Goal: Task Accomplishment & Management: Manage account settings

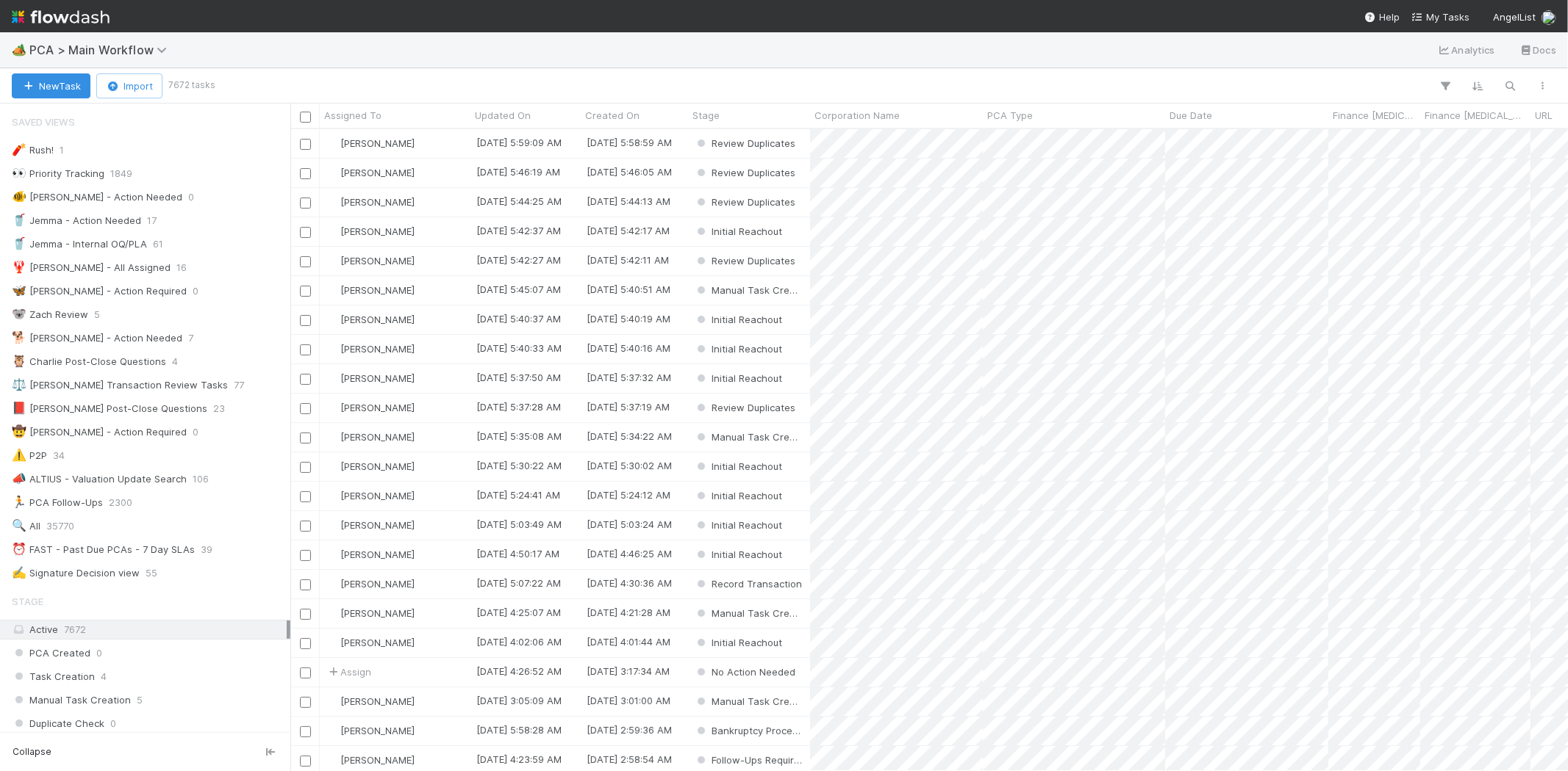
scroll to position [12, 11]
click at [1455, 13] on span "My Tasks" at bounding box center [1441, 17] width 58 height 11
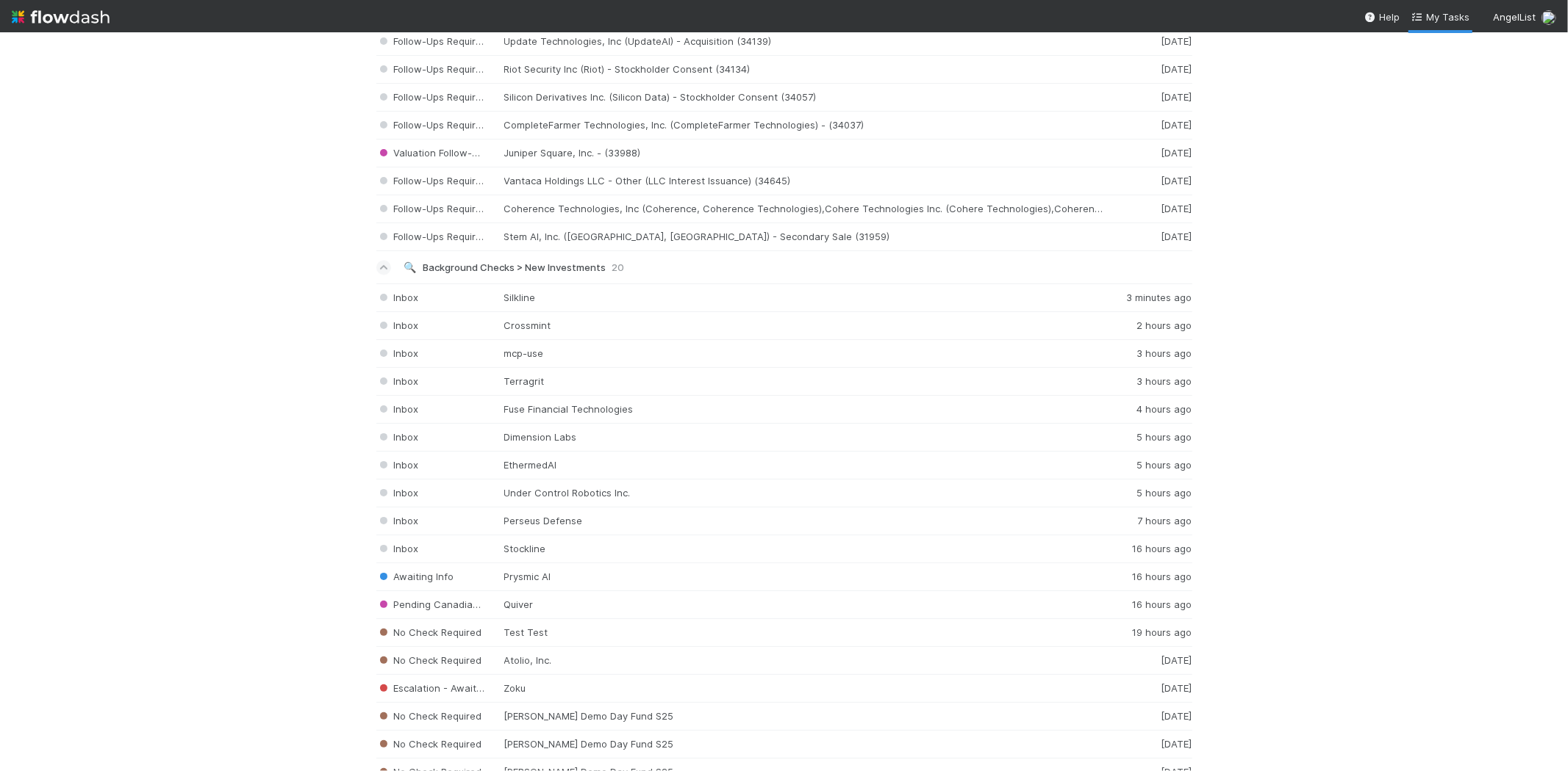
scroll to position [2547, 0]
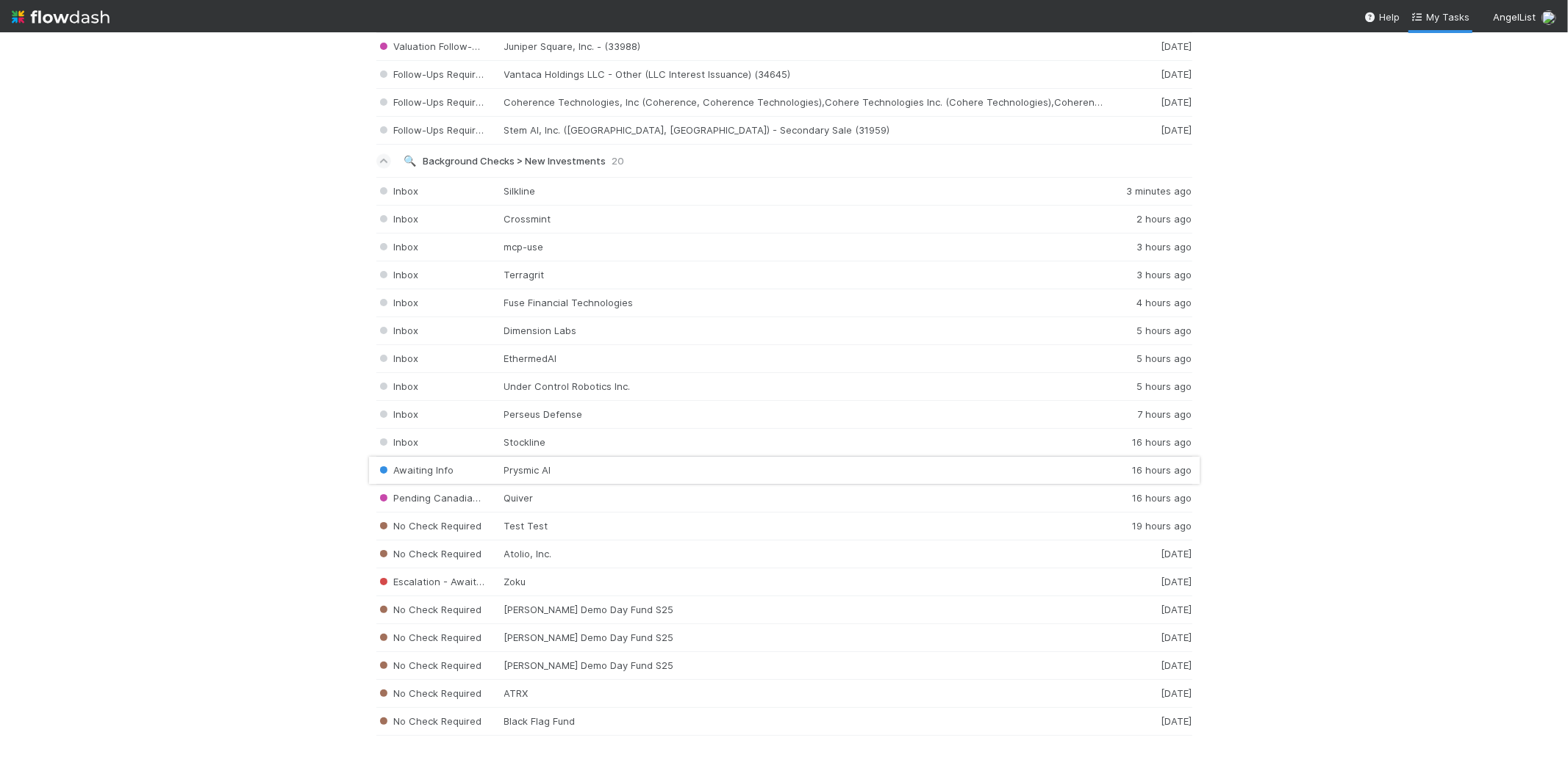
click at [557, 468] on div "Awaiting Info Prysmic AI 16 hours ago" at bounding box center [784, 471] width 816 height 28
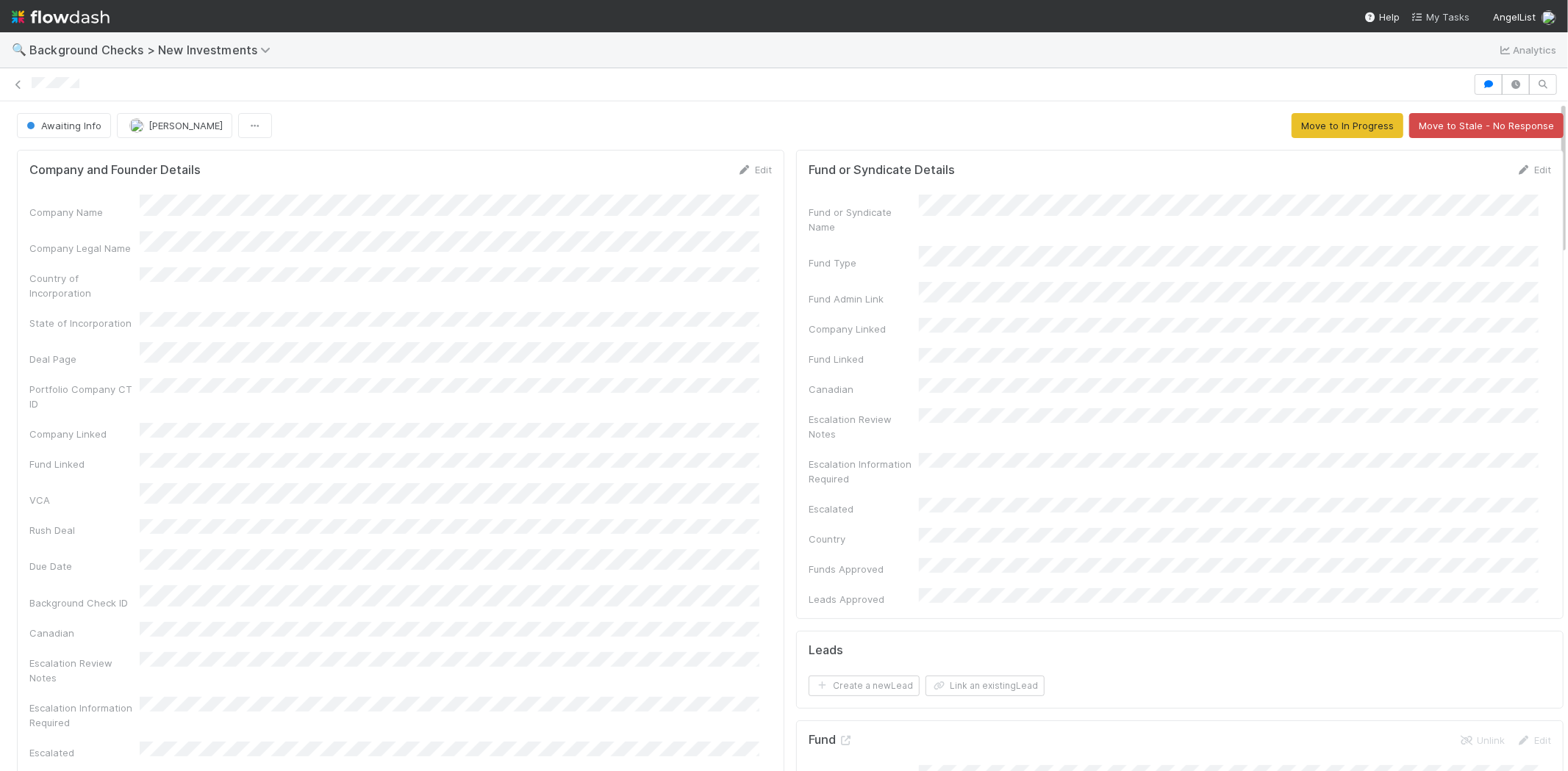
click at [1449, 13] on span "My Tasks" at bounding box center [1441, 17] width 58 height 11
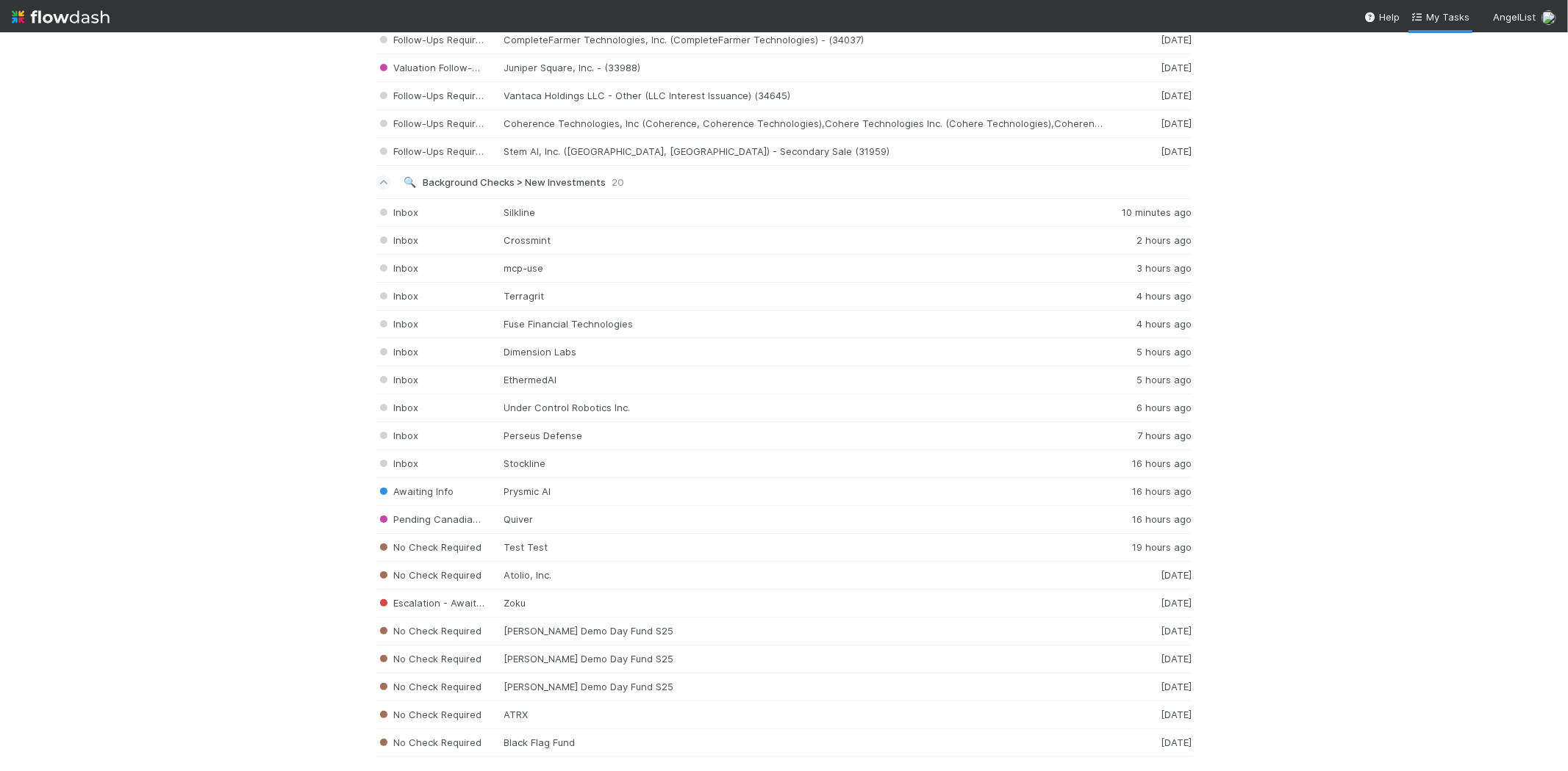
scroll to position [2530, 0]
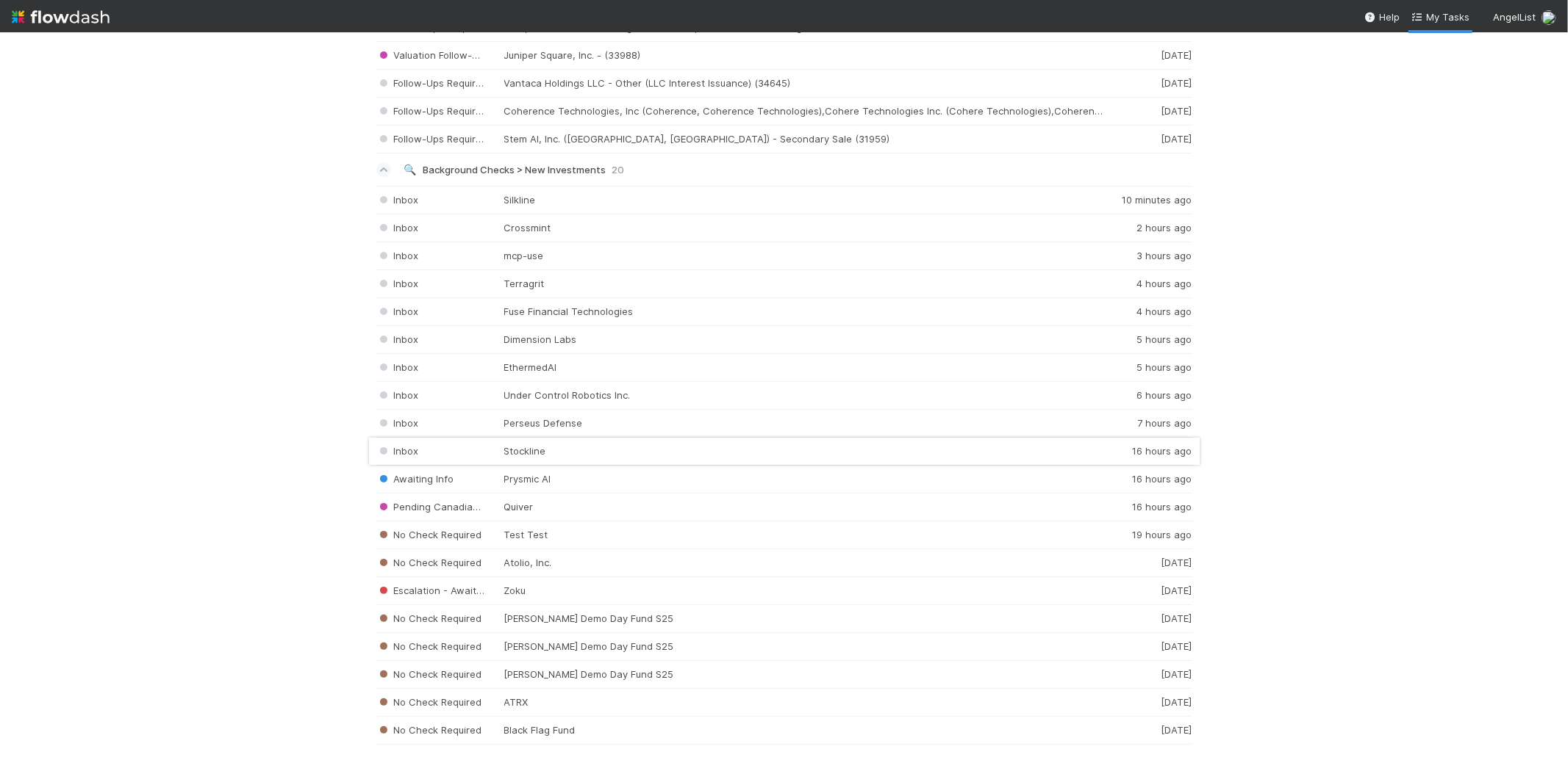
click at [568, 452] on div "Inbox Stockline 16 hours ago" at bounding box center [784, 451] width 816 height 28
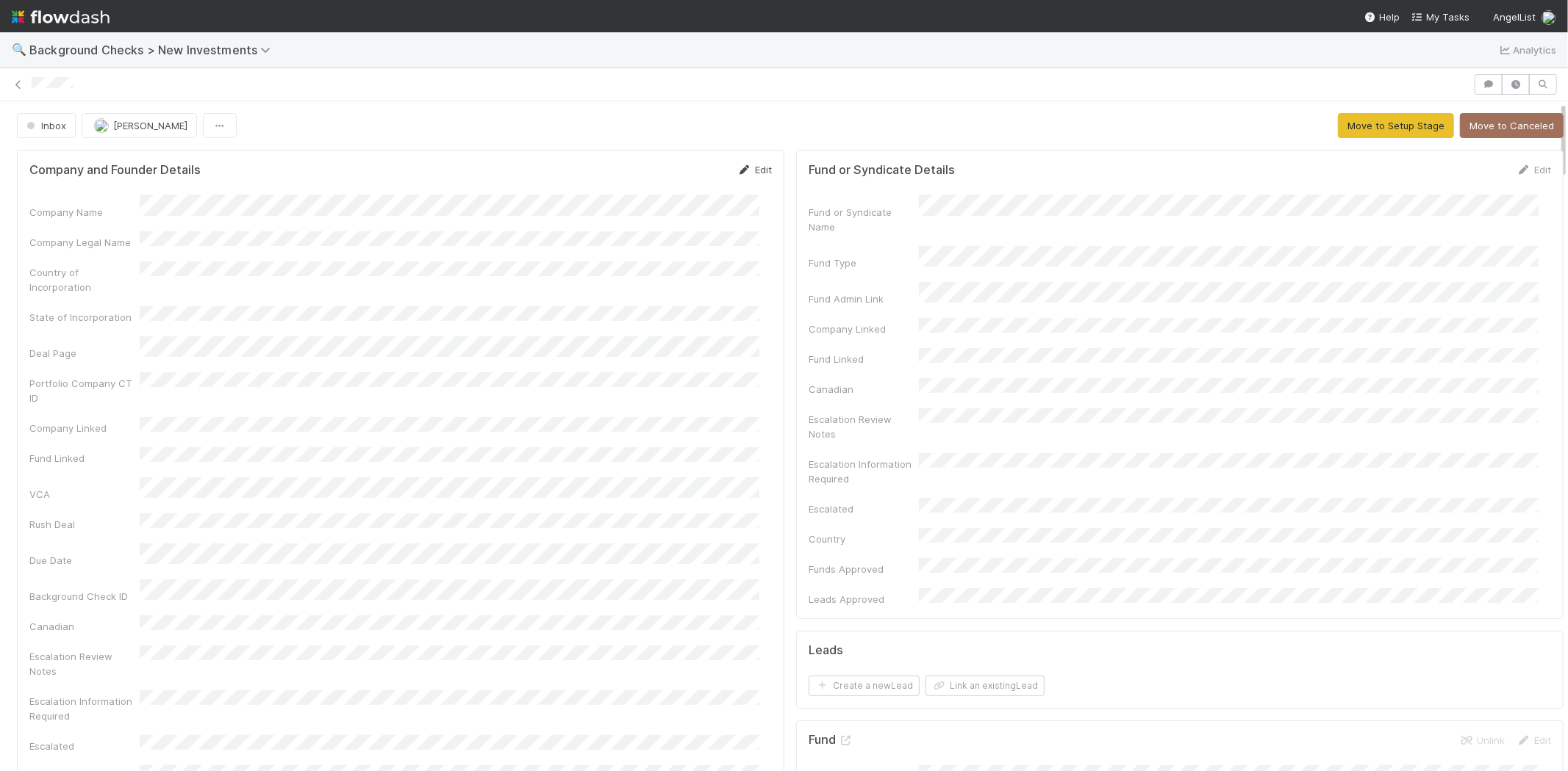
click at [745, 169] on link "Edit" at bounding box center [754, 170] width 35 height 11
click at [680, 177] on button "Save" at bounding box center [693, 174] width 42 height 25
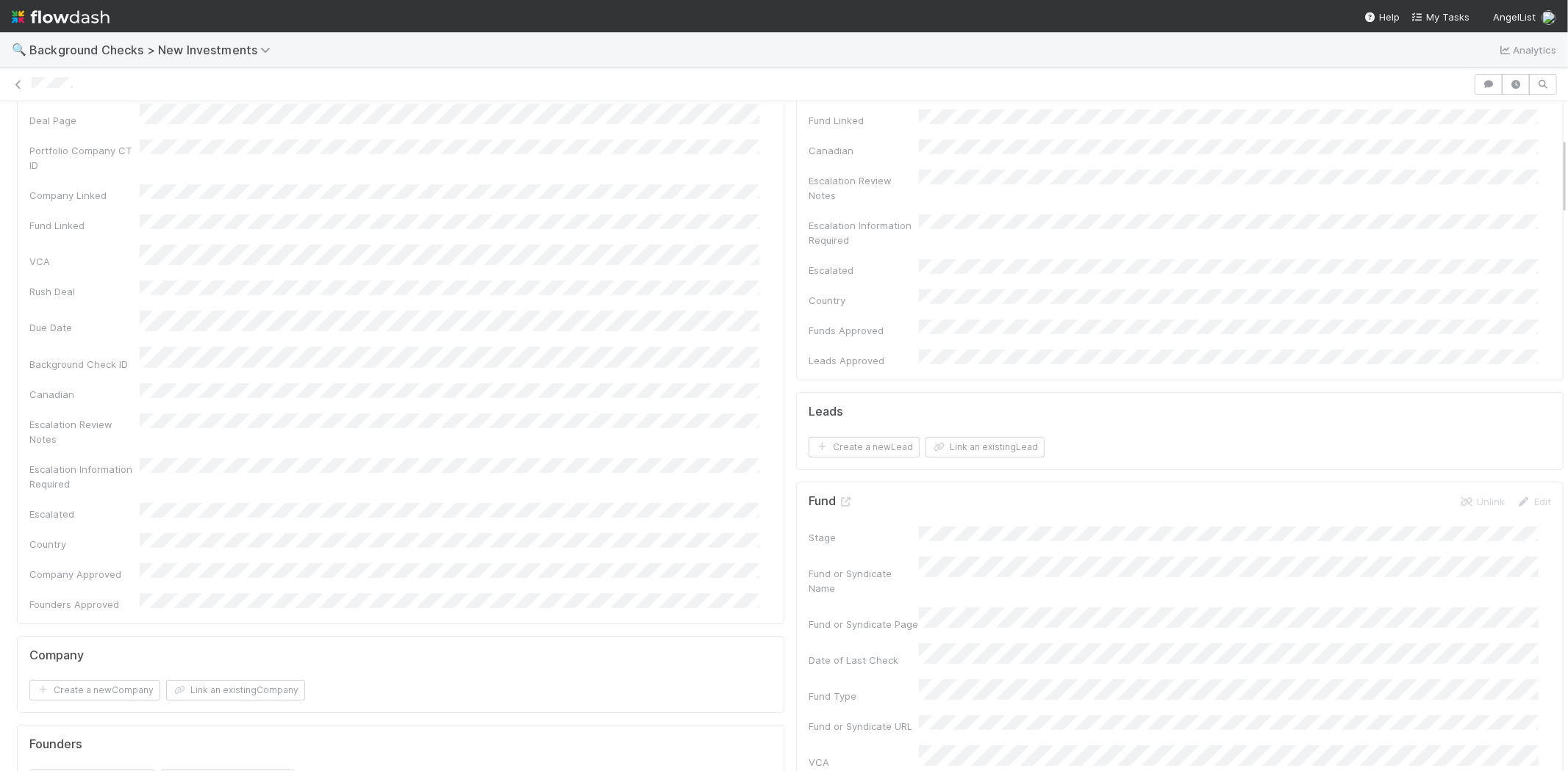
scroll to position [407, 0]
click at [266, 511] on button "Link an existing Company" at bounding box center [235, 521] width 139 height 20
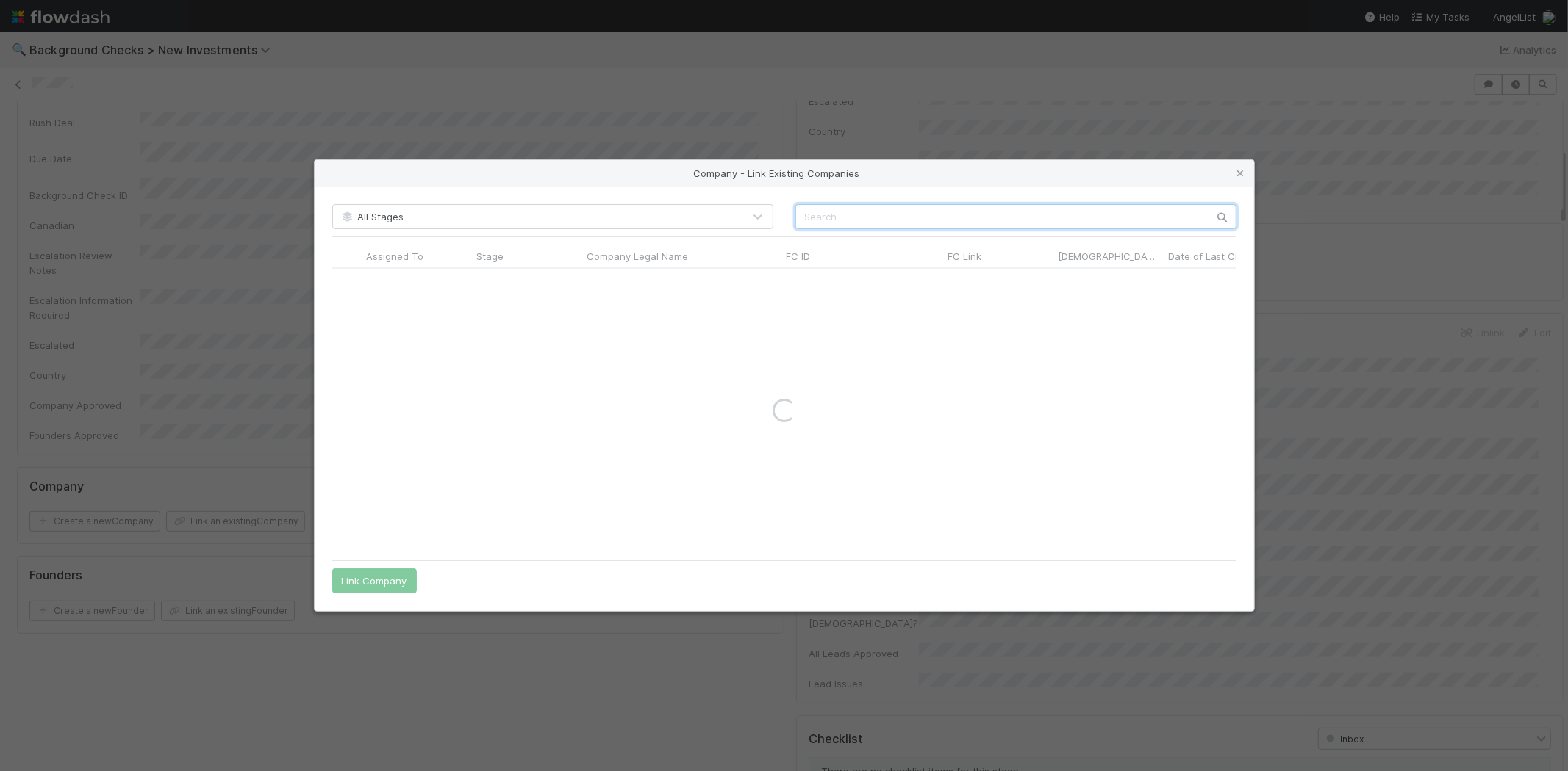
click at [849, 213] on input "text" at bounding box center [1015, 217] width 441 height 25
type input "Stockline"
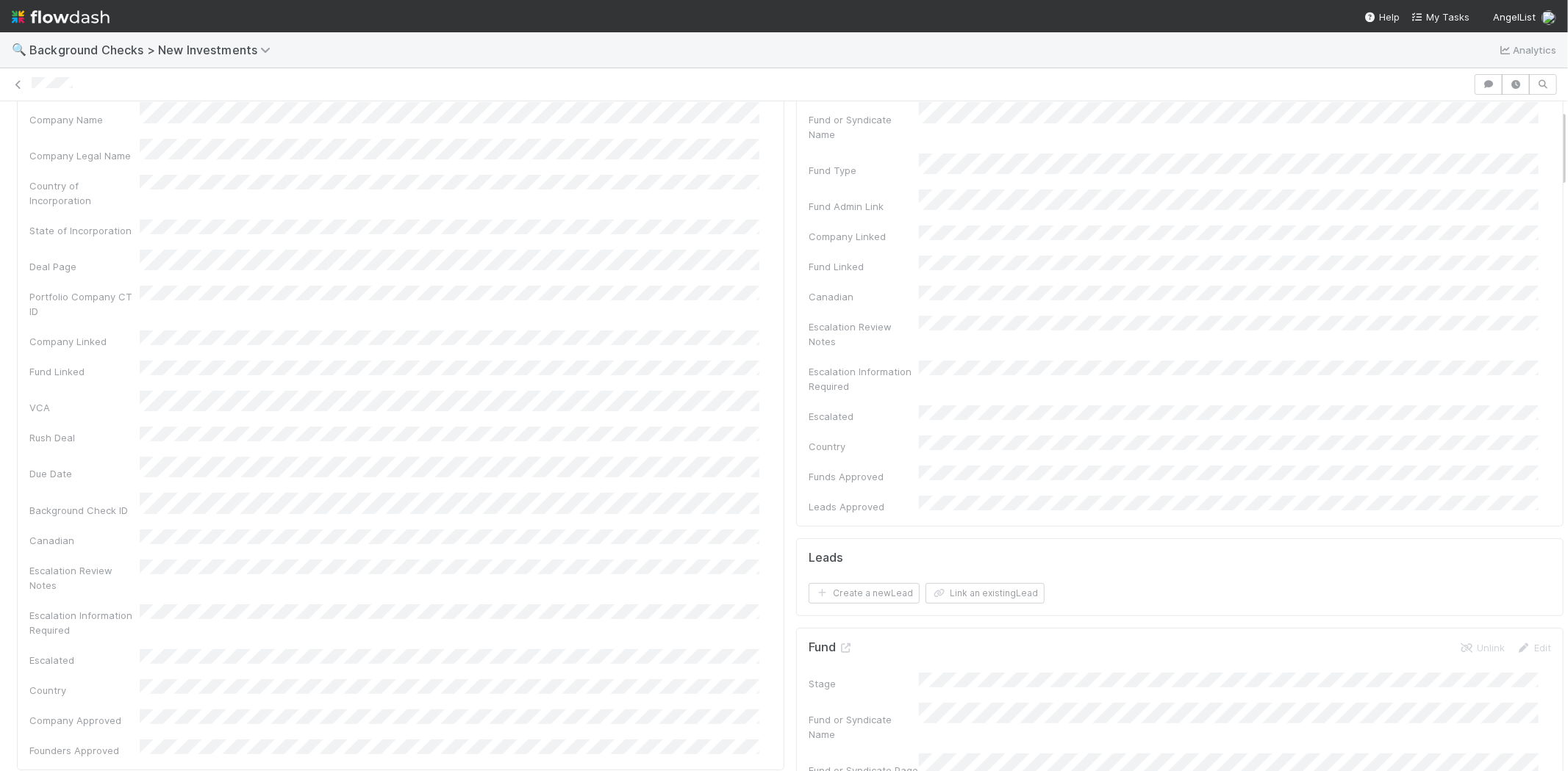
scroll to position [0, 0]
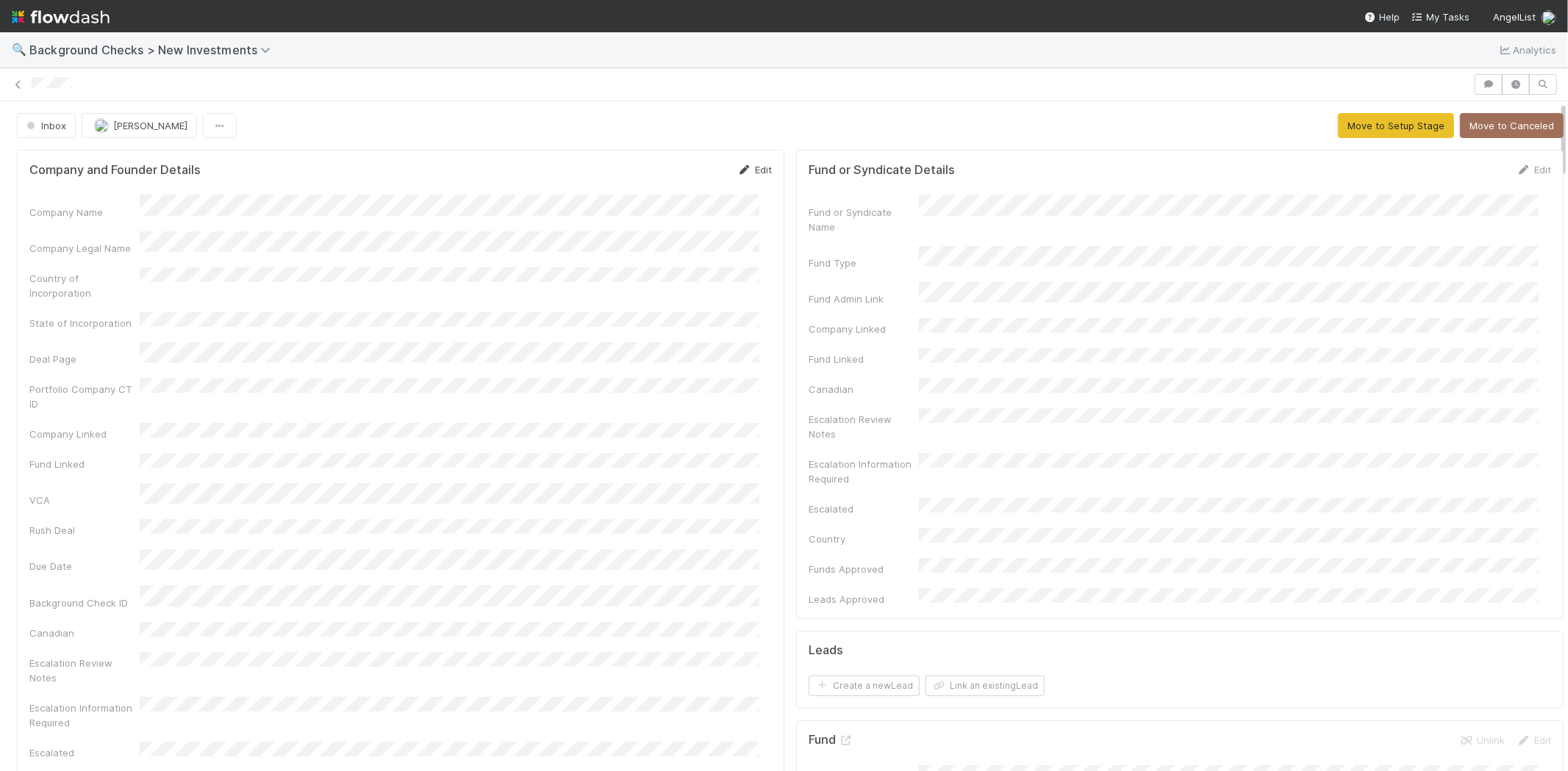
click at [750, 169] on link "Edit" at bounding box center [754, 170] width 35 height 11
click at [672, 173] on button "Save" at bounding box center [693, 174] width 42 height 25
click at [1359, 128] on button "Move to Setup Stage" at bounding box center [1395, 125] width 116 height 25
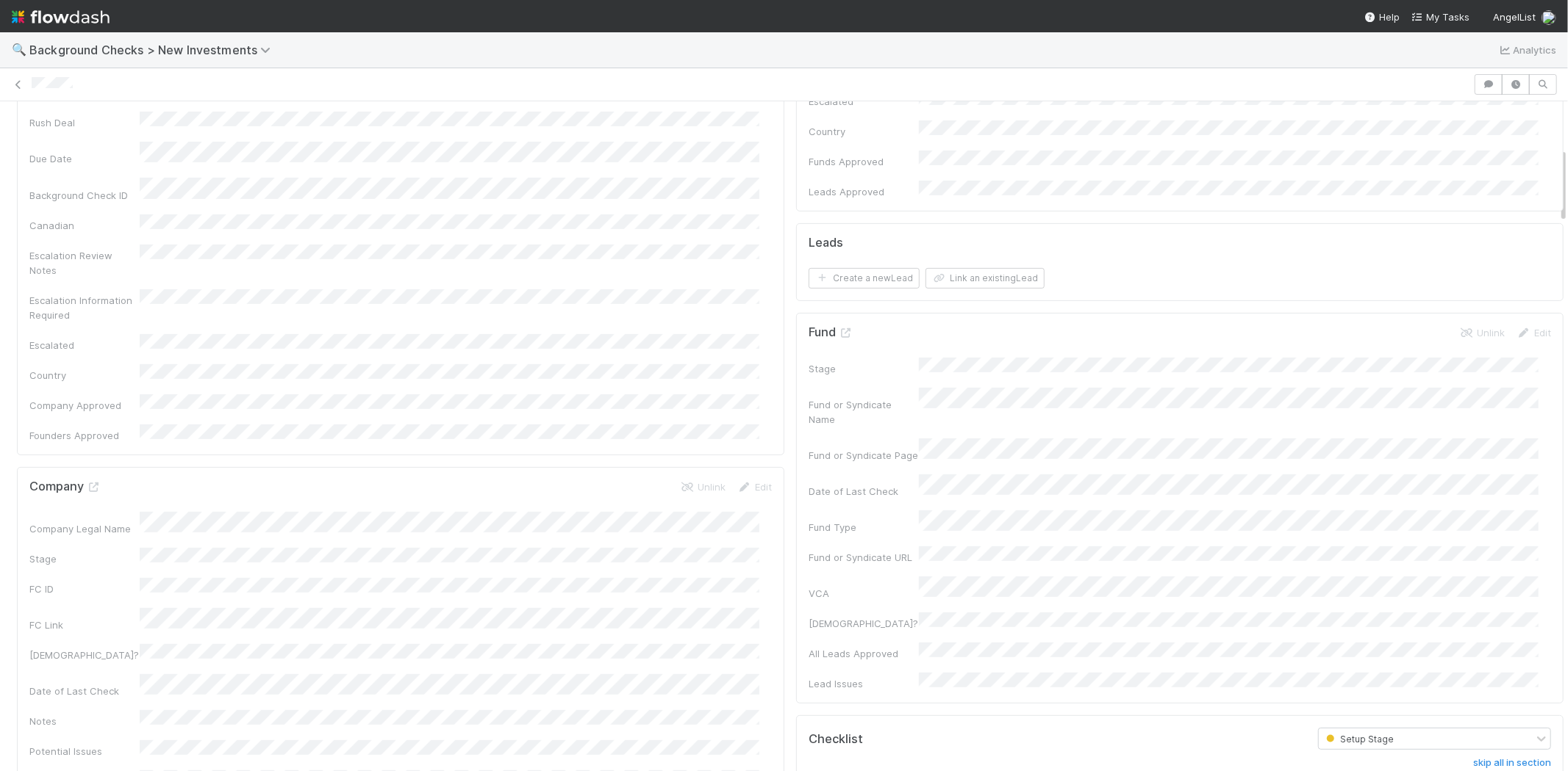
scroll to position [571, 0]
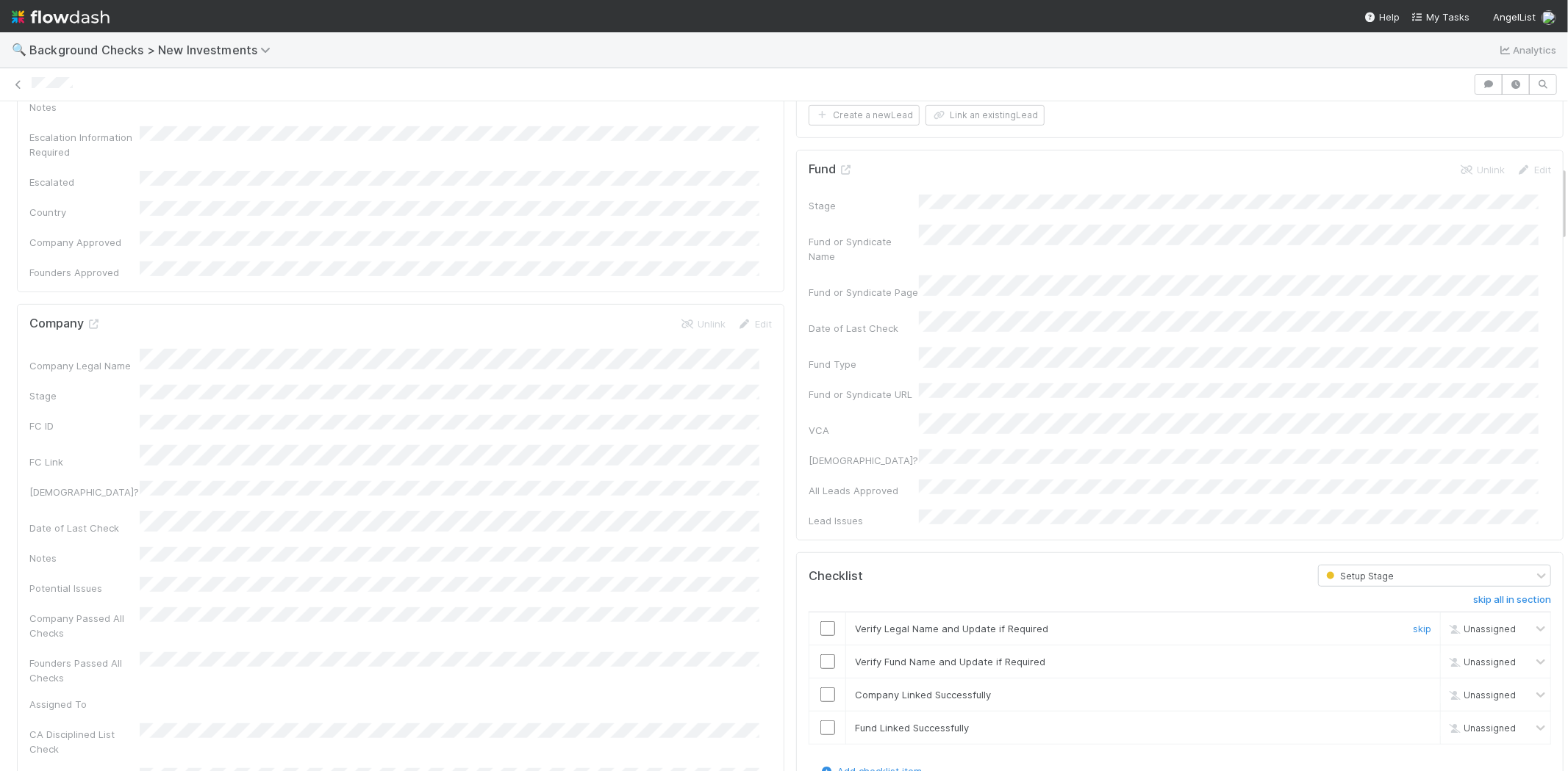
click at [820, 622] on input "checkbox" at bounding box center [827, 629] width 15 height 15
click at [820, 655] on input "checkbox" at bounding box center [827, 662] width 15 height 15
click at [820, 687] on input "checkbox" at bounding box center [827, 695] width 15 height 15
click at [820, 721] on input "checkbox" at bounding box center [827, 728] width 15 height 15
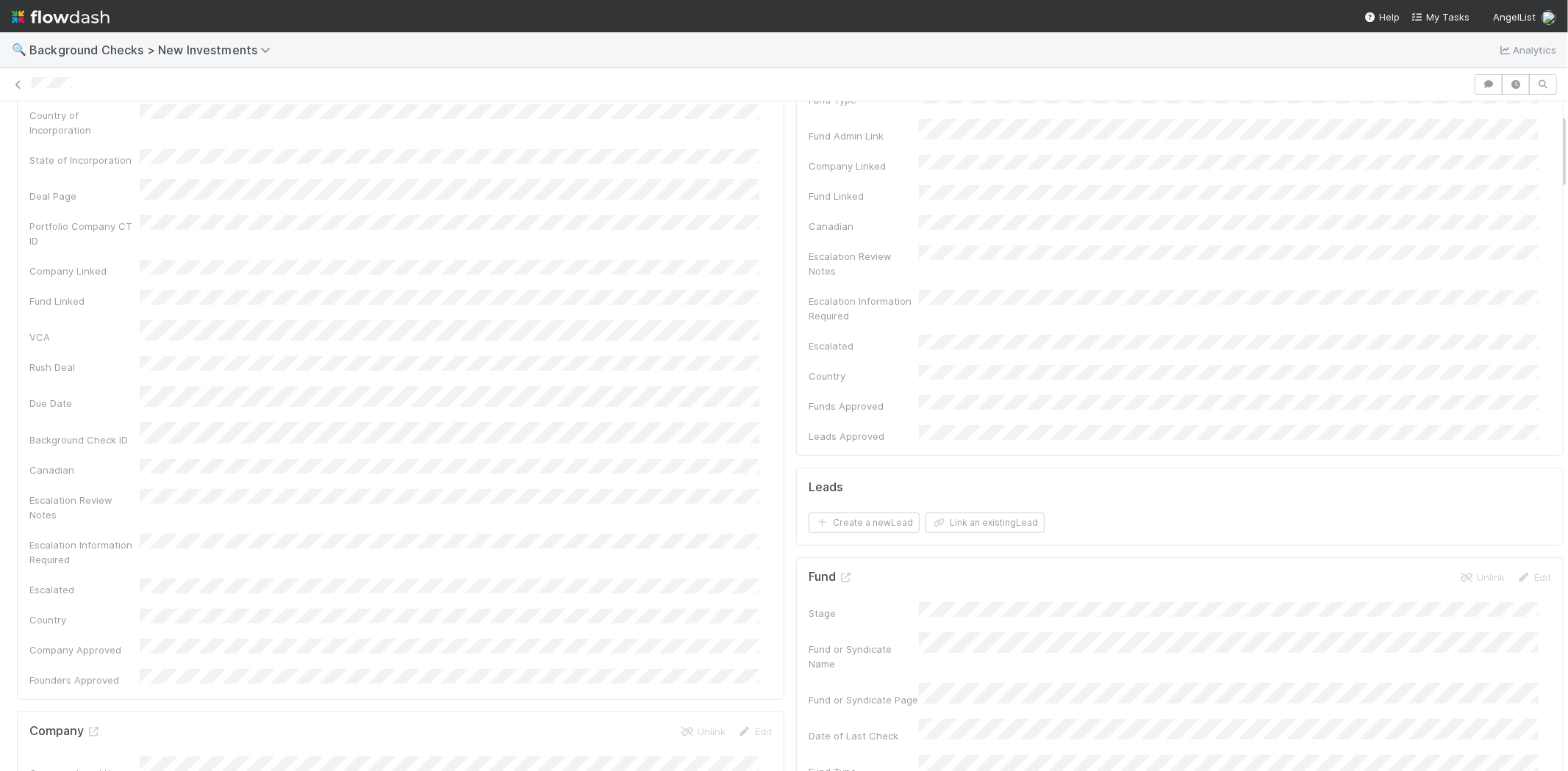
scroll to position [0, 0]
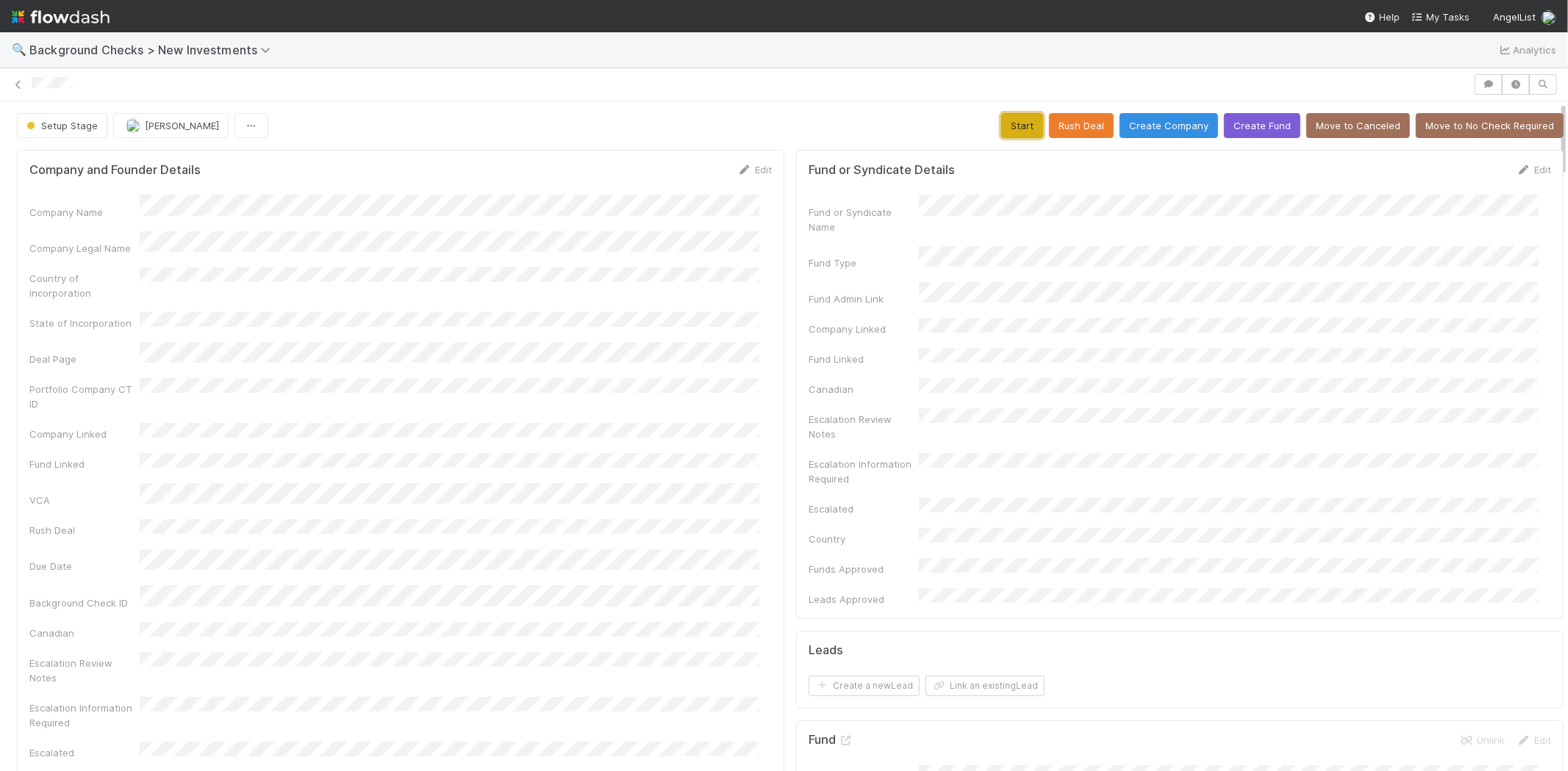
click at [1001, 125] on button "Start" at bounding box center [1022, 125] width 42 height 25
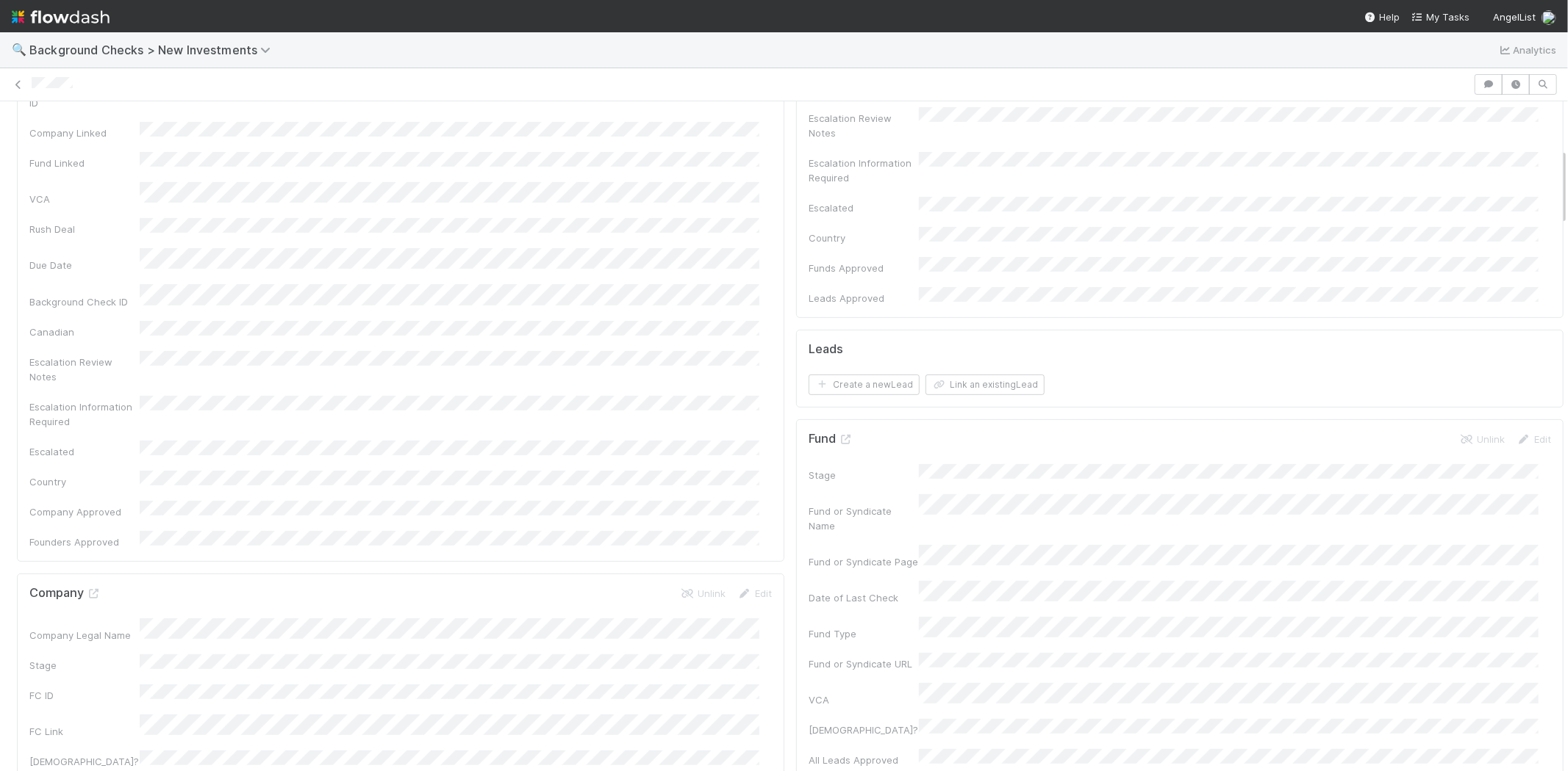
scroll to position [163, 0]
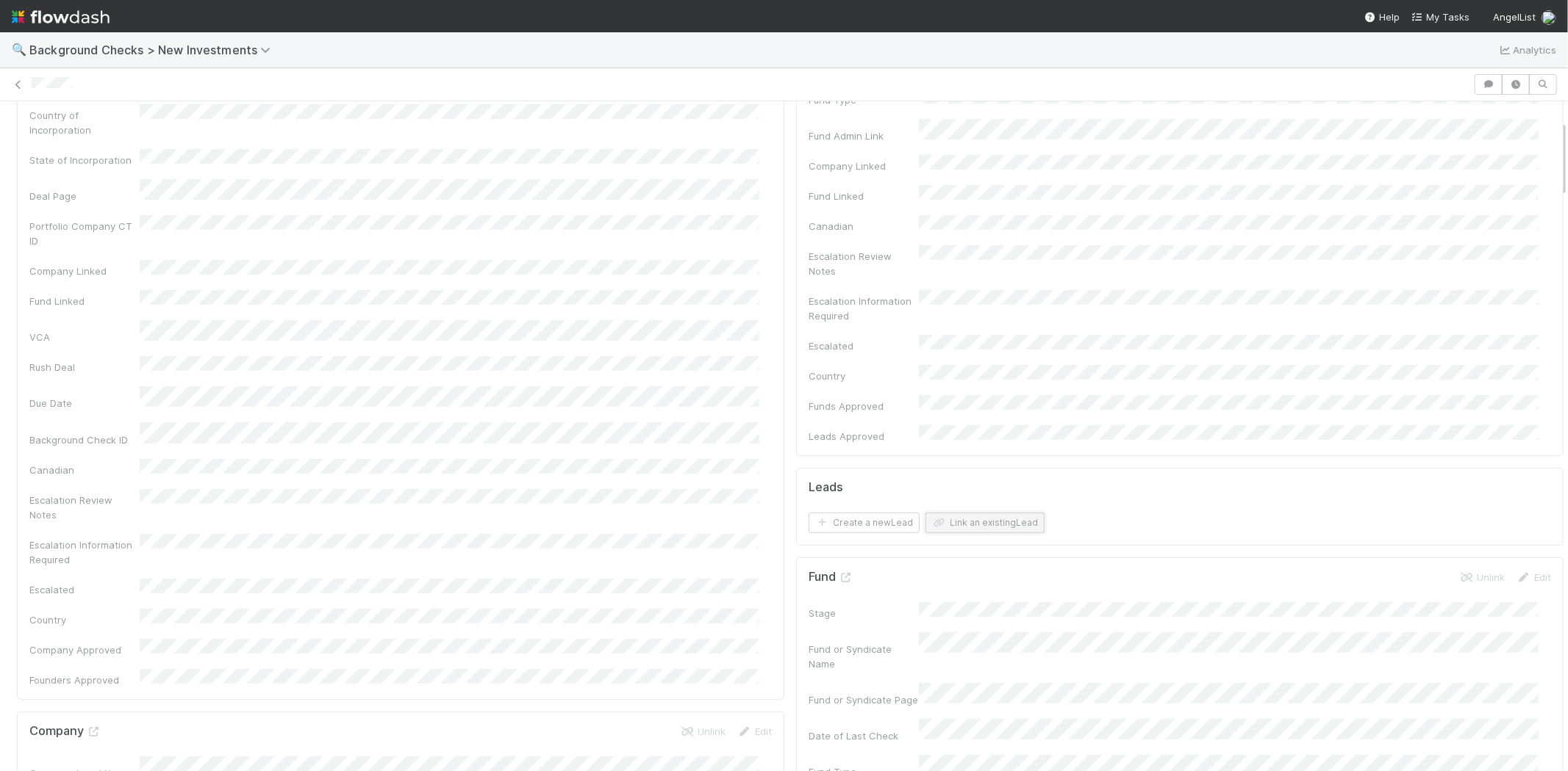
click at [982, 513] on button "Link an existing Lead" at bounding box center [985, 523] width 119 height 20
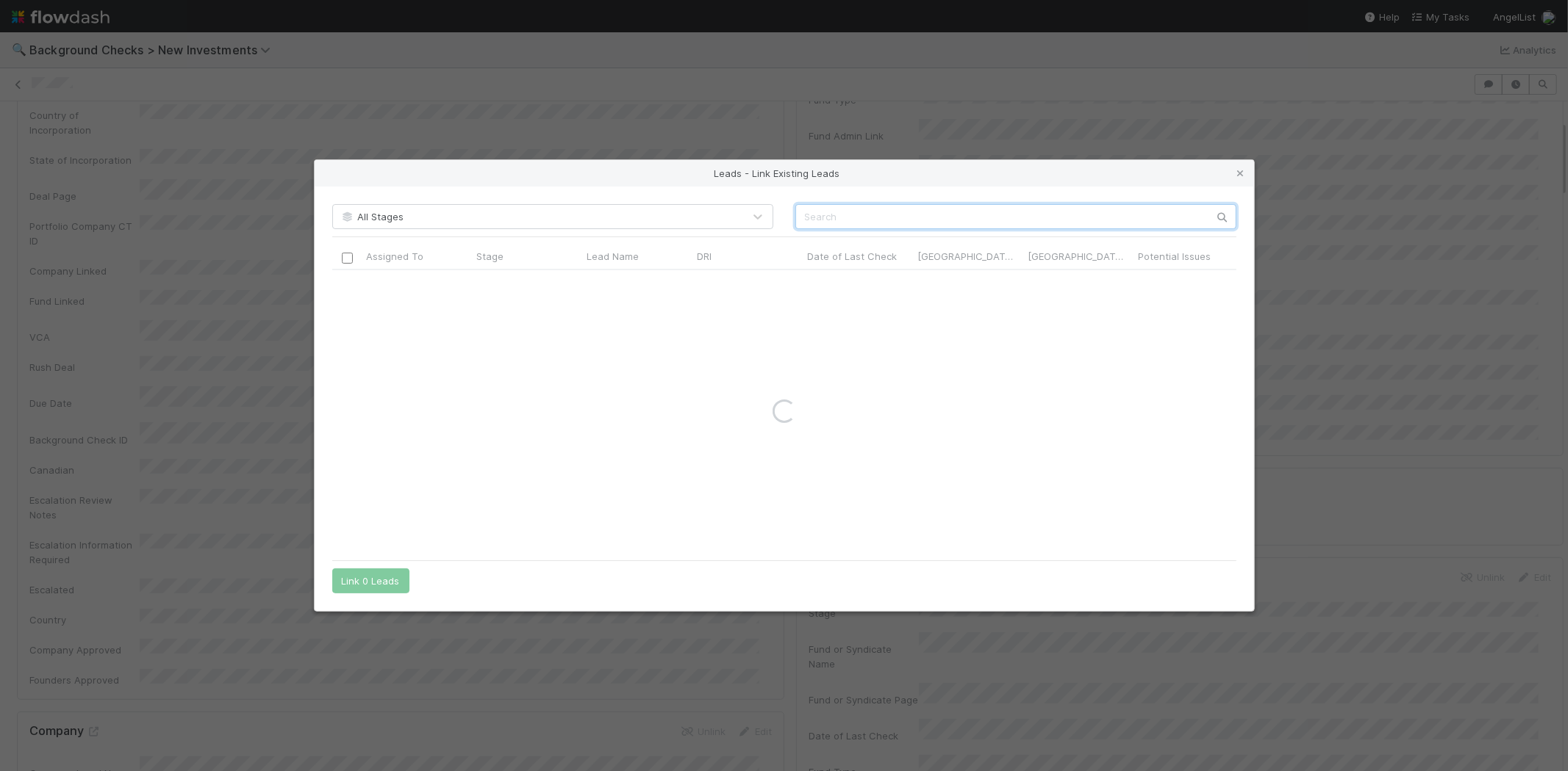
click at [1013, 206] on input "text" at bounding box center [1015, 217] width 441 height 25
paste input "Benjamin Bryant"
type input "Benjamin Bryant"
click at [349, 283] on input "checkbox" at bounding box center [347, 286] width 11 height 11
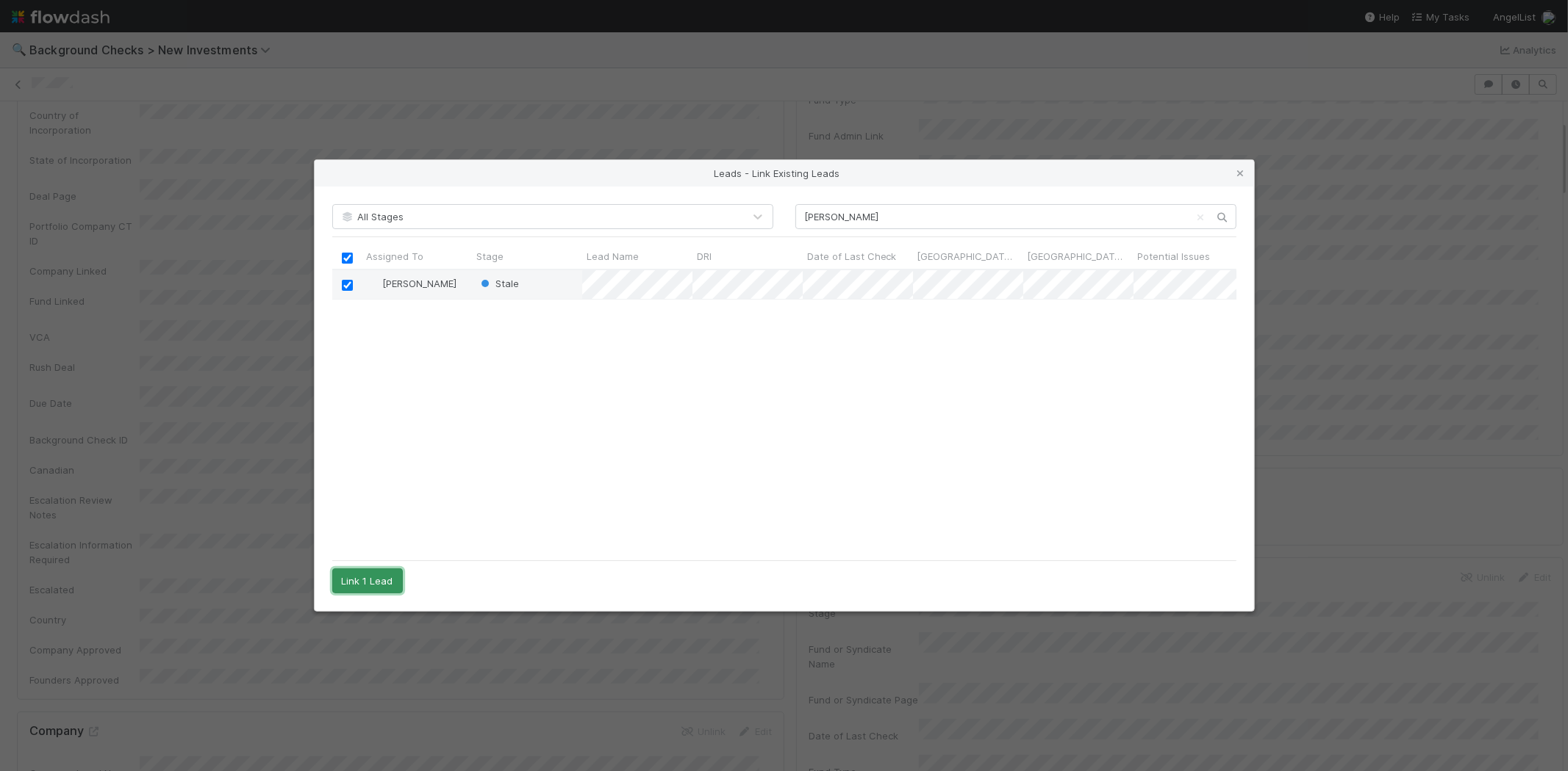
click at [387, 590] on button "Link 1 Lead" at bounding box center [367, 581] width 71 height 25
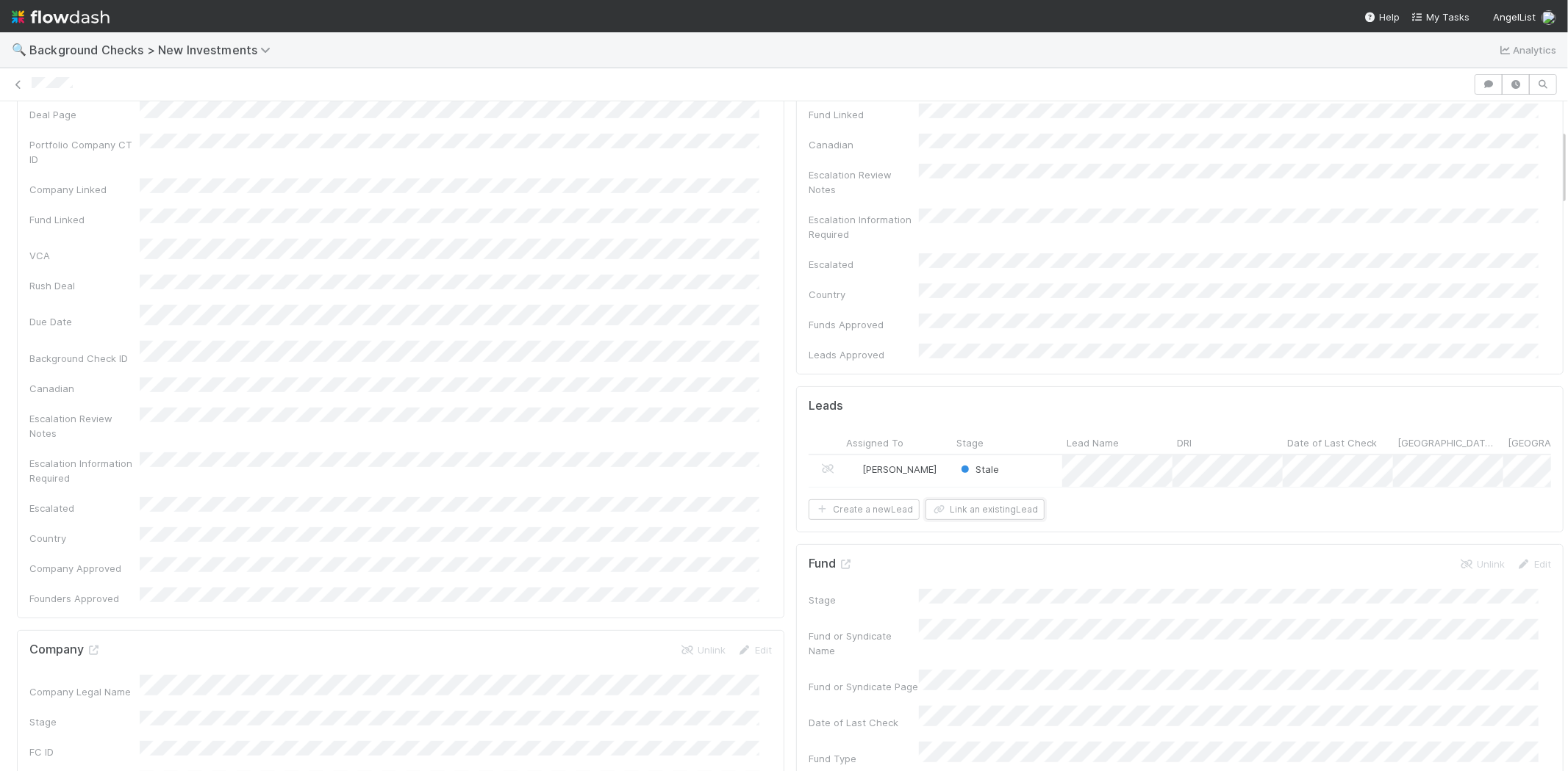
scroll to position [326, 0]
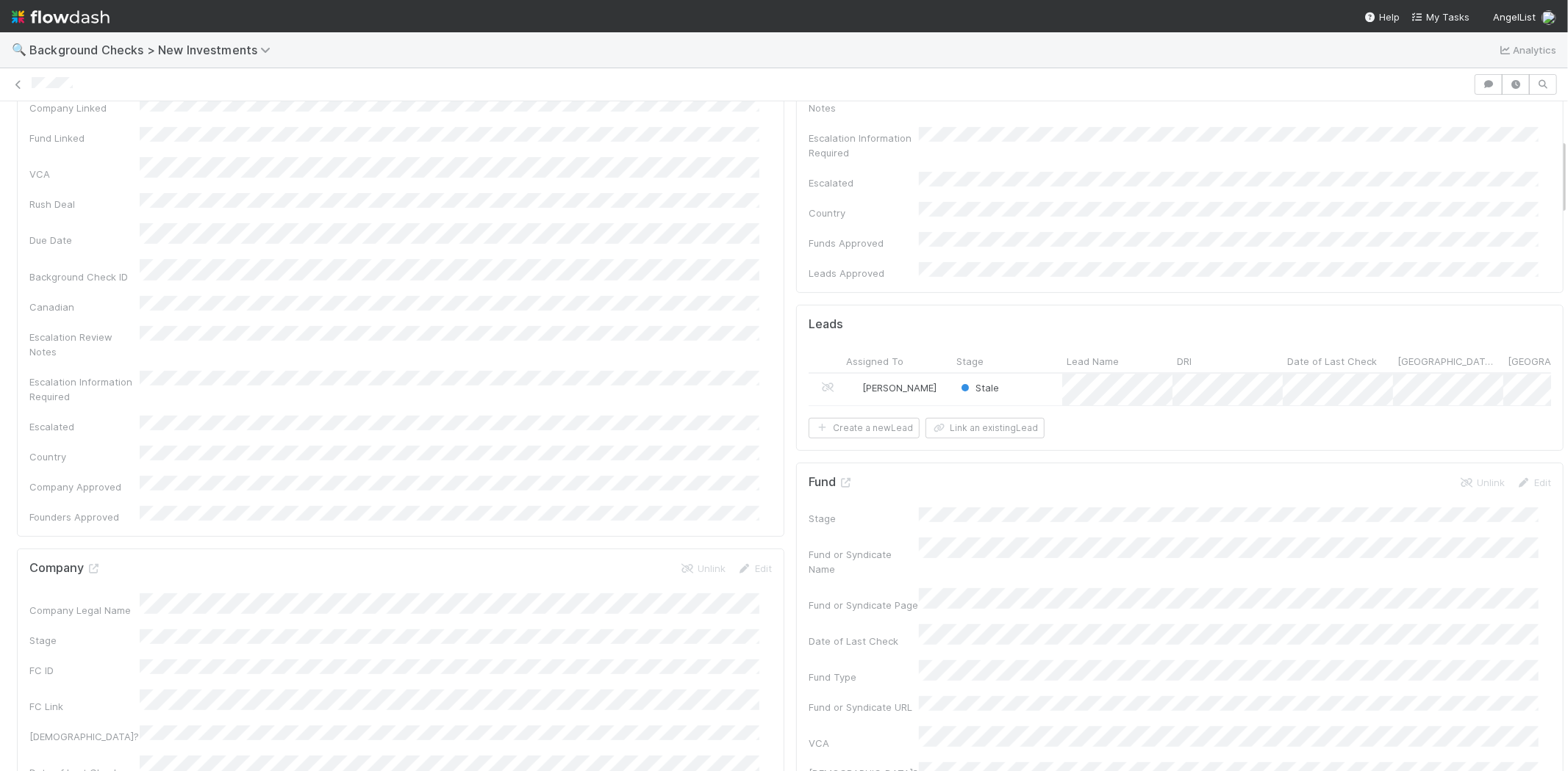
click at [1024, 374] on div "Stale" at bounding box center [1007, 390] width 110 height 32
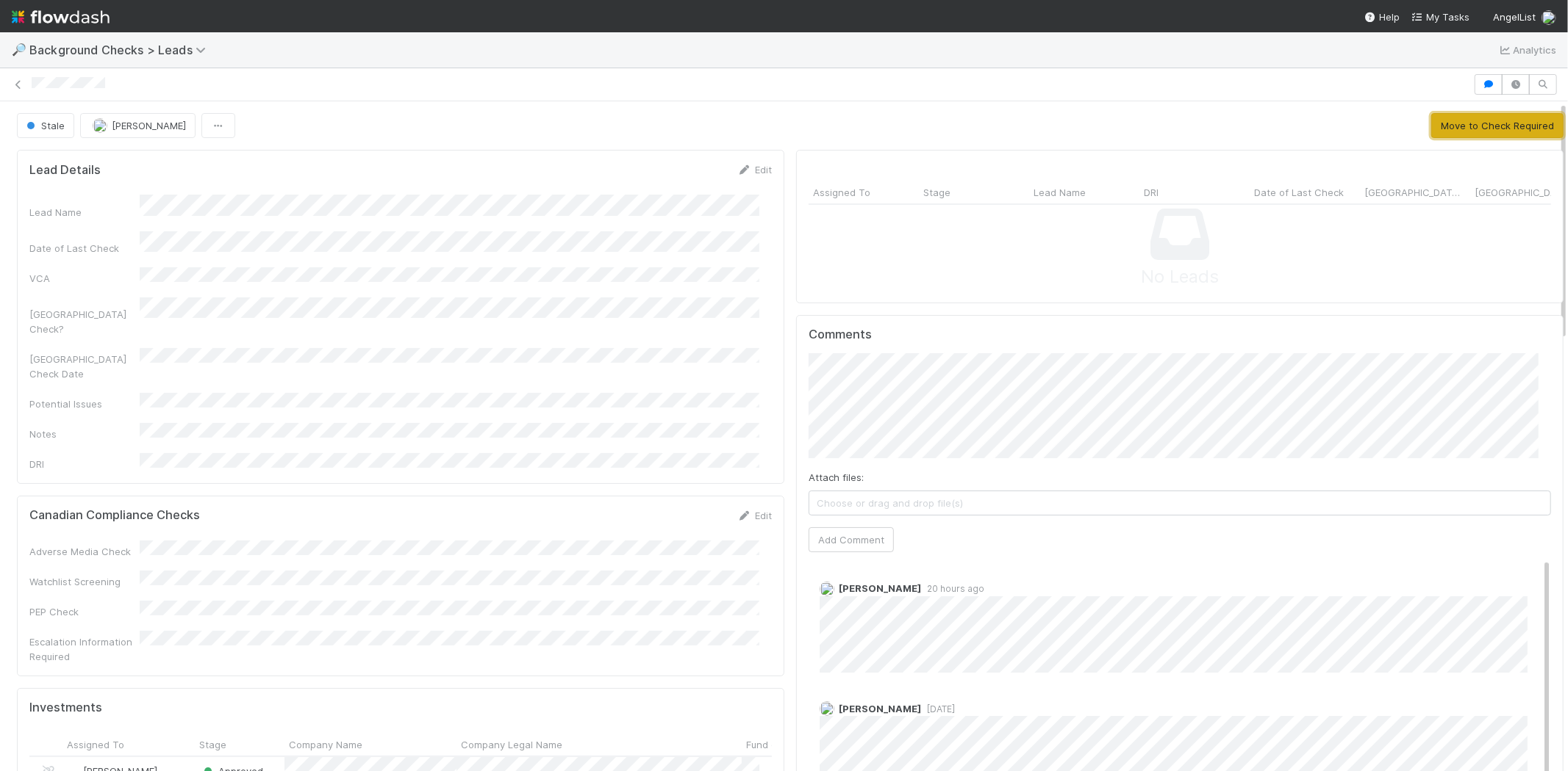
click at [1433, 127] on button "Move to Check Required" at bounding box center [1497, 125] width 132 height 25
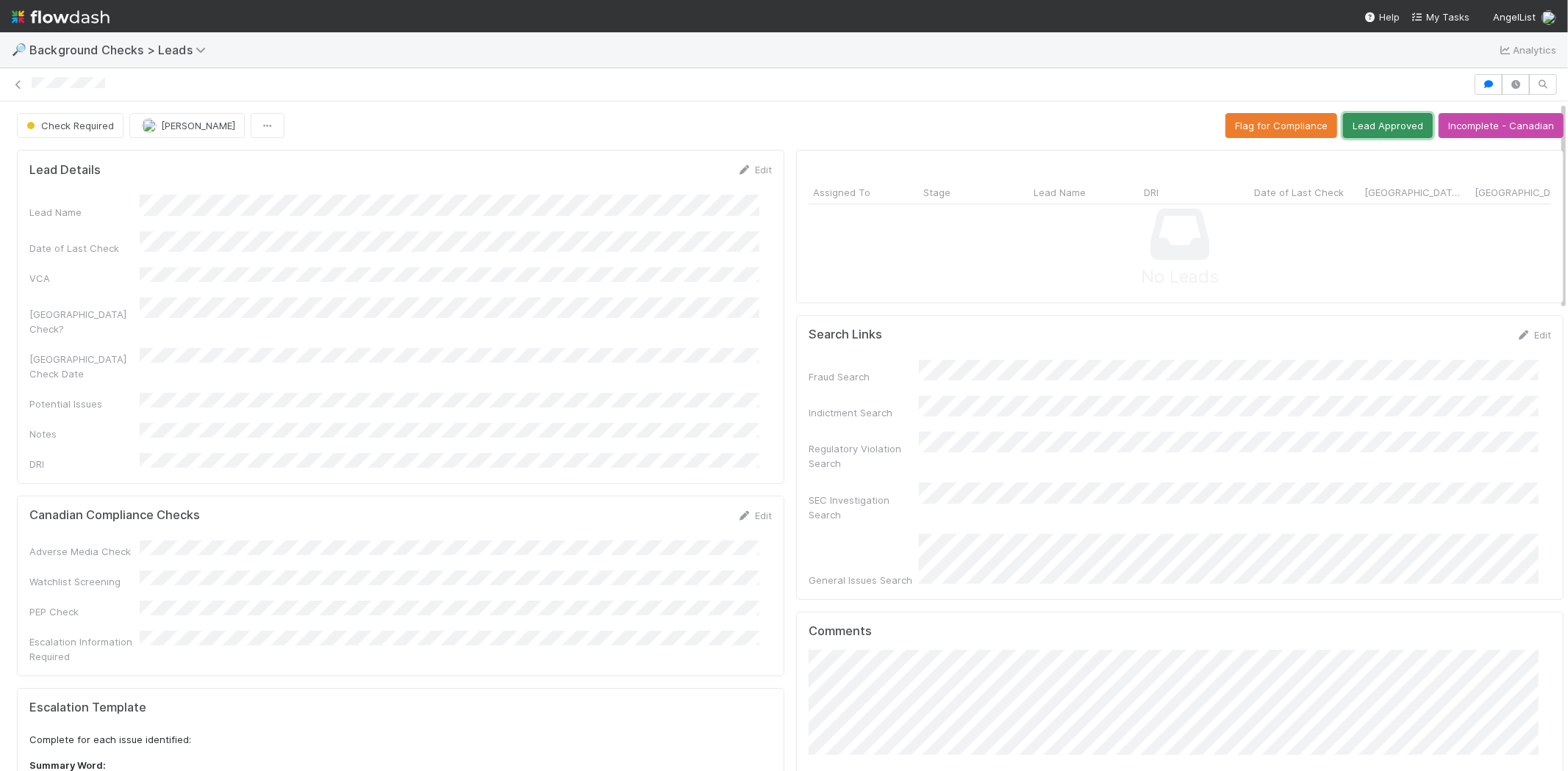
click at [1353, 123] on button "Lead Approved" at bounding box center [1388, 125] width 89 height 25
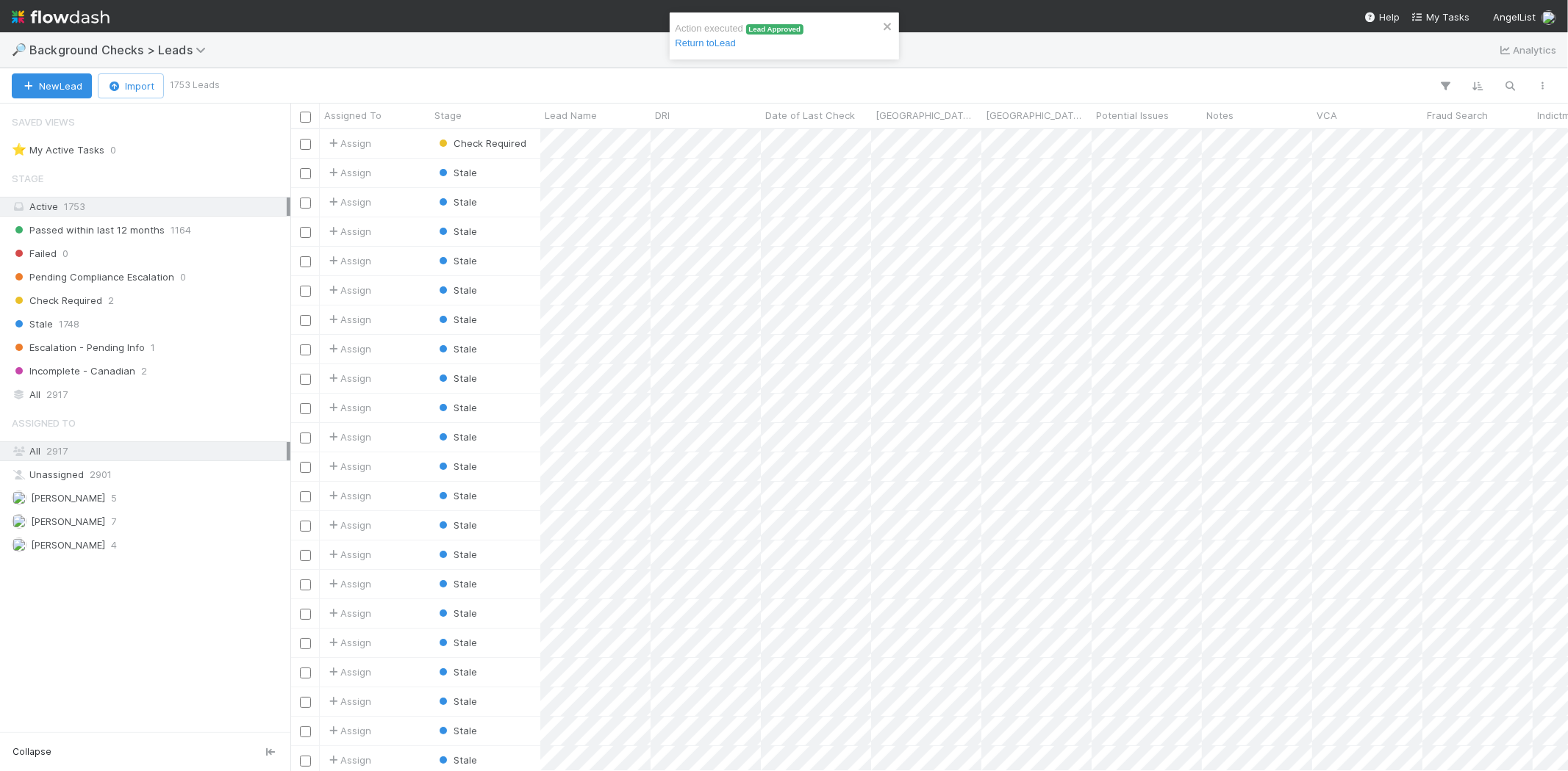
scroll to position [630, 1265]
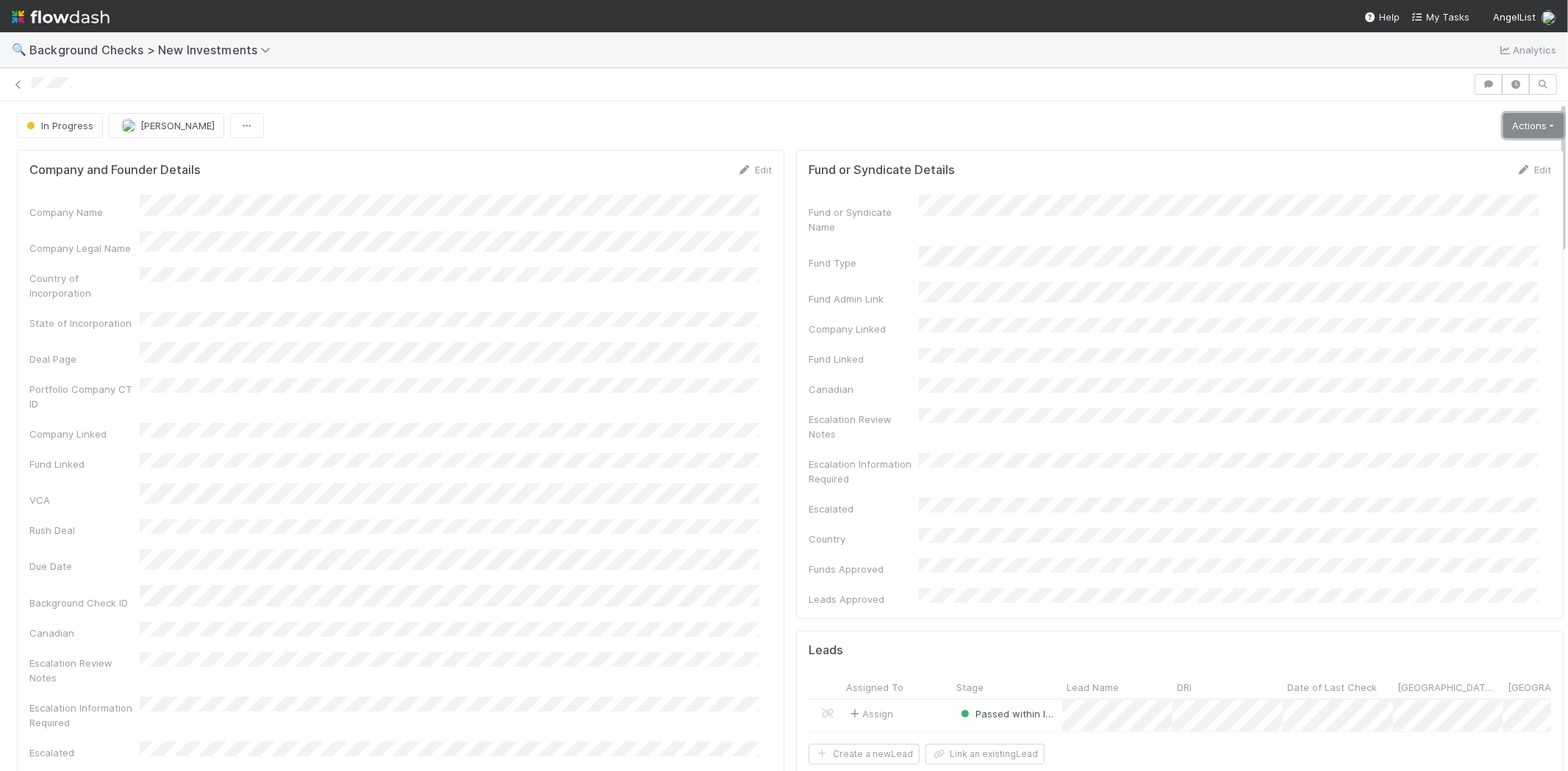
click at [1508, 129] on link "Actions" at bounding box center [1533, 125] width 60 height 25
click at [1467, 151] on button "Finish" at bounding box center [1483, 156] width 164 height 20
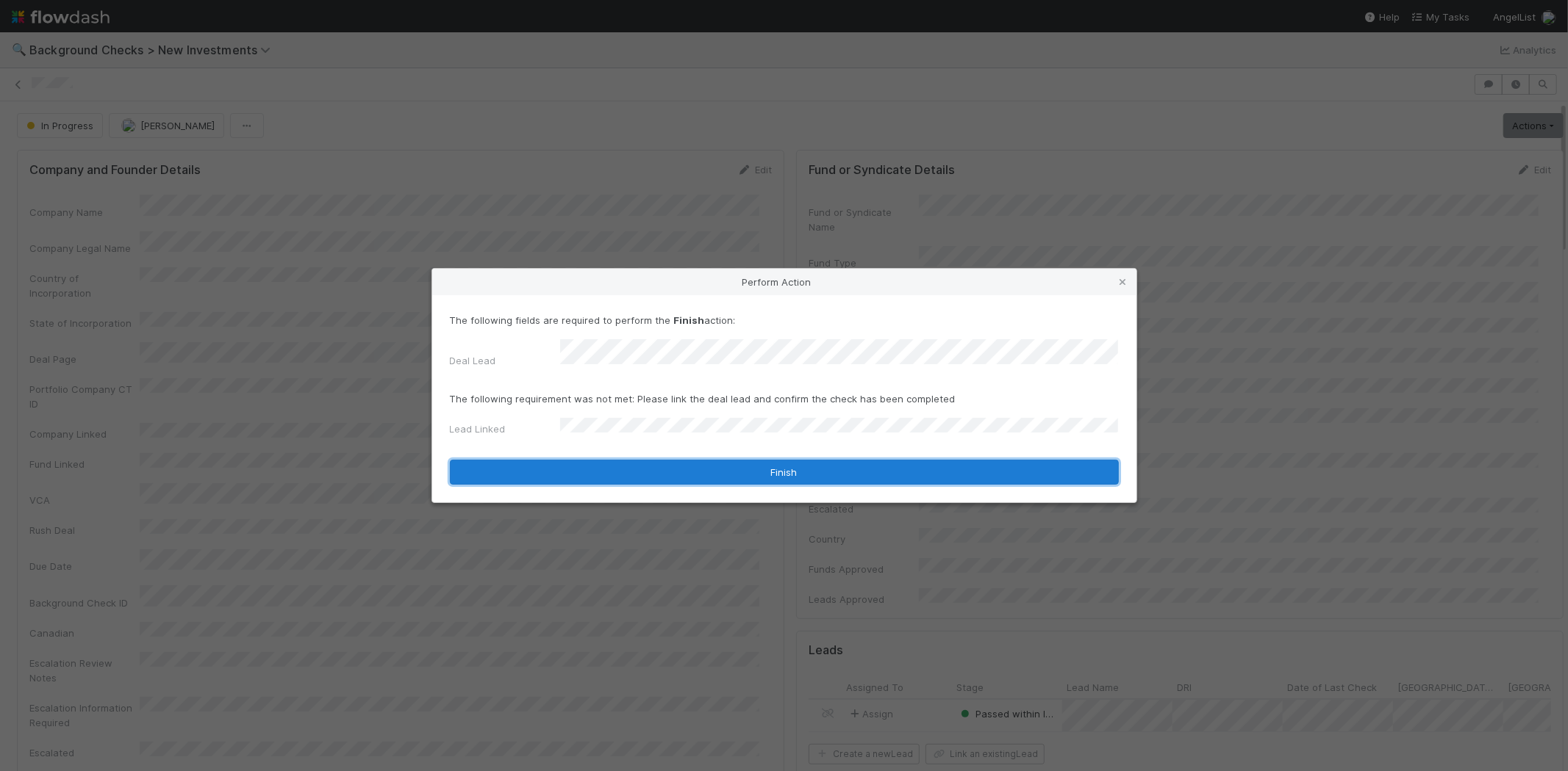
click at [671, 464] on button "Finish" at bounding box center [784, 472] width 669 height 25
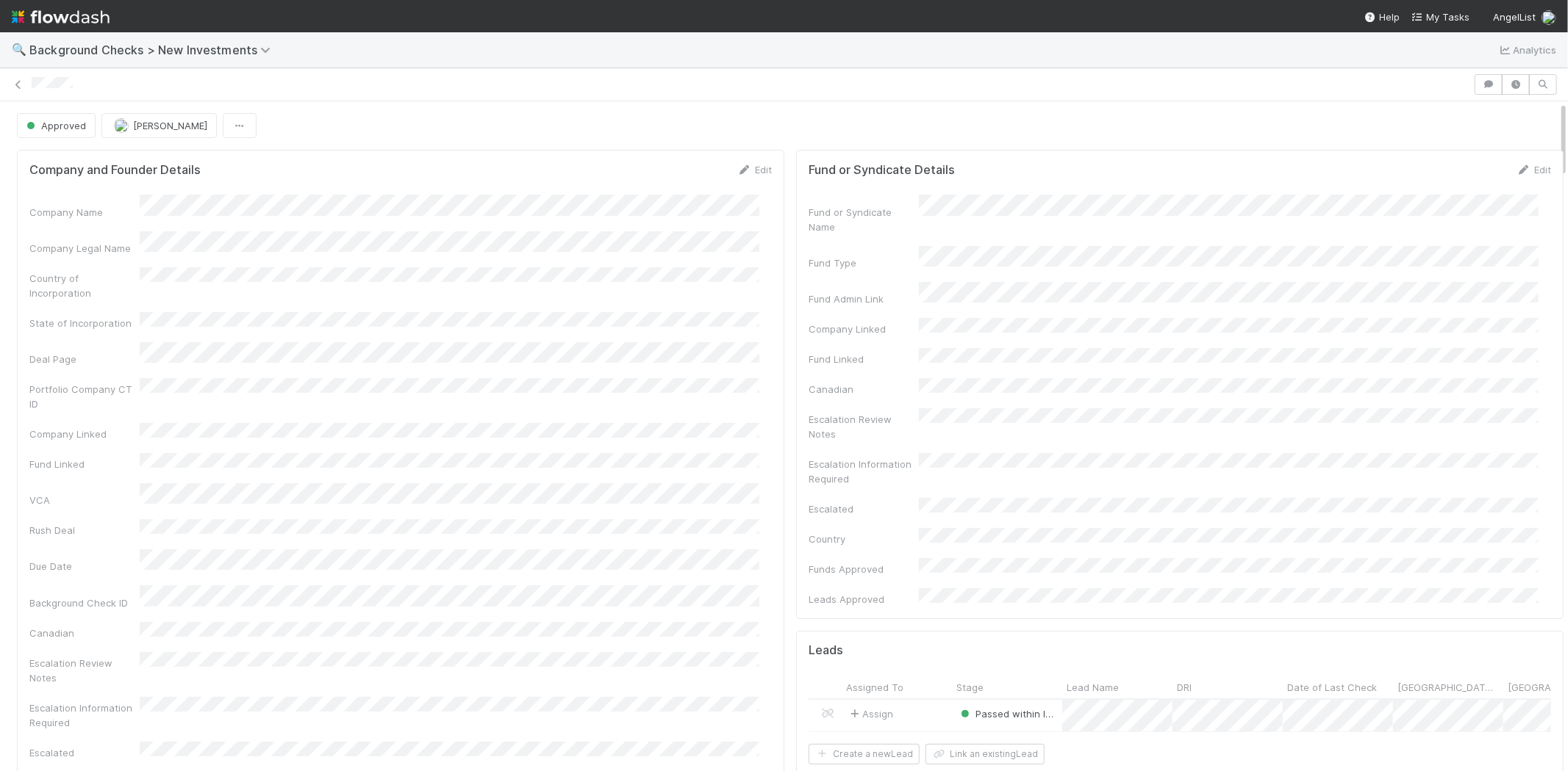
drag, startPoint x: 89, startPoint y: 77, endPoint x: 26, endPoint y: 82, distance: 63.2
click at [26, 82] on div at bounding box center [784, 84] width 1568 height 20
click at [757, 3] on nav "Help My Tasks AngelList" at bounding box center [784, 16] width 1568 height 32
click at [1449, 13] on span "My Tasks" at bounding box center [1441, 17] width 58 height 11
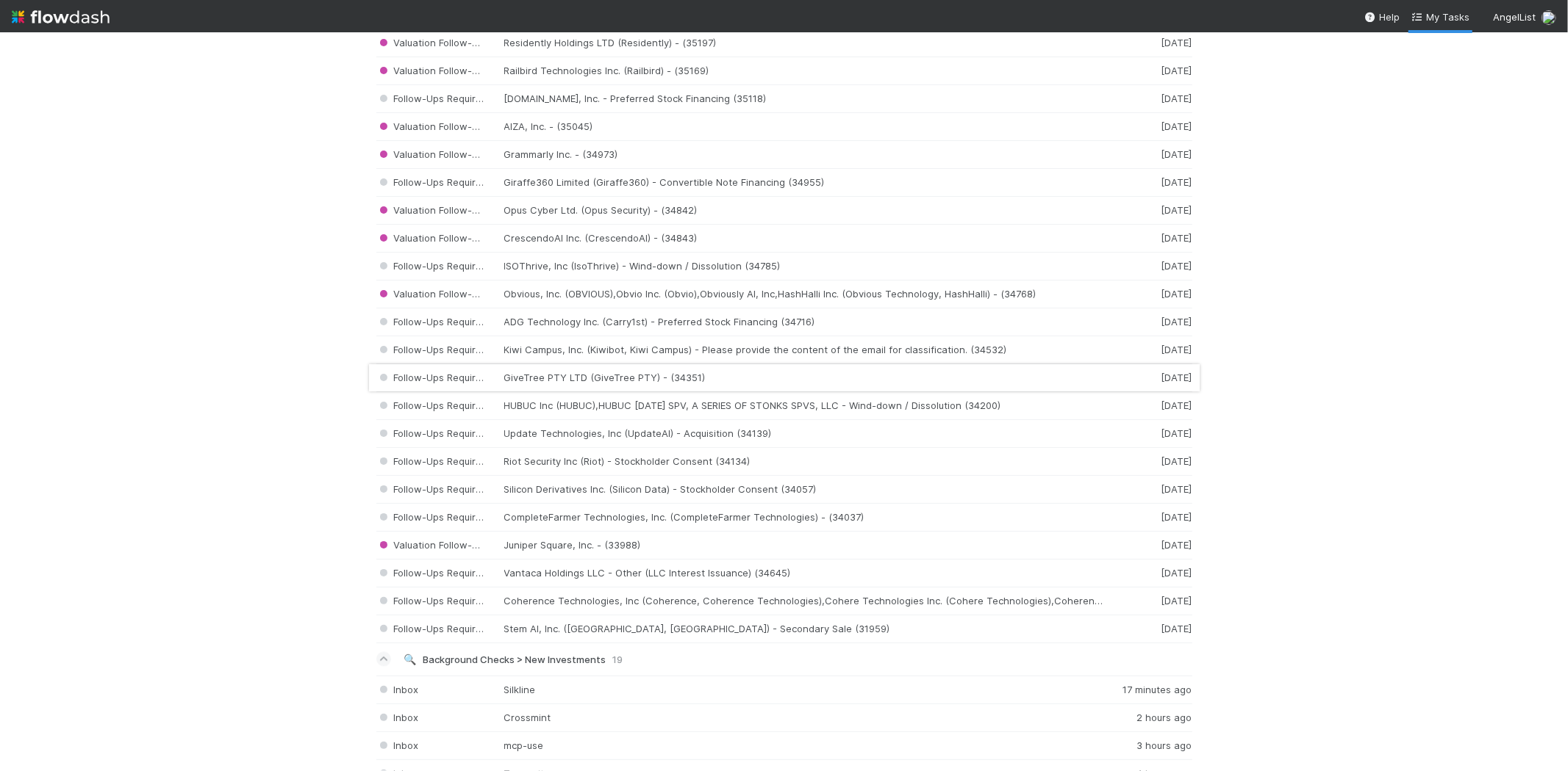
scroll to position [2520, 0]
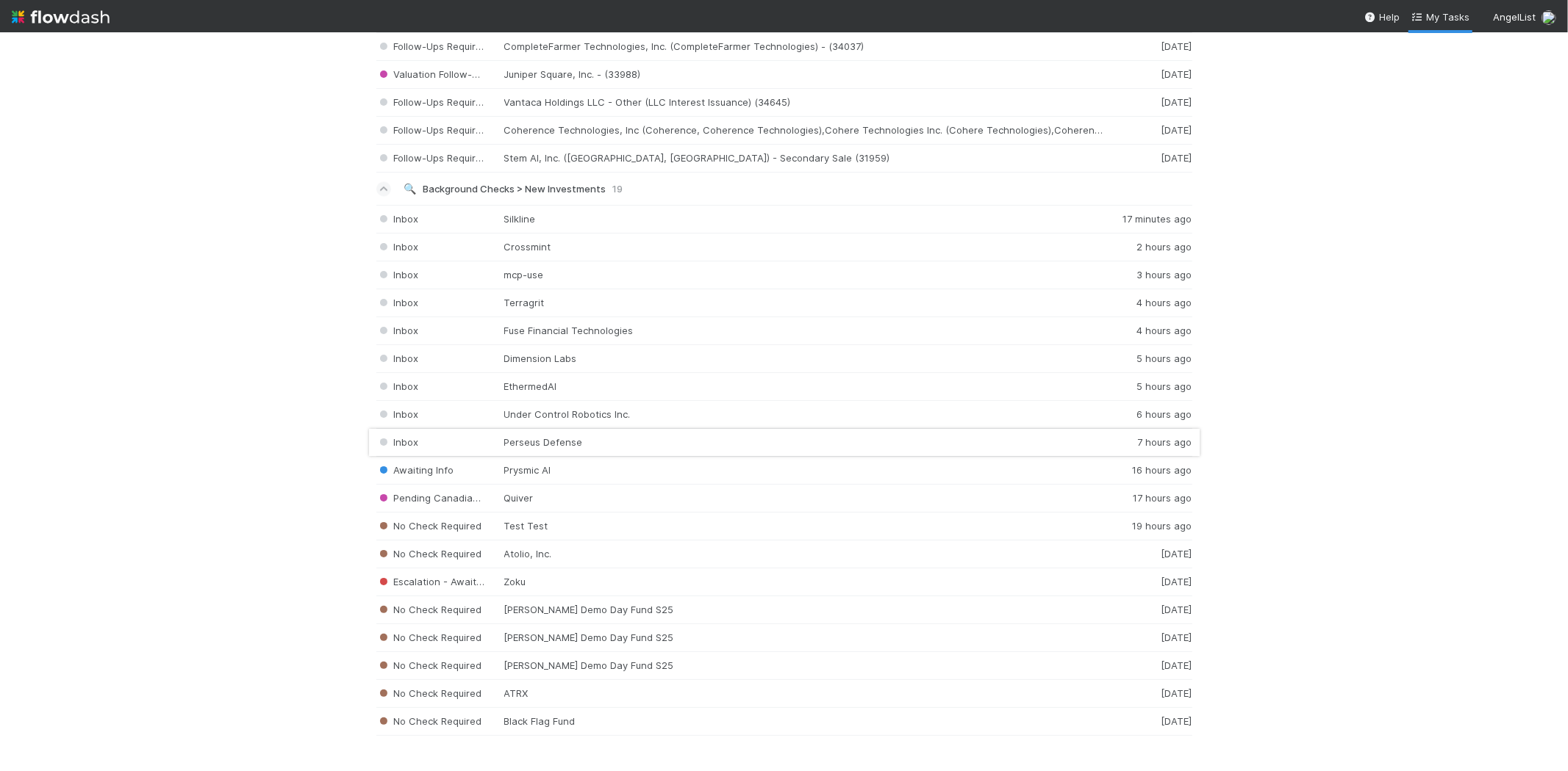
click at [531, 446] on div "Inbox Perseus Defense 7 hours ago" at bounding box center [784, 443] width 816 height 28
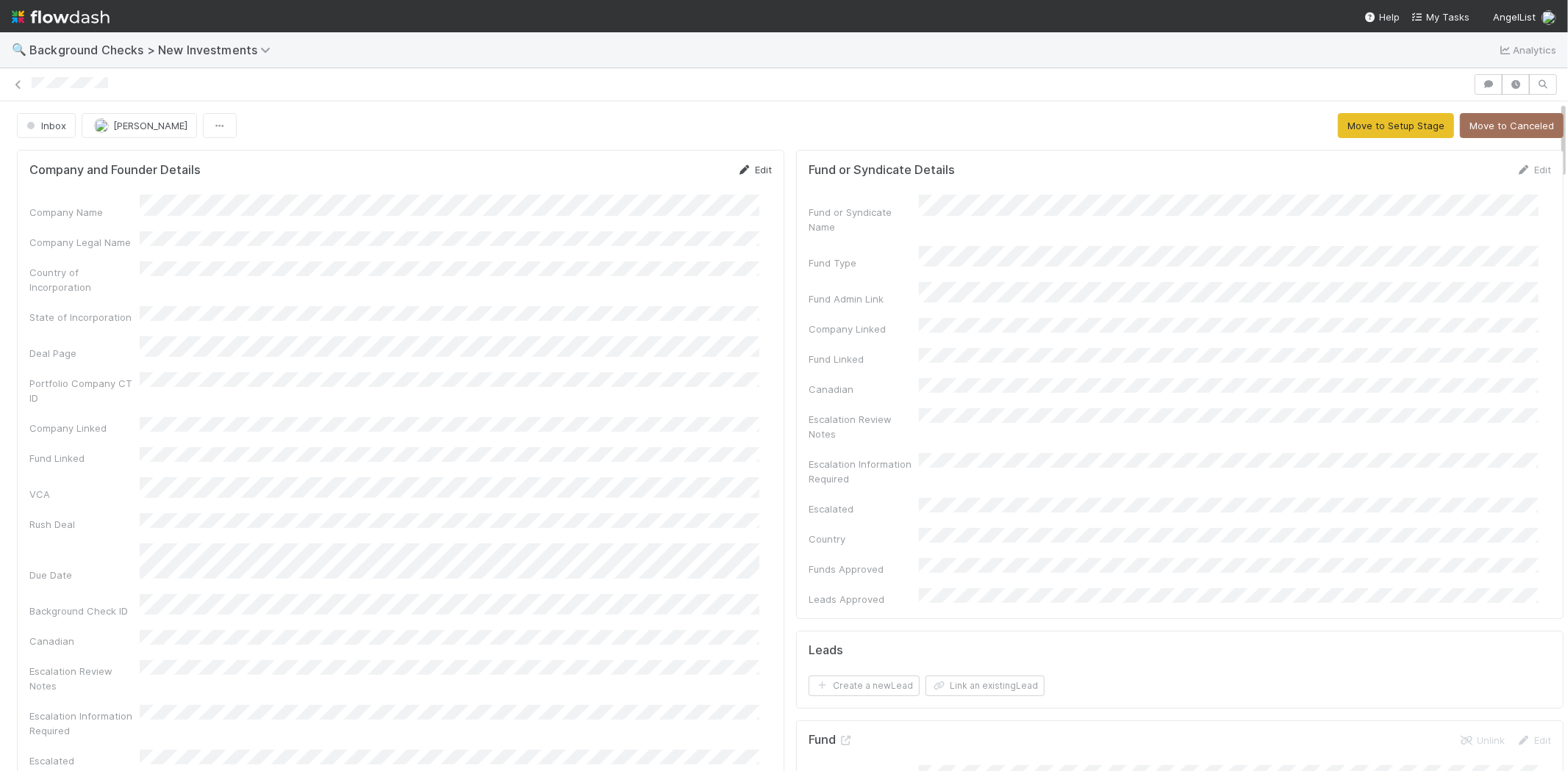
click at [756, 169] on link "Edit" at bounding box center [754, 170] width 35 height 11
click at [689, 177] on button "Save" at bounding box center [693, 174] width 42 height 25
click at [1337, 123] on button "Move to Setup Stage" at bounding box center [1395, 125] width 116 height 25
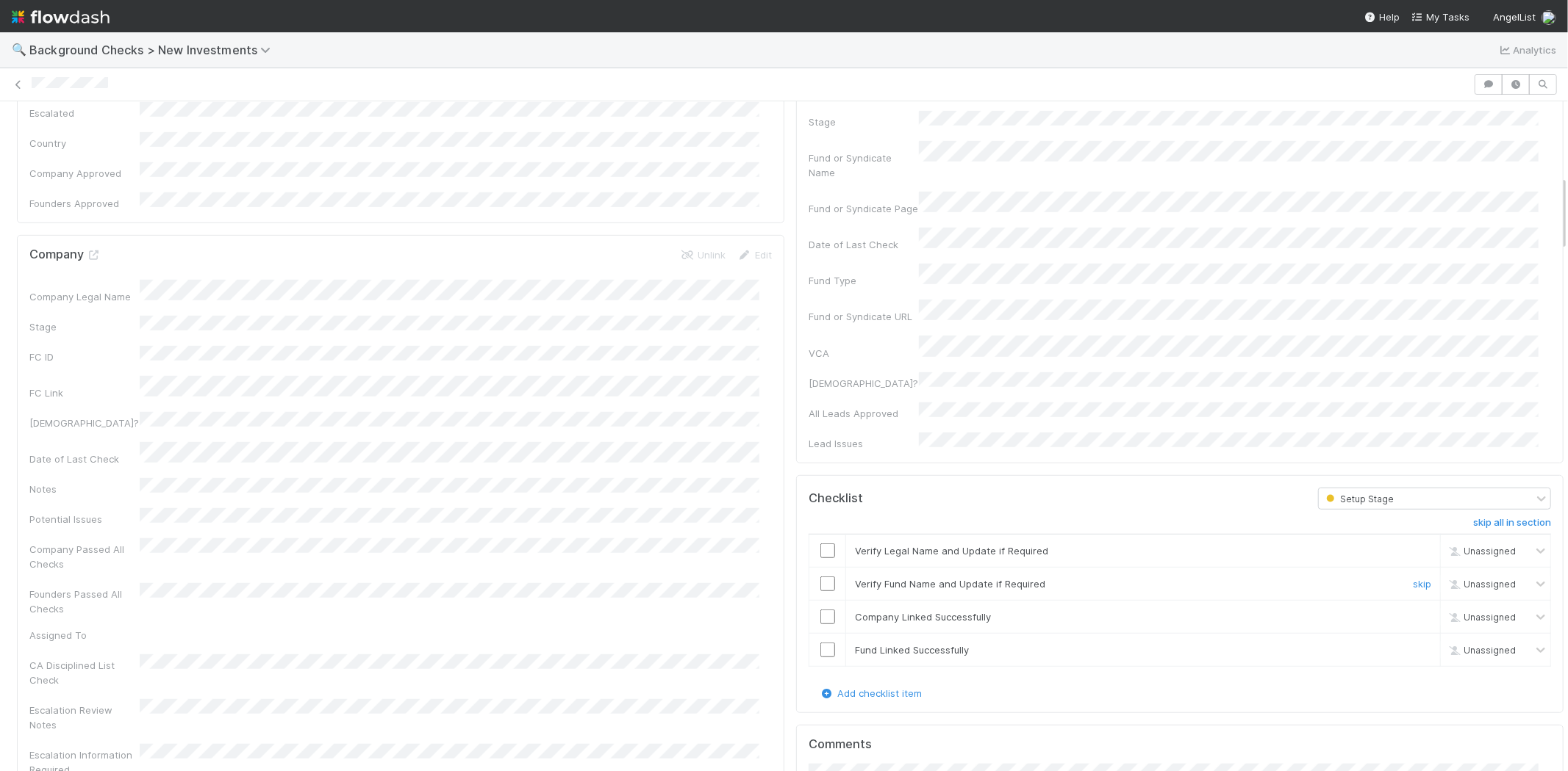
scroll to position [898, 0]
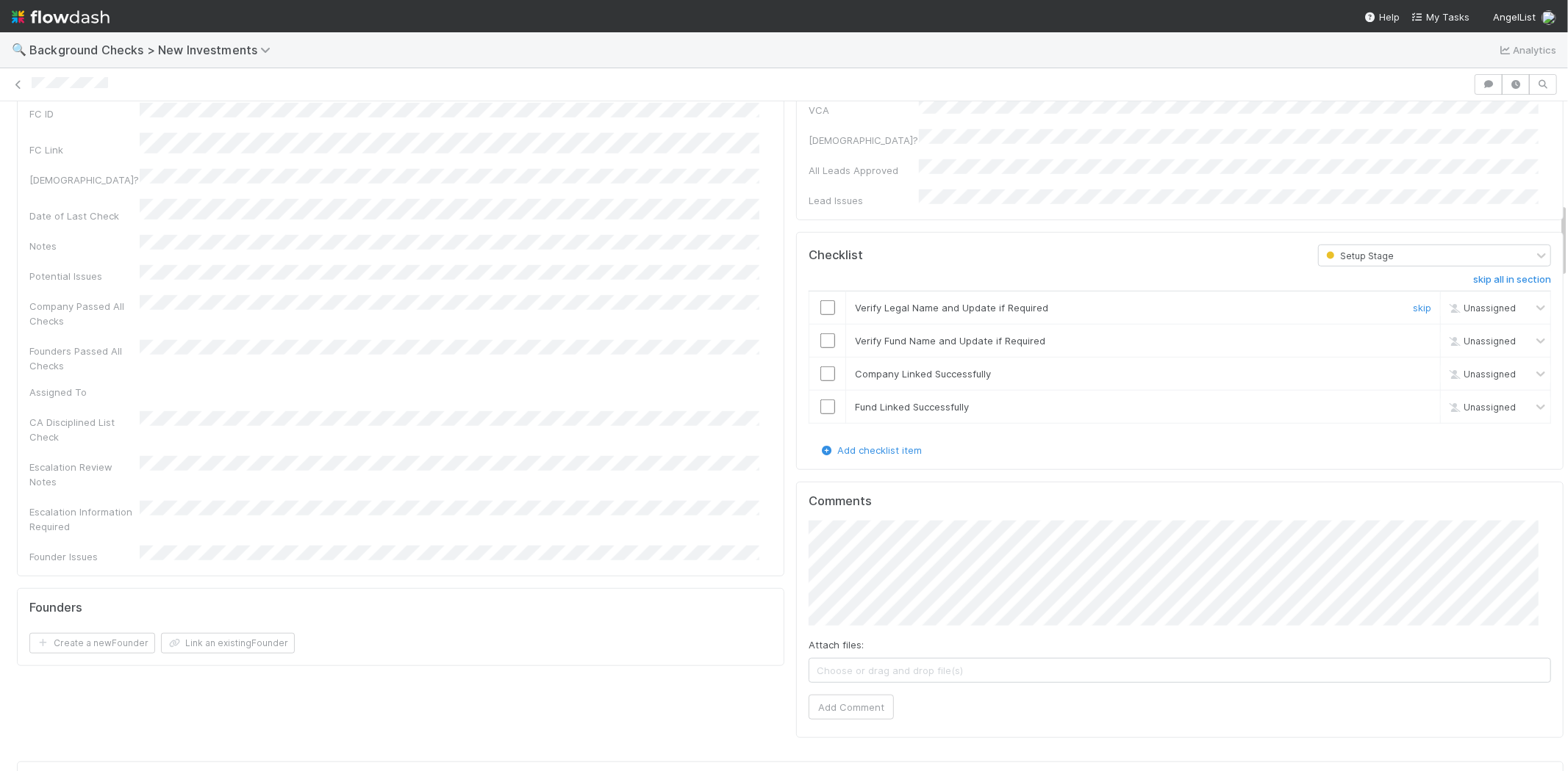
click at [820, 300] on input "checkbox" at bounding box center [827, 308] width 15 height 15
click at [820, 334] on input "checkbox" at bounding box center [827, 341] width 15 height 15
click at [820, 367] on input "checkbox" at bounding box center [827, 374] width 15 height 15
click at [820, 399] on input "checkbox" at bounding box center [827, 407] width 15 height 15
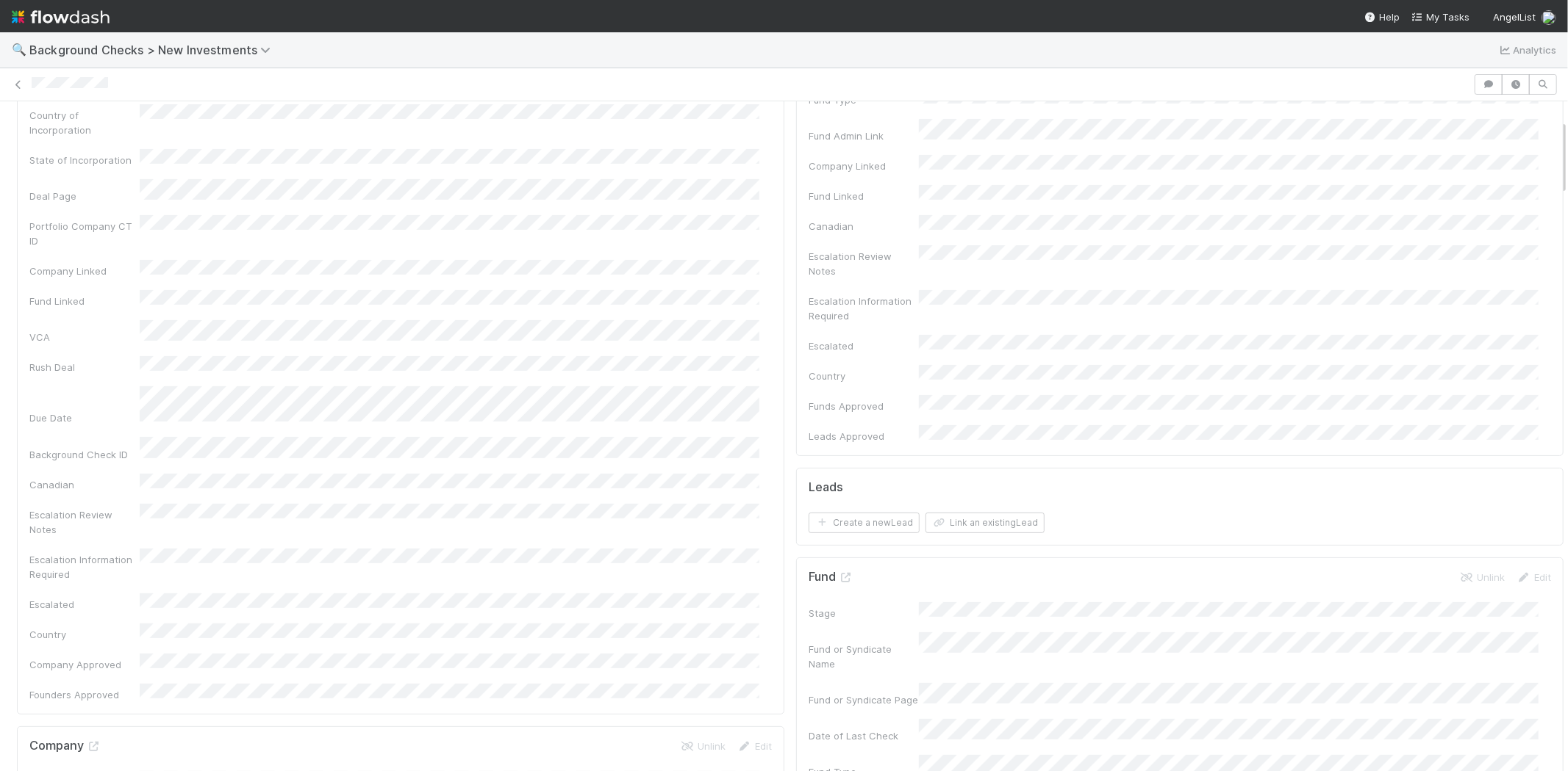
scroll to position [0, 0]
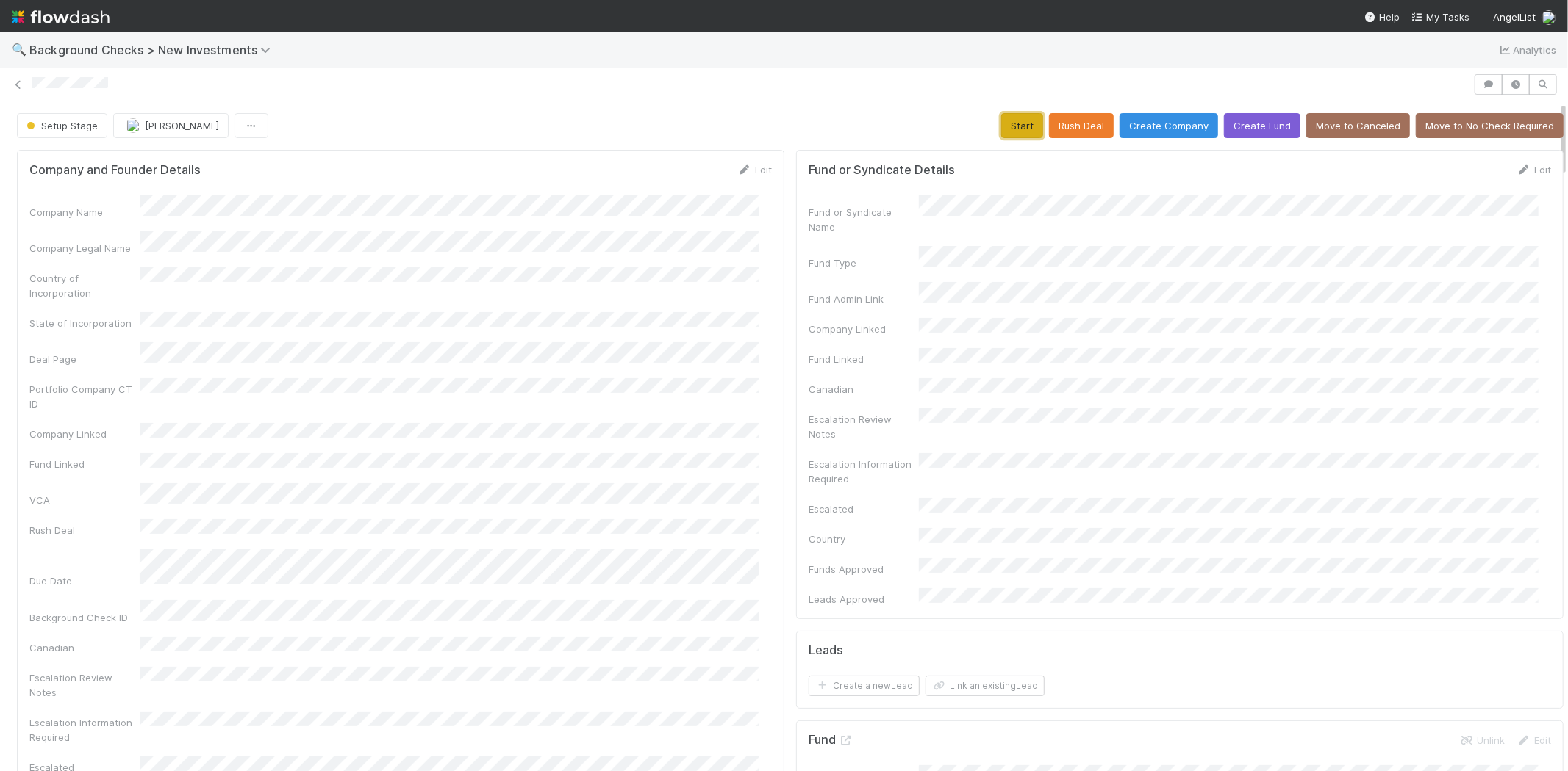
click at [1004, 120] on button "Start" at bounding box center [1022, 125] width 42 height 25
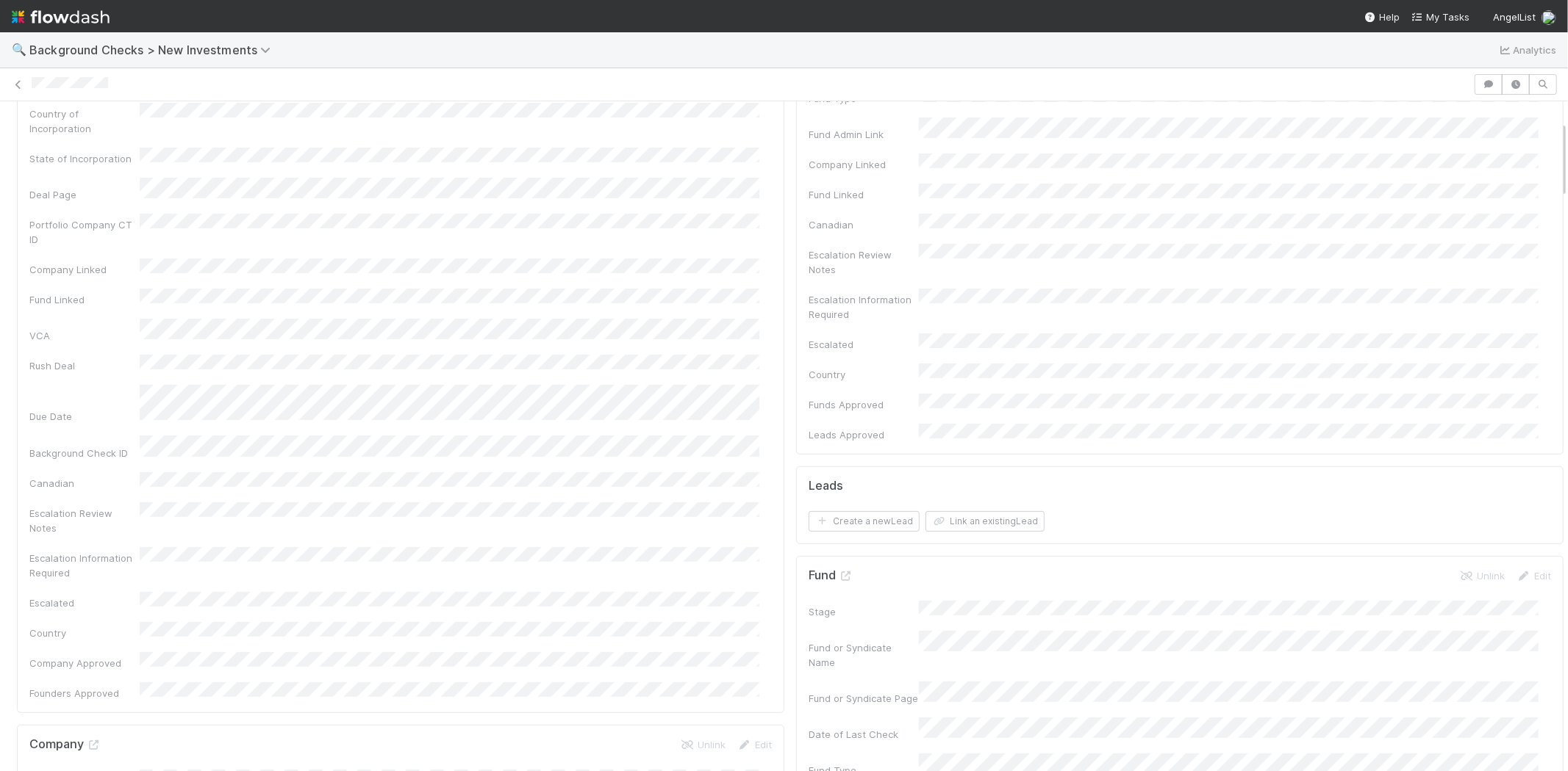
scroll to position [163, 0]
click at [964, 513] on button "Link an existing Lead" at bounding box center [985, 523] width 119 height 20
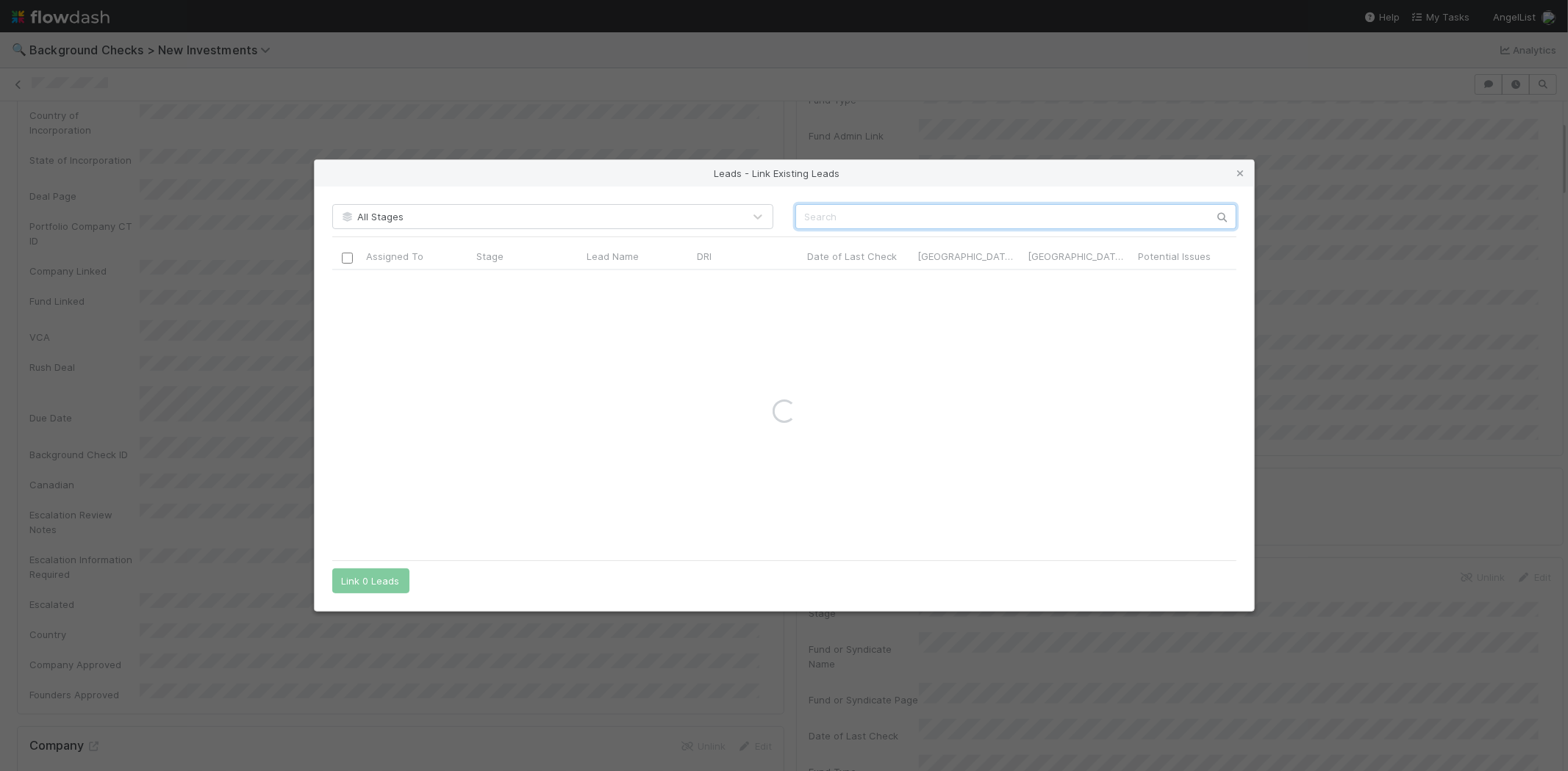
click at [1048, 211] on input "text" at bounding box center [1015, 217] width 441 height 25
paste input "Amr Alshihabi"
type input "Amr Alshihabi"
click at [348, 286] on input "checkbox" at bounding box center [347, 286] width 11 height 11
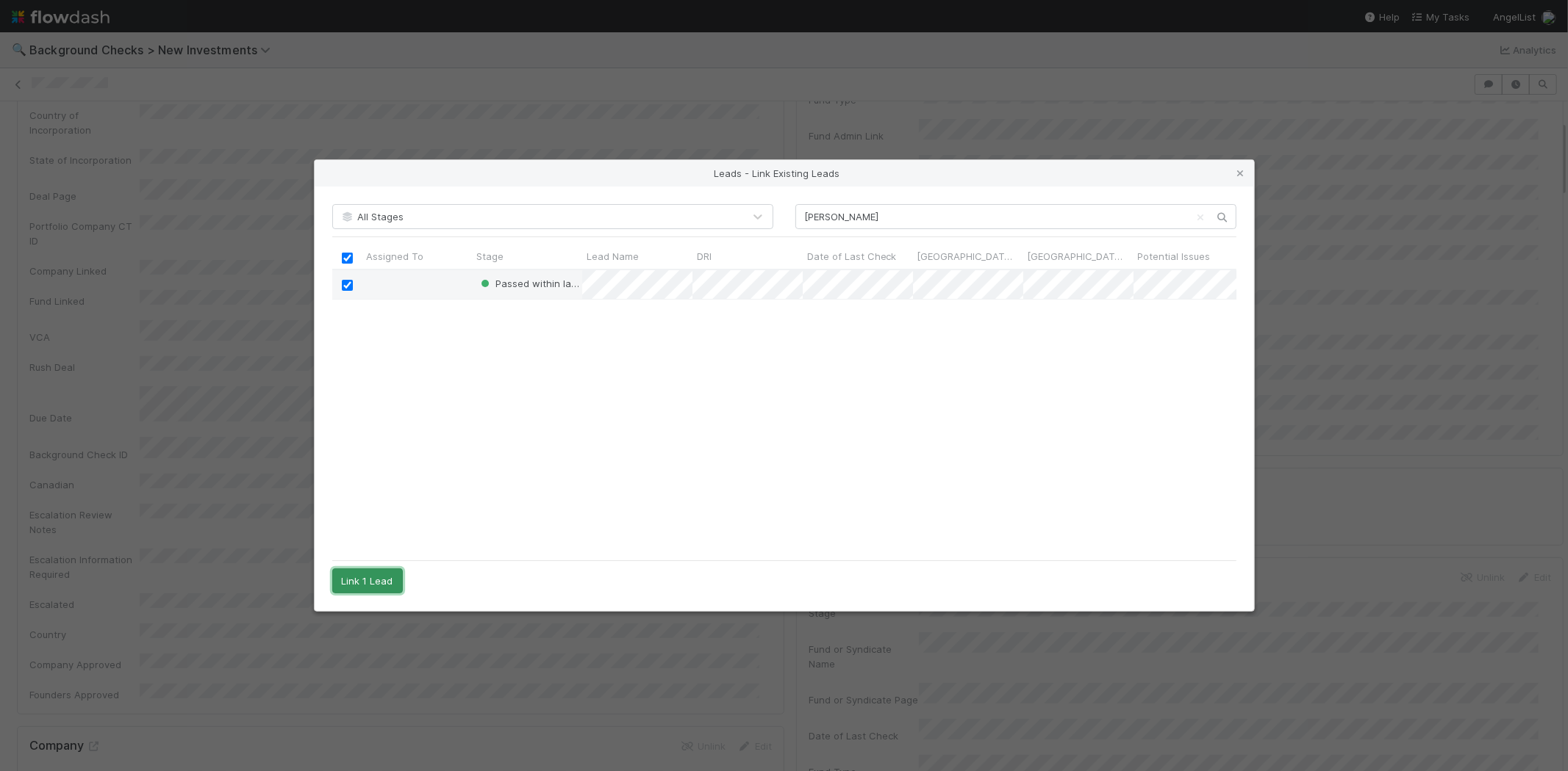
click at [386, 580] on button "Link 1 Lead" at bounding box center [367, 581] width 71 height 25
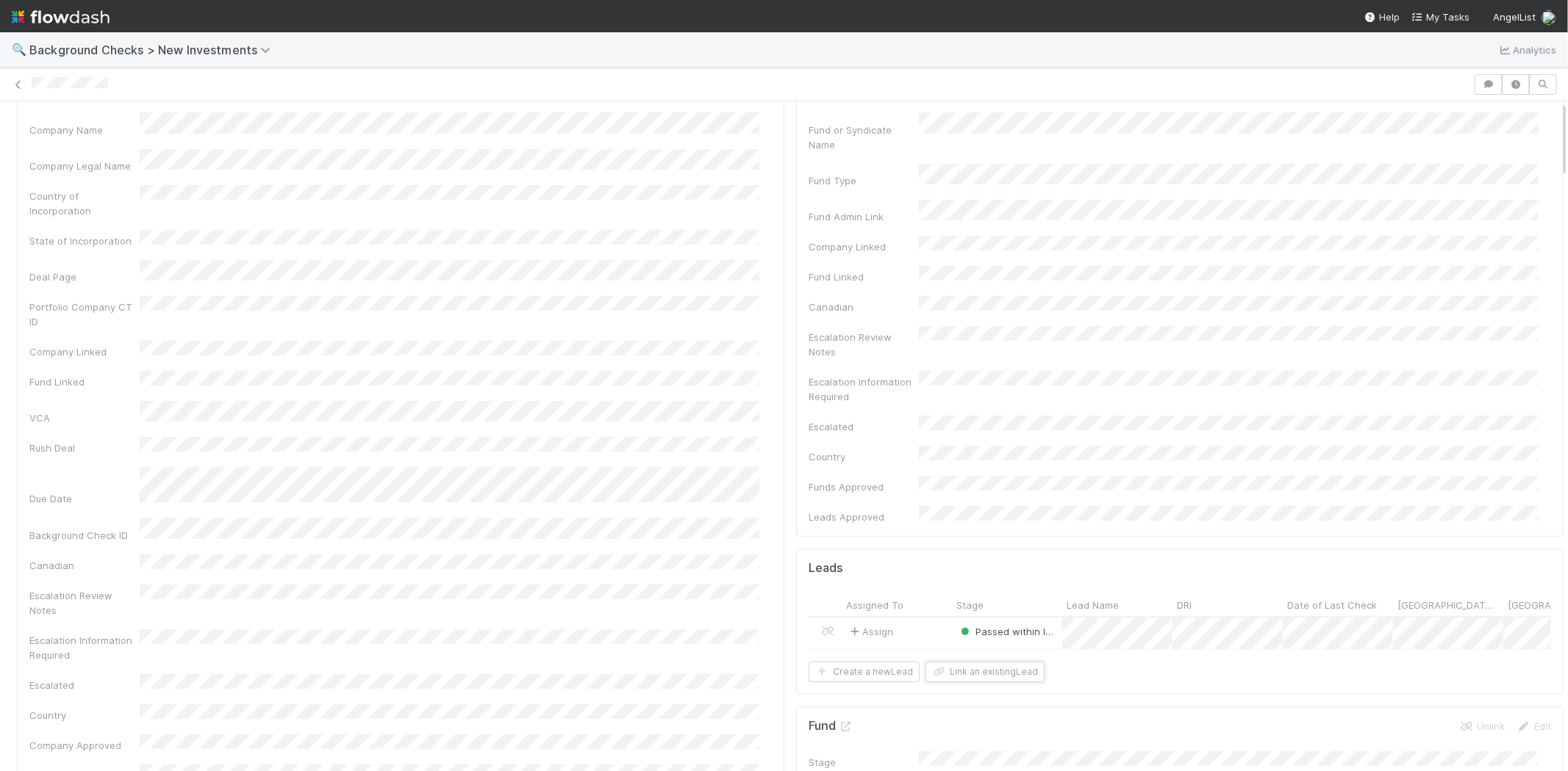
scroll to position [0, 0]
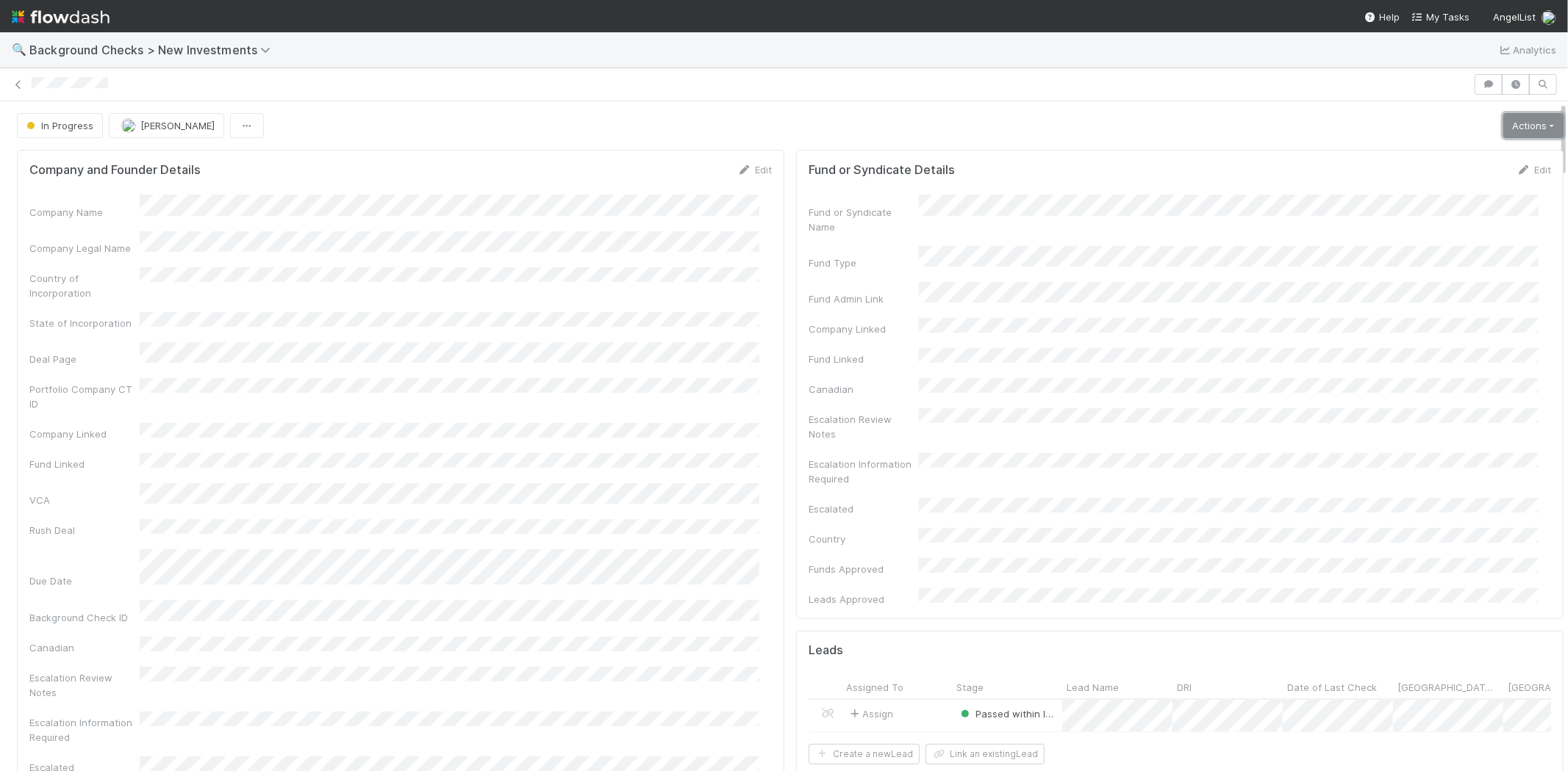
click at [1516, 128] on link "Actions" at bounding box center [1533, 125] width 60 height 25
click at [1452, 156] on button "Finish" at bounding box center [1483, 156] width 164 height 20
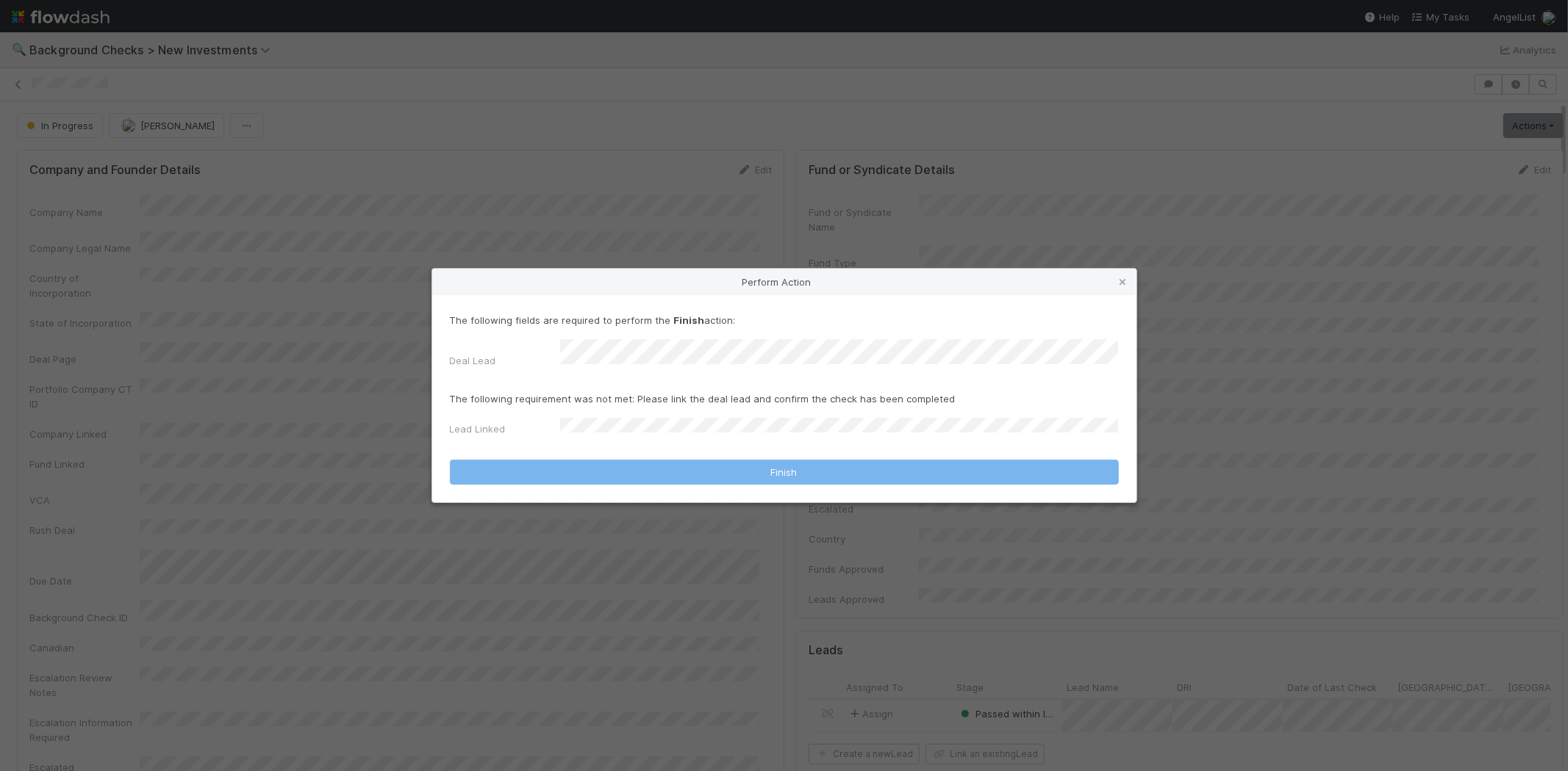
click at [610, 371] on form "The following fields are required to perform the Finish action: Deal Lead The f…" at bounding box center [784, 399] width 669 height 172
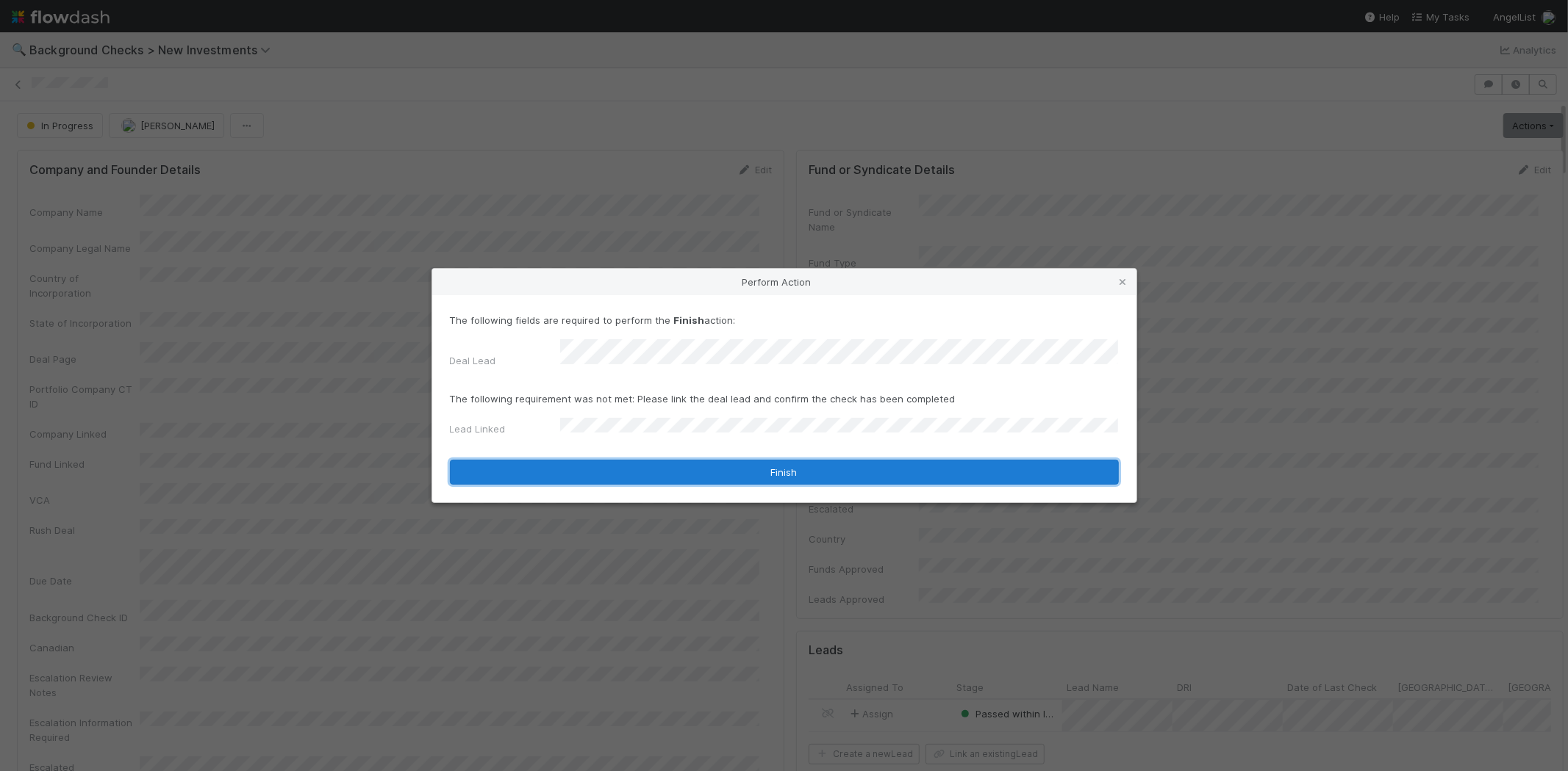
click at [620, 472] on button "Finish" at bounding box center [784, 472] width 669 height 25
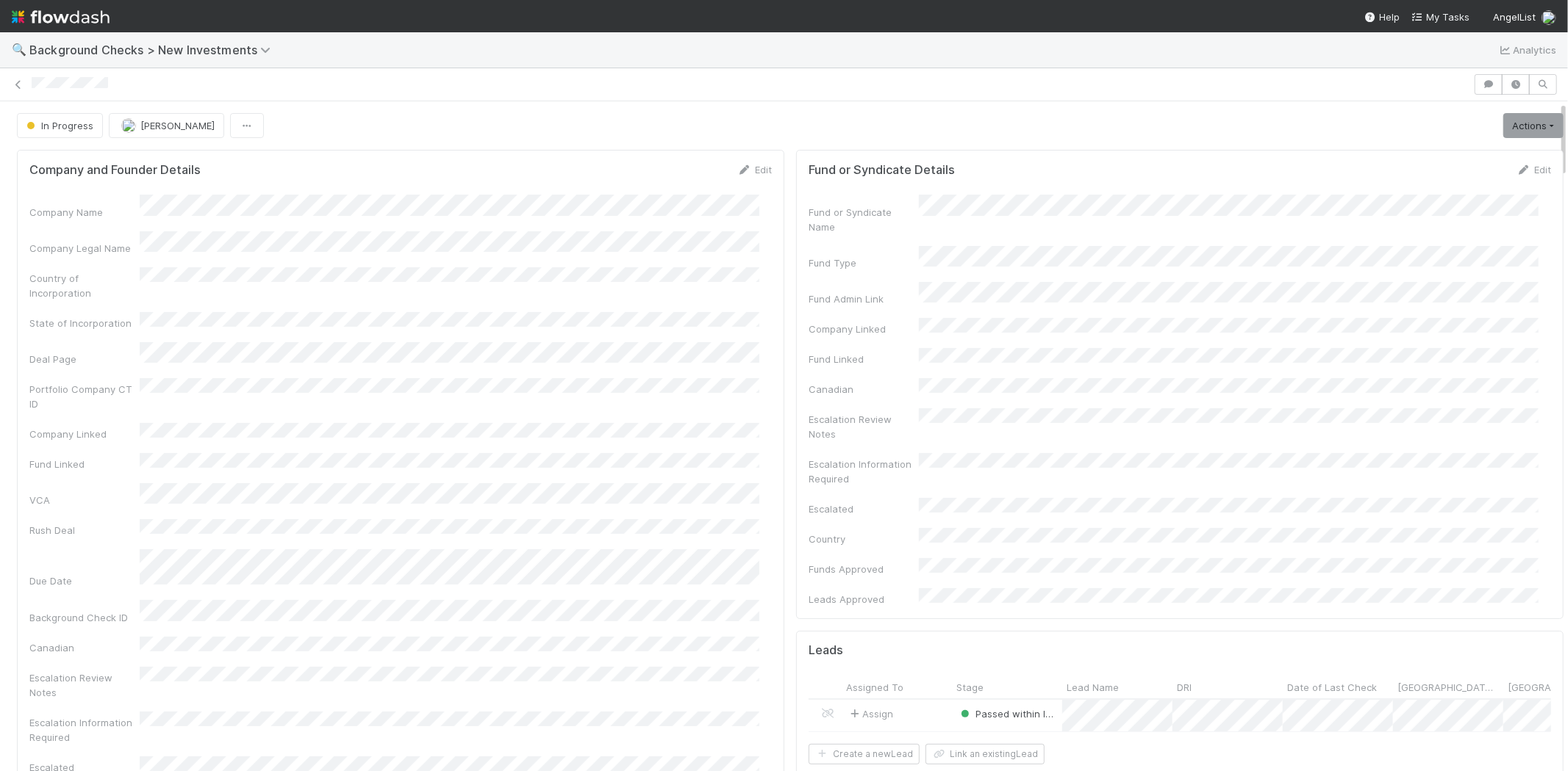
drag, startPoint x: 115, startPoint y: 86, endPoint x: 27, endPoint y: 83, distance: 88.1
click at [27, 83] on div at bounding box center [784, 84] width 1568 height 20
click at [1437, 16] on span "My Tasks" at bounding box center [1441, 17] width 58 height 11
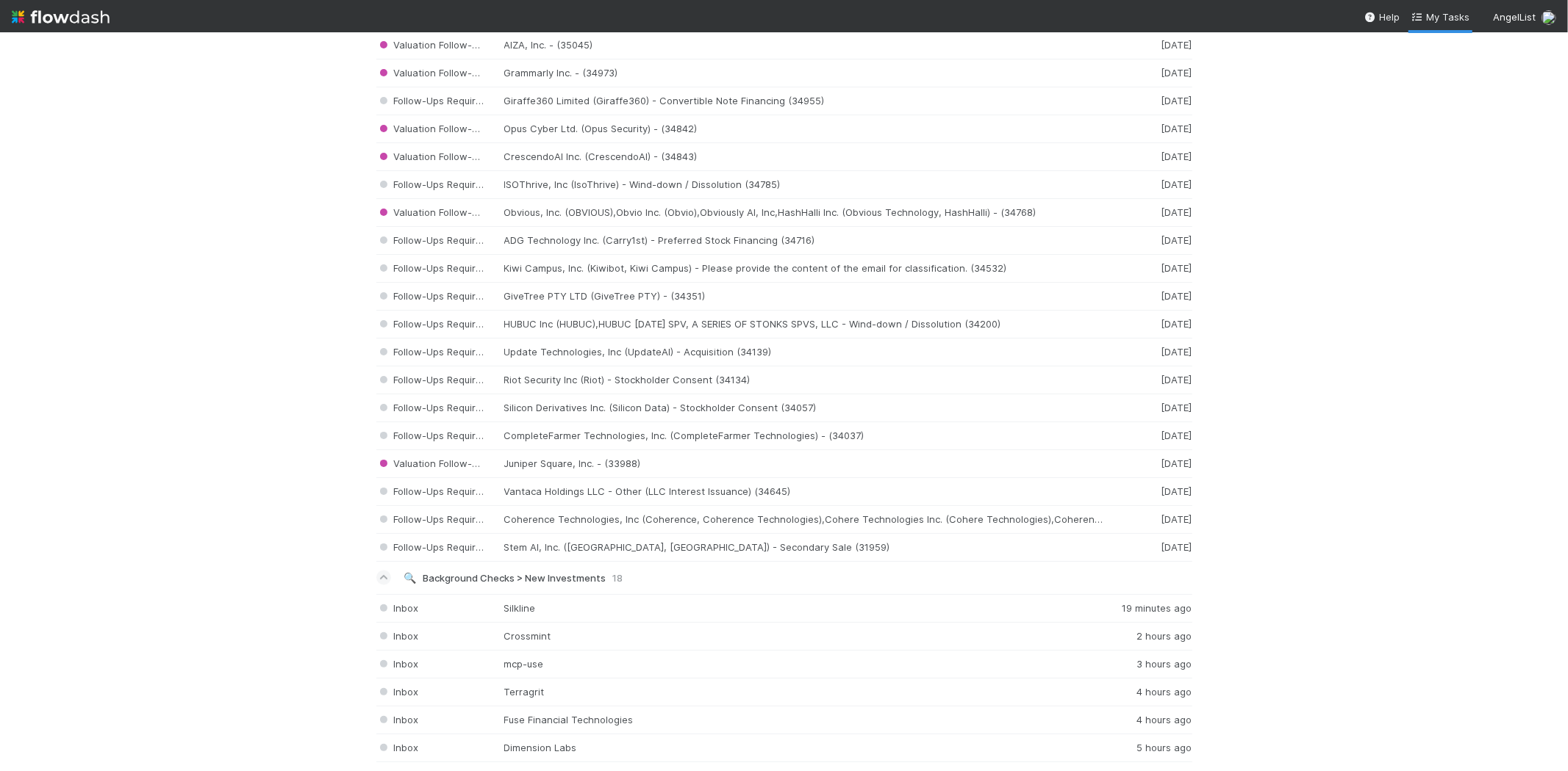
scroll to position [2449, 0]
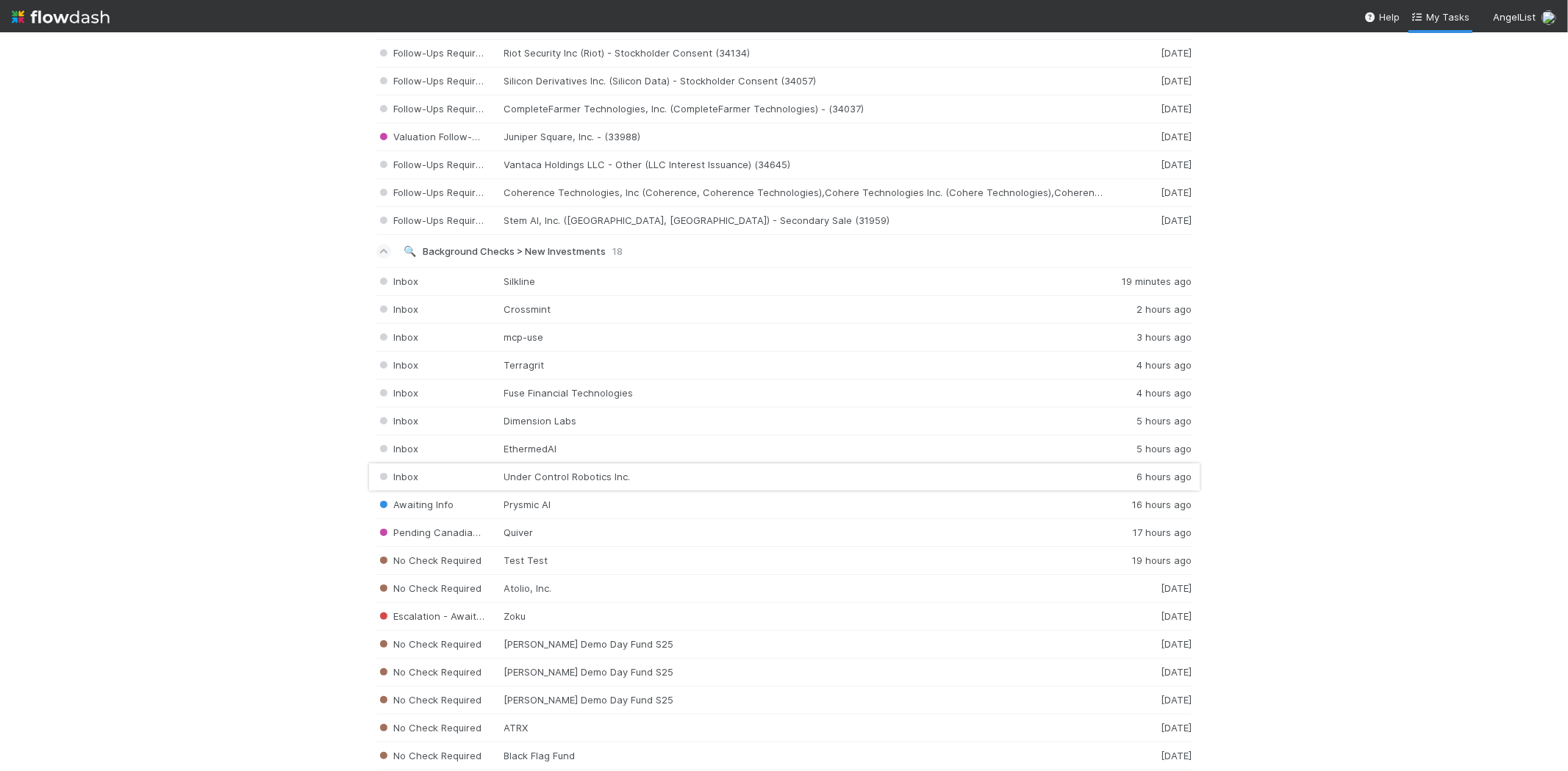
click at [603, 480] on div "Inbox Under Control Robotics Inc. 6 hours ago" at bounding box center [784, 477] width 816 height 28
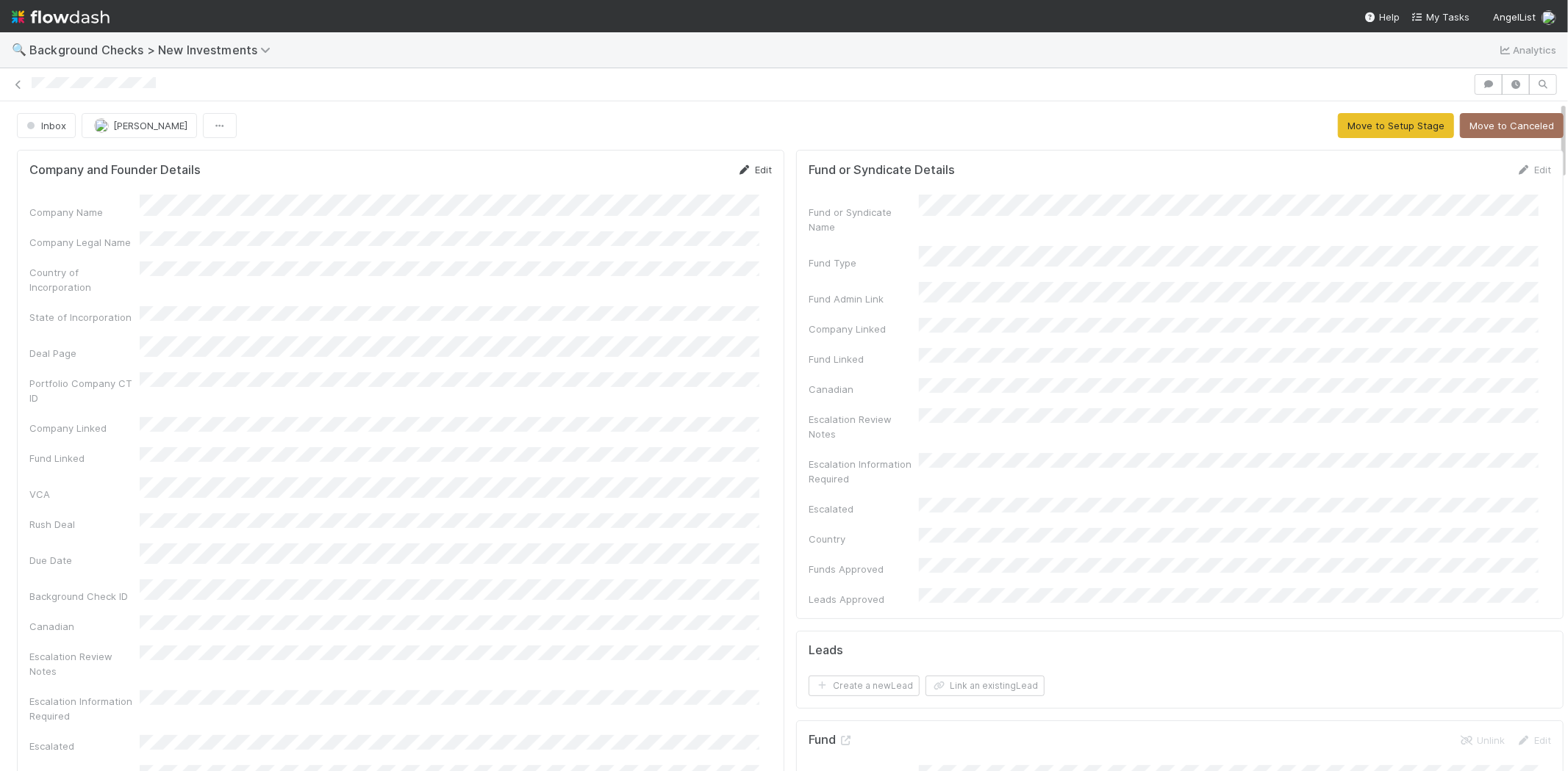
click at [740, 169] on link "Edit" at bounding box center [754, 170] width 35 height 11
click at [685, 174] on button "Save" at bounding box center [693, 174] width 42 height 25
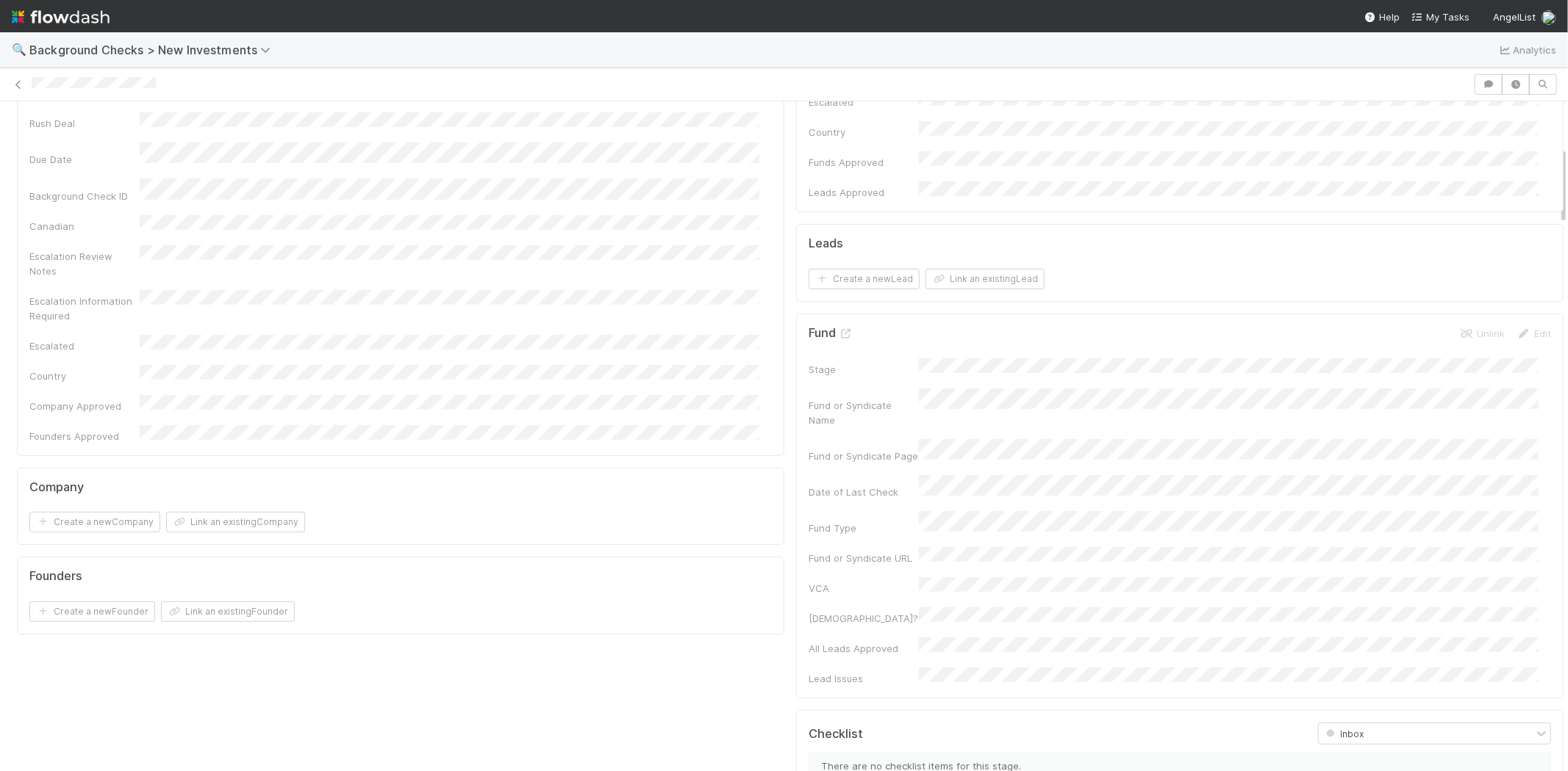
scroll to position [407, 0]
click at [239, 511] on button "Link an existing Company" at bounding box center [235, 521] width 139 height 20
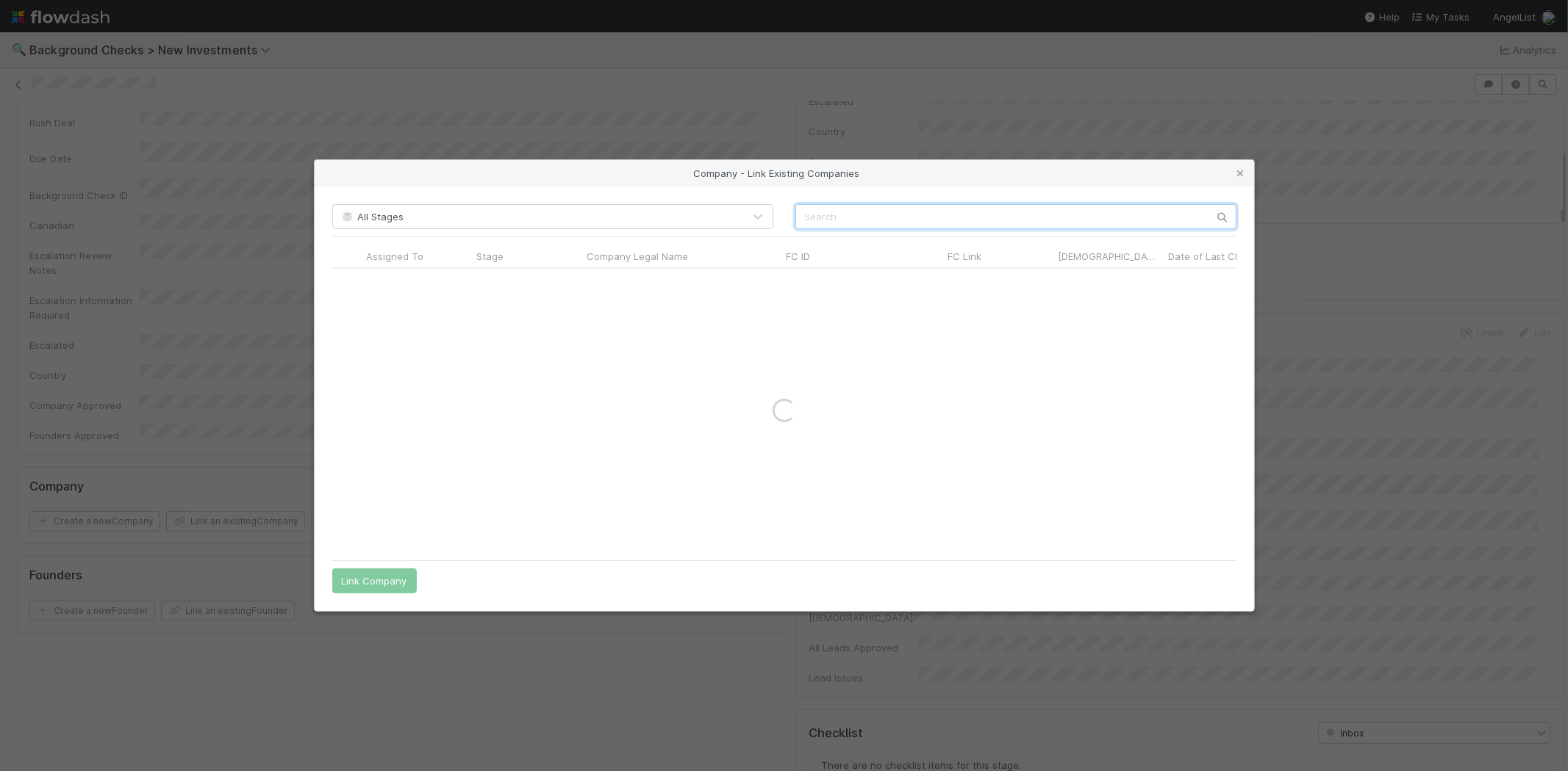
click at [883, 213] on input "text" at bounding box center [1015, 217] width 441 height 25
paste input "Under Control Robotics Inc."
type input "Under Control Robotics, Inc."
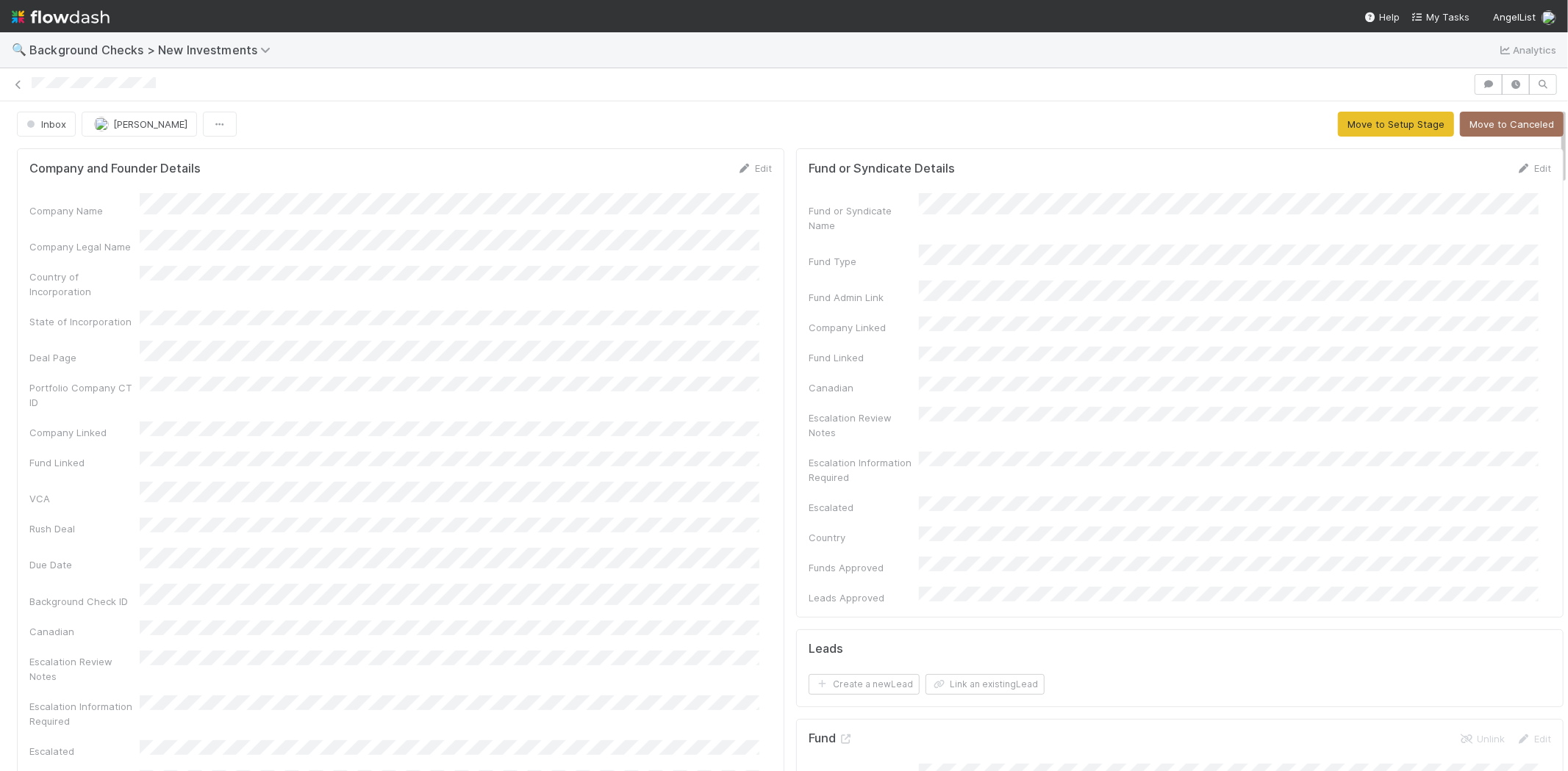
scroll to position [0, 0]
click at [1342, 123] on button "Move to Setup Stage" at bounding box center [1395, 125] width 116 height 25
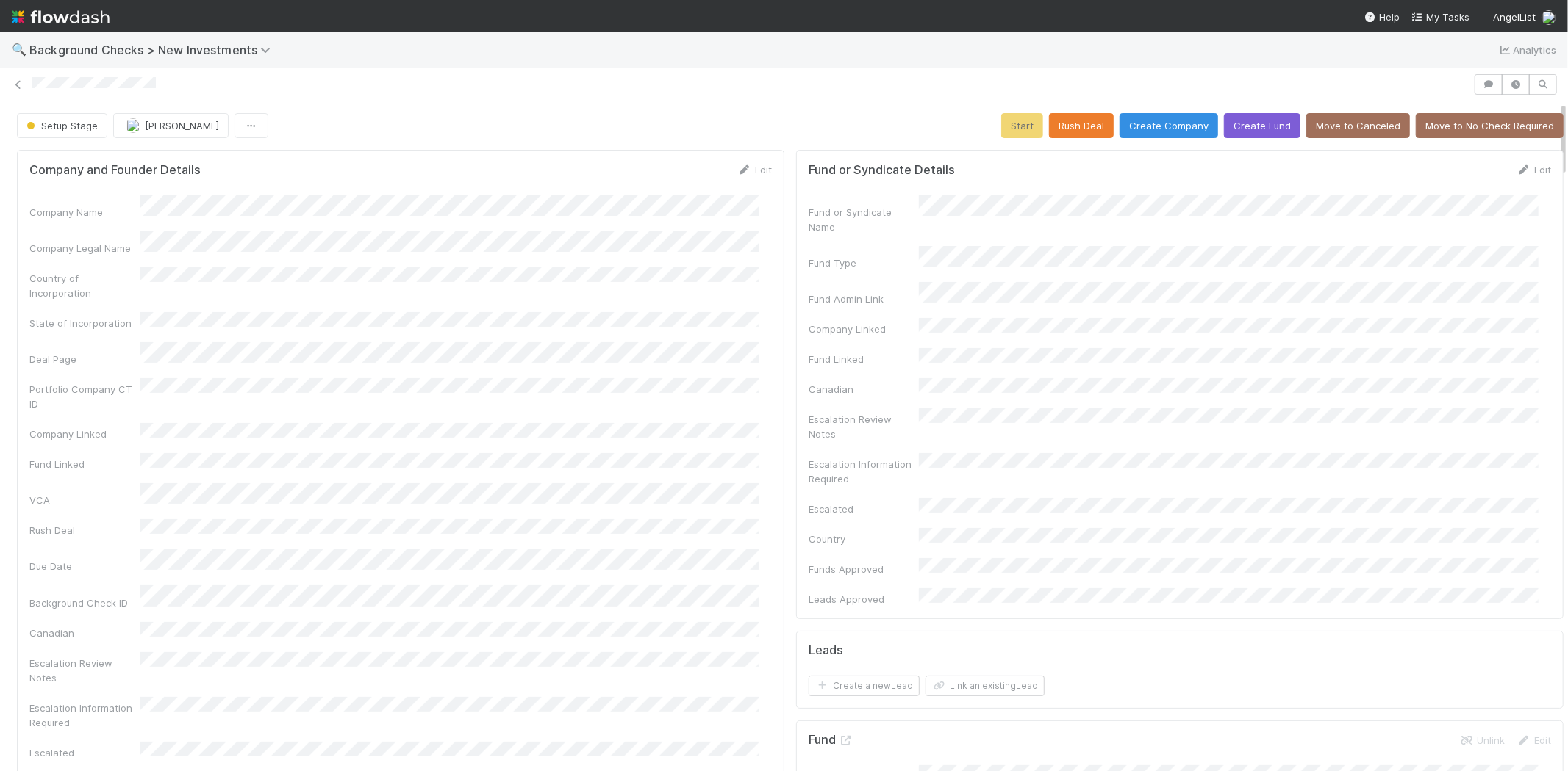
click at [445, 253] on div "Company Name Company Legal Name Country of Incorporation State of Incorporation…" at bounding box center [400, 522] width 742 height 655
click at [1143, 132] on button "Create Company" at bounding box center [1168, 125] width 98 height 25
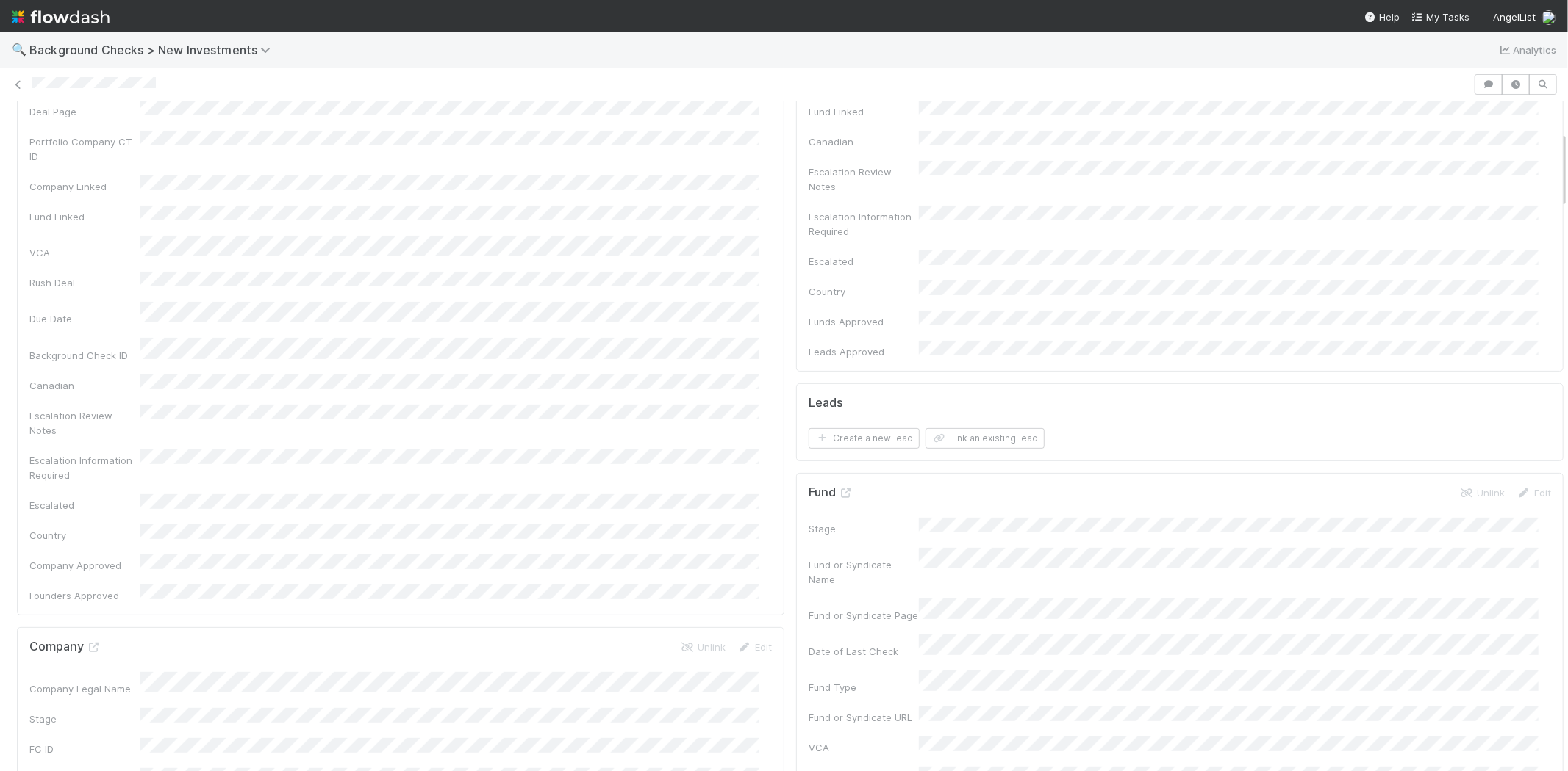
scroll to position [244, 0]
click at [978, 431] on button "Link an existing Lead" at bounding box center [985, 441] width 119 height 20
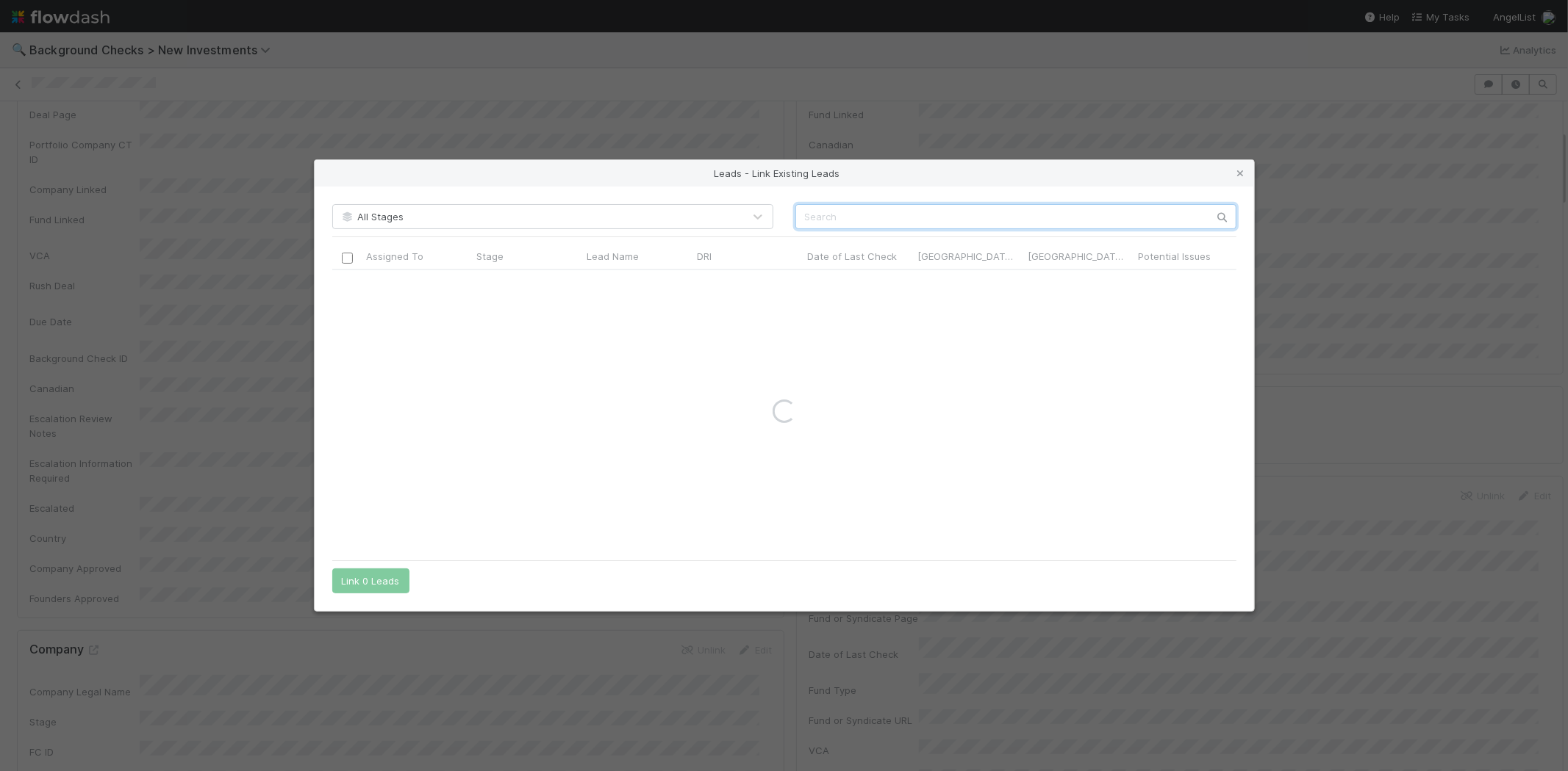
click at [922, 216] on input "text" at bounding box center [1015, 217] width 441 height 25
paste input "Chris Kong"
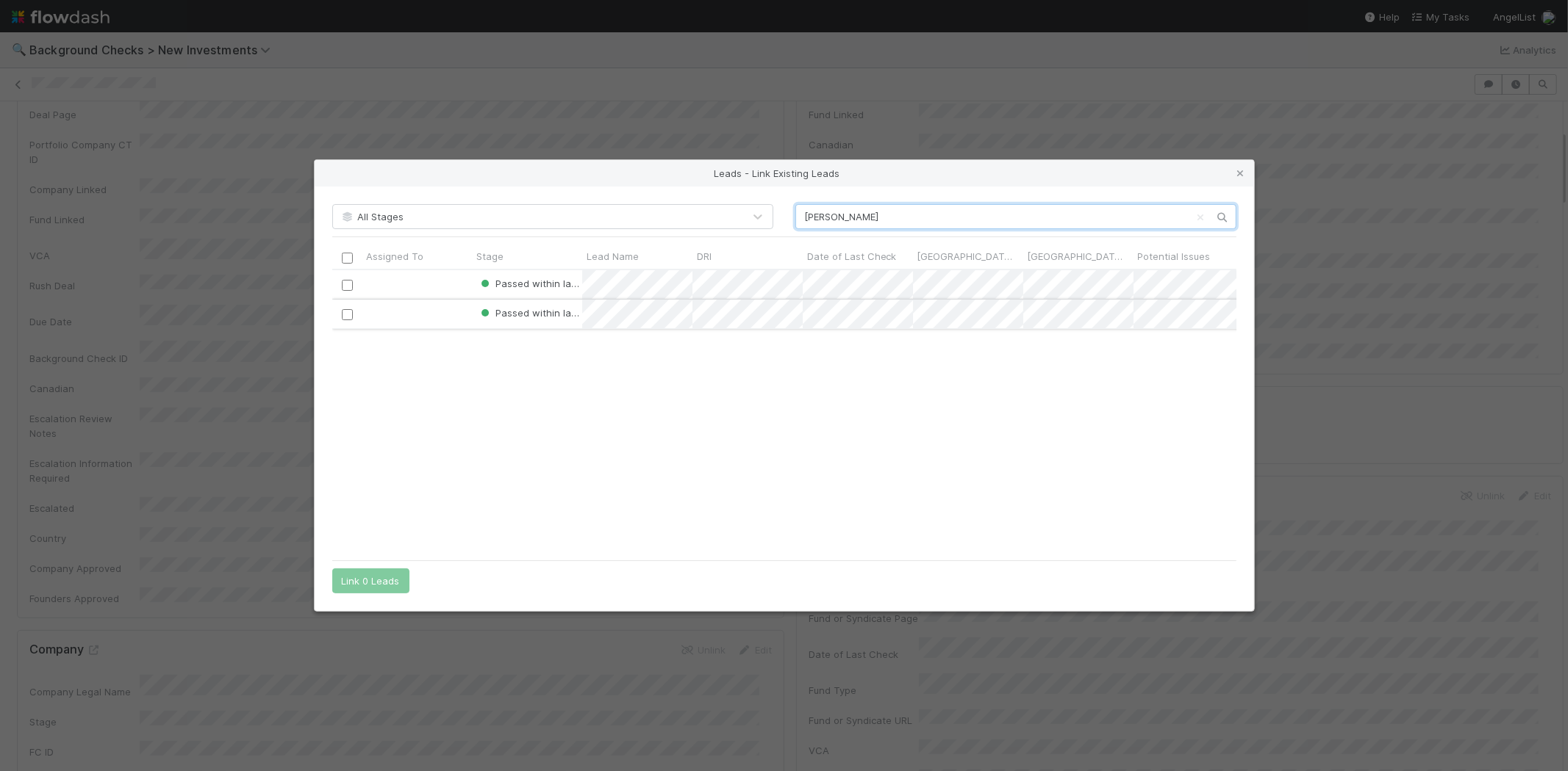
type input "Chris Kong"
click at [345, 312] on input "checkbox" at bounding box center [347, 315] width 11 height 11
click at [381, 584] on button "Link 1 Lead" at bounding box center [367, 581] width 71 height 25
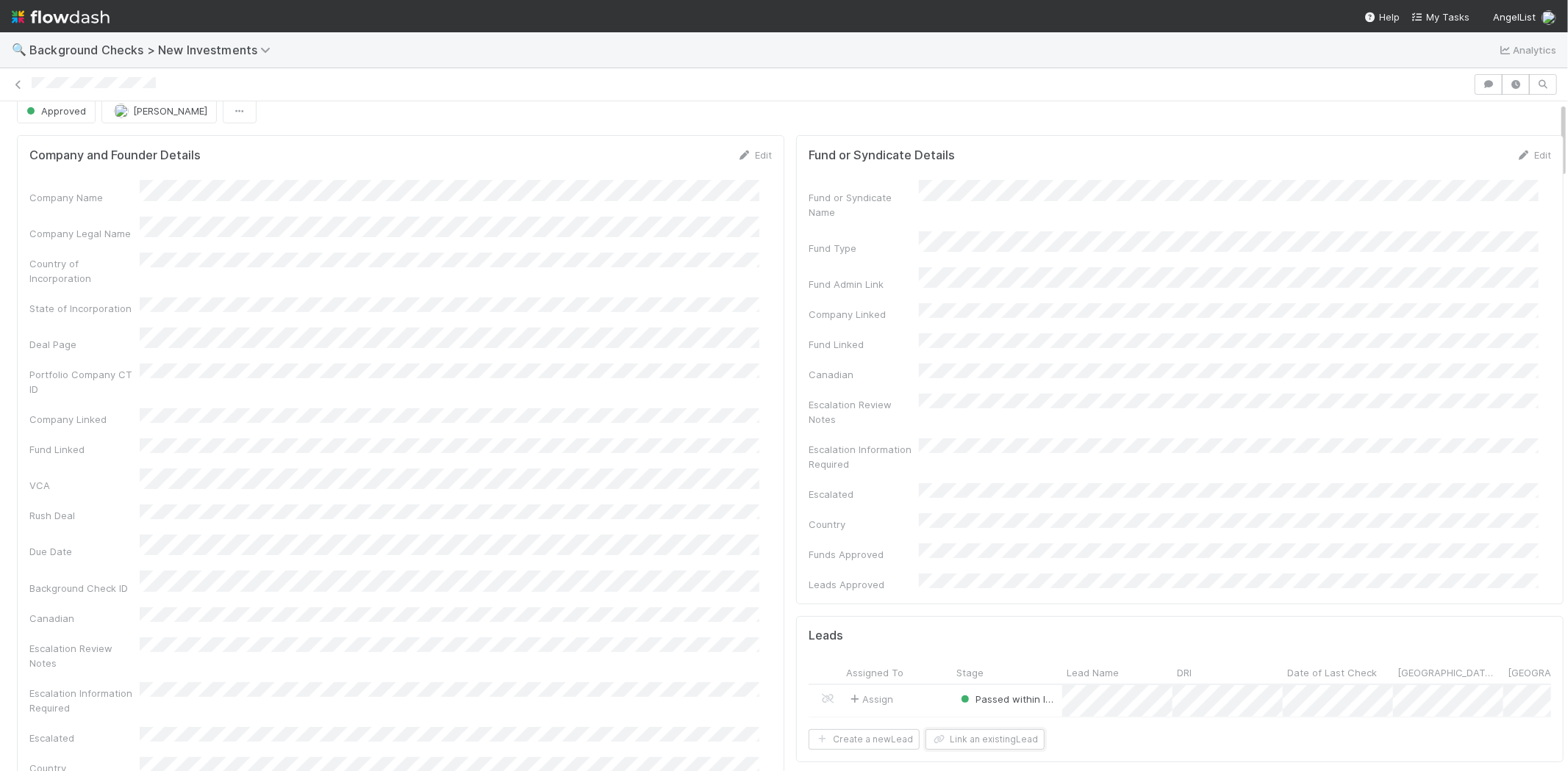
scroll to position [0, 0]
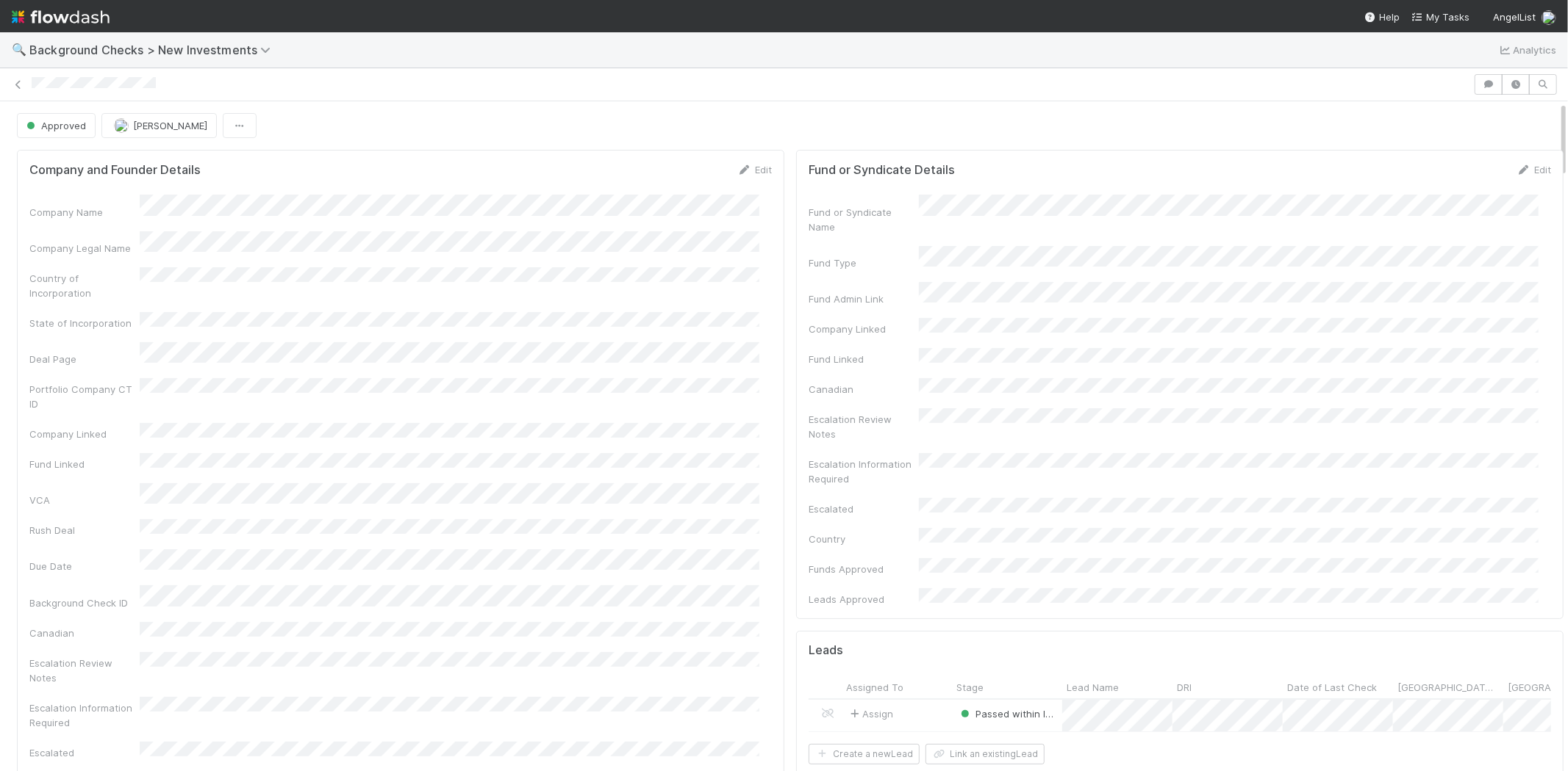
drag, startPoint x: 164, startPoint y: 84, endPoint x: 382, endPoint y: 115, distance: 220.2
click at [22, 85] on div at bounding box center [784, 84] width 1568 height 20
click at [1449, 18] on span "My Tasks" at bounding box center [1441, 17] width 58 height 11
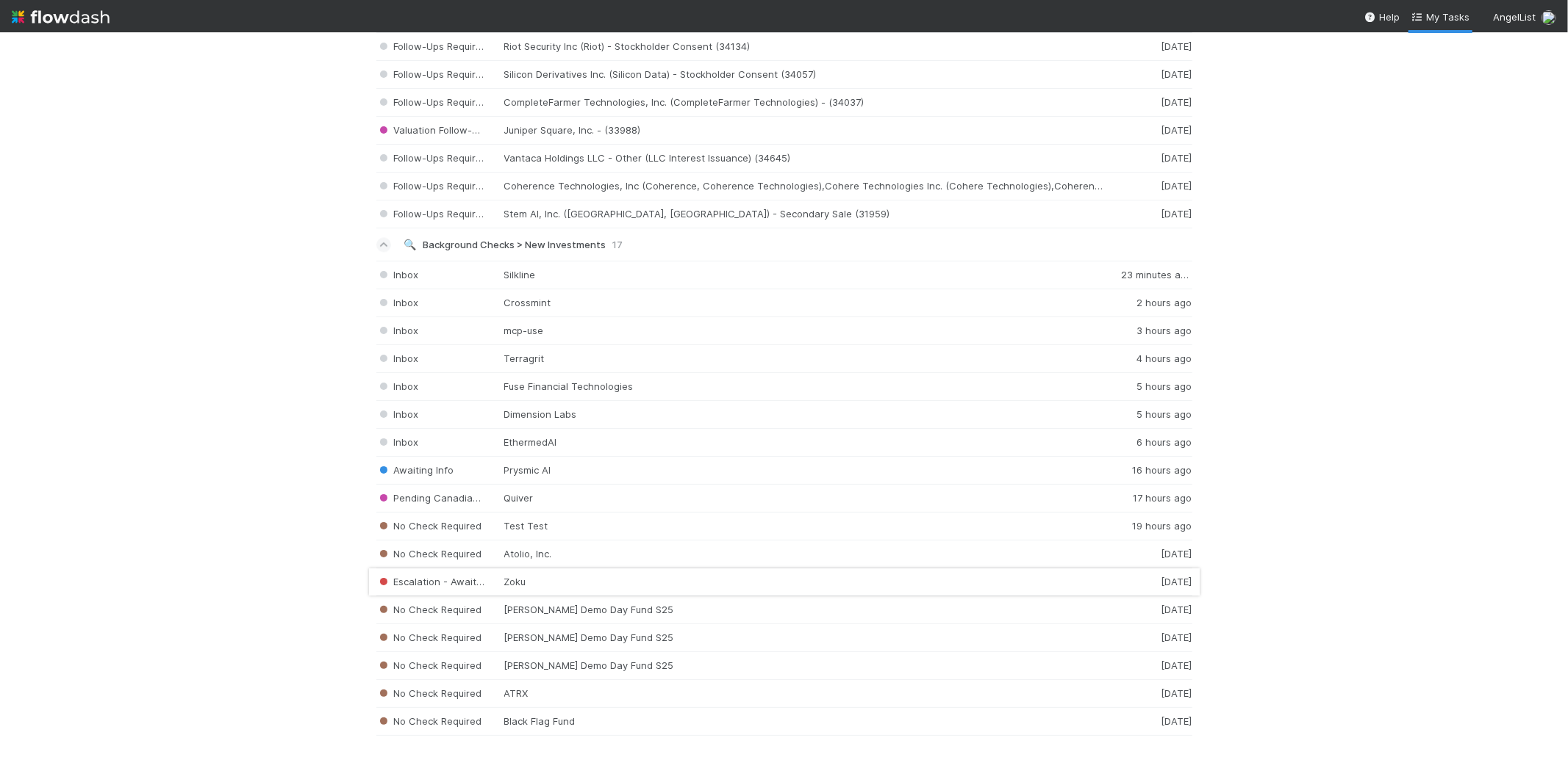
scroll to position [2464, 0]
click at [522, 445] on div "Inbox EthermedAI 6 hours ago" at bounding box center [784, 443] width 816 height 28
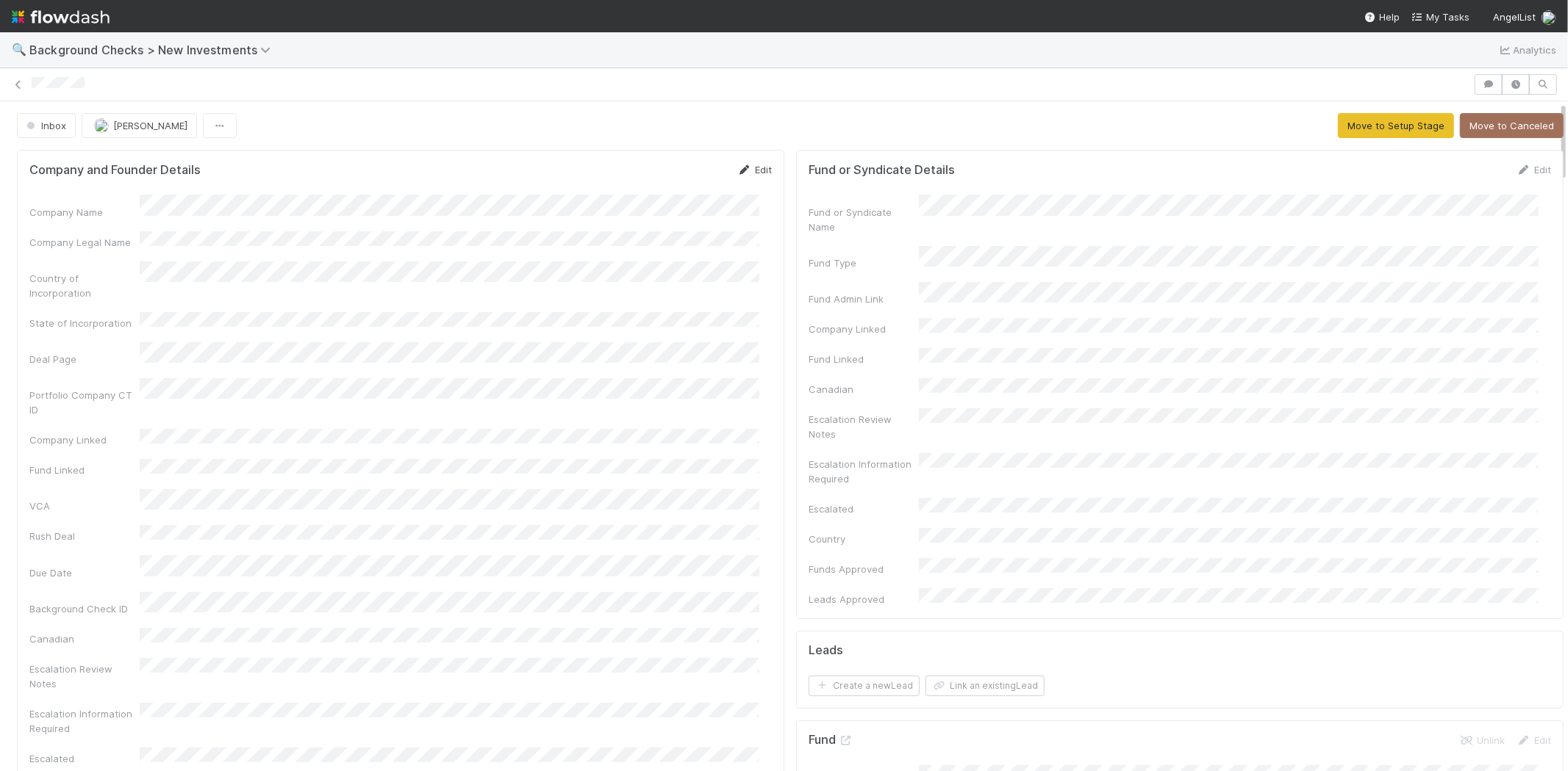
click at [739, 171] on icon at bounding box center [745, 170] width 15 height 10
click at [685, 173] on button "Save" at bounding box center [693, 174] width 42 height 25
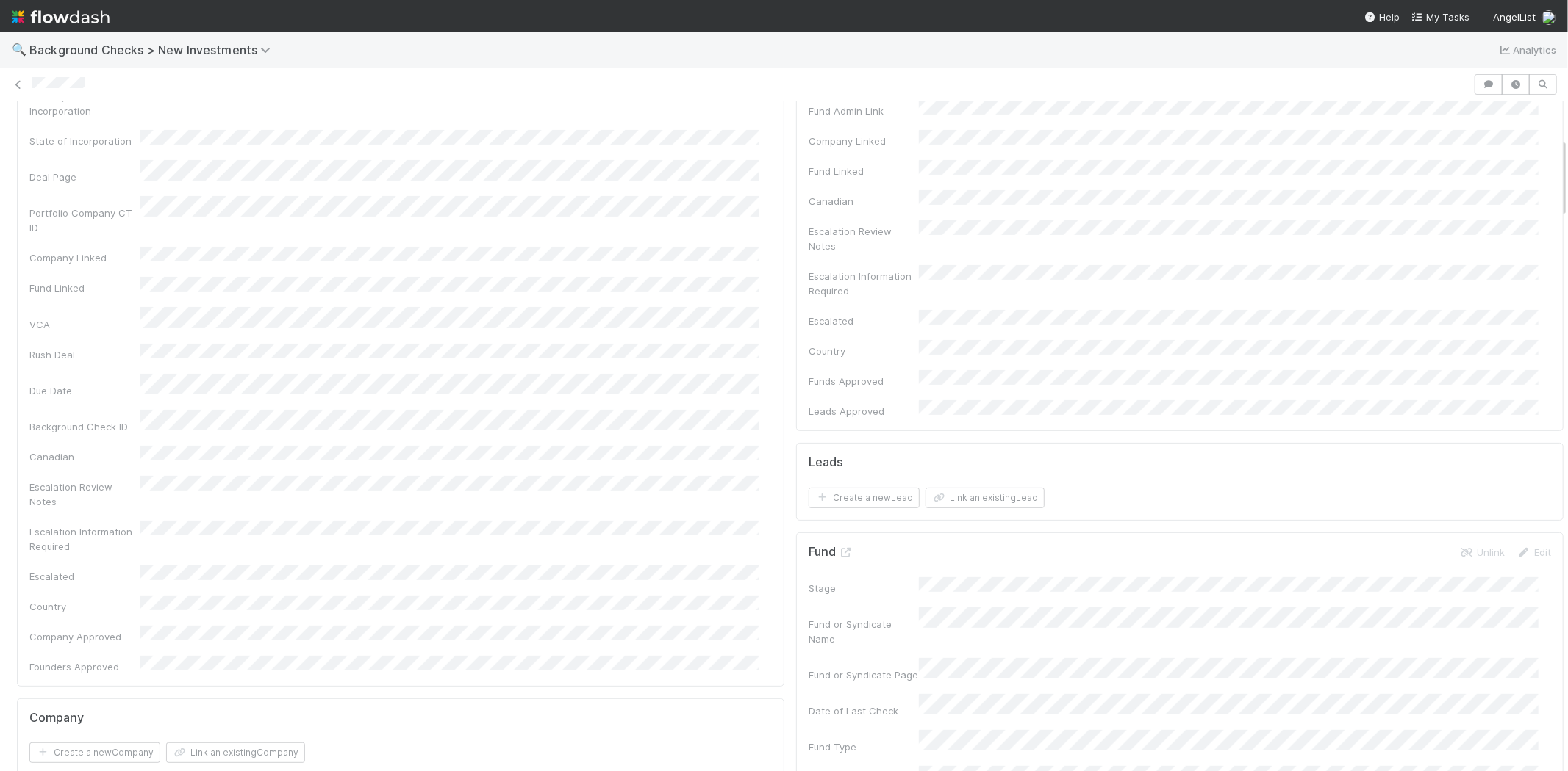
scroll to position [326, 0]
click at [282, 605] on button "Link an existing Company" at bounding box center [235, 614] width 139 height 20
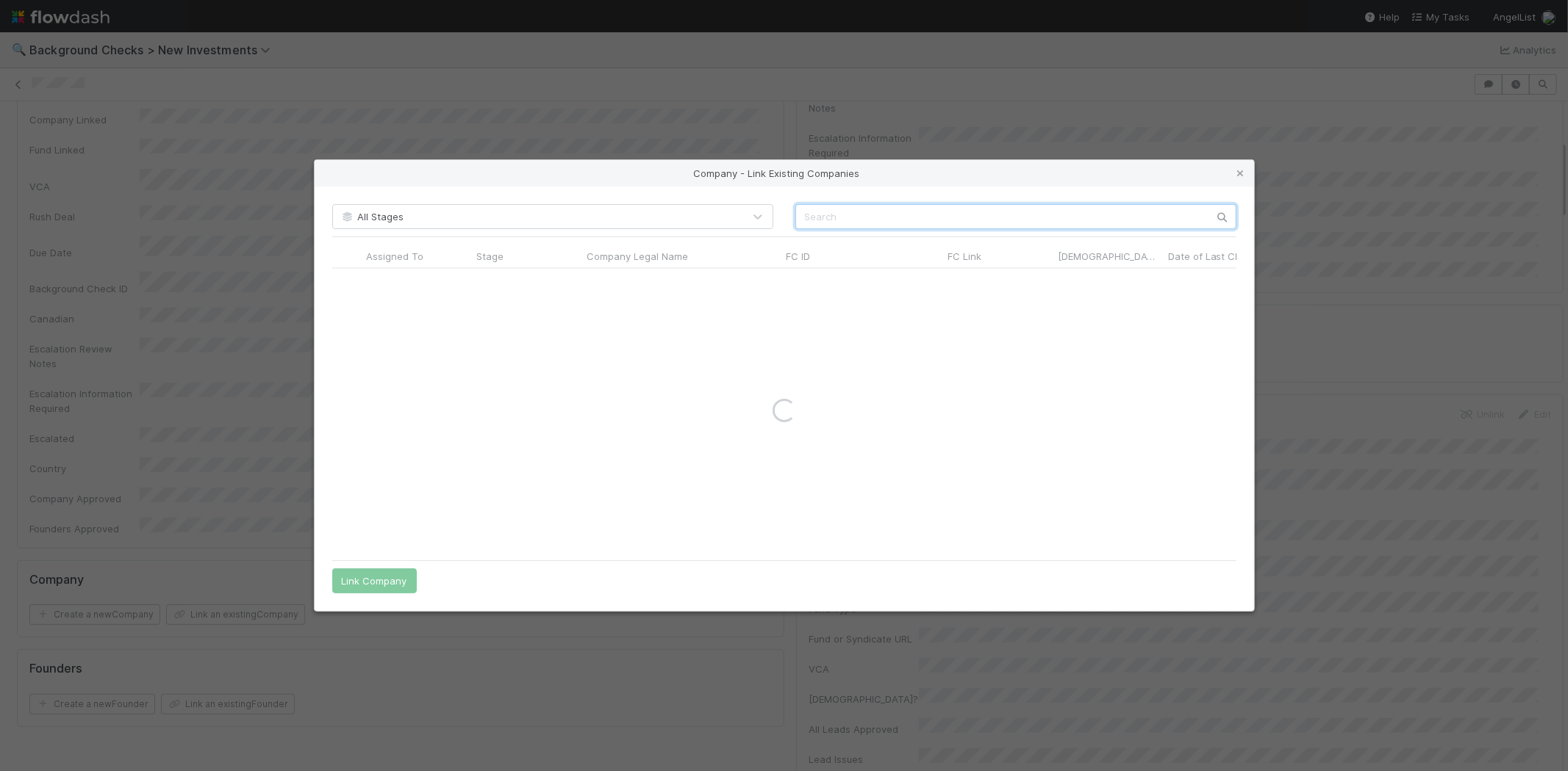
click at [937, 216] on input "text" at bounding box center [1015, 217] width 441 height 25
paste input "Fertile Chaos Inc."
type input "Fertile Chaos Inc."
click at [1241, 174] on icon at bounding box center [1241, 174] width 15 height 10
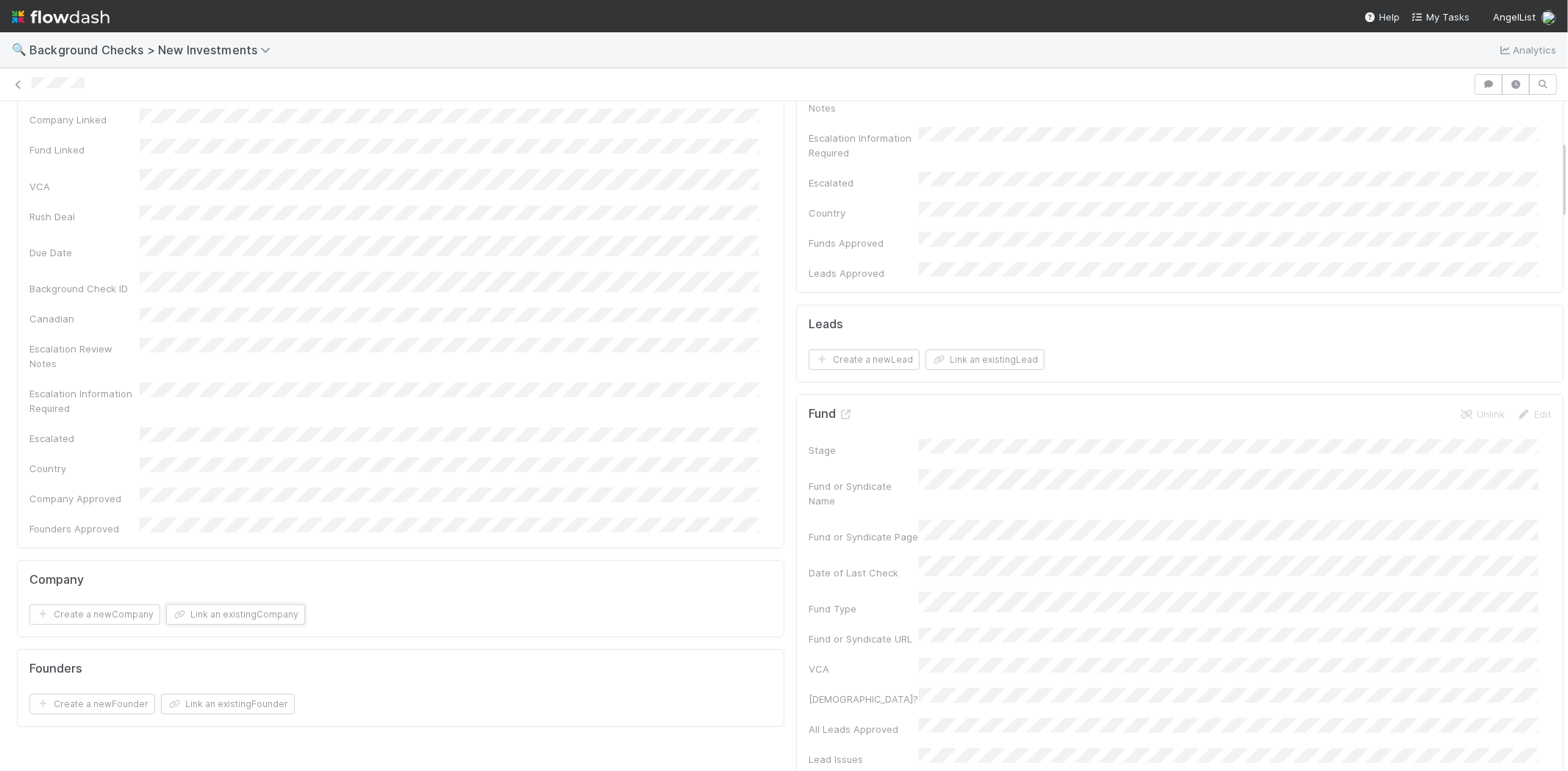
scroll to position [0, 0]
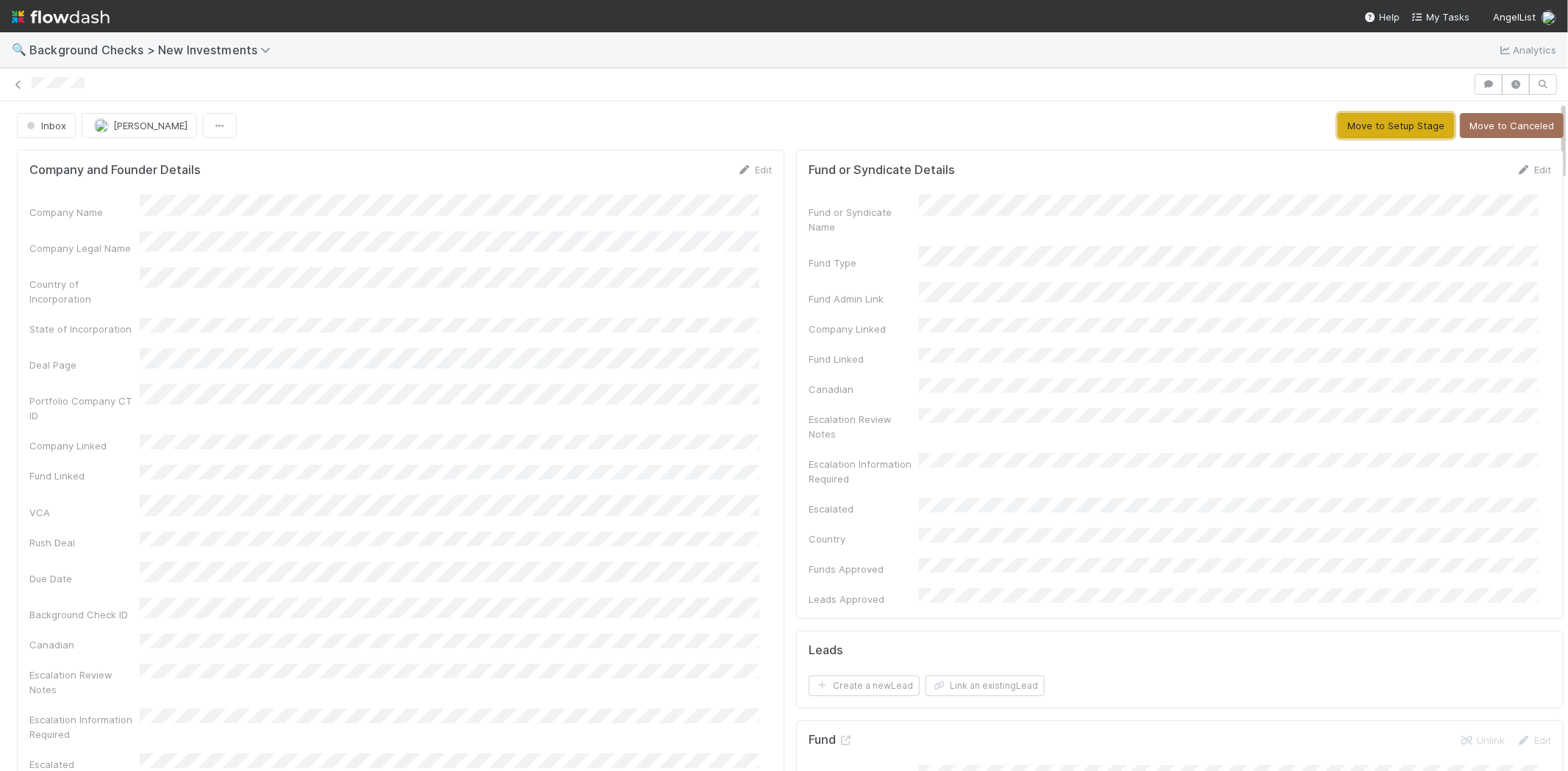
click at [1369, 129] on button "Move to Setup Stage" at bounding box center [1395, 125] width 116 height 25
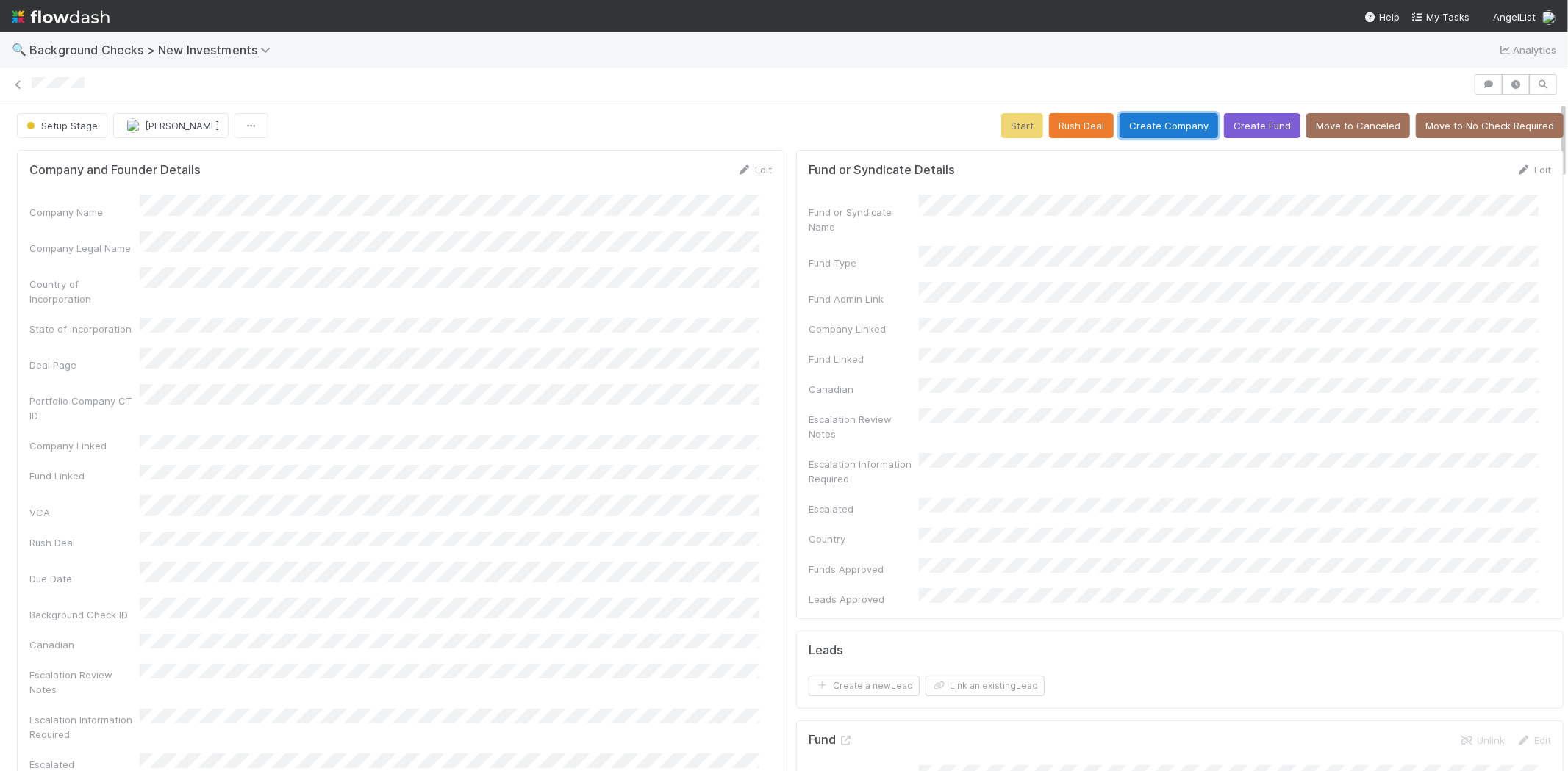
click at [1147, 125] on button "Create Company" at bounding box center [1168, 125] width 98 height 25
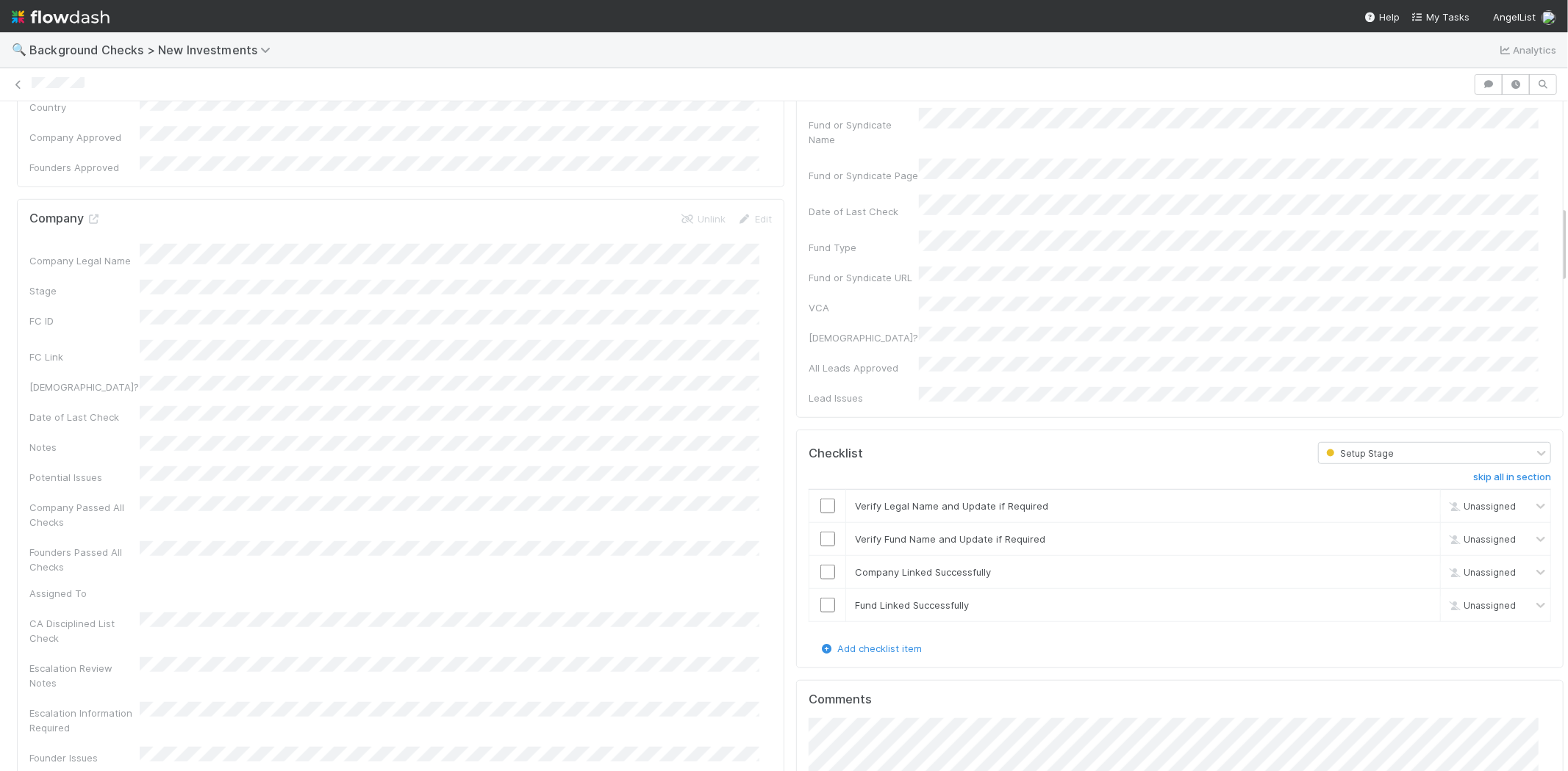
scroll to position [898, 0]
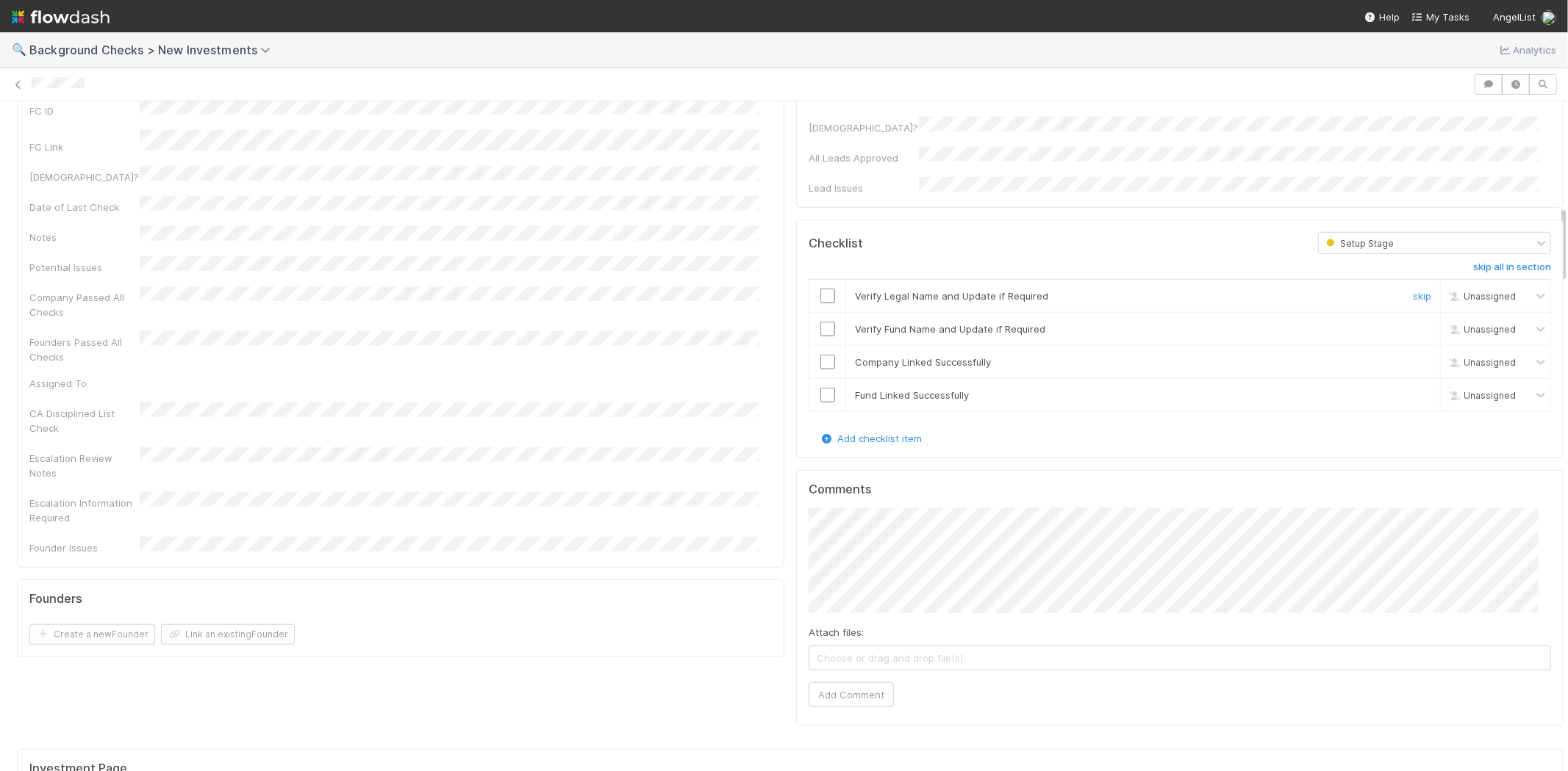
click at [820, 289] on input "checkbox" at bounding box center [827, 296] width 15 height 15
click at [820, 321] on input "checkbox" at bounding box center [827, 329] width 15 height 15
click at [820, 355] on input "checkbox" at bounding box center [827, 362] width 15 height 15
click at [820, 388] on input "checkbox" at bounding box center [827, 395] width 15 height 15
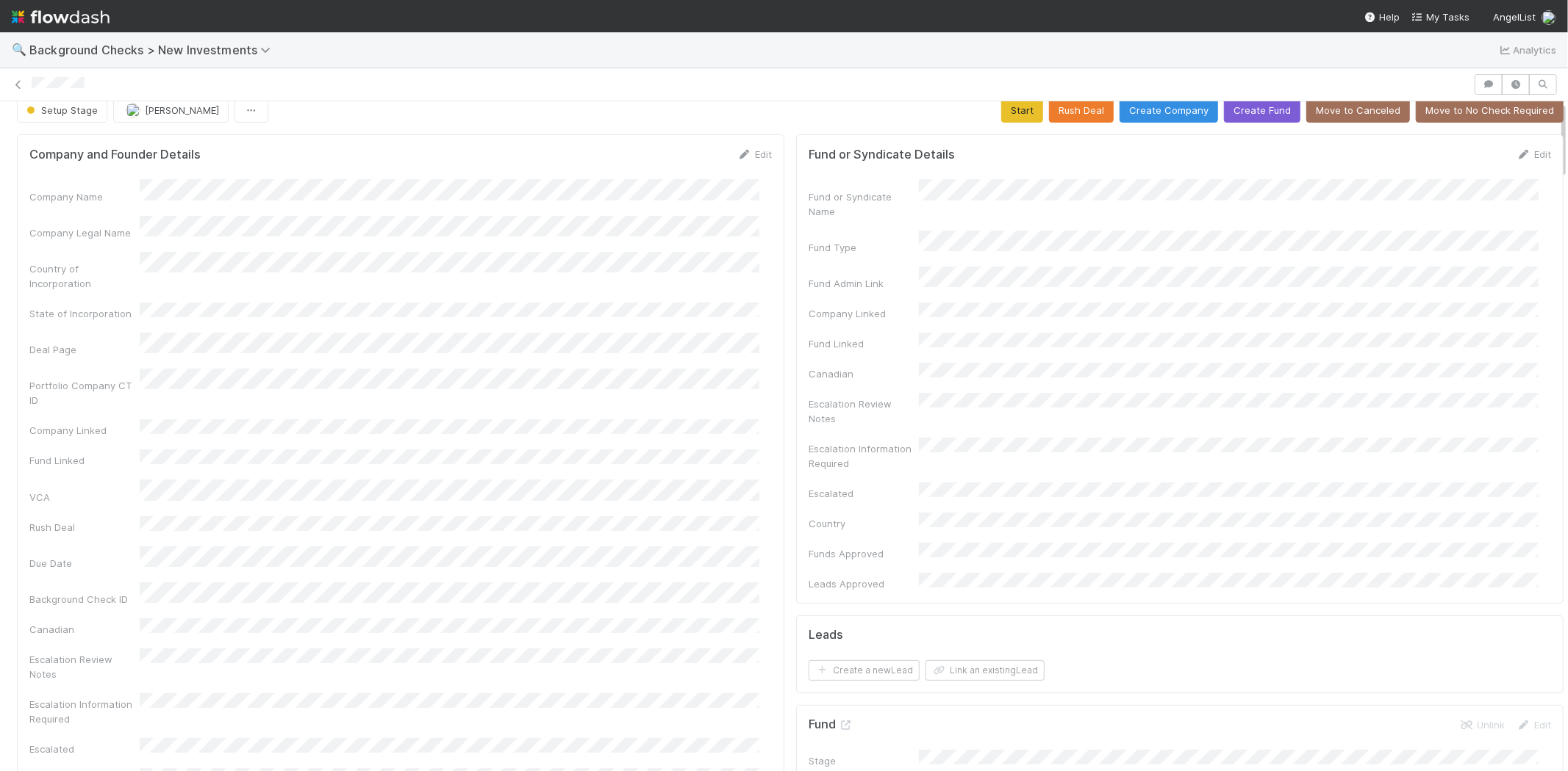
scroll to position [0, 0]
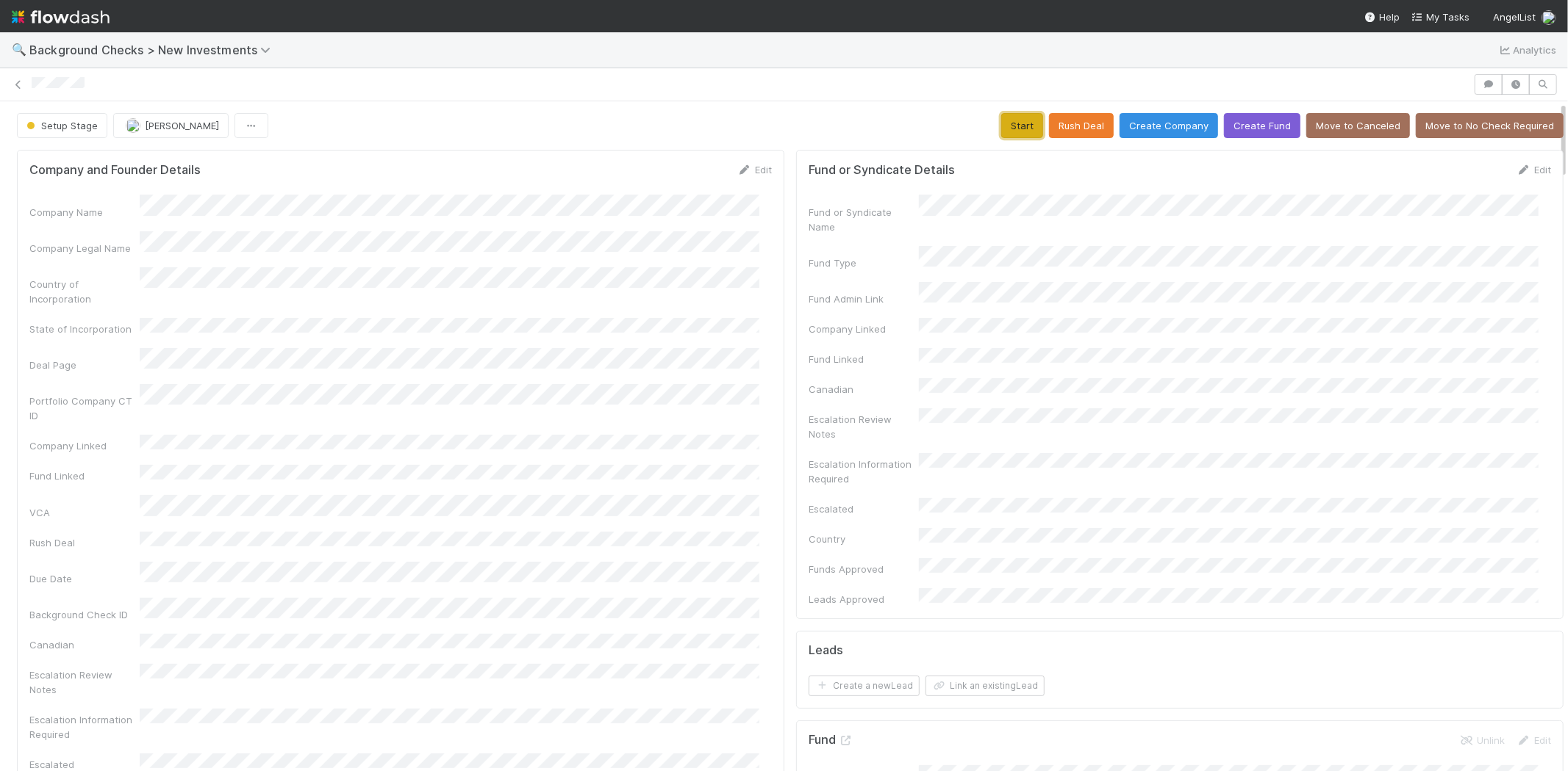
click at [1004, 123] on button "Start" at bounding box center [1022, 125] width 42 height 25
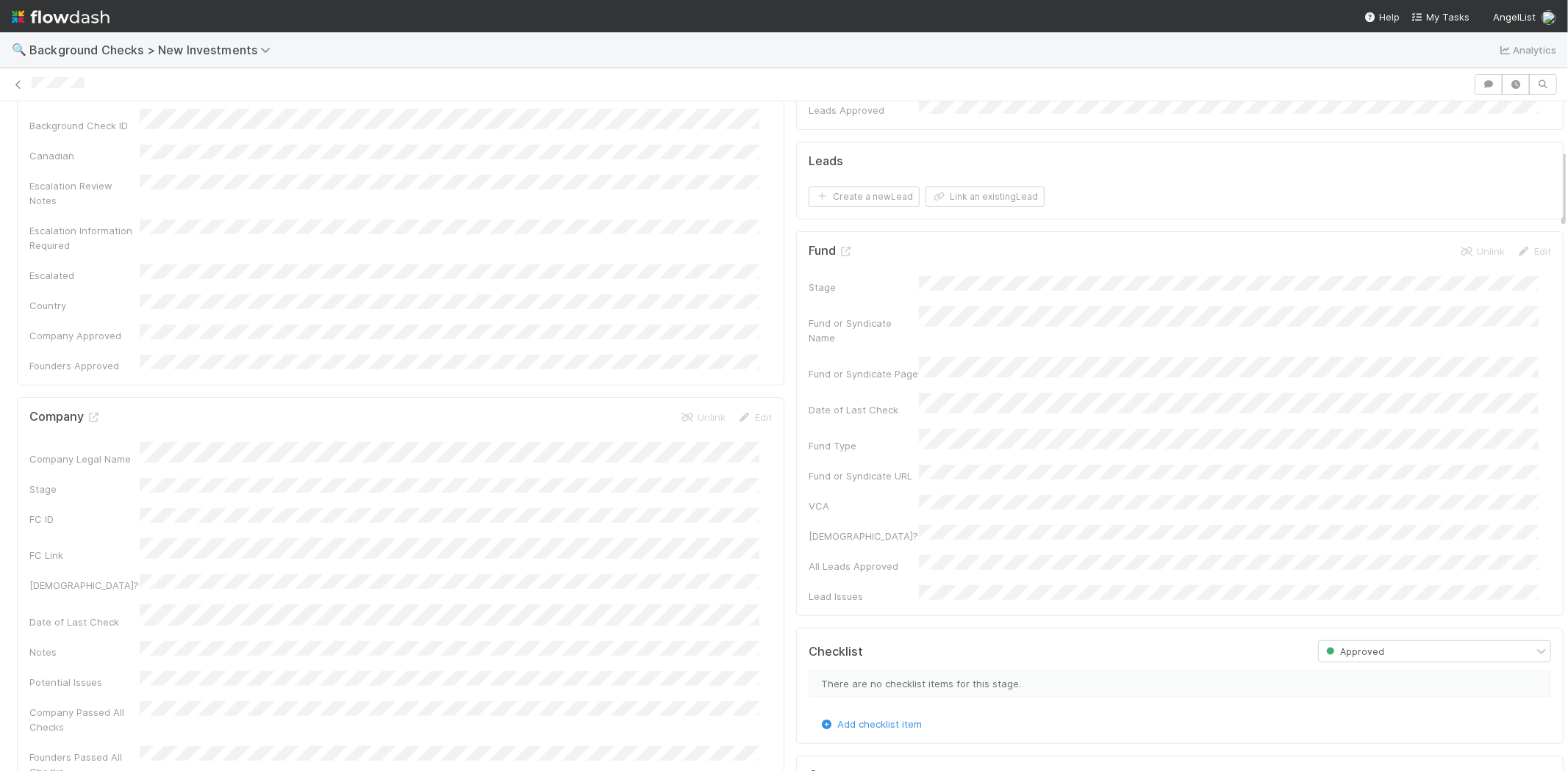
scroll to position [244, 0]
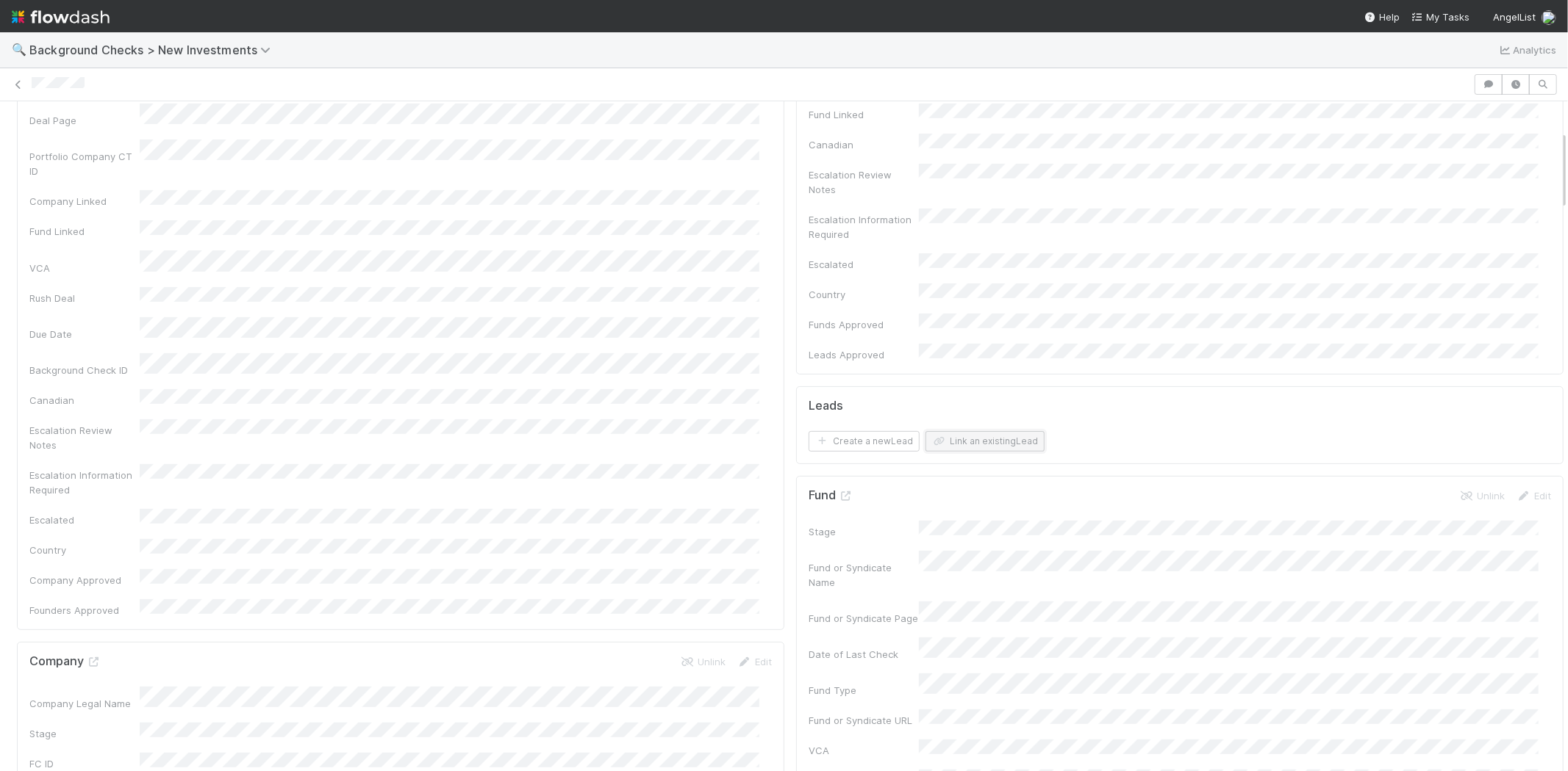
click at [979, 431] on button "Link an existing Lead" at bounding box center [985, 441] width 119 height 20
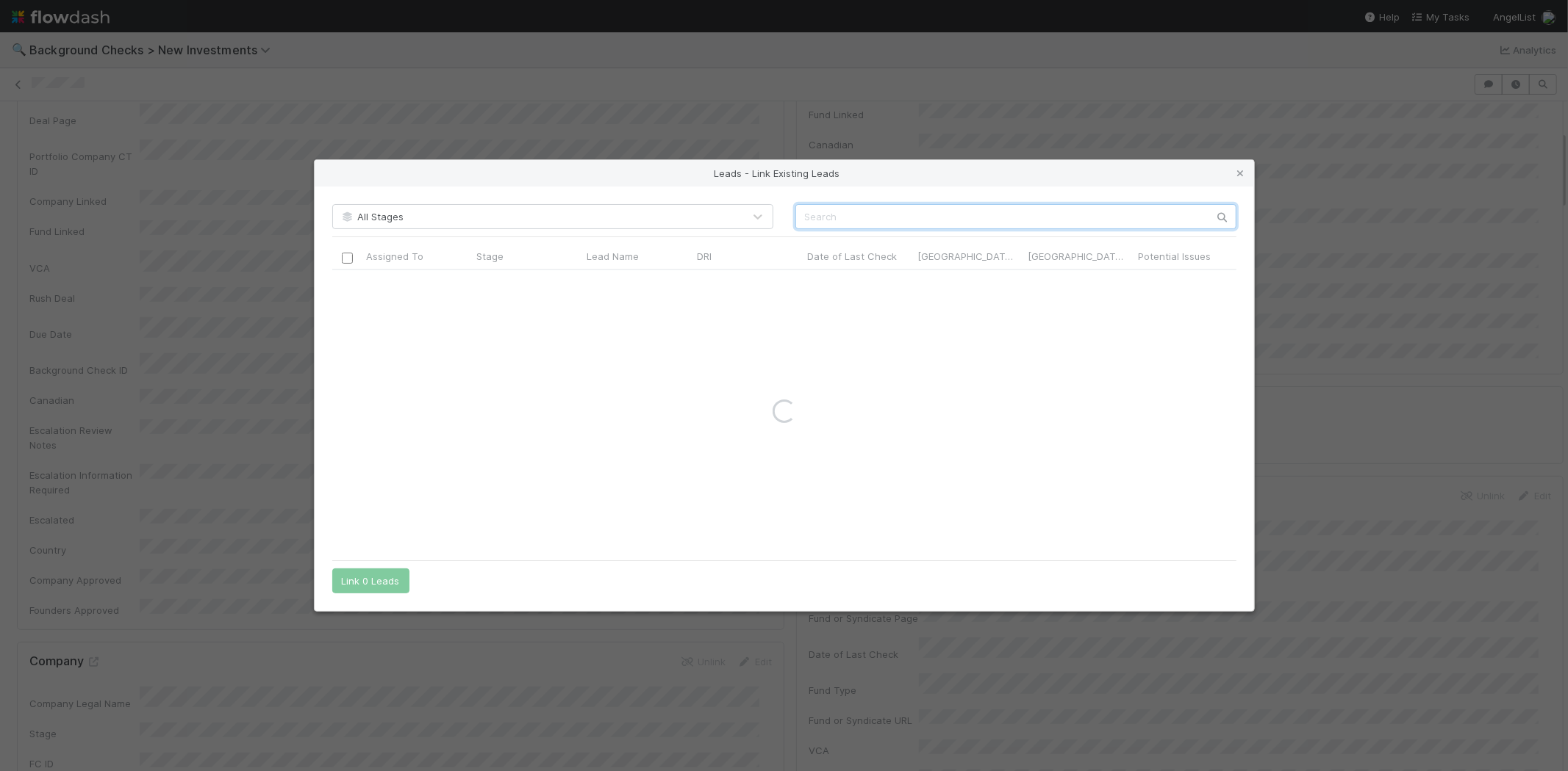
click at [841, 211] on input "text" at bounding box center [1015, 217] width 441 height 25
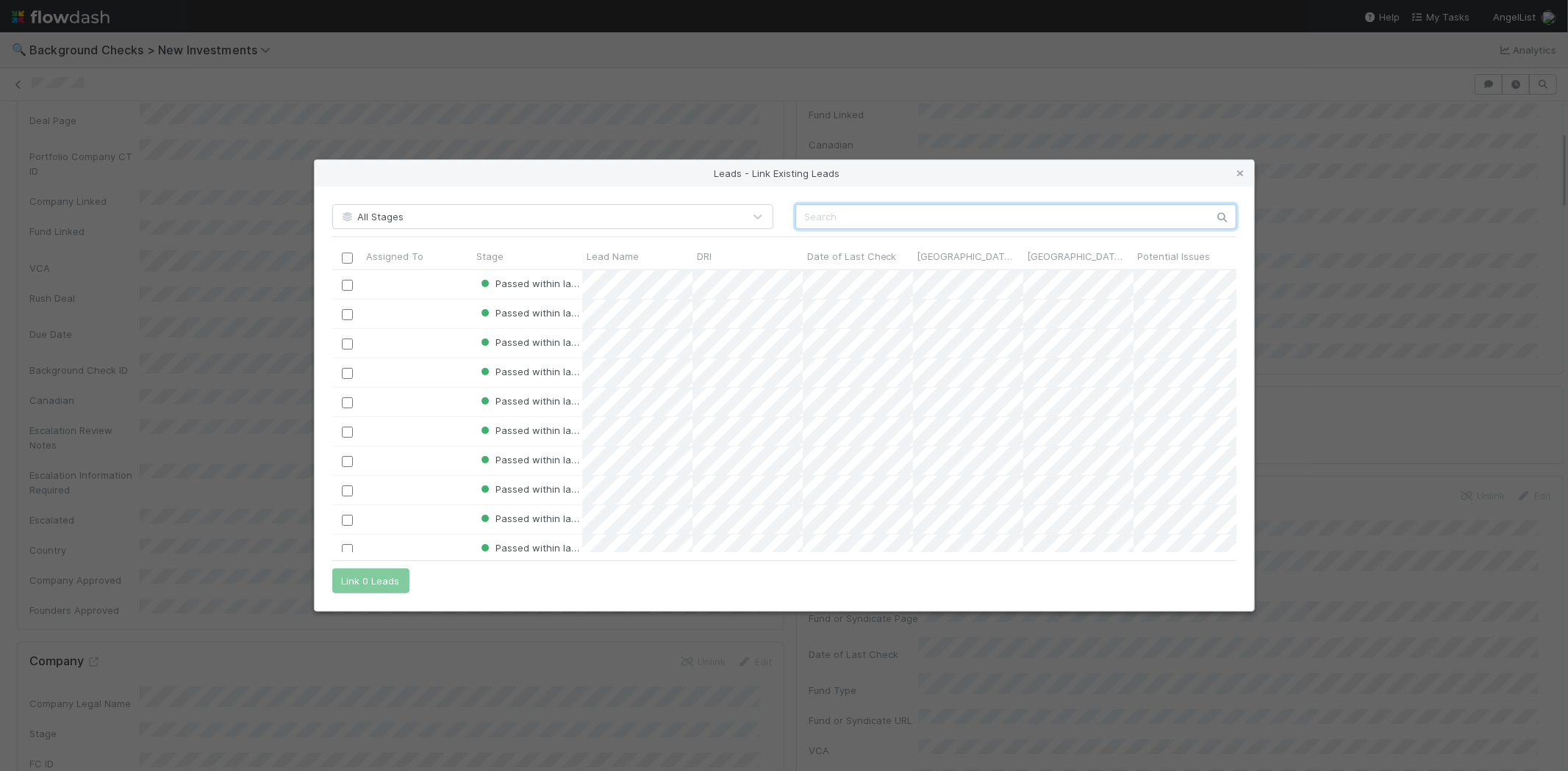
paste input "Morgan Schwanke"
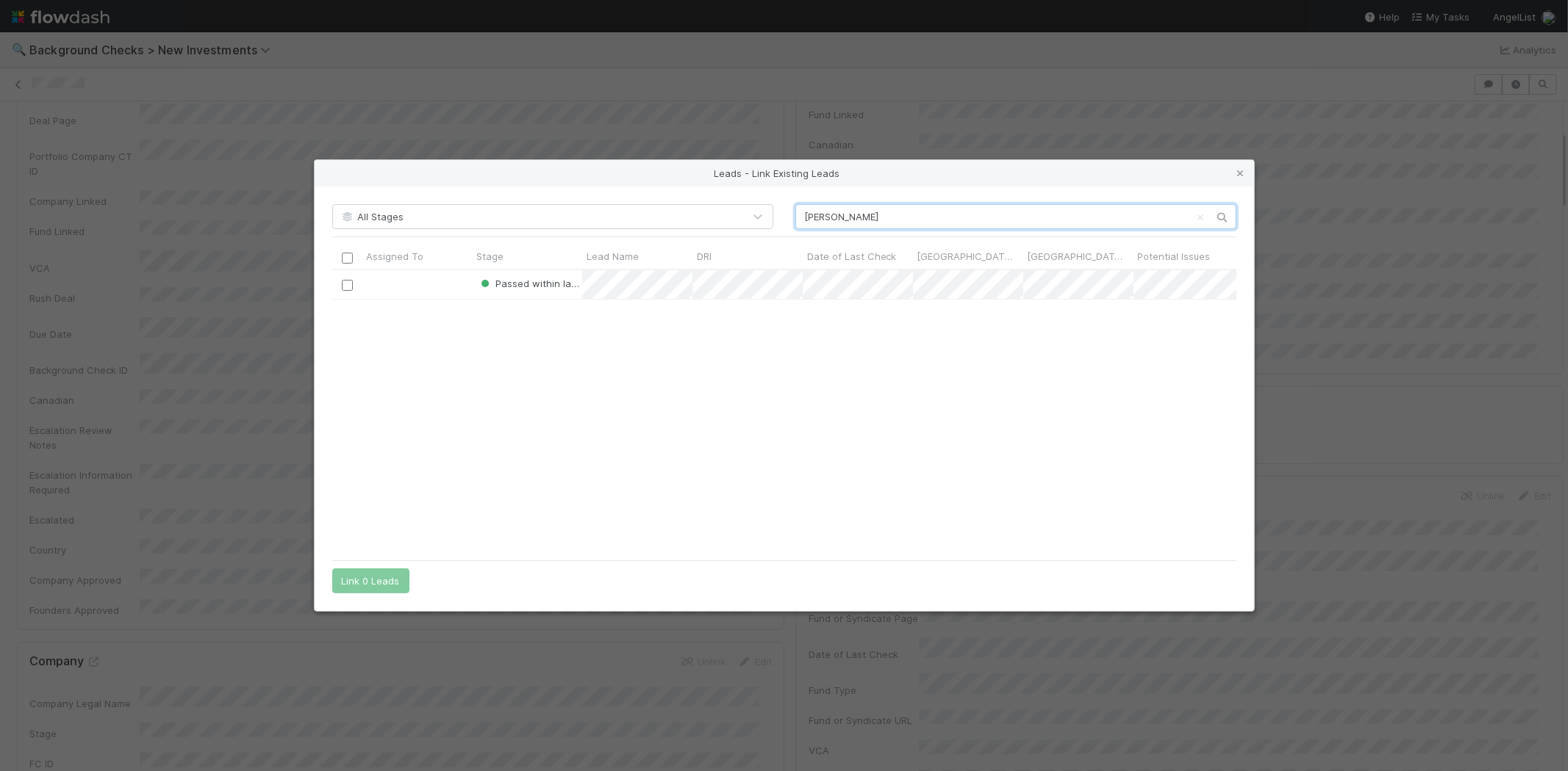
scroll to position [270, 892]
type input "Morgan Schwanke"
click at [345, 288] on input "checkbox" at bounding box center [347, 286] width 11 height 11
click at [370, 588] on button "Link 1 Lead" at bounding box center [367, 581] width 71 height 25
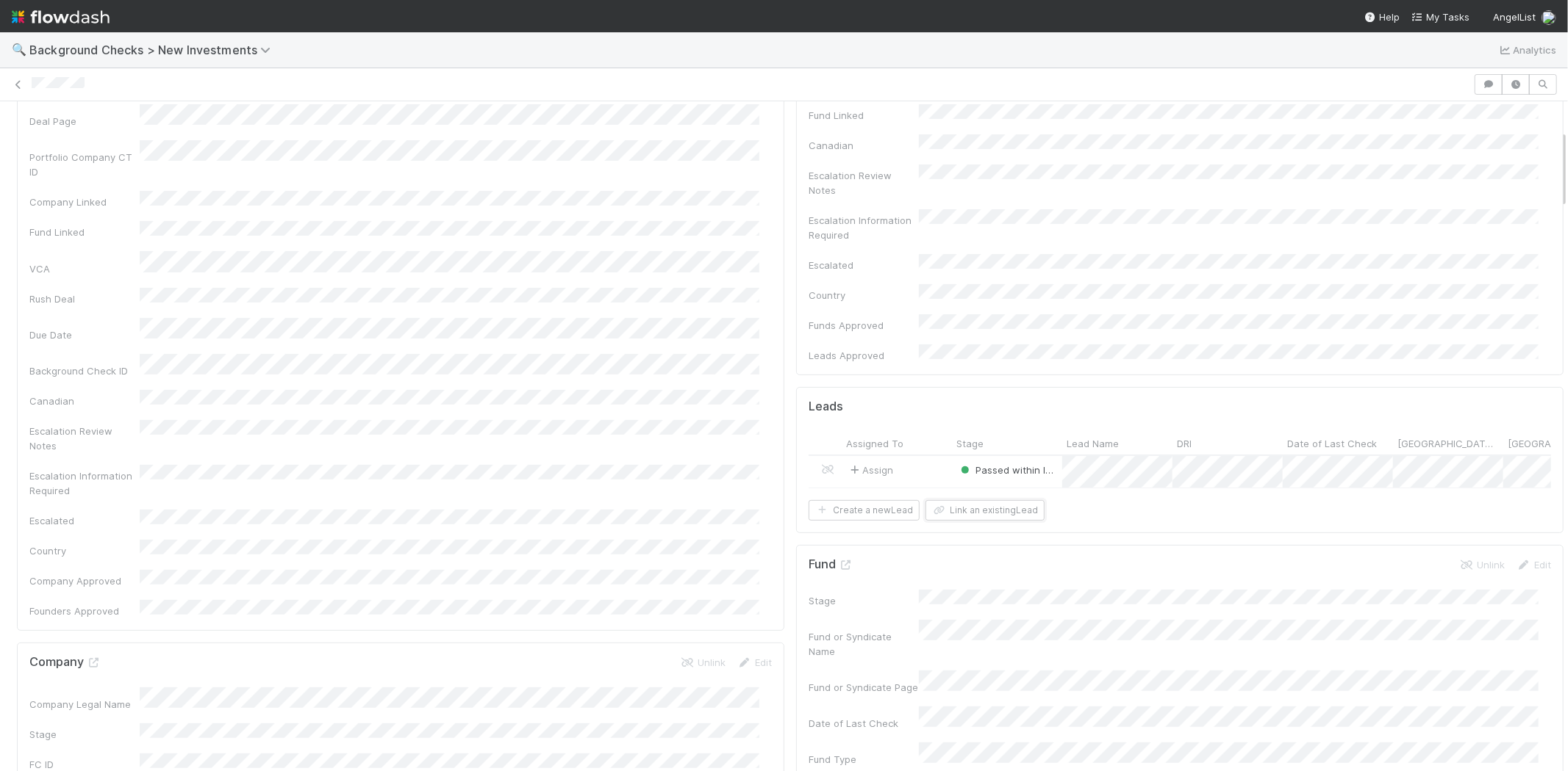
scroll to position [0, 0]
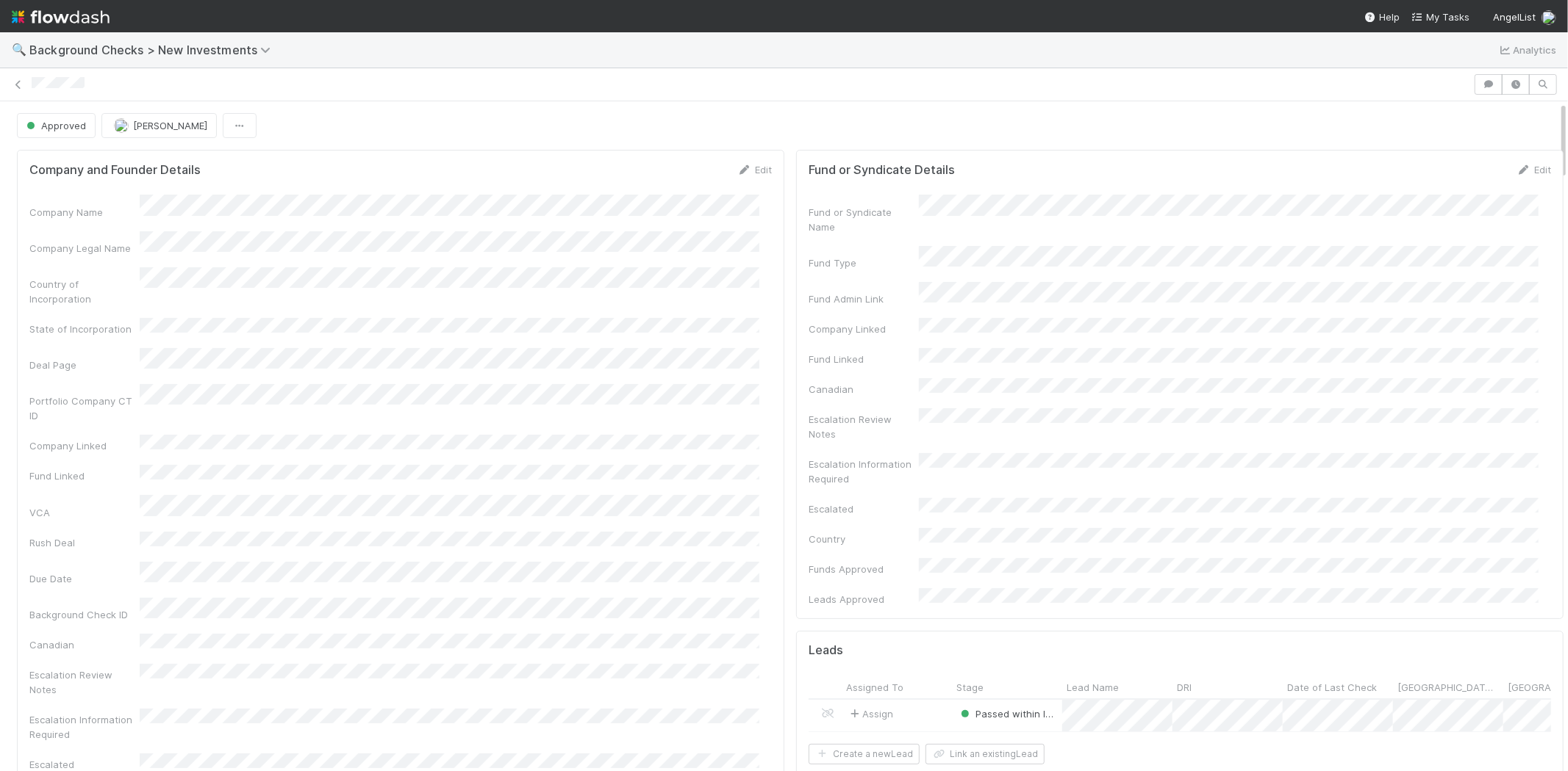
click at [32, 85] on div at bounding box center [750, 84] width 1437 height 15
click at [1435, 19] on span "My Tasks" at bounding box center [1441, 17] width 58 height 11
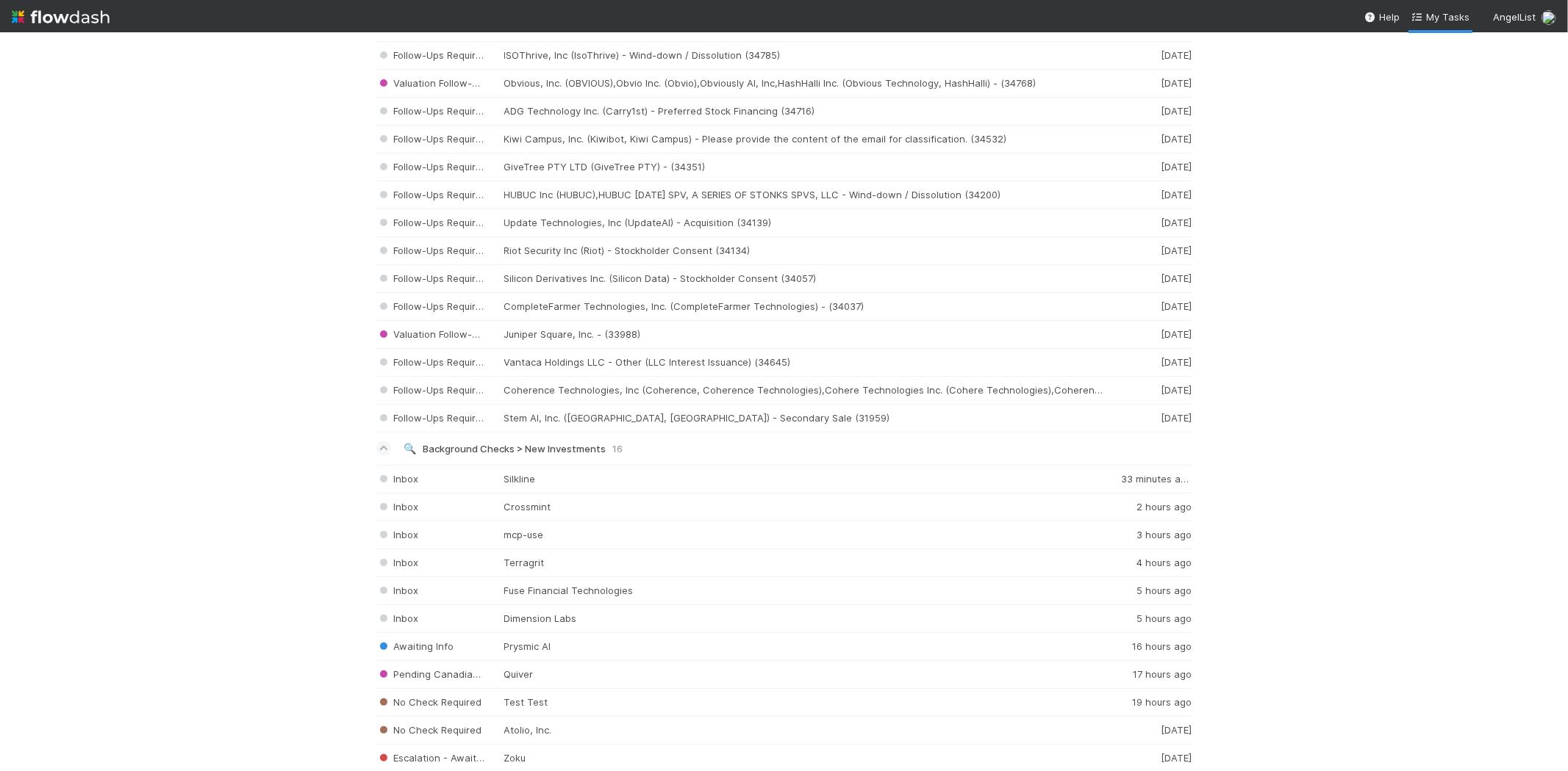
scroll to position [2278, 0]
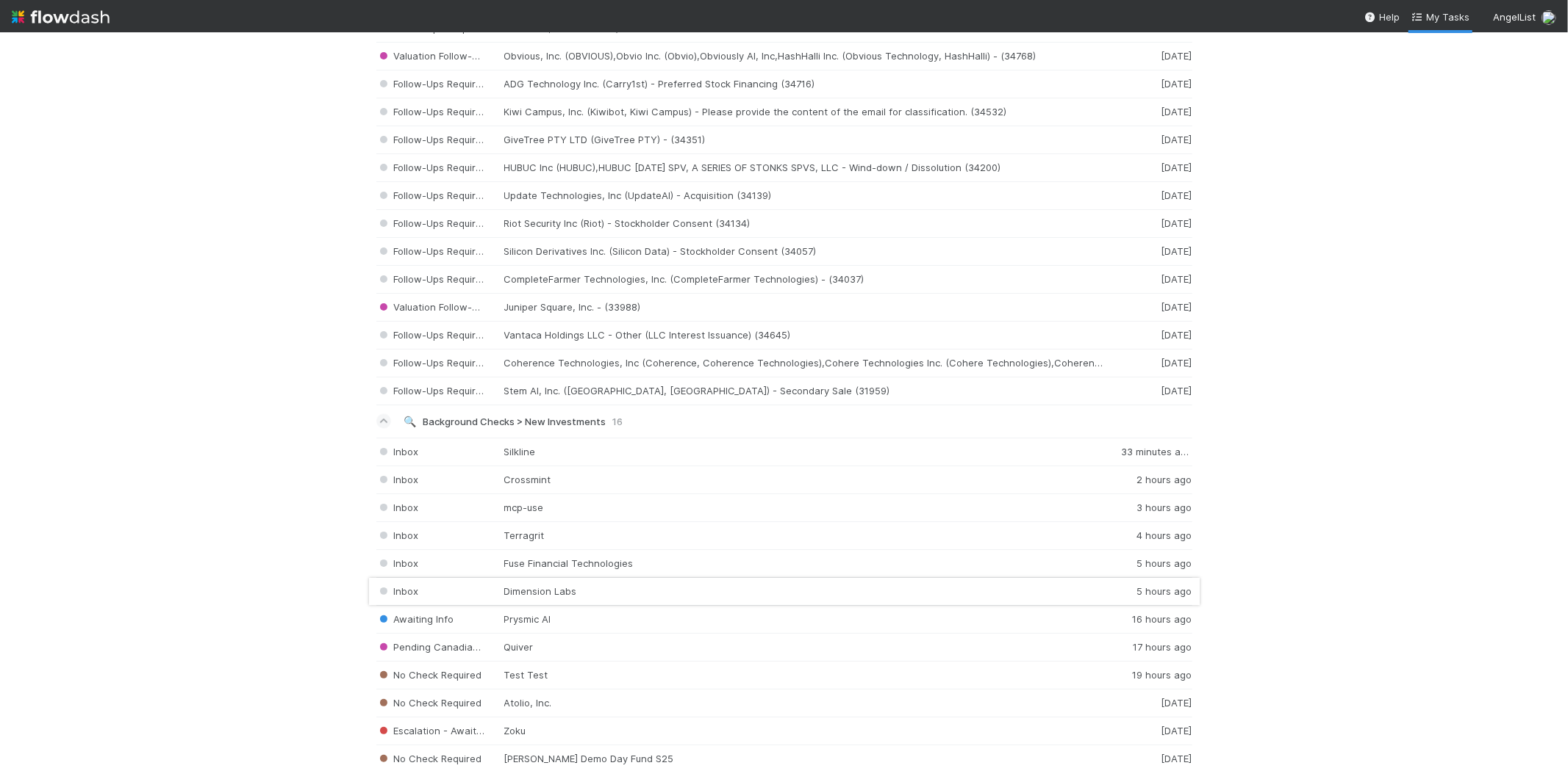
click at [491, 592] on div "Inbox Dimension Labs 5 hours ago" at bounding box center [784, 592] width 816 height 28
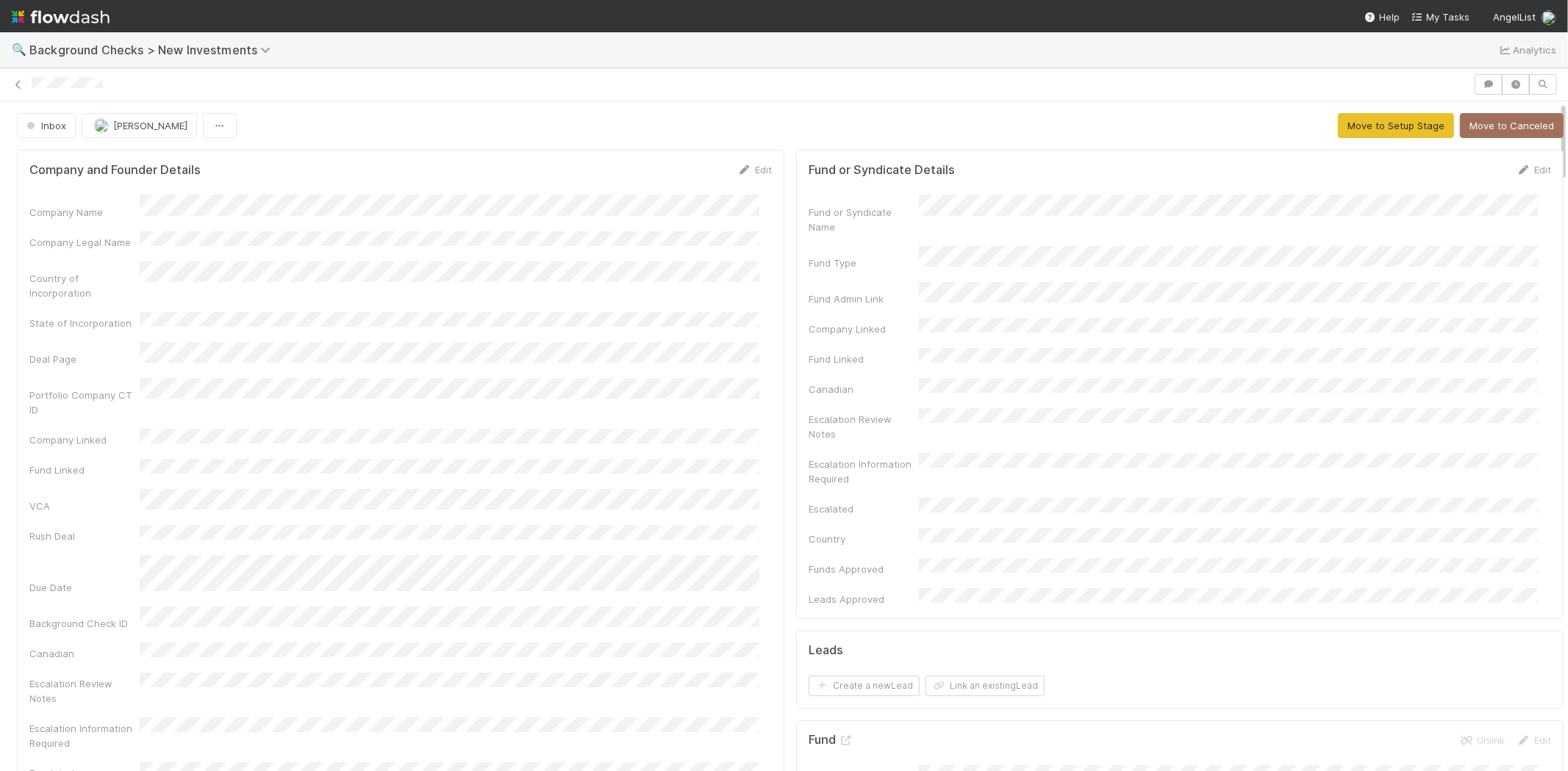
click at [754, 174] on div "Edit" at bounding box center [754, 170] width 35 height 15
click at [754, 174] on link "Edit" at bounding box center [754, 170] width 35 height 11
click at [685, 177] on button "Save" at bounding box center [693, 174] width 42 height 25
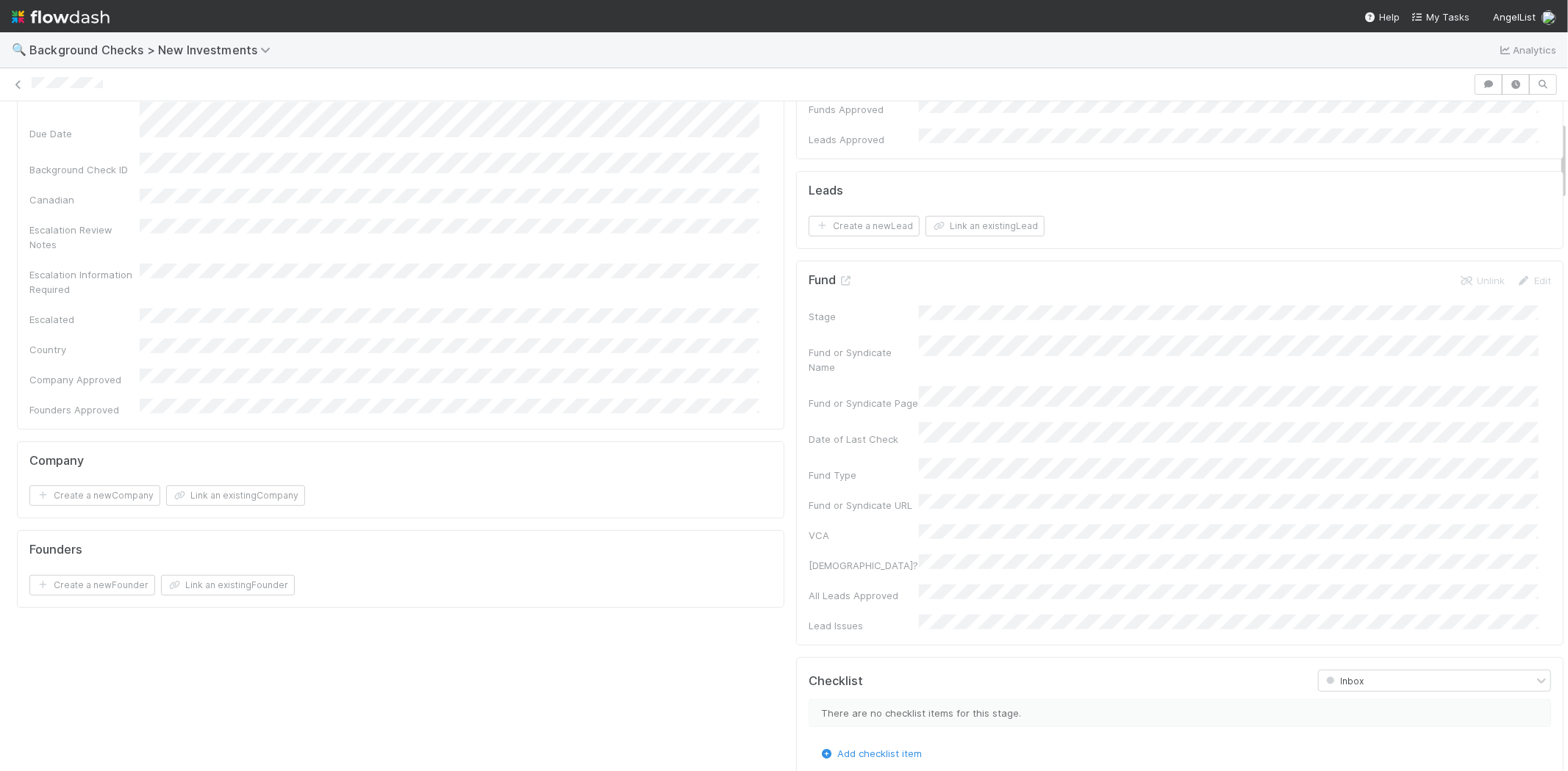
scroll to position [489, 0]
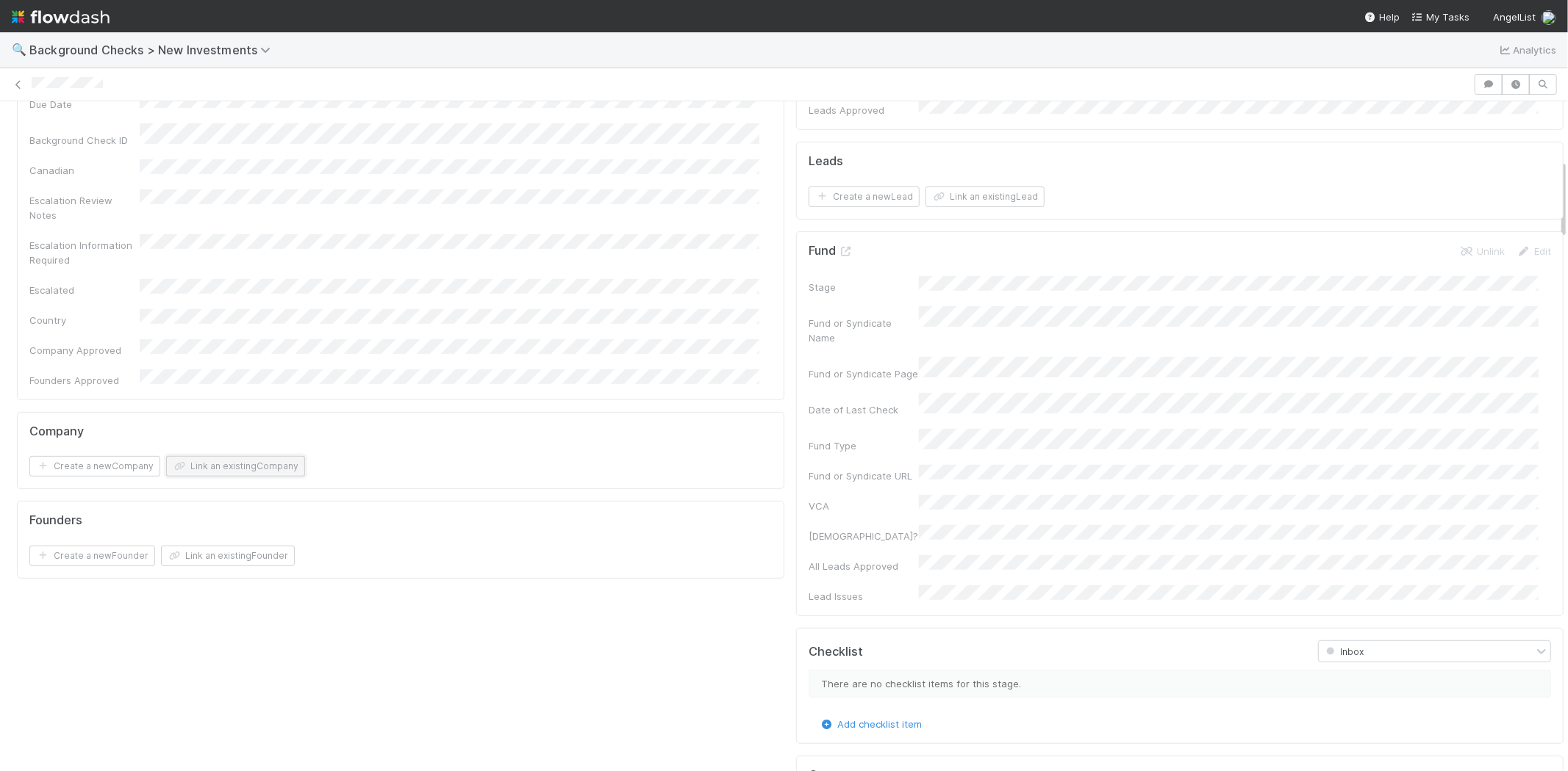
click at [229, 456] on button "Link an existing Company" at bounding box center [235, 466] width 139 height 20
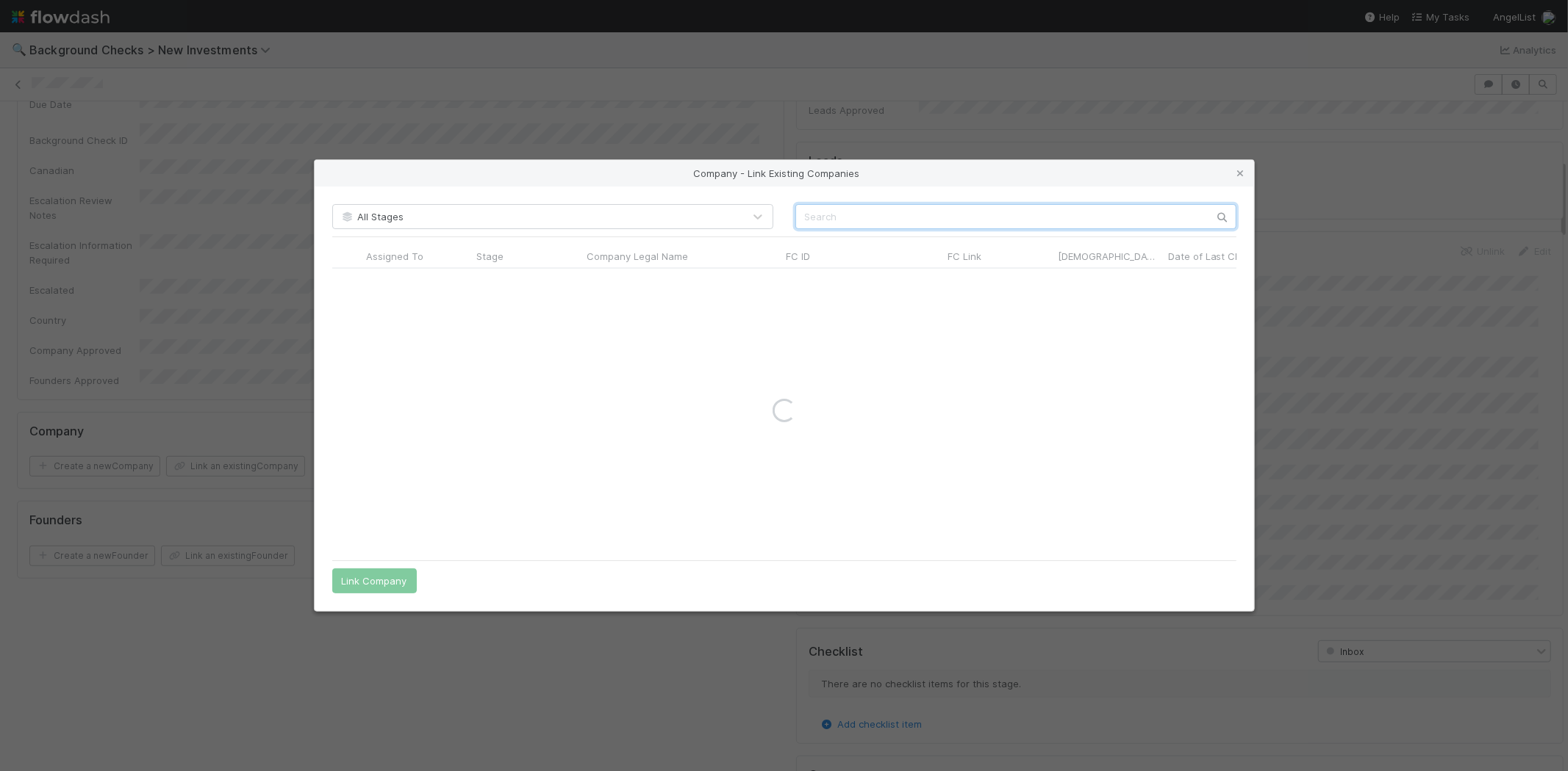
click at [862, 212] on input "text" at bounding box center [1015, 217] width 441 height 25
paste input "Dashbot, Inc."
type input "Dashbot, Inc."
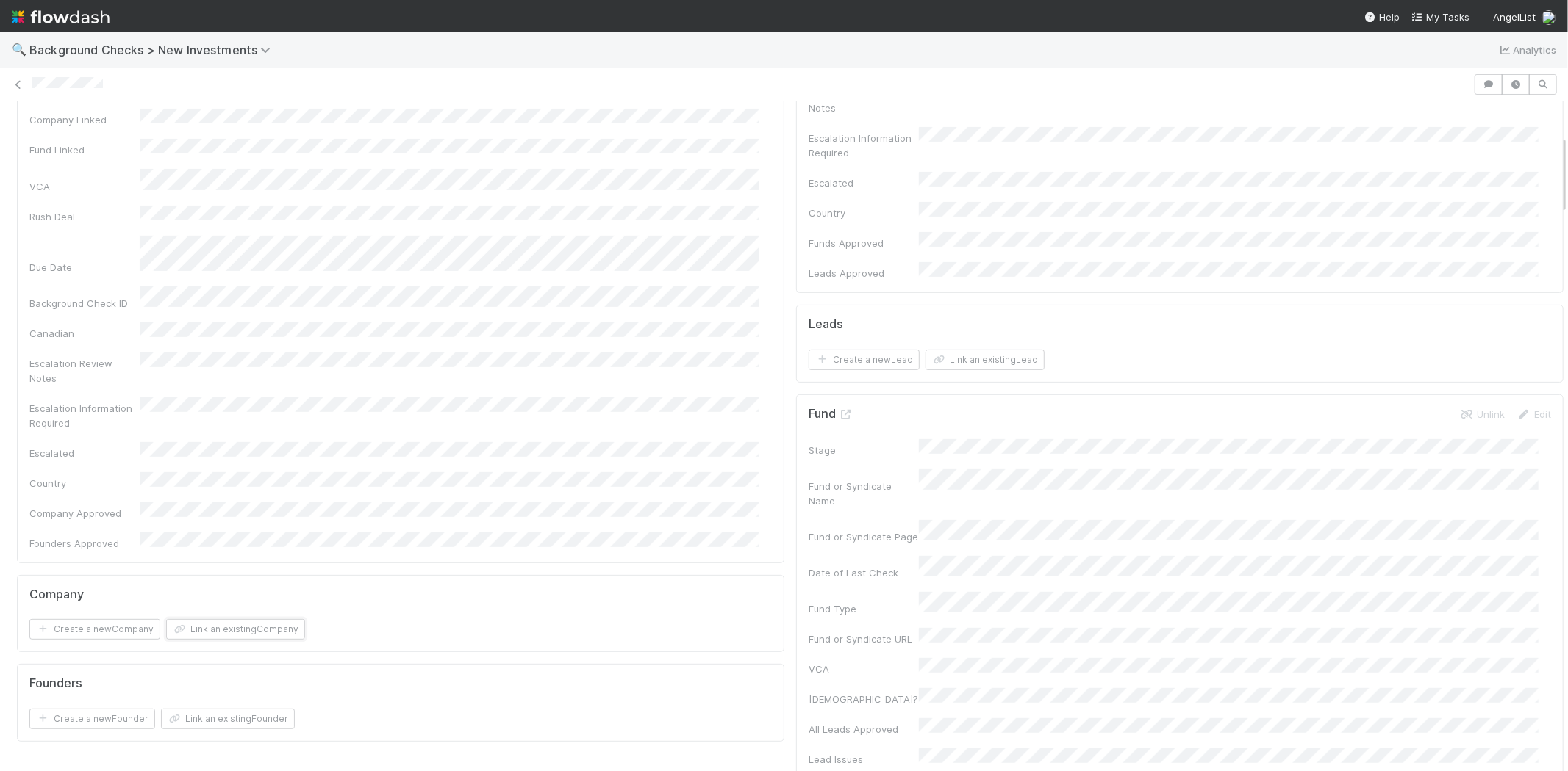
scroll to position [0, 0]
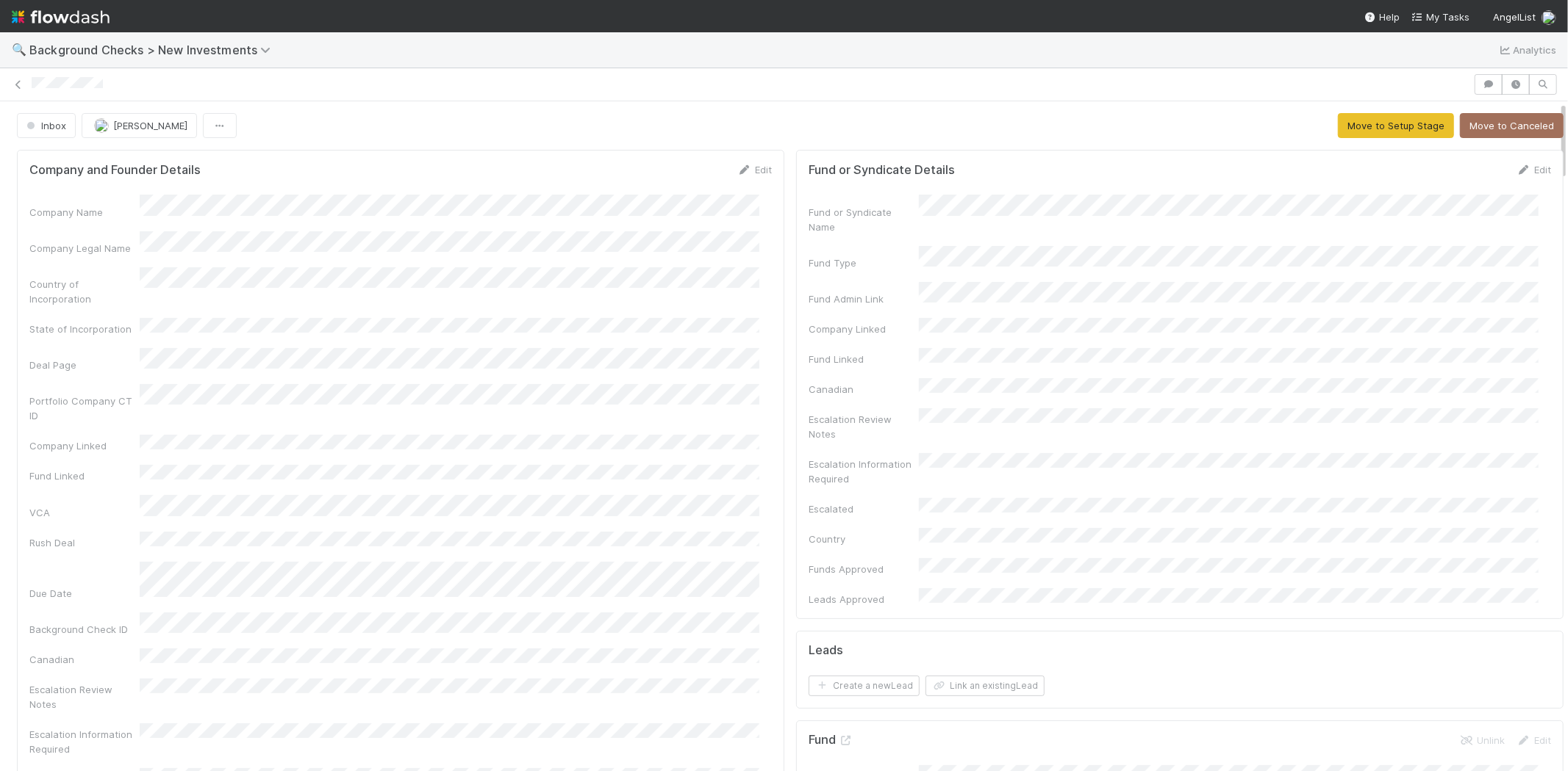
click at [745, 163] on div "Edit" at bounding box center [754, 170] width 35 height 15
click at [745, 166] on link "Edit" at bounding box center [754, 170] width 35 height 11
click at [441, 174] on div "Company and Founder Details Save Cancel" at bounding box center [400, 174] width 742 height 25
click at [672, 174] on button "Save" at bounding box center [693, 174] width 42 height 25
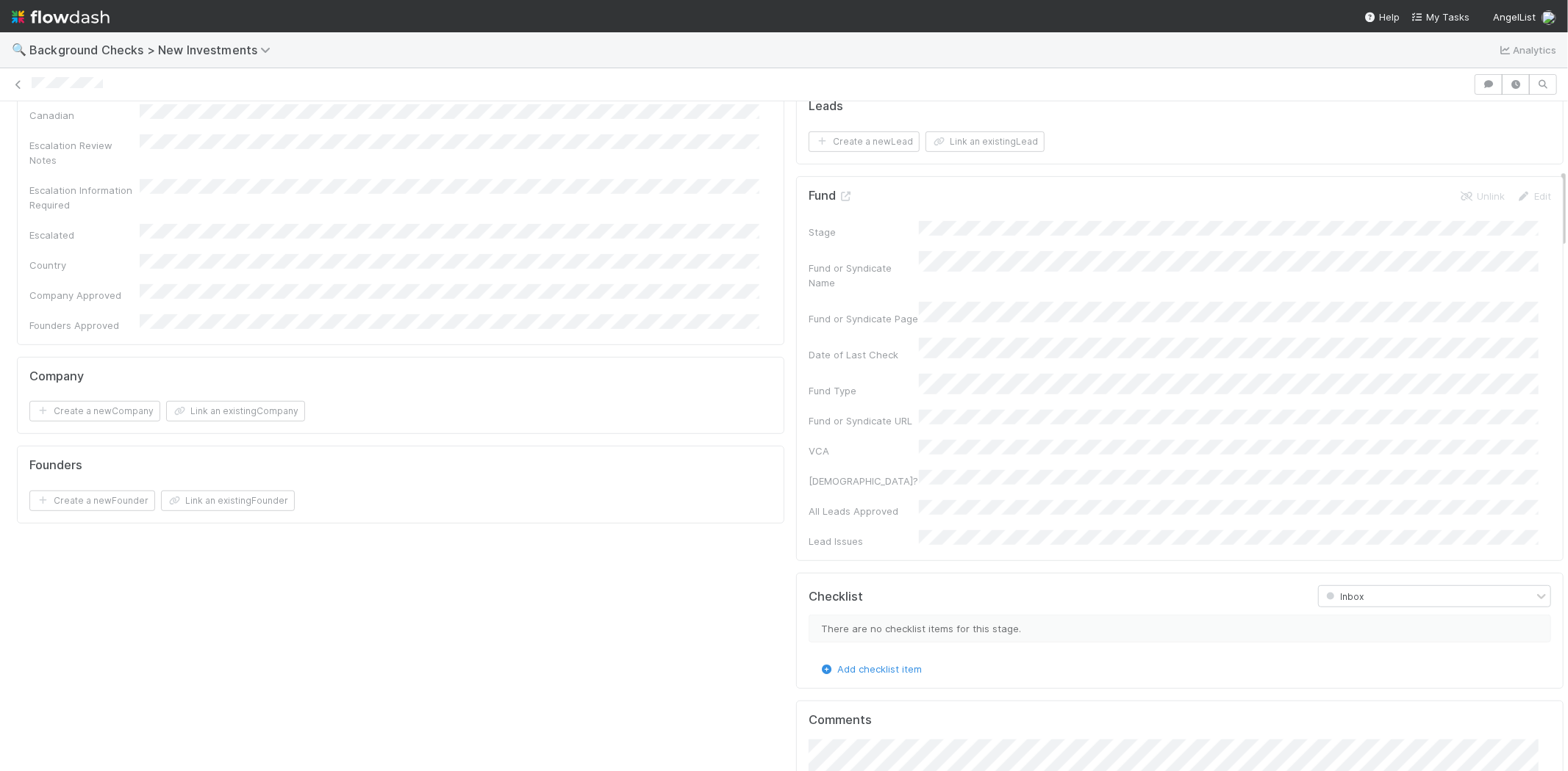
scroll to position [571, 0]
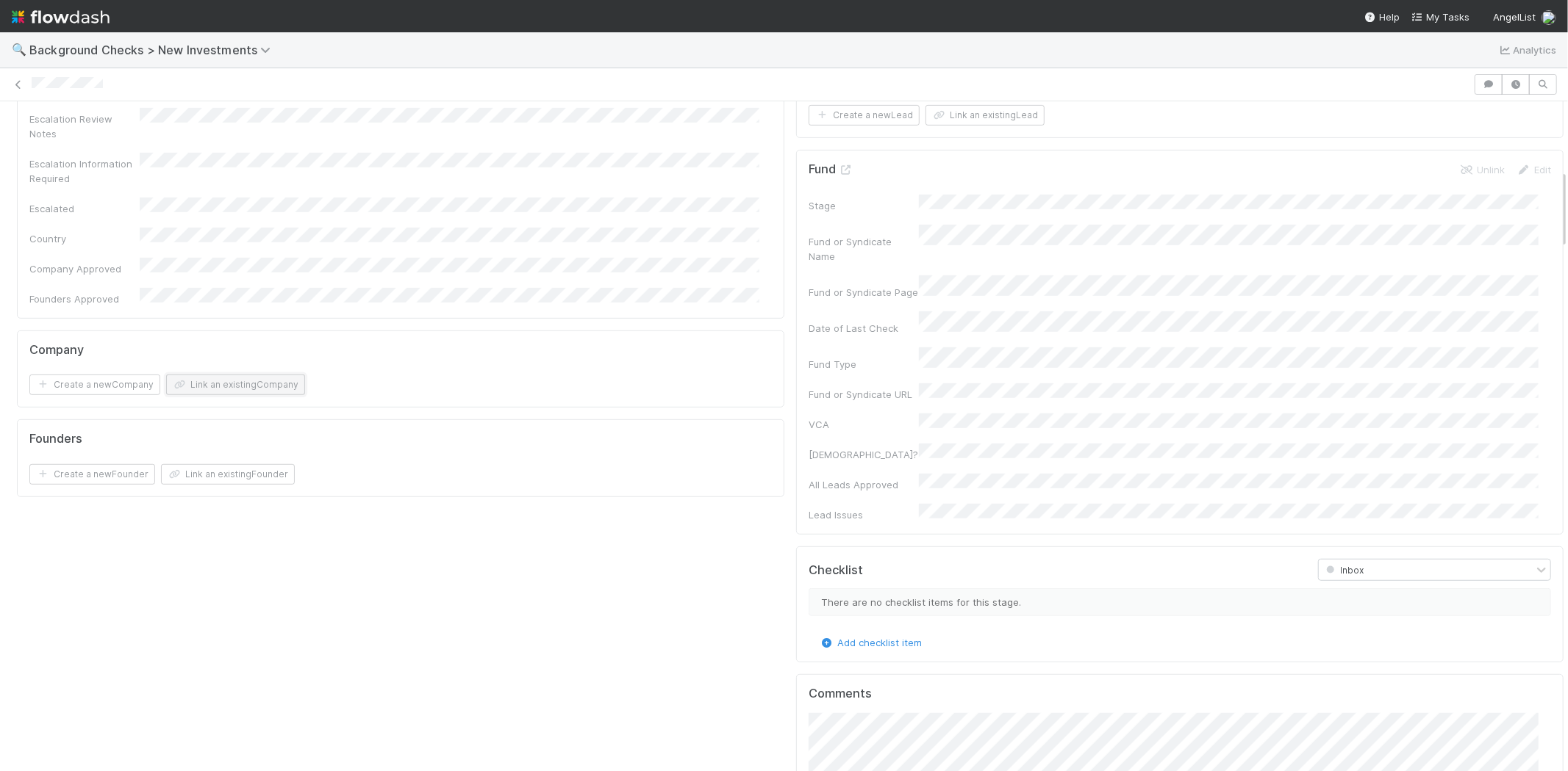
click at [272, 375] on button "Link an existing Company" at bounding box center [235, 385] width 139 height 20
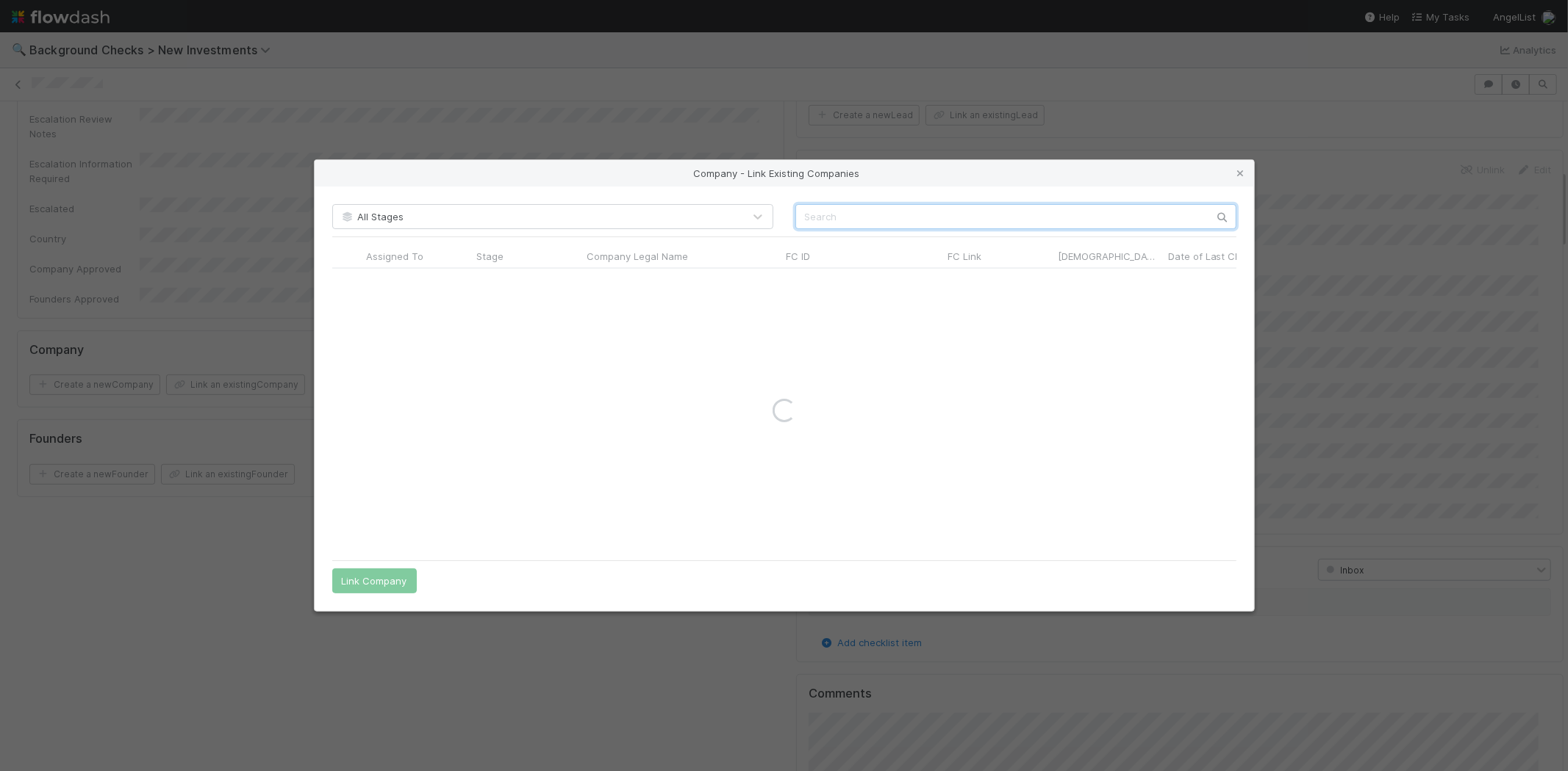
click at [846, 223] on input "text" at bounding box center [1015, 217] width 441 height 25
paste input "Dashbot, Inc."
click at [879, 216] on input "Dashbot, Inc." at bounding box center [1015, 217] width 441 height 25
type input "Dashbot"
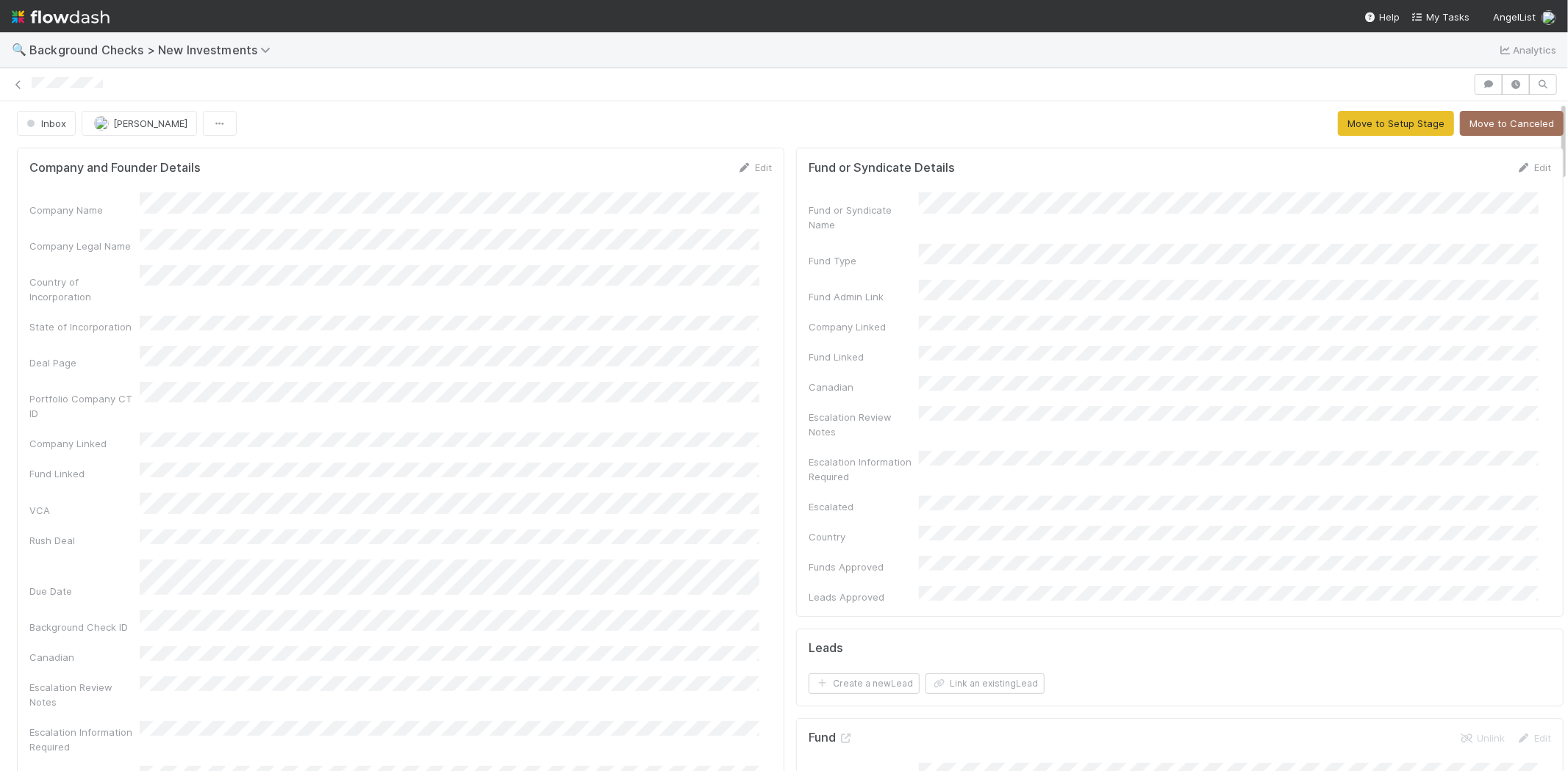
scroll to position [0, 0]
click at [1342, 129] on button "Move to Setup Stage" at bounding box center [1395, 125] width 116 height 25
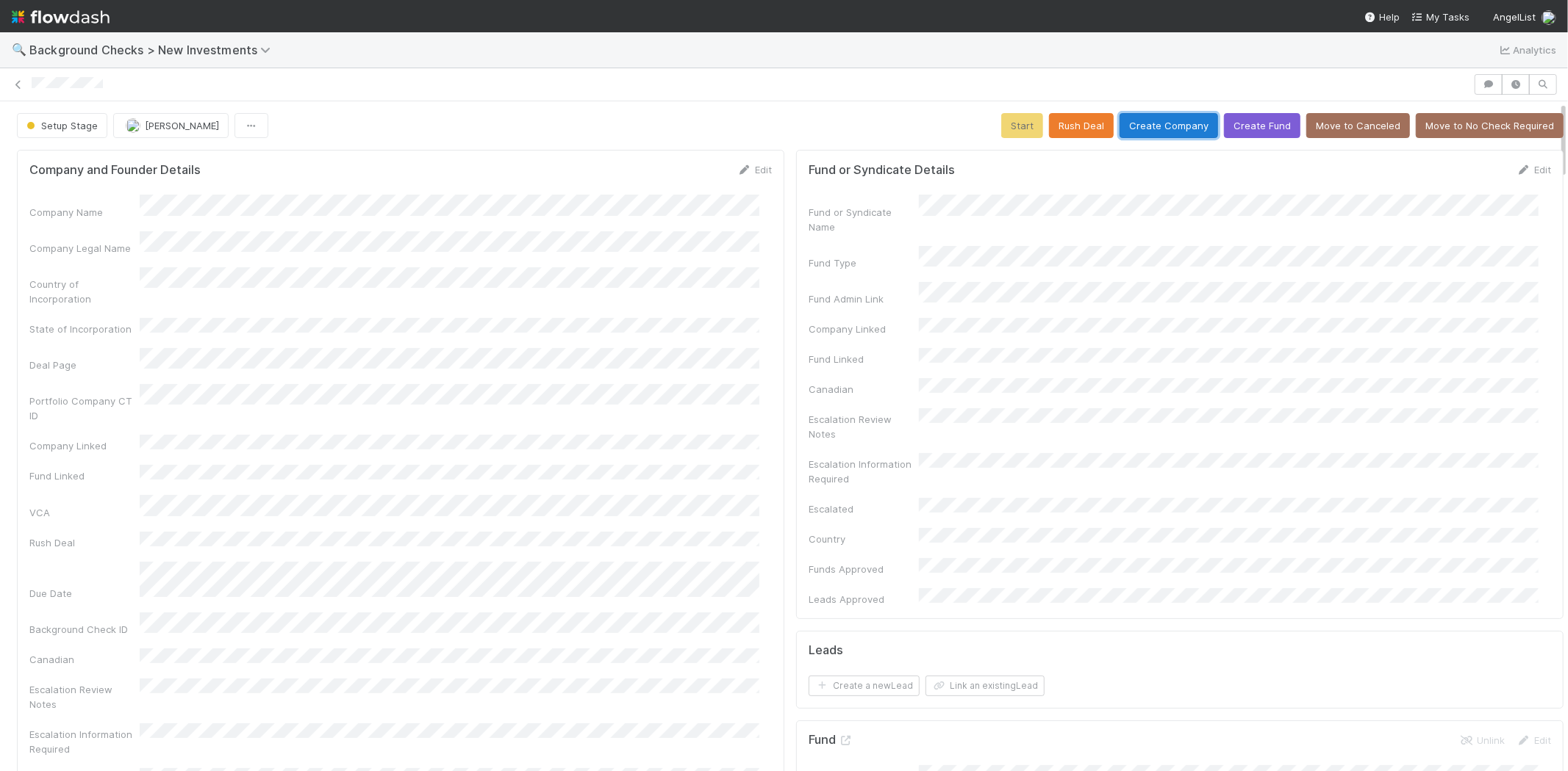
click at [1138, 126] on button "Create Company" at bounding box center [1168, 125] width 98 height 25
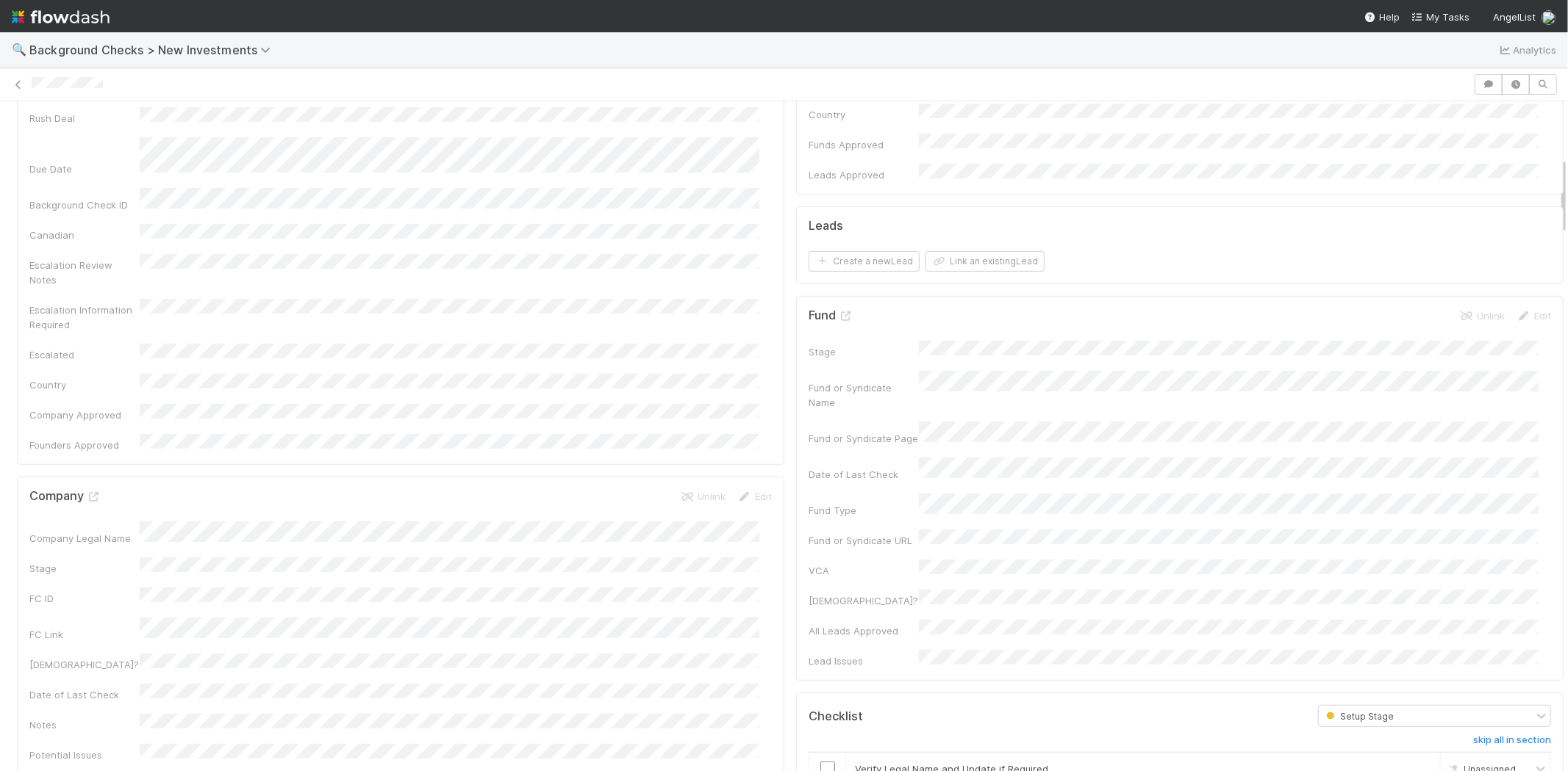
scroll to position [489, 0]
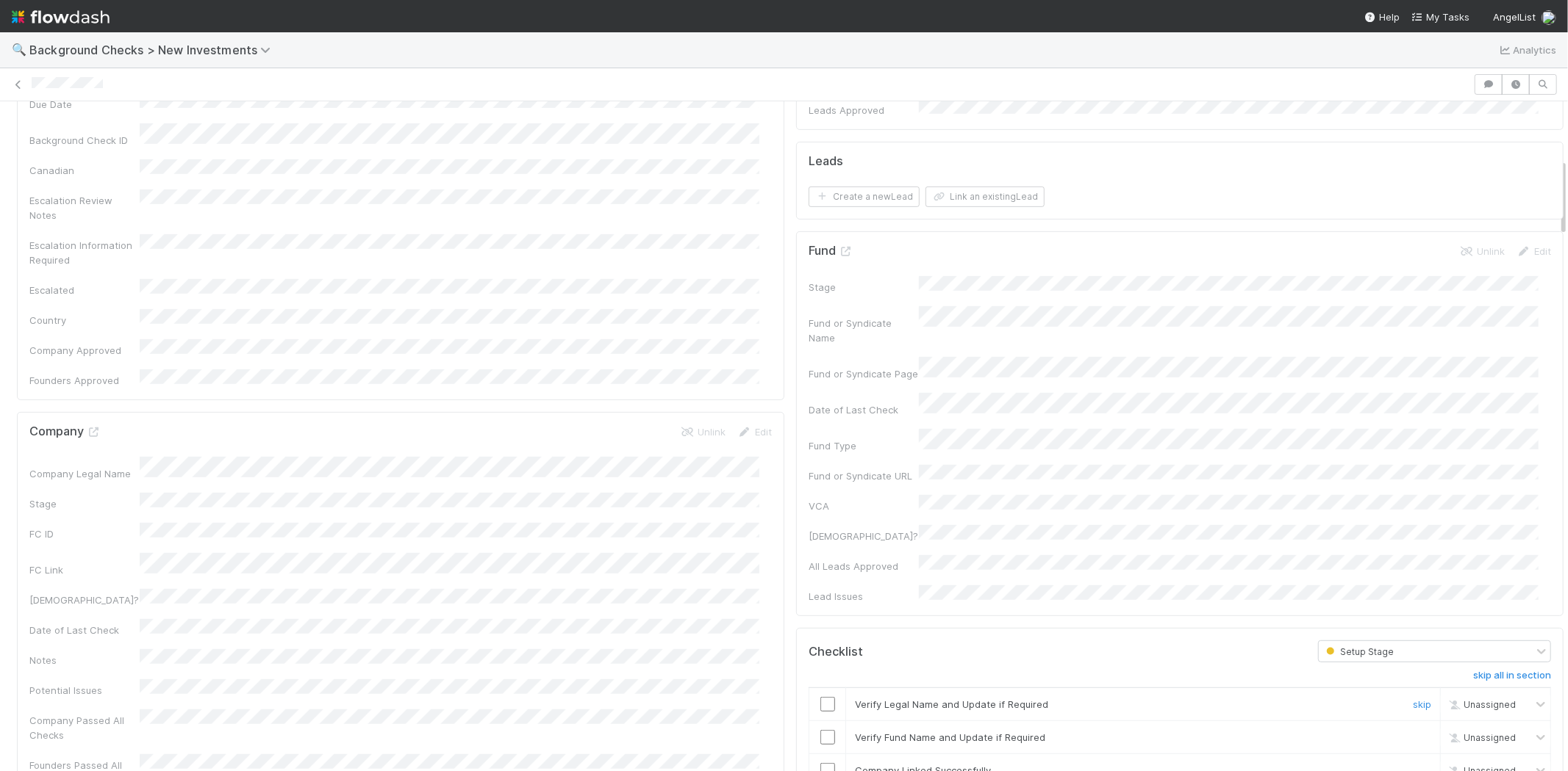
click at [820, 697] on input "checkbox" at bounding box center [827, 704] width 15 height 15
click at [820, 730] on input "checkbox" at bounding box center [827, 738] width 15 height 15
click at [810, 763] on div at bounding box center [827, 770] width 36 height 15
checkbox input "true"
click at [820, 763] on input "checkbox" at bounding box center [827, 770] width 15 height 15
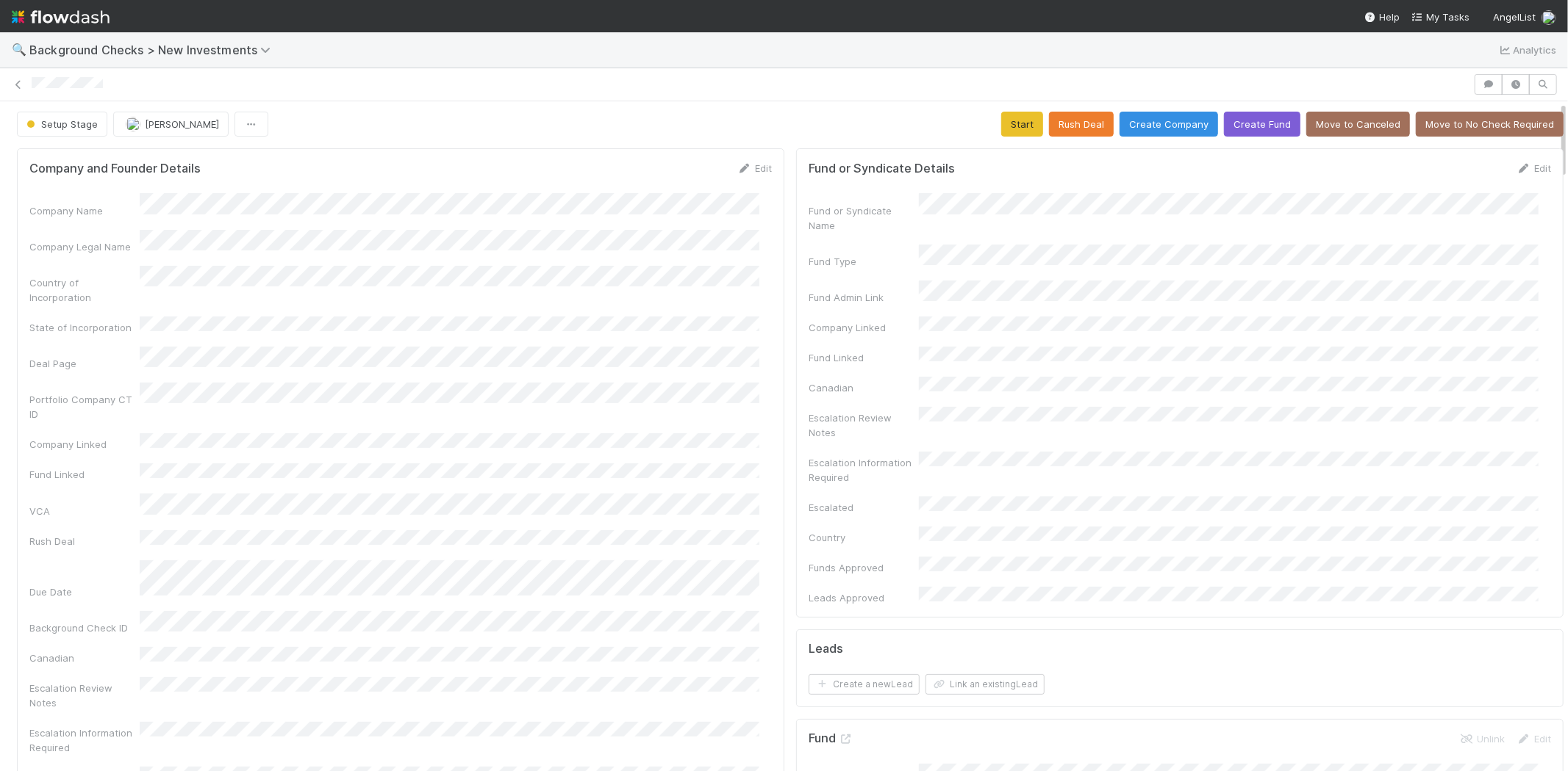
scroll to position [0, 0]
click at [1001, 130] on button "Start" at bounding box center [1022, 125] width 42 height 25
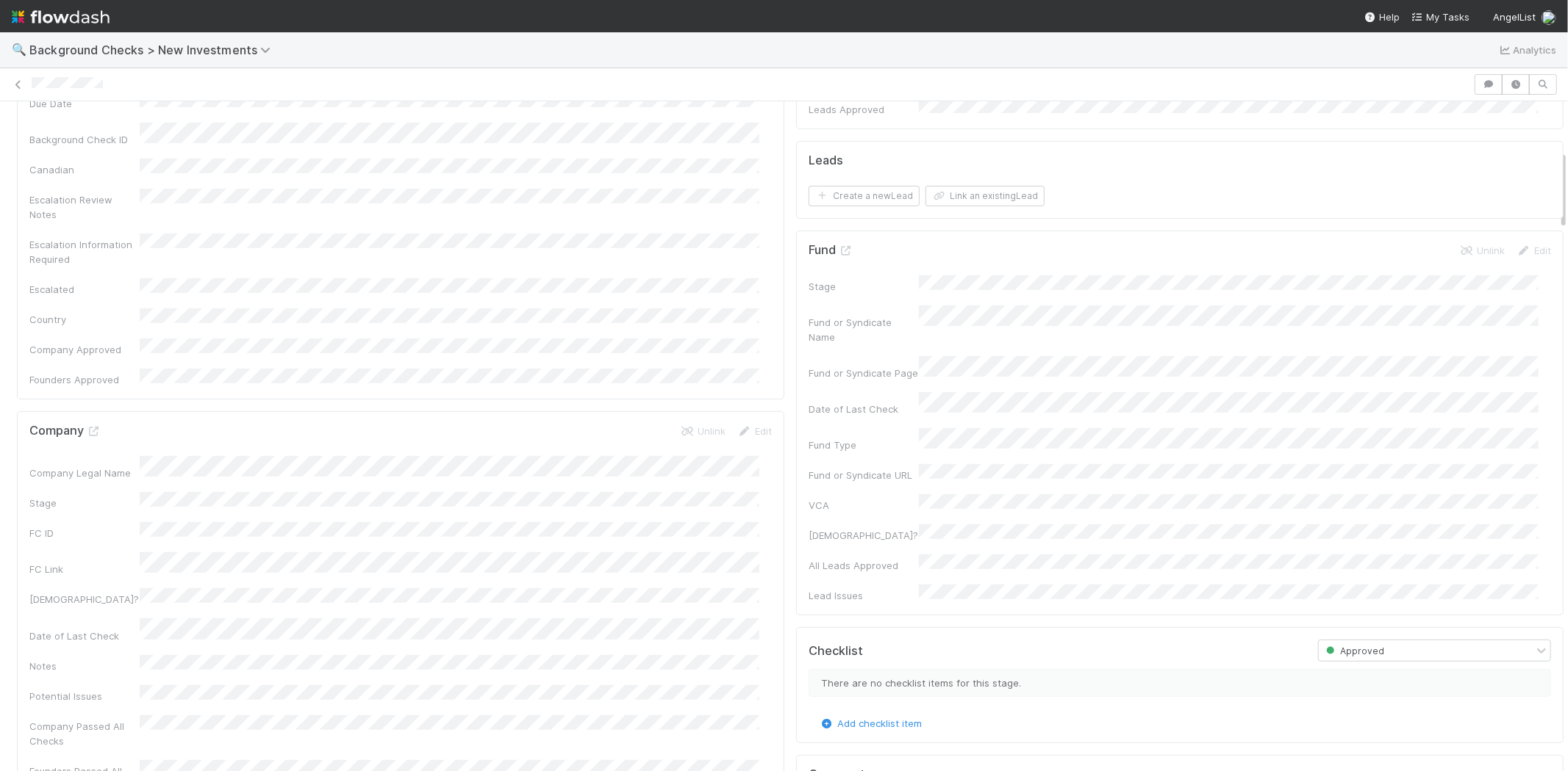
scroll to position [407, 0]
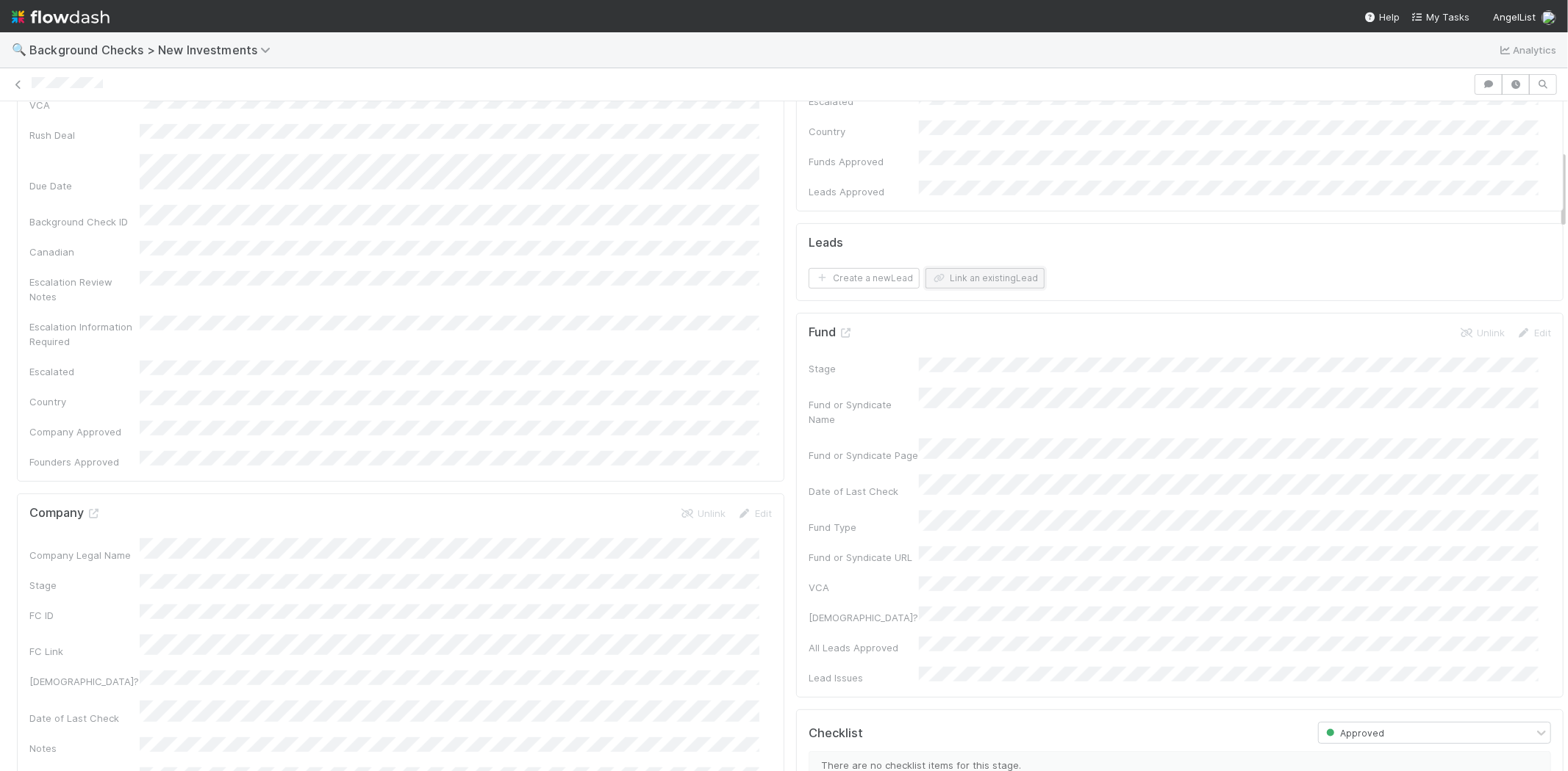
click at [985, 268] on button "Link an existing Lead" at bounding box center [985, 278] width 119 height 20
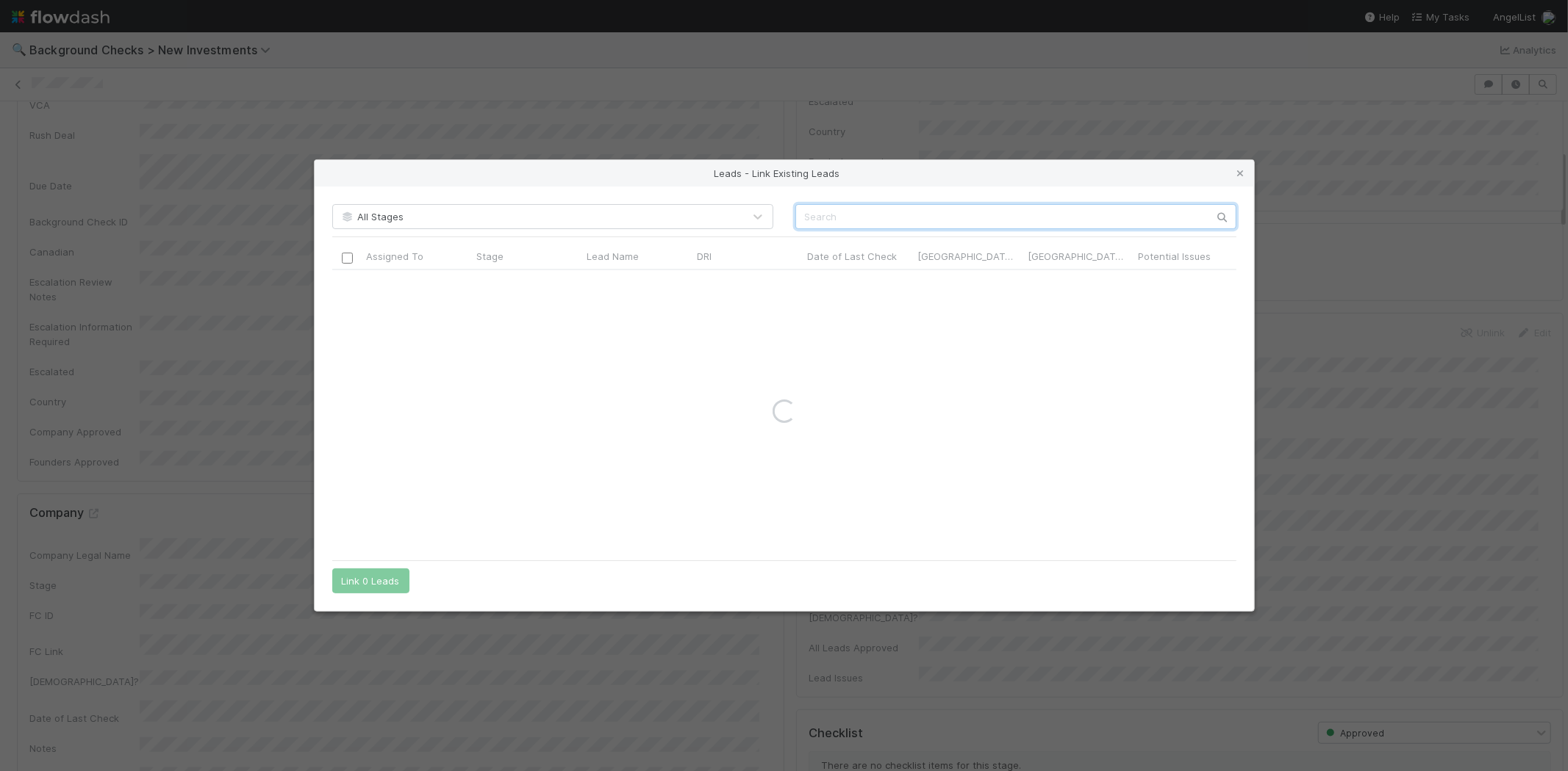
click at [968, 213] on input "text" at bounding box center [1015, 217] width 441 height 25
paste input "Morgan Schwanke"
type input "Morgan Schwanke"
click at [349, 287] on input "checkbox" at bounding box center [347, 286] width 11 height 11
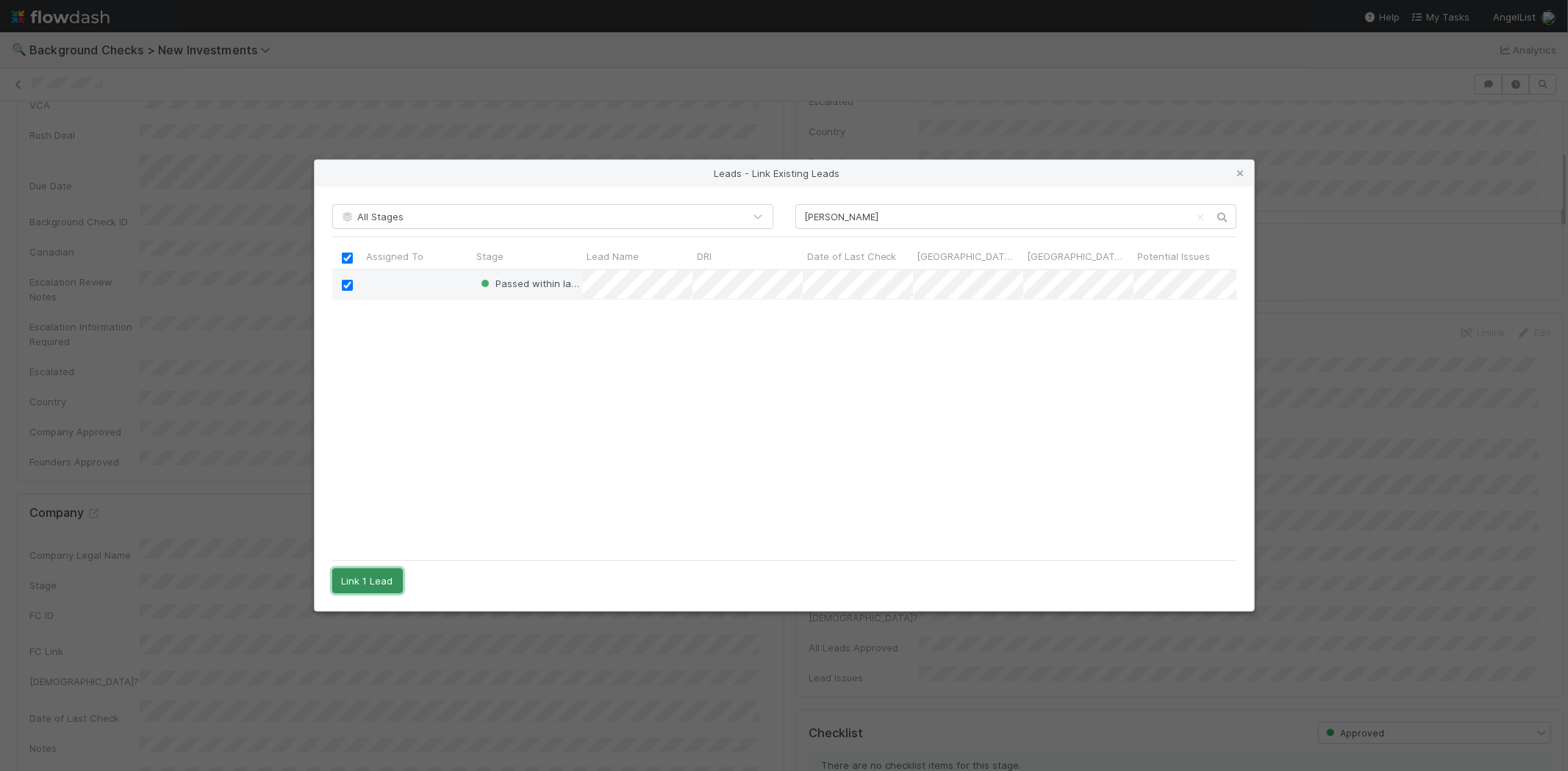
click at [384, 577] on button "Link 1 Lead" at bounding box center [367, 581] width 71 height 25
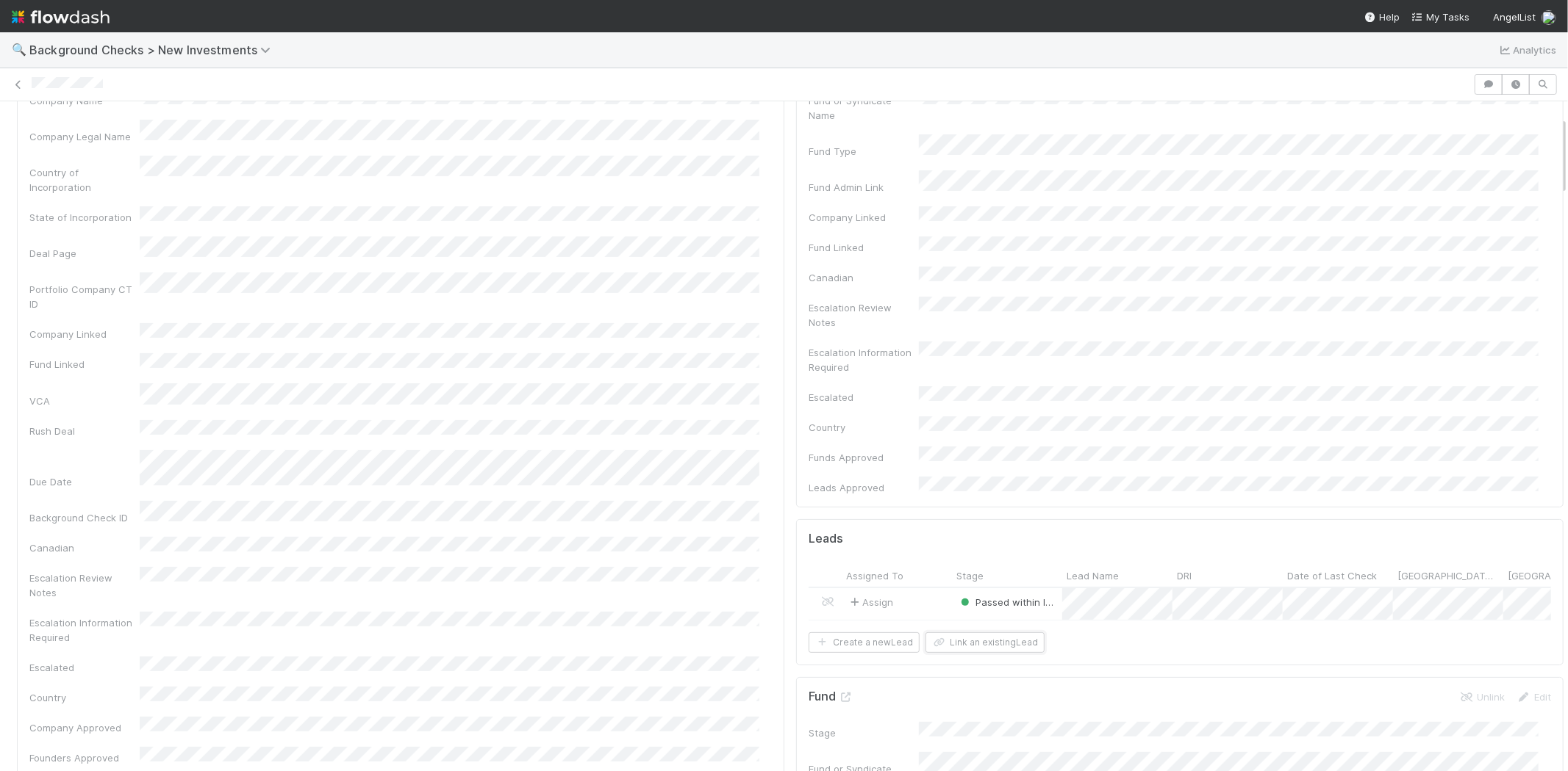
scroll to position [0, 0]
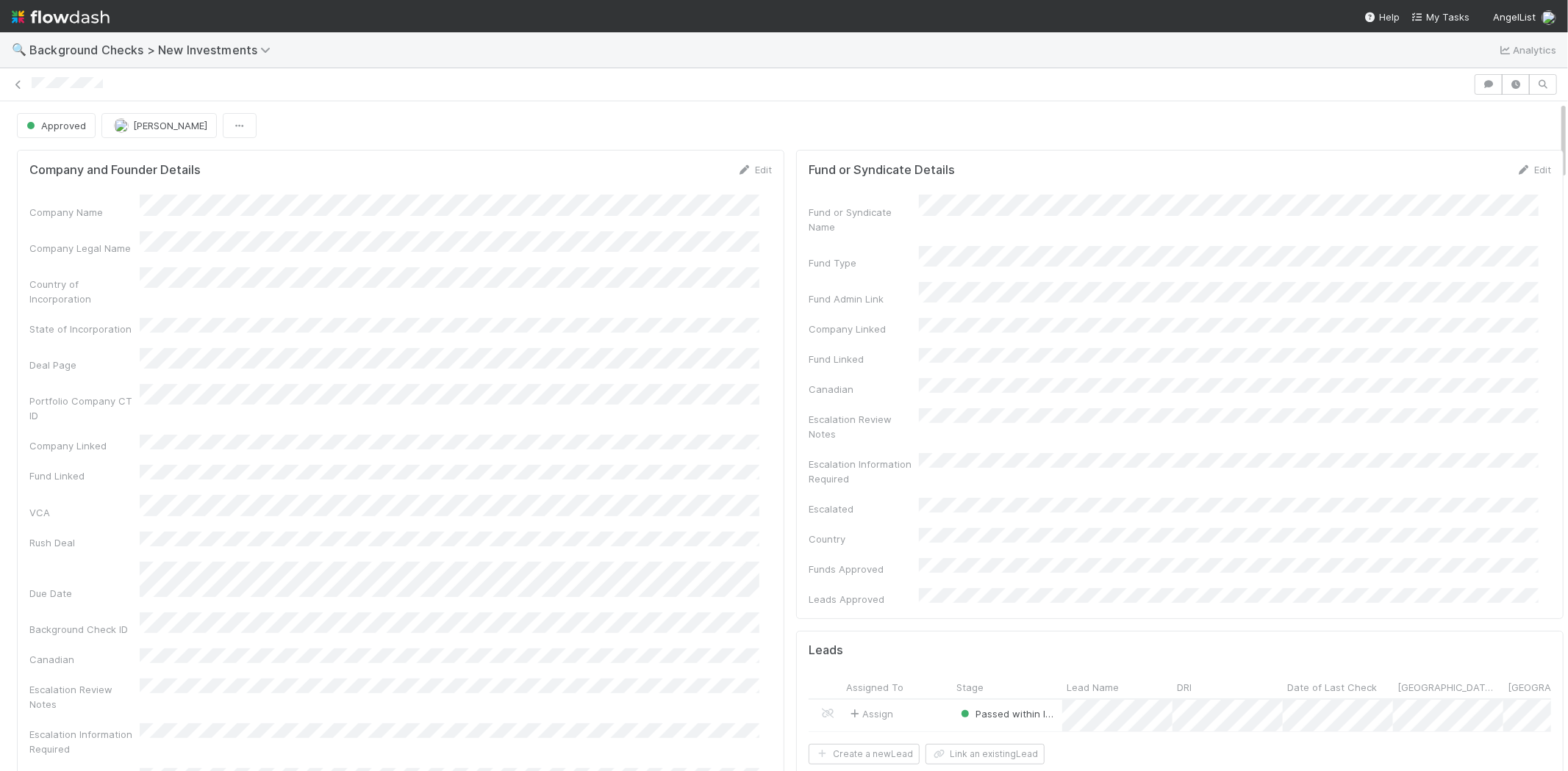
click at [33, 89] on div at bounding box center [750, 84] width 1437 height 15
click at [1449, 17] on span "My Tasks" at bounding box center [1441, 17] width 58 height 11
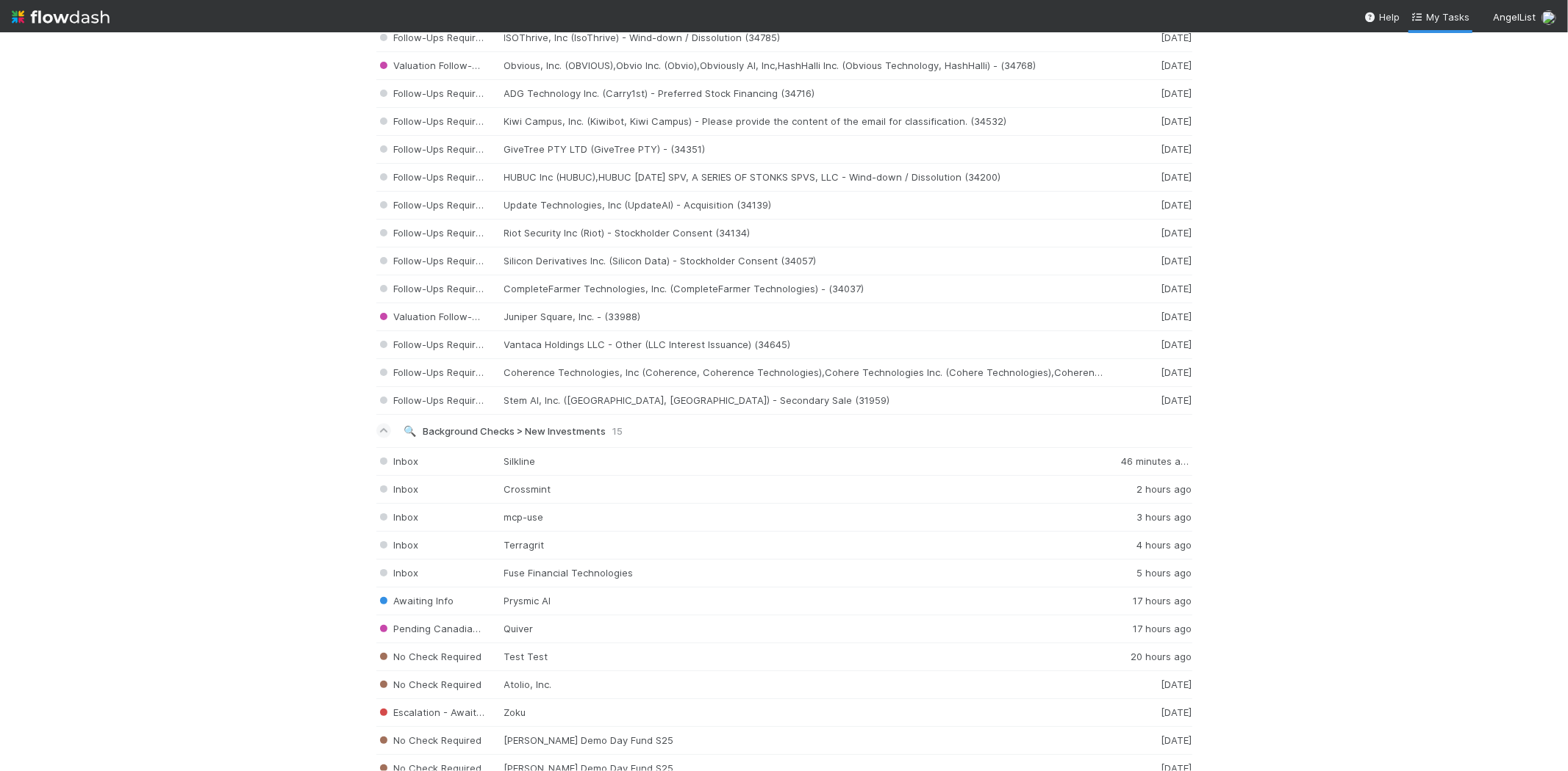
scroll to position [2407, 0]
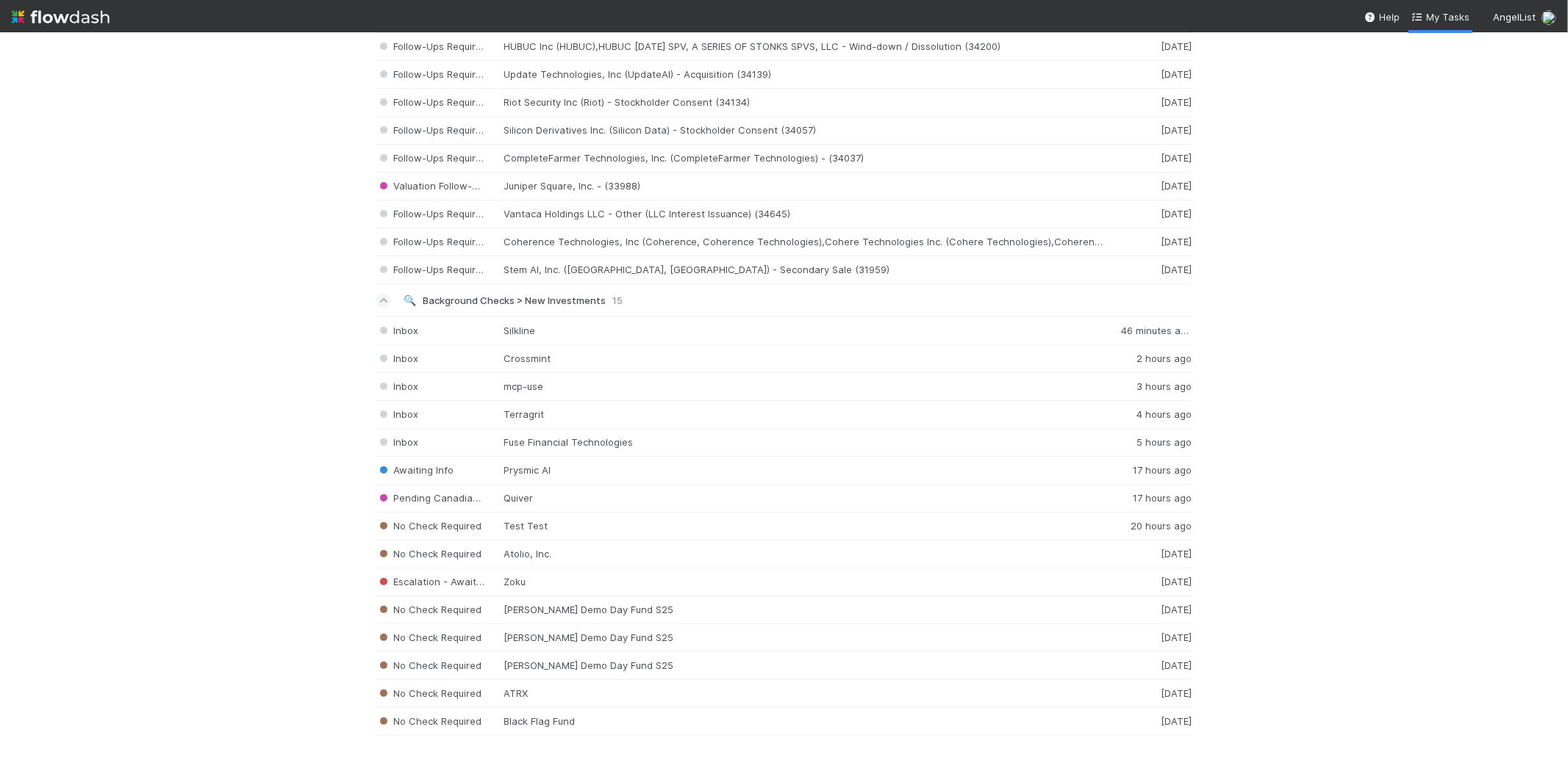
click at [50, 11] on img at bounding box center [60, 16] width 97 height 25
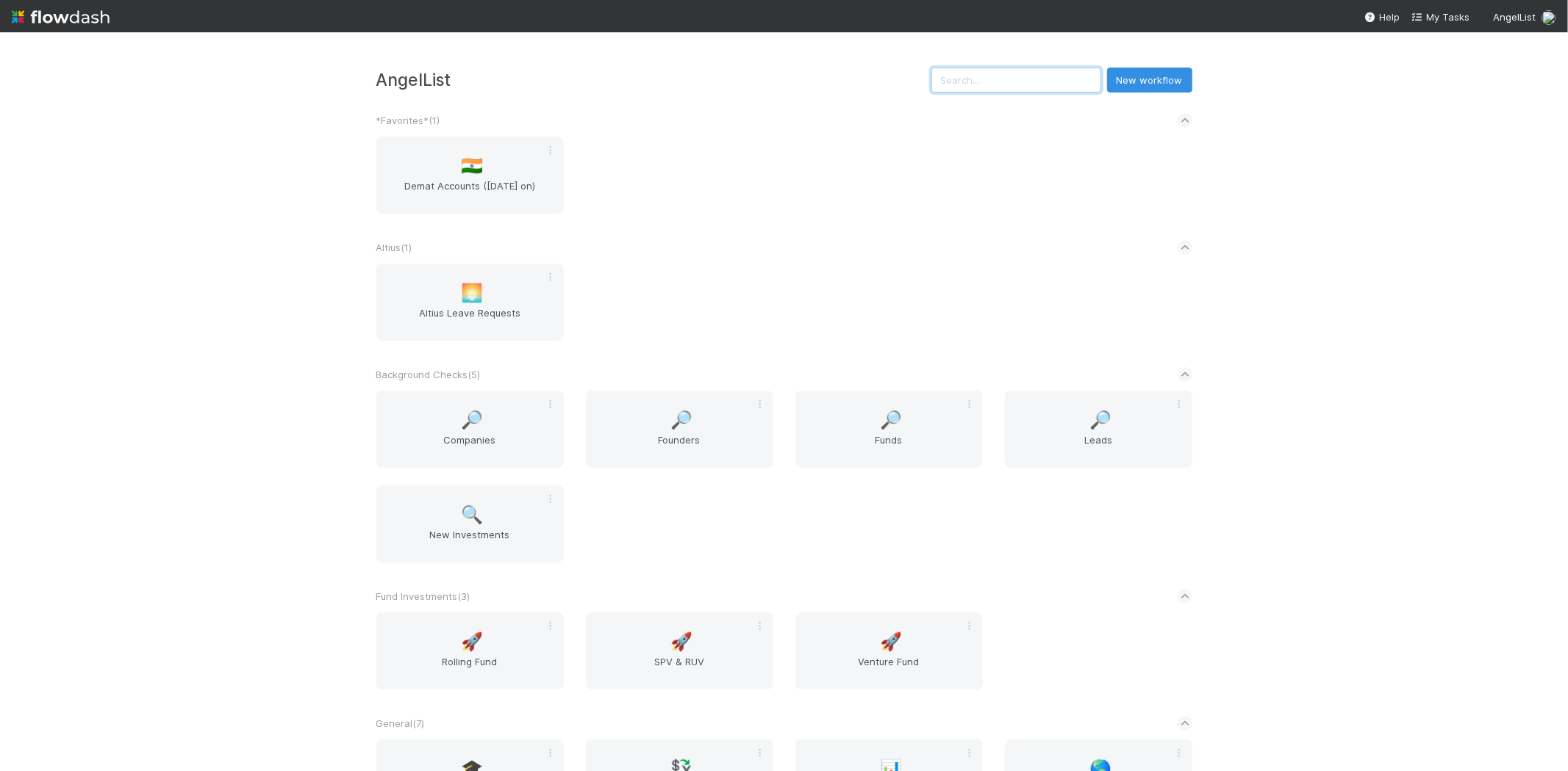
click at [987, 79] on input "text" at bounding box center [1016, 80] width 170 height 25
click at [1017, 79] on input "text" at bounding box center [1016, 80] width 170 height 25
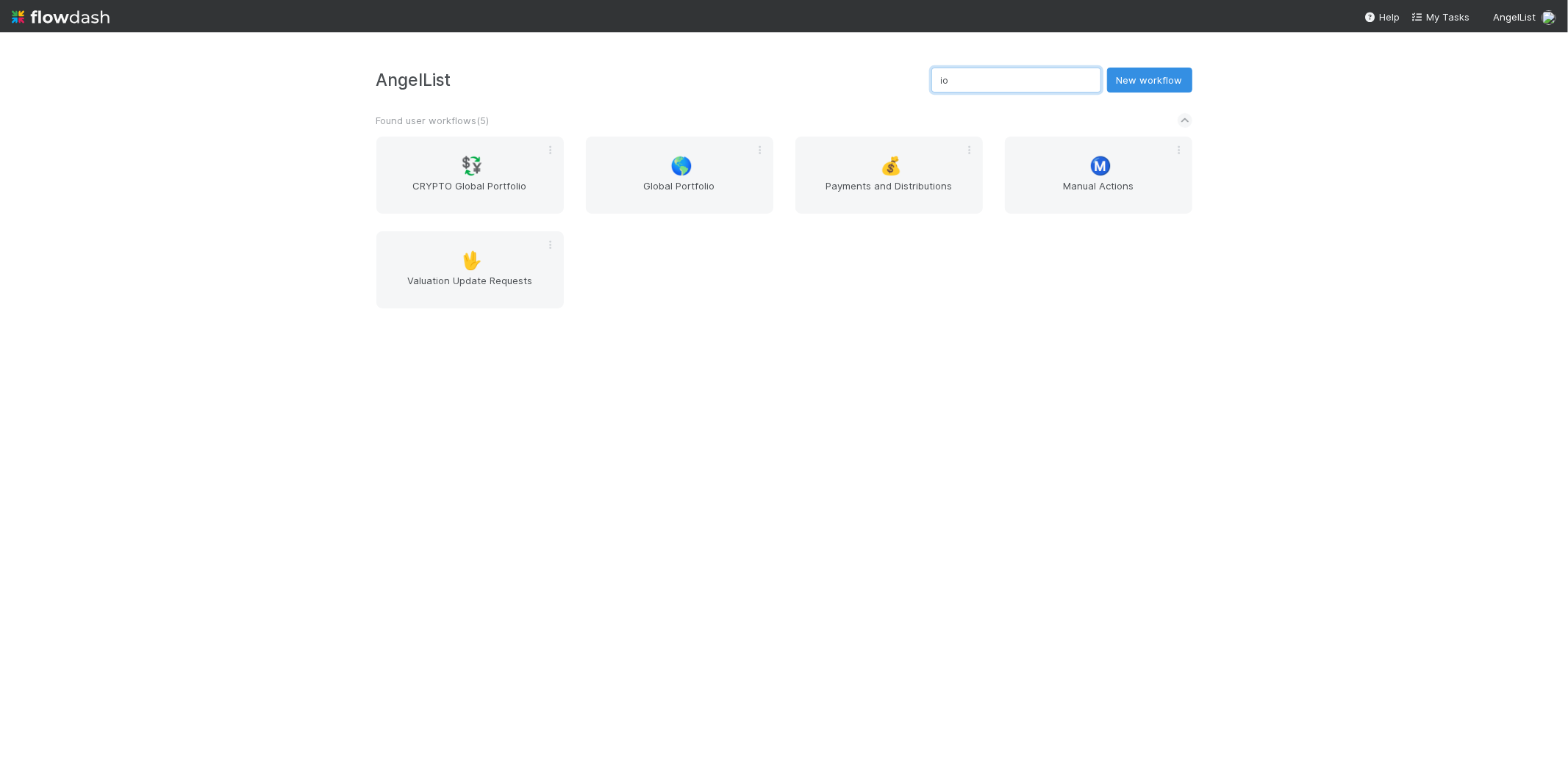
type input "i"
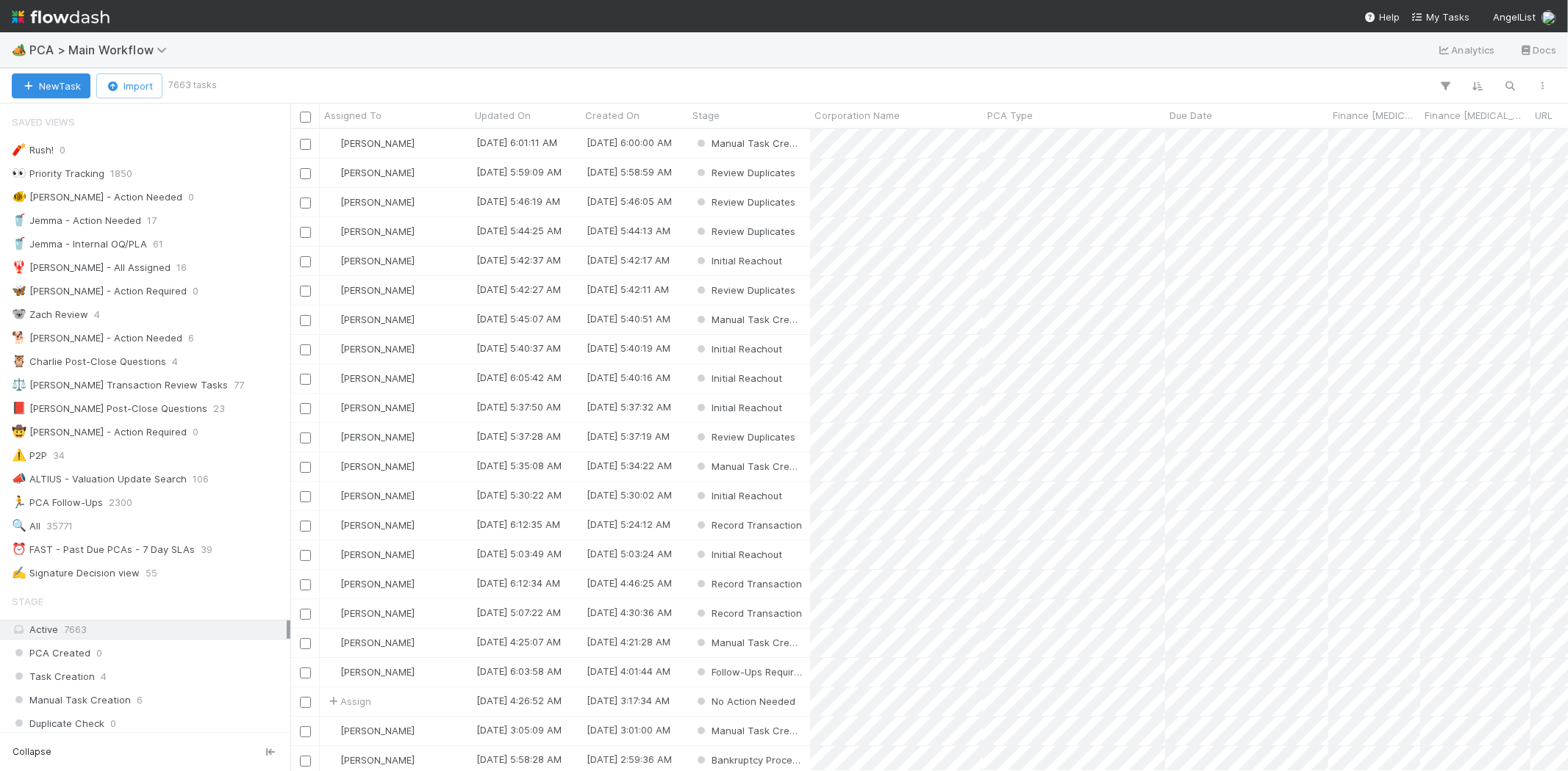
scroll to position [630, 1265]
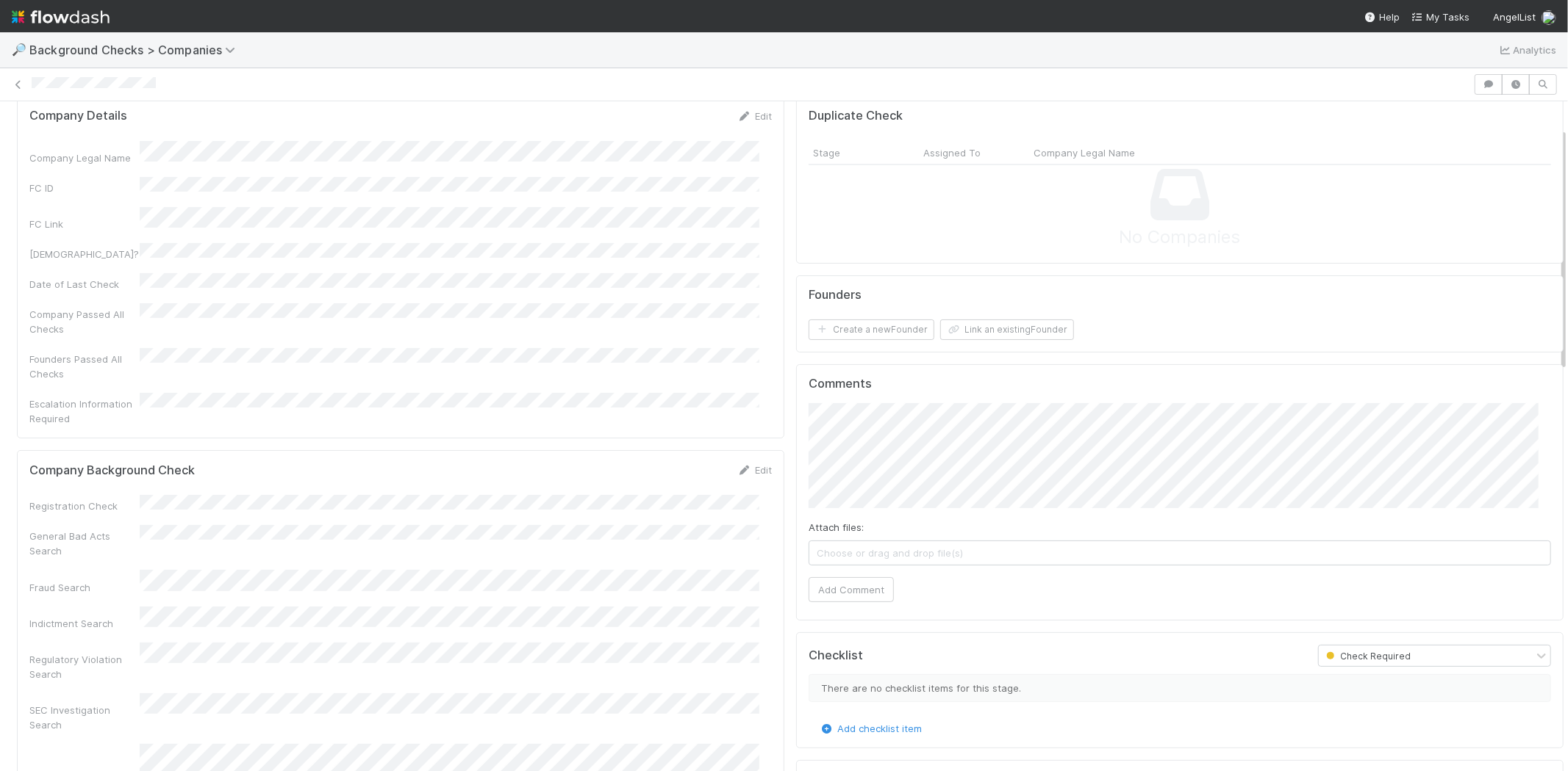
scroll to position [81, 0]
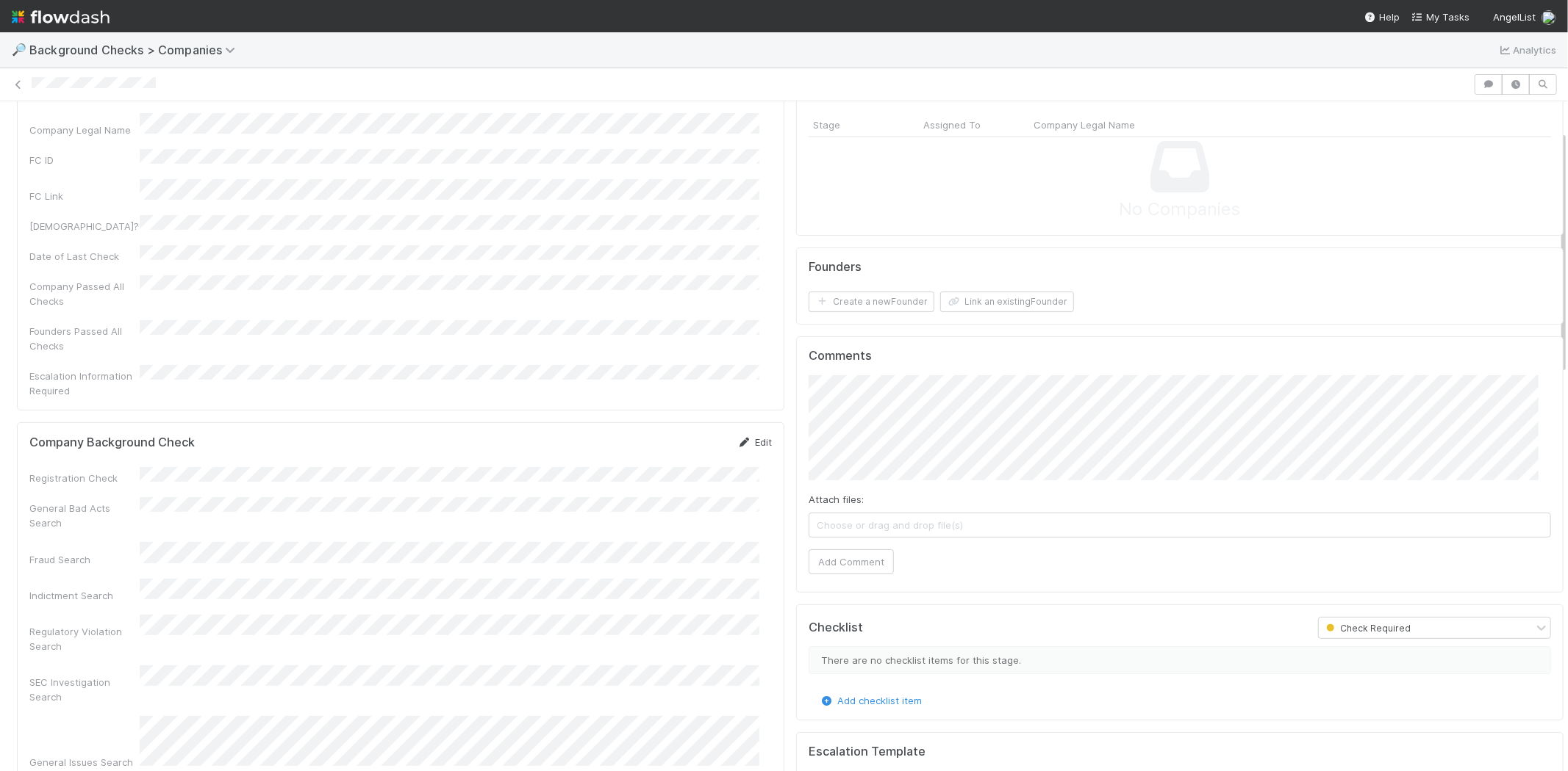
click at [740, 437] on link "Edit" at bounding box center [754, 442] width 35 height 11
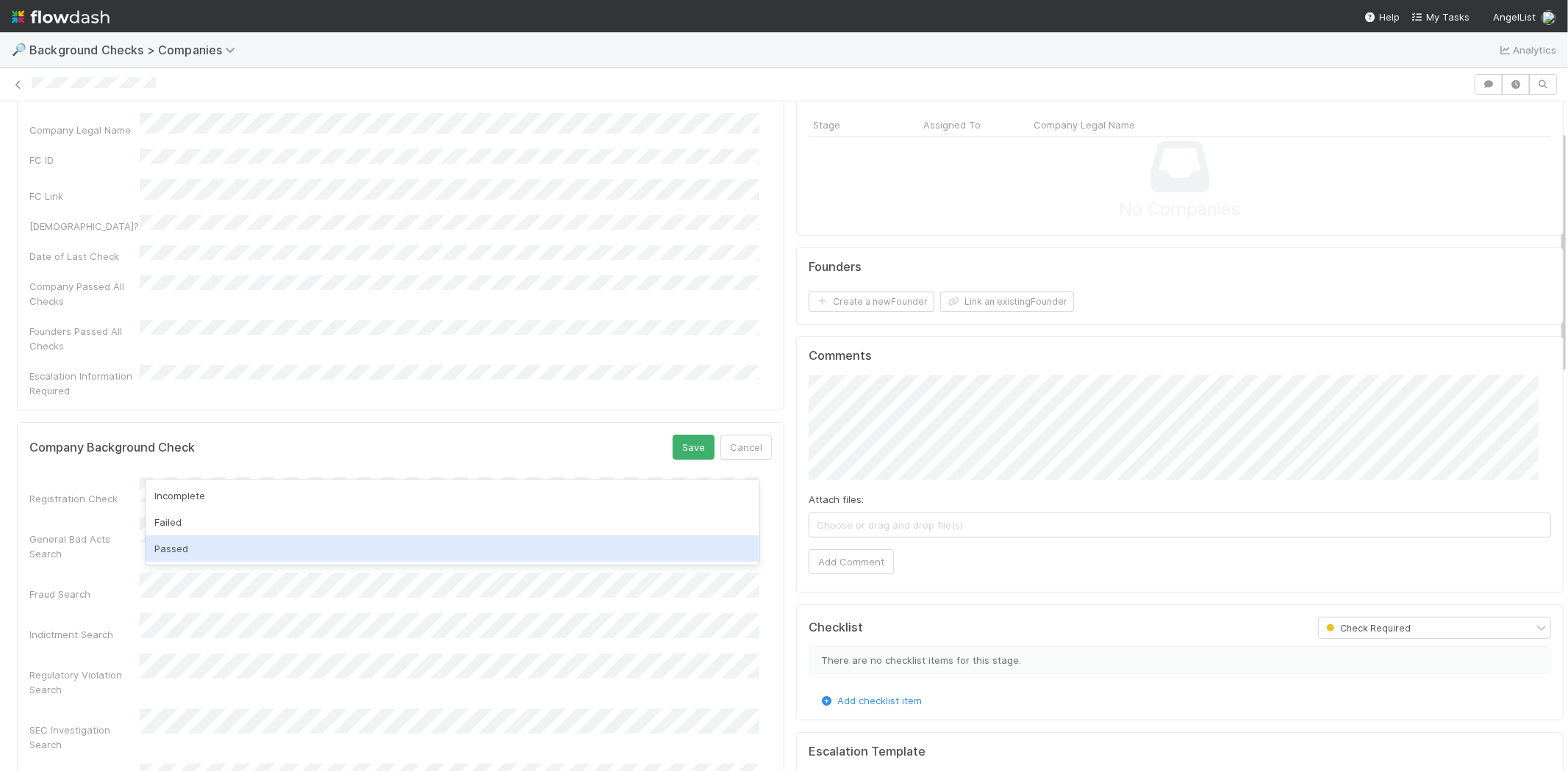
click at [301, 549] on div "Passed" at bounding box center [452, 549] width 614 height 27
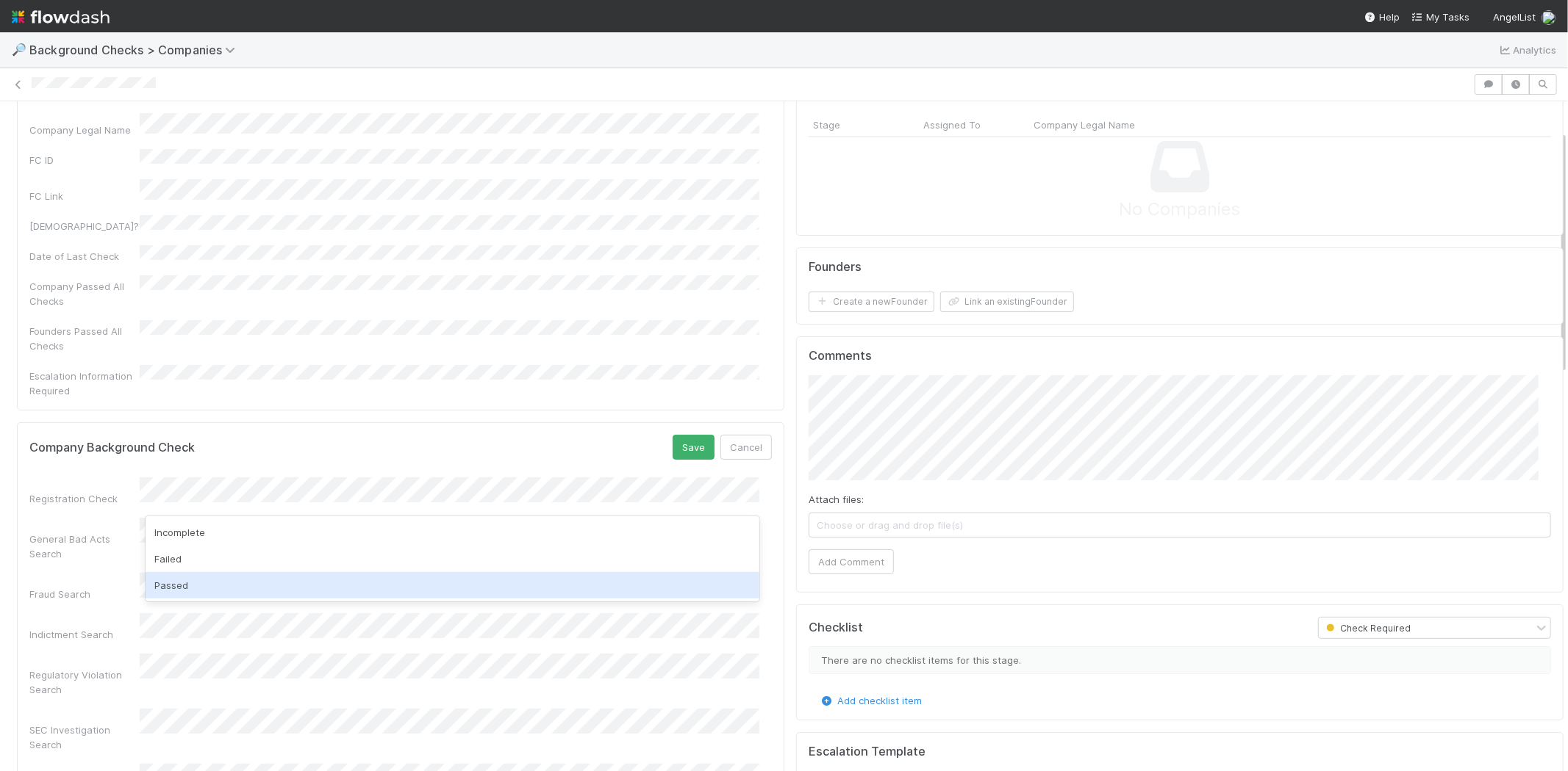
click at [292, 579] on div "Passed" at bounding box center [452, 585] width 614 height 27
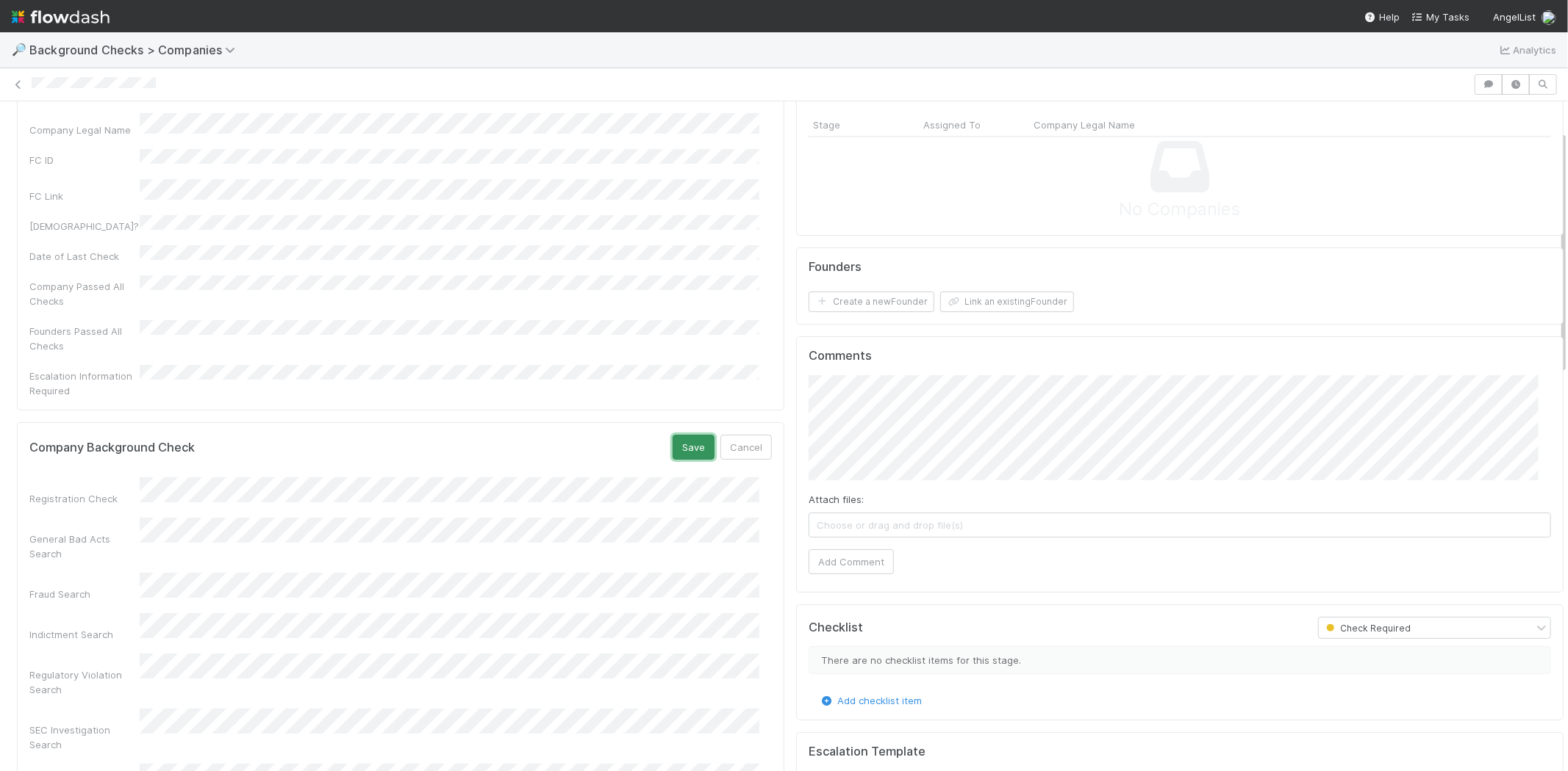
click at [672, 435] on button "Save" at bounding box center [693, 447] width 42 height 25
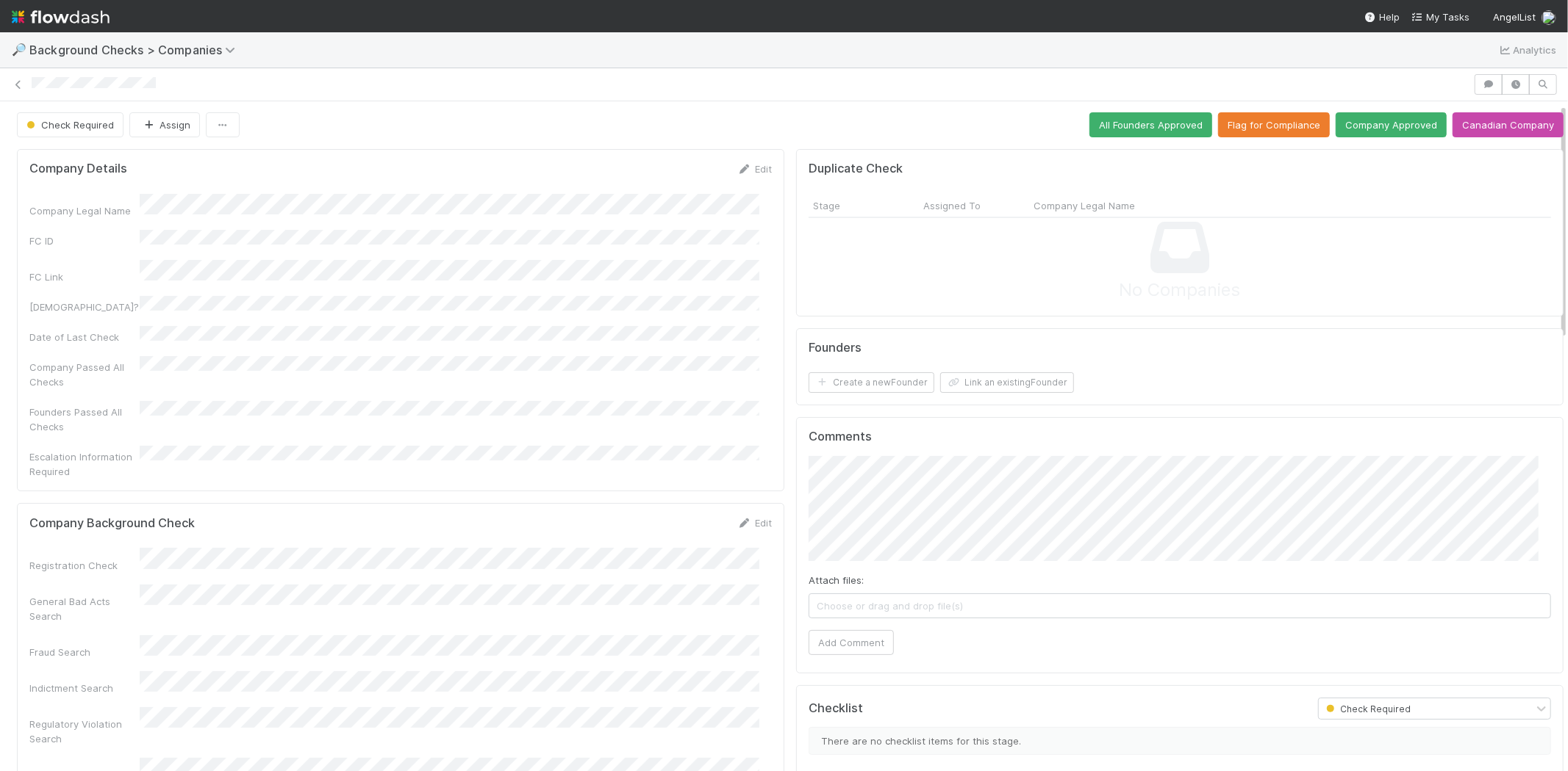
scroll to position [0, 0]
click at [1000, 385] on button "Link an existing Founder" at bounding box center [1007, 383] width 134 height 20
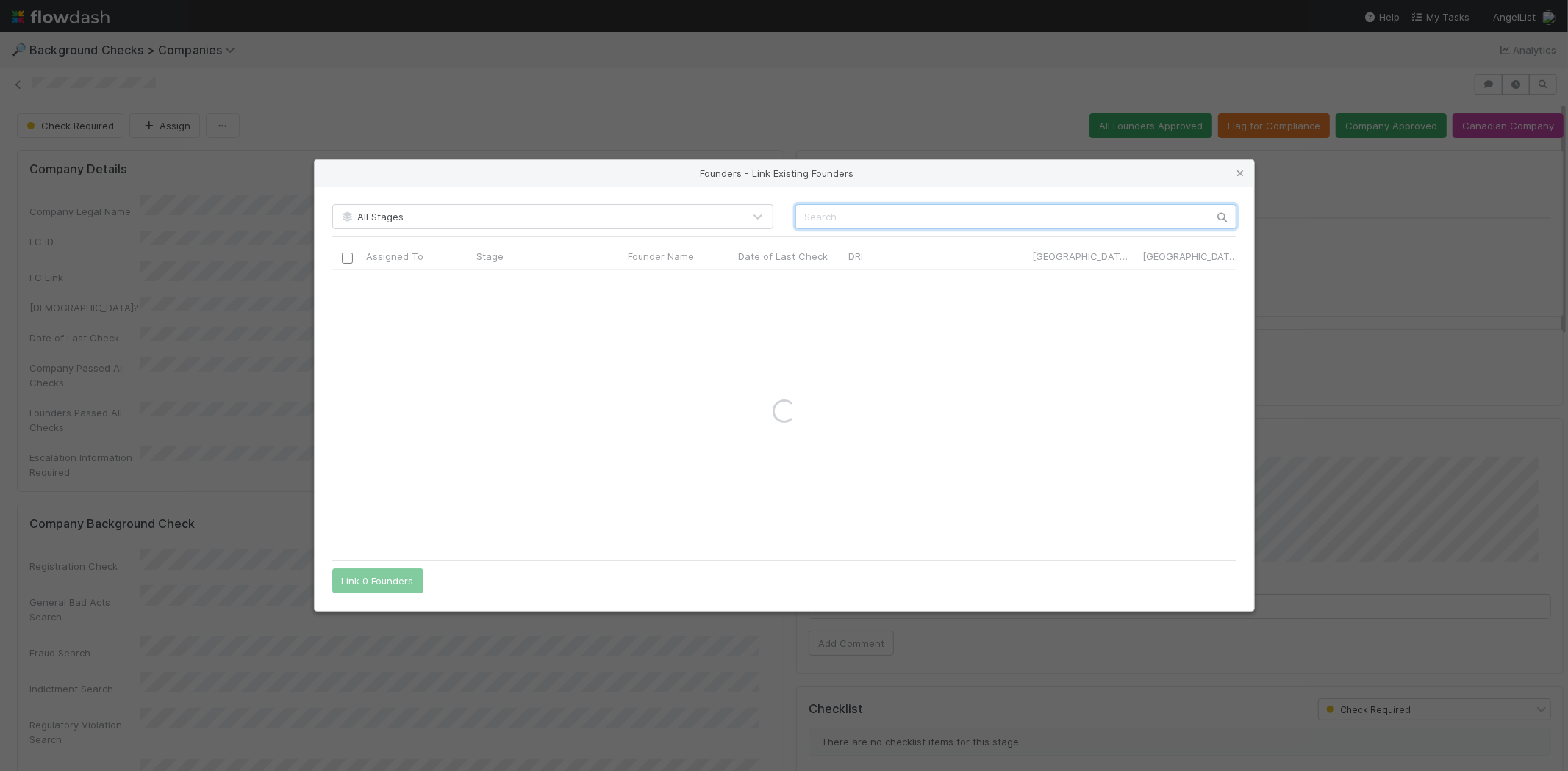
click at [998, 213] on input "text" at bounding box center [1015, 217] width 441 height 25
paste input "Wei Ding"
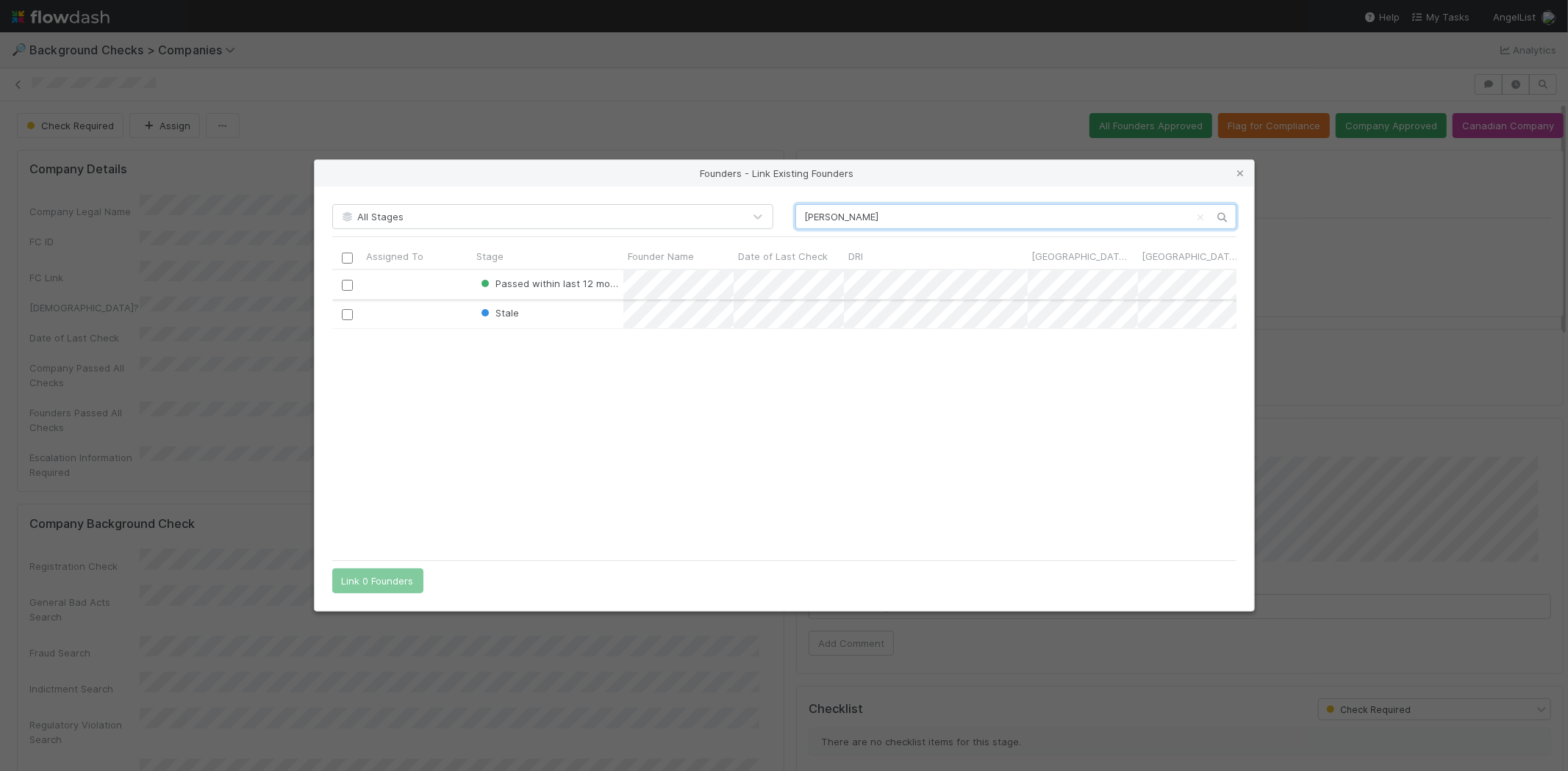
type input "Wei Ding"
click at [341, 288] on input "checkbox" at bounding box center [347, 286] width 11 height 11
click at [369, 584] on button "Link 1 Founder" at bounding box center [374, 581] width 84 height 25
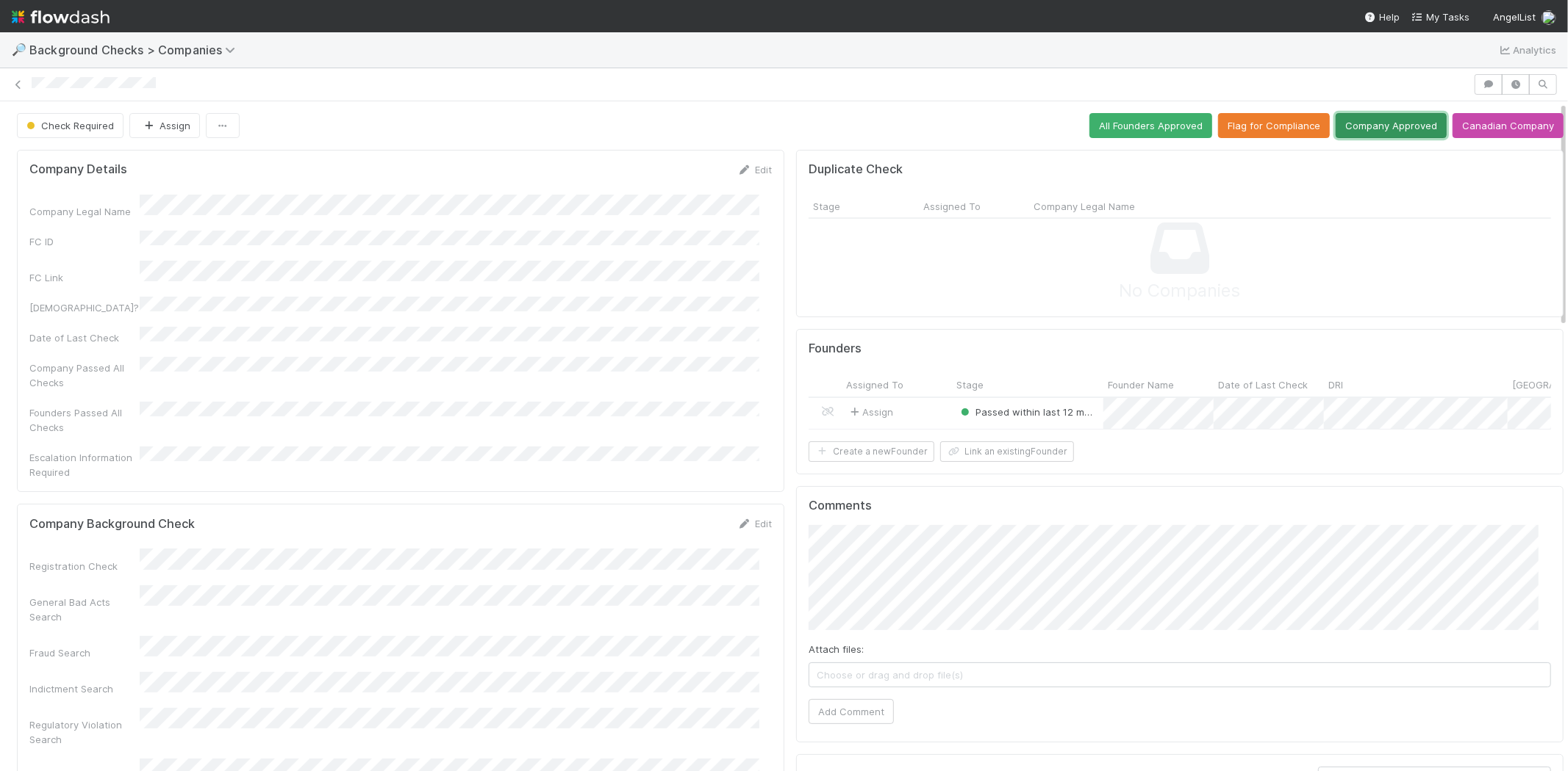
click at [1367, 129] on button "Company Approved" at bounding box center [1391, 125] width 111 height 25
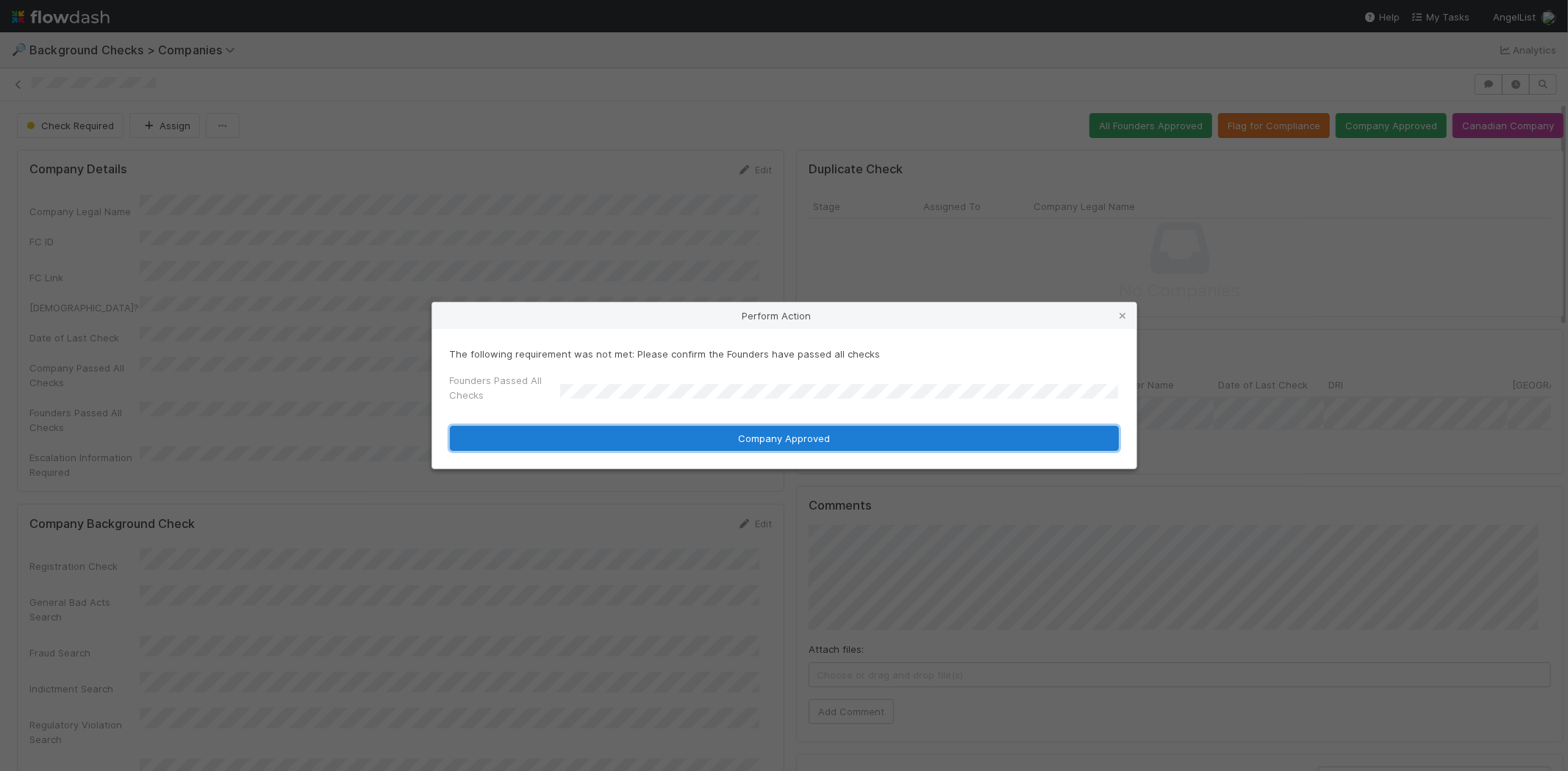
click at [720, 438] on button "Company Approved" at bounding box center [784, 438] width 669 height 25
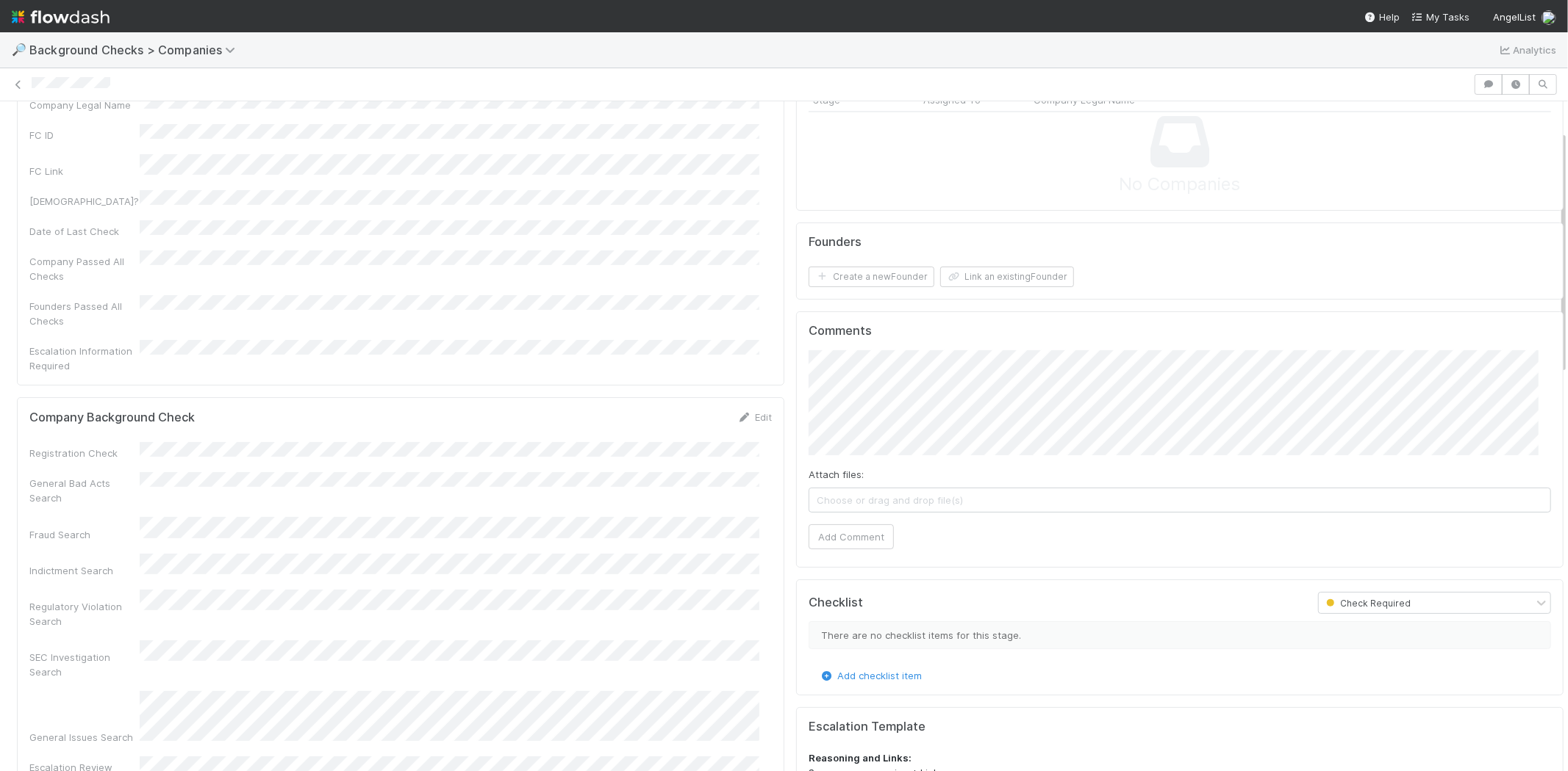
scroll to position [81, 0]
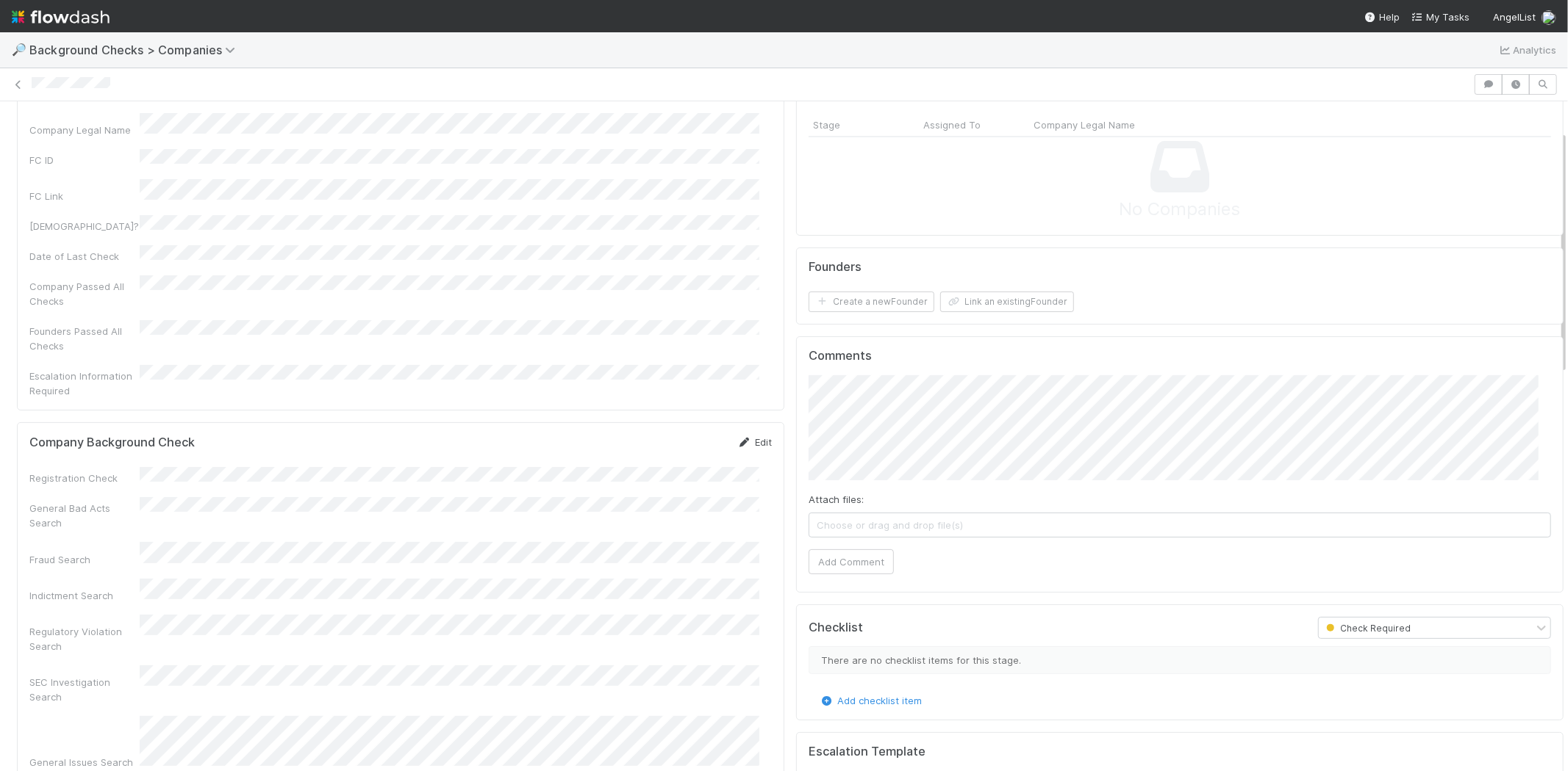
click at [748, 437] on link "Edit" at bounding box center [754, 442] width 35 height 11
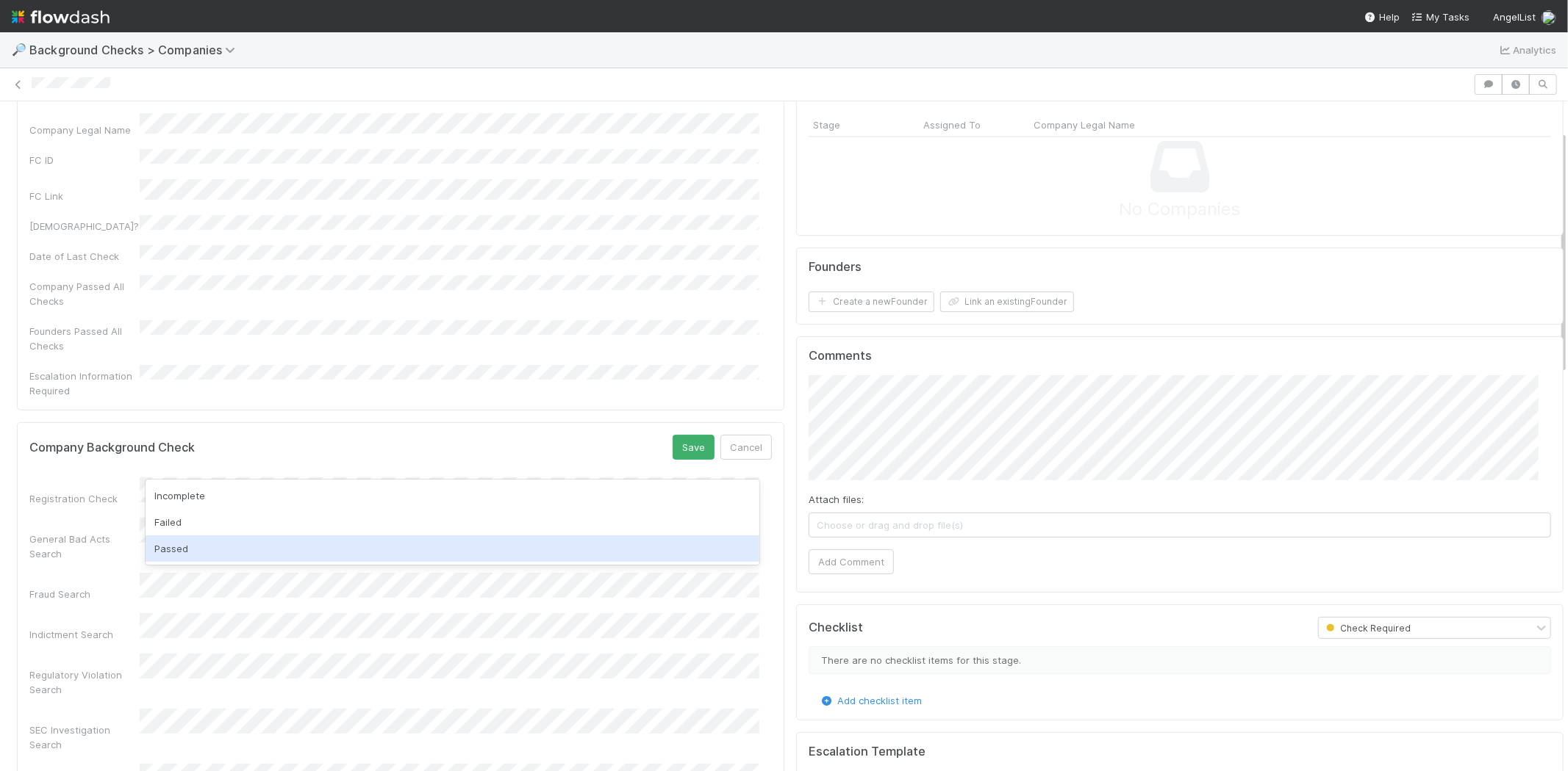
click at [265, 549] on div "Passed" at bounding box center [452, 549] width 614 height 27
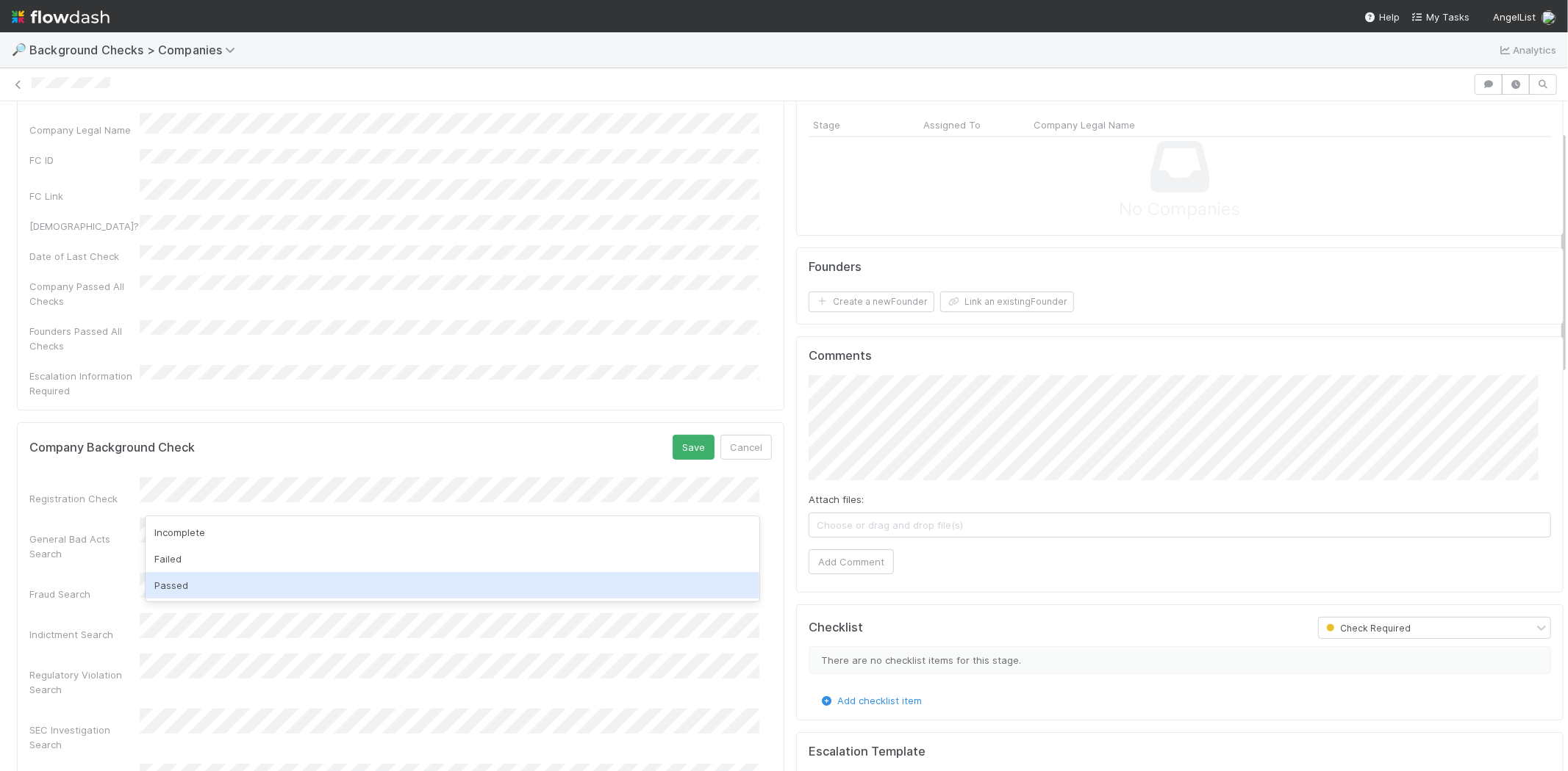
click at [247, 572] on div "Passed" at bounding box center [452, 585] width 614 height 27
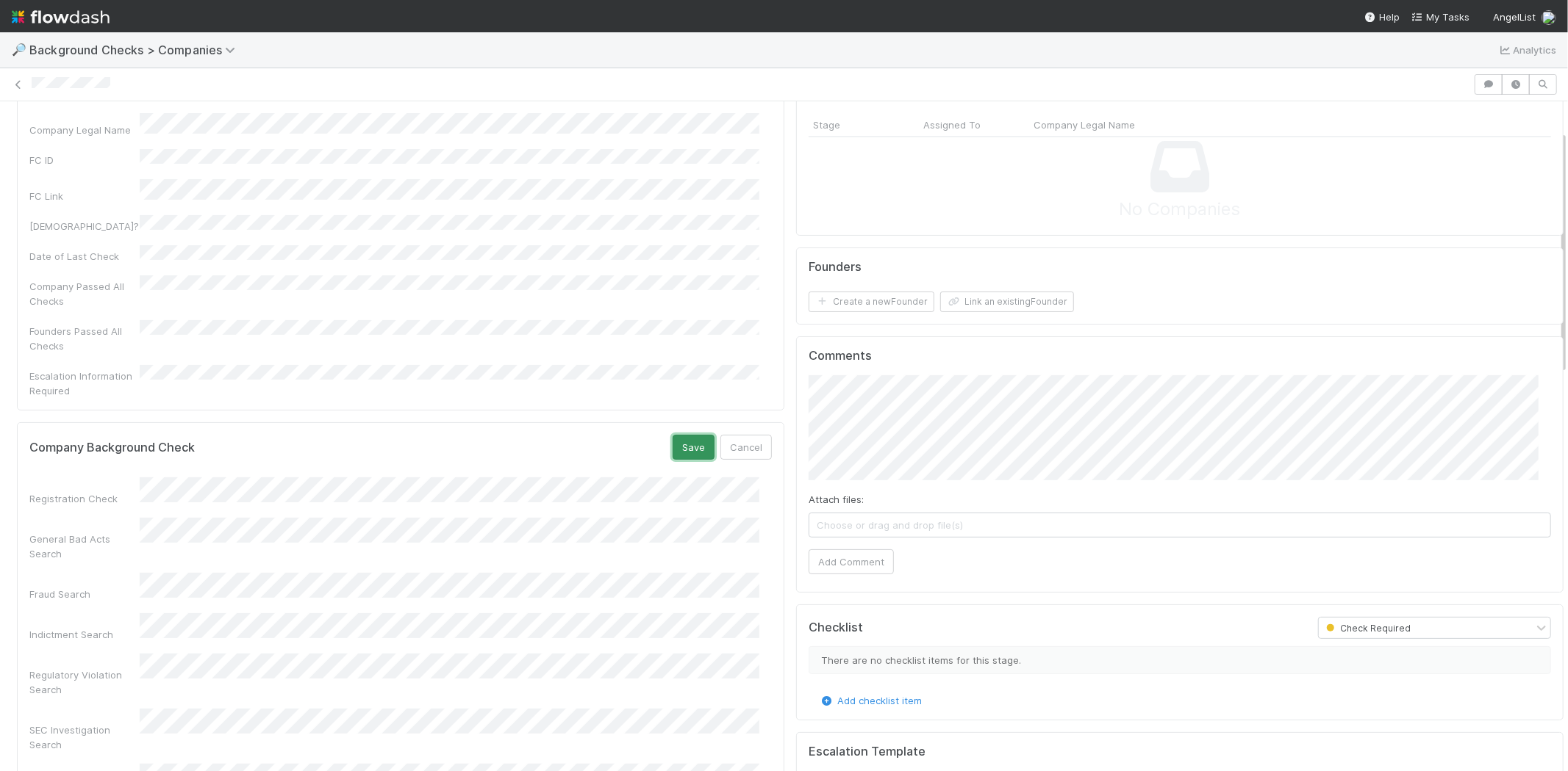
click at [689, 435] on button "Save" at bounding box center [693, 447] width 42 height 25
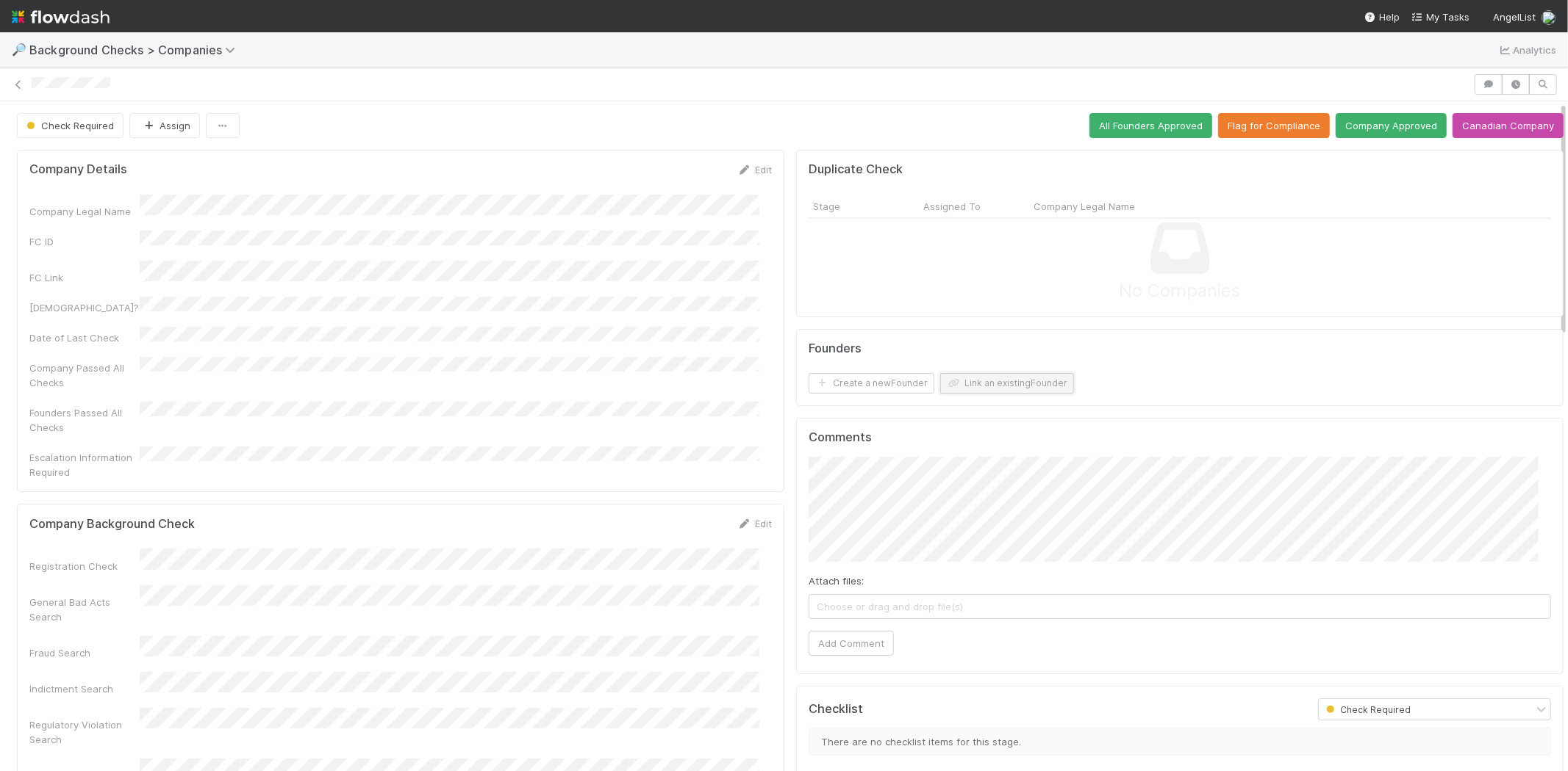
click at [971, 384] on button "Link an existing Founder" at bounding box center [1007, 383] width 134 height 20
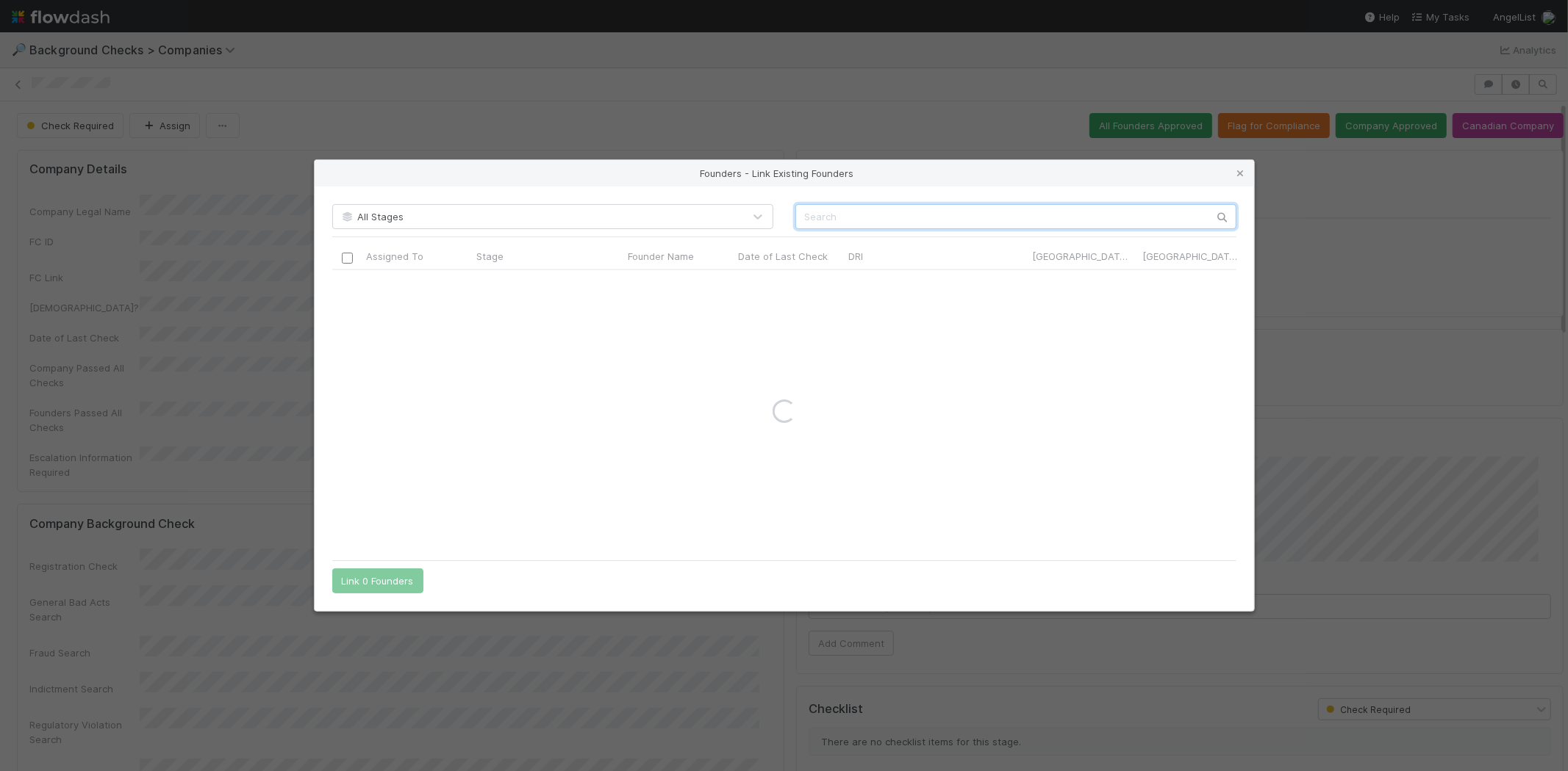
click at [1046, 213] on input "text" at bounding box center [1015, 217] width 441 height 25
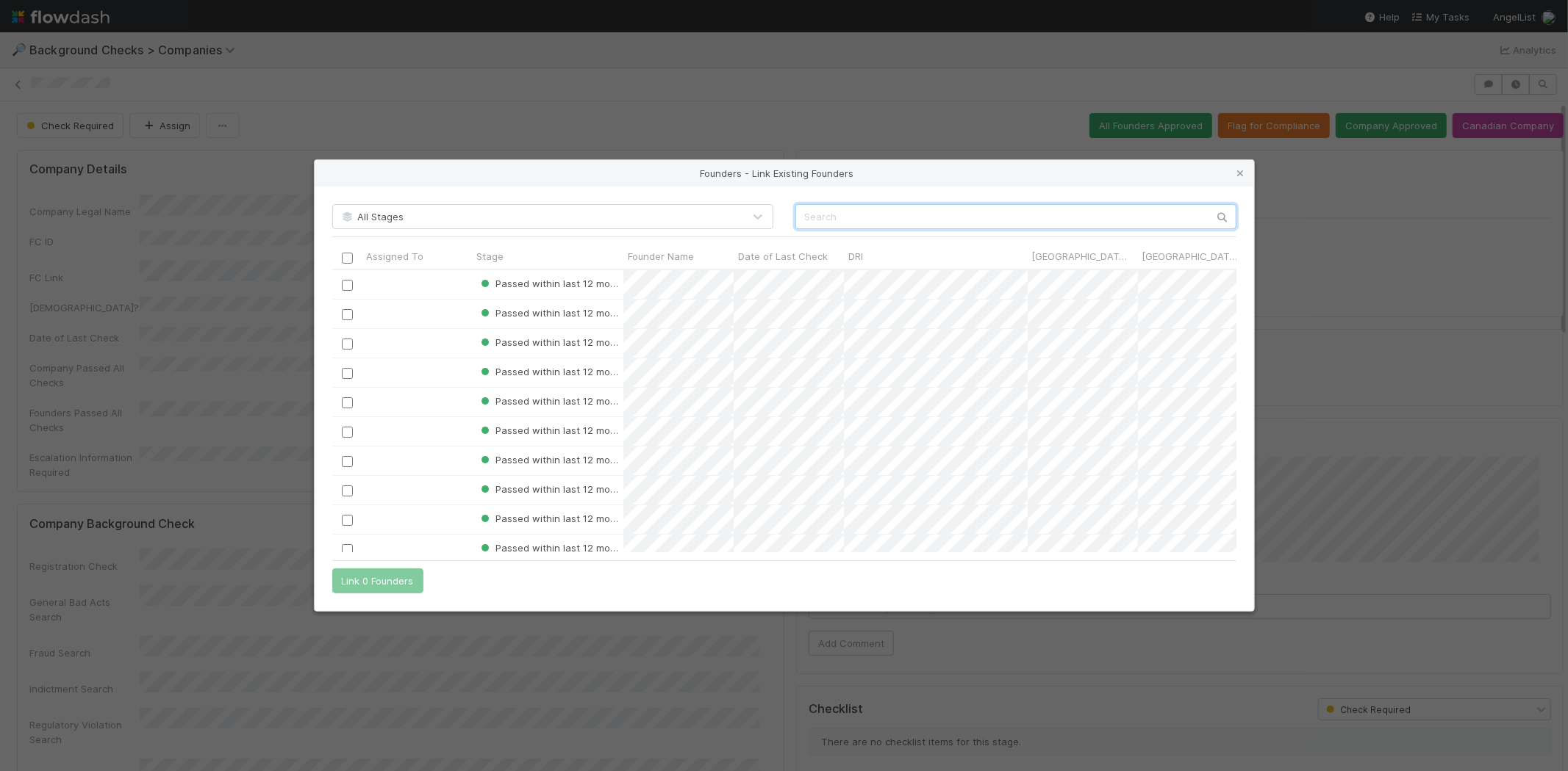
scroll to position [270, 892]
paste input "Daniel Friedman"
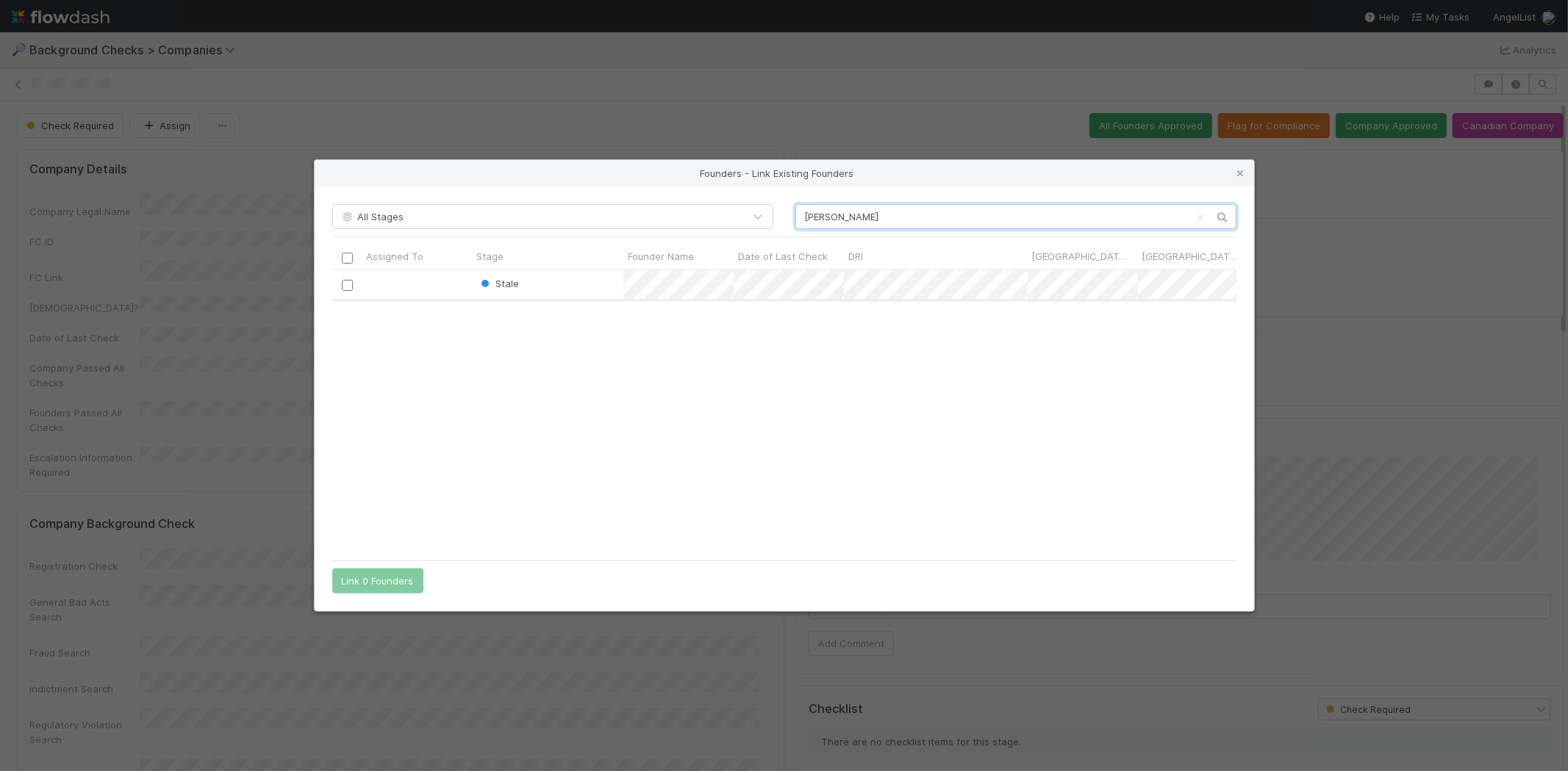
type input "Daniel Friedman"
click at [343, 287] on input "checkbox" at bounding box center [347, 286] width 11 height 11
click at [382, 574] on button "Link 1 Founder" at bounding box center [374, 581] width 84 height 25
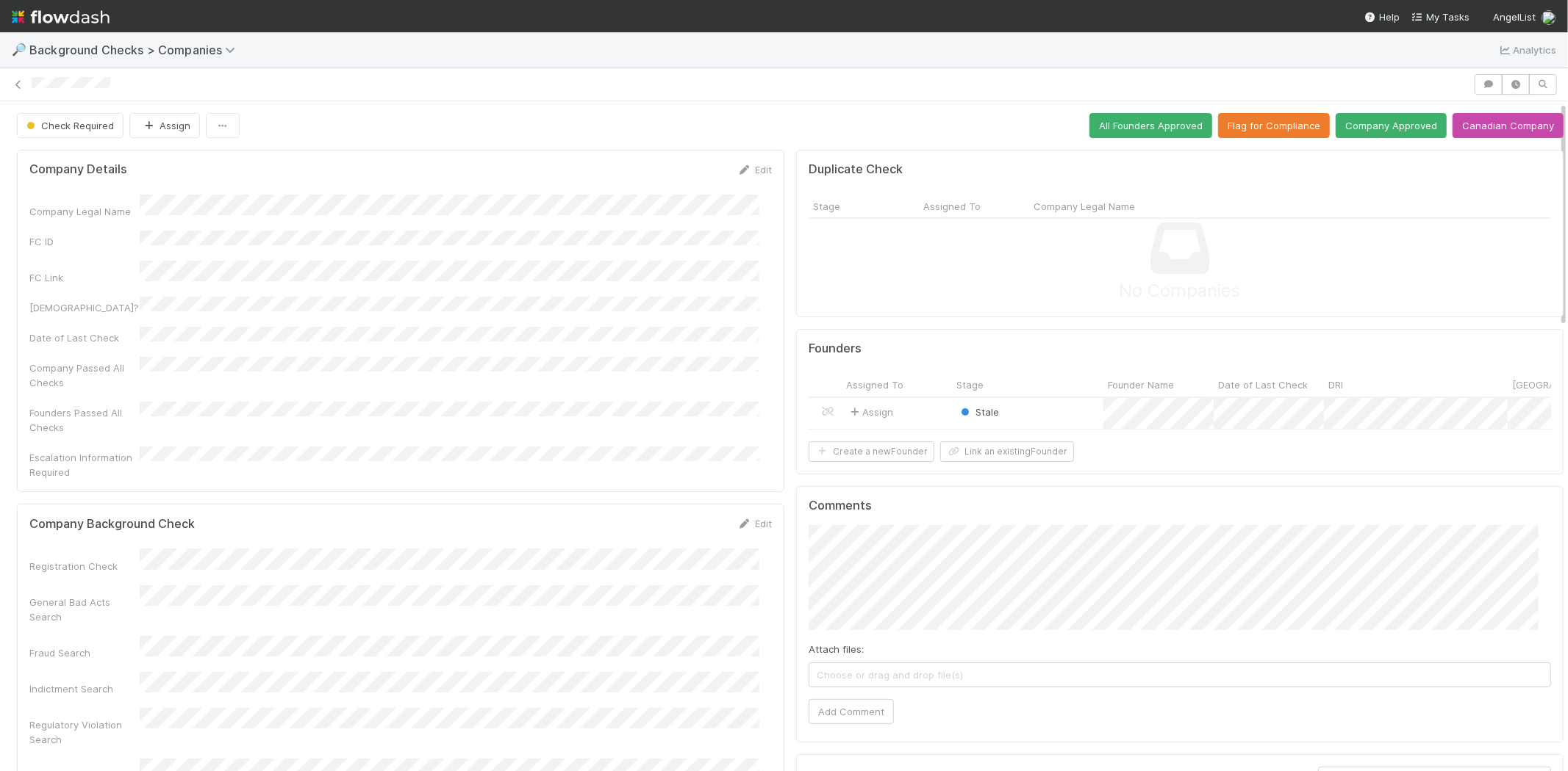
click at [1062, 405] on div "Stale" at bounding box center [1027, 414] width 151 height 32
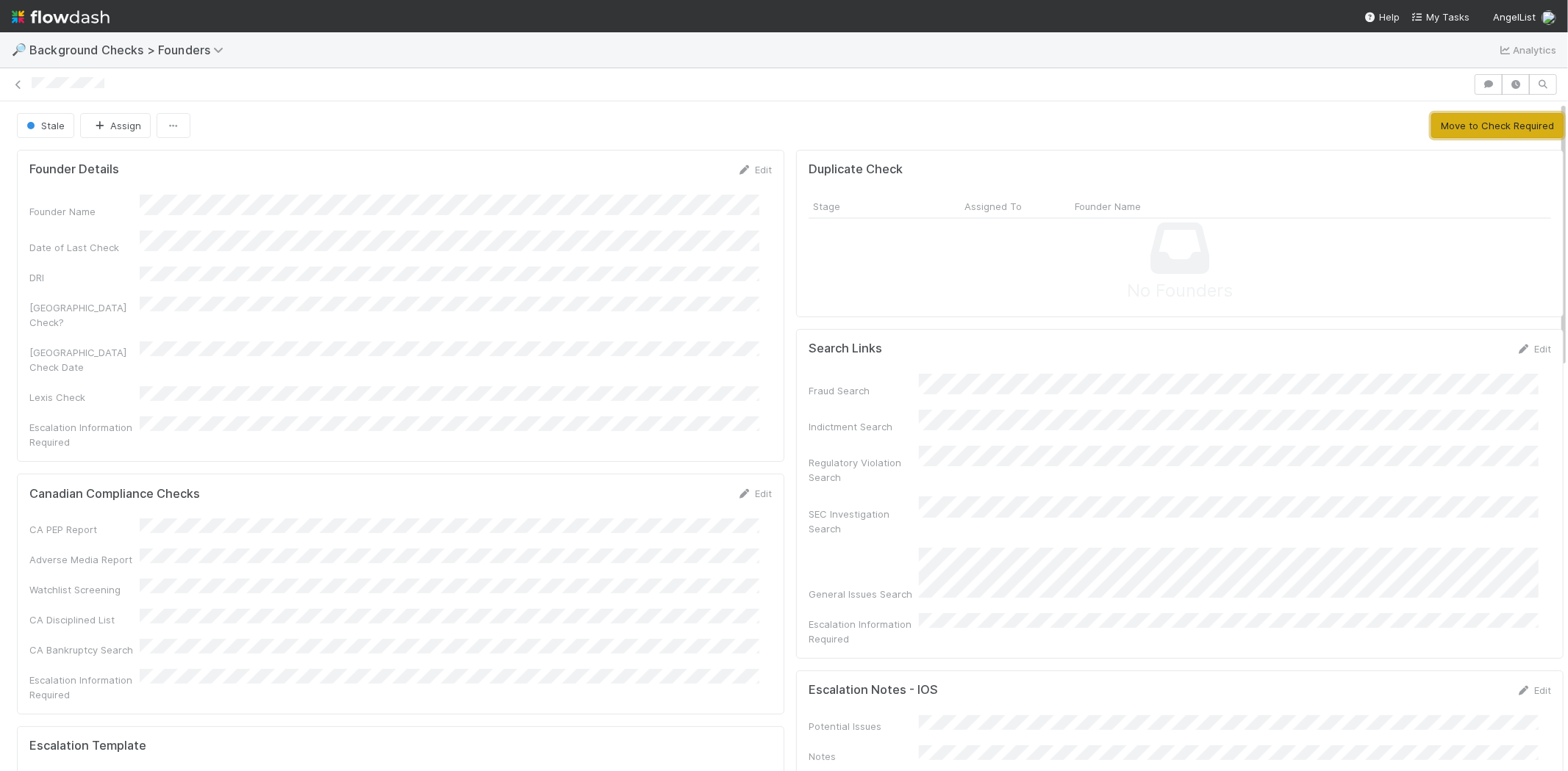
click at [1431, 128] on button "Move to Check Required" at bounding box center [1497, 125] width 132 height 25
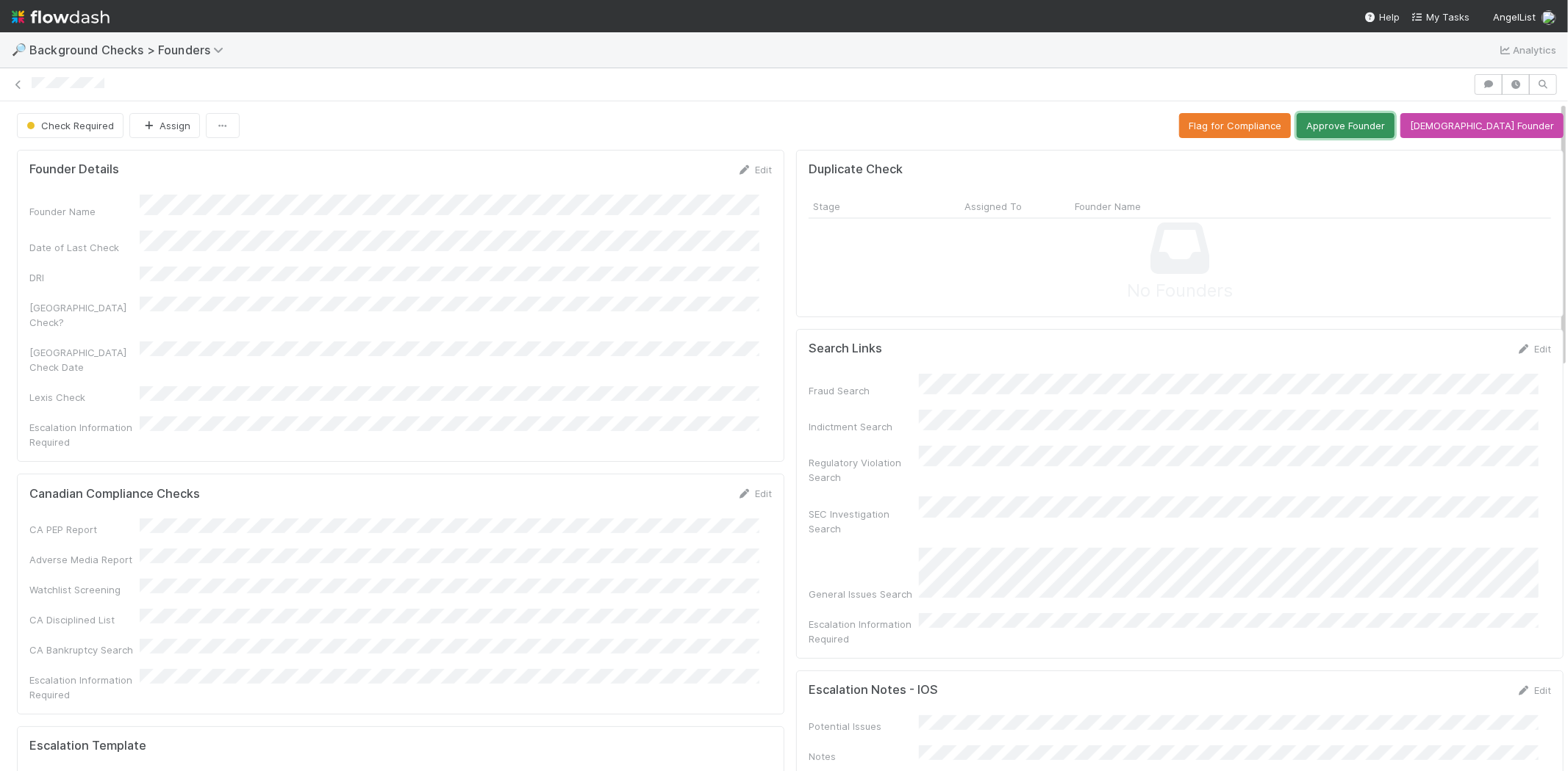
click at [1394, 122] on button "Approve Founder" at bounding box center [1346, 125] width 97 height 25
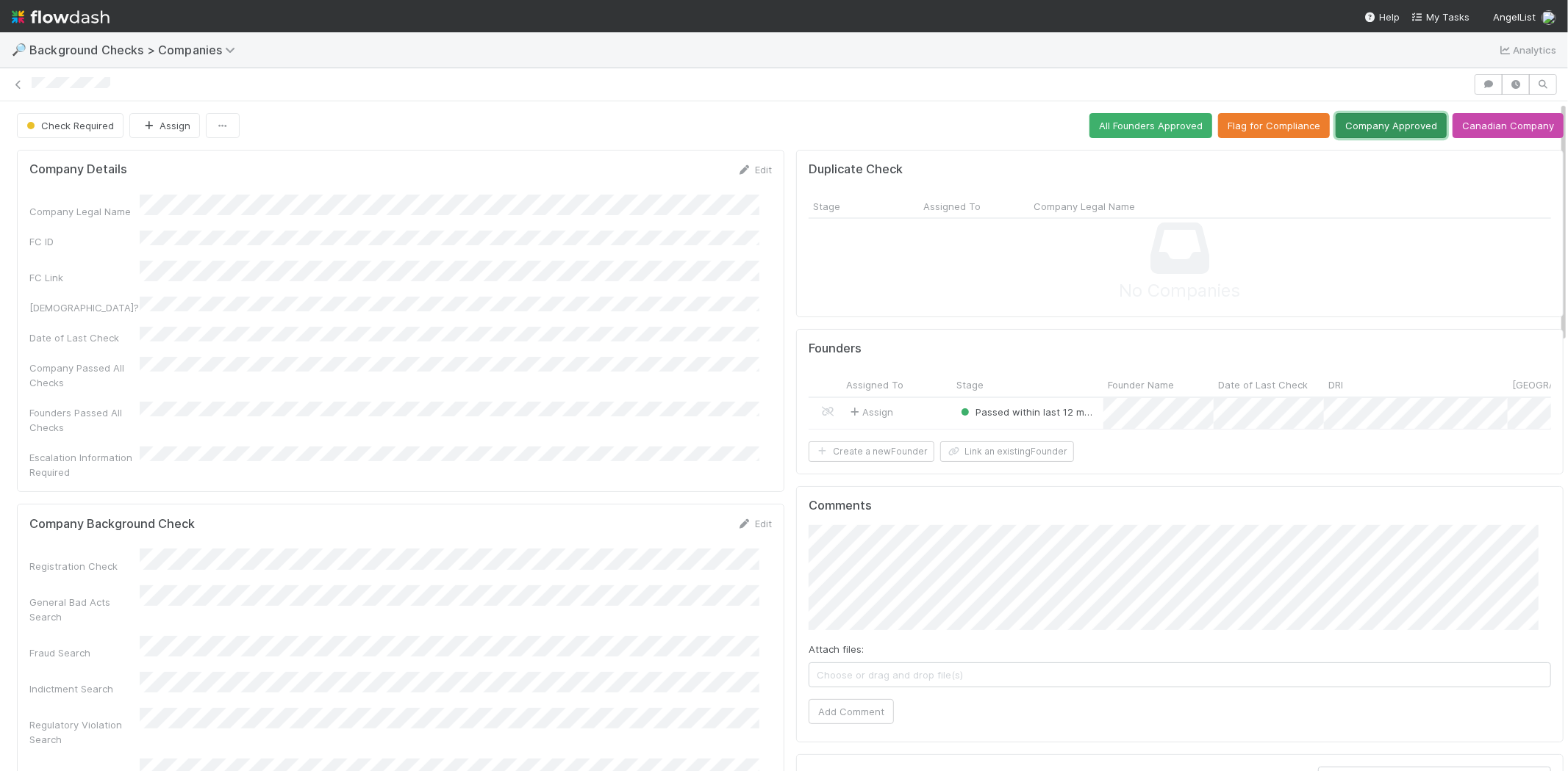
click at [1371, 127] on button "Company Approved" at bounding box center [1391, 125] width 111 height 25
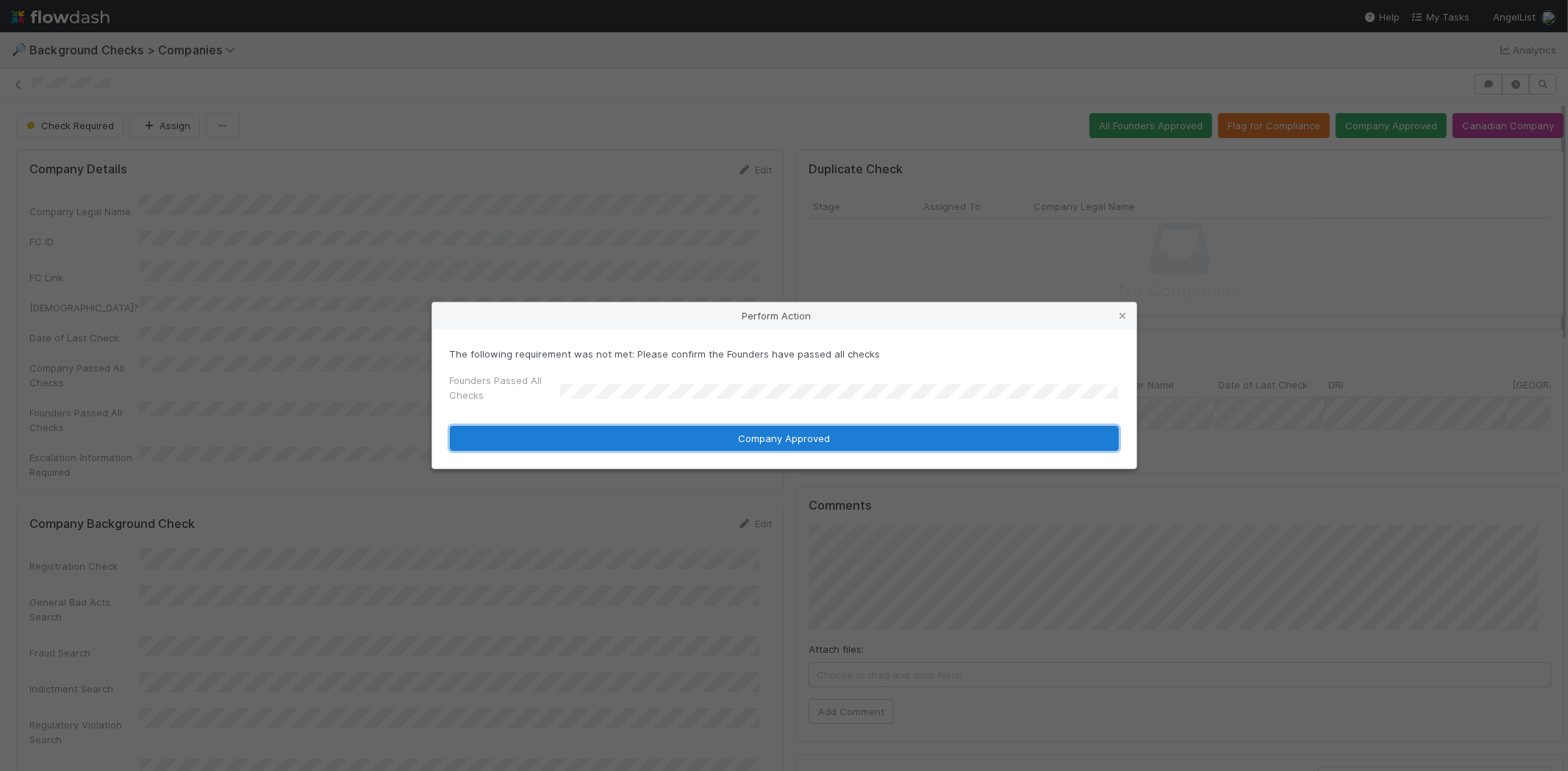
click at [726, 434] on button "Company Approved" at bounding box center [784, 438] width 669 height 25
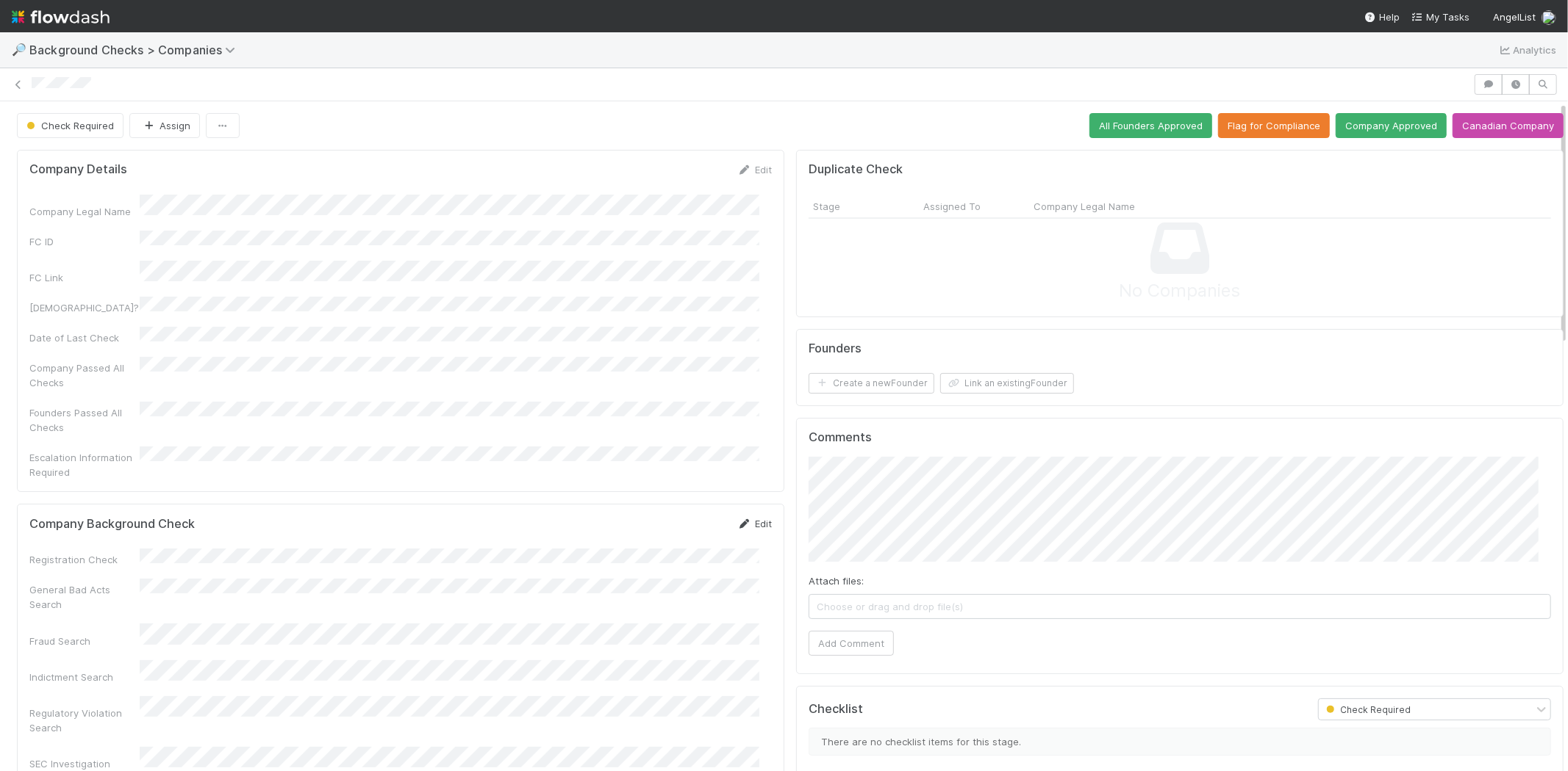
click at [750, 518] on link "Edit" at bounding box center [754, 523] width 35 height 11
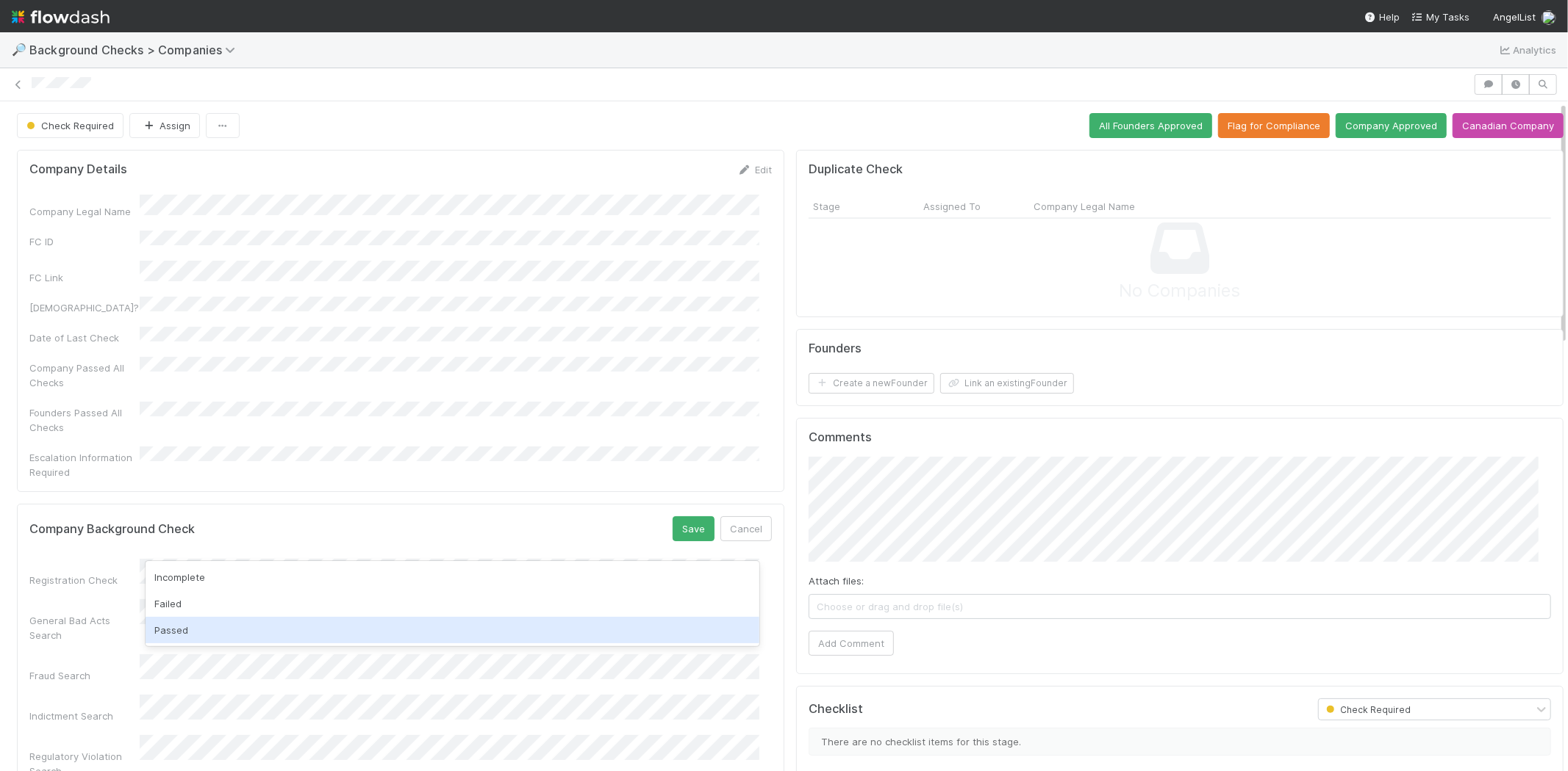
click at [340, 628] on div "Passed" at bounding box center [452, 630] width 614 height 27
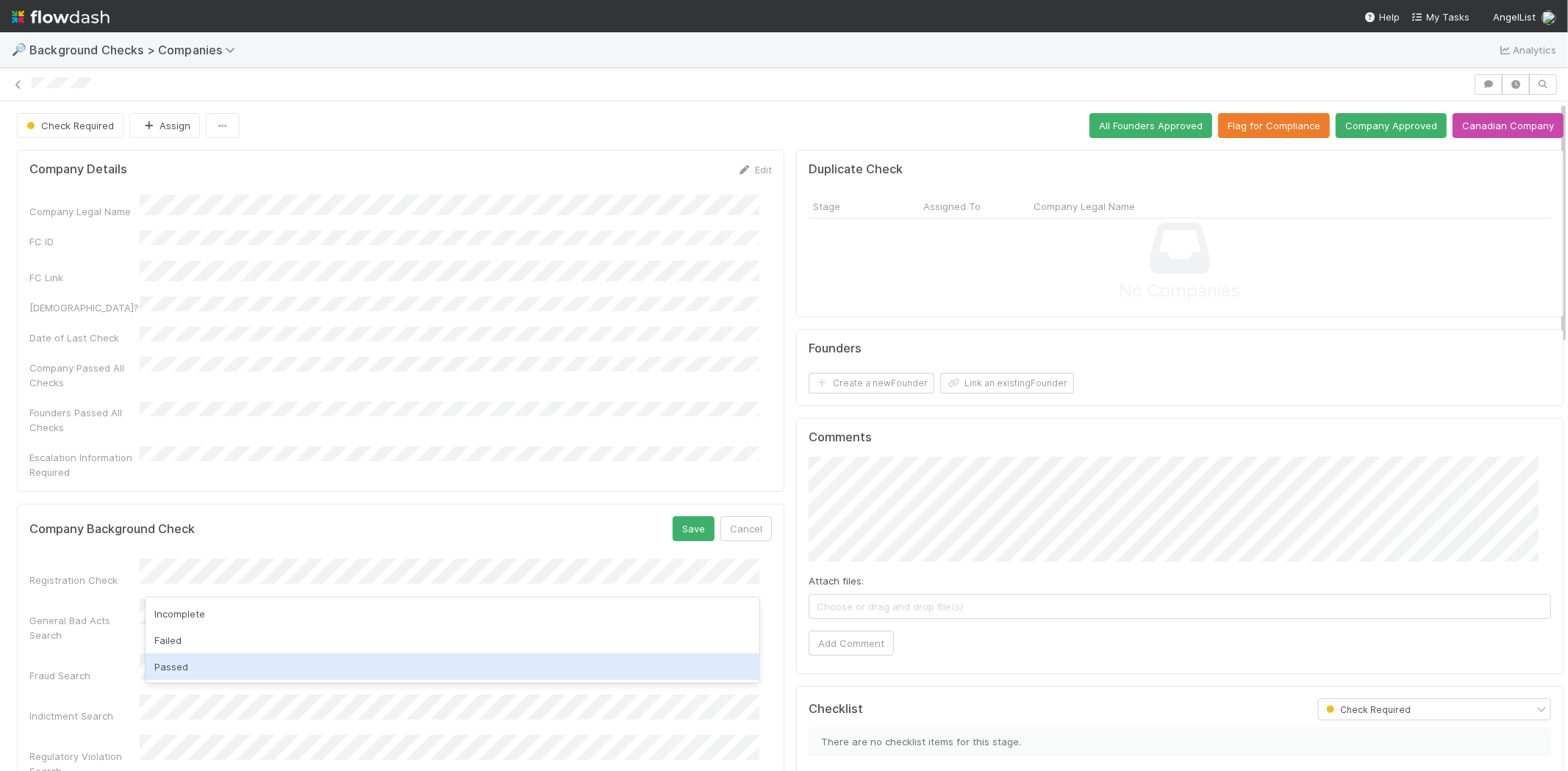
click at [327, 663] on div "Passed" at bounding box center [452, 667] width 614 height 27
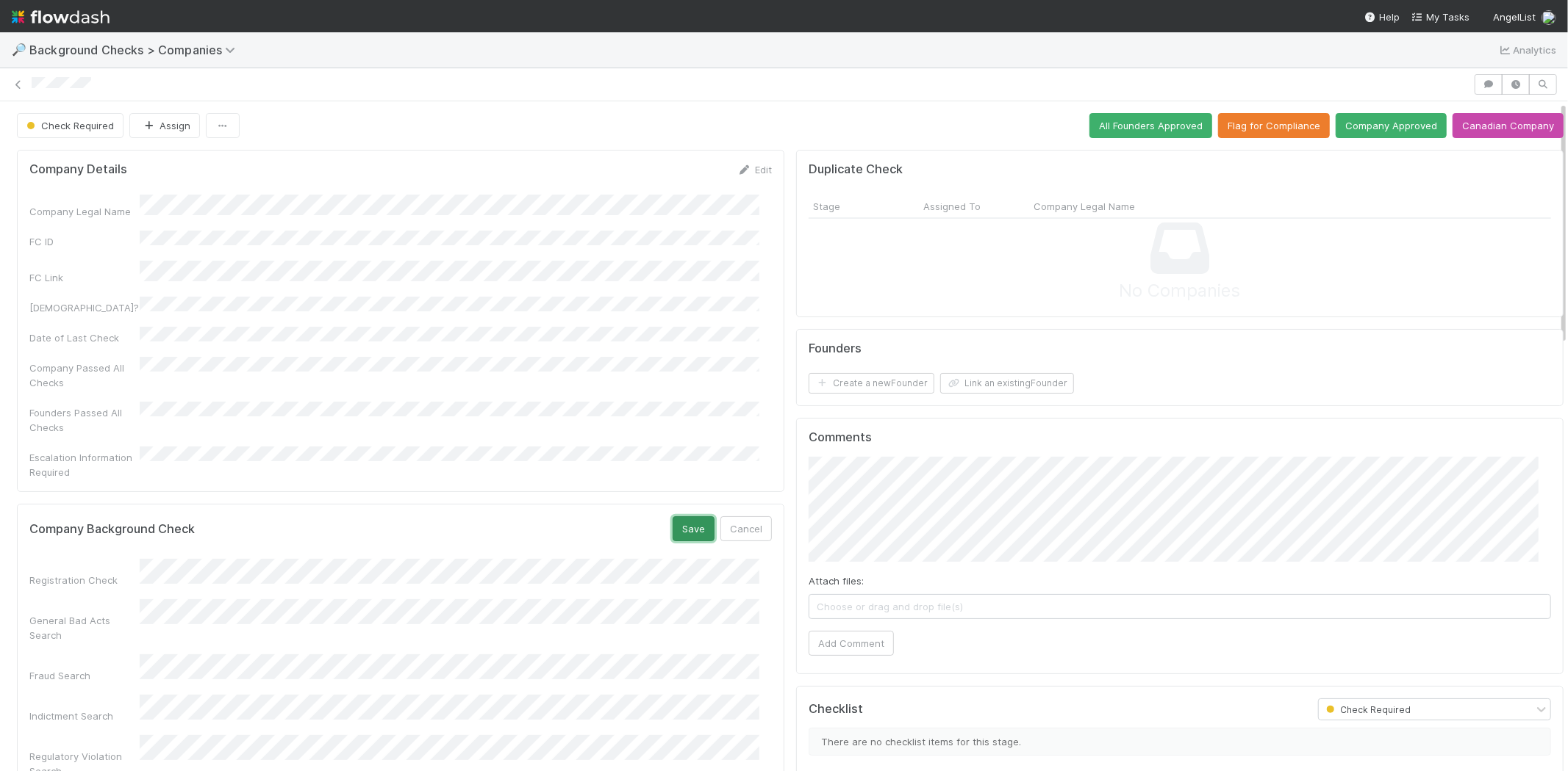
click at [672, 516] on button "Save" at bounding box center [693, 528] width 42 height 25
click at [1011, 383] on button "Link an existing Founder" at bounding box center [1007, 383] width 134 height 20
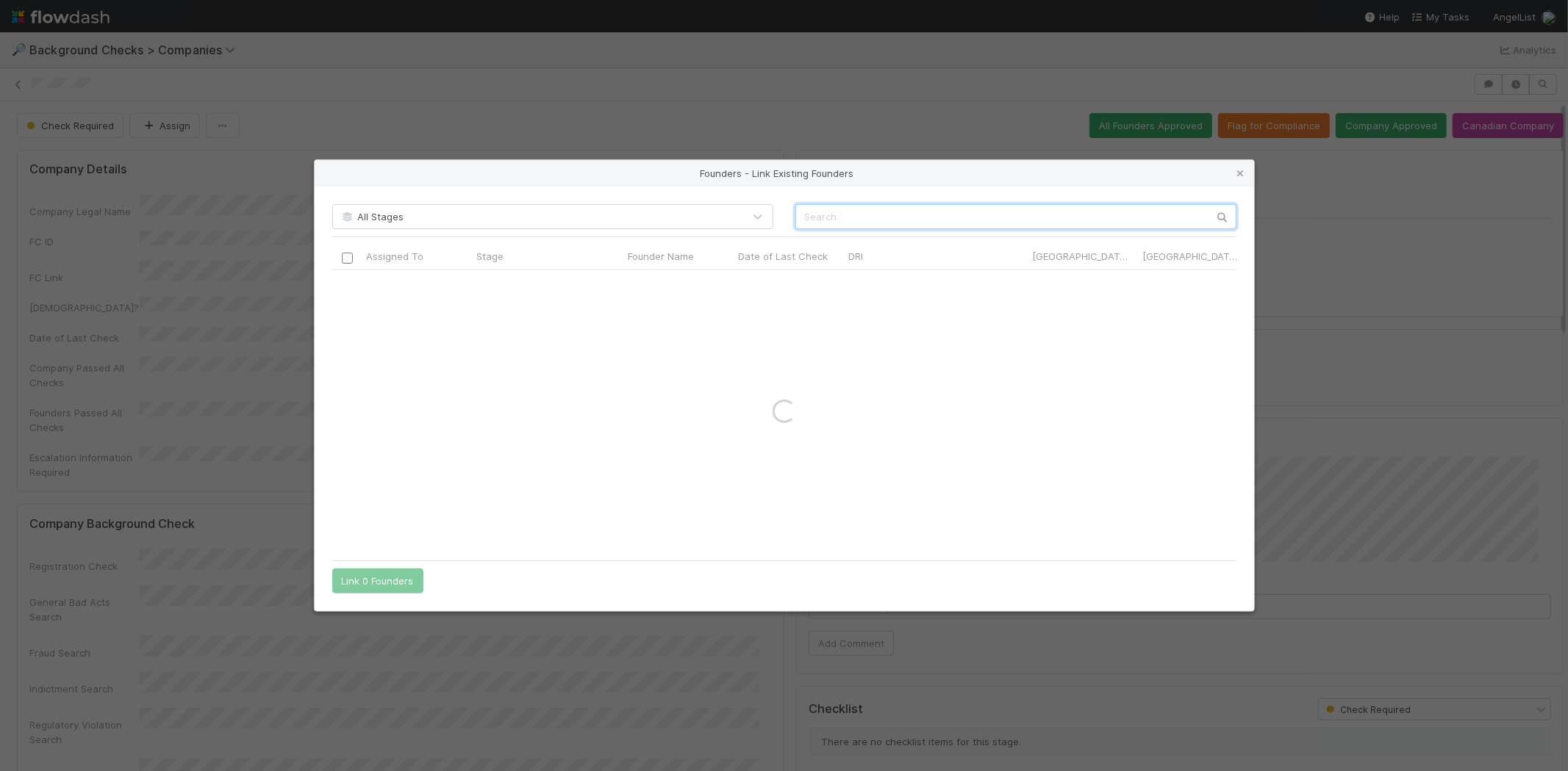
click at [957, 209] on input "text" at bounding box center [1015, 217] width 441 height 25
paste input "[PERSON_NAME]"
type input "[PERSON_NAME]"
click at [1238, 170] on icon at bounding box center [1241, 174] width 15 height 10
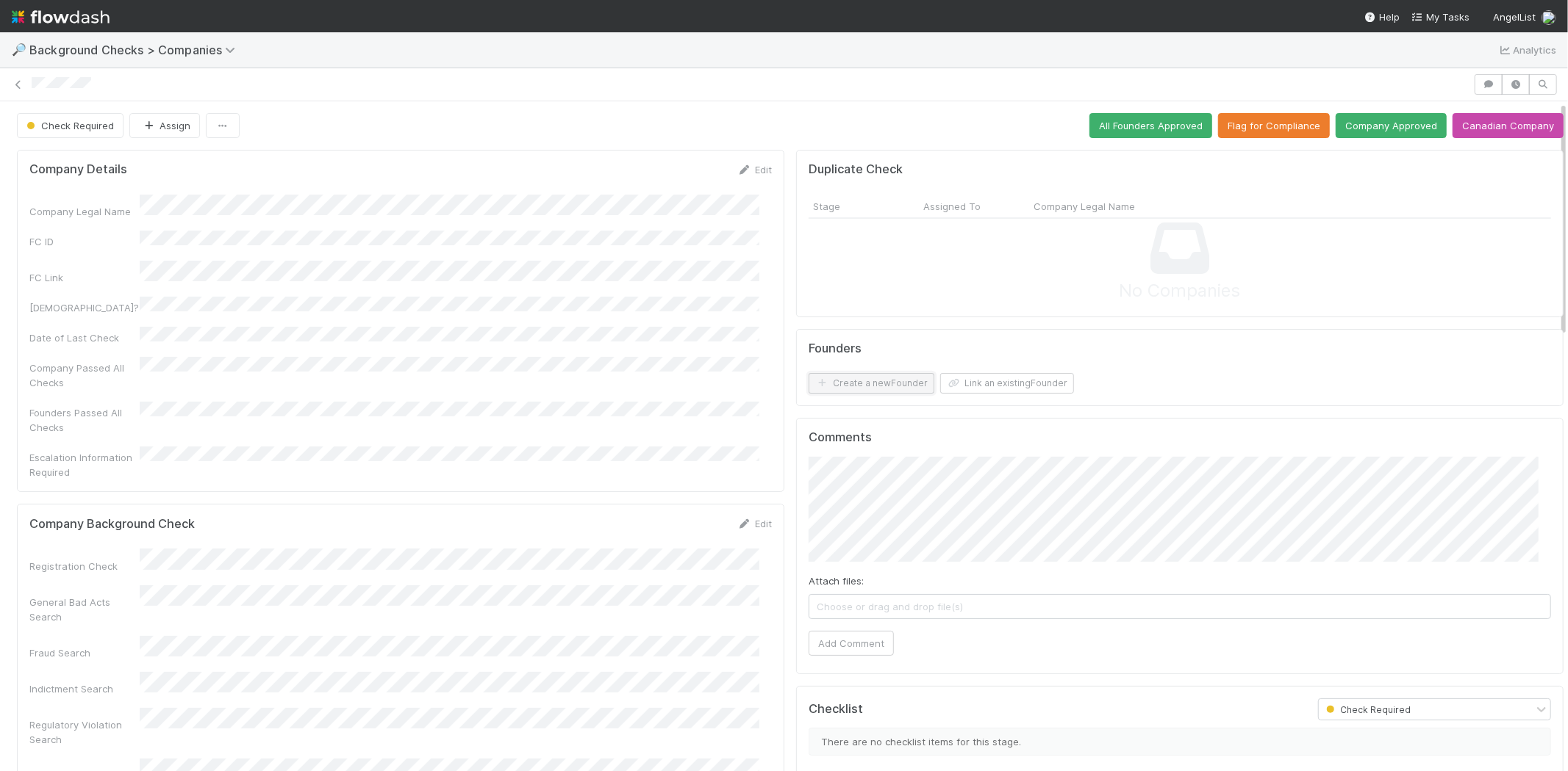
click at [819, 385] on button "Create a new Founder" at bounding box center [871, 383] width 126 height 20
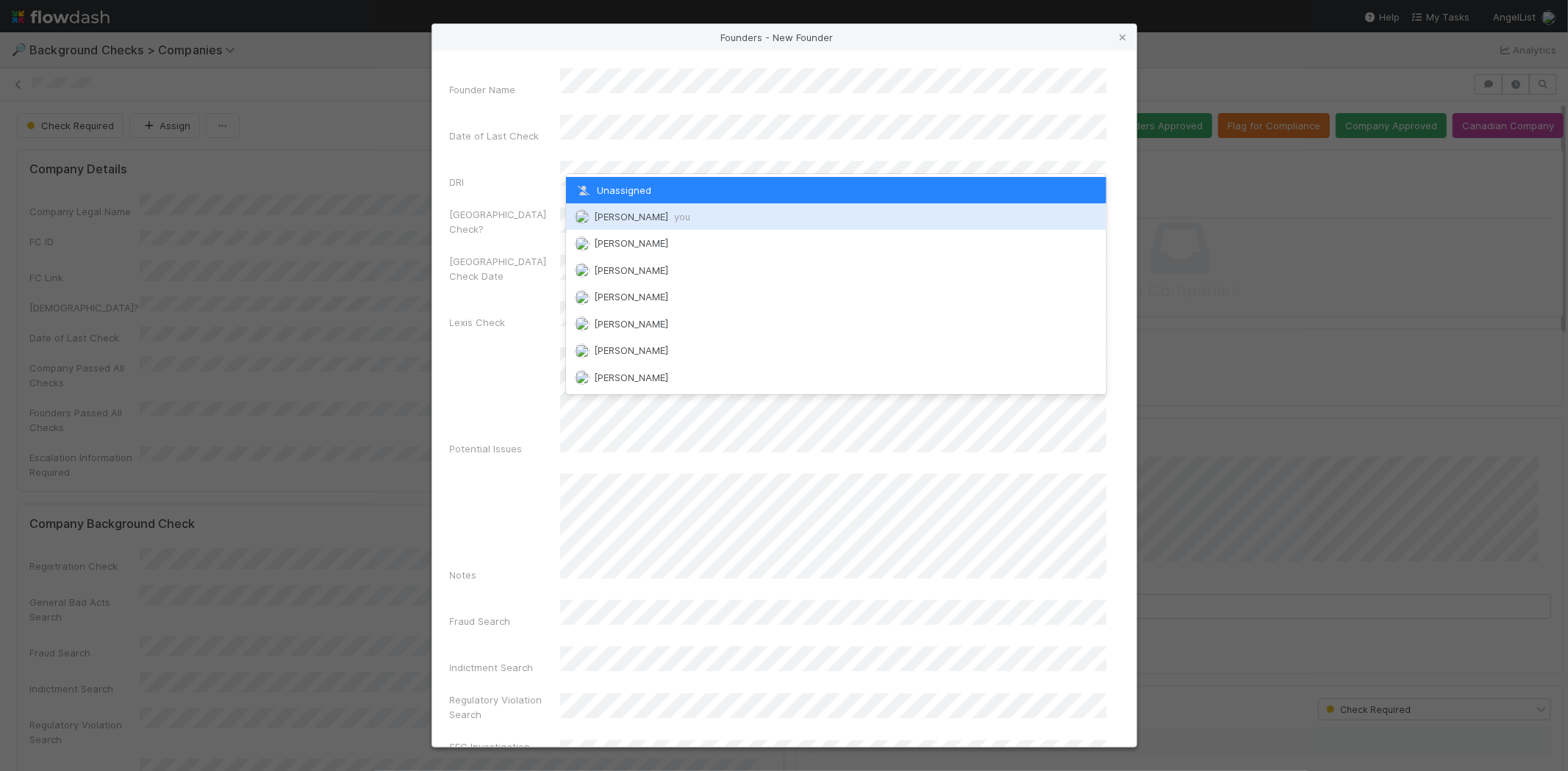
click at [655, 209] on div "Michael Capilitan you" at bounding box center [836, 217] width 540 height 27
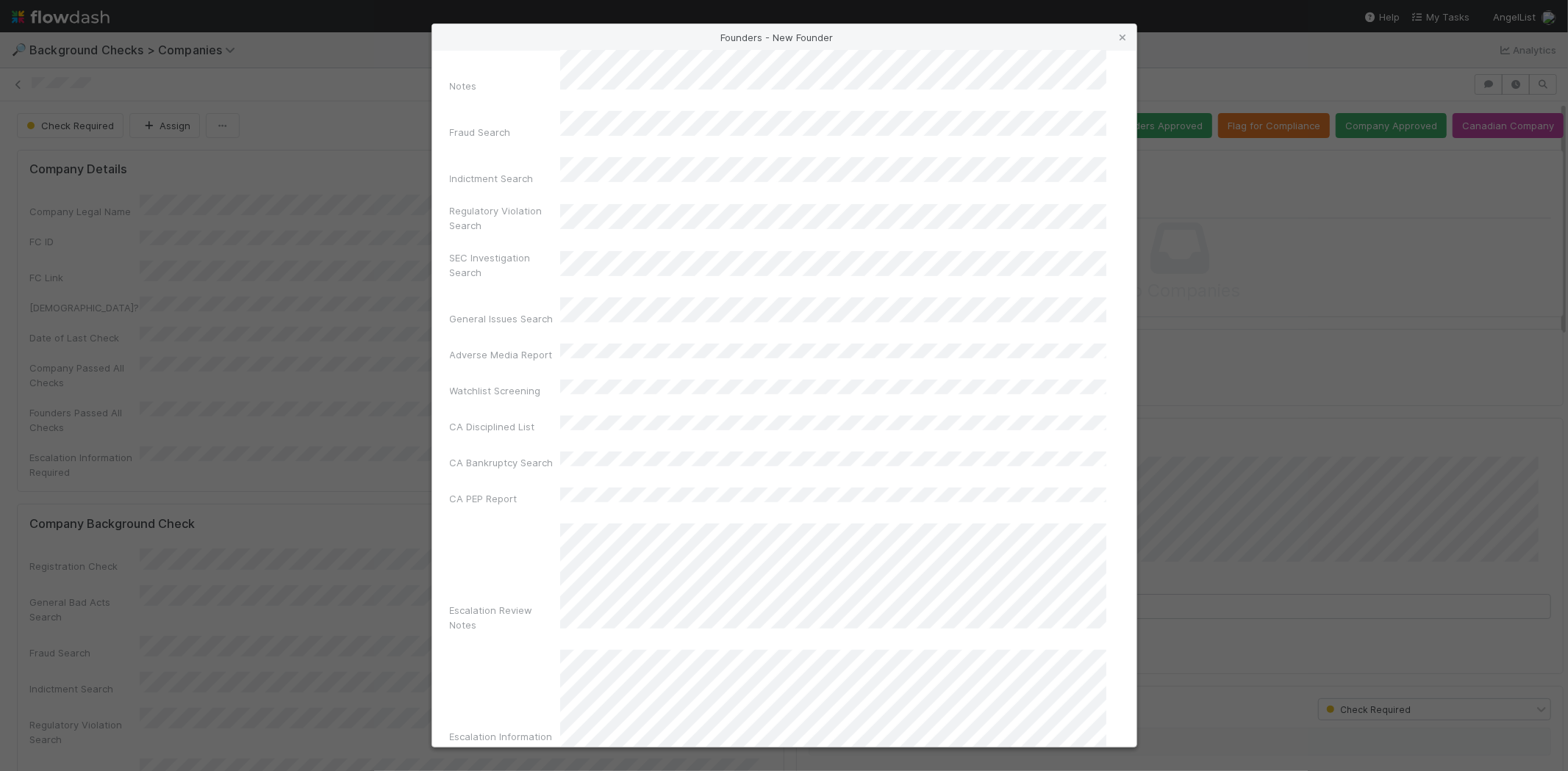
scroll to position [492, 0]
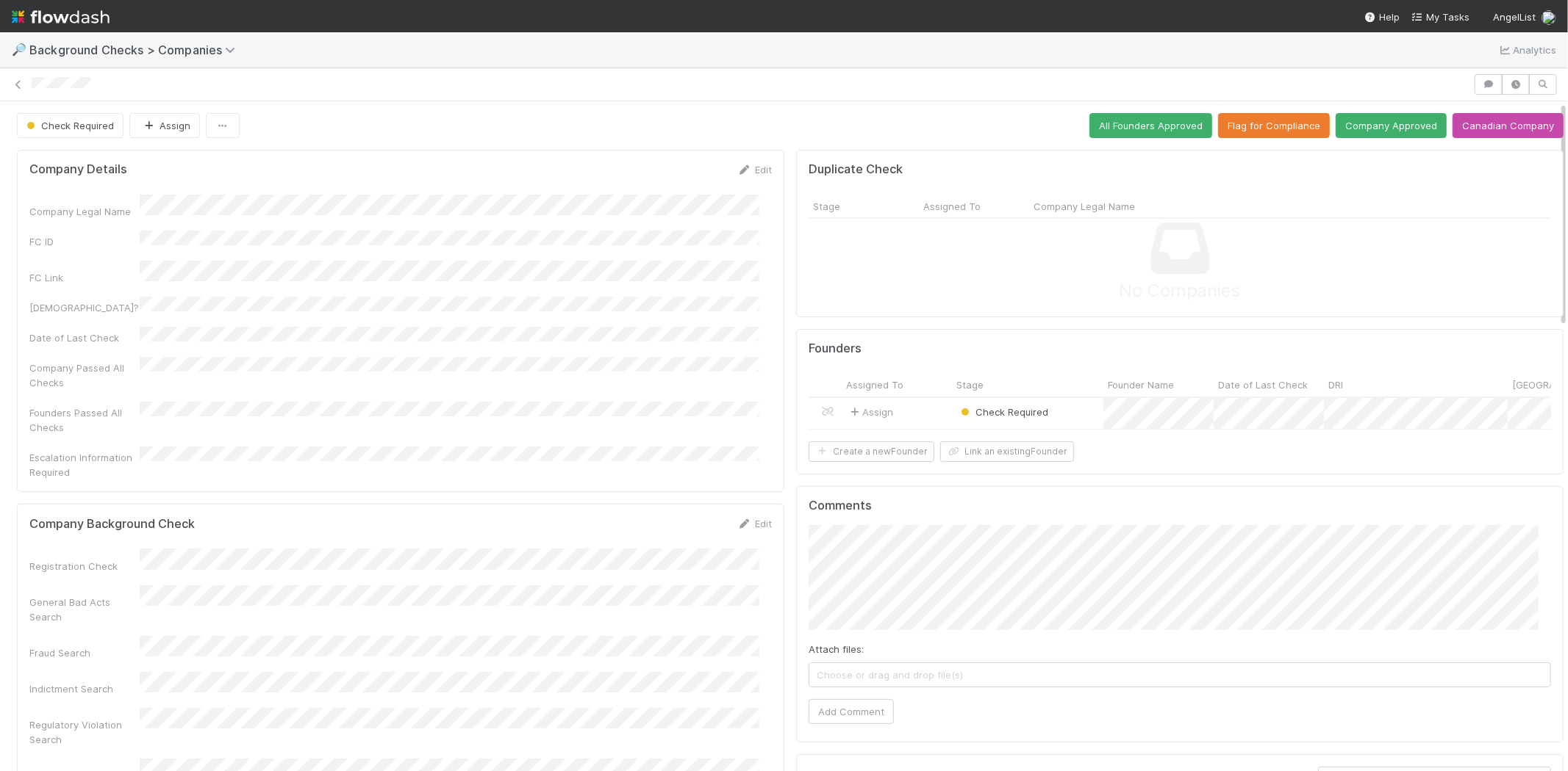
click at [905, 409] on div "Assign" at bounding box center [896, 414] width 110 height 32
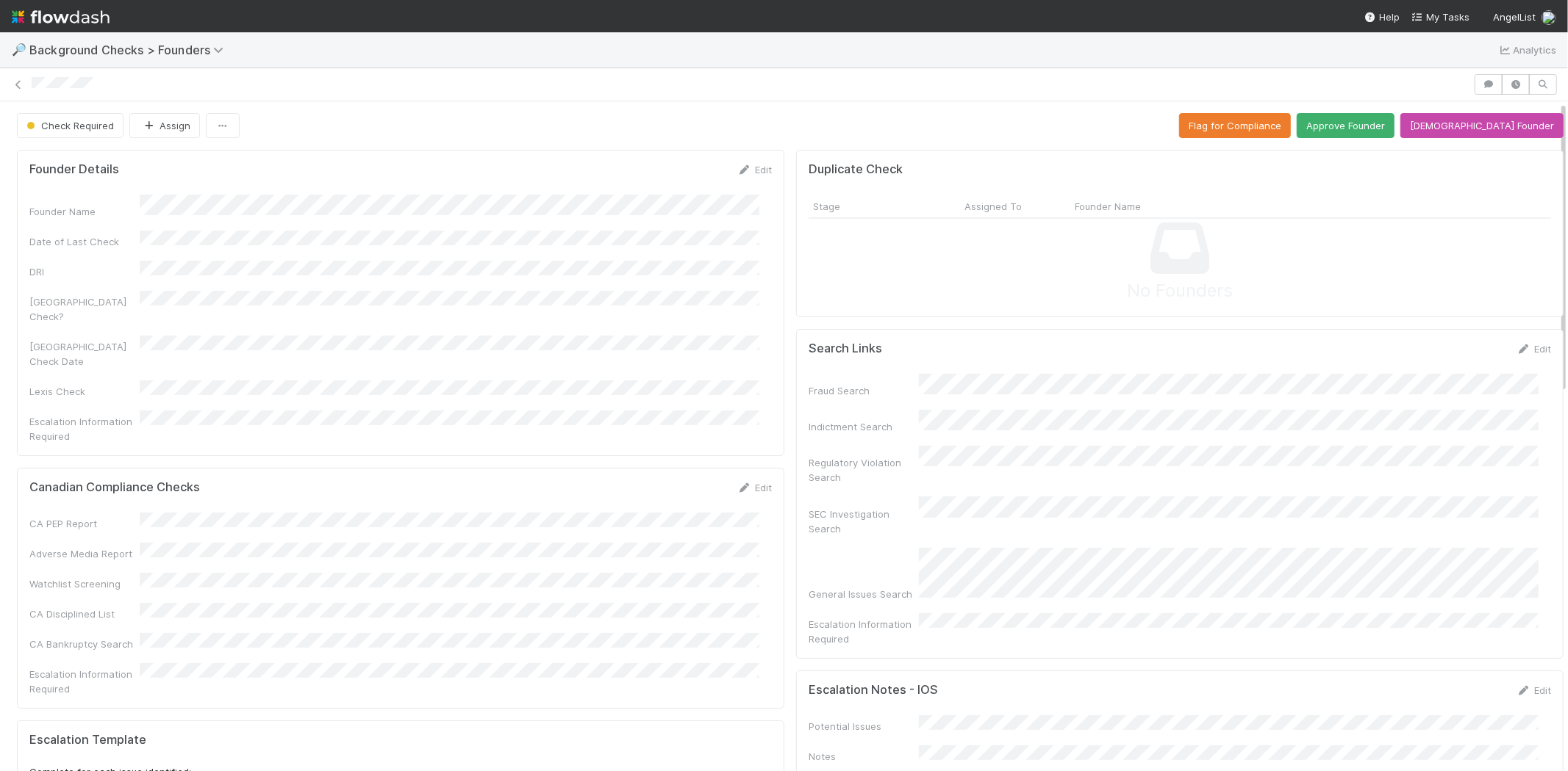
drag, startPoint x: 1011, startPoint y: 421, endPoint x: 911, endPoint y: 276, distance: 176.1
click at [911, 276] on div "No Founders" at bounding box center [1180, 262] width 742 height 86
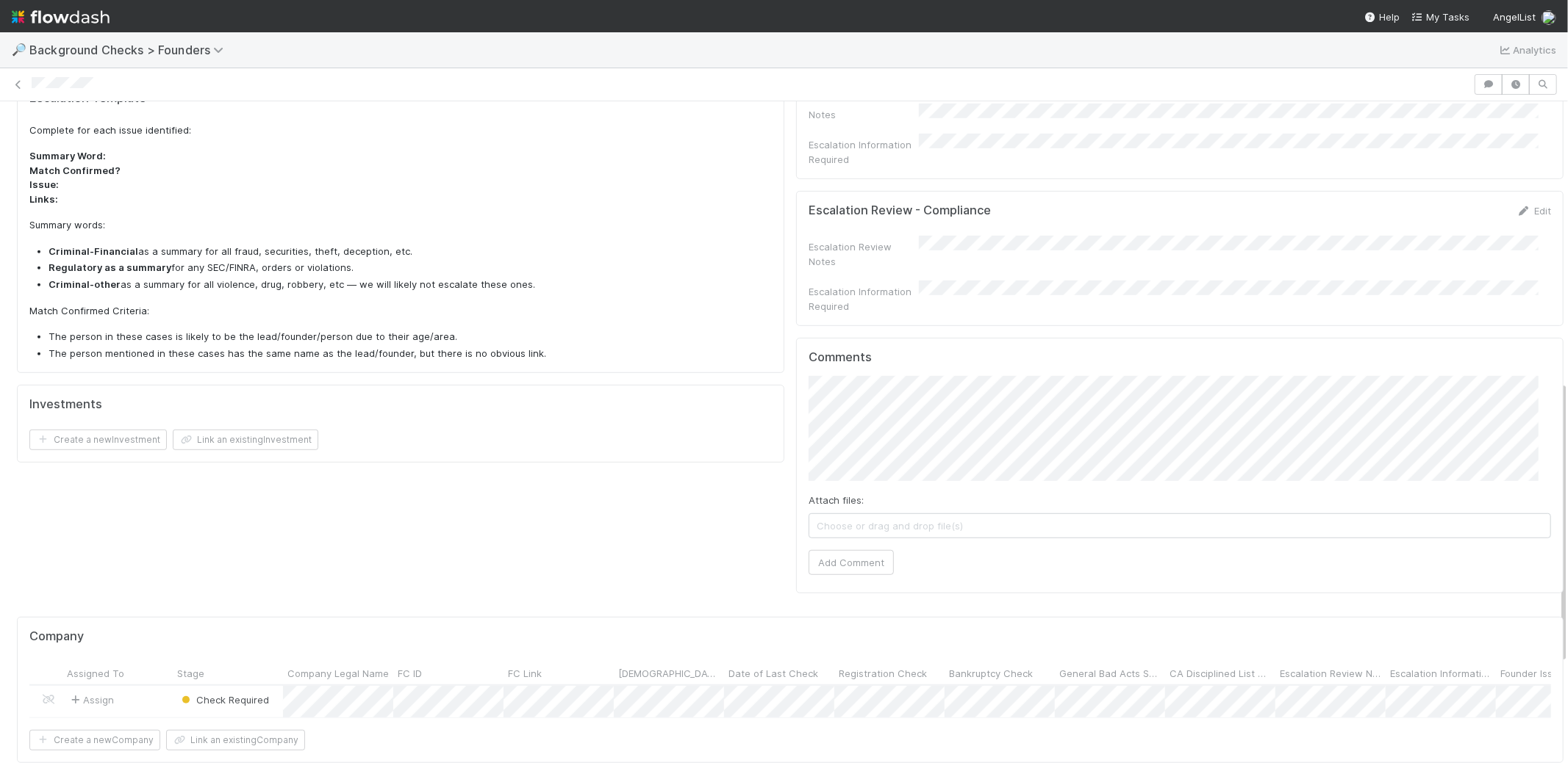
scroll to position [734, 0]
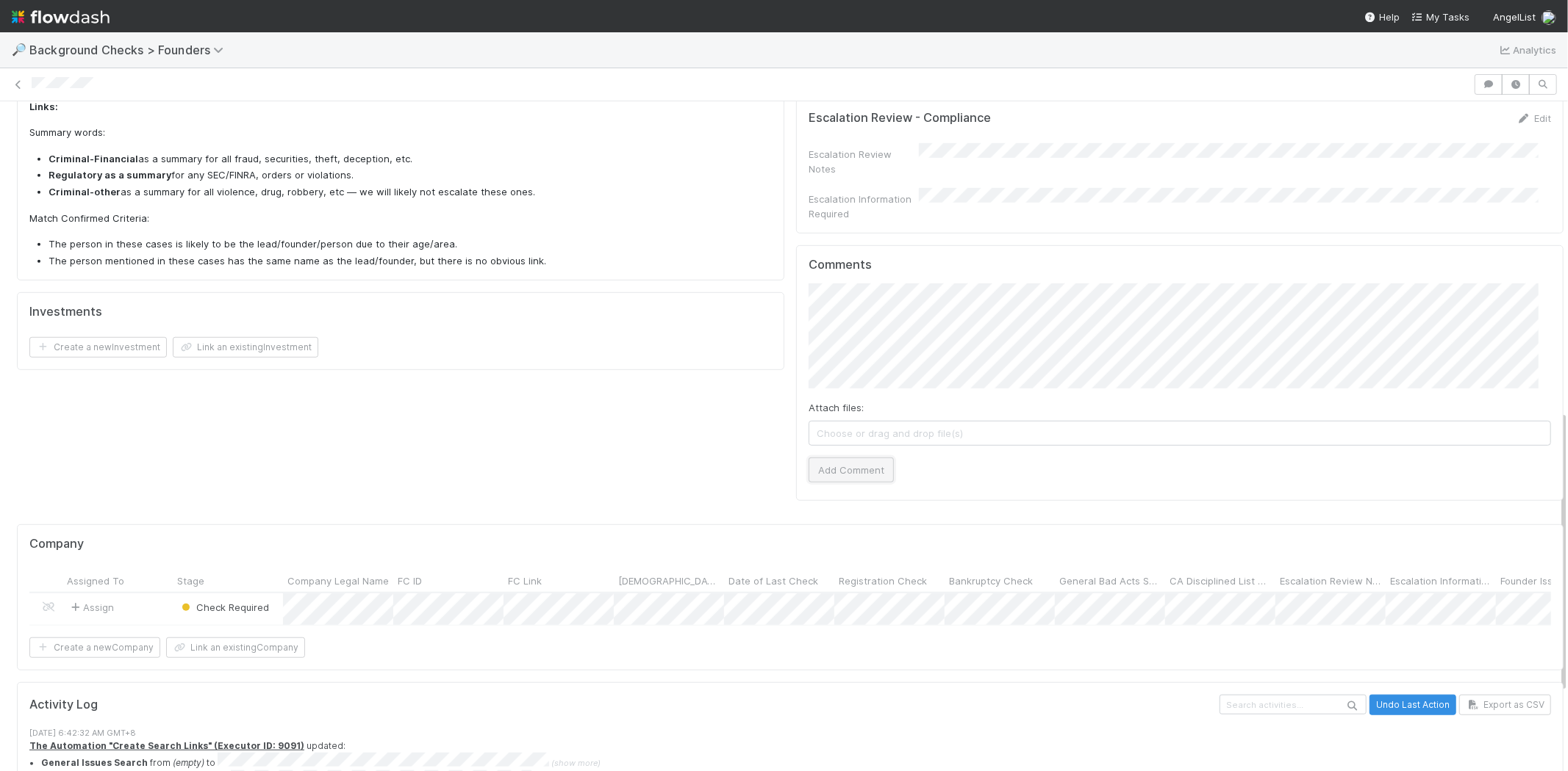
click at [853, 458] on button "Add Comment" at bounding box center [851, 470] width 85 height 25
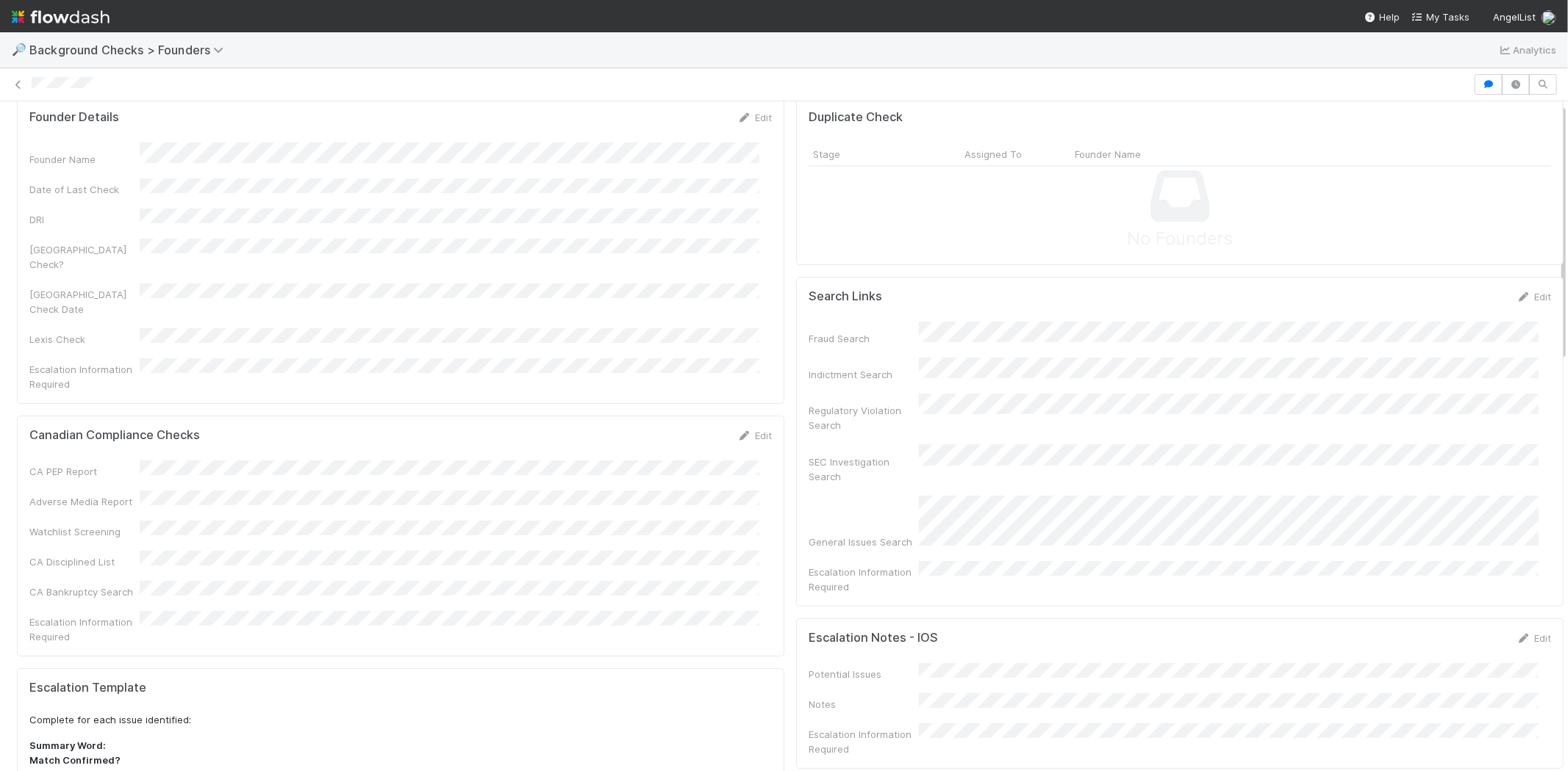
scroll to position [0, 0]
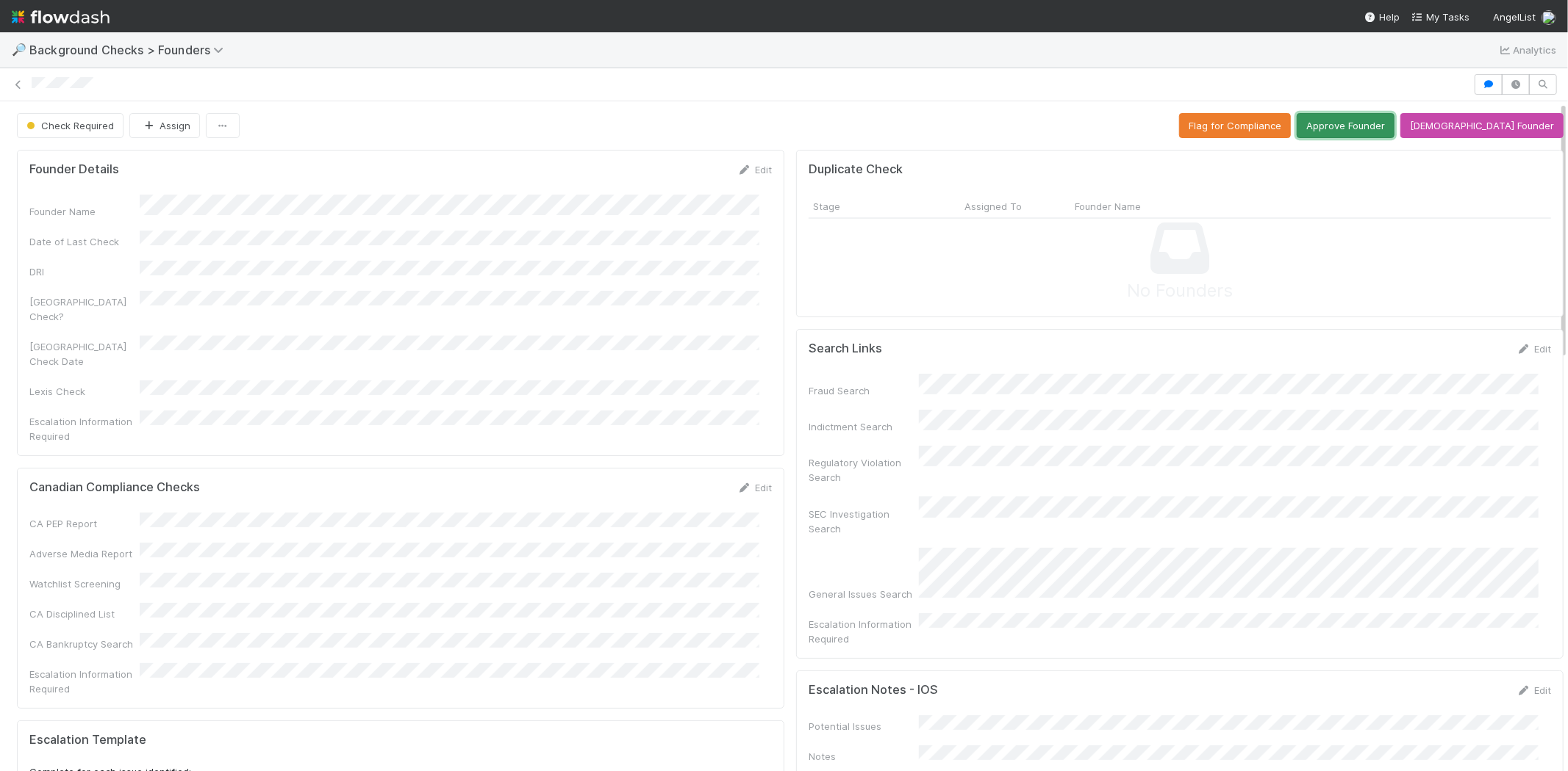
click at [1384, 129] on button "Approve Founder" at bounding box center [1346, 125] width 97 height 25
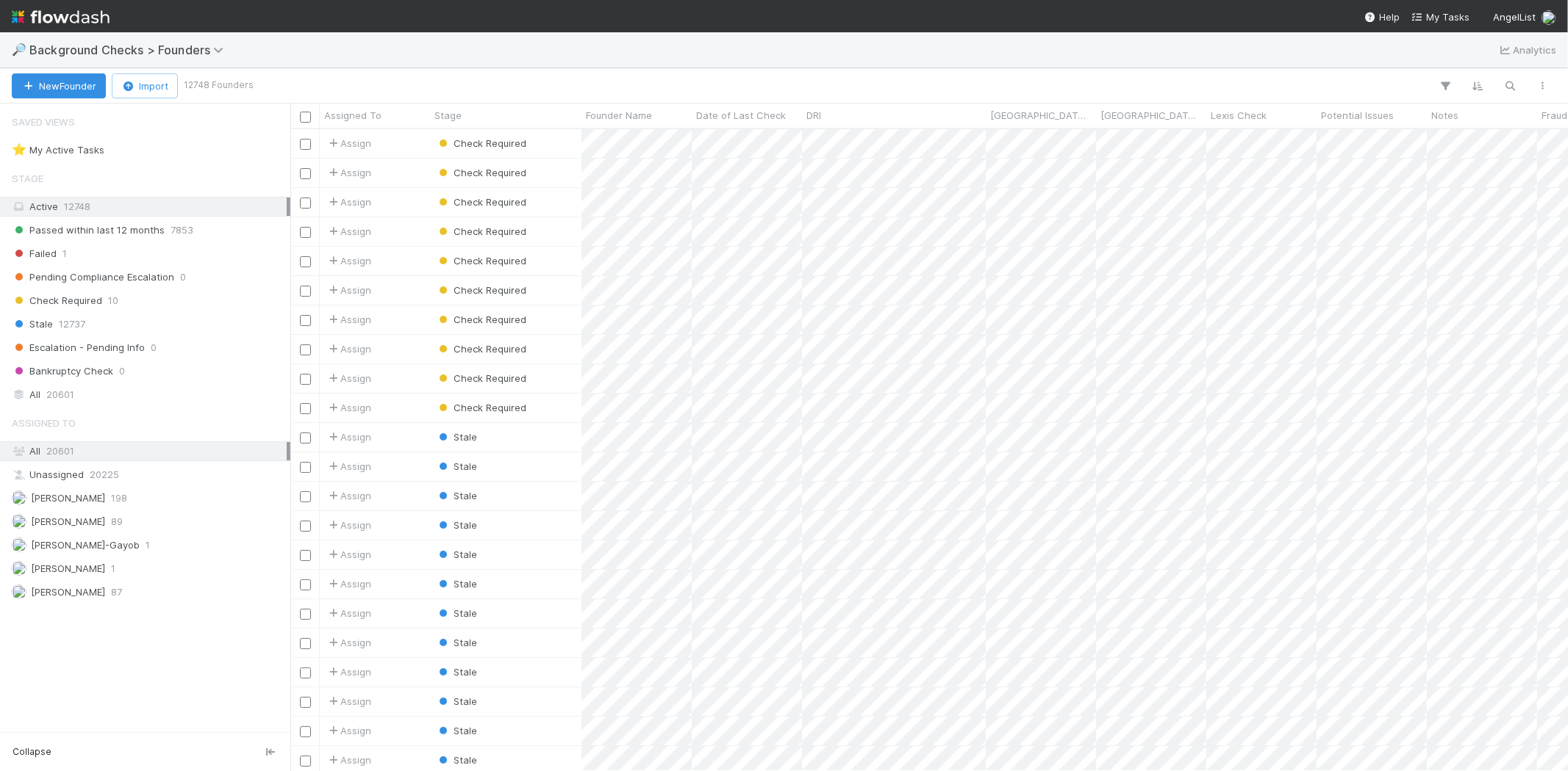
scroll to position [630, 1265]
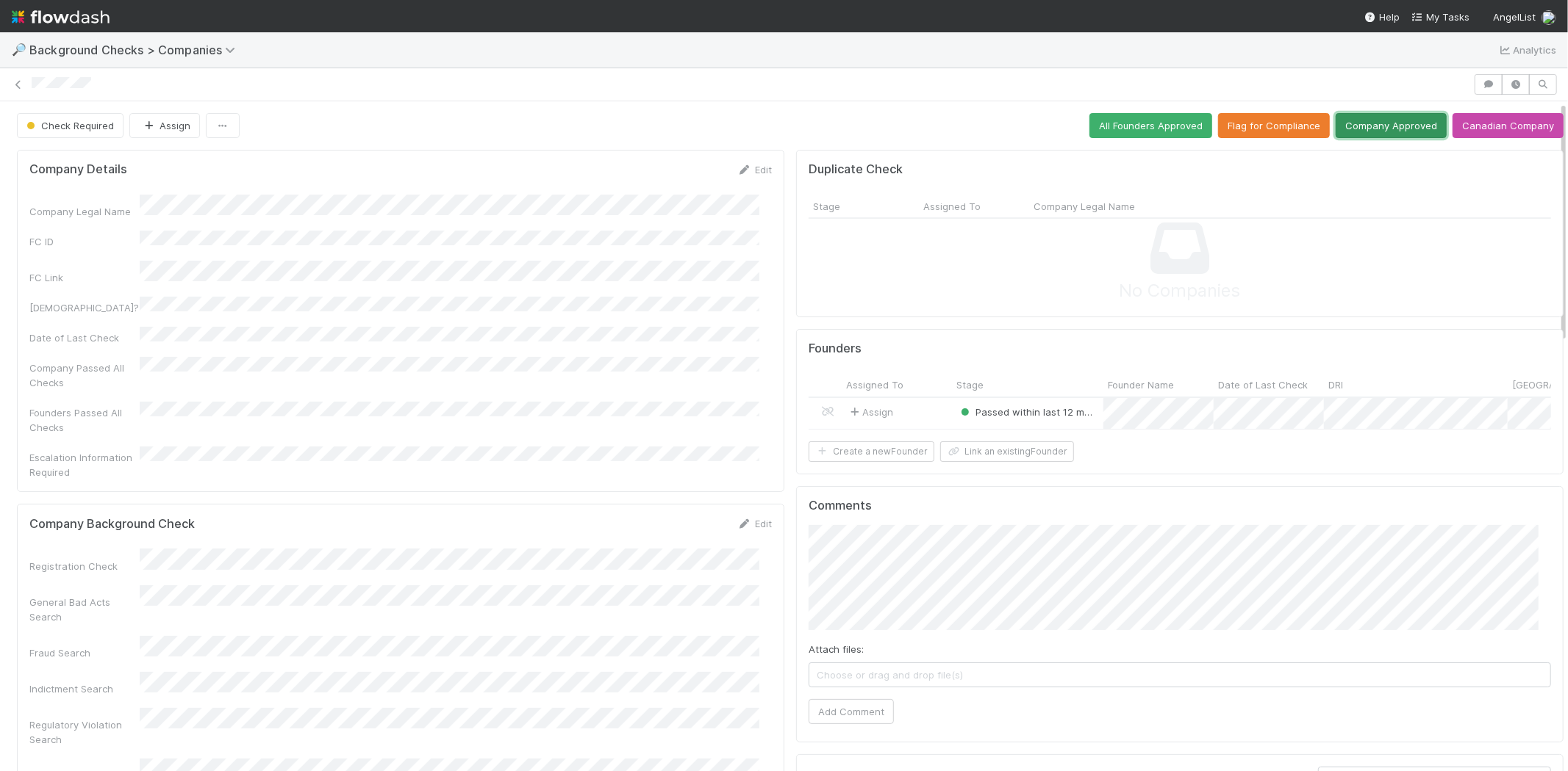
click at [1365, 121] on button "Company Approved" at bounding box center [1391, 125] width 111 height 25
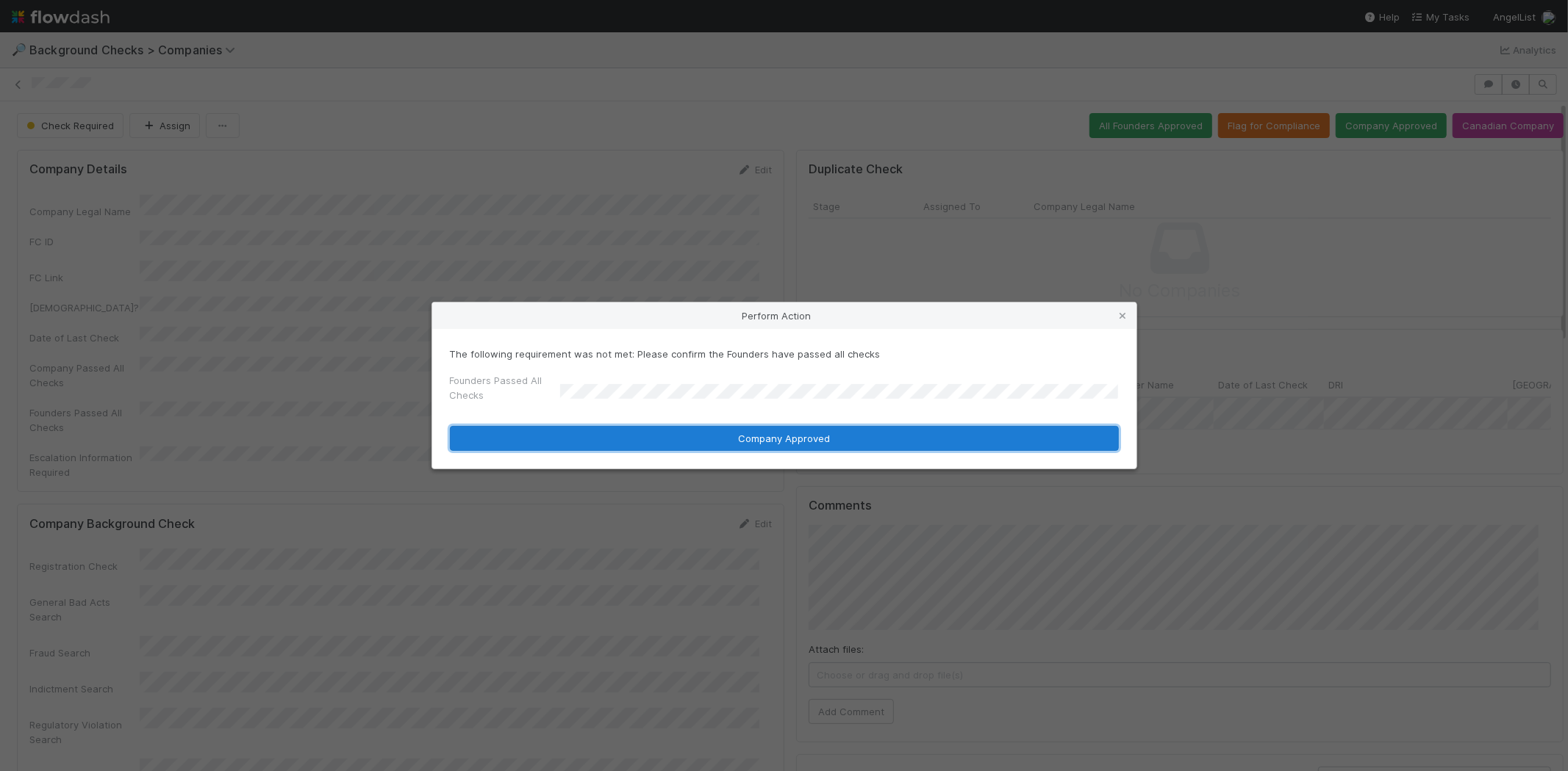
click at [759, 437] on button "Company Approved" at bounding box center [784, 438] width 669 height 25
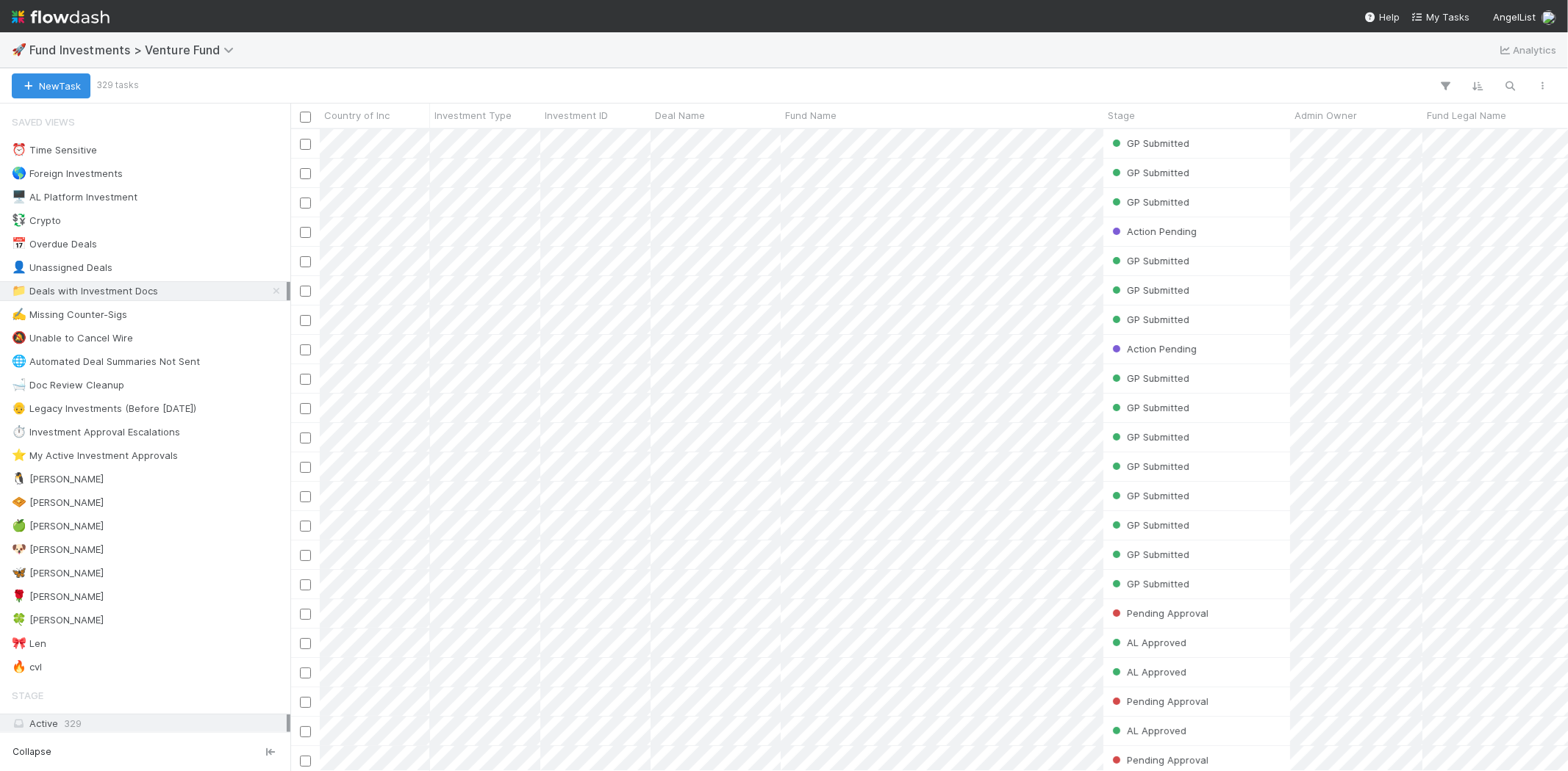
scroll to position [630, 1265]
click at [112, 619] on div "🍀 Mike 3" at bounding box center [149, 620] width 275 height 19
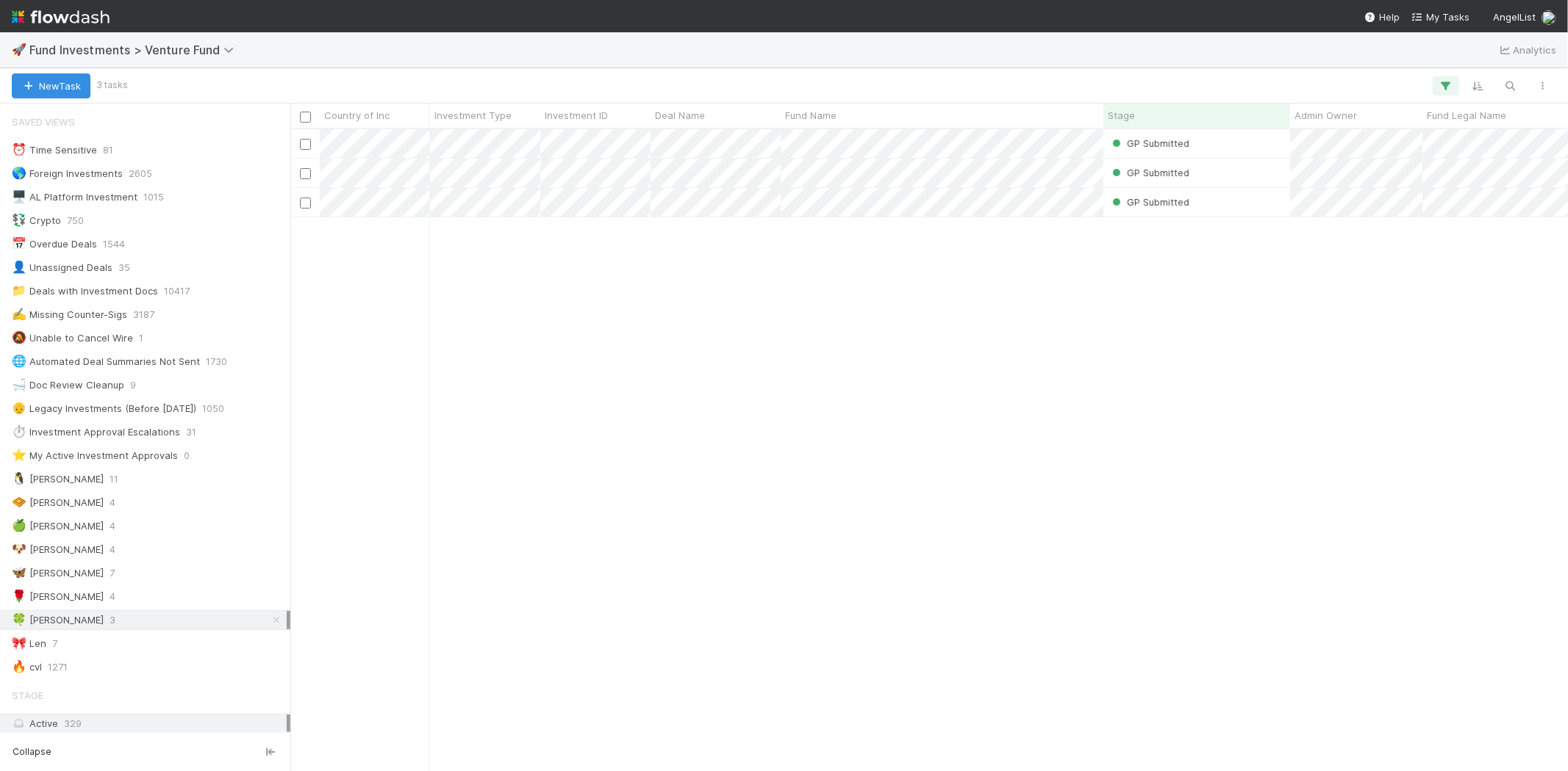
scroll to position [630, 1265]
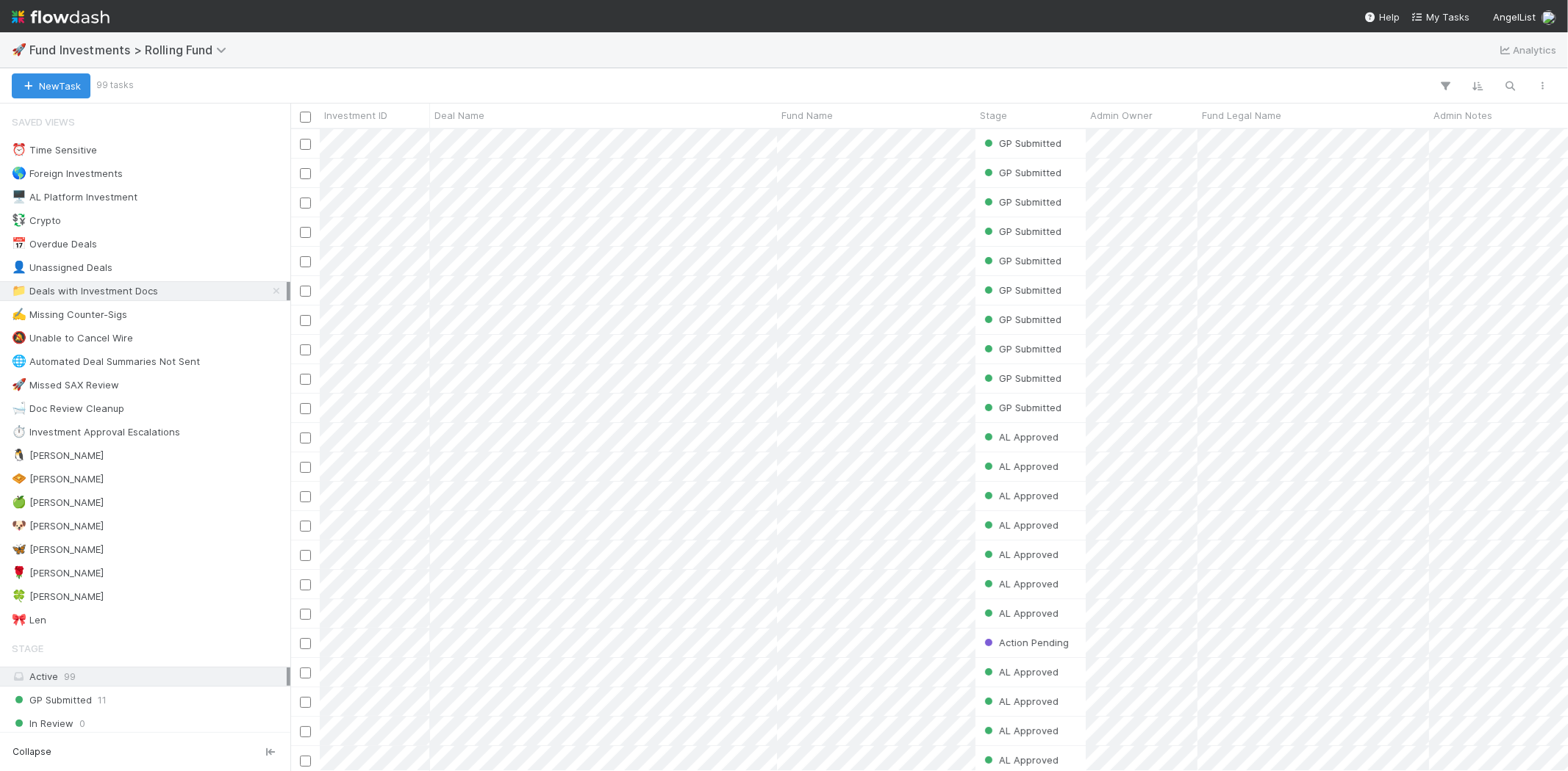
scroll to position [630, 1265]
click at [147, 589] on div "🍀 [PERSON_NAME] 5" at bounding box center [145, 597] width 291 height 19
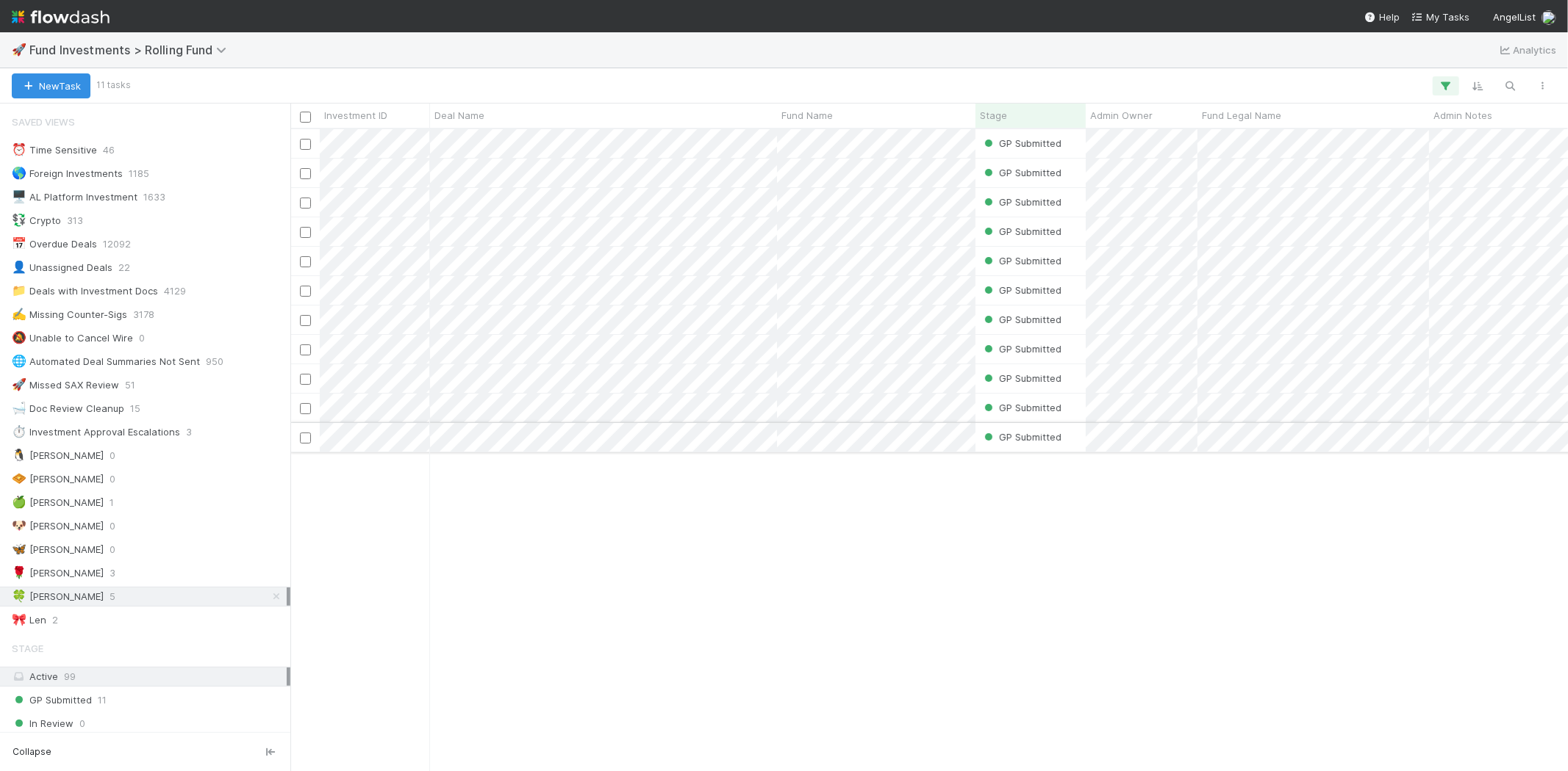
scroll to position [630, 1265]
click at [63, 621] on div "🎀 Len 2" at bounding box center [149, 620] width 275 height 19
click at [110, 575] on span "3" at bounding box center [112, 573] width 6 height 19
click at [68, 604] on div "🍀 Mike 5" at bounding box center [149, 597] width 275 height 19
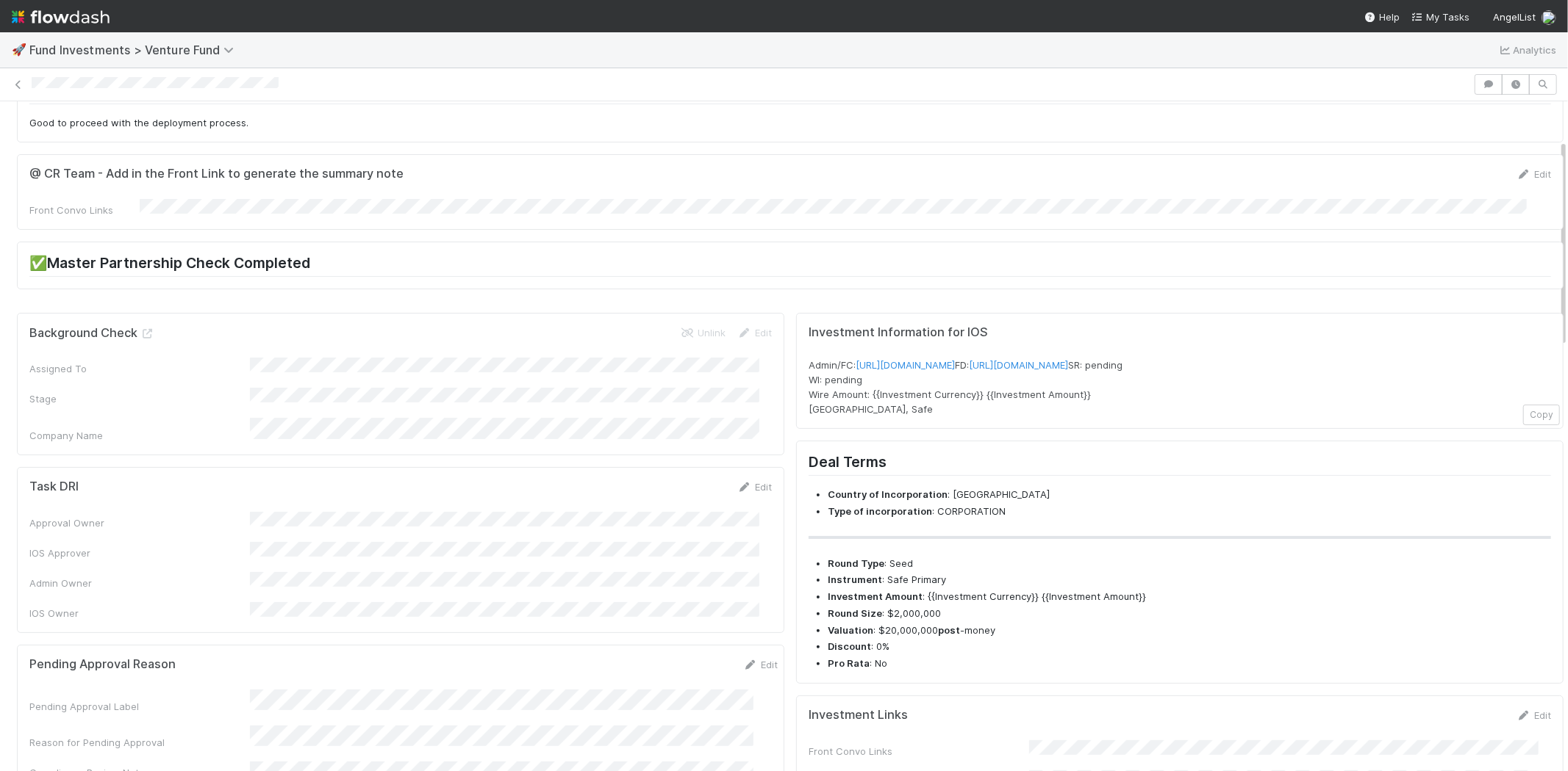
scroll to position [163, 0]
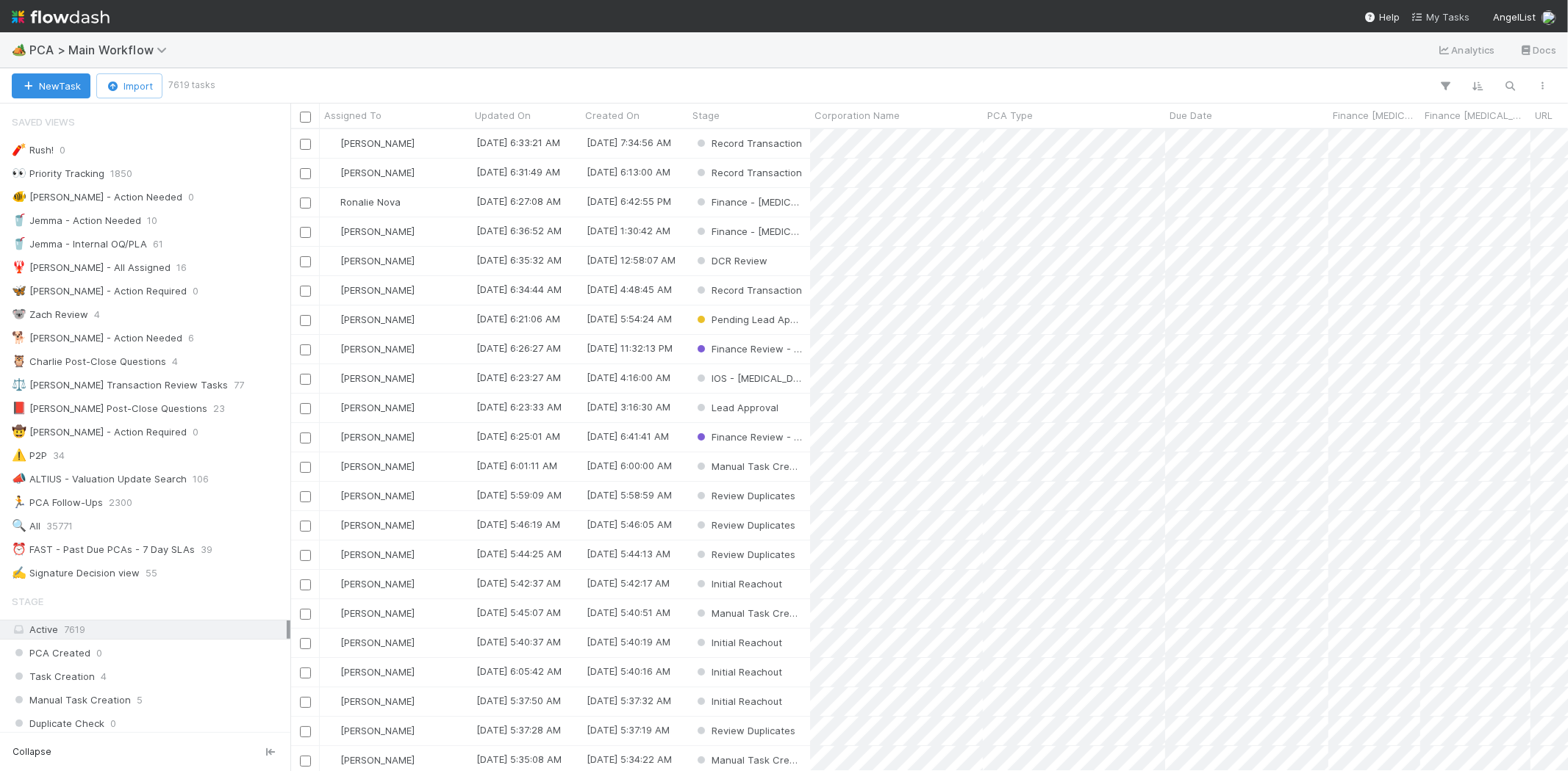
scroll to position [630, 1265]
click at [1429, 15] on span "My Tasks" at bounding box center [1441, 17] width 58 height 11
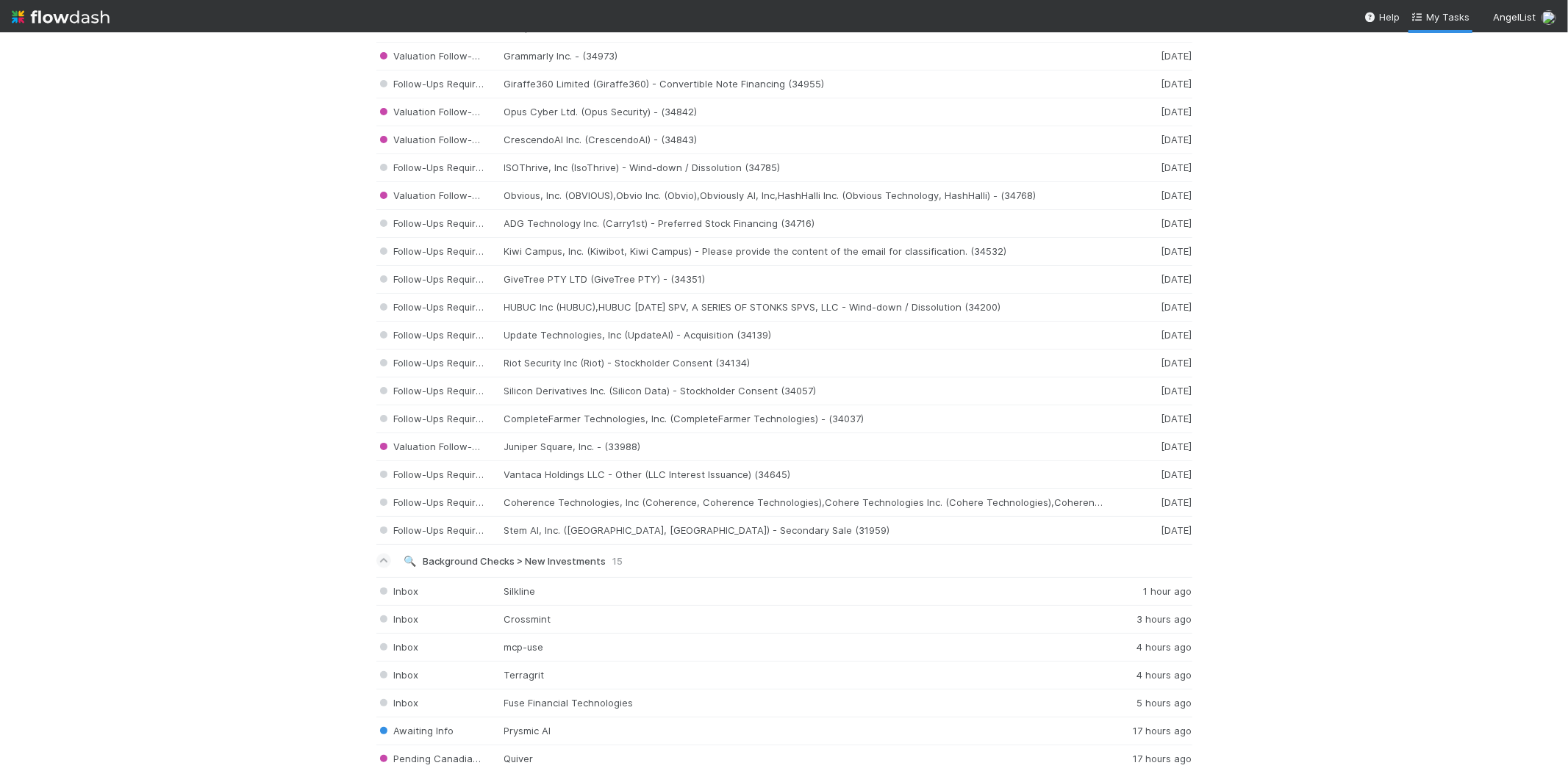
scroll to position [2407, 0]
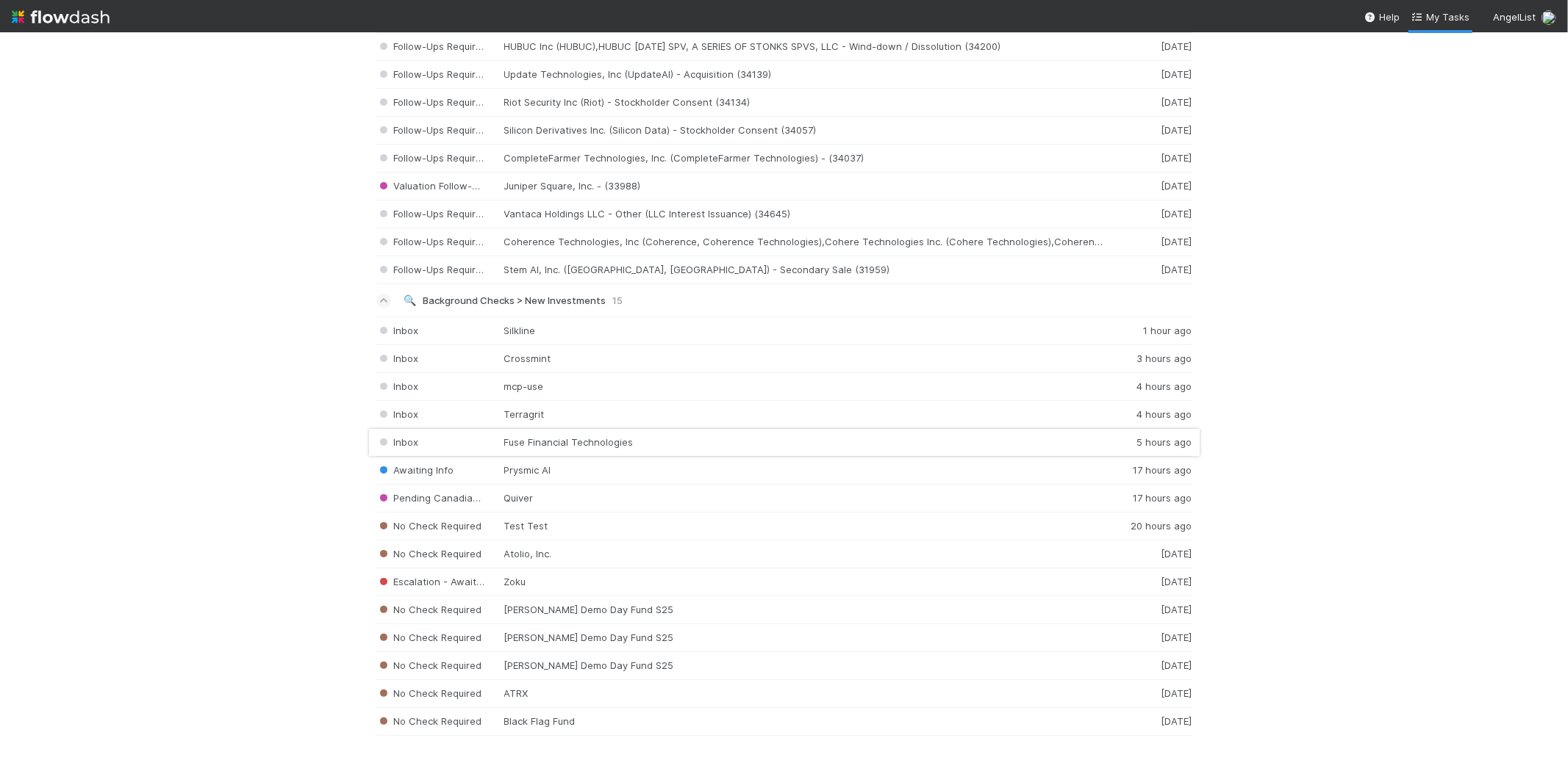
click at [600, 434] on div "Inbox Fuse Financial Technologies 5 hours ago" at bounding box center [784, 443] width 816 height 28
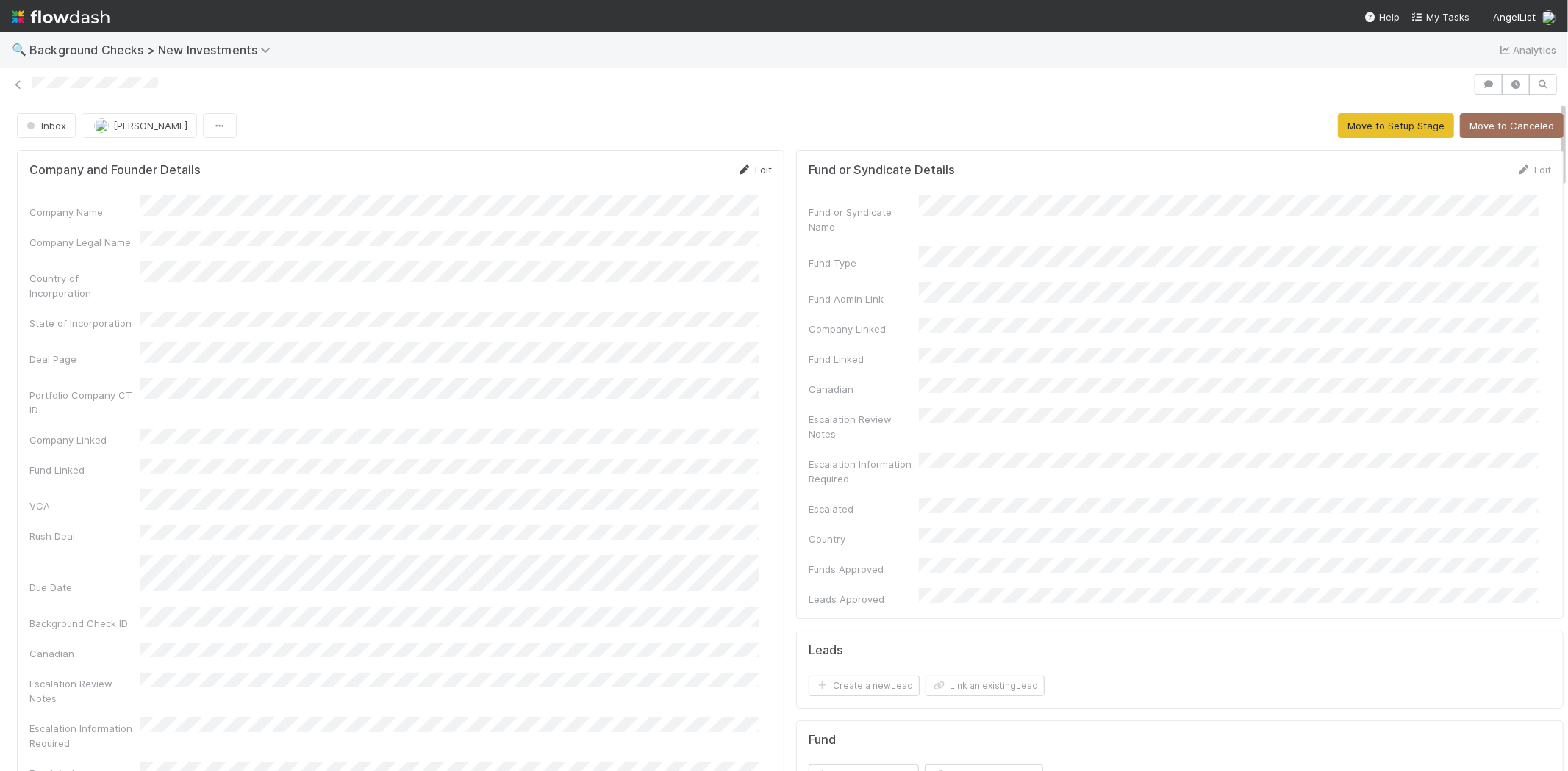
click at [758, 169] on link "Edit" at bounding box center [754, 170] width 35 height 11
click at [672, 171] on button "Save" at bounding box center [693, 174] width 42 height 25
click at [37, 123] on span "Inbox" at bounding box center [45, 126] width 43 height 11
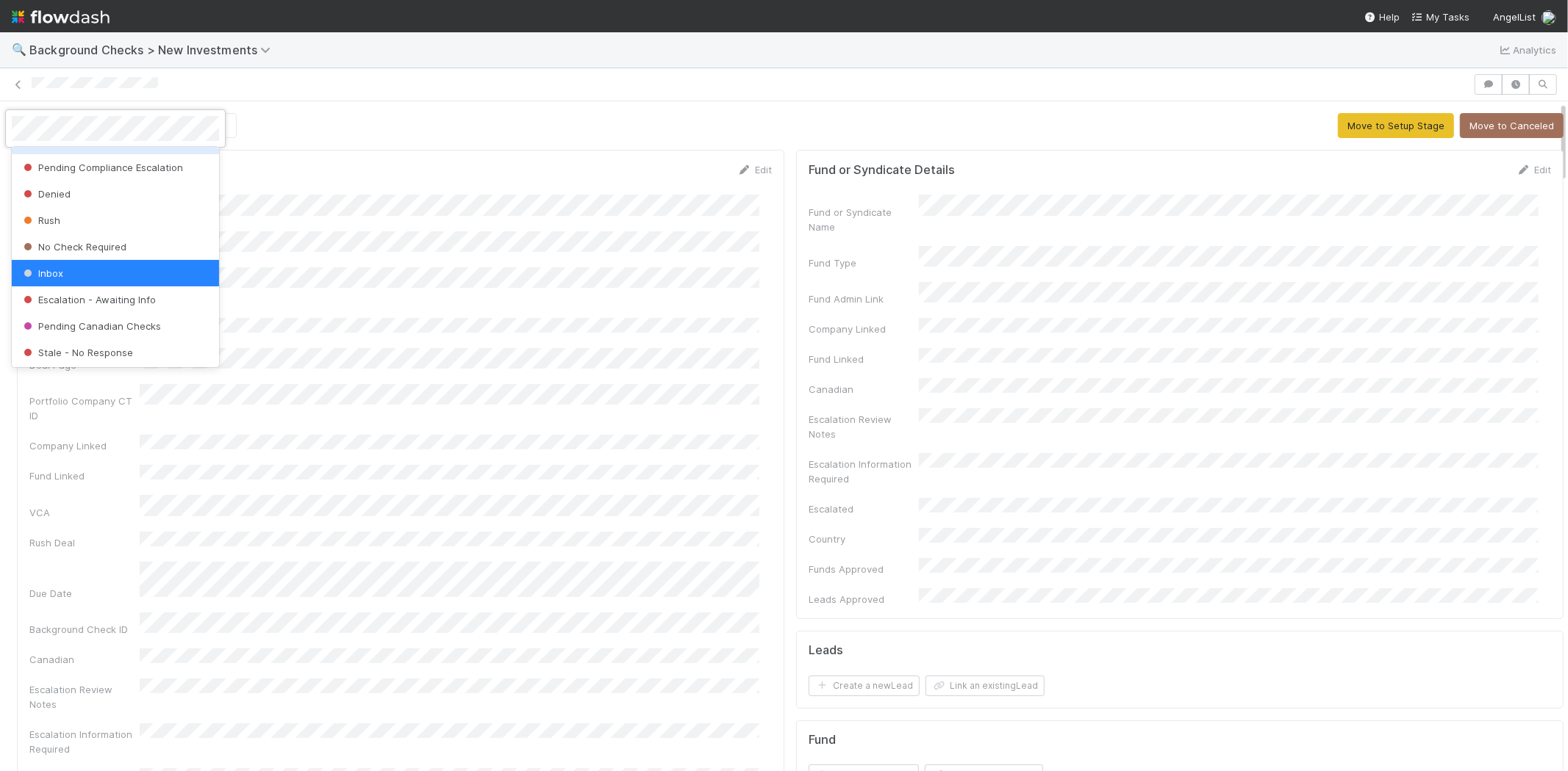
scroll to position [103, 0]
click at [106, 243] on span "No Check Required" at bounding box center [73, 245] width 106 height 11
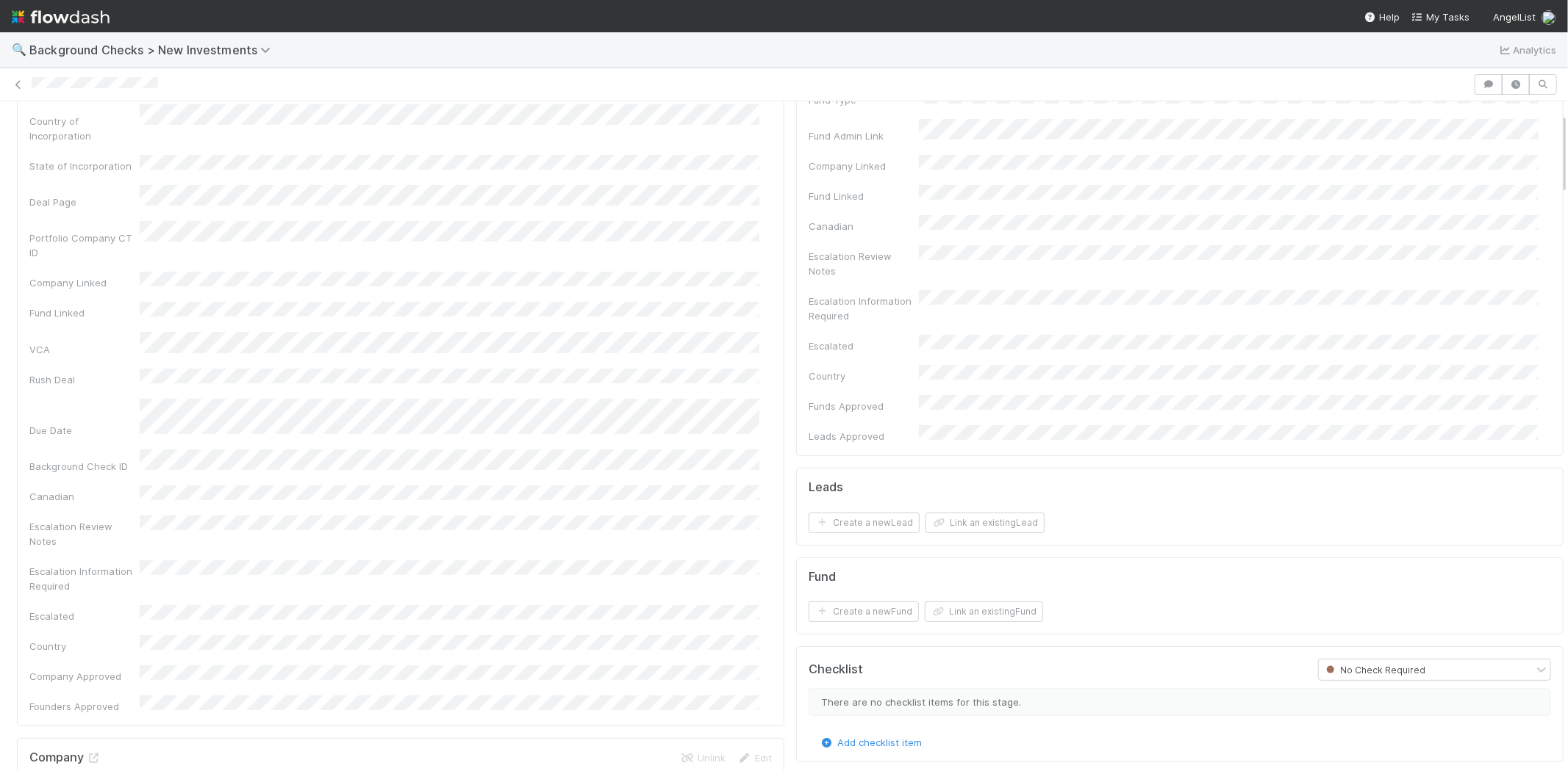
scroll to position [0, 0]
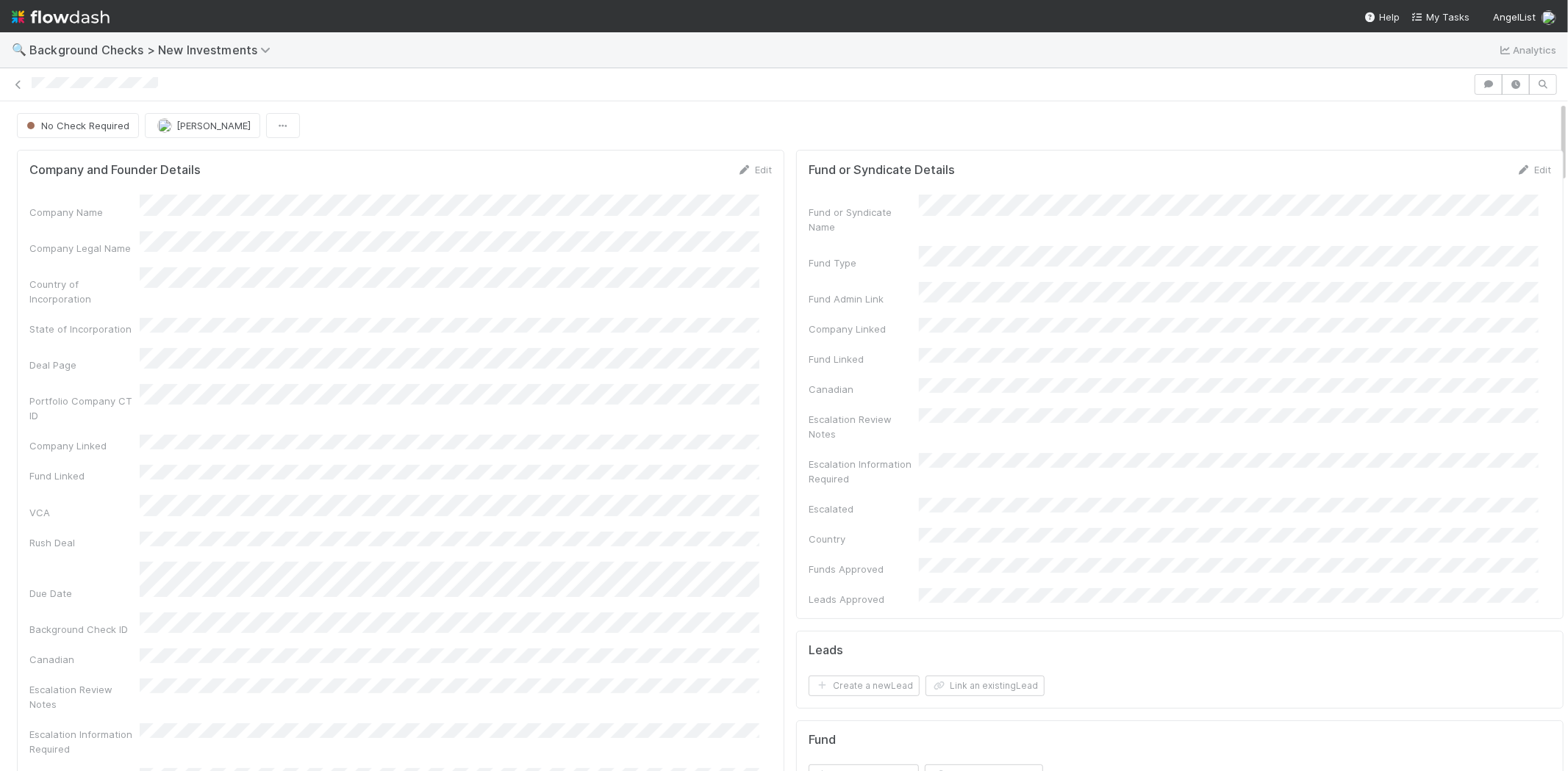
click at [1430, 18] on span "My Tasks" at bounding box center [1441, 17] width 58 height 11
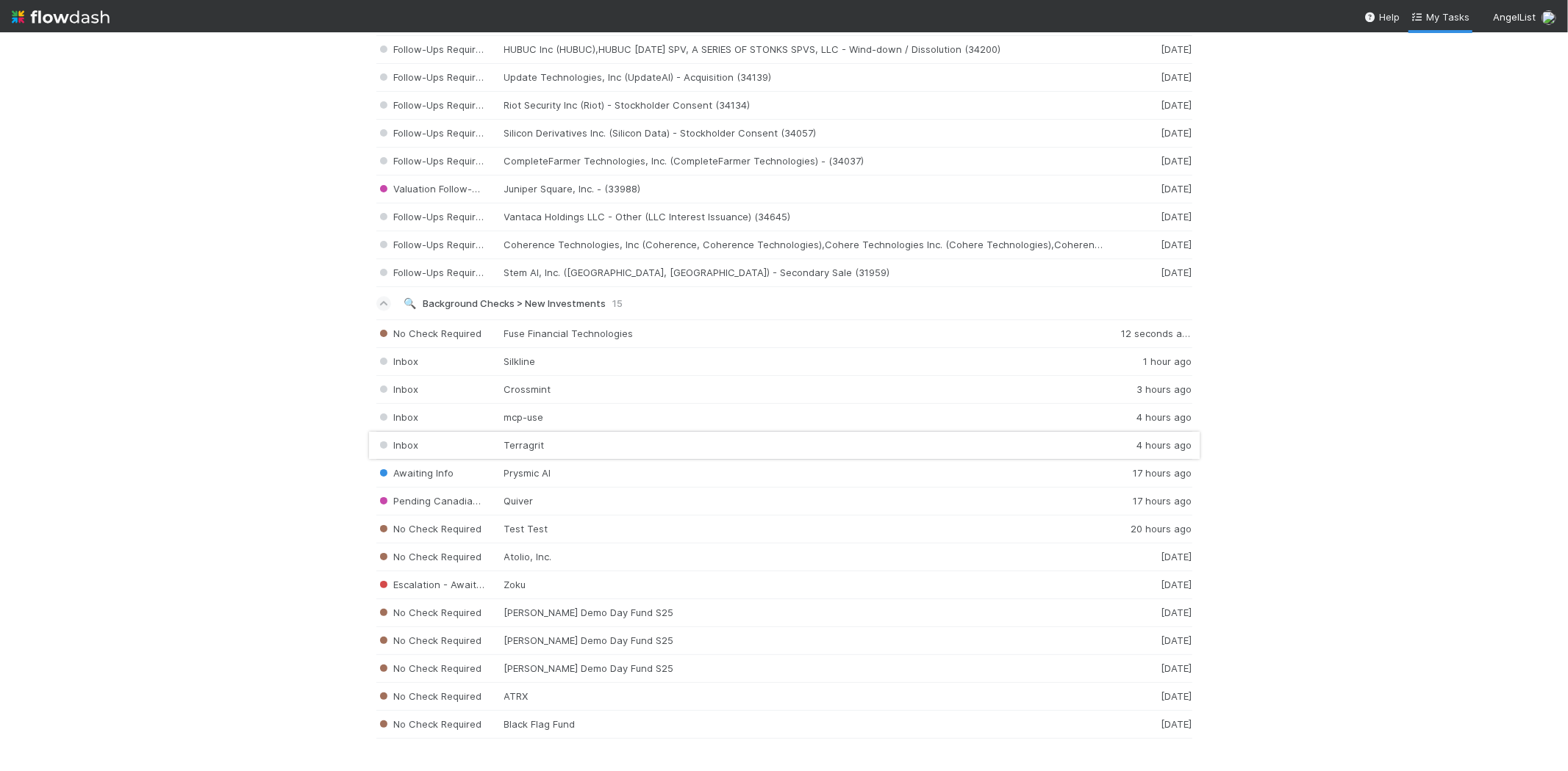
scroll to position [2407, 0]
click at [527, 692] on div "No Check Required ATRX 1 week ago" at bounding box center [784, 694] width 816 height 28
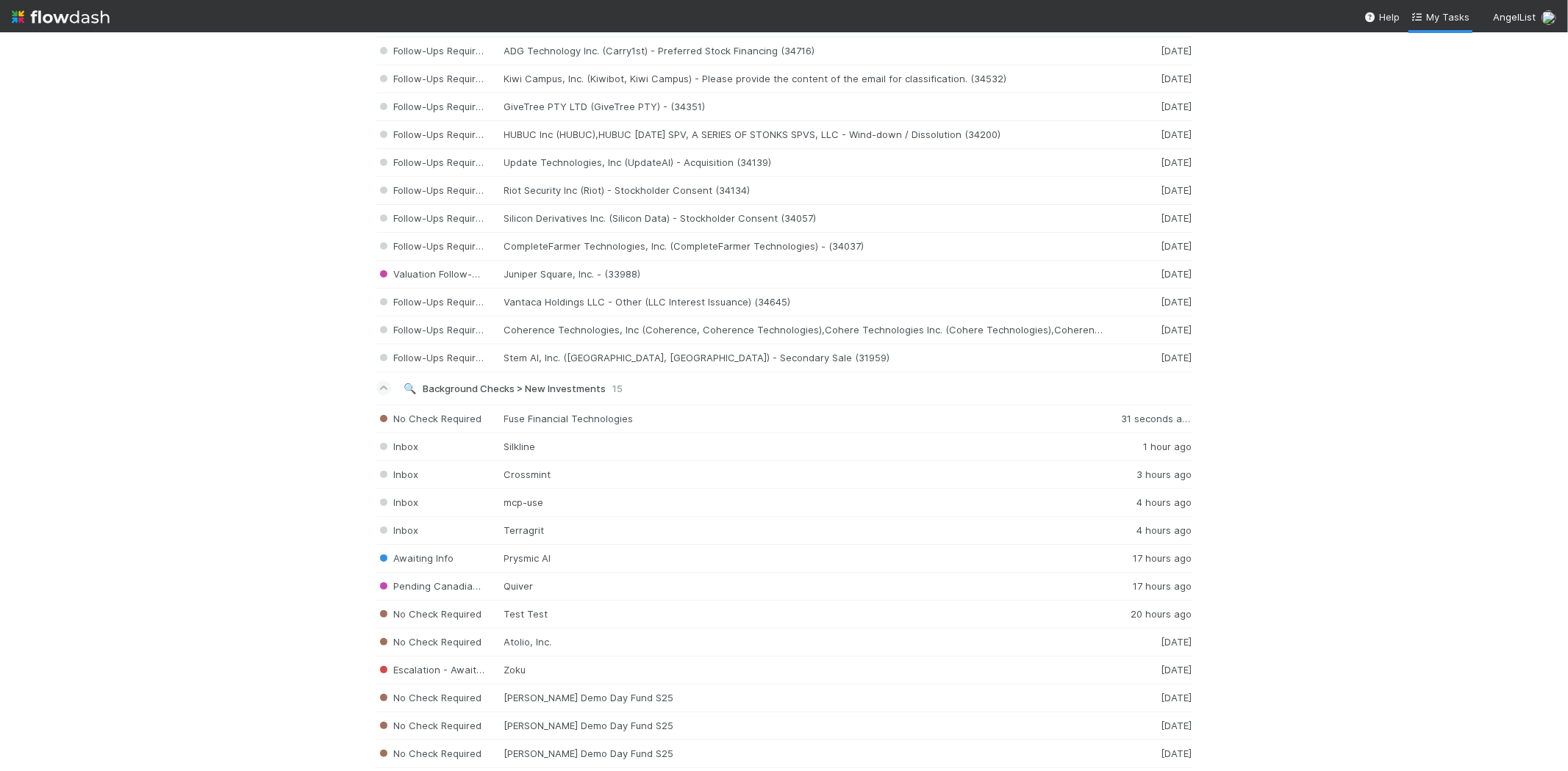
scroll to position [2407, 0]
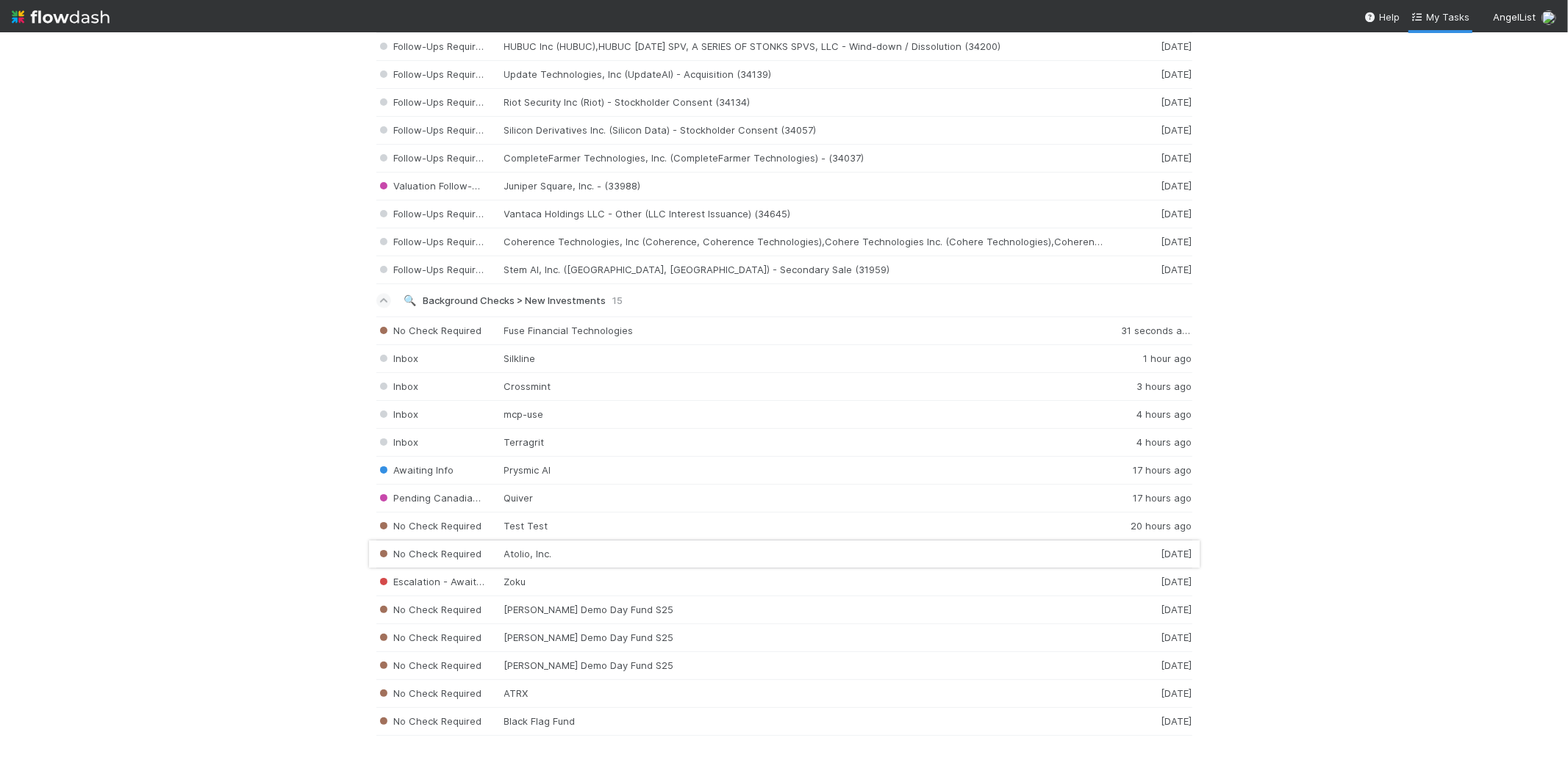
click at [525, 549] on div "No Check Required Atolio, Inc. 1 week ago" at bounding box center [784, 554] width 816 height 28
click at [557, 441] on div "Inbox Terragrit 4 hours ago" at bounding box center [784, 443] width 816 height 28
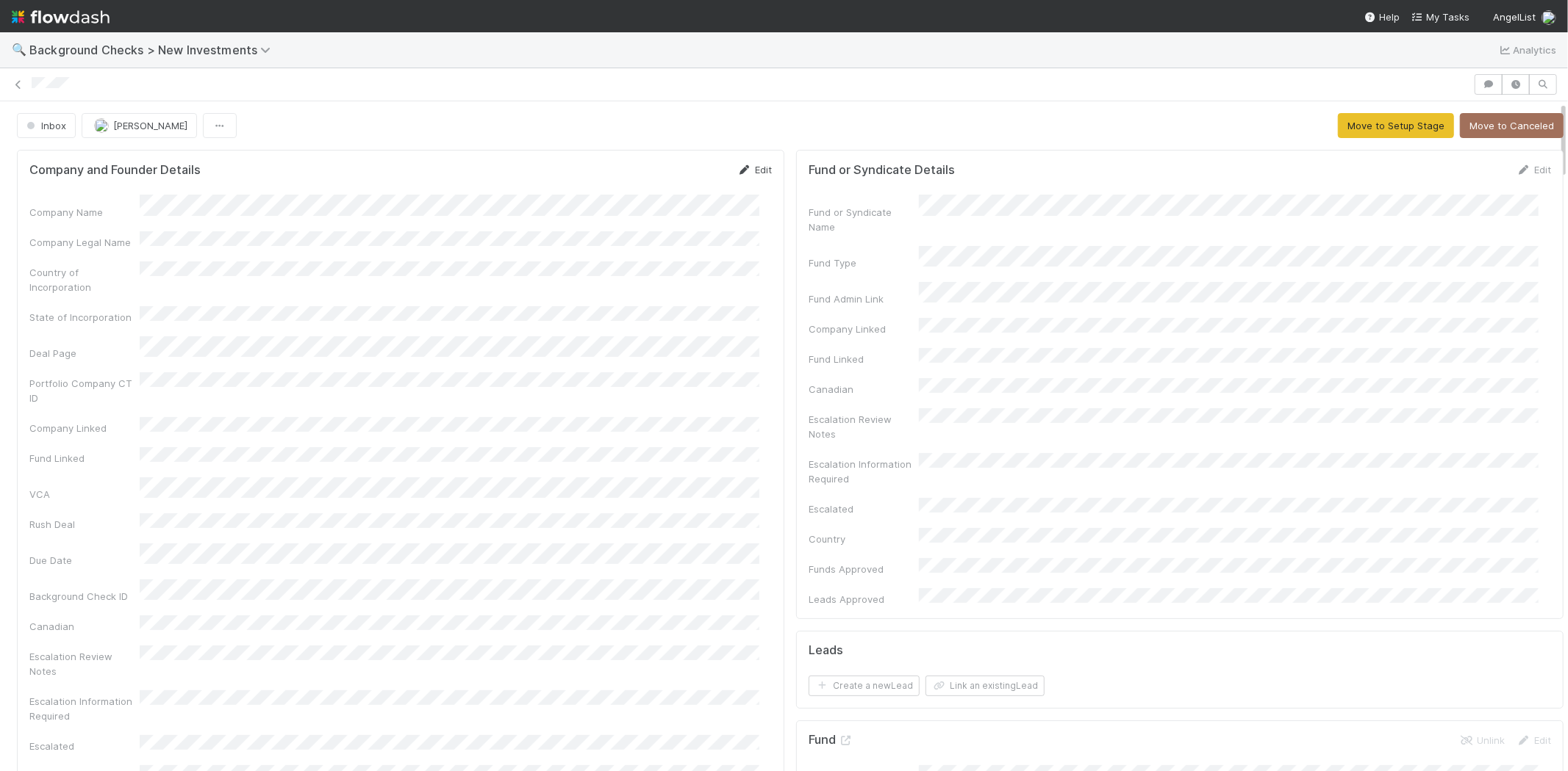
click at [748, 165] on link "Edit" at bounding box center [754, 170] width 35 height 11
click at [682, 174] on button "Save" at bounding box center [693, 174] width 42 height 25
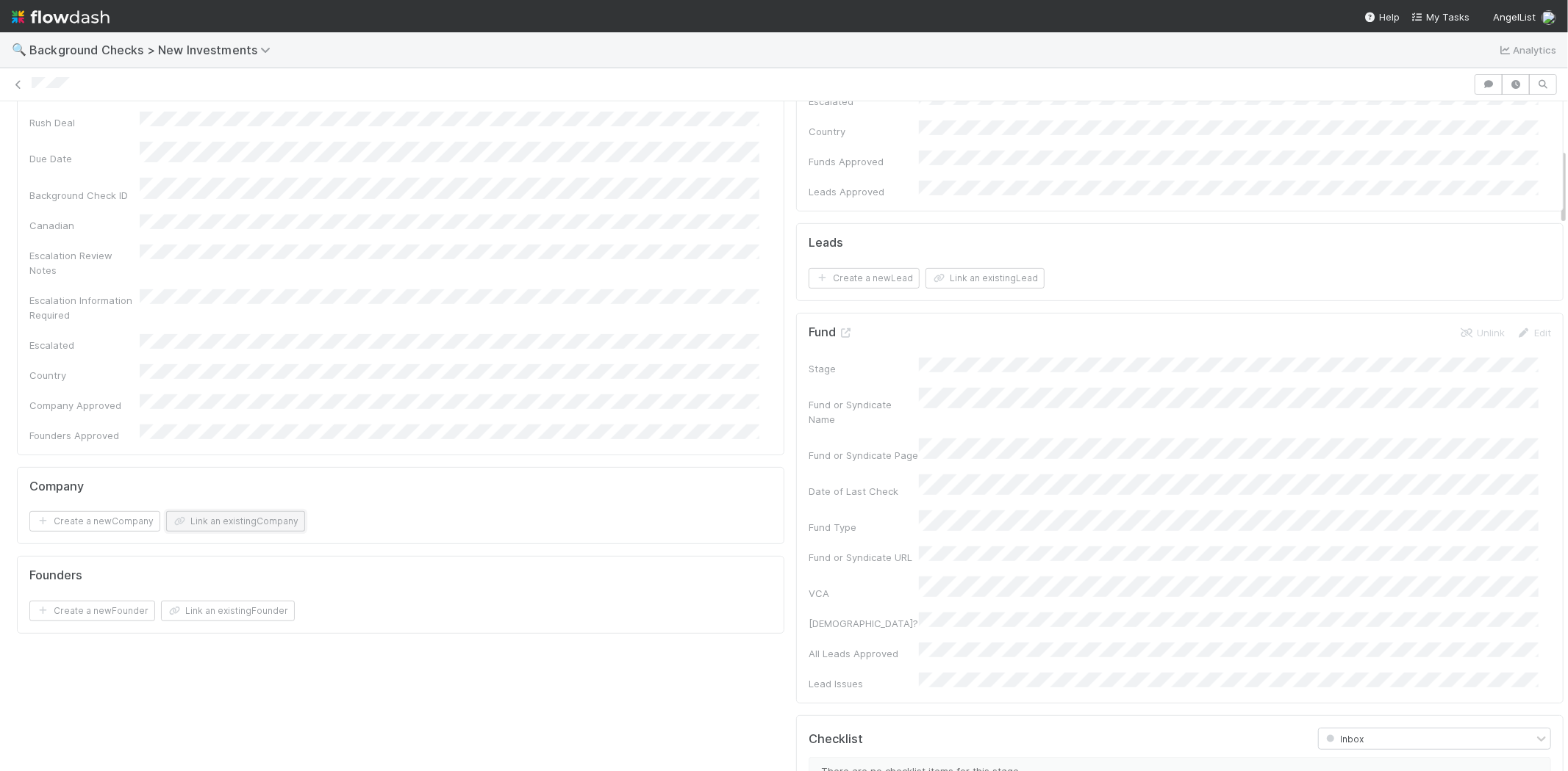
click at [248, 511] on button "Link an existing Company" at bounding box center [235, 521] width 139 height 20
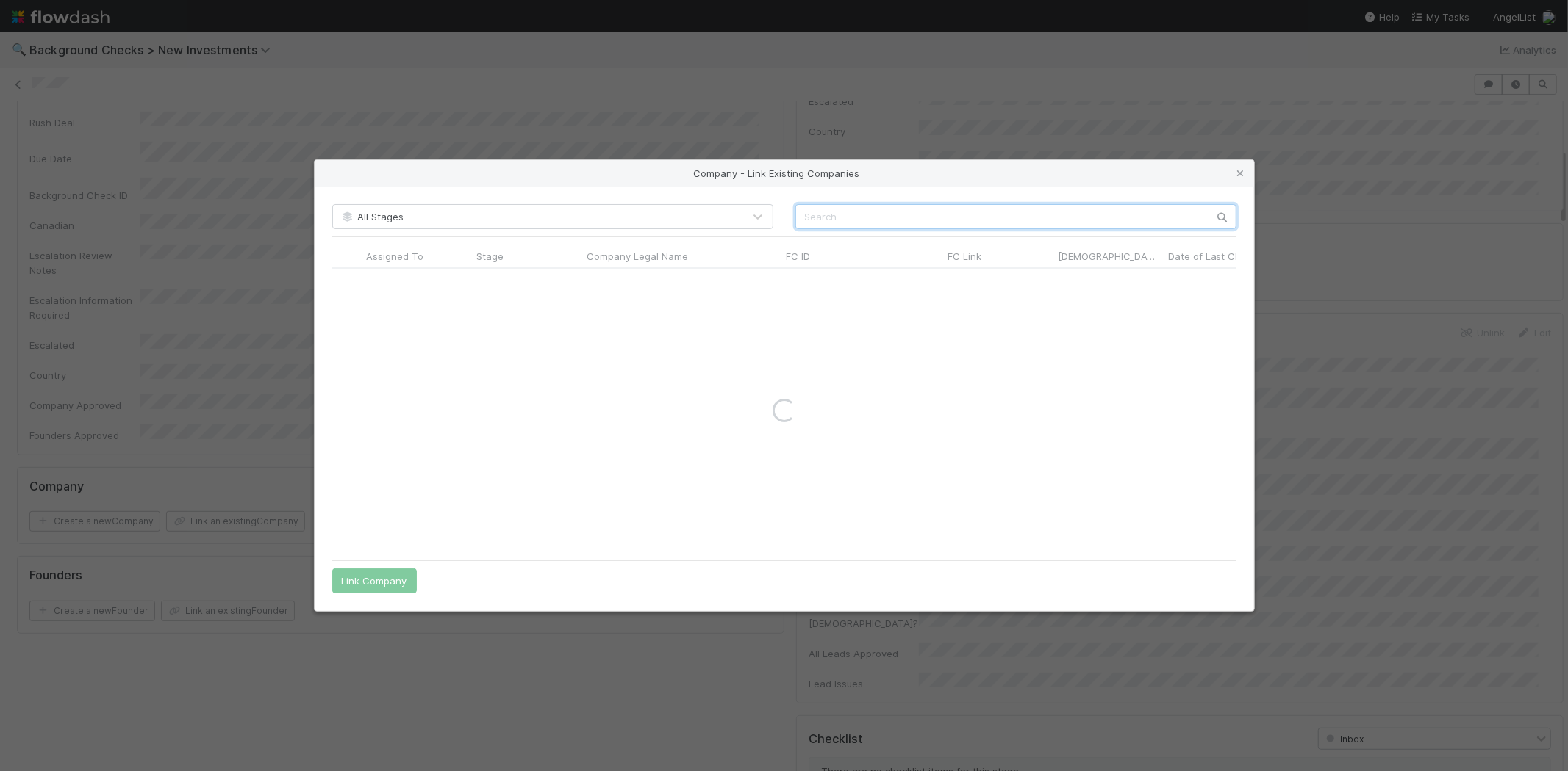
click at [855, 212] on input "text" at bounding box center [1015, 217] width 441 height 25
paste input "TerraGrit Corporation"
type input "TerraGrit Corporation"
click at [1237, 174] on icon at bounding box center [1241, 174] width 15 height 10
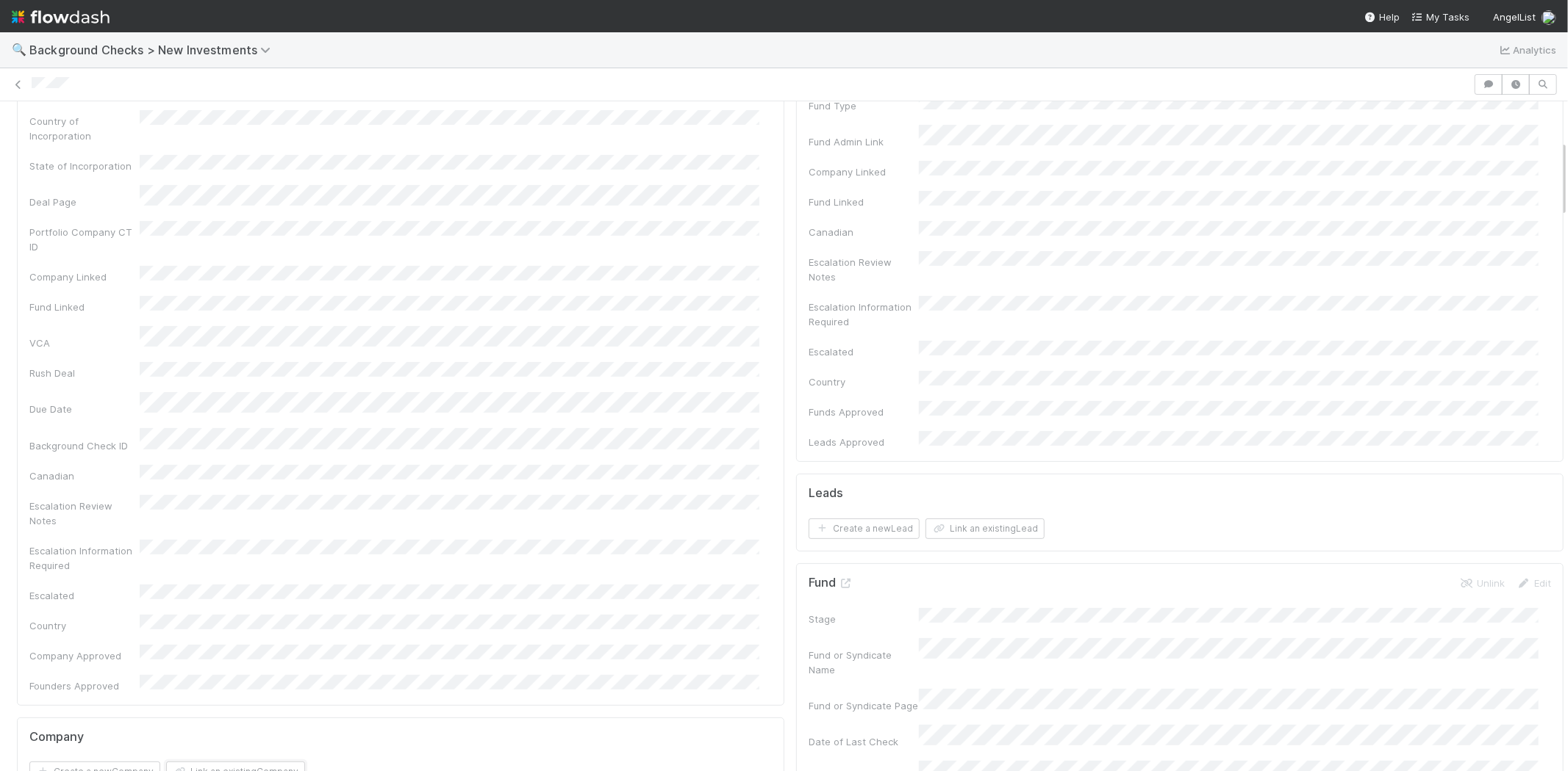
scroll to position [0, 0]
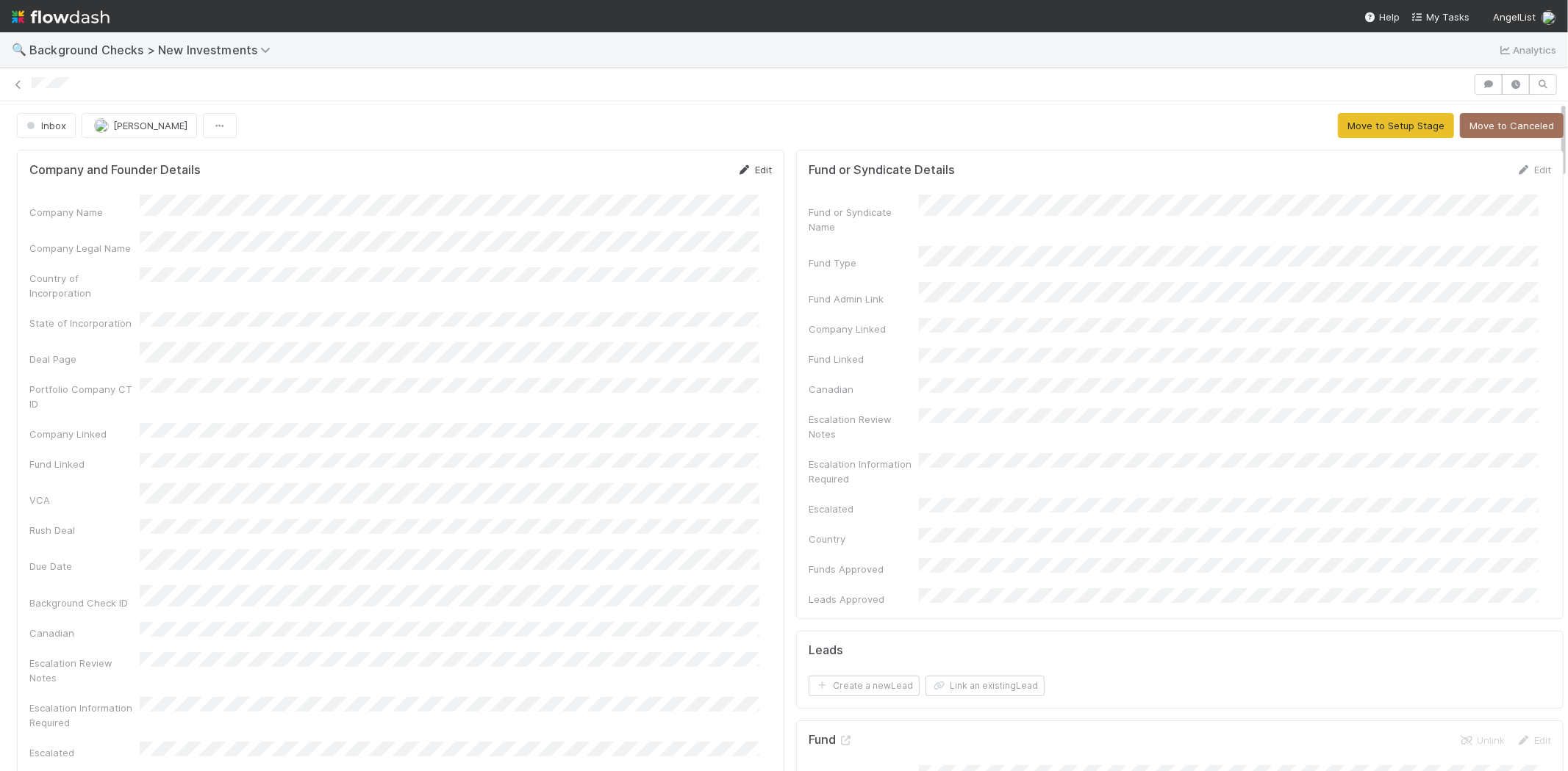
click at [749, 170] on link "Edit" at bounding box center [754, 170] width 35 height 11
click at [672, 164] on button "Save" at bounding box center [693, 174] width 42 height 25
click at [1348, 127] on button "Move to Setup Stage" at bounding box center [1395, 125] width 116 height 25
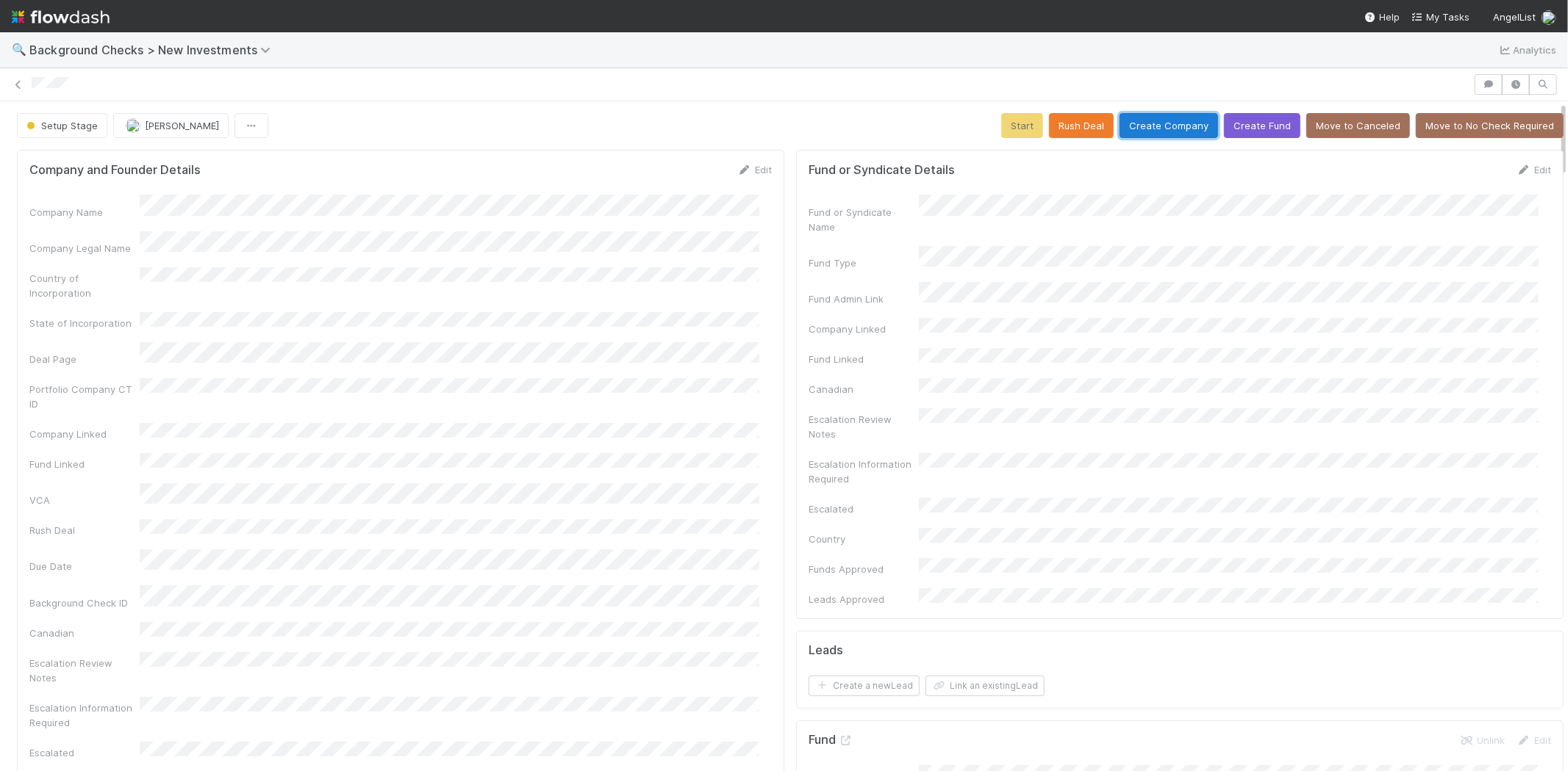
click at [1162, 130] on button "Create Company" at bounding box center [1168, 125] width 98 height 25
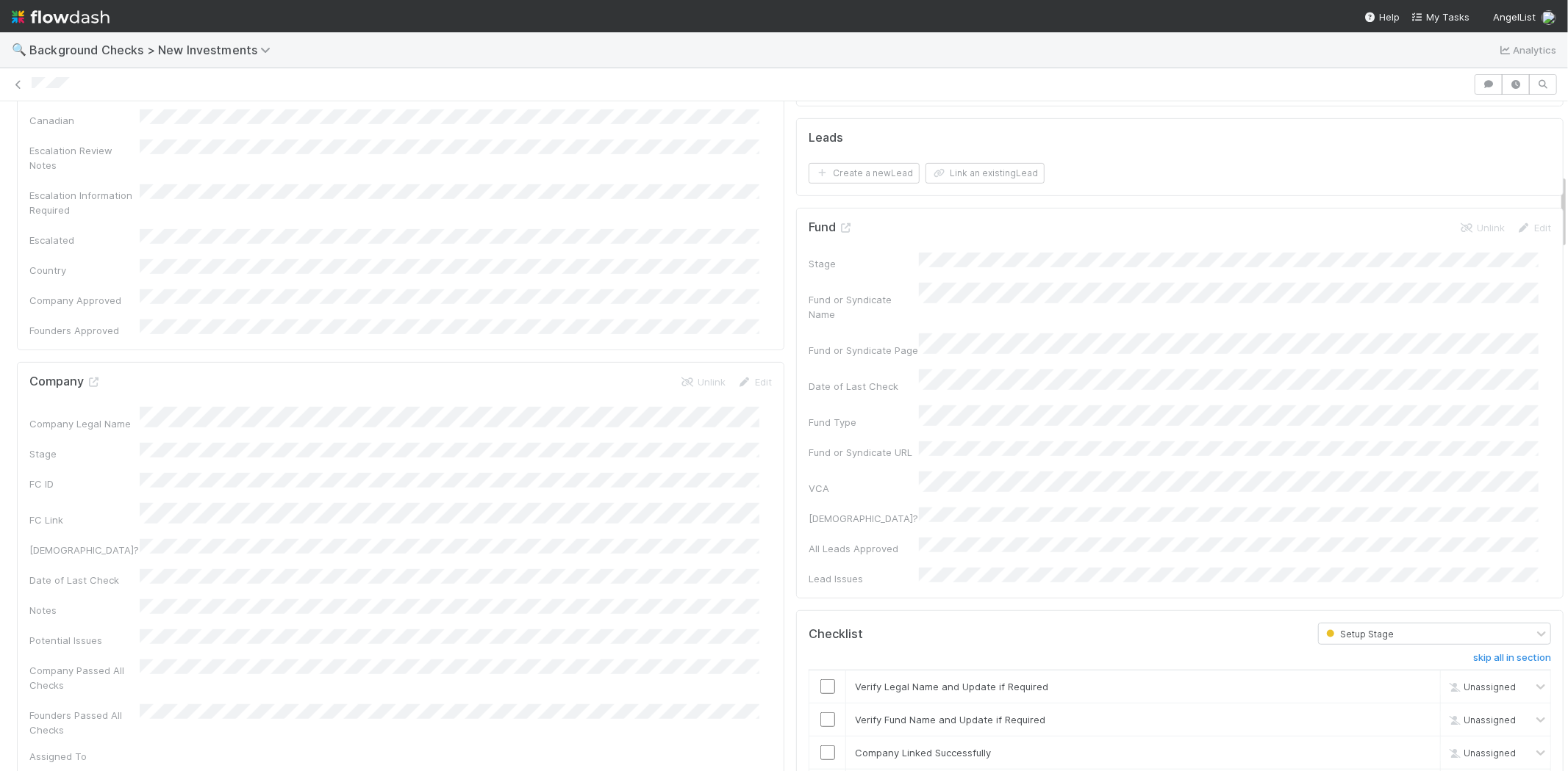
scroll to position [653, 0]
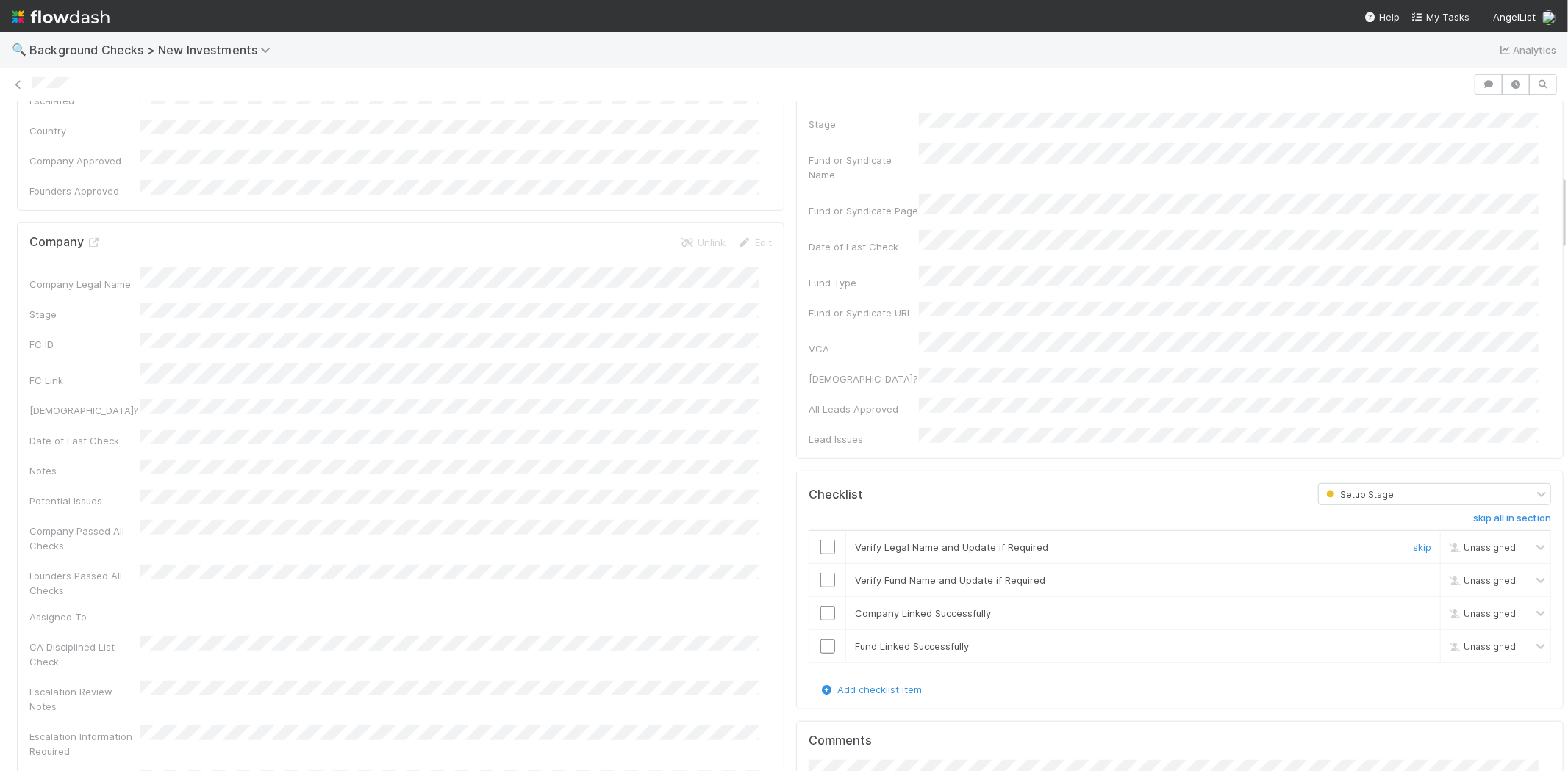
click at [820, 540] on input "checkbox" at bounding box center [827, 547] width 15 height 15
click at [820, 573] on input "checkbox" at bounding box center [827, 580] width 15 height 15
checkbox input "true"
click at [820, 606] on input "checkbox" at bounding box center [827, 614] width 15 height 15
click at [820, 640] on input "checkbox" at bounding box center [827, 647] width 15 height 15
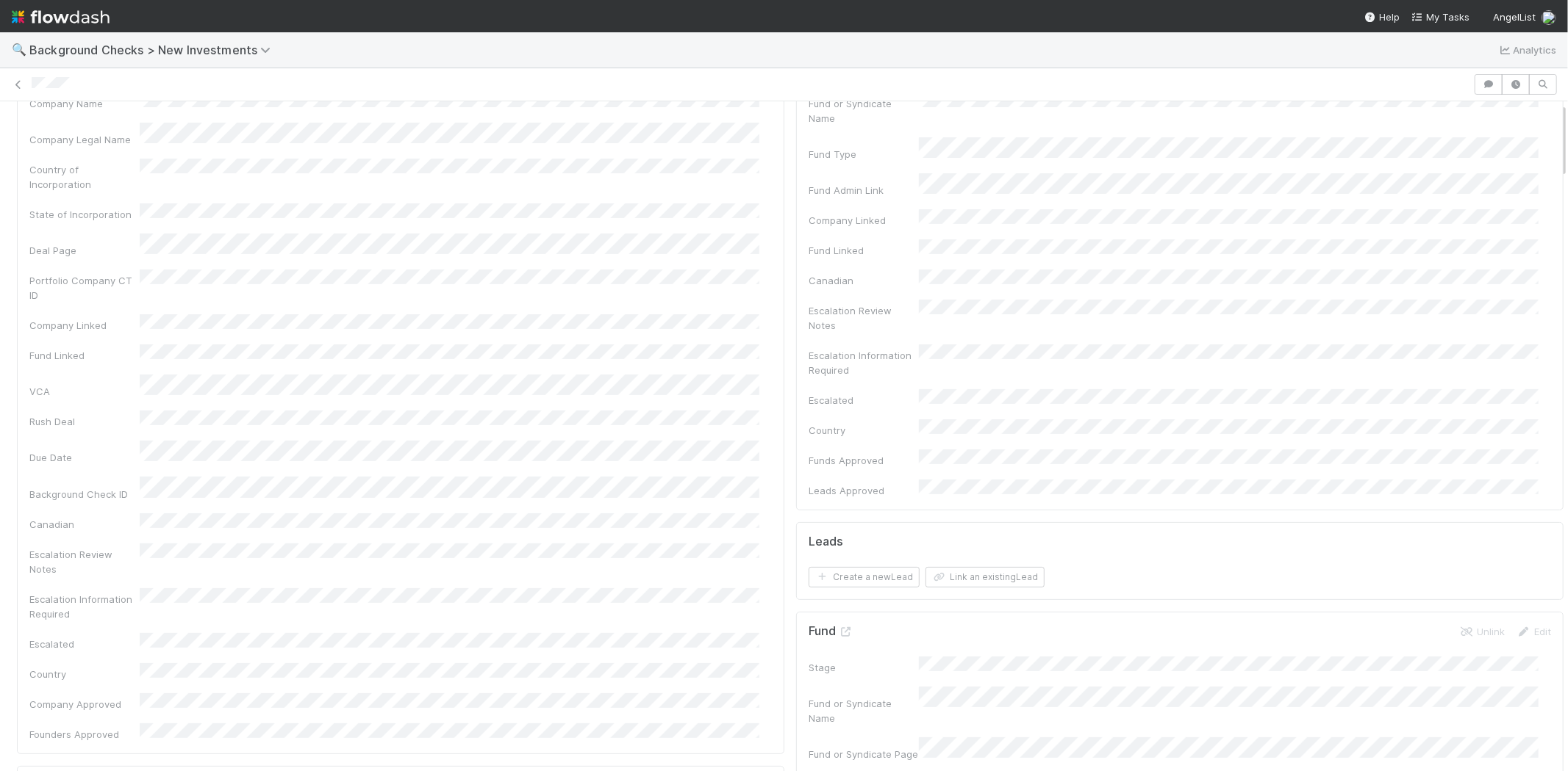
scroll to position [0, 0]
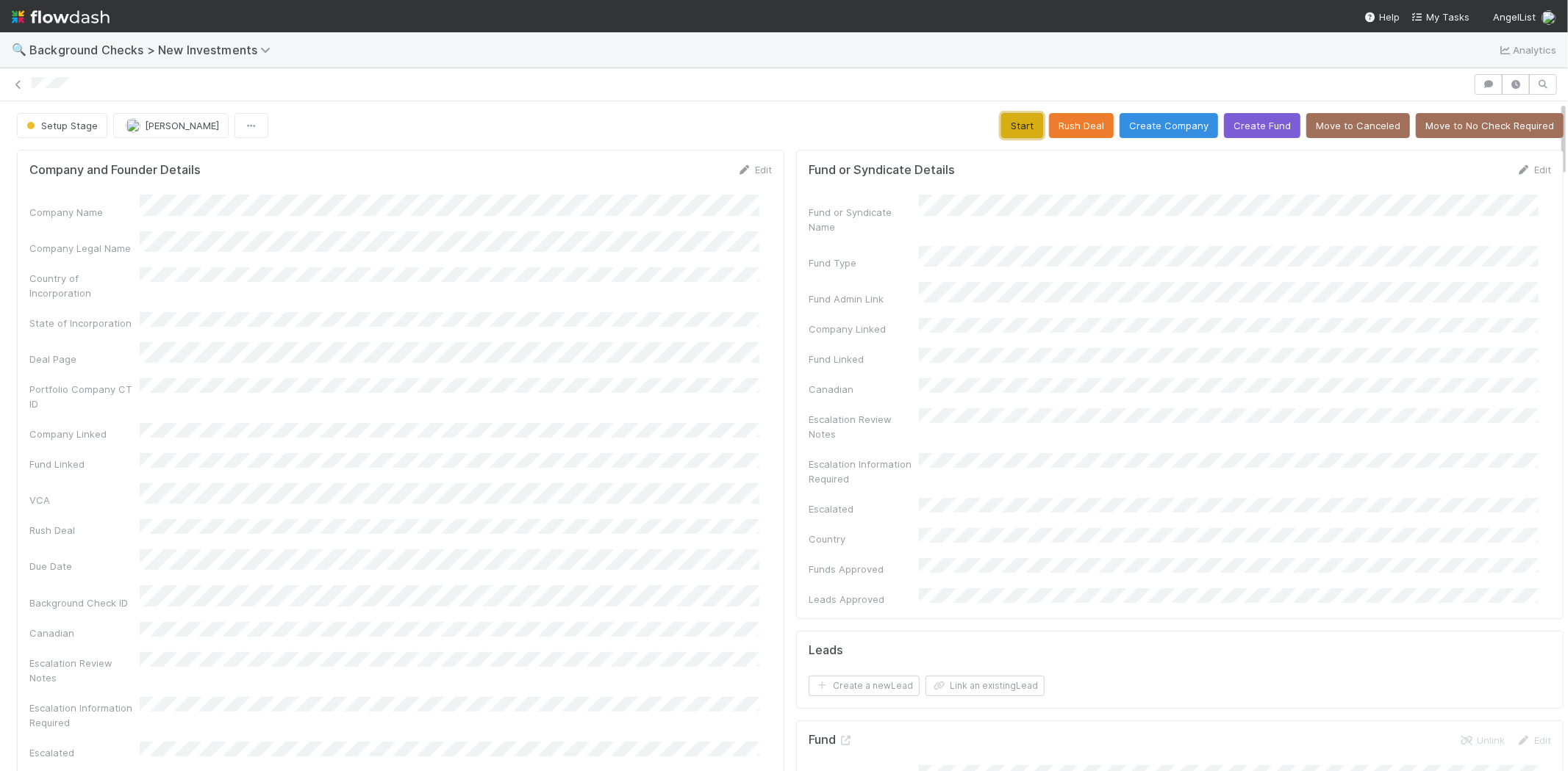
click at [1001, 130] on button "Start" at bounding box center [1022, 125] width 42 height 25
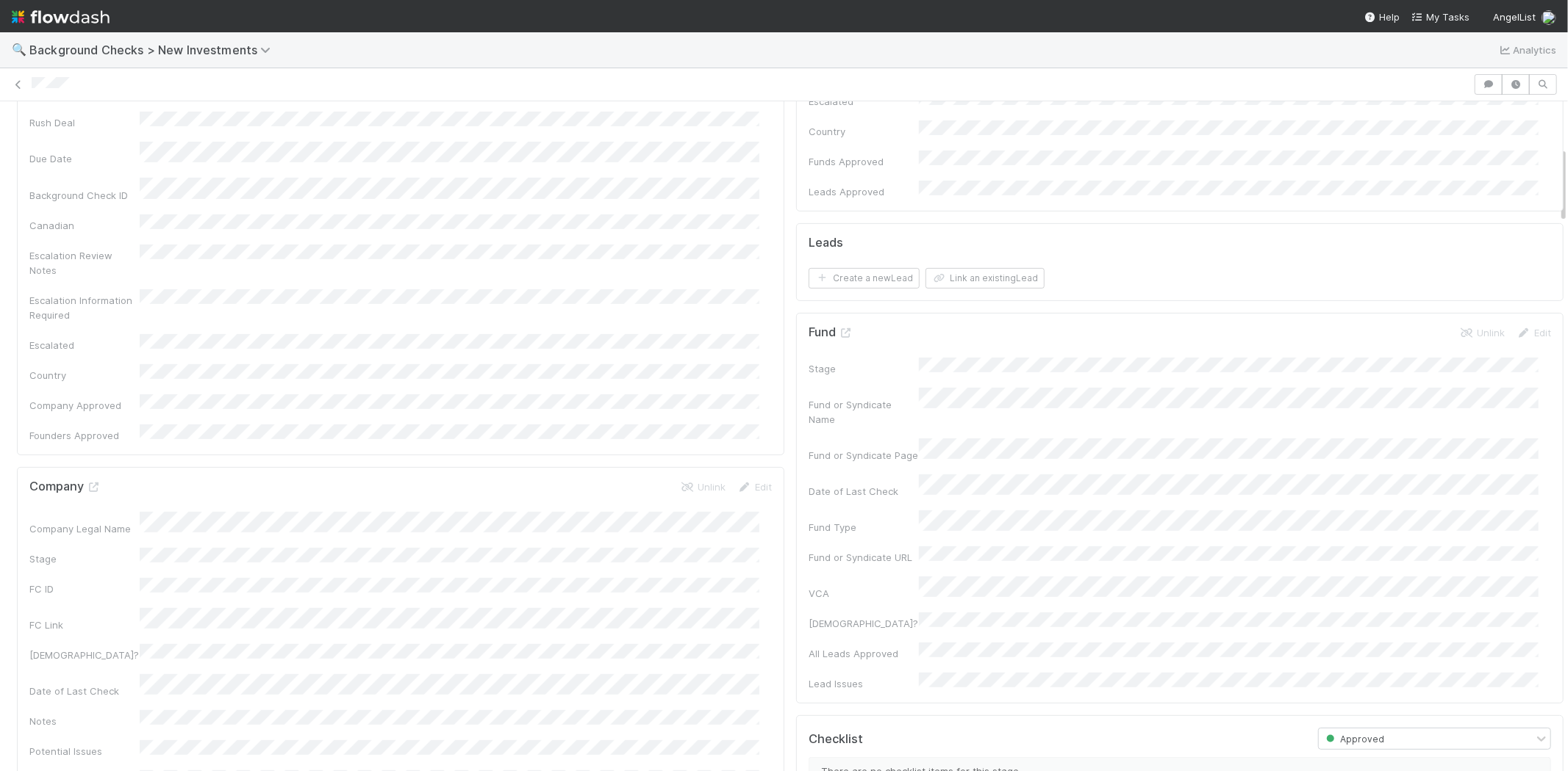
scroll to position [163, 0]
click at [994, 513] on button "Link an existing Lead" at bounding box center [985, 523] width 119 height 20
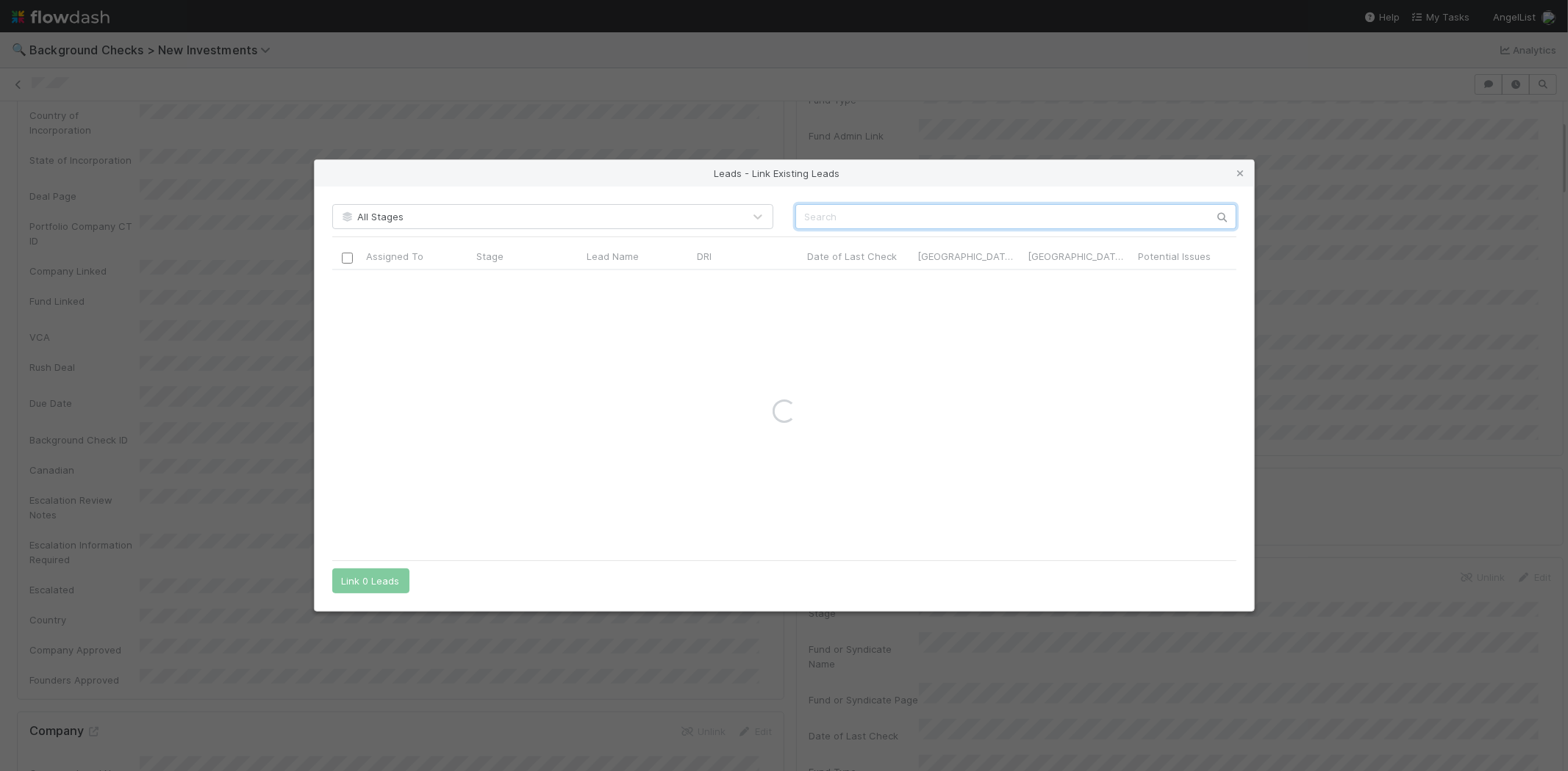
click at [996, 211] on input "text" at bounding box center [1015, 217] width 441 height 25
paste input "Evan de Loryn"
type input "Evan de Loryn"
click at [344, 287] on input "checkbox" at bounding box center [347, 286] width 11 height 11
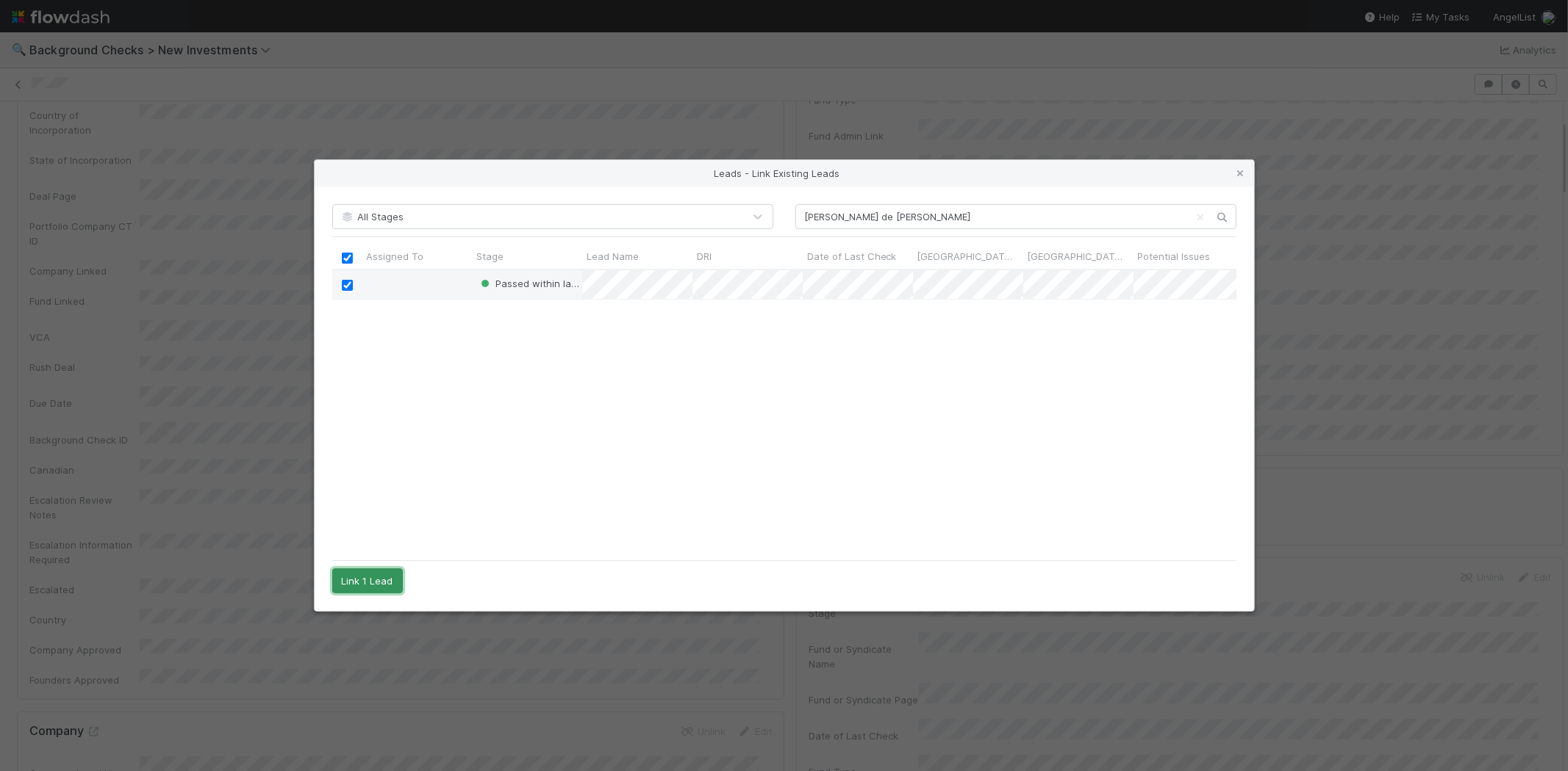
click at [380, 579] on button "Link 1 Lead" at bounding box center [367, 581] width 71 height 25
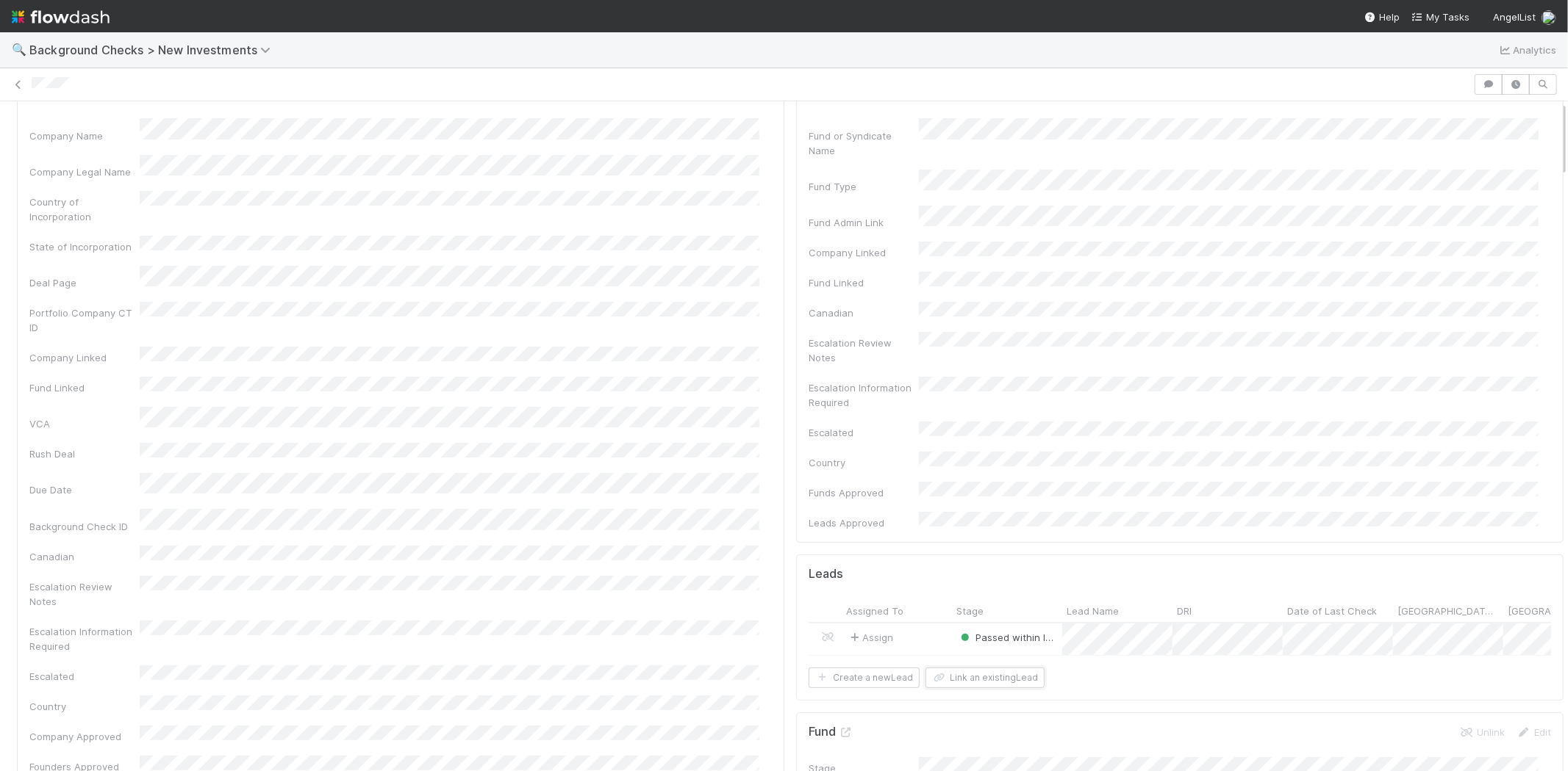
scroll to position [0, 0]
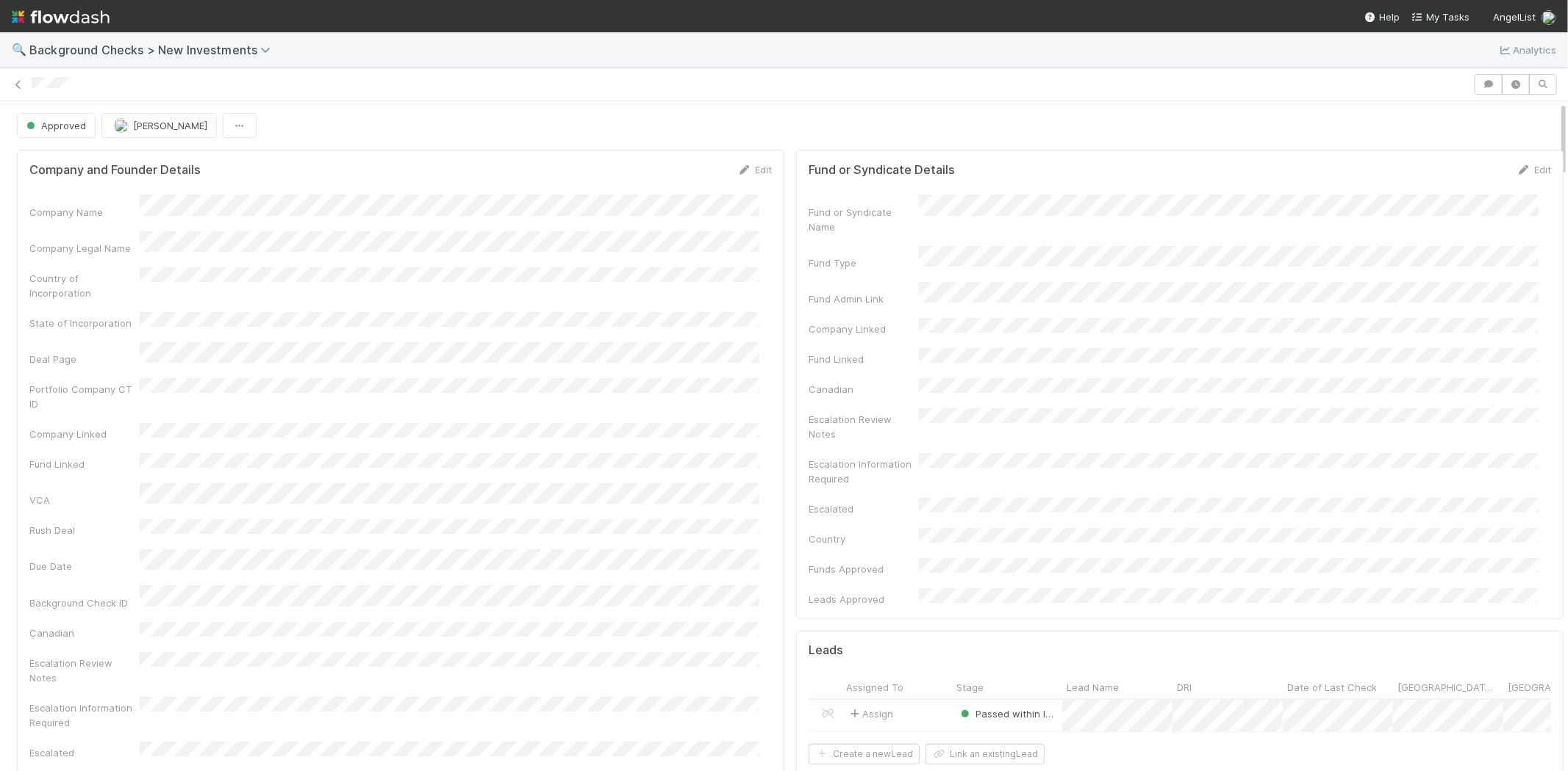
click at [33, 88] on div at bounding box center [750, 84] width 1437 height 15
click at [1455, 11] on span "My Tasks" at bounding box center [1441, 17] width 58 height 11
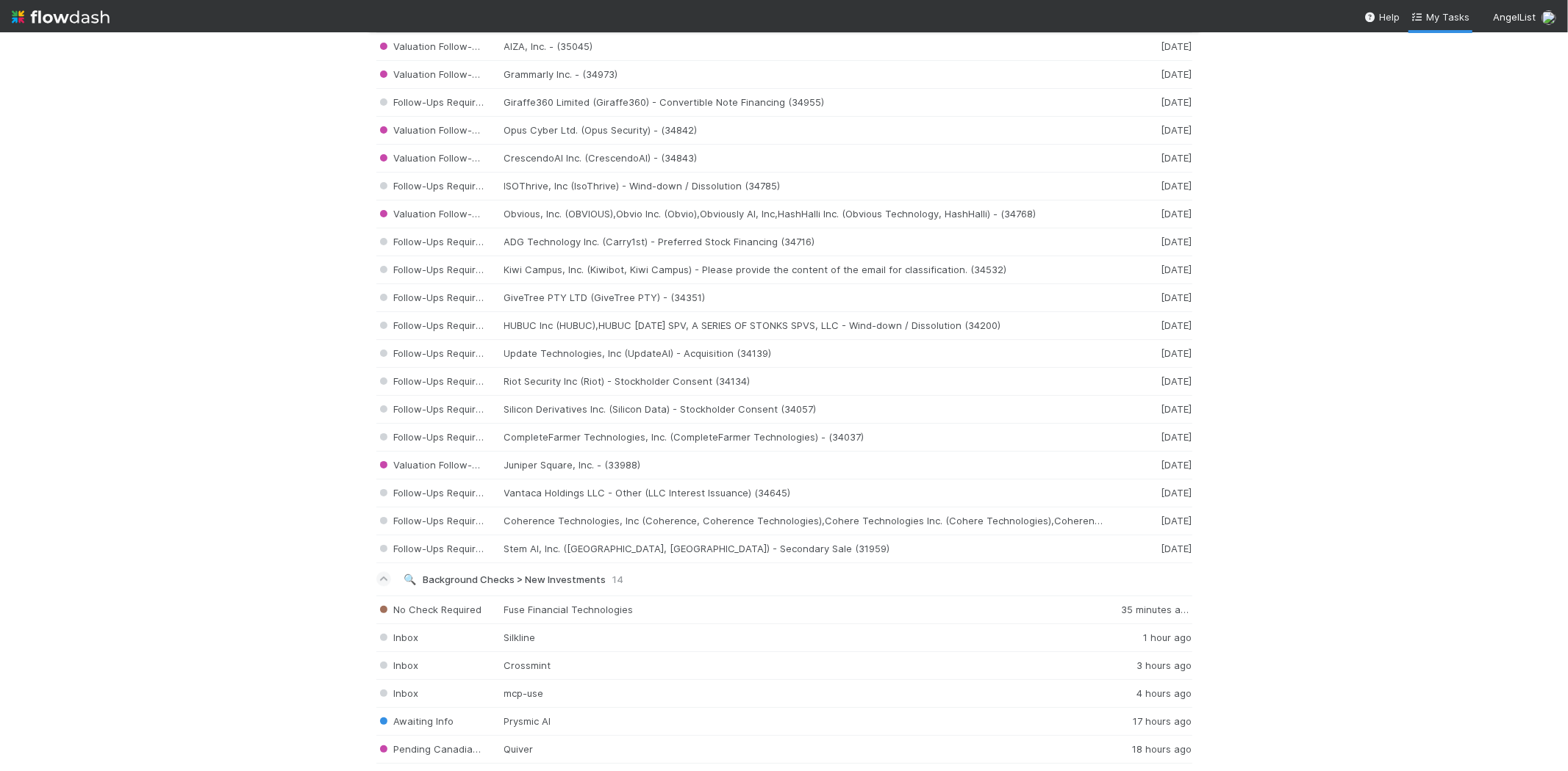
scroll to position [2380, 0]
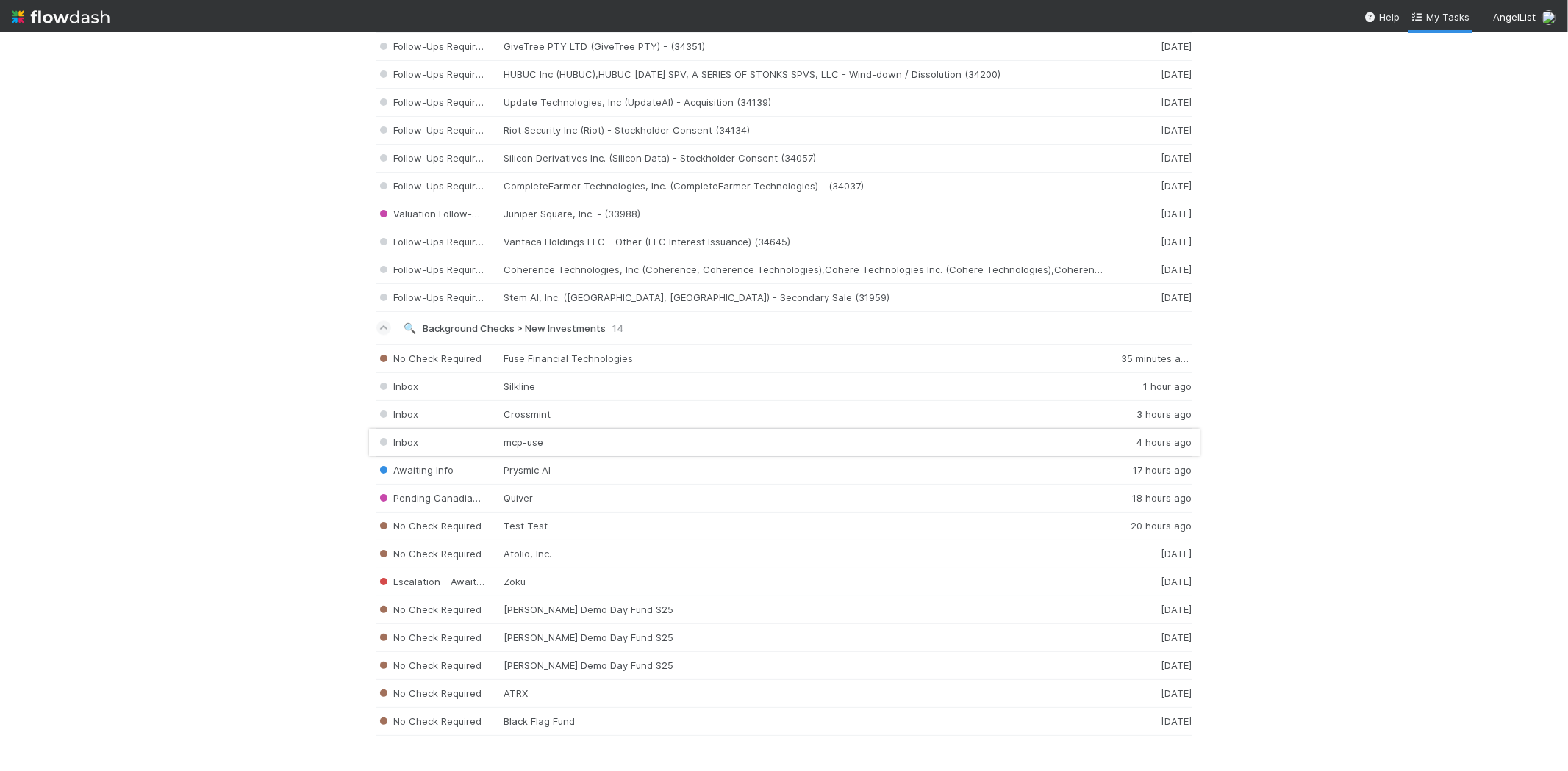
click at [564, 438] on div "Inbox mcp-use 4 hours ago" at bounding box center [784, 443] width 816 height 28
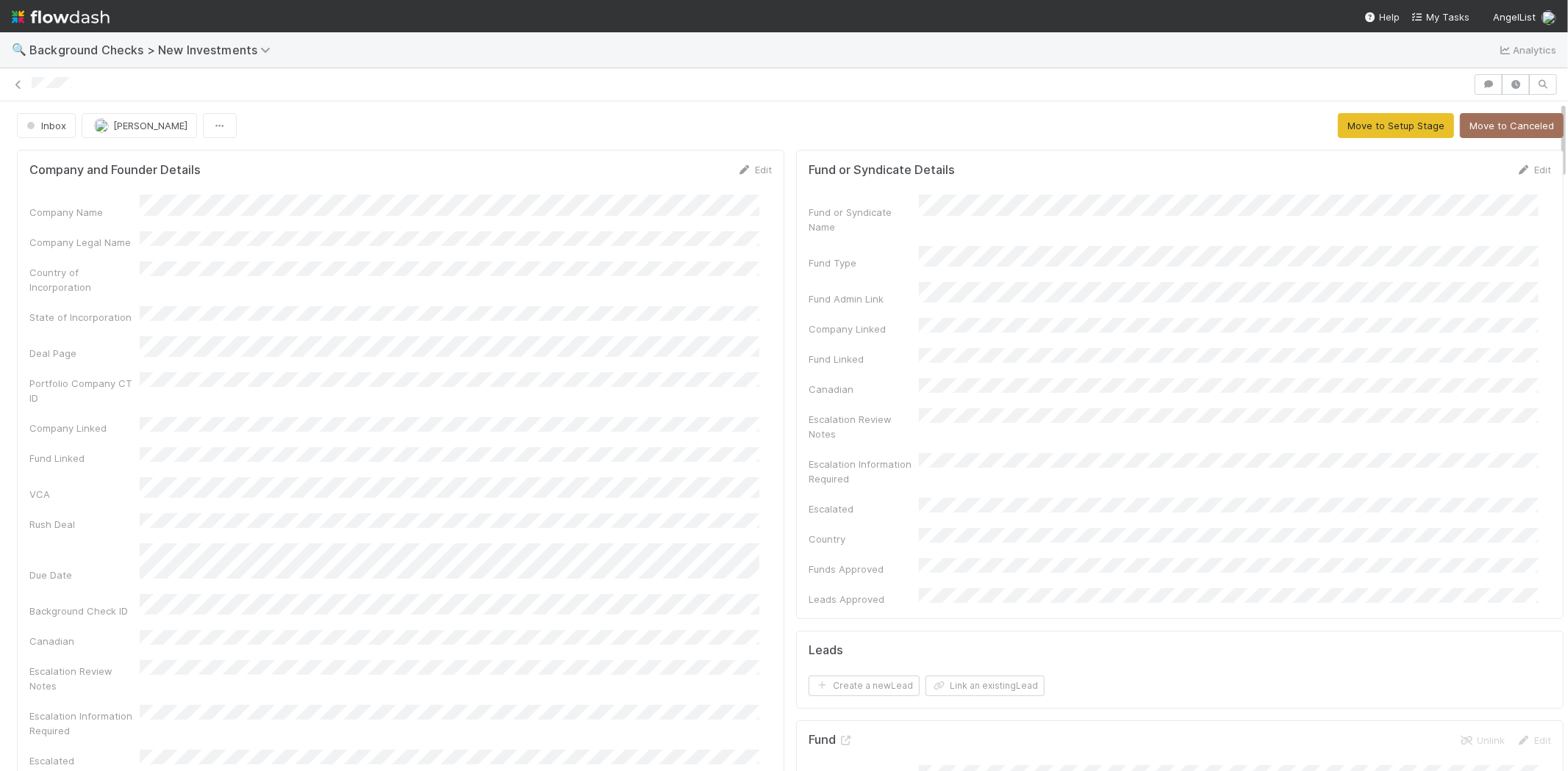
click at [32, 81] on div at bounding box center [750, 84] width 1437 height 15
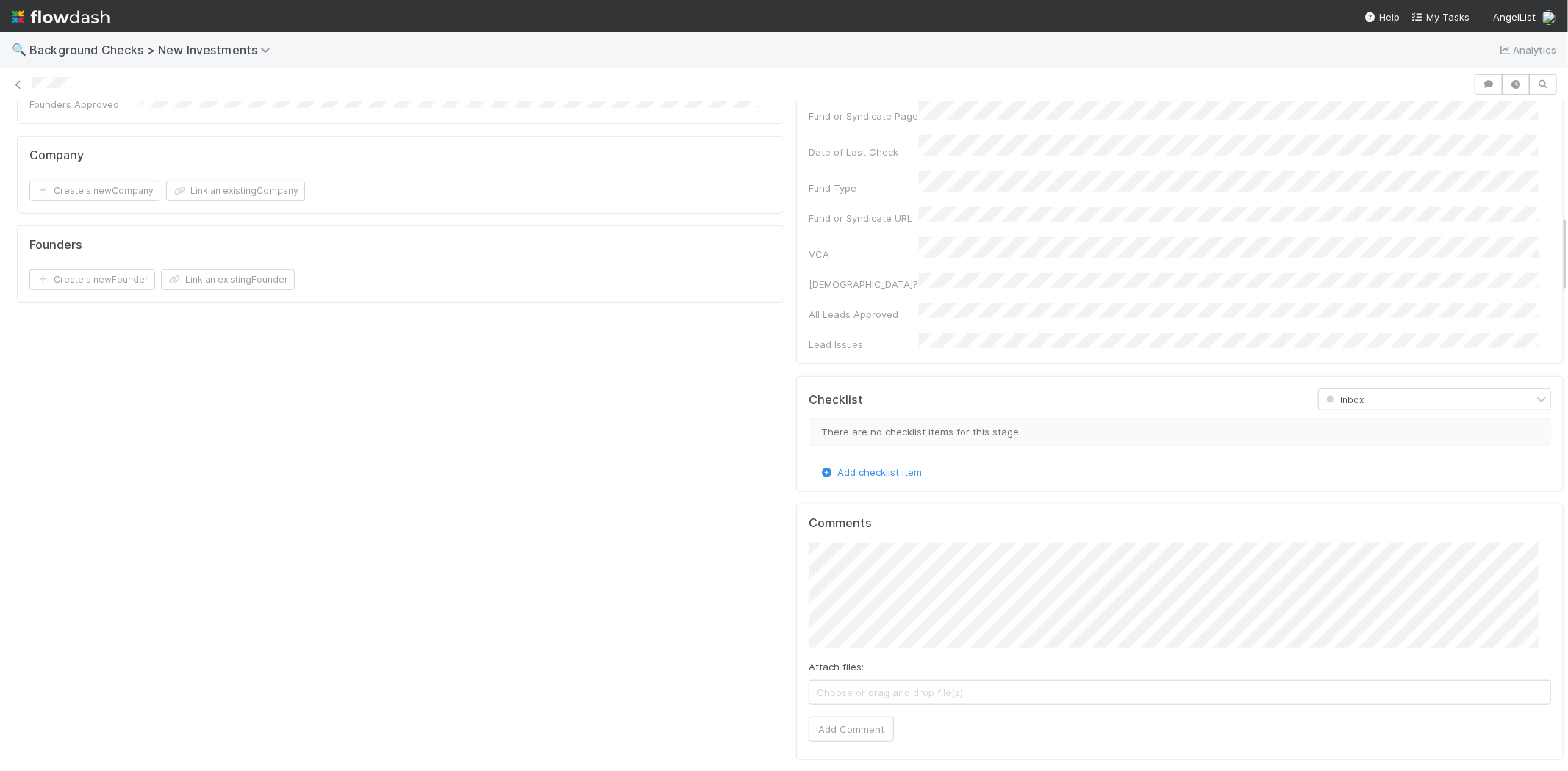
scroll to position [980, 0]
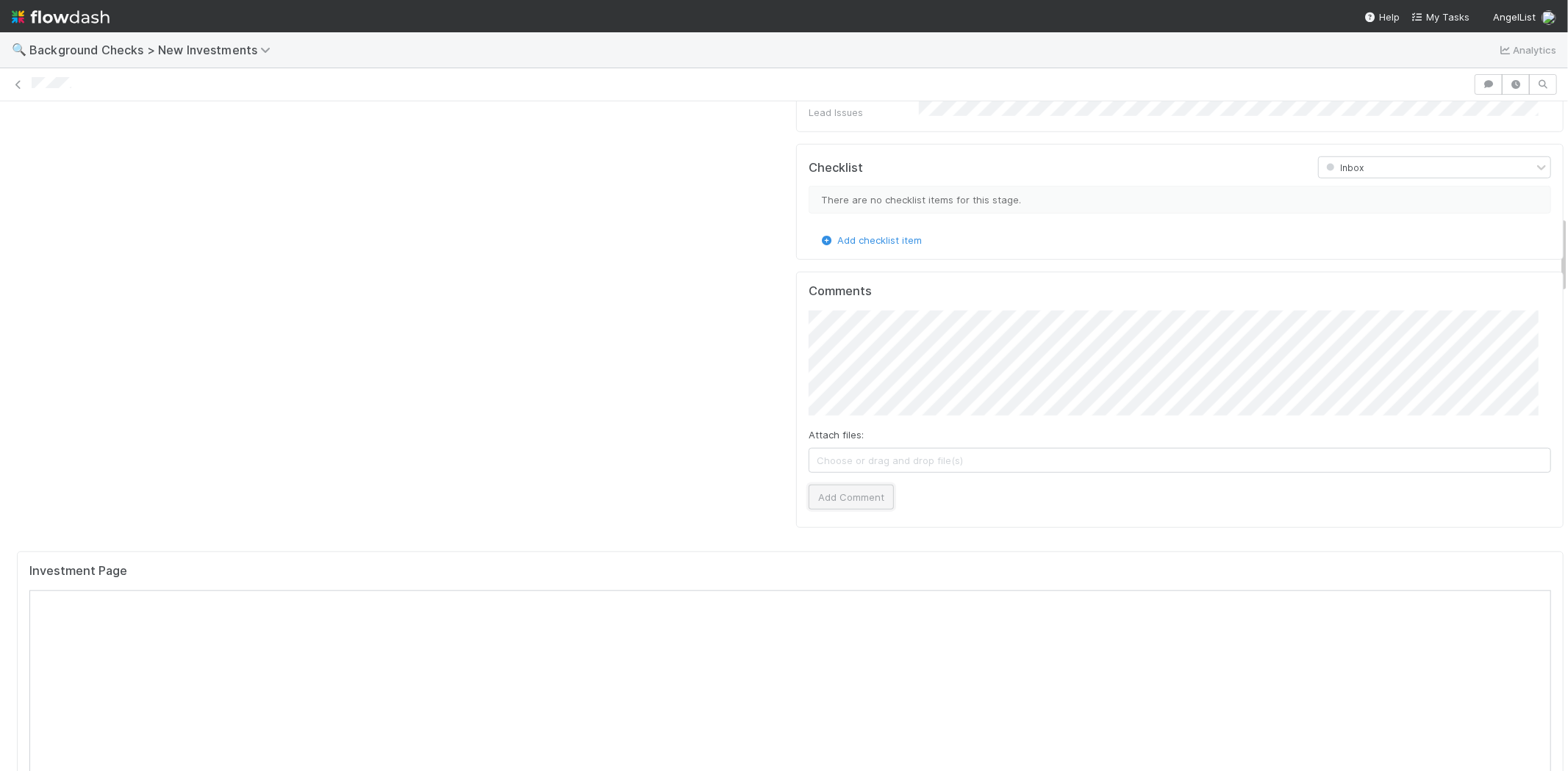
click at [834, 485] on button "Add Comment" at bounding box center [851, 497] width 85 height 25
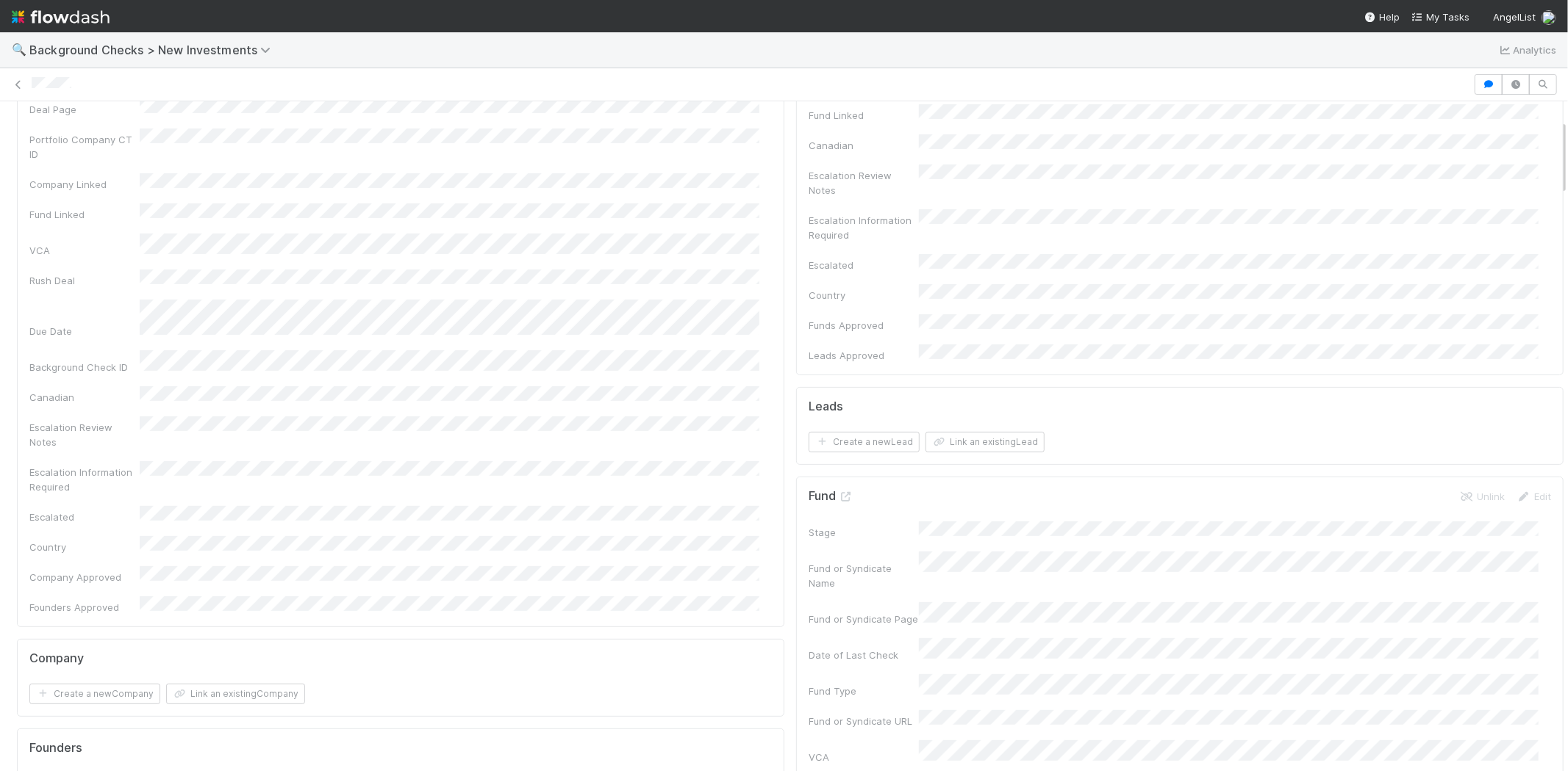
scroll to position [0, 0]
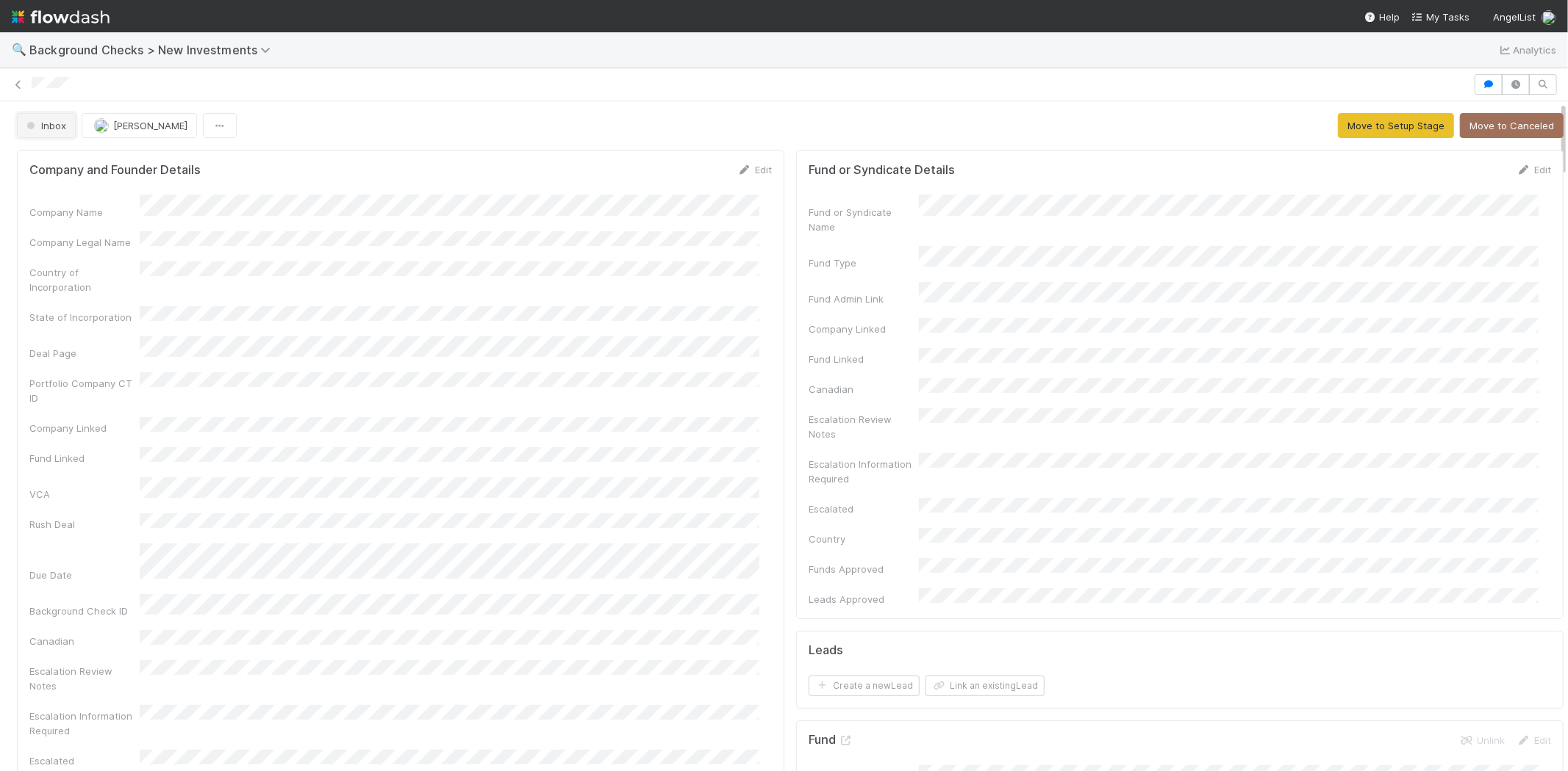
click at [62, 128] on span "Inbox" at bounding box center [45, 126] width 43 height 11
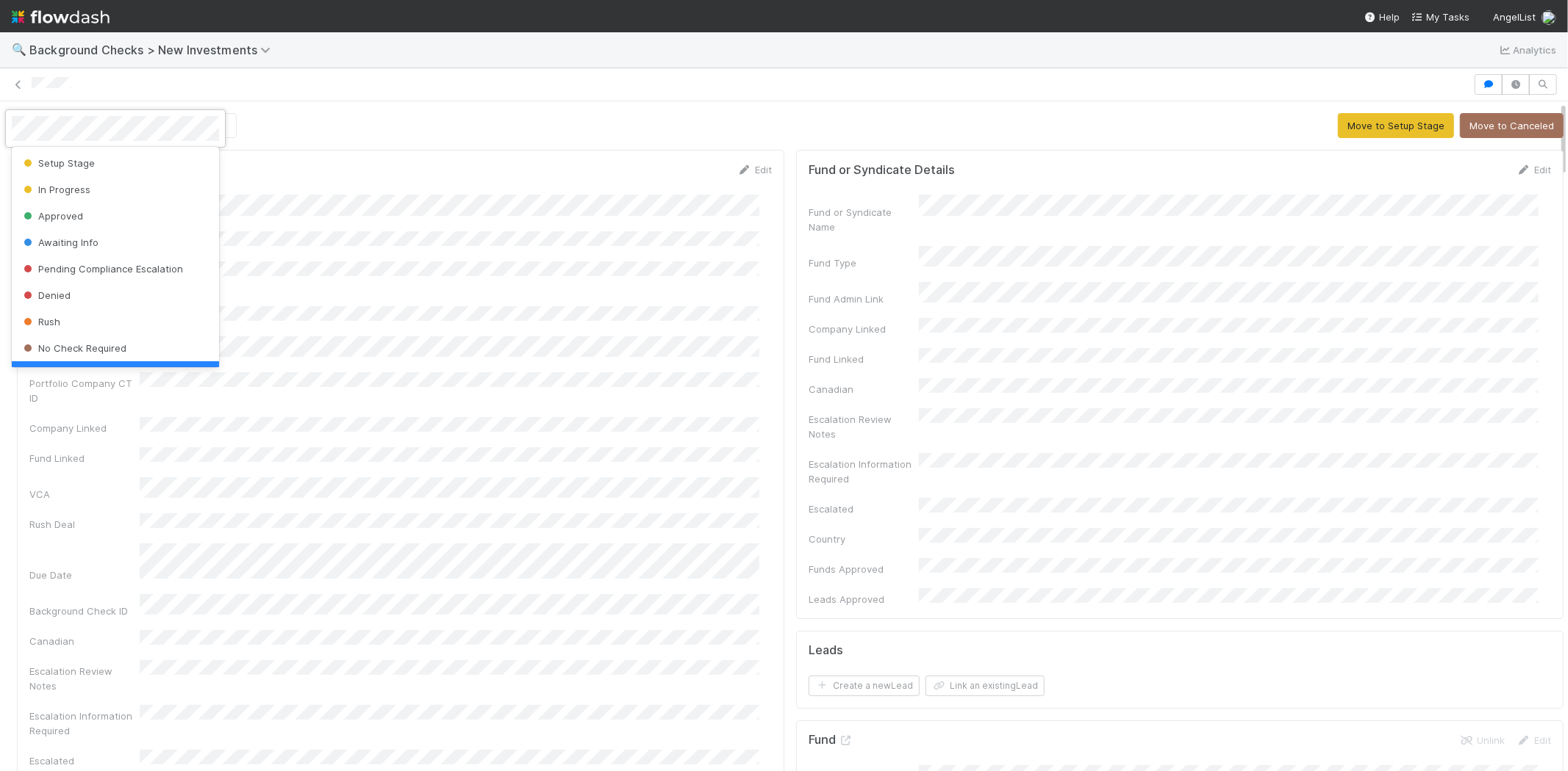
scroll to position [29, 0]
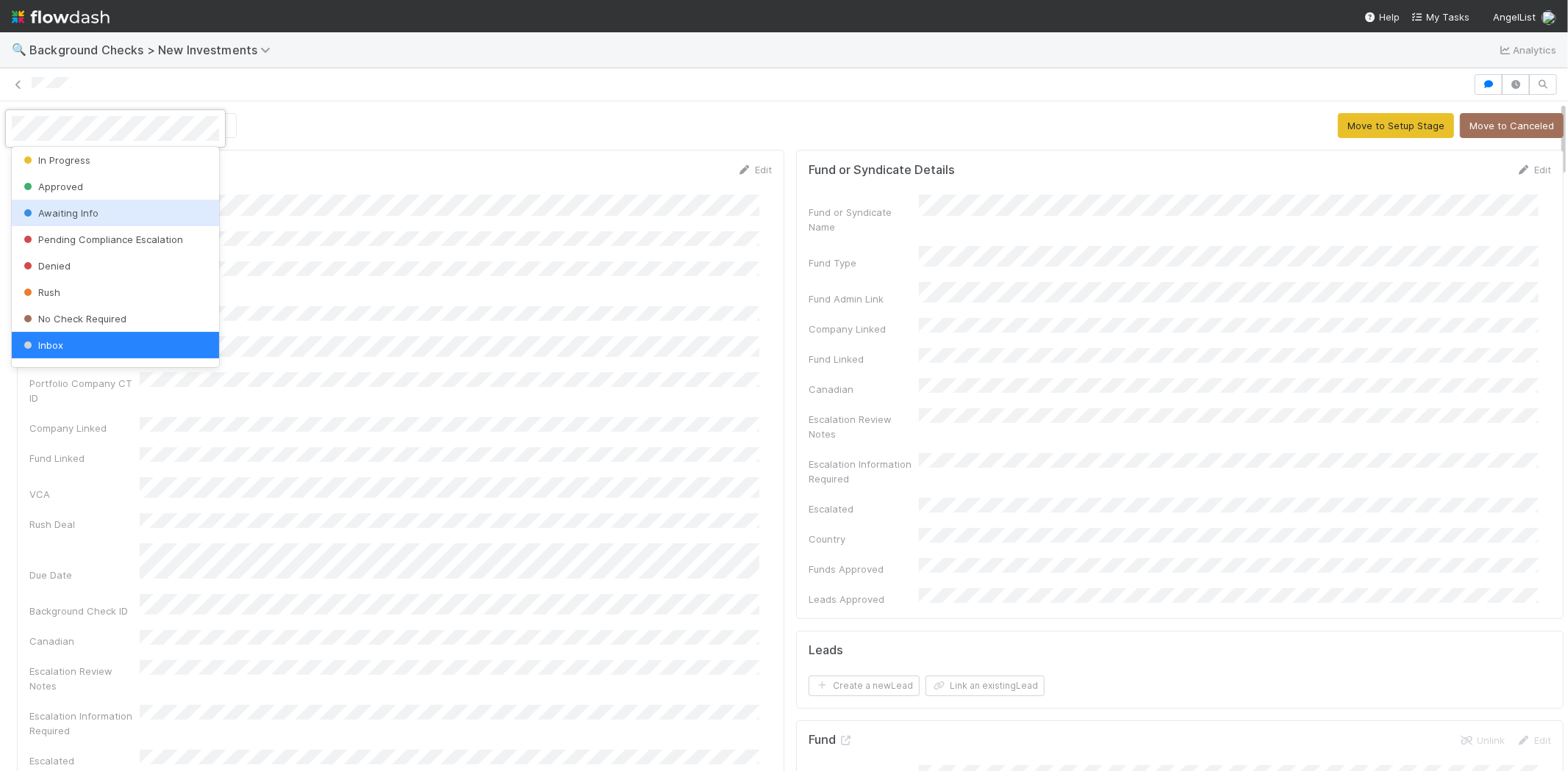
click at [63, 209] on span "Awaiting Info" at bounding box center [59, 213] width 78 height 11
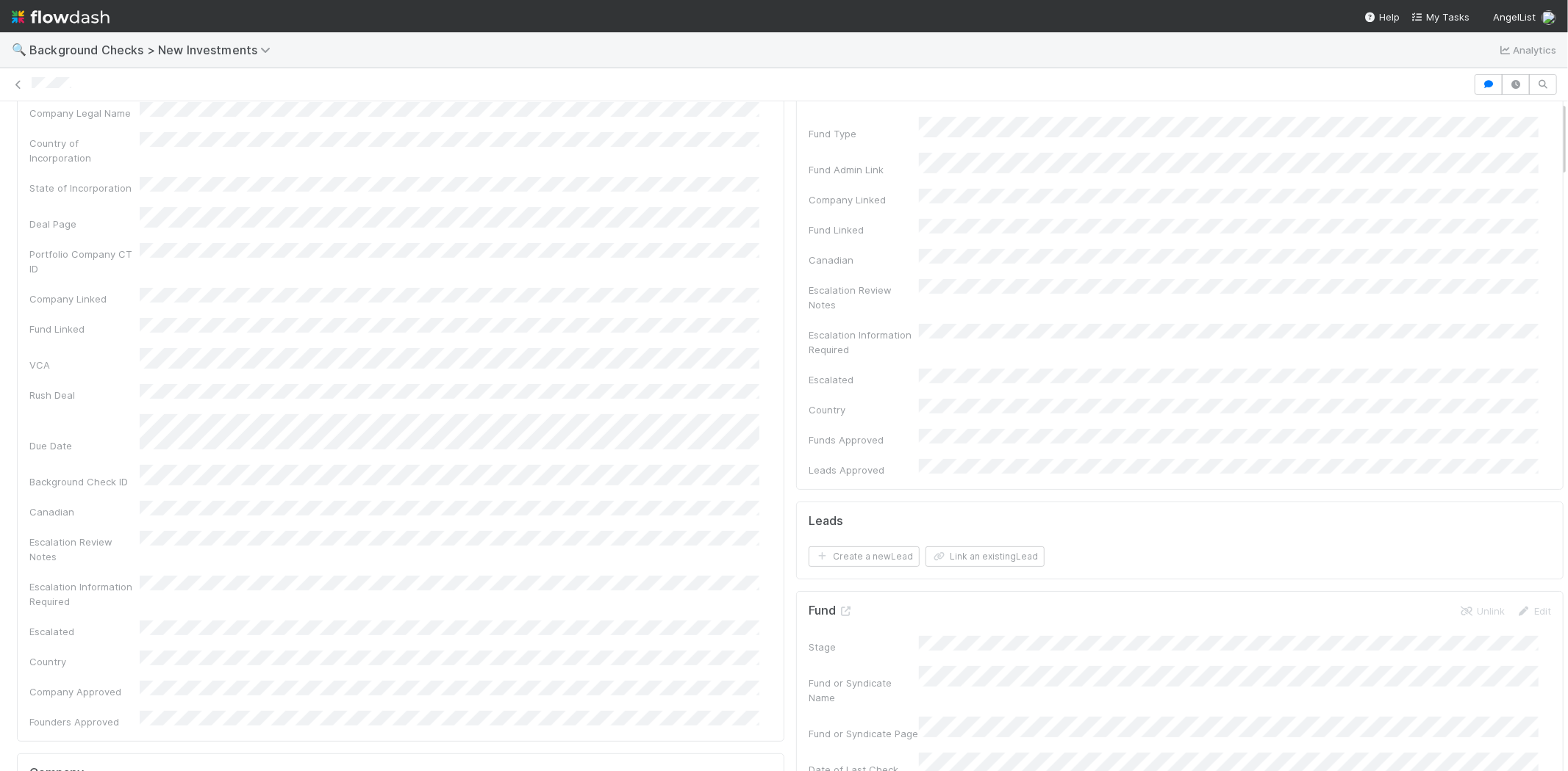
scroll to position [0, 0]
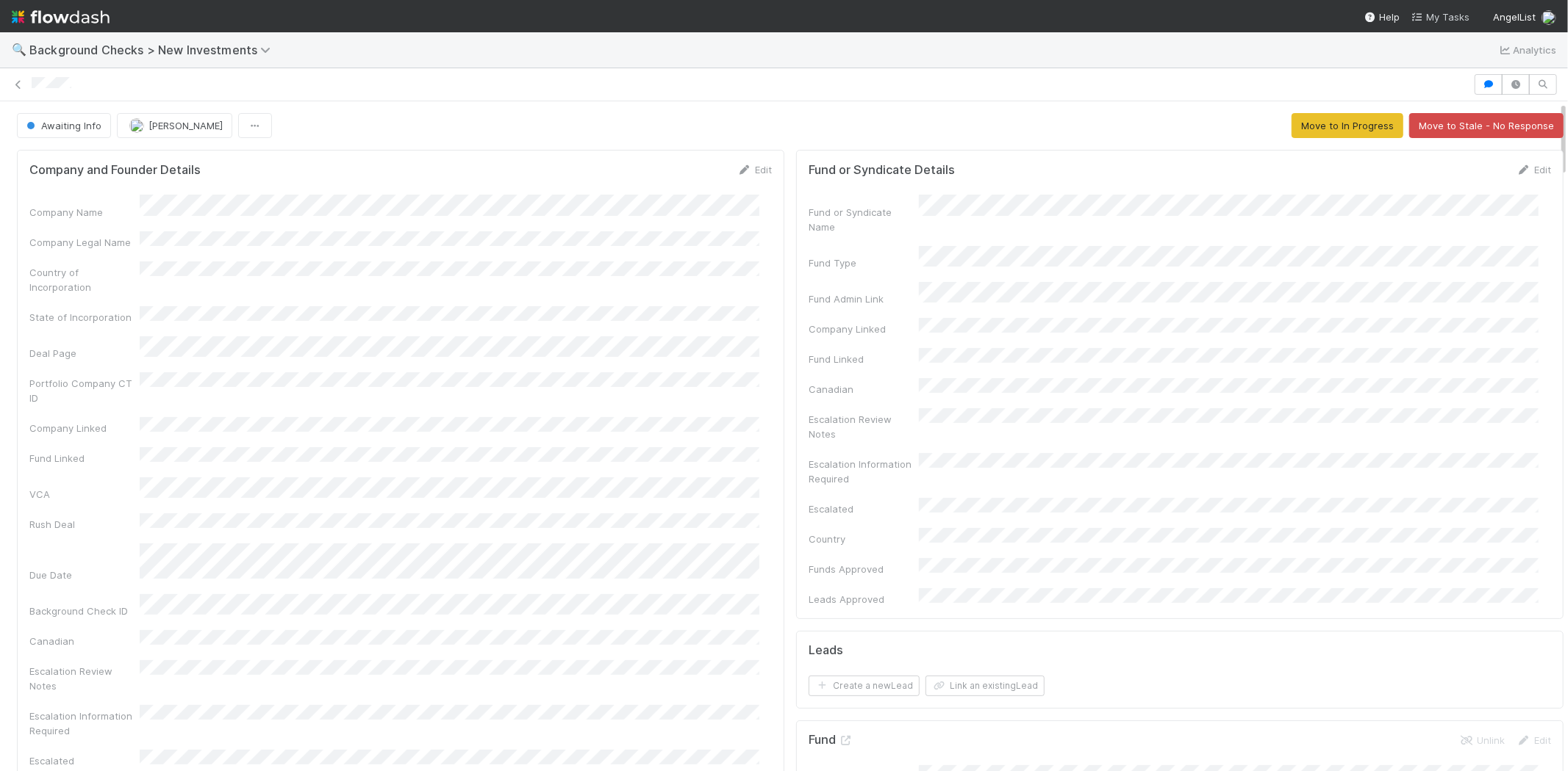
click at [1439, 17] on span "My Tasks" at bounding box center [1441, 17] width 58 height 11
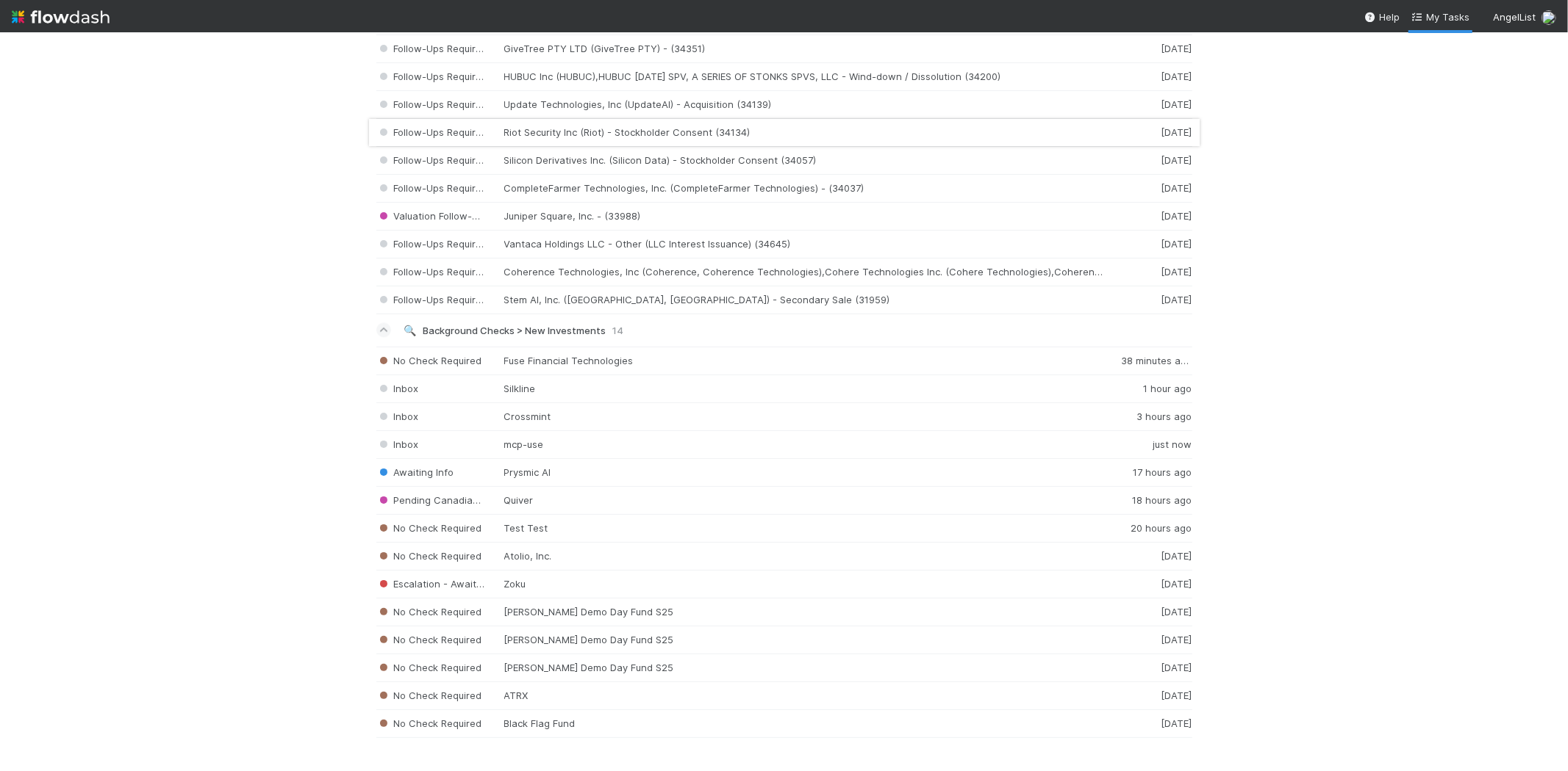
scroll to position [2380, 0]
click at [491, 444] on div "Inbox Crossmint 3 hours ago" at bounding box center [784, 443] width 816 height 28
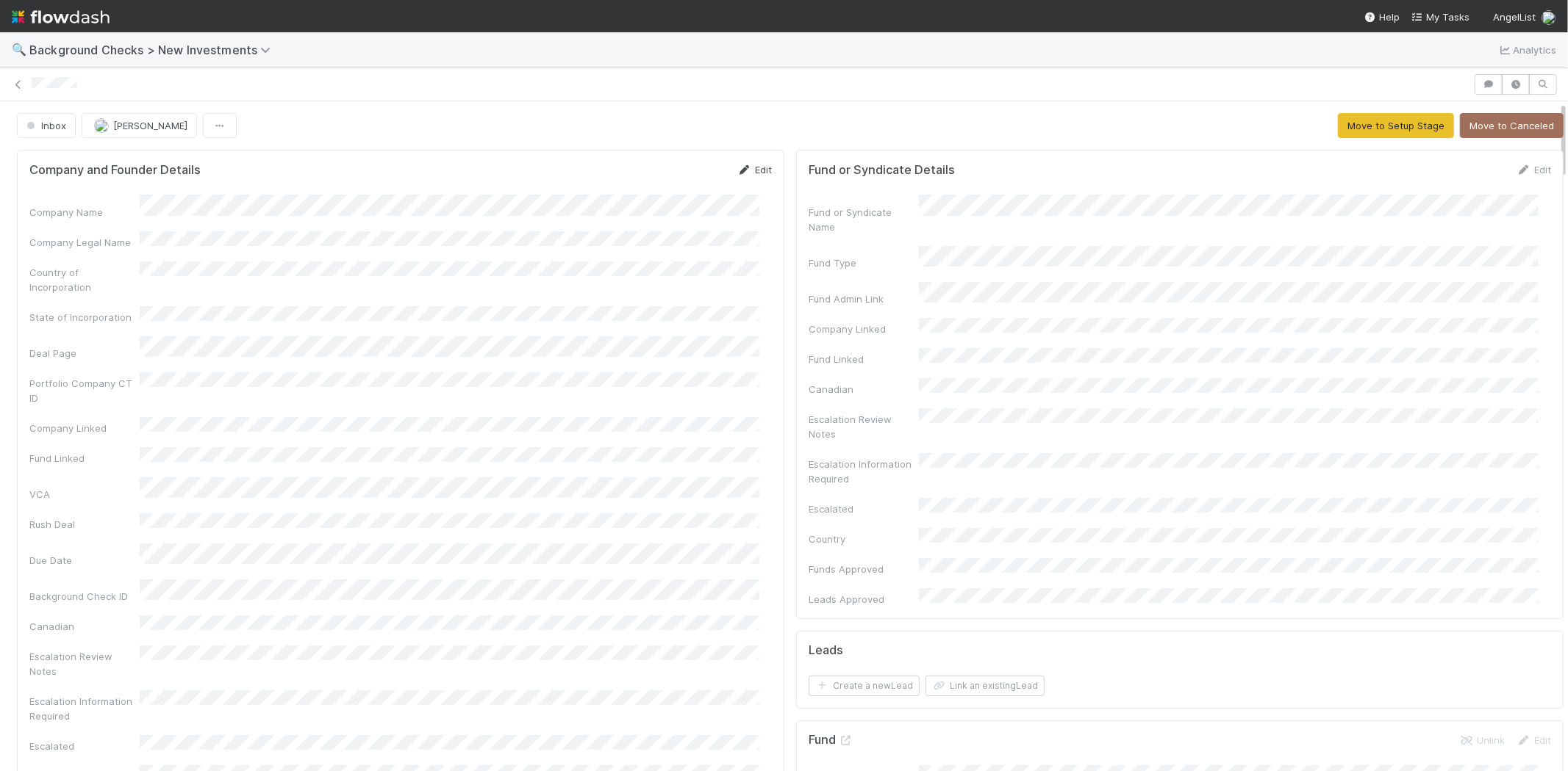
click at [737, 165] on link "Edit" at bounding box center [754, 170] width 35 height 11
click at [680, 174] on button "Save" at bounding box center [693, 174] width 42 height 25
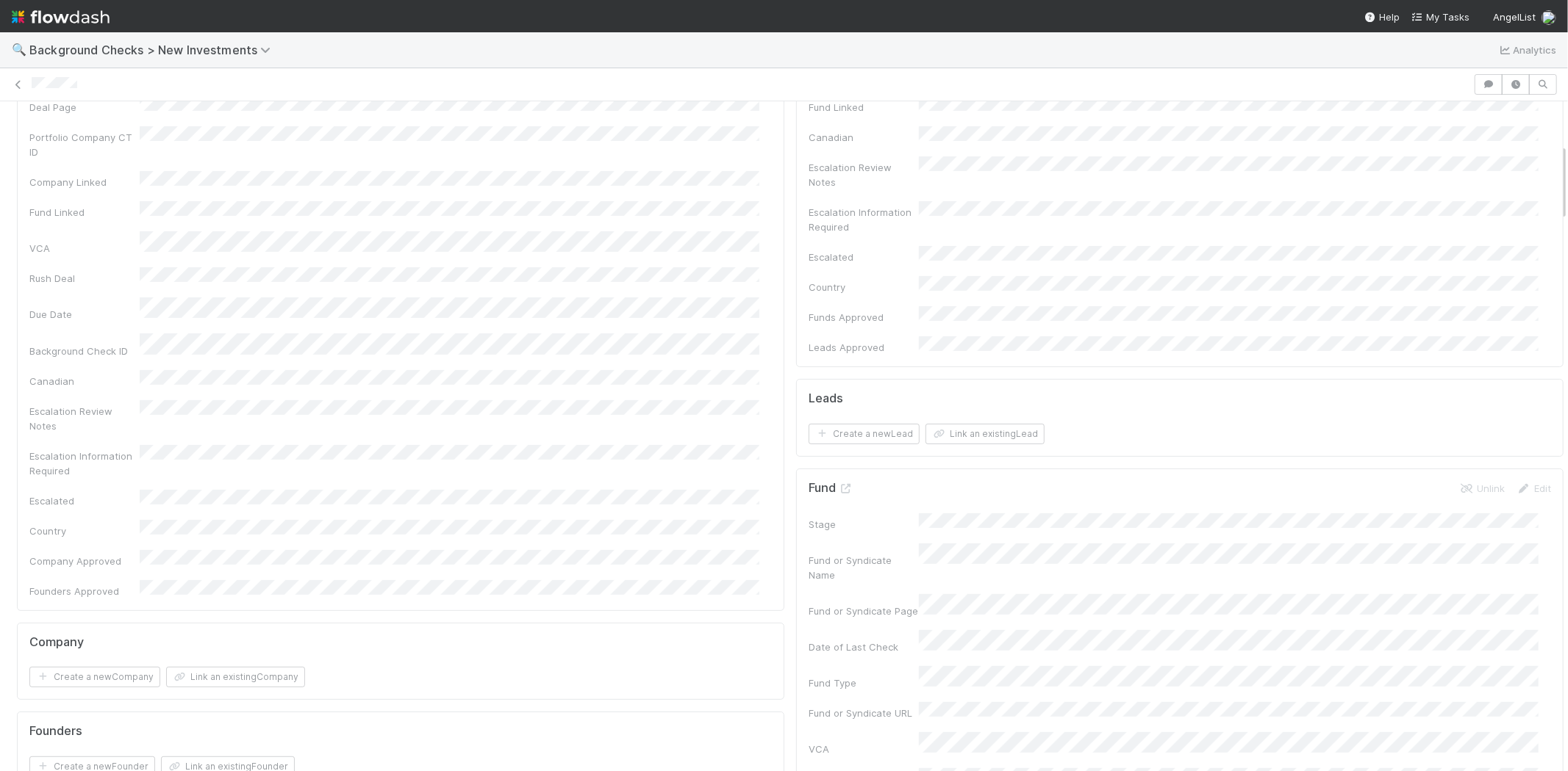
scroll to position [407, 0]
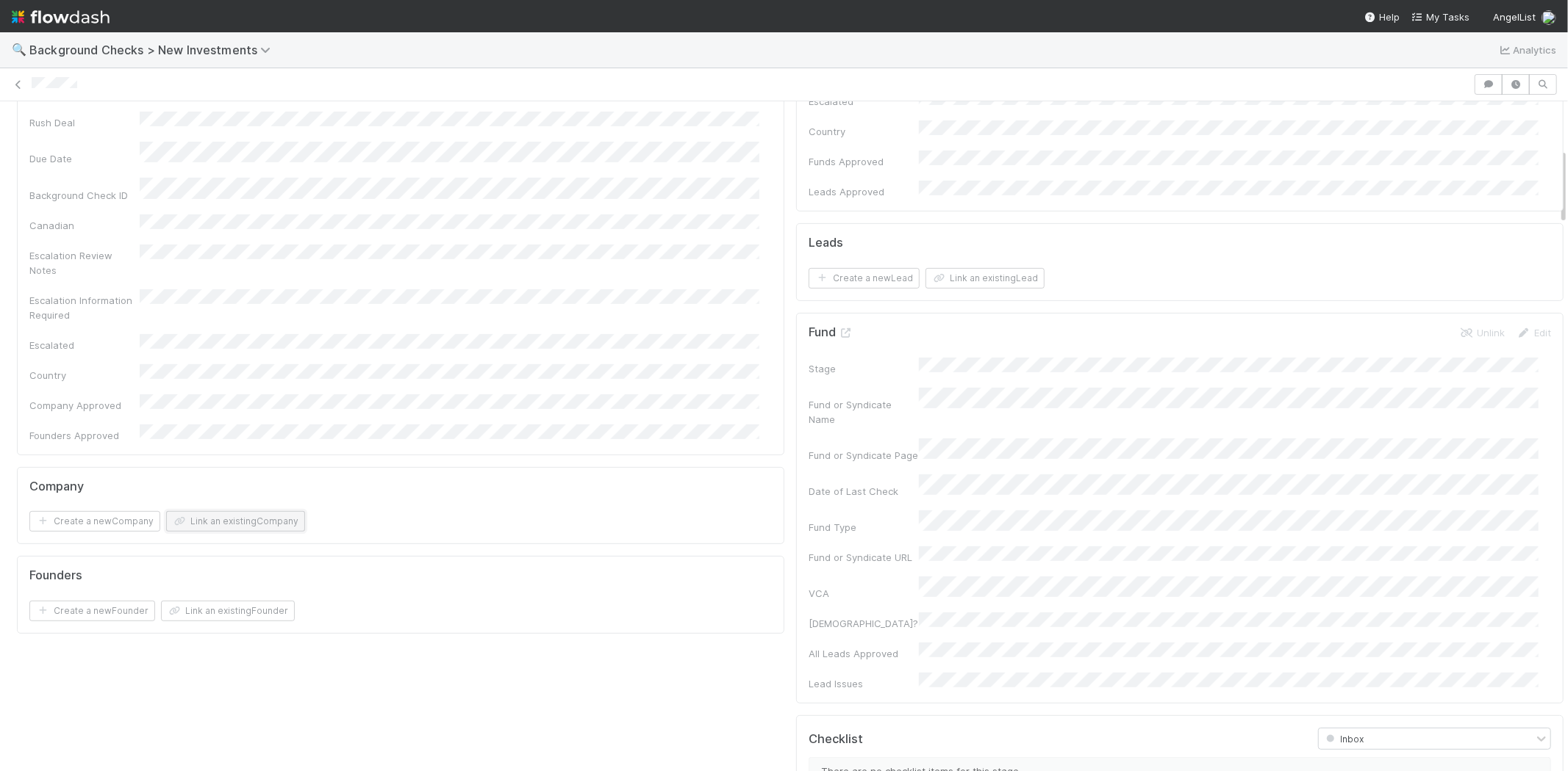
click at [253, 511] on button "Link an existing Company" at bounding box center [235, 521] width 139 height 20
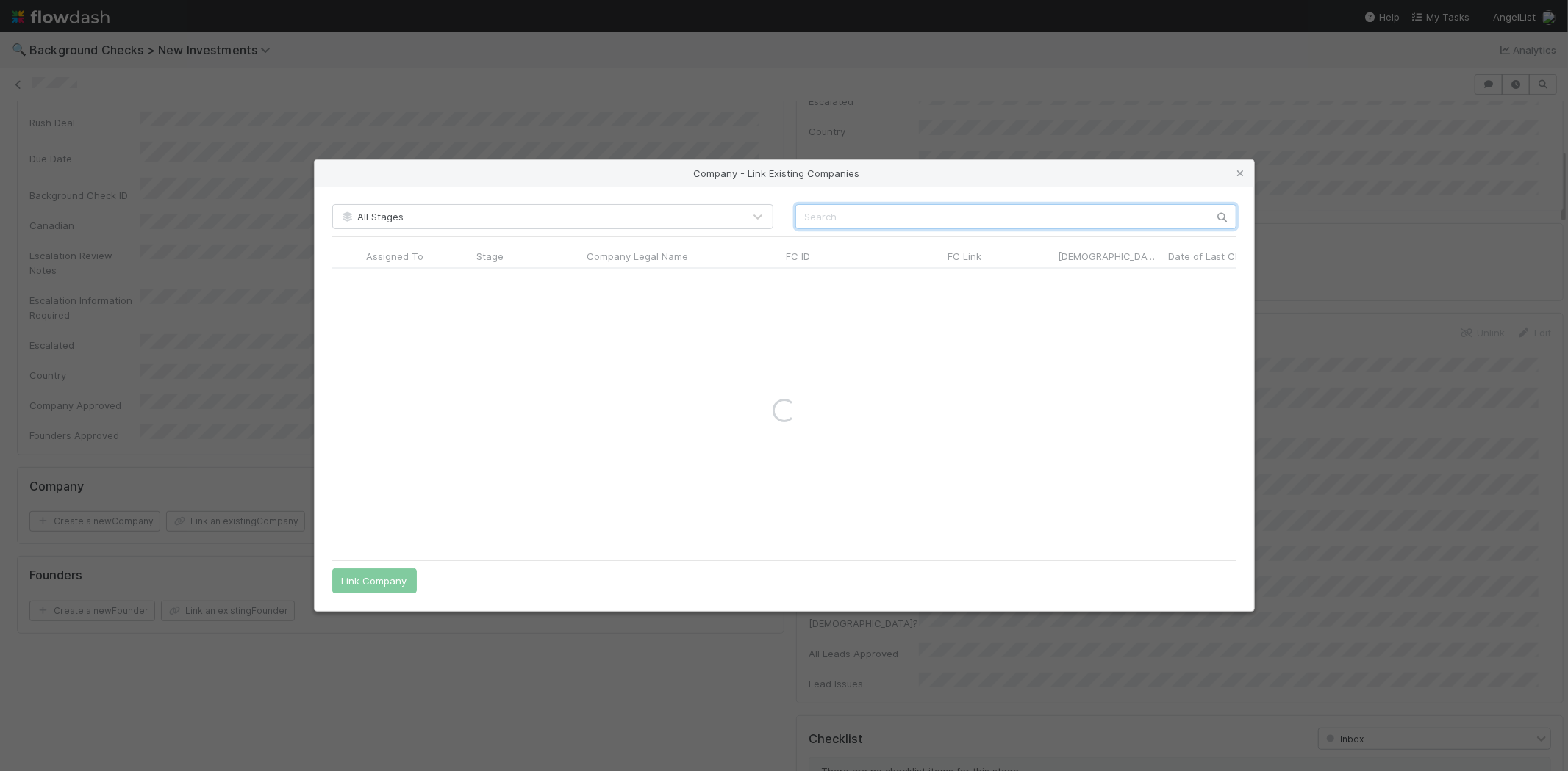
click at [904, 212] on input "text" at bounding box center [1015, 217] width 441 height 25
paste input "CROSSMINT, INC."
type input "CROSSMINT"
click at [1242, 178] on icon at bounding box center [1241, 174] width 15 height 10
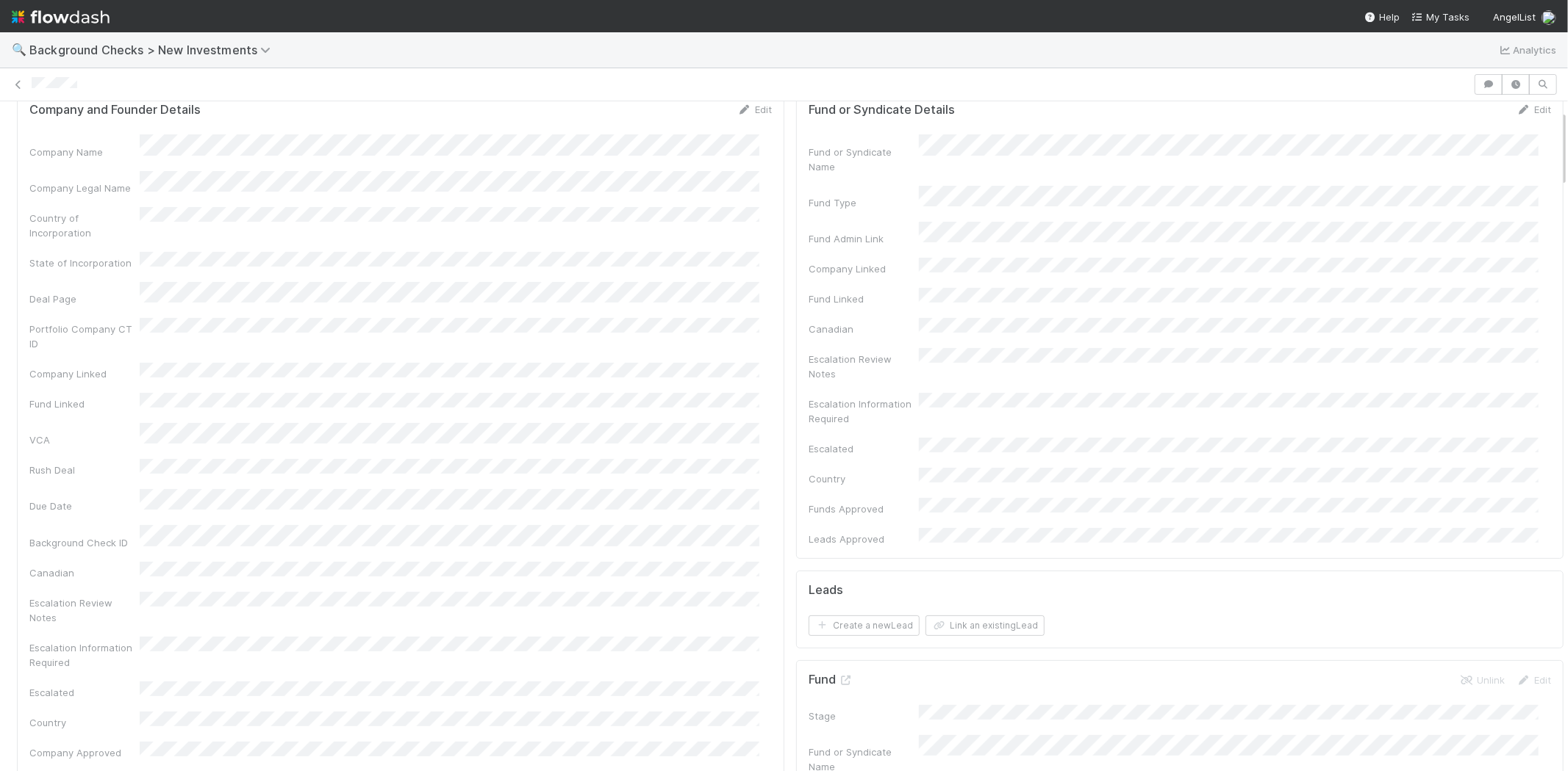
scroll to position [0, 0]
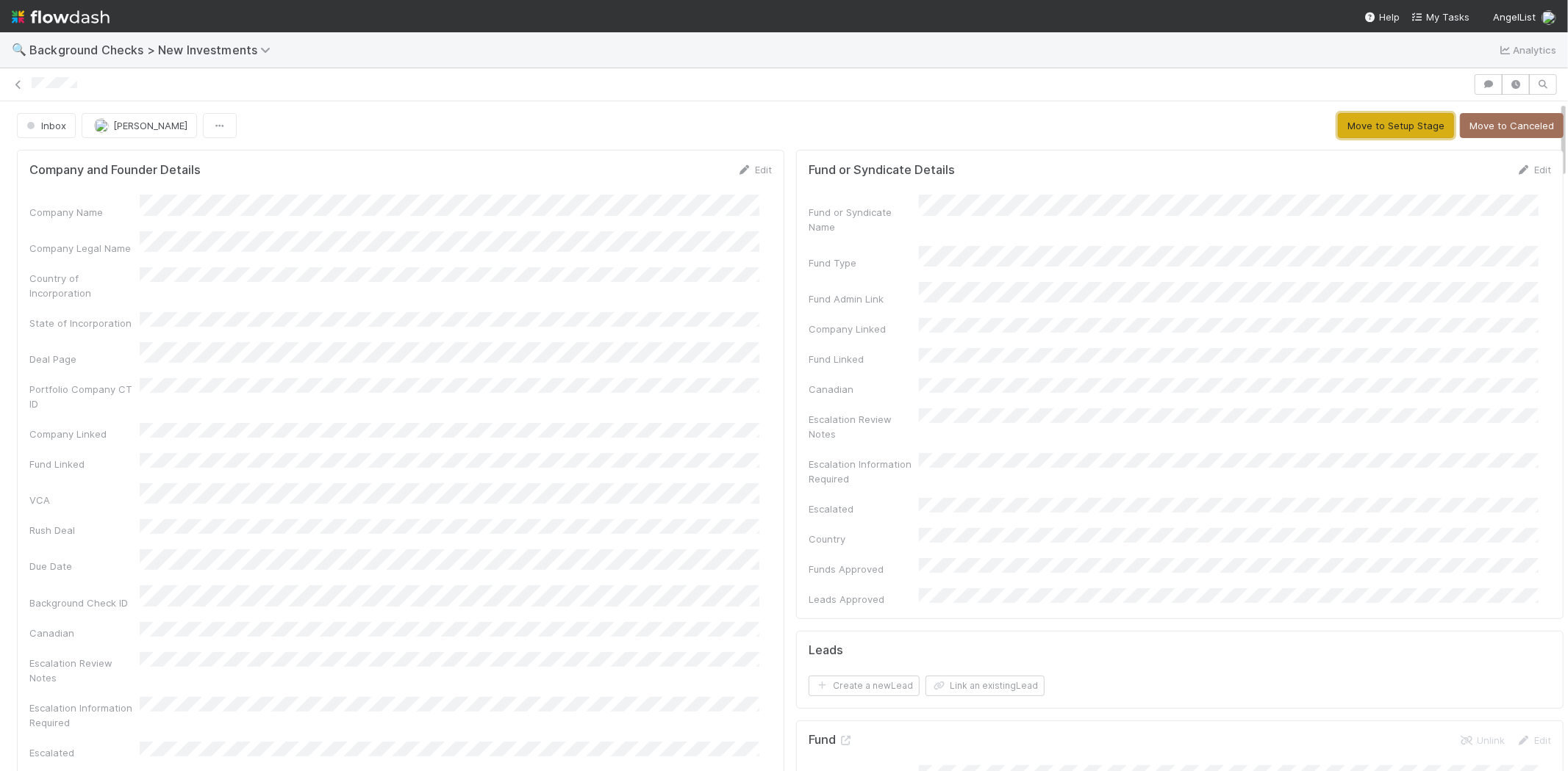
click at [1363, 126] on button "Move to Setup Stage" at bounding box center [1395, 125] width 116 height 25
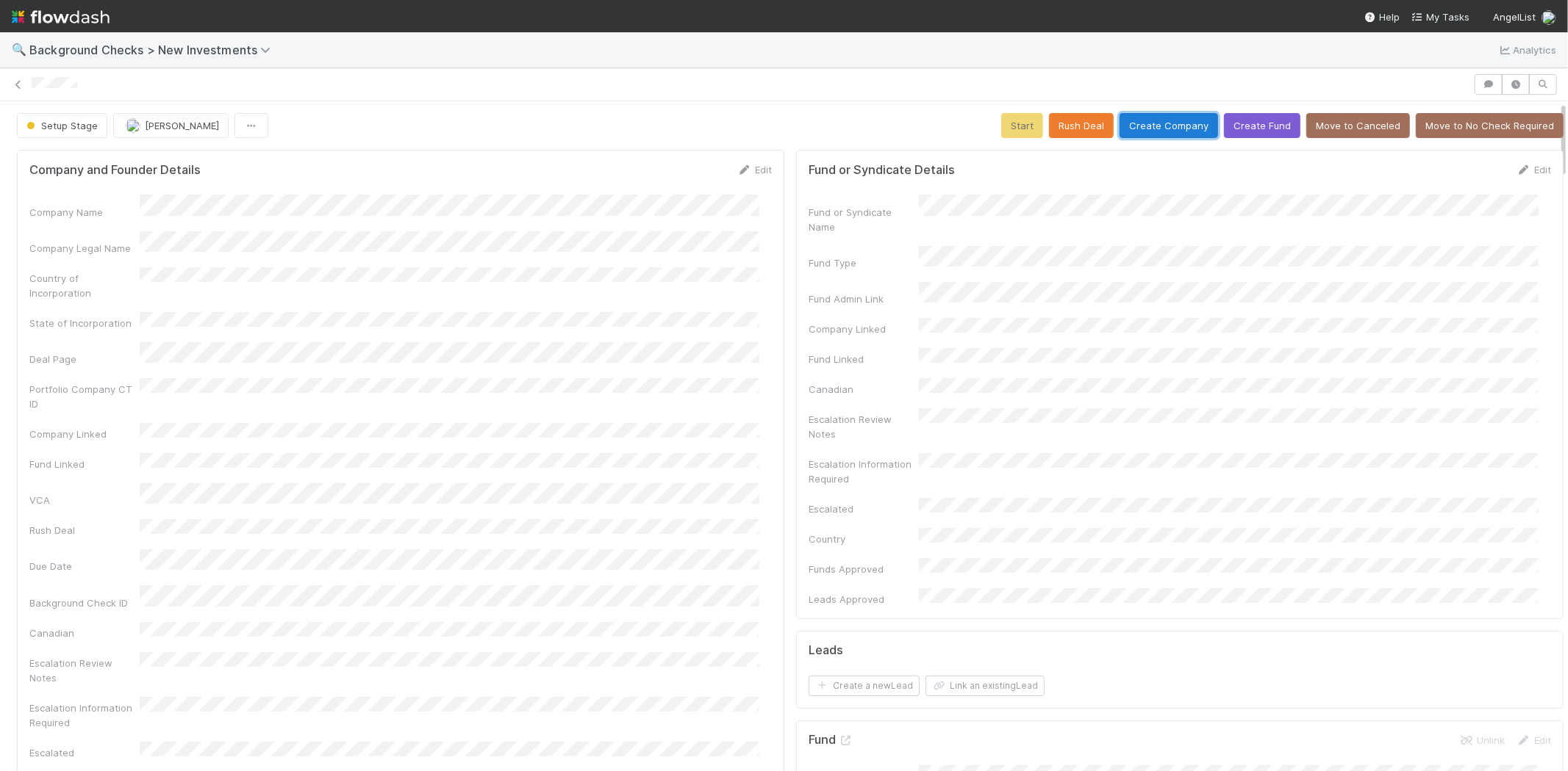
click at [1127, 134] on button "Create Company" at bounding box center [1168, 125] width 98 height 25
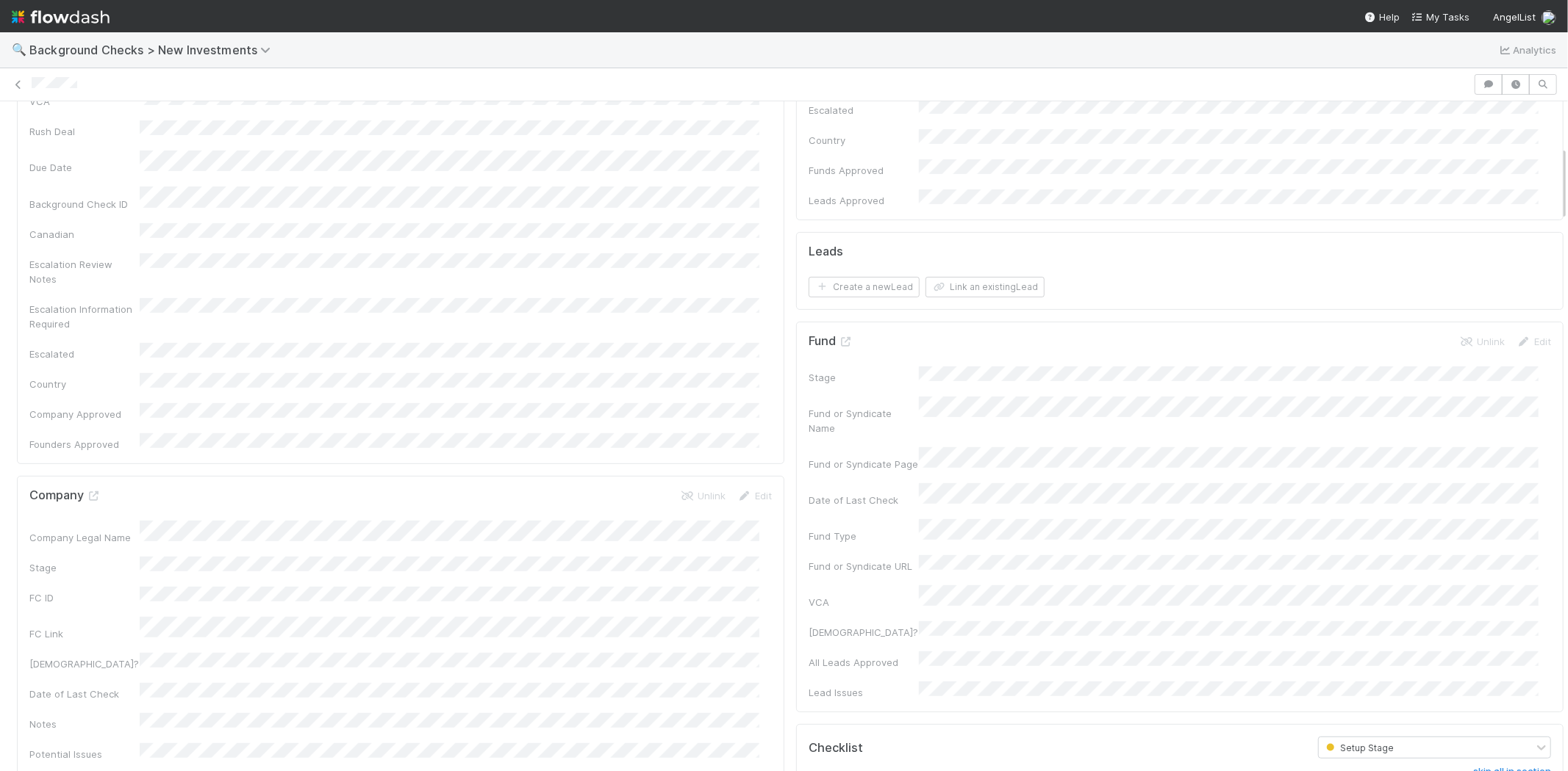
scroll to position [489, 0]
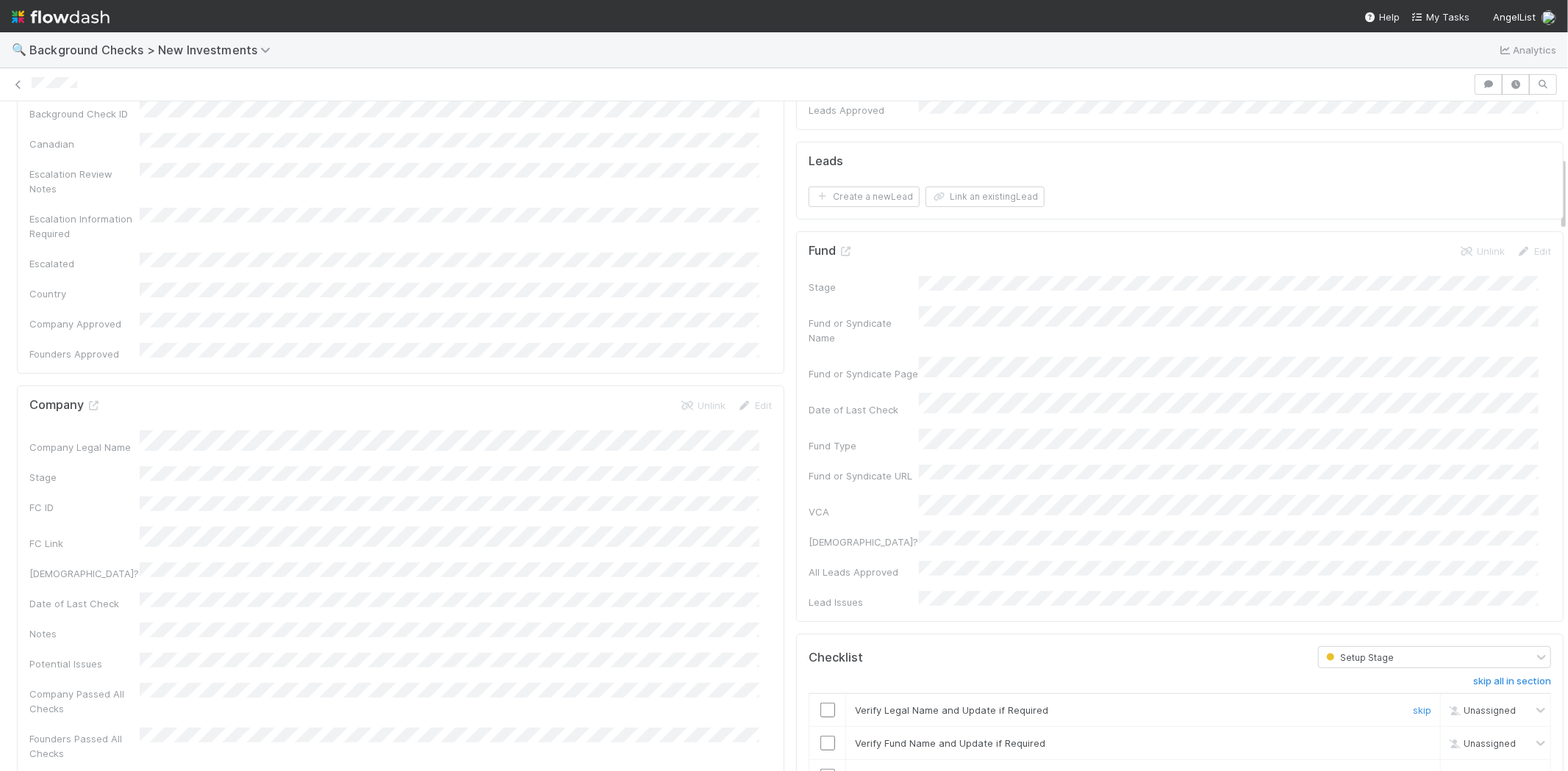
click at [821, 703] on input "checkbox" at bounding box center [827, 710] width 15 height 15
click at [820, 736] on input "checkbox" at bounding box center [827, 743] width 15 height 15
click at [820, 769] on input "checkbox" at bounding box center [827, 777] width 15 height 15
click at [820, 703] on input "checkbox" at bounding box center [827, 710] width 15 height 15
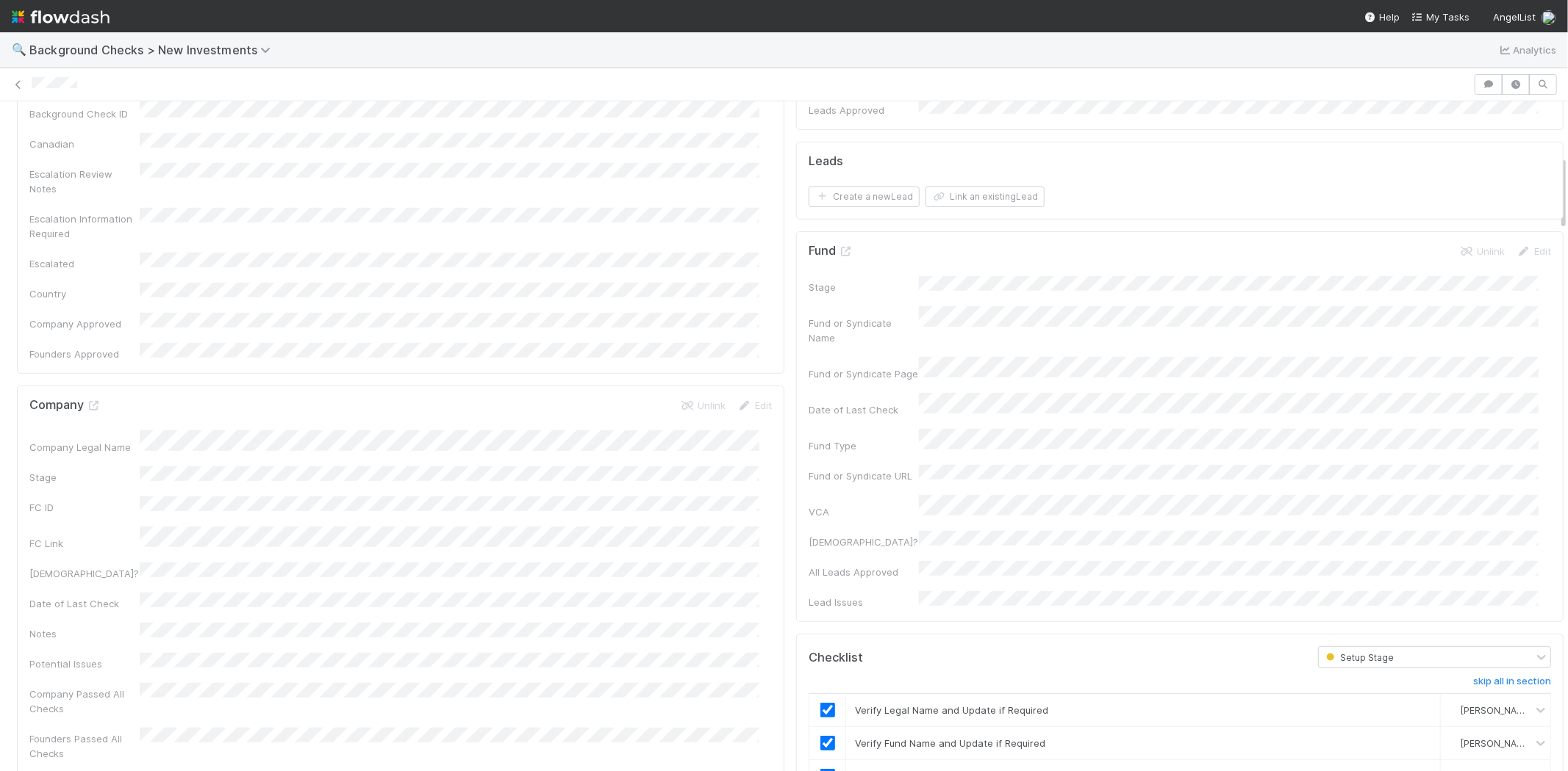
scroll to position [0, 0]
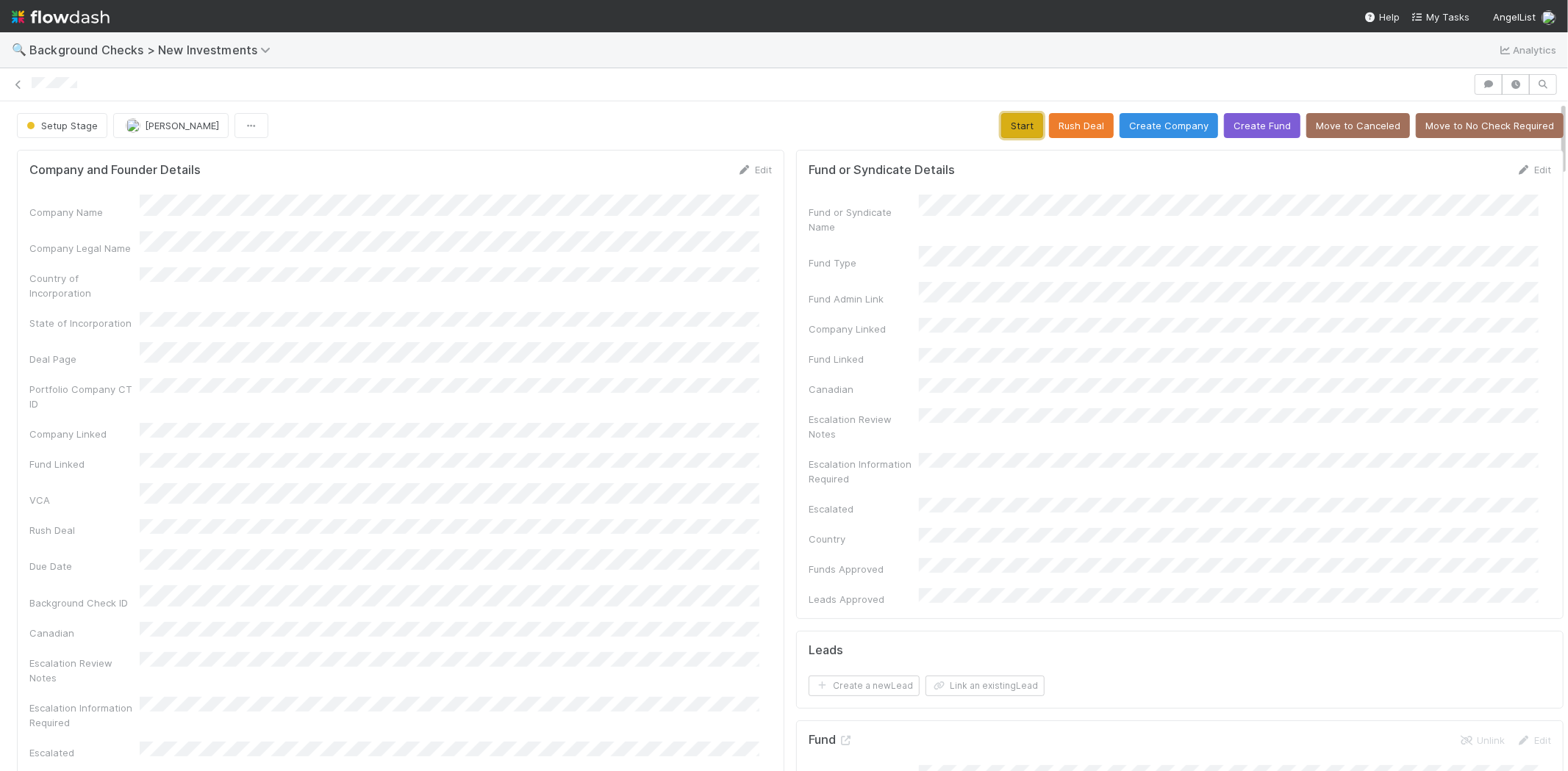
click at [1009, 123] on button "Start" at bounding box center [1022, 125] width 42 height 25
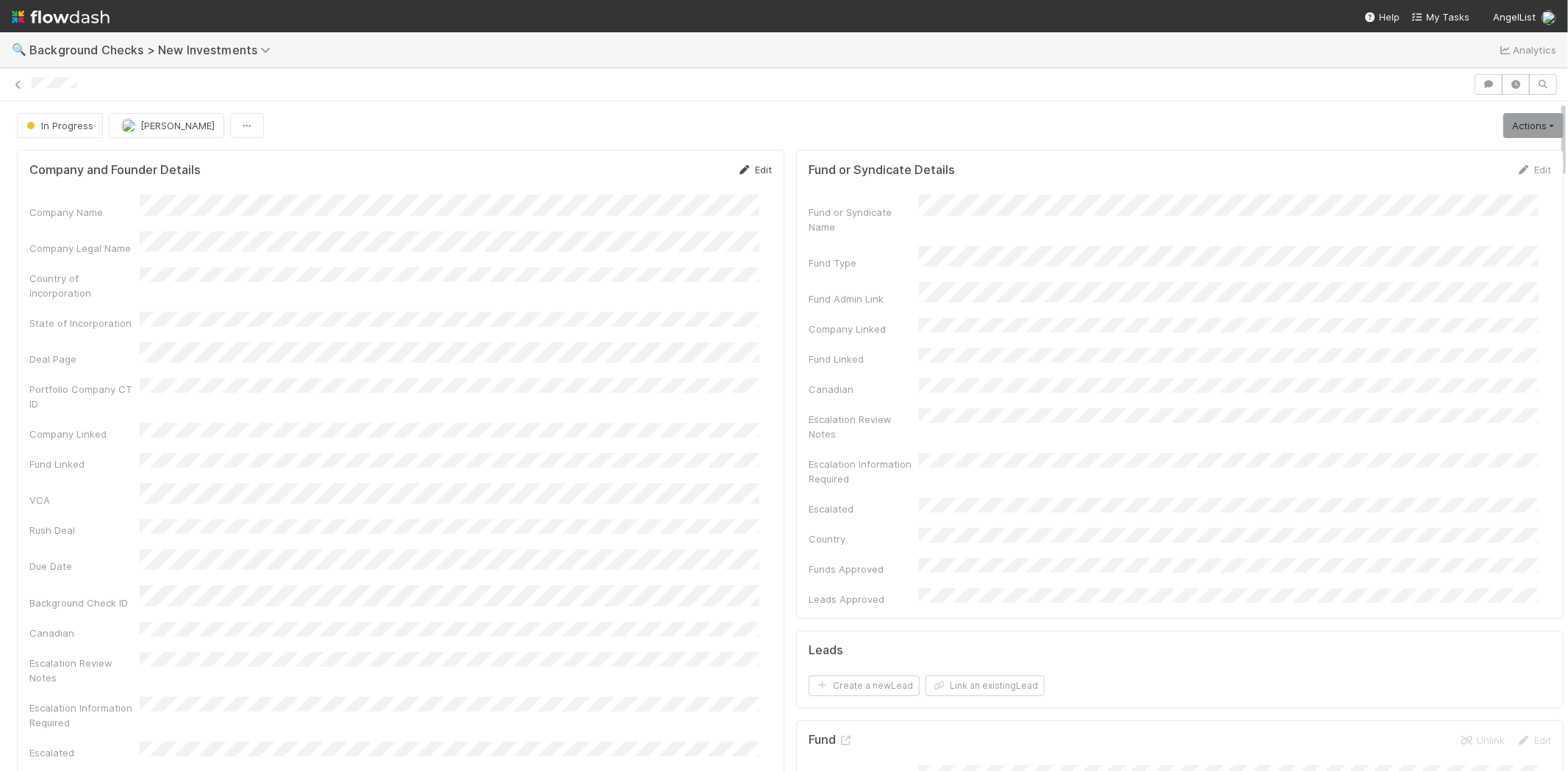
click at [751, 166] on link "Edit" at bounding box center [754, 170] width 35 height 11
click at [673, 174] on button "Save" at bounding box center [693, 174] width 42 height 25
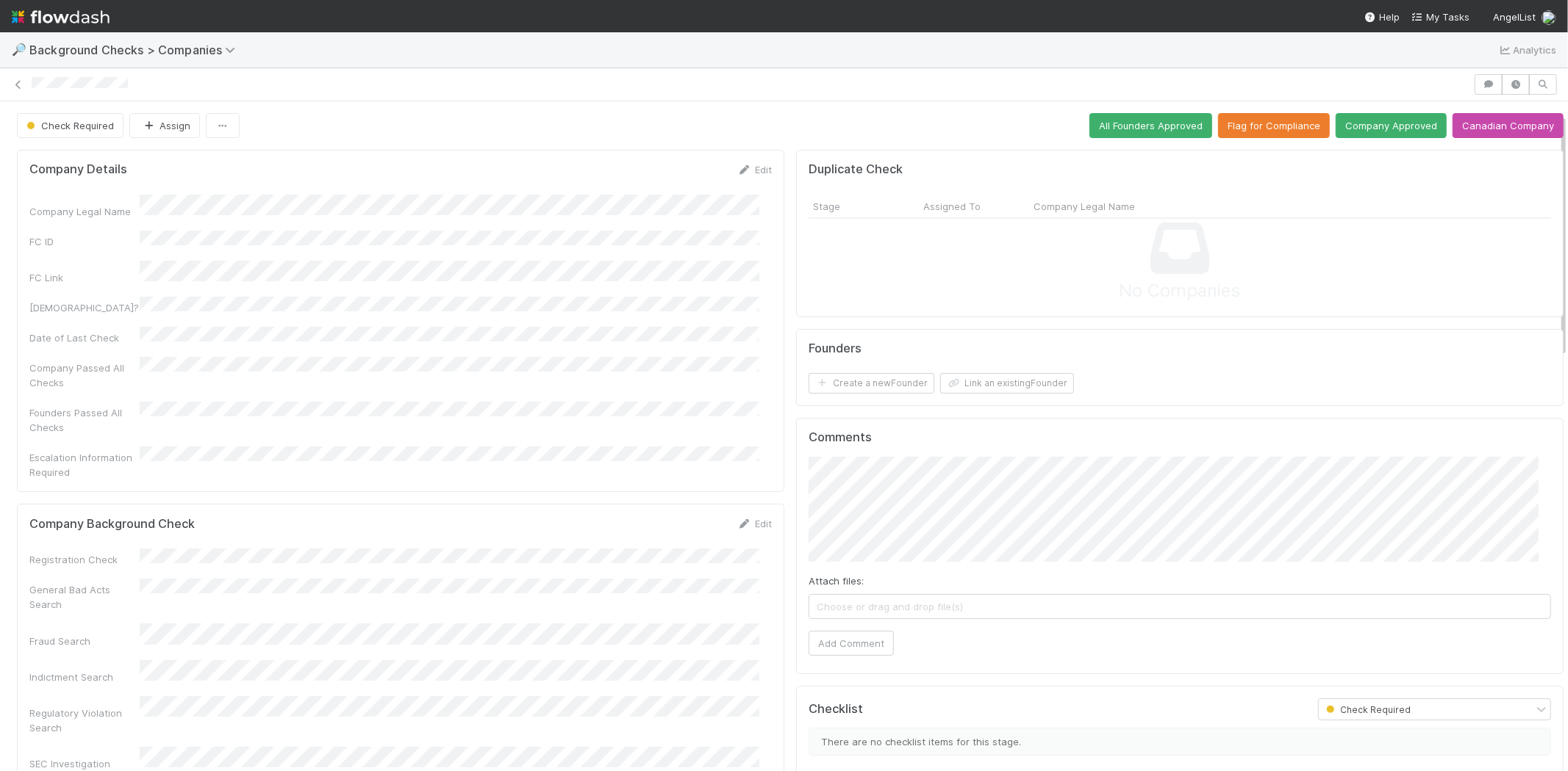
scroll to position [81, 0]
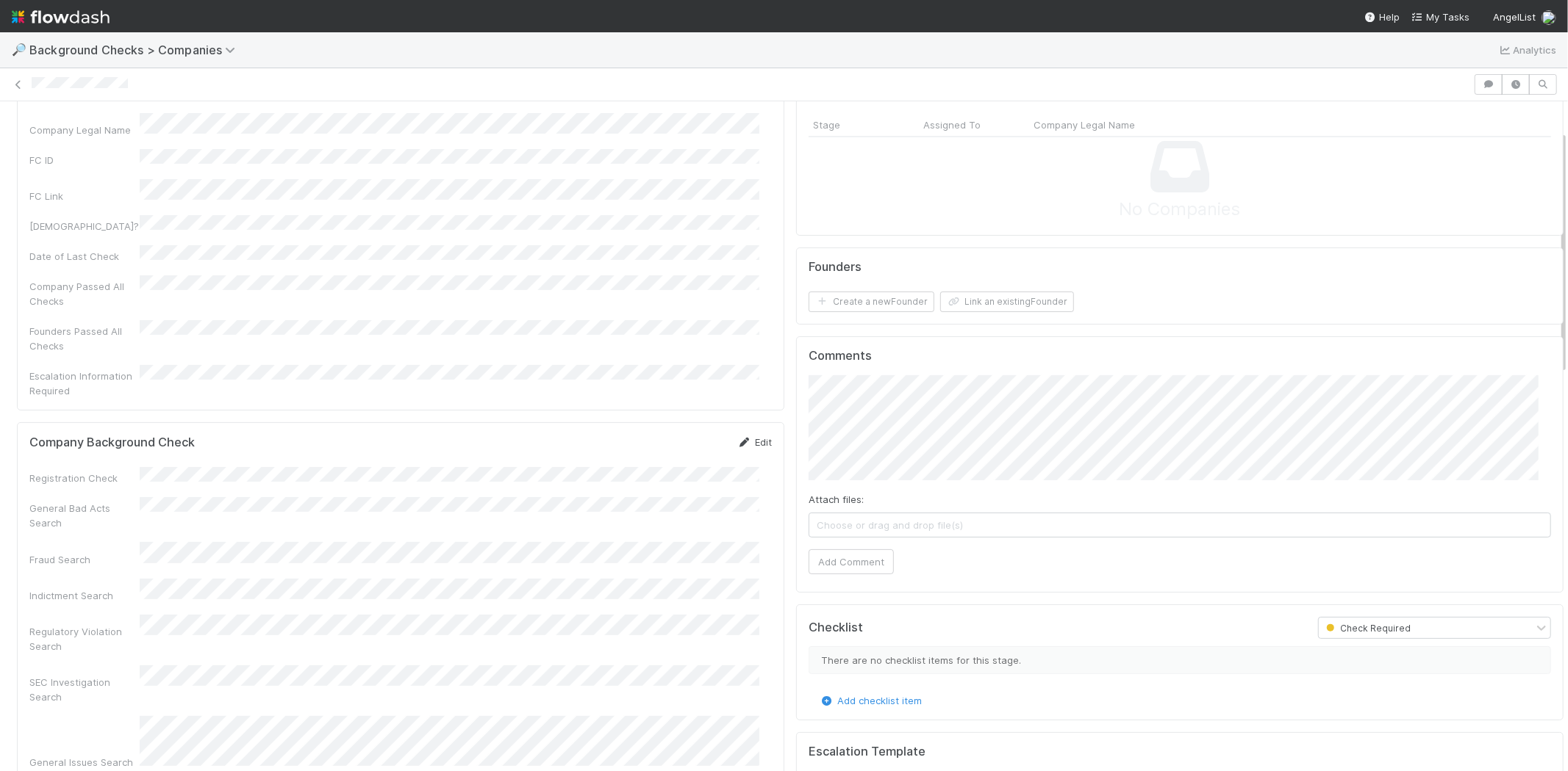
click at [745, 437] on link "Edit" at bounding box center [754, 442] width 35 height 11
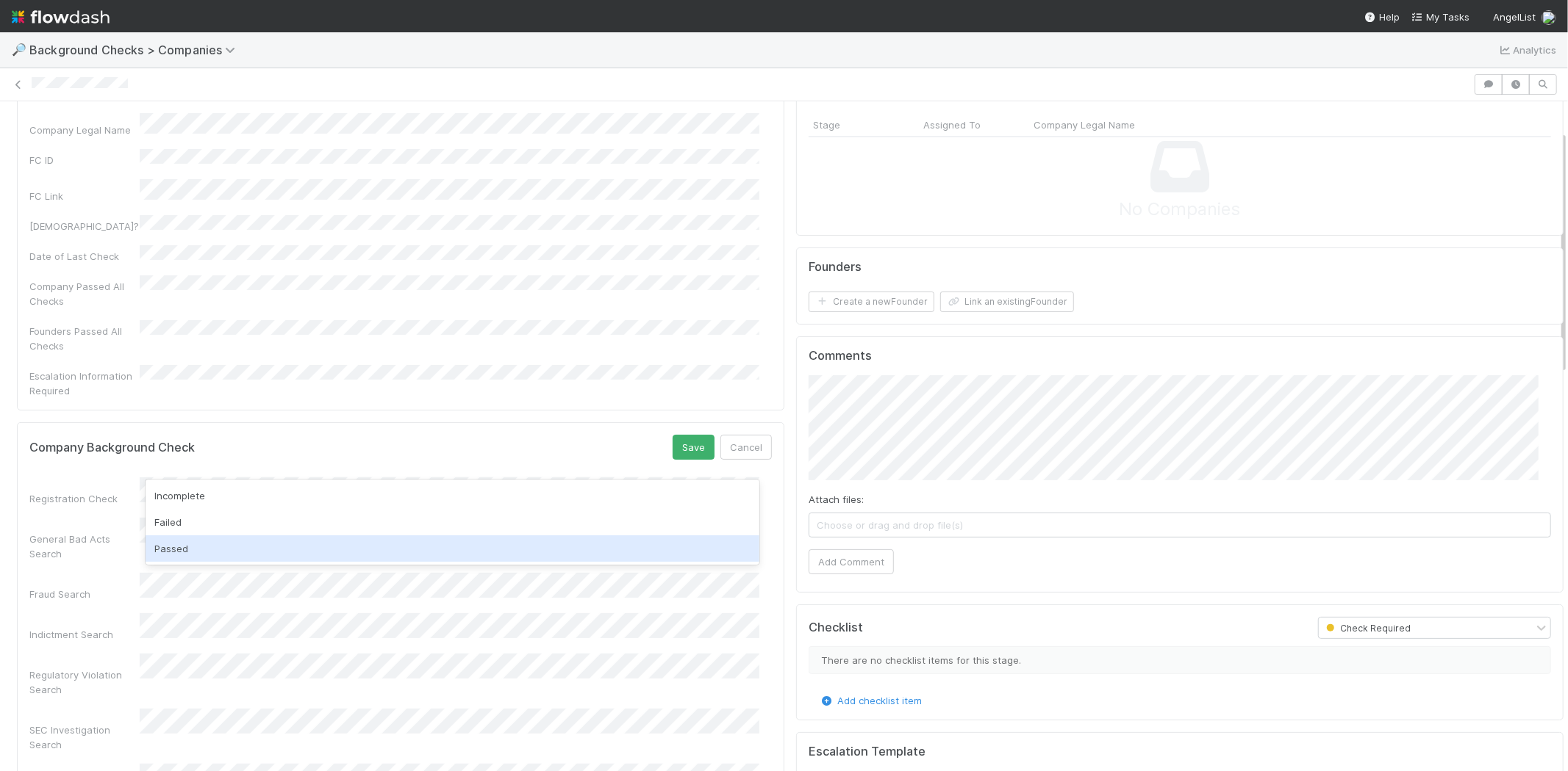
click at [184, 545] on div "Passed" at bounding box center [452, 549] width 614 height 27
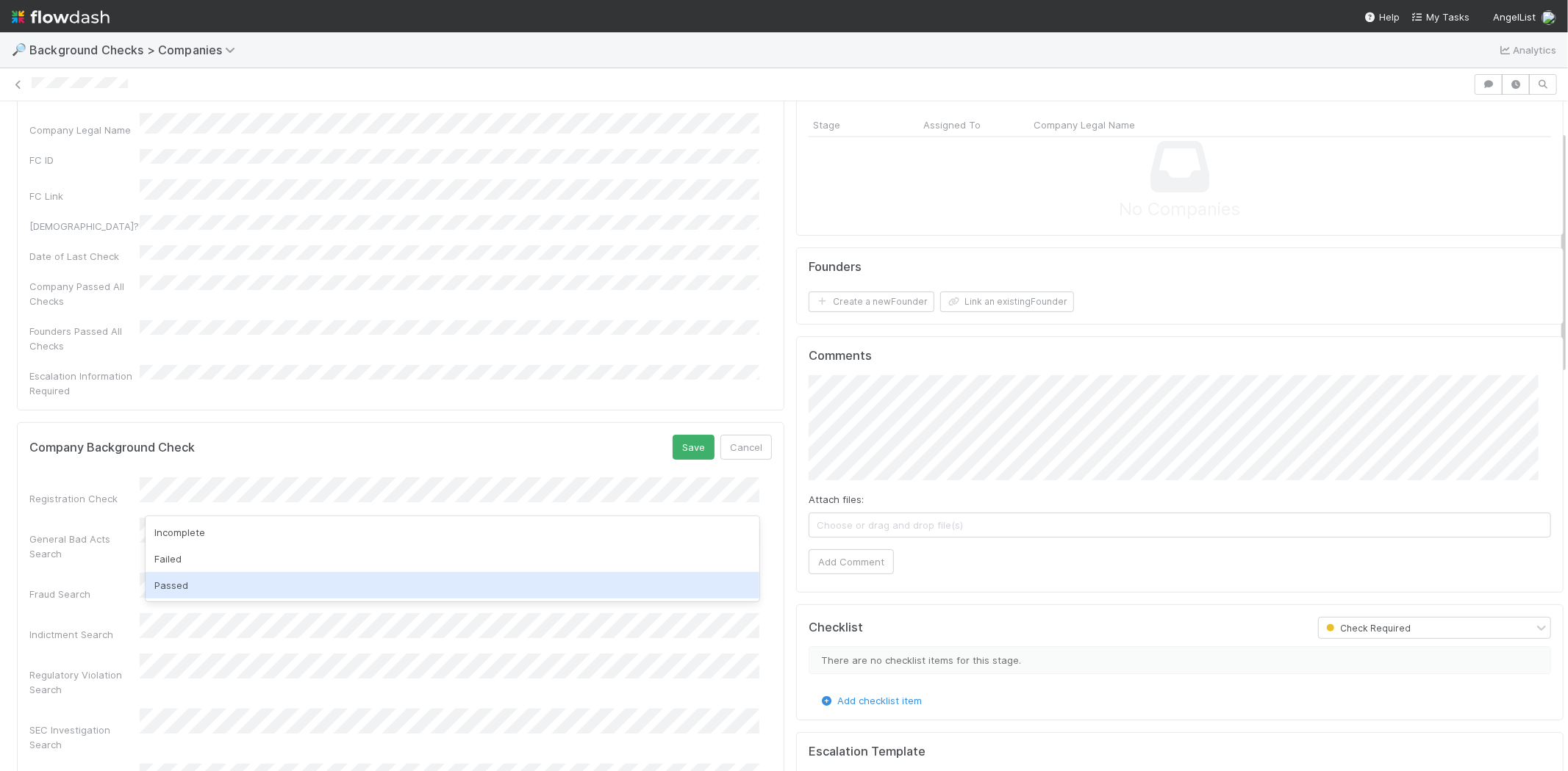
click at [191, 583] on div "Passed" at bounding box center [452, 585] width 614 height 27
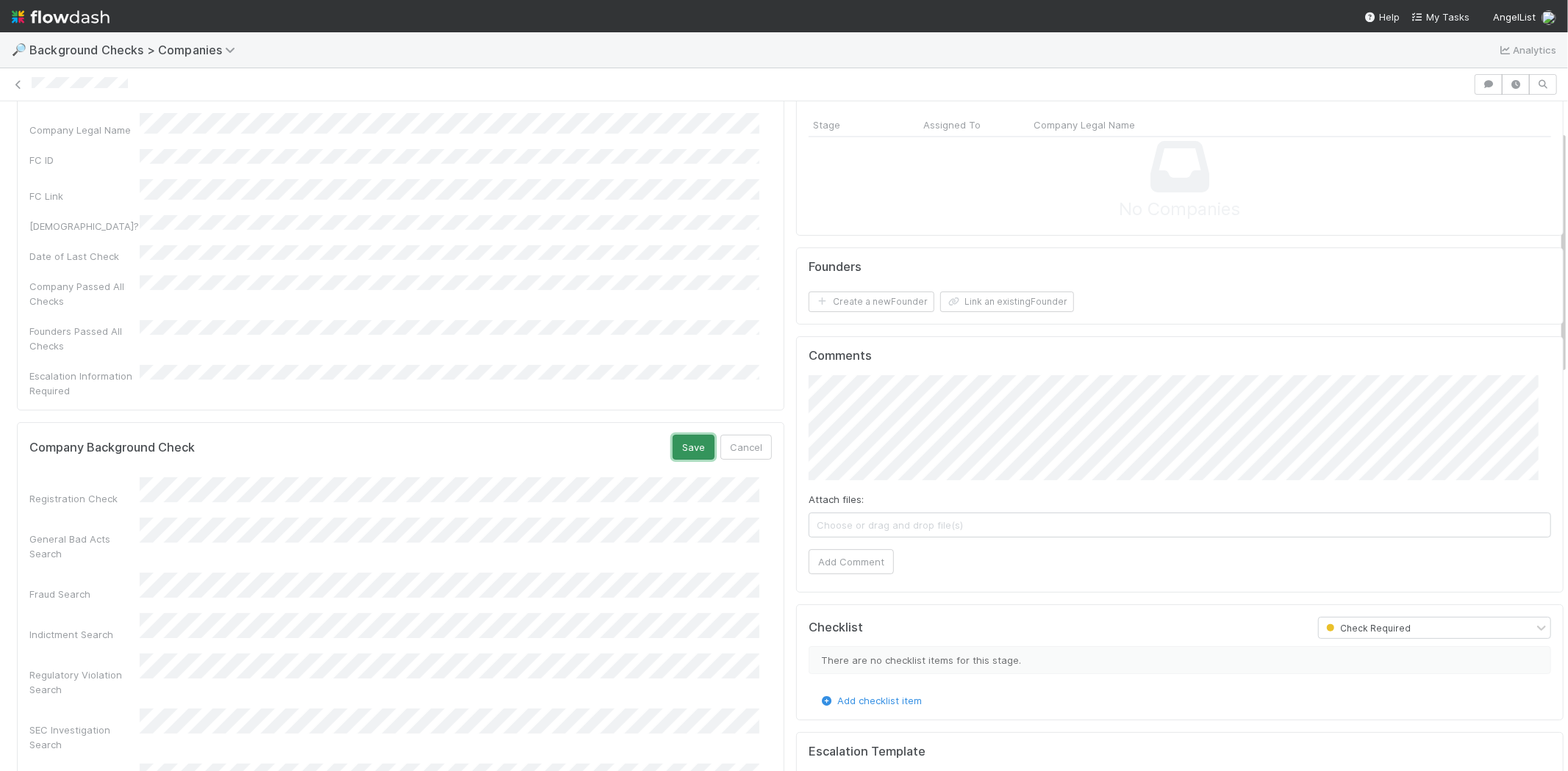
click at [672, 435] on button "Save" at bounding box center [693, 447] width 42 height 25
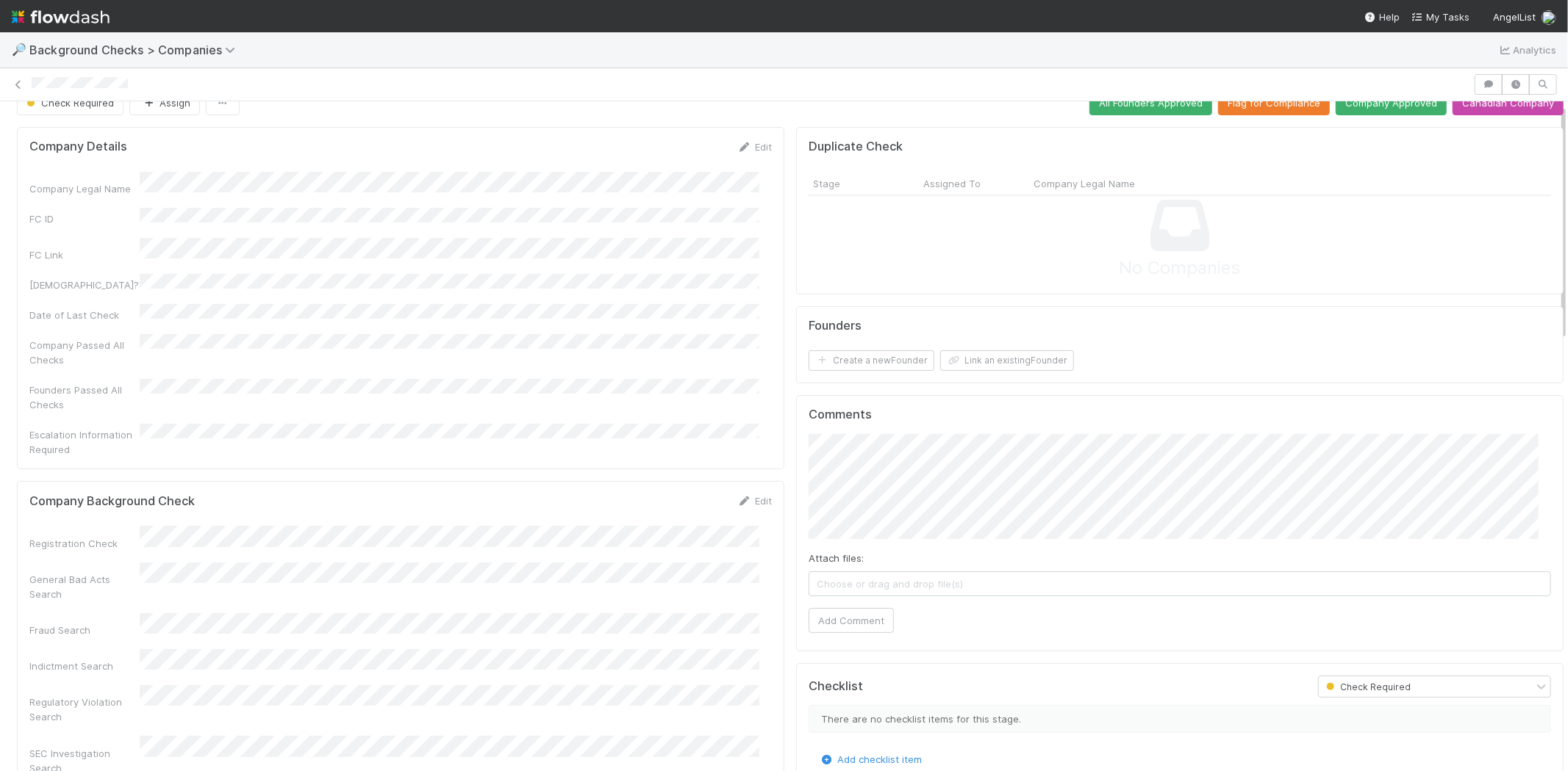
scroll to position [0, 0]
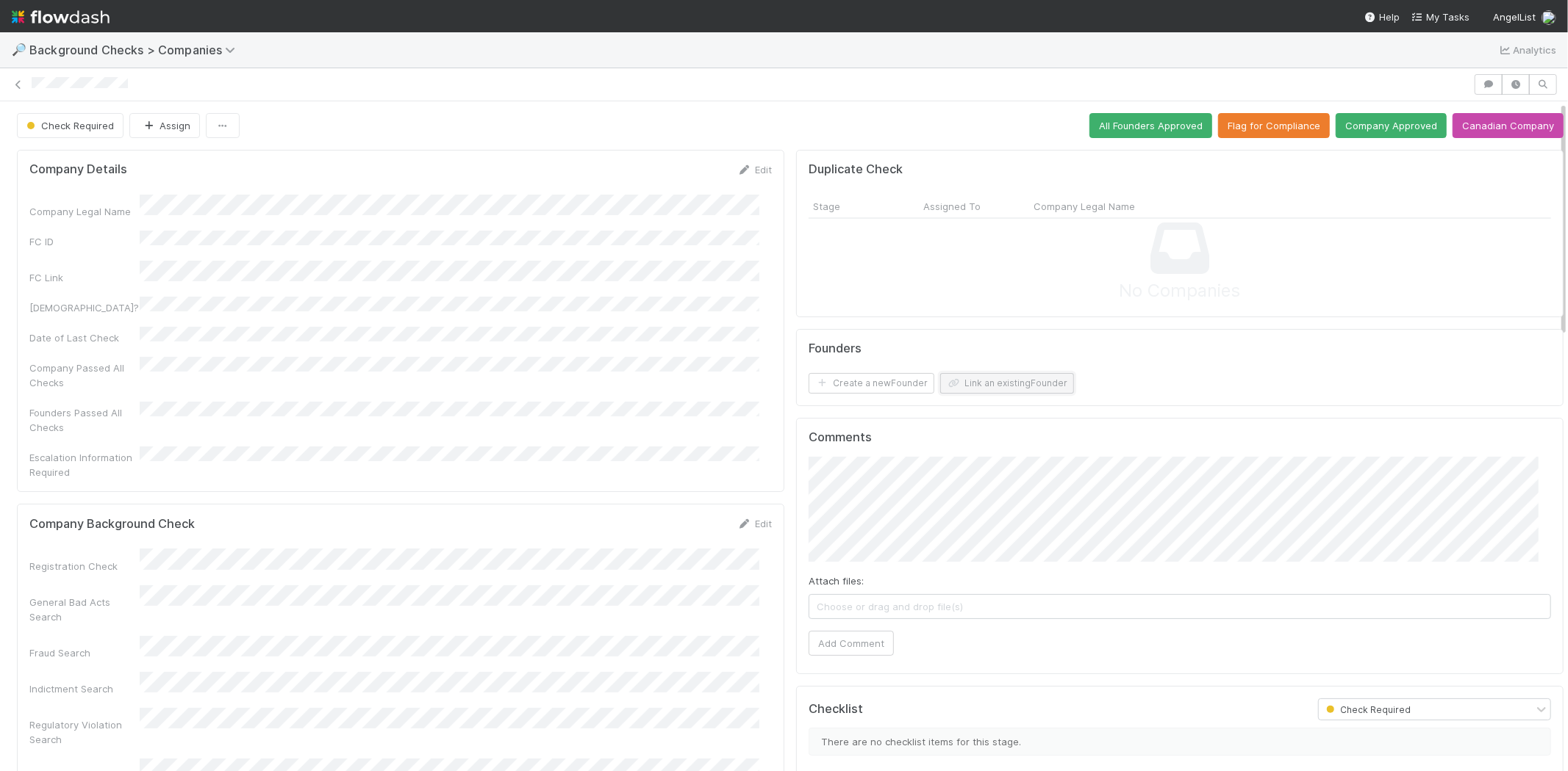
click at [1010, 386] on button "Link an existing Founder" at bounding box center [1007, 383] width 134 height 20
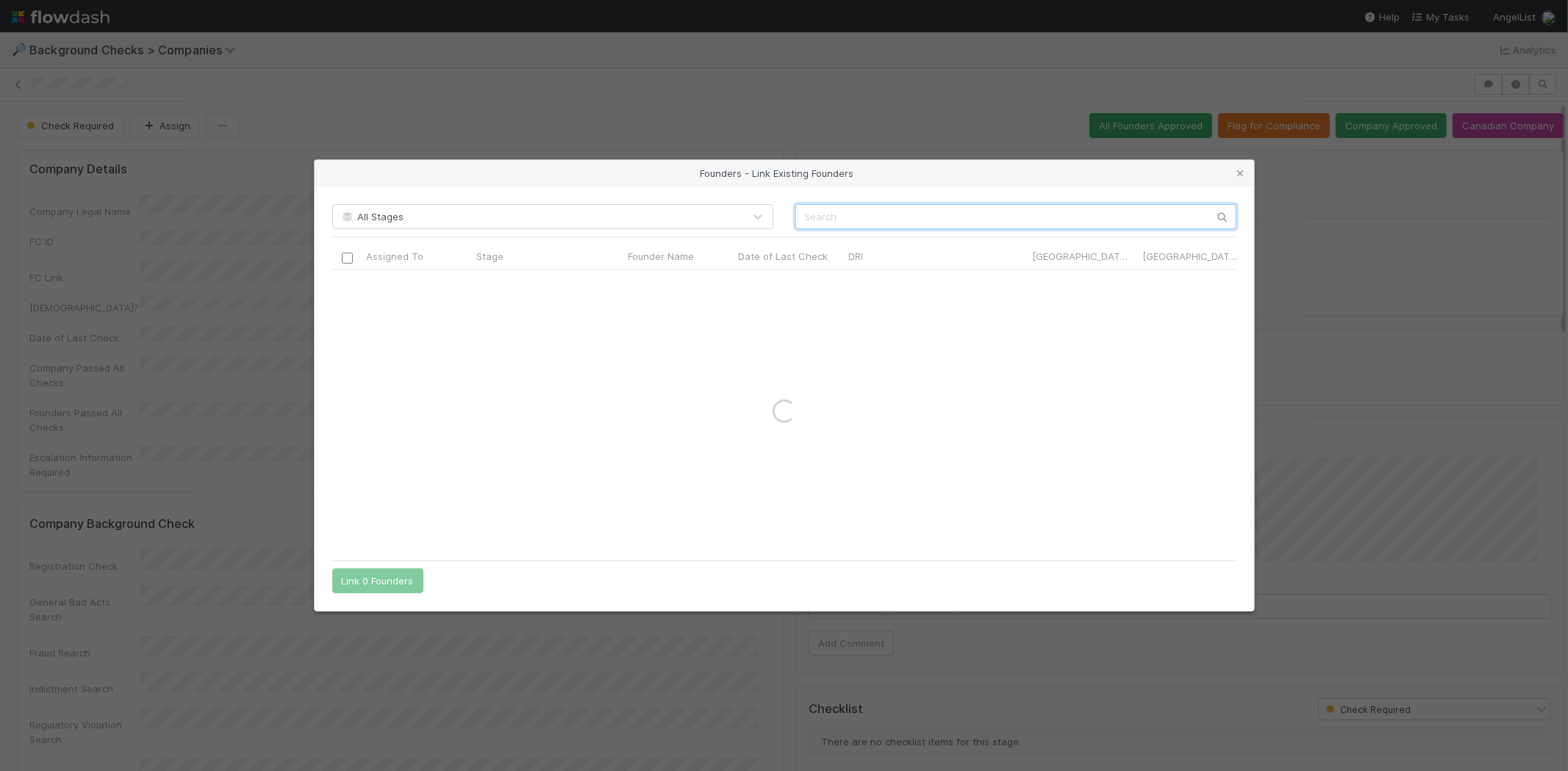
click at [1014, 209] on input "text" at bounding box center [1015, 217] width 441 height 25
paste input "[PERSON_NAME]"
type input "Sam Nagar"
click at [1243, 171] on icon at bounding box center [1241, 174] width 15 height 10
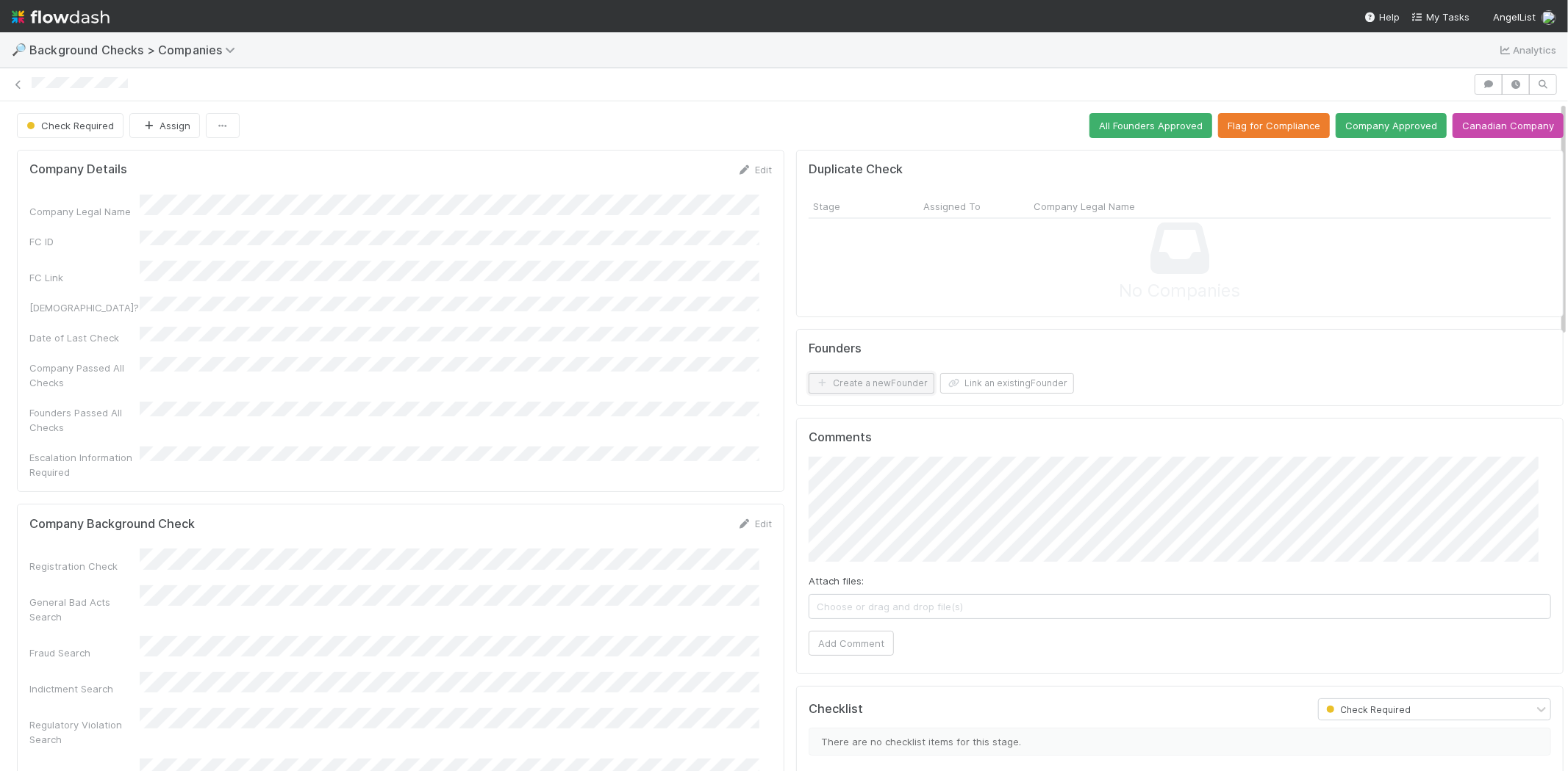
click at [890, 386] on button "Create a new Founder" at bounding box center [871, 383] width 126 height 20
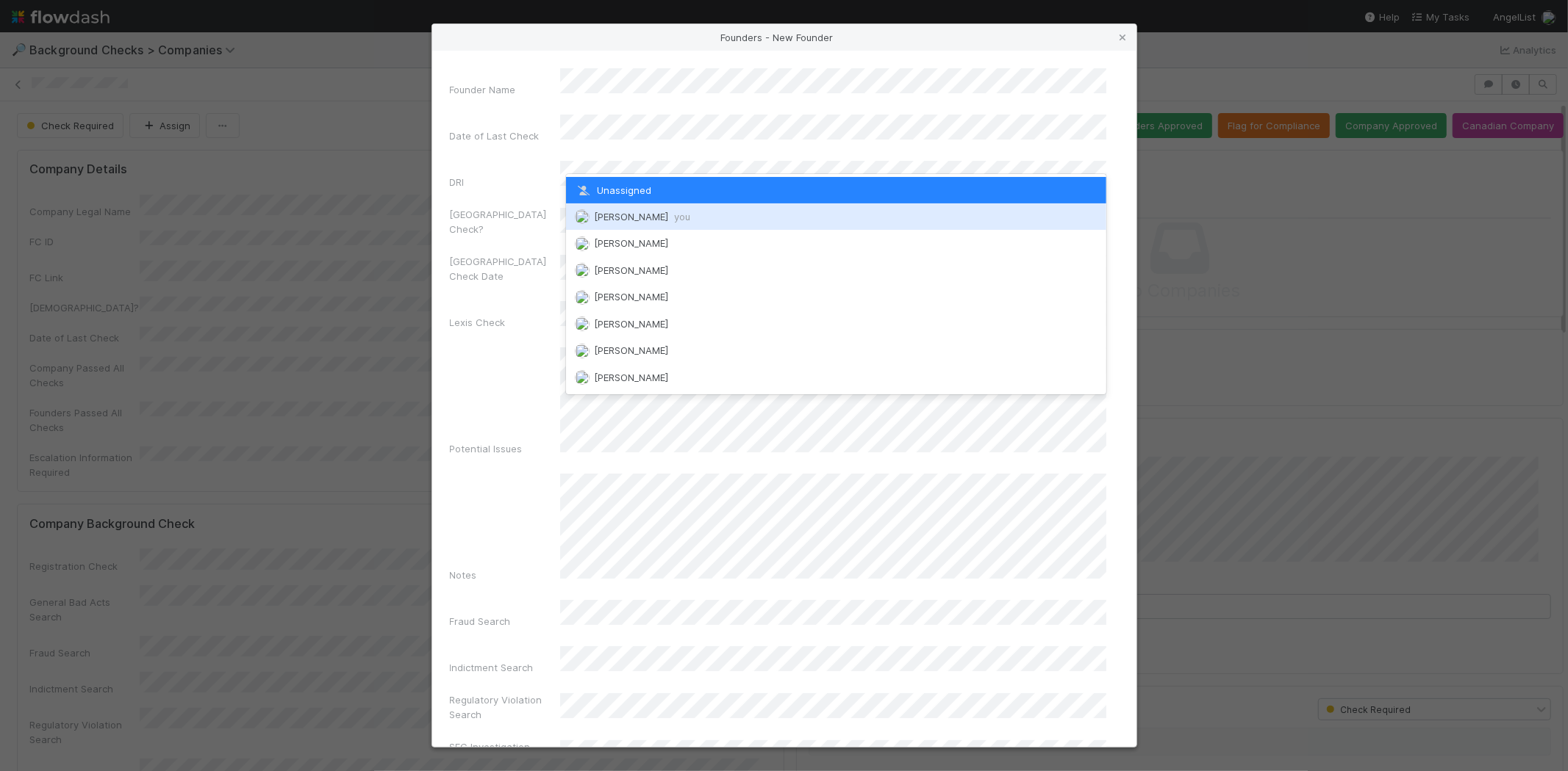
click at [660, 217] on span "Michael Capilitan you" at bounding box center [641, 217] width 97 height 11
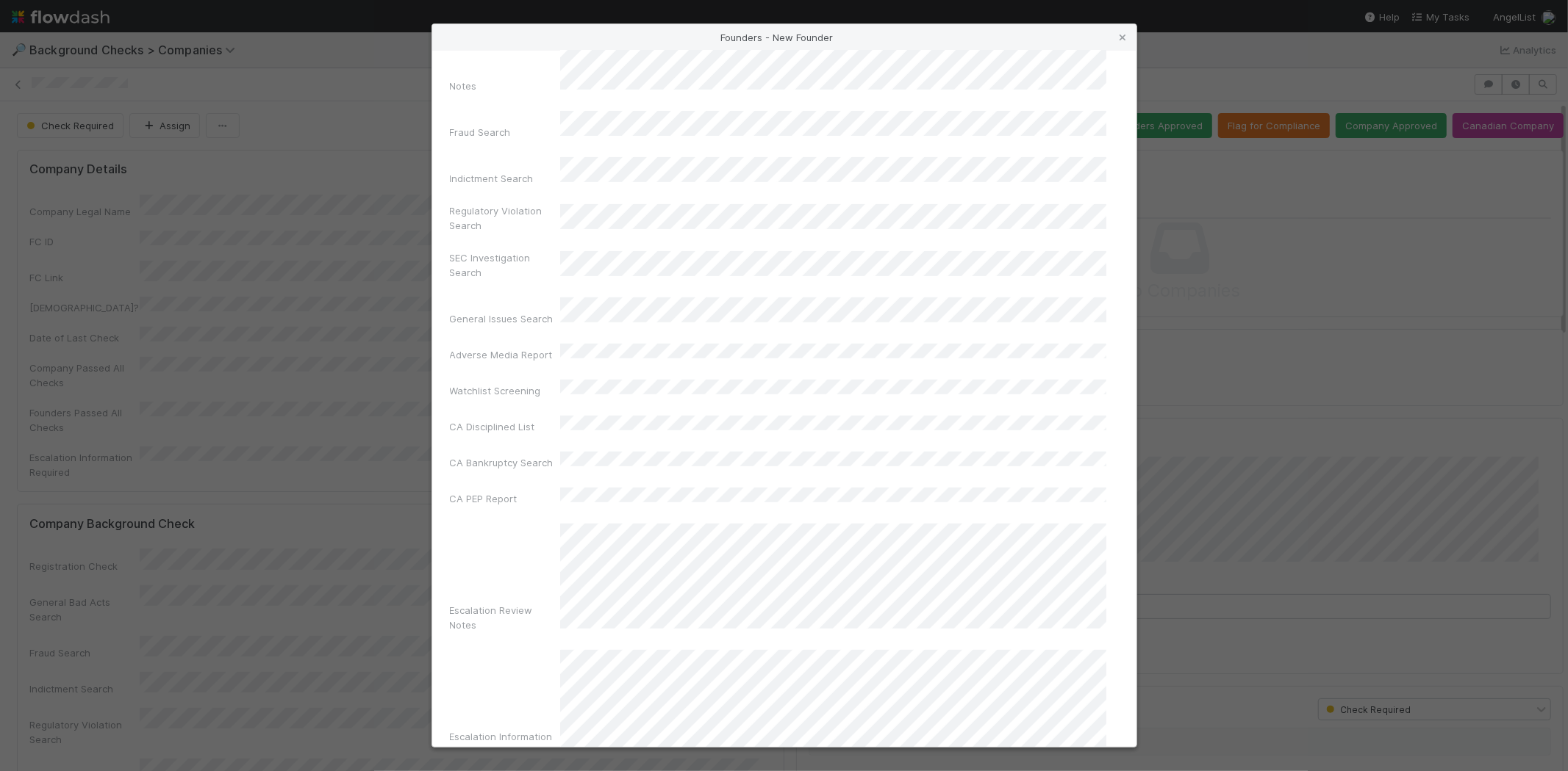
scroll to position [492, 0]
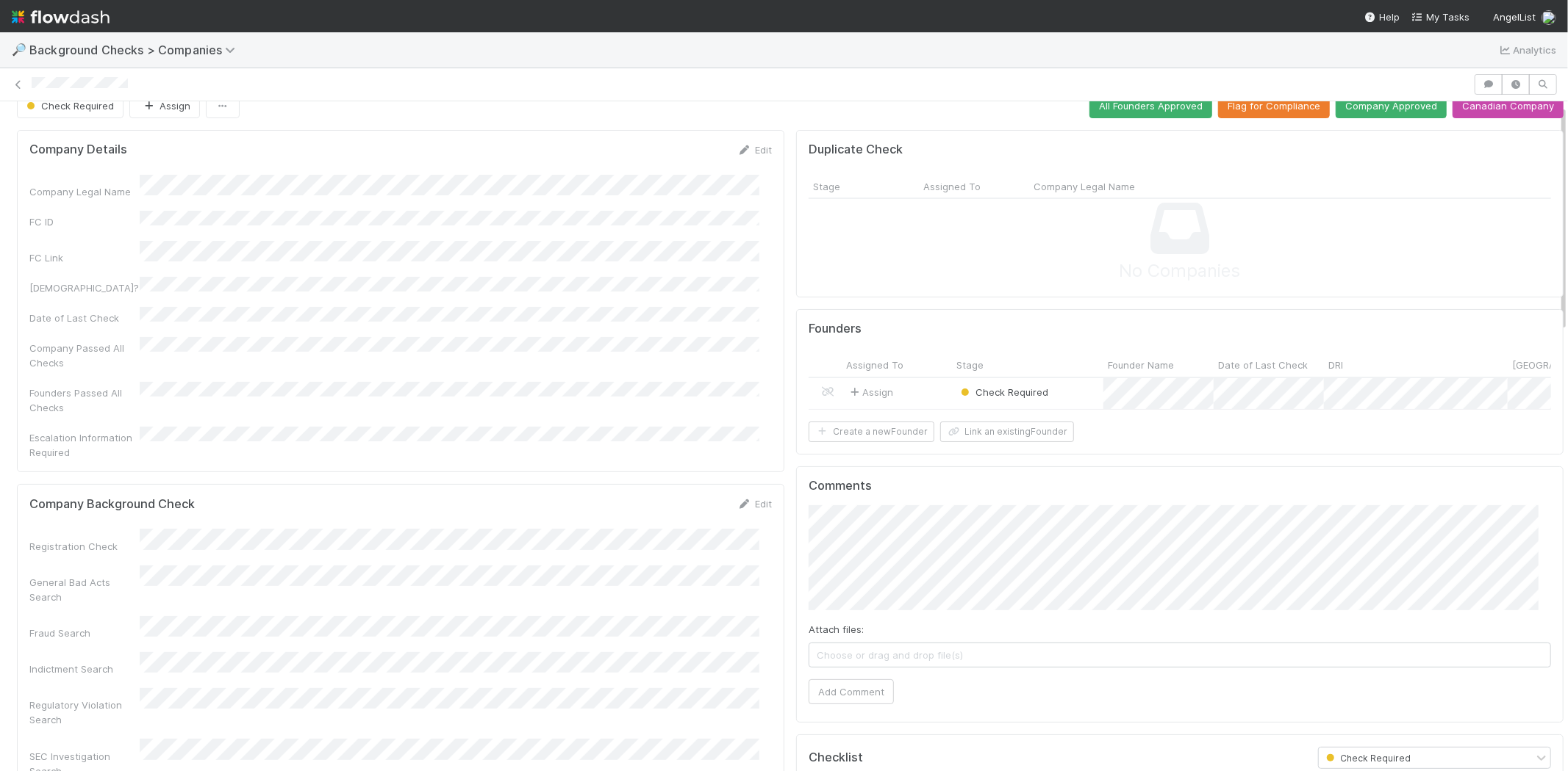
scroll to position [0, 0]
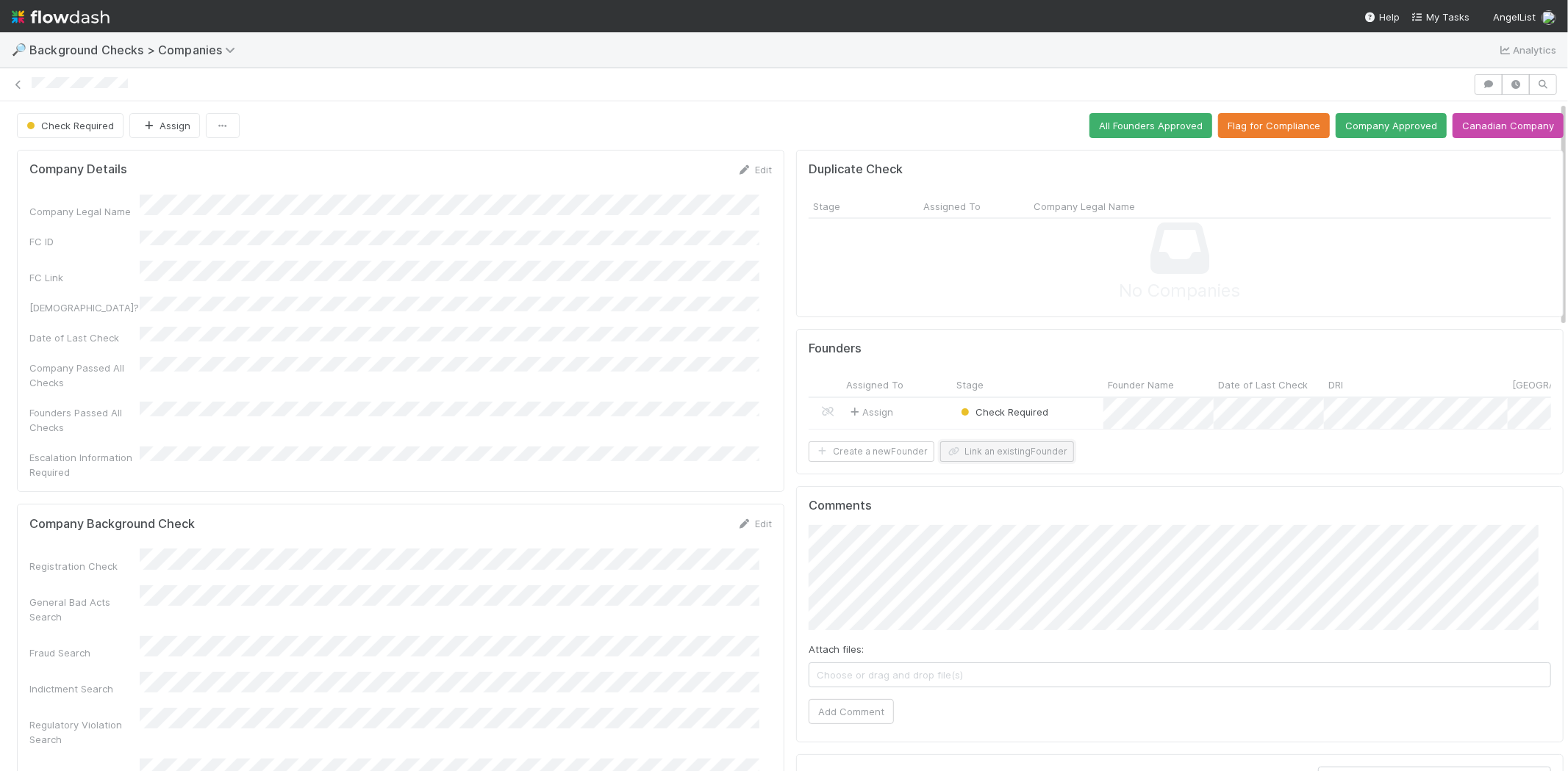
click at [994, 462] on button "Link an existing Founder" at bounding box center [1007, 451] width 134 height 20
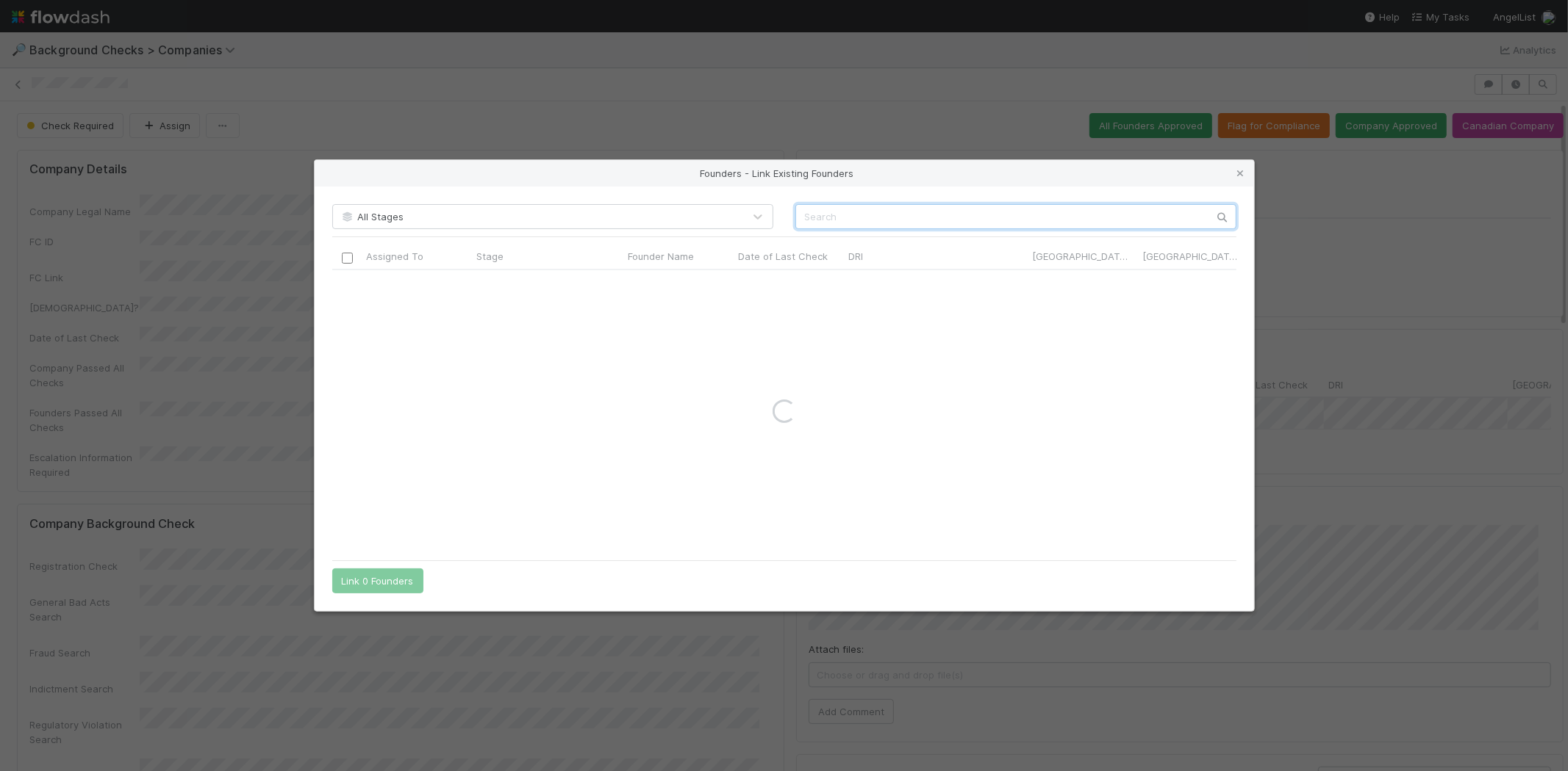
click at [885, 210] on input "text" at bounding box center [1015, 217] width 441 height 25
paste input "Arthur Li"
type input "Arthur Li"
drag, startPoint x: 1239, startPoint y: 169, endPoint x: 1189, endPoint y: 212, distance: 65.9
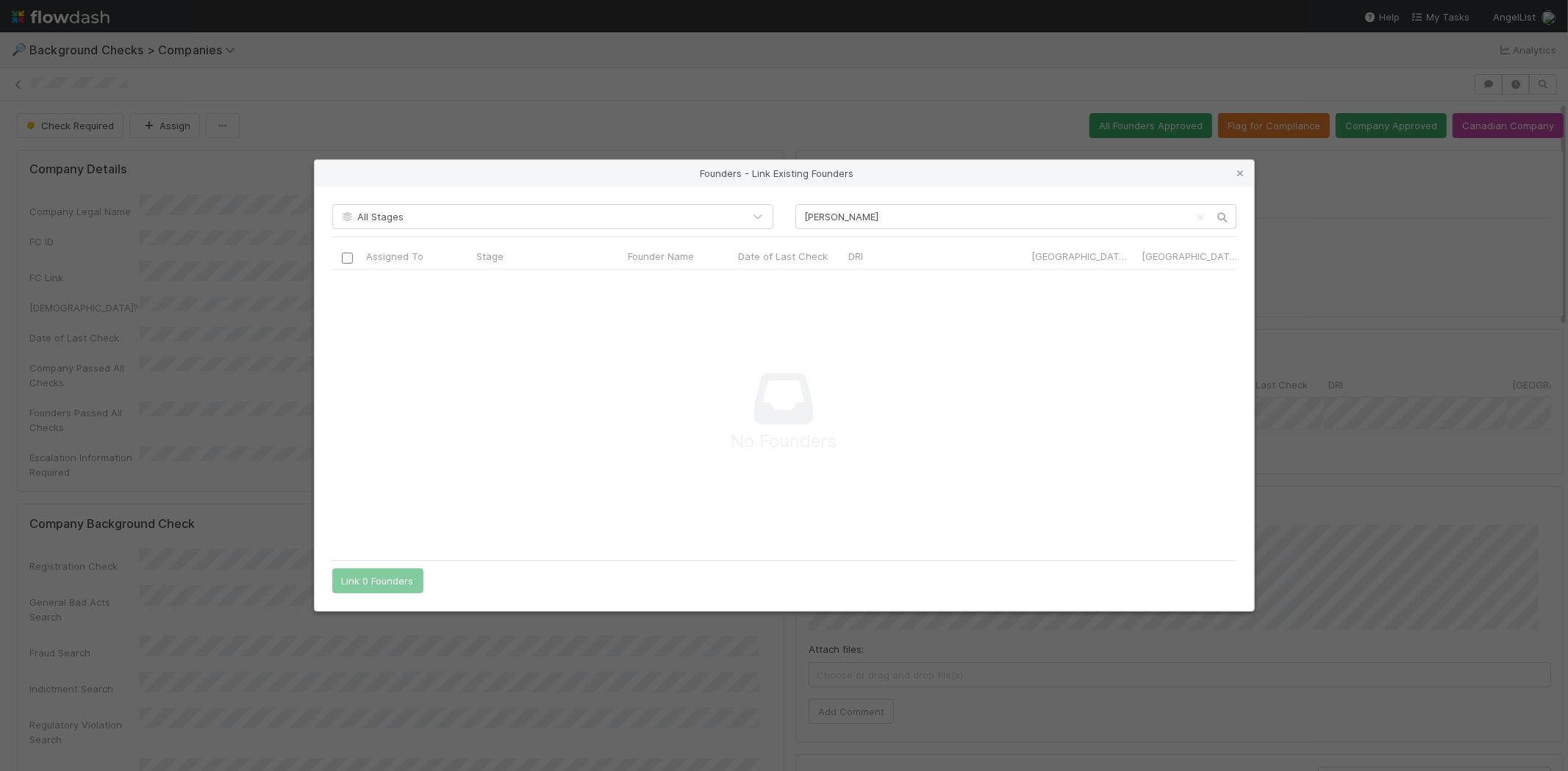
click at [1239, 169] on icon at bounding box center [1241, 174] width 15 height 10
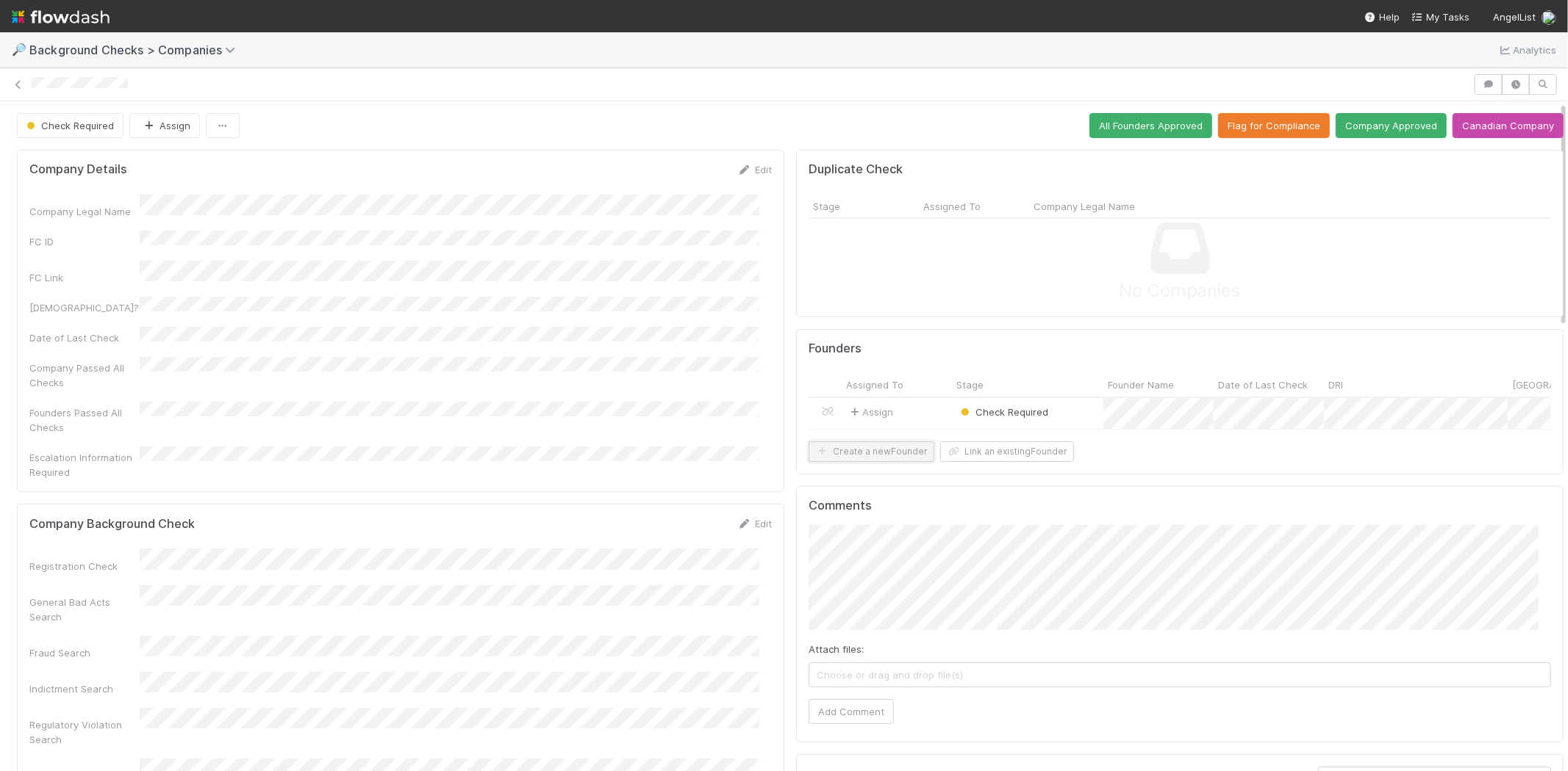
click at [864, 458] on button "Create a new Founder" at bounding box center [871, 451] width 126 height 20
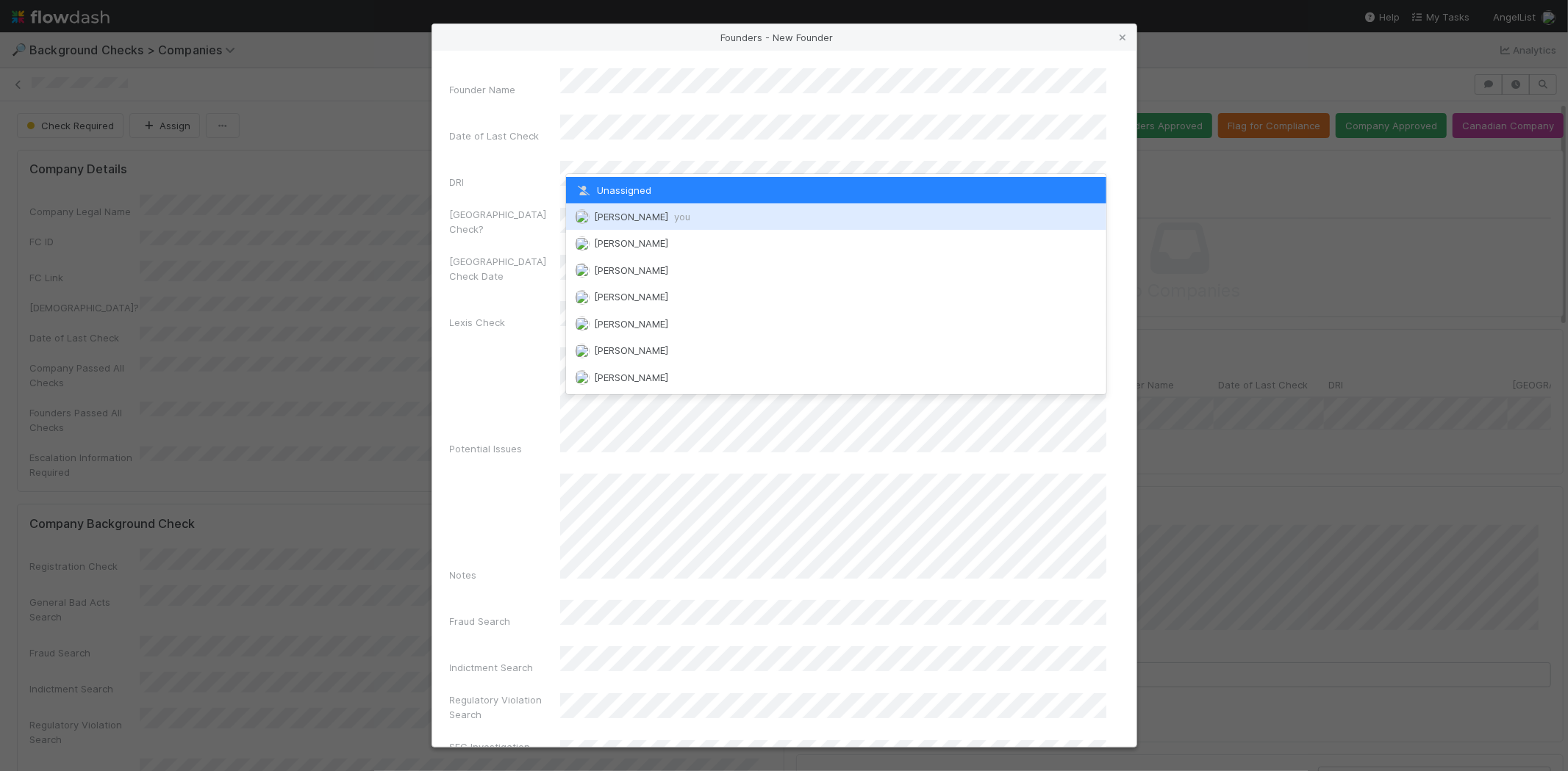
click at [644, 209] on div "Michael Capilitan you" at bounding box center [836, 217] width 540 height 27
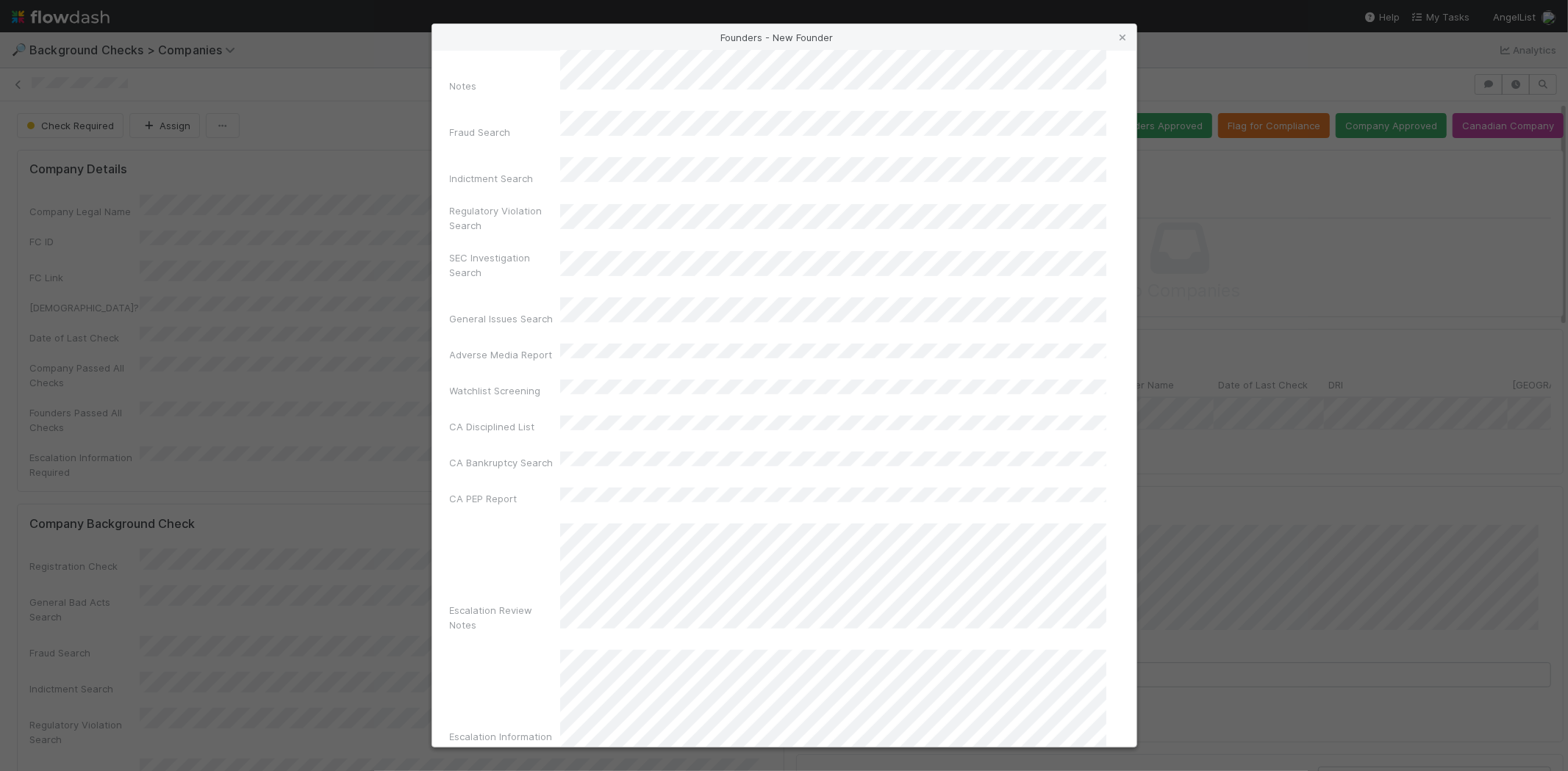
scroll to position [492, 0]
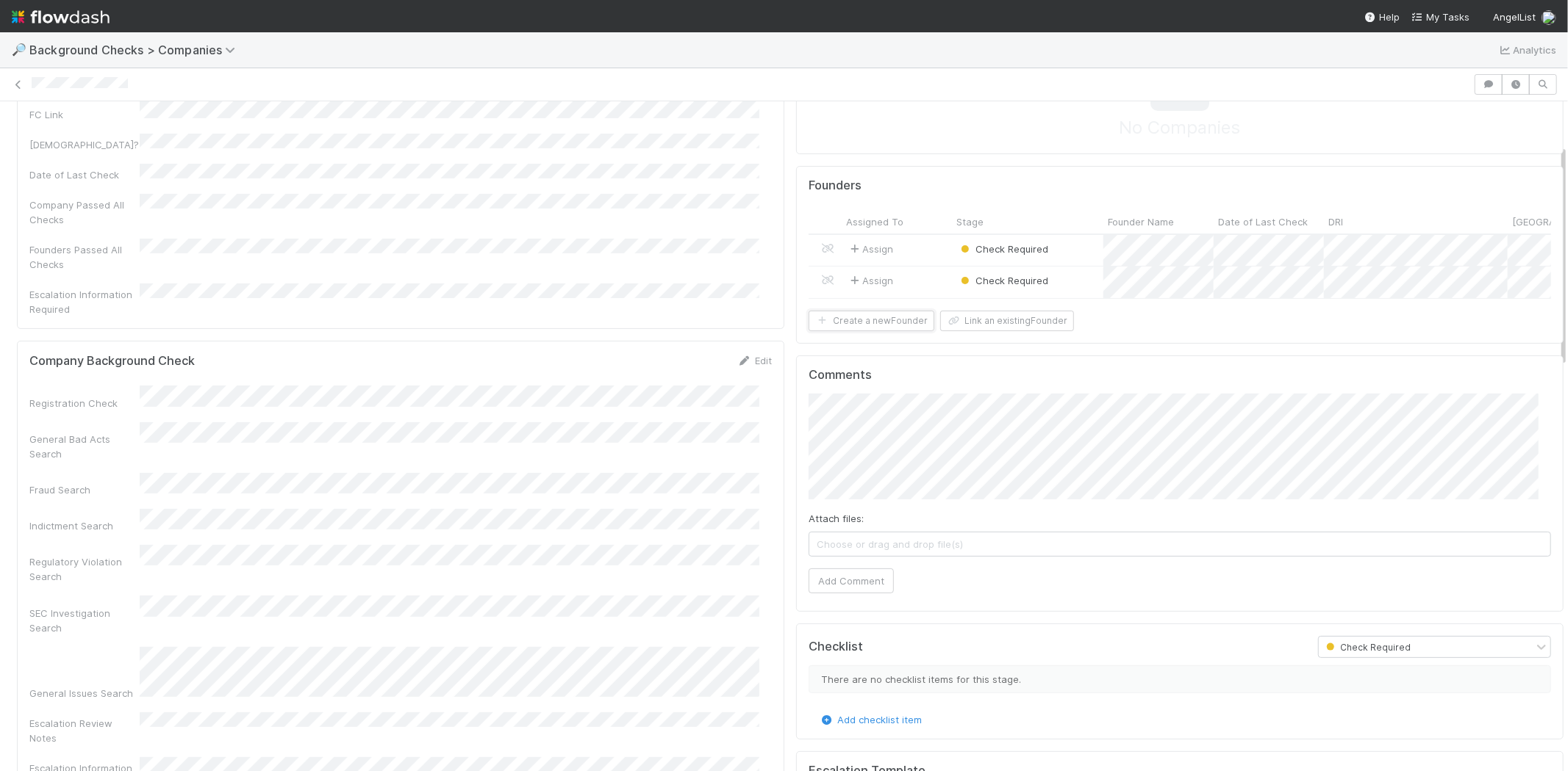
scroll to position [81, 0]
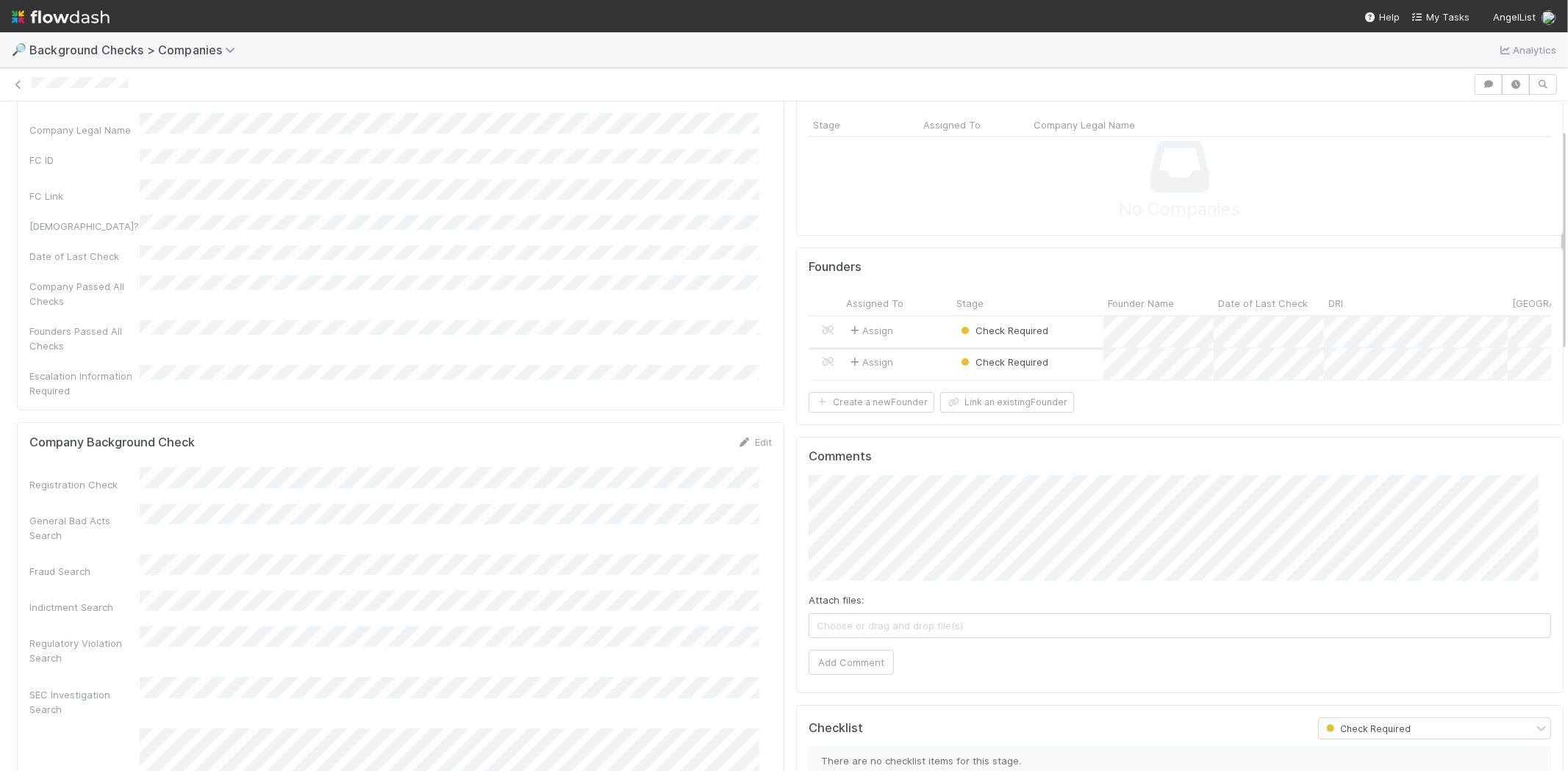
click at [912, 323] on div "Assign" at bounding box center [896, 332] width 110 height 32
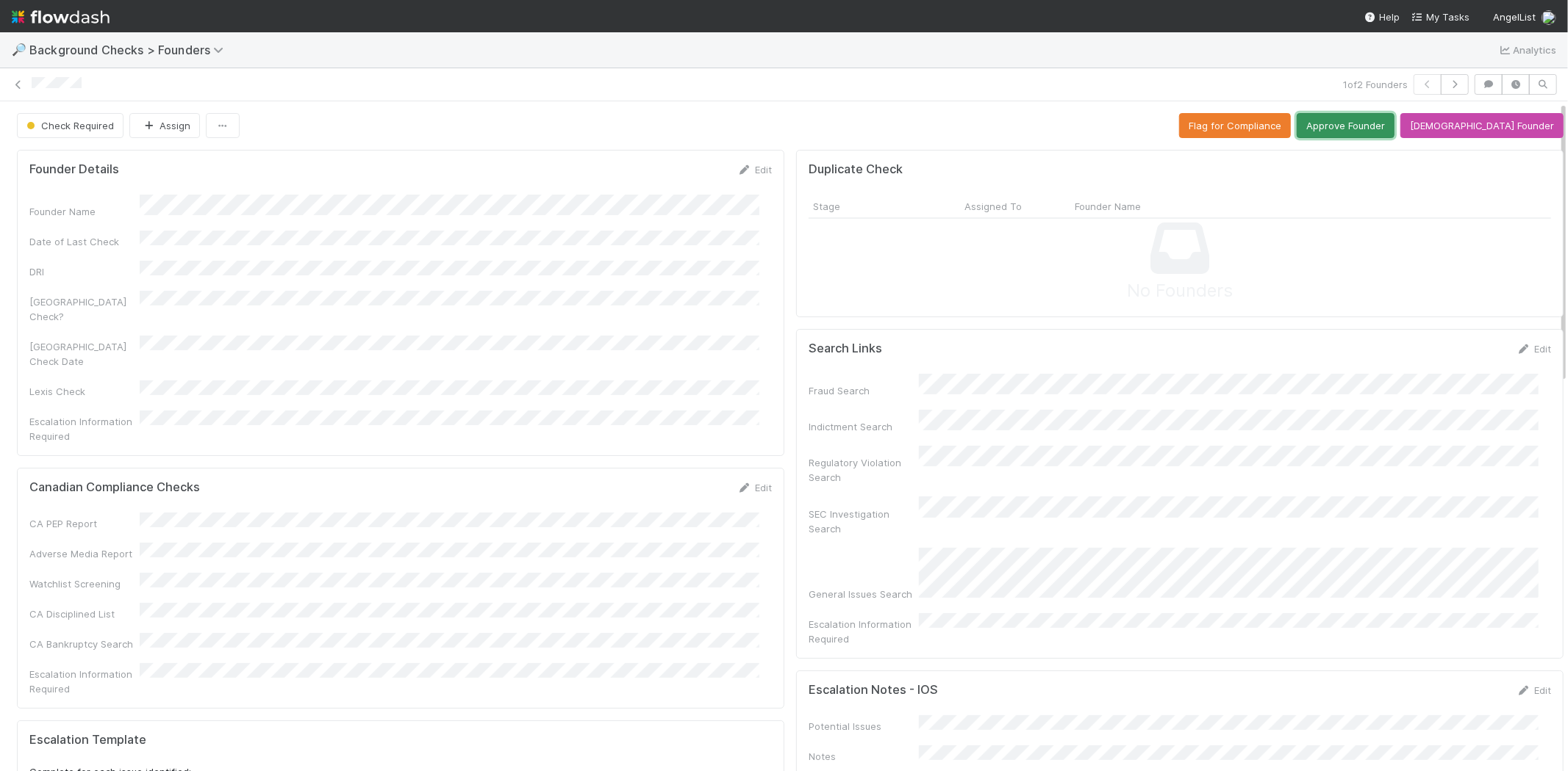
click at [1358, 127] on button "Approve Founder" at bounding box center [1346, 125] width 97 height 25
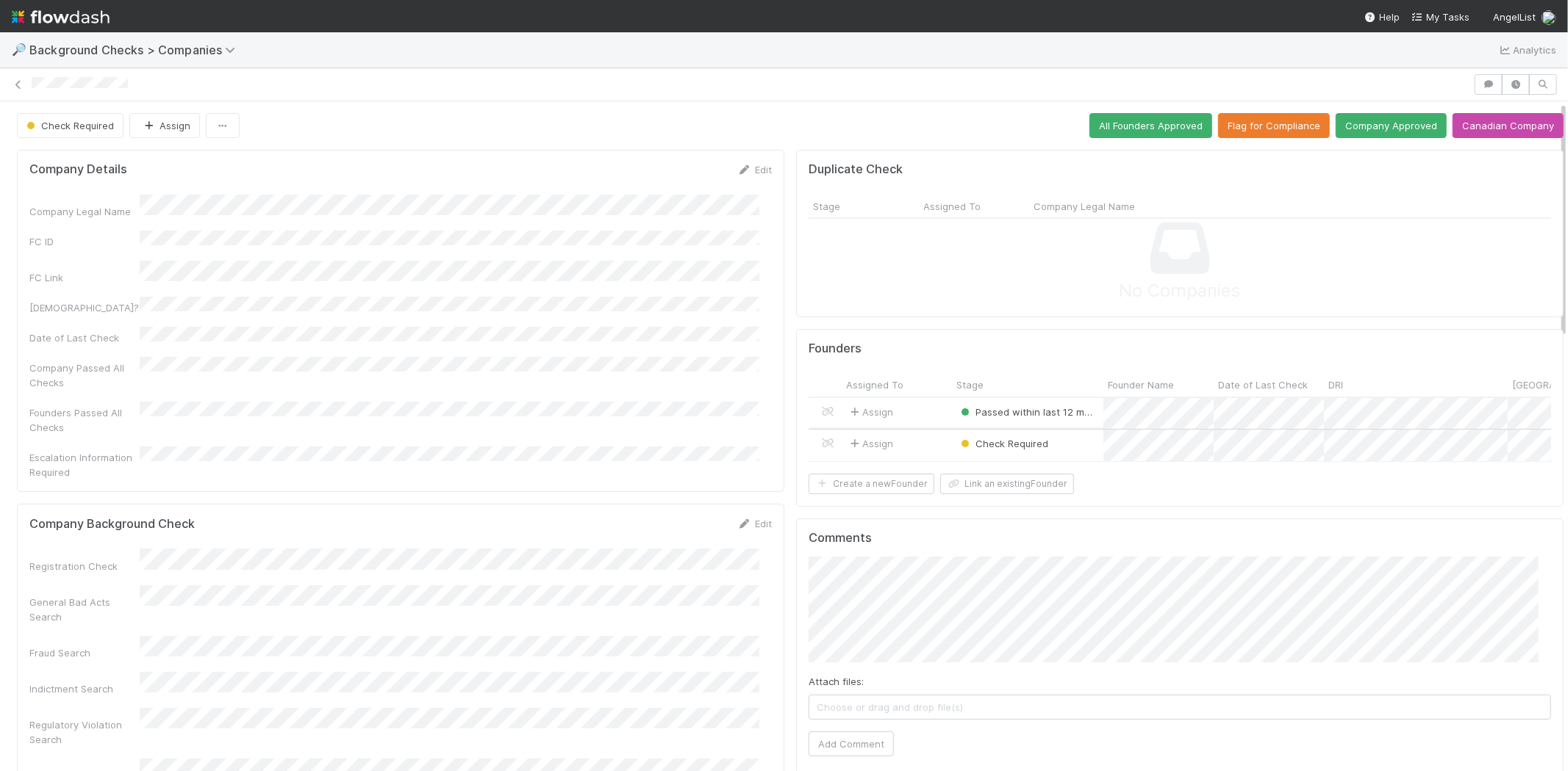
click at [922, 446] on div "Assign" at bounding box center [896, 446] width 110 height 32
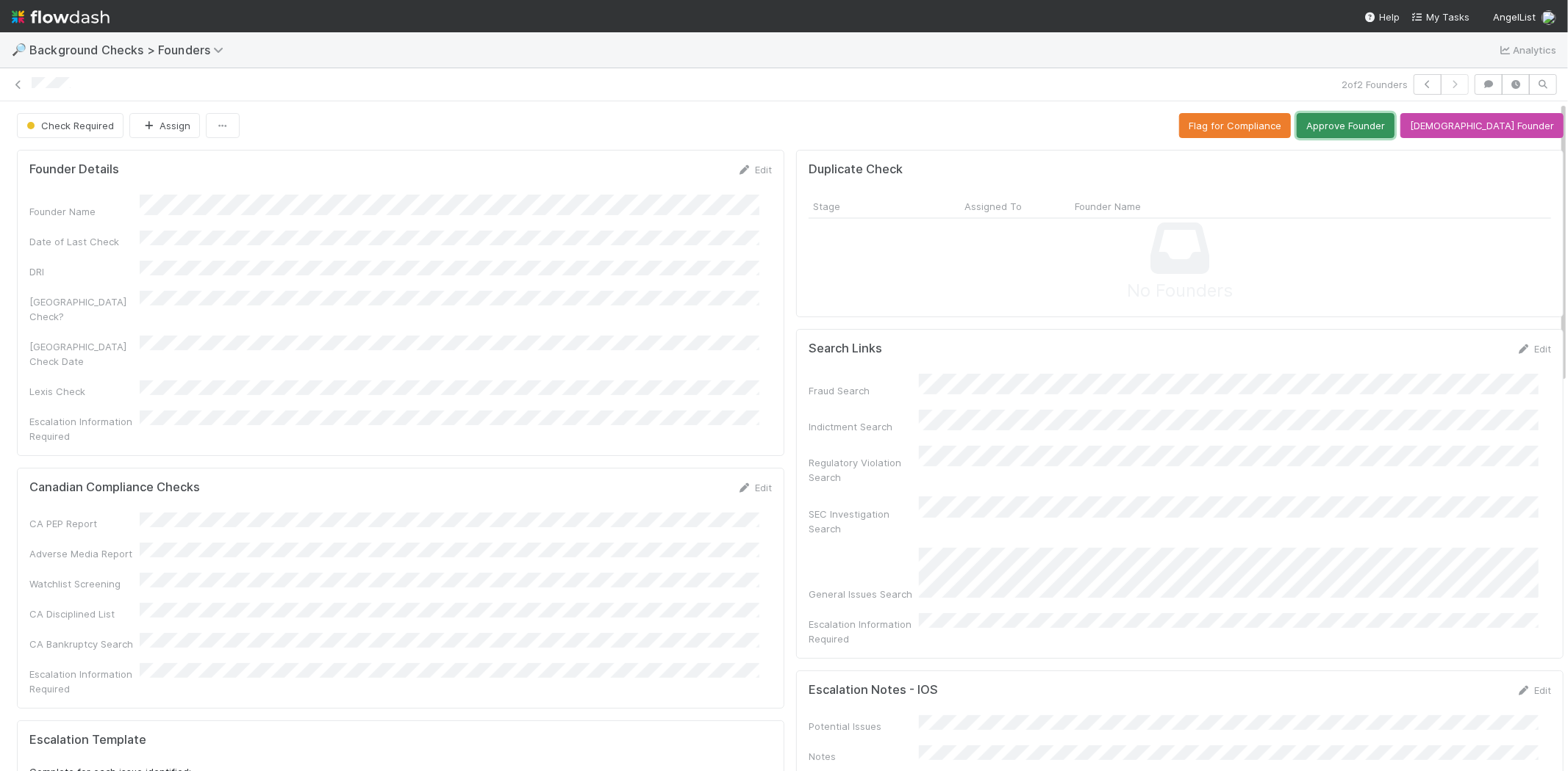
click at [1376, 134] on button "Approve Founder" at bounding box center [1346, 125] width 97 height 25
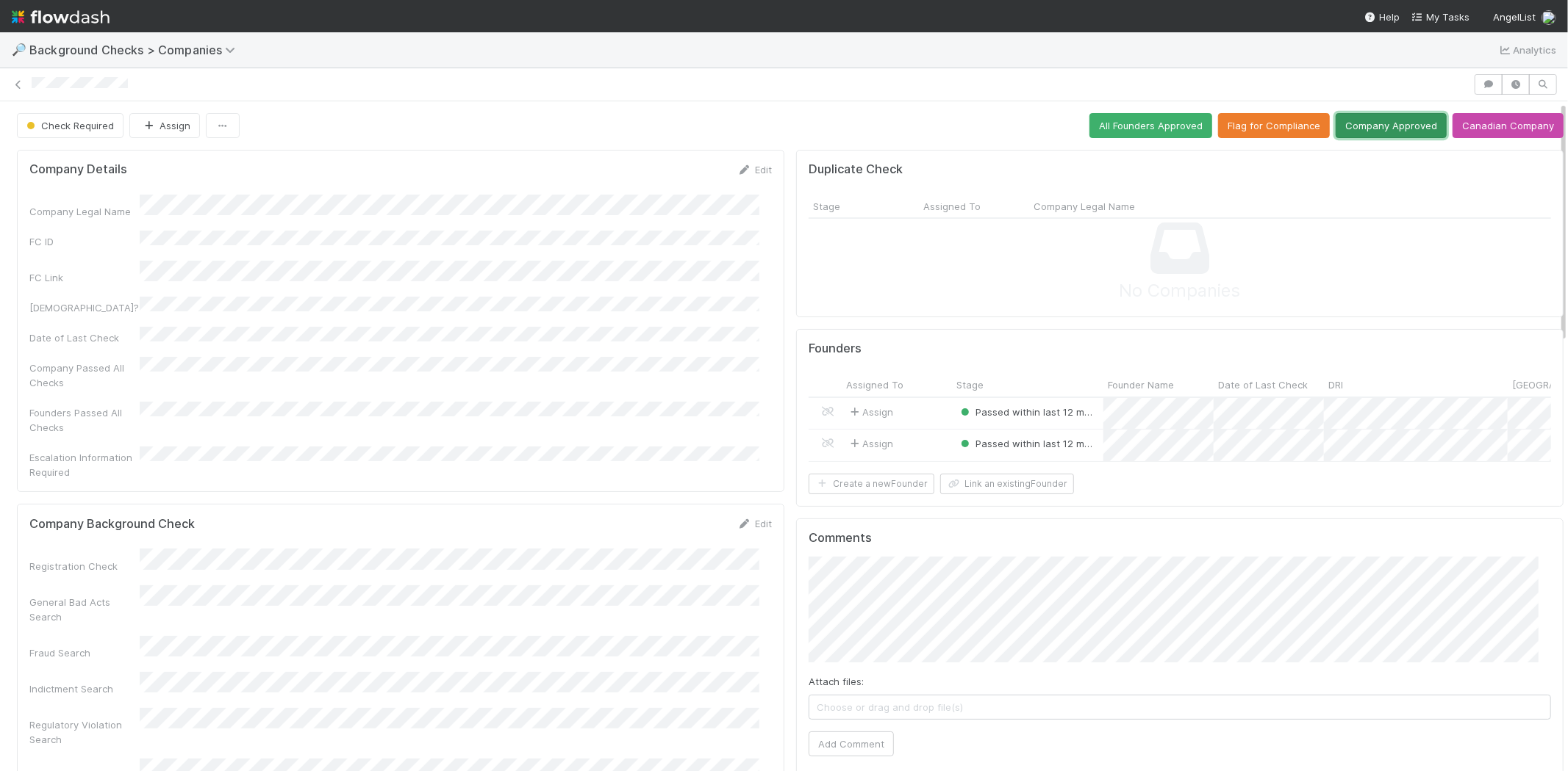
click at [1394, 118] on button "Company Approved" at bounding box center [1391, 125] width 111 height 25
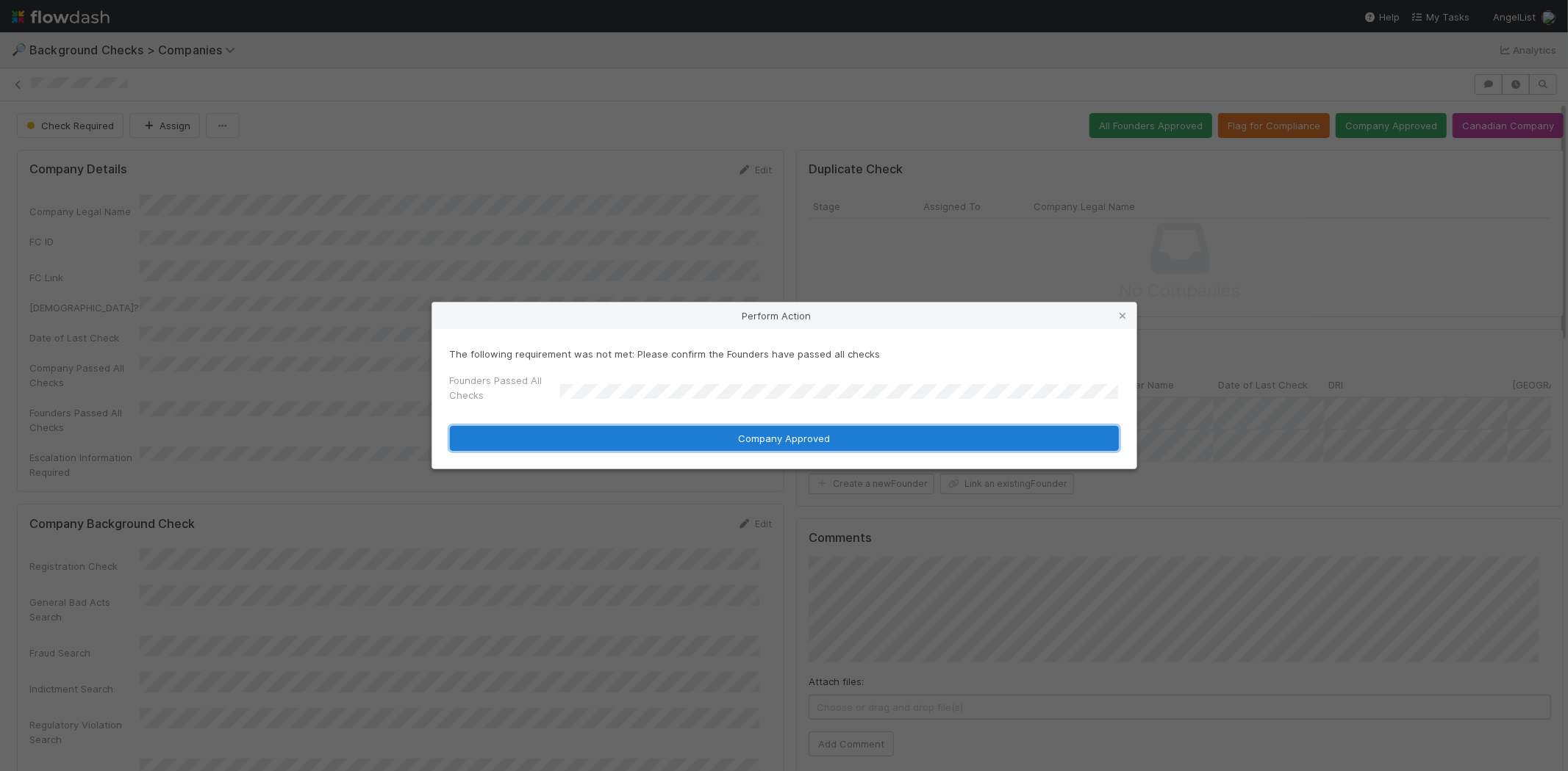
click at [658, 432] on button "Company Approved" at bounding box center [784, 438] width 669 height 25
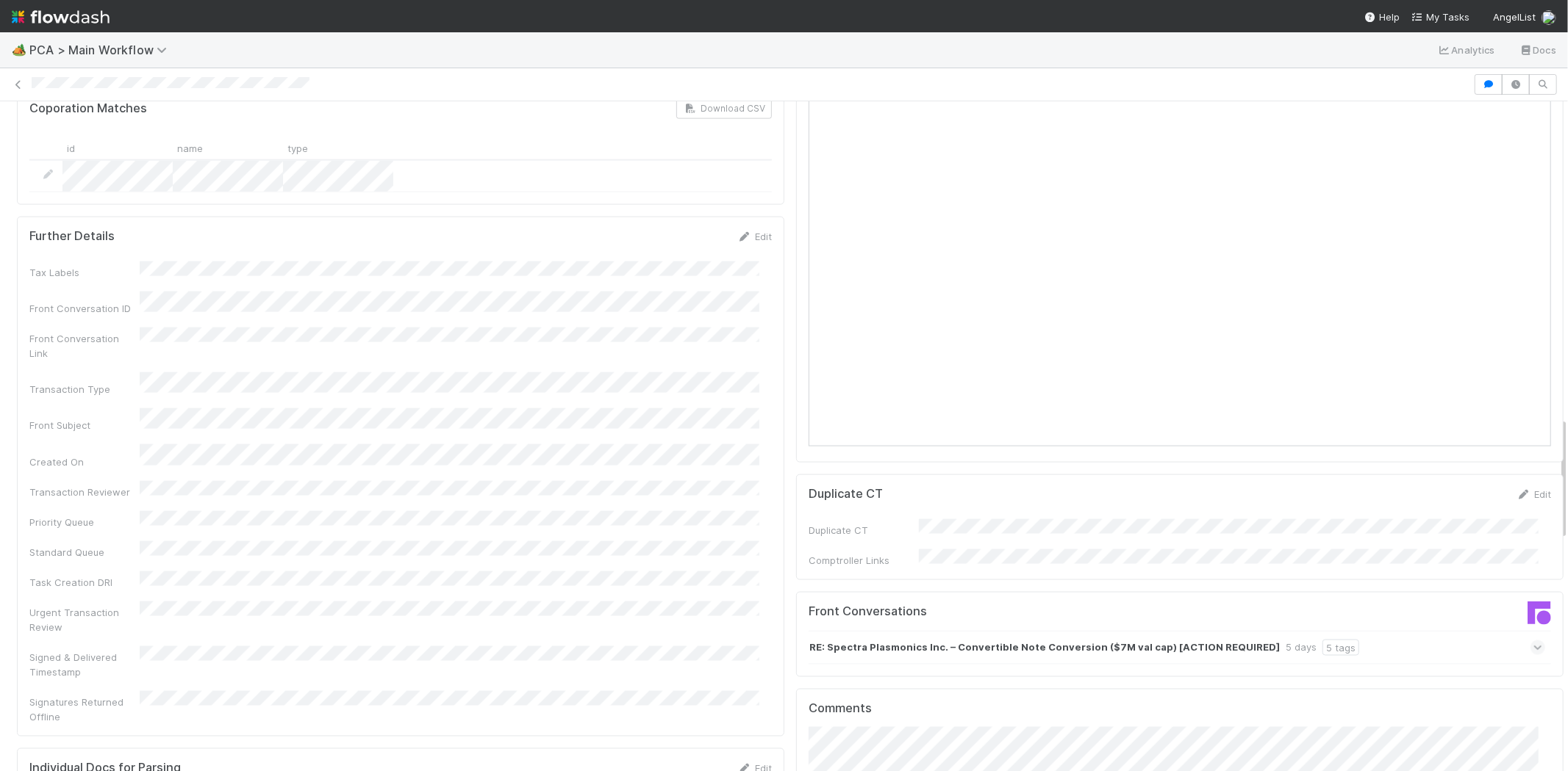
scroll to position [1877, 0]
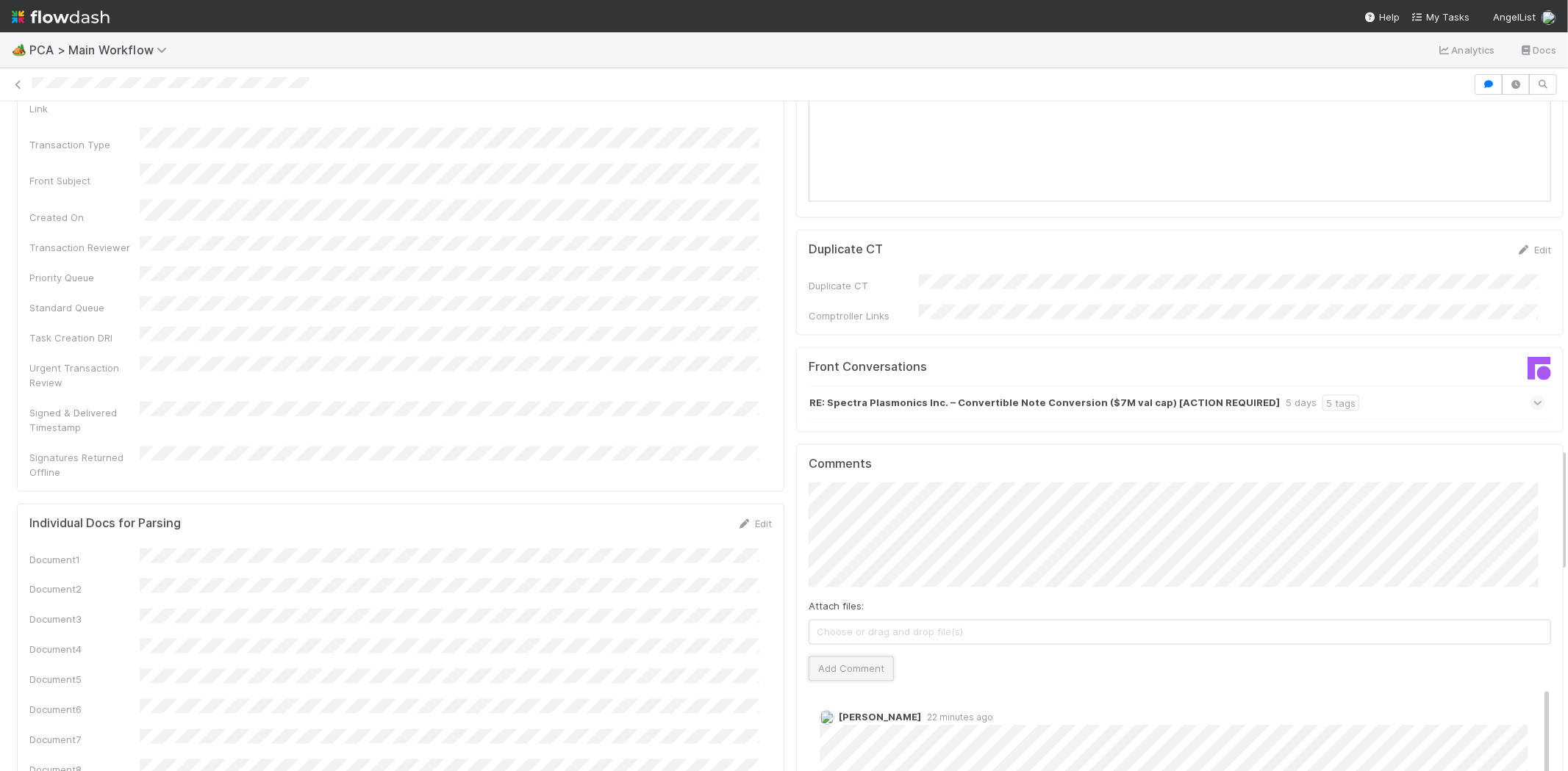
click at [849, 657] on button "Add Comment" at bounding box center [851, 669] width 85 height 25
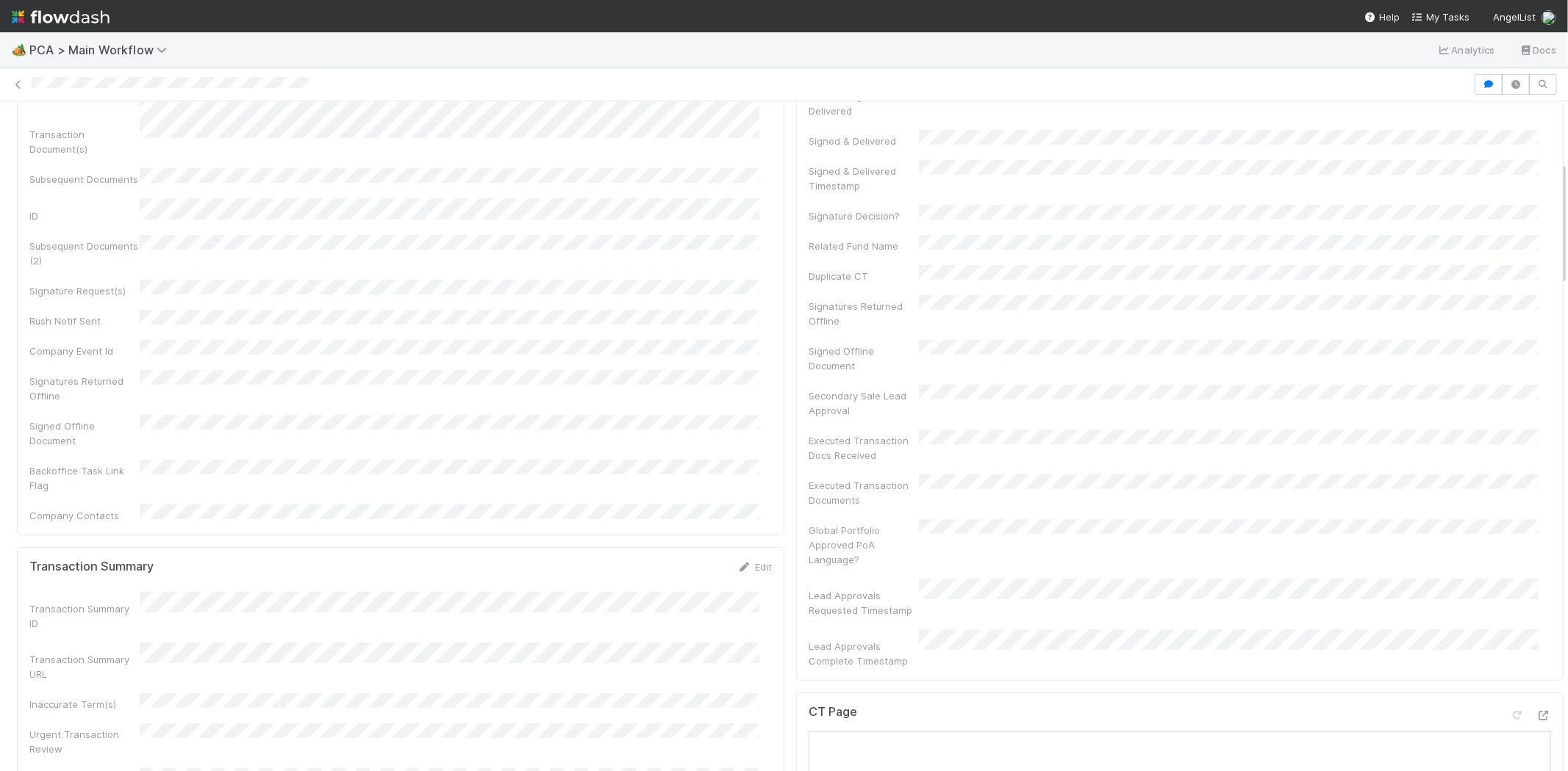
scroll to position [0, 0]
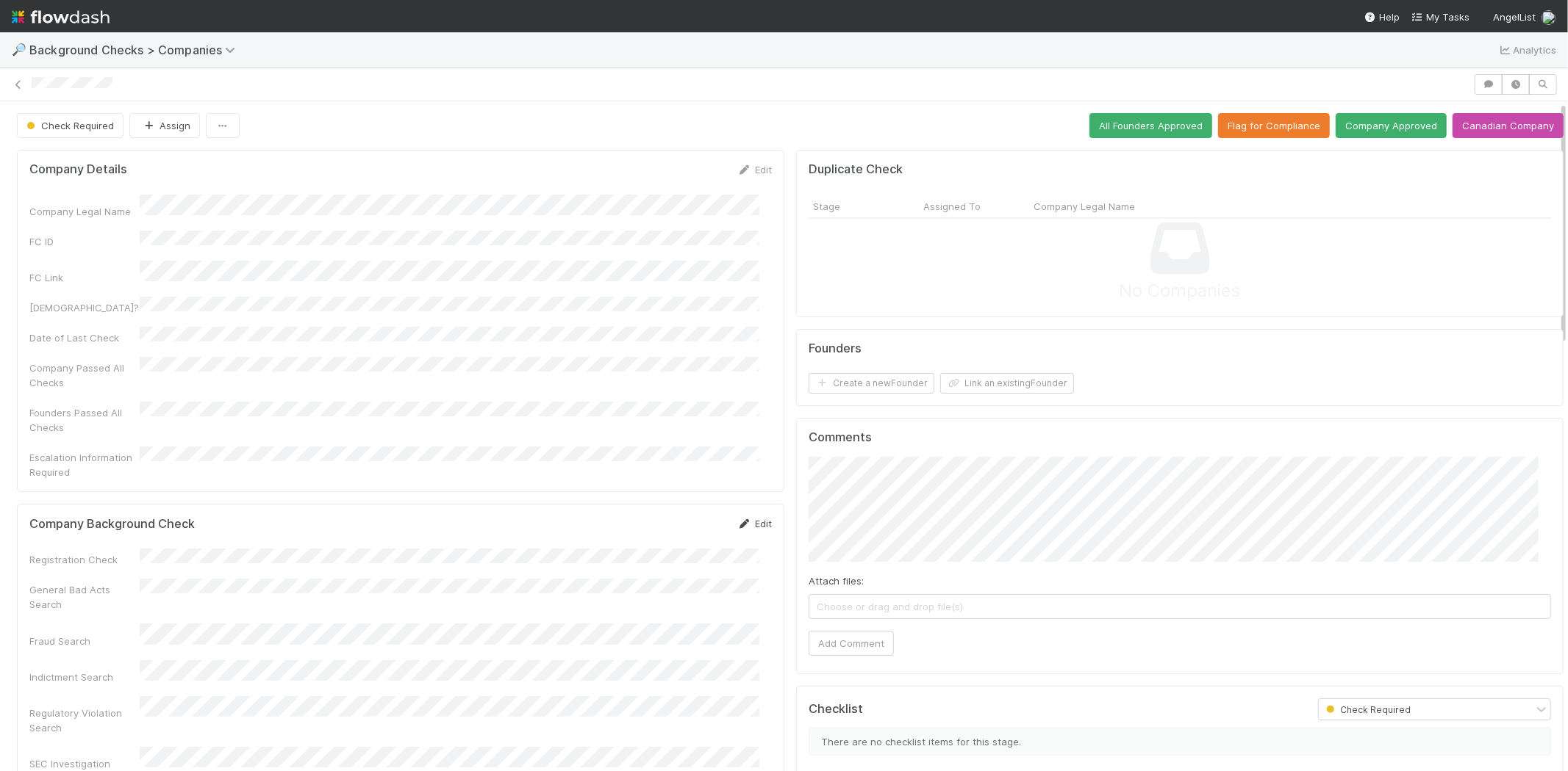
click at [743, 518] on link "Edit" at bounding box center [754, 523] width 35 height 11
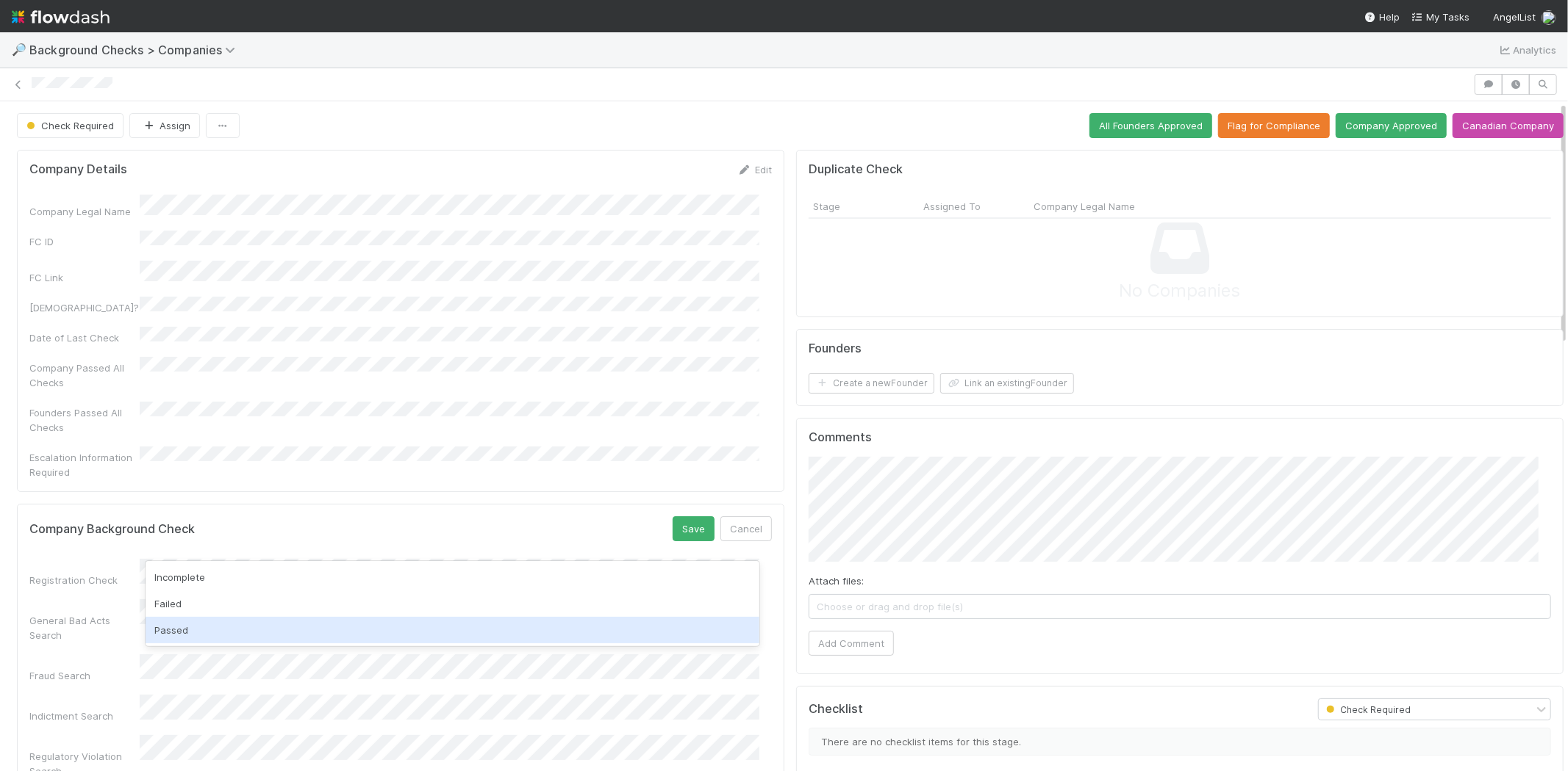
click at [400, 642] on div "Passed" at bounding box center [452, 630] width 614 height 27
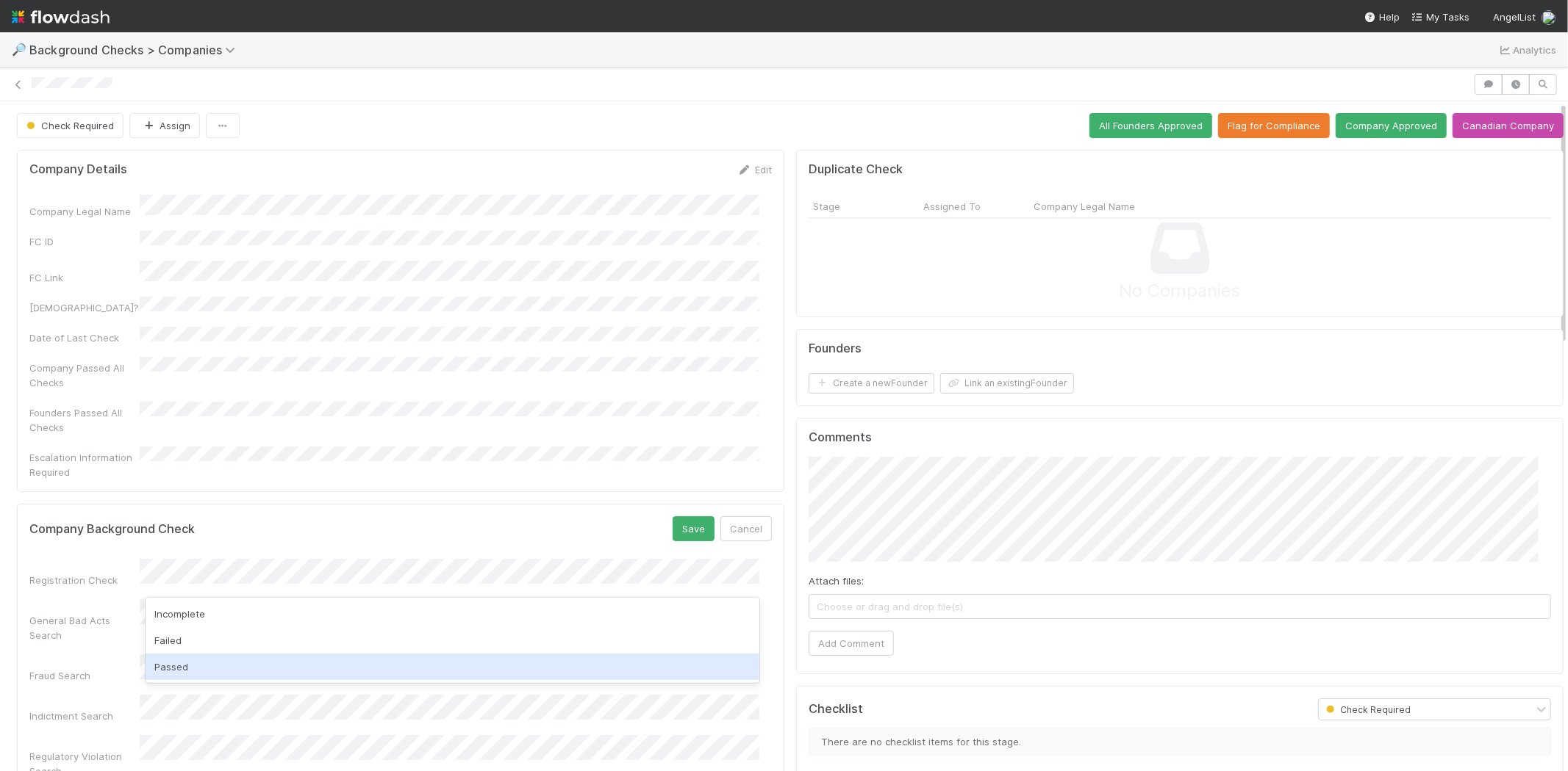
click at [376, 662] on div "Passed" at bounding box center [452, 667] width 614 height 27
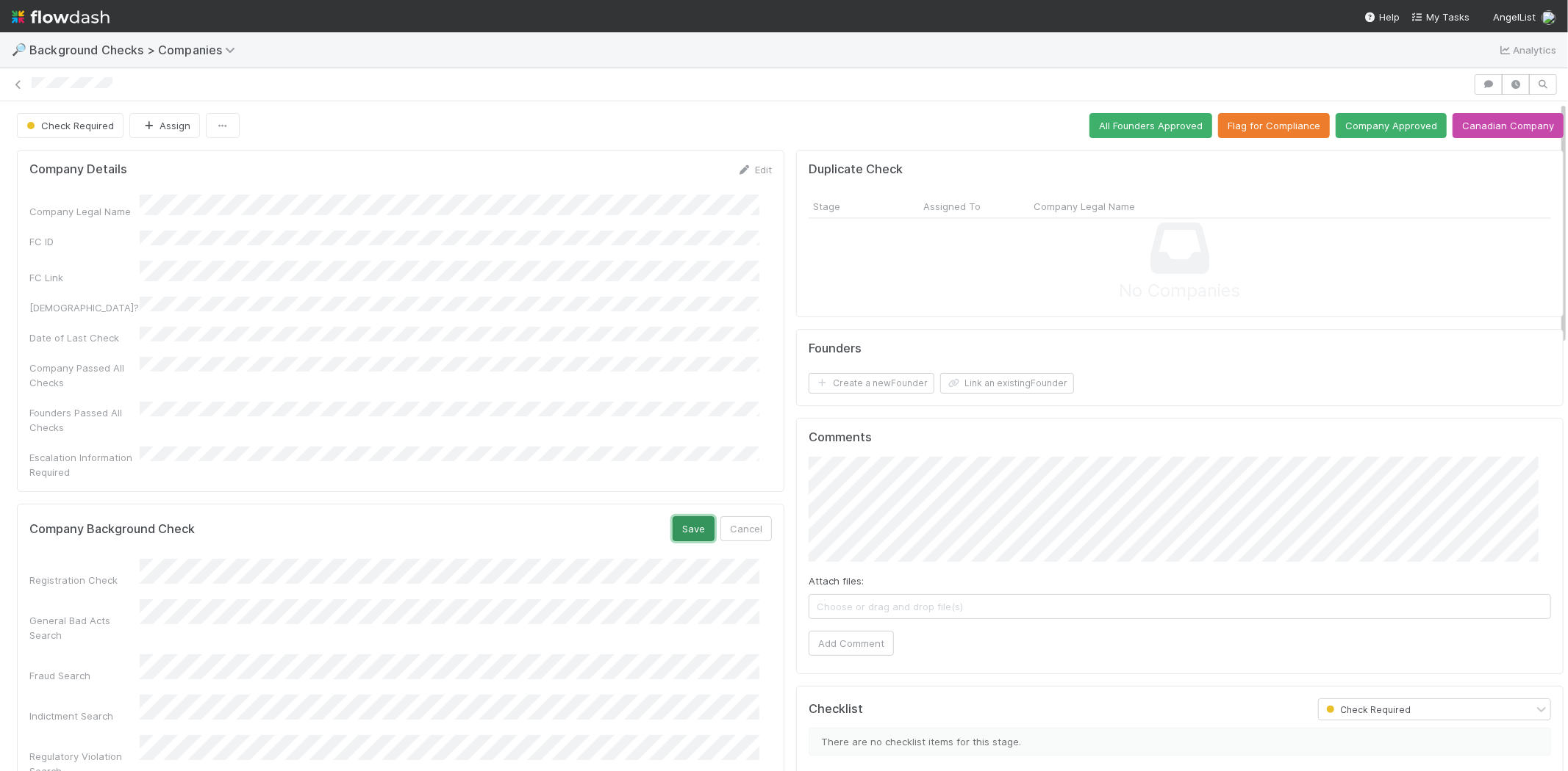
click at [674, 516] on button "Save" at bounding box center [693, 528] width 42 height 25
click at [1000, 383] on button "Link an existing Founder" at bounding box center [1007, 383] width 134 height 20
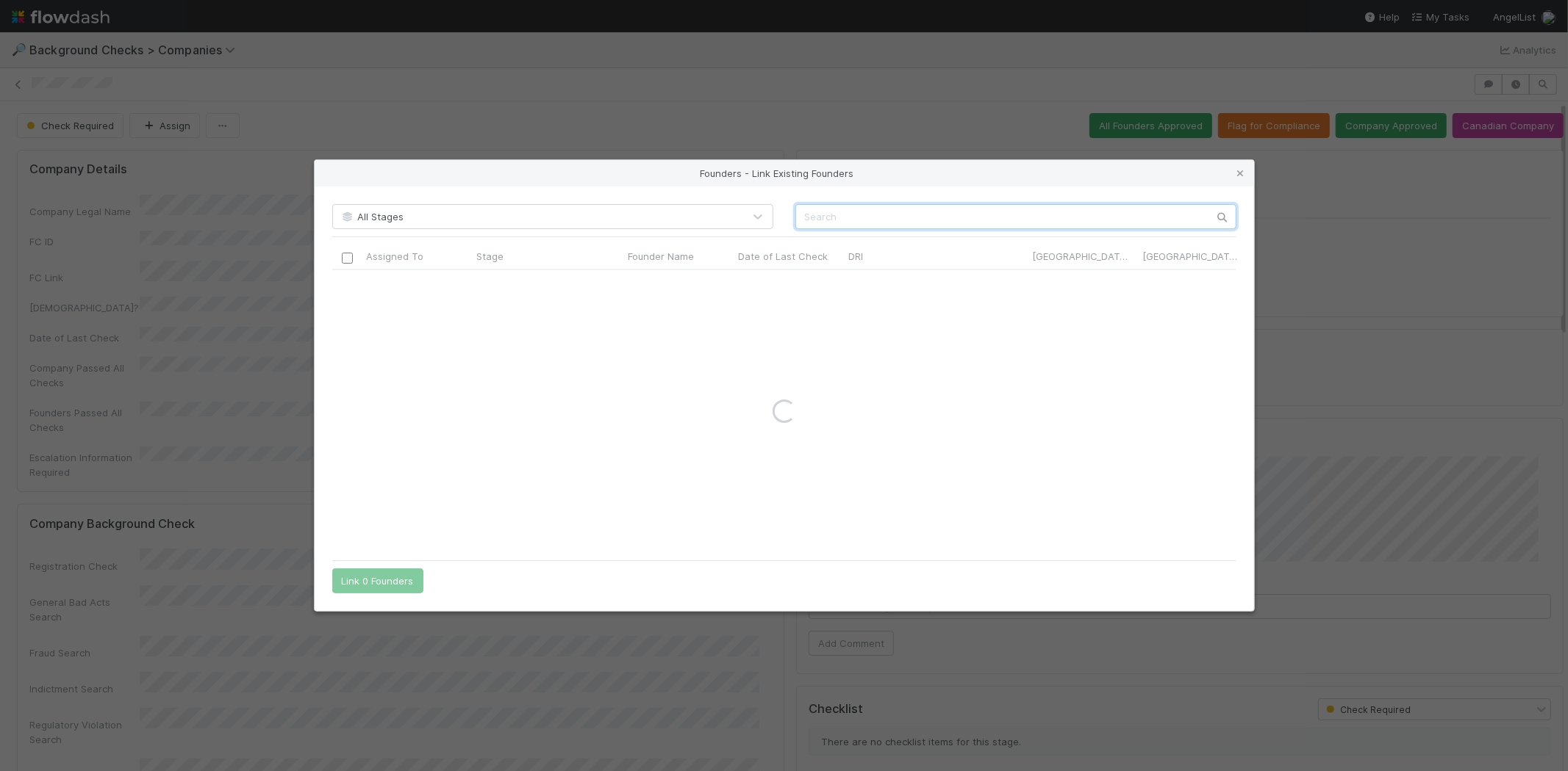
click at [927, 211] on input "text" at bounding box center [1015, 217] width 441 height 25
paste input "Rodri Fernández Touza"
type input "Rodri Fernández Touza"
click at [941, 217] on input "Rodri Fernández Touza" at bounding box center [1015, 217] width 441 height 25
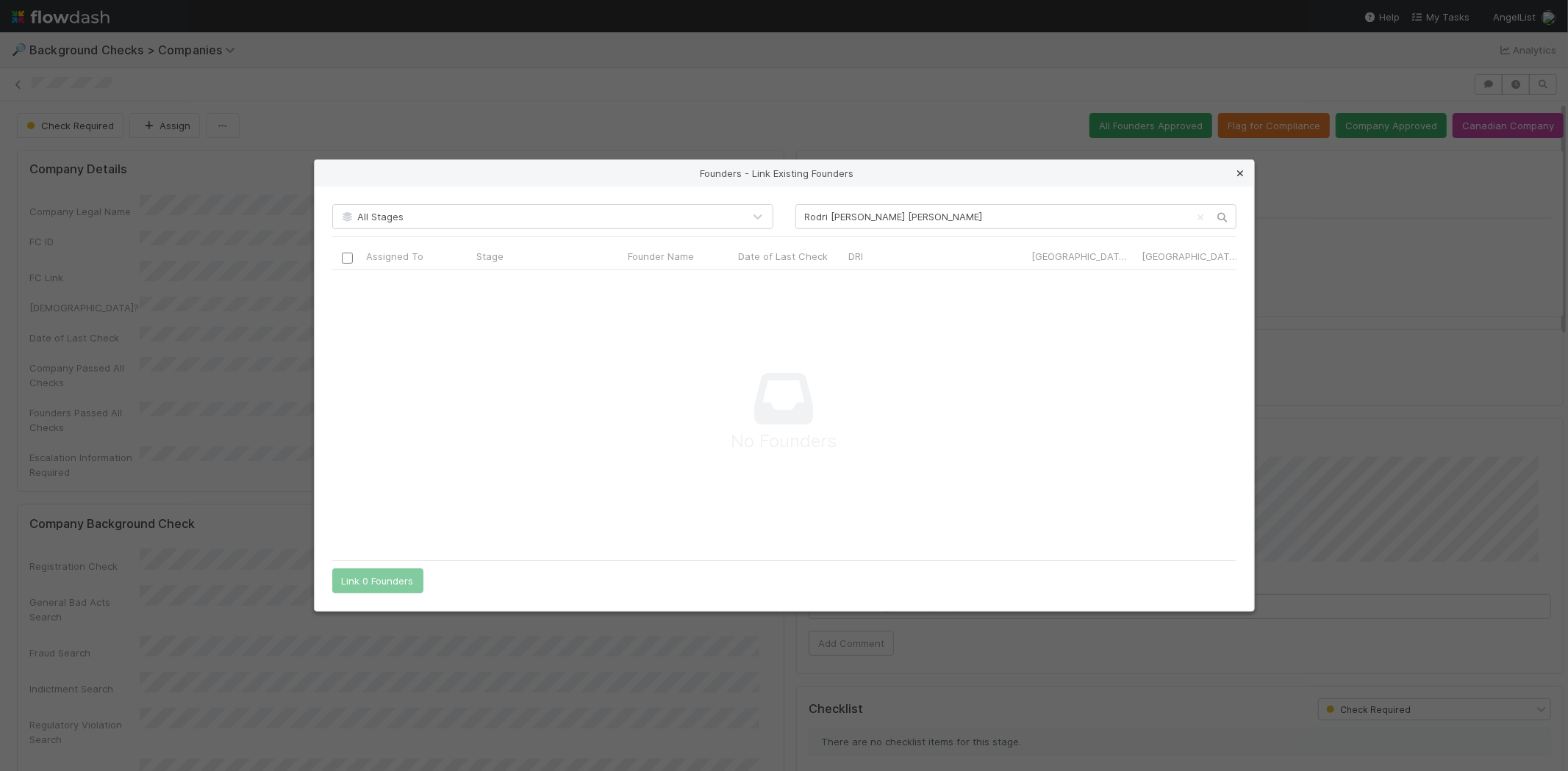
click at [1236, 174] on icon at bounding box center [1241, 174] width 15 height 10
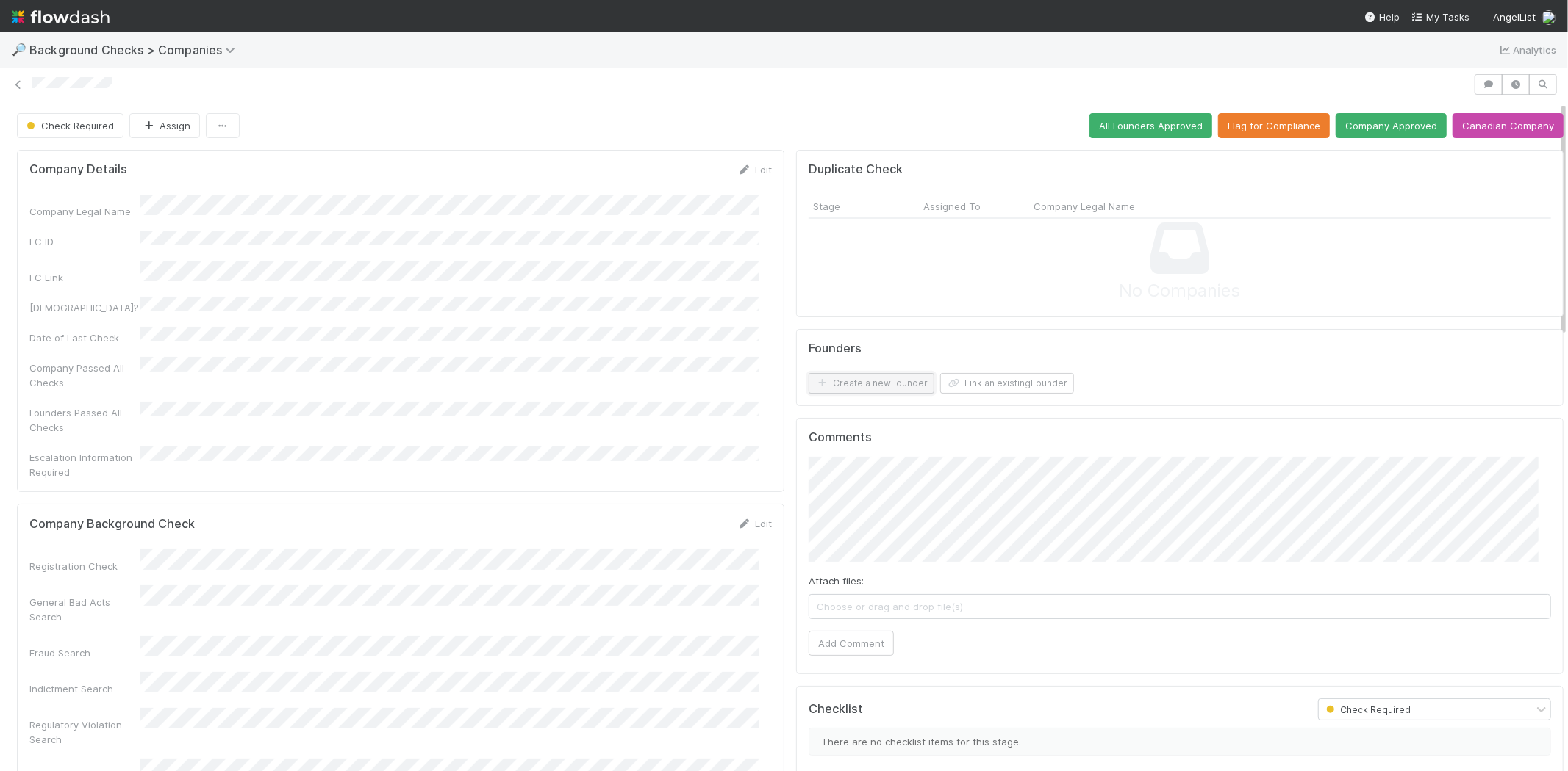
click at [891, 378] on button "Create a new Founder" at bounding box center [871, 383] width 126 height 20
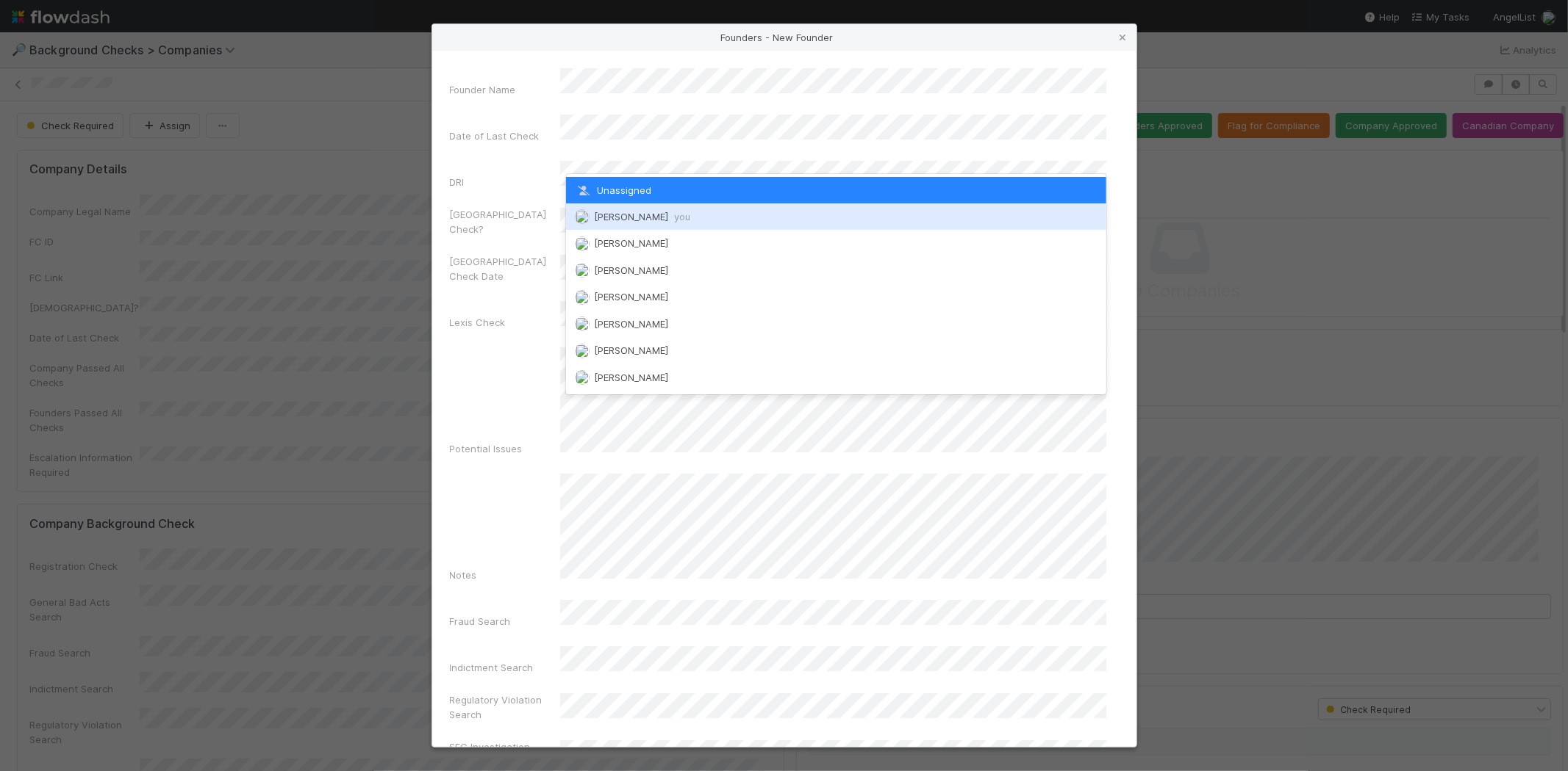
click at [654, 211] on span "Michael Capilitan you" at bounding box center [641, 217] width 97 height 11
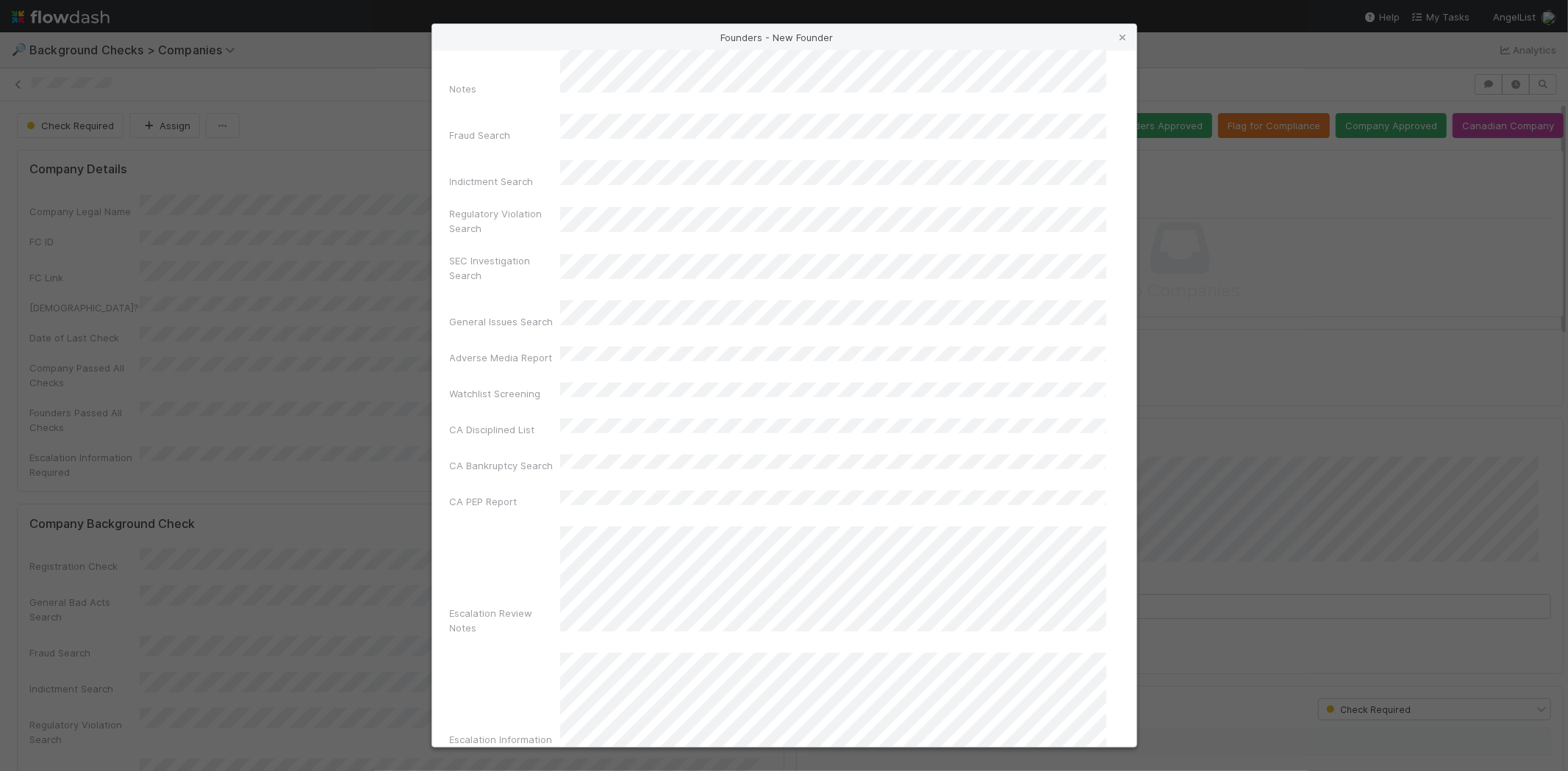
scroll to position [492, 0]
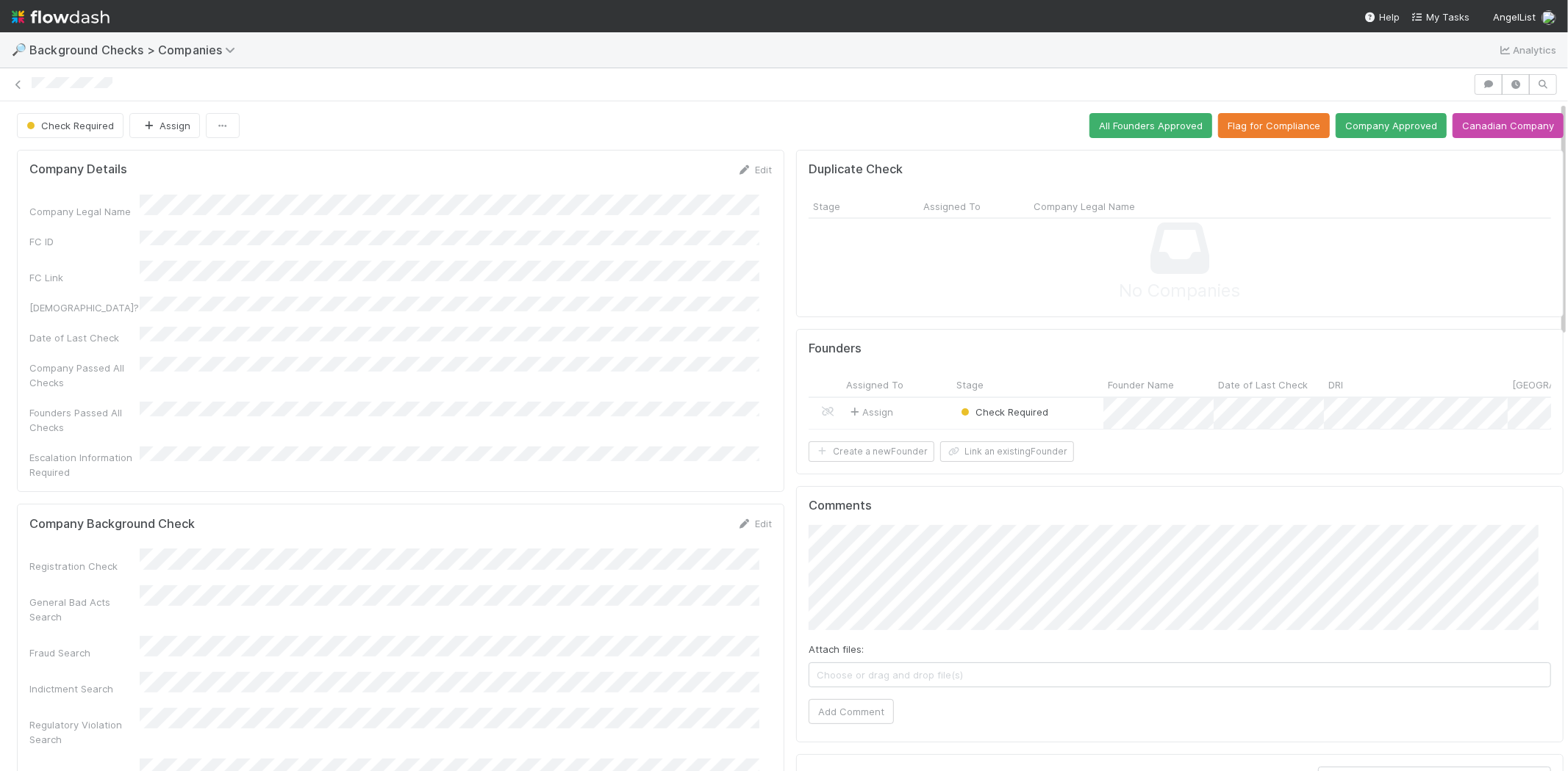
click at [917, 407] on div "Assign" at bounding box center [896, 414] width 110 height 32
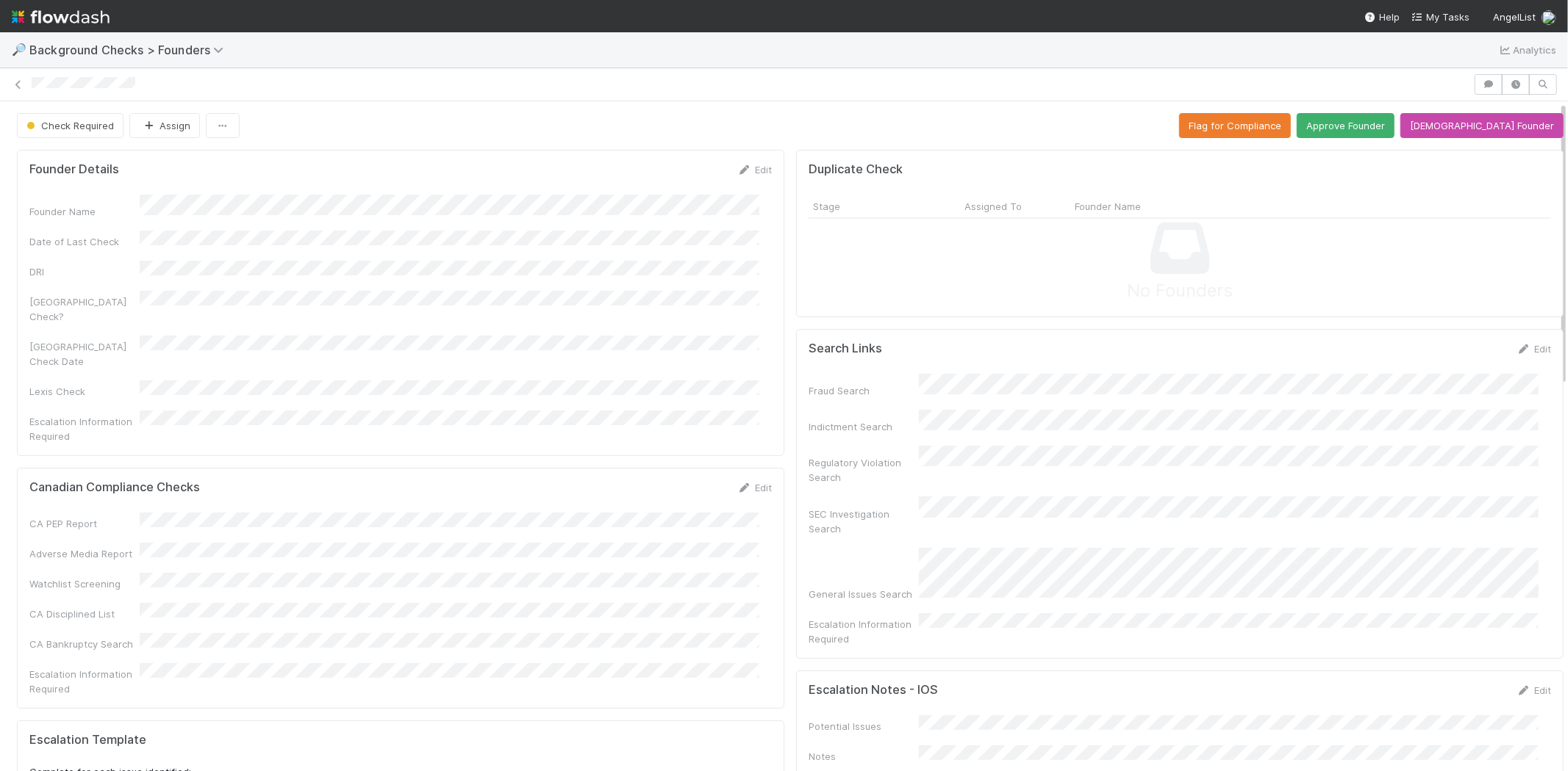
drag, startPoint x: 907, startPoint y: 372, endPoint x: 927, endPoint y: 275, distance: 99.0
click at [927, 280] on div "No Founders" at bounding box center [1180, 262] width 742 height 86
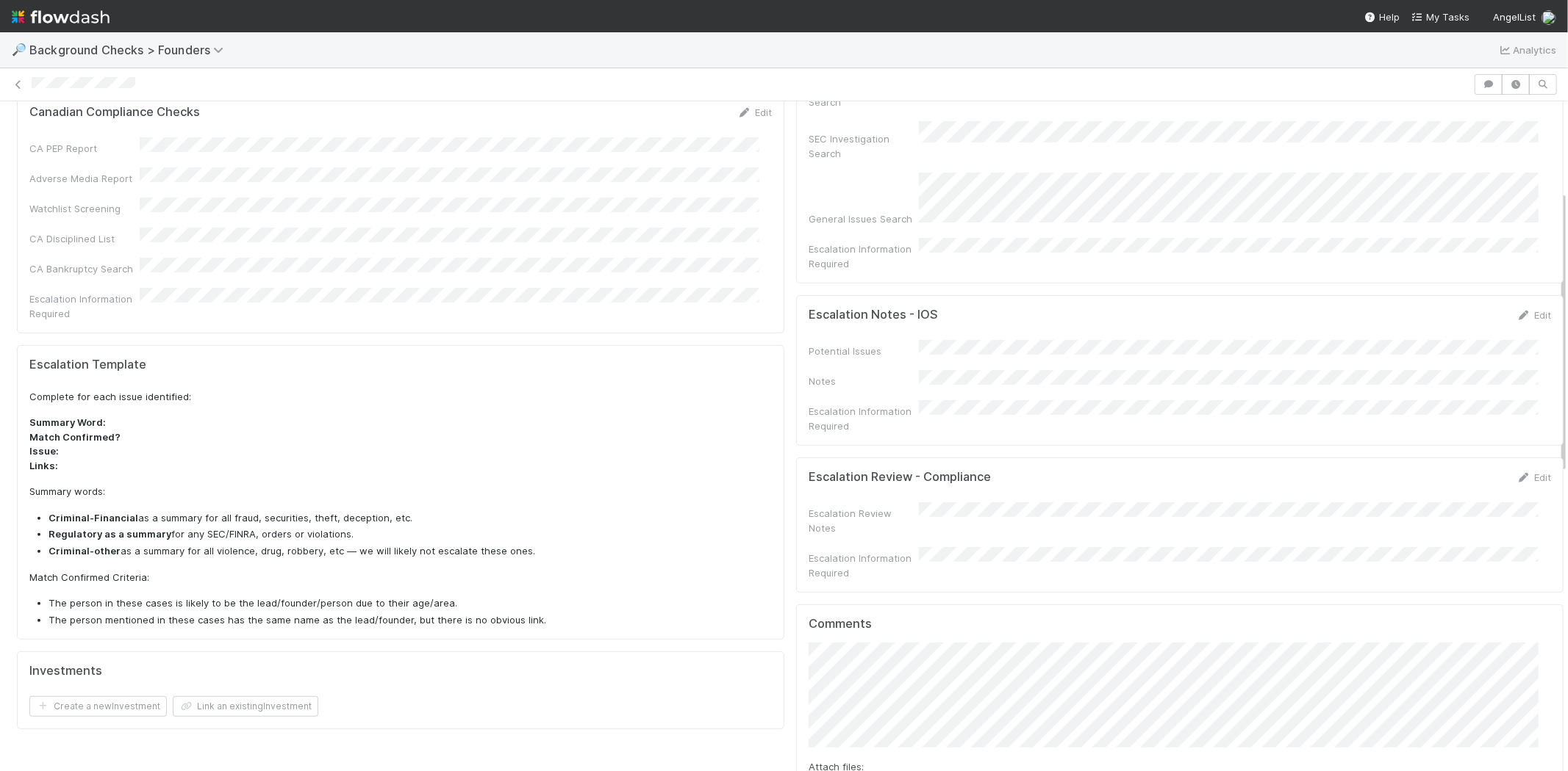
scroll to position [407, 0]
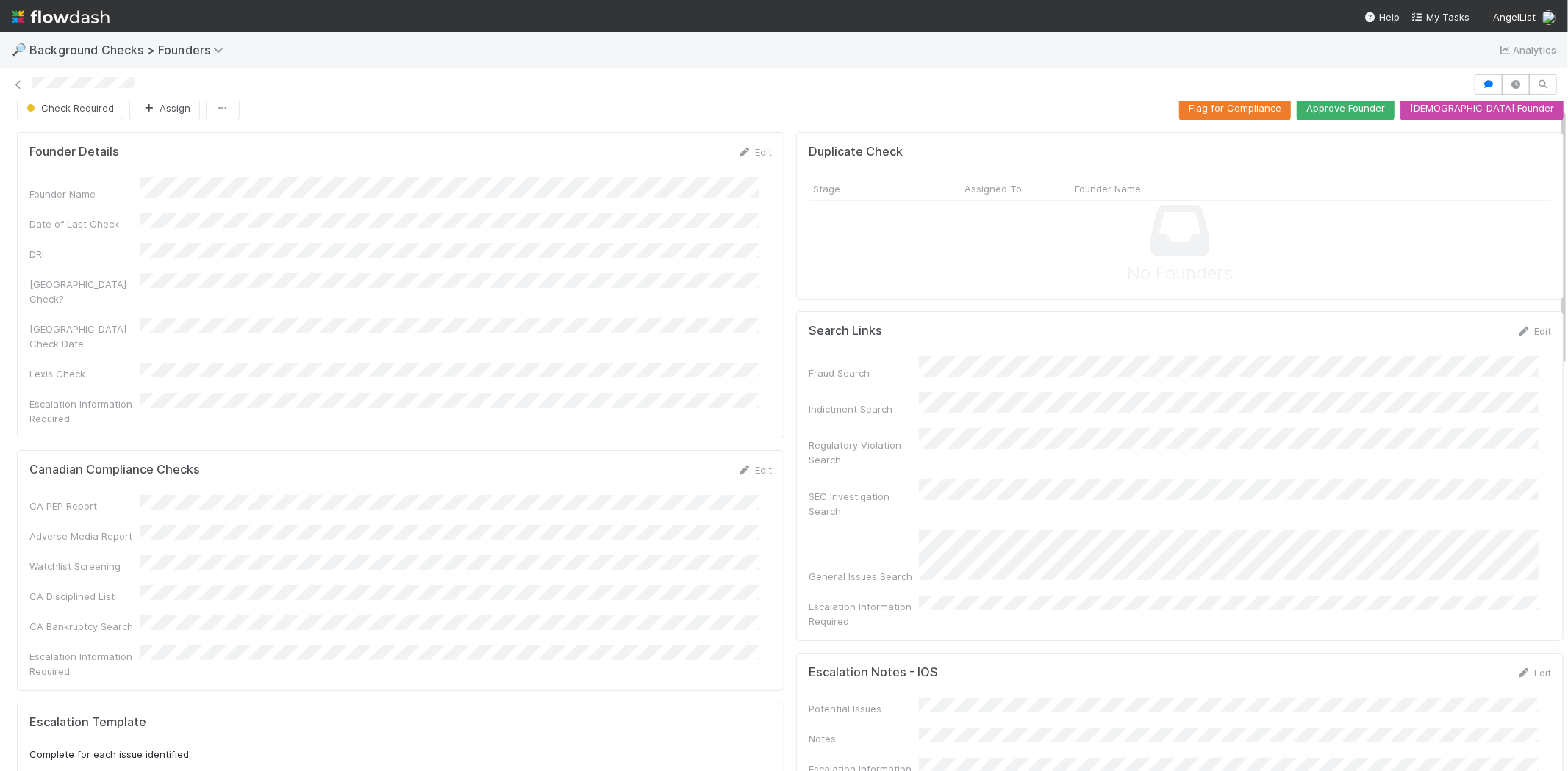
scroll to position [0, 0]
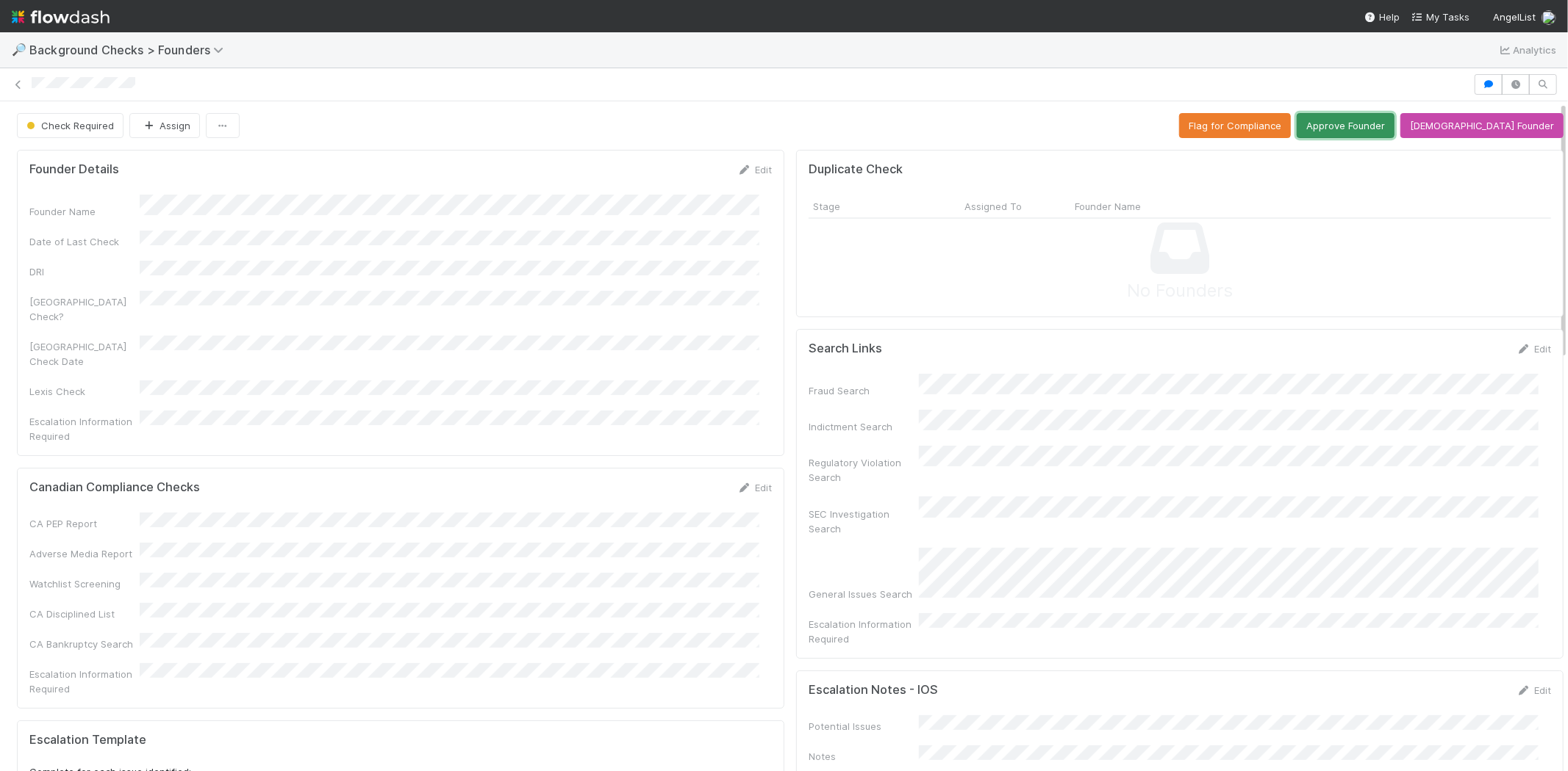
click at [1365, 122] on button "Approve Founder" at bounding box center [1346, 125] width 97 height 25
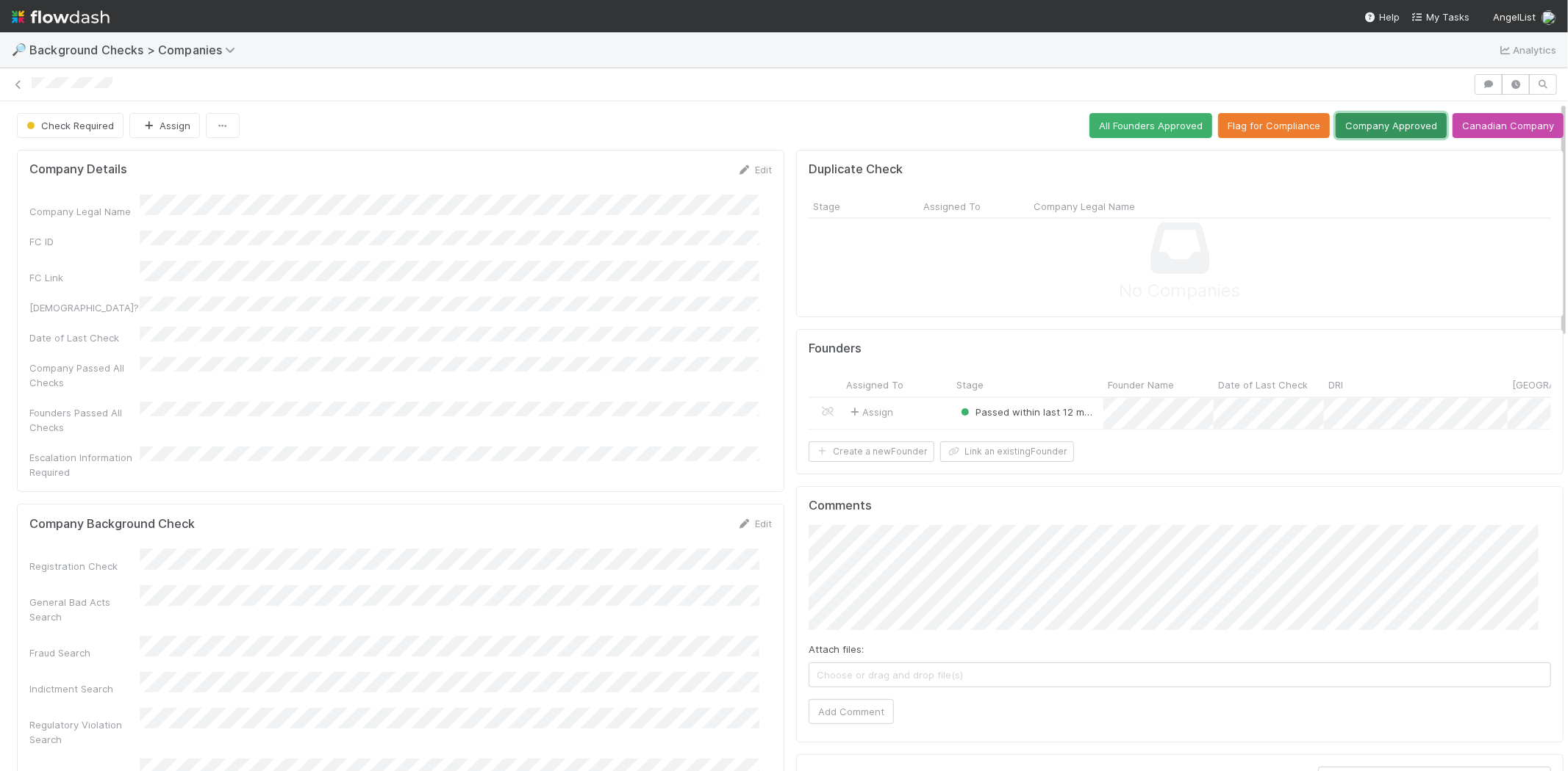
click at [1350, 126] on button "Company Approved" at bounding box center [1391, 125] width 111 height 25
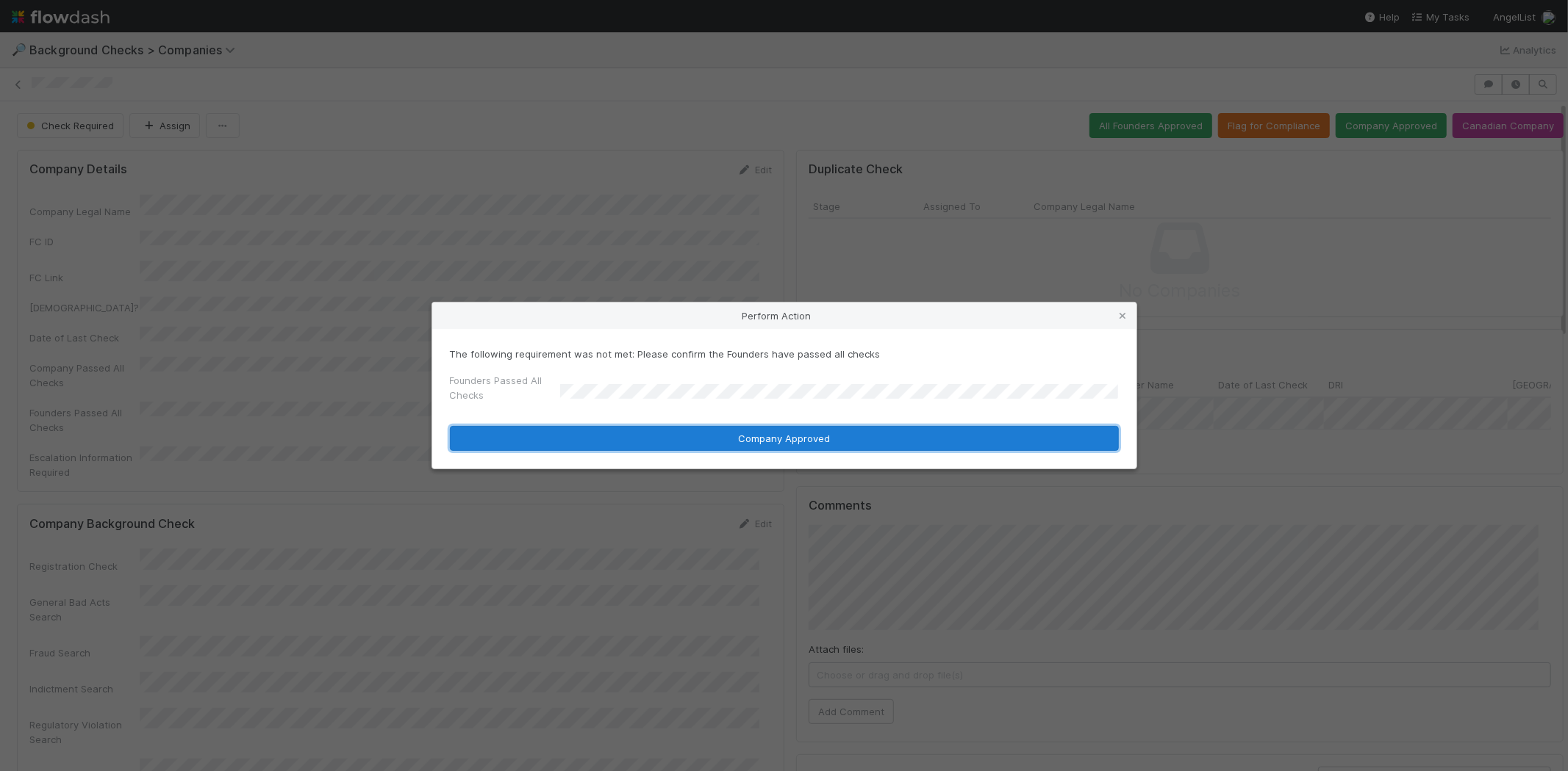
click at [732, 437] on button "Company Approved" at bounding box center [784, 438] width 669 height 25
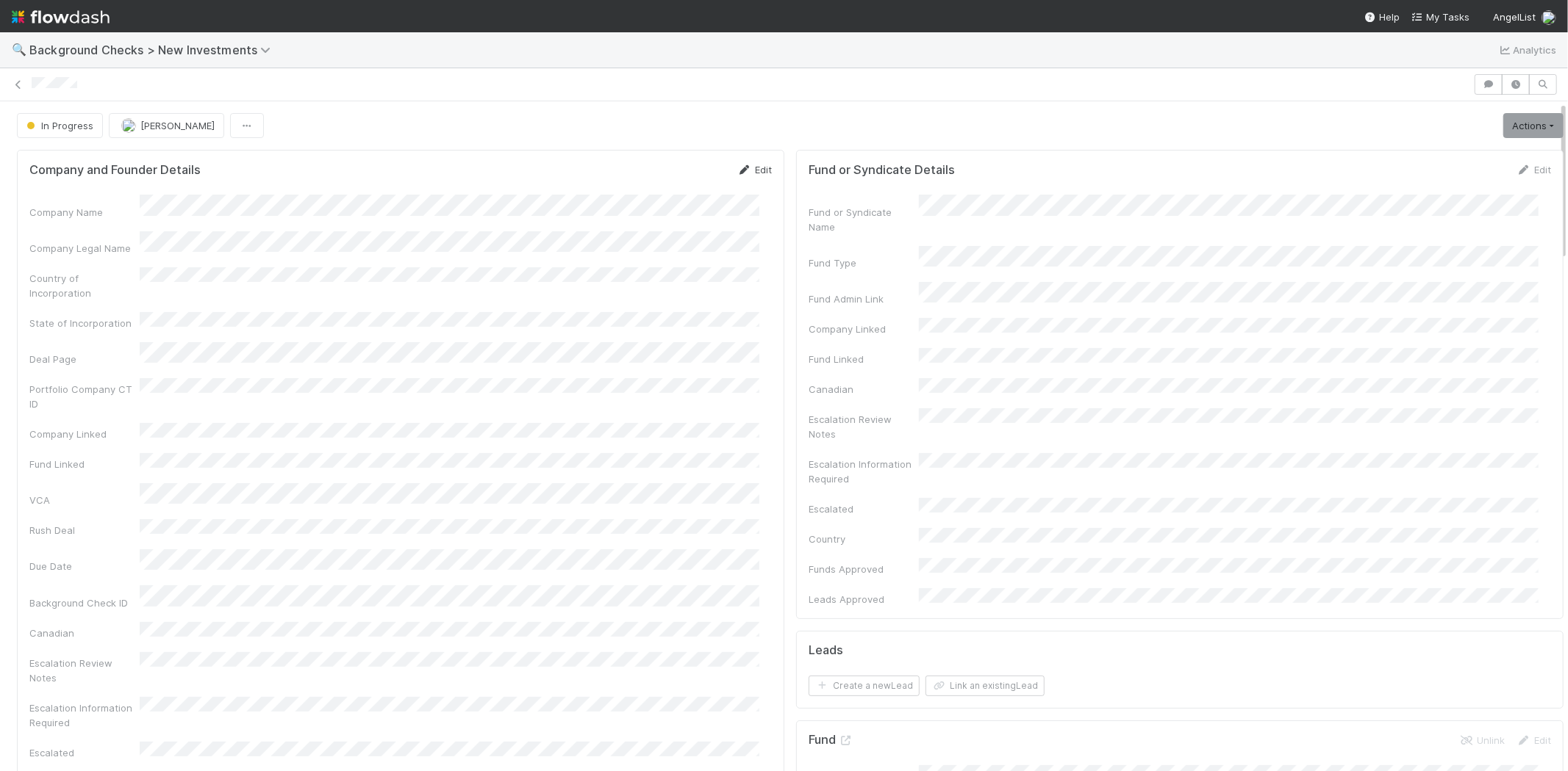
click at [744, 169] on link "Edit" at bounding box center [754, 170] width 35 height 11
click at [121, 252] on div "Company Legal Name" at bounding box center [400, 259] width 742 height 28
click at [685, 178] on button "Save" at bounding box center [693, 174] width 42 height 25
click at [755, 167] on link "Edit" at bounding box center [754, 170] width 35 height 11
click at [672, 171] on button "Save" at bounding box center [693, 174] width 42 height 25
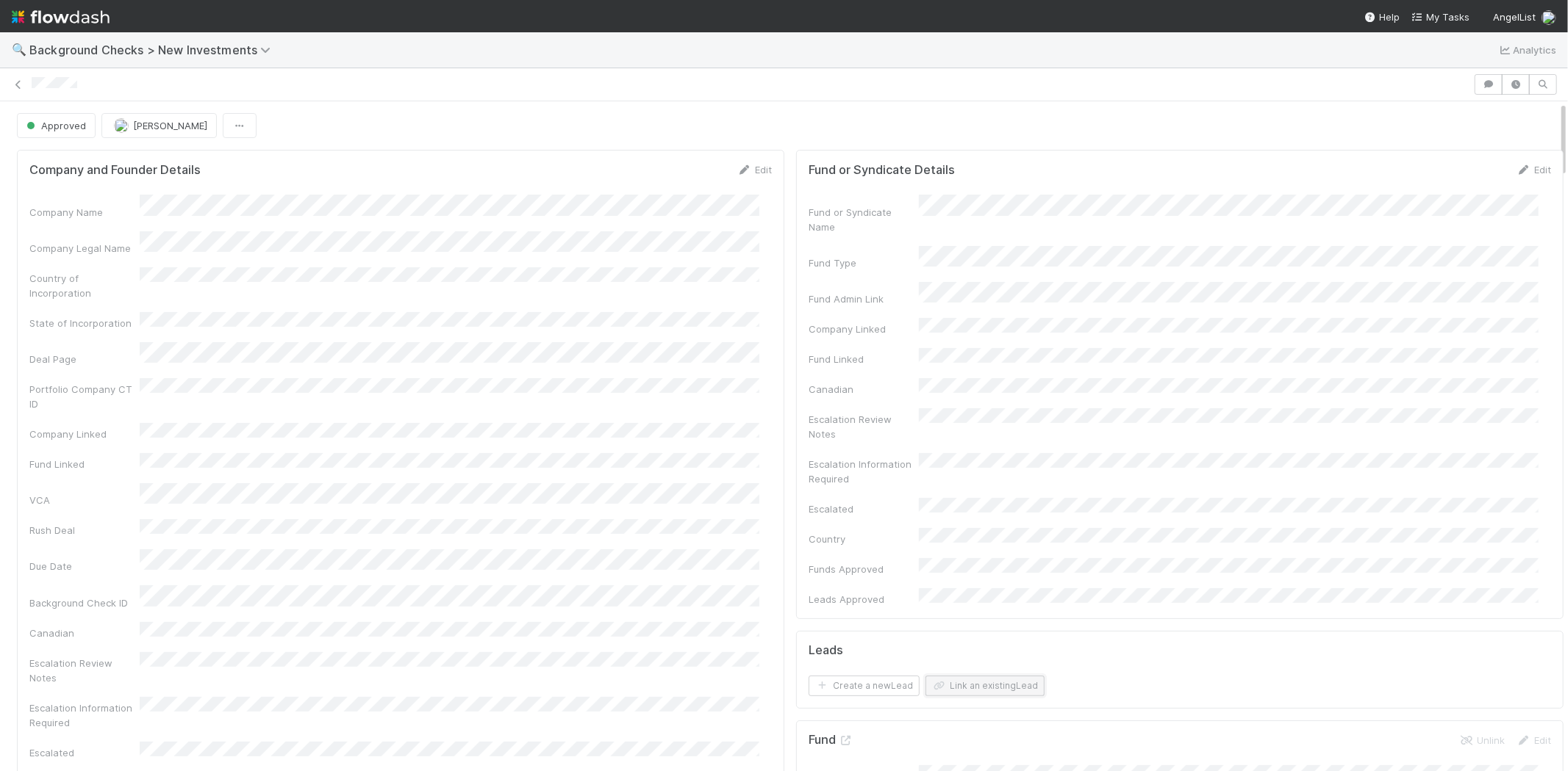
click at [958, 676] on button "Link an existing Lead" at bounding box center [985, 686] width 119 height 20
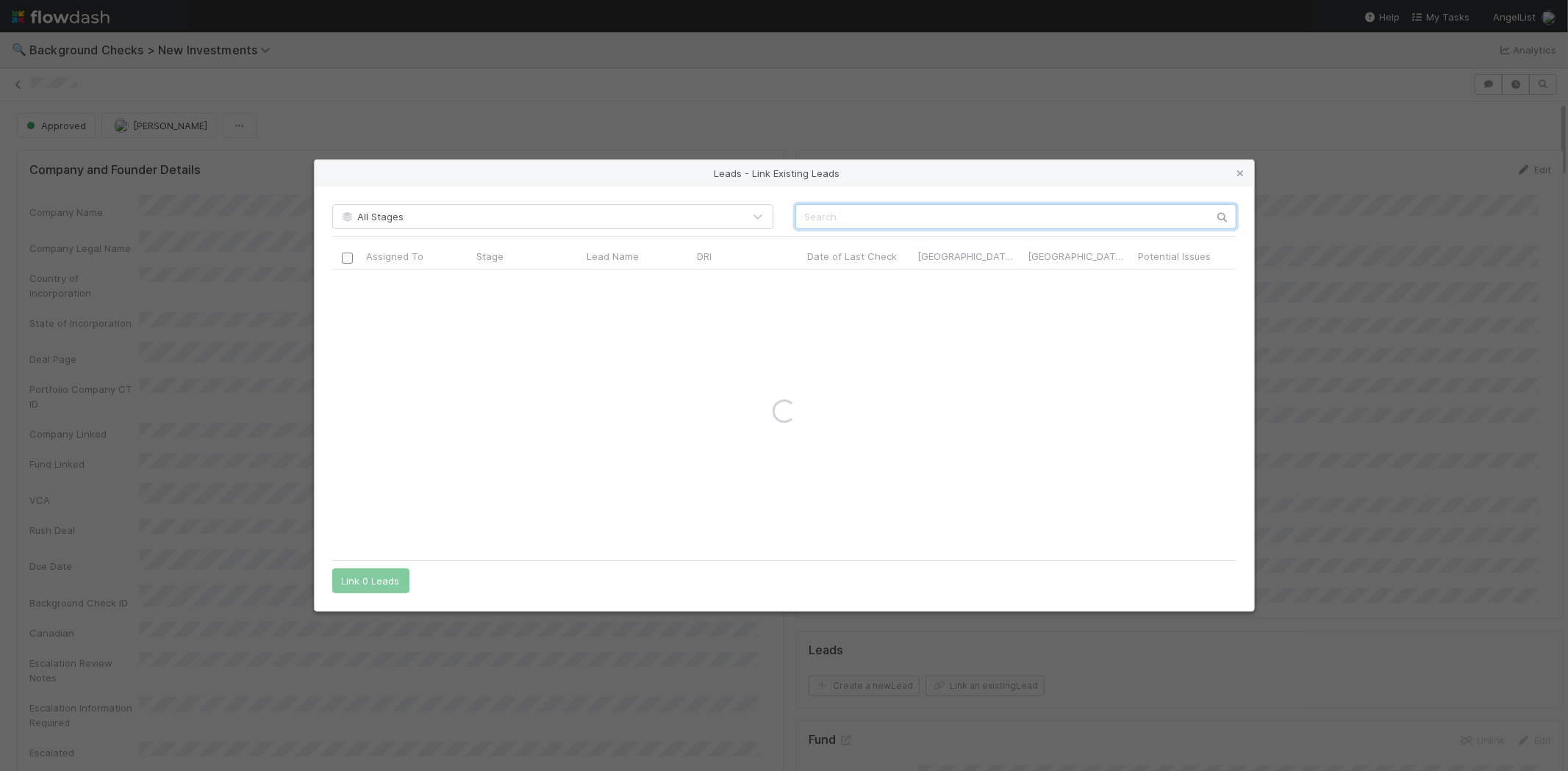
click at [849, 210] on input "text" at bounding box center [1015, 217] width 441 height 25
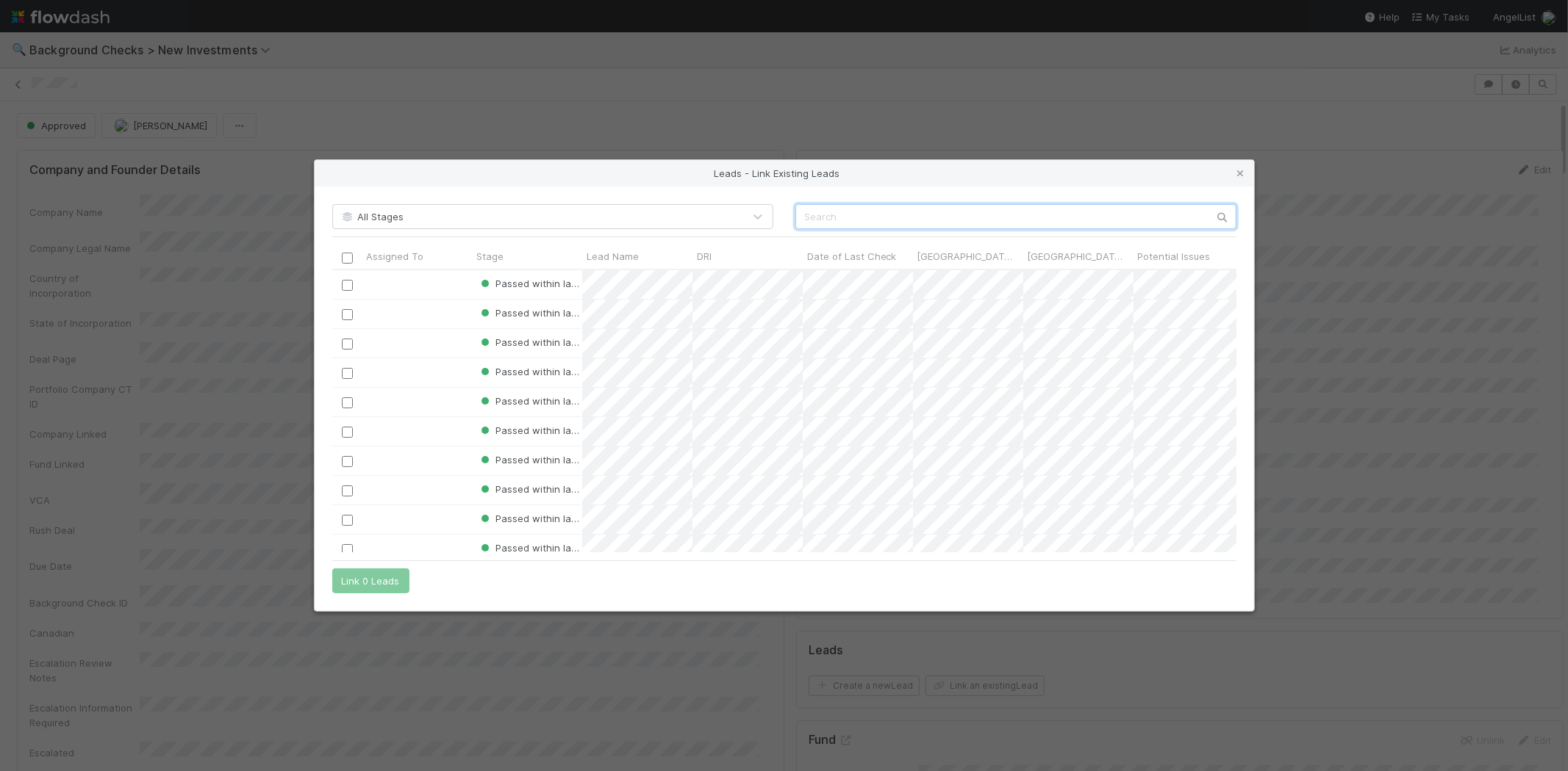
paste input "[PERSON_NAME]"
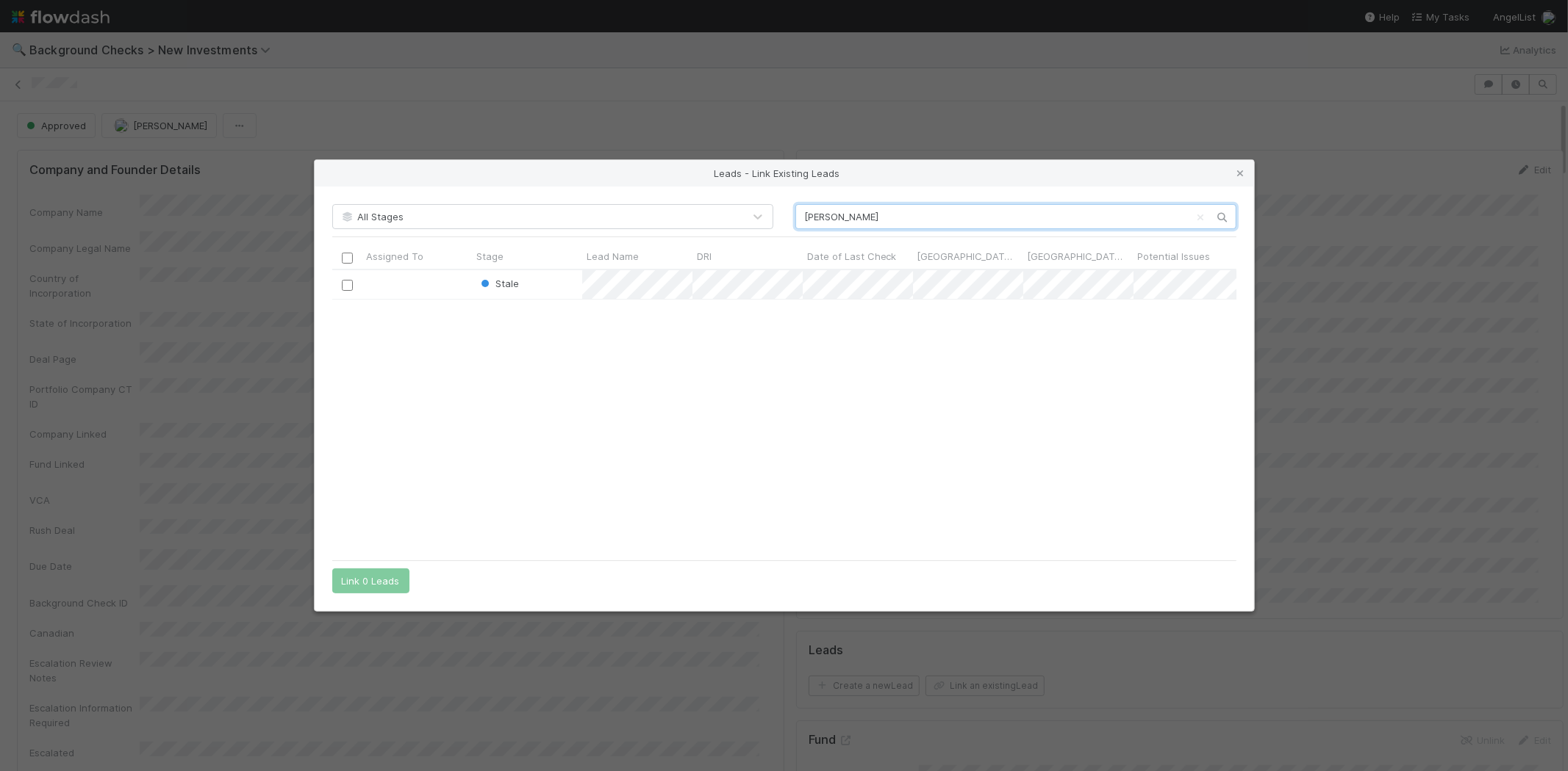
scroll to position [270, 892]
type input "[PERSON_NAME]"
click at [345, 282] on input "checkbox" at bounding box center [347, 286] width 11 height 11
click at [374, 582] on button "Link 1 Lead" at bounding box center [367, 581] width 71 height 25
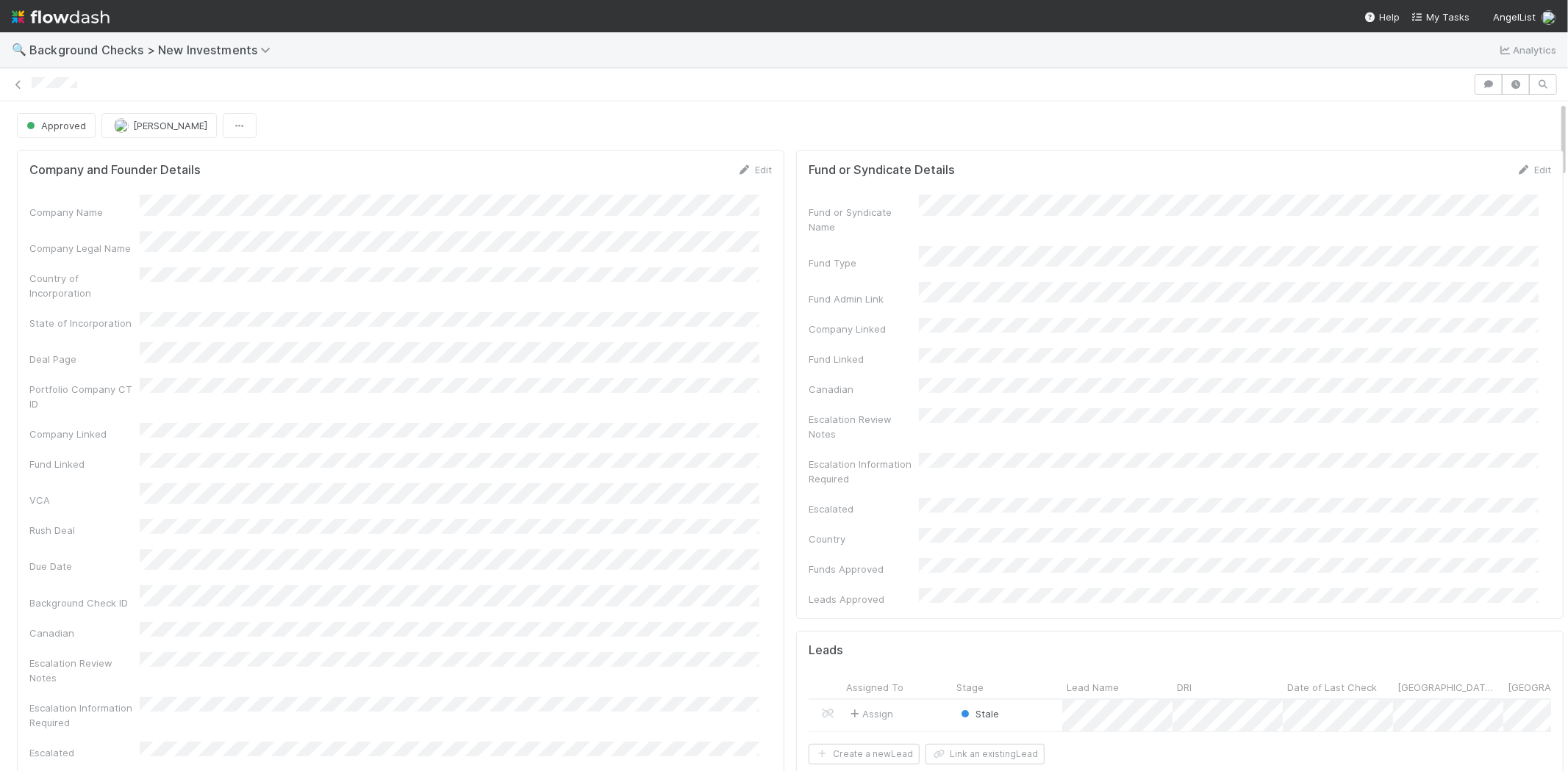
click at [1034, 700] on div "Stale" at bounding box center [1007, 716] width 110 height 32
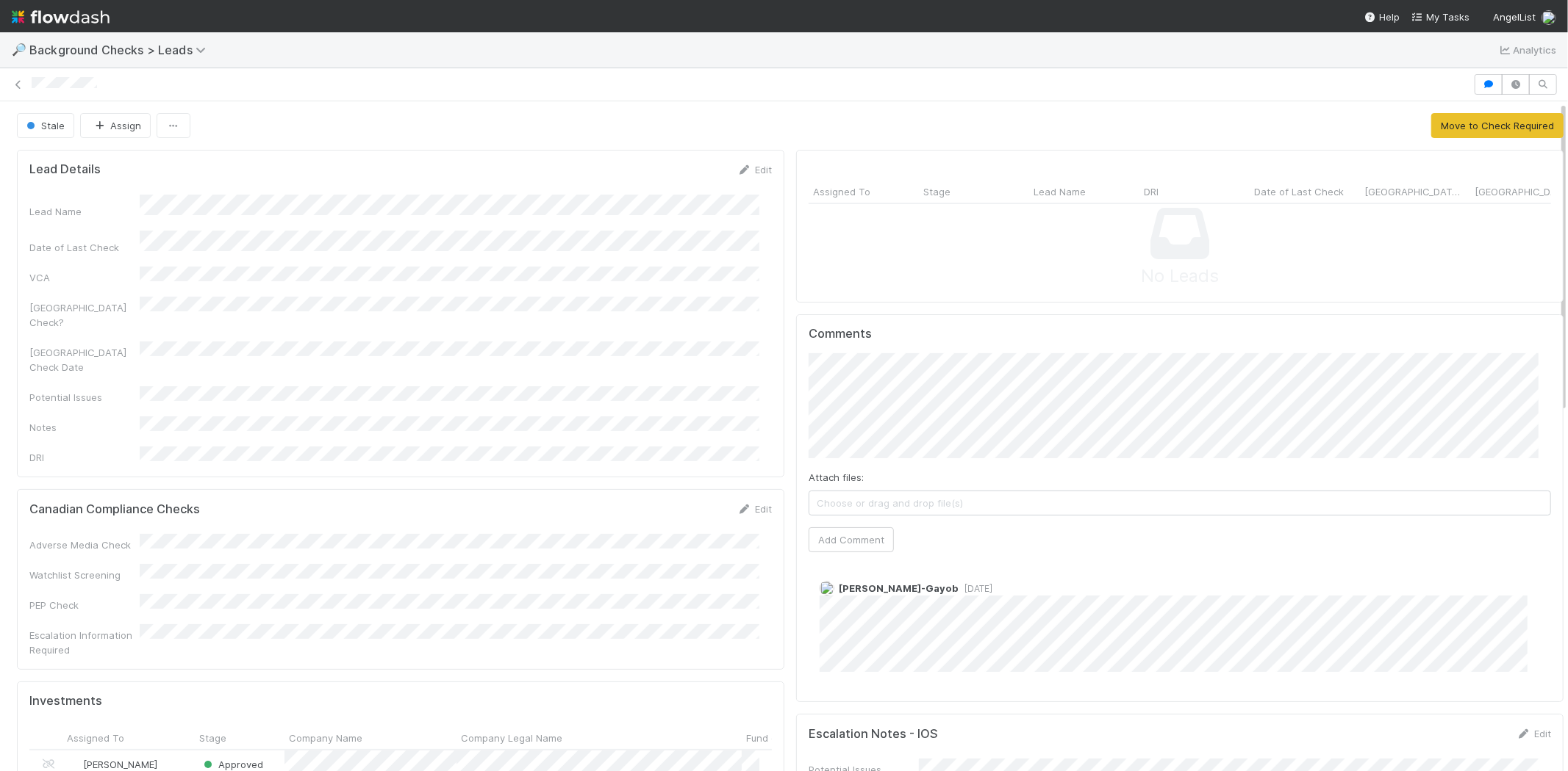
scroll to position [286, 717]
click at [1432, 132] on button "Move to Check Required" at bounding box center [1497, 125] width 132 height 25
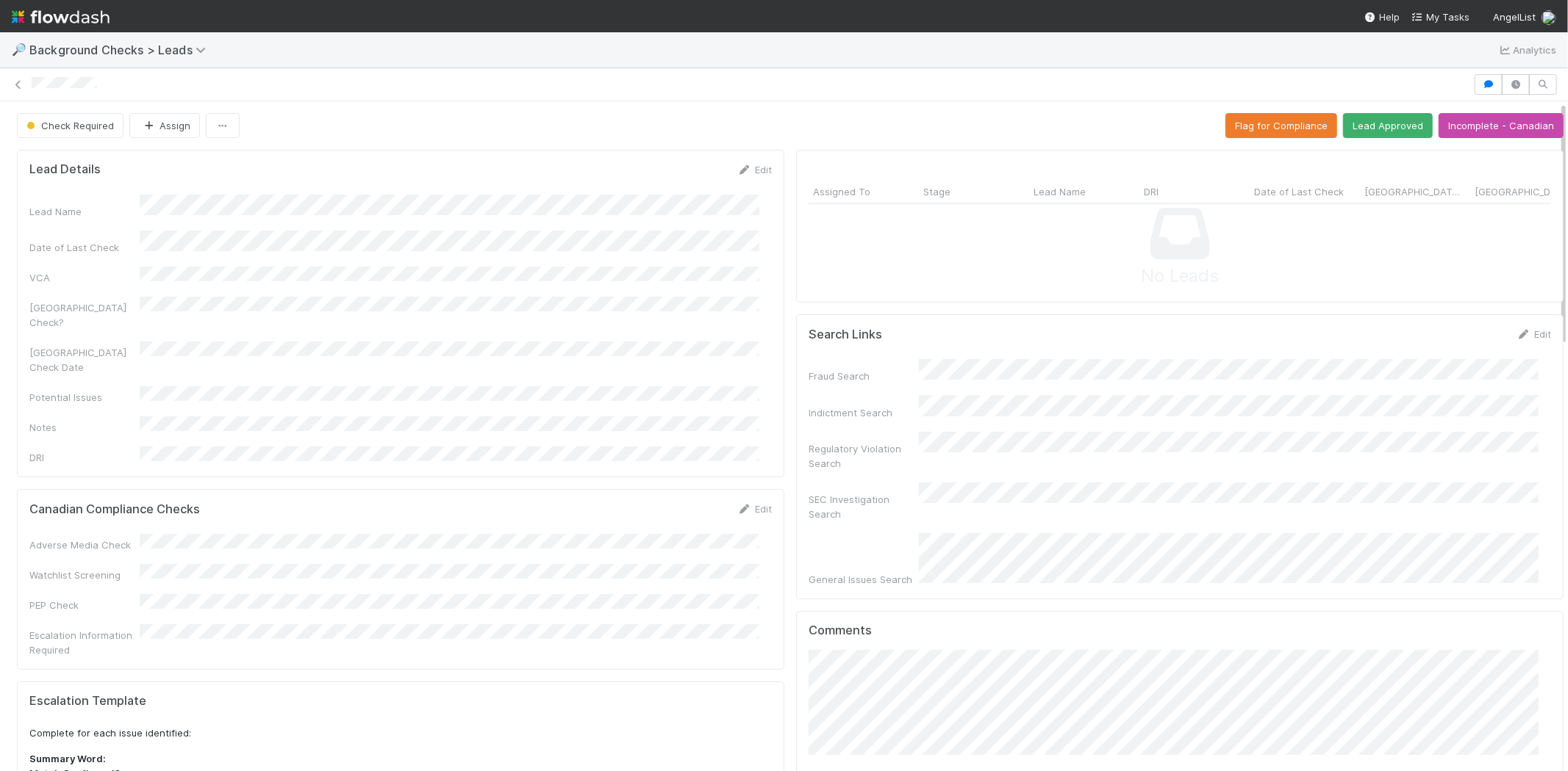
drag, startPoint x: 1069, startPoint y: 510, endPoint x: 913, endPoint y: 289, distance: 270.5
click at [913, 289] on div "No Leads" at bounding box center [1180, 248] width 742 height 86
click at [1363, 120] on button "Lead Approved" at bounding box center [1388, 125] width 89 height 25
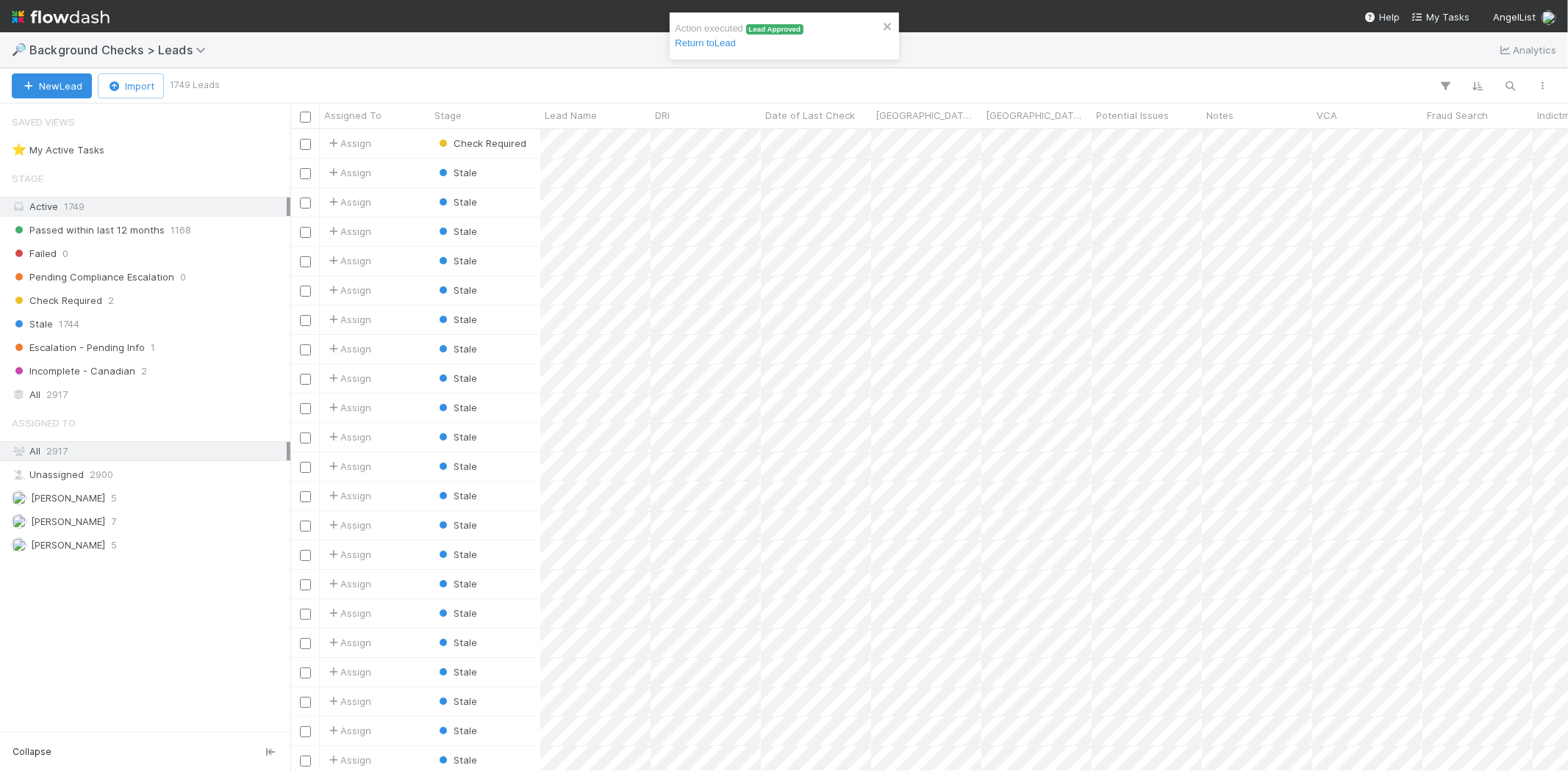
scroll to position [630, 1265]
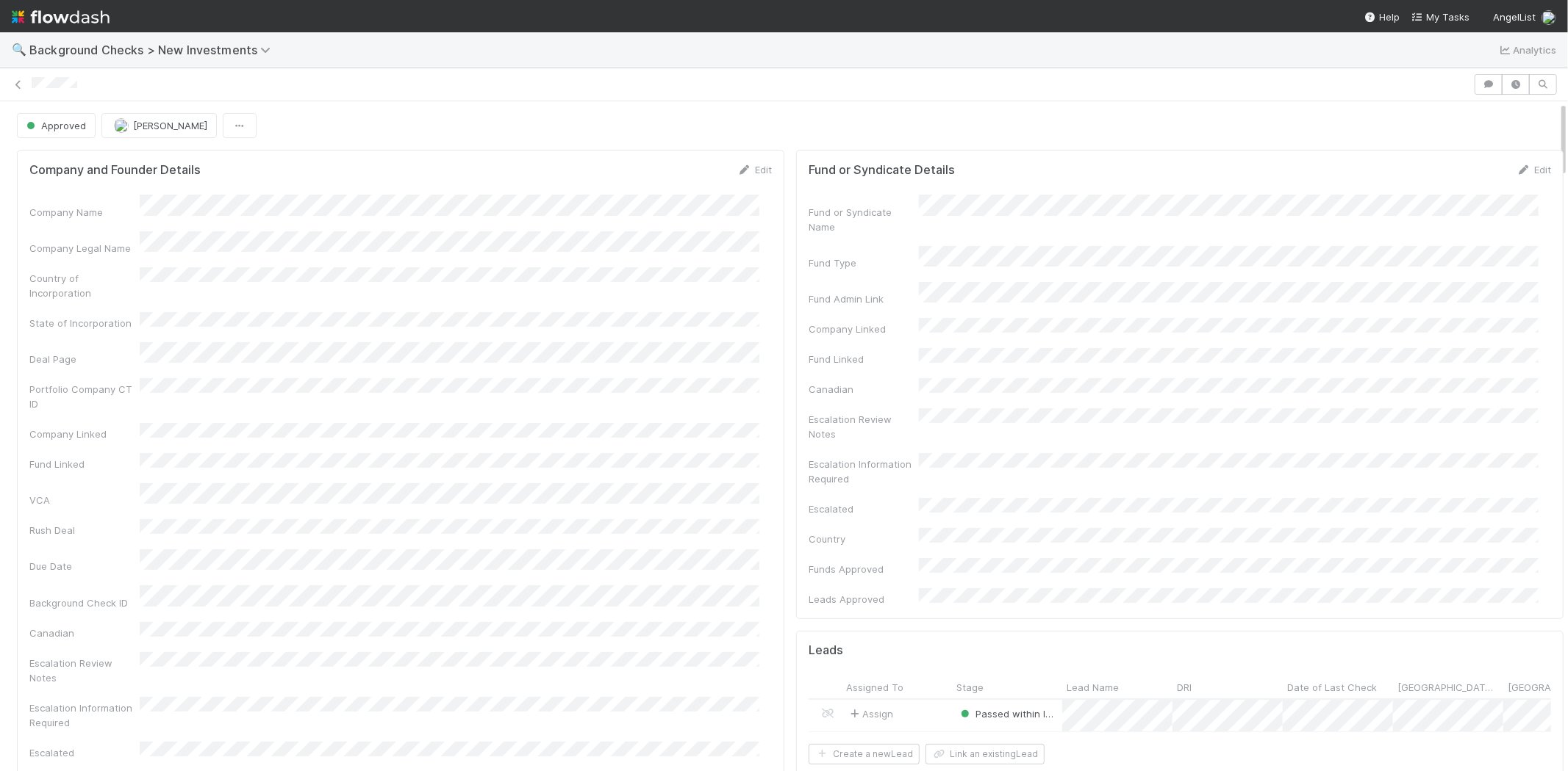
click at [32, 85] on div at bounding box center [750, 84] width 1437 height 15
click at [1437, 16] on span "My Tasks" at bounding box center [1441, 17] width 58 height 11
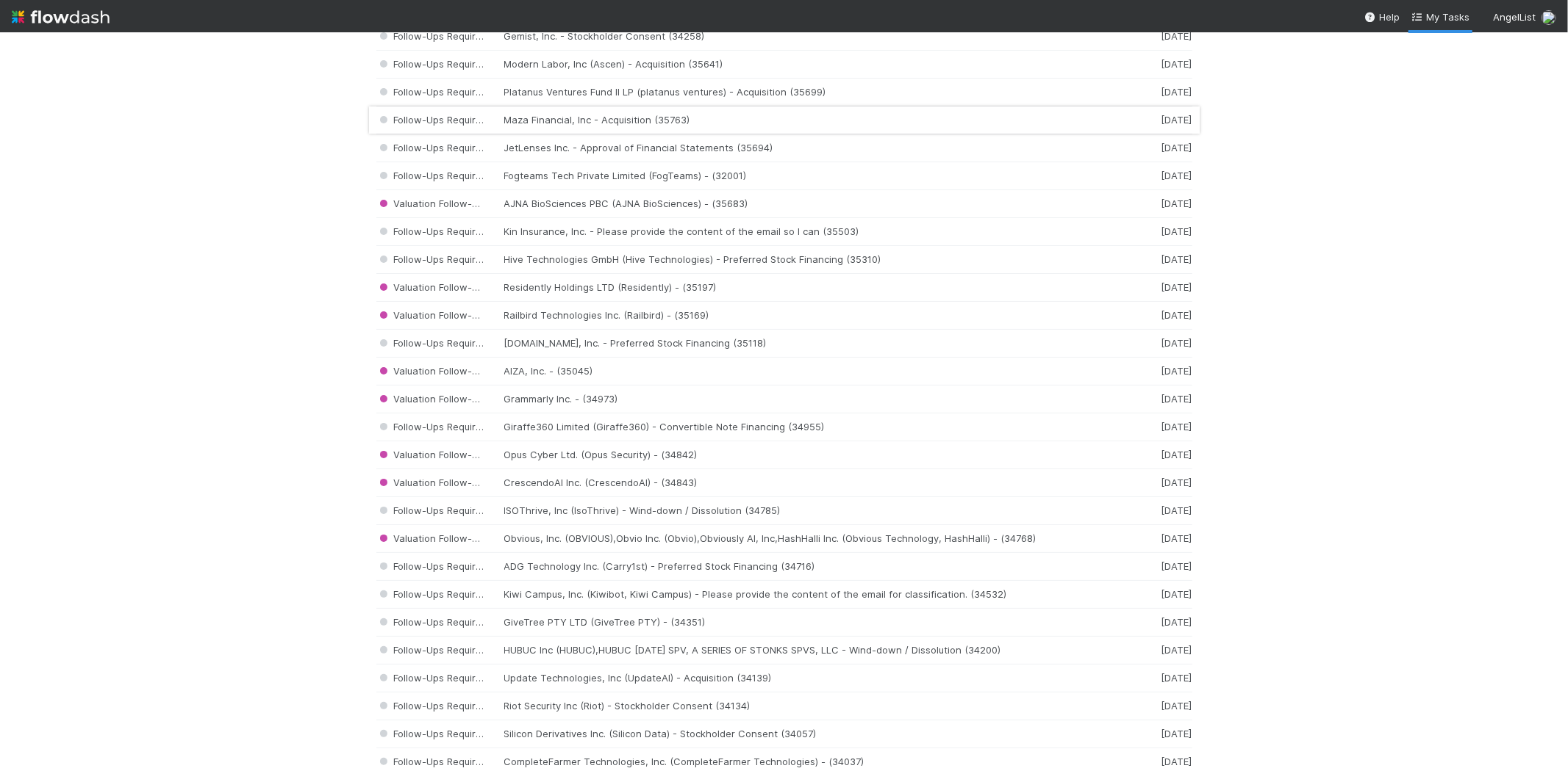
scroll to position [2367, 0]
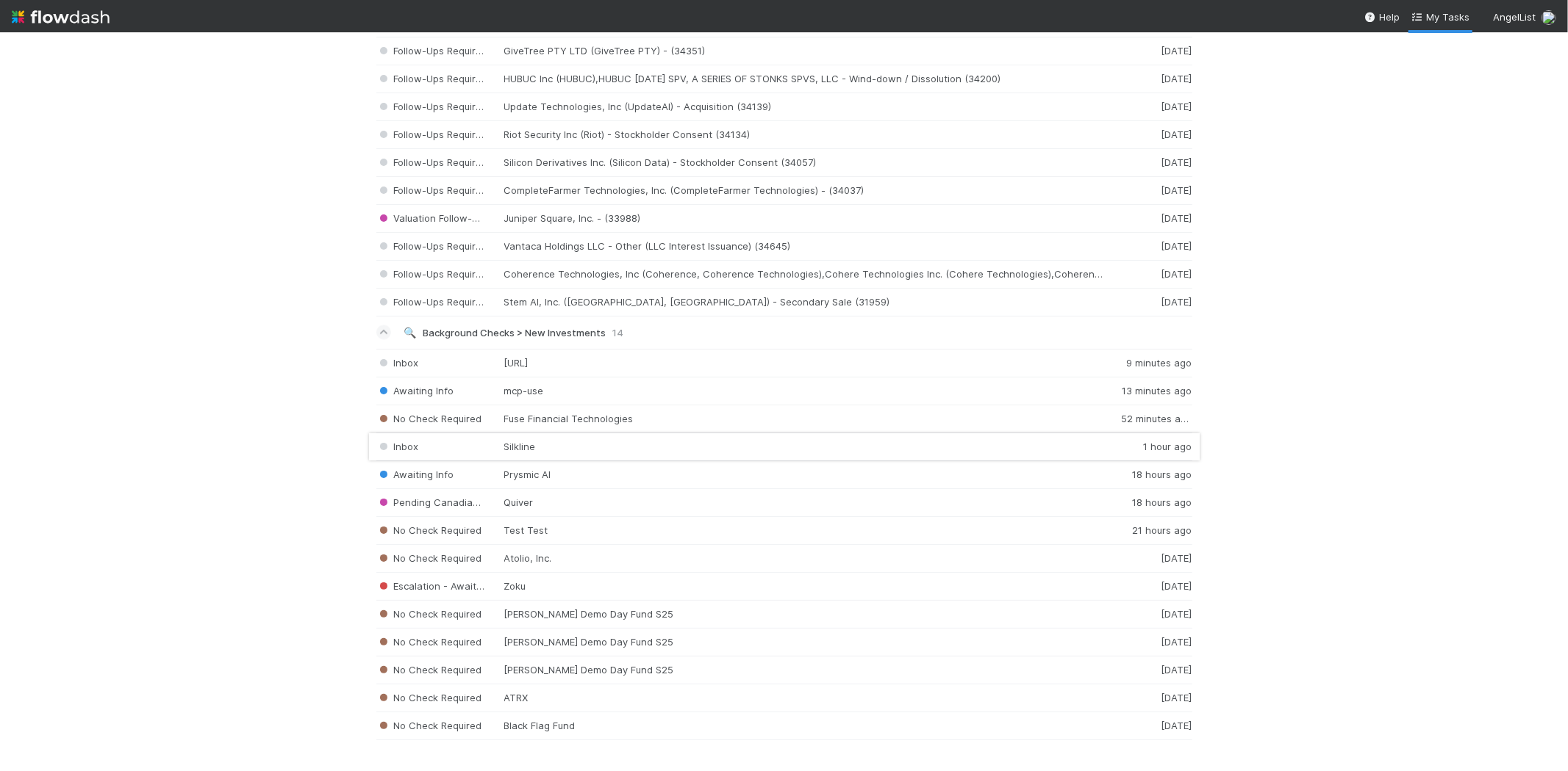
click at [546, 446] on div "Inbox Silkline 1 hour ago" at bounding box center [784, 447] width 816 height 28
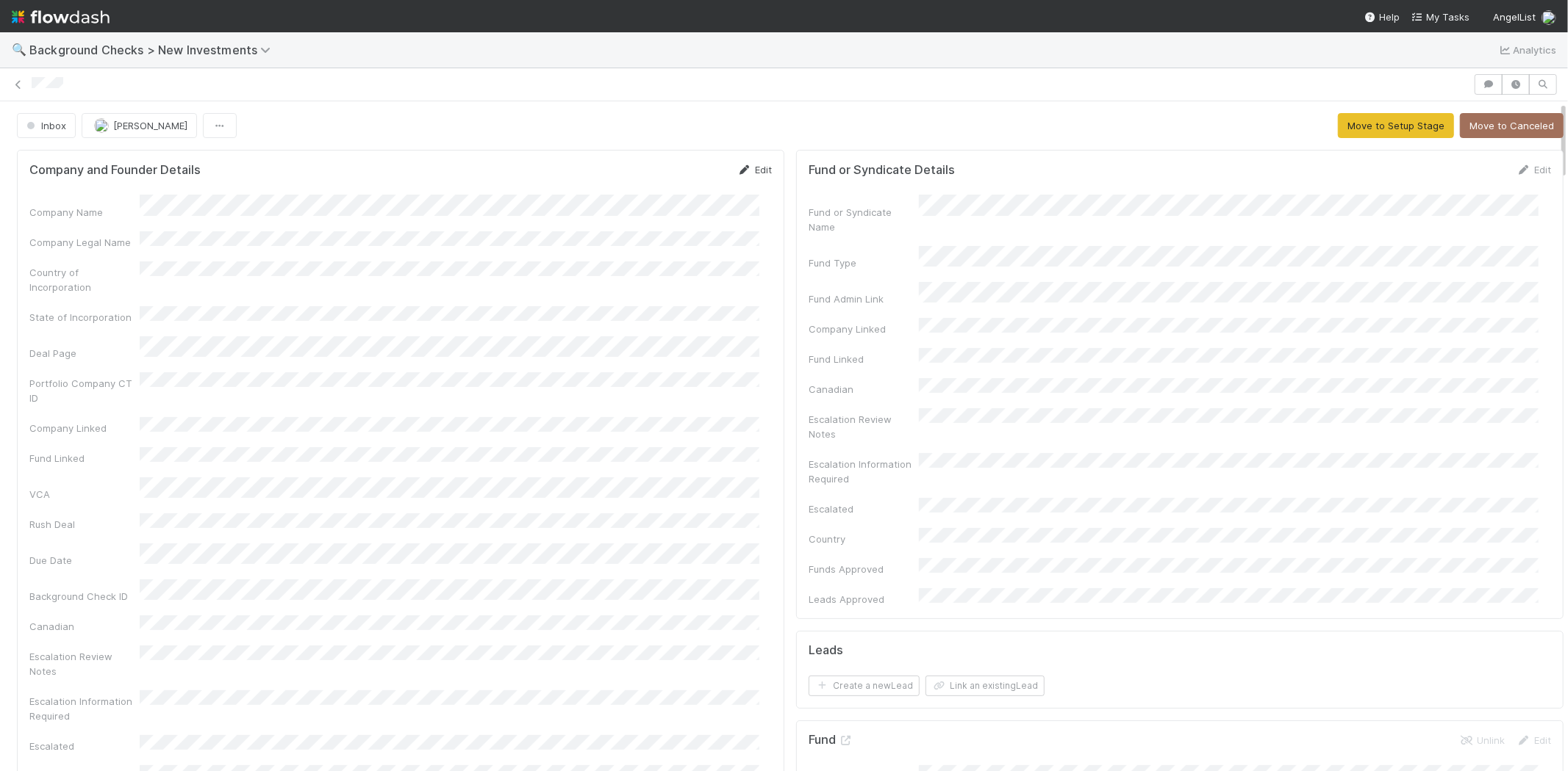
click at [750, 164] on link "Edit" at bounding box center [754, 170] width 35 height 11
click at [679, 179] on button "Save" at bounding box center [693, 174] width 42 height 25
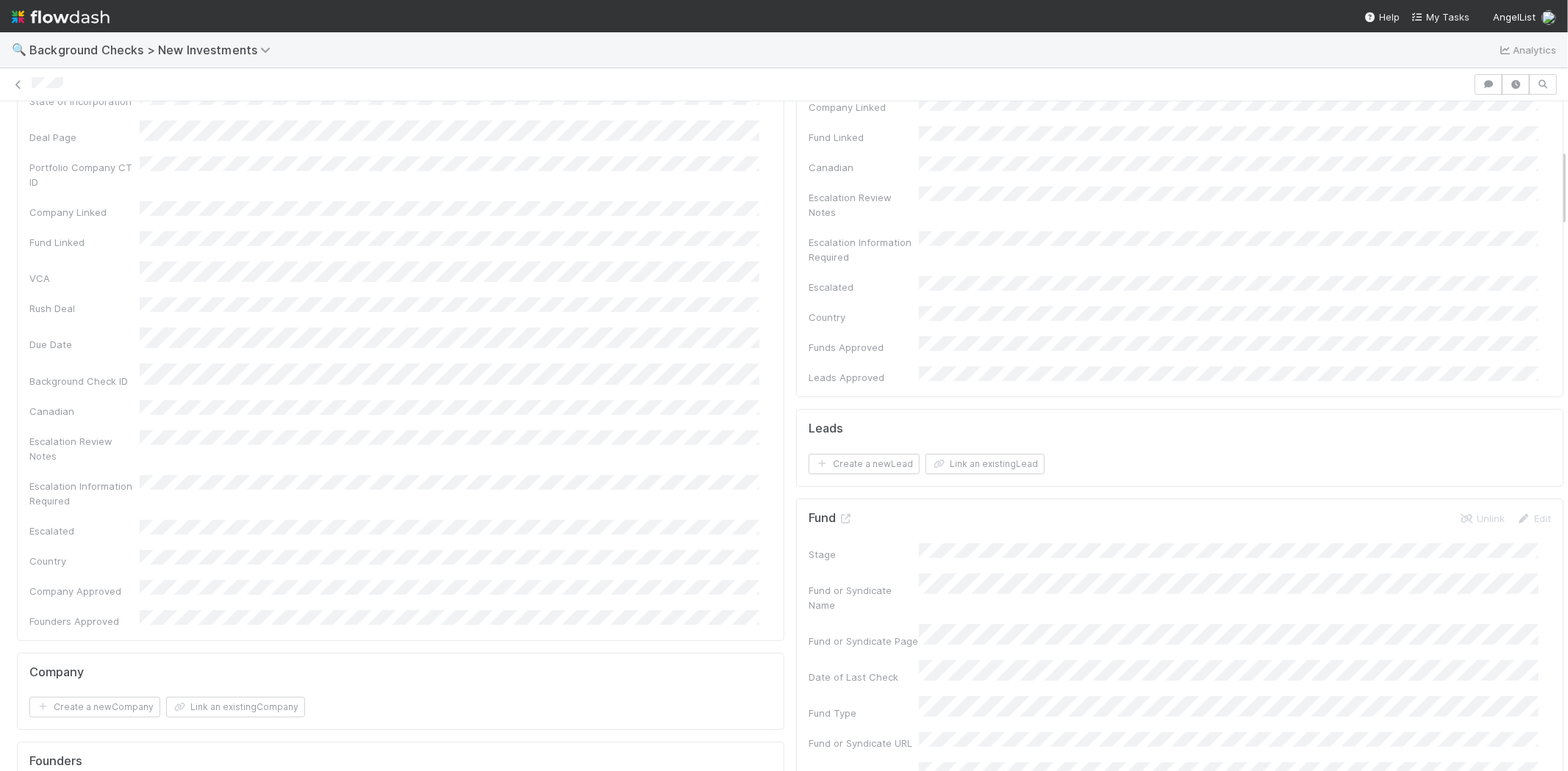
scroll to position [407, 0]
click at [229, 511] on button "Link an existing Company" at bounding box center [235, 521] width 139 height 20
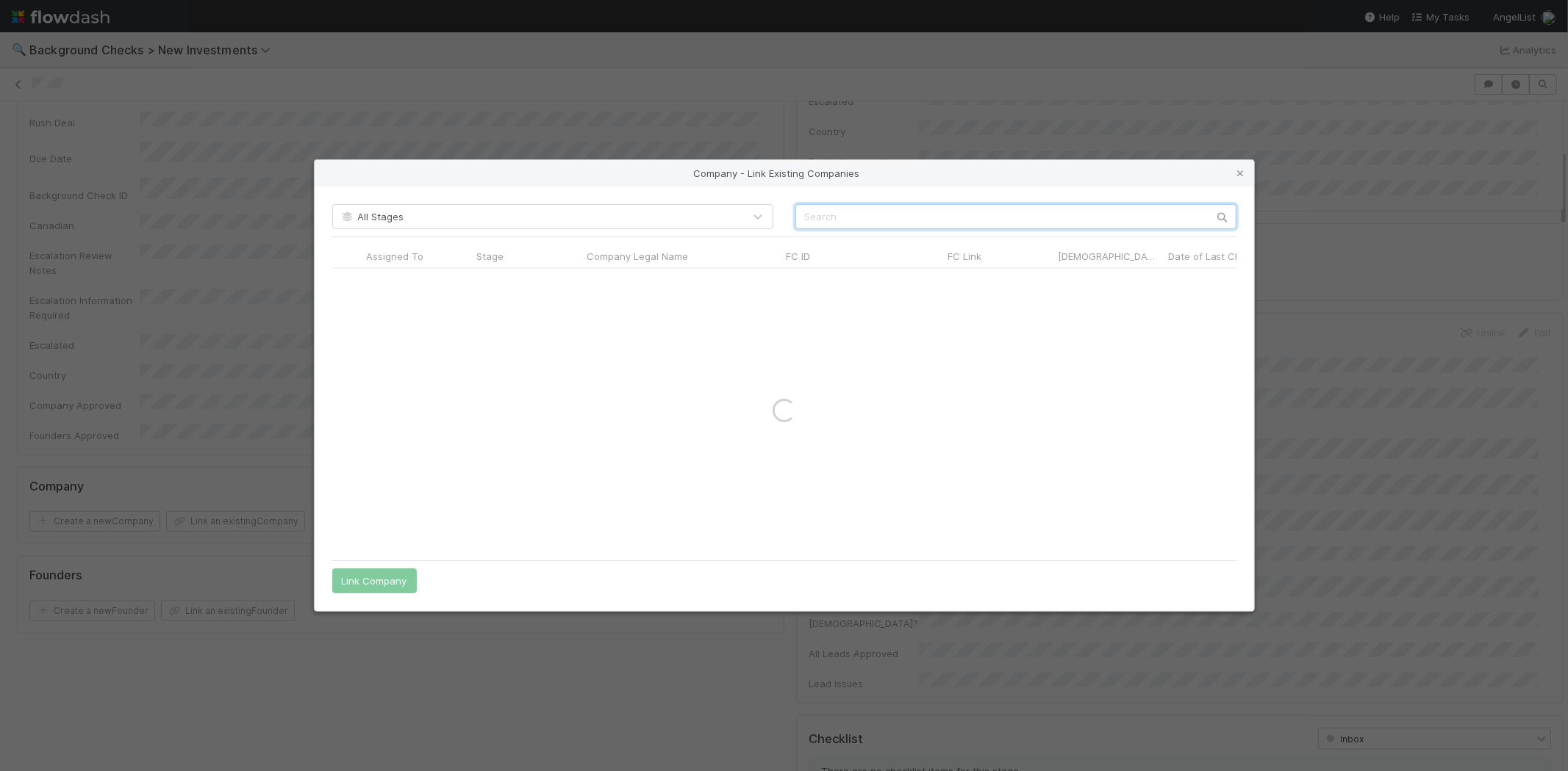
click at [860, 218] on input "text" at bounding box center [1015, 217] width 441 height 25
paste input "Silkline, Inc."
type input "Silkline, Inc."
click at [1244, 171] on icon at bounding box center [1241, 174] width 15 height 10
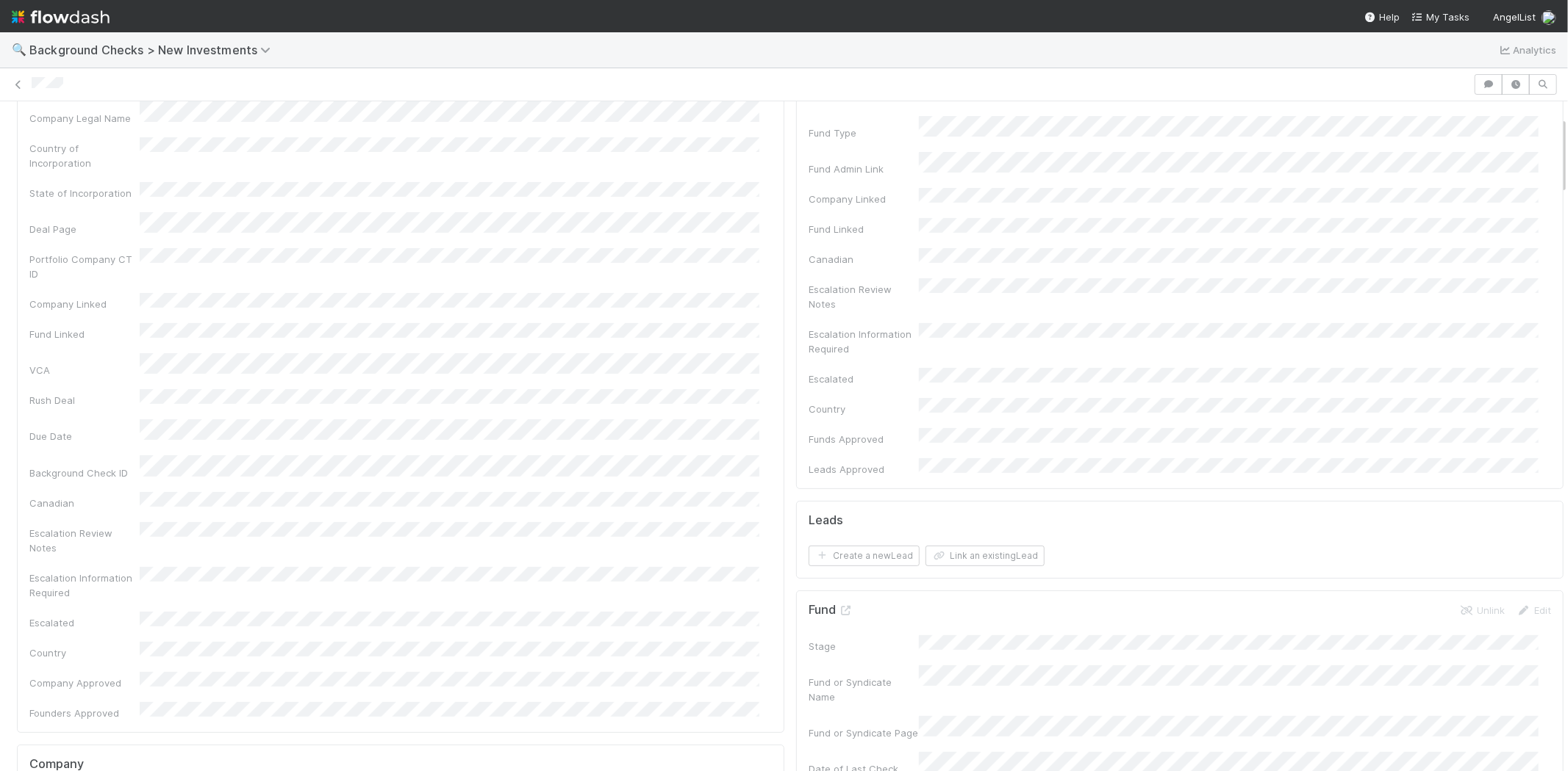
scroll to position [0, 0]
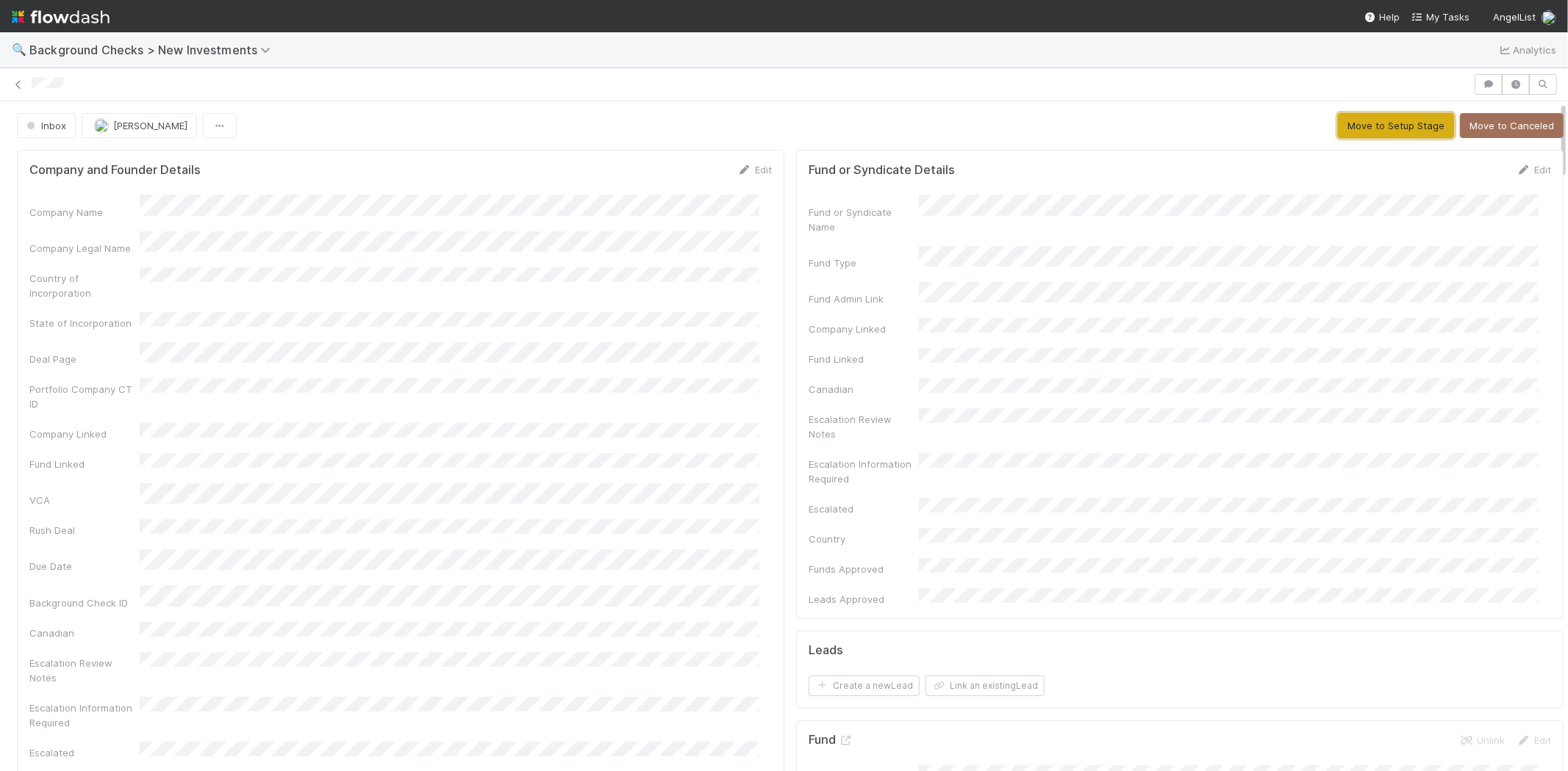
click at [1368, 126] on button "Move to Setup Stage" at bounding box center [1395, 125] width 116 height 25
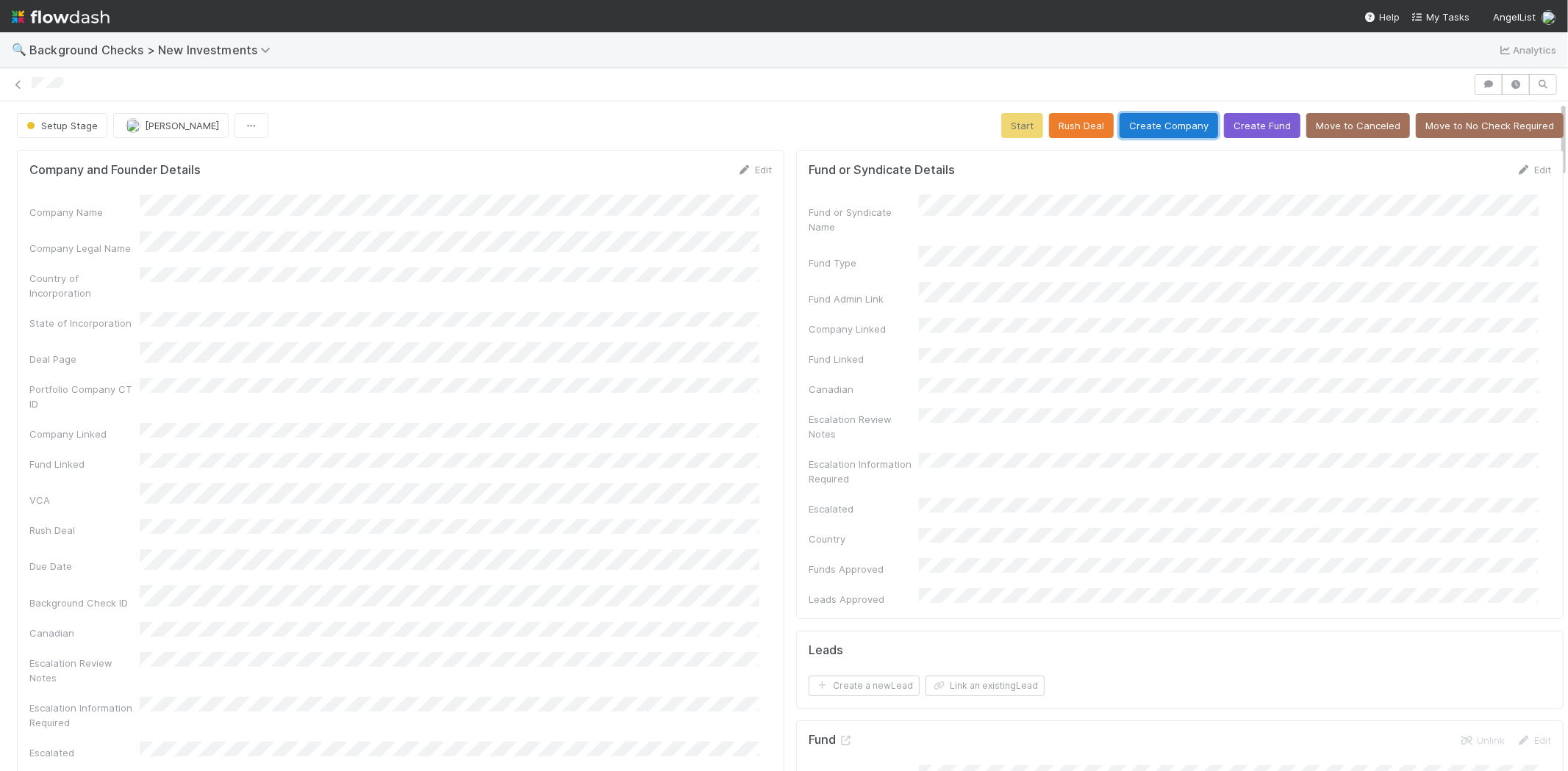
click at [1155, 128] on button "Create Company" at bounding box center [1168, 125] width 98 height 25
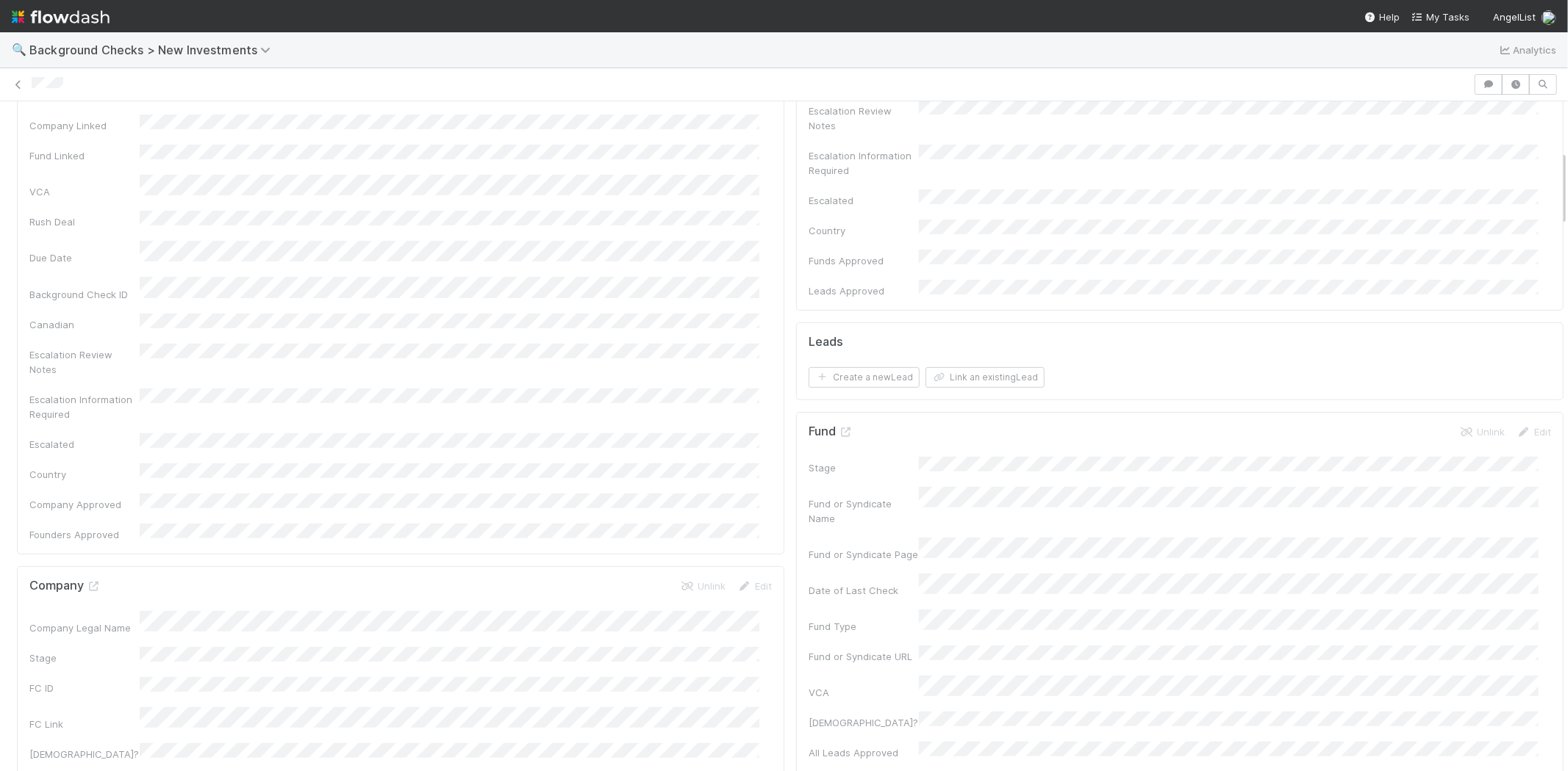
scroll to position [489, 0]
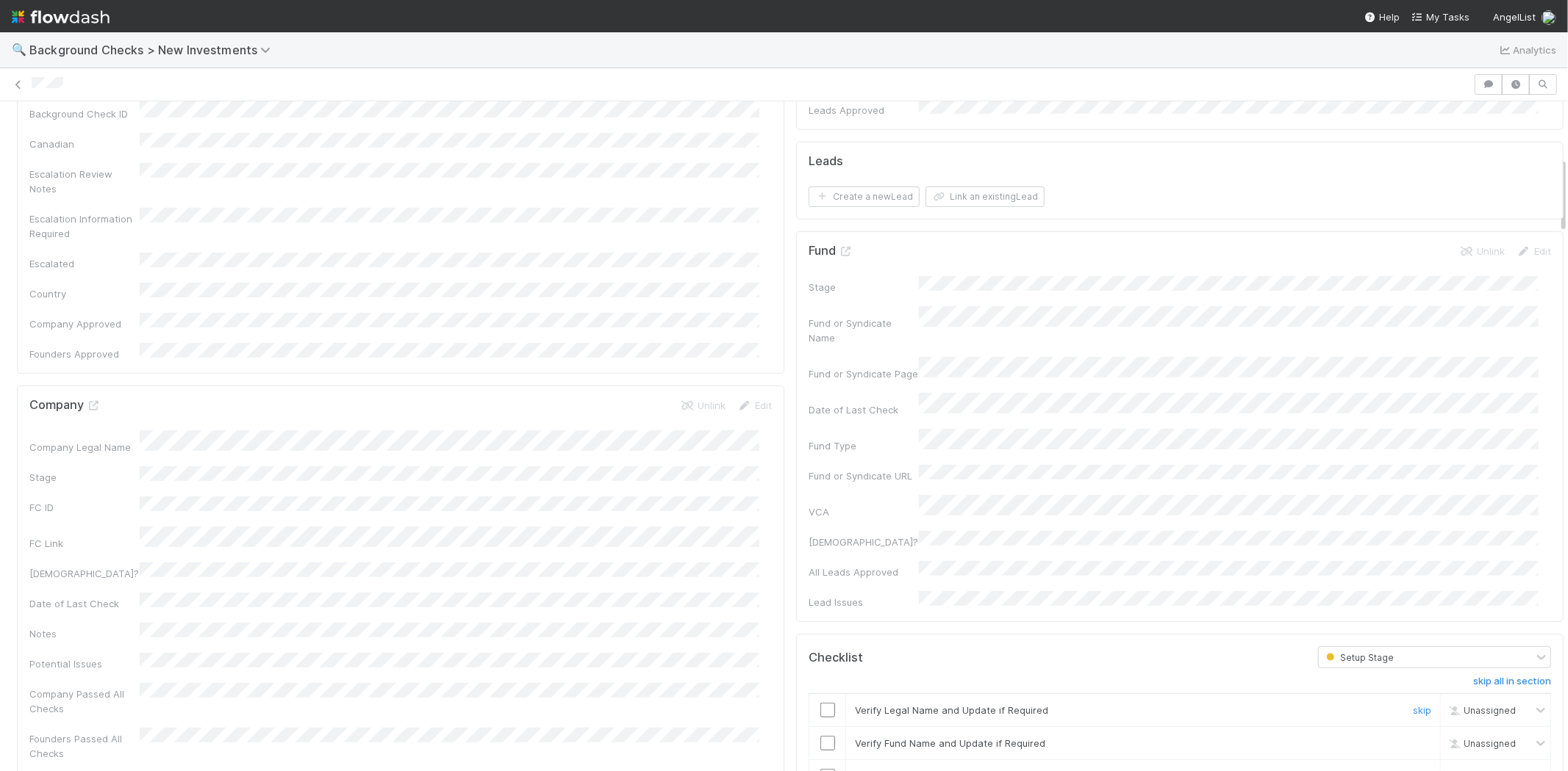
click at [820, 703] on input "checkbox" at bounding box center [827, 710] width 15 height 15
drag, startPoint x: 818, startPoint y: 650, endPoint x: 819, endPoint y: 664, distance: 14.0
click at [820, 736] on input "checkbox" at bounding box center [827, 743] width 15 height 15
drag, startPoint x: 819, startPoint y: 685, endPoint x: 812, endPoint y: 709, distance: 25.0
click at [820, 769] on input "checkbox" at bounding box center [827, 777] width 15 height 15
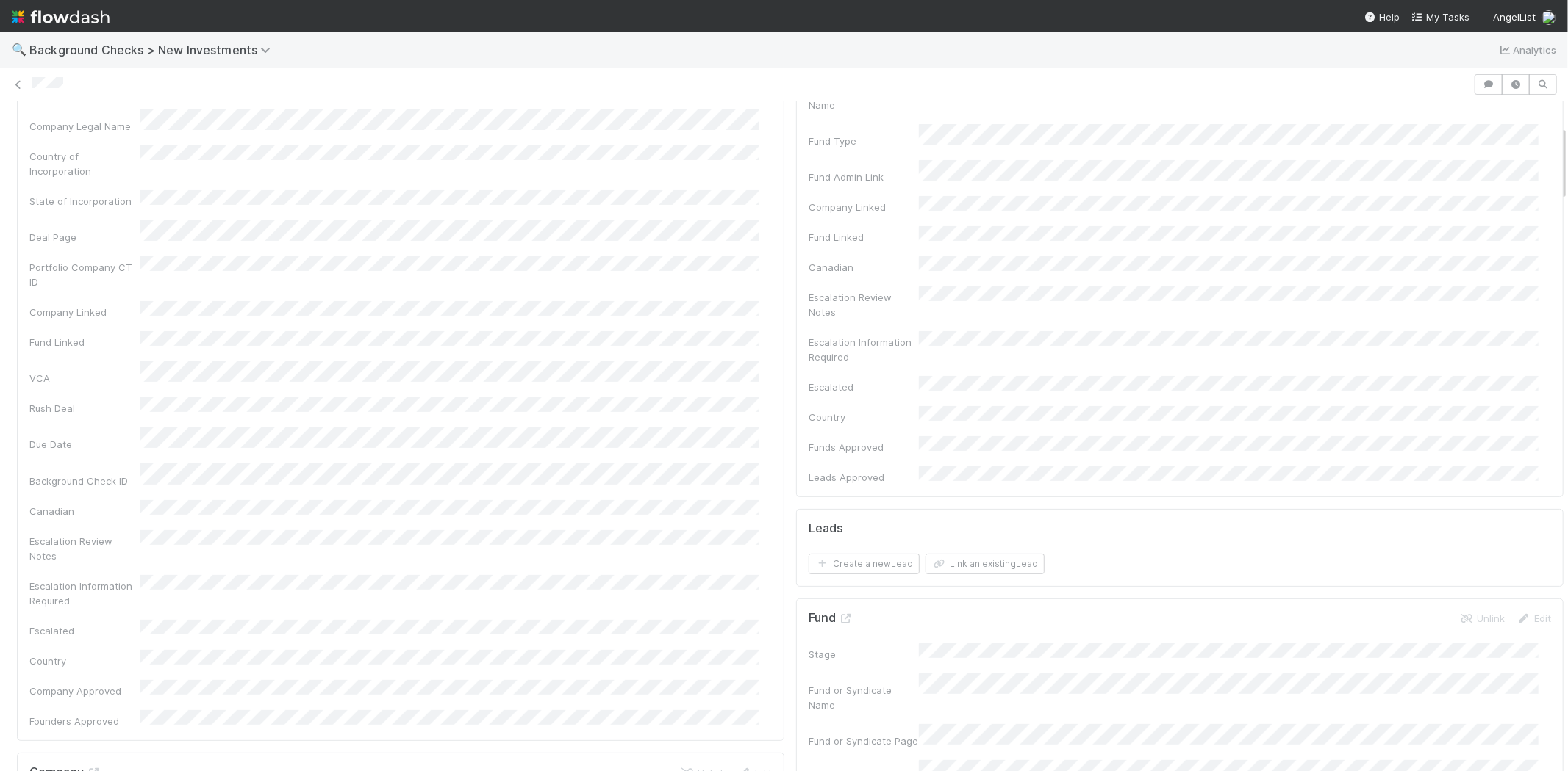
scroll to position [0, 0]
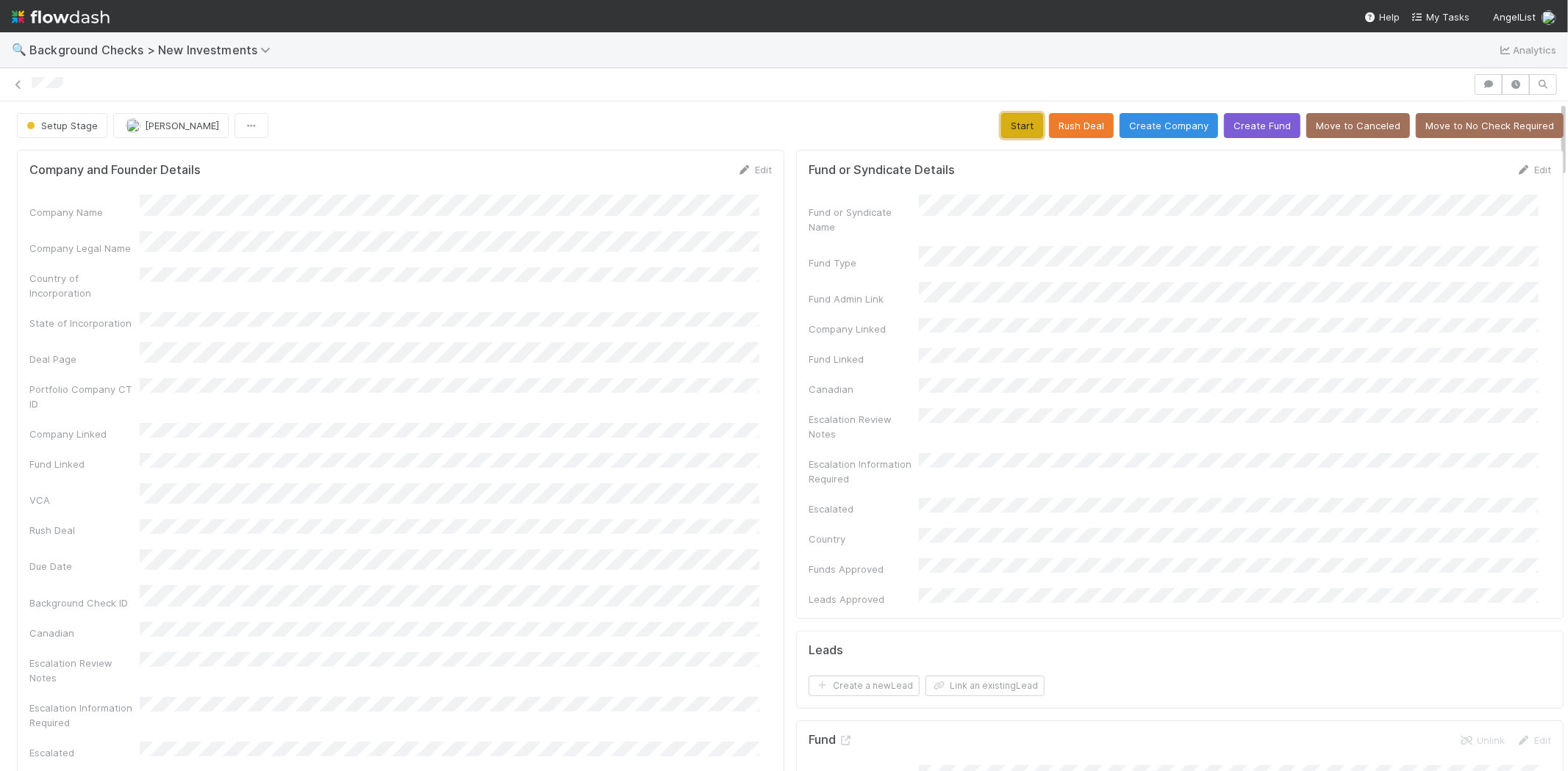
click at [1012, 128] on button "Start" at bounding box center [1022, 125] width 42 height 25
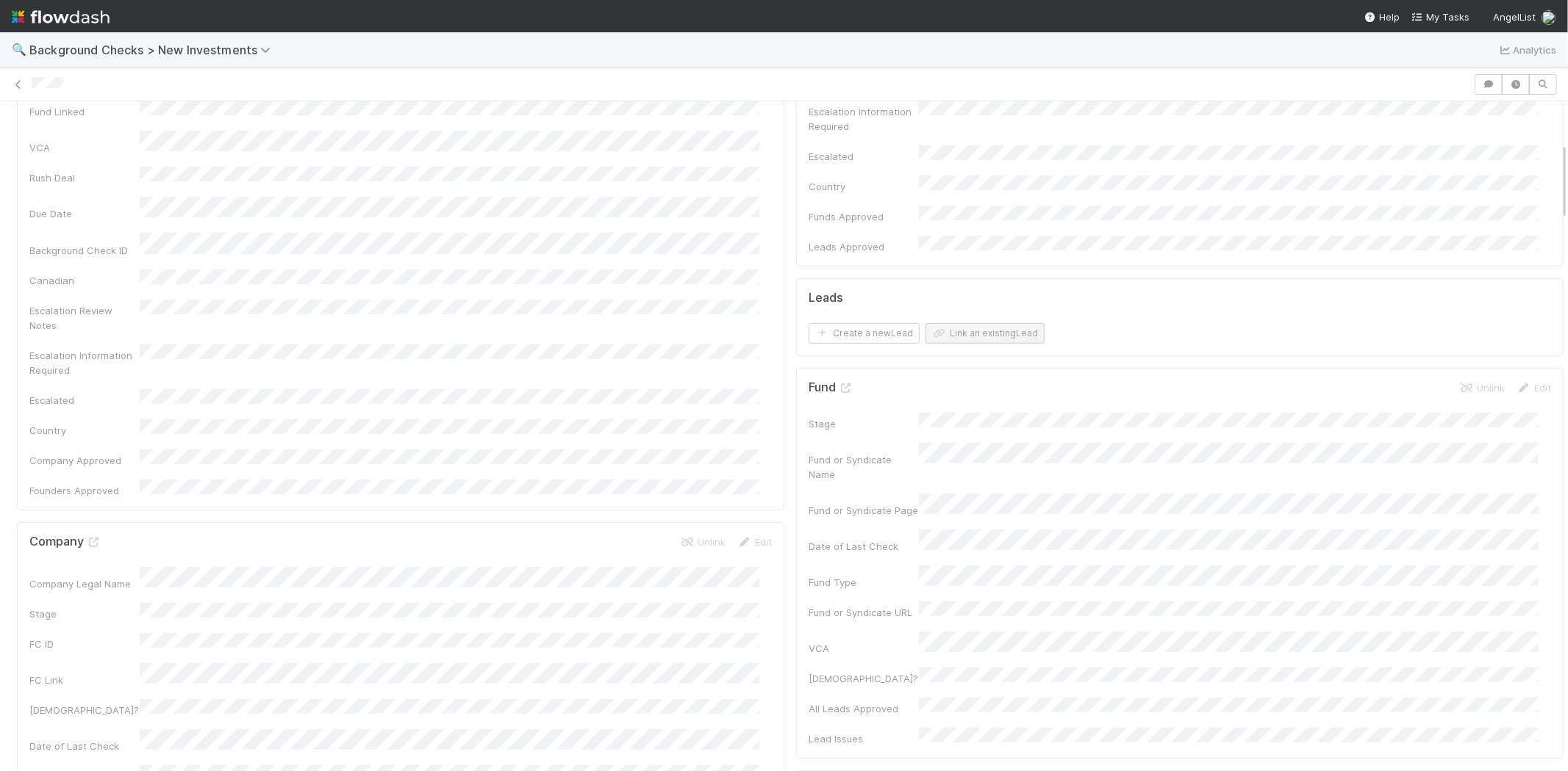
scroll to position [326, 0]
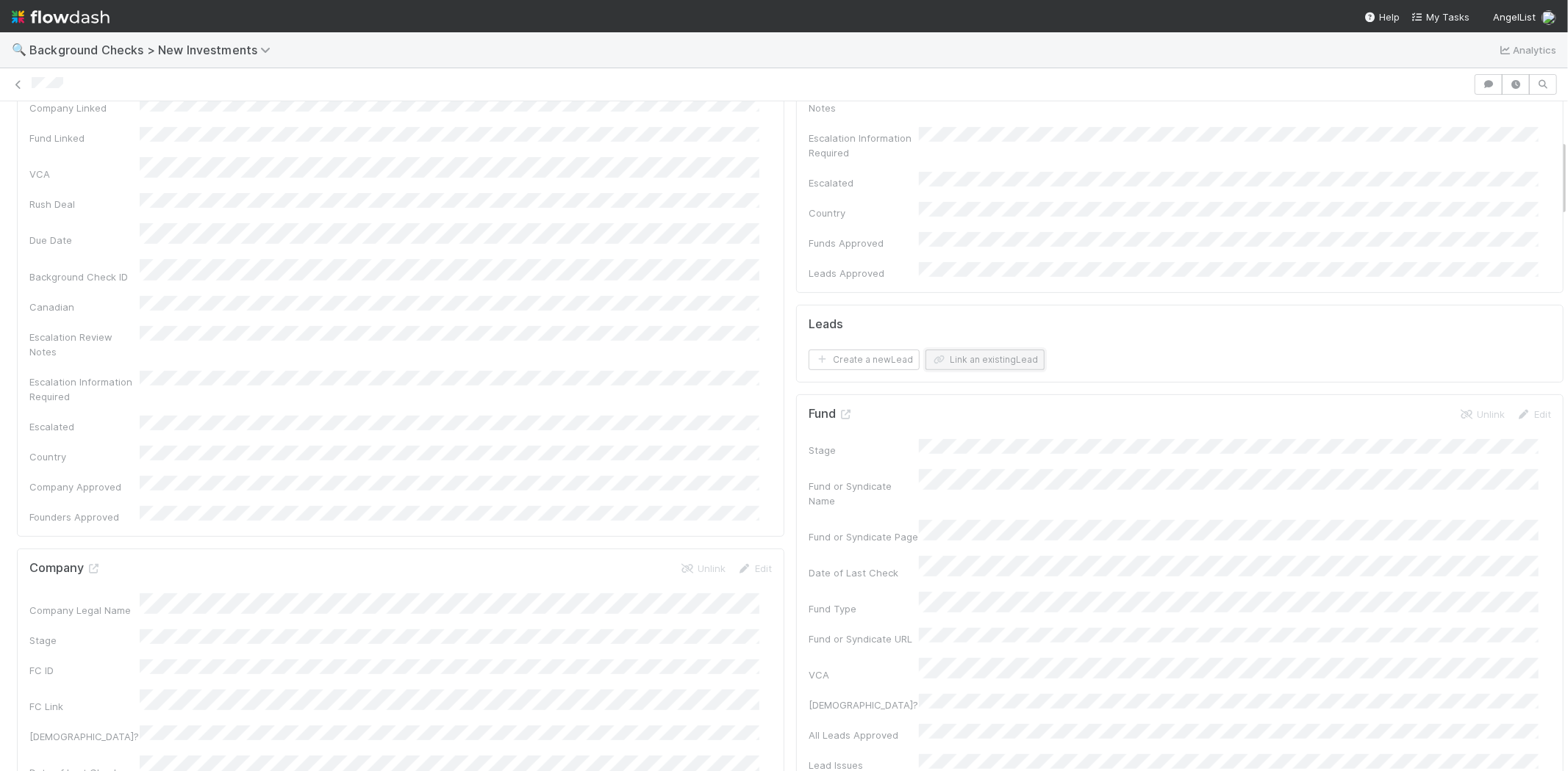
click at [978, 350] on button "Link an existing Lead" at bounding box center [985, 360] width 119 height 20
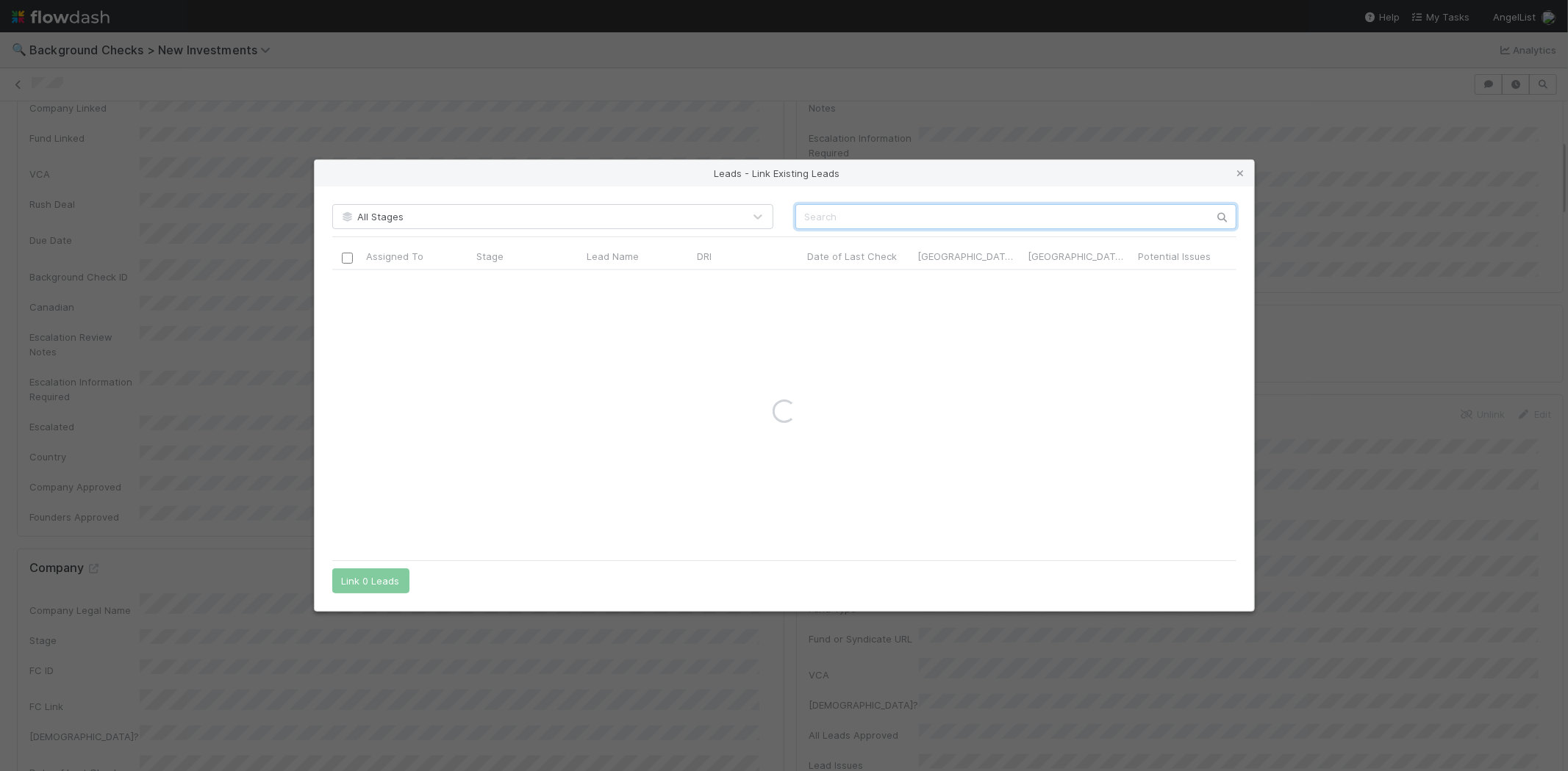
click at [1017, 217] on input "text" at bounding box center [1015, 217] width 441 height 25
paste input "Mark A Scianna"
type input "Mark A Scianna"
click at [350, 288] on input "checkbox" at bounding box center [347, 286] width 11 height 11
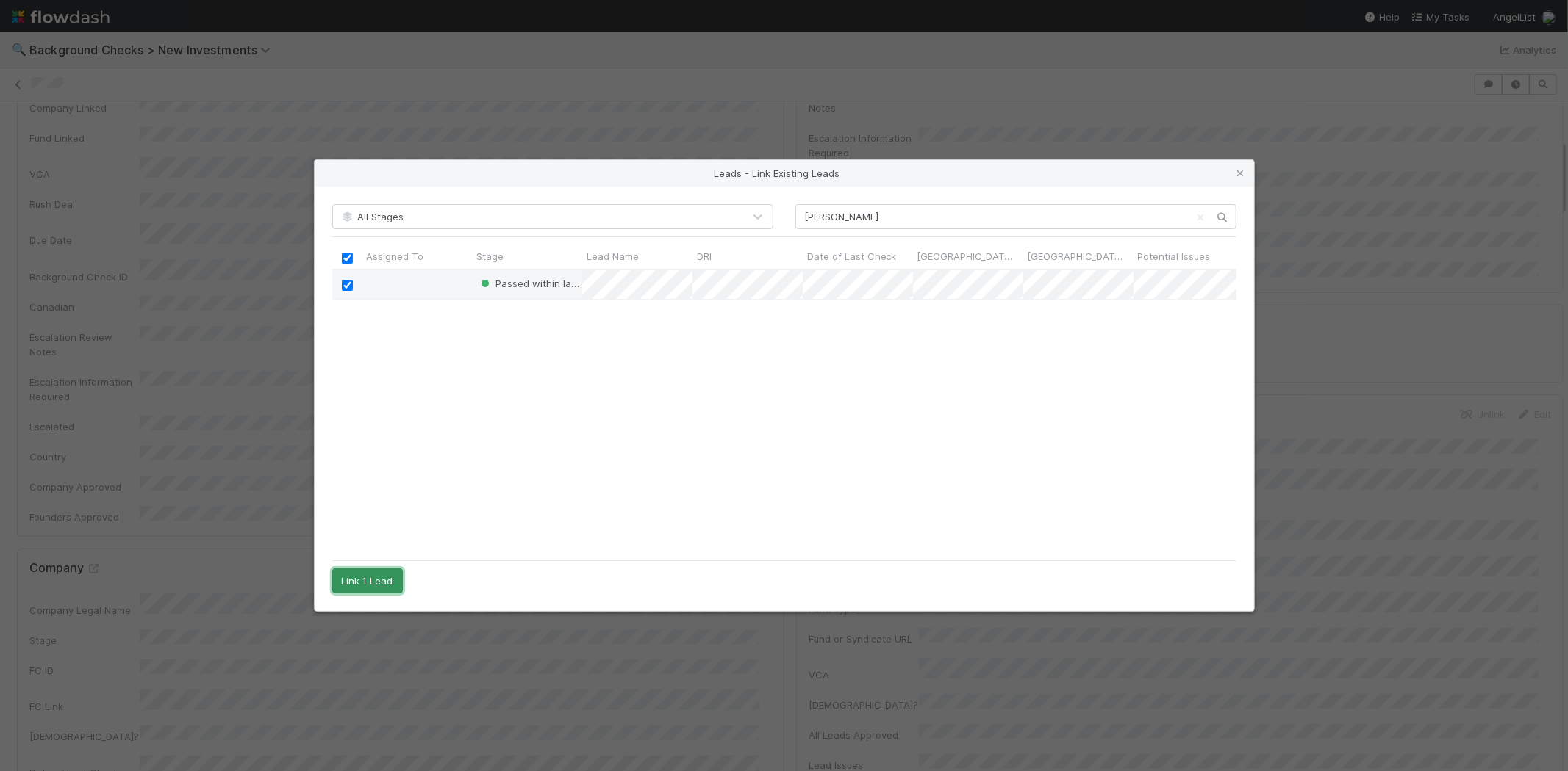
click at [376, 584] on button "Link 1 Lead" at bounding box center [367, 581] width 71 height 25
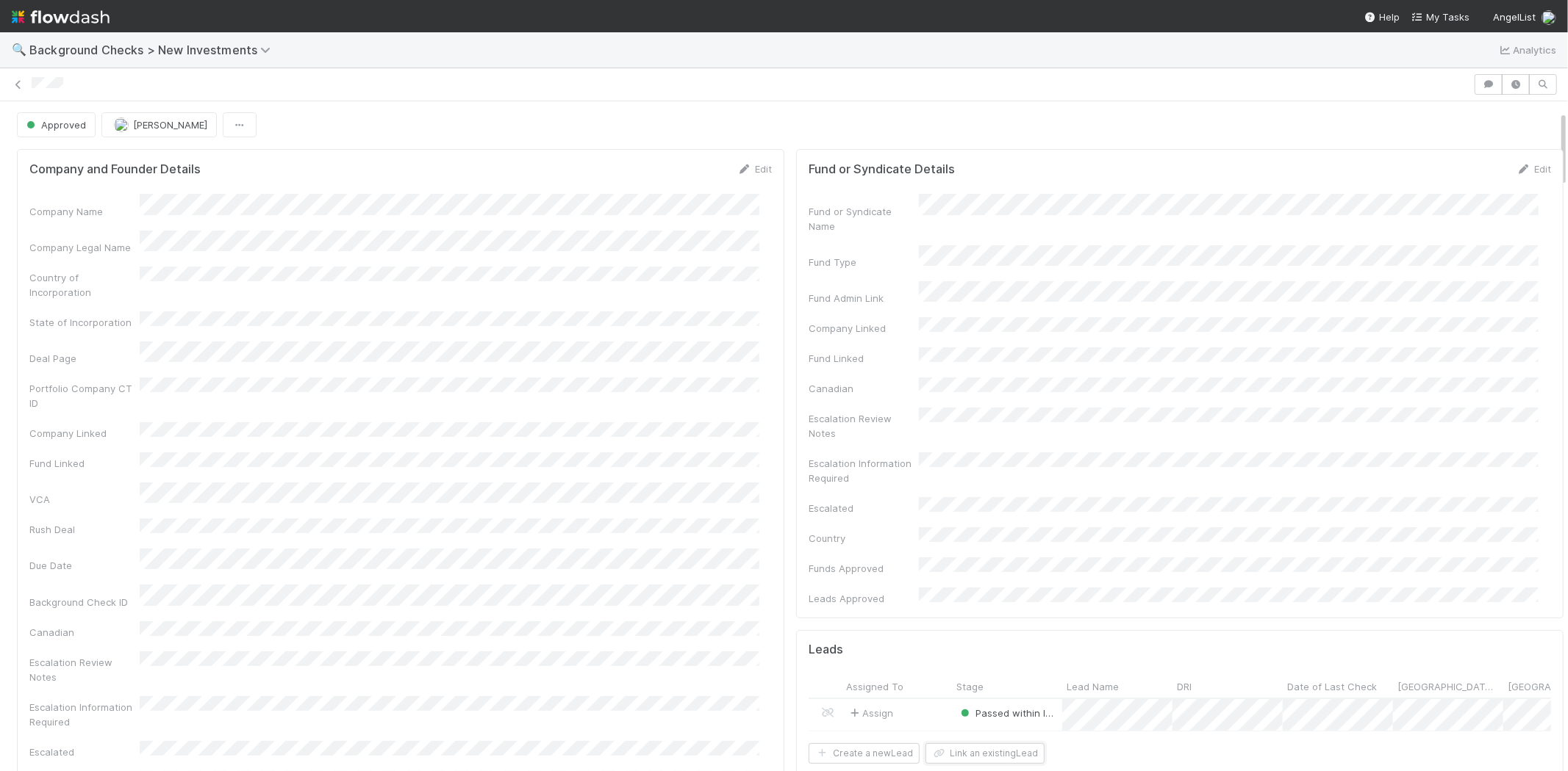
scroll to position [0, 0]
click at [32, 83] on div at bounding box center [750, 84] width 1437 height 15
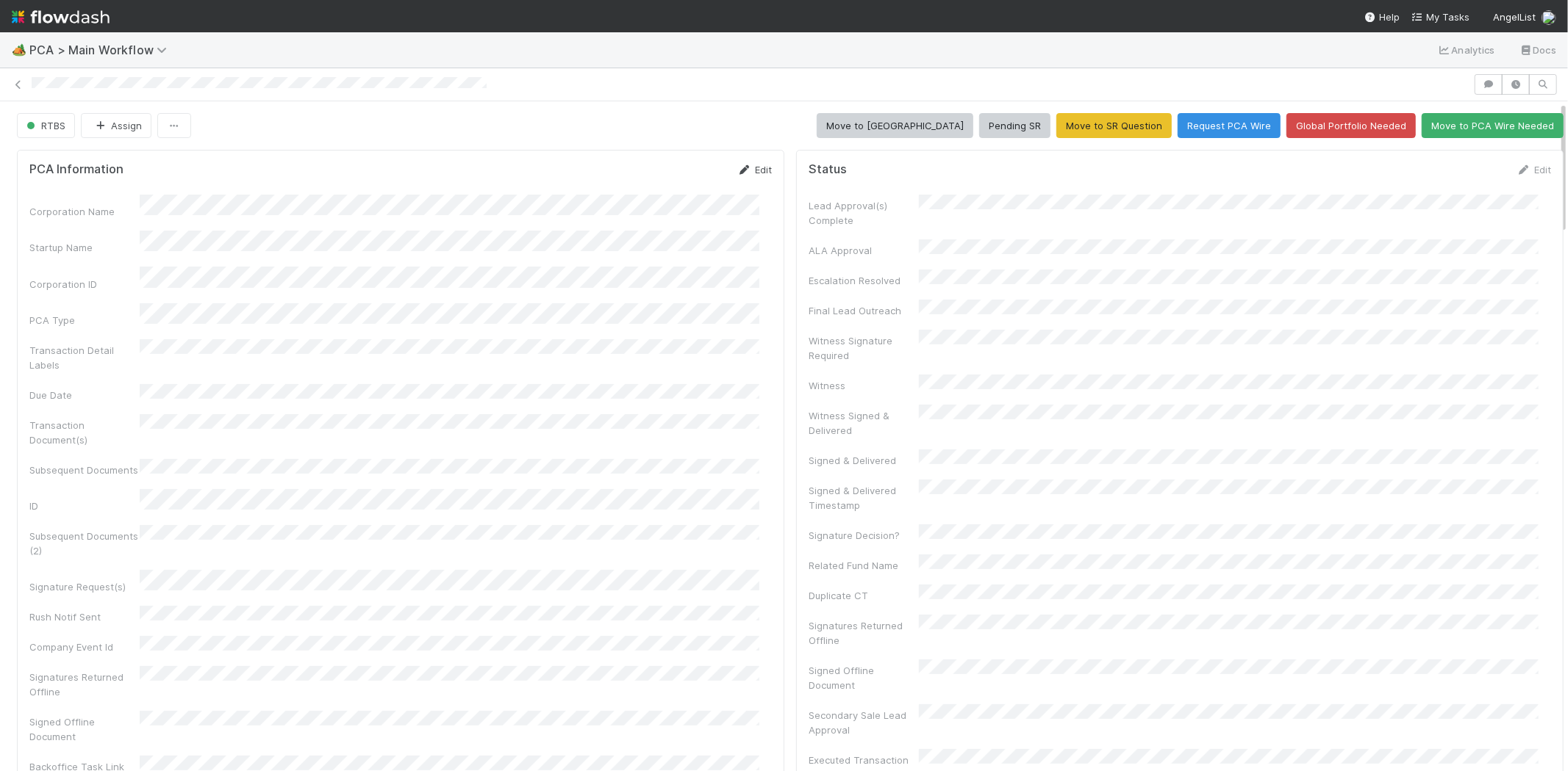
click at [755, 166] on link "Edit" at bounding box center [754, 170] width 35 height 11
click at [675, 176] on button "Save" at bounding box center [693, 174] width 42 height 25
click at [1516, 163] on div "Edit" at bounding box center [1533, 170] width 35 height 15
click at [1516, 170] on link "Edit" at bounding box center [1533, 170] width 35 height 11
click at [1452, 179] on button "Save" at bounding box center [1473, 174] width 42 height 25
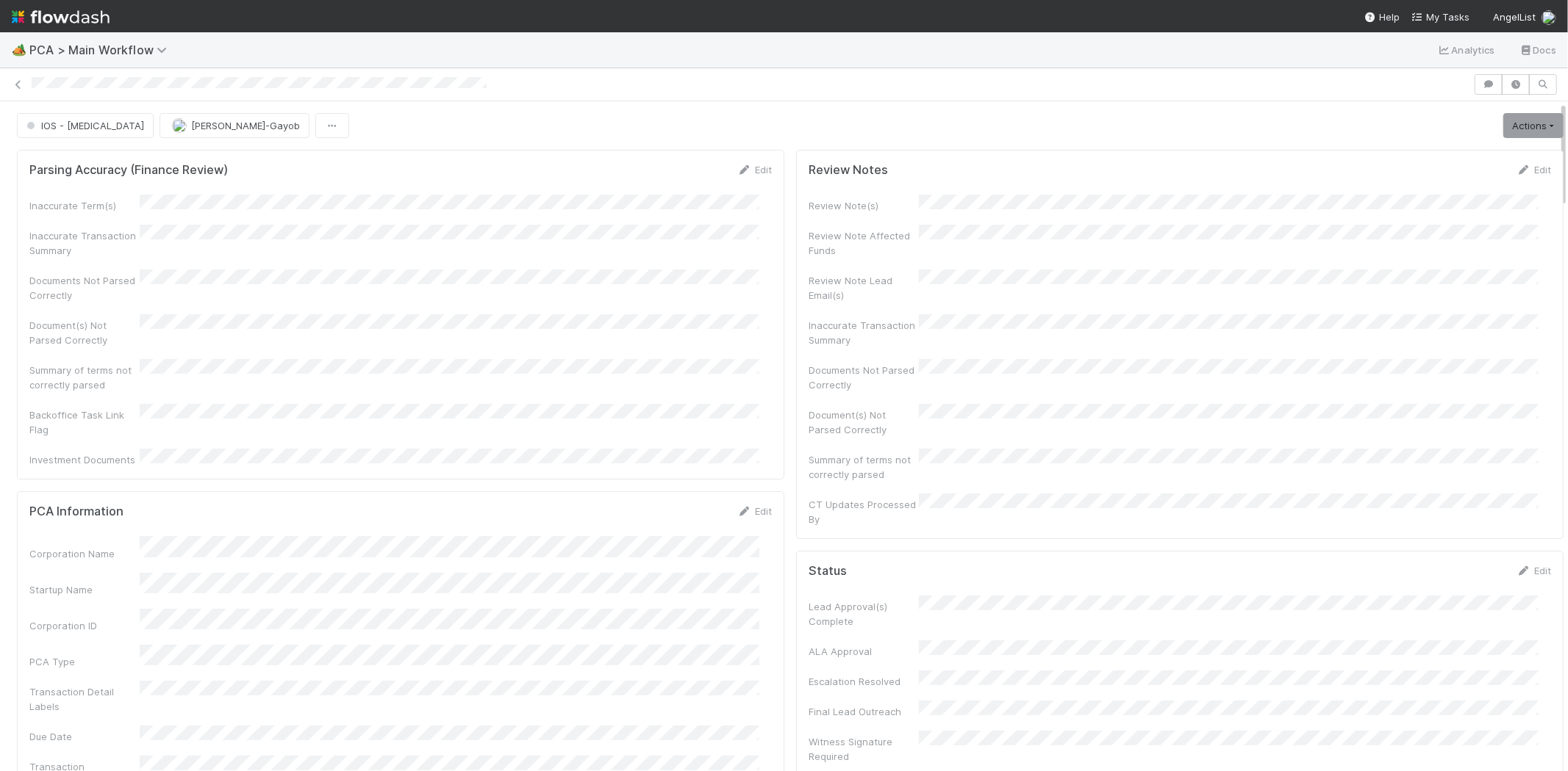
drag, startPoint x: 30, startPoint y: 82, endPoint x: 116, endPoint y: 90, distance: 86.4
click at [116, 90] on div at bounding box center [784, 84] width 1568 height 20
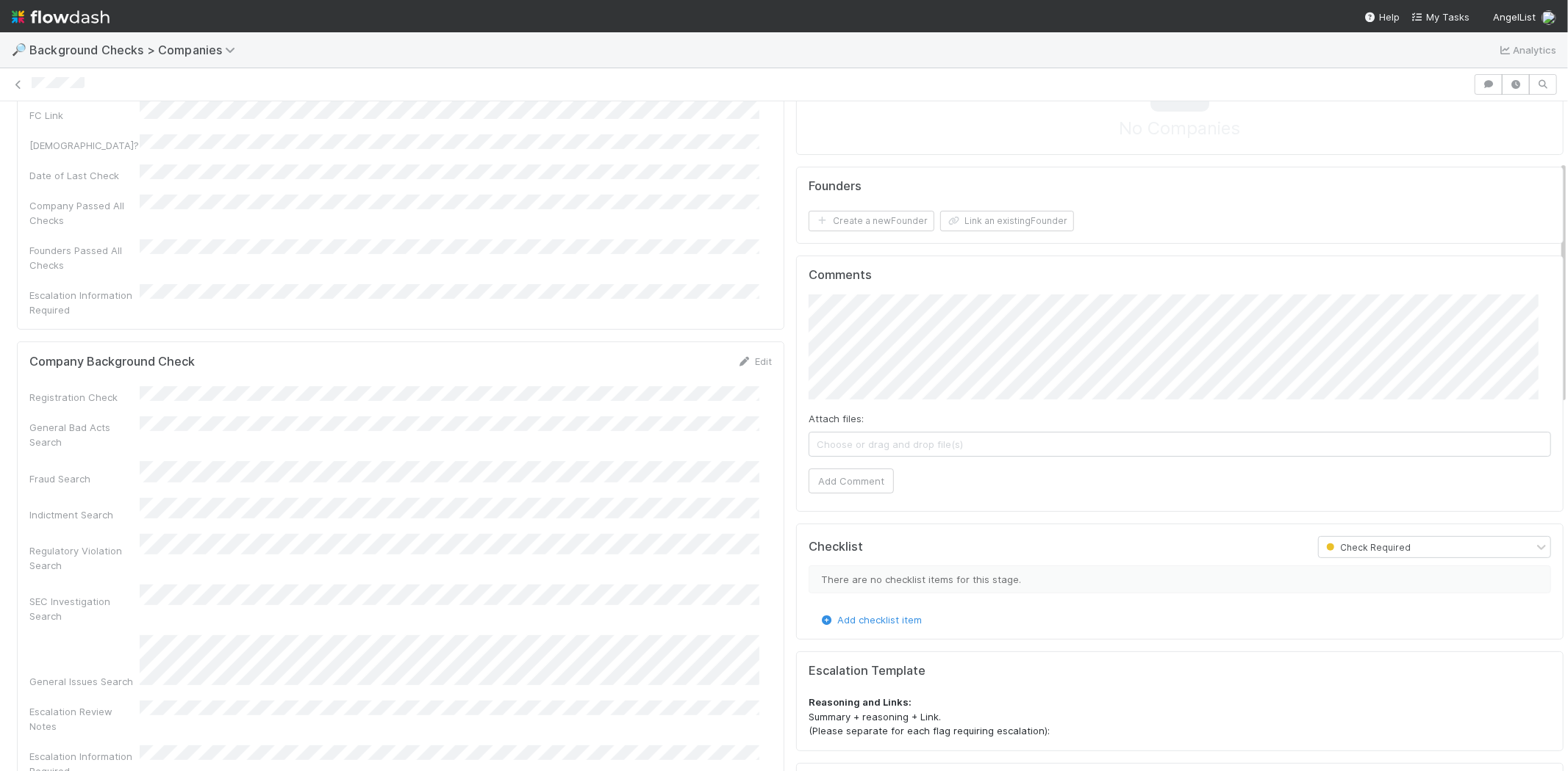
scroll to position [163, 0]
click at [741, 355] on link "Edit" at bounding box center [754, 360] width 35 height 11
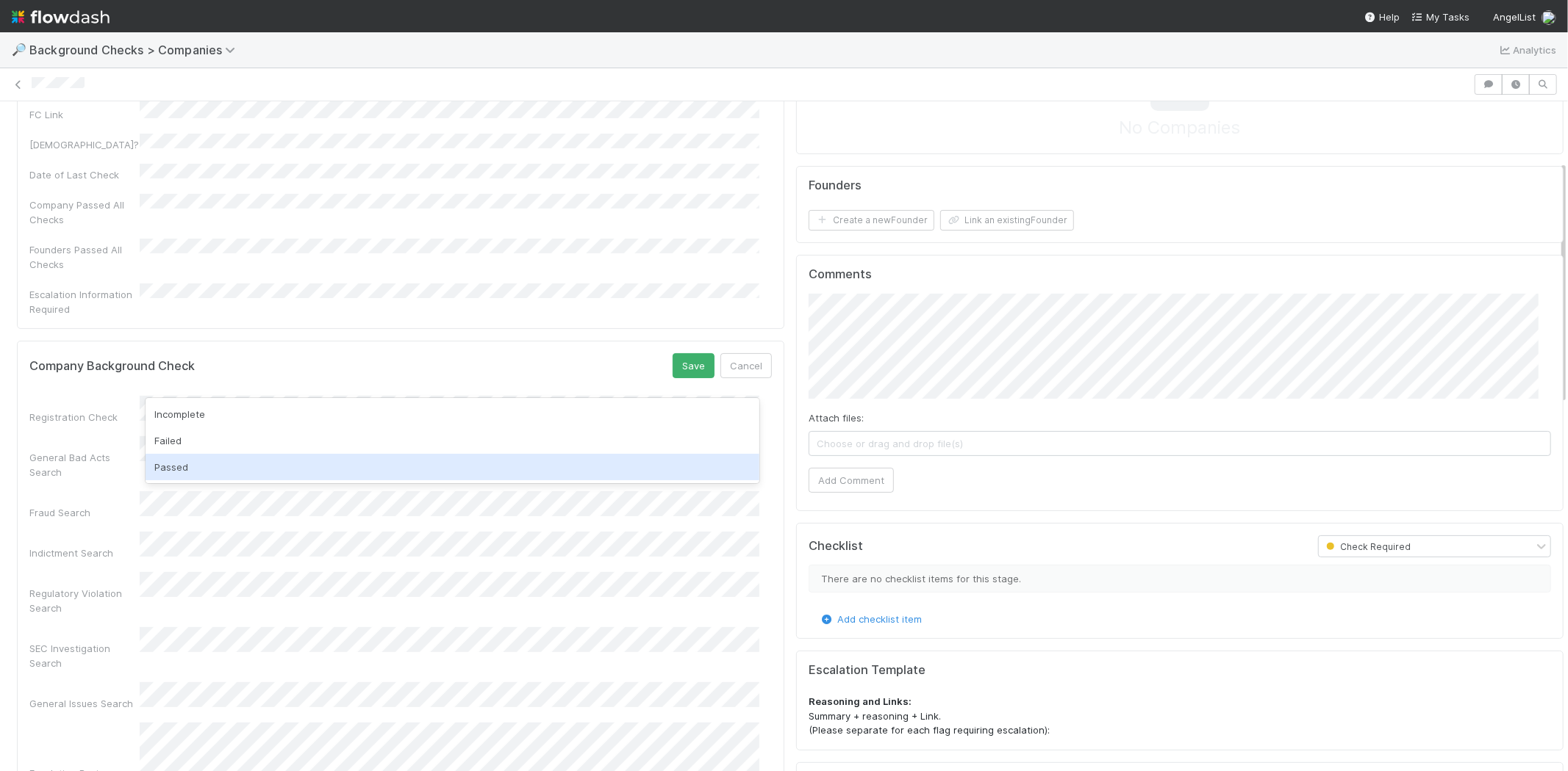
click at [196, 460] on div "Passed" at bounding box center [452, 467] width 614 height 27
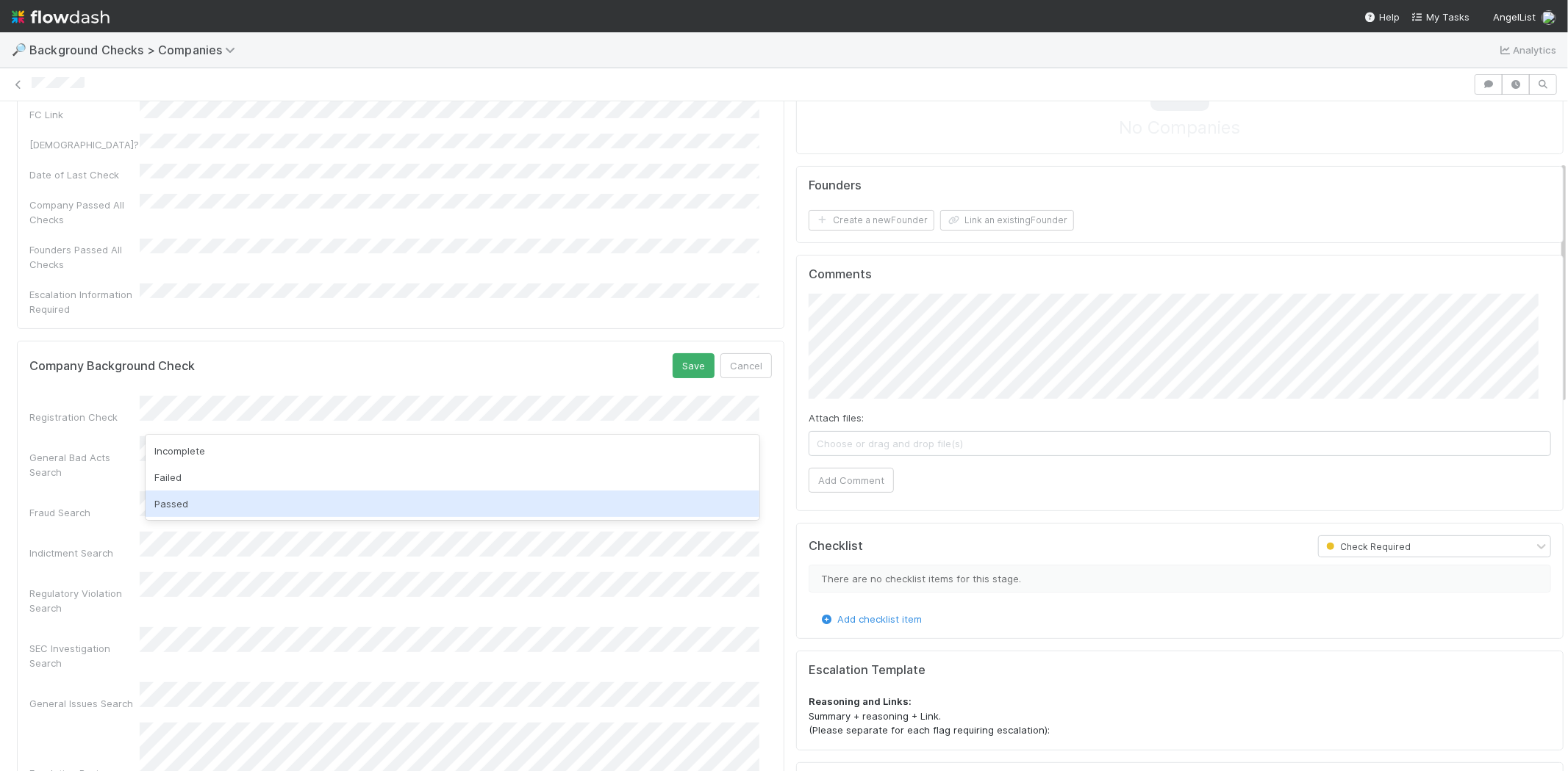
click at [193, 500] on div "Passed" at bounding box center [452, 504] width 614 height 27
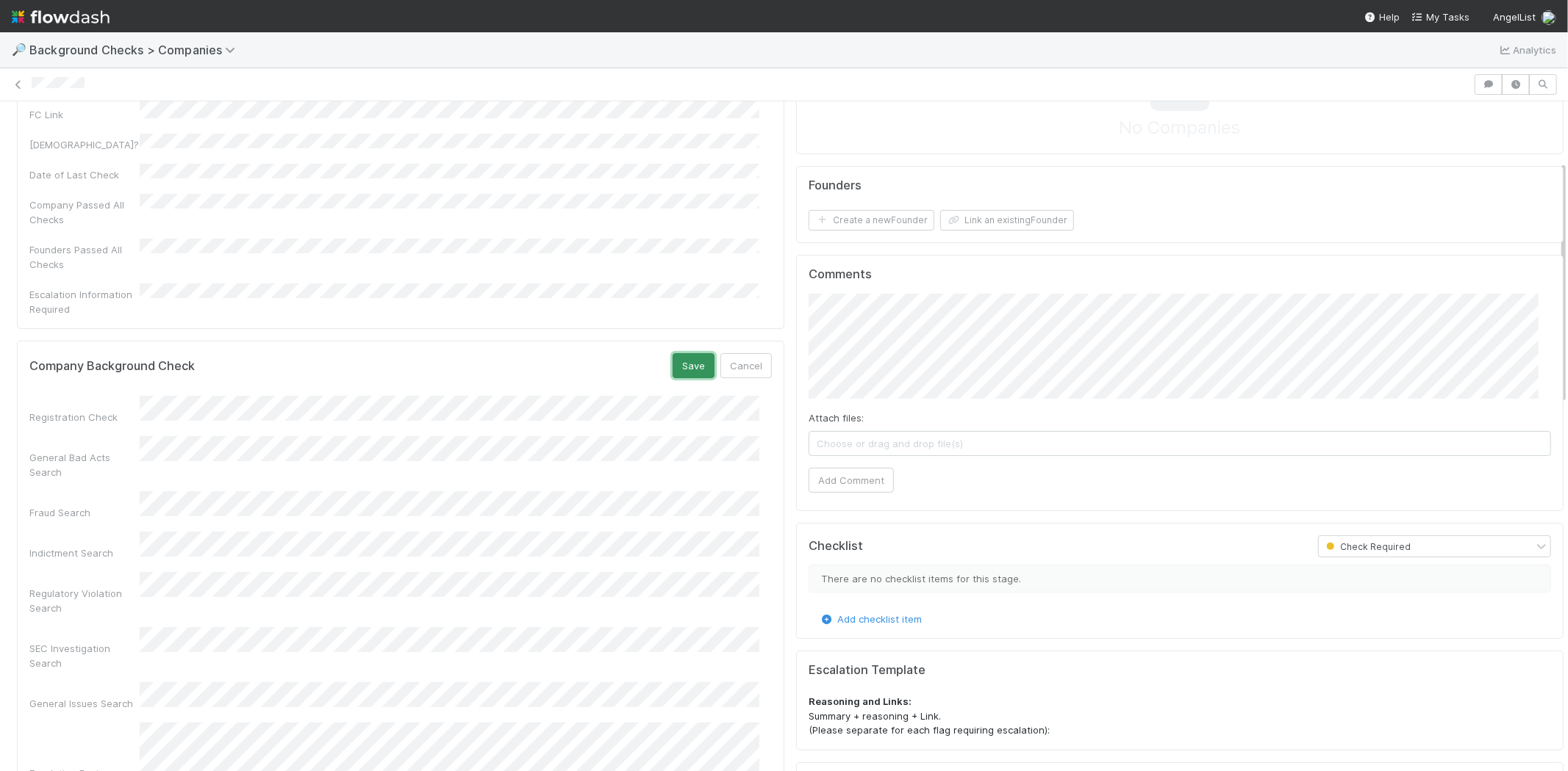
click at [681, 353] on button "Save" at bounding box center [693, 365] width 42 height 25
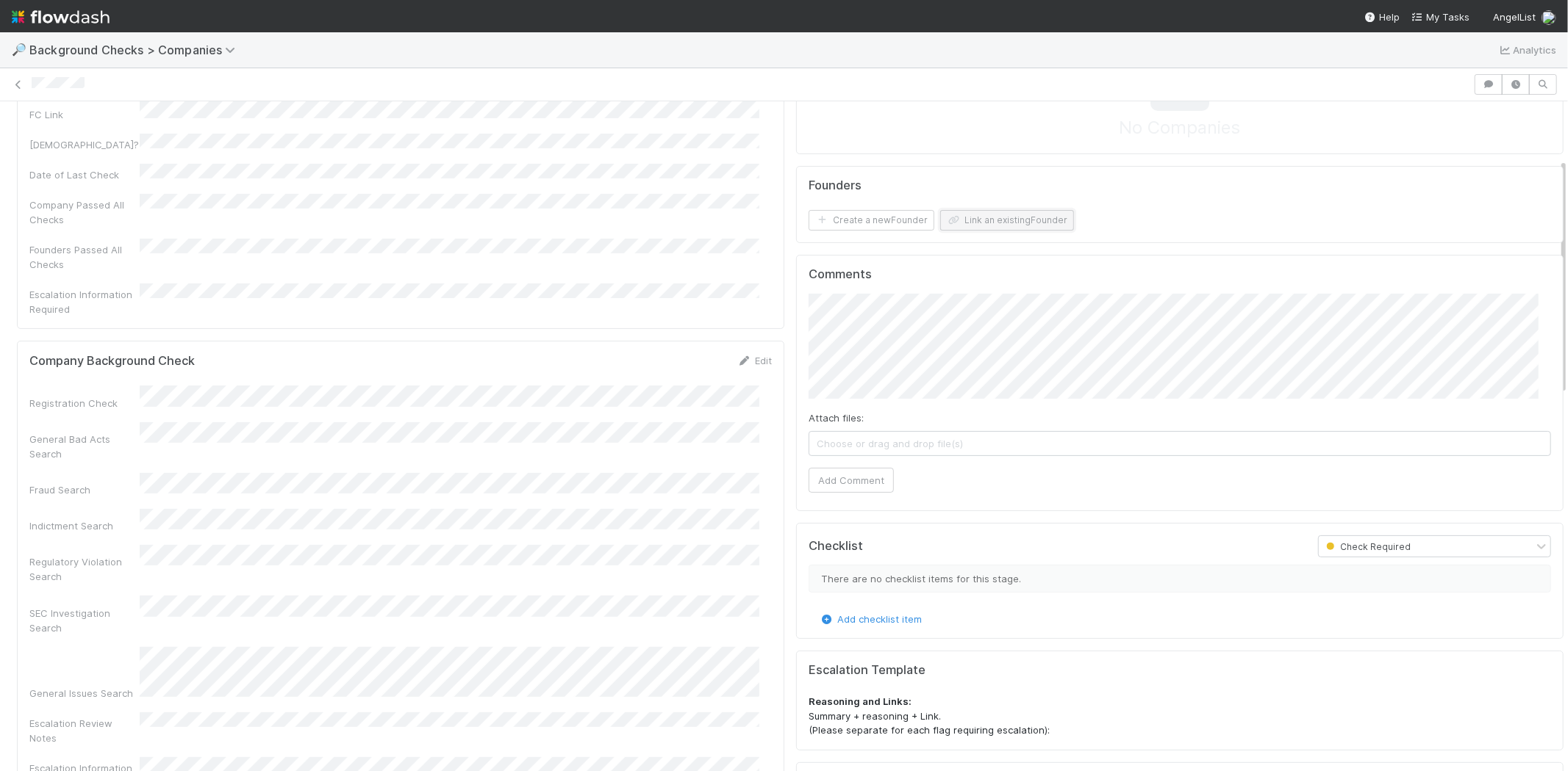
click at [992, 218] on button "Link an existing Founder" at bounding box center [1007, 220] width 134 height 20
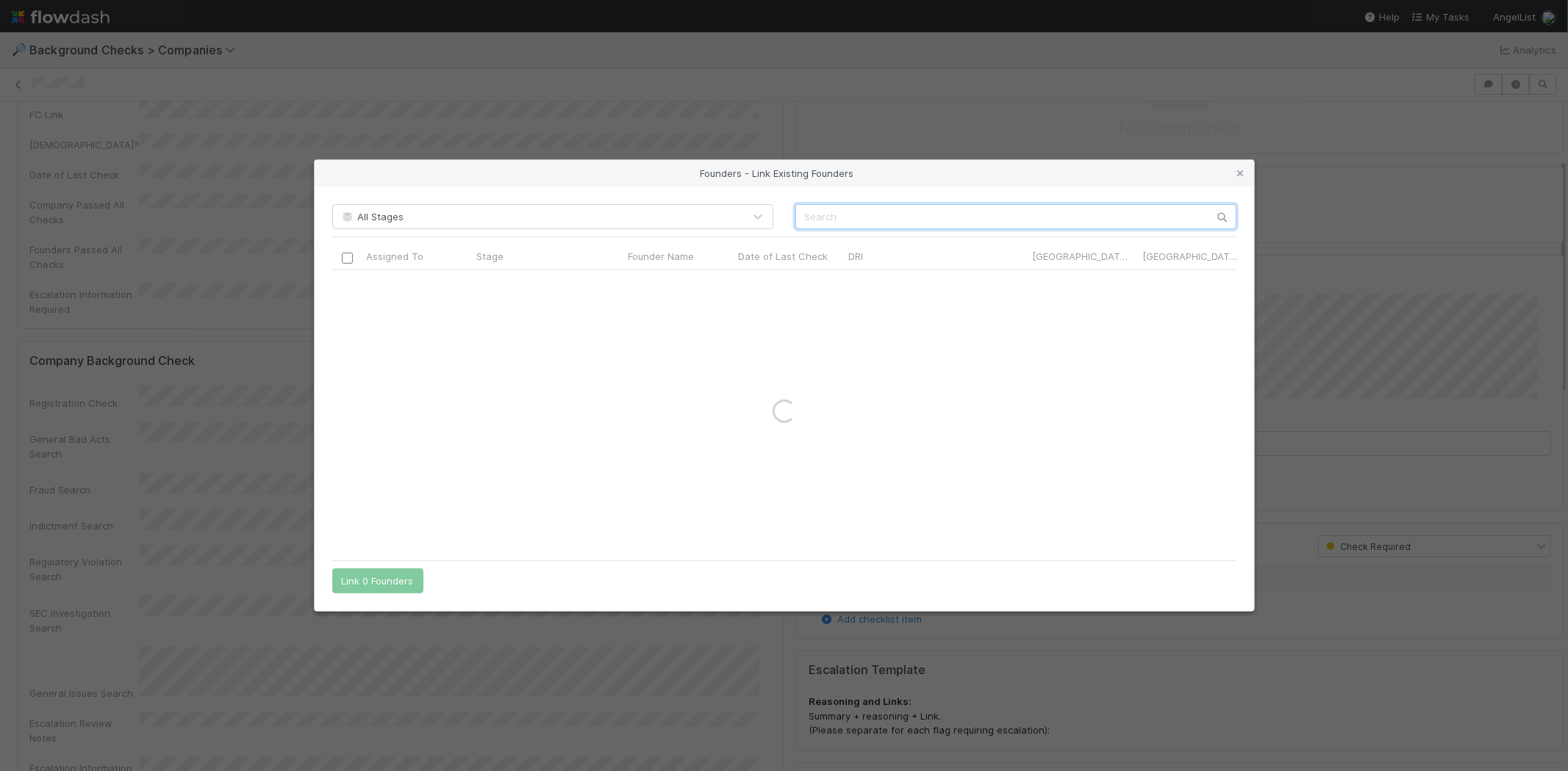
click at [990, 213] on input "text" at bounding box center [1015, 217] width 441 height 25
paste input "[PERSON_NAME]"
type input "[PERSON_NAME]"
click at [1238, 174] on icon at bounding box center [1241, 174] width 15 height 10
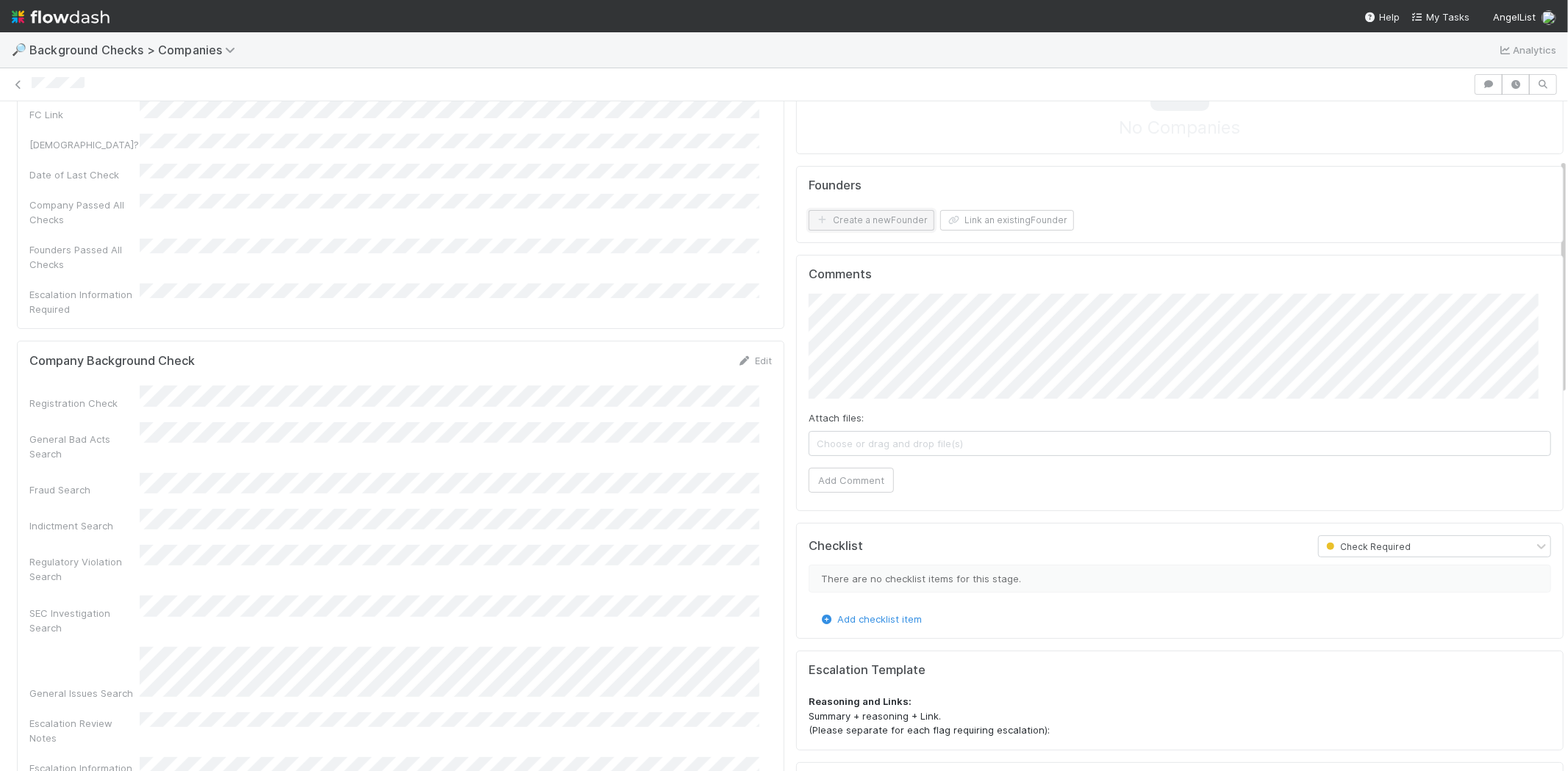
click at [839, 222] on button "Create a new Founder" at bounding box center [871, 220] width 126 height 20
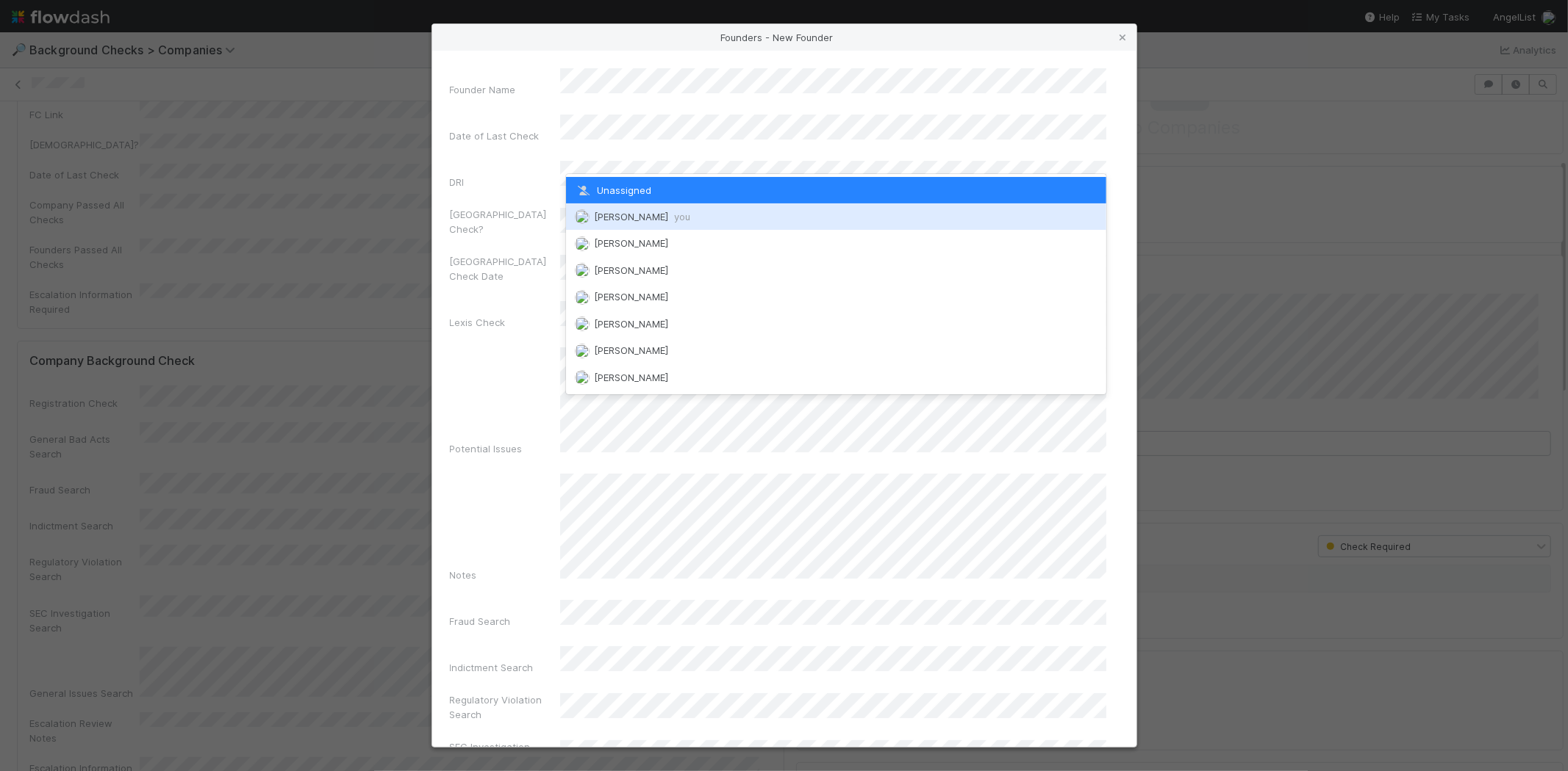
click at [677, 211] on span "you" at bounding box center [682, 217] width 16 height 11
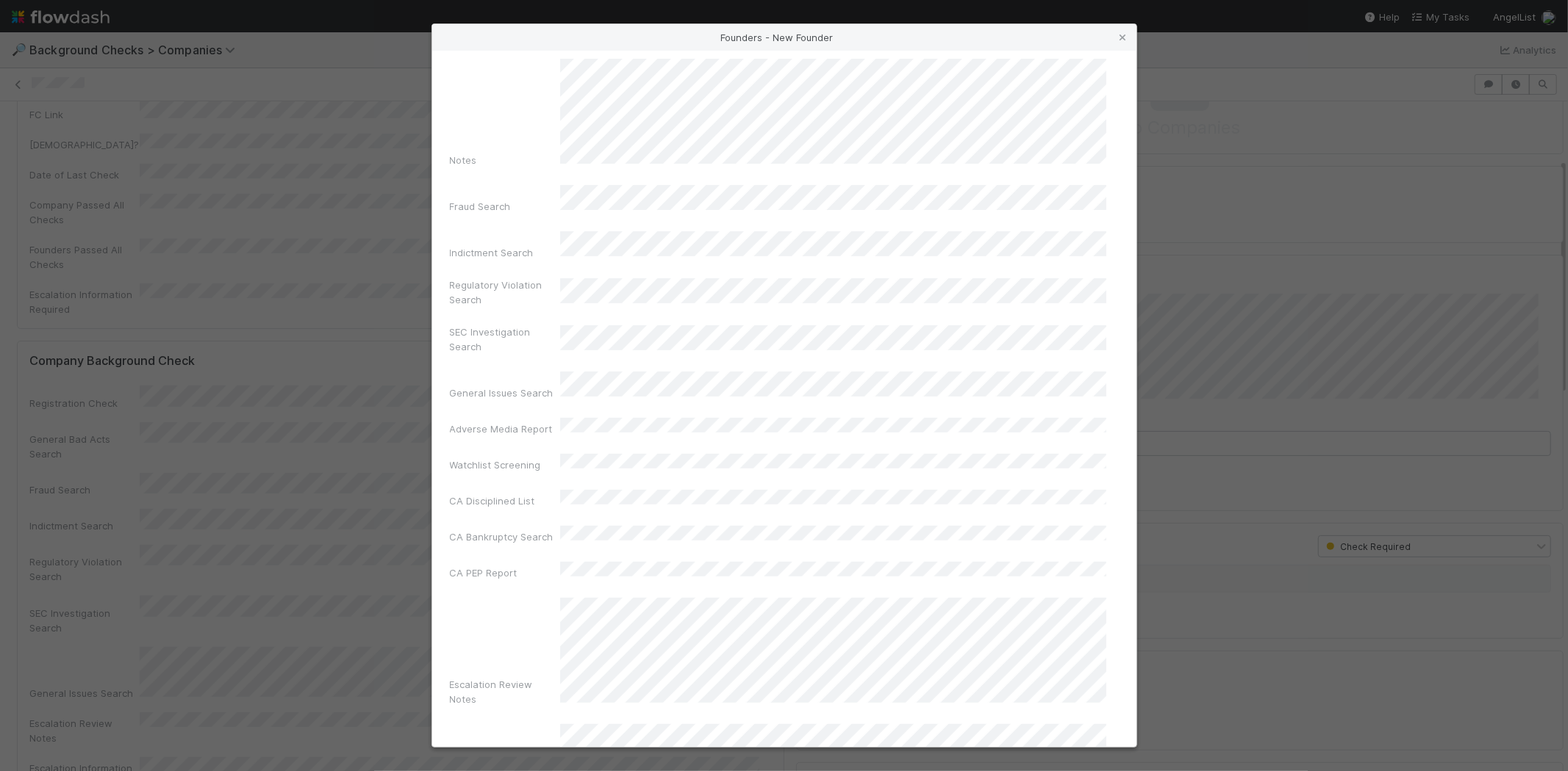
scroll to position [489, 0]
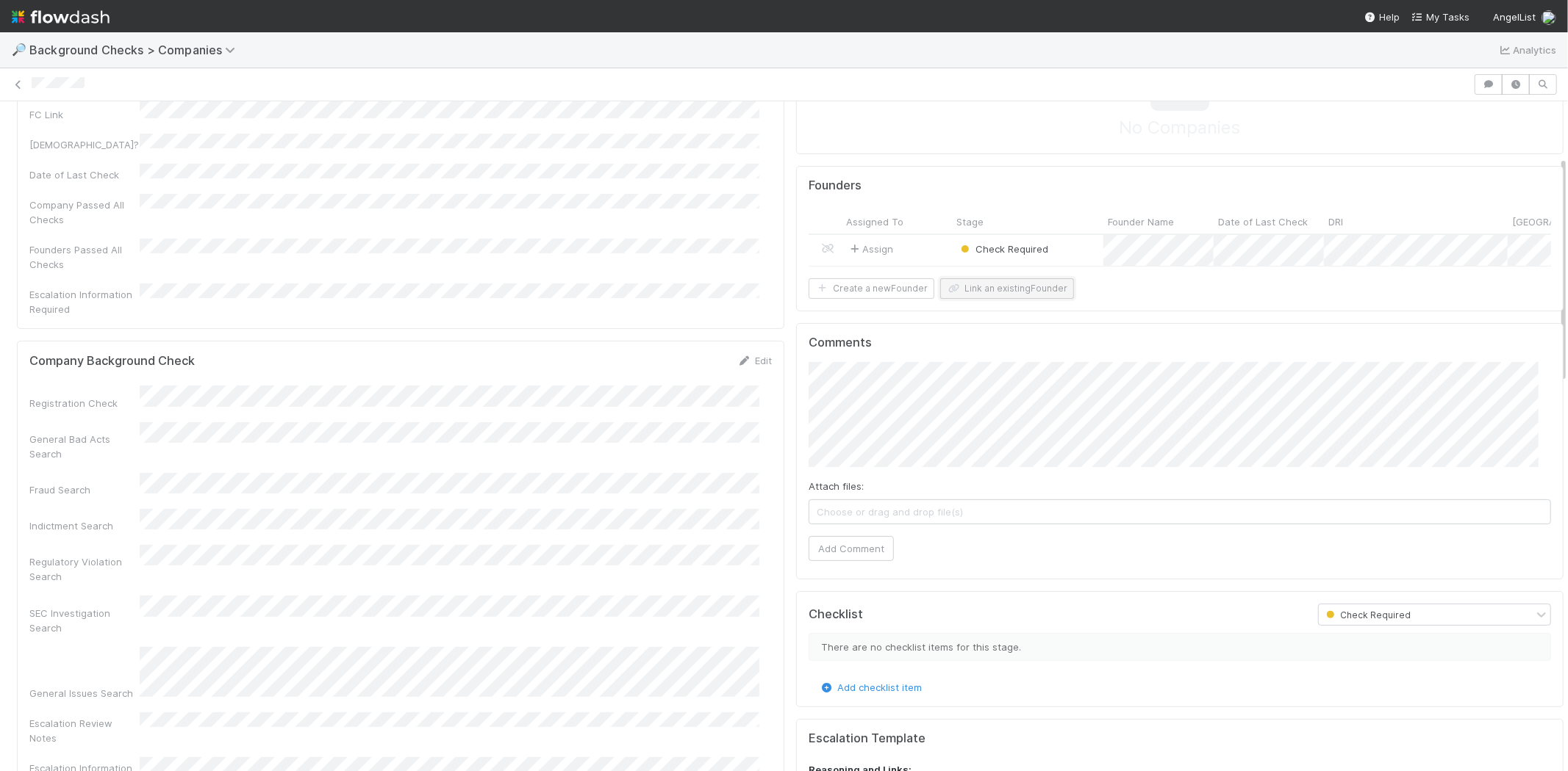
click at [1018, 295] on button "Link an existing Founder" at bounding box center [1007, 288] width 134 height 20
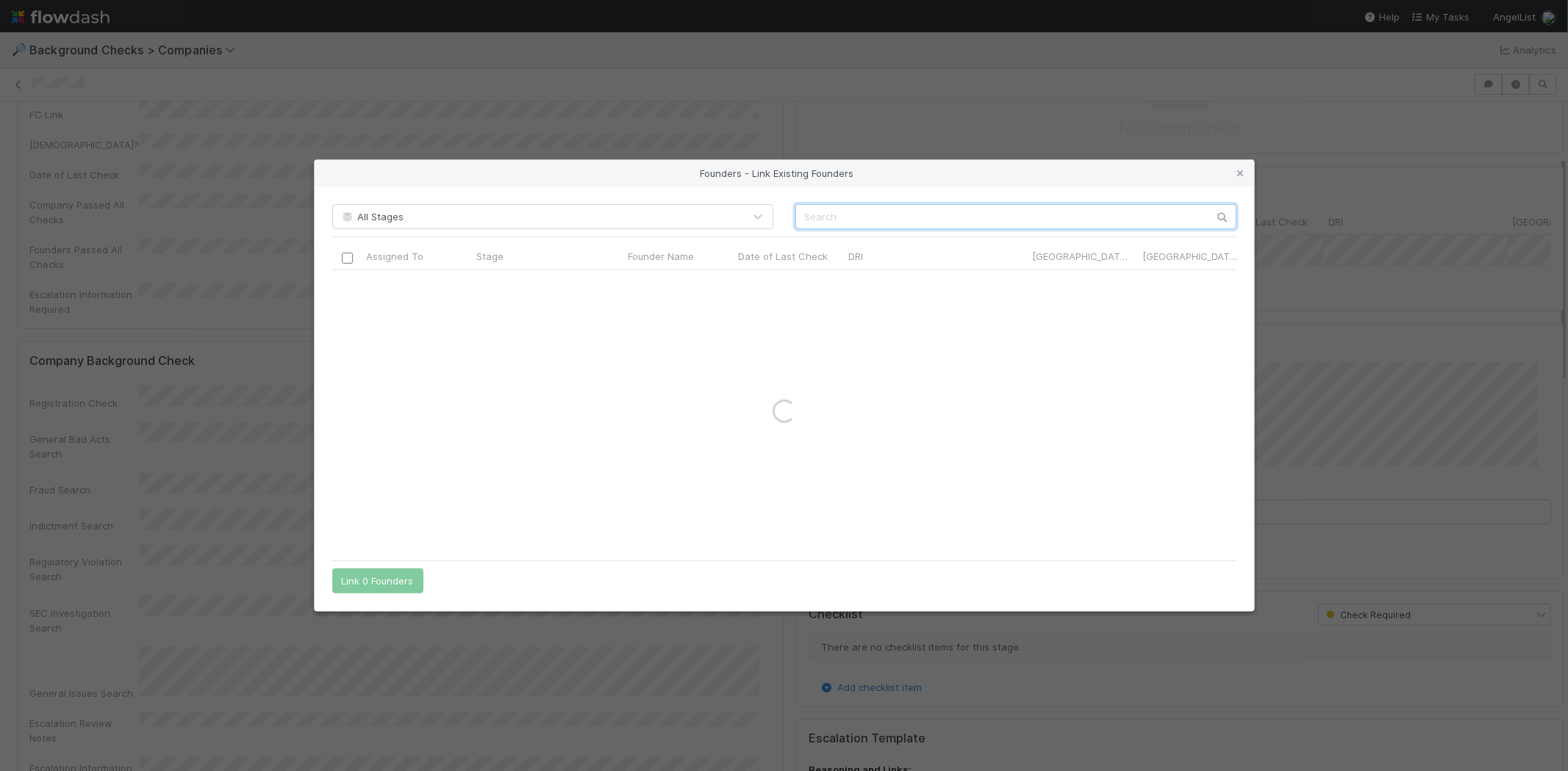
click at [966, 213] on input "text" at bounding box center [1015, 217] width 441 height 25
paste input "[PERSON_NAME]"
type input "[PERSON_NAME]"
click at [1237, 174] on icon at bounding box center [1241, 174] width 15 height 10
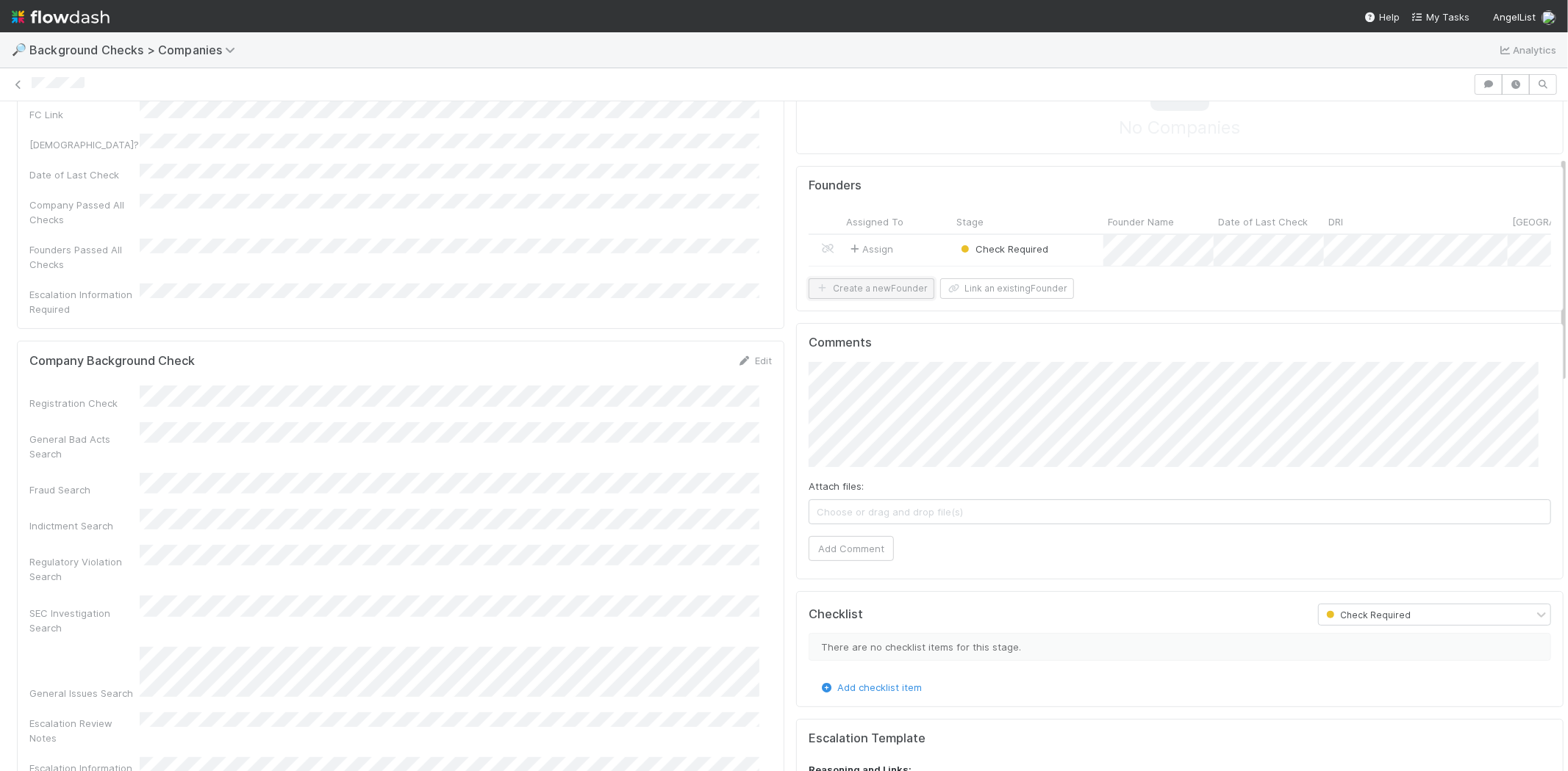
click at [873, 298] on button "Create a new Founder" at bounding box center [871, 288] width 126 height 20
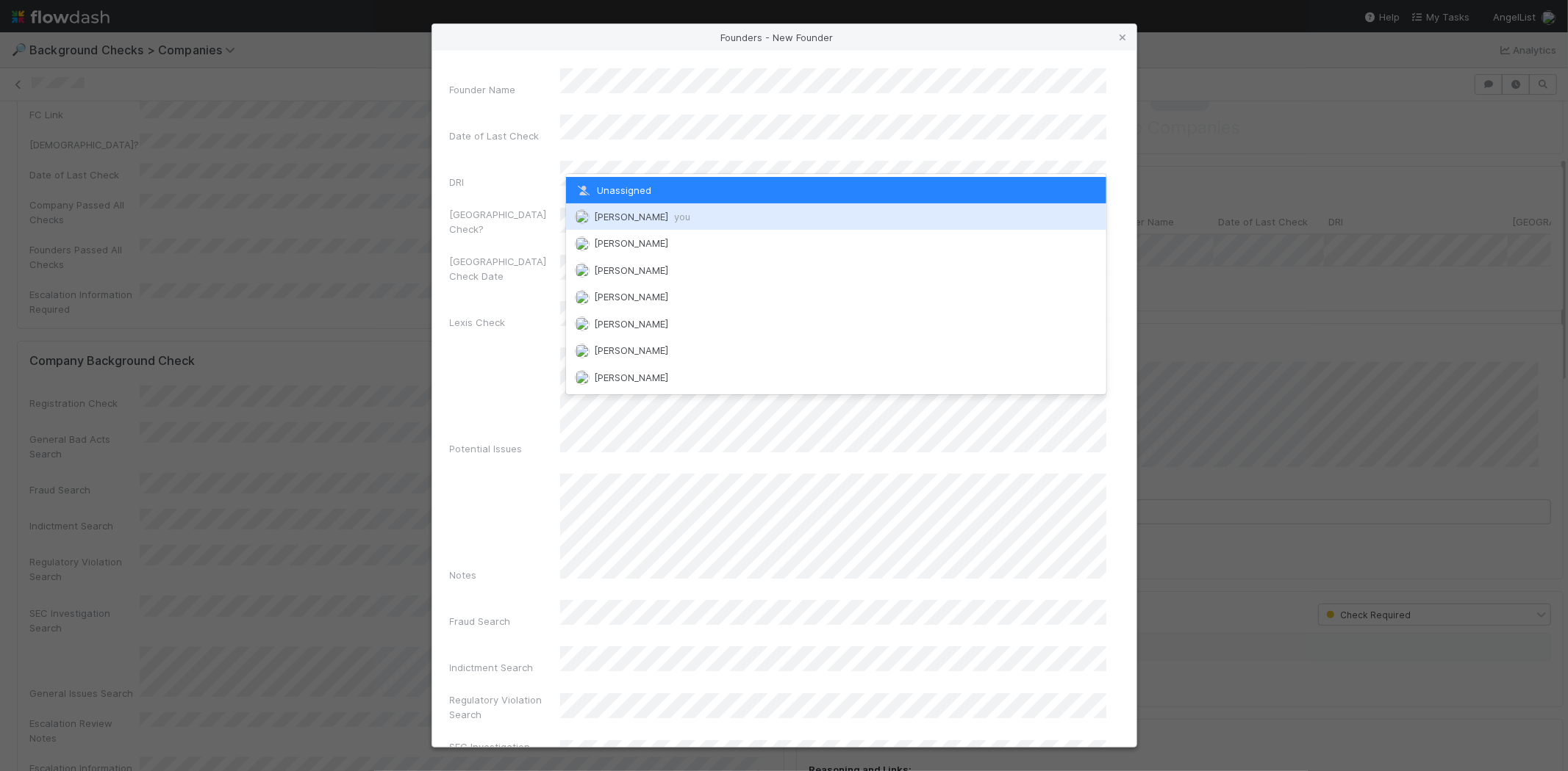
click at [660, 211] on span "[PERSON_NAME] you" at bounding box center [641, 217] width 97 height 11
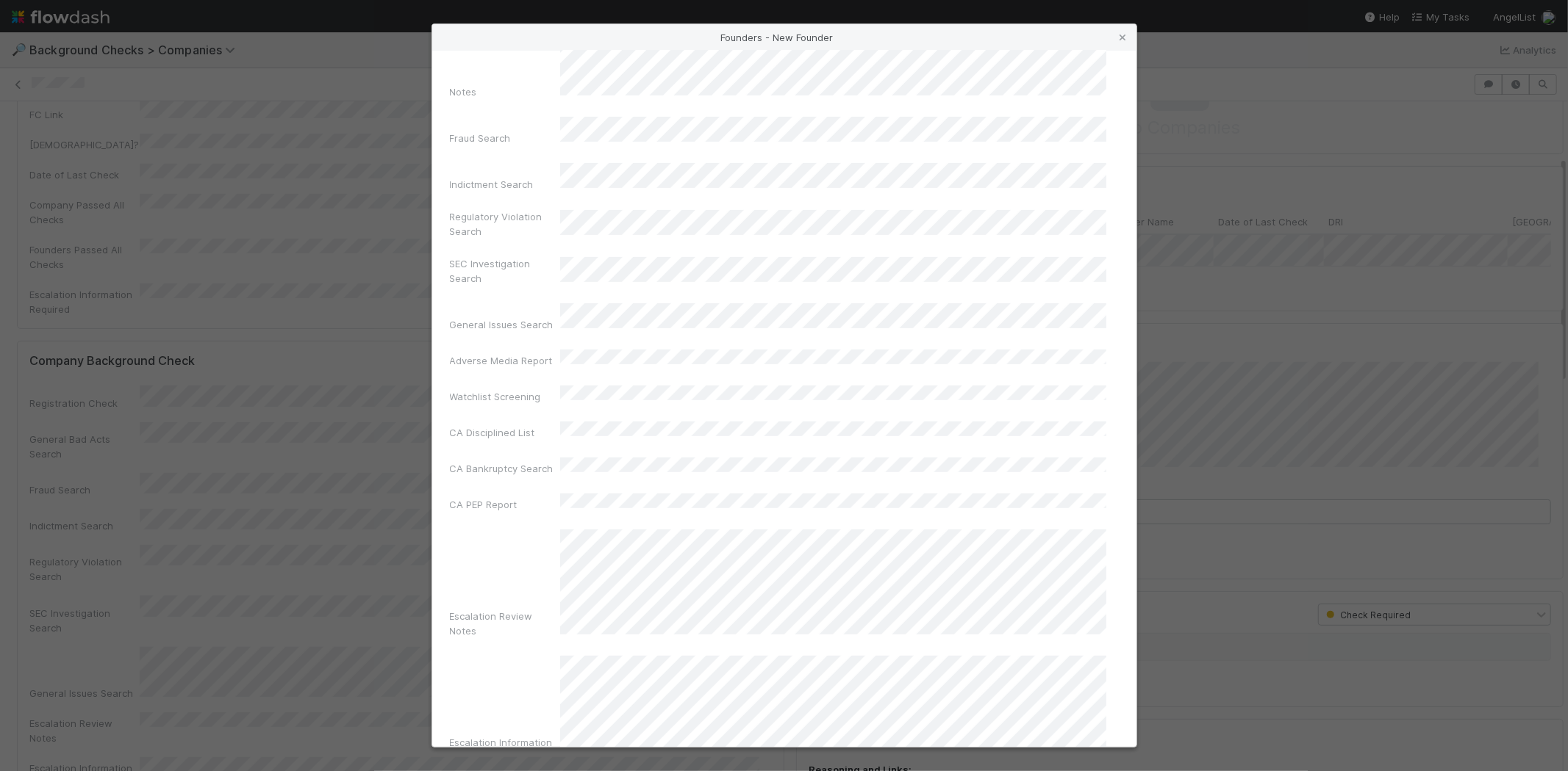
scroll to position [492, 0]
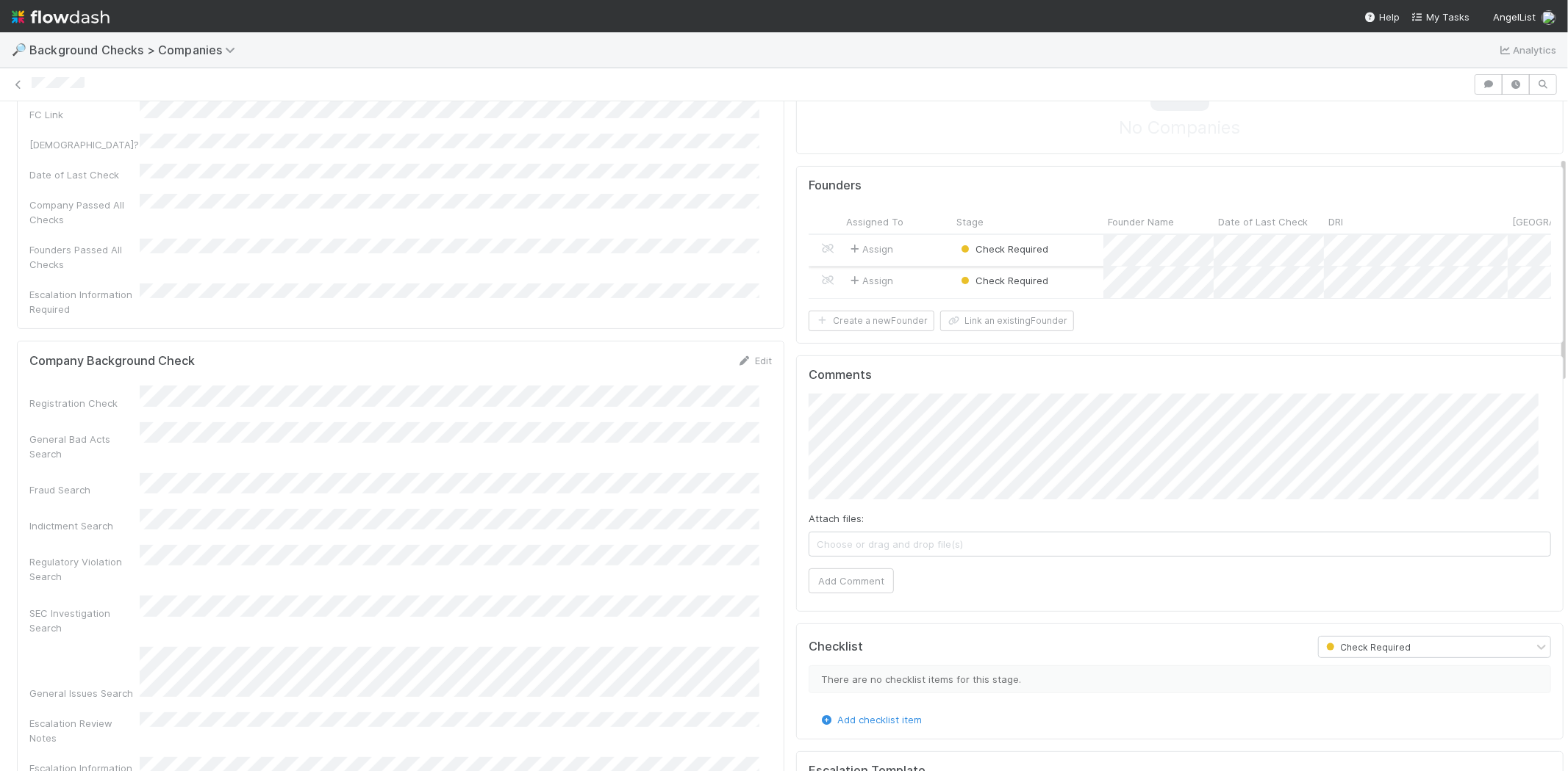
click at [902, 244] on div "Assign" at bounding box center [896, 251] width 110 height 32
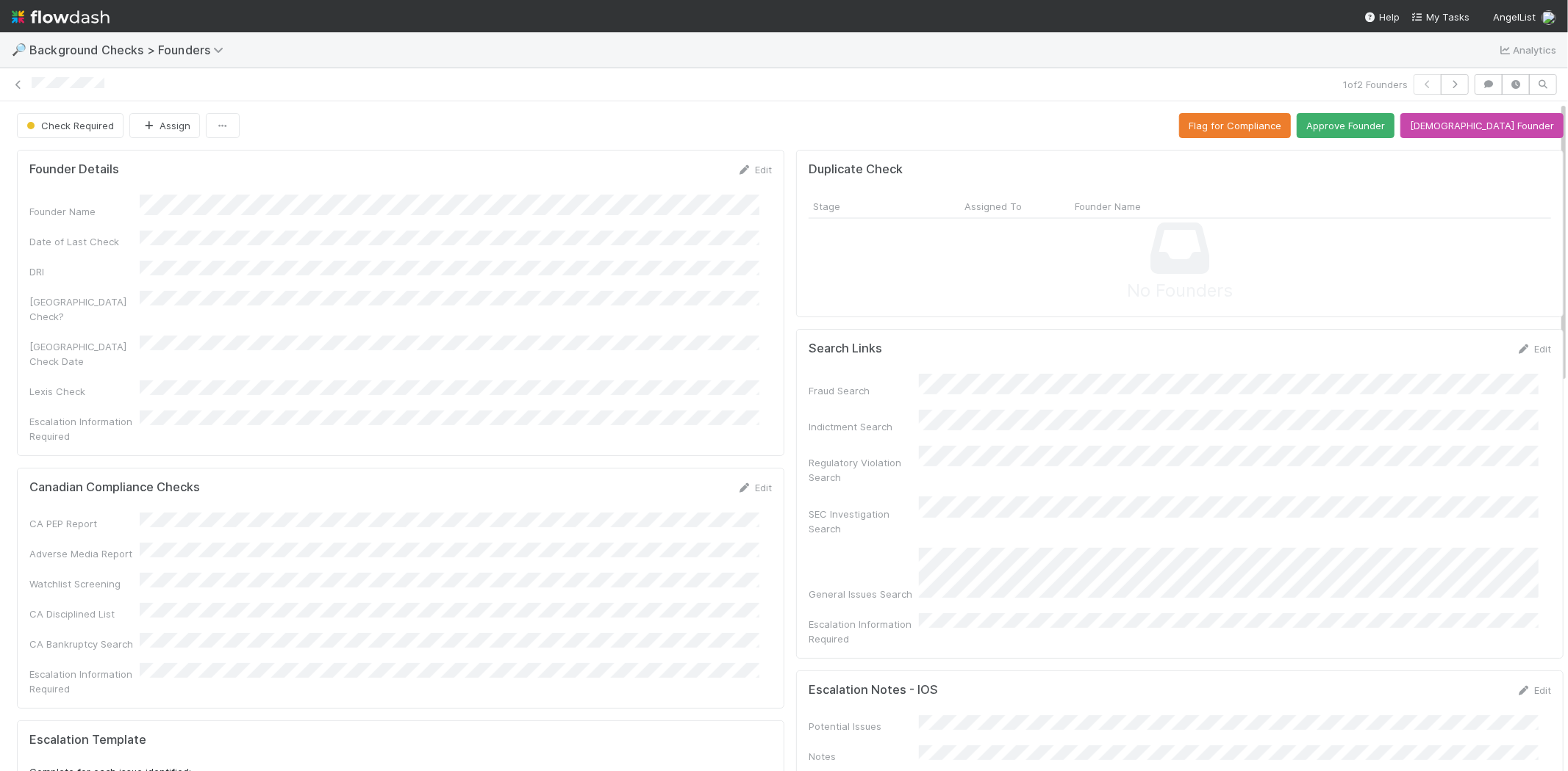
drag, startPoint x: 112, startPoint y: 83, endPoint x: 26, endPoint y: 85, distance: 86.0
click at [26, 85] on div "1 of 2 Founders" at bounding box center [784, 84] width 1568 height 20
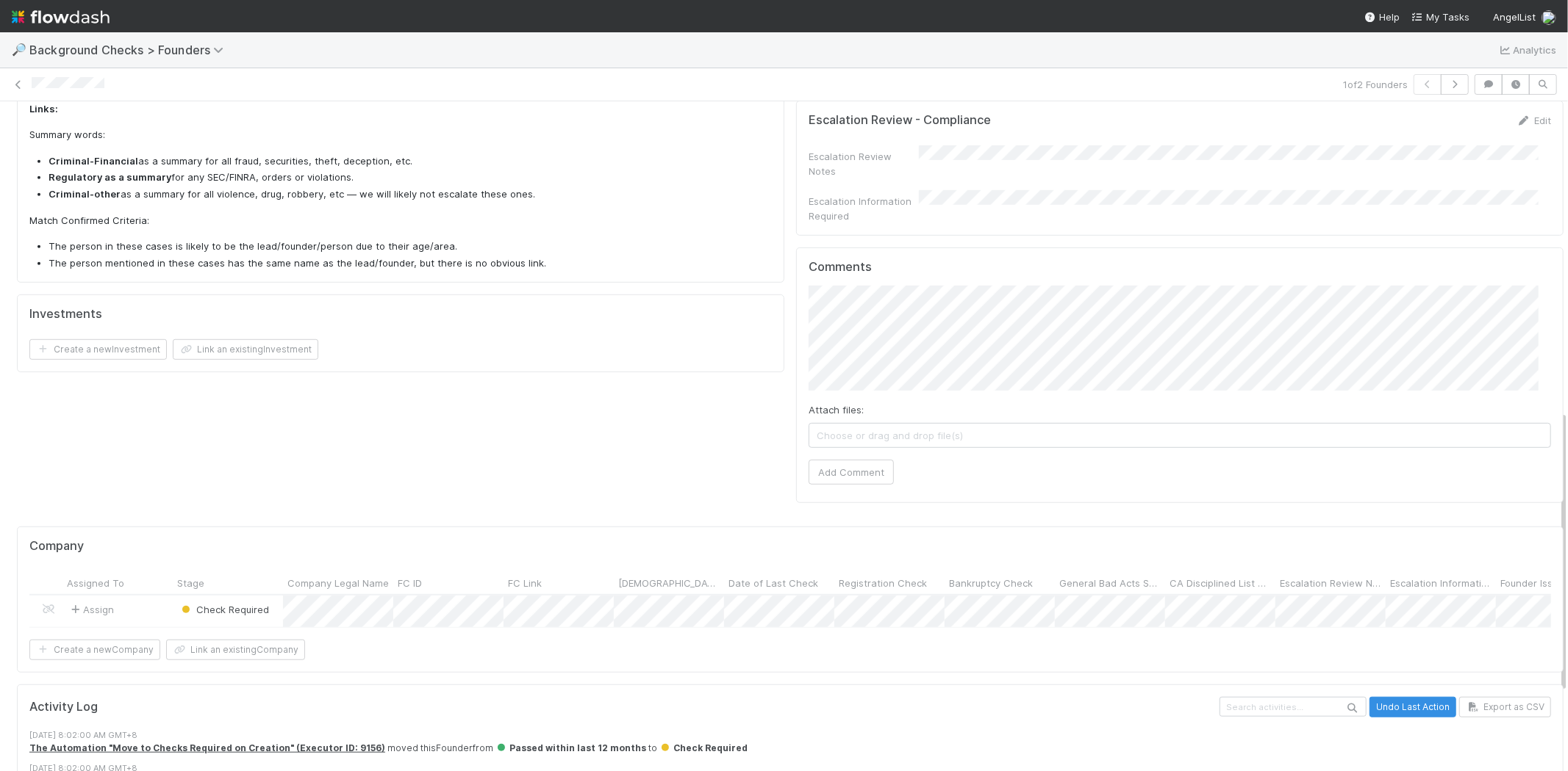
scroll to position [734, 0]
click at [839, 458] on button "Add Comment" at bounding box center [851, 470] width 85 height 25
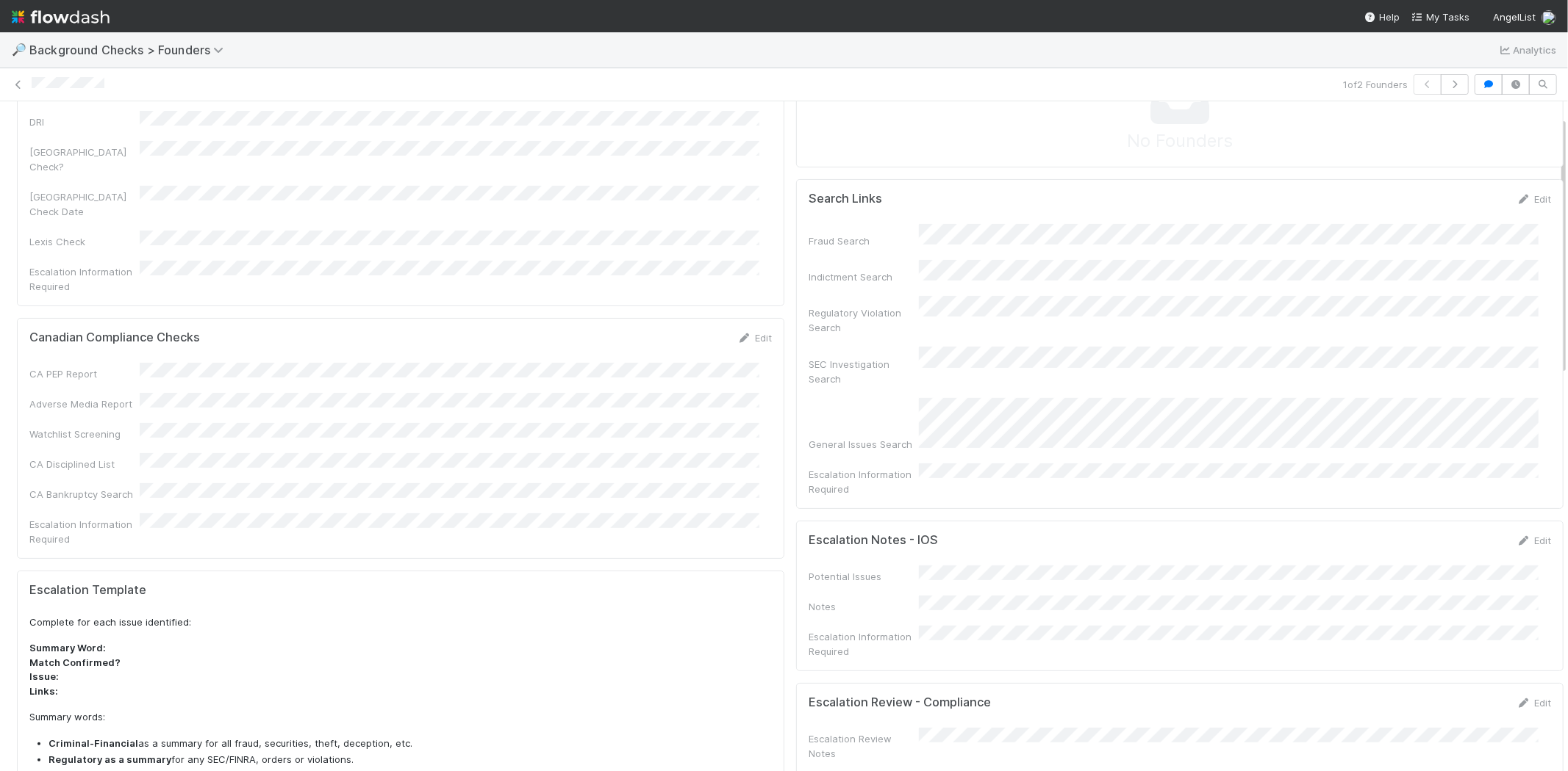
scroll to position [0, 0]
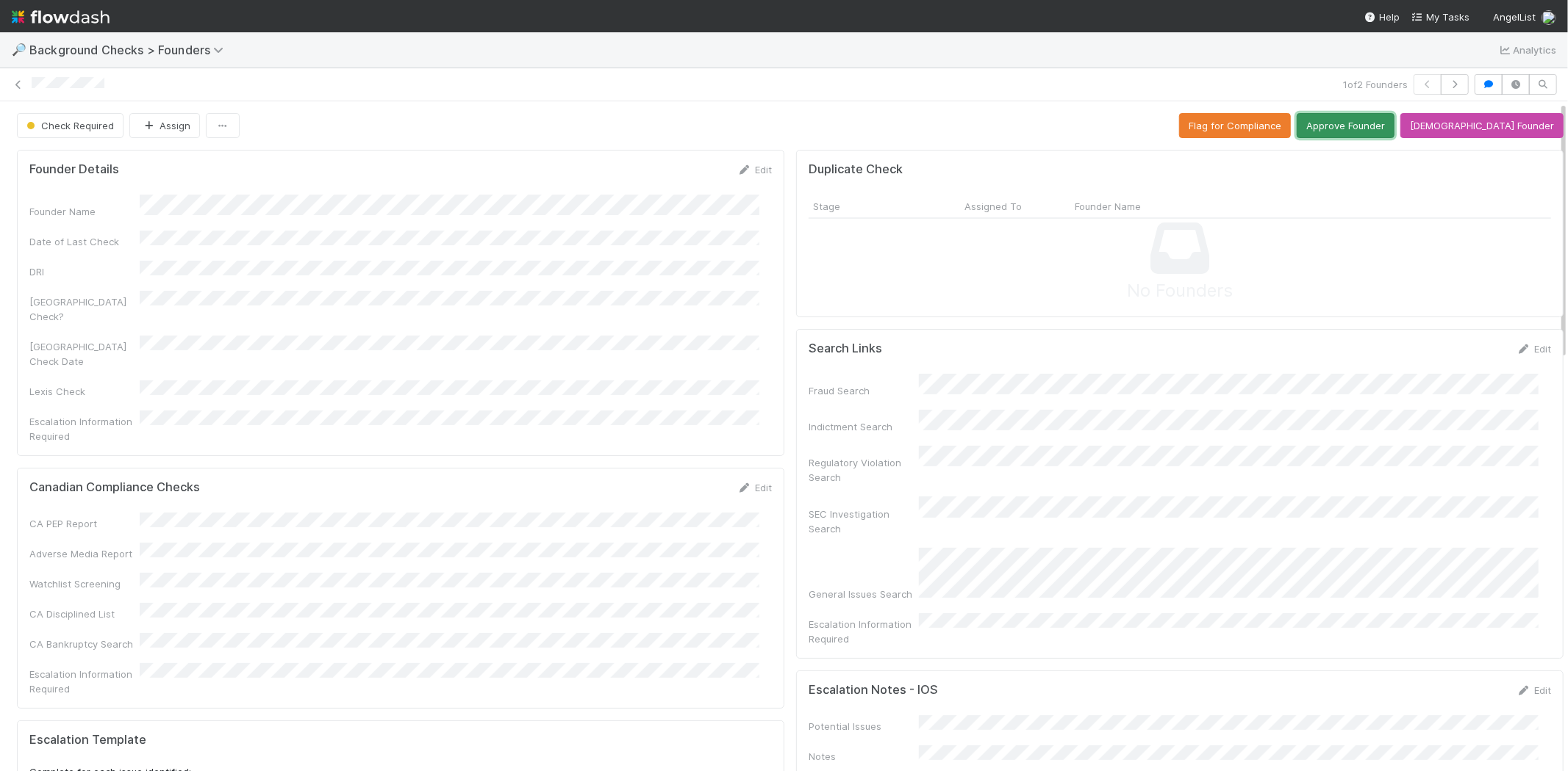
click at [1359, 126] on button "Approve Founder" at bounding box center [1346, 125] width 97 height 25
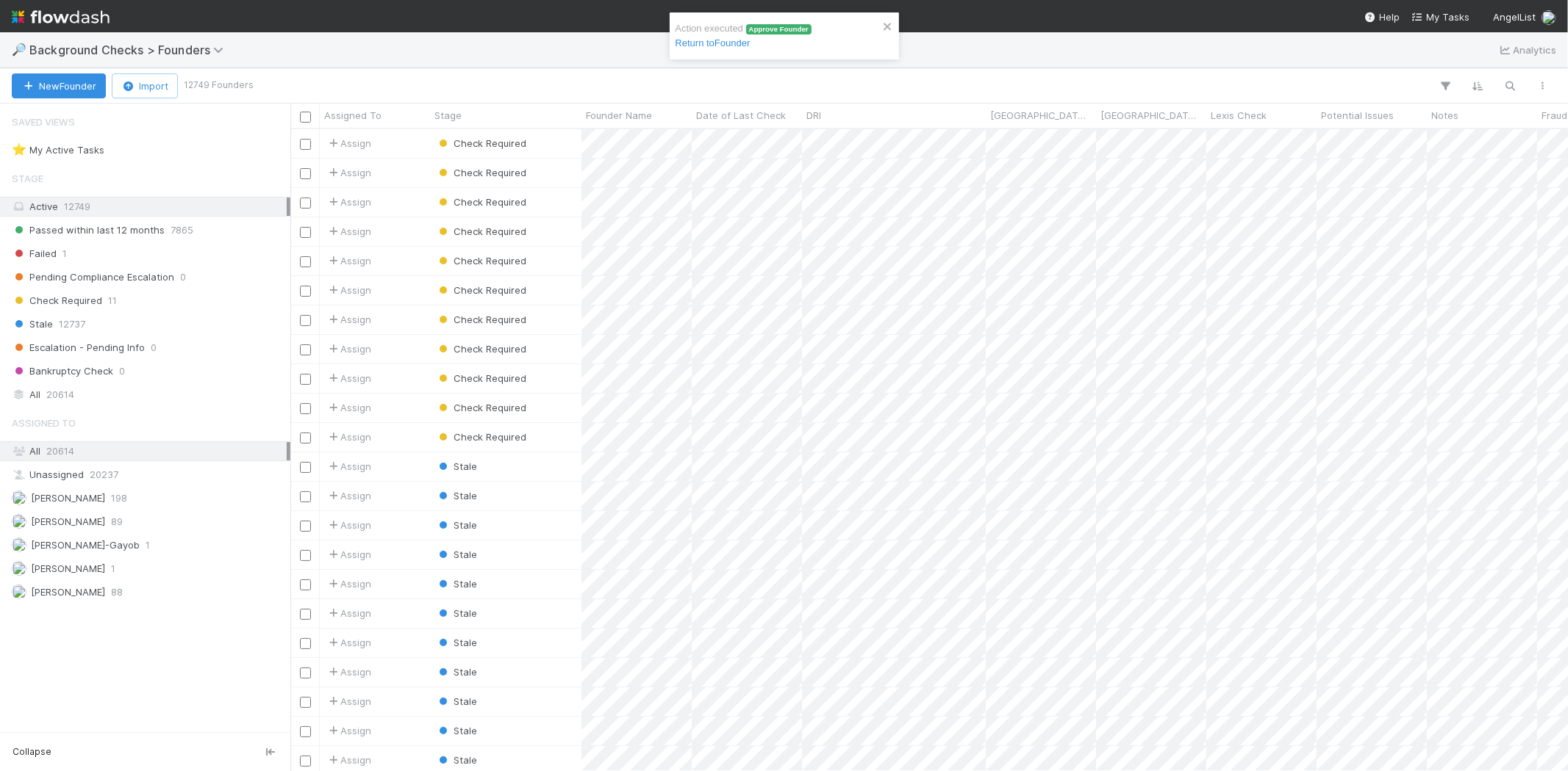
scroll to position [630, 1265]
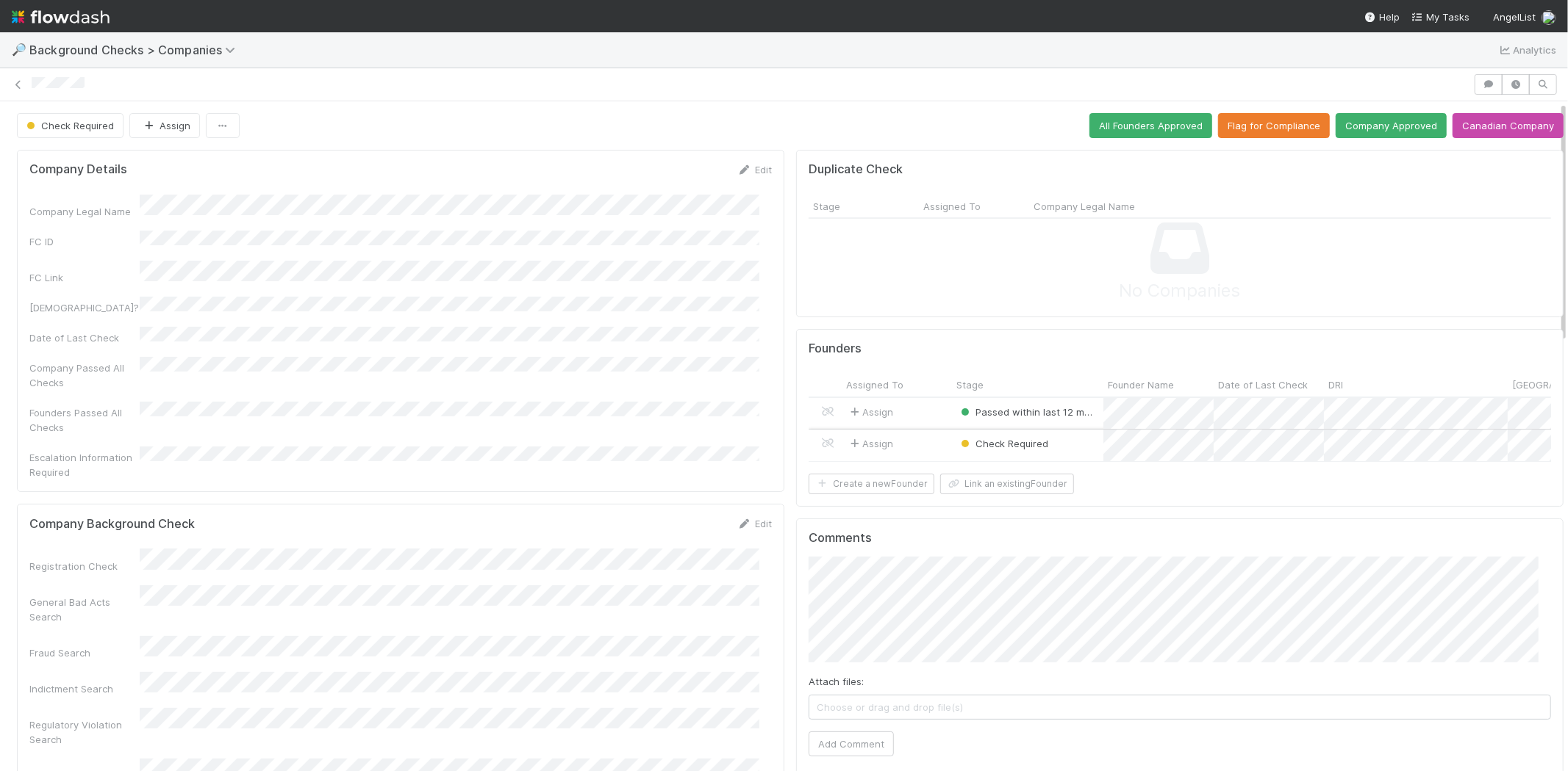
click at [904, 437] on div "Assign" at bounding box center [896, 446] width 110 height 32
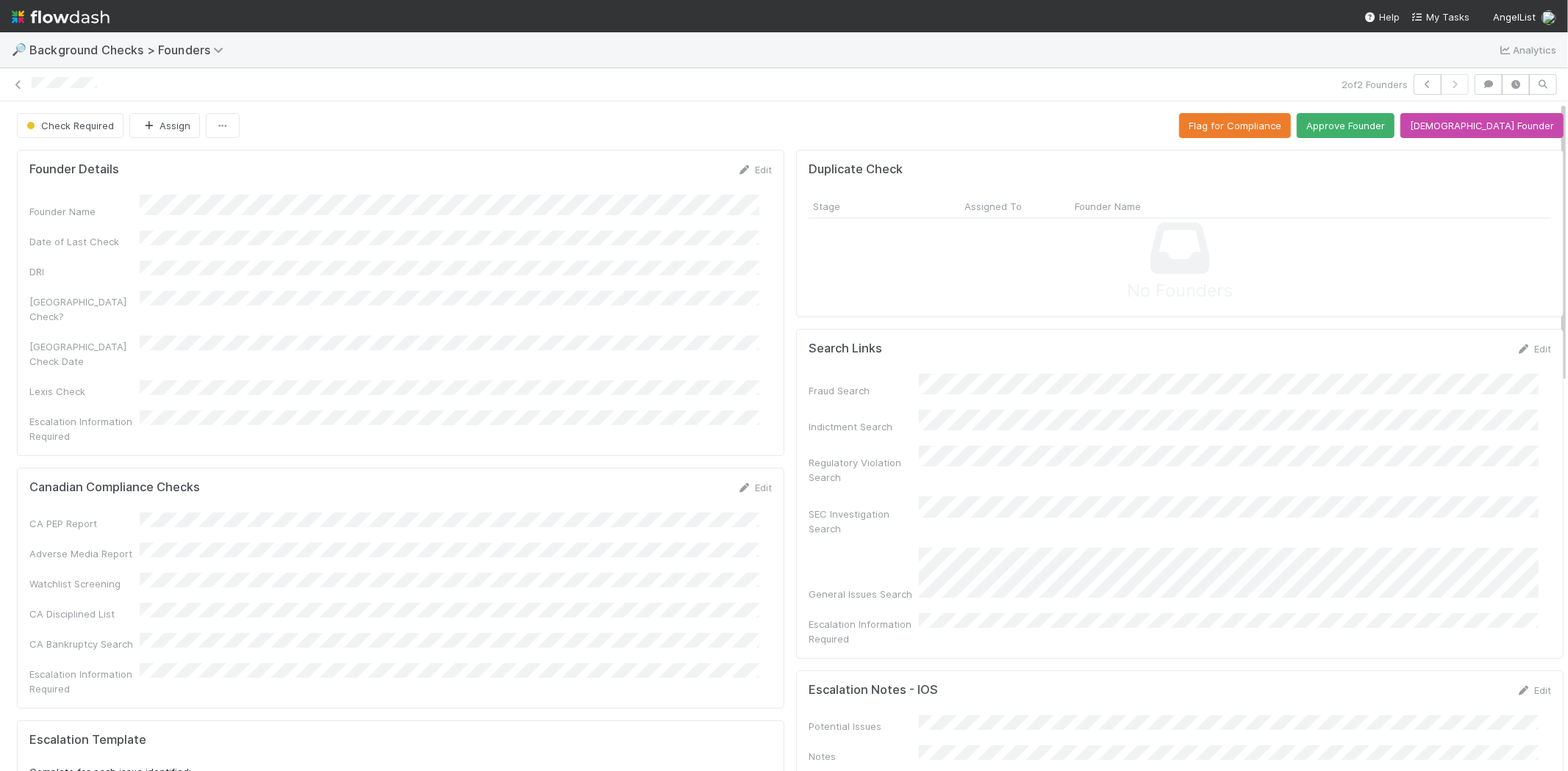
drag, startPoint x: 107, startPoint y: 85, endPoint x: 30, endPoint y: 97, distance: 77.9
click at [30, 97] on div "2 of 2 Founders" at bounding box center [784, 84] width 1568 height 33
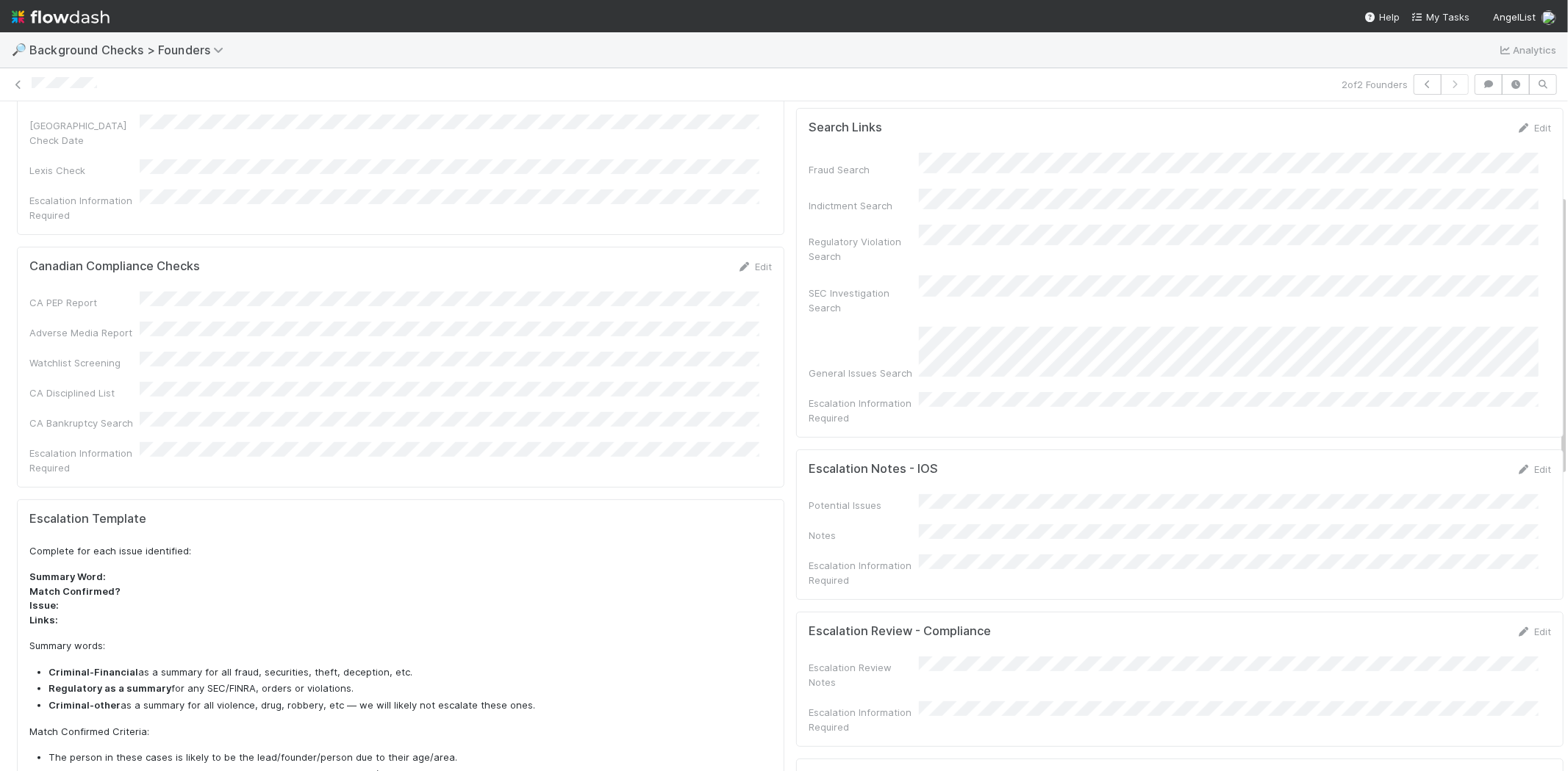
scroll to position [407, 0]
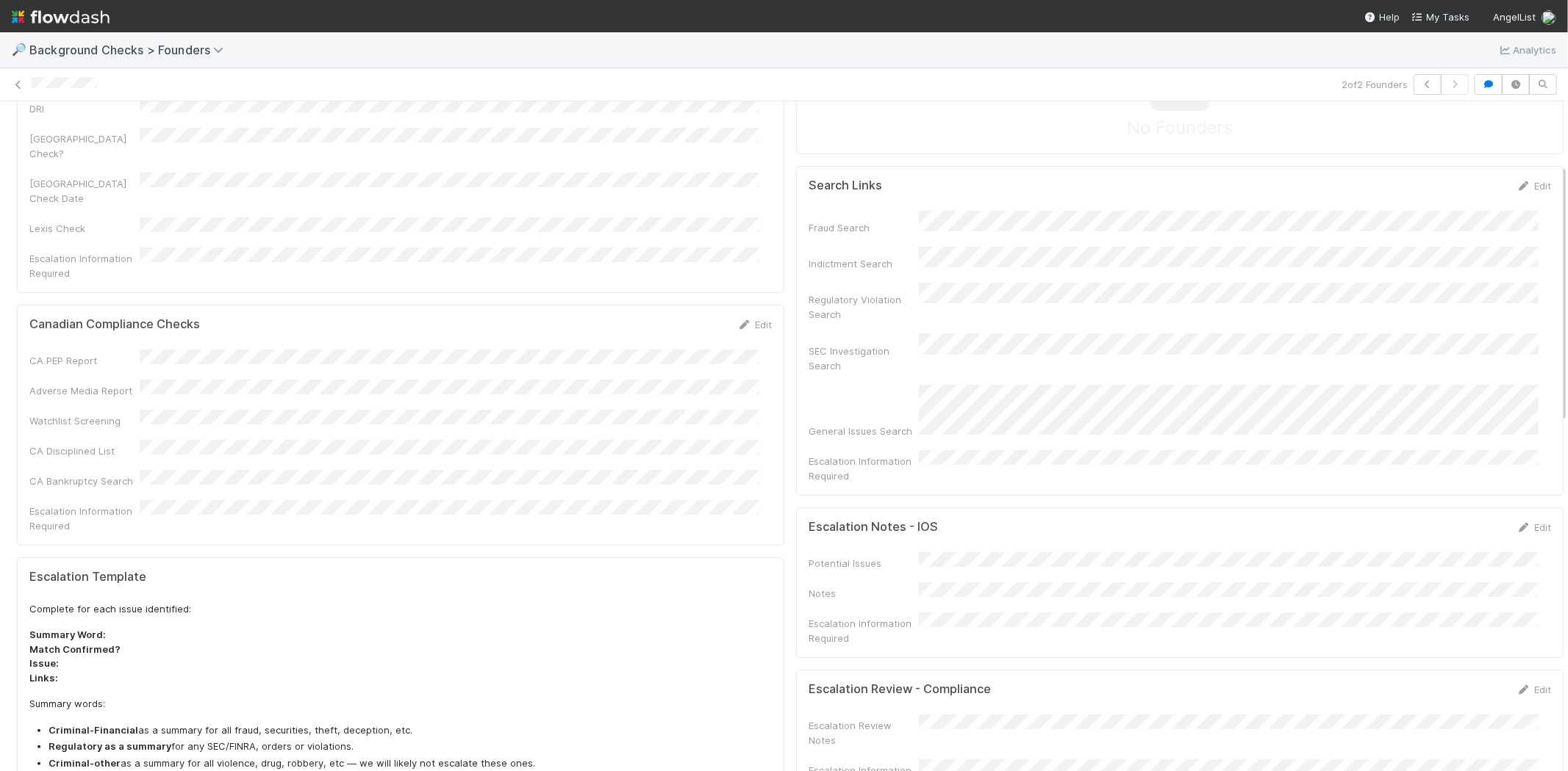
scroll to position [0, 0]
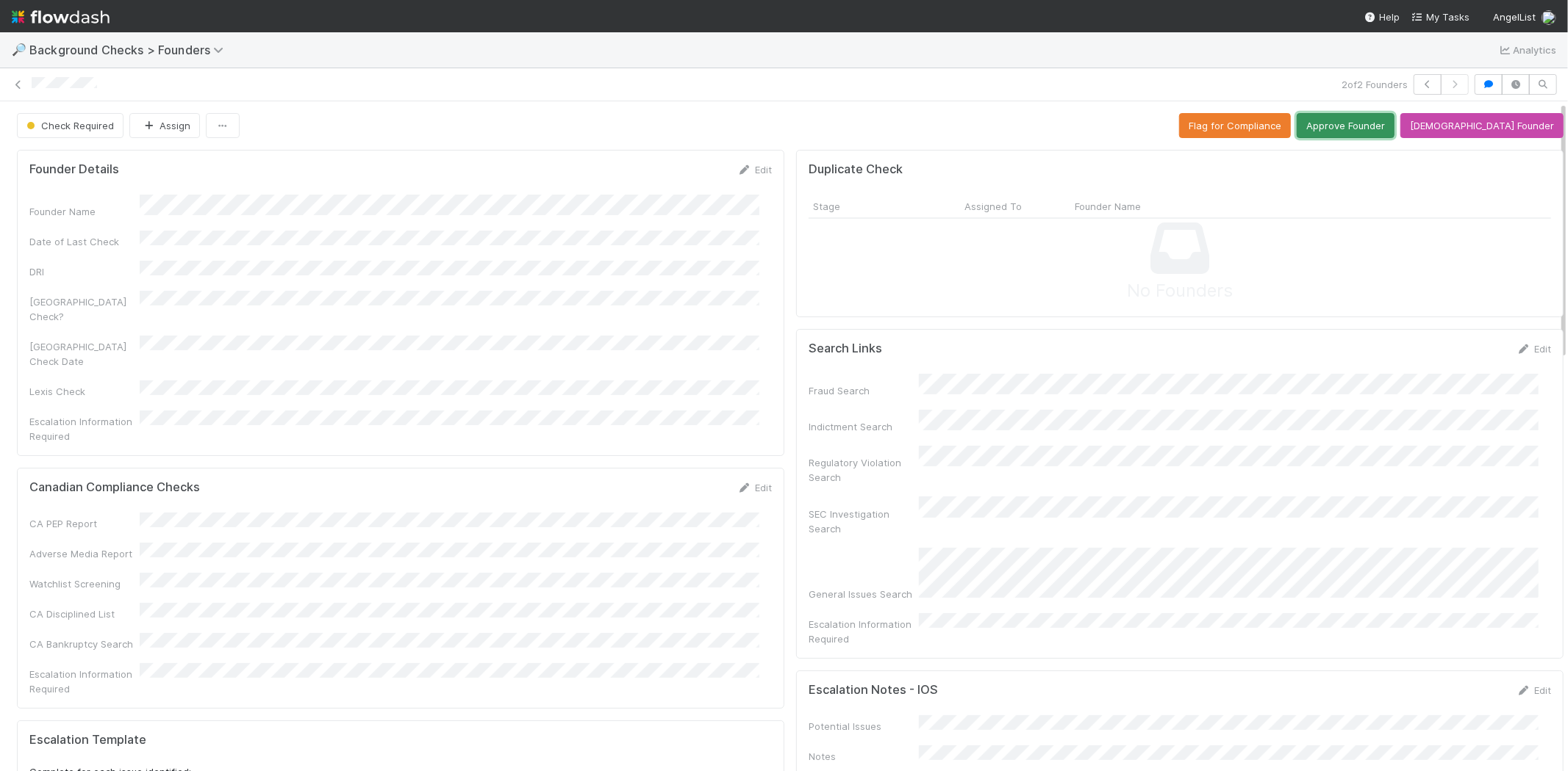
click at [1394, 120] on button "Approve Founder" at bounding box center [1346, 125] width 97 height 25
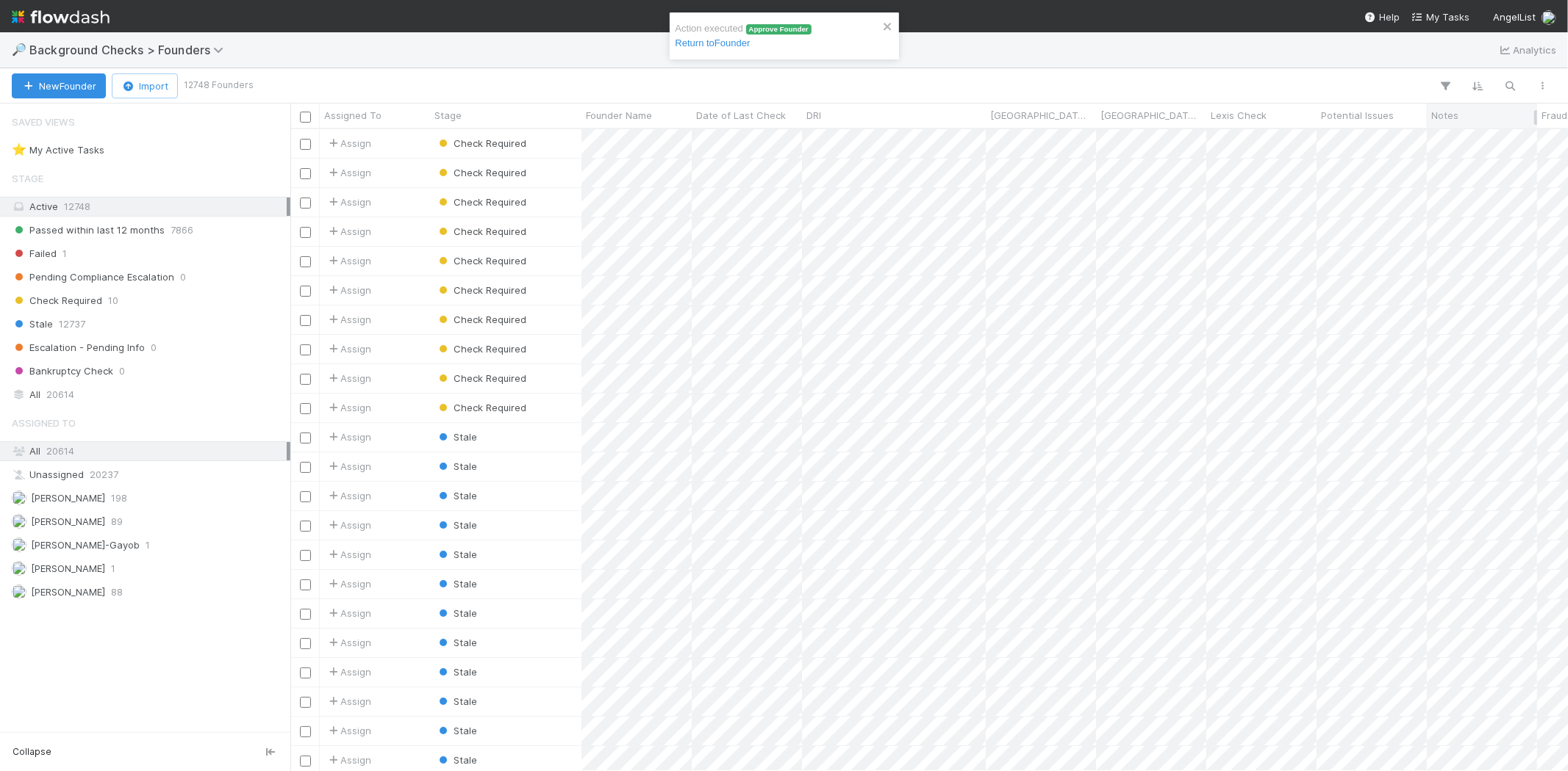
scroll to position [630, 1265]
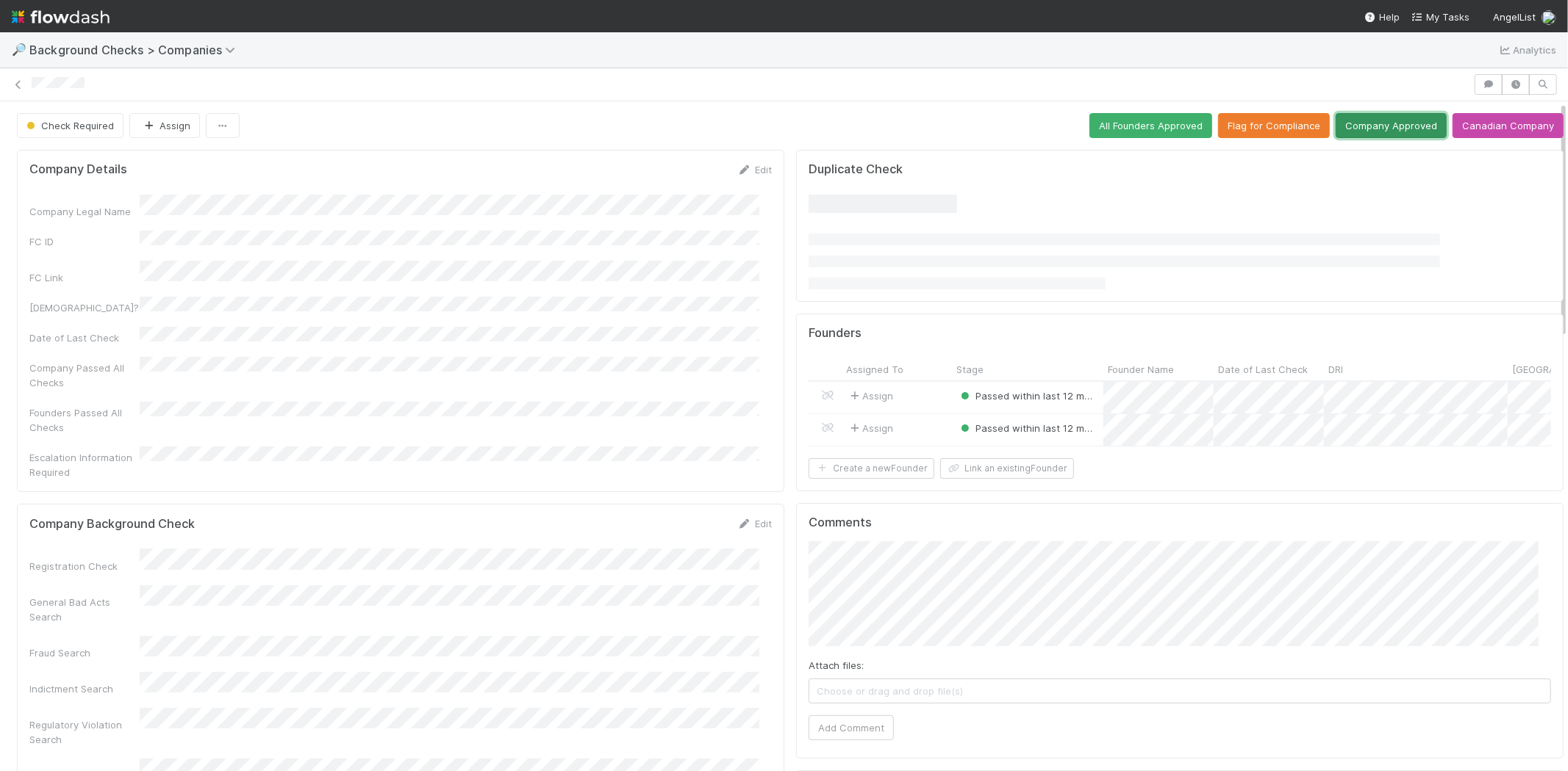
click at [1376, 120] on button "Company Approved" at bounding box center [1391, 125] width 111 height 25
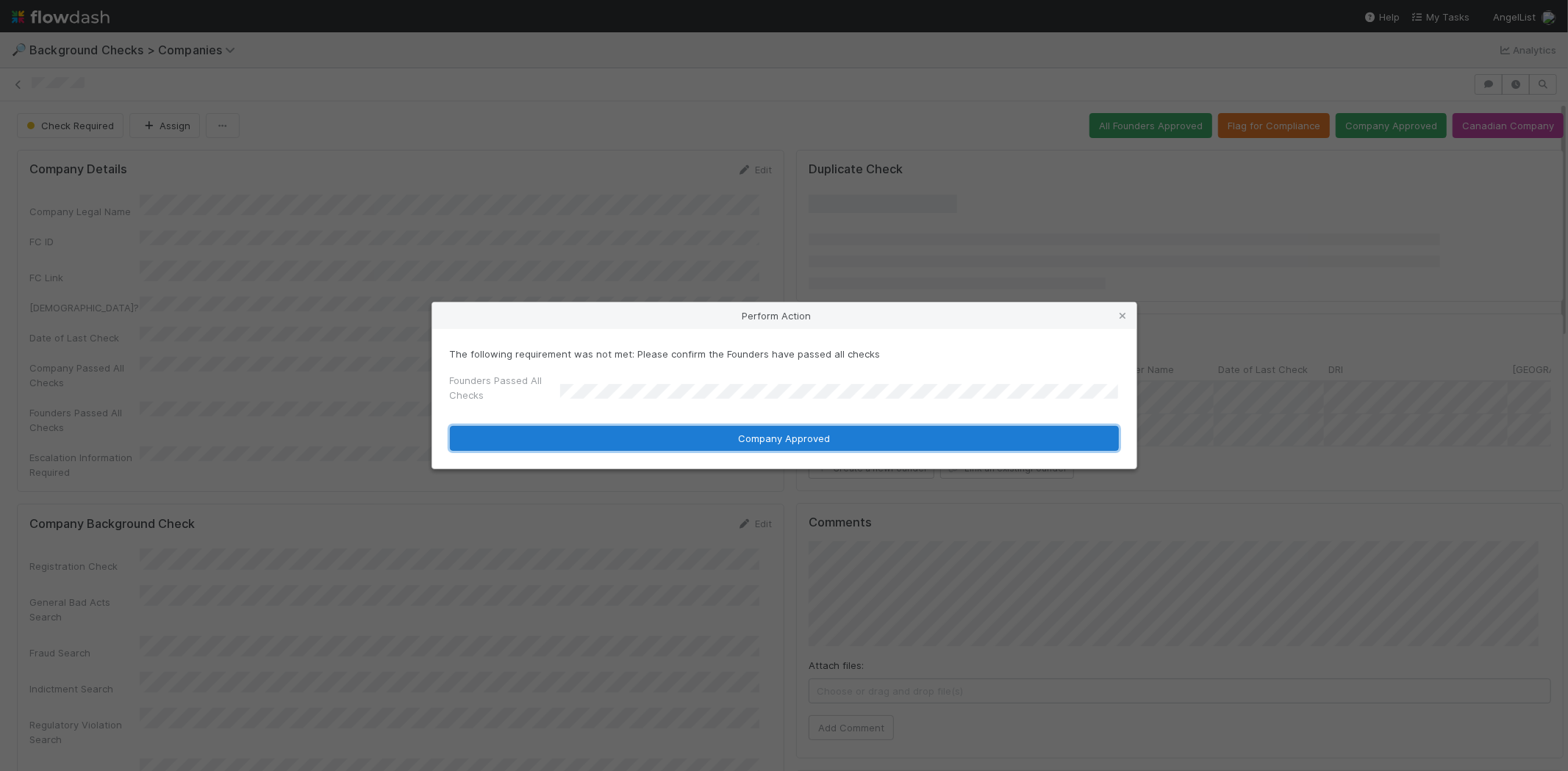
click at [667, 441] on button "Company Approved" at bounding box center [784, 438] width 669 height 25
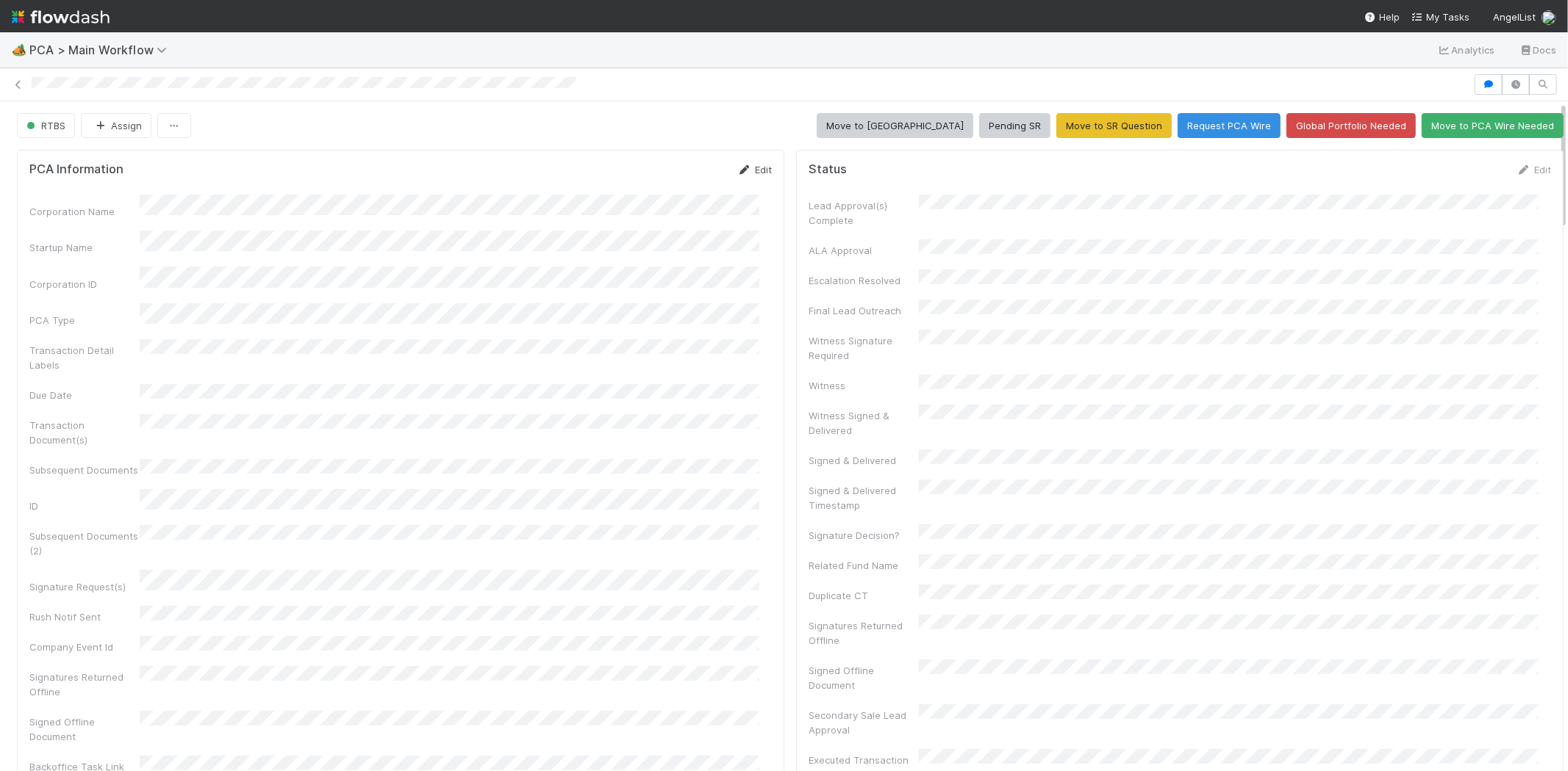
click at [741, 164] on link "Edit" at bounding box center [754, 170] width 35 height 11
click at [681, 170] on button "Save" at bounding box center [693, 174] width 42 height 25
click at [1518, 164] on link "Edit" at bounding box center [1533, 170] width 35 height 11
click at [1452, 162] on button "Save" at bounding box center [1473, 174] width 42 height 25
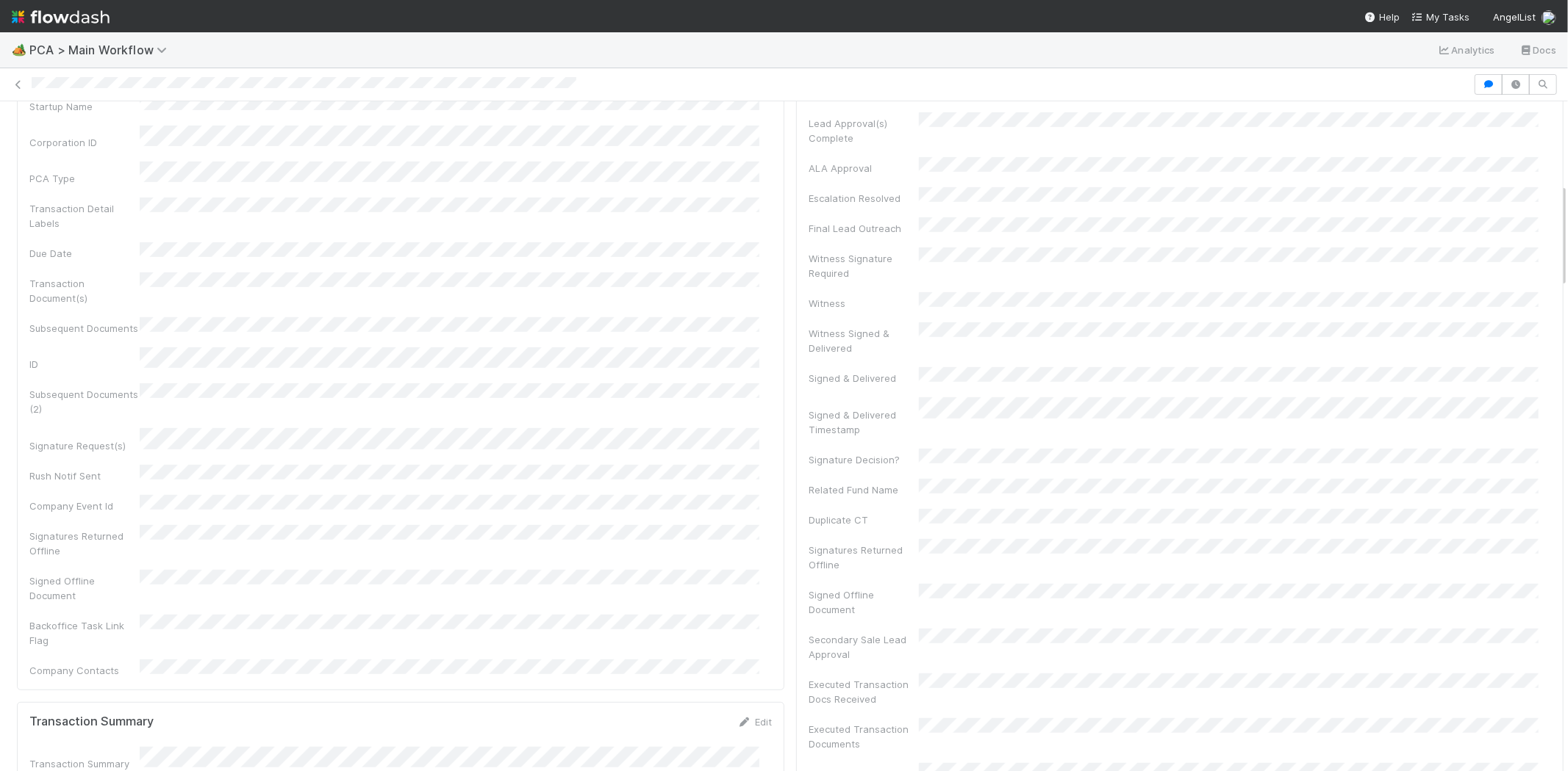
scroll to position [407, 0]
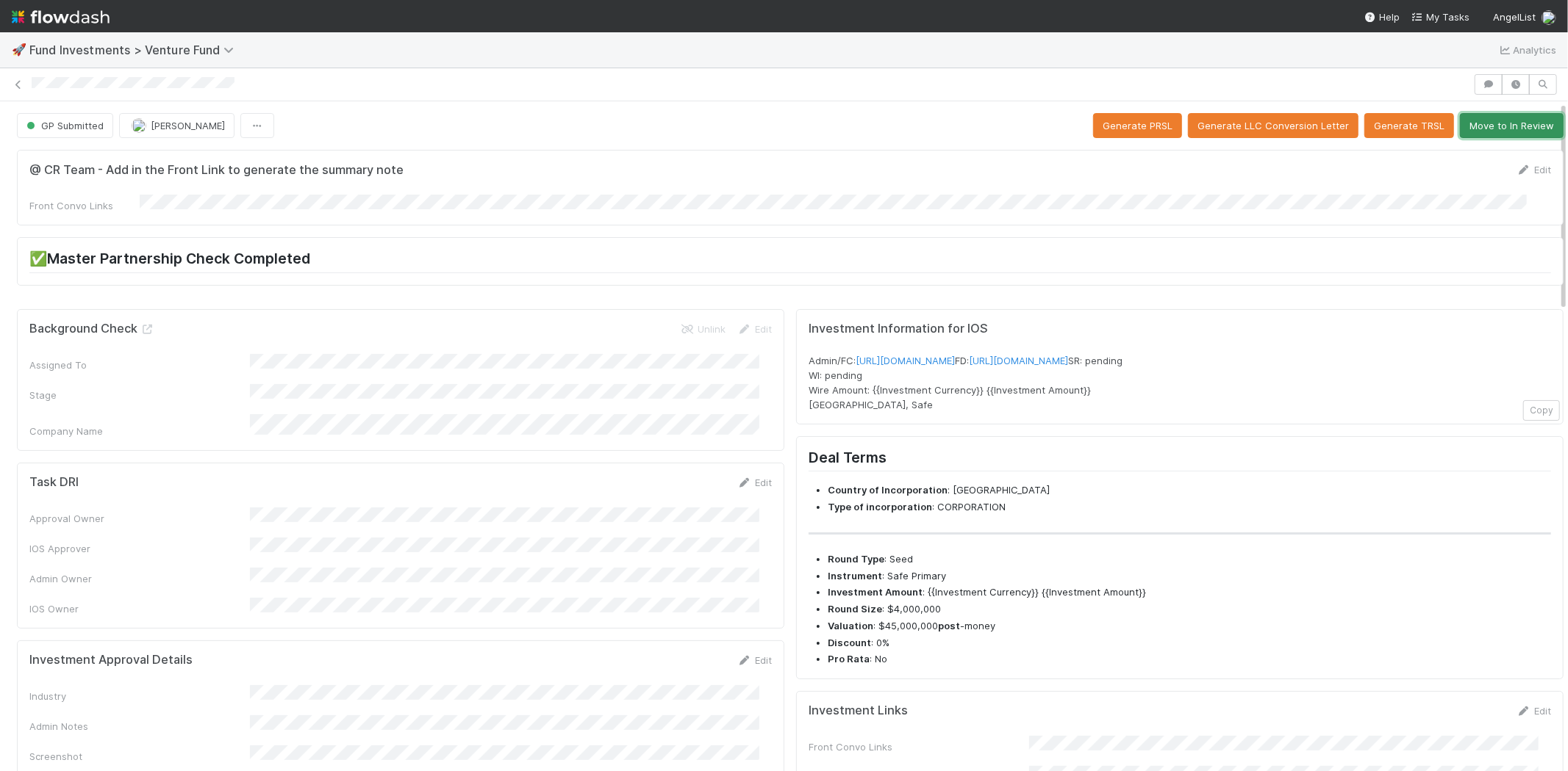
click at [1476, 128] on button "Move to In Review" at bounding box center [1512, 125] width 104 height 25
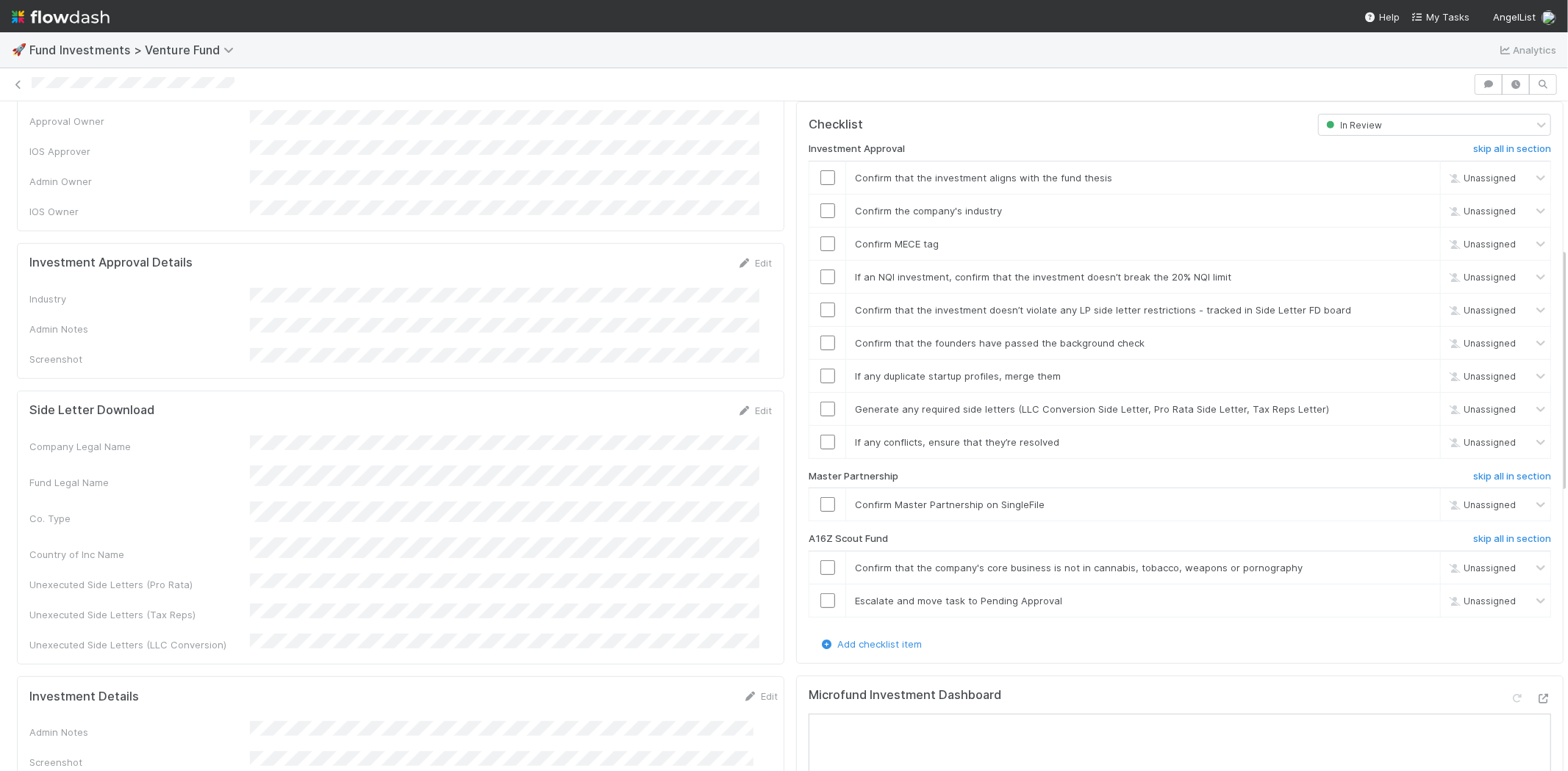
scroll to position [489, 0]
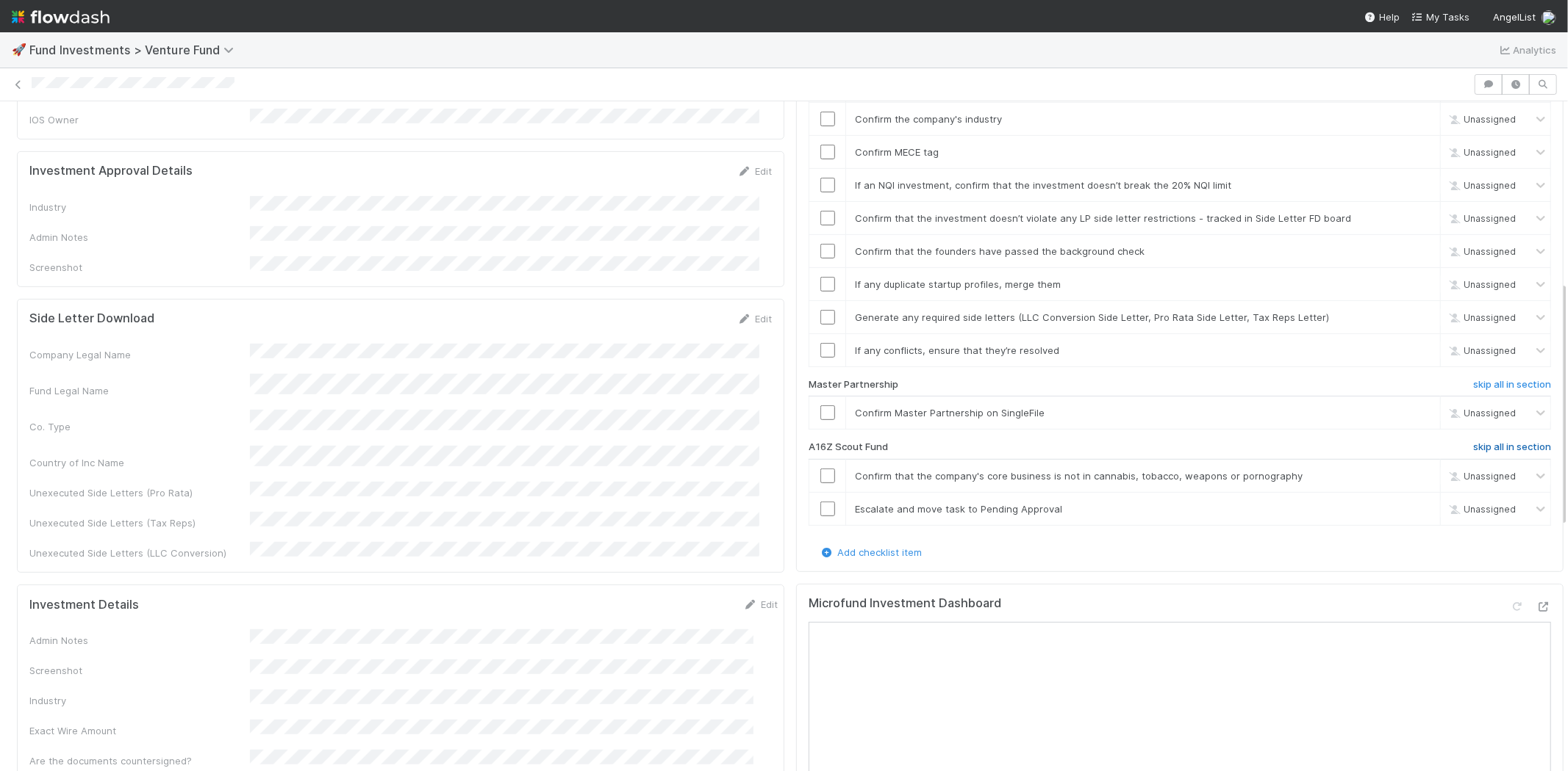
click at [1484, 441] on h6 "skip all in section" at bounding box center [1512, 447] width 78 height 11
click at [820, 406] on input "checkbox" at bounding box center [827, 413] width 15 height 15
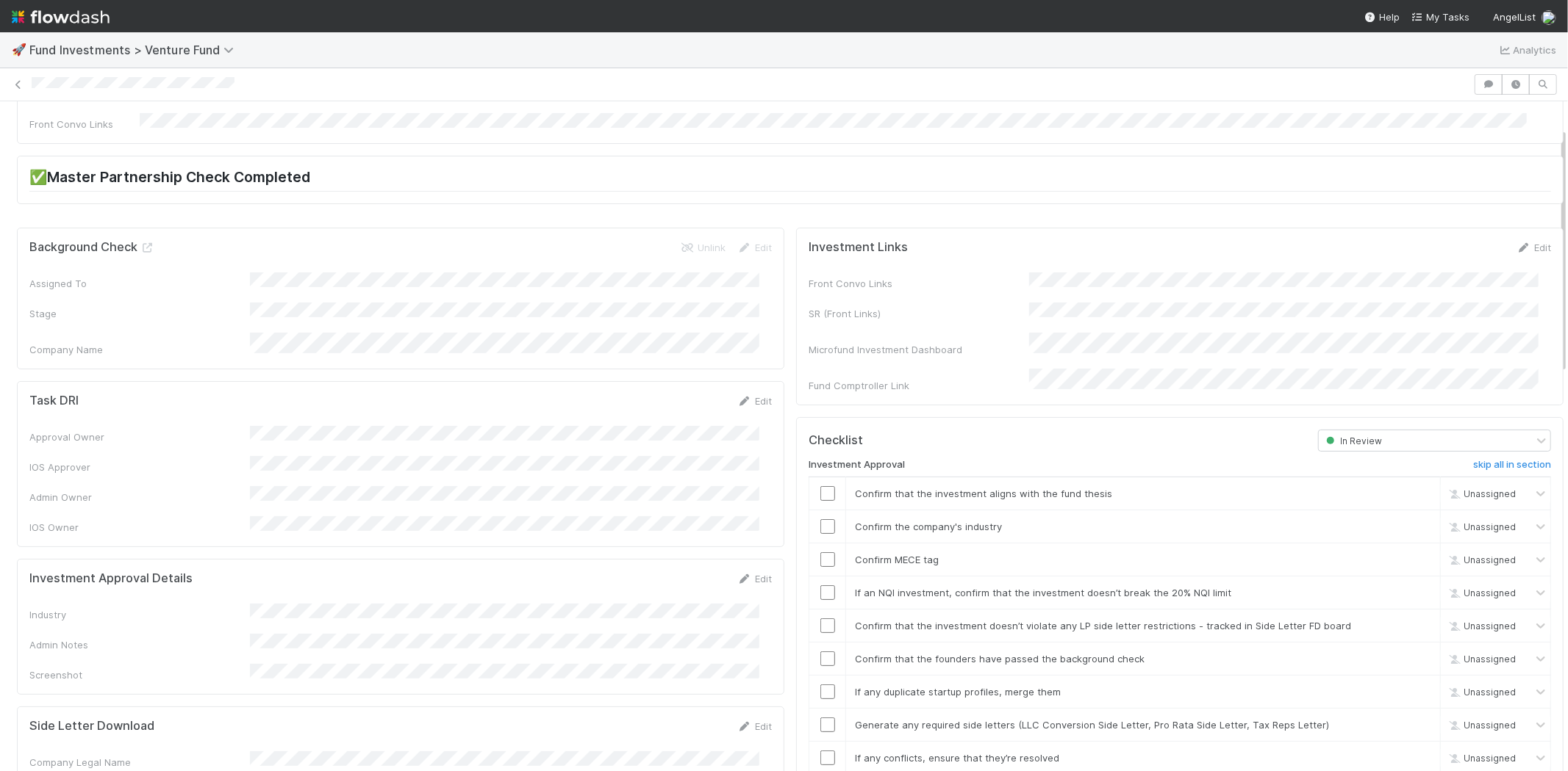
scroll to position [0, 0]
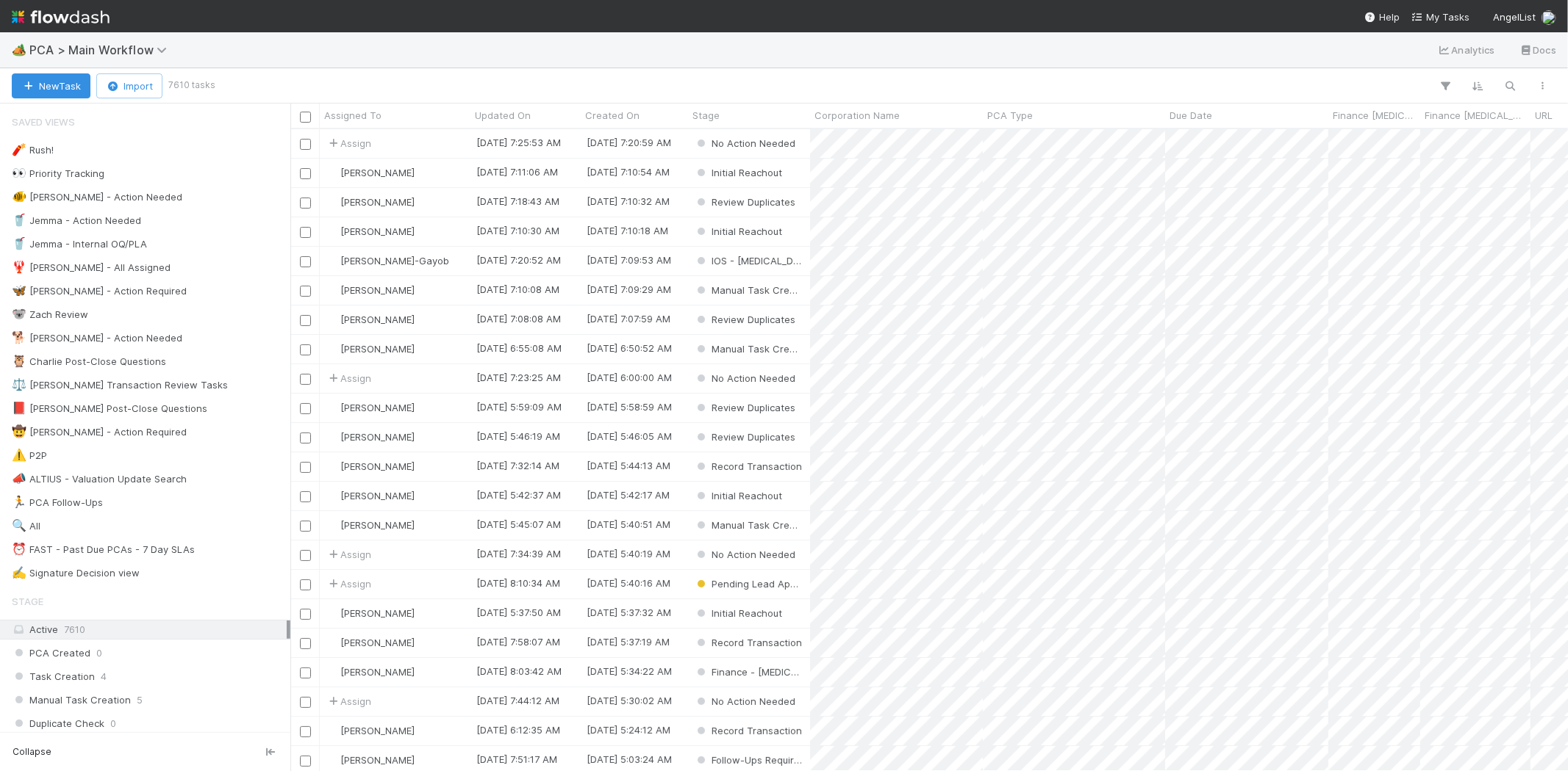
scroll to position [630, 1265]
click at [1445, 15] on span "My Tasks" at bounding box center [1441, 17] width 58 height 11
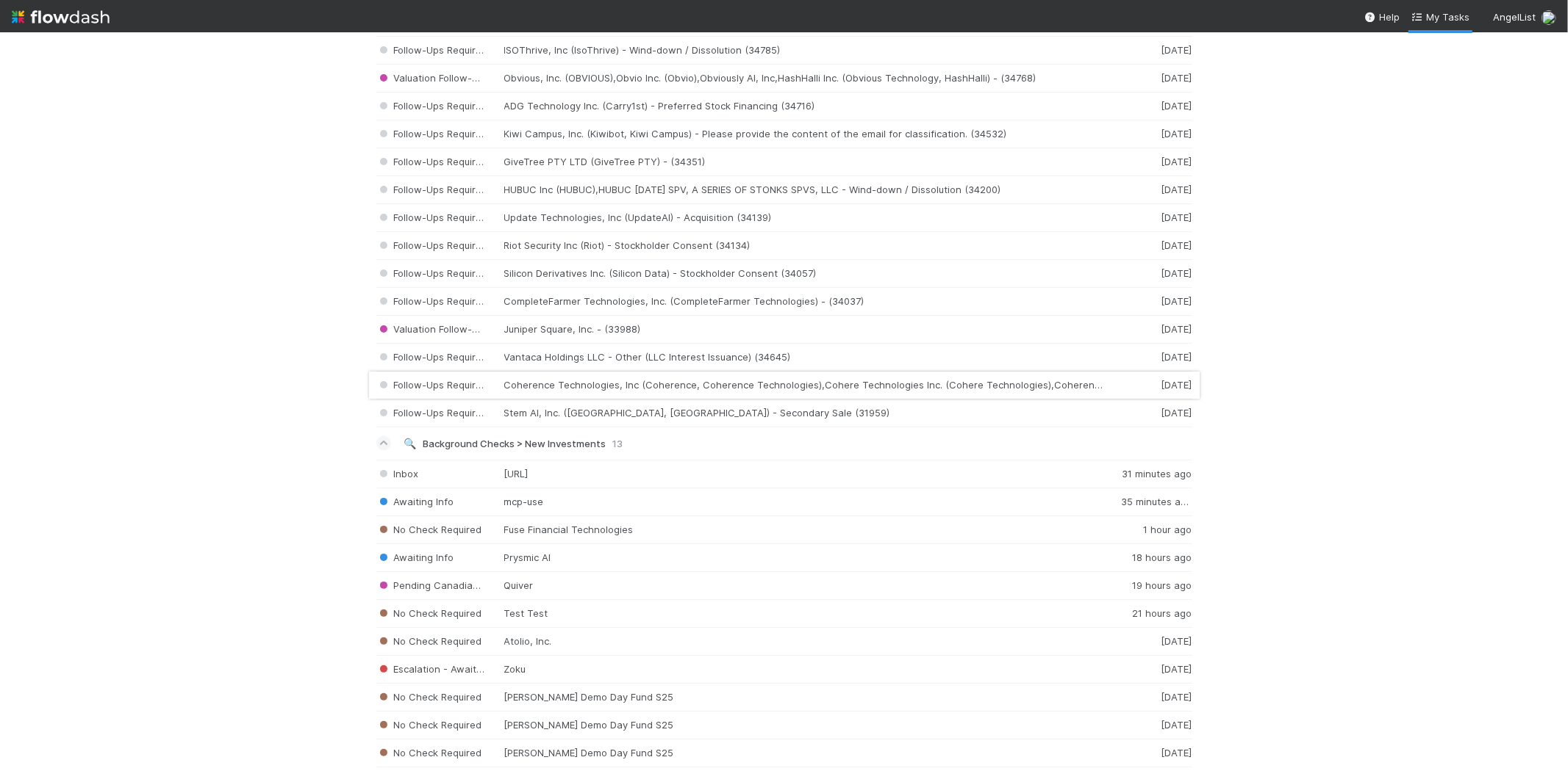
scroll to position [2351, 0]
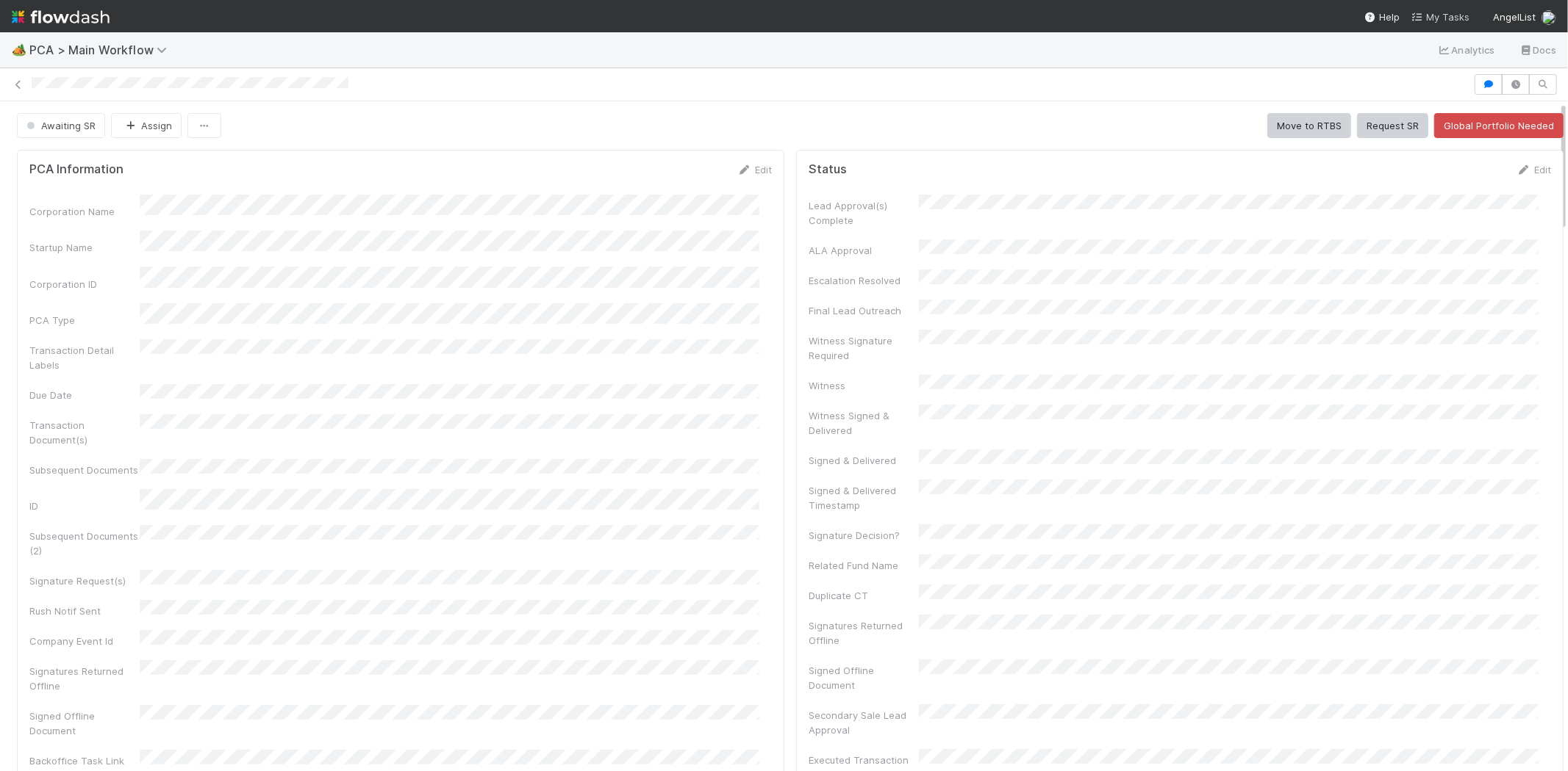
click at [1443, 19] on span "My Tasks" at bounding box center [1441, 17] width 58 height 11
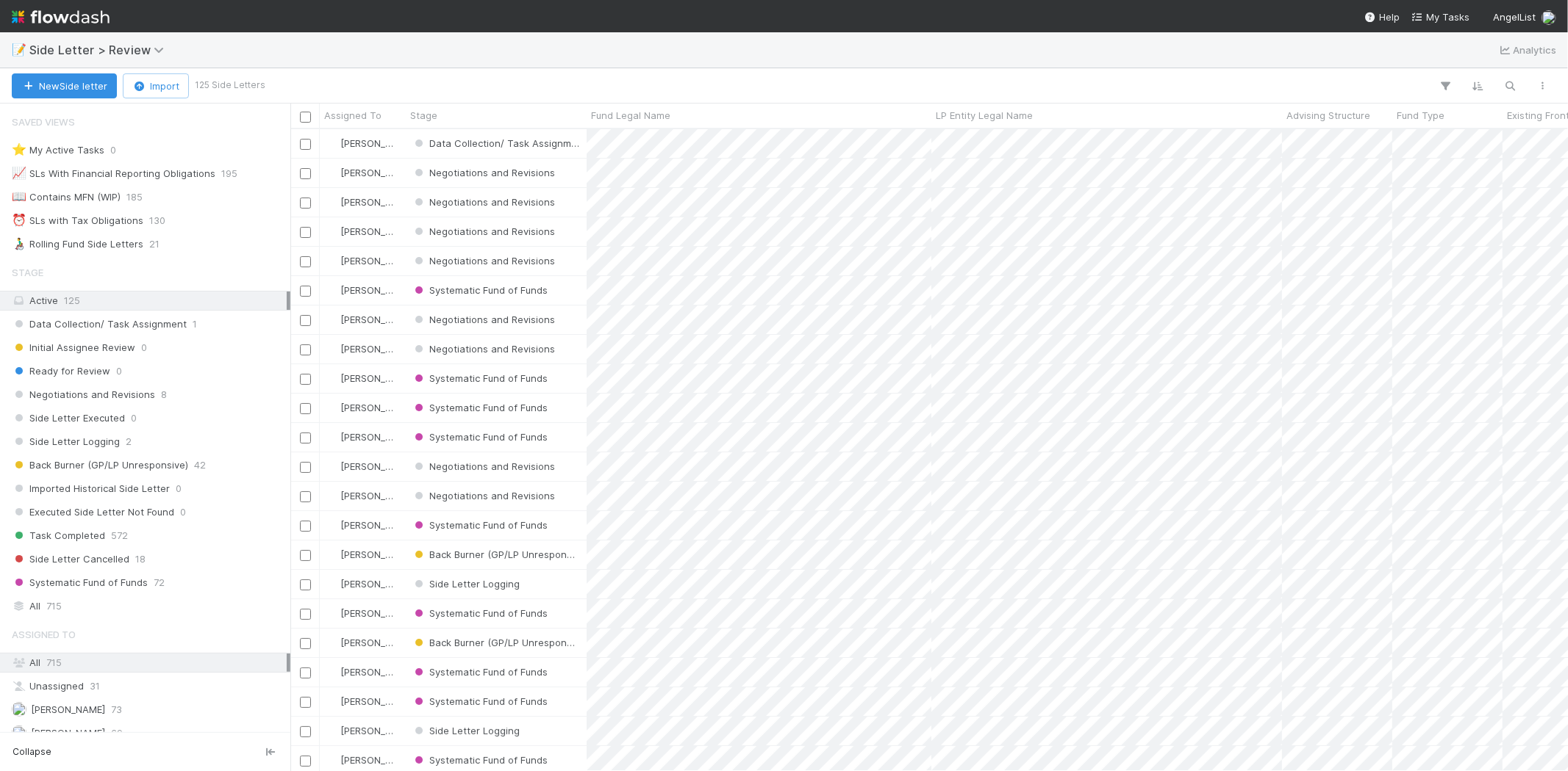
scroll to position [12, 11]
click at [1510, 88] on icon "button" at bounding box center [1510, 86] width 15 height 13
paste input "Karman Ventures Fund 1, LP"
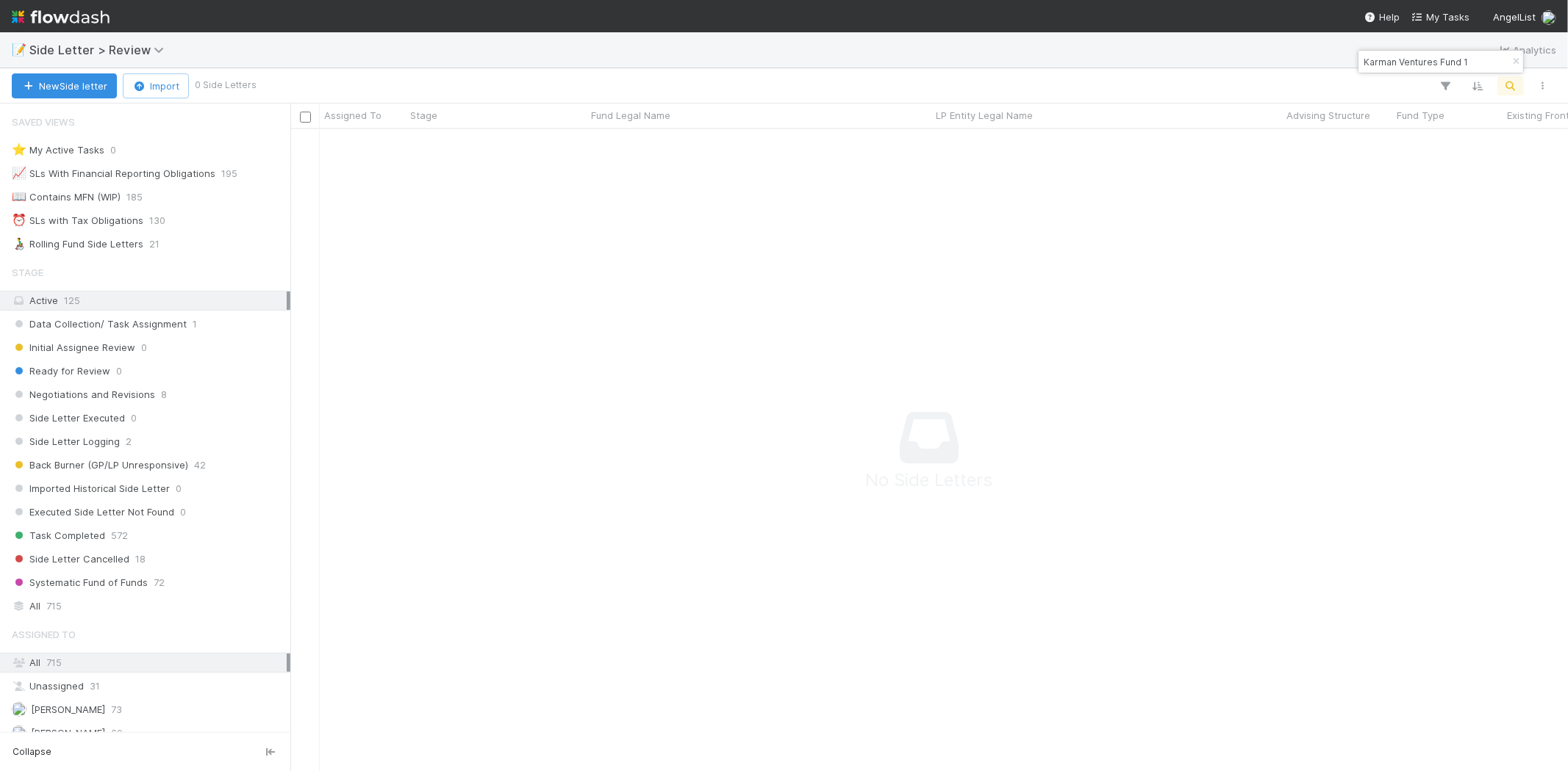
scroll to position [618, 1252]
click at [1435, 56] on input "Karman Ventures Fund 1" at bounding box center [1433, 62] width 147 height 18
paste input "PaperJet Ventures, LP"
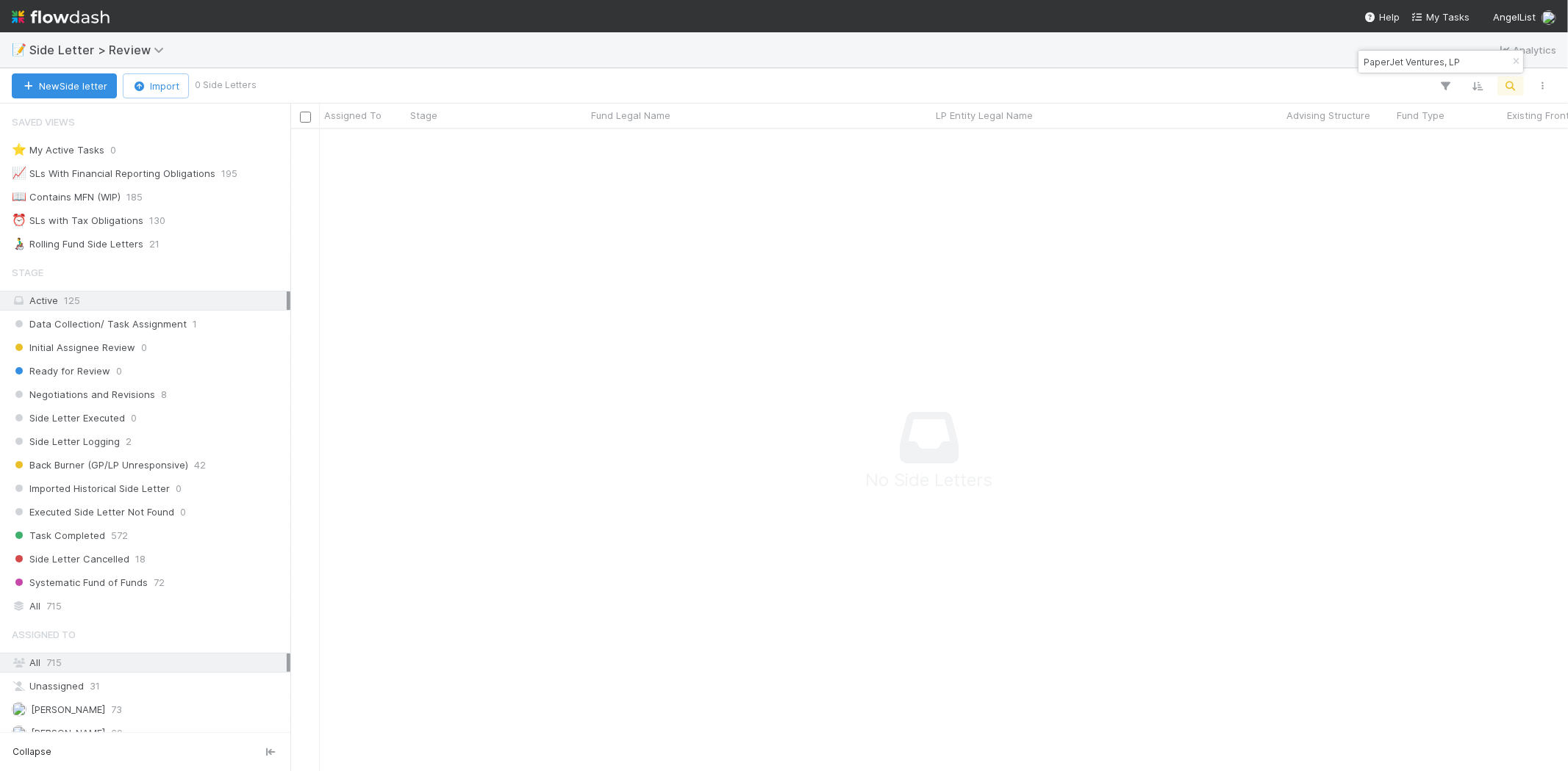
click at [1428, 58] on input "PaperJet Ventures, LP" at bounding box center [1433, 62] width 147 height 18
paste input "Mana Ventures, LP - E4"
drag, startPoint x: 1454, startPoint y: 59, endPoint x: 1332, endPoint y: 61, distance: 122.0
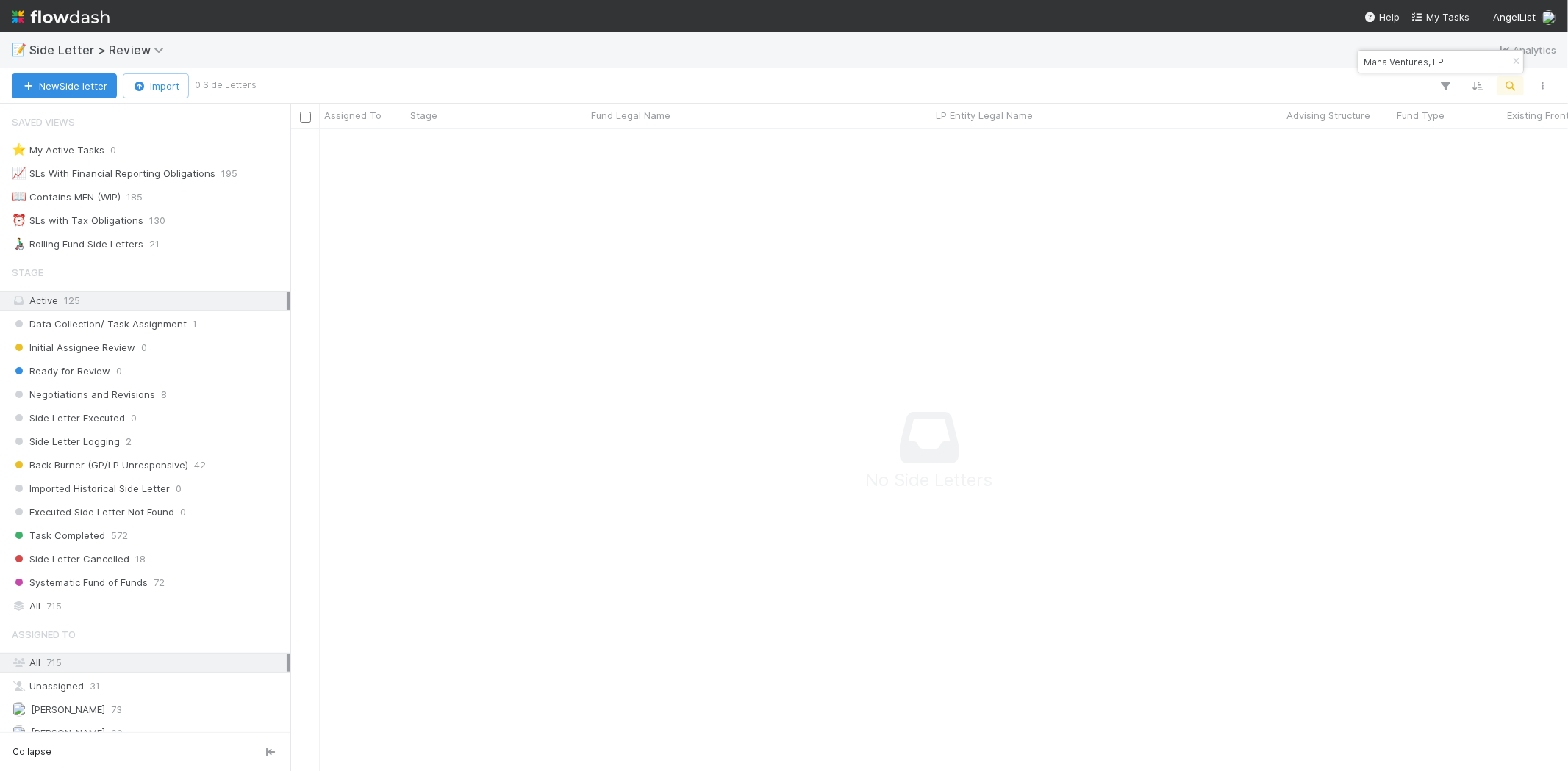
click at [1332, 61] on body "📝 Side Letter > Review Analytics New Side letter Import 0 Side Letters Assigned…" at bounding box center [784, 386] width 1568 height 771
drag, startPoint x: 1444, startPoint y: 59, endPoint x: 1359, endPoint y: 56, distance: 85.1
click at [1359, 56] on div "Mana Ventures, LP" at bounding box center [1433, 62] width 149 height 18
paste input "Synthetic bio company"
drag, startPoint x: 1479, startPoint y: 58, endPoint x: 1362, endPoint y: 54, distance: 117.1
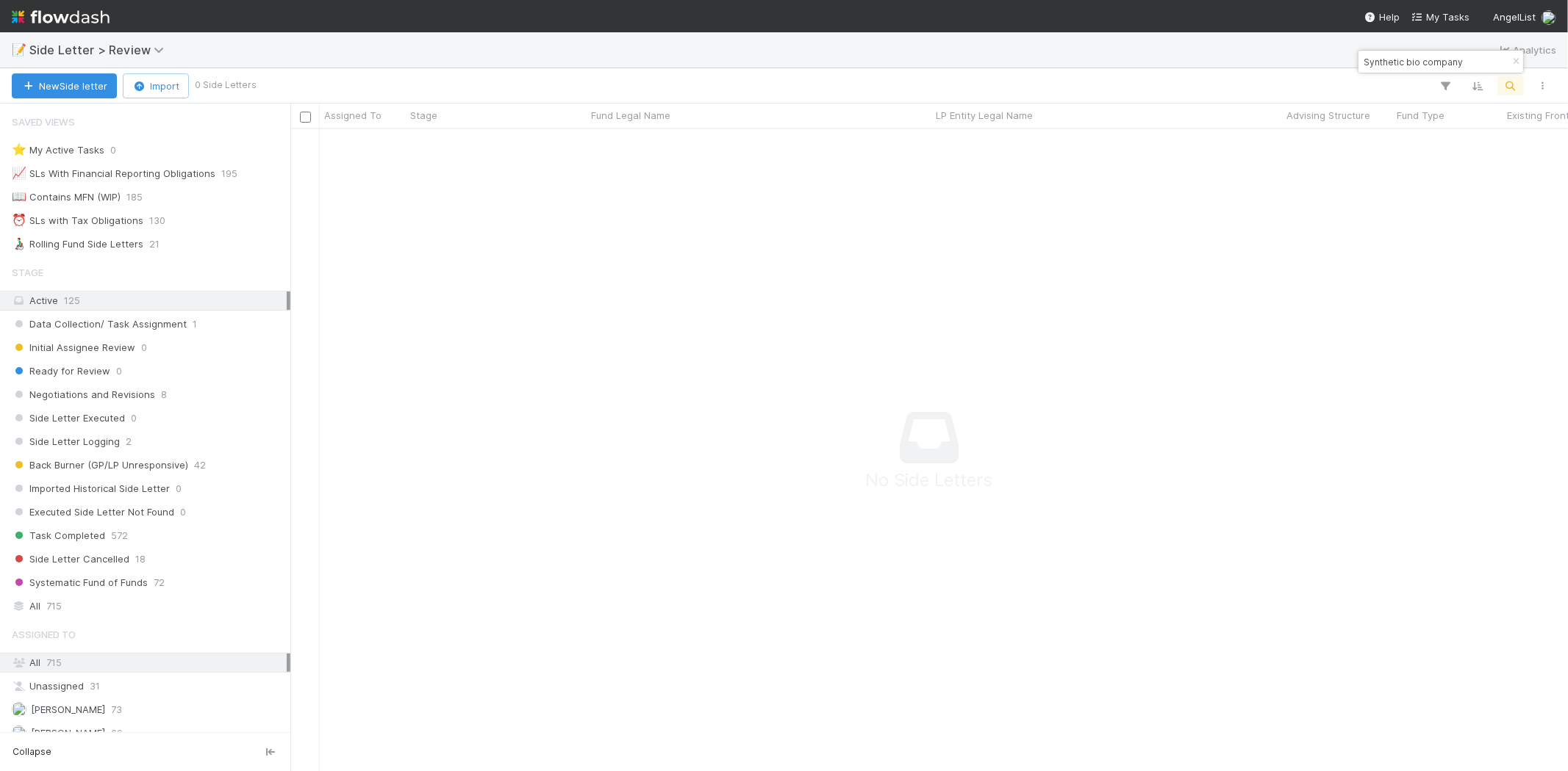
click at [1362, 54] on input "Synthetic bio company" at bounding box center [1433, 62] width 147 height 18
paste input "Jude Gomila, LP"
click at [1421, 62] on input "Jude Gomila, LP" at bounding box center [1433, 62] width 147 height 18
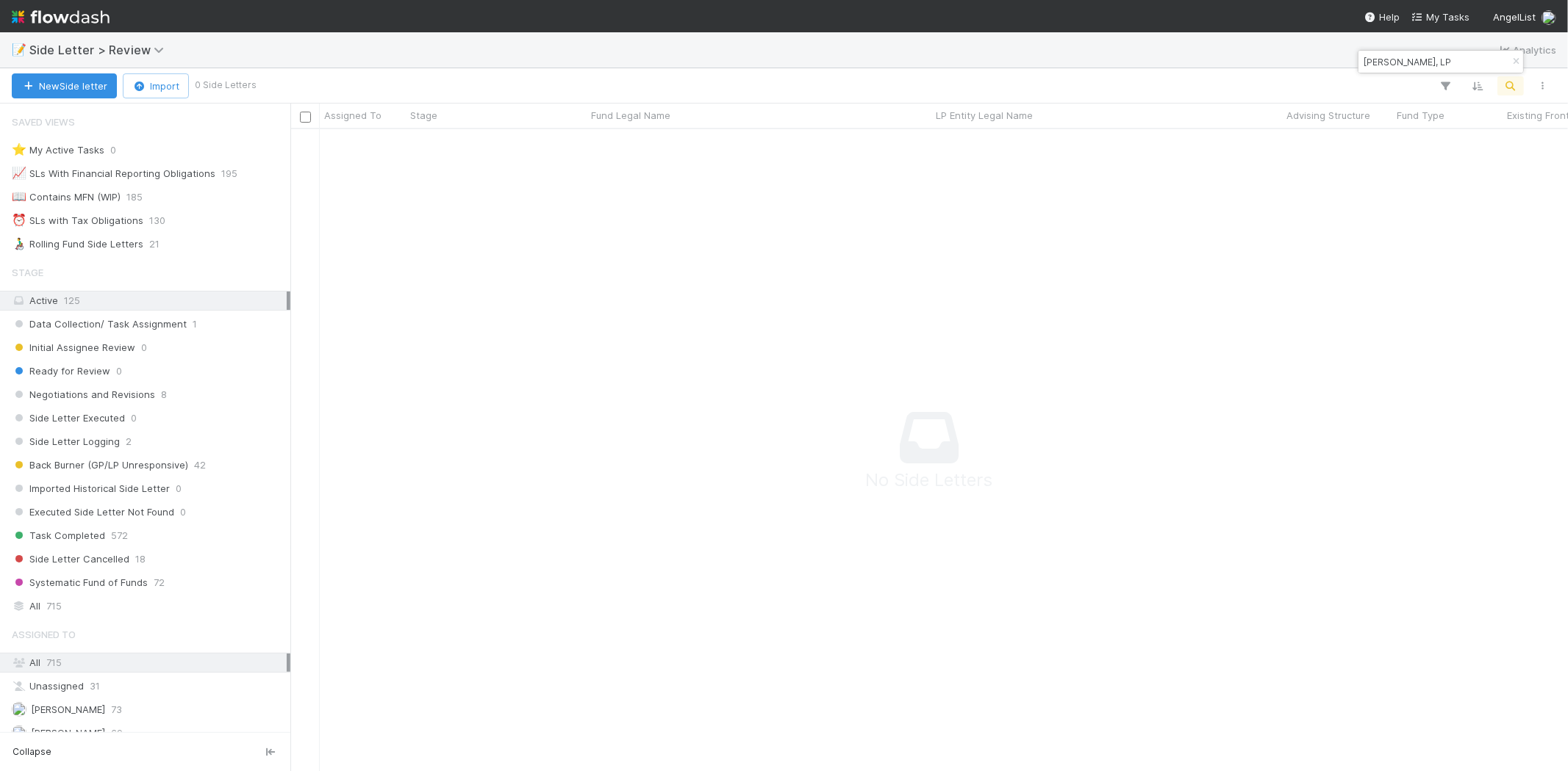
paste input "ANTON OSIKA"
click at [1394, 58] on input "ANTON OSIKA, LP" at bounding box center [1433, 62] width 147 height 18
paste input "Balaji Rolling Fund"
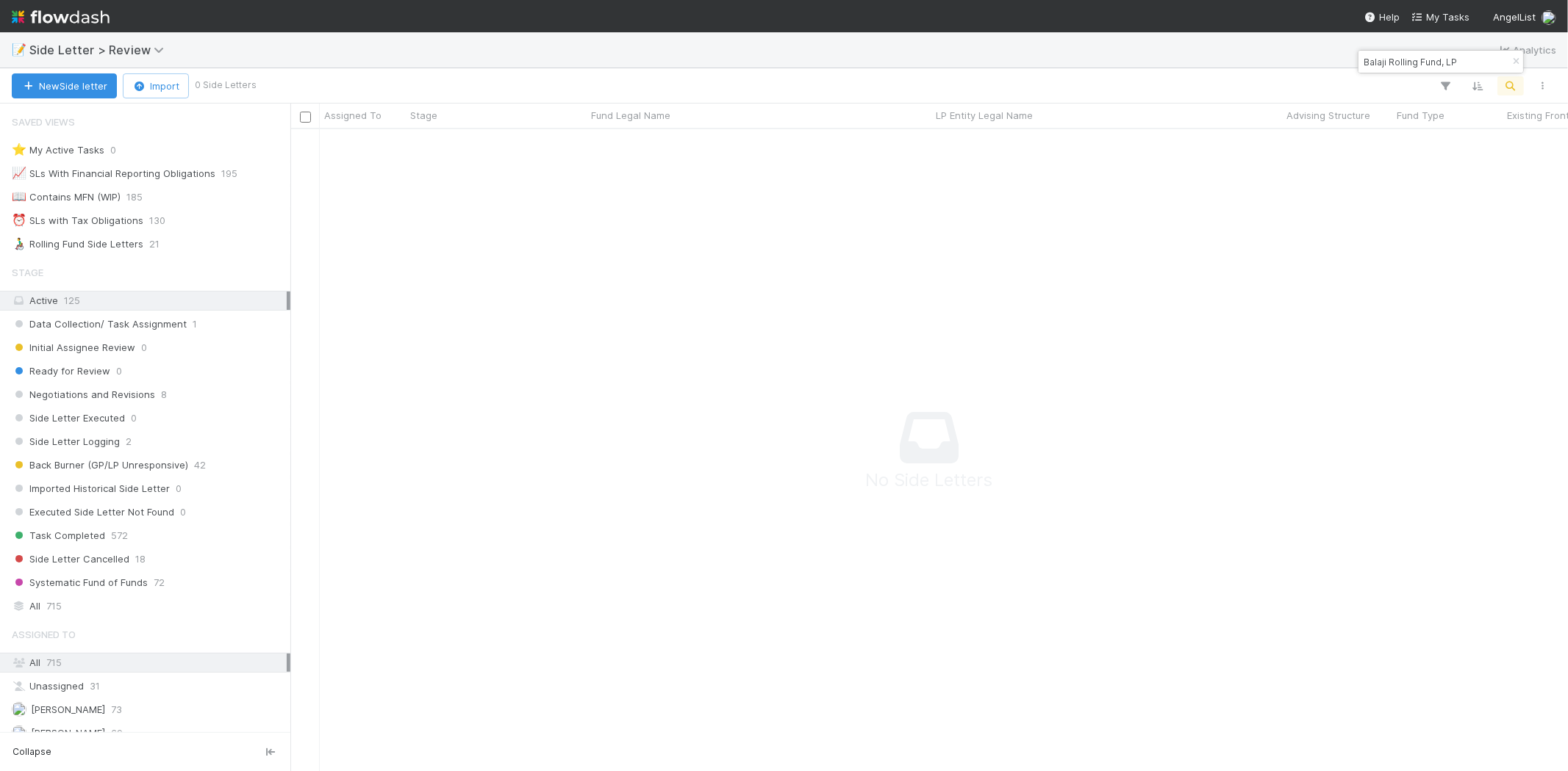
click at [1413, 54] on input "Balaji Rolling Fund, LP" at bounding box center [1433, 62] width 147 height 18
paste input "Jude Gomila"
click at [1410, 62] on input "Jude Gomila, LP" at bounding box center [1433, 62] width 147 height 18
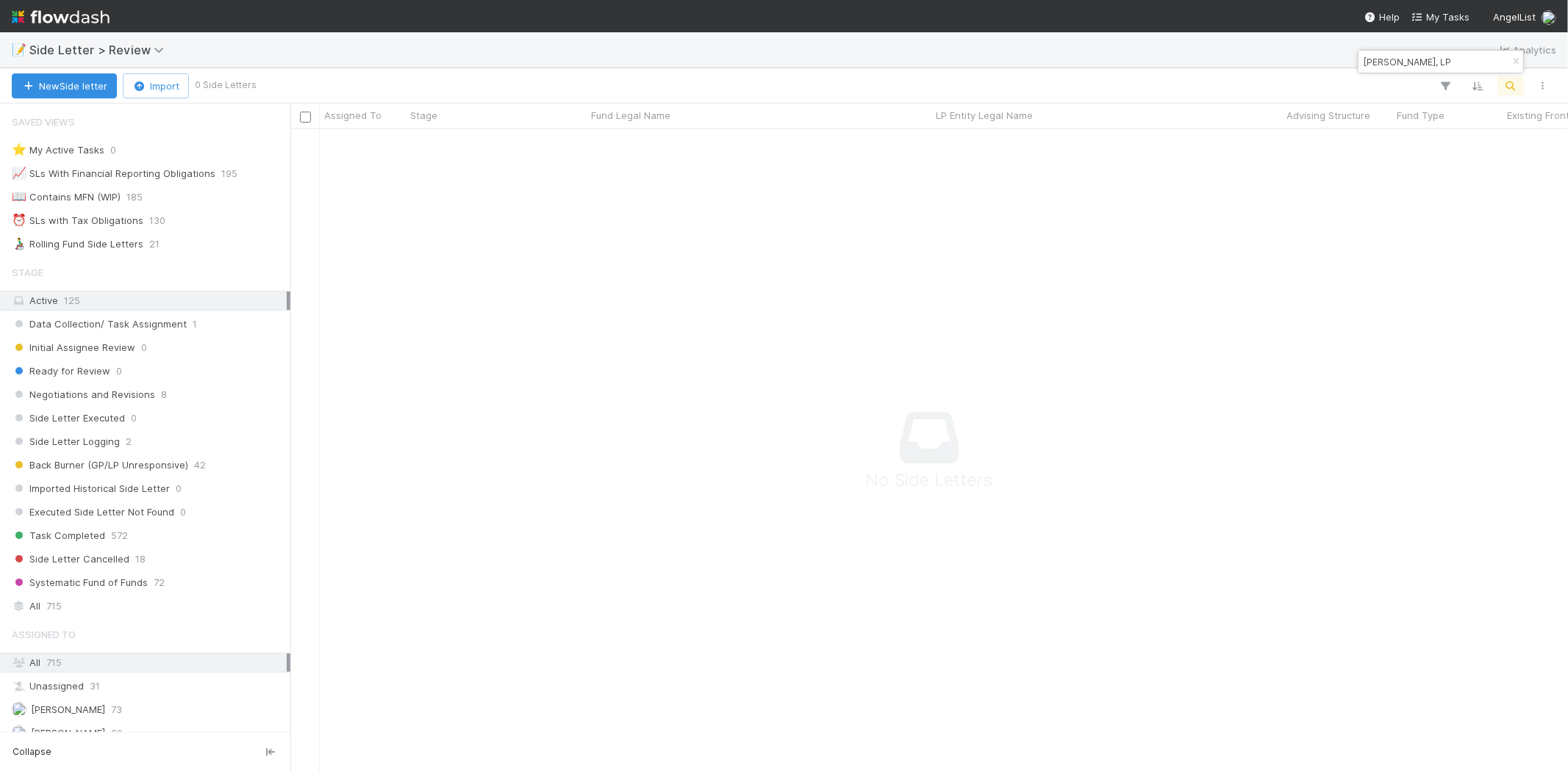
click at [1410, 62] on input "Jude Gomila, LP" at bounding box center [1433, 62] width 147 height 18
paste input "Leore Avidar Angel Investments VII"
click at [1423, 58] on input "Leore Avidar Angel Investments VII, LP" at bounding box center [1433, 62] width 147 height 18
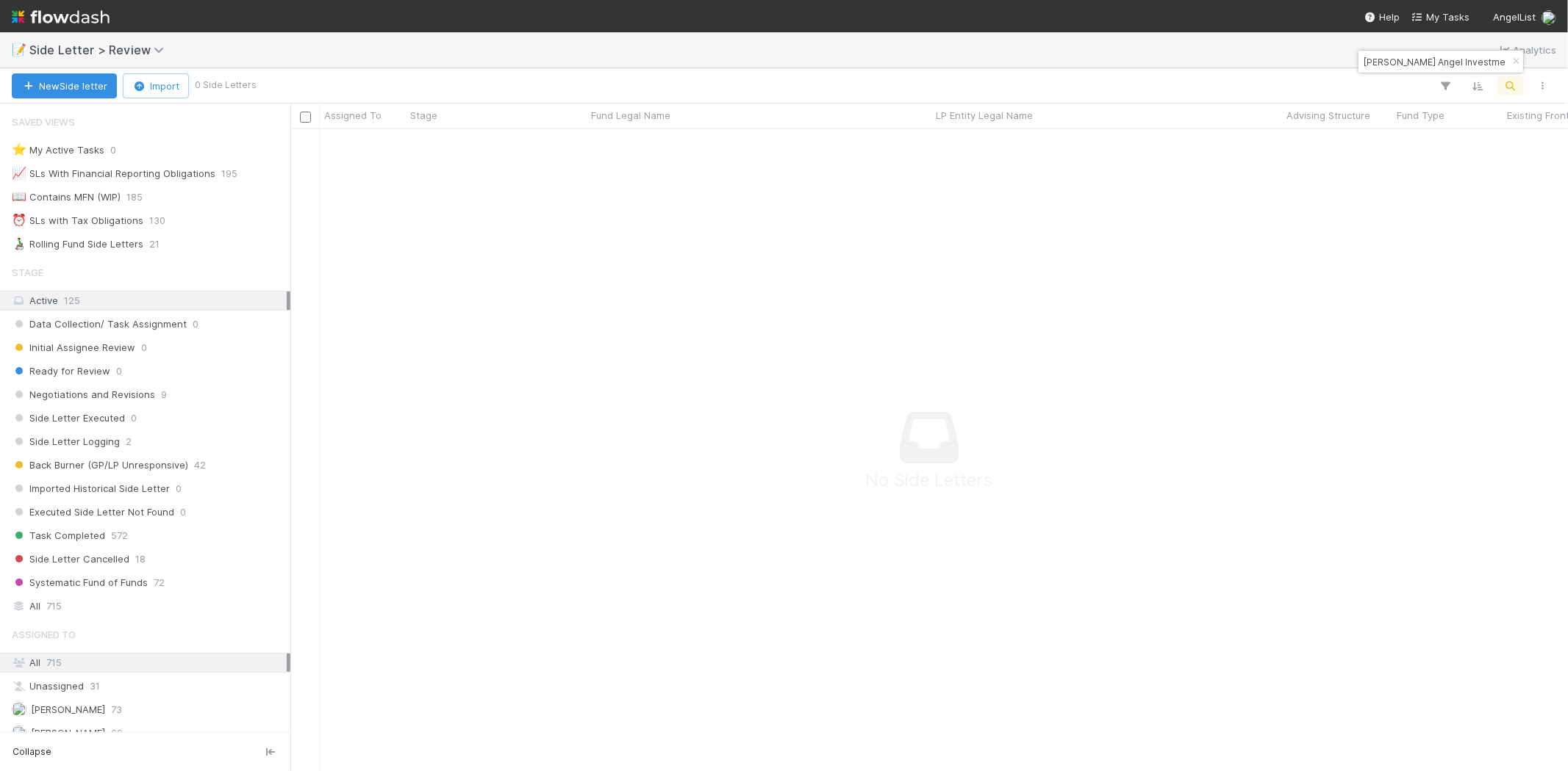
click at [1423, 58] on input "Leore Avidar Angel Investments VII, LP" at bounding box center [1433, 62] width 147 height 18
paste input "Red Beard Ventures Fund"
type input "Red Beard Ventures Fund"
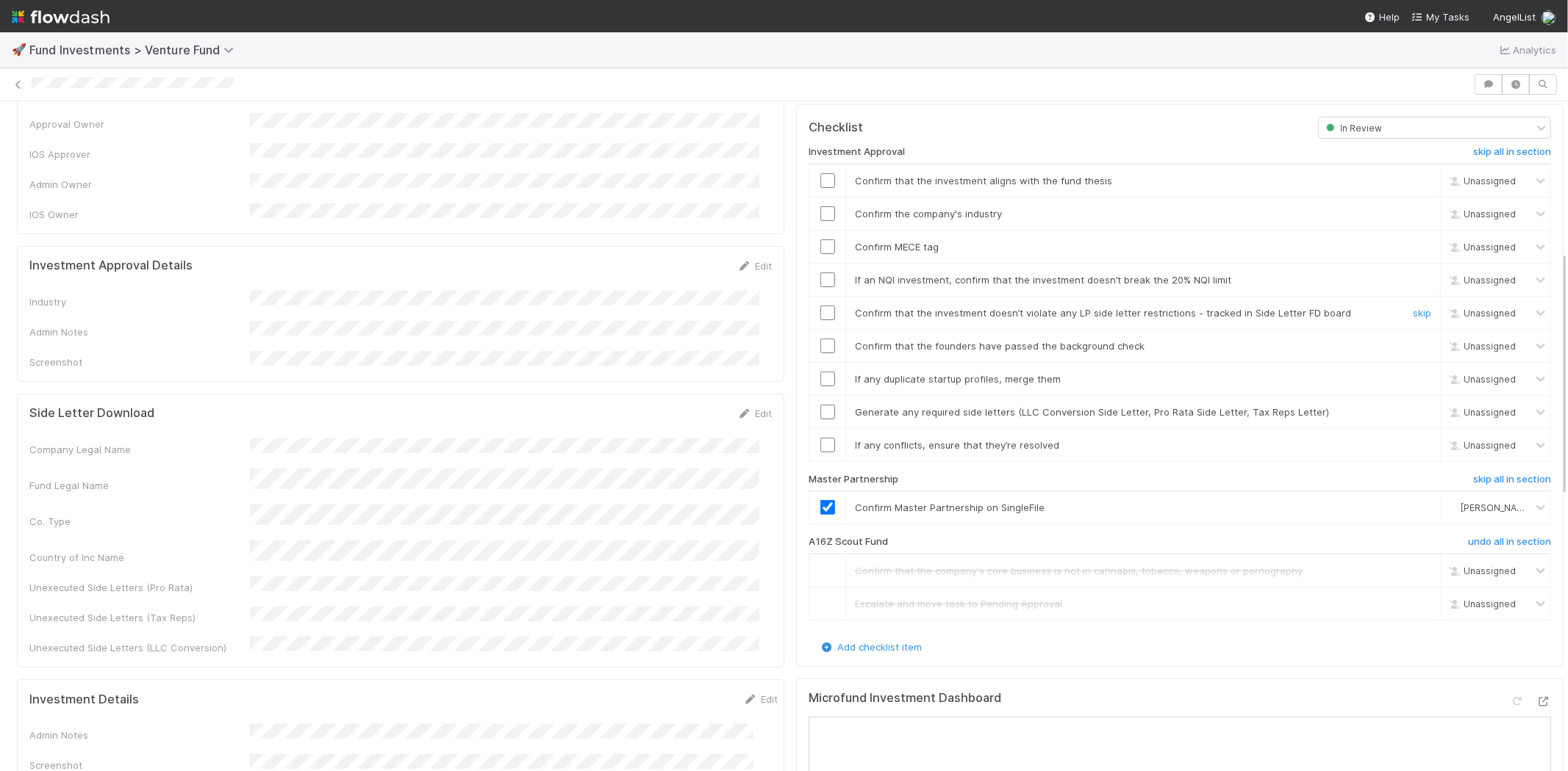
scroll to position [407, 0]
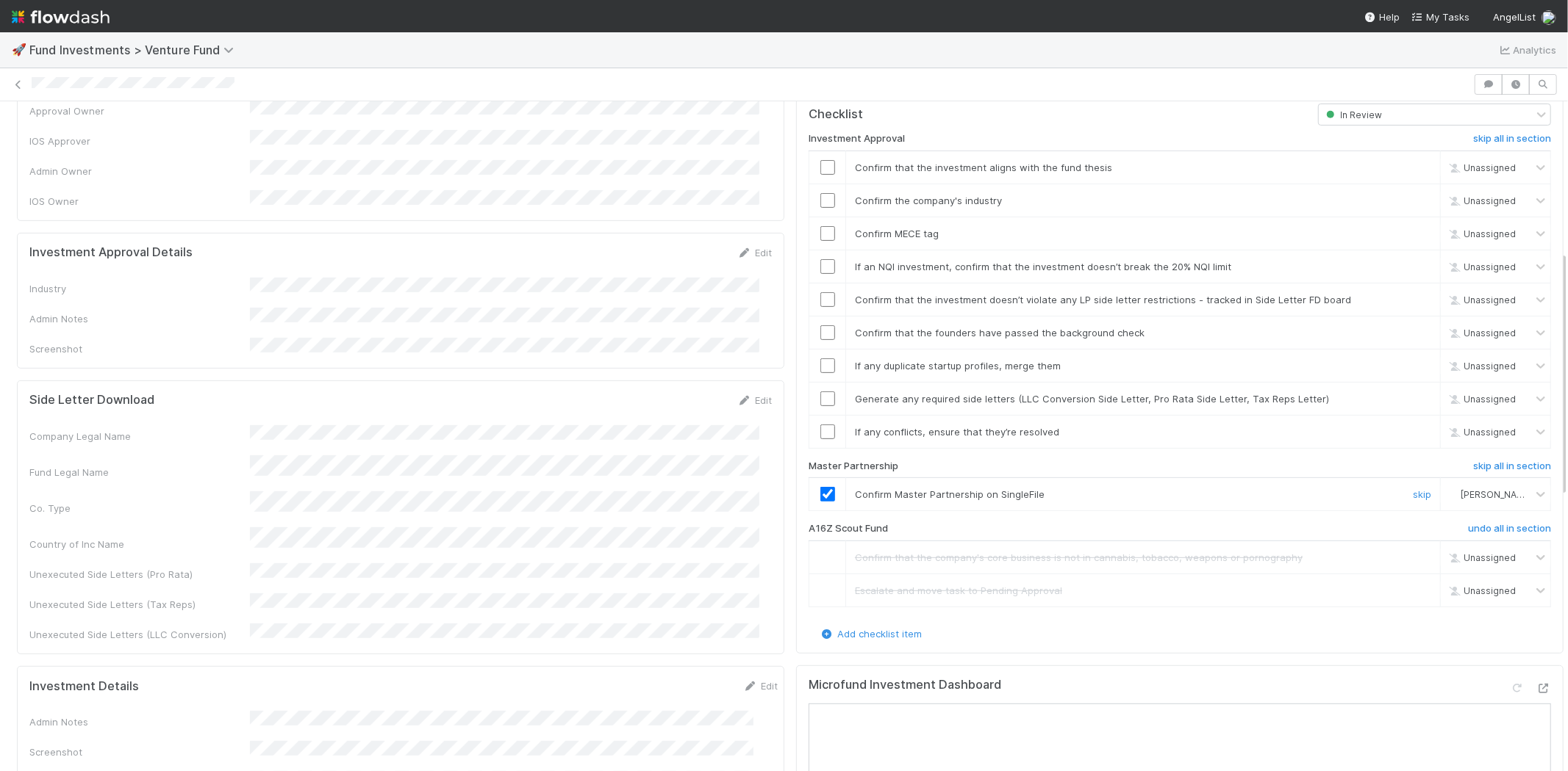
click at [820, 487] on input "checkbox" at bounding box center [827, 494] width 15 height 15
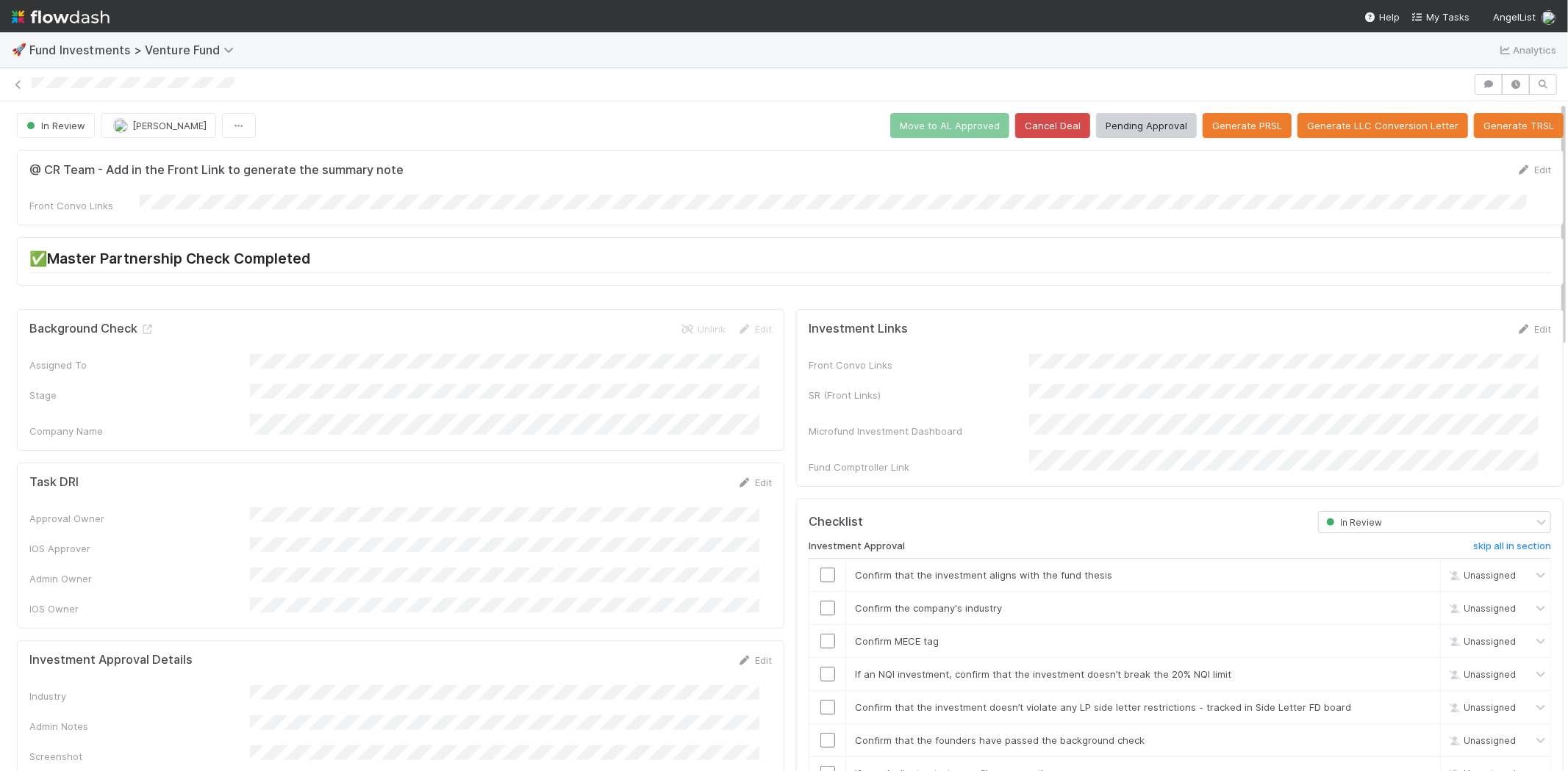
scroll to position [0, 0]
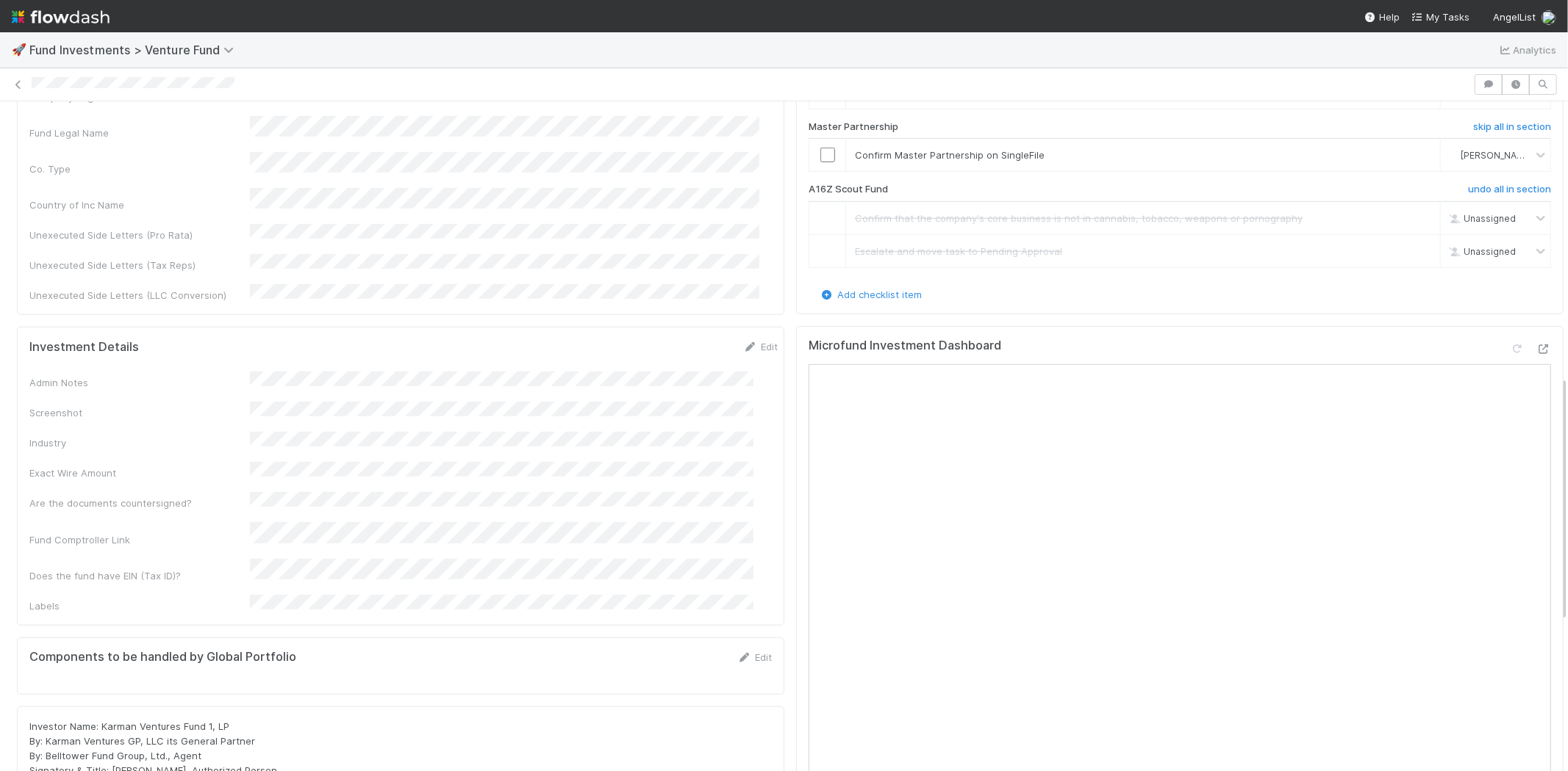
scroll to position [653, 0]
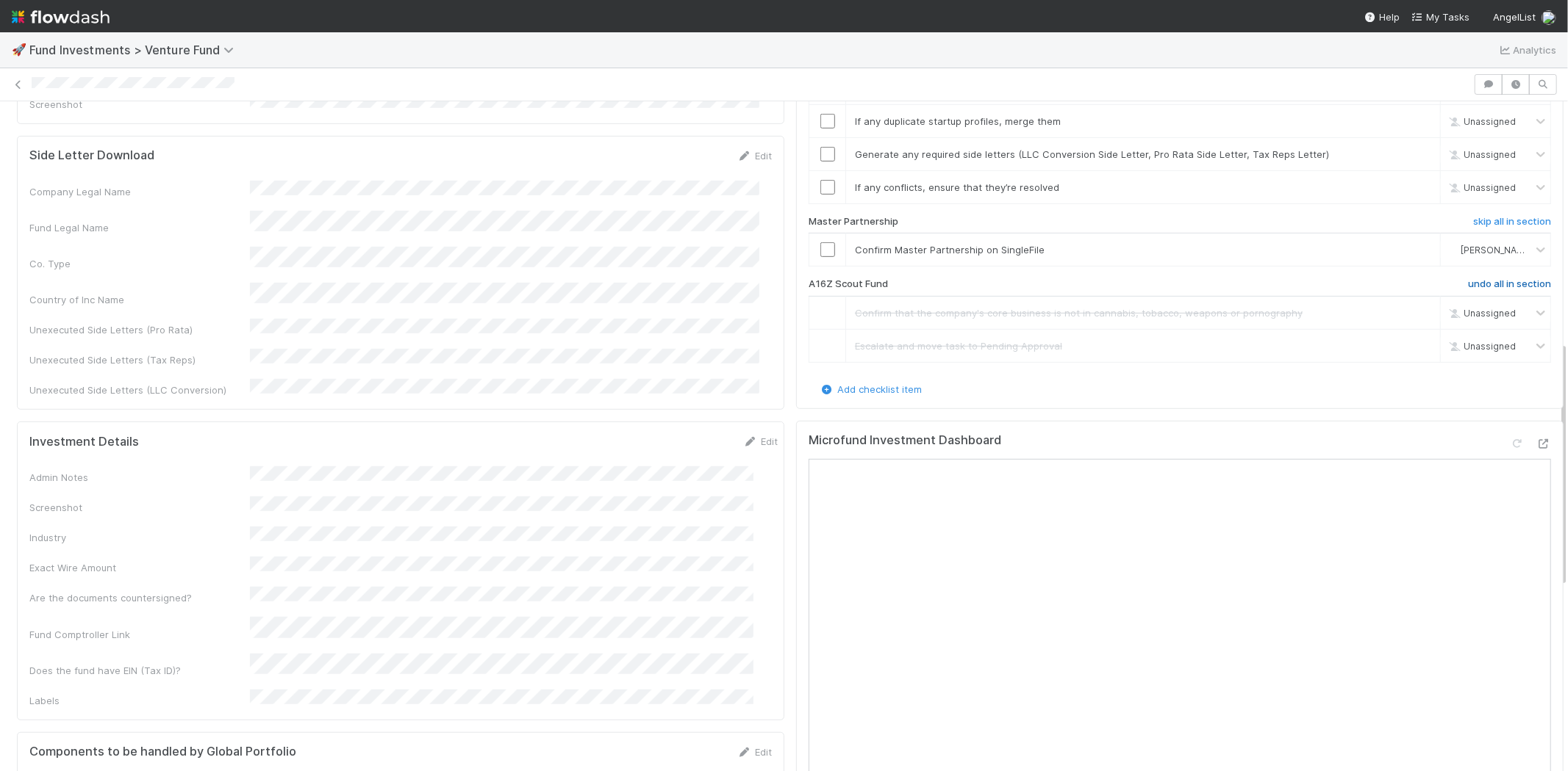
click at [1483, 278] on h6 "undo all in section" at bounding box center [1510, 284] width 83 height 11
click at [1533, 243] on icon at bounding box center [1540, 250] width 15 height 15
click at [1497, 263] on div "Unassigned" at bounding box center [1471, 265] width 110 height 25
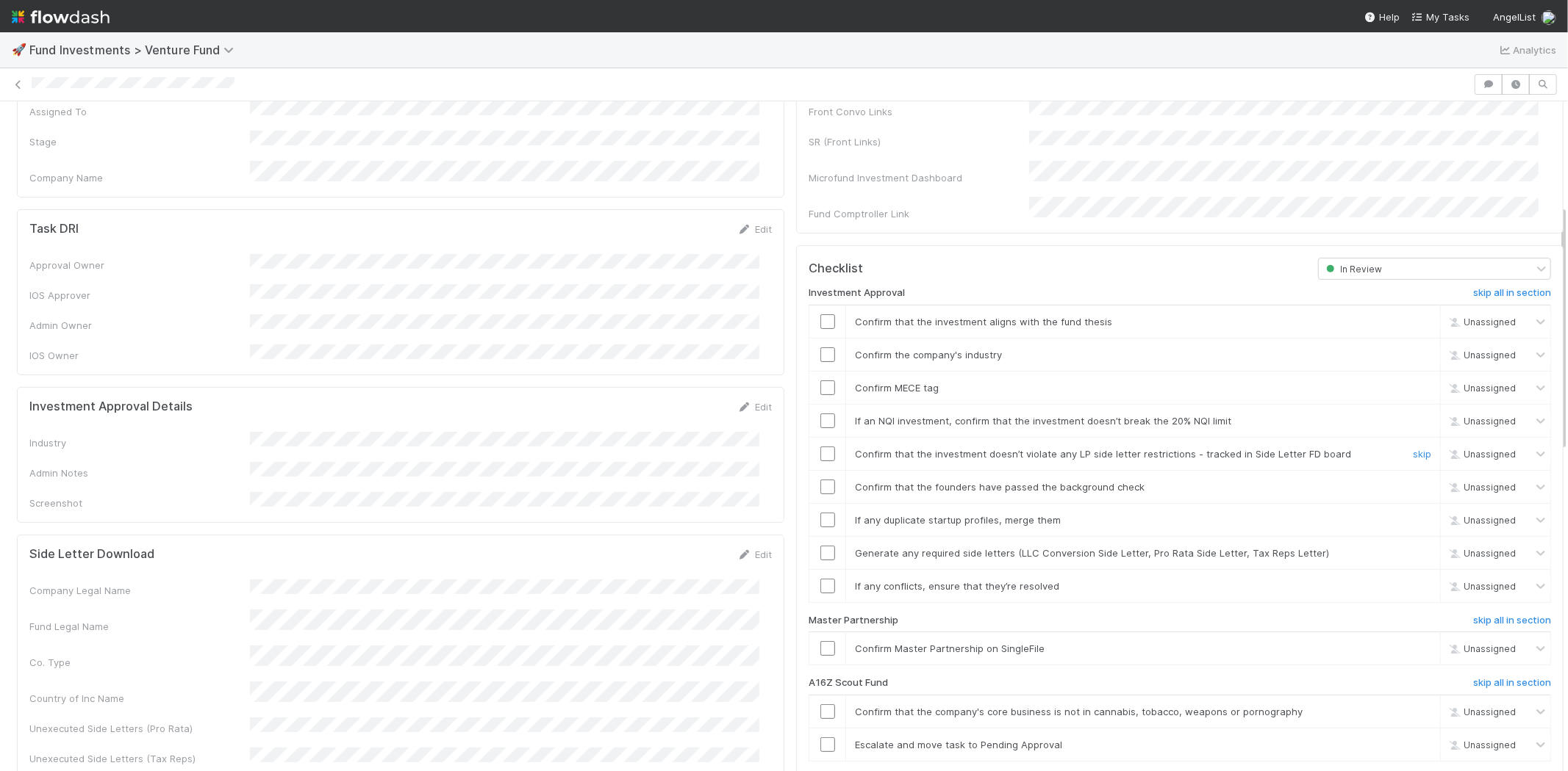
scroll to position [407, 0]
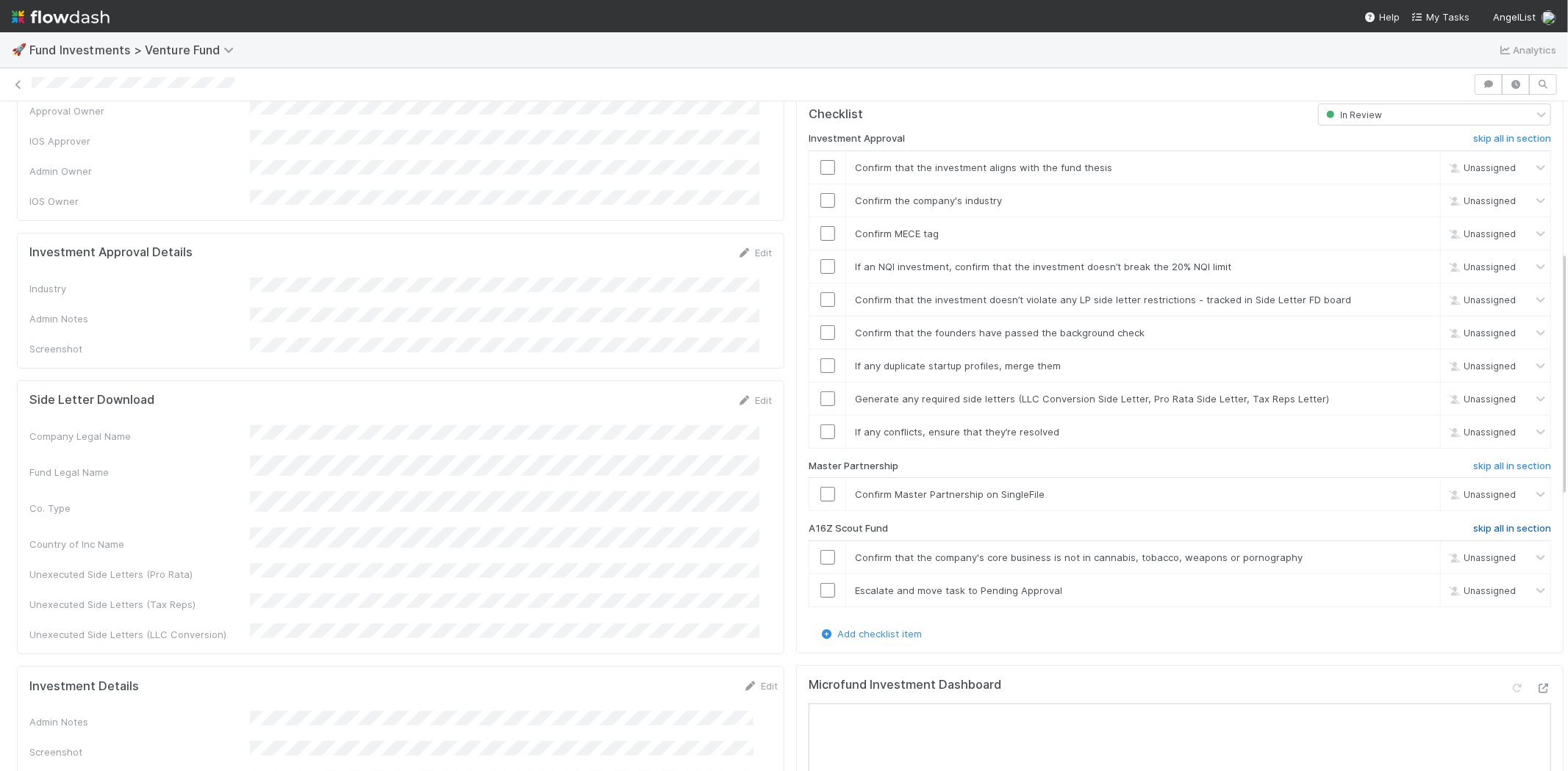
click at [1479, 523] on h6 "skip all in section" at bounding box center [1512, 528] width 78 height 11
click at [820, 487] on input "checkbox" at bounding box center [827, 494] width 15 height 15
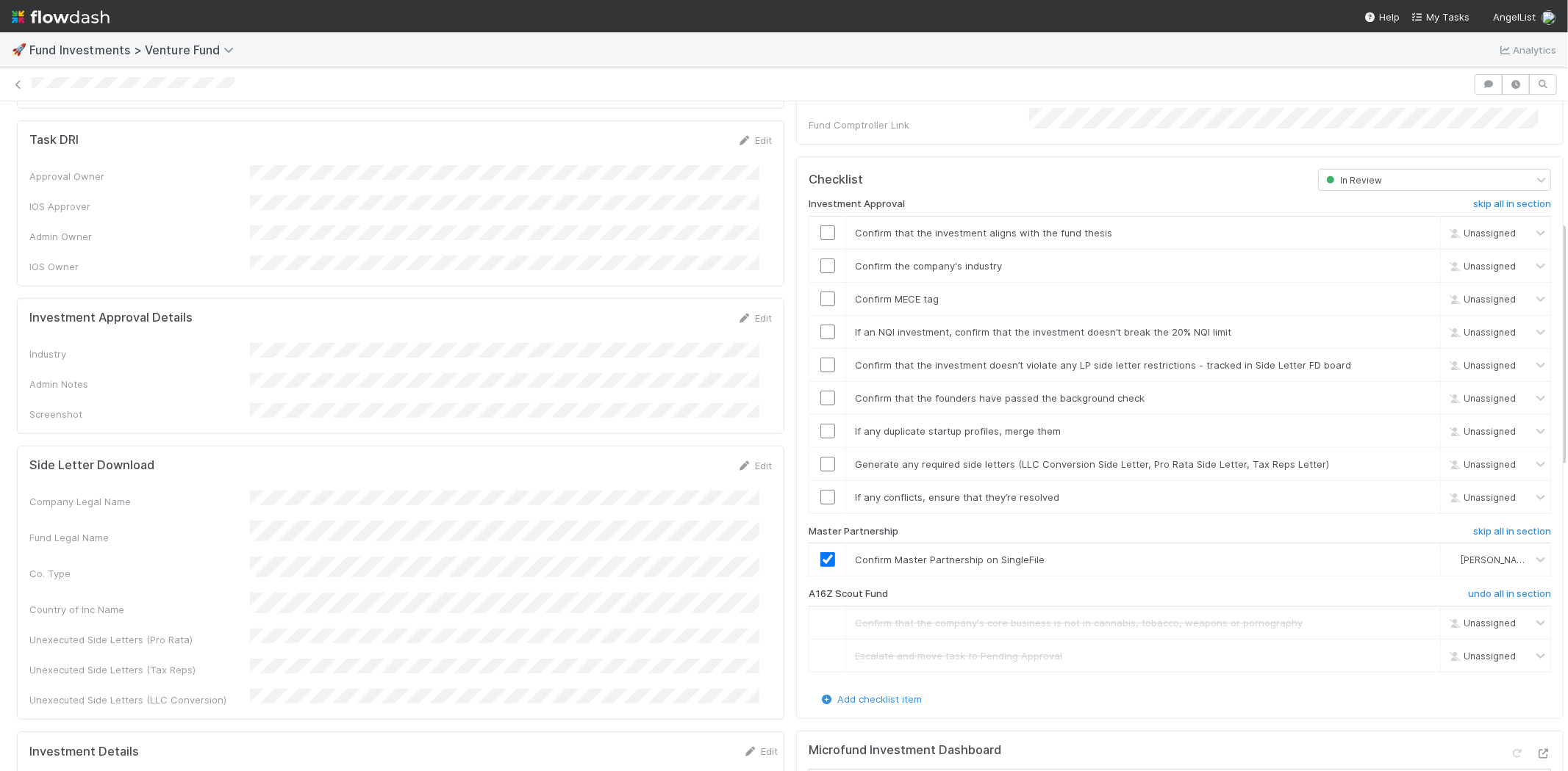
scroll to position [326, 0]
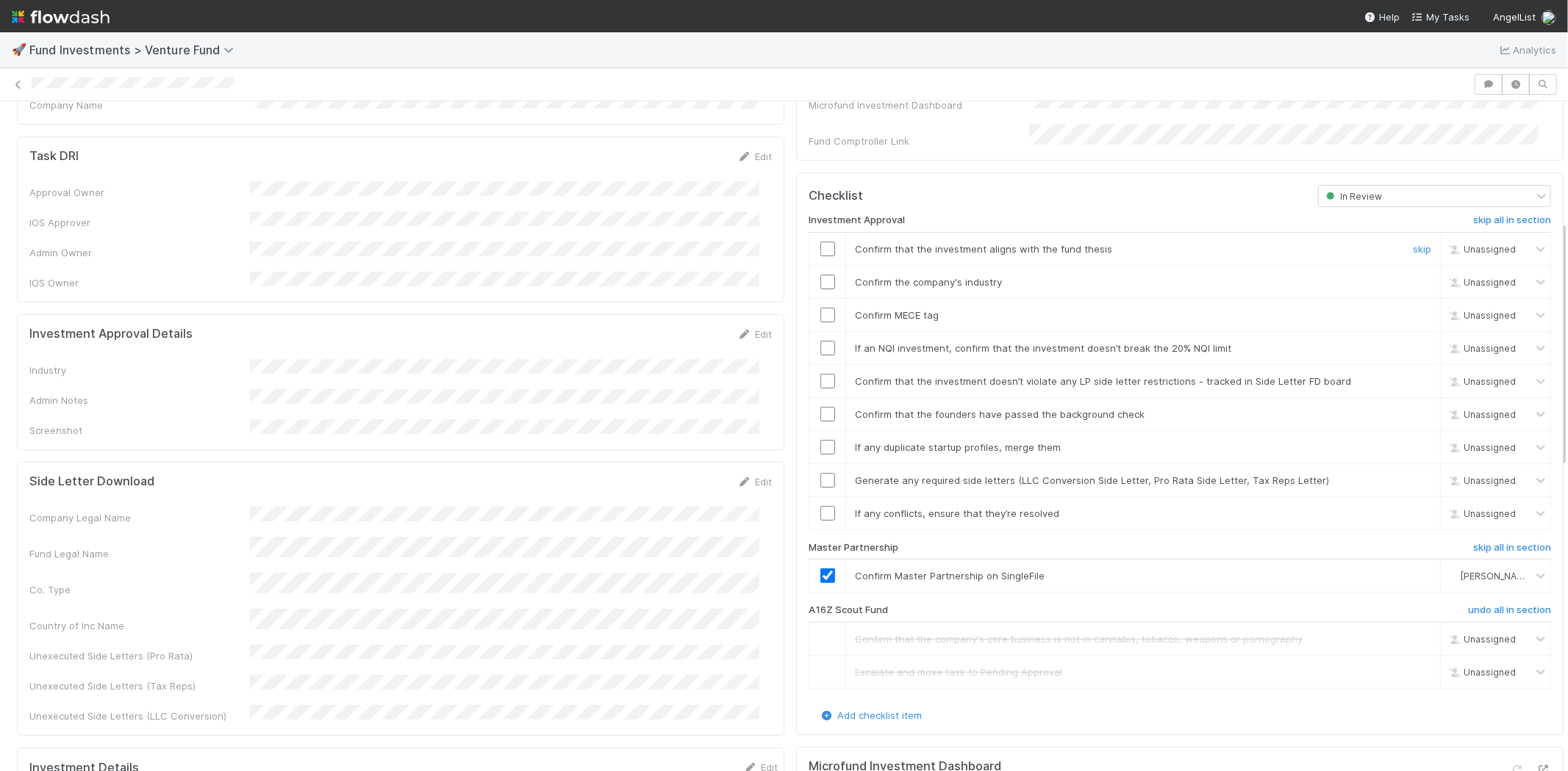
click at [820, 242] on input "checkbox" at bounding box center [827, 249] width 15 height 15
click at [820, 308] on input "checkbox" at bounding box center [827, 315] width 15 height 15
click at [749, 329] on link "Edit" at bounding box center [754, 334] width 35 height 11
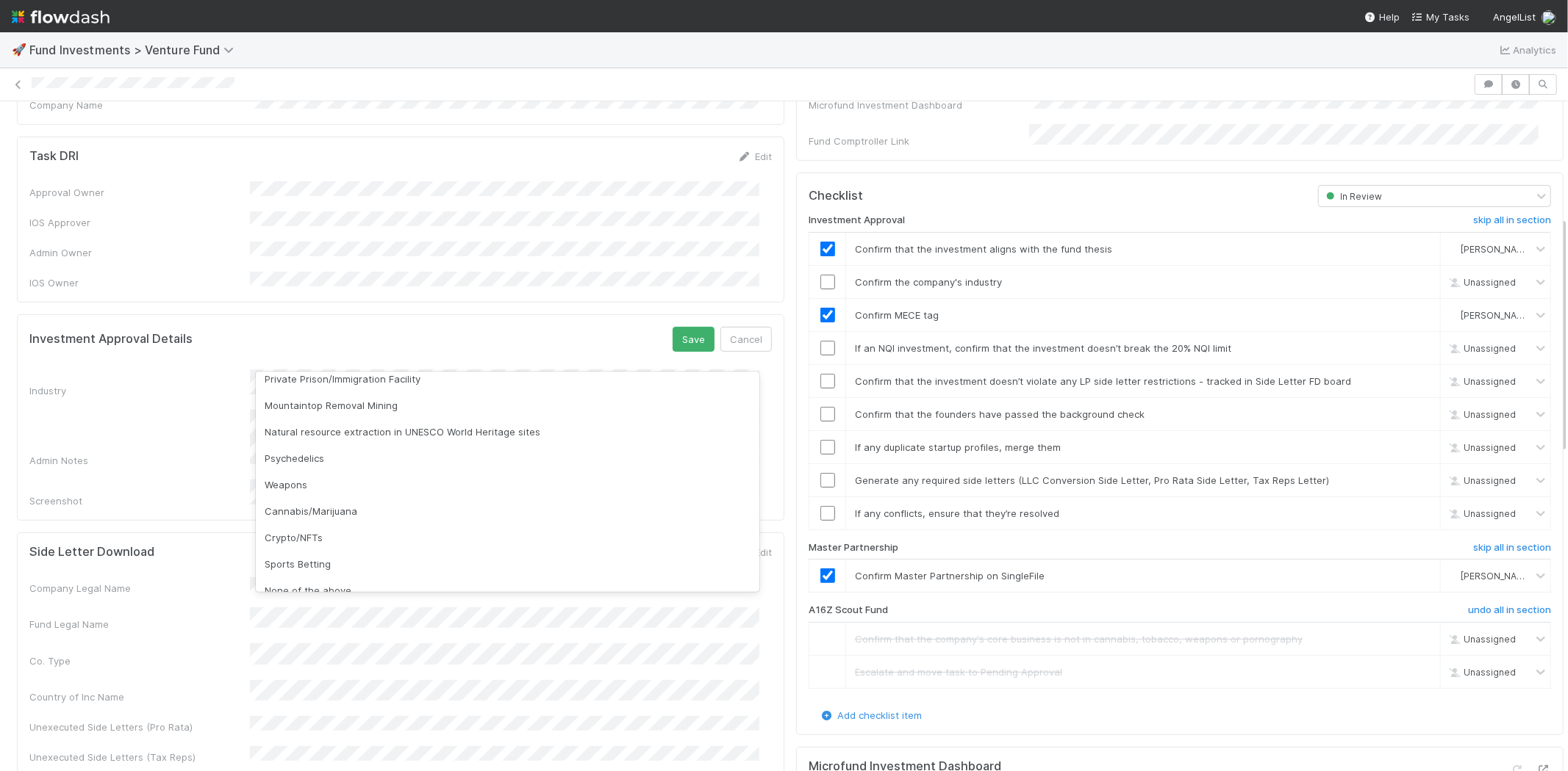
scroll to position [329, 0]
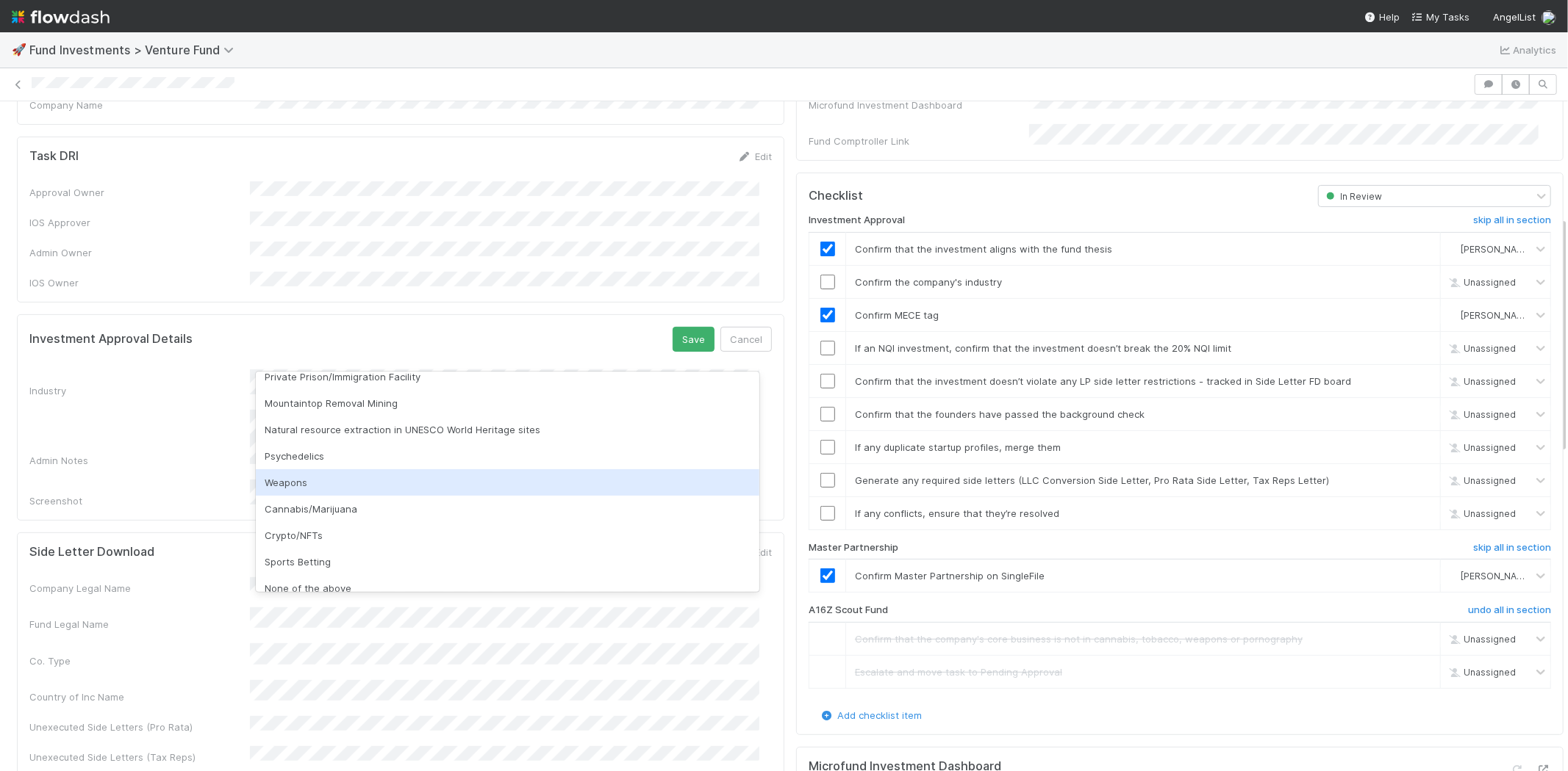
click at [585, 480] on div "Weapons" at bounding box center [508, 482] width 503 height 27
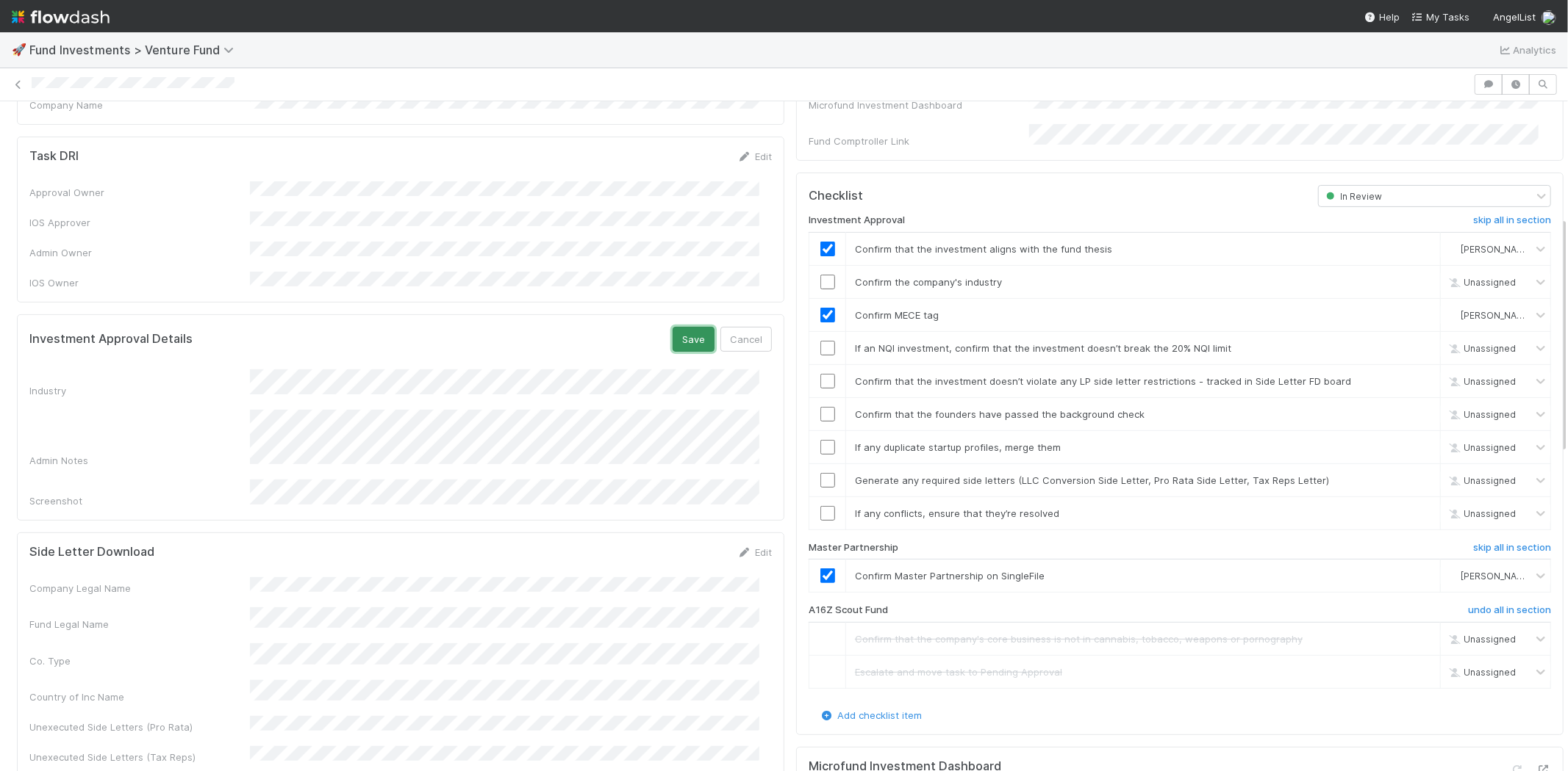
click at [672, 327] on button "Save" at bounding box center [693, 339] width 42 height 25
drag, startPoint x: 743, startPoint y: 299, endPoint x: 717, endPoint y: 302, distance: 26.2
click at [743, 327] on div "Edit" at bounding box center [754, 334] width 35 height 15
click at [744, 329] on link "Edit" at bounding box center [754, 334] width 35 height 11
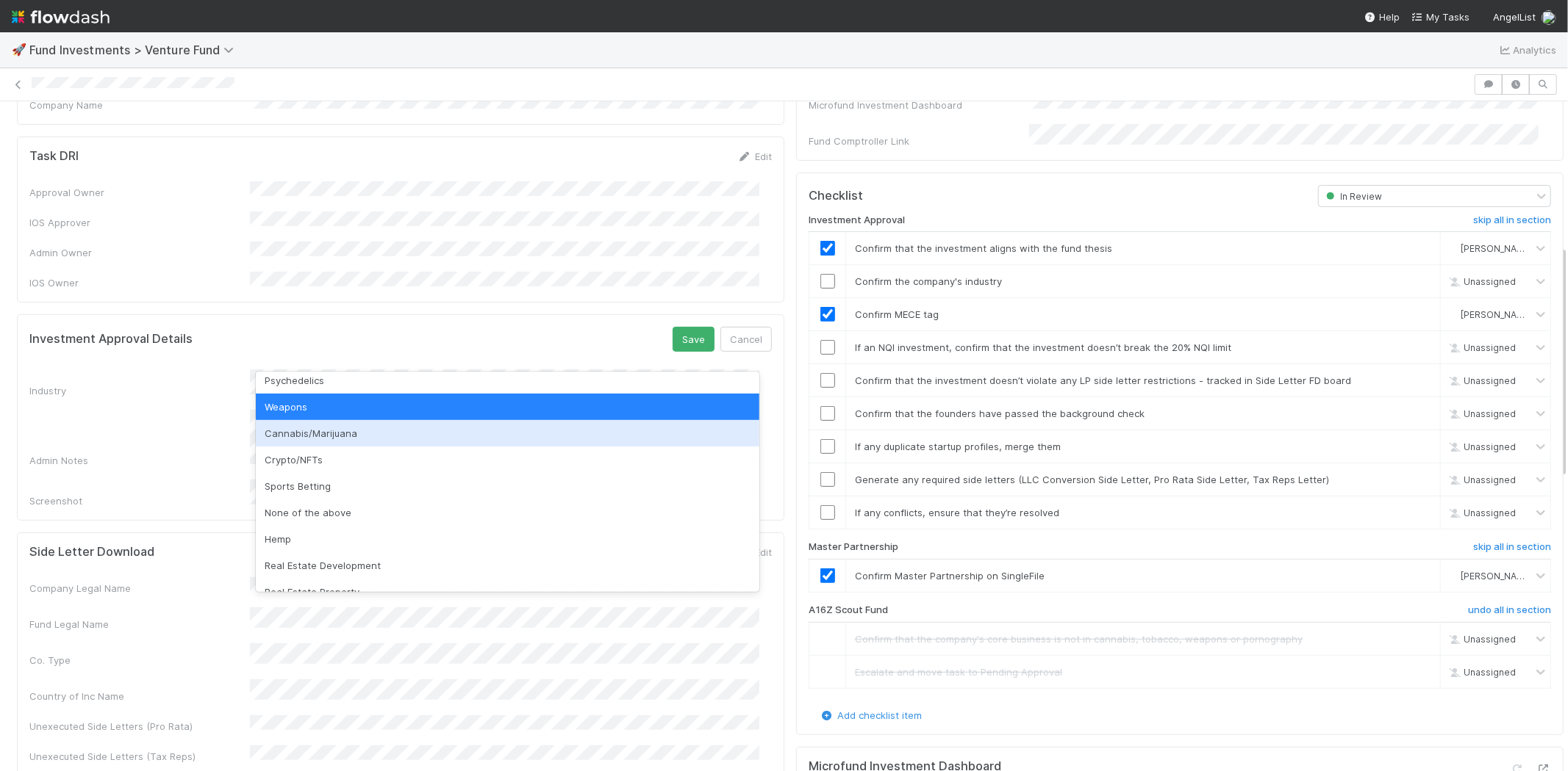
scroll to position [420, 0]
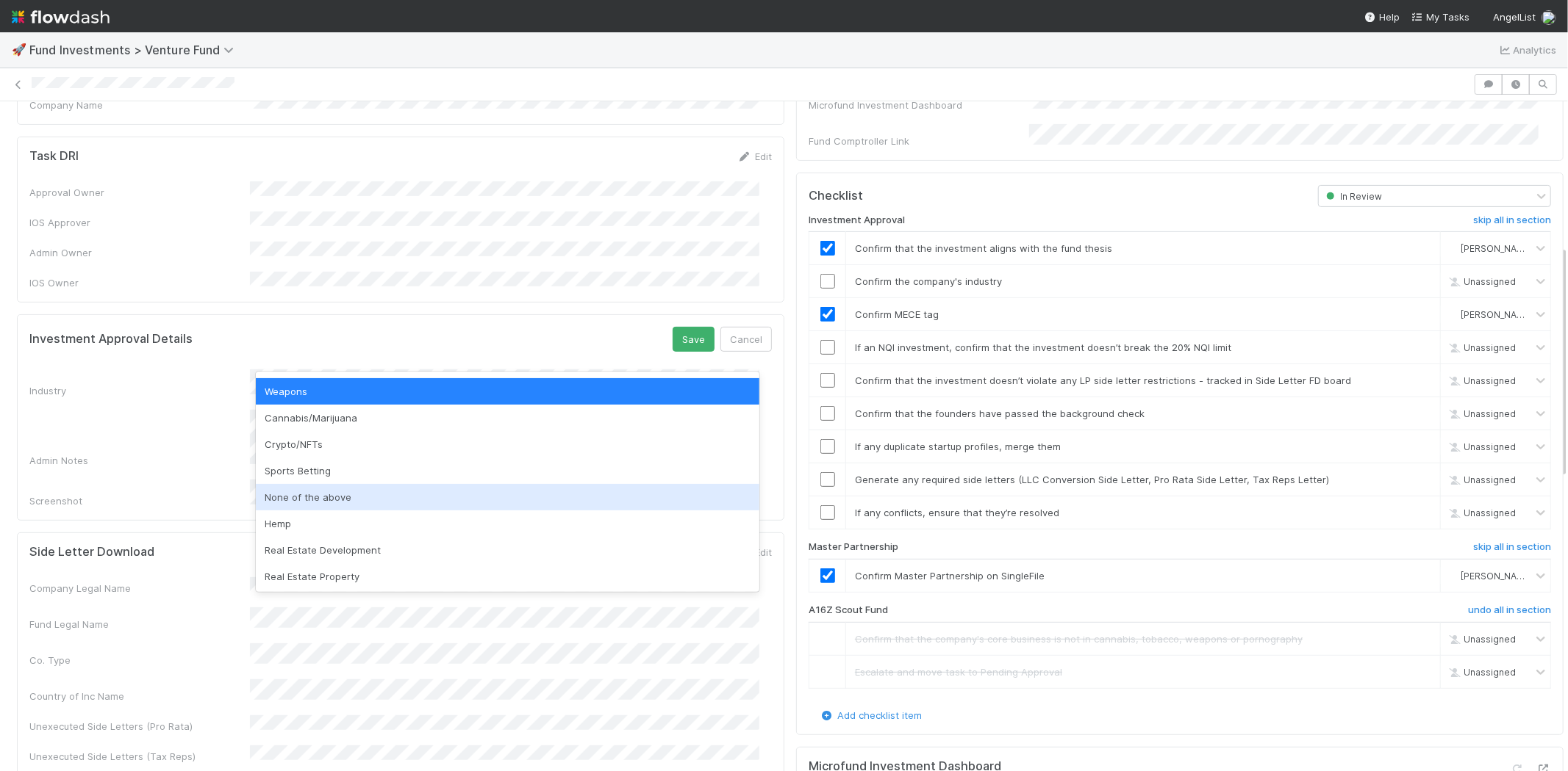
click at [466, 493] on div "None of the above" at bounding box center [508, 497] width 503 height 27
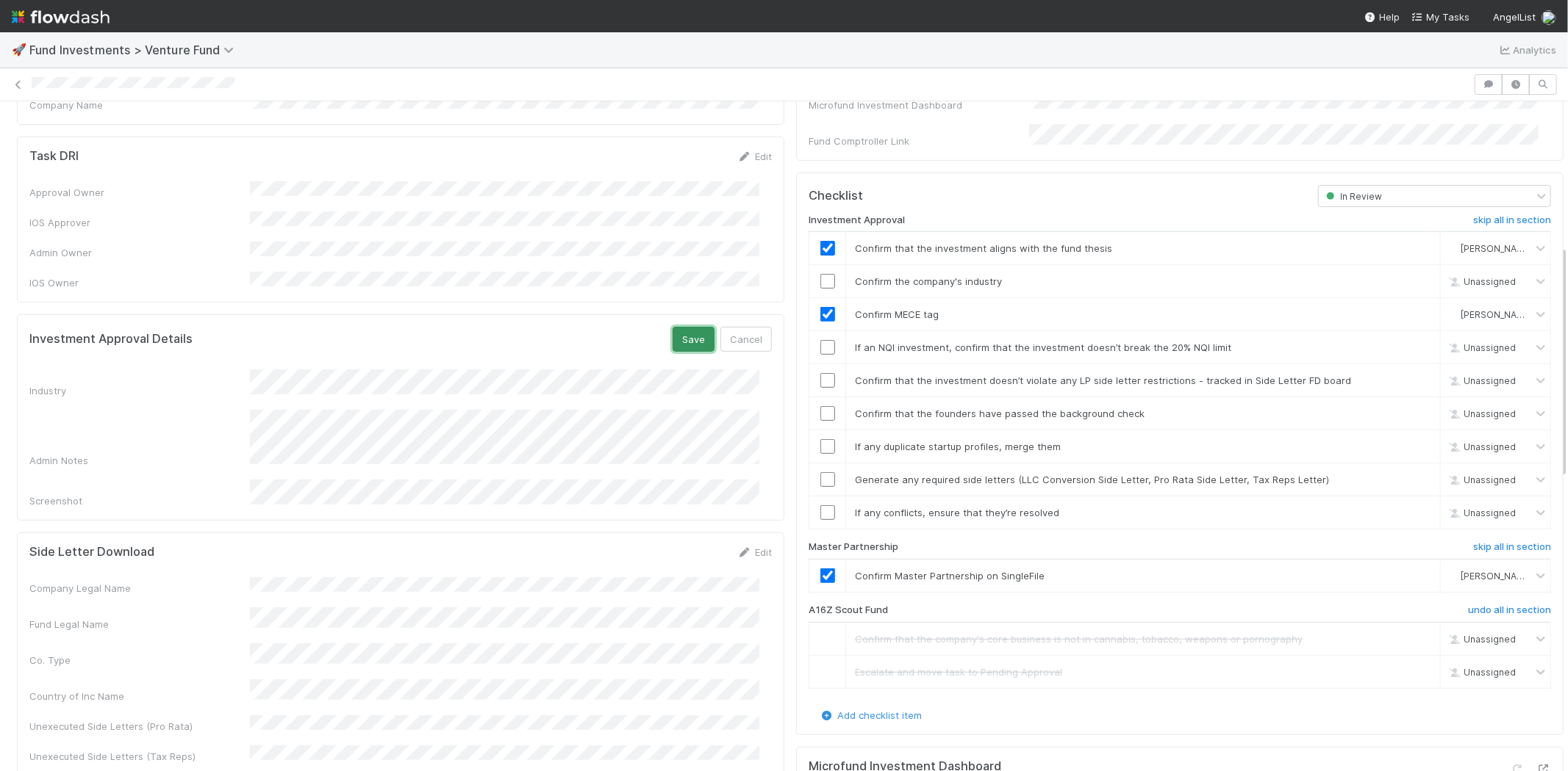
click at [672, 327] on button "Save" at bounding box center [693, 339] width 42 height 25
click at [820, 275] on input "checkbox" at bounding box center [827, 282] width 15 height 15
click at [820, 341] on input "checkbox" at bounding box center [827, 348] width 15 height 15
click at [820, 374] on input "checkbox" at bounding box center [827, 381] width 15 height 15
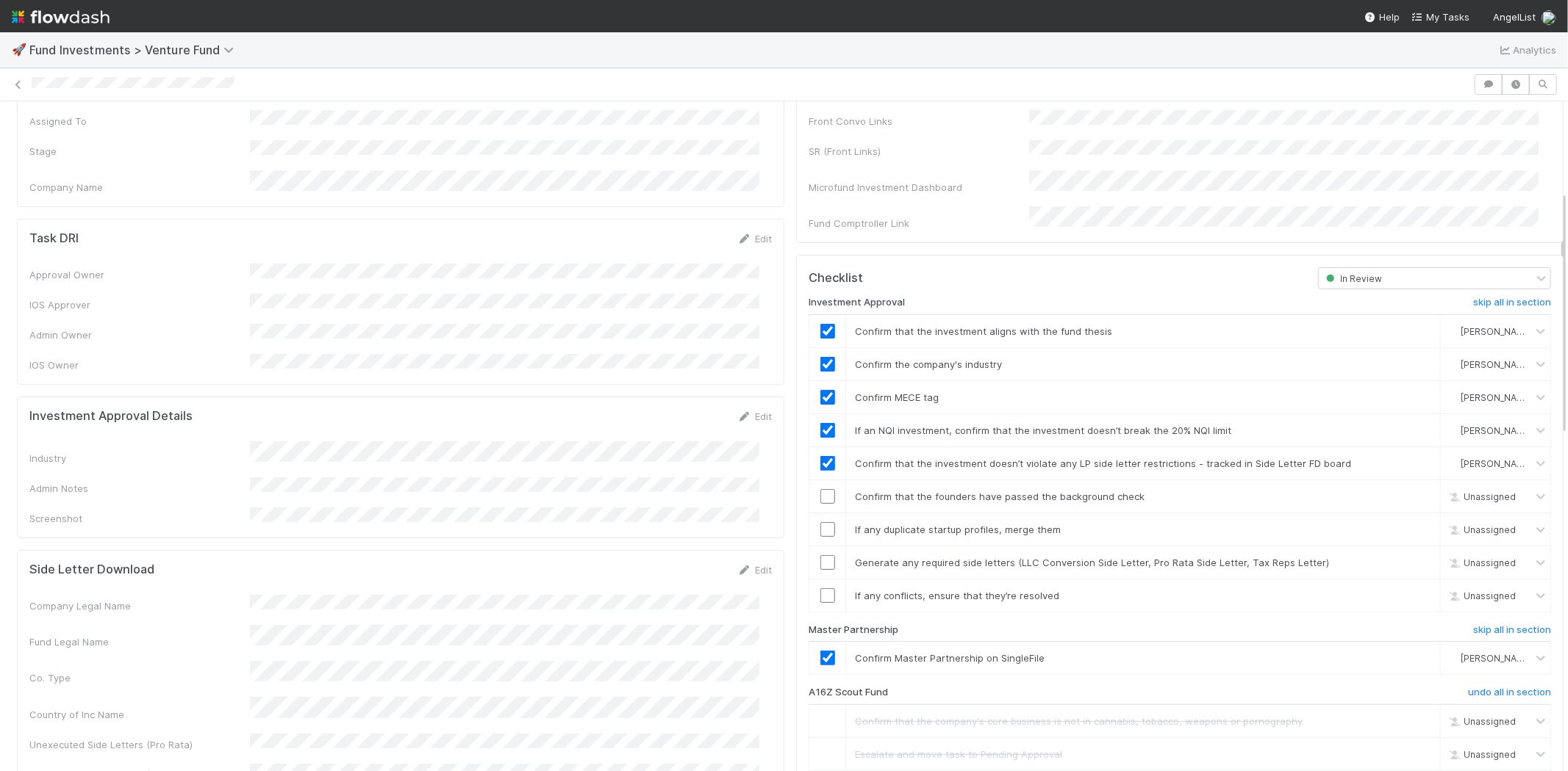
scroll to position [244, 0]
click at [820, 489] on input "checkbox" at bounding box center [827, 496] width 15 height 15
click at [820, 522] on input "checkbox" at bounding box center [827, 529] width 15 height 15
click at [820, 554] on input "checkbox" at bounding box center [827, 562] width 15 height 15
click at [820, 588] on input "checkbox" at bounding box center [827, 595] width 15 height 15
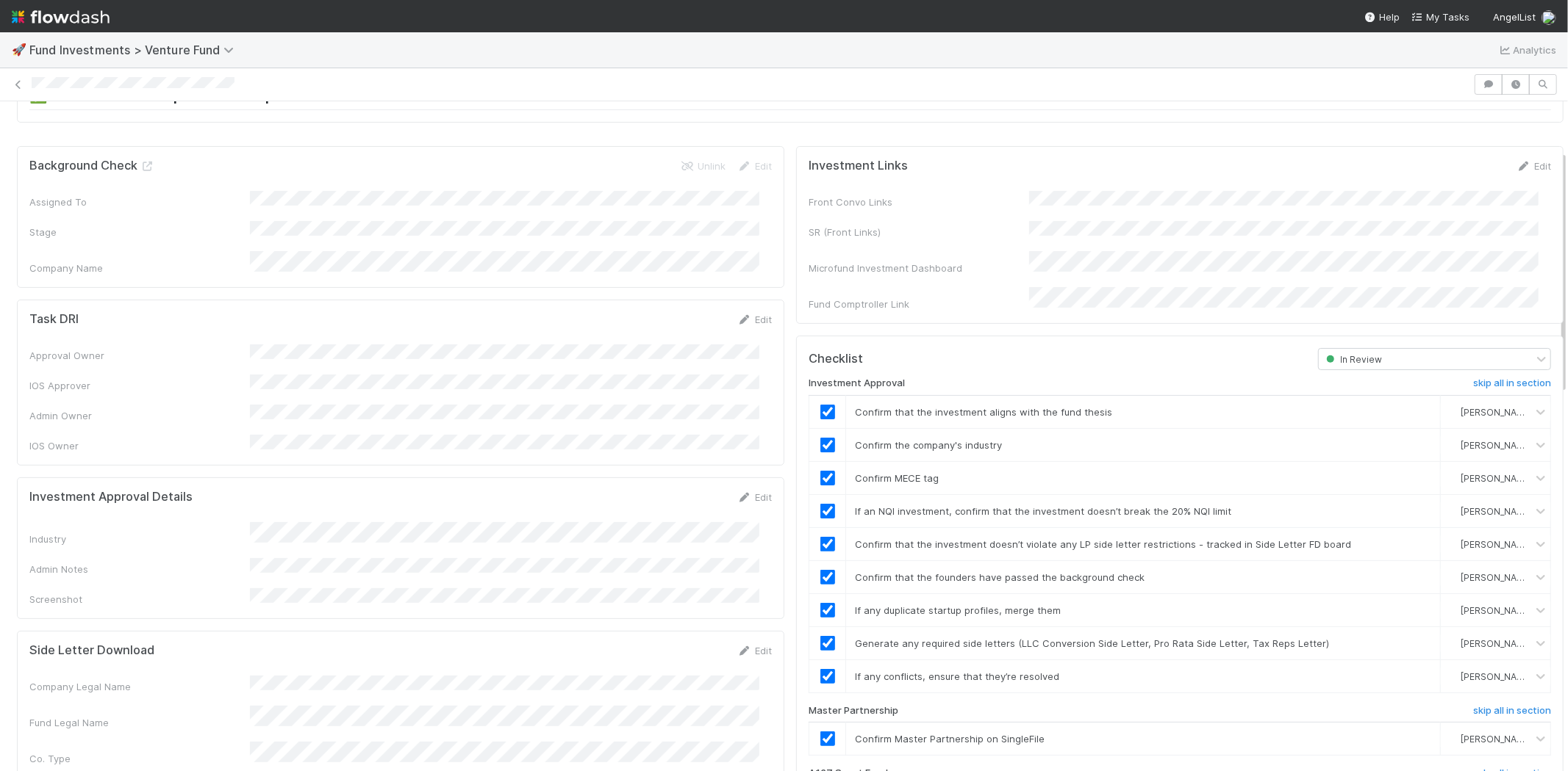
scroll to position [0, 0]
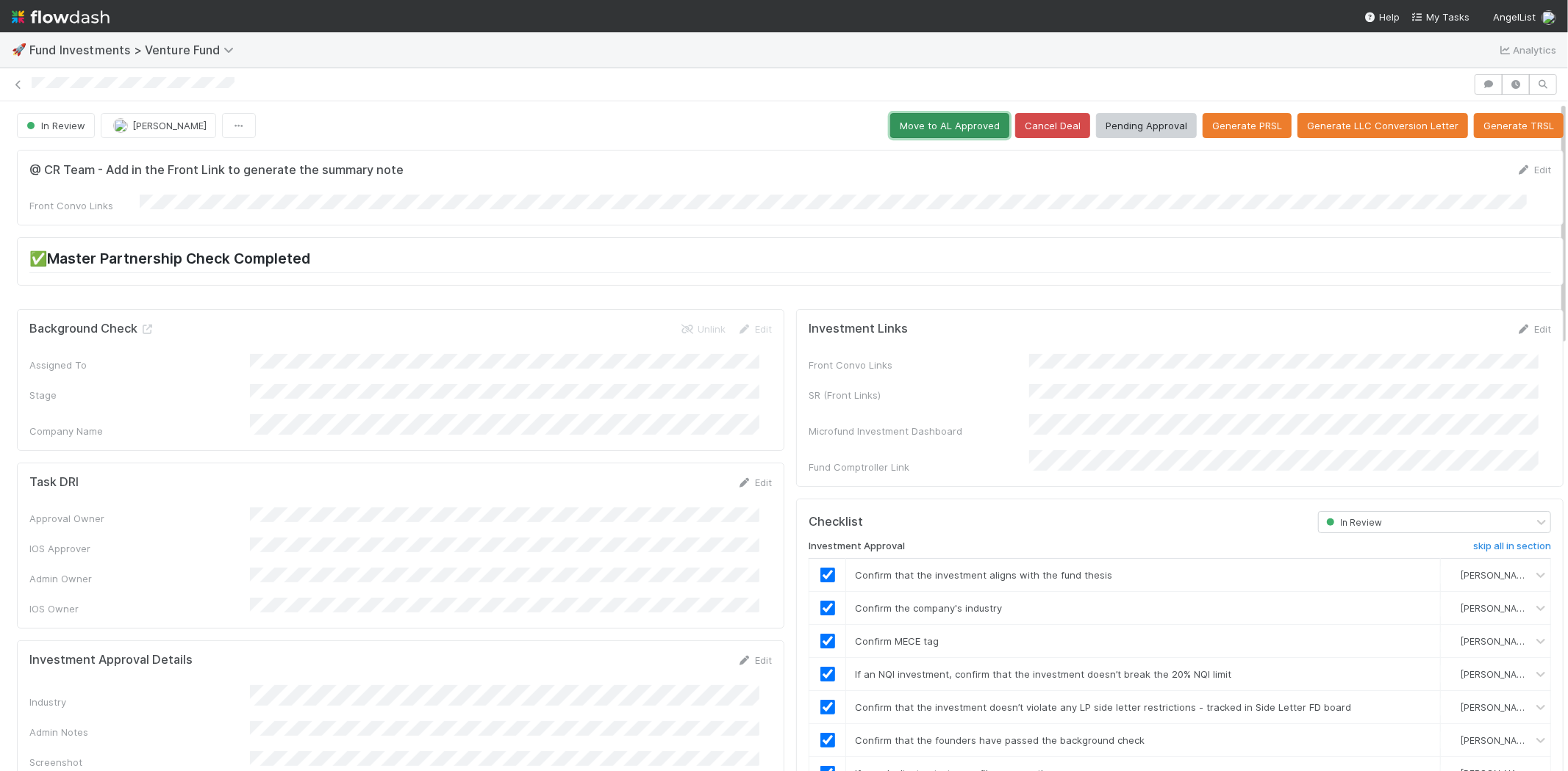
click at [937, 120] on button "Move to AL Approved" at bounding box center [949, 125] width 119 height 25
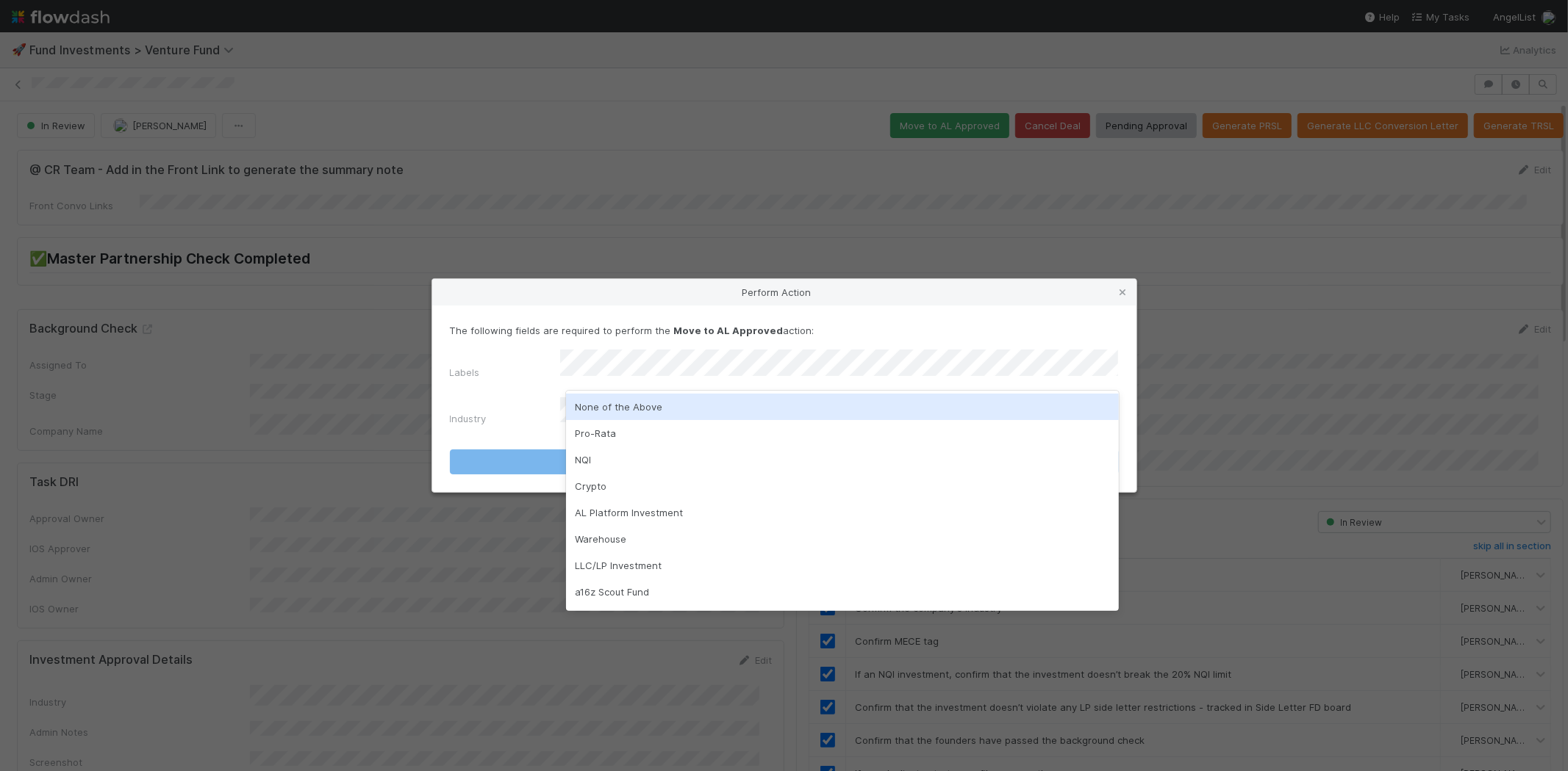
click at [671, 412] on div "None of the Above" at bounding box center [842, 407] width 553 height 27
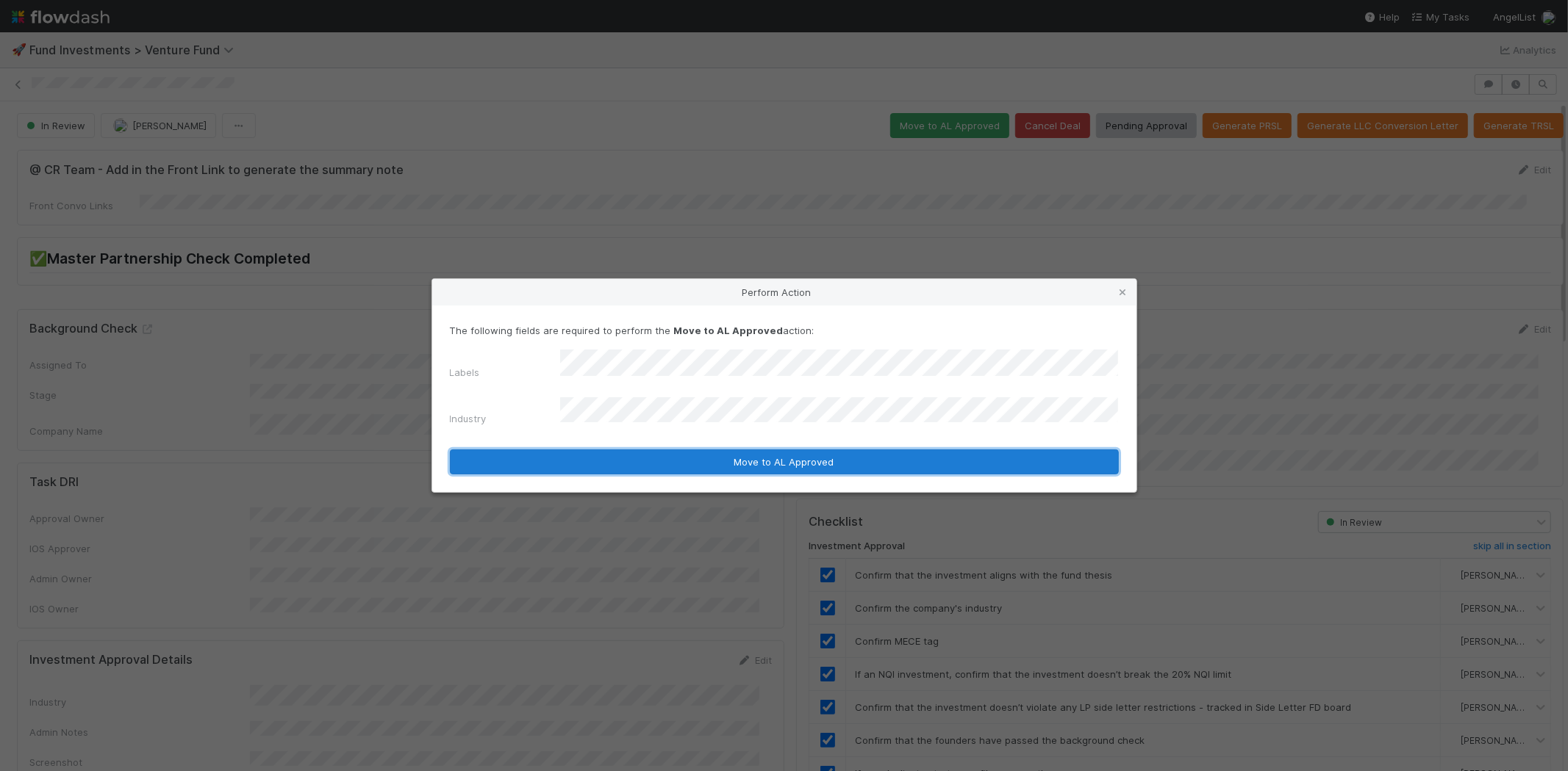
click at [743, 454] on button "Move to AL Approved" at bounding box center [784, 462] width 669 height 25
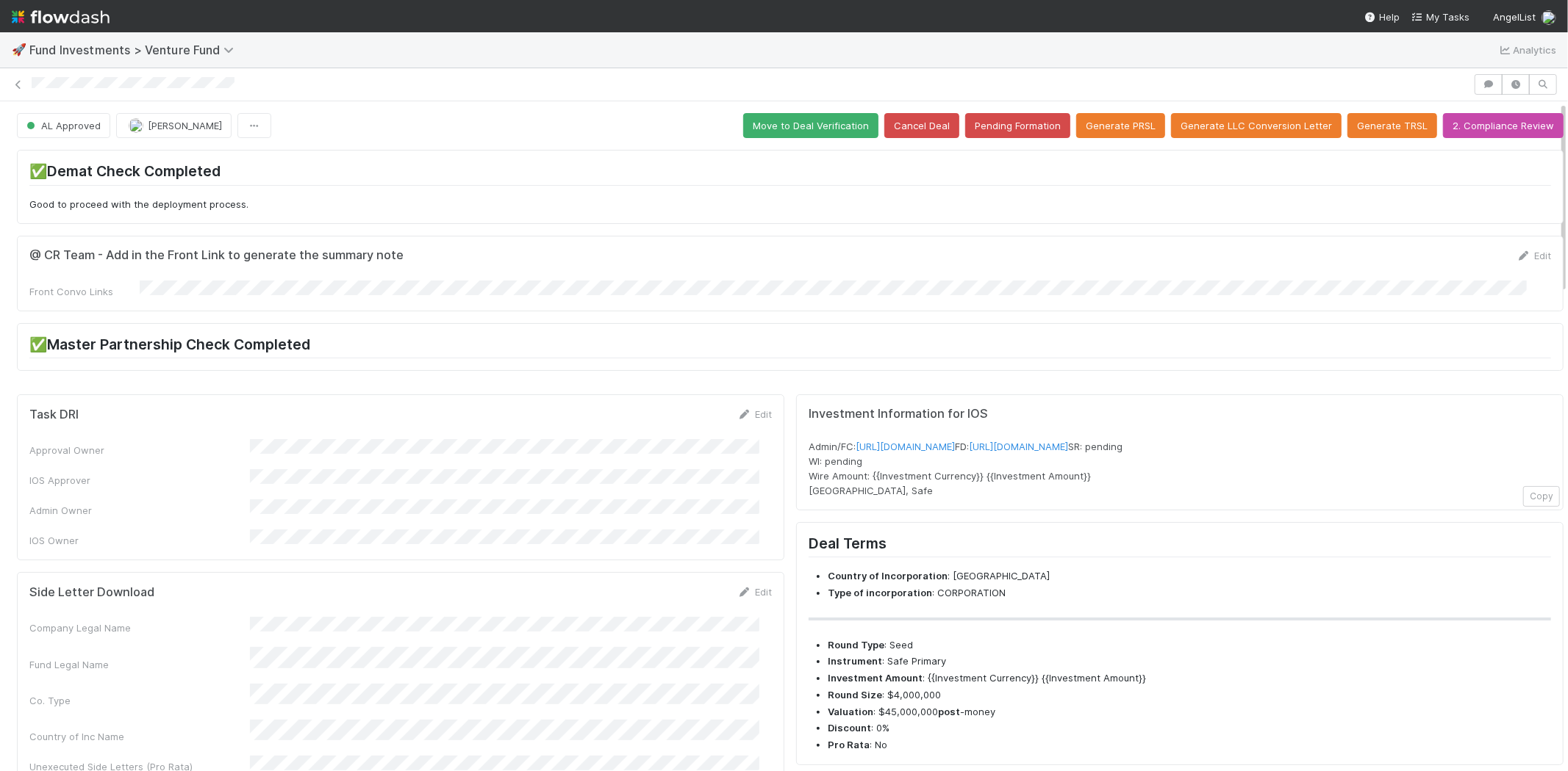
drag, startPoint x: 246, startPoint y: 86, endPoint x: 33, endPoint y: 97, distance: 213.3
click at [33, 97] on div at bounding box center [784, 84] width 1568 height 33
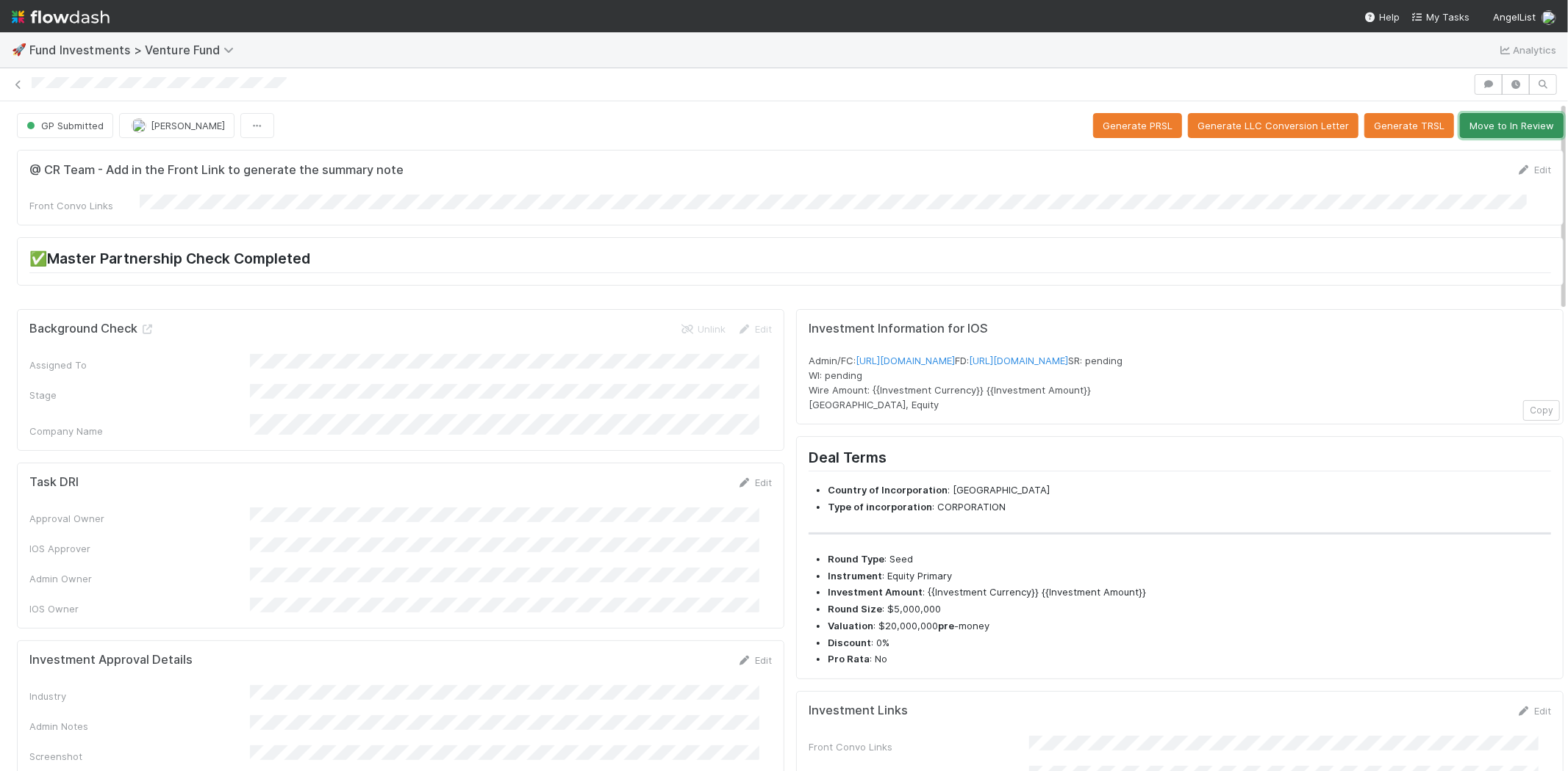
click at [1502, 128] on button "Move to In Review" at bounding box center [1512, 125] width 104 height 25
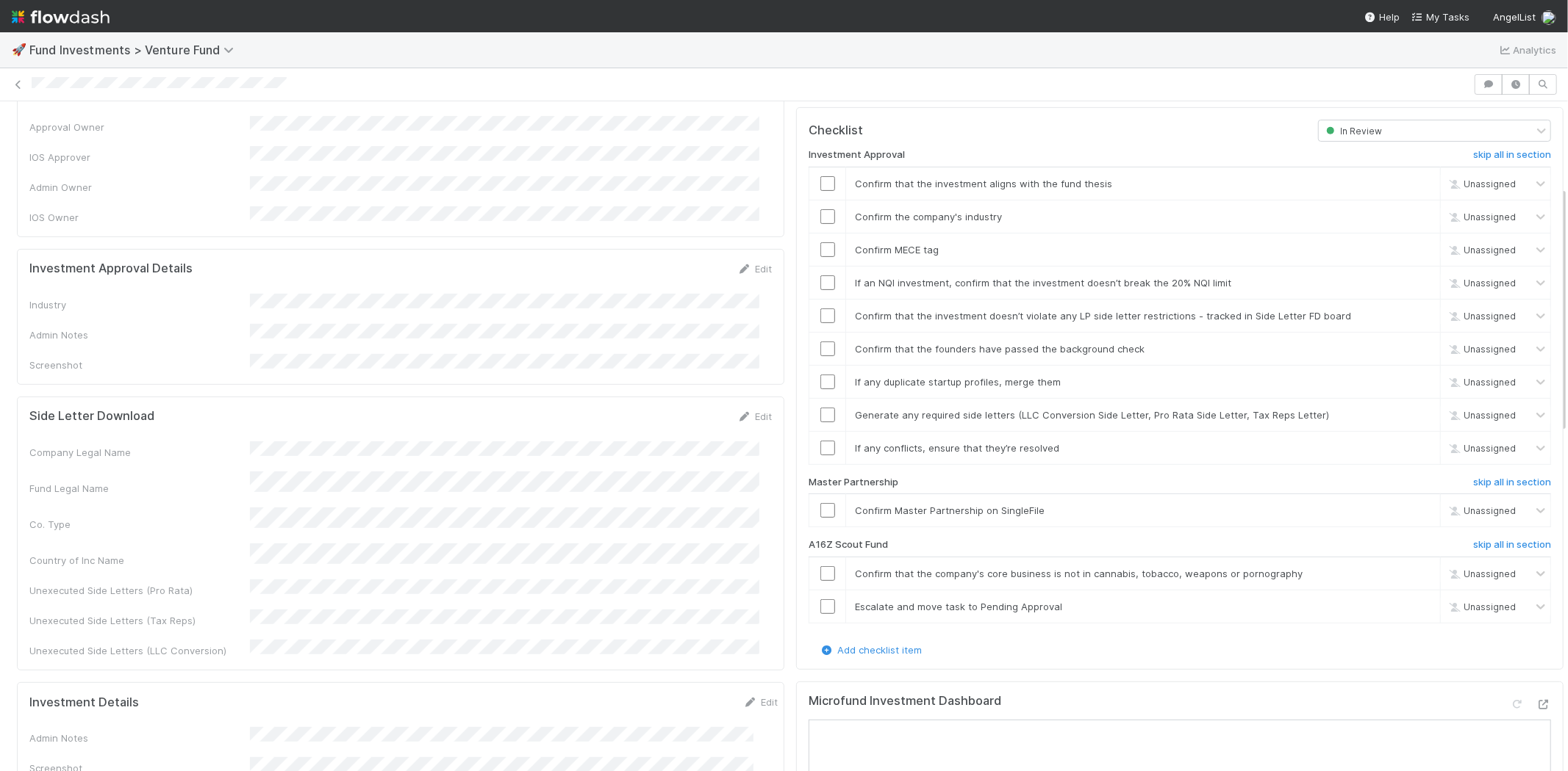
scroll to position [407, 0]
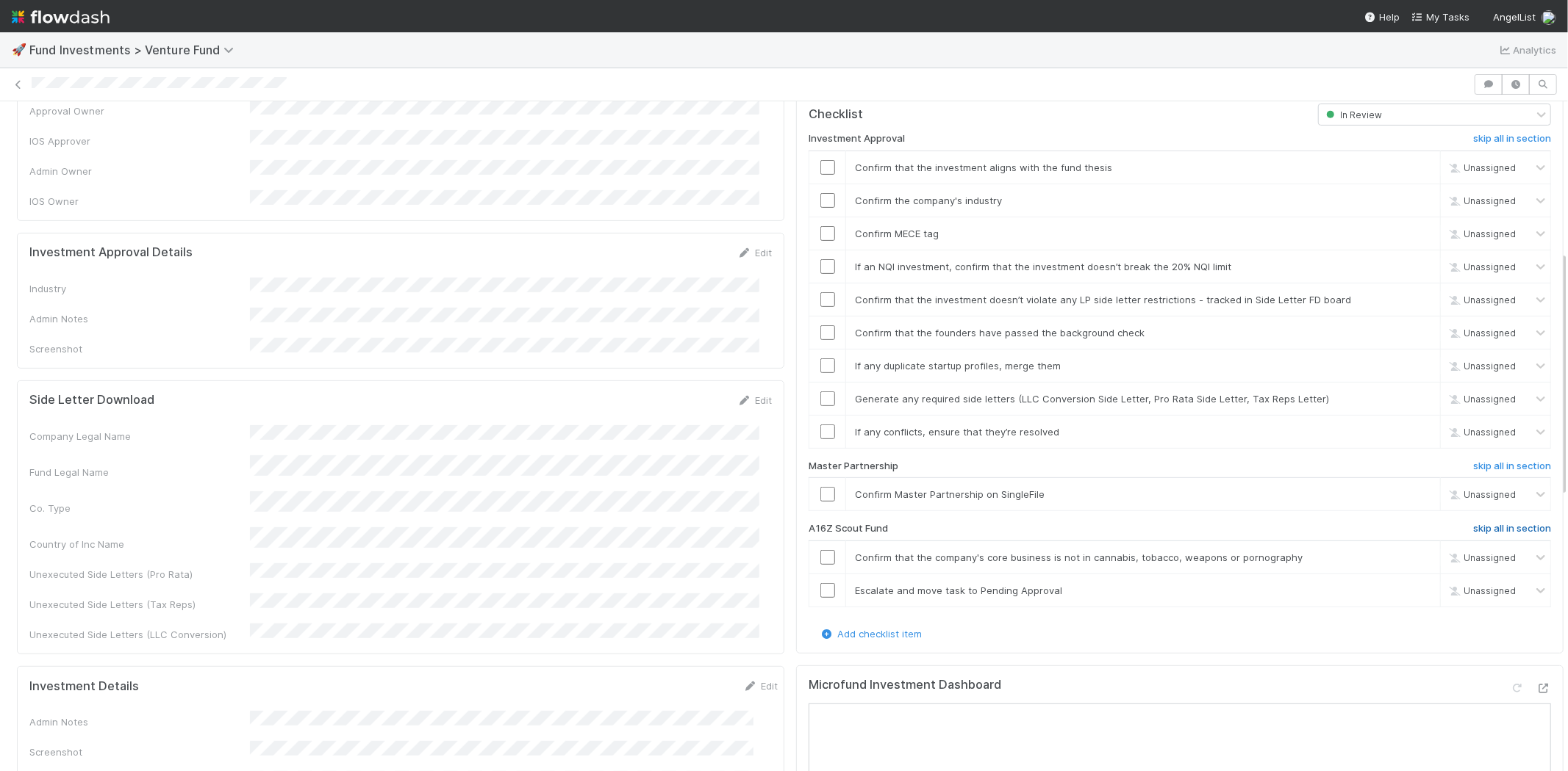
click at [1502, 523] on h6 "skip all in section" at bounding box center [1512, 528] width 78 height 11
click at [820, 487] on input "checkbox" at bounding box center [827, 494] width 15 height 15
drag, startPoint x: 814, startPoint y: 147, endPoint x: 848, endPoint y: 151, distance: 34.2
click at [820, 160] on input "checkbox" at bounding box center [827, 167] width 15 height 15
click at [820, 226] on input "checkbox" at bounding box center [827, 234] width 15 height 15
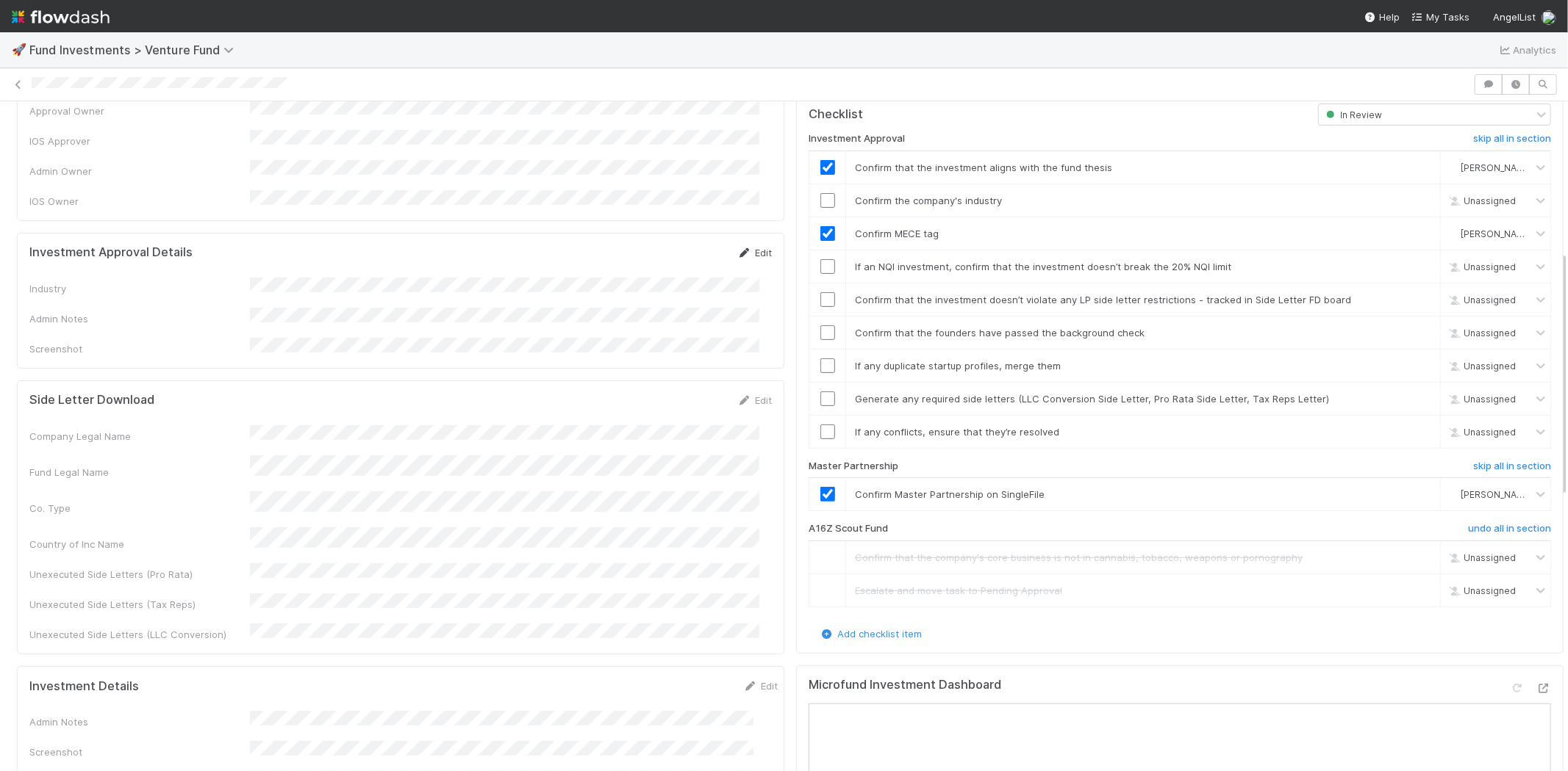
click at [746, 247] on link "Edit" at bounding box center [754, 252] width 35 height 11
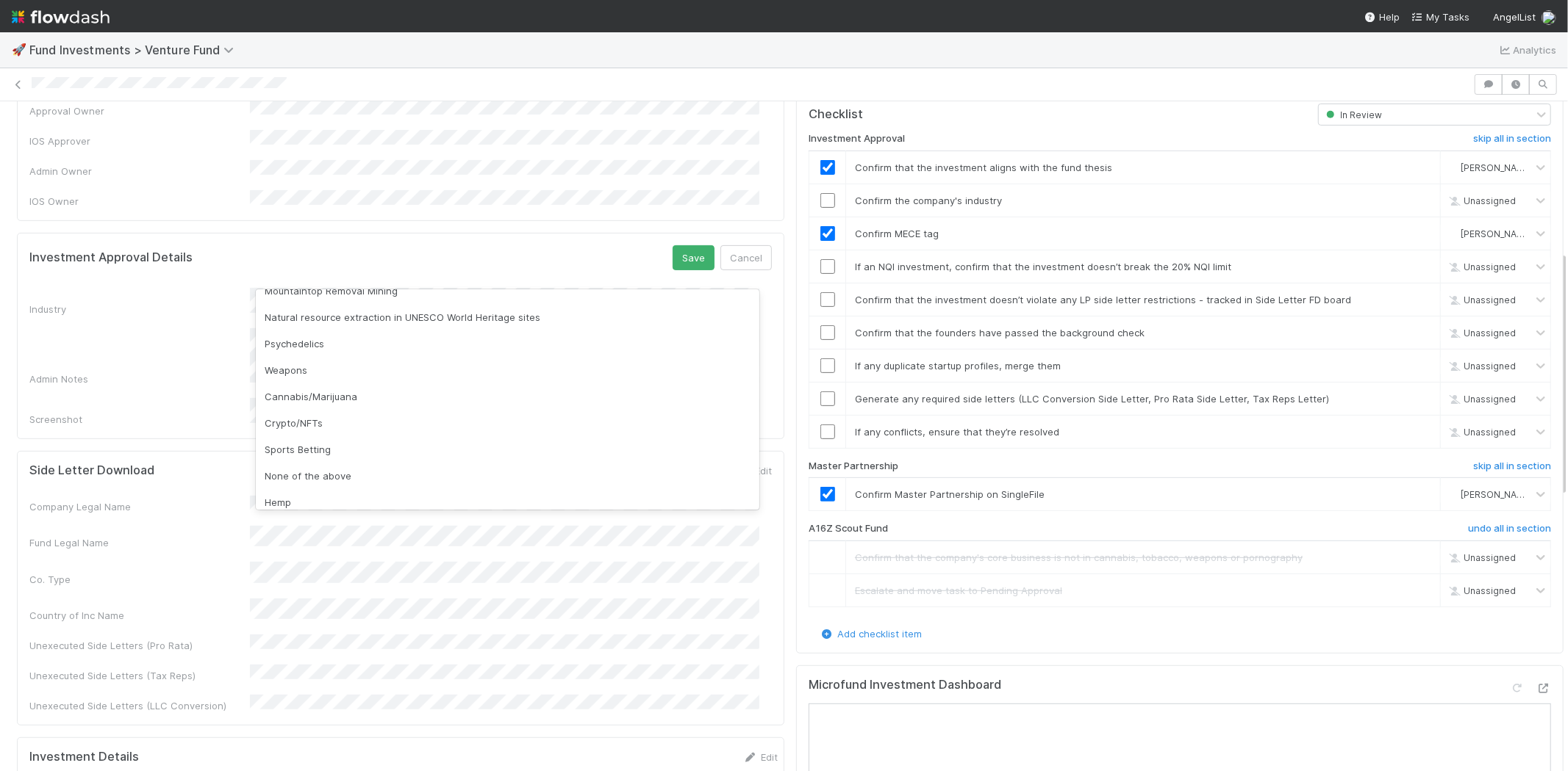
scroll to position [390, 0]
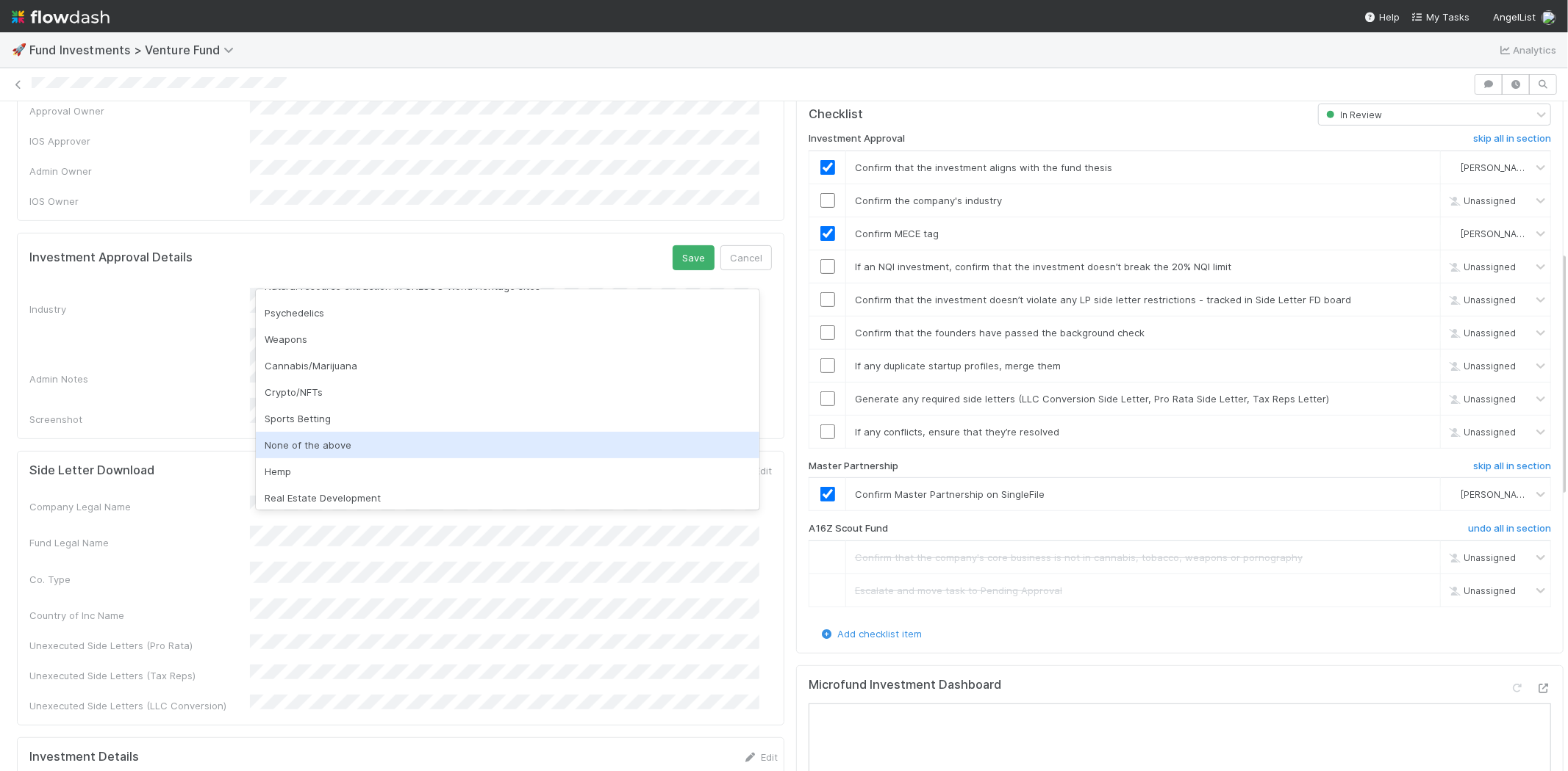
click at [598, 446] on div "None of the above" at bounding box center [508, 445] width 503 height 27
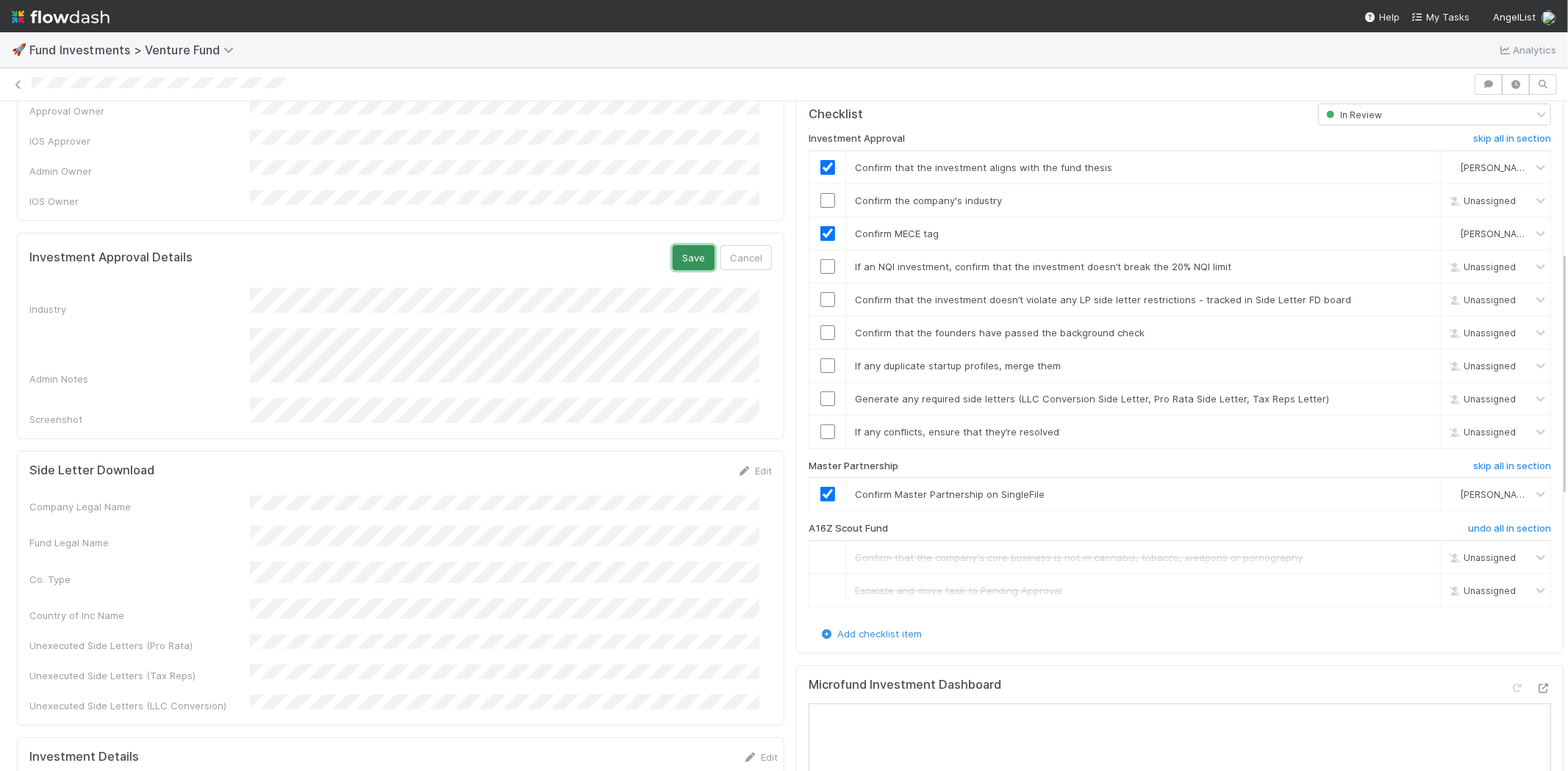
click at [678, 245] on button "Save" at bounding box center [693, 257] width 42 height 25
click at [820, 193] on input "checkbox" at bounding box center [827, 200] width 15 height 15
click at [820, 260] on input "checkbox" at bounding box center [827, 267] width 15 height 15
checkbox input "true"
click at [820, 292] on input "checkbox" at bounding box center [827, 299] width 15 height 15
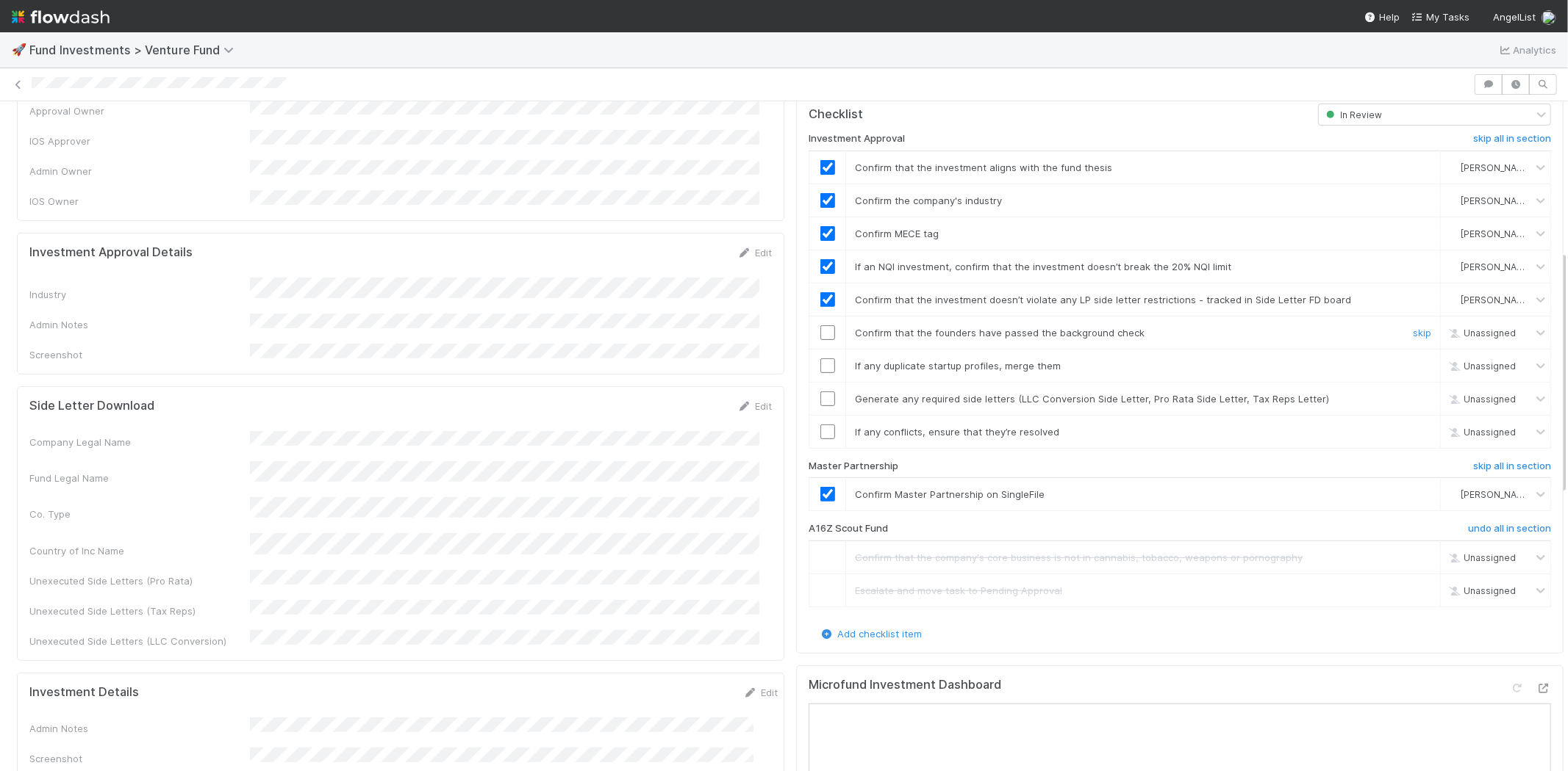
click at [820, 325] on input "checkbox" at bounding box center [827, 333] width 15 height 15
click at [820, 359] on input "checkbox" at bounding box center [827, 366] width 15 height 15
click at [820, 391] on input "checkbox" at bounding box center [827, 398] width 15 height 15
click at [820, 424] on input "checkbox" at bounding box center [827, 432] width 15 height 15
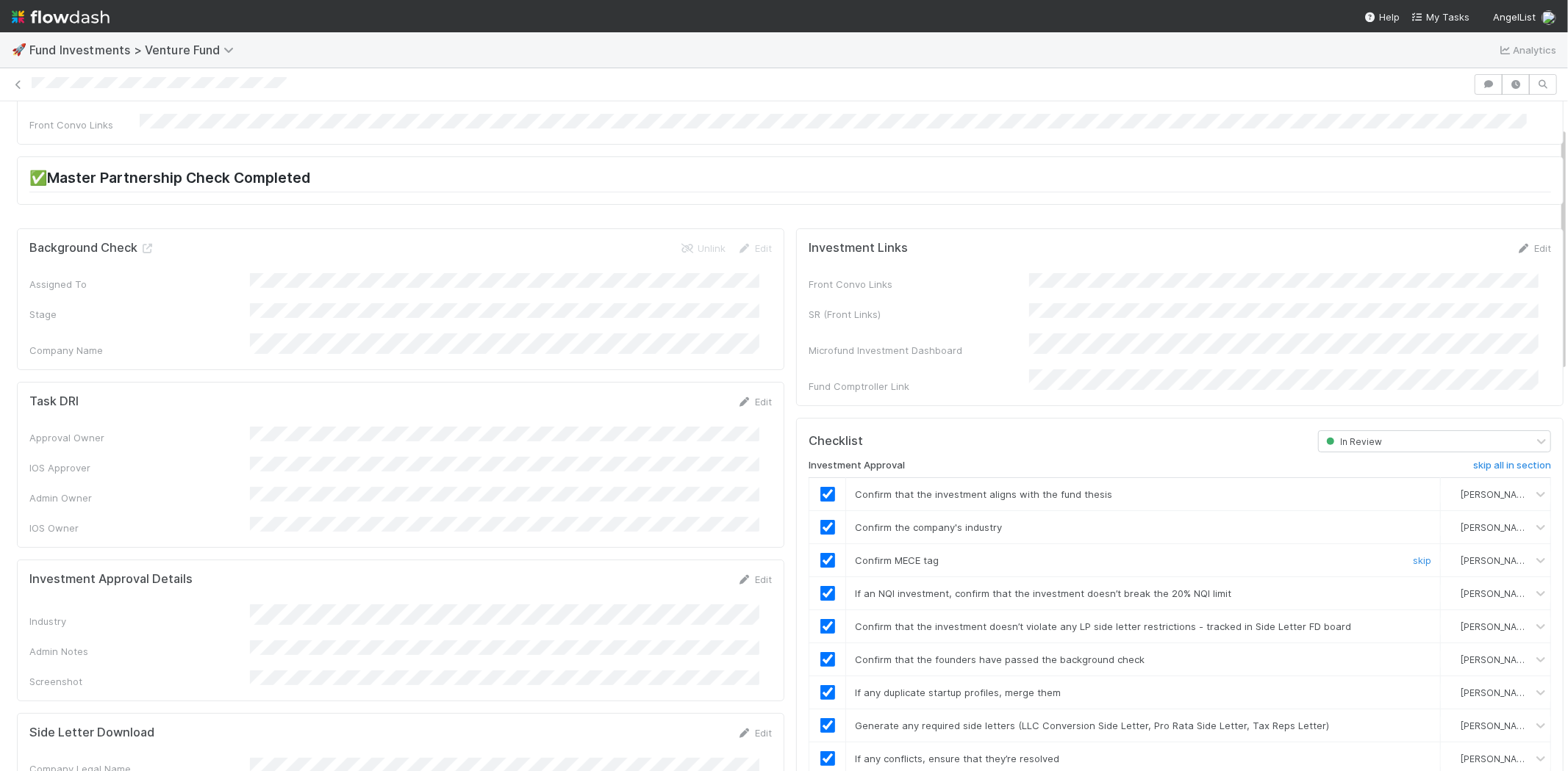
scroll to position [0, 0]
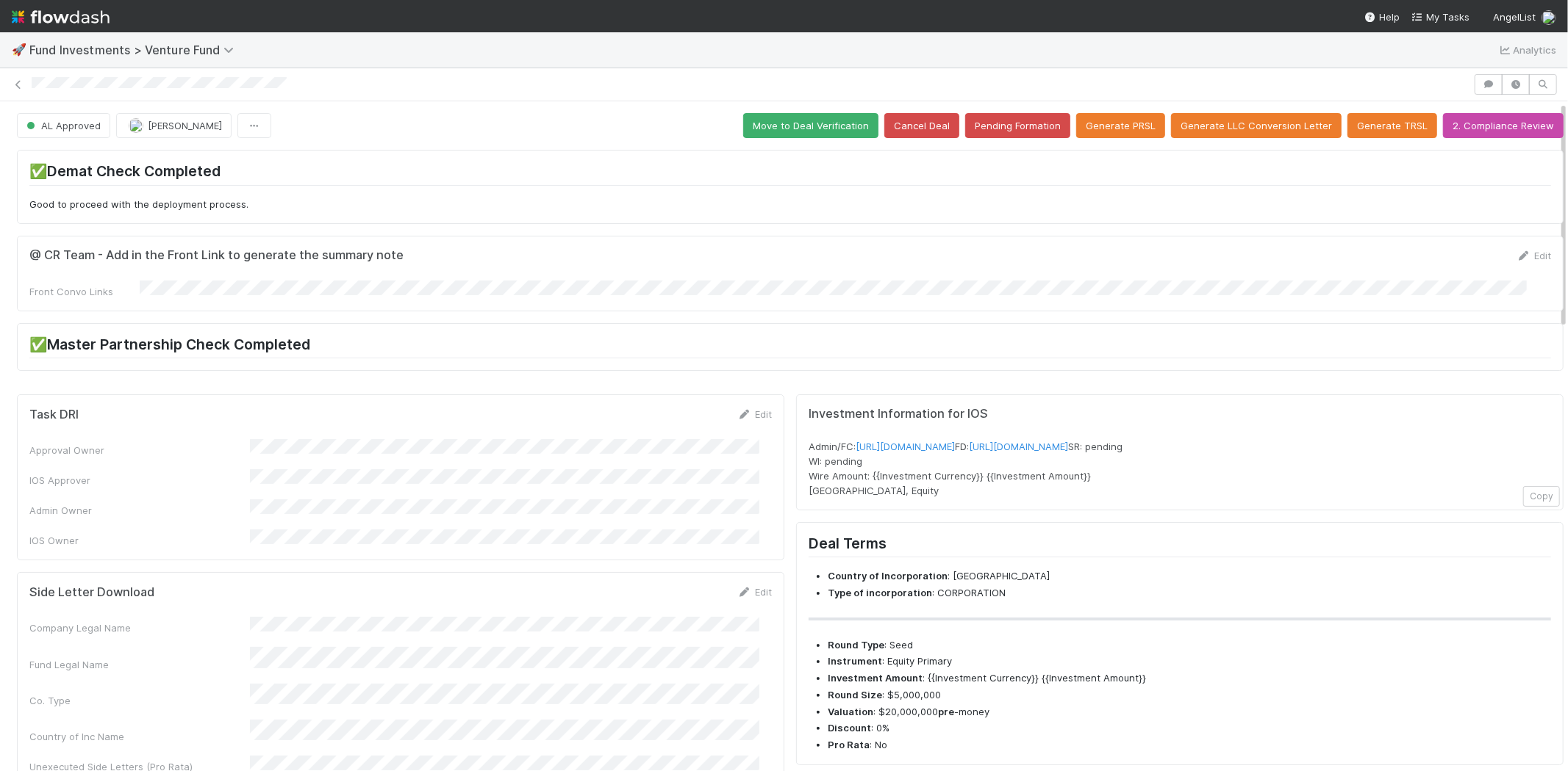
drag, startPoint x: 294, startPoint y: 84, endPoint x: 26, endPoint y: 75, distance: 268.2
click at [26, 75] on div at bounding box center [784, 84] width 1568 height 20
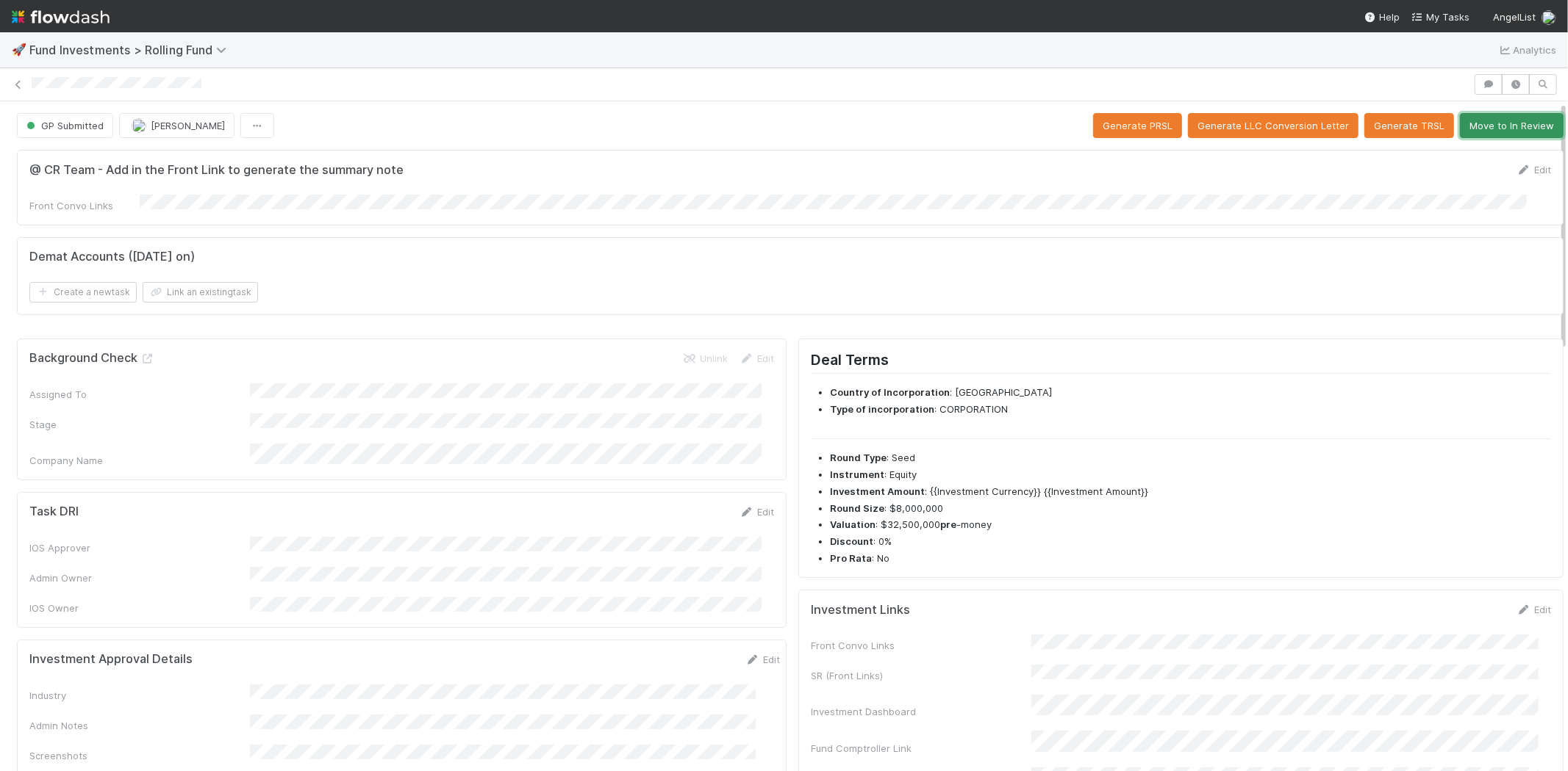
click at [1500, 134] on button "Move to In Review" at bounding box center [1512, 125] width 104 height 25
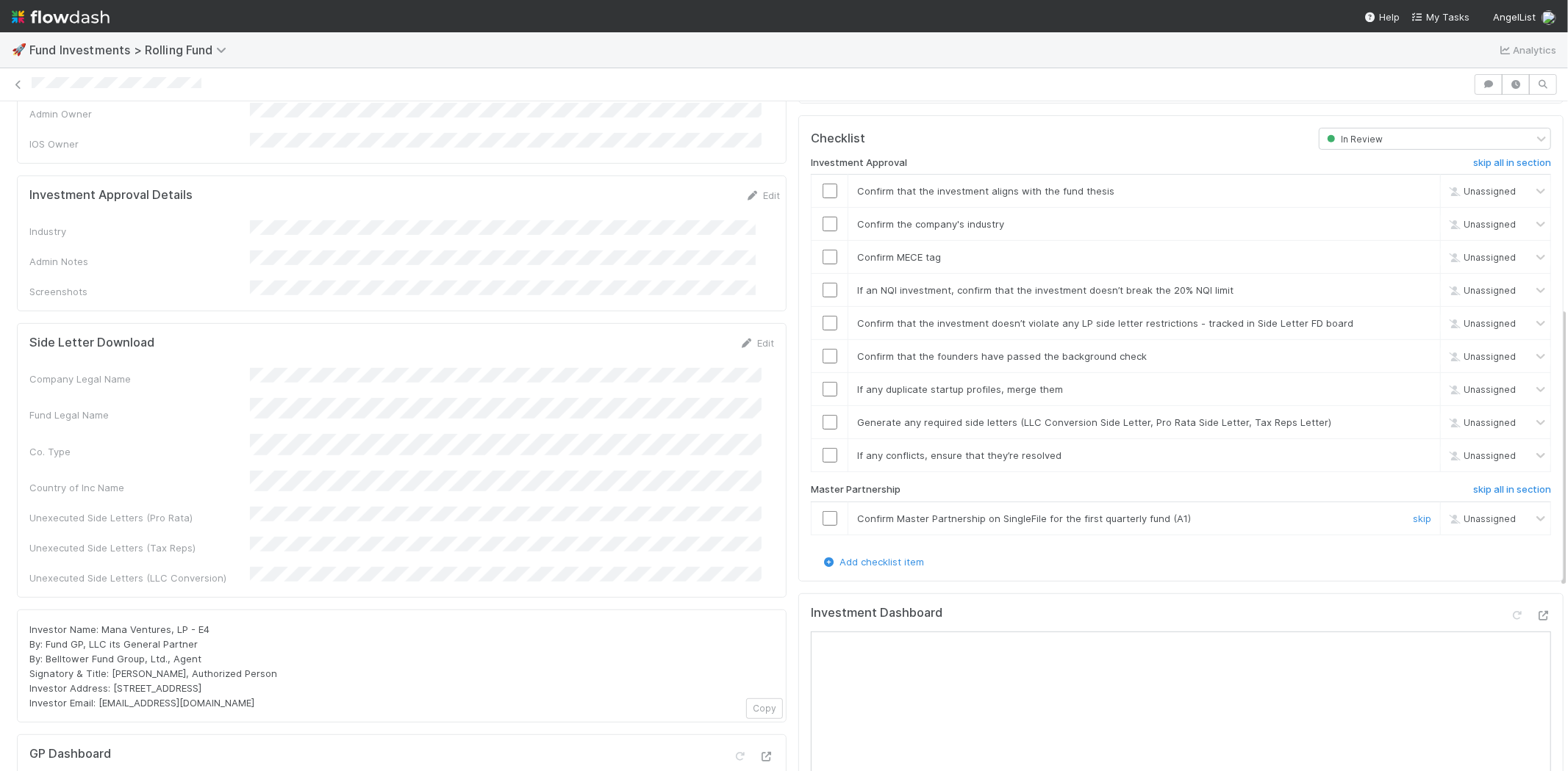
scroll to position [489, 0]
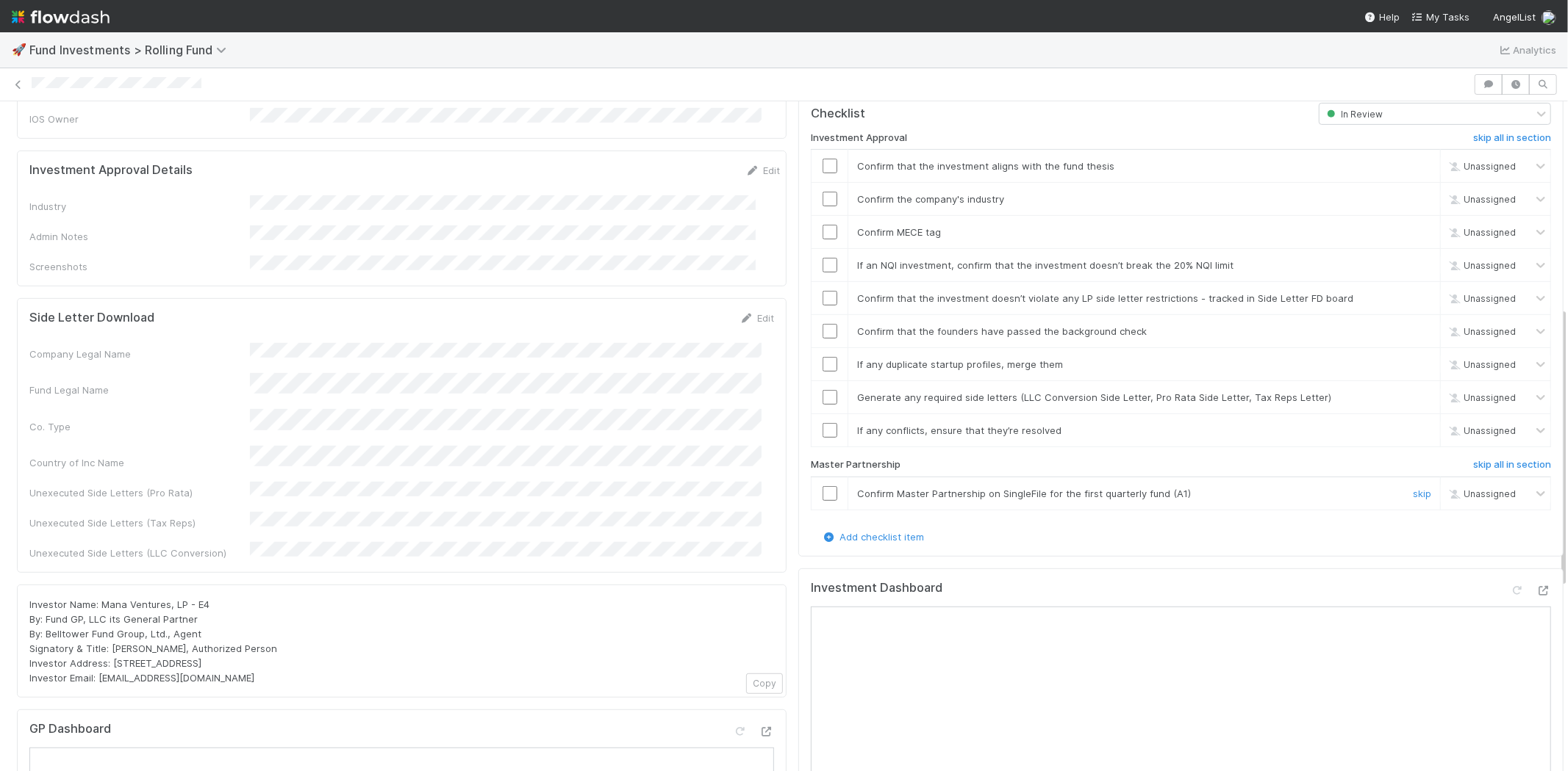
click at [823, 486] on input "checkbox" at bounding box center [830, 493] width 15 height 15
click at [823, 159] on input "checkbox" at bounding box center [830, 166] width 15 height 15
click at [823, 225] on input "checkbox" at bounding box center [830, 232] width 15 height 15
click at [745, 165] on link "Edit" at bounding box center [762, 170] width 35 height 11
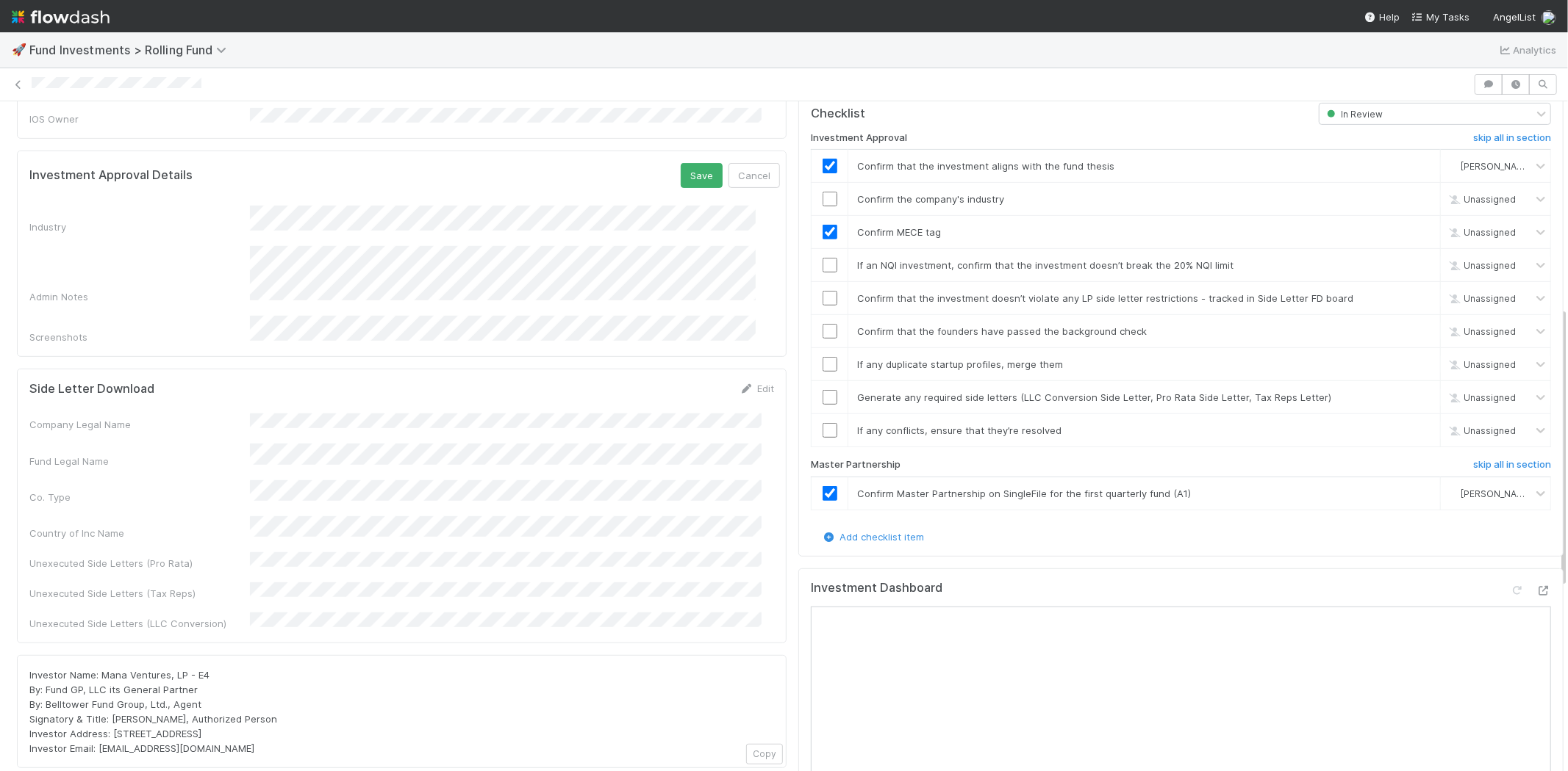
checkbox input "true"
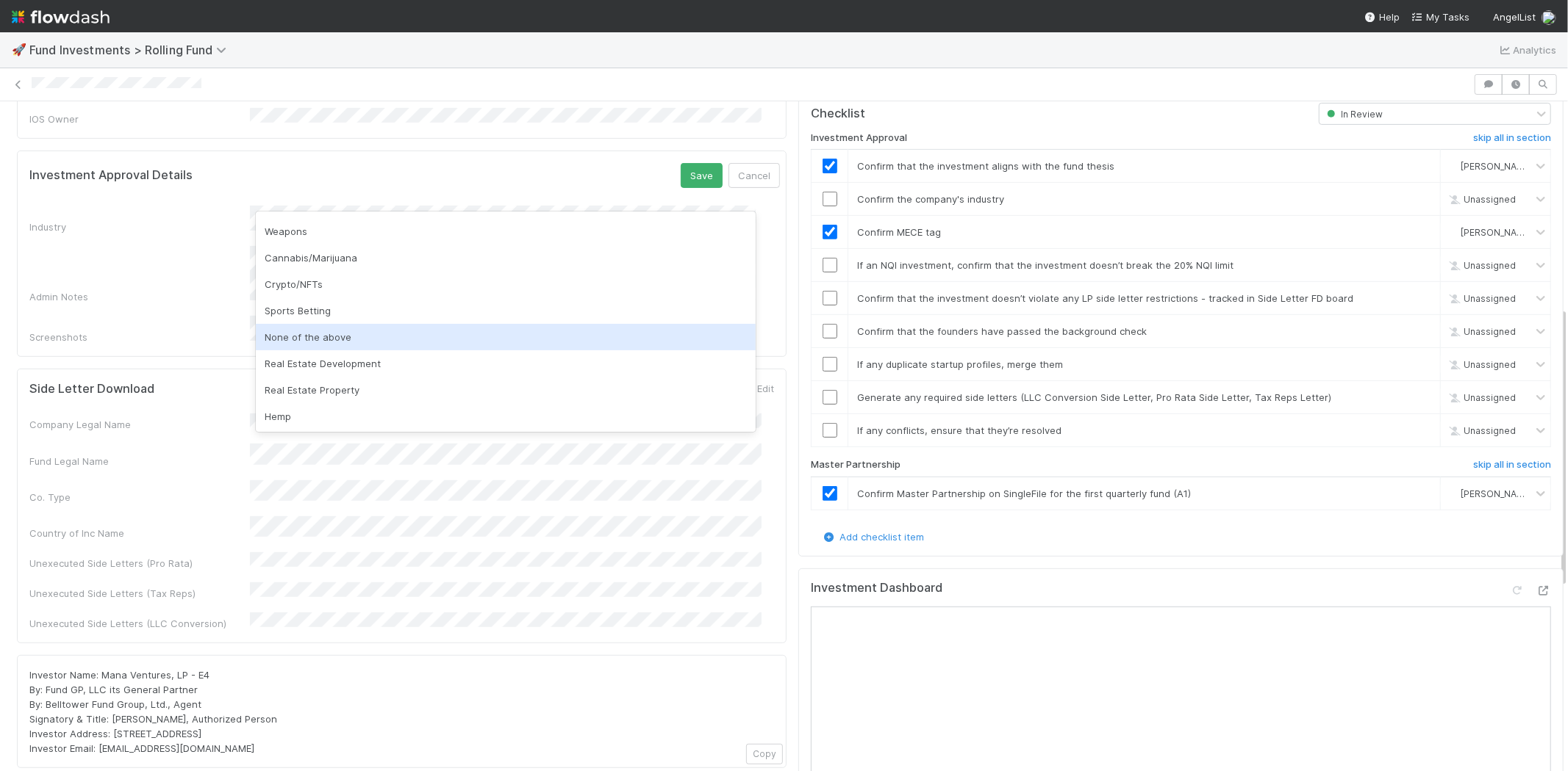
click at [486, 334] on div "None of the above" at bounding box center [506, 337] width 500 height 27
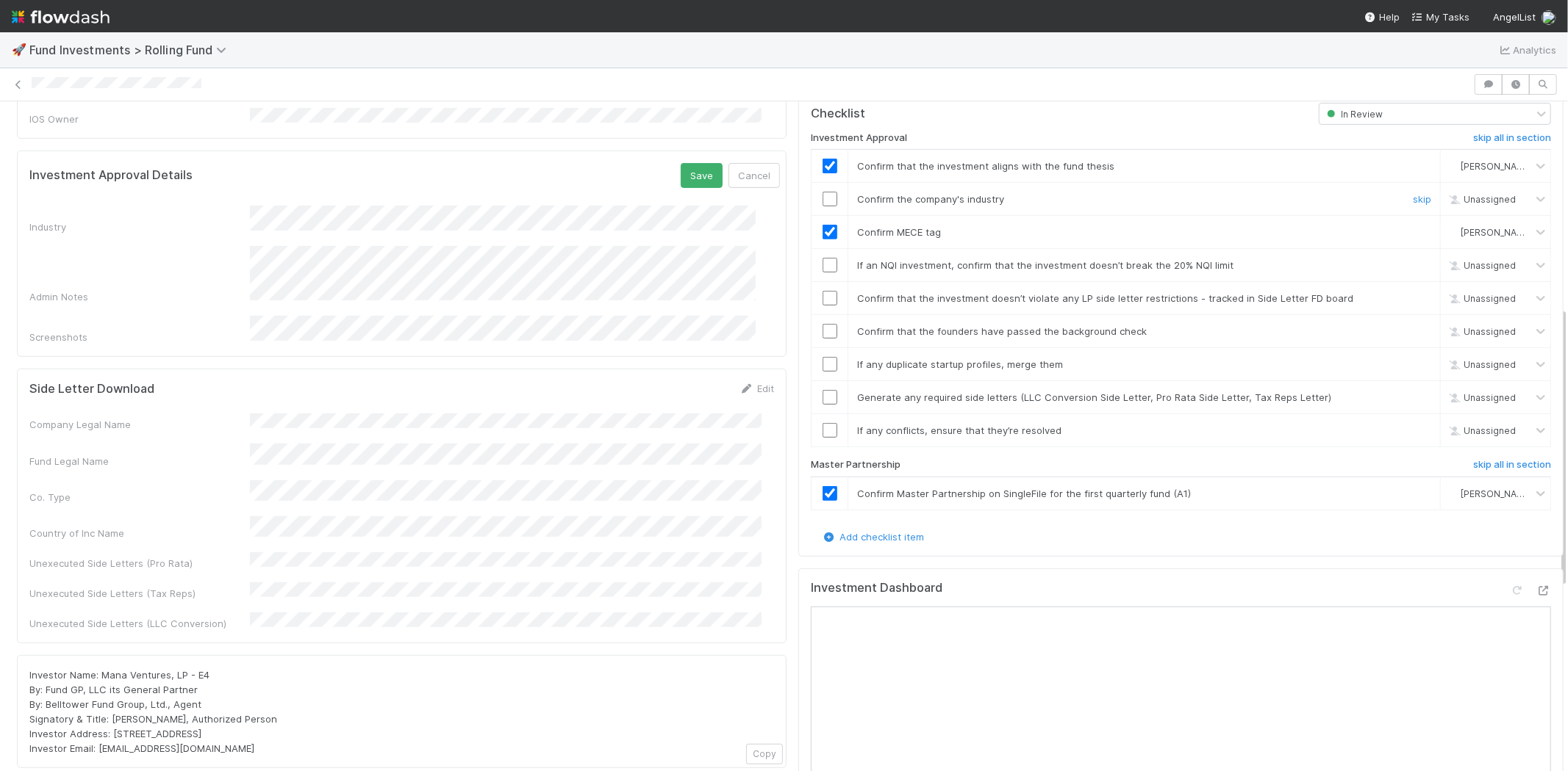
click at [823, 192] on input "checkbox" at bounding box center [830, 199] width 15 height 15
click at [680, 163] on button "Save" at bounding box center [702, 175] width 42 height 25
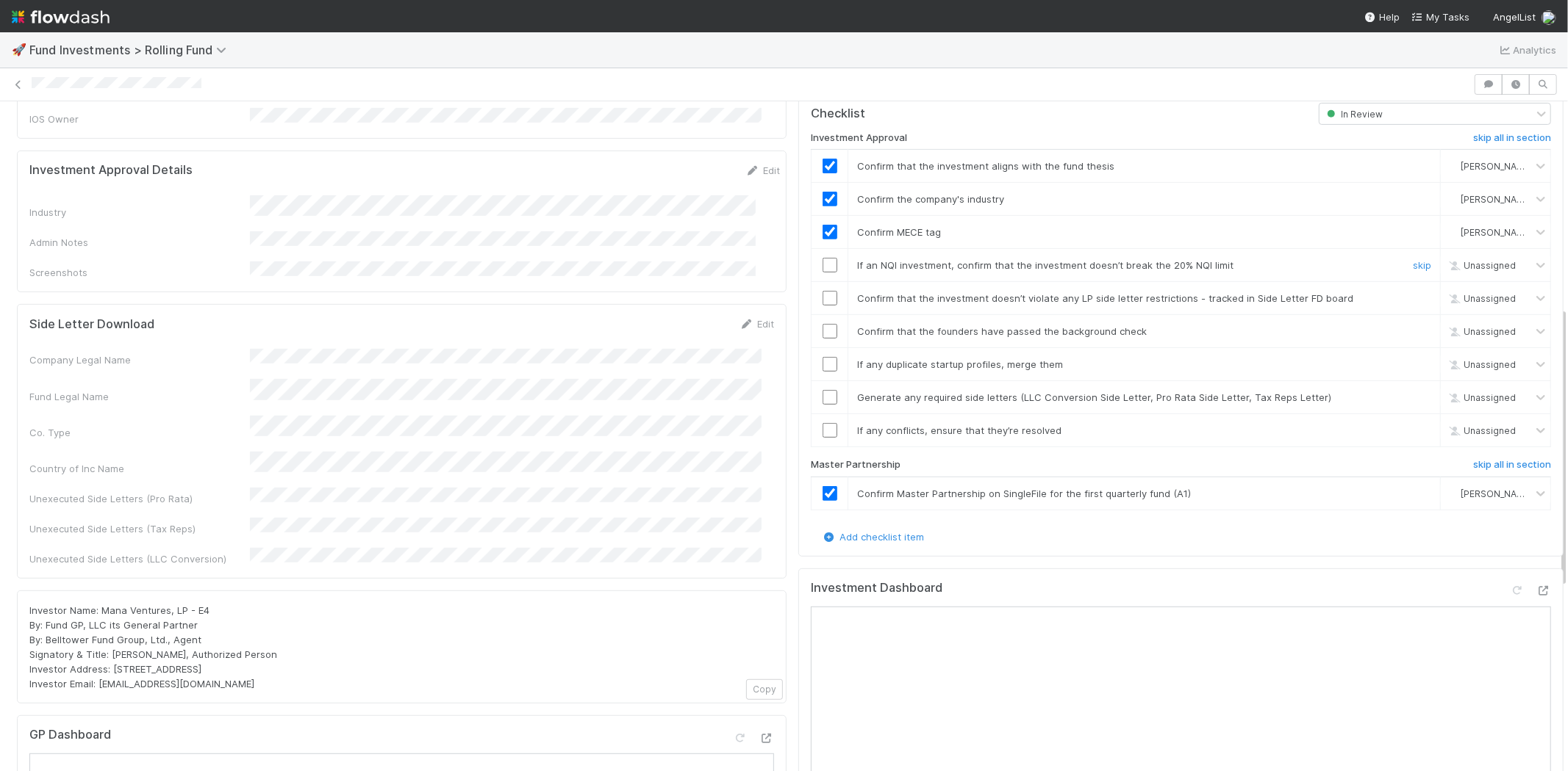
click at [823, 258] on input "checkbox" at bounding box center [830, 265] width 15 height 15
click at [823, 291] on input "checkbox" at bounding box center [830, 298] width 15 height 15
click at [823, 324] on input "checkbox" at bounding box center [830, 331] width 15 height 15
click at [823, 357] on input "checkbox" at bounding box center [830, 364] width 15 height 15
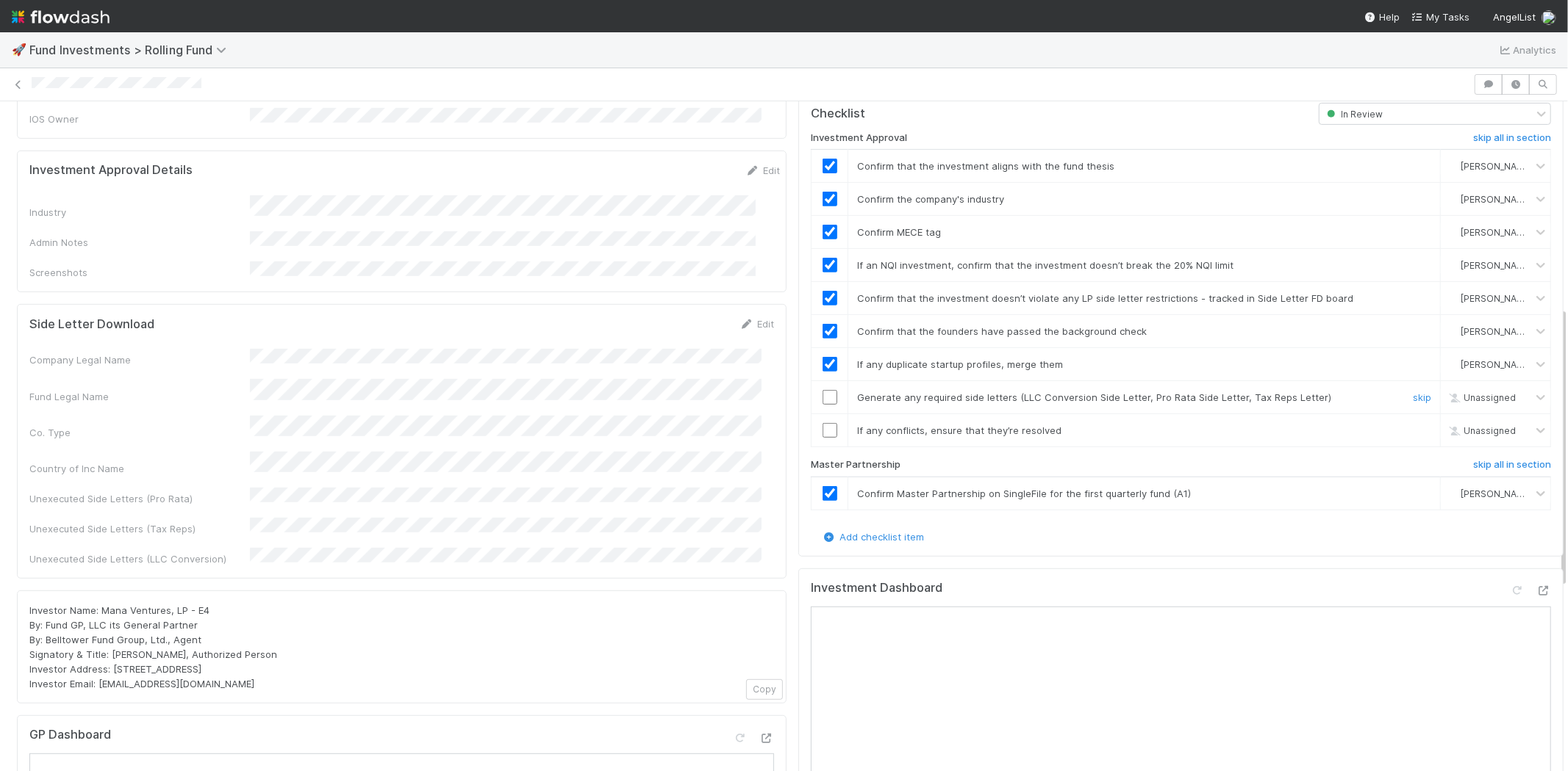
click at [823, 390] on input "checkbox" at bounding box center [830, 398] width 15 height 15
click at [823, 423] on input "checkbox" at bounding box center [830, 430] width 15 height 15
checkbox input "true"
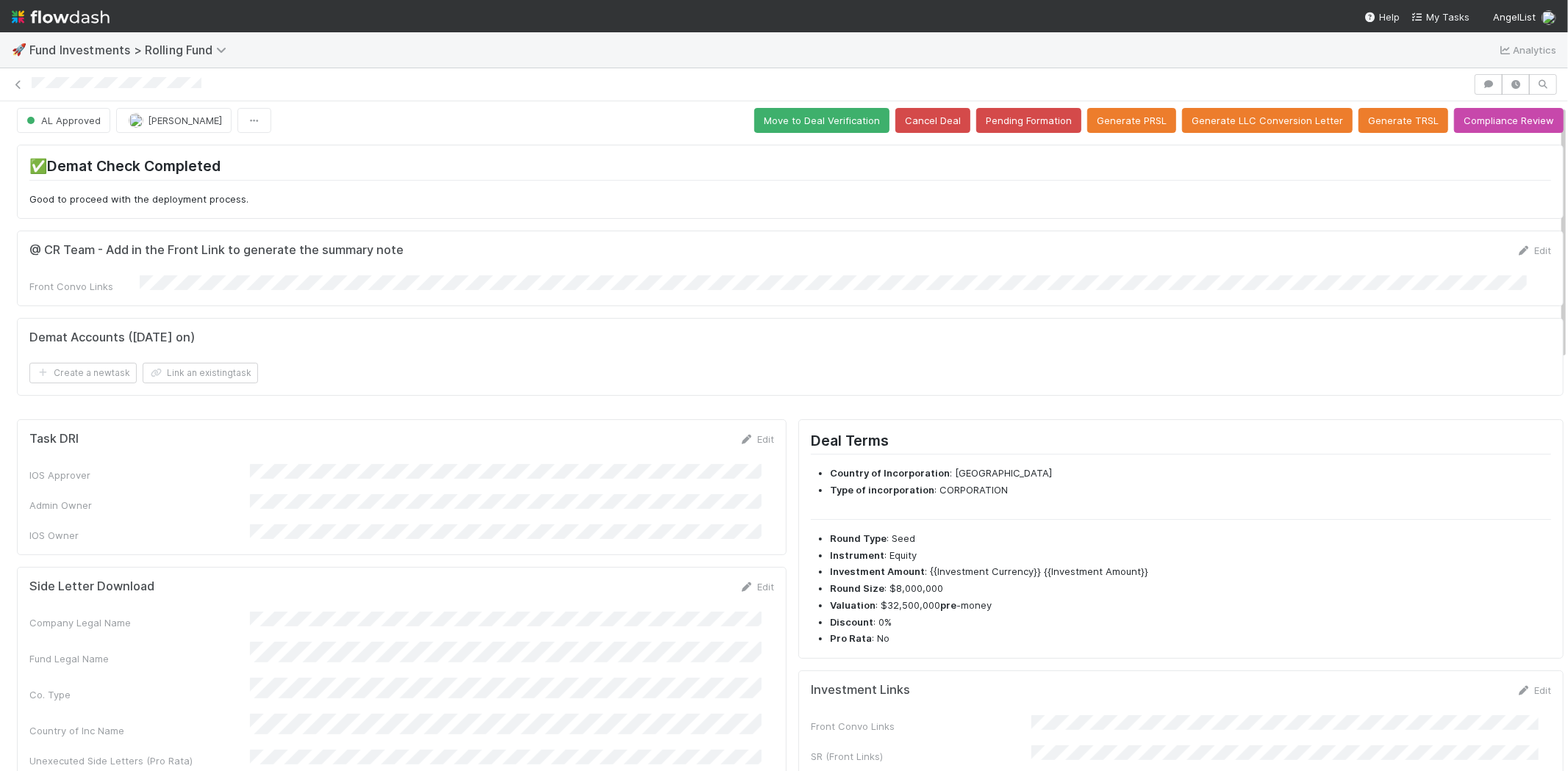
scroll to position [0, 0]
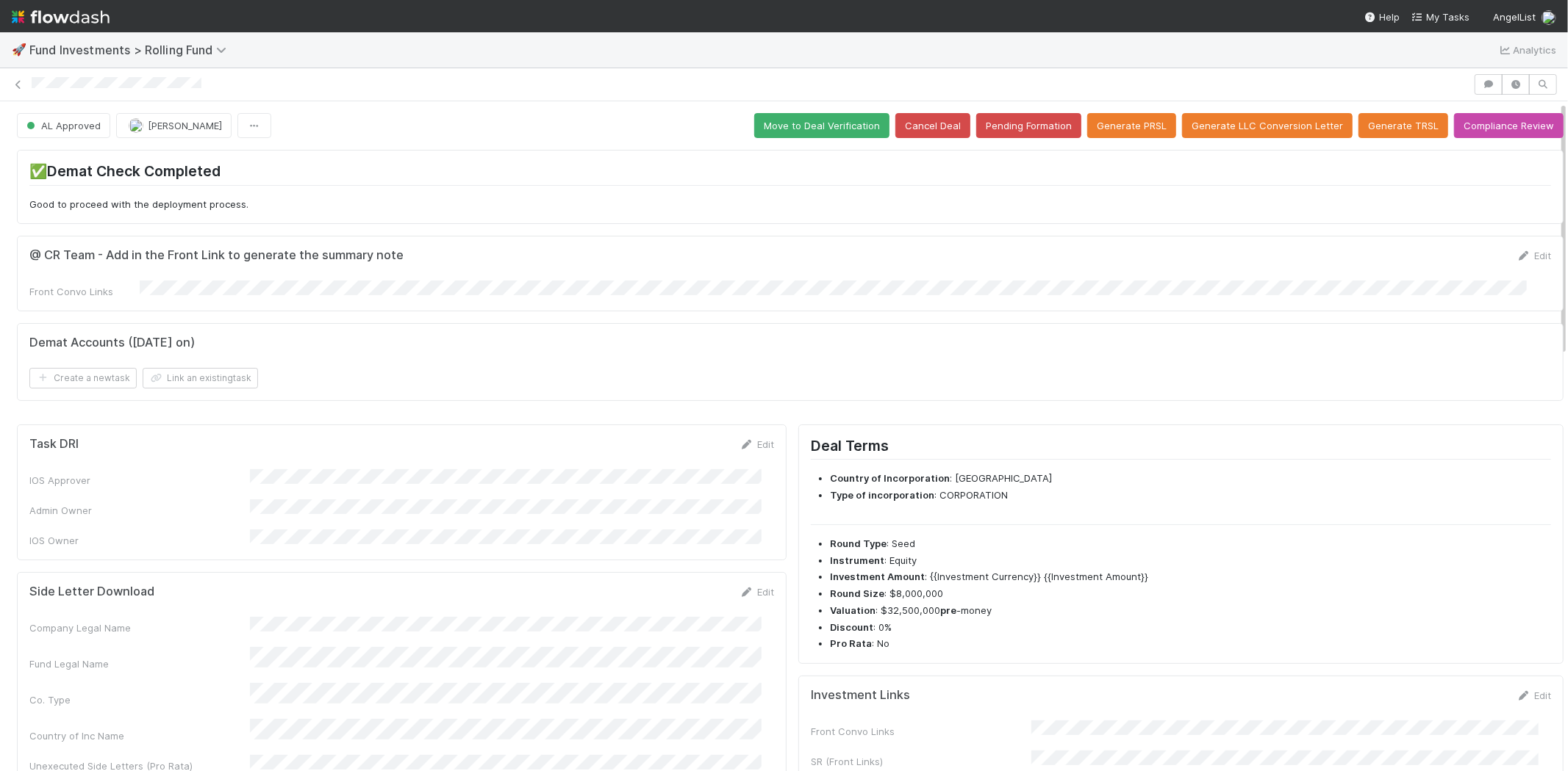
drag, startPoint x: 222, startPoint y: 78, endPoint x: 31, endPoint y: 90, distance: 191.4
click at [32, 90] on div at bounding box center [750, 84] width 1437 height 15
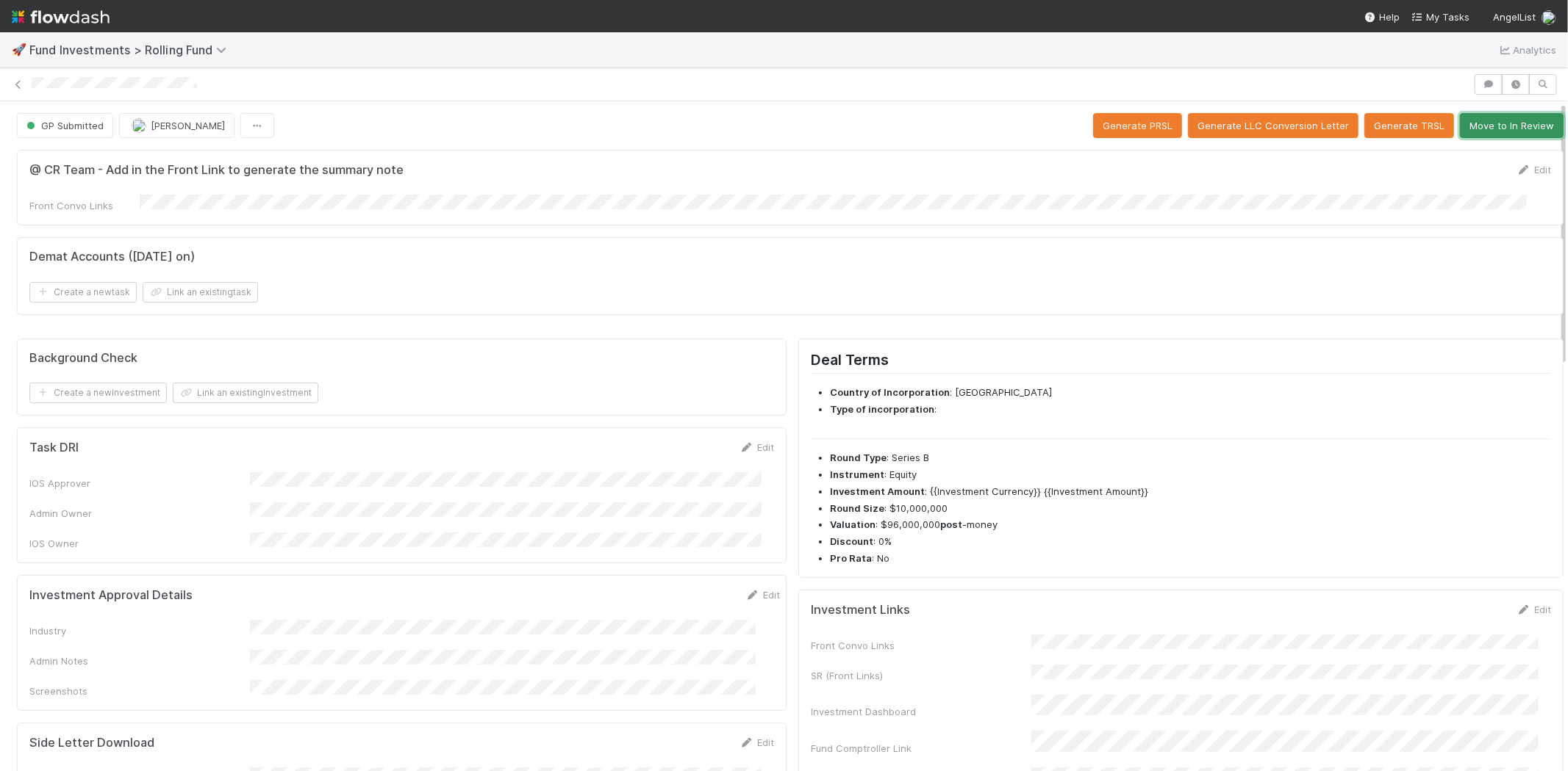
click at [1472, 127] on button "Move to In Review" at bounding box center [1512, 125] width 104 height 25
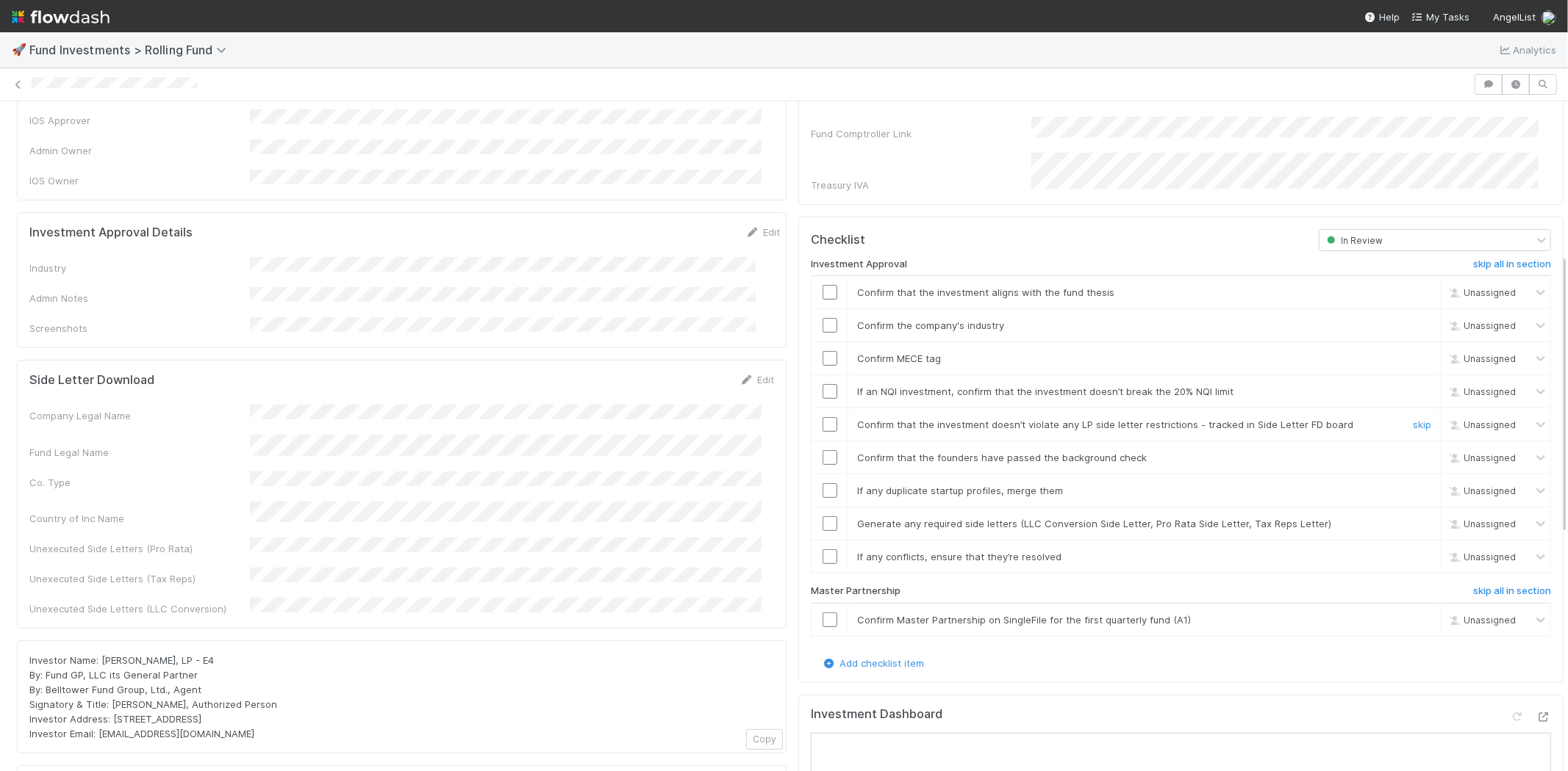
scroll to position [407, 0]
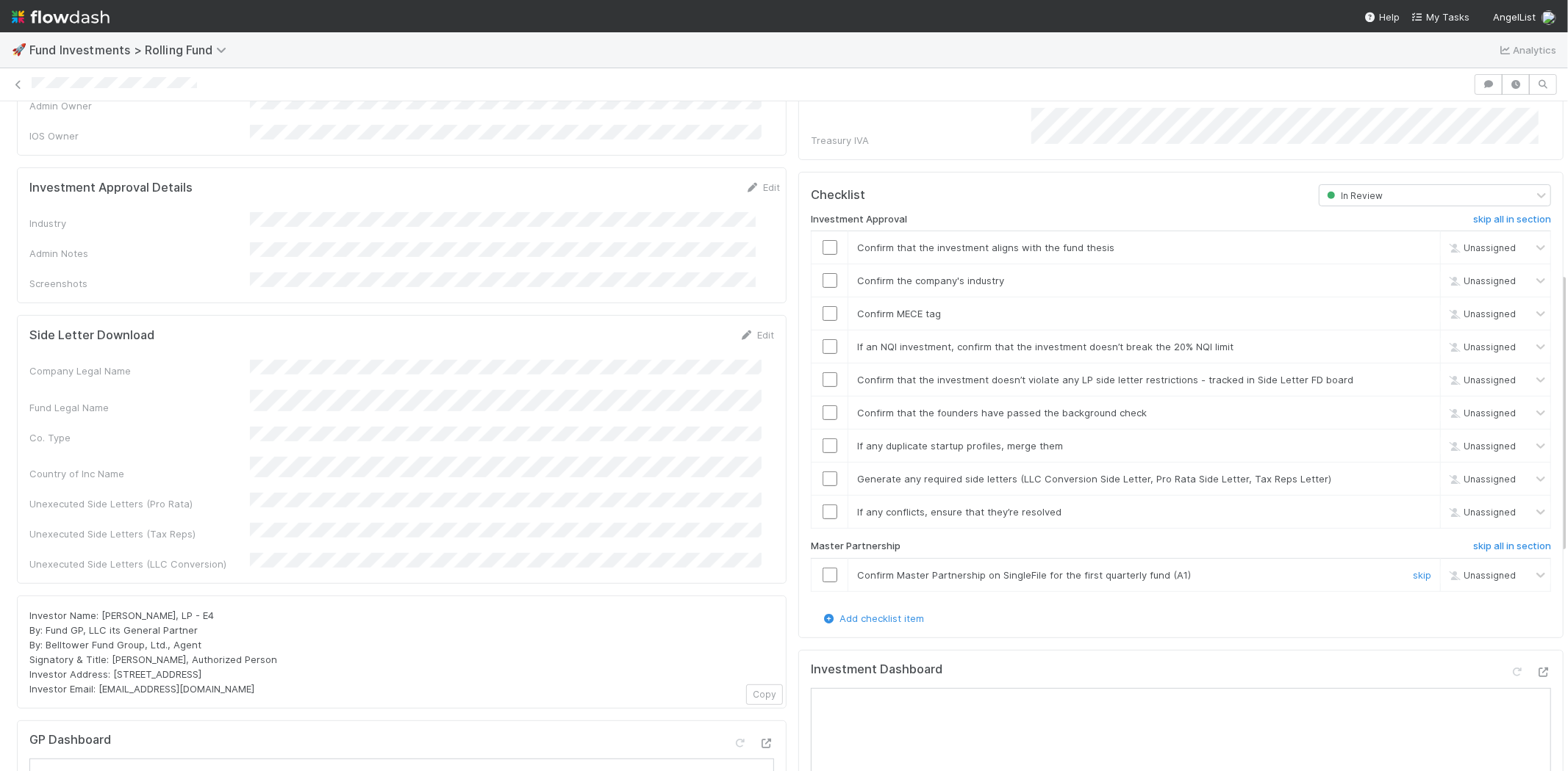
click at [823, 568] on input "checkbox" at bounding box center [830, 575] width 15 height 15
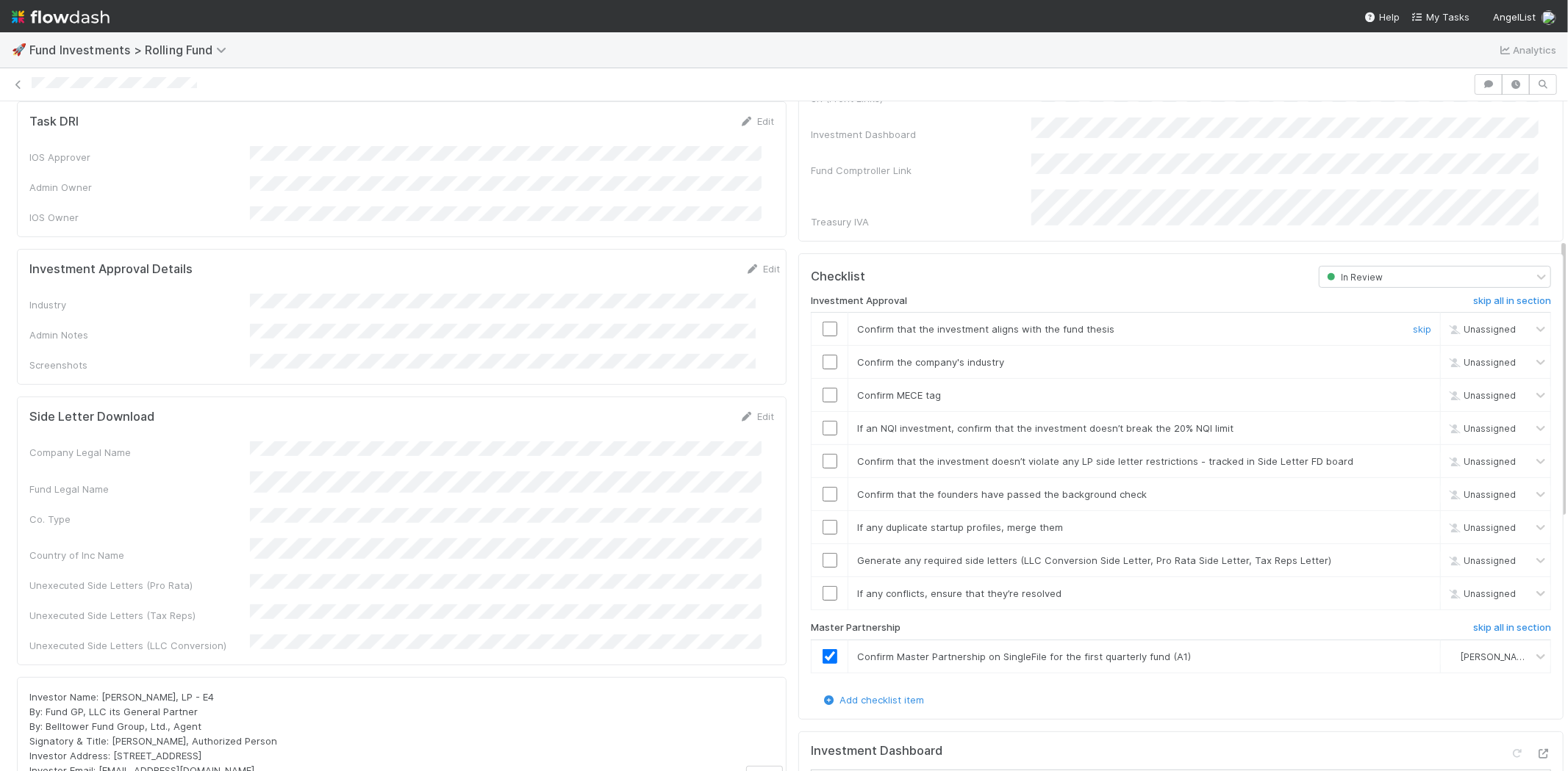
click at [823, 321] on input "checkbox" at bounding box center [830, 329] width 15 height 15
click at [823, 388] on input "checkbox" at bounding box center [830, 395] width 15 height 15
click at [748, 263] on link "Edit" at bounding box center [762, 269] width 35 height 11
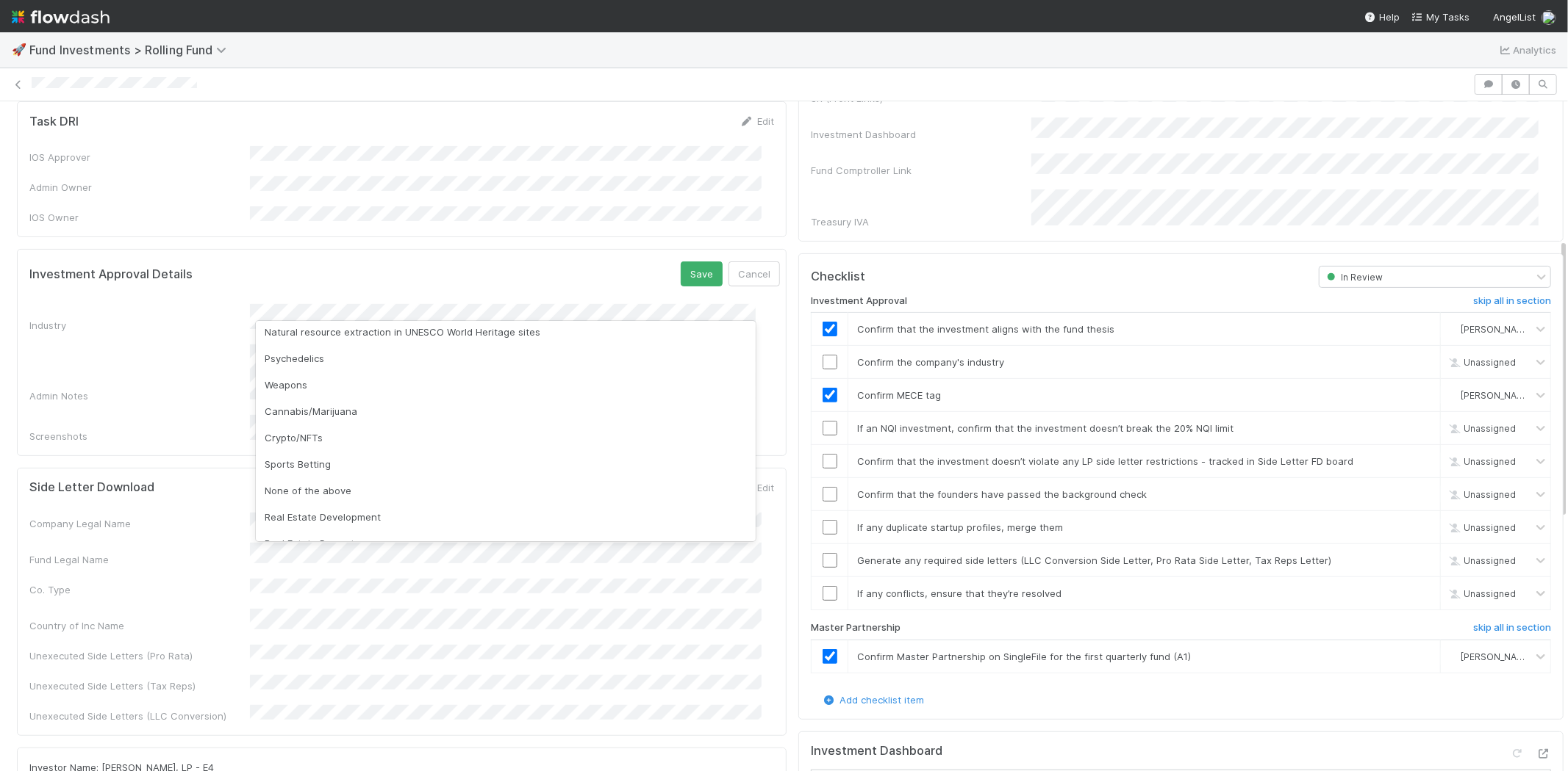
scroll to position [420, 0]
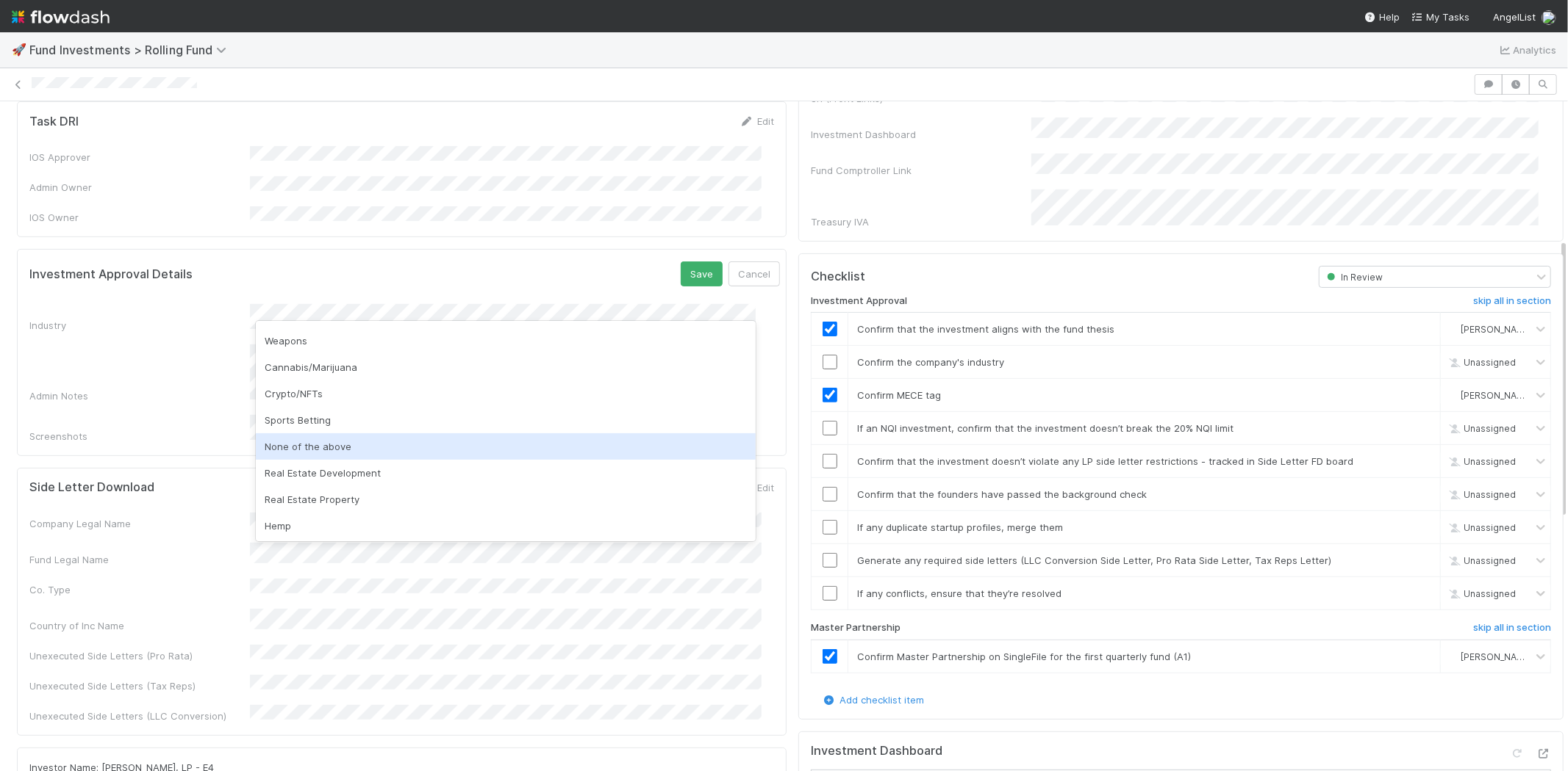
click at [460, 449] on div "None of the above" at bounding box center [506, 446] width 500 height 27
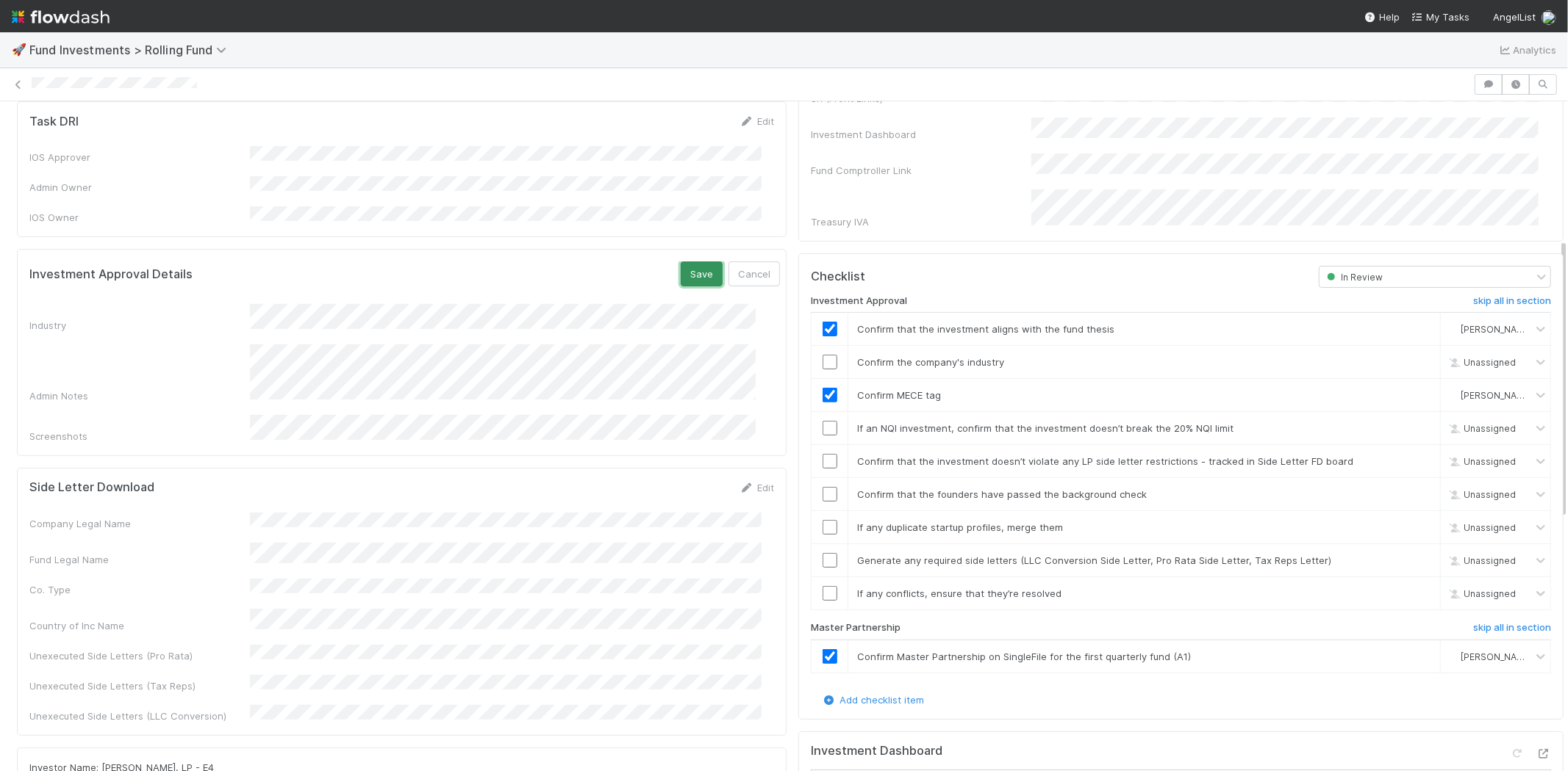
click at [680, 261] on button "Save" at bounding box center [702, 274] width 42 height 25
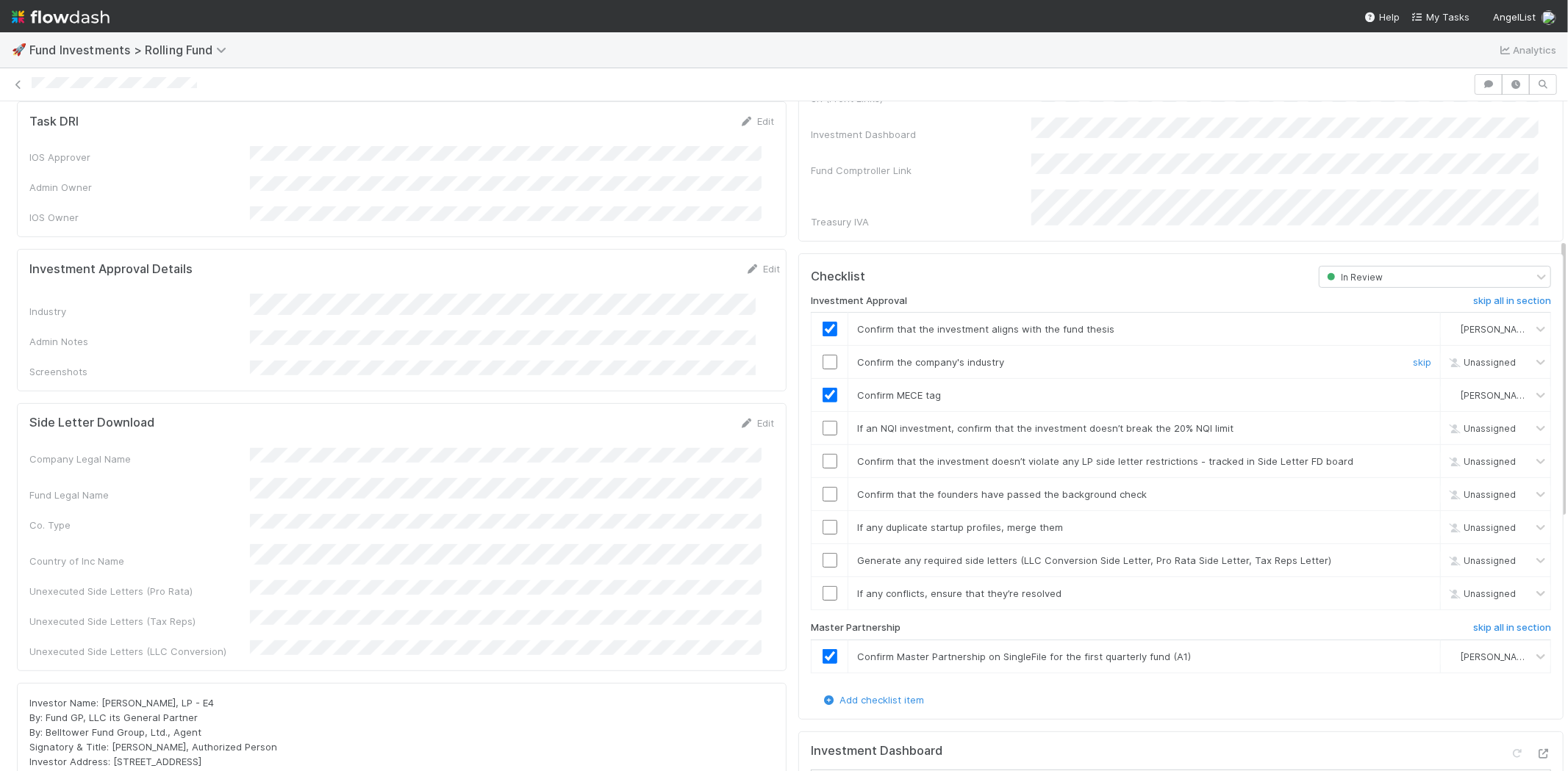
click at [823, 355] on input "checkbox" at bounding box center [830, 362] width 15 height 15
click at [823, 421] on input "checkbox" at bounding box center [830, 429] width 15 height 15
click at [823, 454] on input "checkbox" at bounding box center [830, 461] width 15 height 15
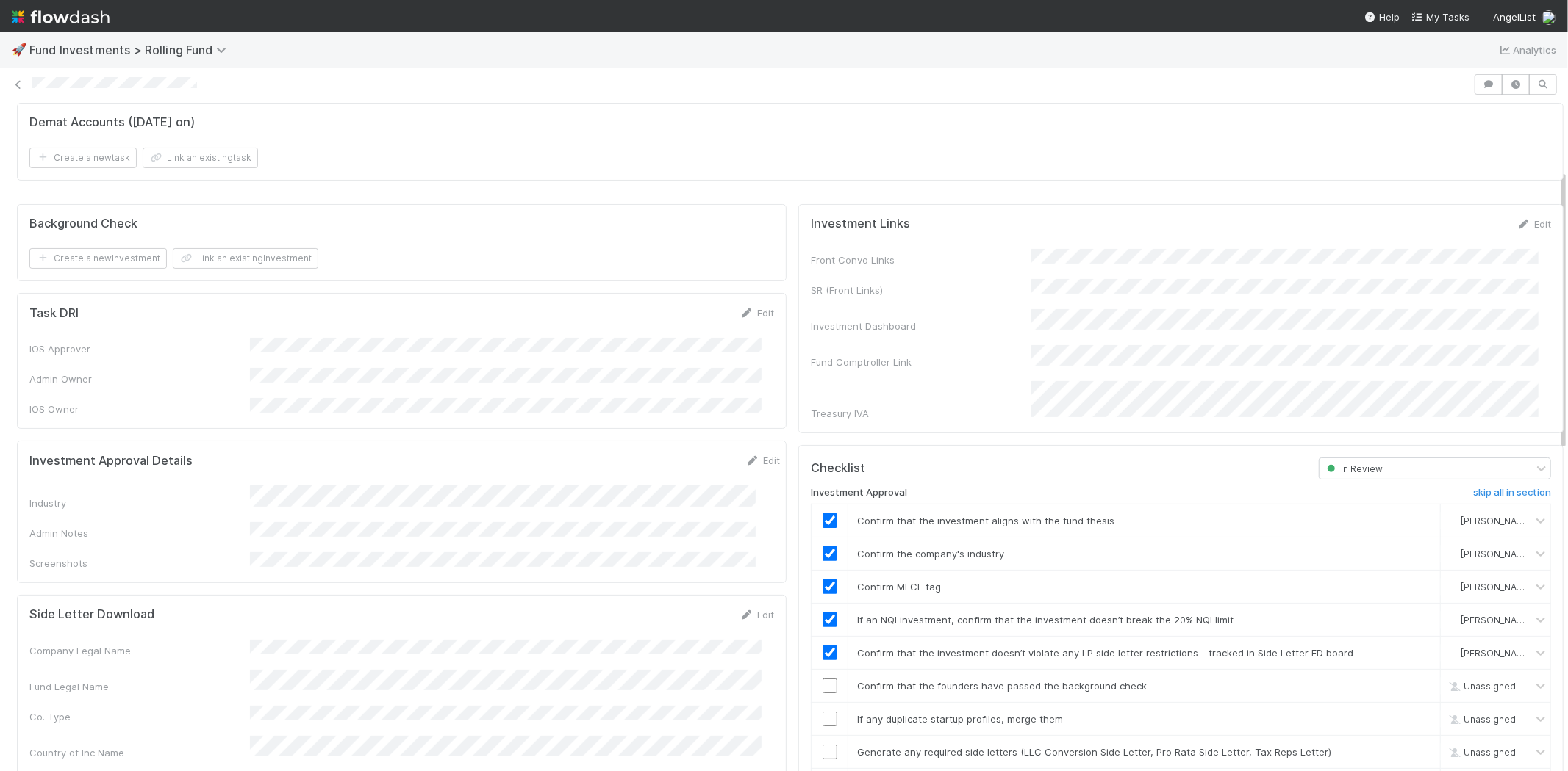
scroll to position [163, 0]
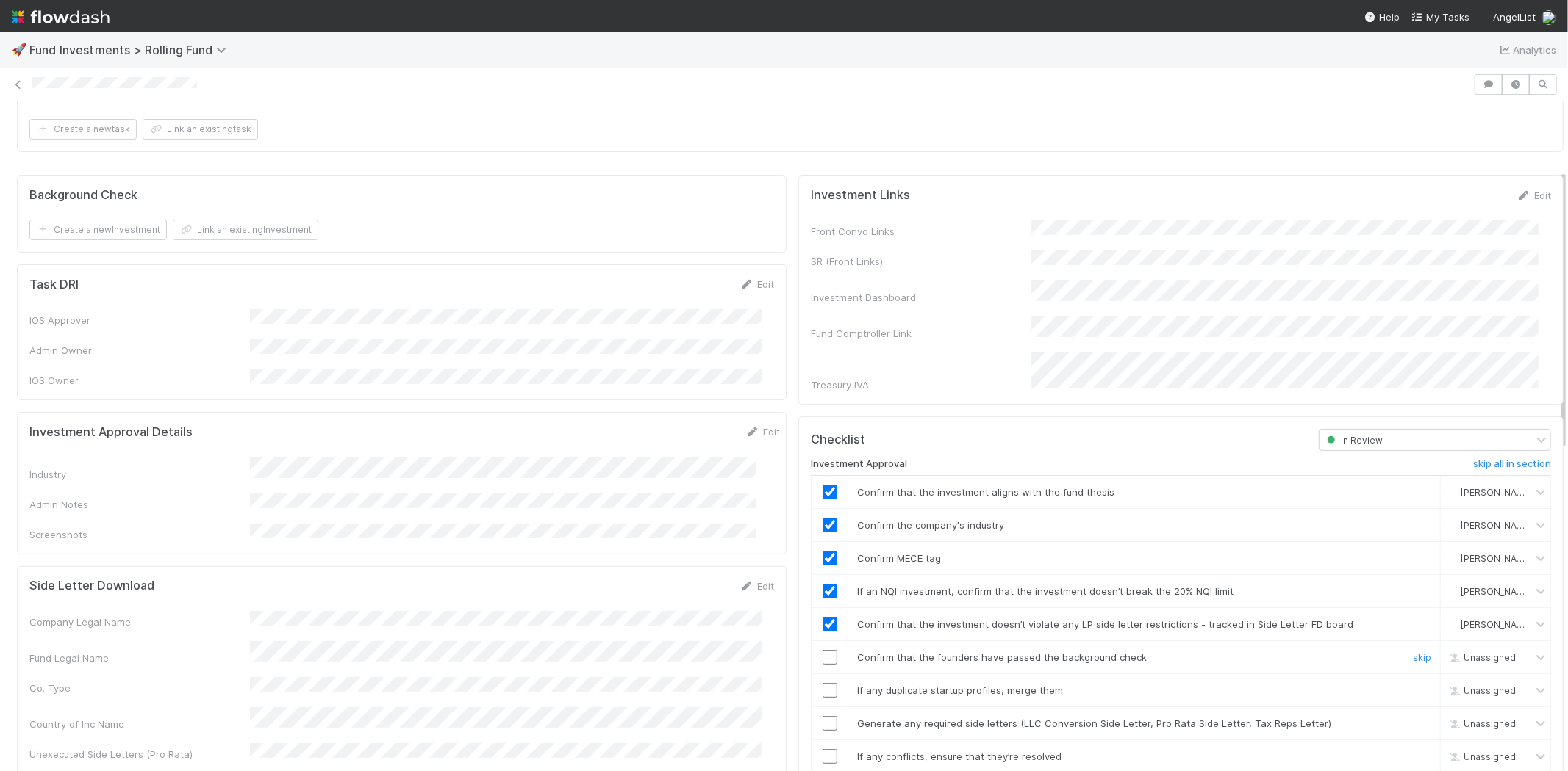
click at [823, 650] on input "checkbox" at bounding box center [830, 657] width 15 height 15
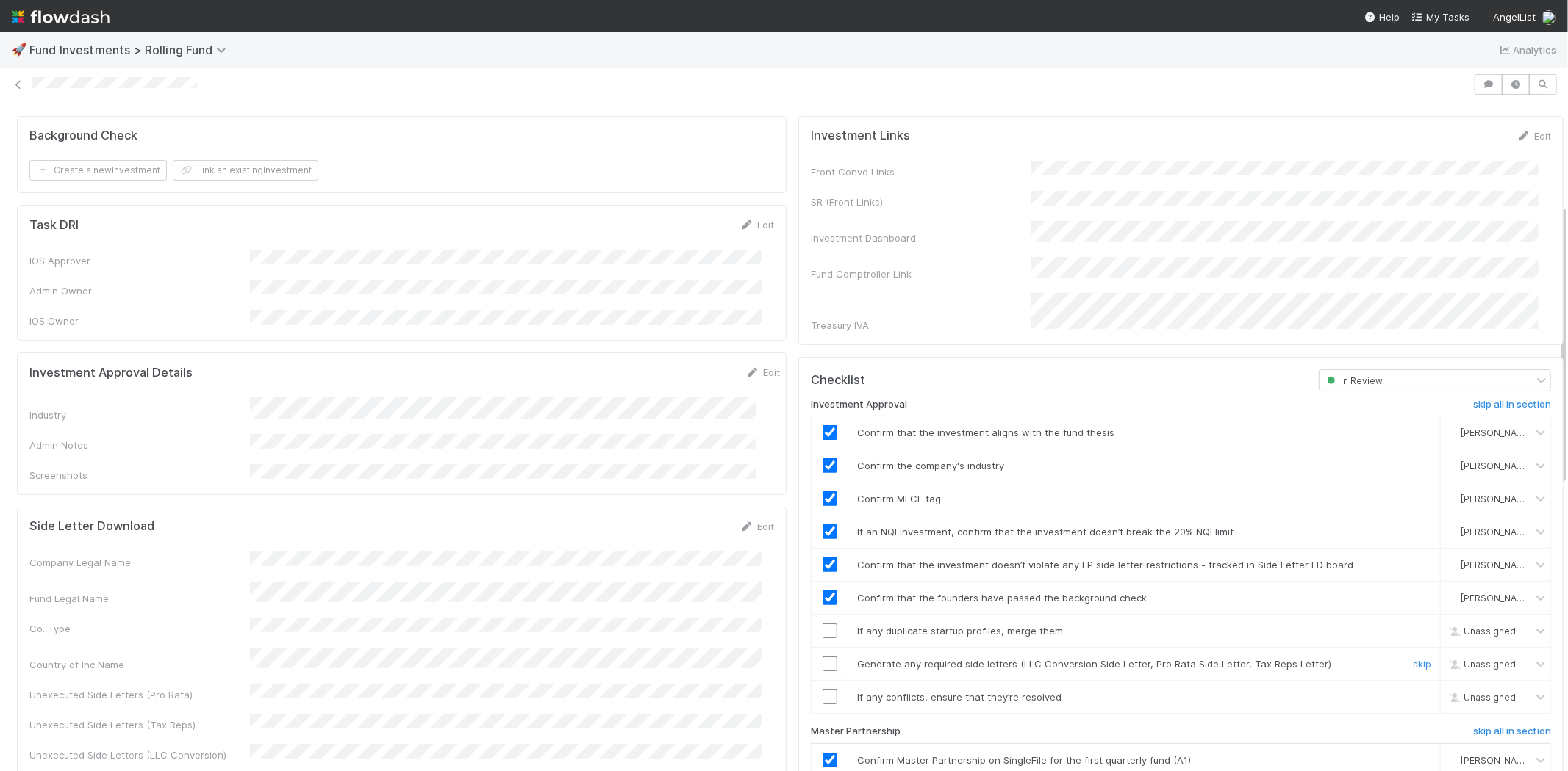
scroll to position [244, 0]
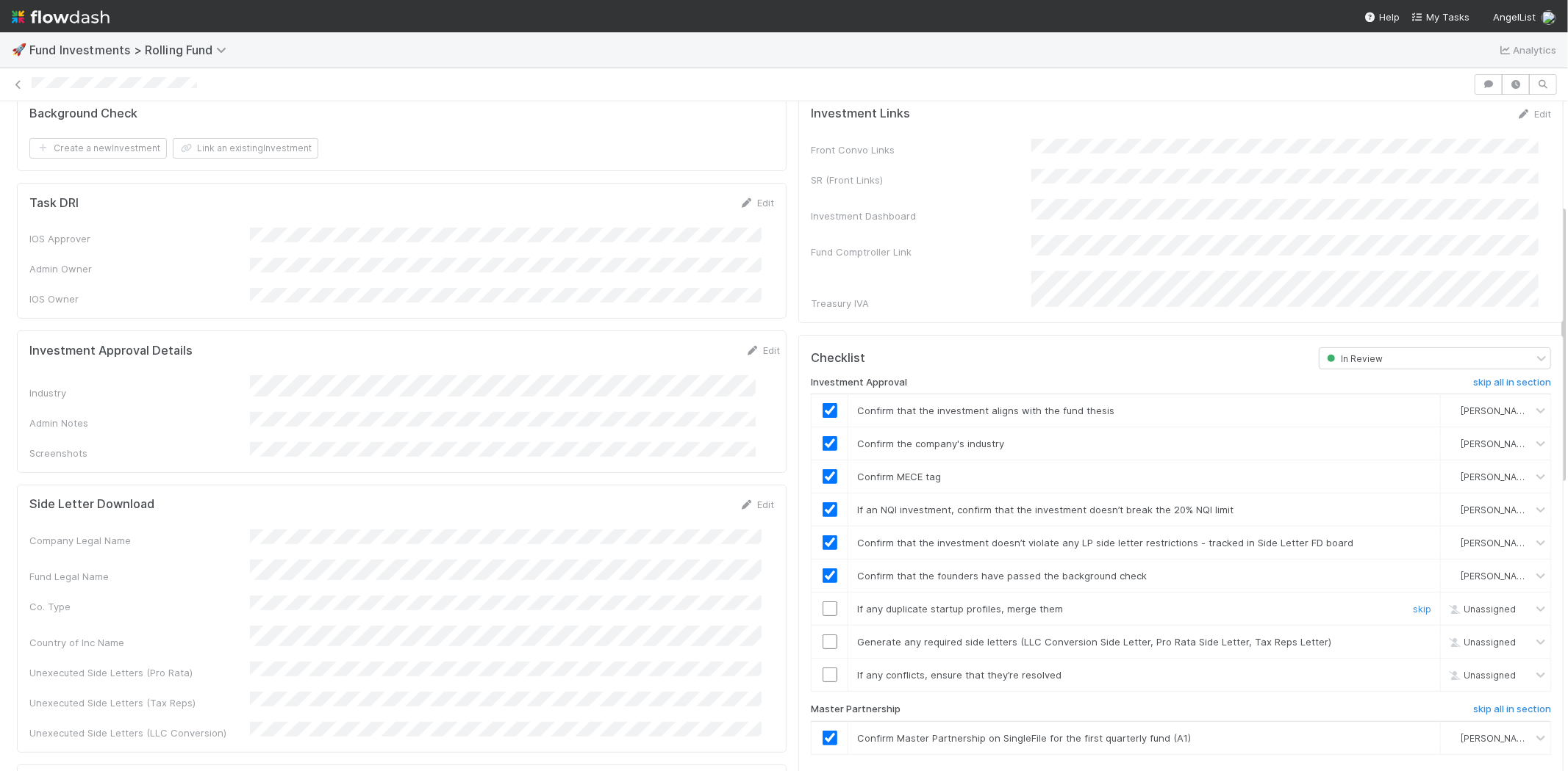
click at [823, 601] on input "checkbox" at bounding box center [830, 609] width 15 height 15
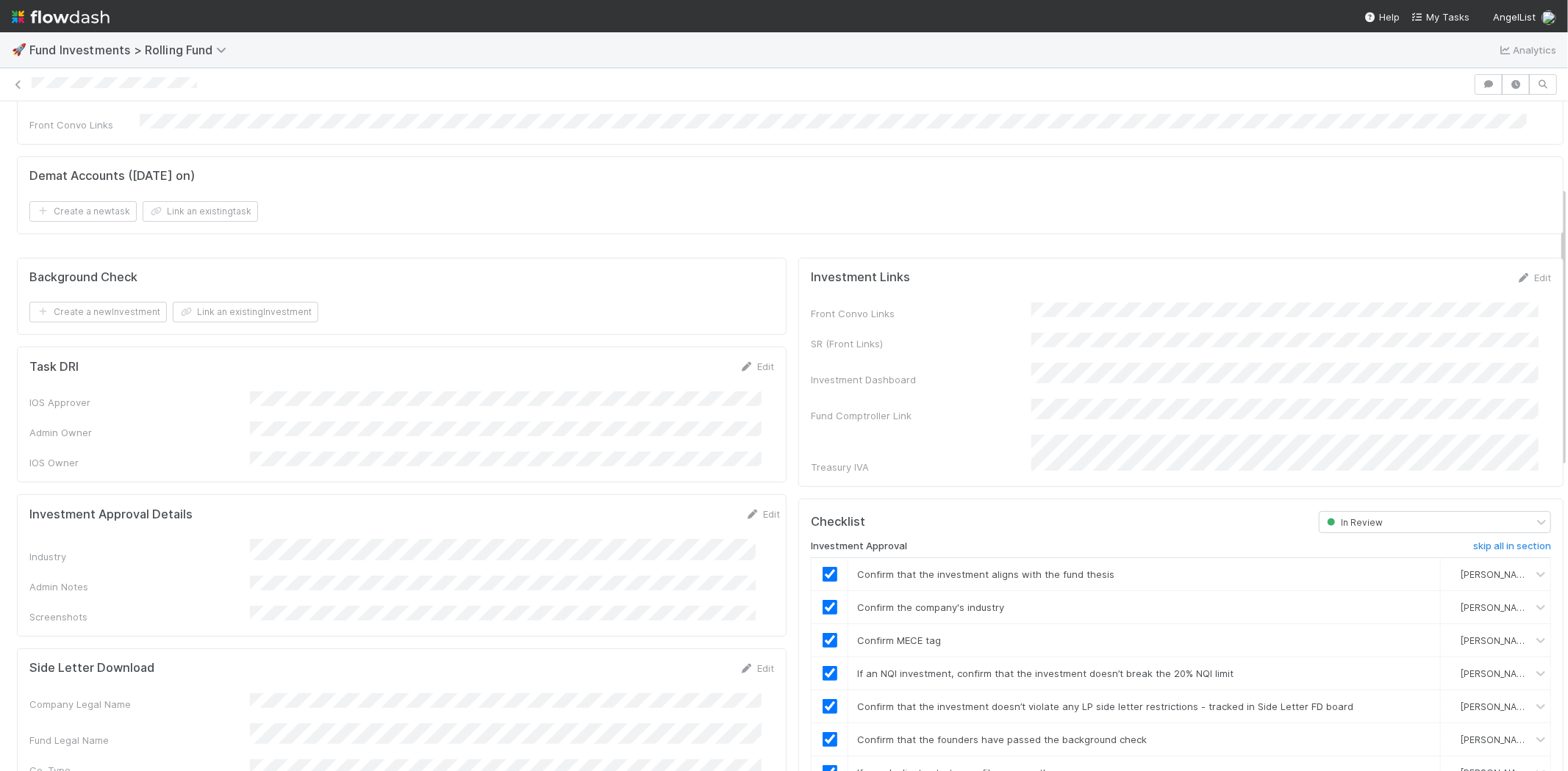
scroll to position [0, 0]
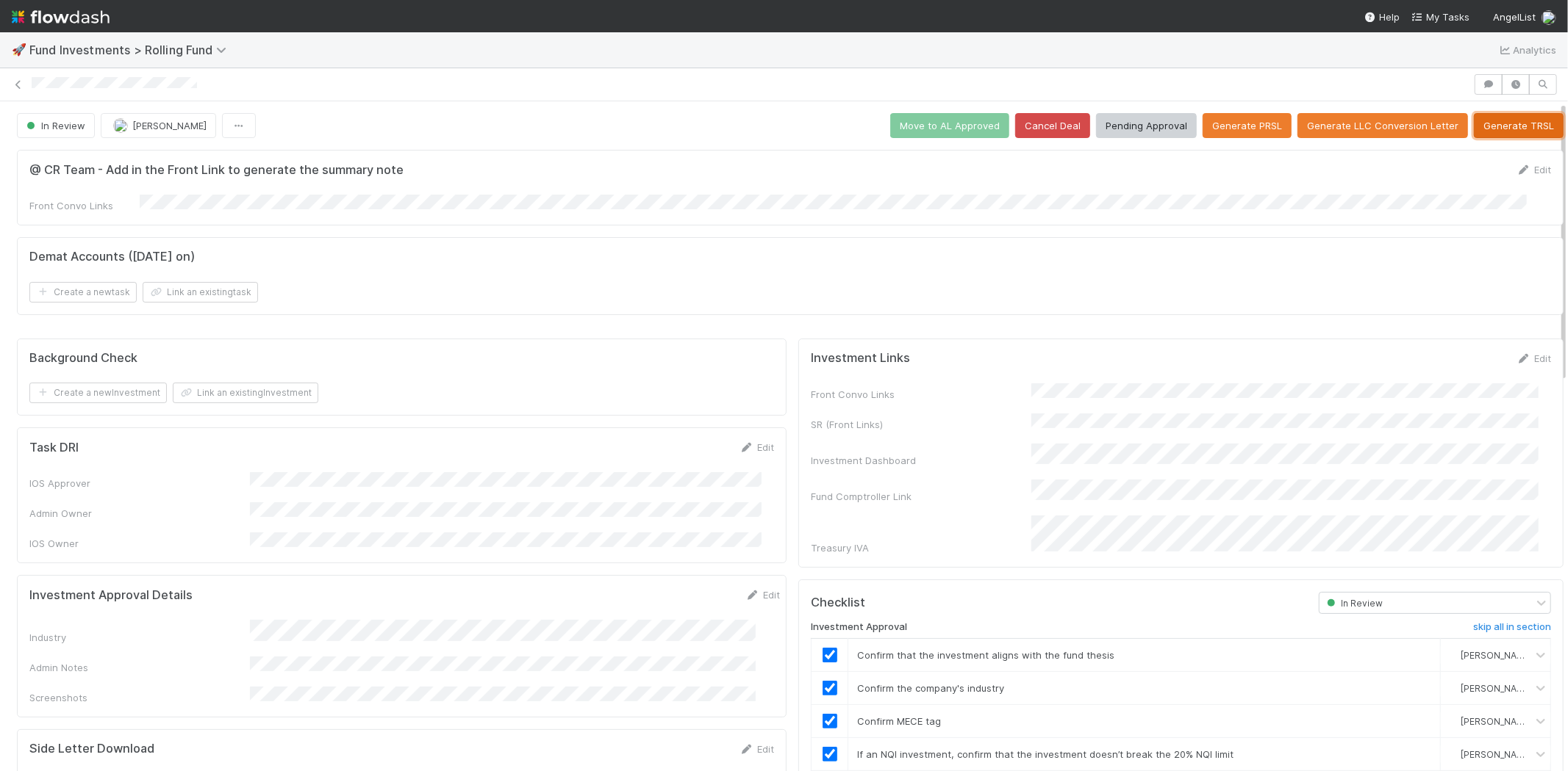
click at [1482, 128] on button "Generate TRSL" at bounding box center [1518, 125] width 89 height 25
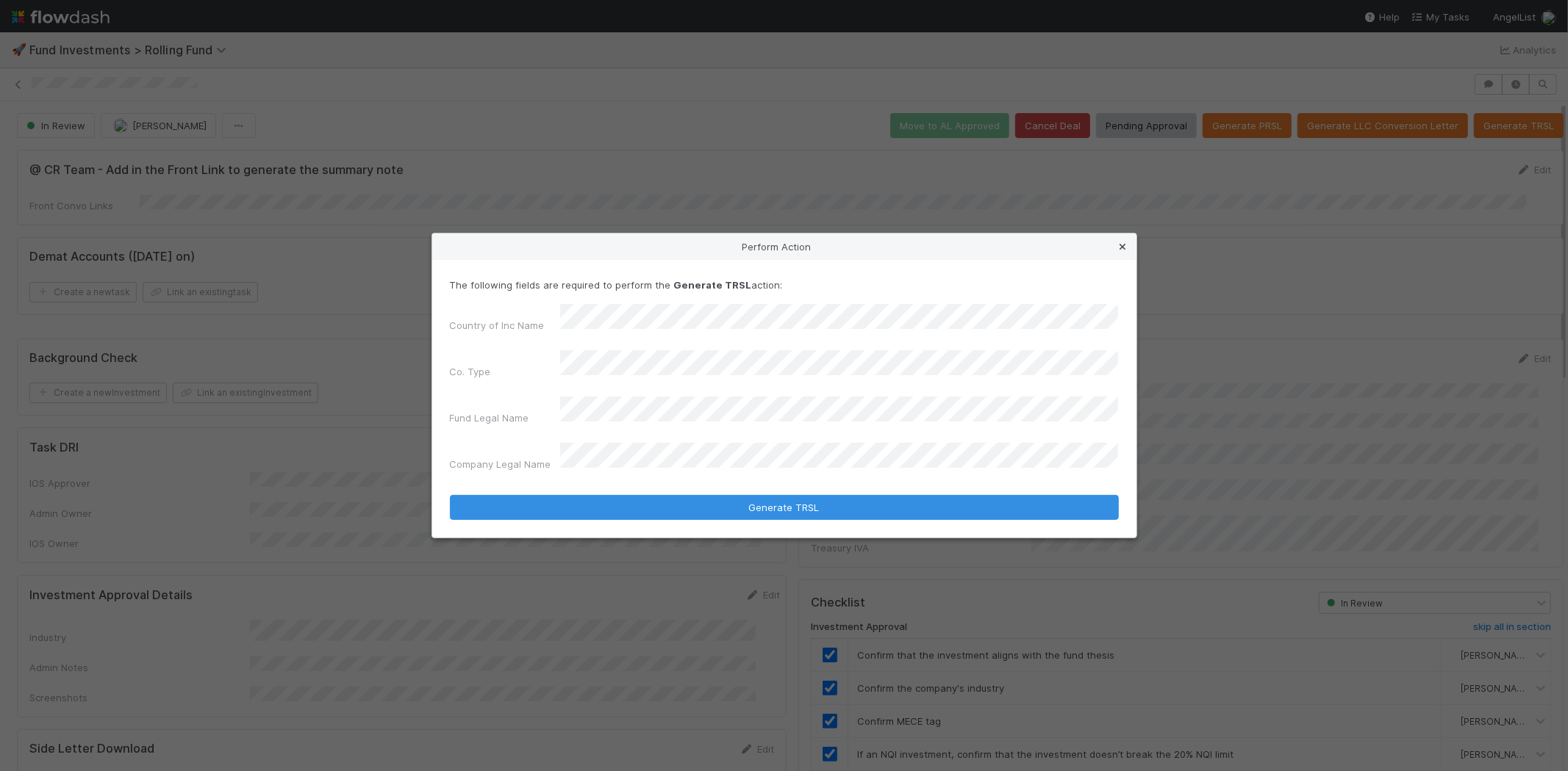
click at [1121, 252] on icon at bounding box center [1123, 248] width 15 height 10
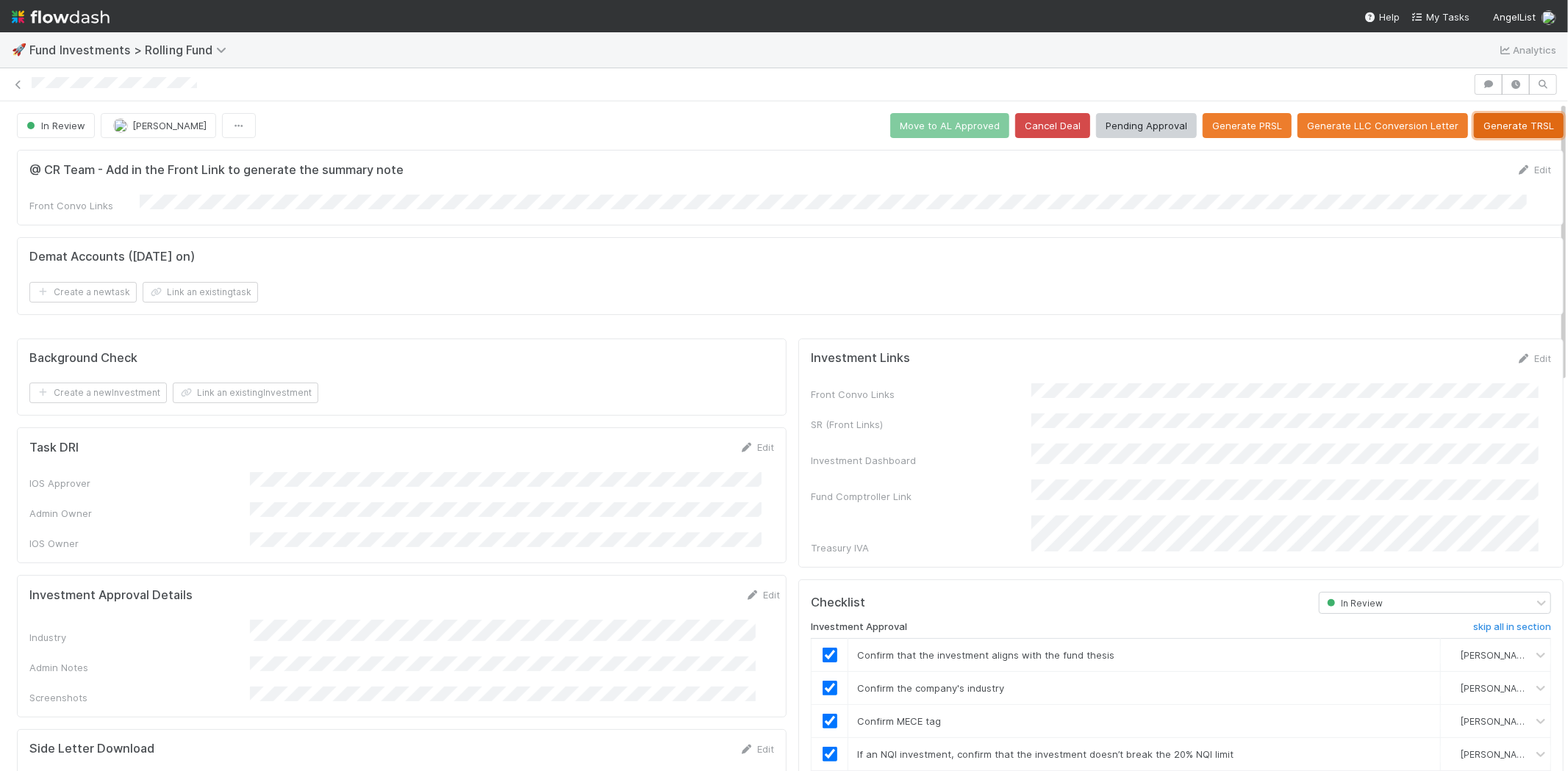
click at [1491, 115] on button "Generate TRSL" at bounding box center [1518, 125] width 89 height 25
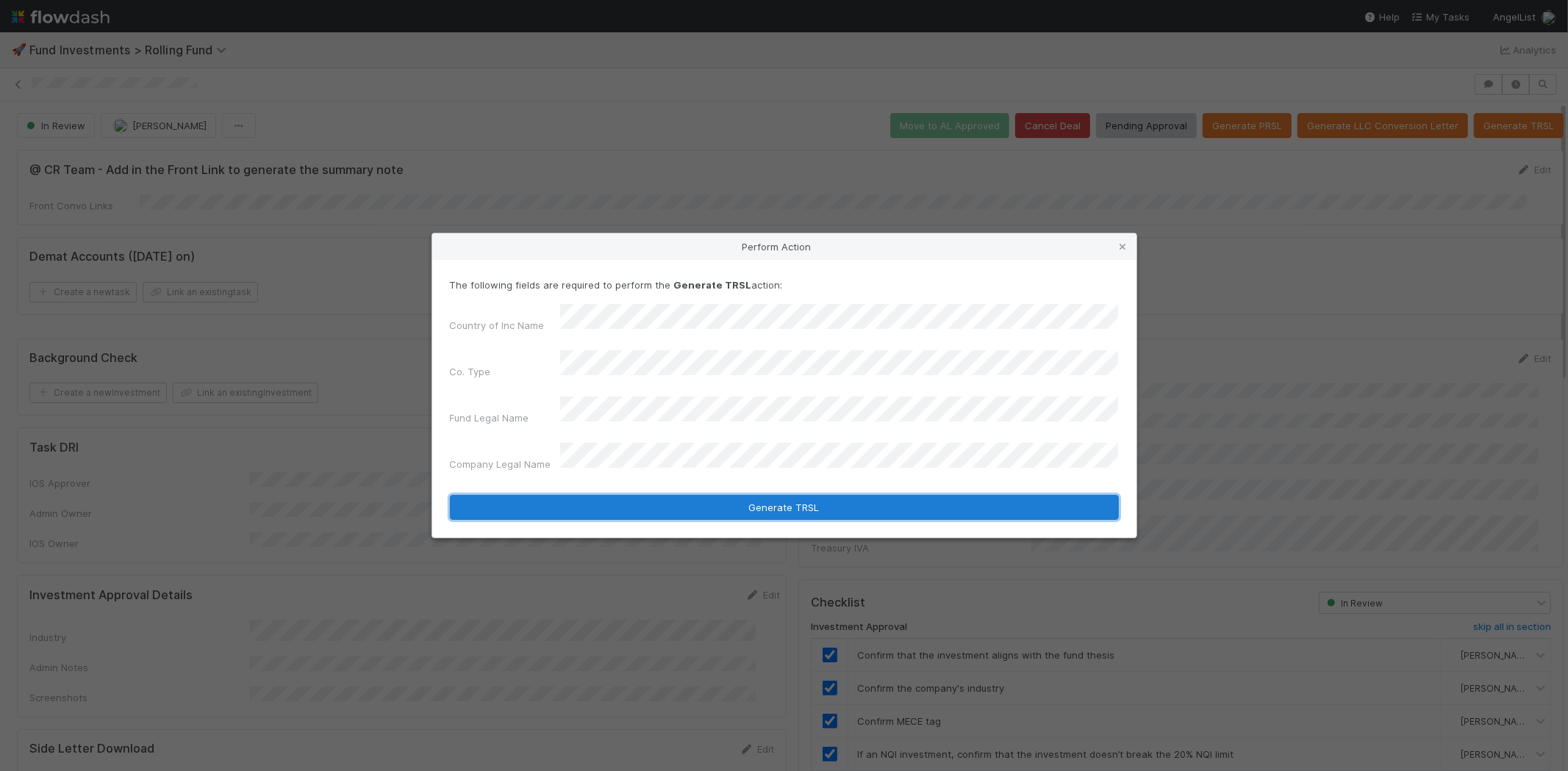
click at [792, 495] on button "Generate TRSL" at bounding box center [784, 507] width 669 height 25
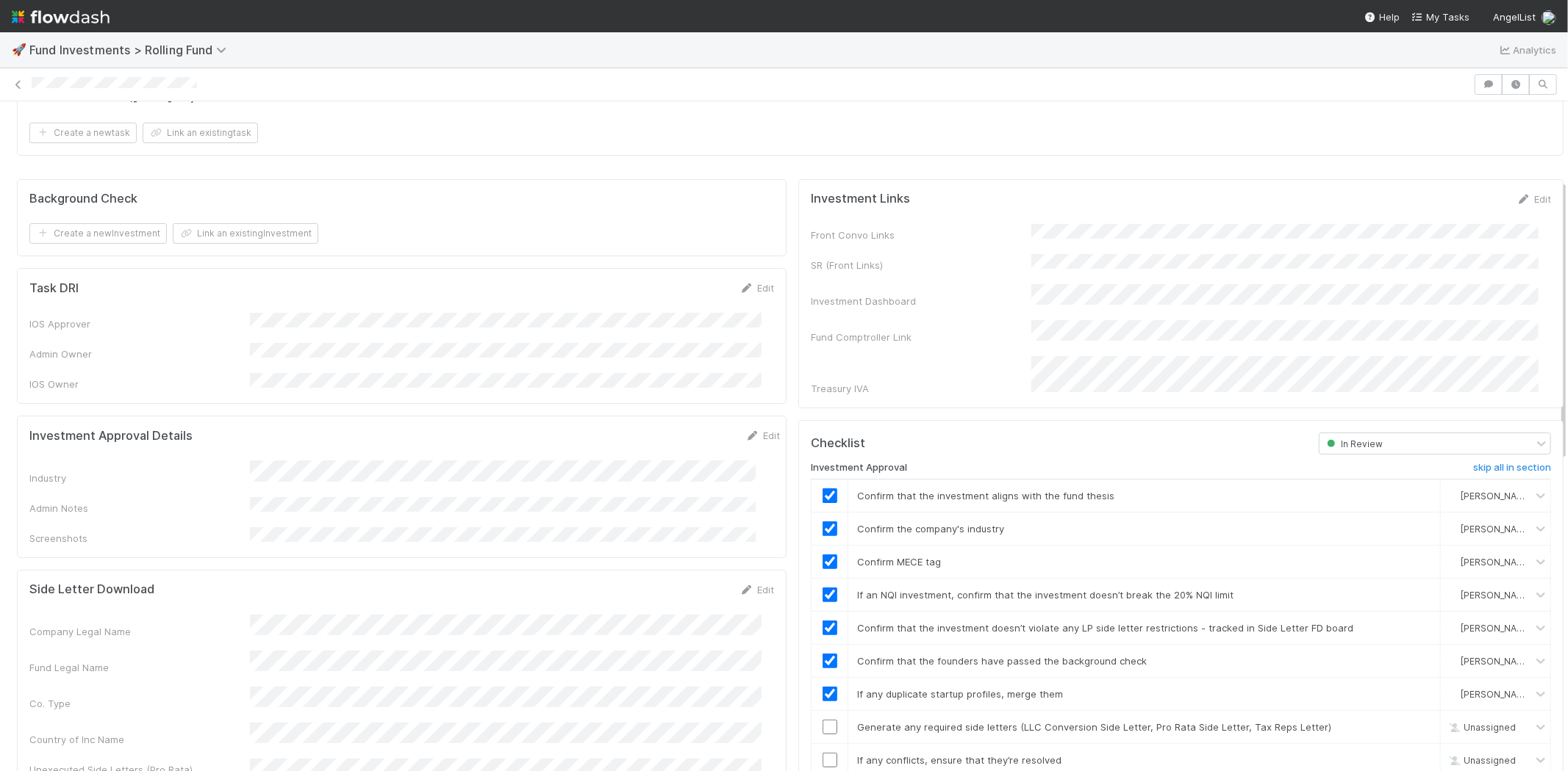
scroll to position [244, 0]
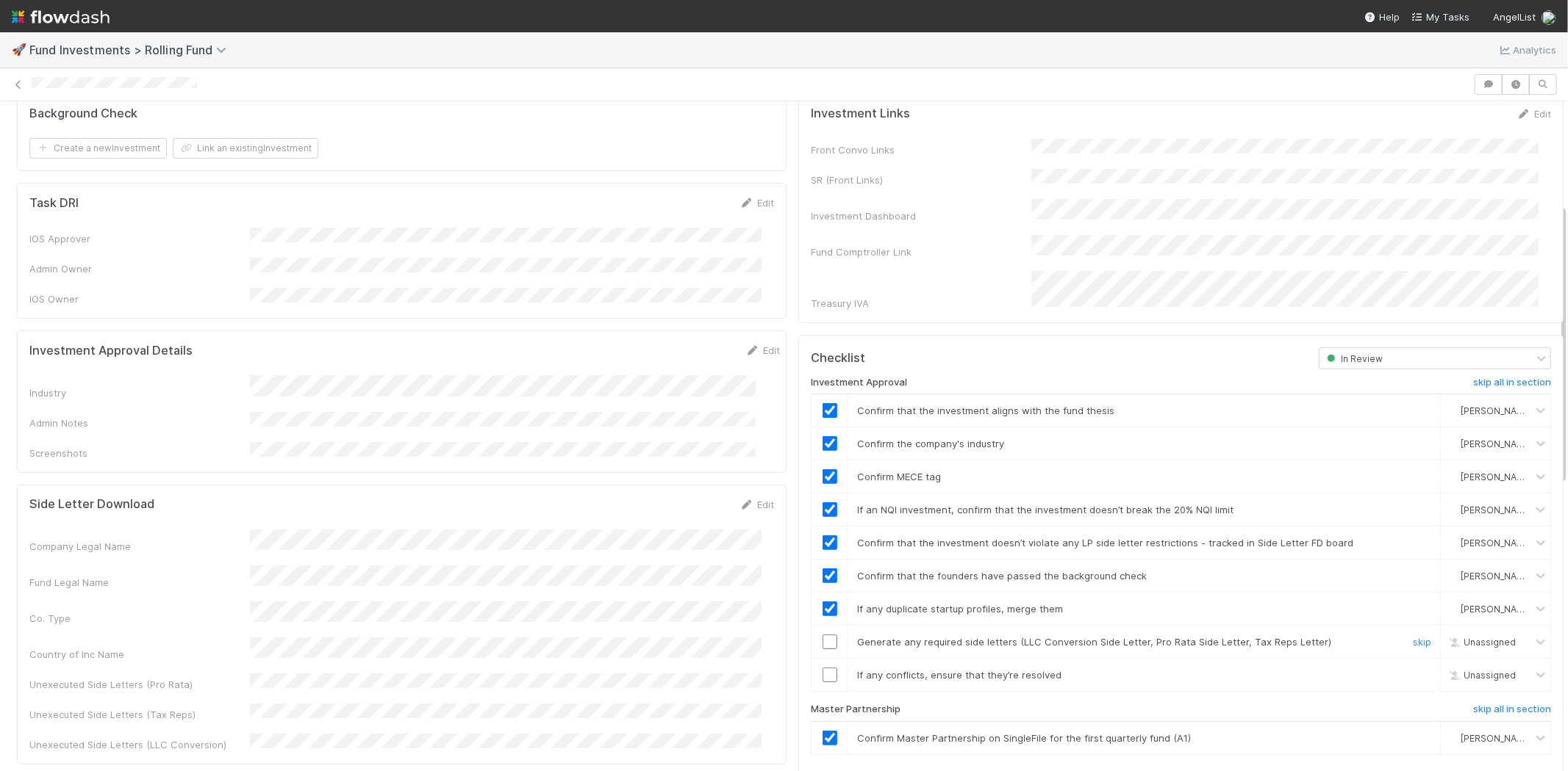
click at [823, 635] on input "checkbox" at bounding box center [830, 642] width 15 height 15
click at [823, 668] on input "checkbox" at bounding box center [830, 675] width 15 height 15
checkbox input "true"
drag, startPoint x: 819, startPoint y: 642, endPoint x: 870, endPoint y: 644, distance: 51.0
click at [823, 668] on input "checkbox" at bounding box center [830, 675] width 15 height 15
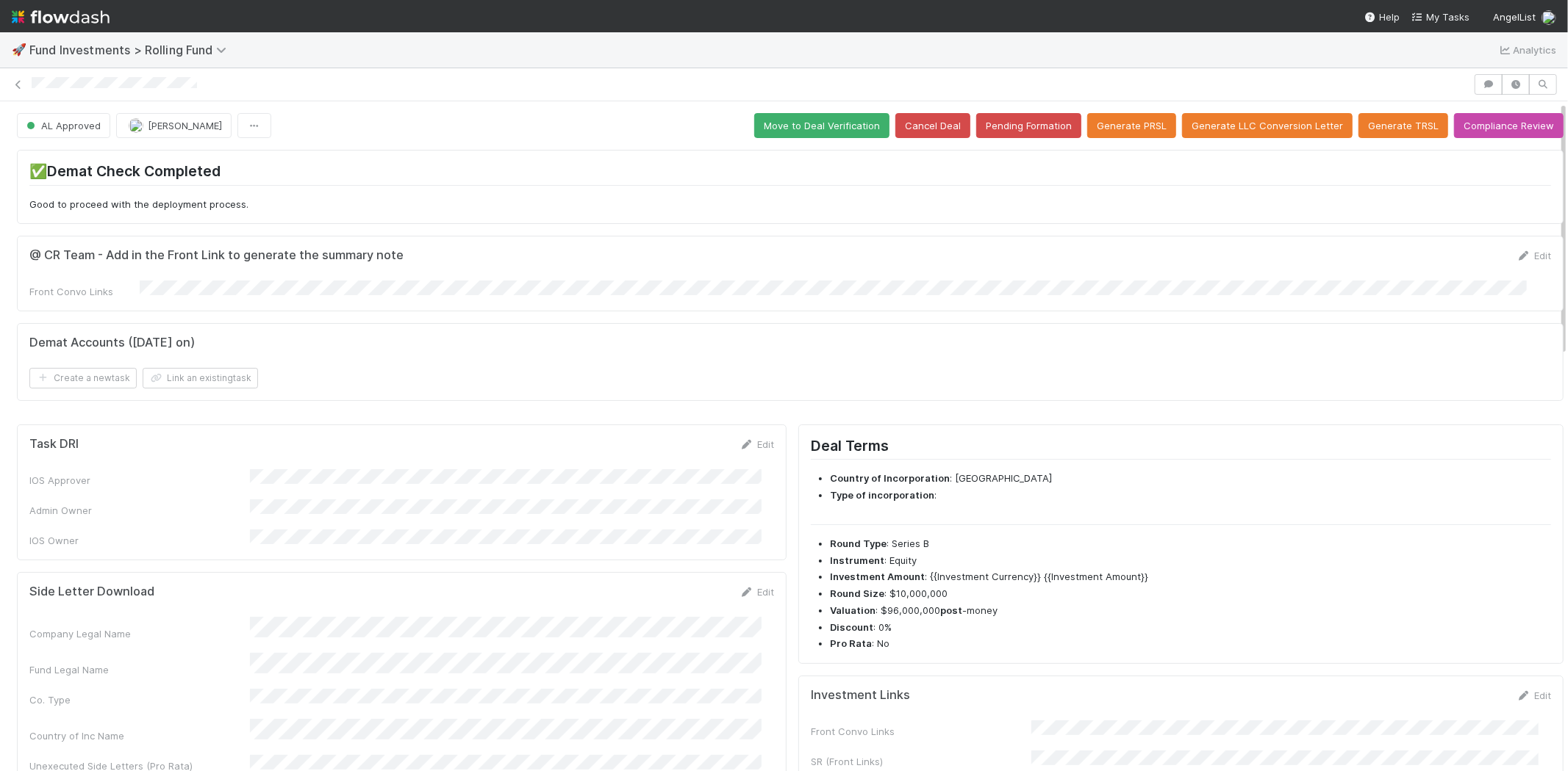
scroll to position [0, 0]
drag, startPoint x: 210, startPoint y: 85, endPoint x: 28, endPoint y: 97, distance: 182.4
click at [28, 97] on div at bounding box center [784, 84] width 1568 height 33
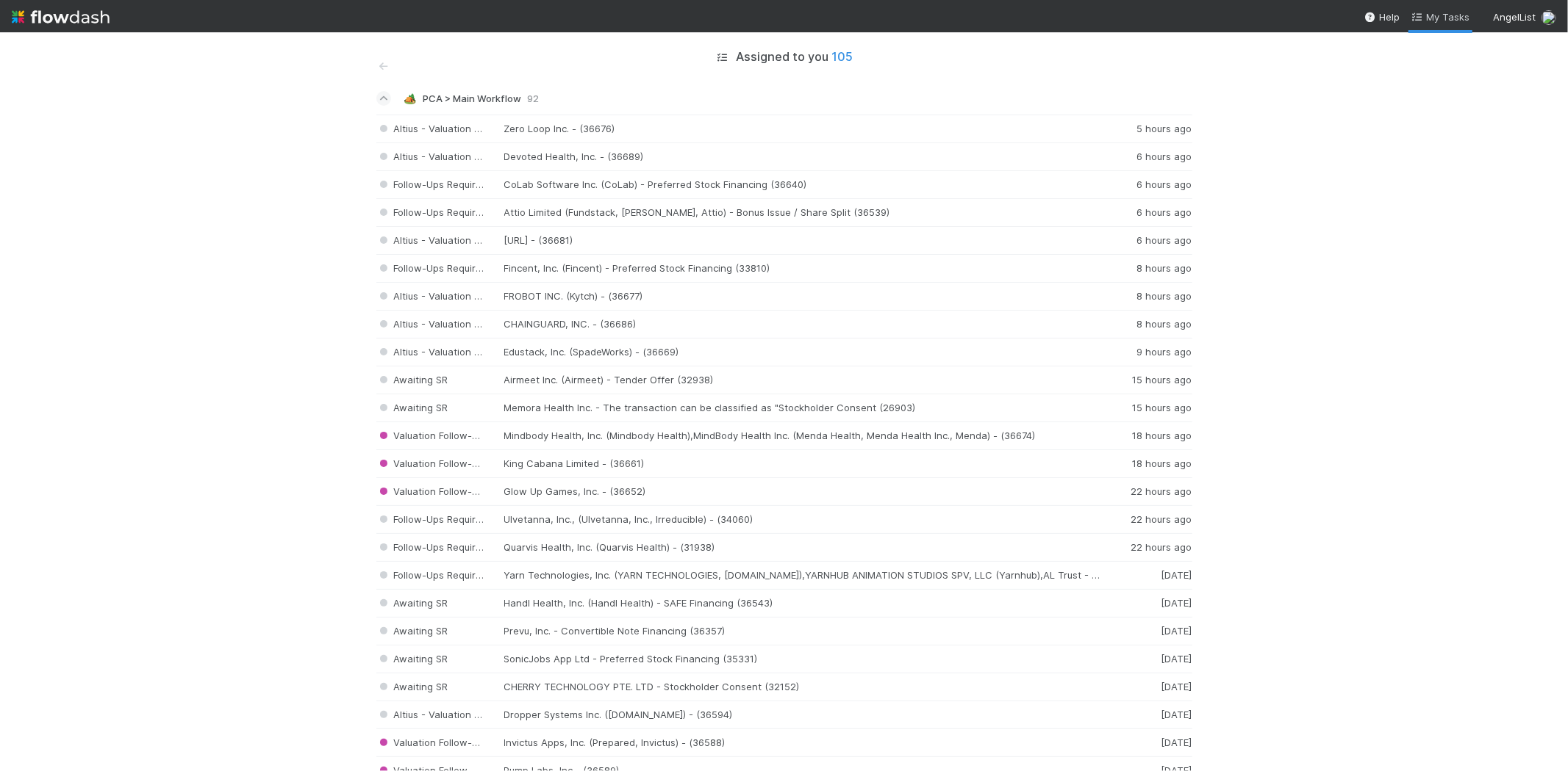
scroll to position [2351, 0]
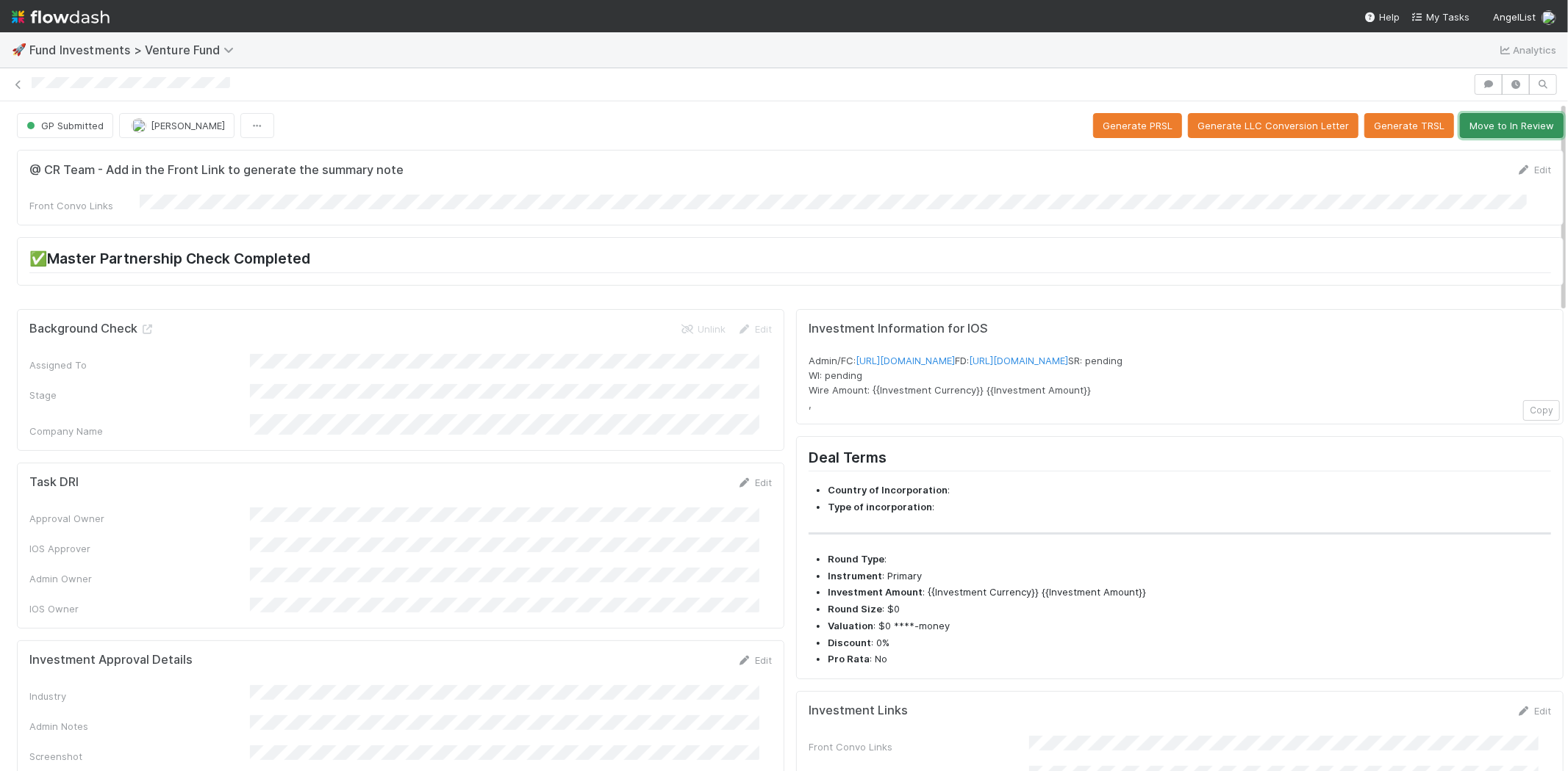
click at [1515, 121] on button "Move to In Review" at bounding box center [1512, 125] width 104 height 25
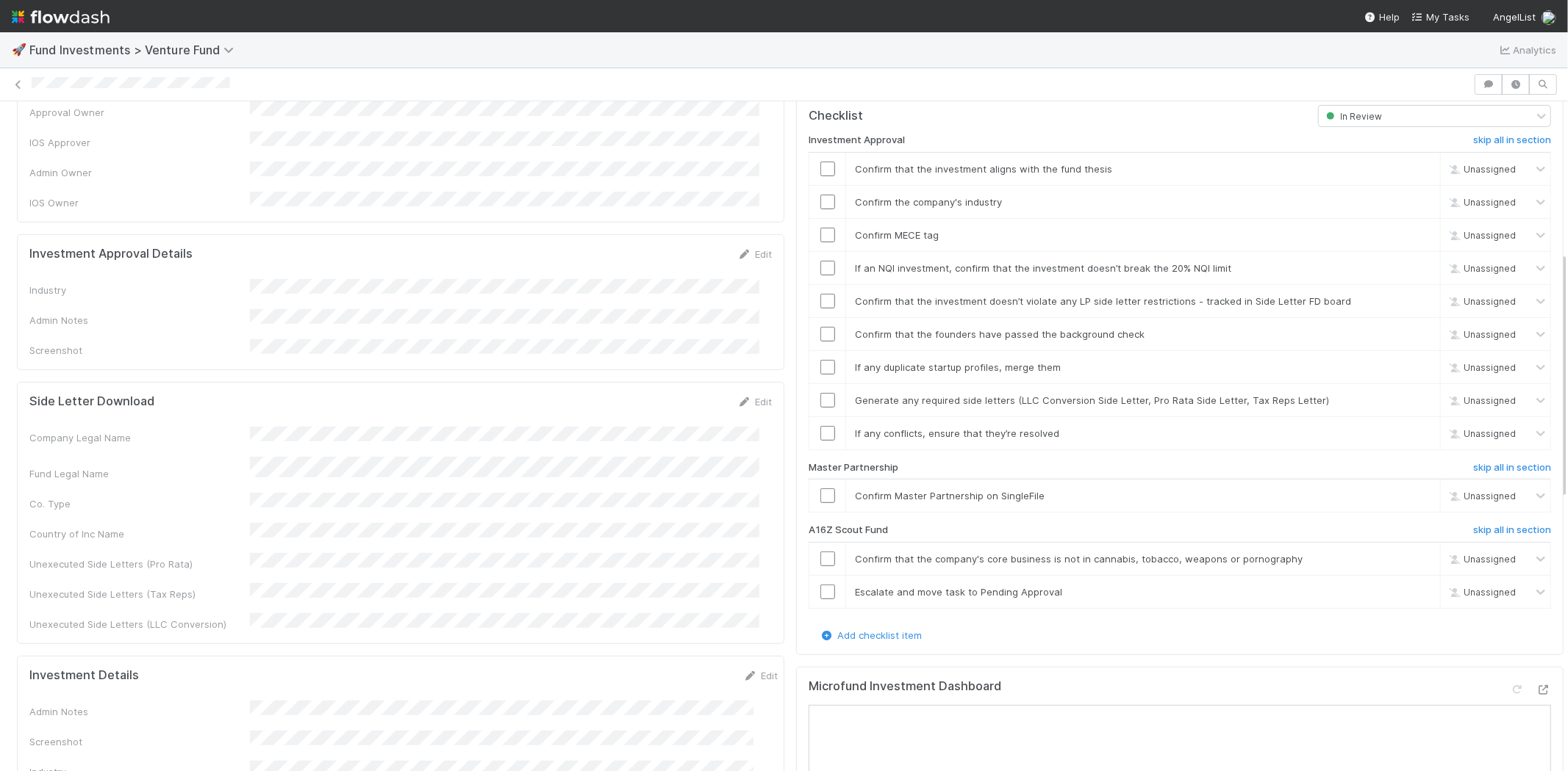
scroll to position [407, 0]
click at [1484, 523] on h6 "skip all in section" at bounding box center [1512, 528] width 78 height 11
click at [338, 455] on div "Fund Legal Name" at bounding box center [400, 467] width 742 height 24
copy div
click at [820, 487] on input "checkbox" at bounding box center [827, 494] width 15 height 15
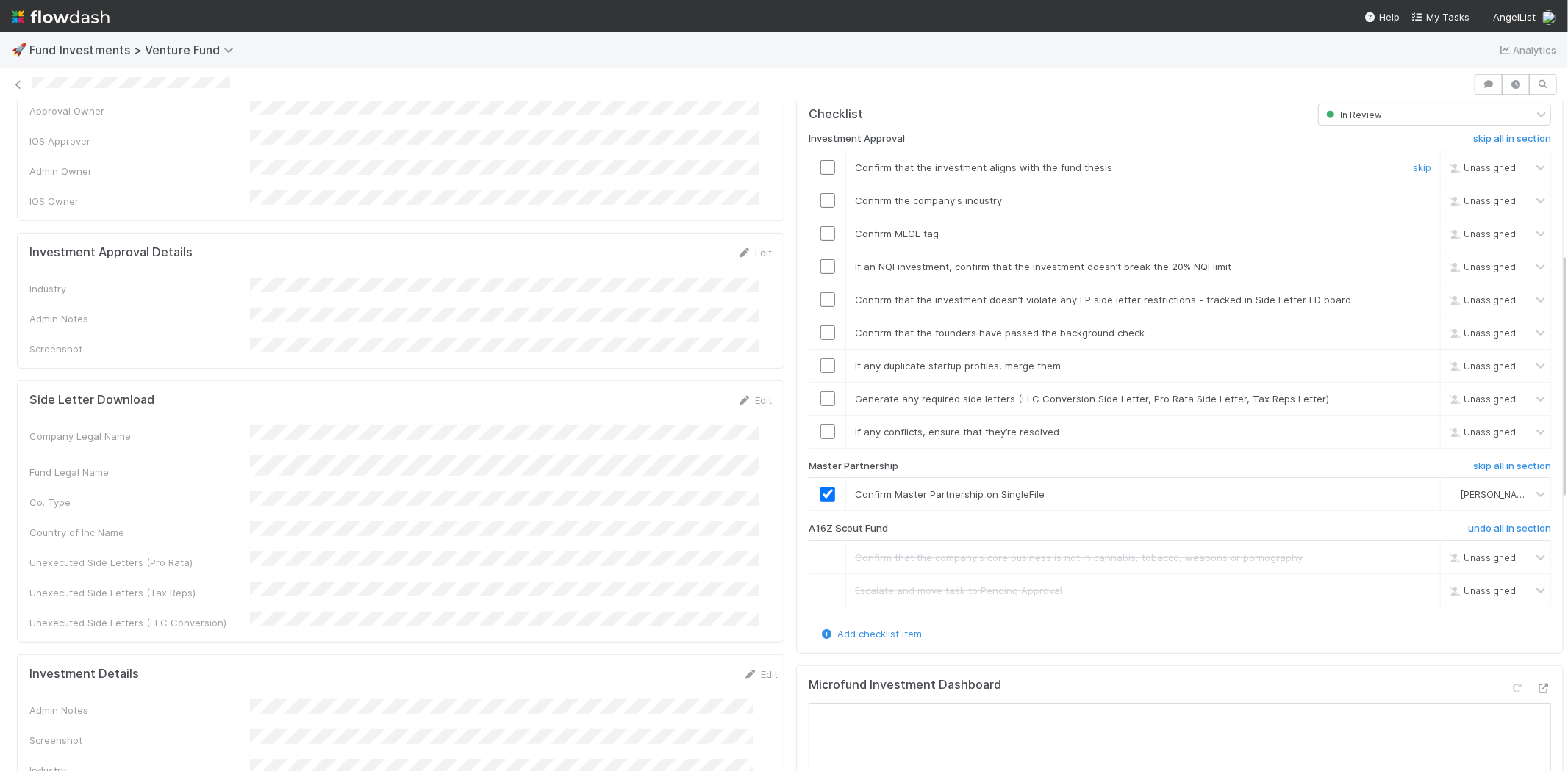
click at [820, 160] on input "checkbox" at bounding box center [827, 167] width 15 height 15
click at [748, 247] on link "Edit" at bounding box center [754, 252] width 35 height 11
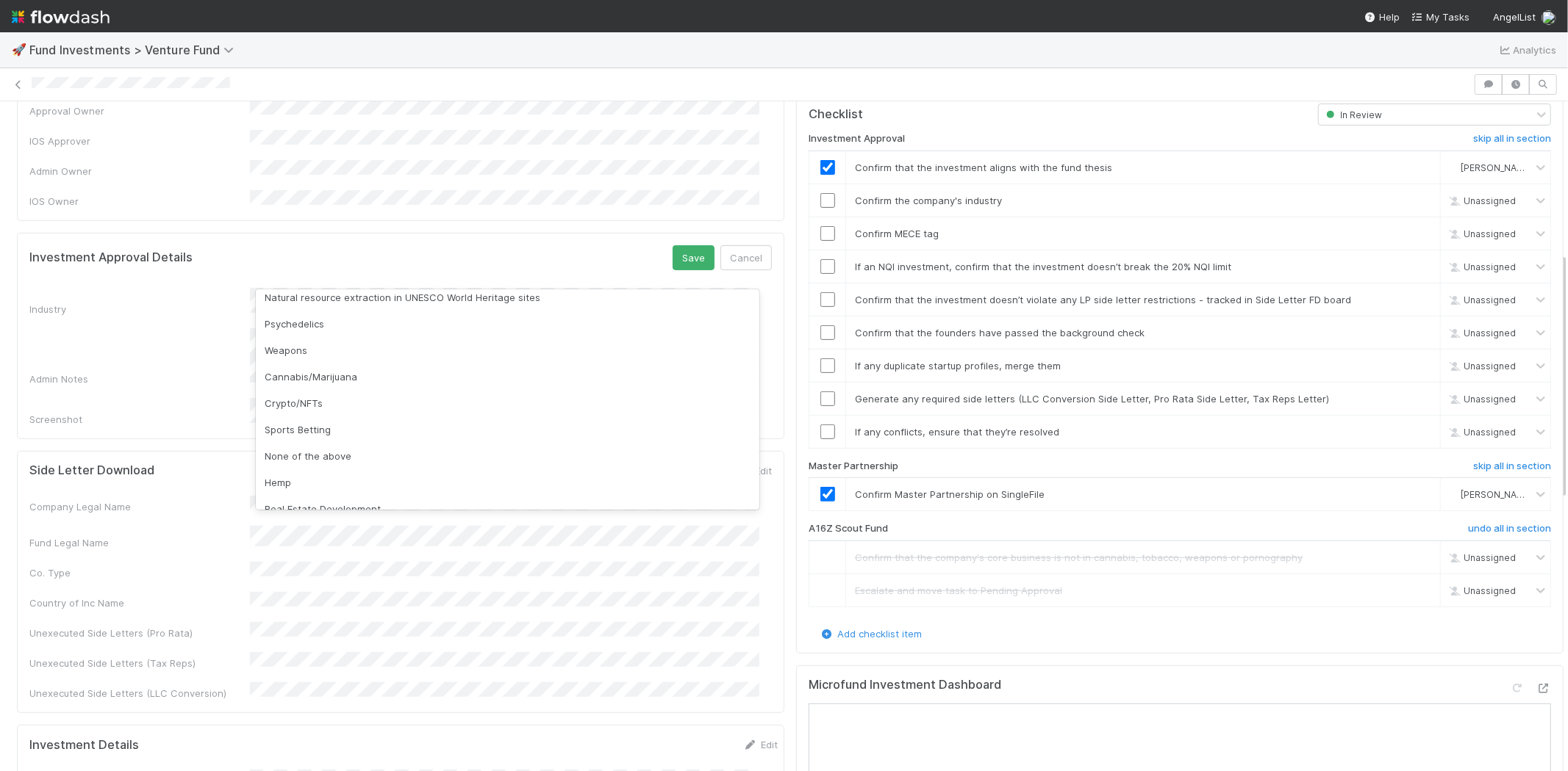
scroll to position [420, 0]
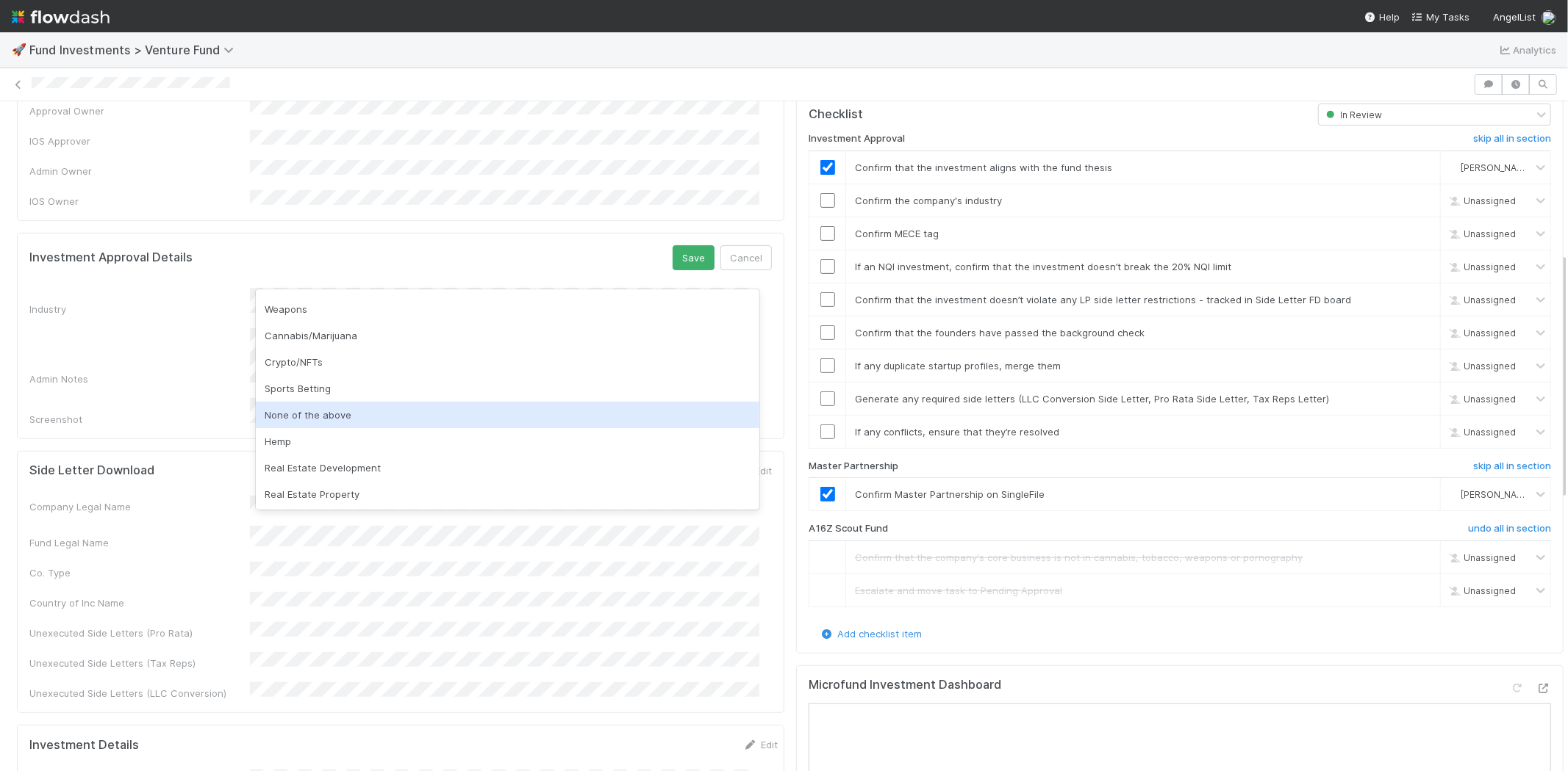
click at [546, 415] on div "None of the above" at bounding box center [508, 415] width 503 height 27
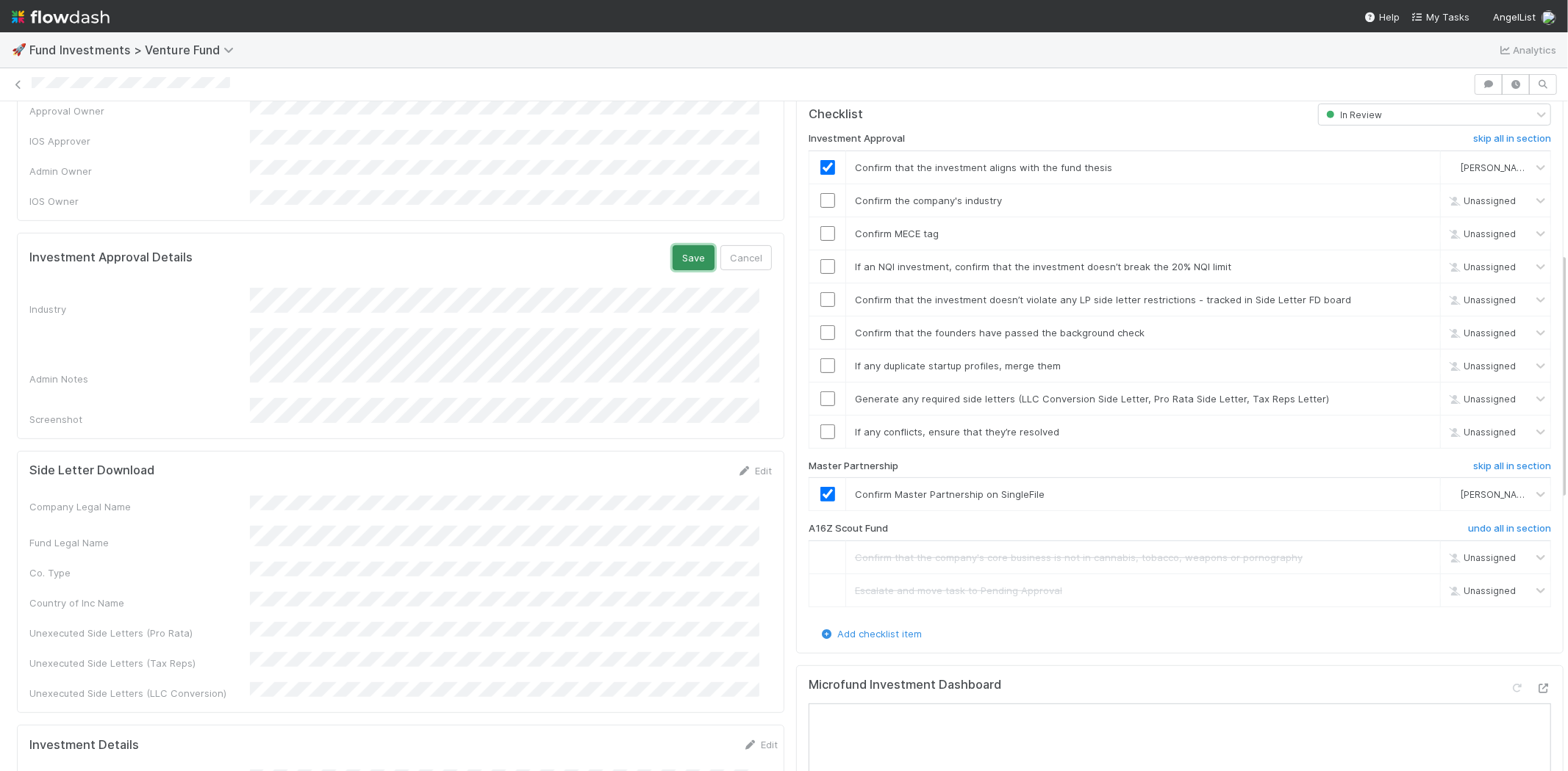
click at [673, 245] on button "Save" at bounding box center [693, 257] width 42 height 25
click at [820, 193] on input "checkbox" at bounding box center [827, 200] width 15 height 15
drag, startPoint x: 810, startPoint y: 213, endPoint x: 869, endPoint y: 213, distance: 59.0
click at [820, 226] on input "checkbox" at bounding box center [827, 234] width 15 height 15
click at [820, 260] on input "checkbox" at bounding box center [827, 267] width 15 height 15
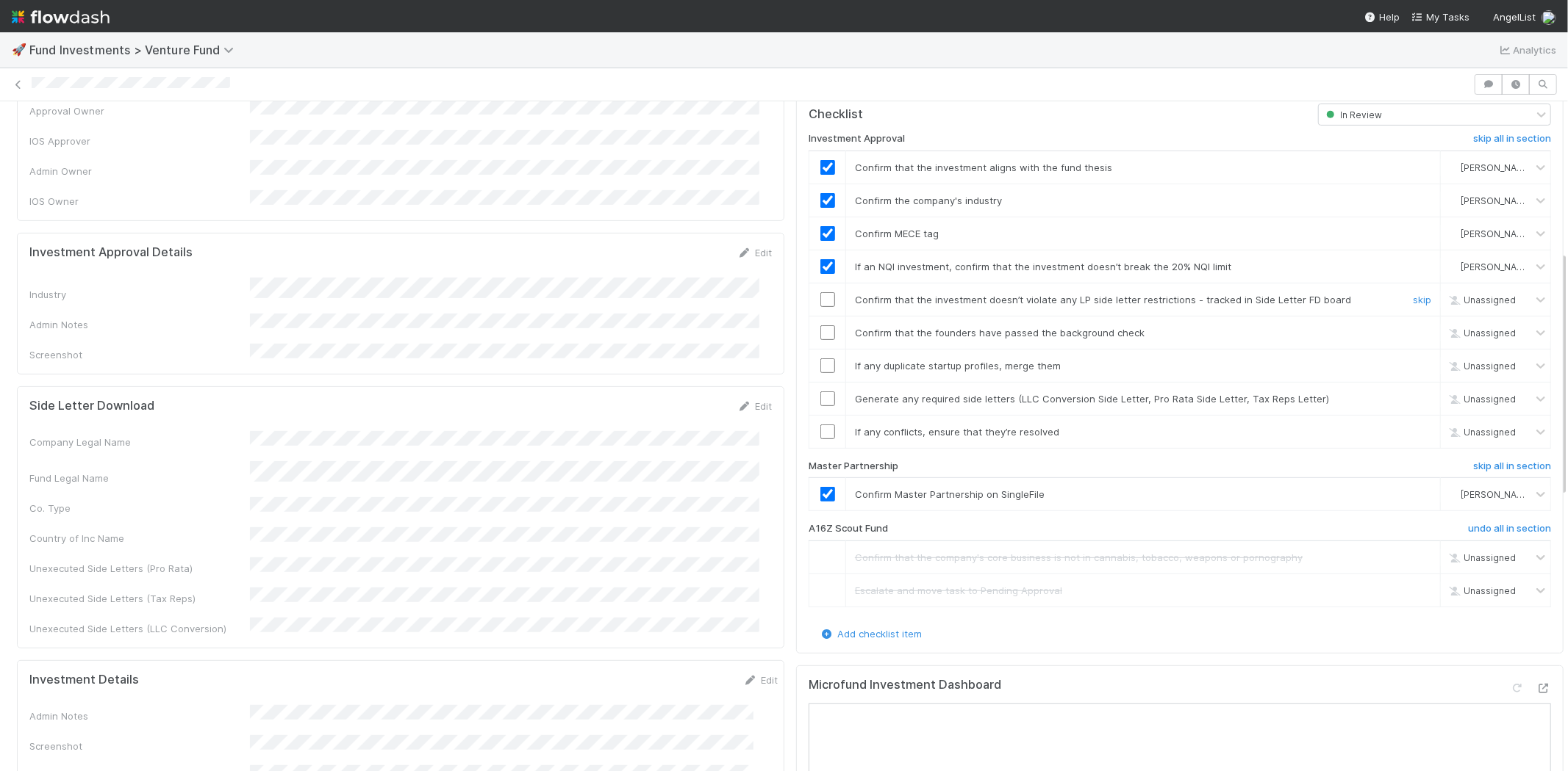
click at [820, 292] on input "checkbox" at bounding box center [827, 299] width 15 height 15
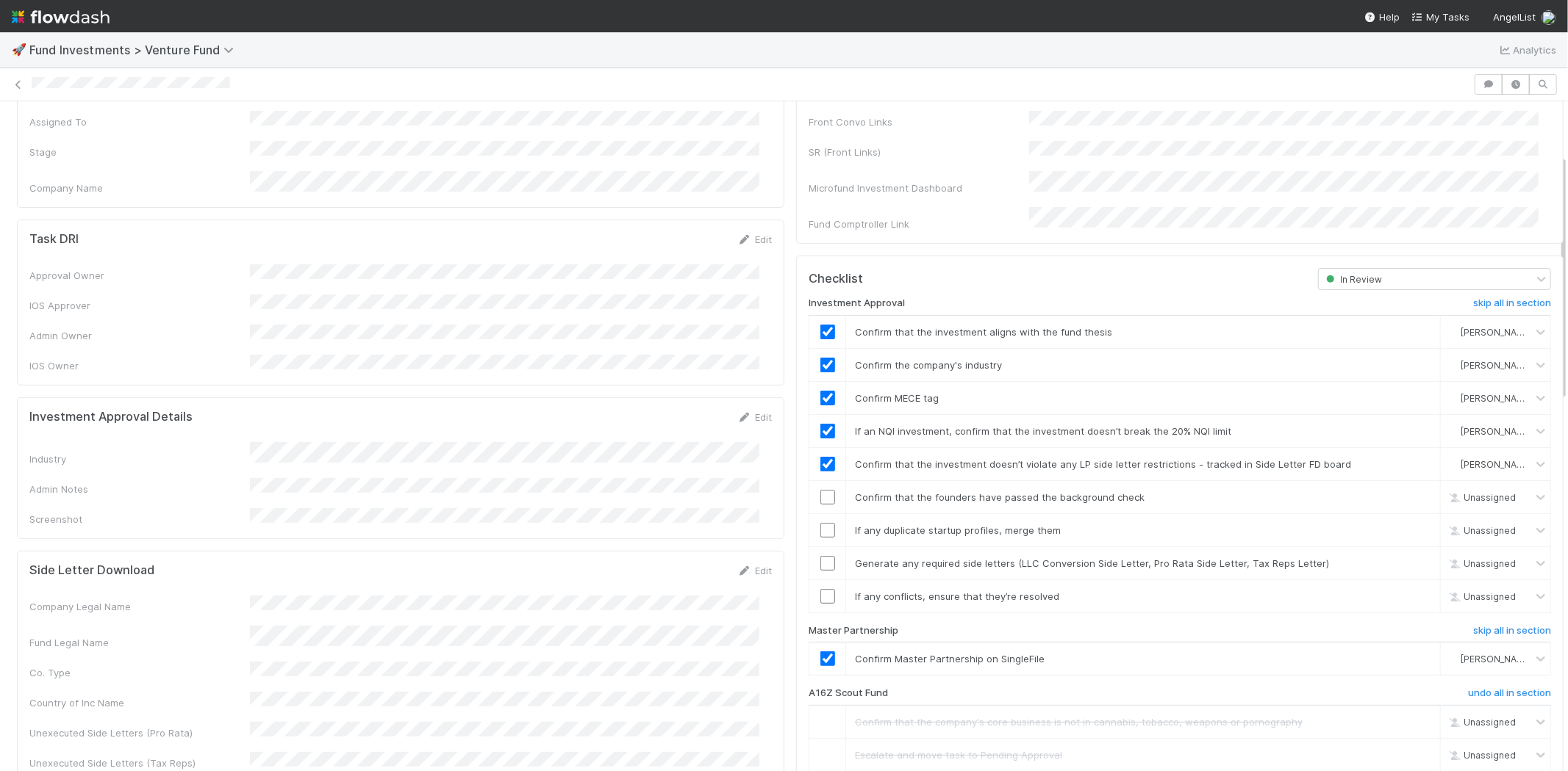
scroll to position [244, 0]
click at [820, 489] on input "checkbox" at bounding box center [827, 496] width 15 height 15
checkbox input "true"
click at [820, 522] on input "checkbox" at bounding box center [827, 529] width 15 height 15
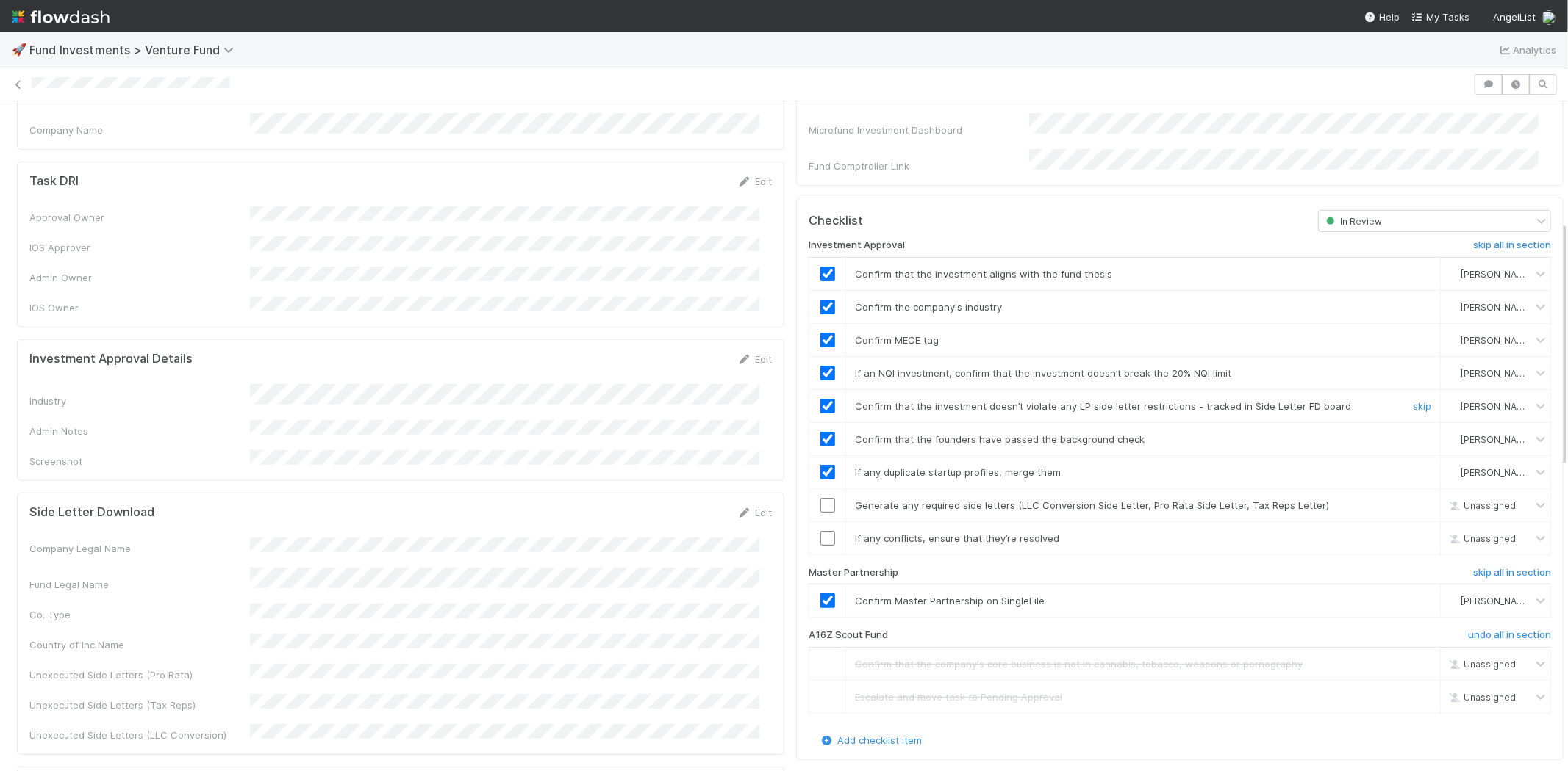
scroll to position [326, 0]
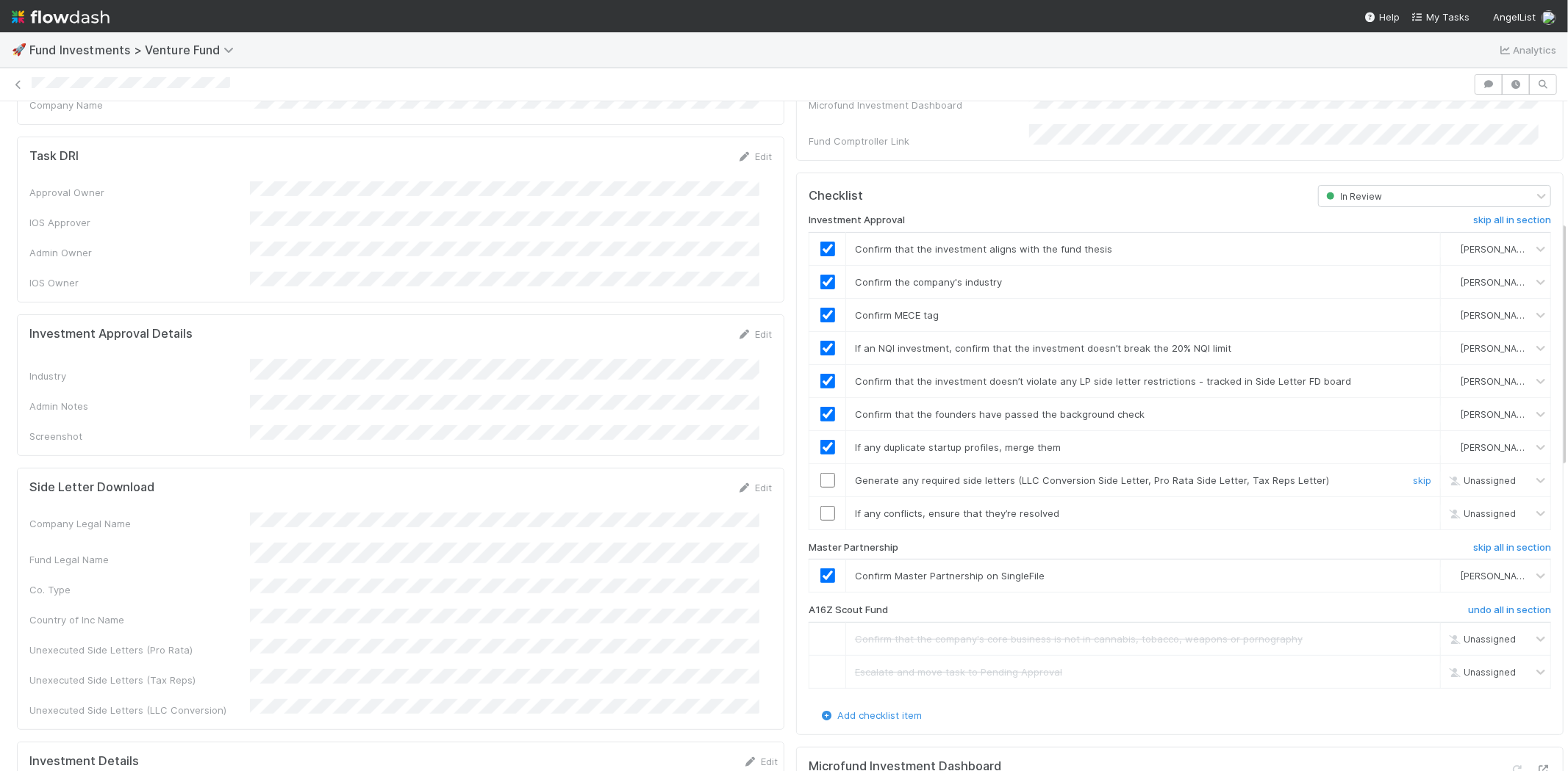
click at [820, 473] on input "checkbox" at bounding box center [827, 480] width 15 height 15
click at [820, 506] on input "checkbox" at bounding box center [827, 514] width 15 height 15
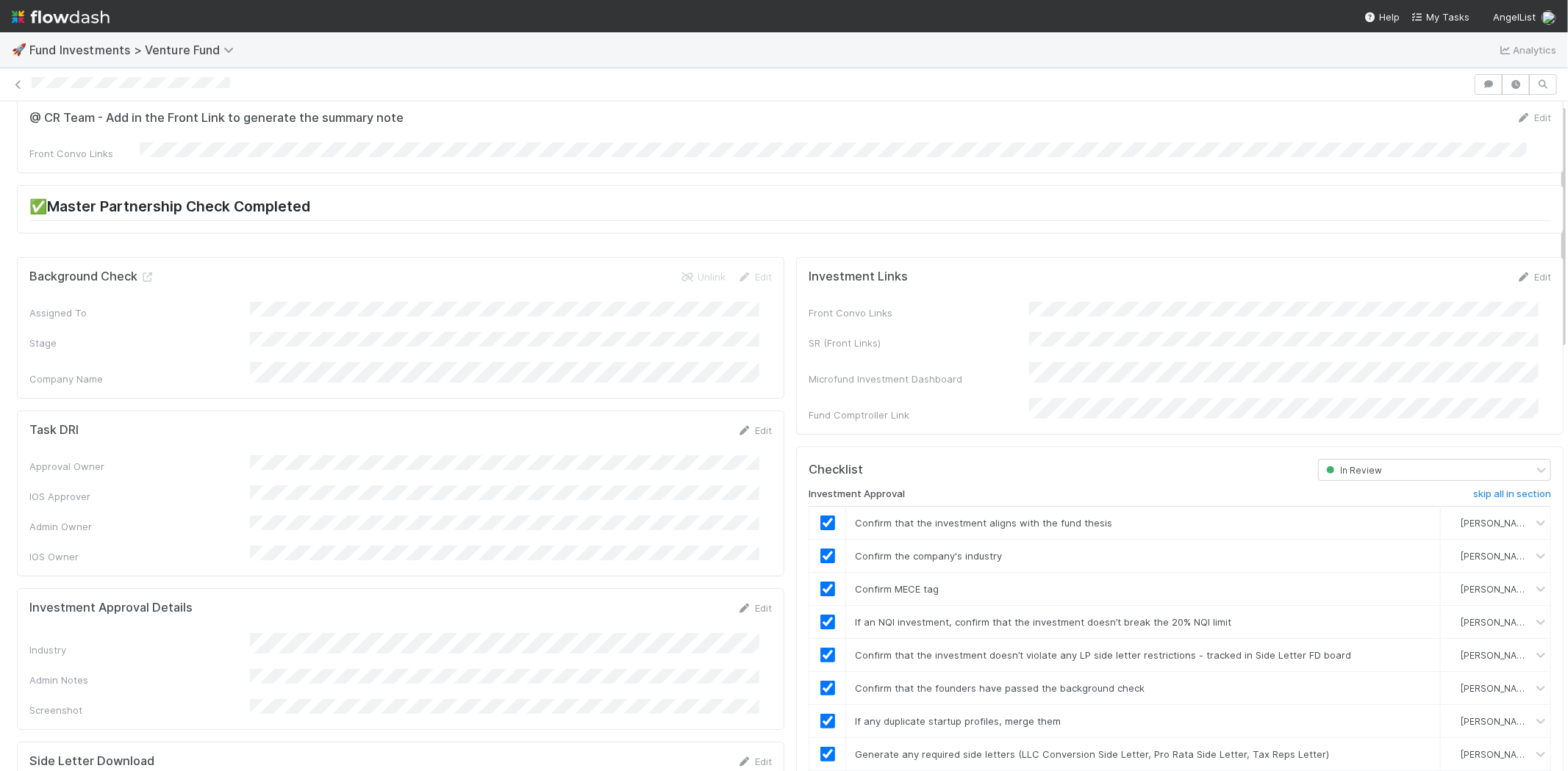
scroll to position [0, 0]
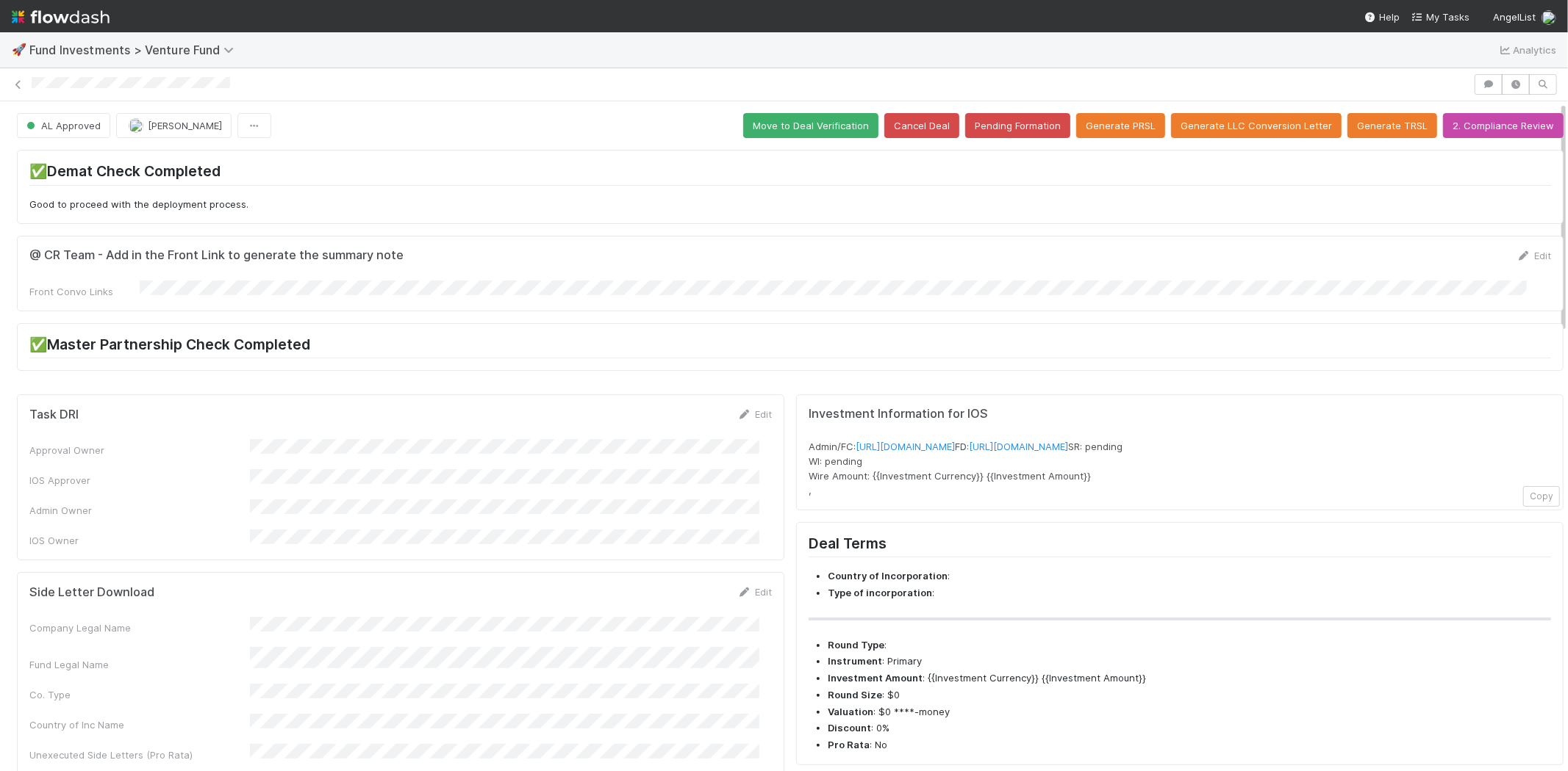
drag, startPoint x: 29, startPoint y: 86, endPoint x: 1064, endPoint y: 144, distance: 1036.6
click at [260, 81] on div at bounding box center [784, 84] width 1568 height 20
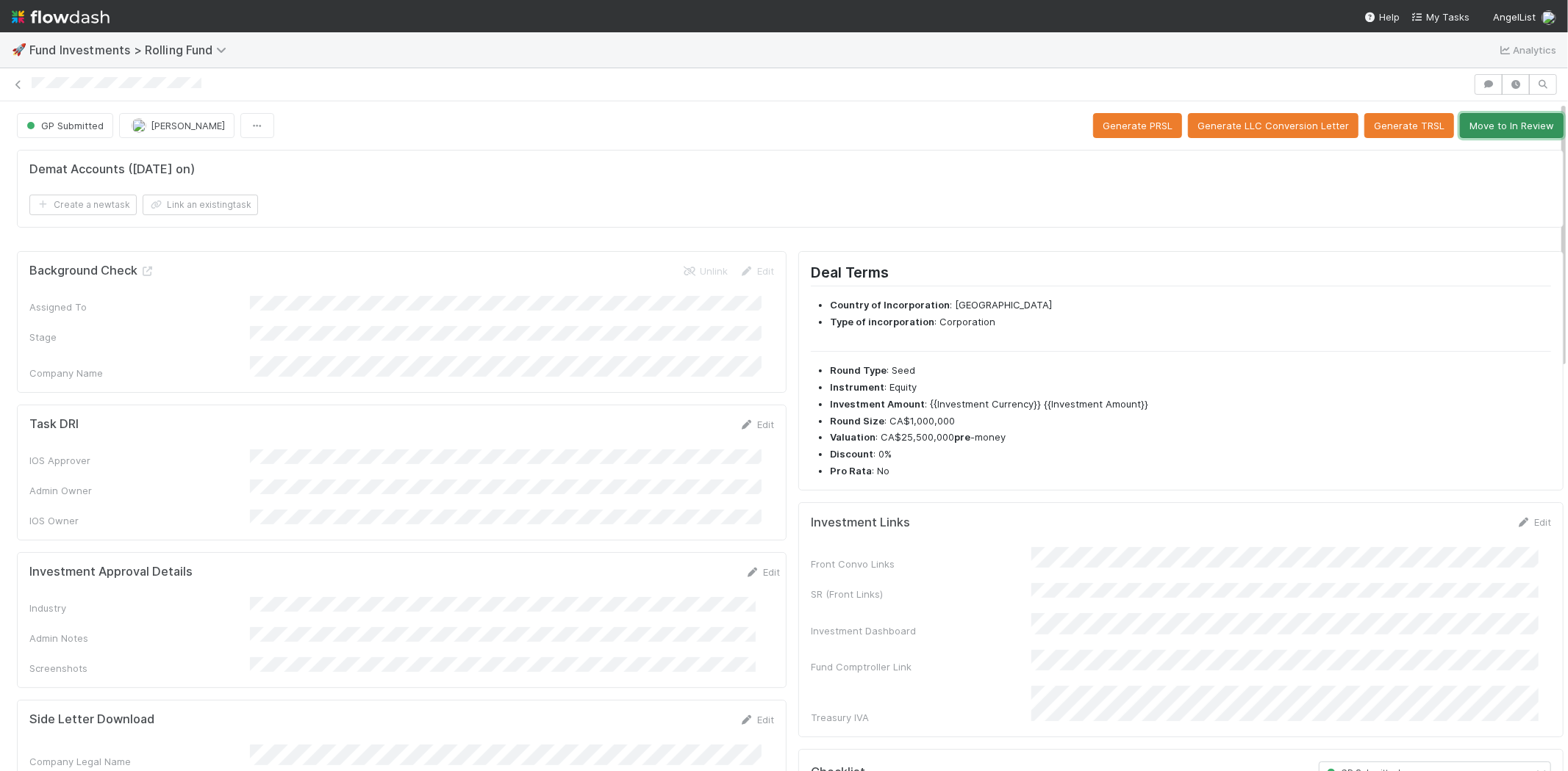
click at [1479, 126] on button "Move to In Review" at bounding box center [1512, 125] width 104 height 25
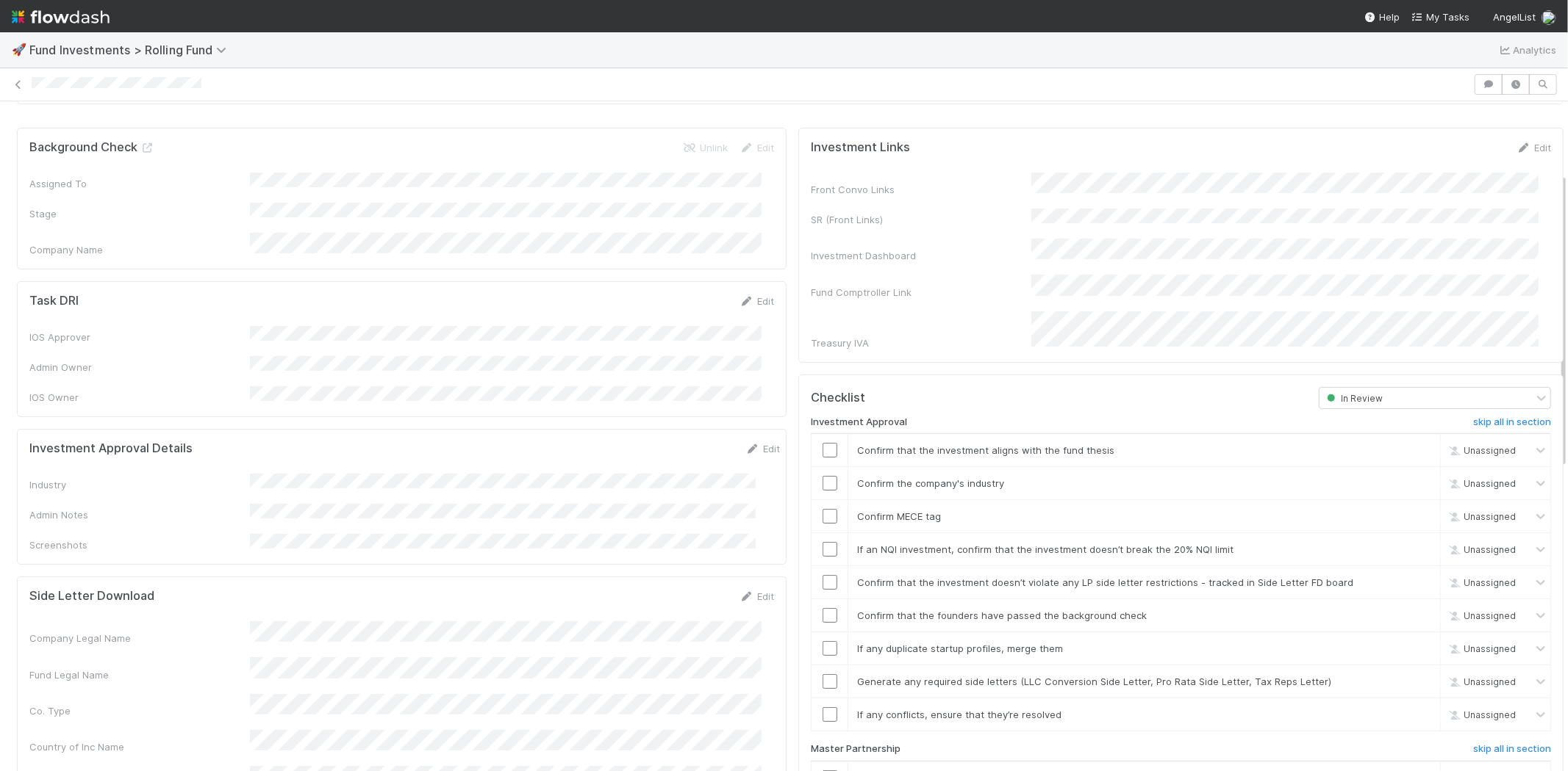
scroll to position [163, 0]
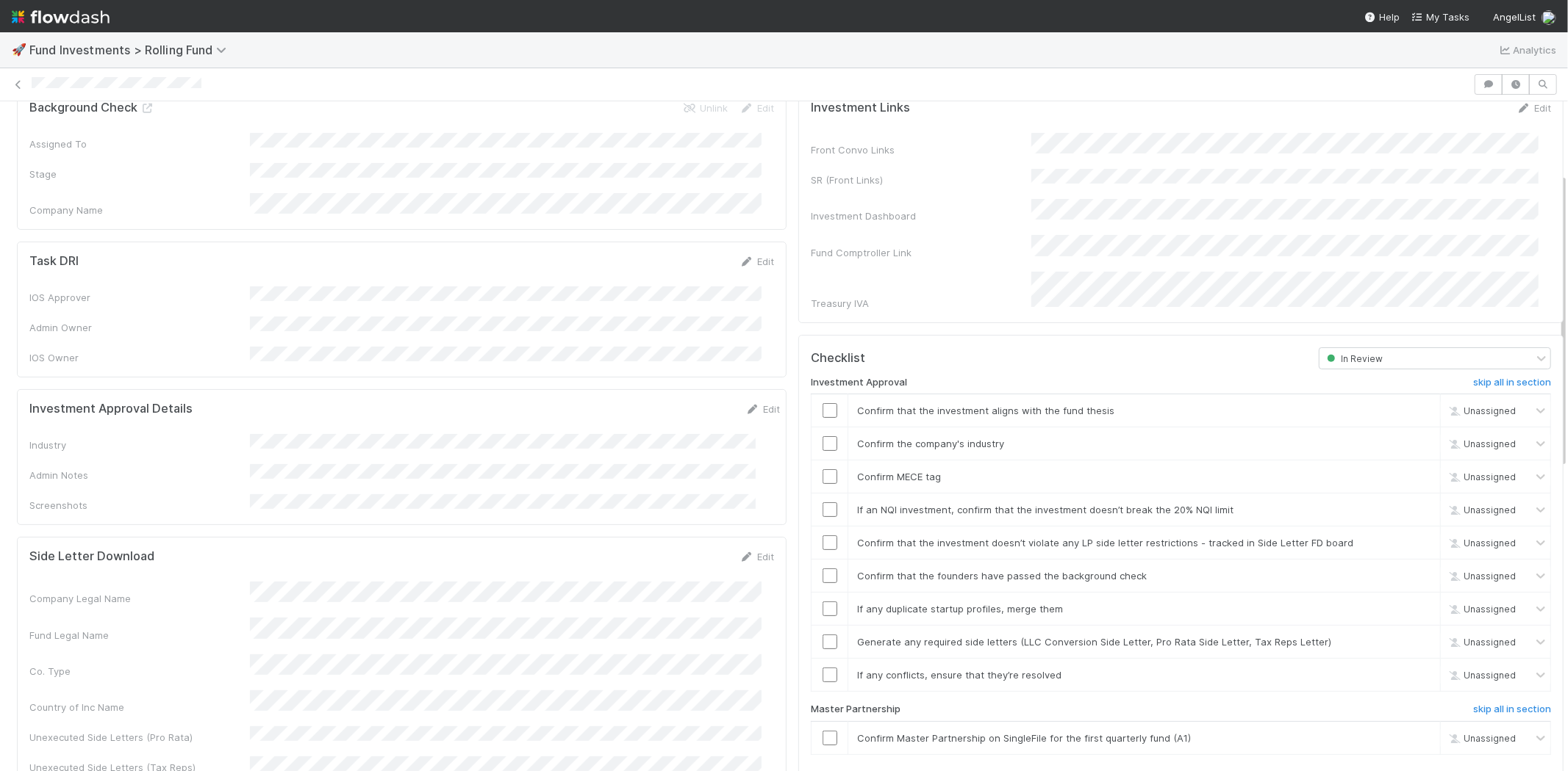
click at [352, 582] on div "Company Legal Name Fund Legal Name Co. Type Country of Inc Name Unexecuted Side…" at bounding box center [401, 693] width 745 height 223
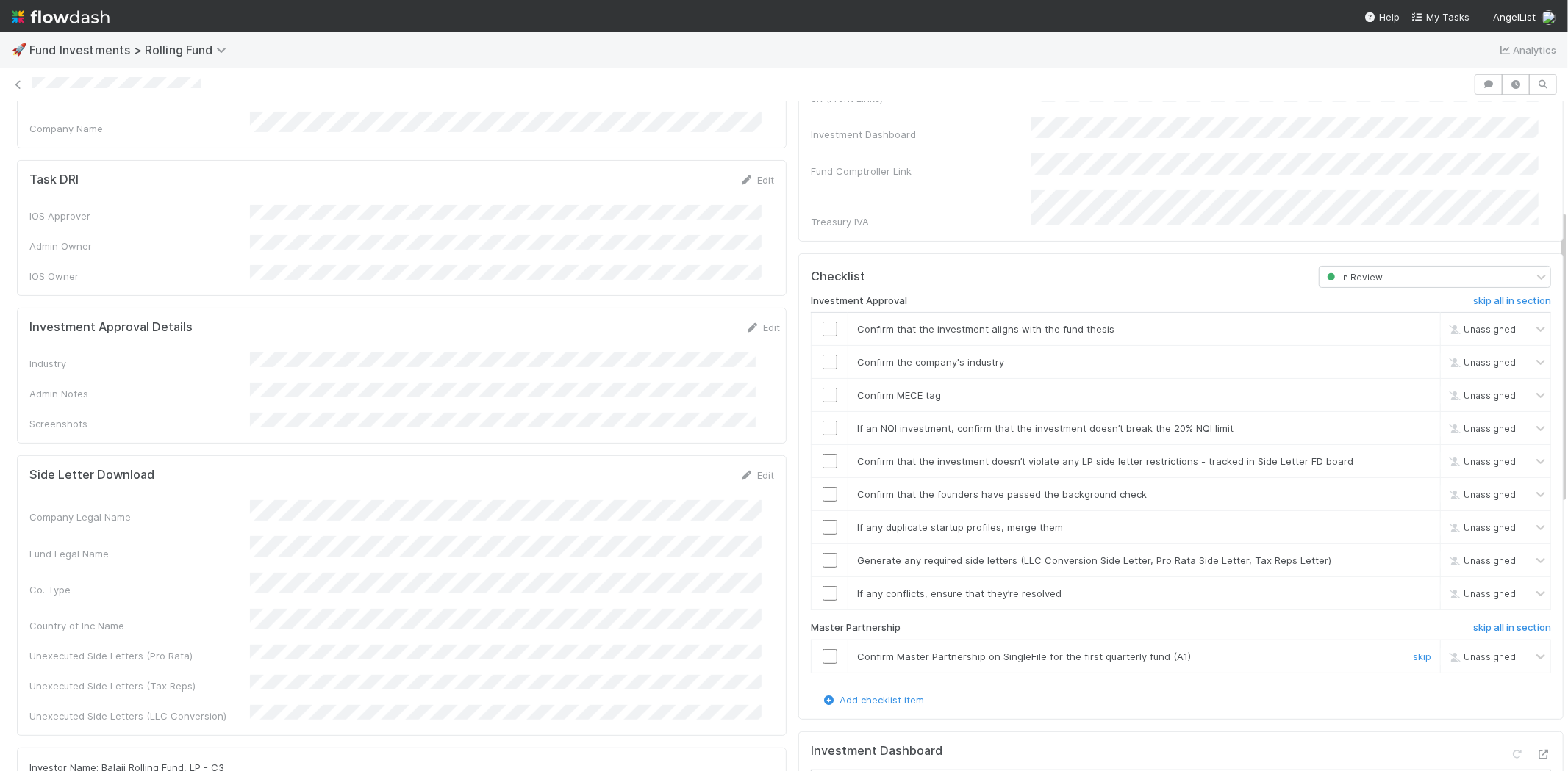
click at [823, 649] on input "checkbox" at bounding box center [830, 657] width 15 height 15
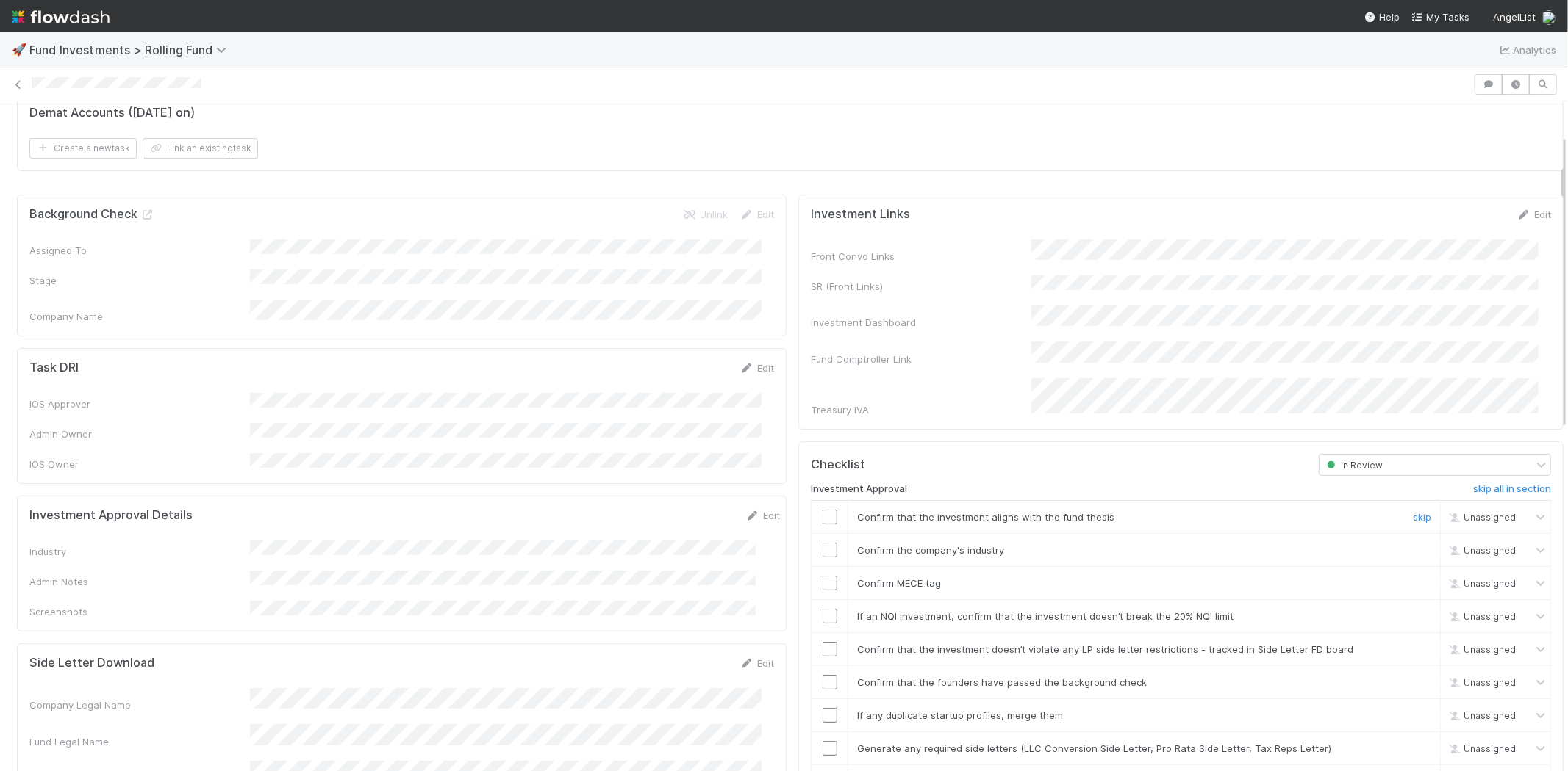
scroll to position [81, 0]
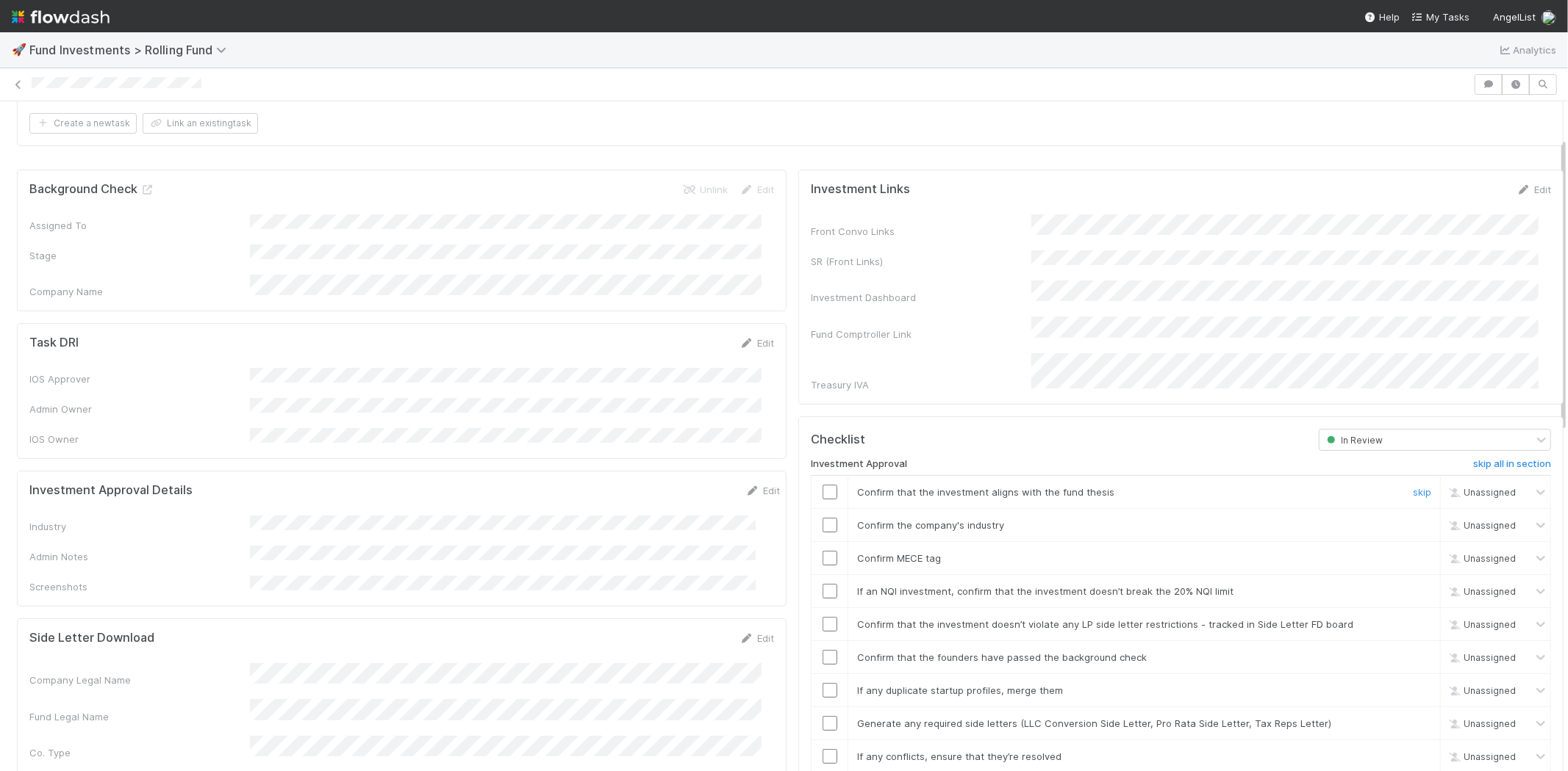
click at [823, 485] on input "checkbox" at bounding box center [830, 492] width 15 height 15
click at [745, 485] on link "Edit" at bounding box center [762, 490] width 35 height 11
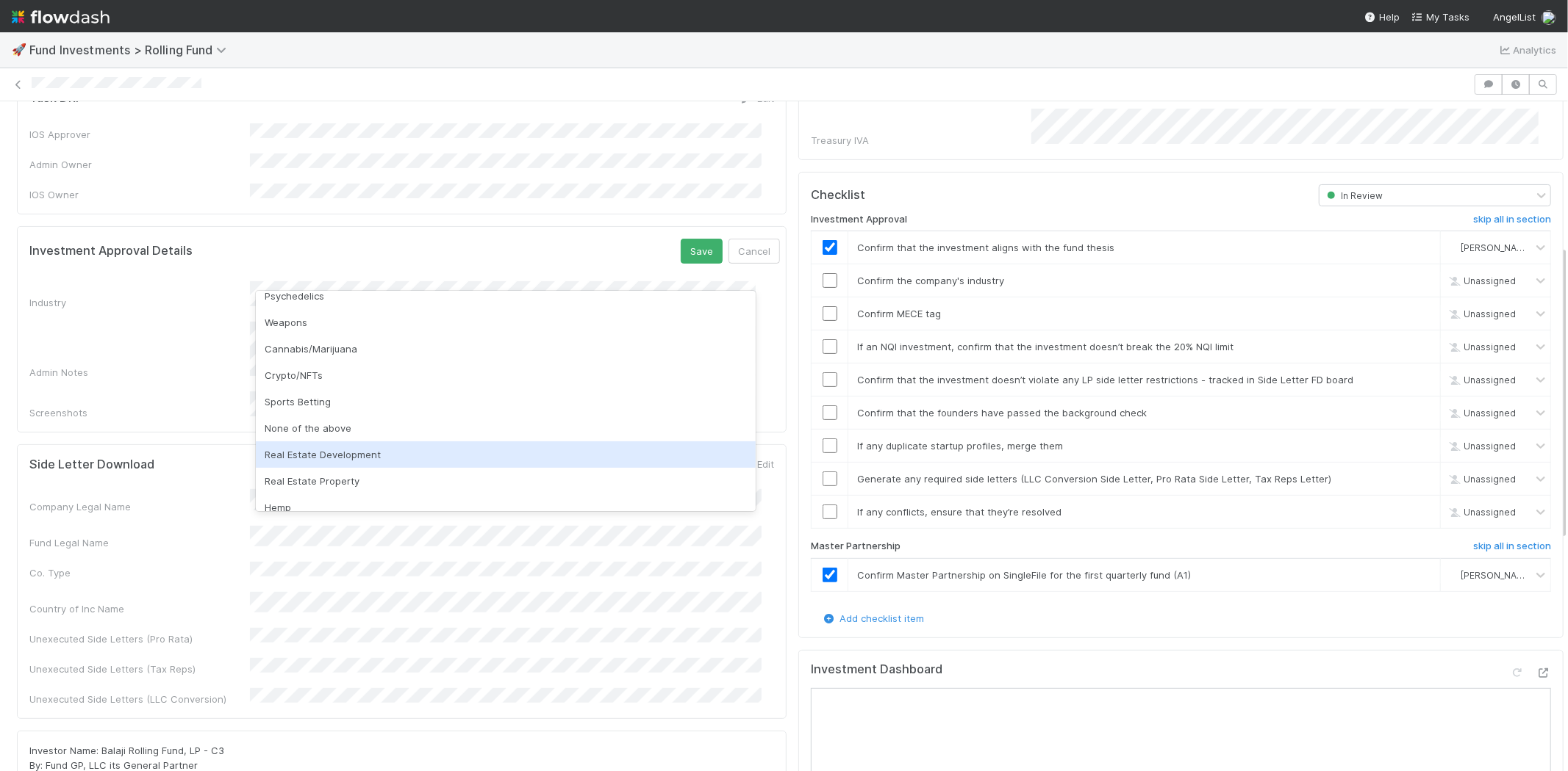
scroll to position [420, 0]
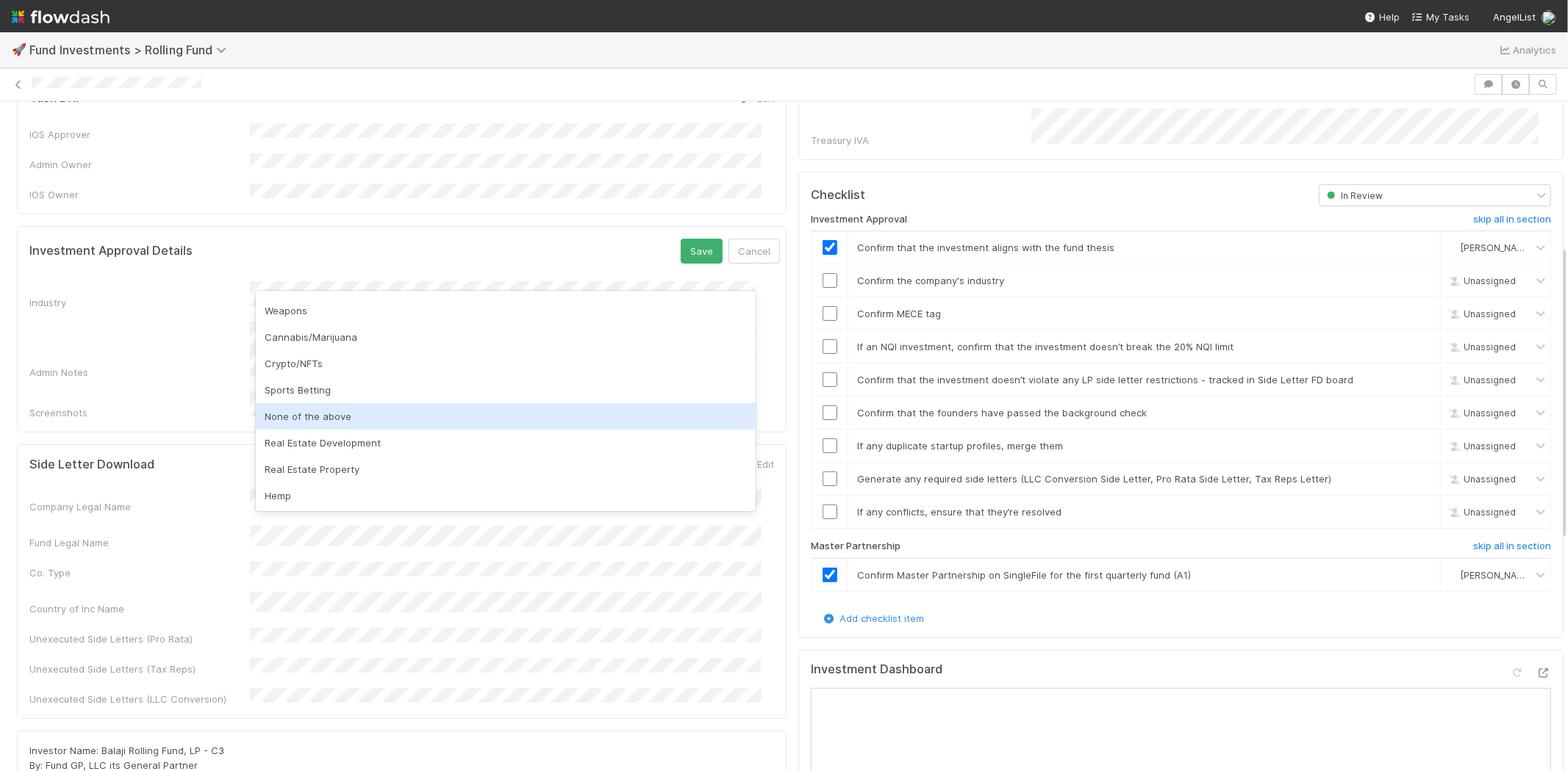
click at [439, 407] on div "None of the above" at bounding box center [506, 416] width 500 height 27
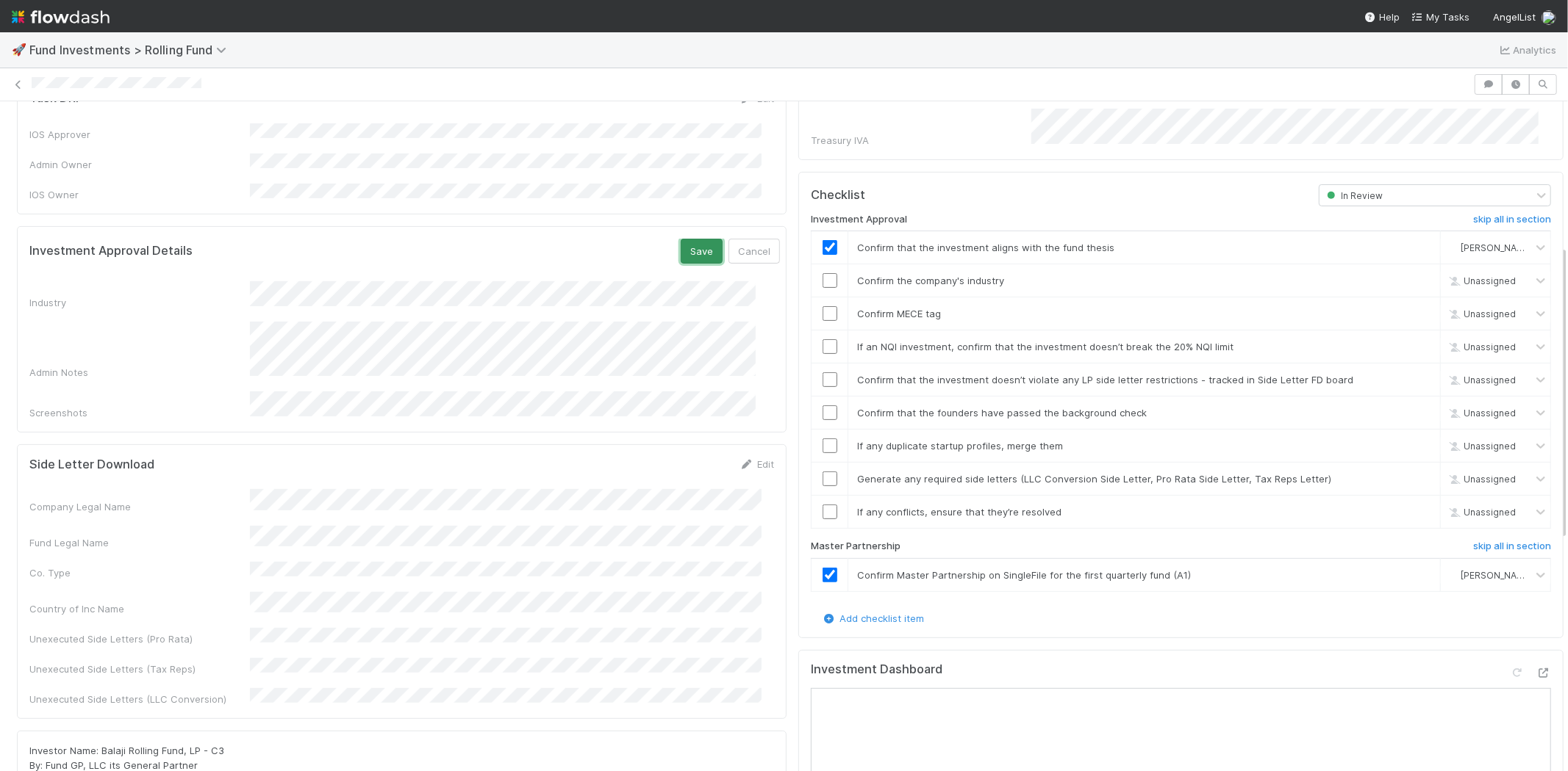
click at [680, 239] on button "Save" at bounding box center [702, 251] width 42 height 25
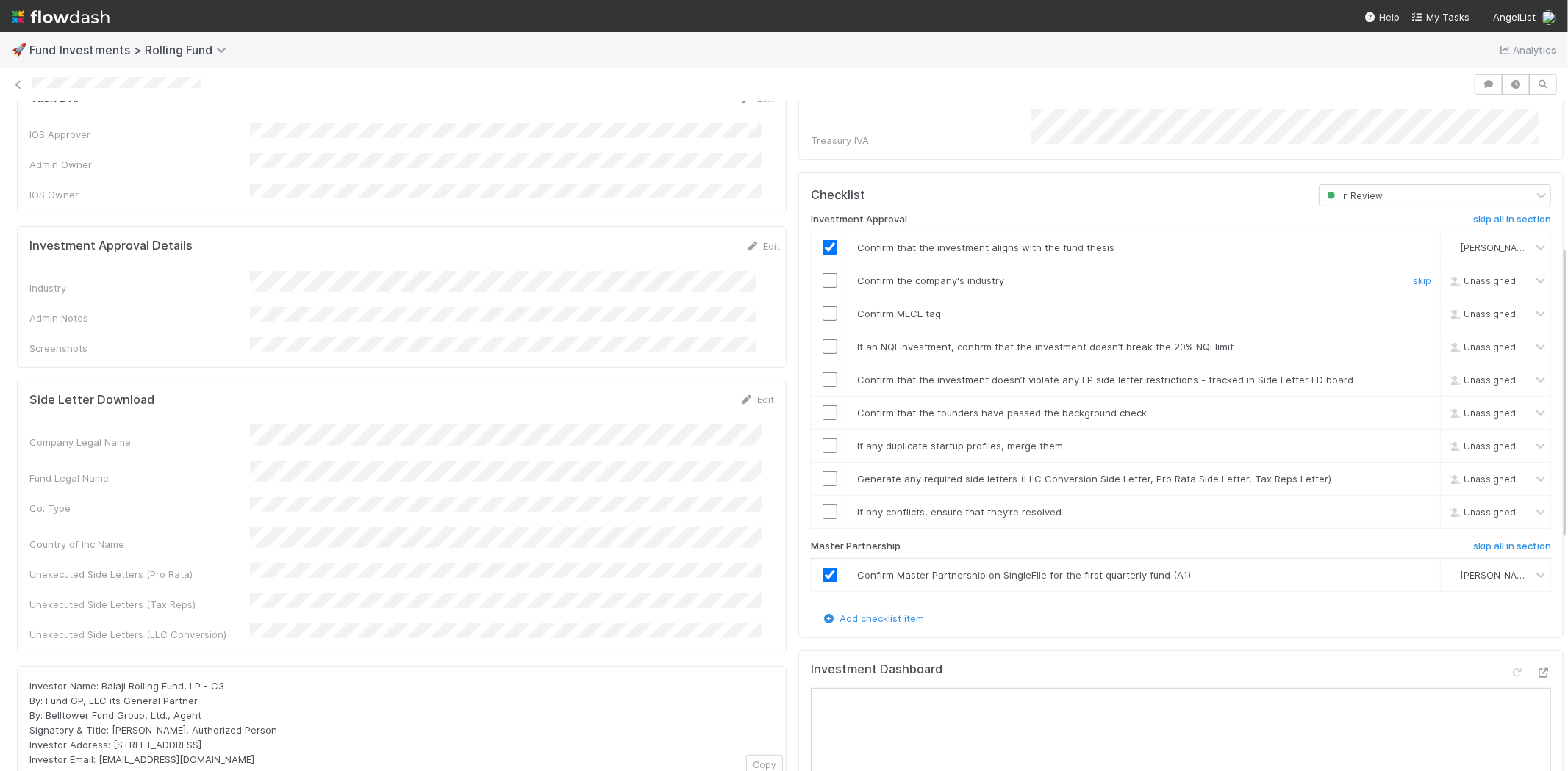
click at [823, 274] on input "checkbox" at bounding box center [830, 281] width 15 height 15
click at [823, 306] on input "checkbox" at bounding box center [830, 313] width 15 height 15
click at [823, 339] on input "checkbox" at bounding box center [830, 347] width 15 height 15
click at [823, 373] on input "checkbox" at bounding box center [830, 380] width 15 height 15
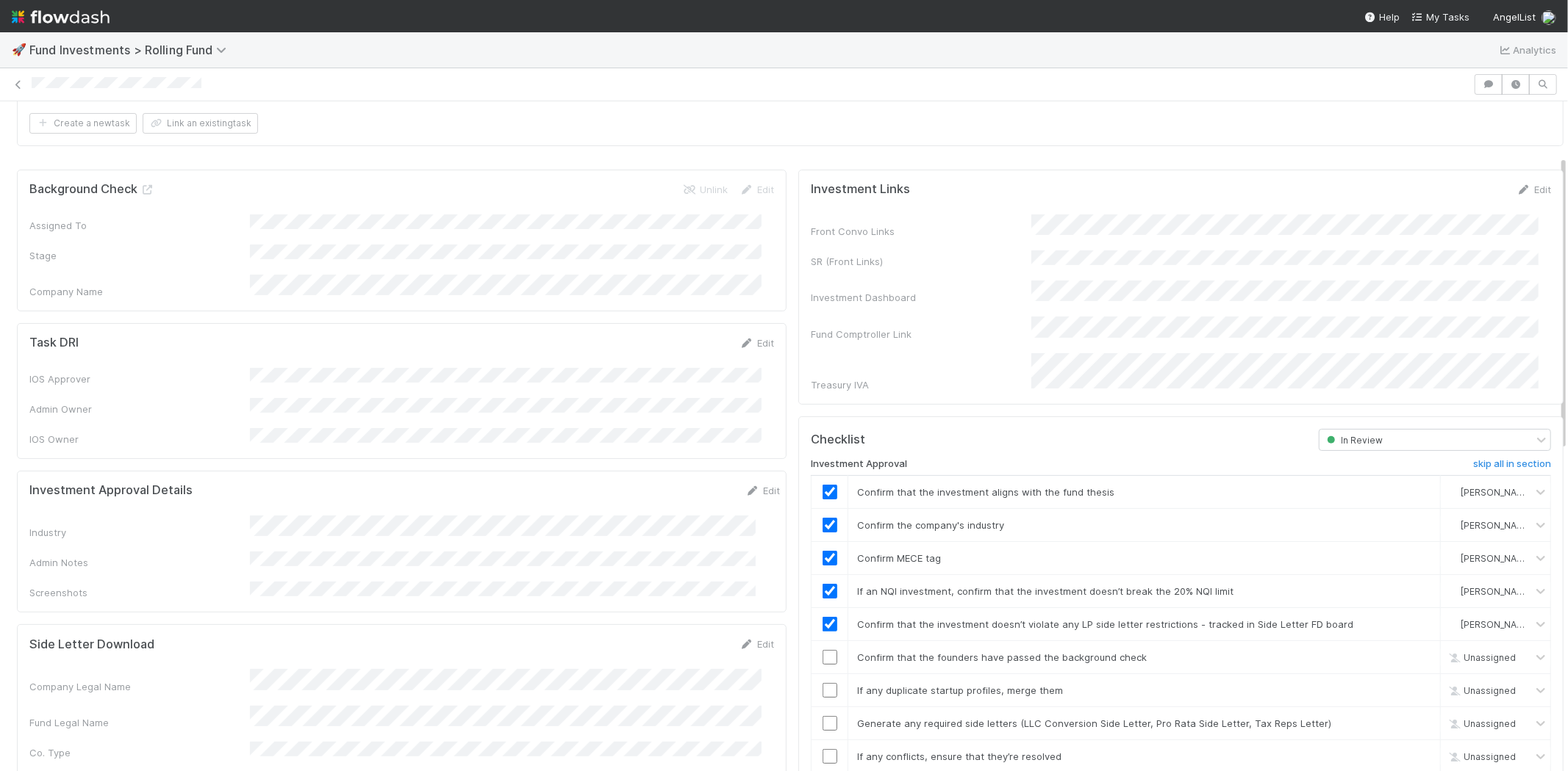
scroll to position [163, 0]
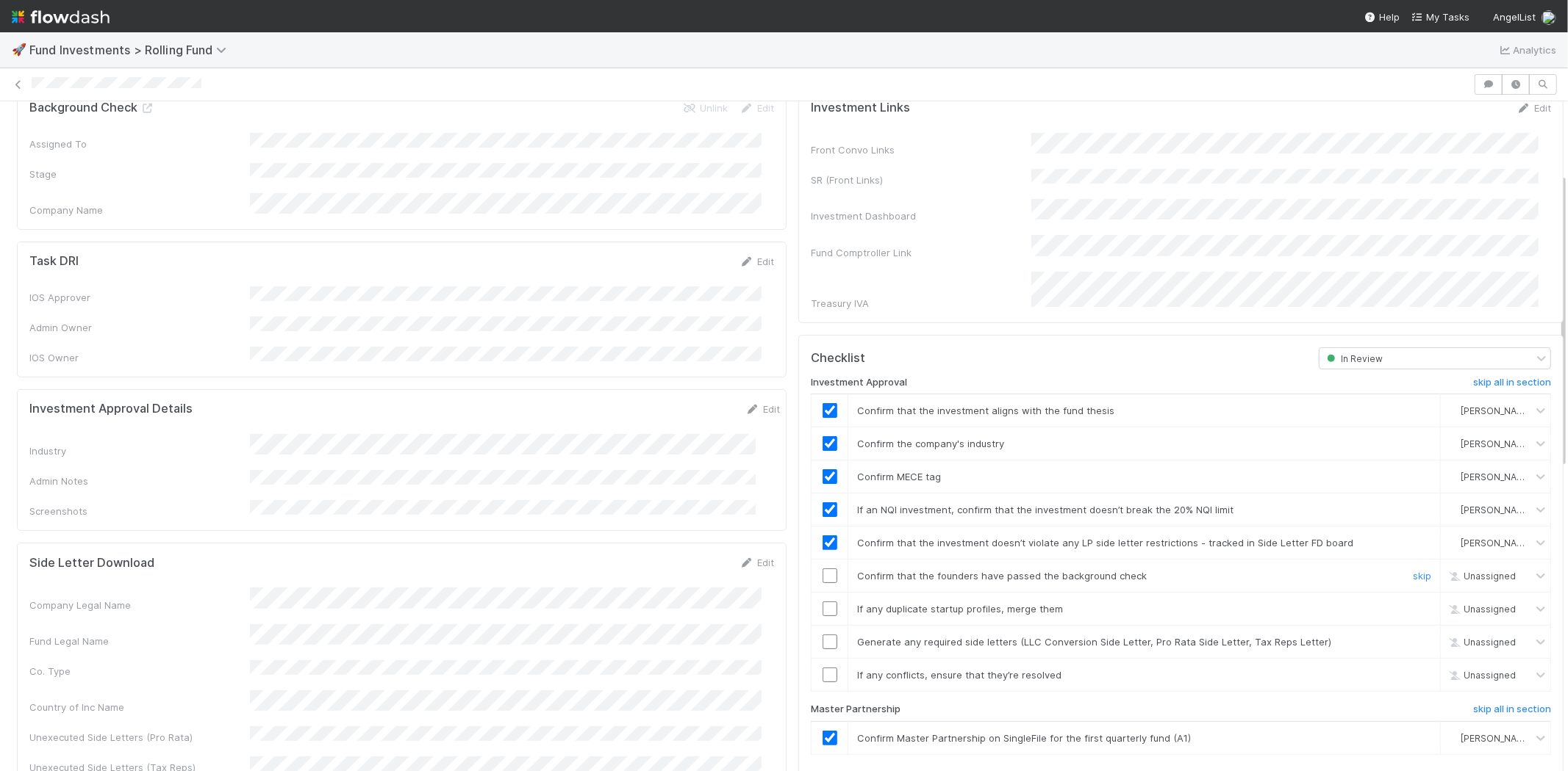
click at [823, 569] on input "checkbox" at bounding box center [830, 576] width 15 height 15
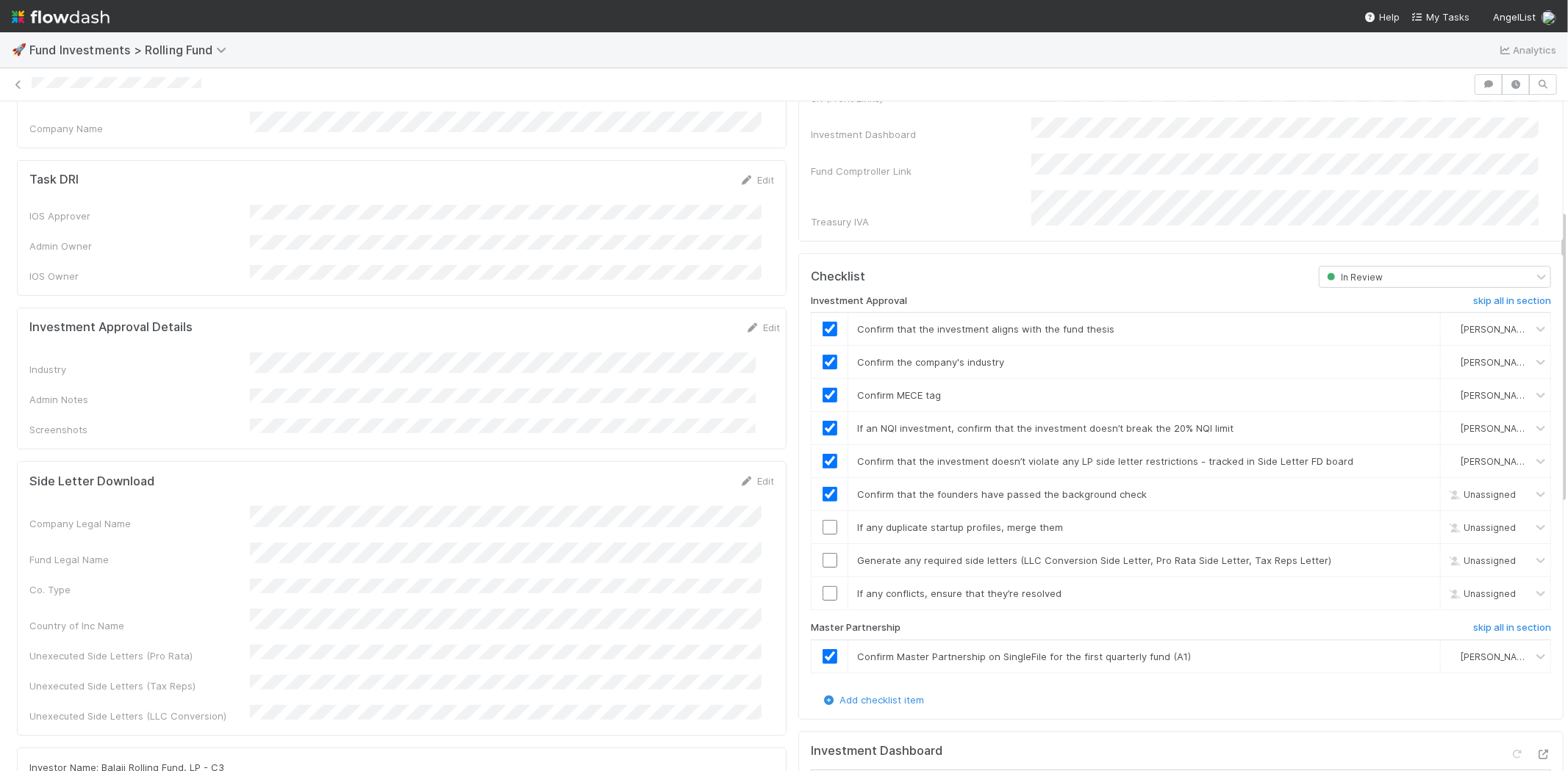
checkbox input "true"
click at [823, 520] on input "checkbox" at bounding box center [830, 528] width 15 height 15
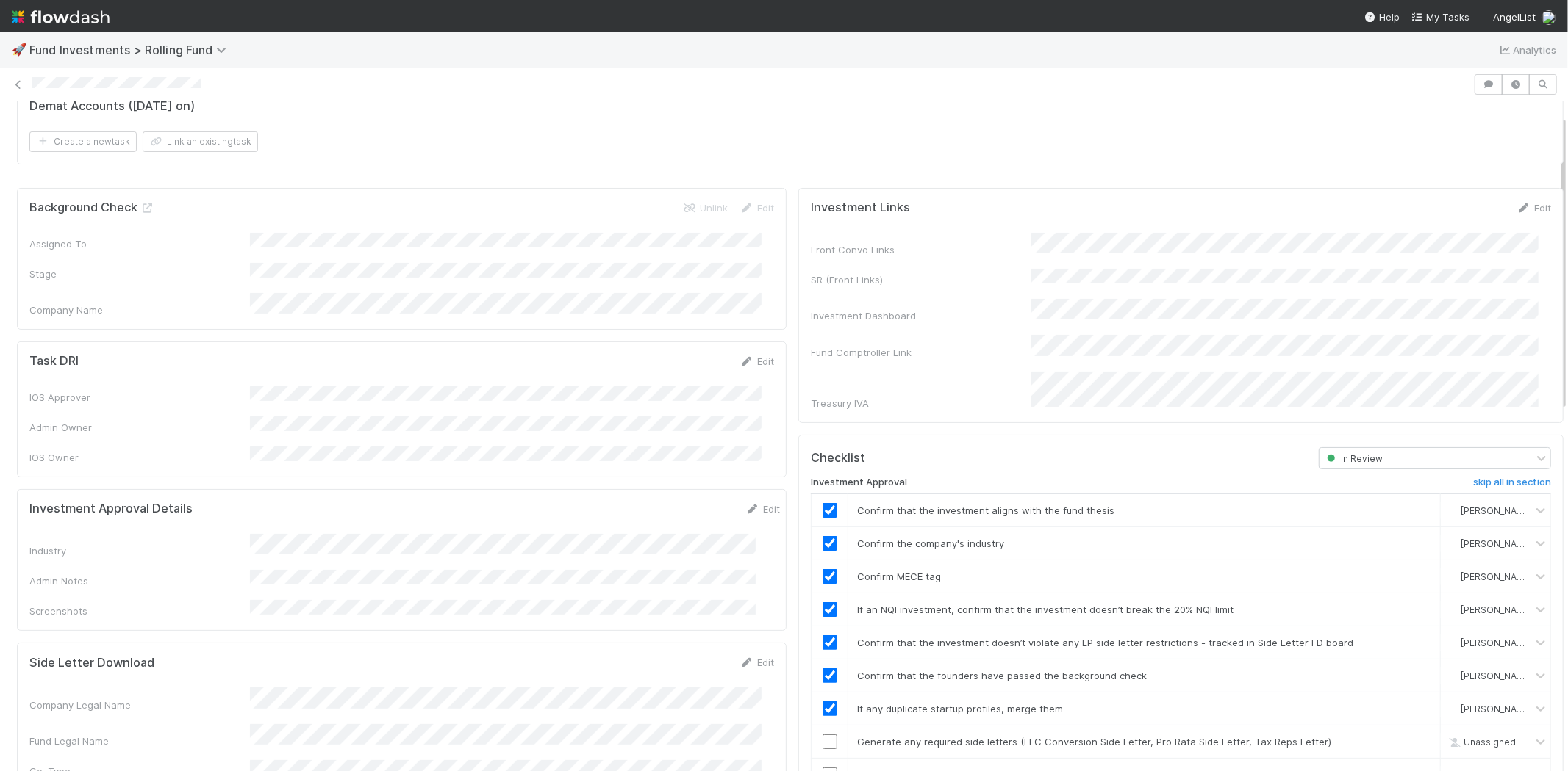
scroll to position [0, 0]
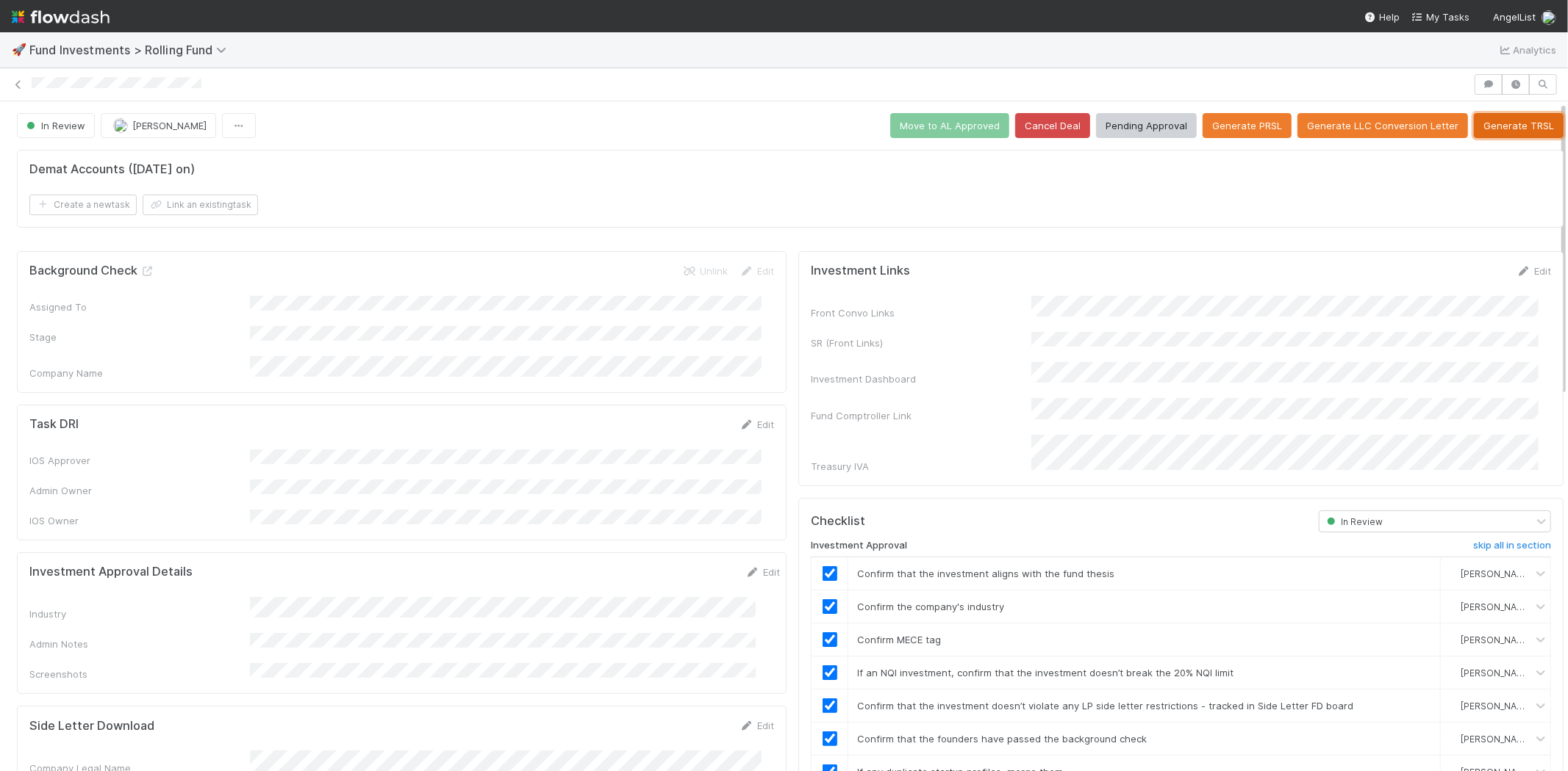
click at [1488, 129] on button "Generate TRSL" at bounding box center [1518, 125] width 89 height 25
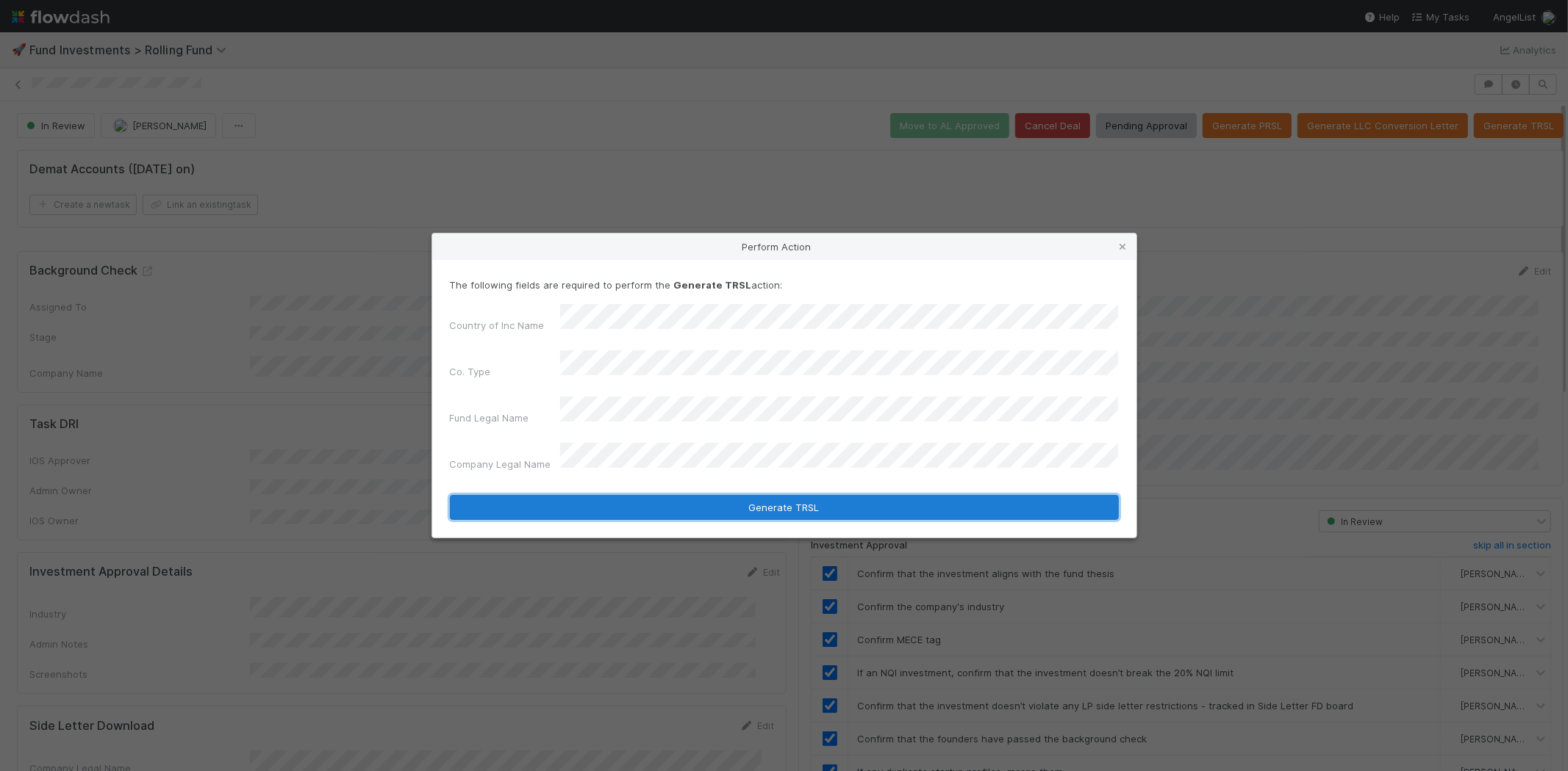
click at [771, 495] on button "Generate TRSL" at bounding box center [784, 507] width 669 height 25
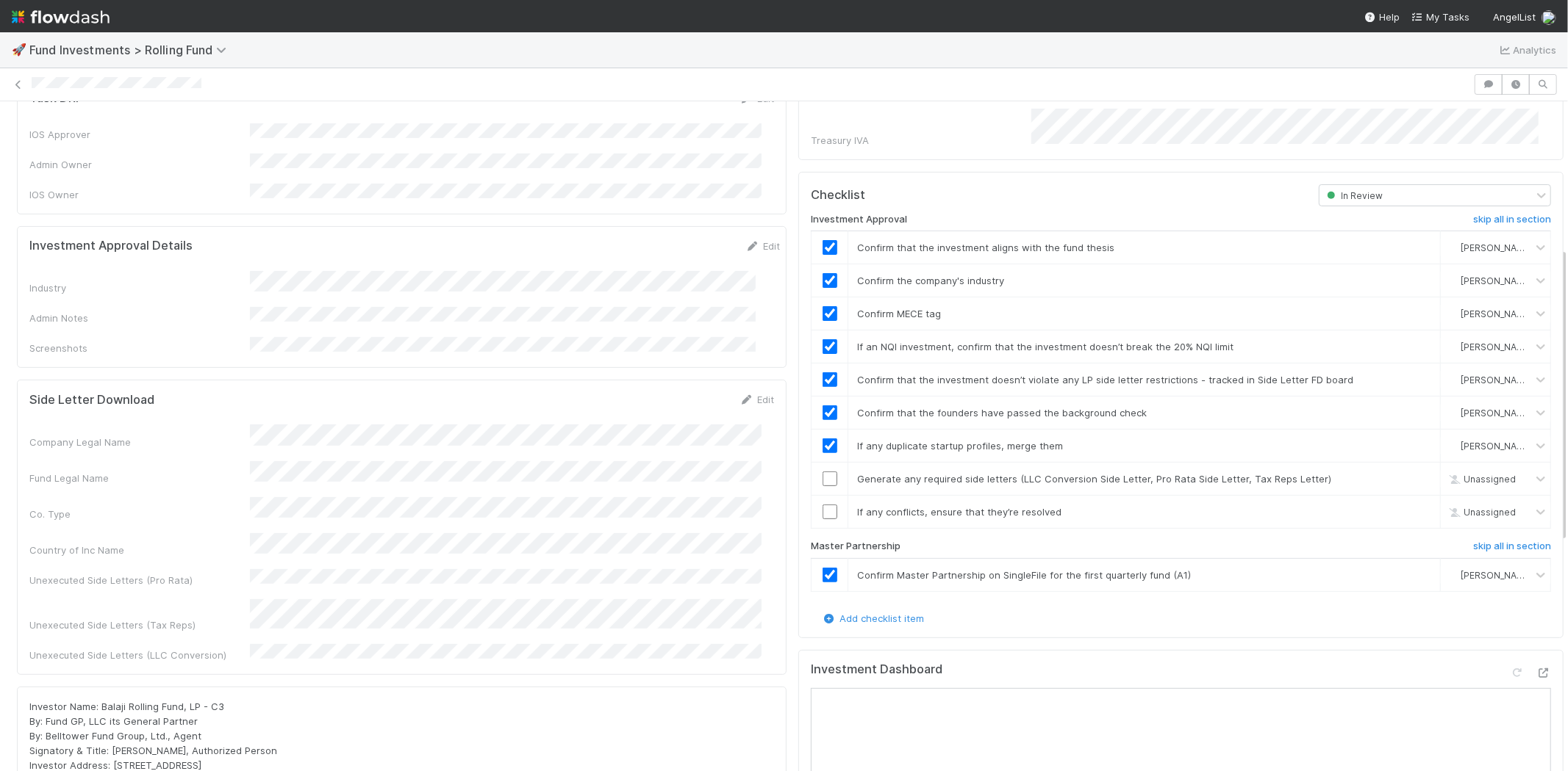
scroll to position [407, 0]
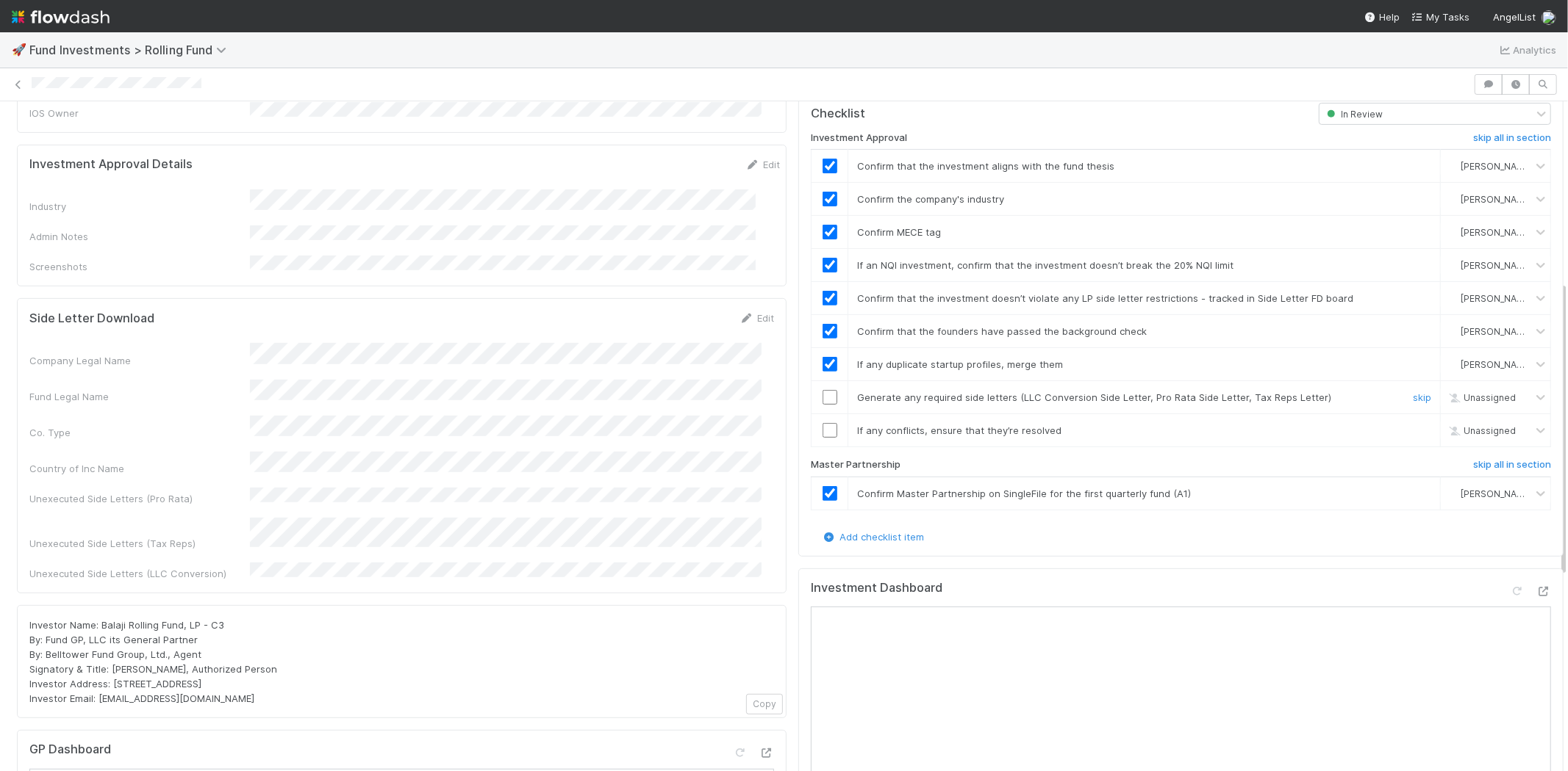
click at [823, 390] on input "checkbox" at bounding box center [830, 398] width 15 height 15
click at [823, 423] on input "checkbox" at bounding box center [830, 430] width 15 height 15
click at [823, 390] on input "checkbox" at bounding box center [830, 398] width 15 height 15
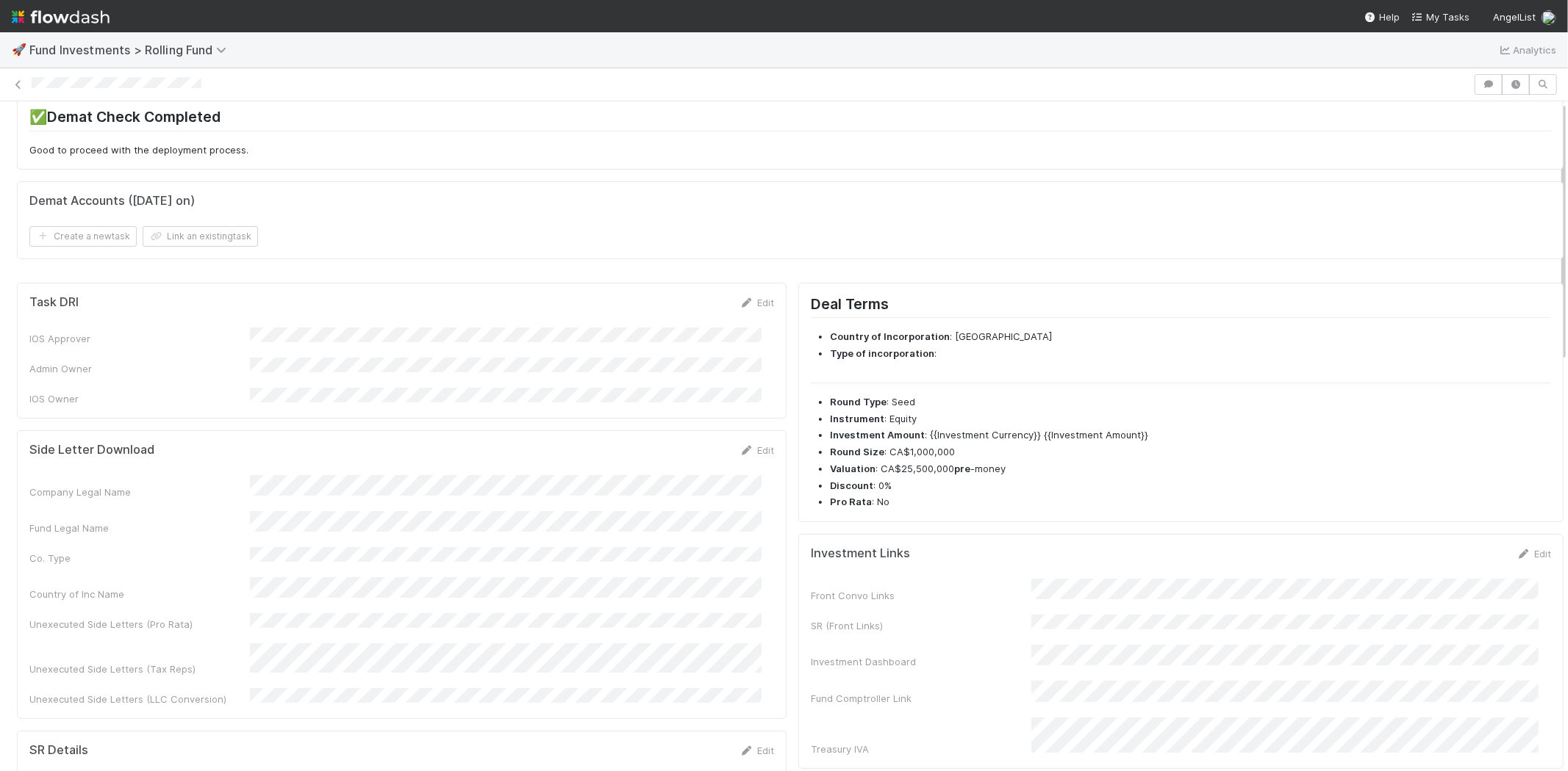
scroll to position [0, 0]
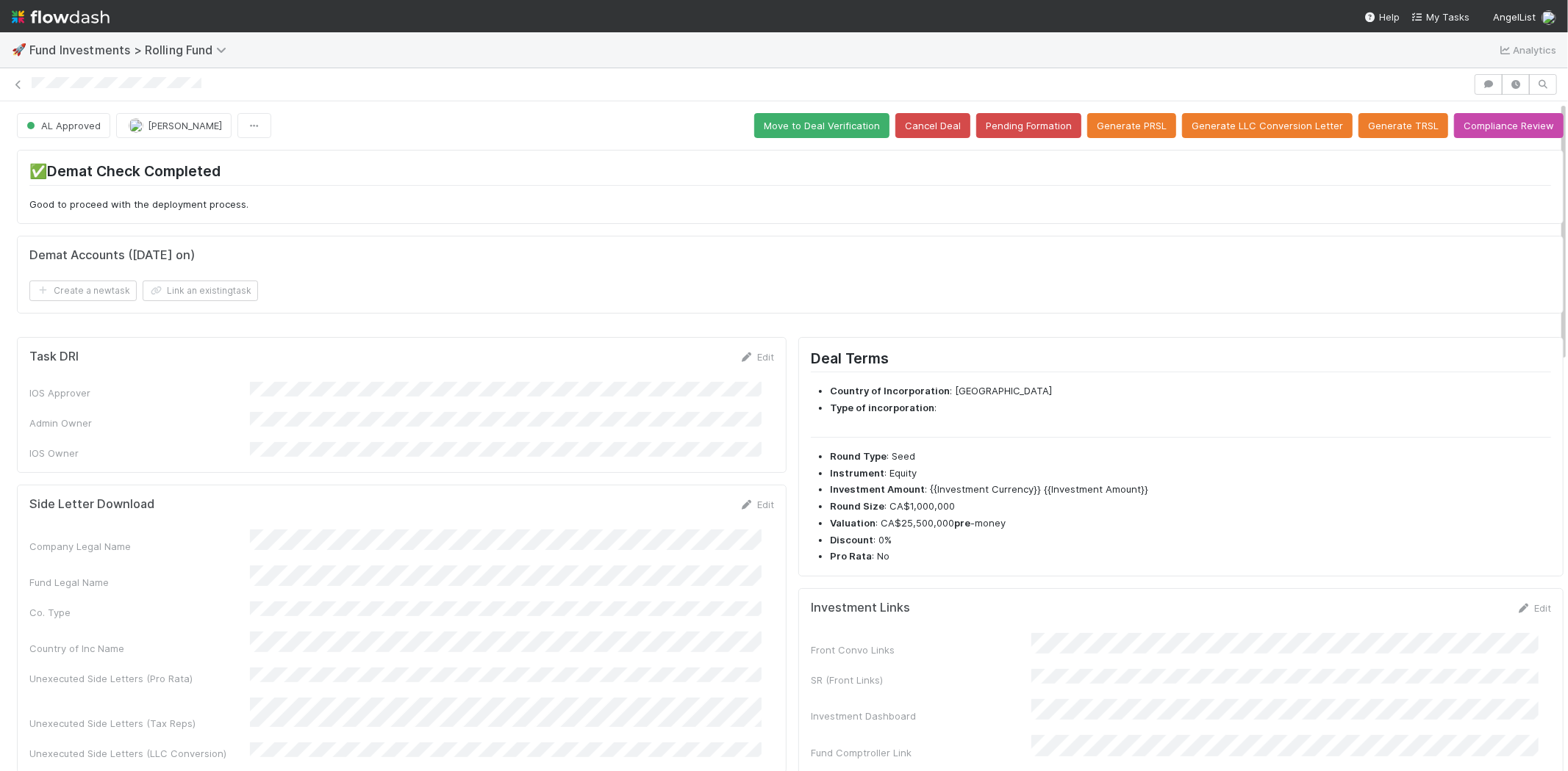
click at [209, 81] on div at bounding box center [750, 84] width 1437 height 15
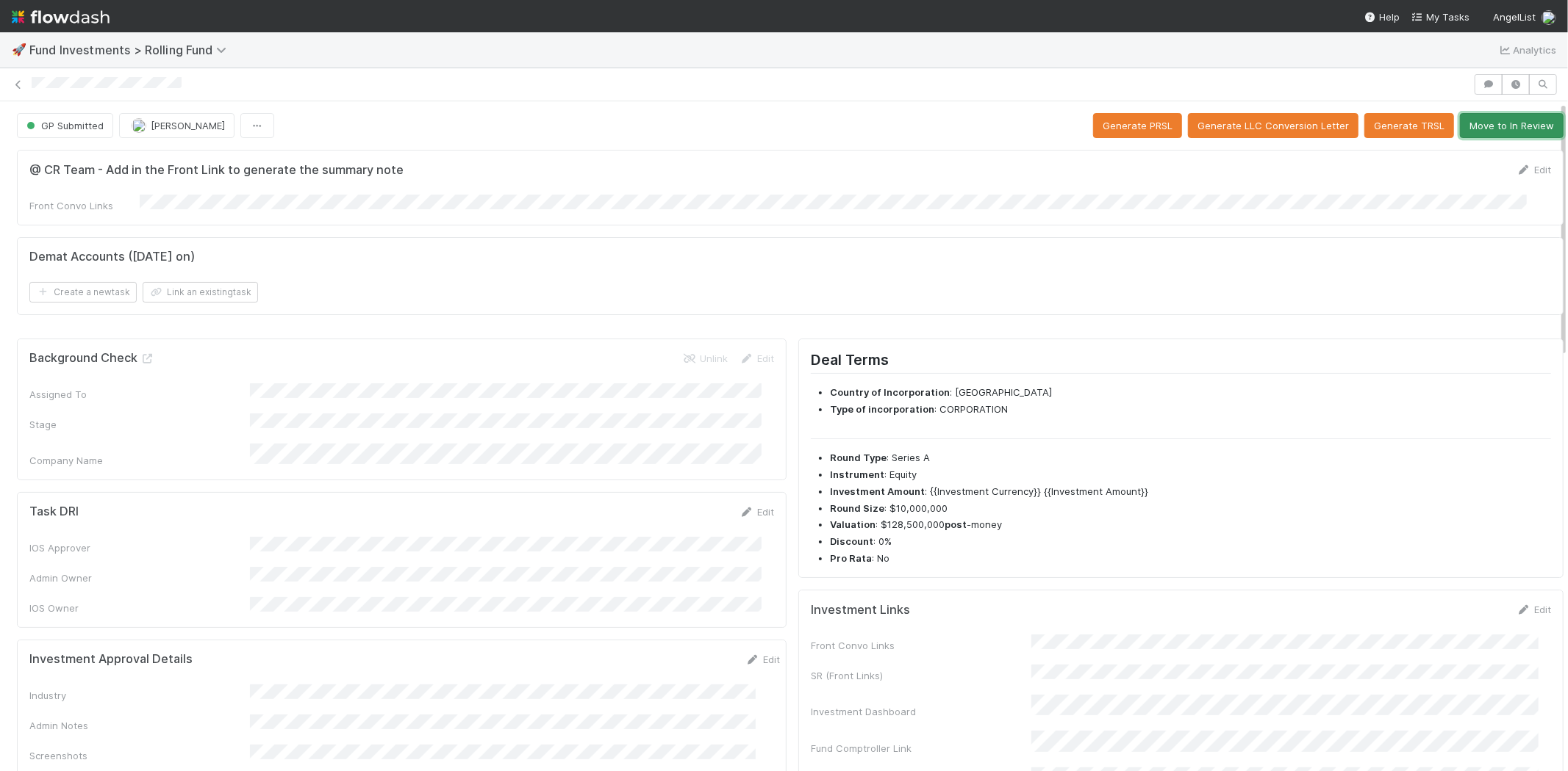
click at [1497, 127] on button "Move to In Review" at bounding box center [1512, 125] width 104 height 25
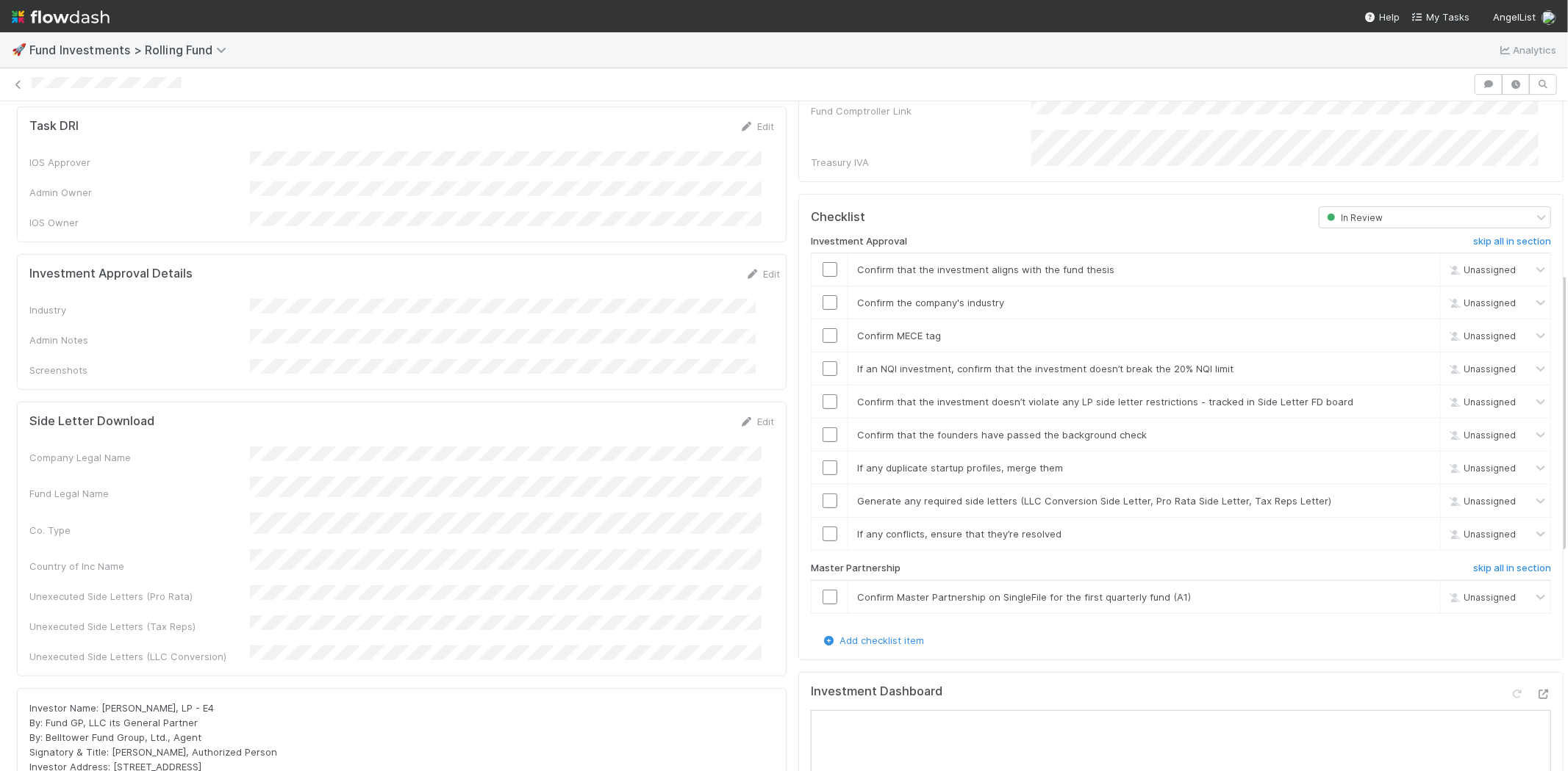
scroll to position [407, 0]
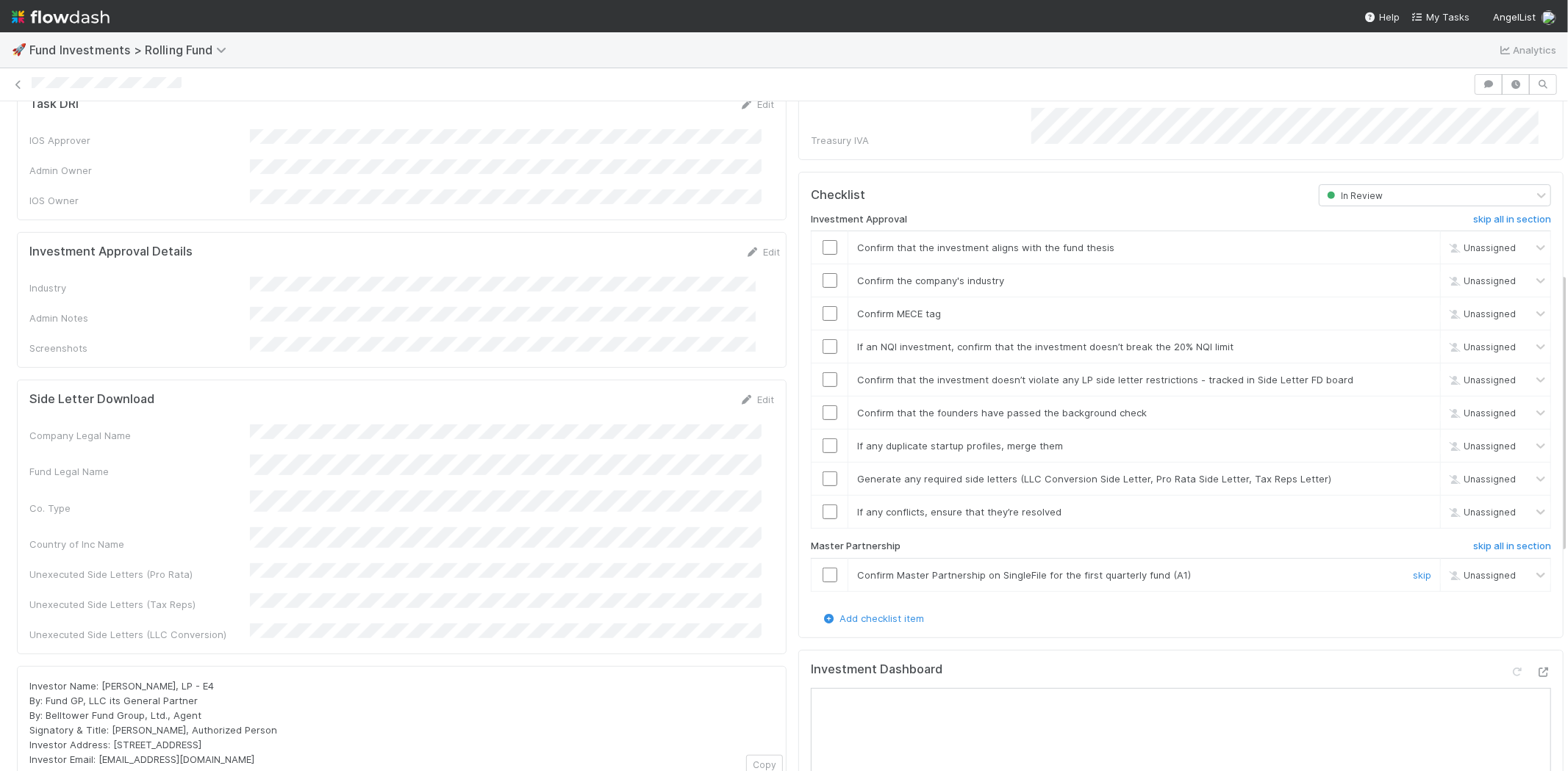
click at [823, 568] on input "checkbox" at bounding box center [830, 575] width 15 height 15
click at [823, 240] on input "checkbox" at bounding box center [830, 248] width 15 height 15
checkbox input "true"
click at [823, 306] on input "checkbox" at bounding box center [830, 313] width 15 height 15
click at [745, 246] on link "Edit" at bounding box center [762, 252] width 35 height 11
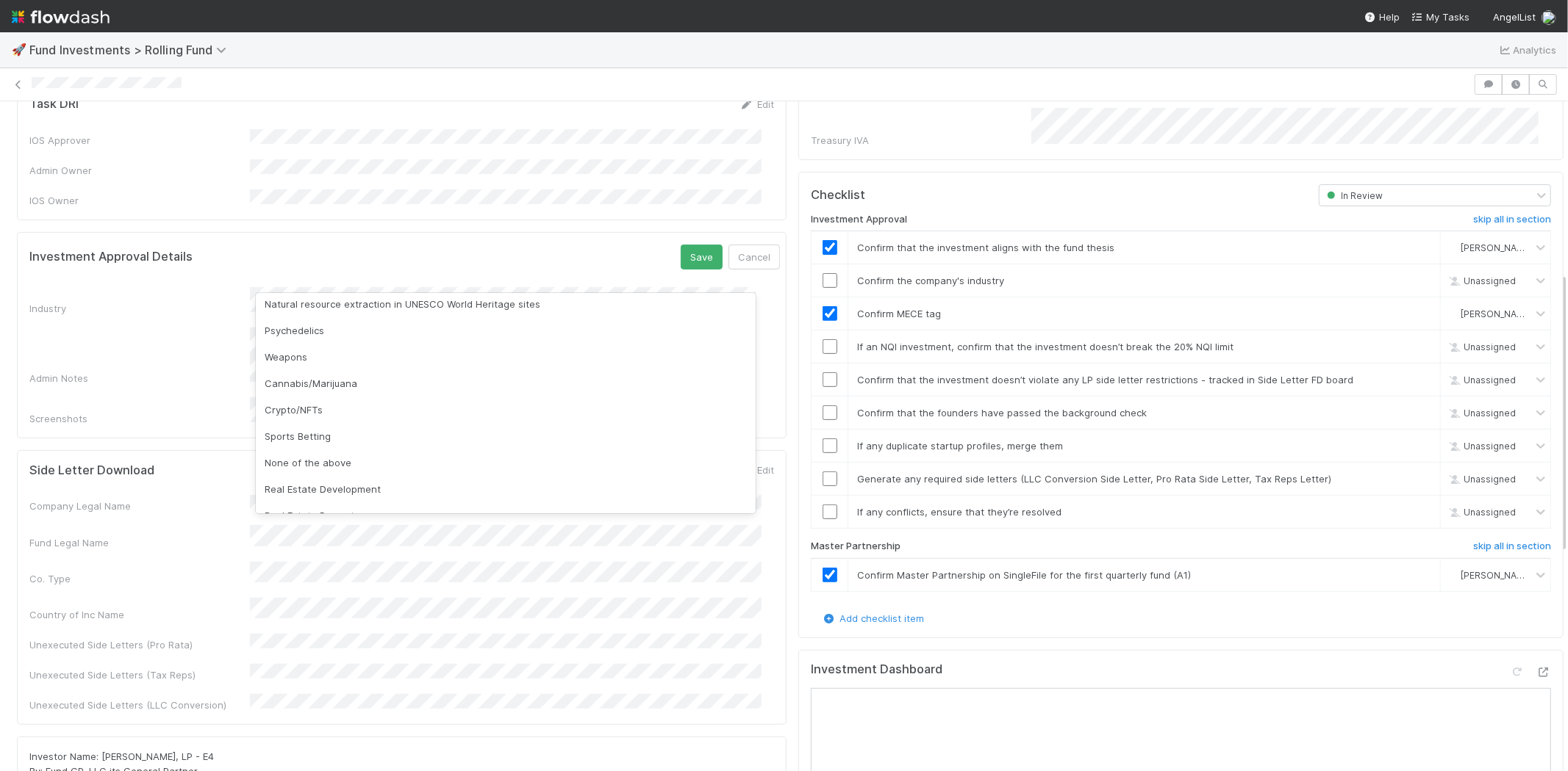
scroll to position [420, 0]
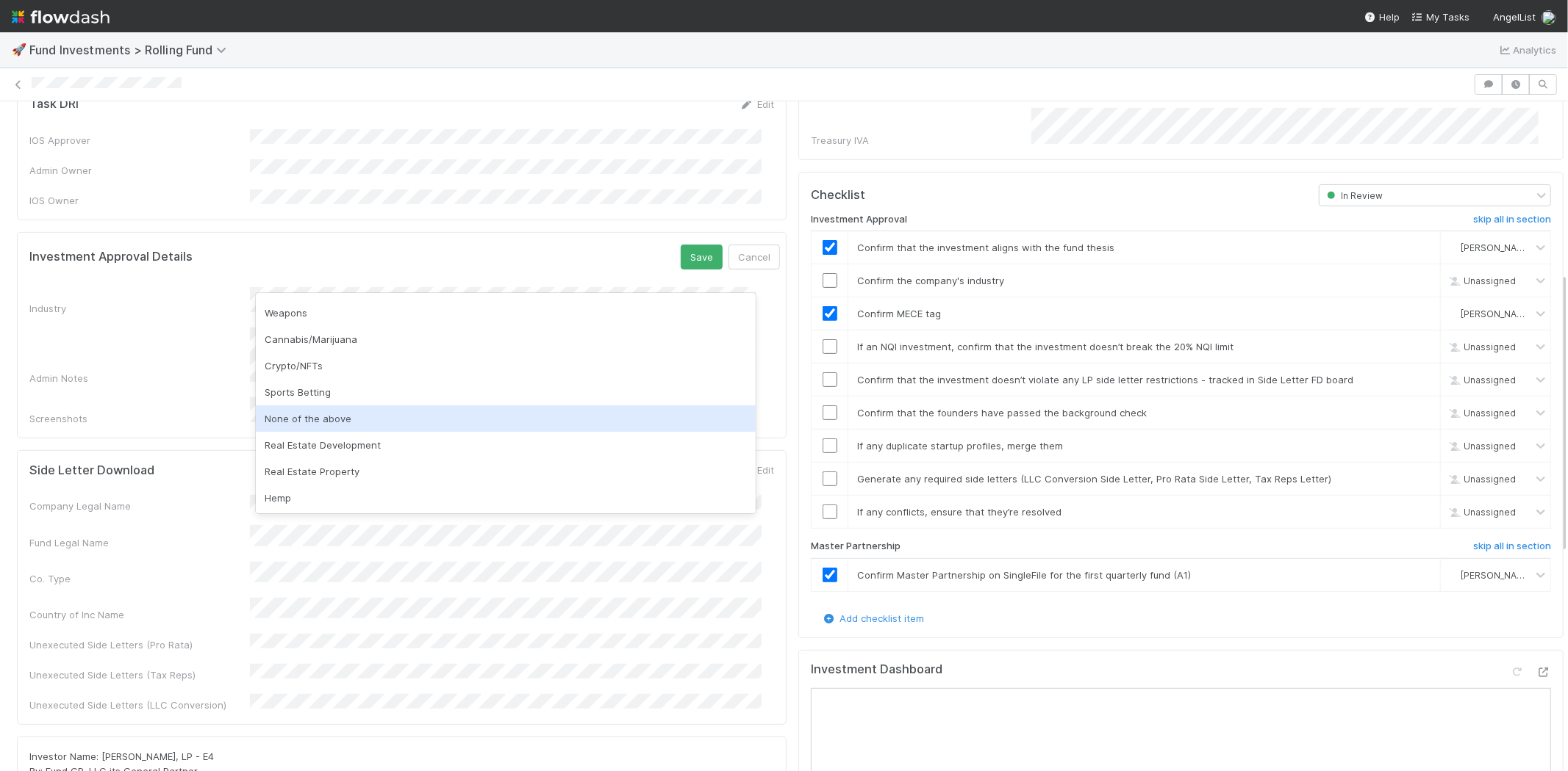
click at [562, 424] on div "None of the above" at bounding box center [506, 419] width 500 height 27
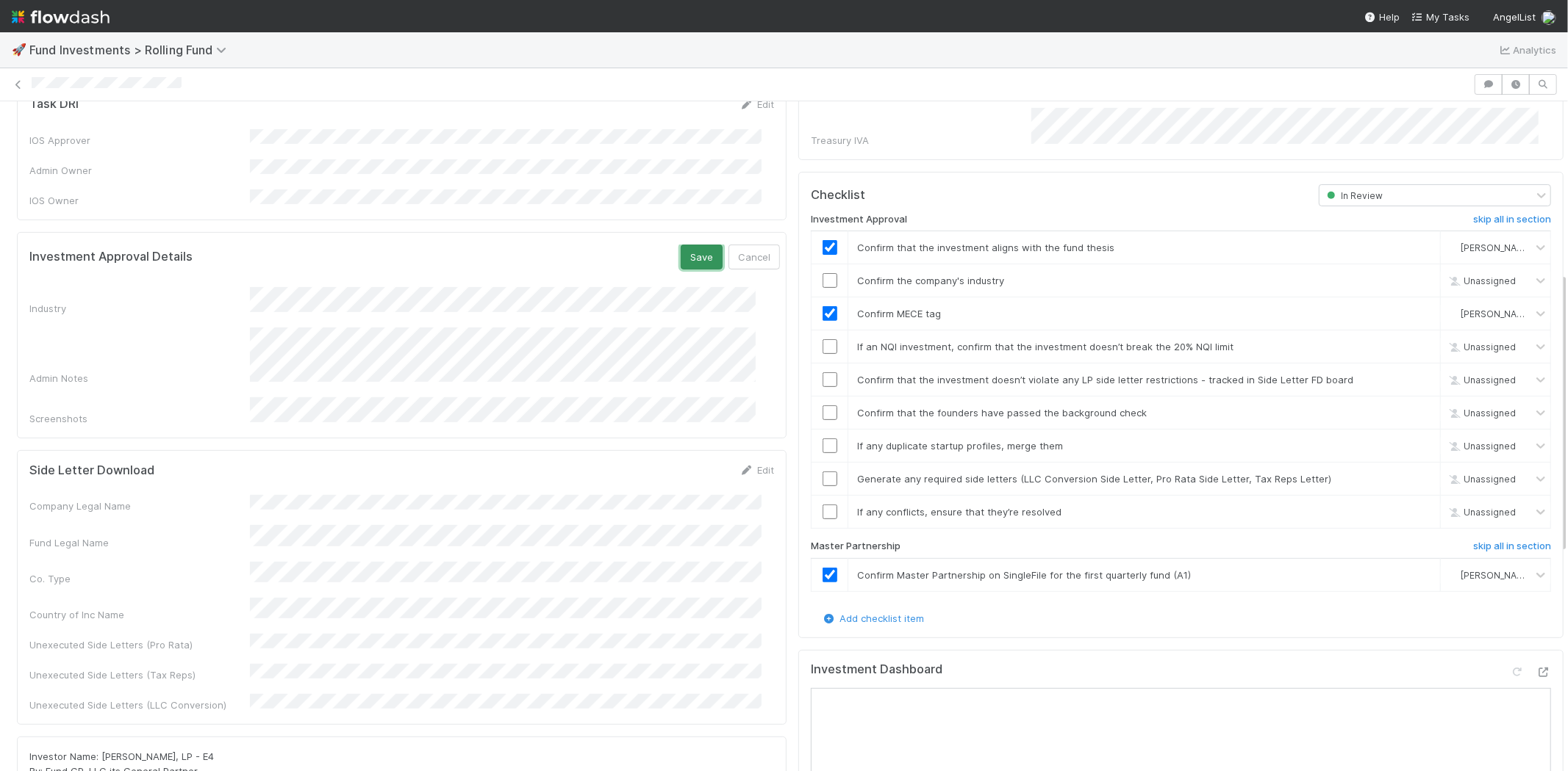
click at [680, 244] on button "Save" at bounding box center [702, 256] width 42 height 25
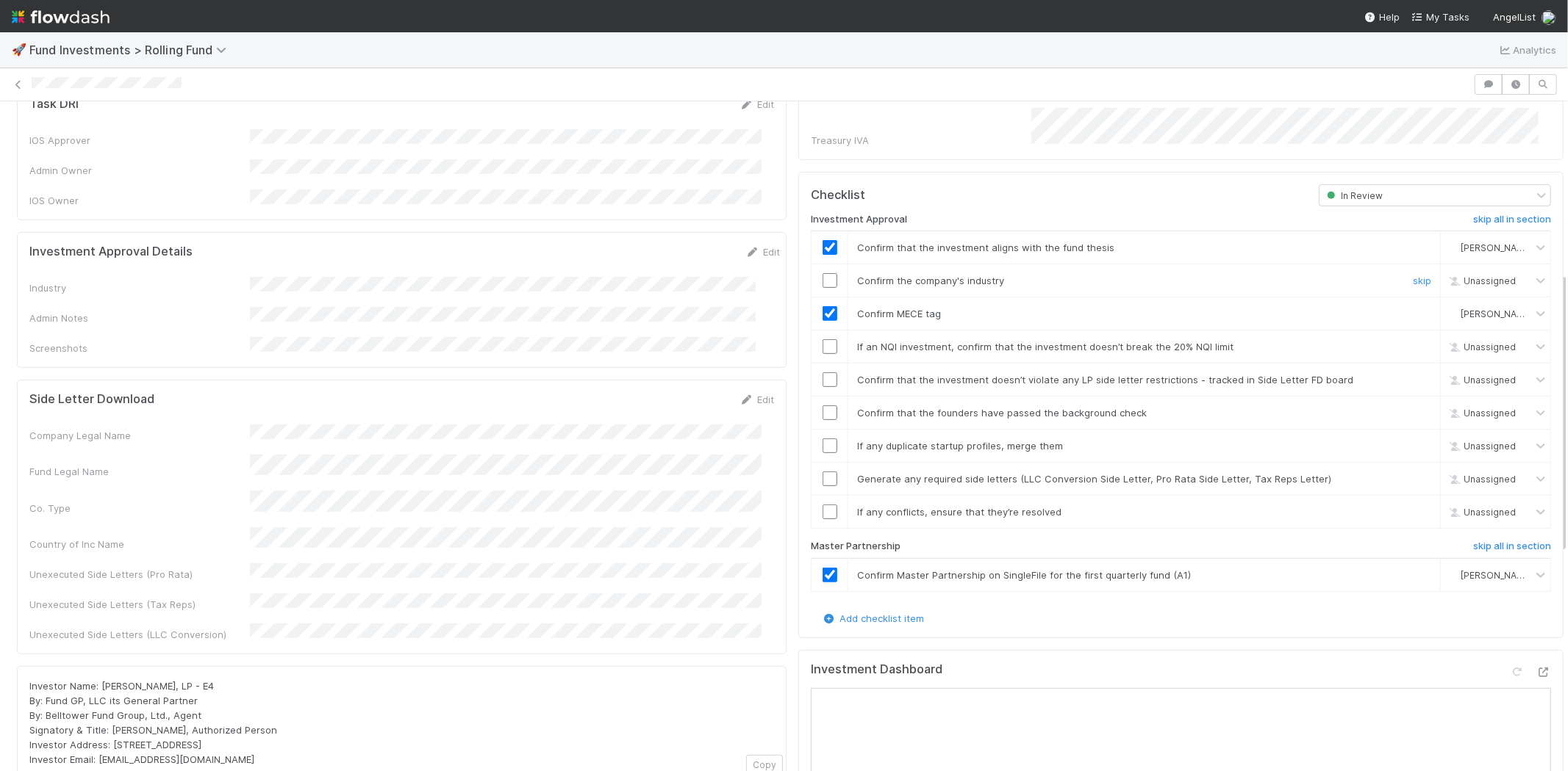
click at [823, 274] on input "checkbox" at bounding box center [830, 281] width 15 height 15
click at [823, 339] on input "checkbox" at bounding box center [830, 347] width 15 height 15
click at [823, 373] on input "checkbox" at bounding box center [830, 380] width 15 height 15
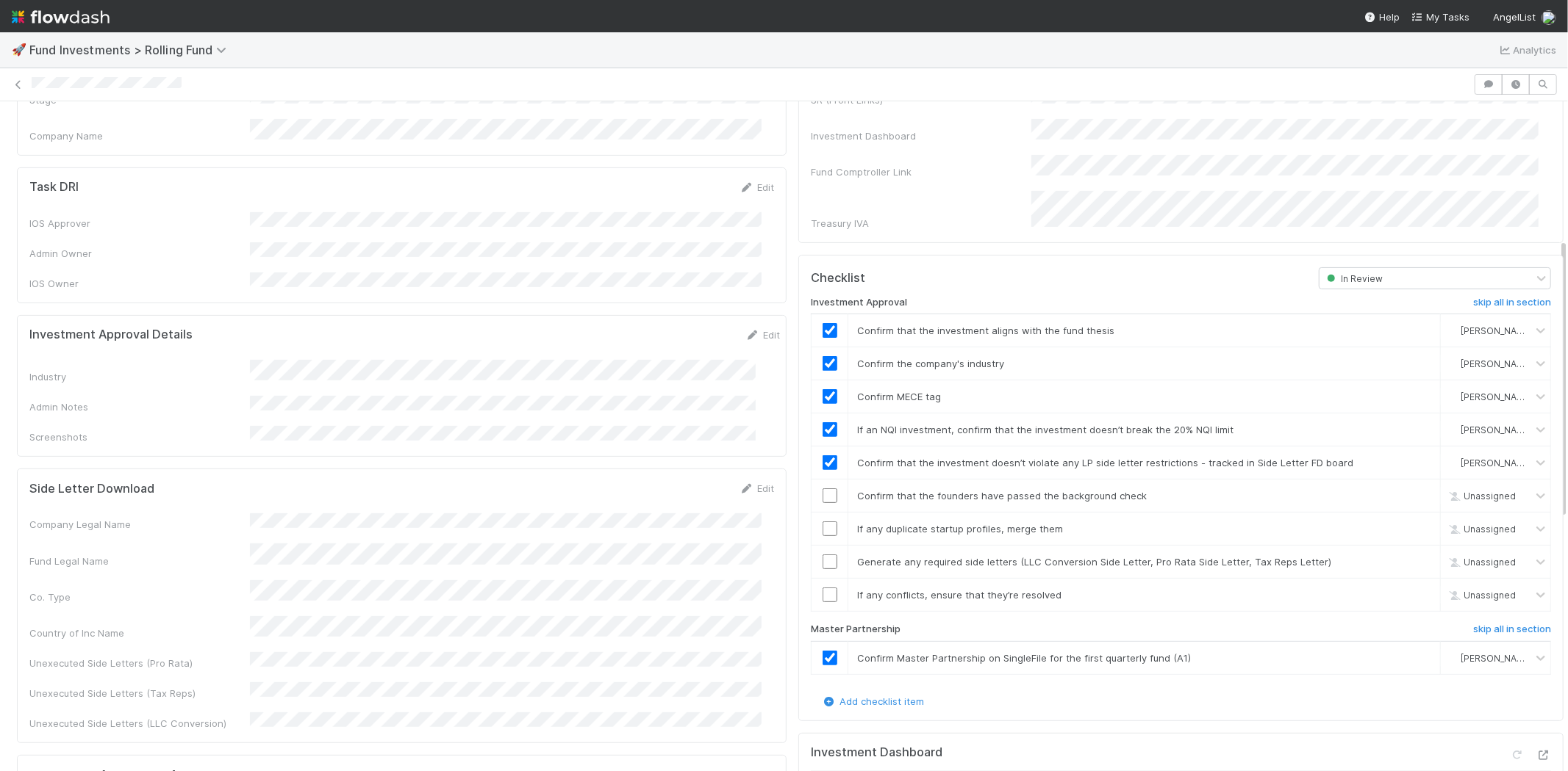
scroll to position [326, 0]
click at [823, 487] on input "checkbox" at bounding box center [830, 494] width 15 height 15
click at [823, 520] on input "checkbox" at bounding box center [830, 528] width 15 height 15
click at [823, 553] on input "checkbox" at bounding box center [830, 561] width 15 height 15
click at [823, 586] on input "checkbox" at bounding box center [830, 593] width 15 height 15
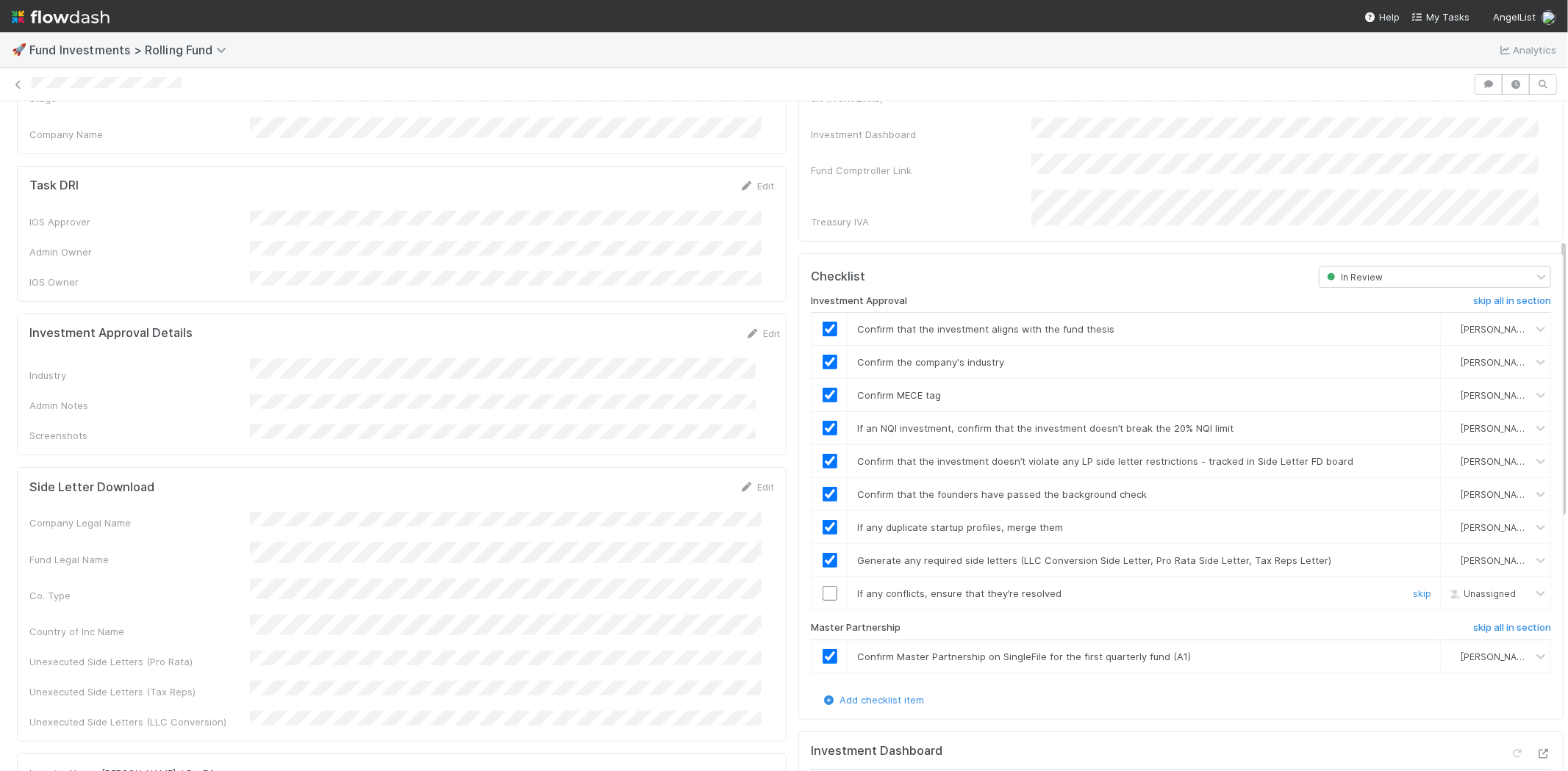
click at [823, 586] on input "checkbox" at bounding box center [830, 593] width 15 height 15
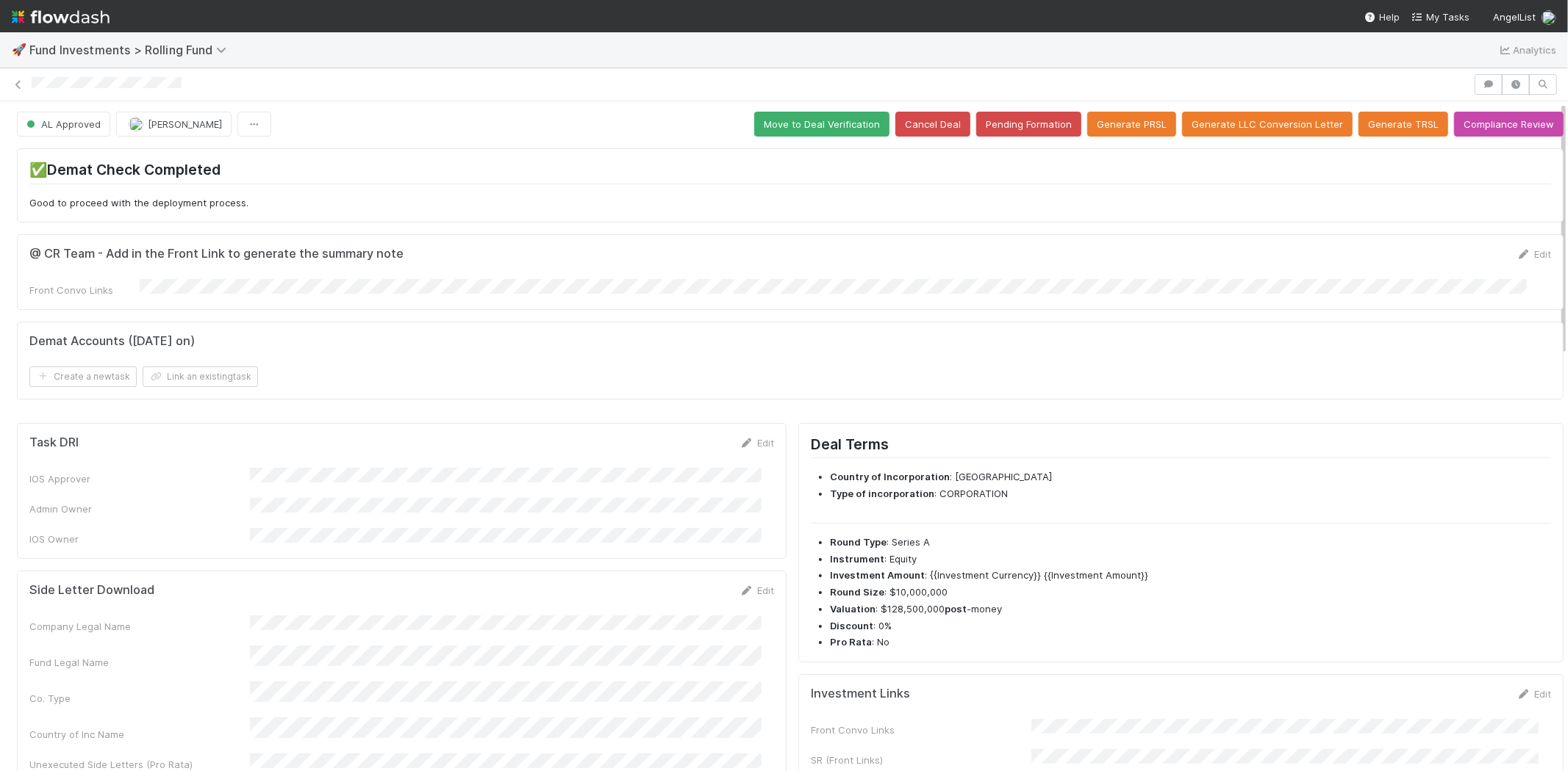
scroll to position [0, 0]
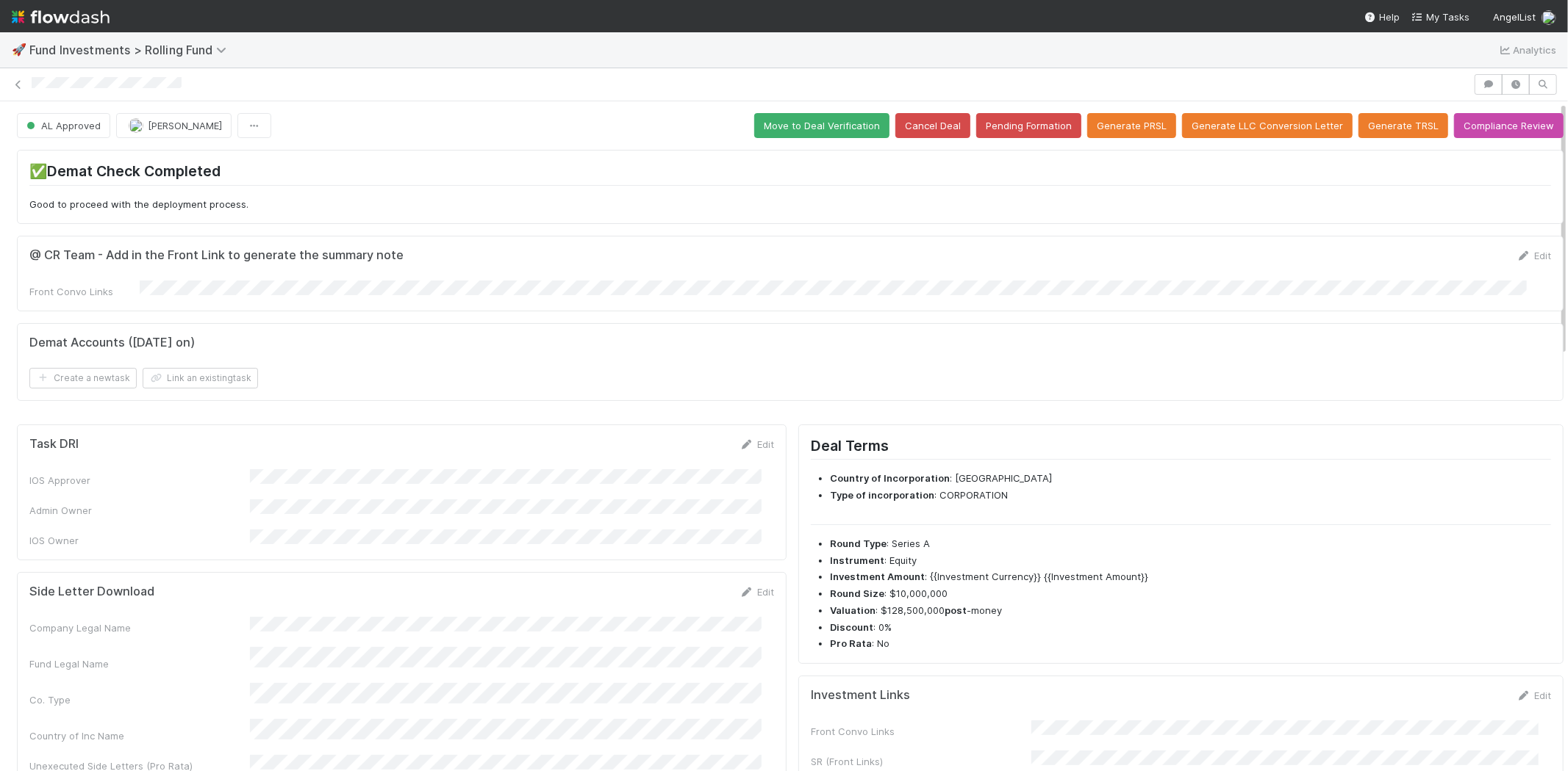
drag, startPoint x: 184, startPoint y: 89, endPoint x: 32, endPoint y: 90, distance: 152.0
click at [32, 90] on div at bounding box center [750, 84] width 1437 height 15
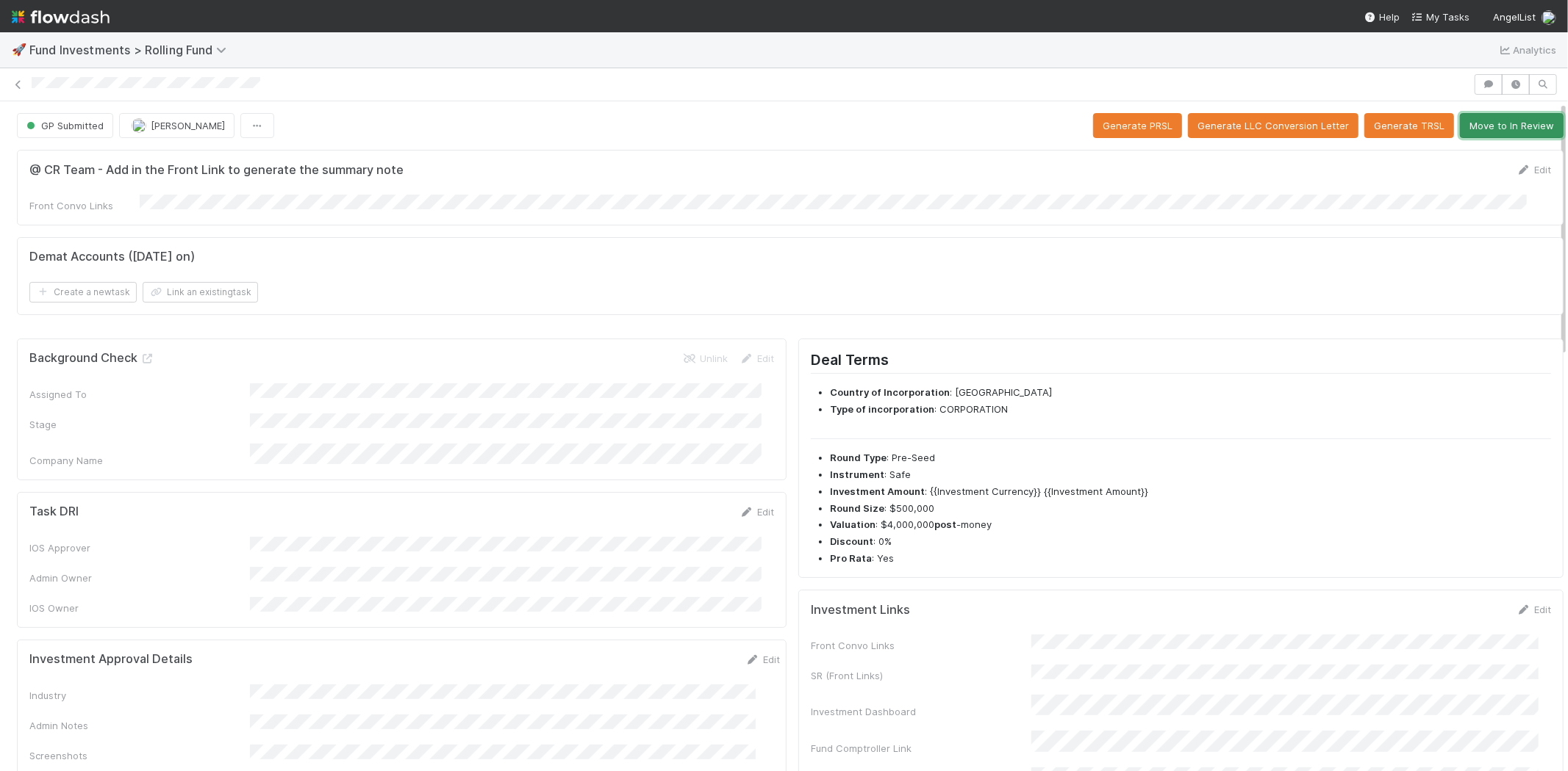
click at [1466, 127] on button "Move to In Review" at bounding box center [1512, 125] width 104 height 25
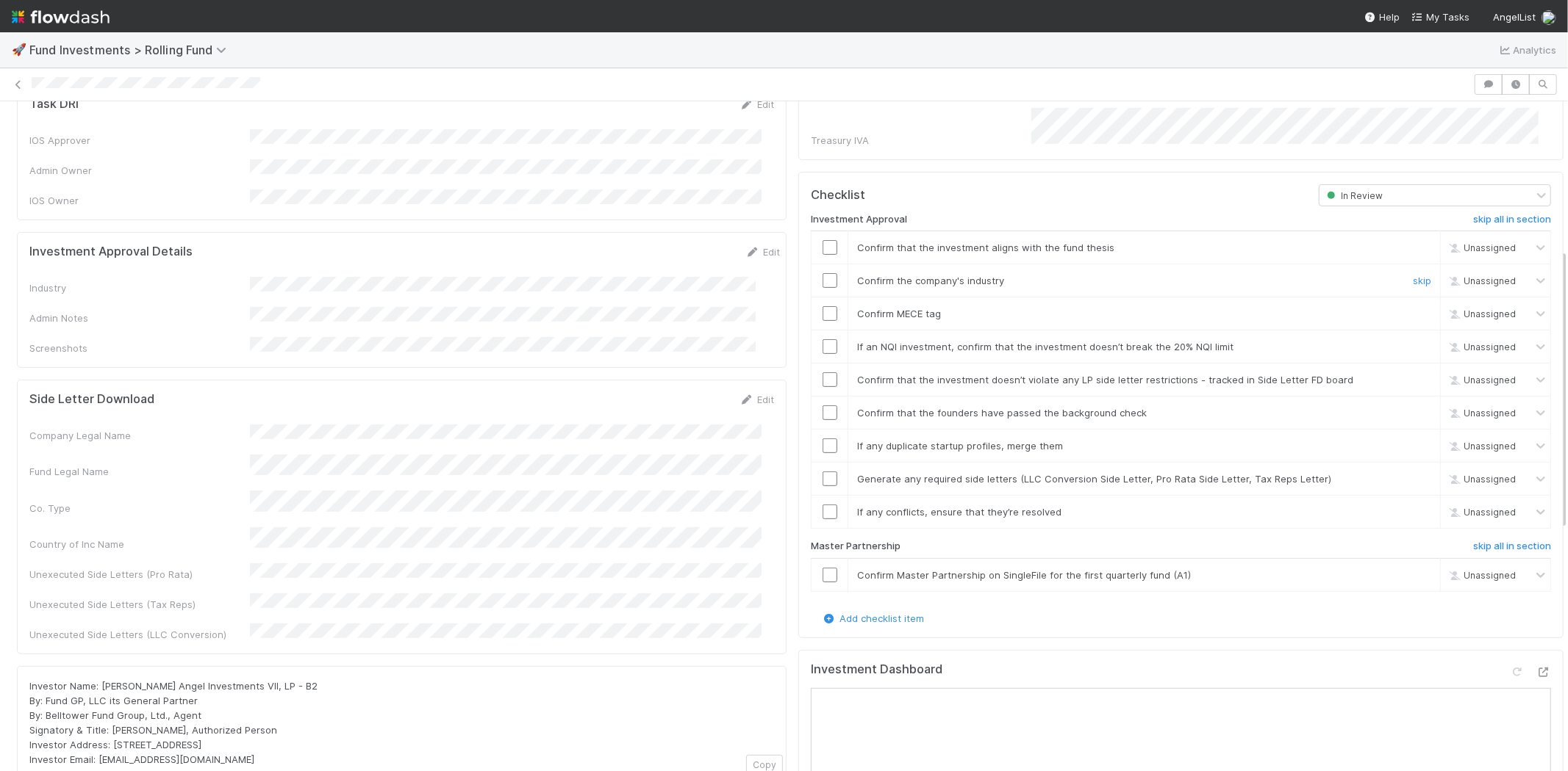
scroll to position [326, 0]
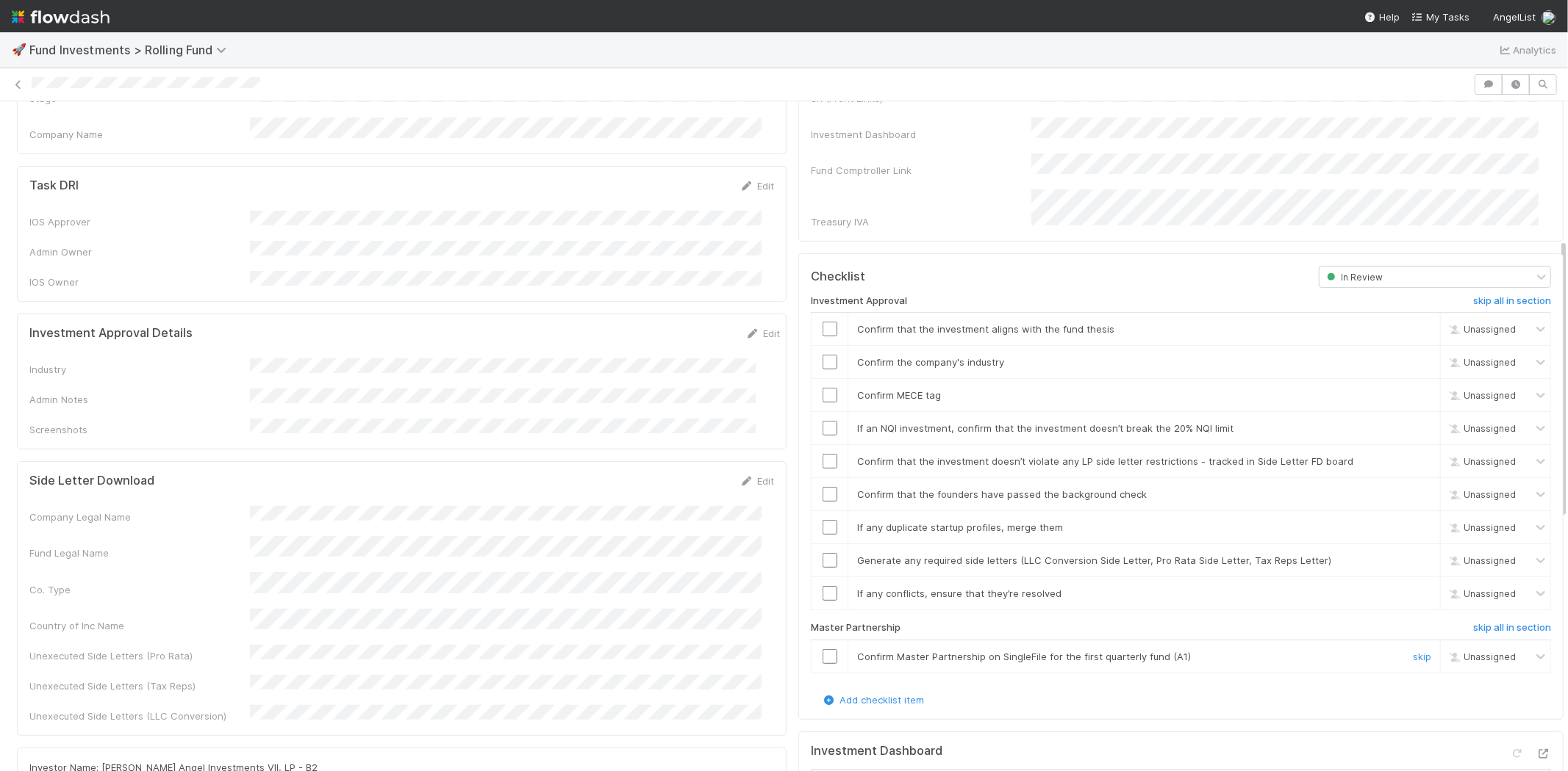
drag, startPoint x: 820, startPoint y: 636, endPoint x: 828, endPoint y: 630, distance: 10.0
click at [823, 649] on input "checkbox" at bounding box center [830, 657] width 15 height 15
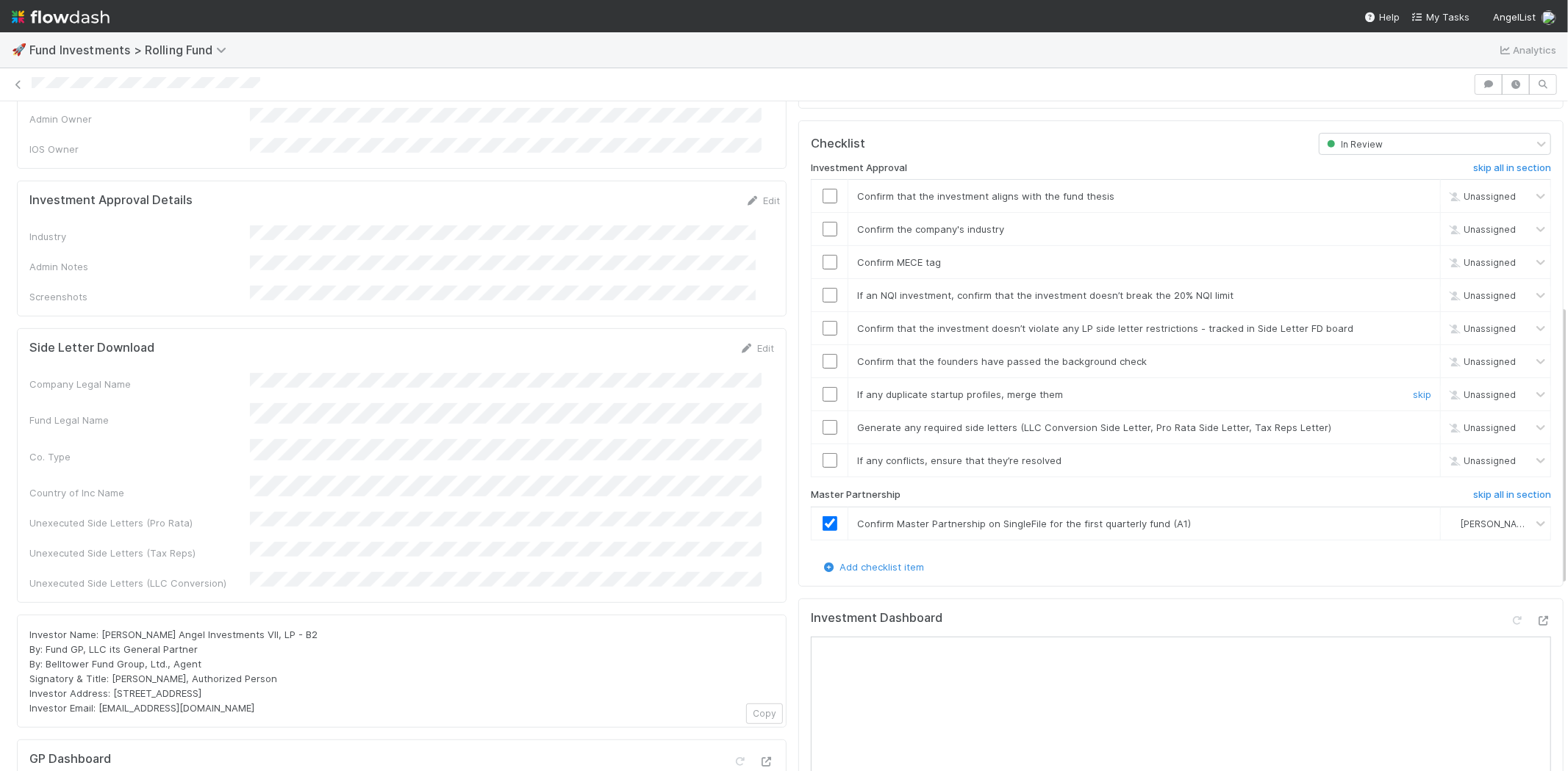
scroll to position [407, 0]
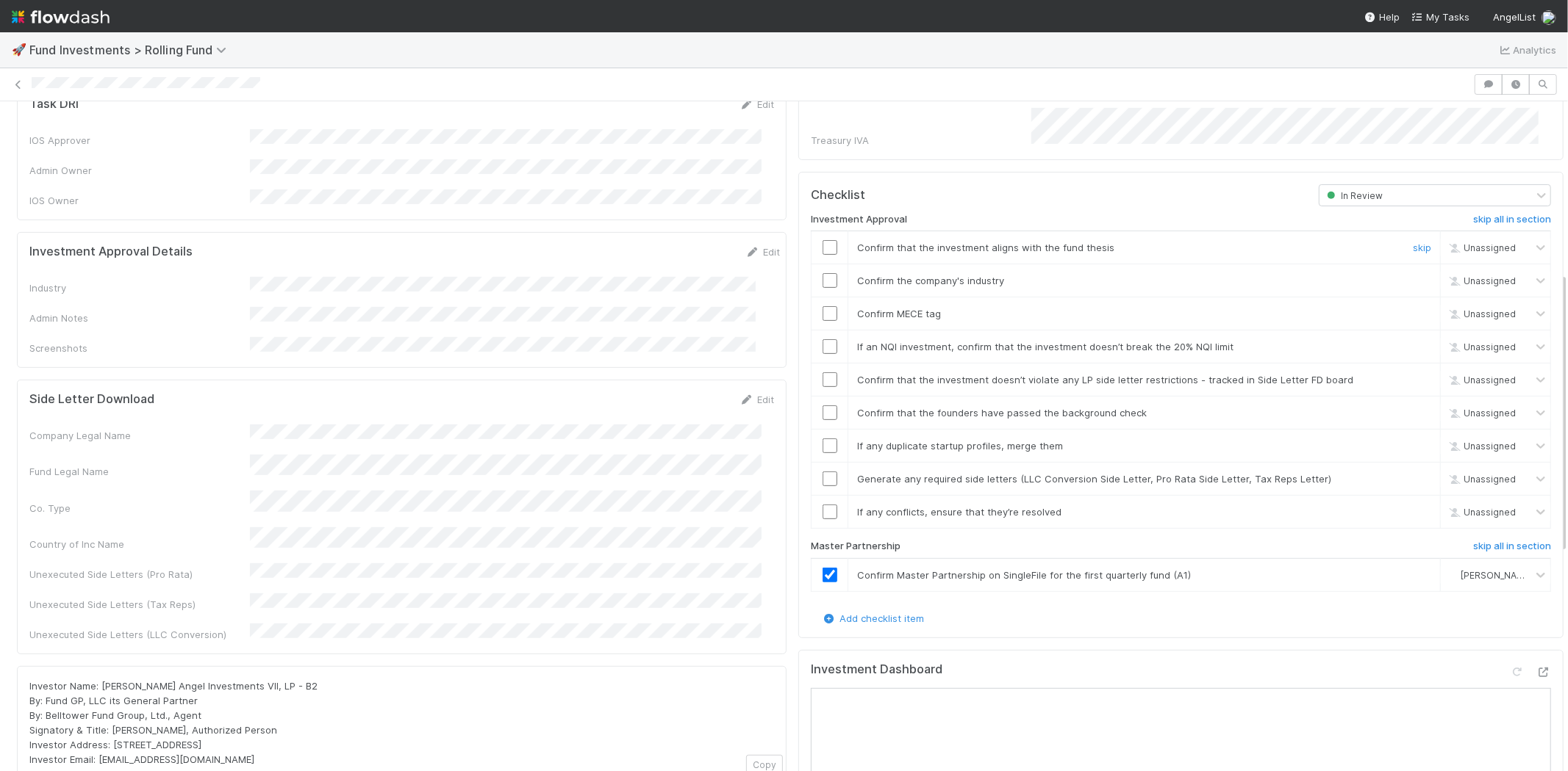
drag, startPoint x: 814, startPoint y: 221, endPoint x: 857, endPoint y: 224, distance: 43.1
click at [823, 240] on input "checkbox" at bounding box center [830, 248] width 15 height 15
click at [745, 246] on link "Edit" at bounding box center [762, 252] width 35 height 11
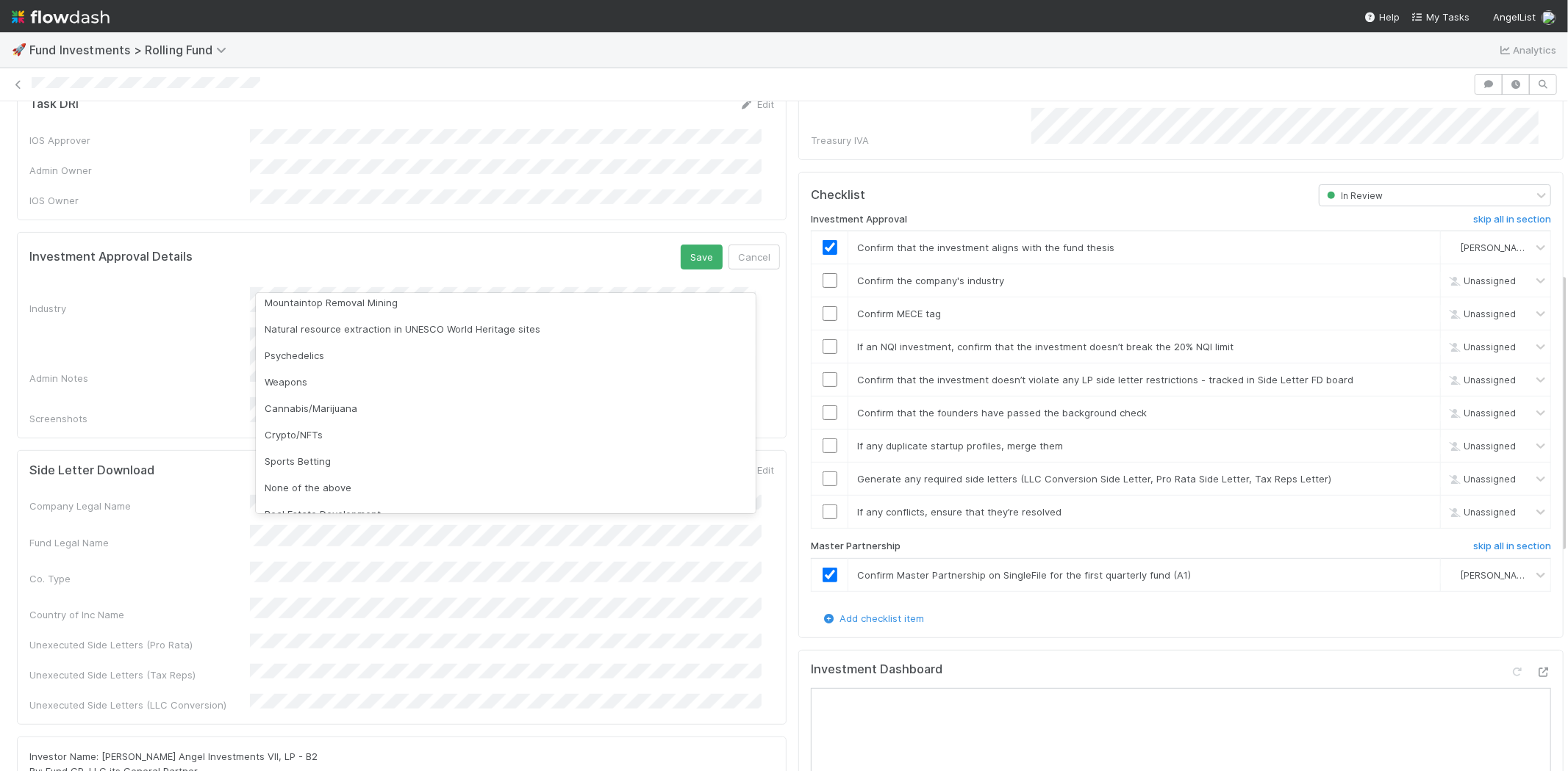
scroll to position [420, 0]
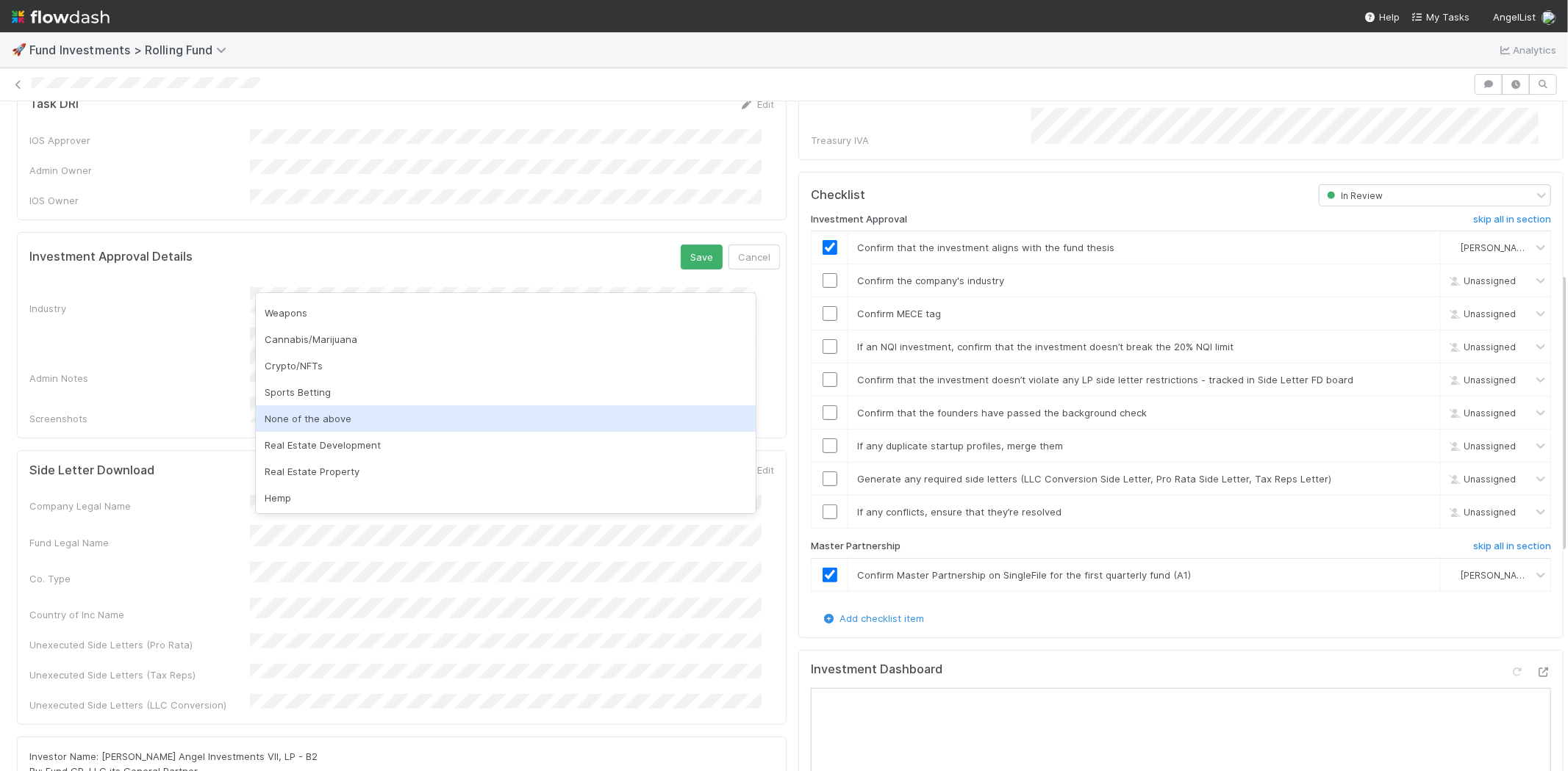
click at [577, 421] on div "None of the above" at bounding box center [506, 419] width 500 height 27
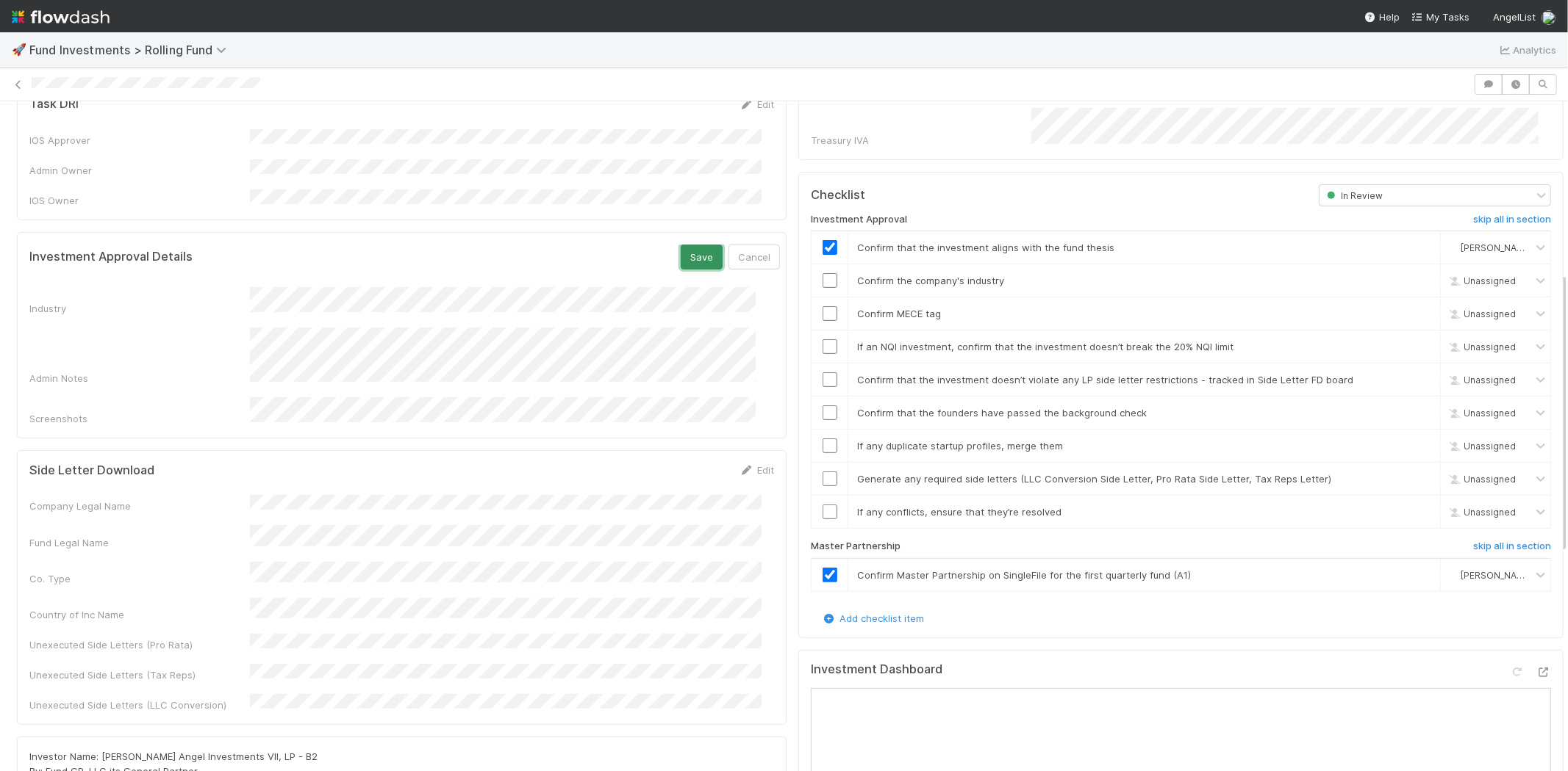
click at [680, 244] on button "Save" at bounding box center [702, 256] width 42 height 25
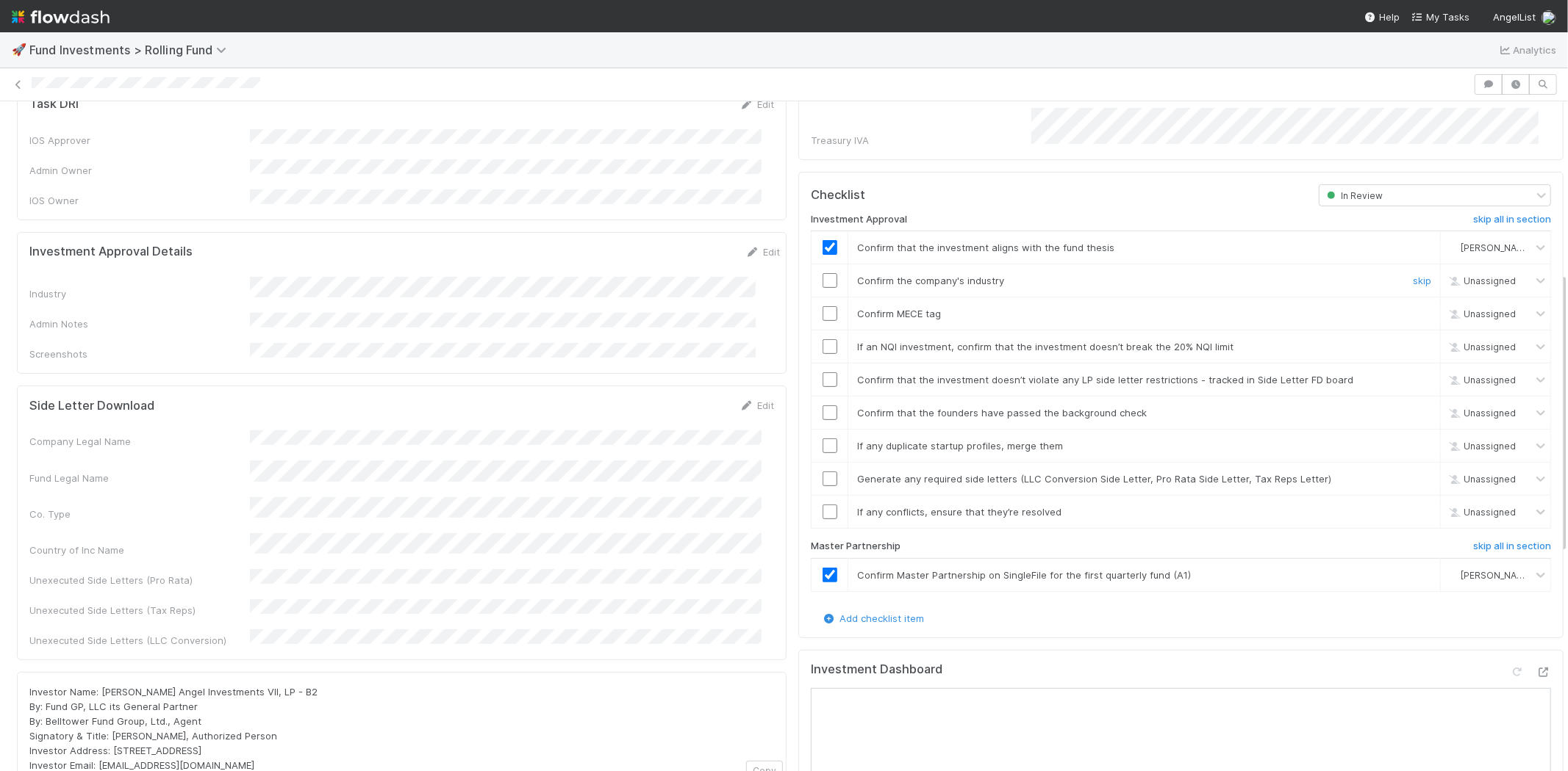
click at [823, 274] on input "checkbox" at bounding box center [830, 281] width 15 height 15
click at [823, 306] on input "checkbox" at bounding box center [830, 313] width 15 height 15
click at [823, 339] on input "checkbox" at bounding box center [830, 347] width 15 height 15
click at [820, 366] on td at bounding box center [829, 380] width 37 height 33
click at [823, 373] on input "checkbox" at bounding box center [830, 380] width 15 height 15
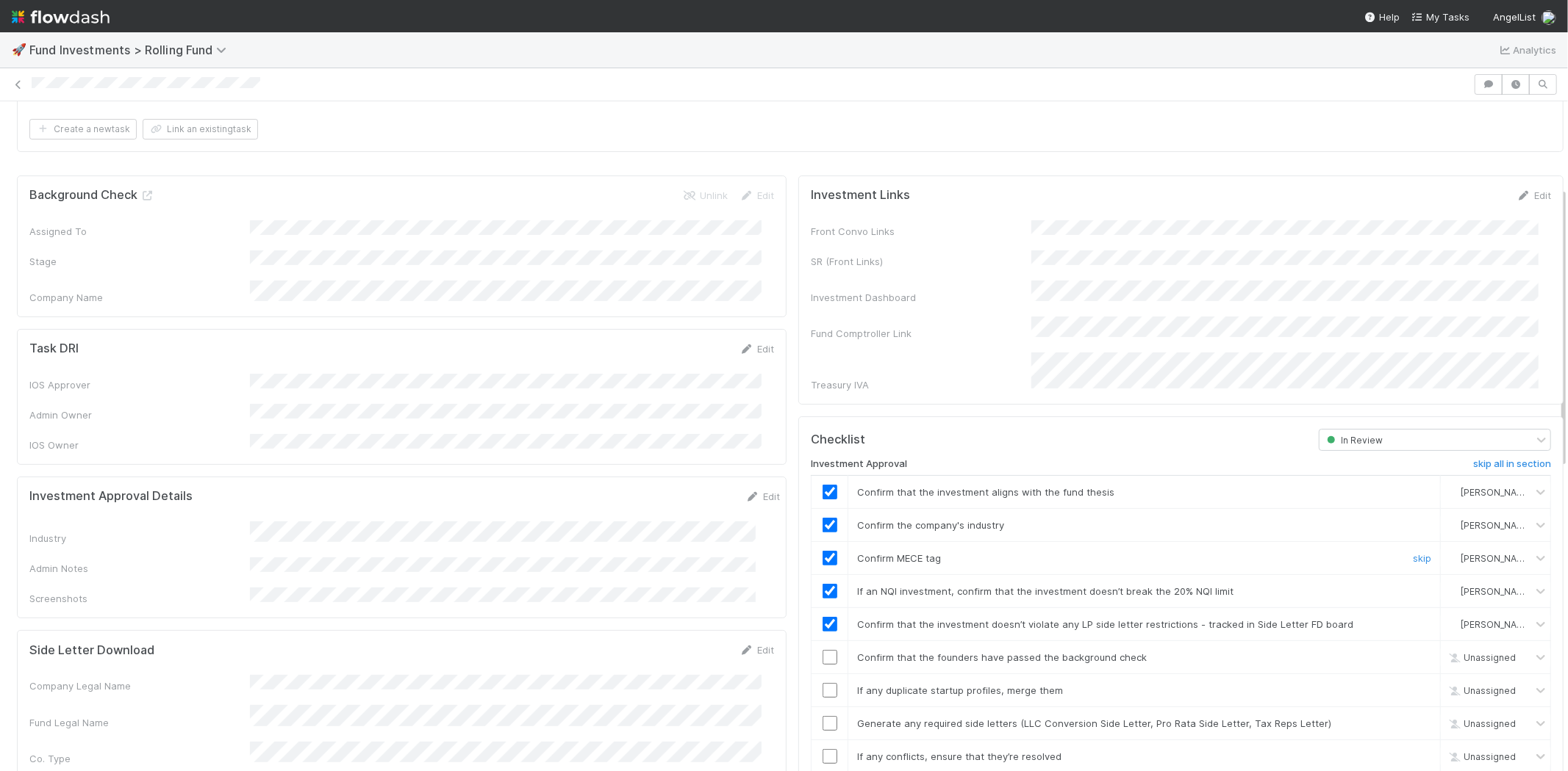
scroll to position [244, 0]
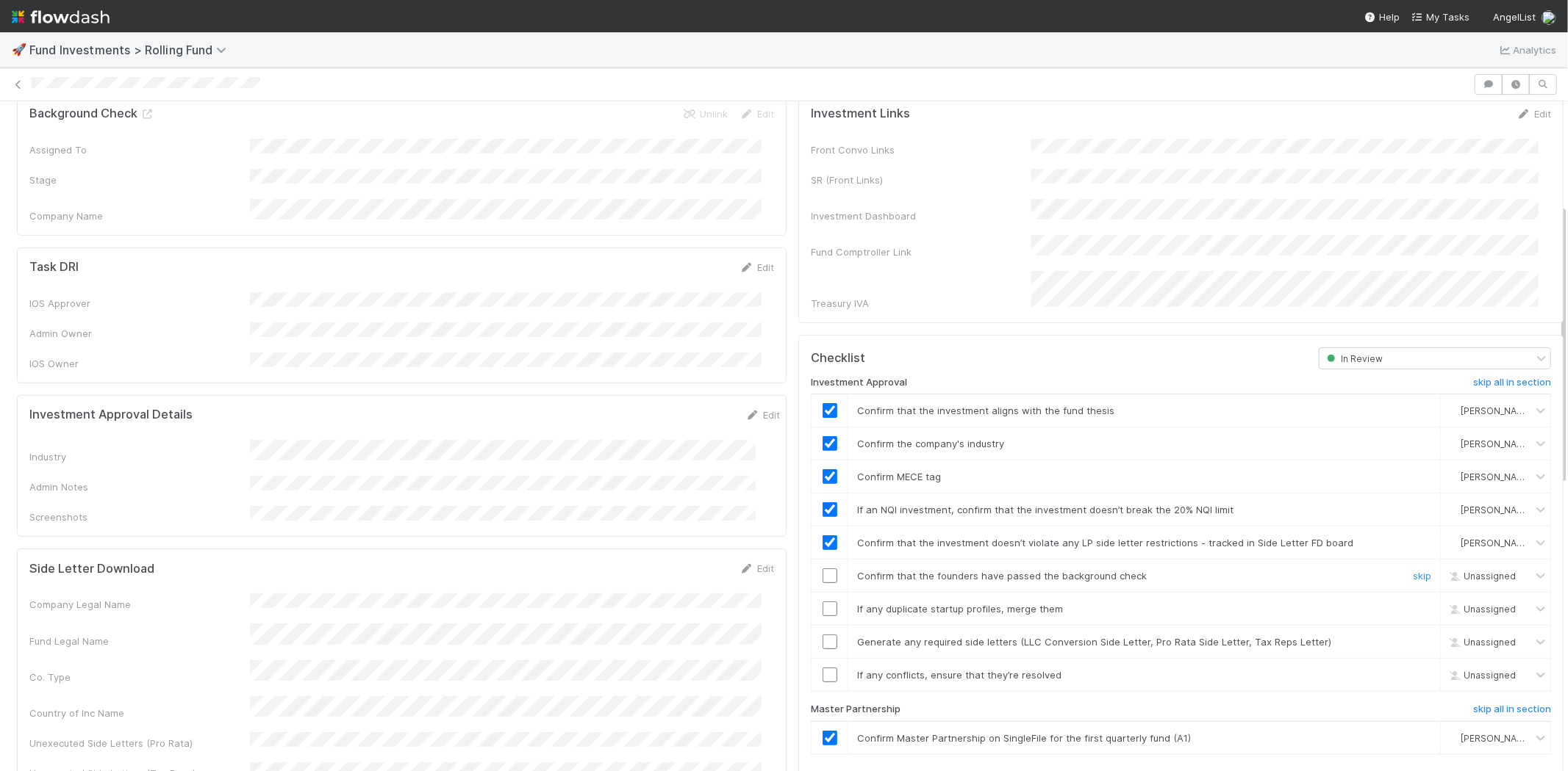
click at [823, 569] on input "checkbox" at bounding box center [830, 576] width 15 height 15
click at [823, 601] on input "checkbox" at bounding box center [830, 609] width 15 height 15
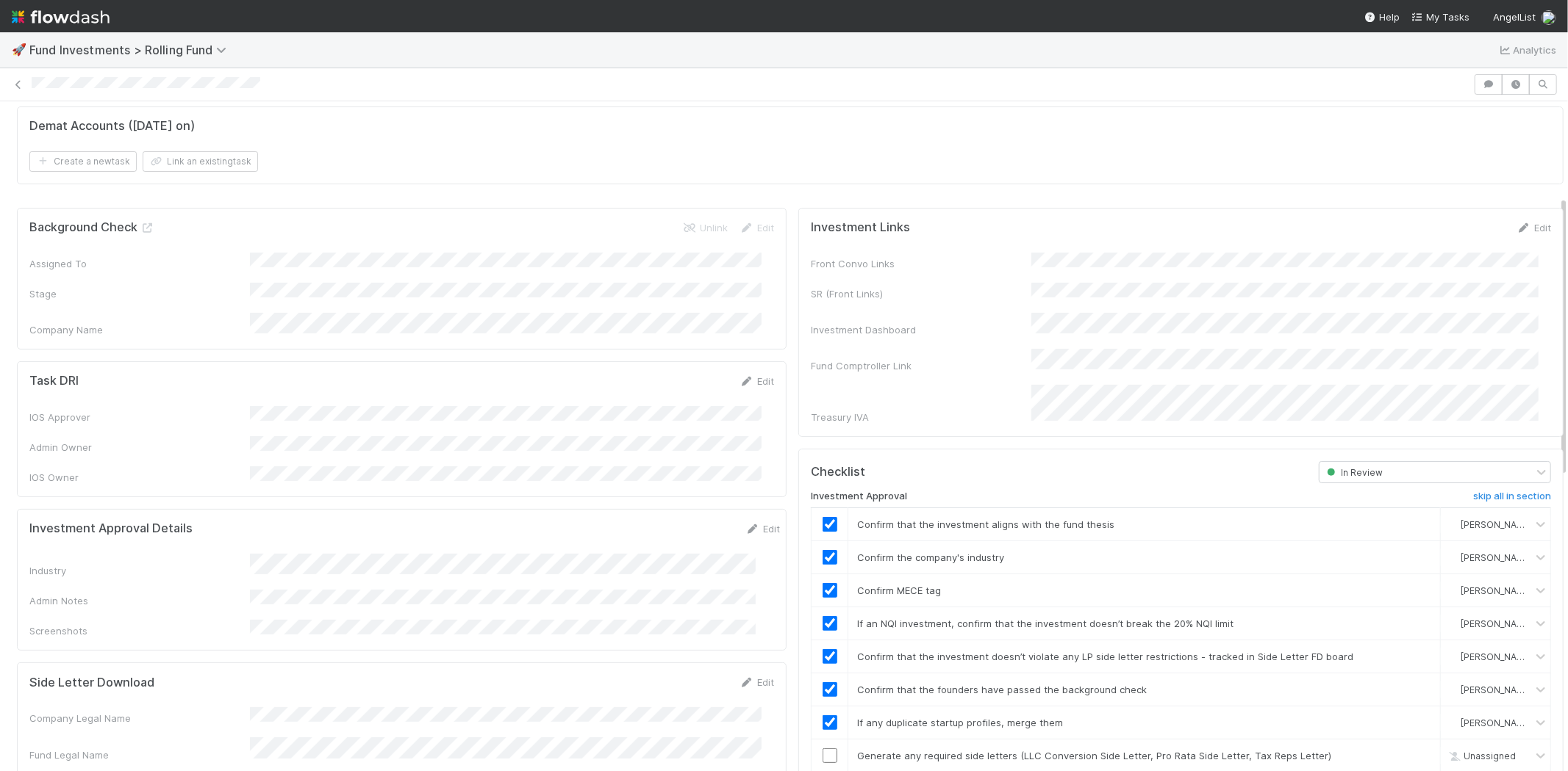
scroll to position [0, 0]
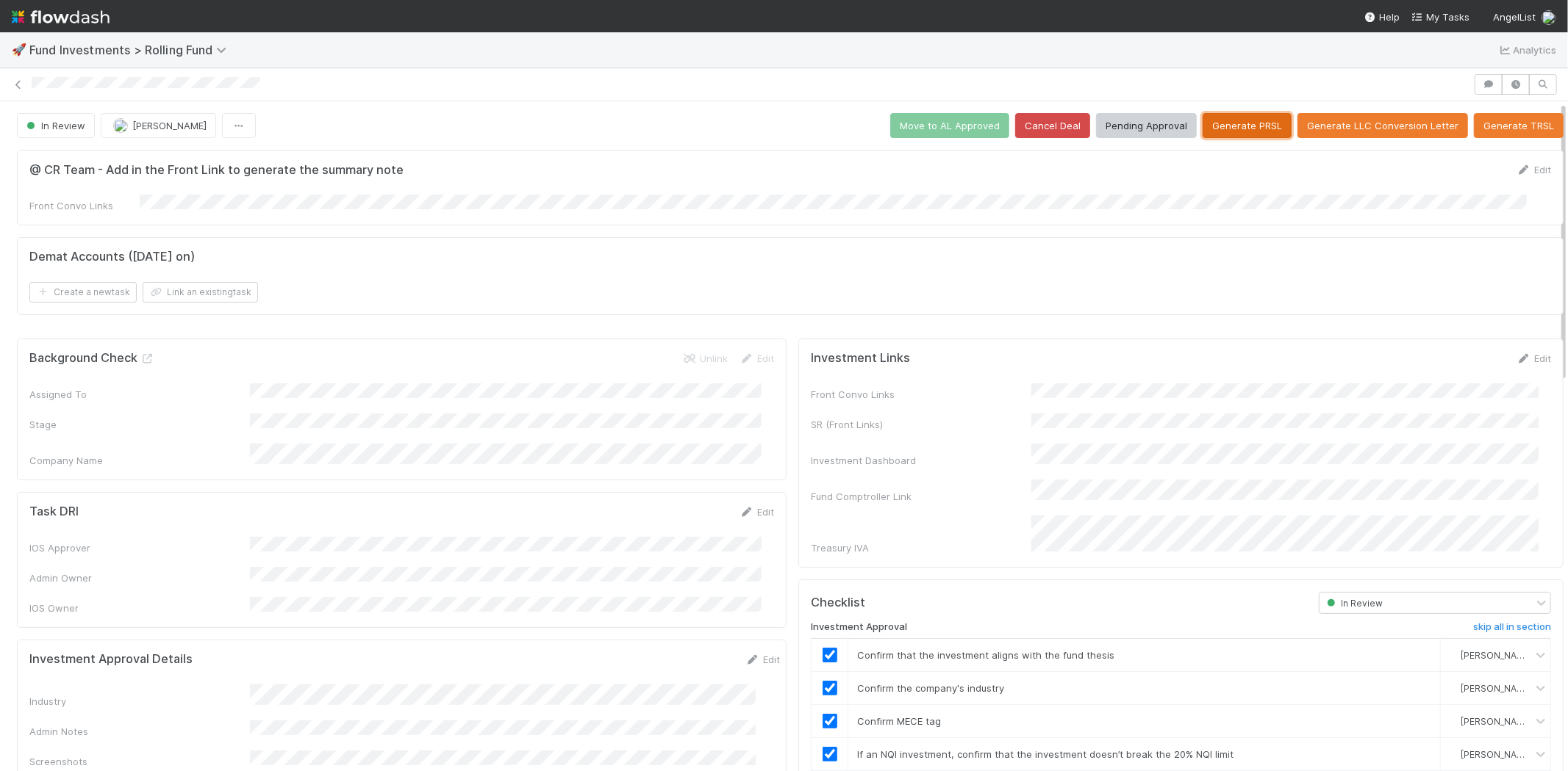
click at [1244, 130] on button "Generate PRSL" at bounding box center [1247, 125] width 89 height 25
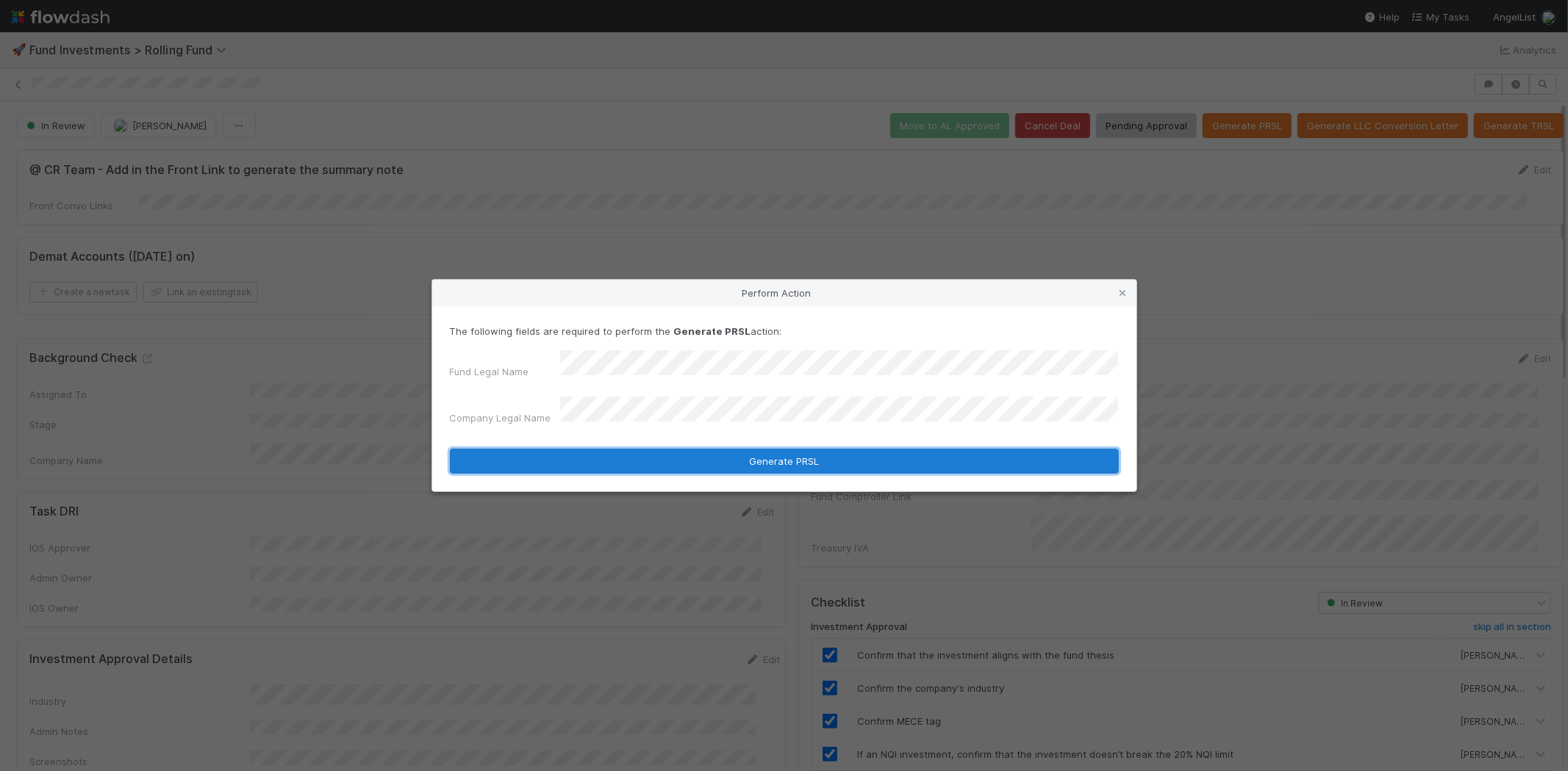
click at [770, 450] on button "Generate PRSL" at bounding box center [784, 461] width 669 height 25
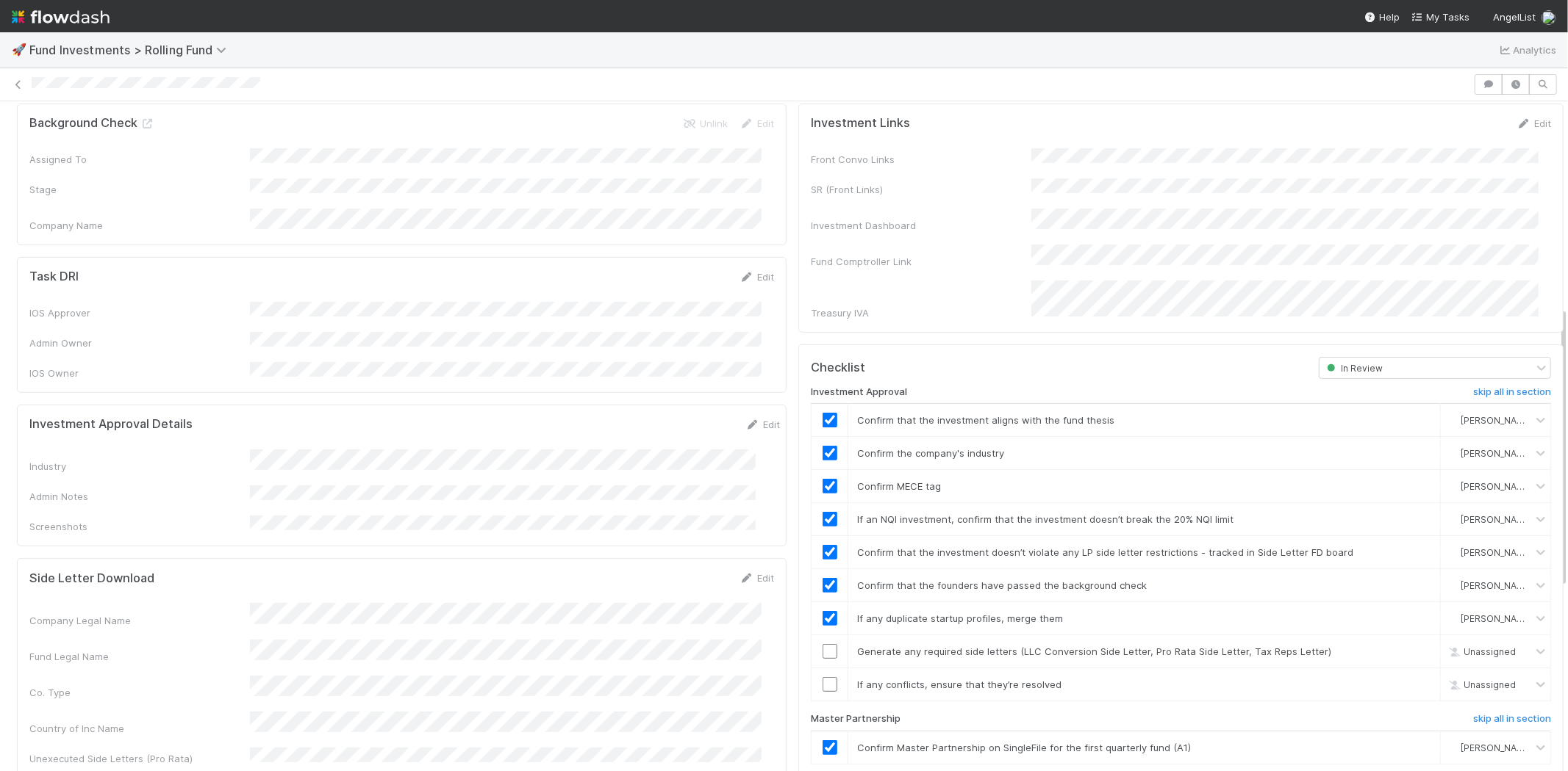
scroll to position [489, 0]
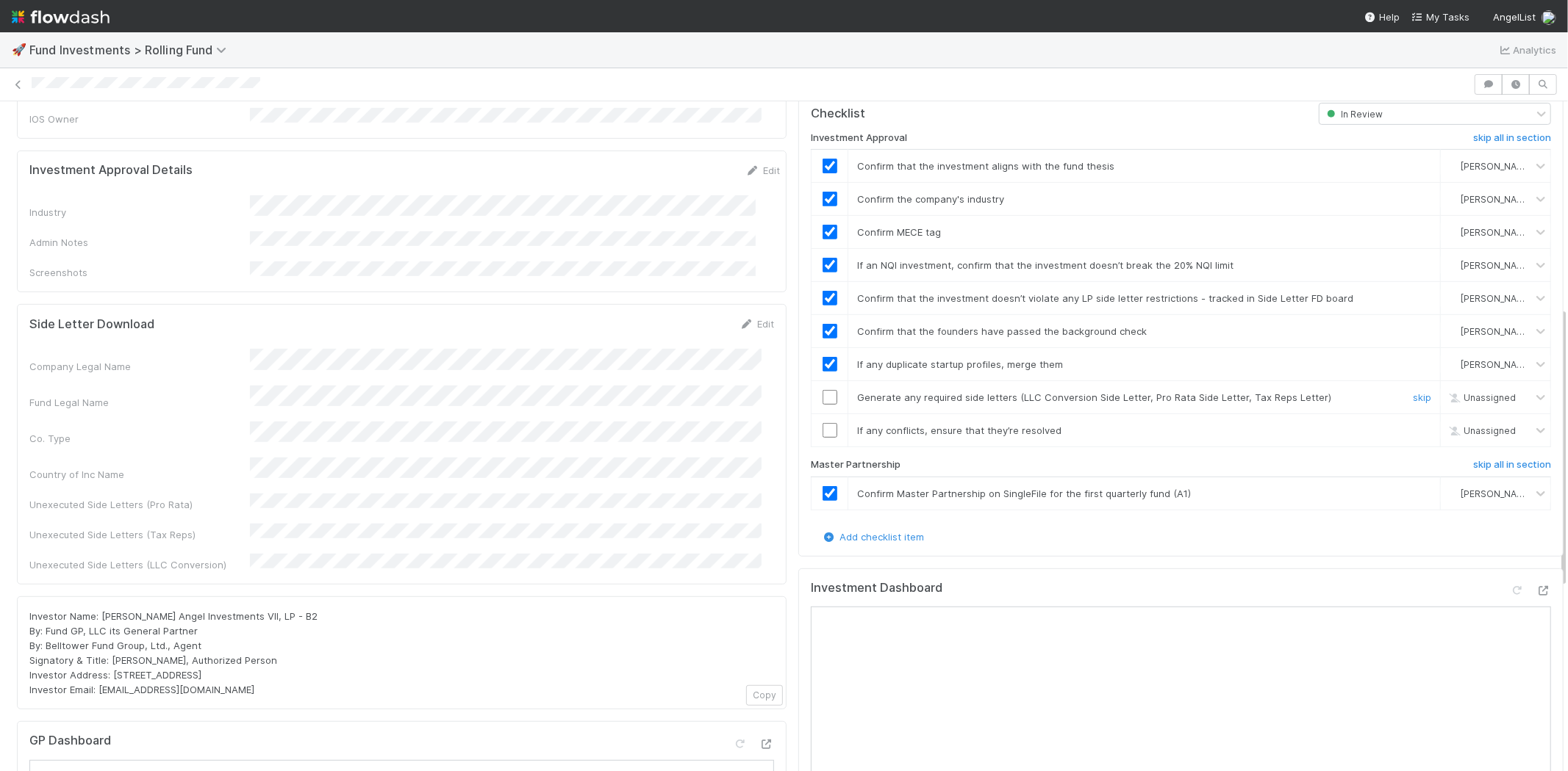
click at [823, 390] on input "checkbox" at bounding box center [830, 398] width 15 height 15
click at [823, 423] on input "checkbox" at bounding box center [830, 430] width 15 height 15
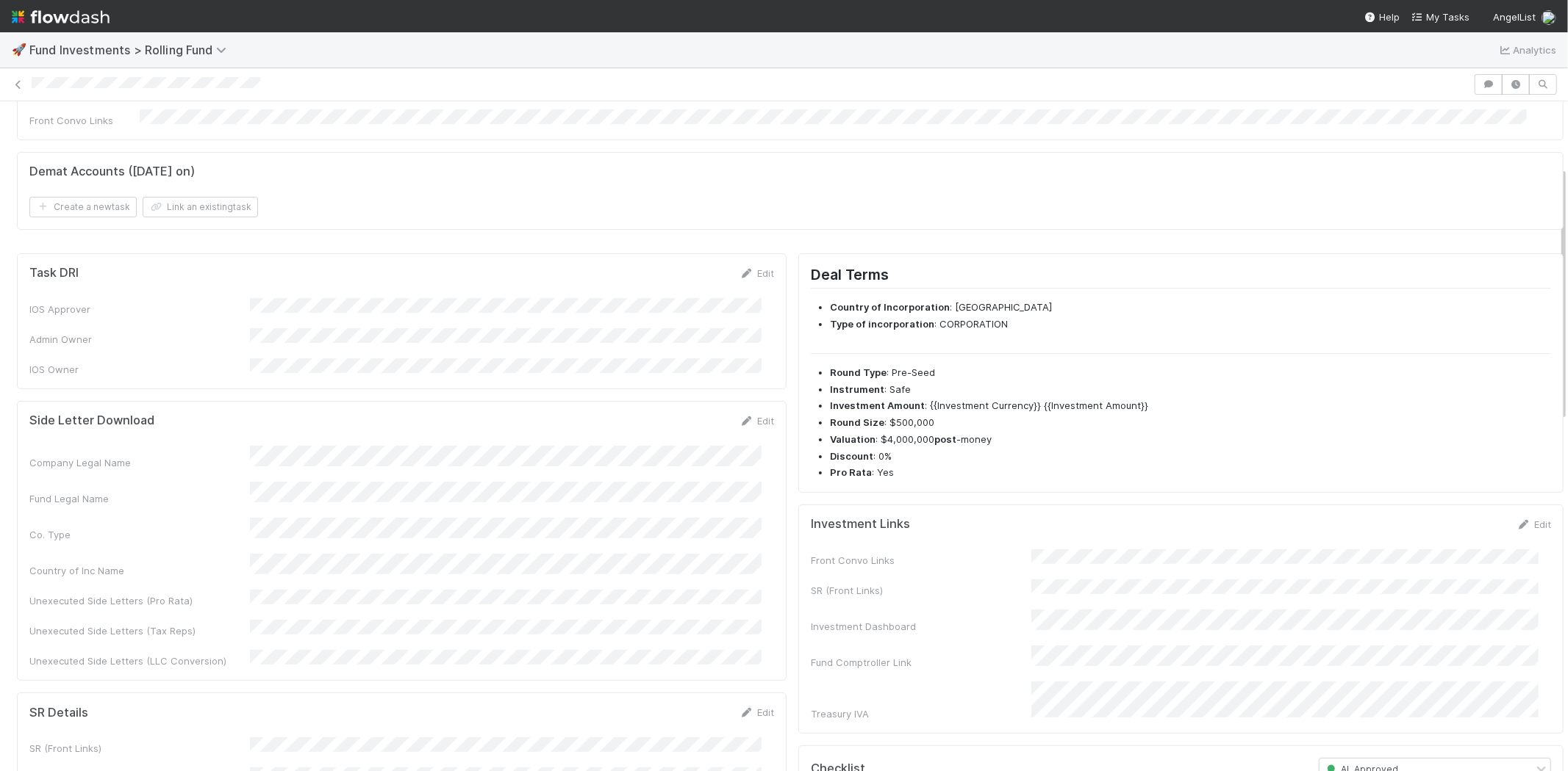
scroll to position [0, 0]
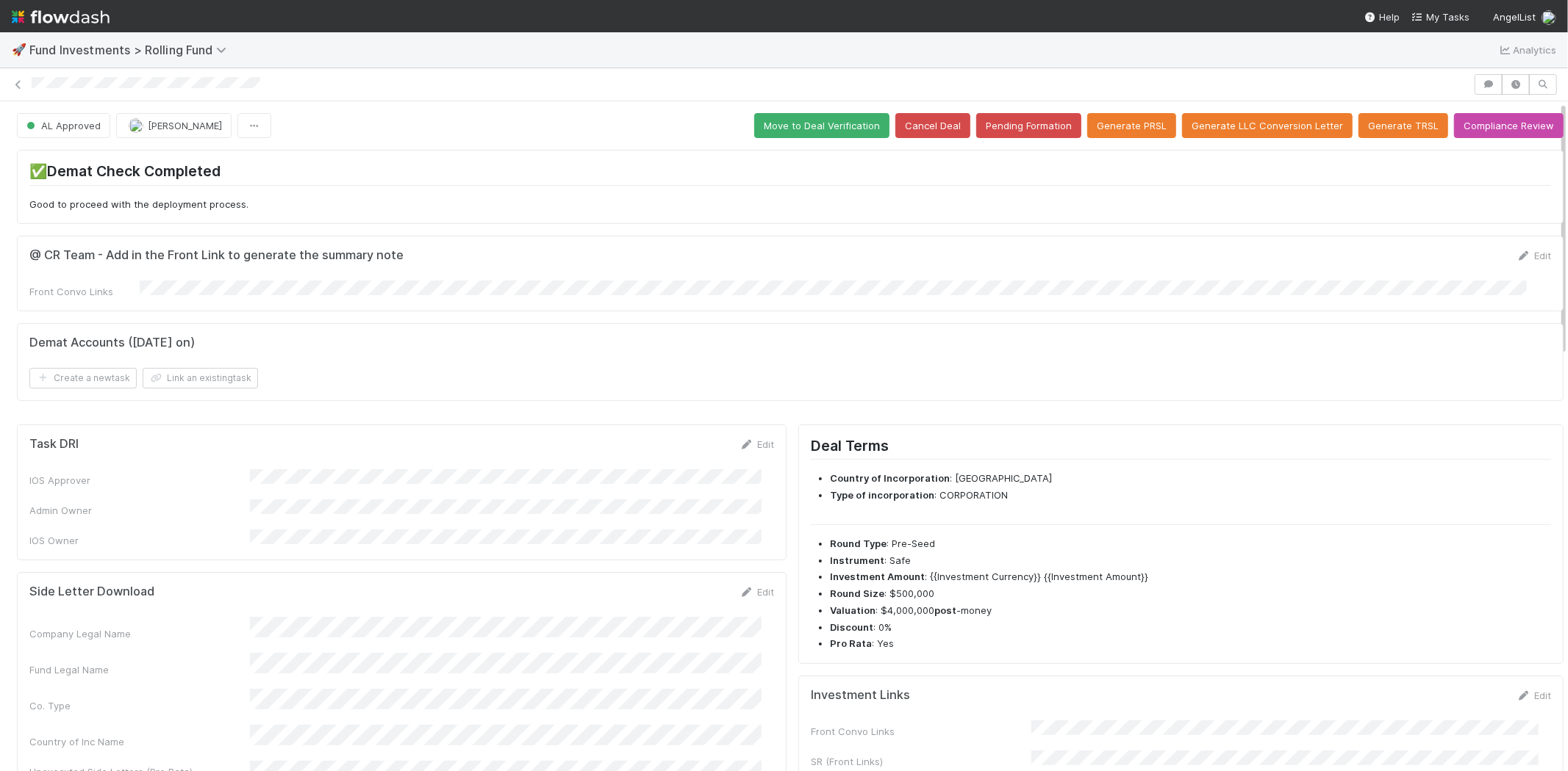
drag, startPoint x: 28, startPoint y: 84, endPoint x: 362, endPoint y: 84, distance: 334.0
click at [313, 84] on div at bounding box center [784, 84] width 1568 height 20
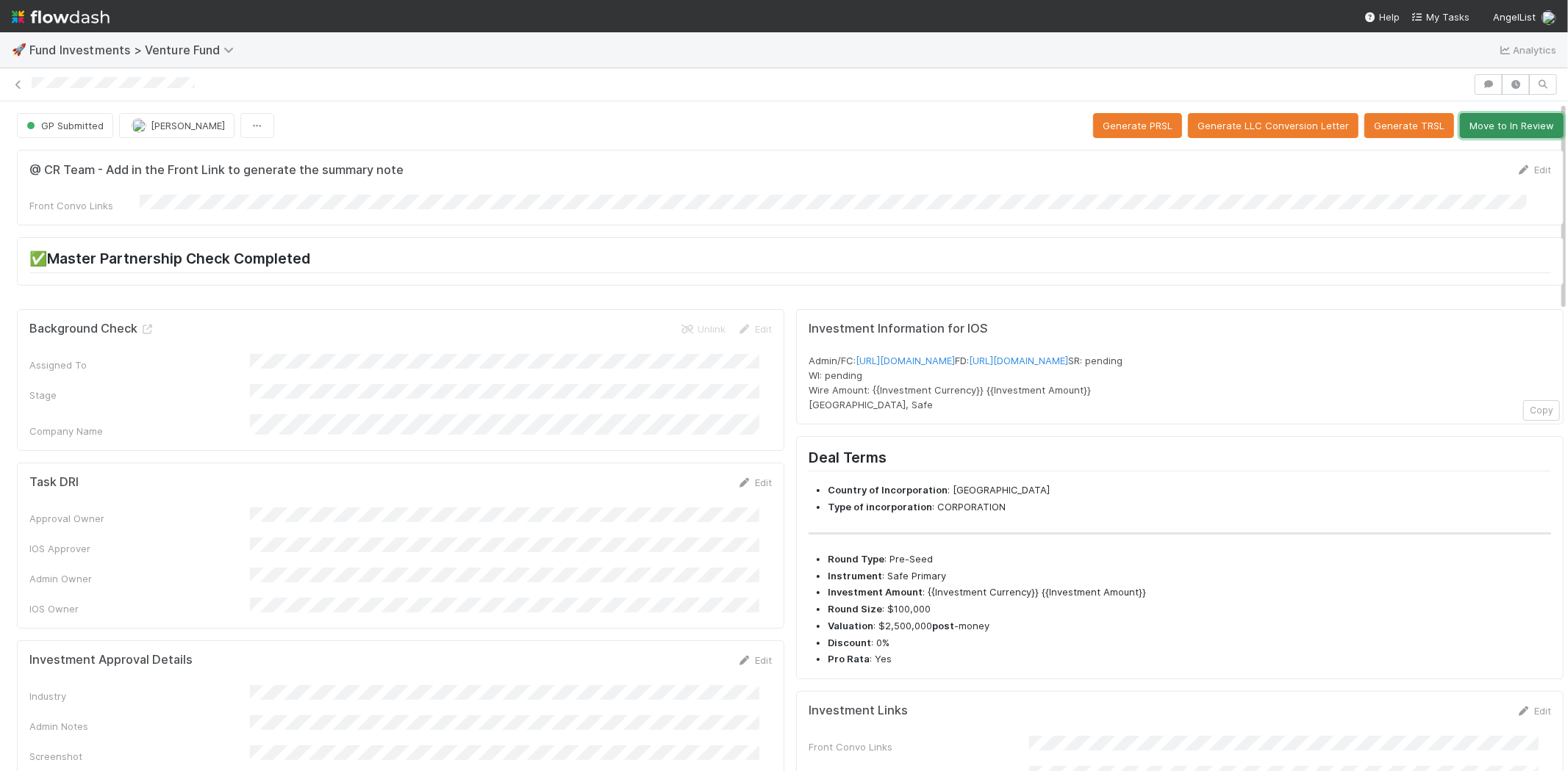
click at [1503, 129] on button "Move to In Review" at bounding box center [1512, 125] width 104 height 25
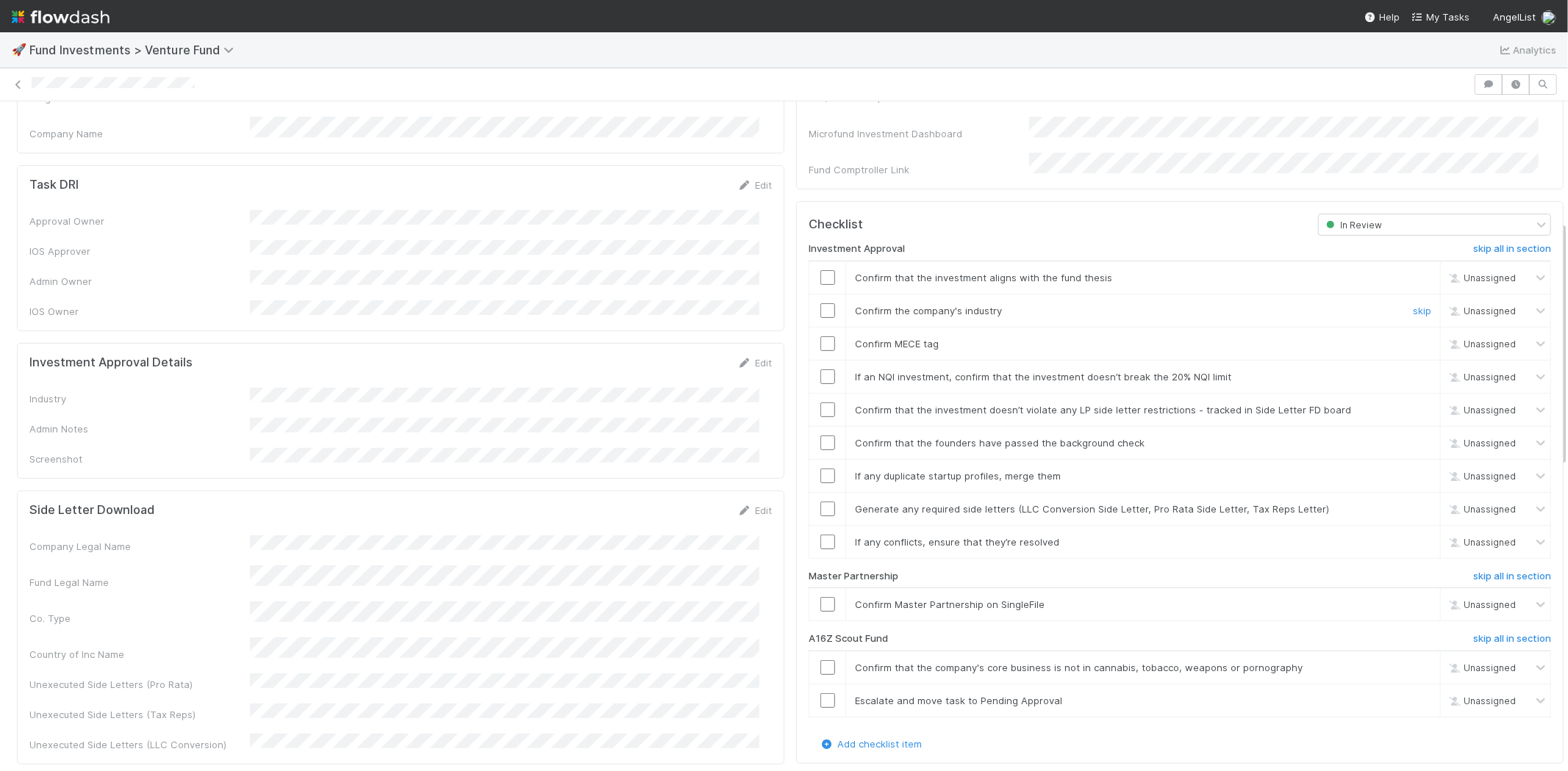
scroll to position [326, 0]
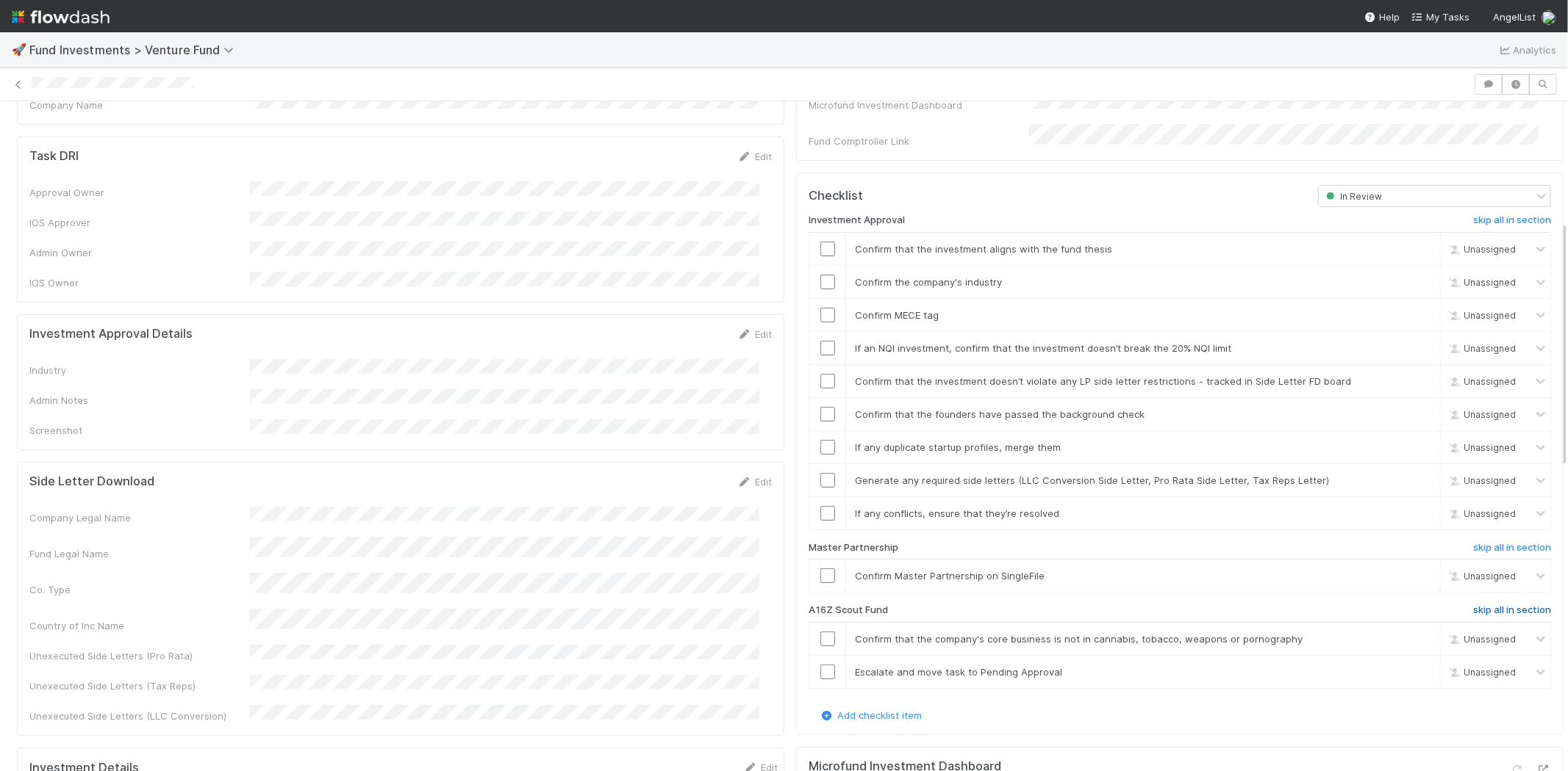
click at [1505, 605] on h6 "skip all in section" at bounding box center [1512, 610] width 78 height 11
click at [820, 569] on input "checkbox" at bounding box center [827, 576] width 15 height 15
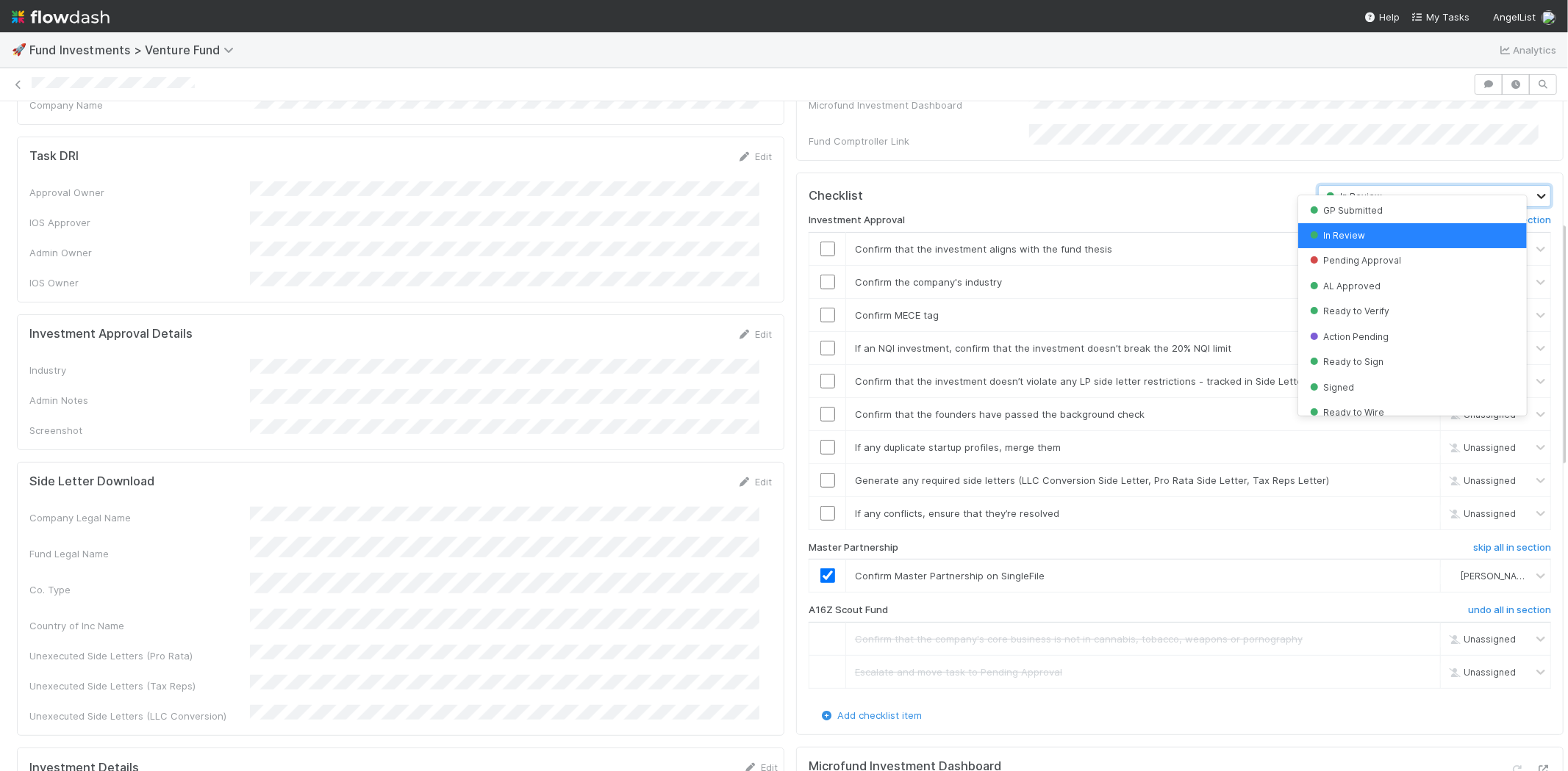
click at [1534, 189] on icon at bounding box center [1541, 196] width 15 height 15
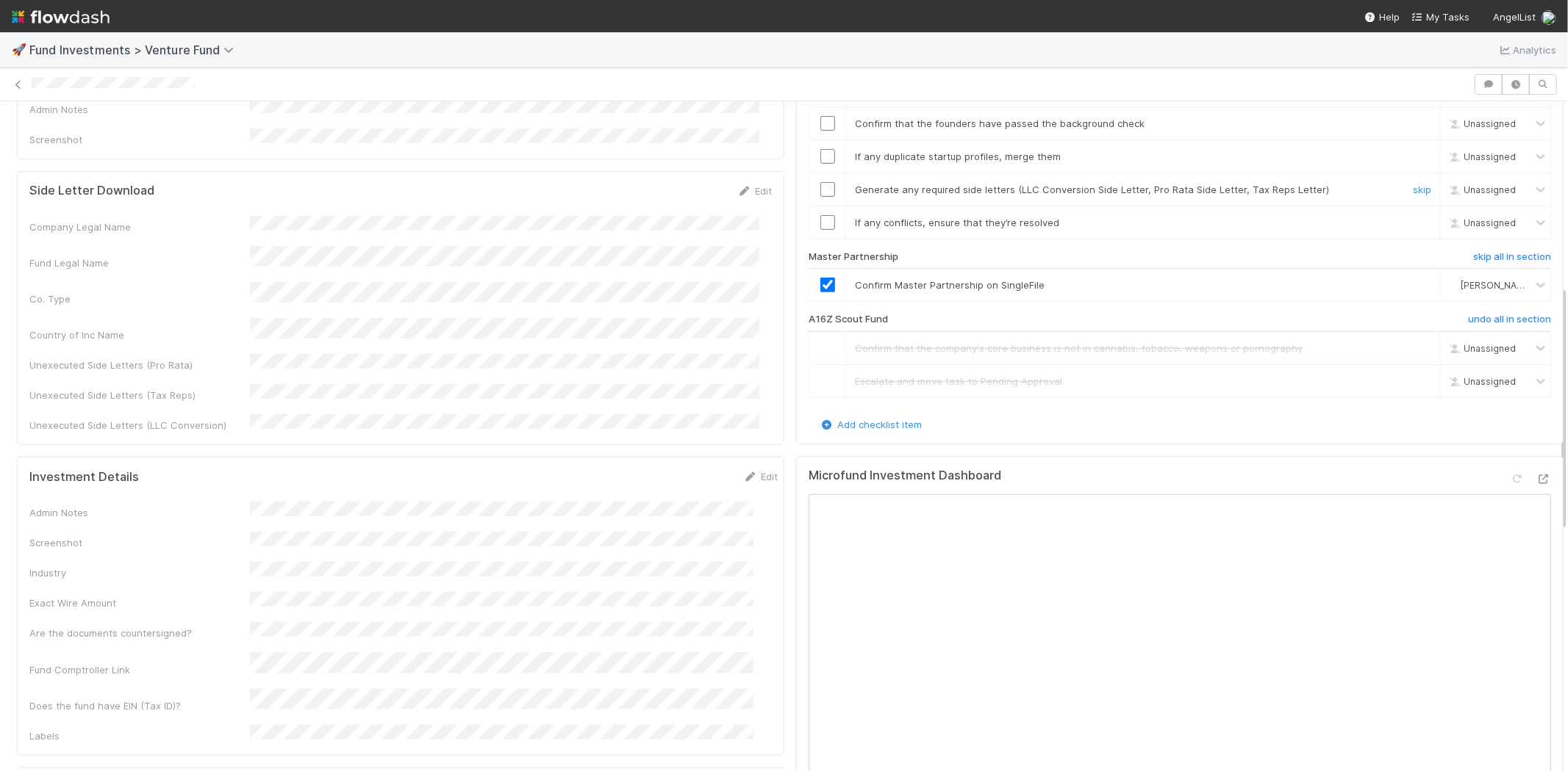
scroll to position [489, 0]
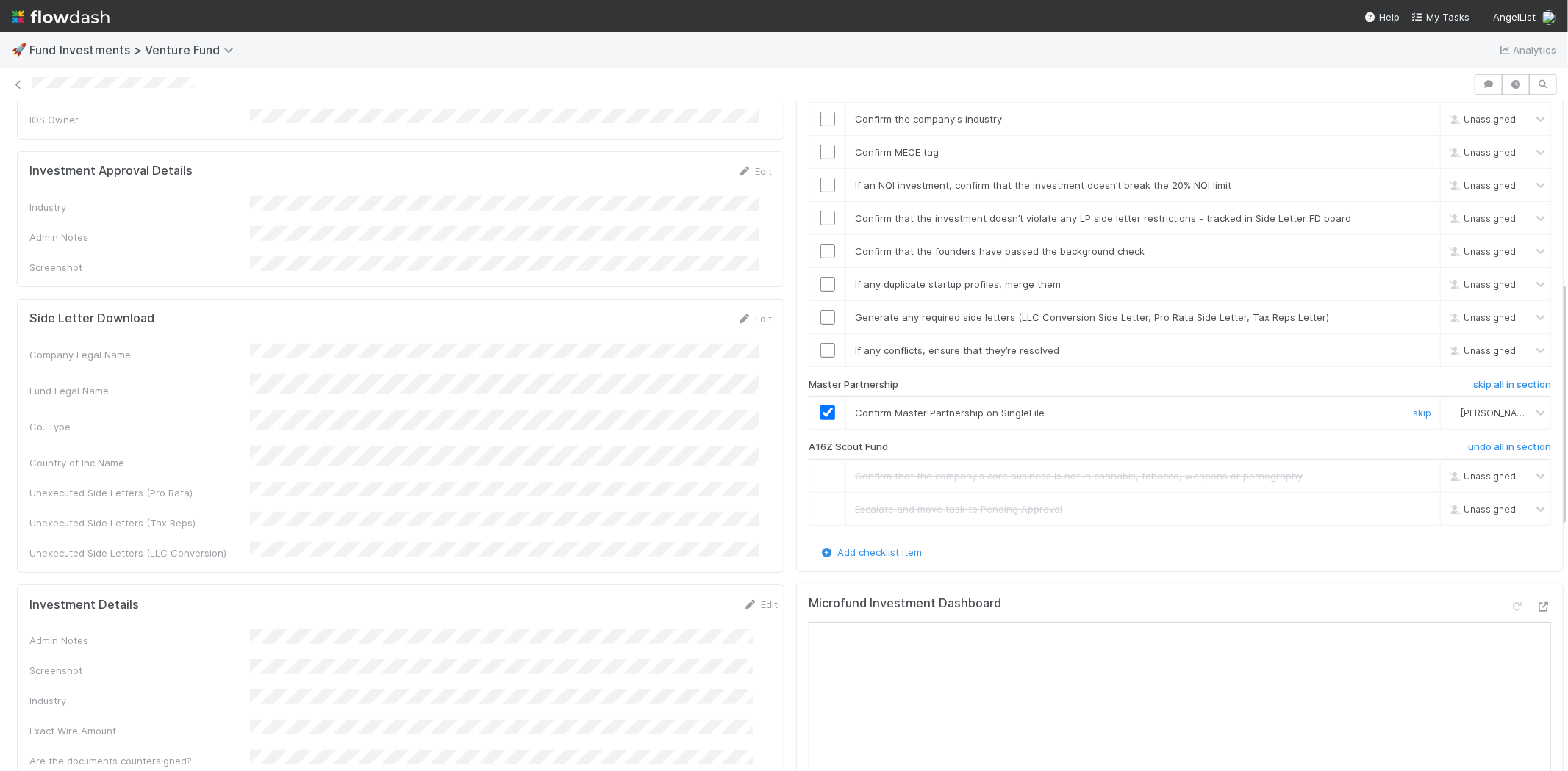
click at [820, 406] on input "checkbox" at bounding box center [827, 413] width 15 height 15
click at [1536, 411] on icon at bounding box center [1540, 413] width 9 height 5
checkbox input "false"
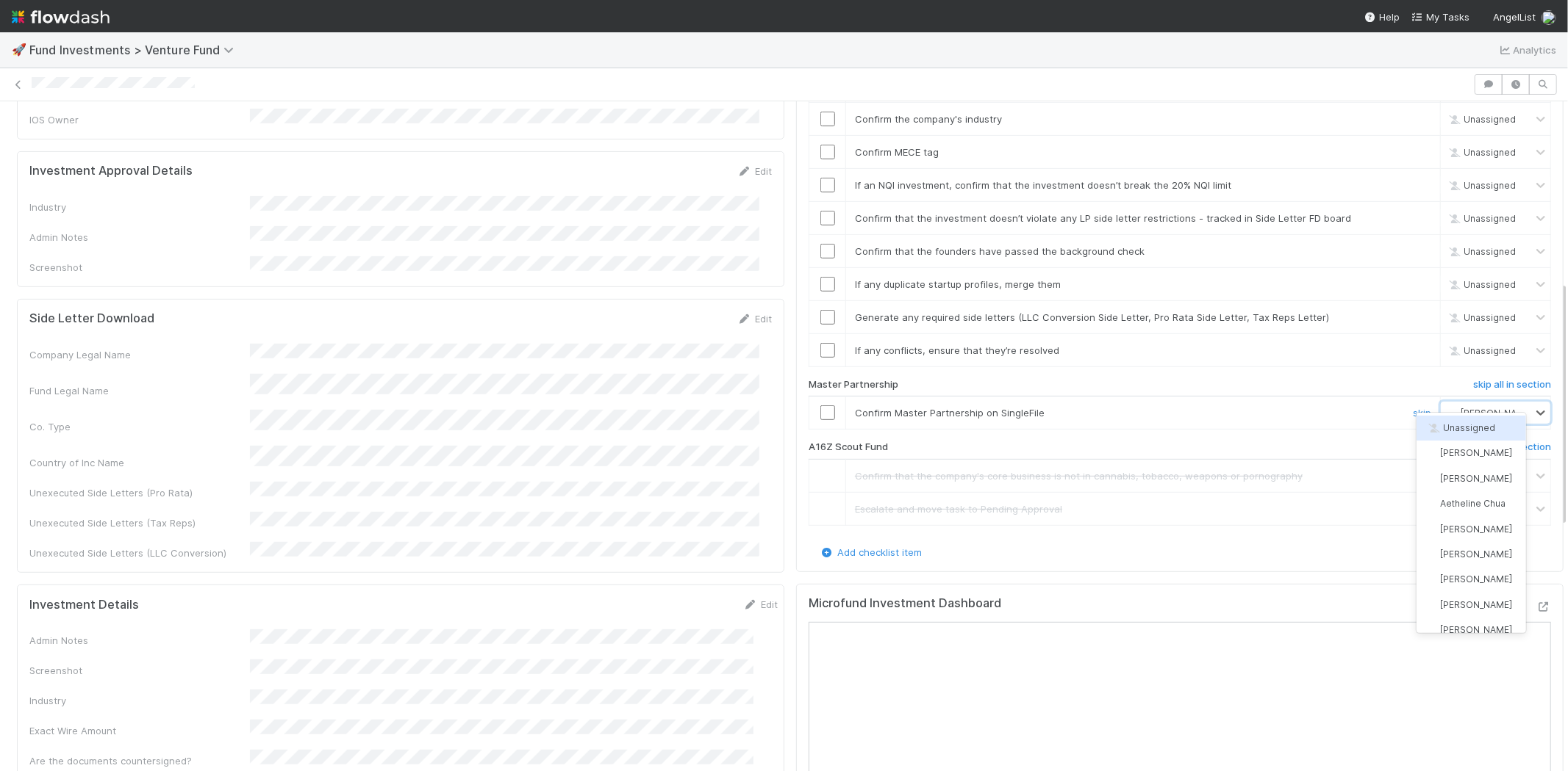
click at [1475, 424] on span "Unassigned" at bounding box center [1460, 428] width 70 height 11
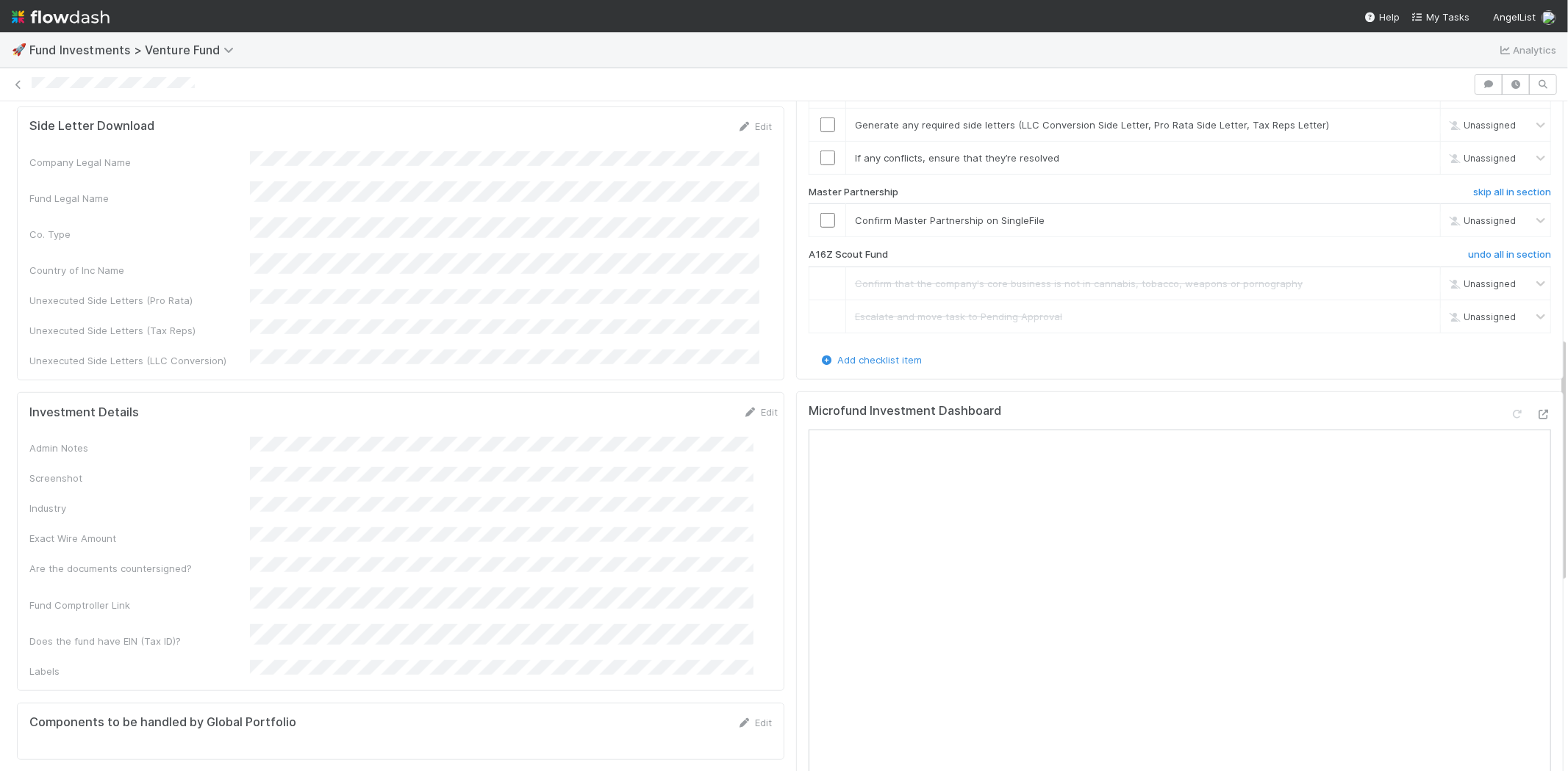
scroll to position [734, 0]
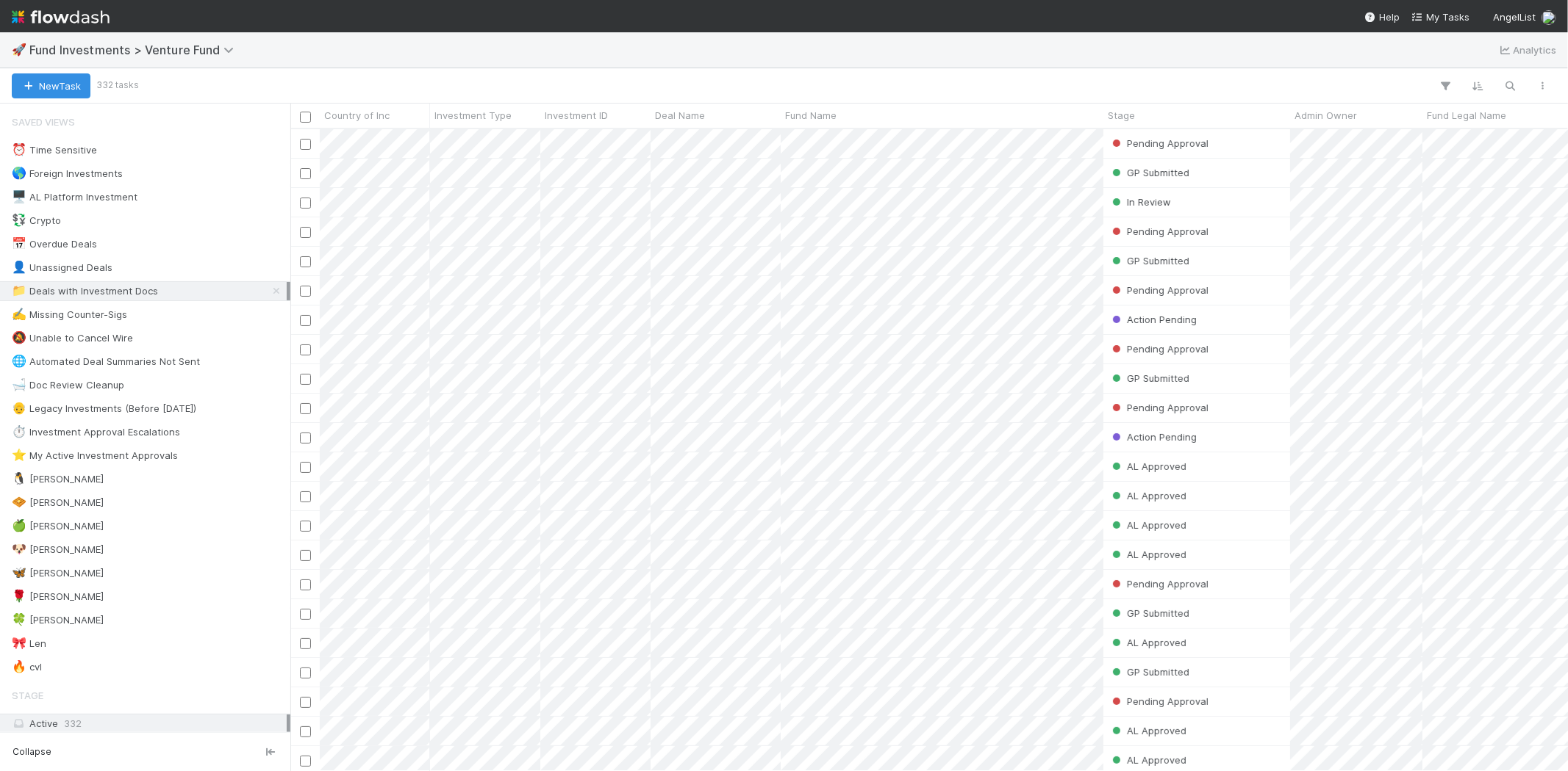
scroll to position [630, 1265]
click at [80, 626] on div "🍀 Mike 1" at bounding box center [149, 620] width 275 height 19
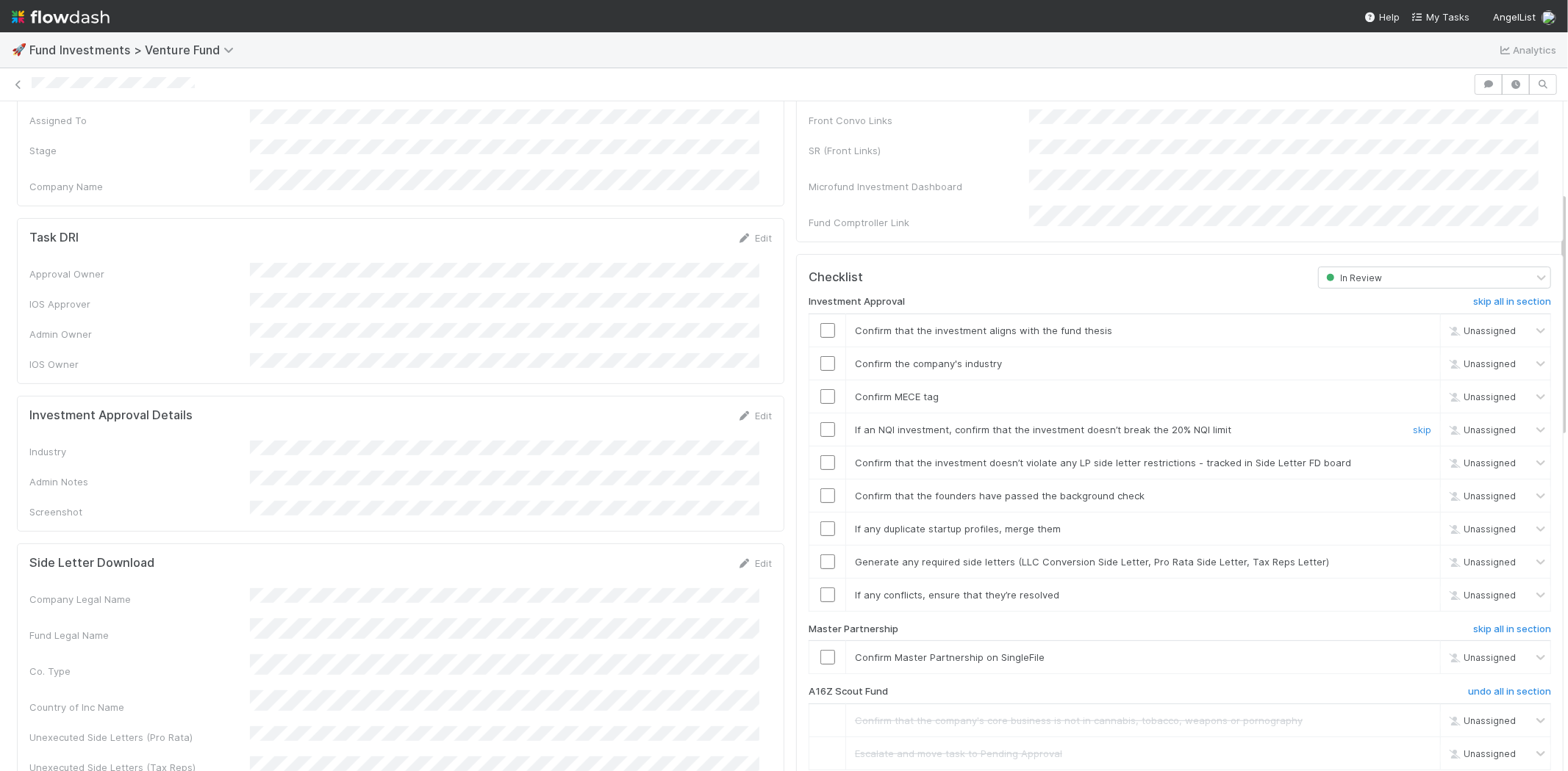
scroll to position [326, 0]
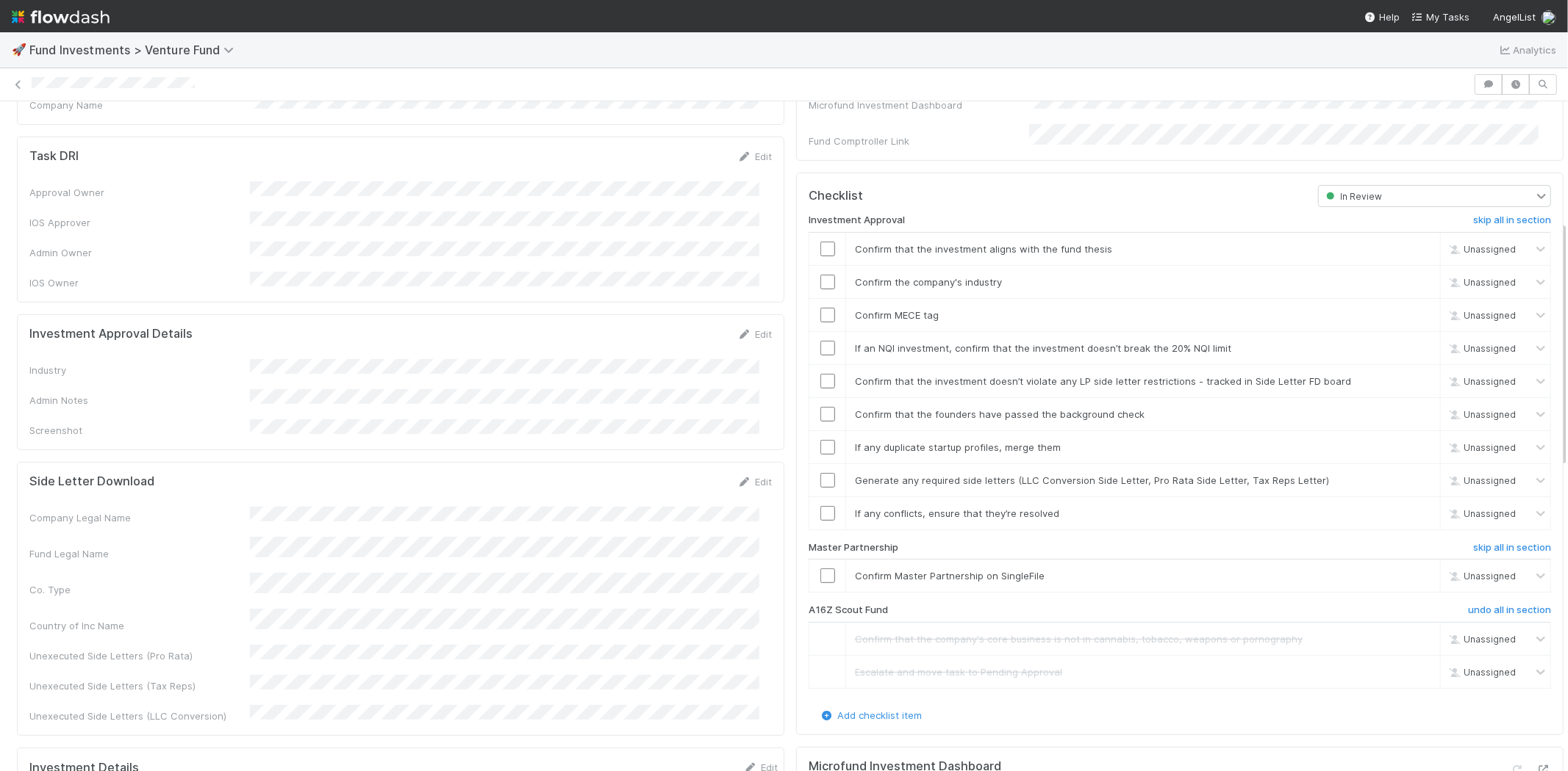
click at [1534, 189] on icon at bounding box center [1541, 196] width 15 height 15
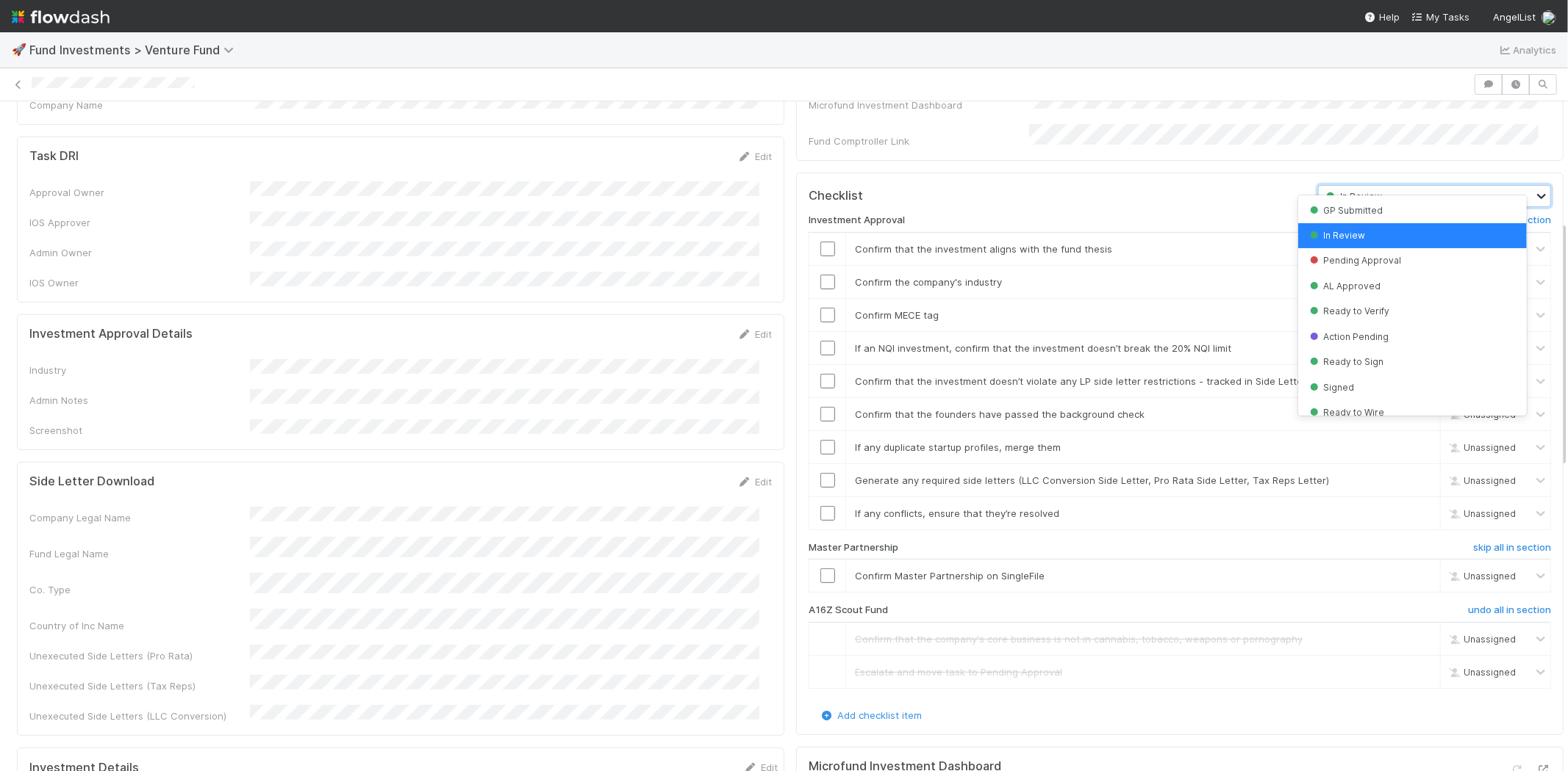
click at [1534, 189] on icon at bounding box center [1541, 196] width 15 height 15
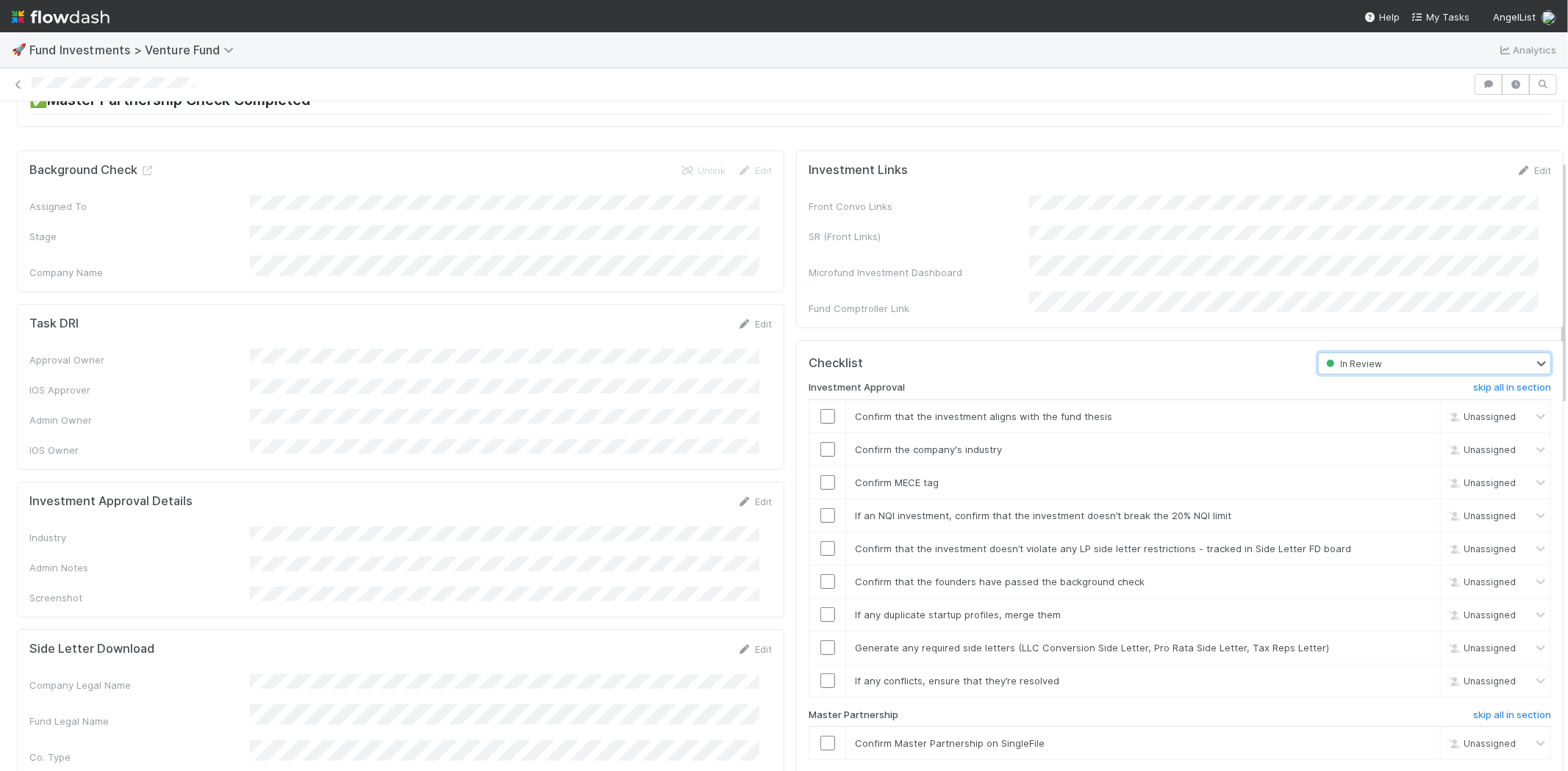
scroll to position [0, 0]
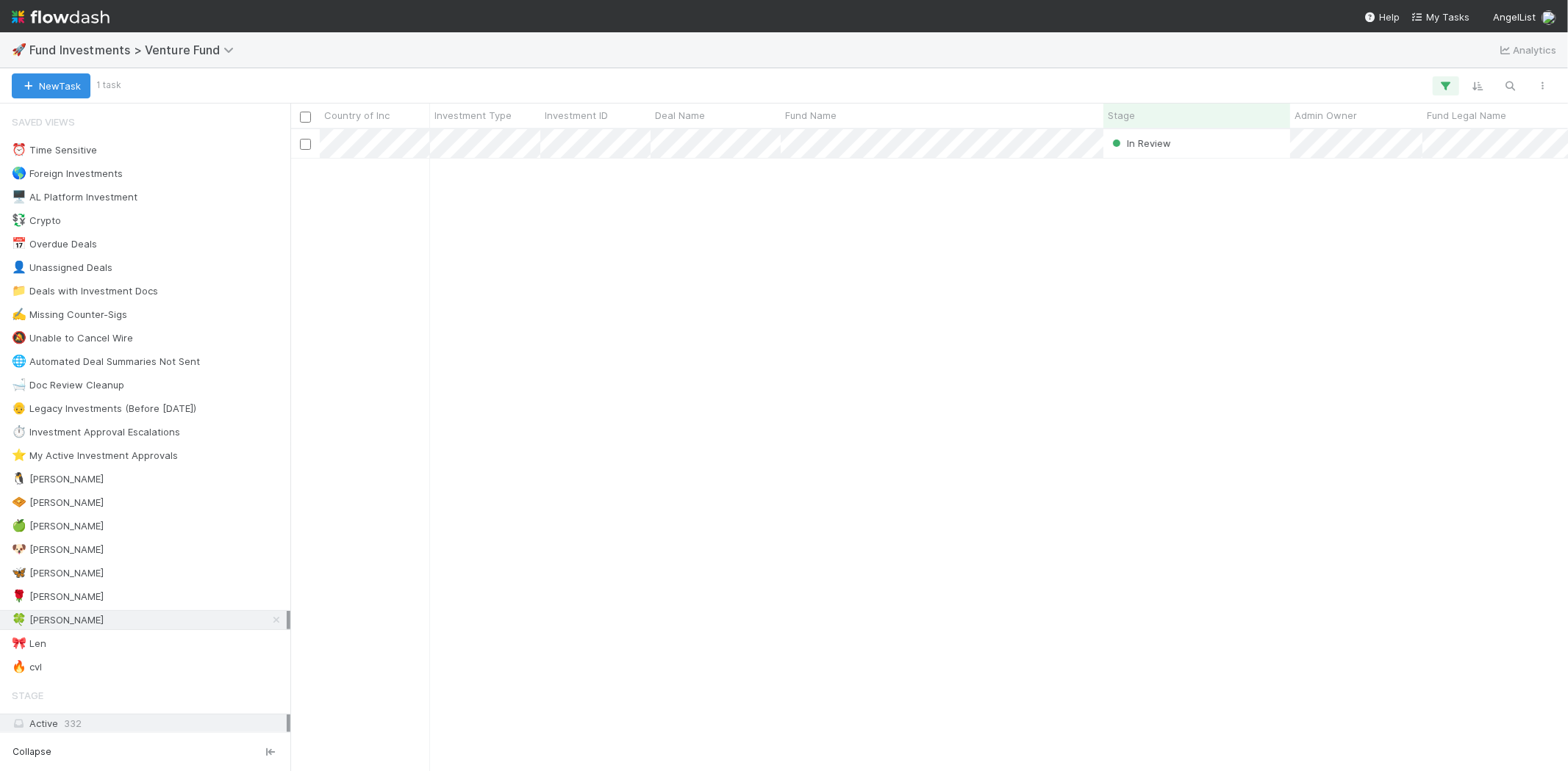
scroll to position [630, 1265]
click at [79, 643] on div "🎀 Len 0" at bounding box center [149, 644] width 275 height 19
click at [79, 621] on div "🍀 Mike 1" at bounding box center [149, 620] width 275 height 19
click at [81, 599] on div "🌹 Karen S 5" at bounding box center [149, 597] width 275 height 19
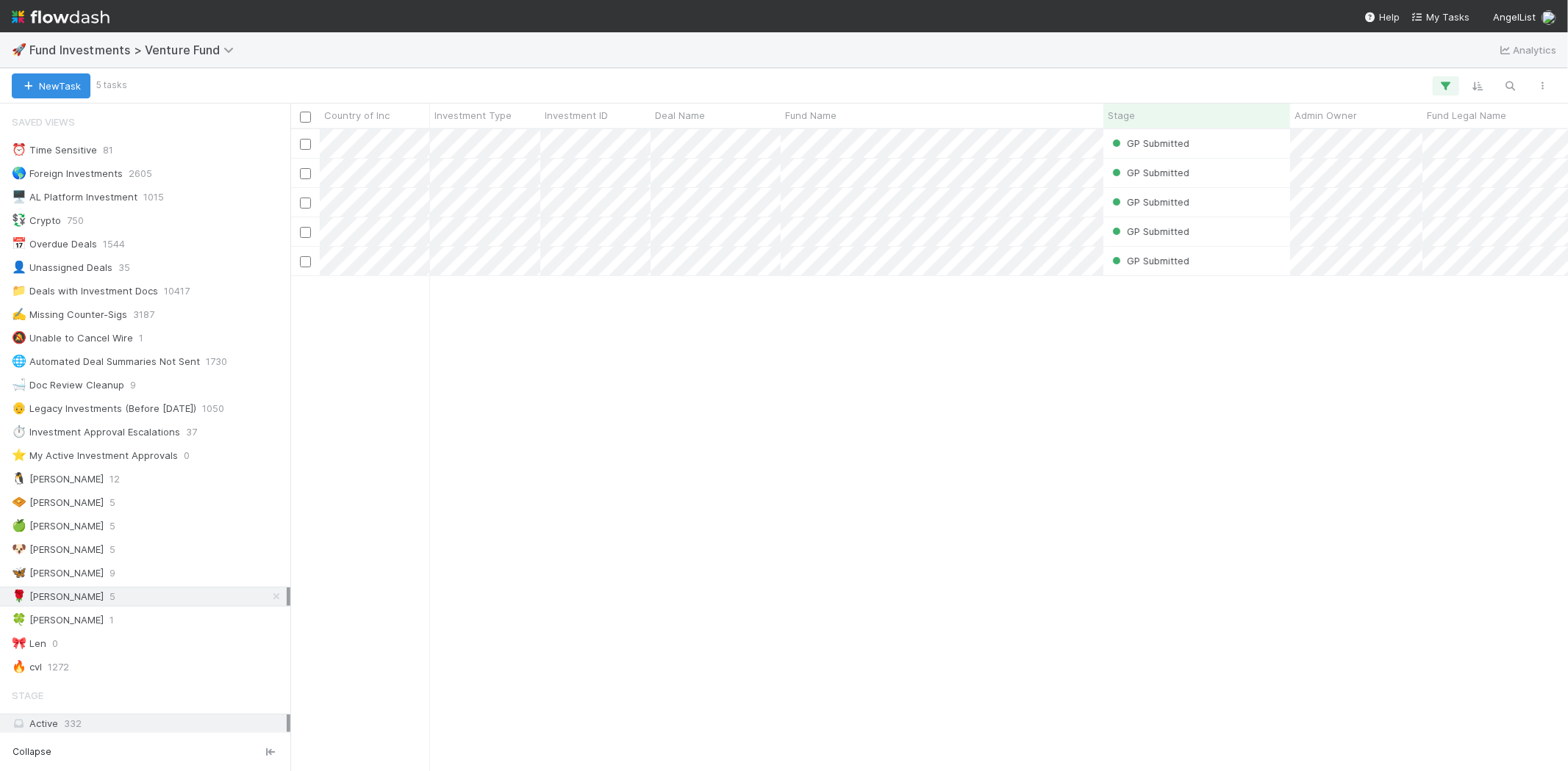
scroll to position [630, 1265]
click at [75, 618] on div "🍀 Mike 1" at bounding box center [149, 620] width 275 height 19
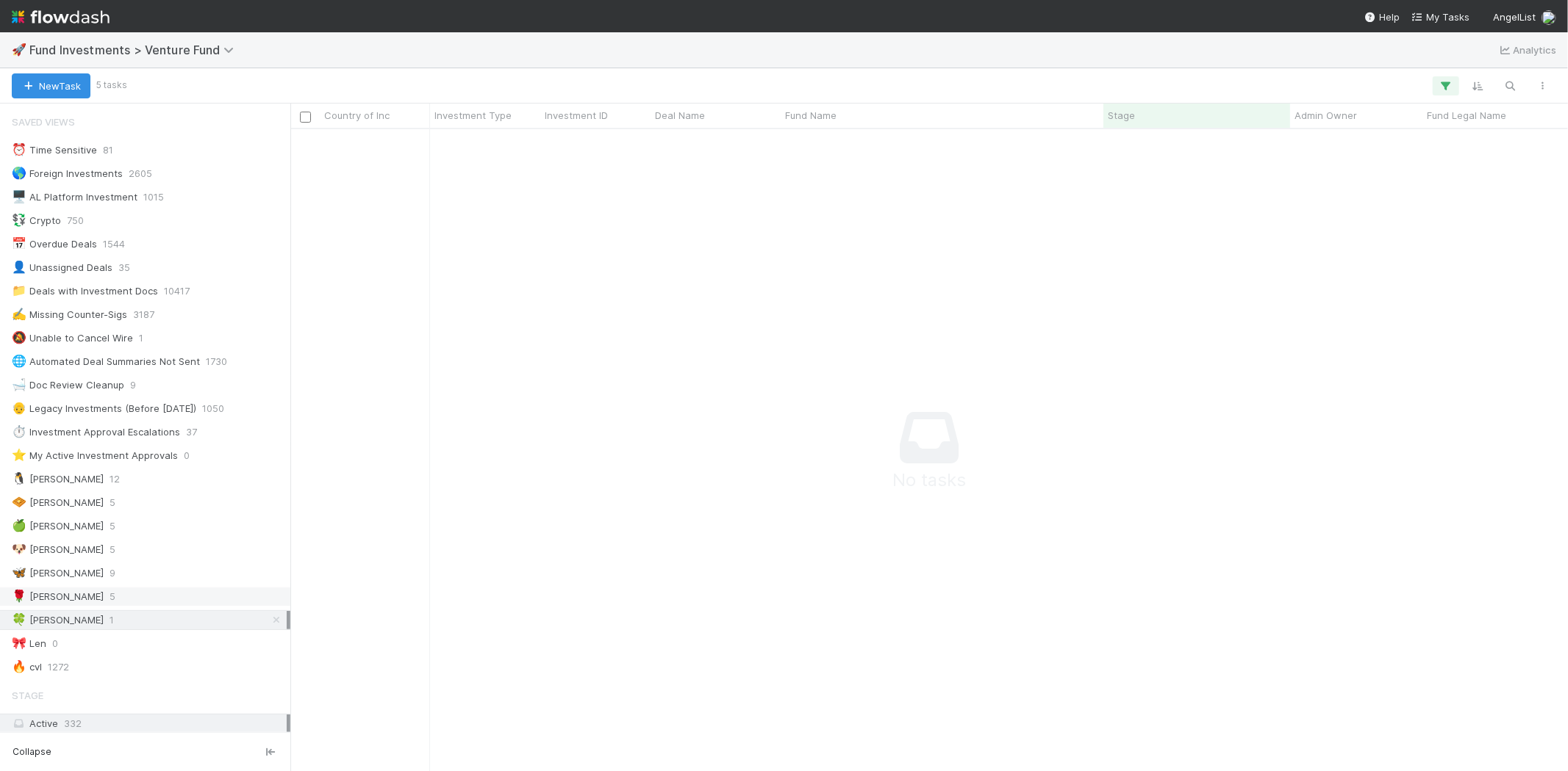
scroll to position [618, 1252]
click at [110, 602] on span "5" at bounding box center [112, 597] width 6 height 19
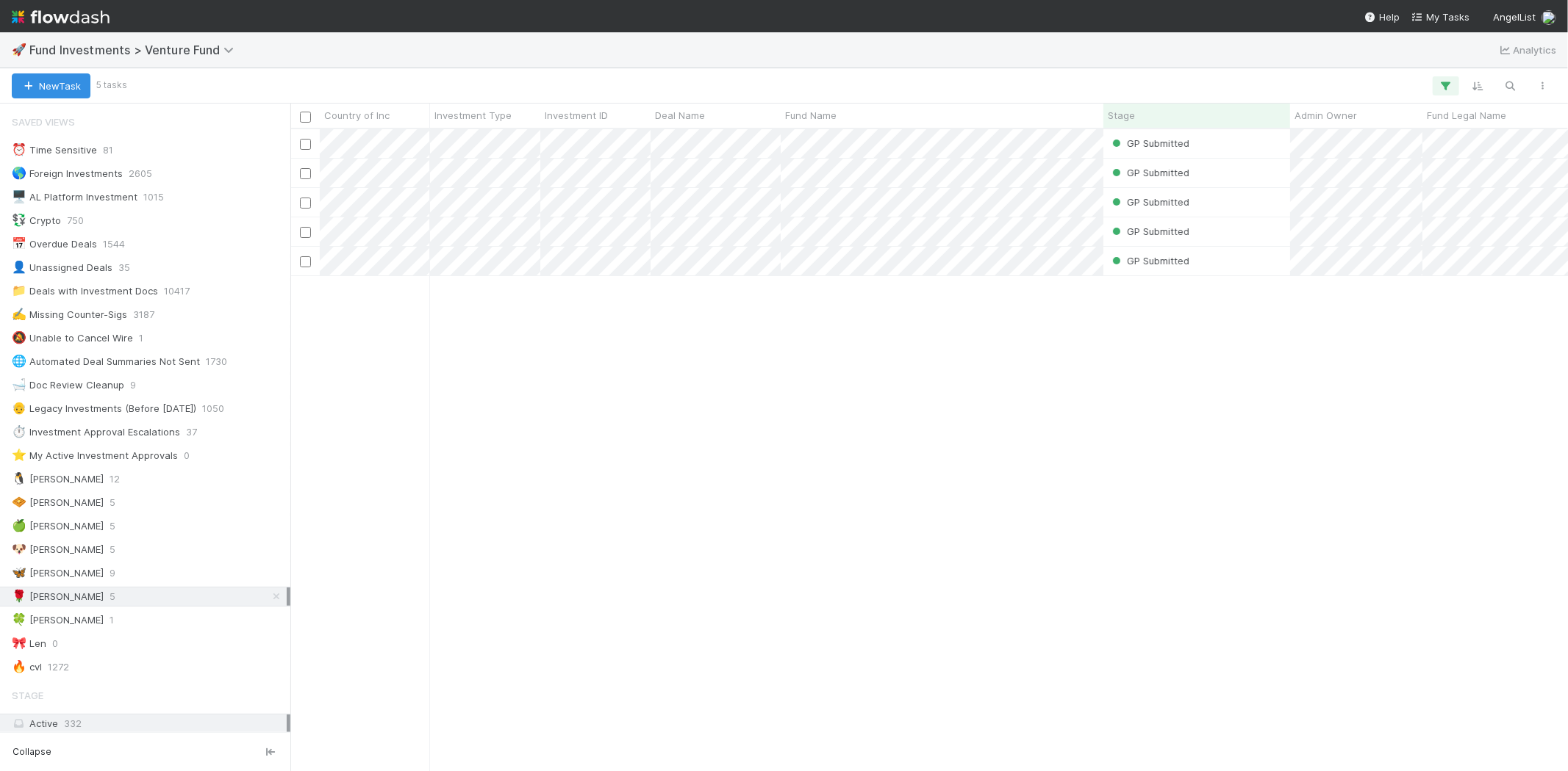
scroll to position [630, 1265]
click at [72, 622] on div "🍀 Mike 1" at bounding box center [149, 620] width 275 height 19
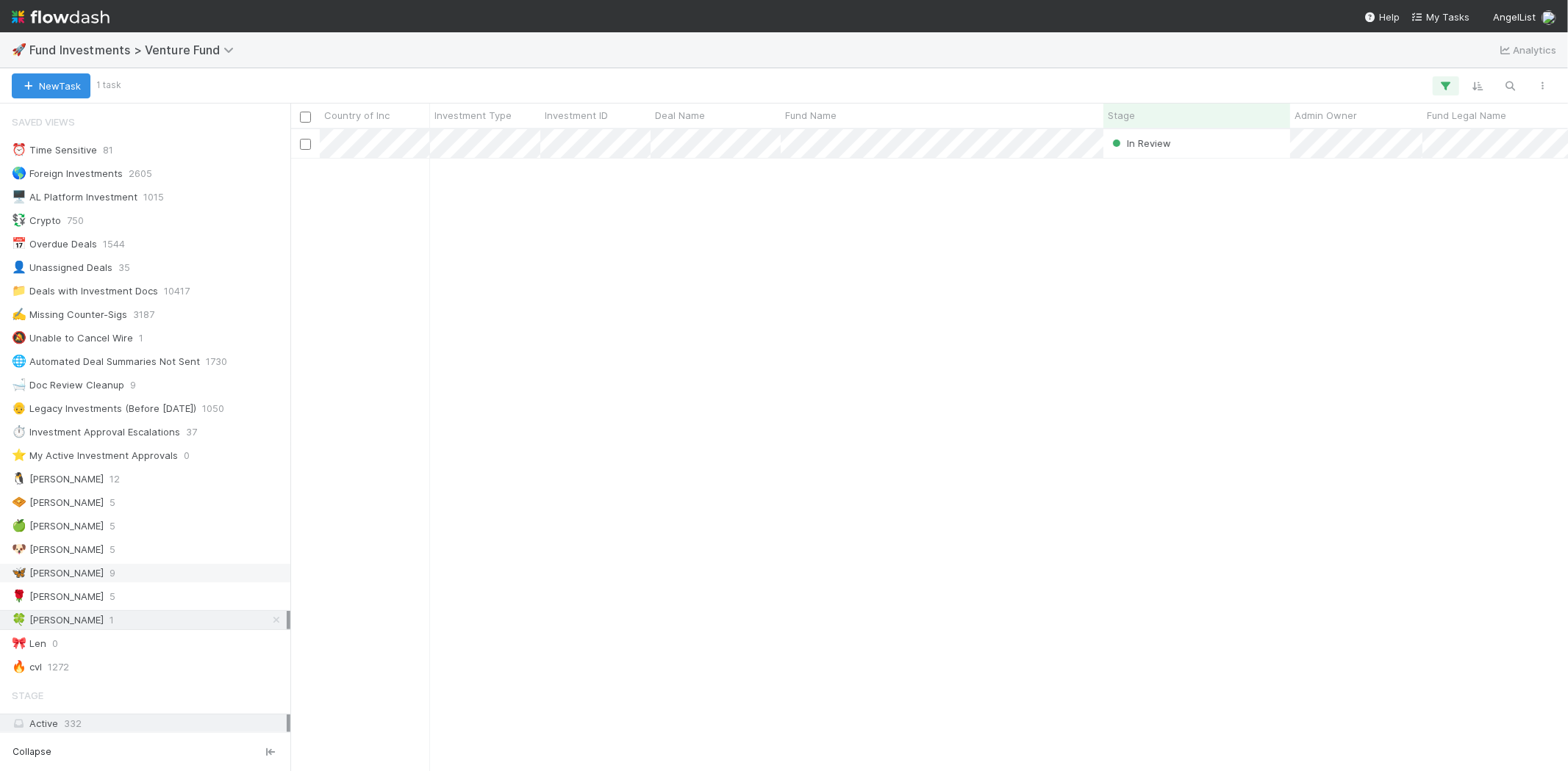
scroll to position [630, 1265]
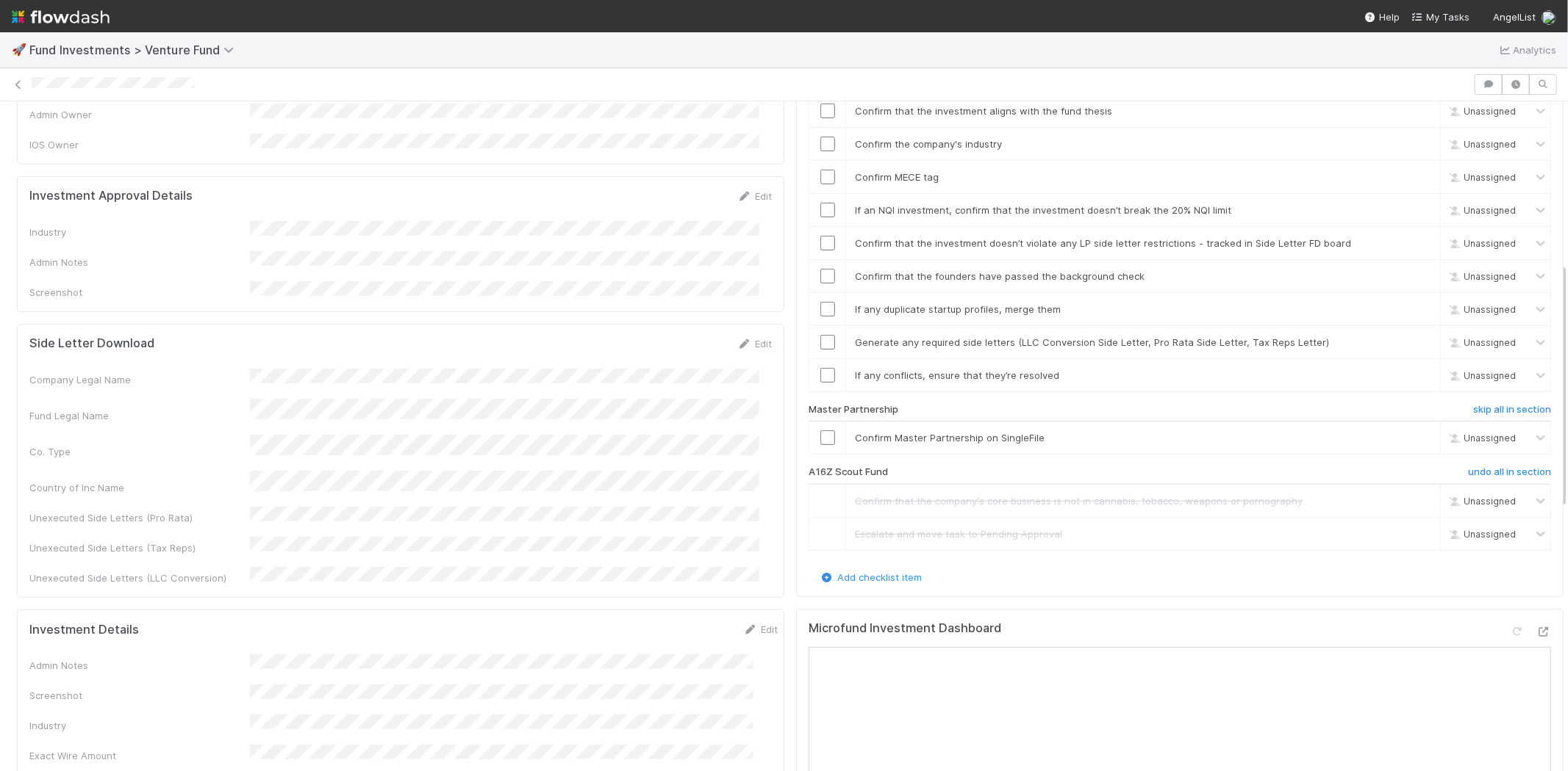
scroll to position [489, 0]
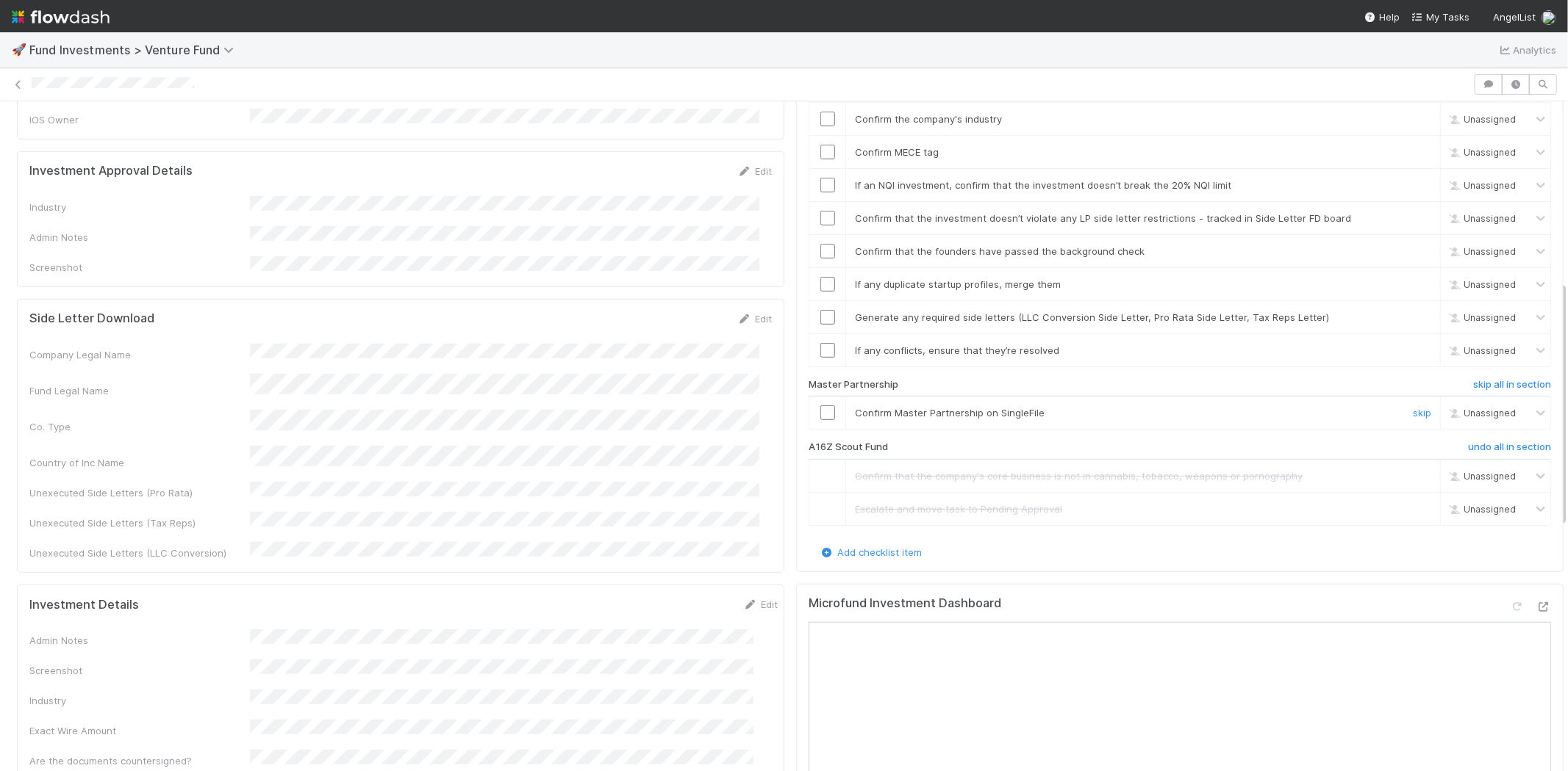
click at [820, 406] on input "checkbox" at bounding box center [827, 413] width 15 height 15
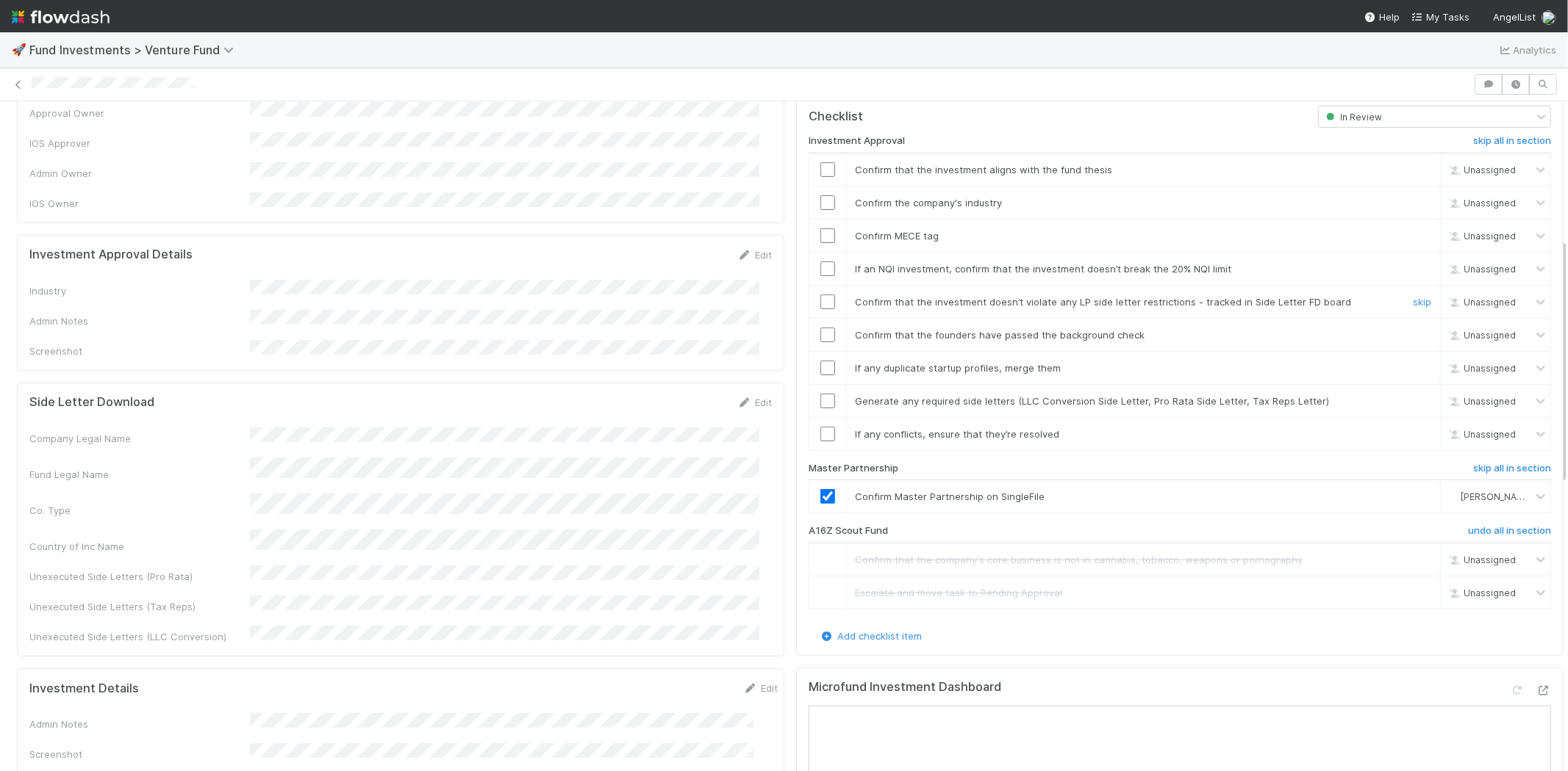
scroll to position [244, 0]
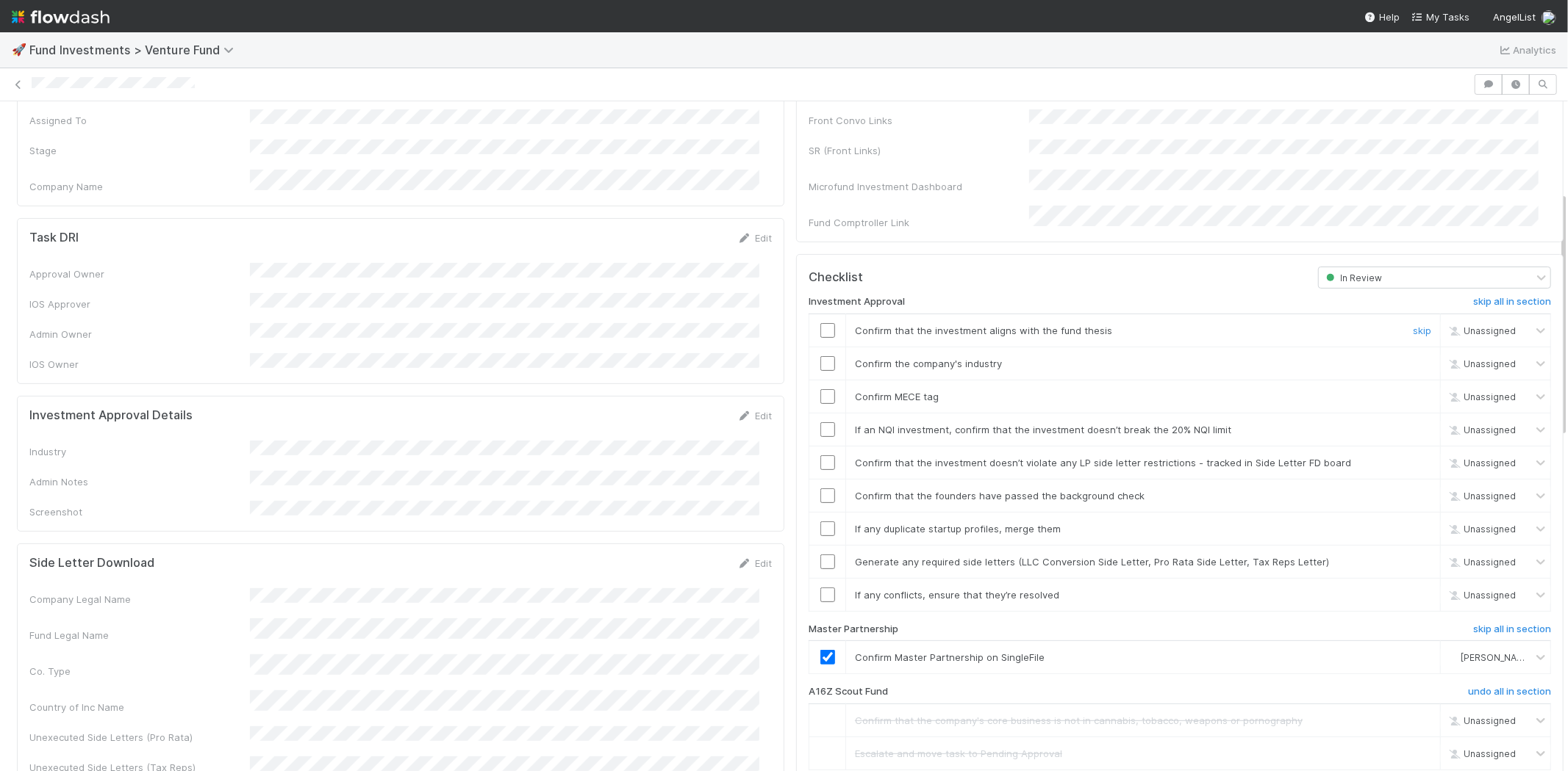
drag, startPoint x: 816, startPoint y: 314, endPoint x: 834, endPoint y: 314, distance: 18.0
click at [820, 323] on input "checkbox" at bounding box center [827, 330] width 15 height 15
click at [820, 390] on input "checkbox" at bounding box center [827, 397] width 15 height 15
click at [745, 410] on link "Edit" at bounding box center [754, 416] width 35 height 11
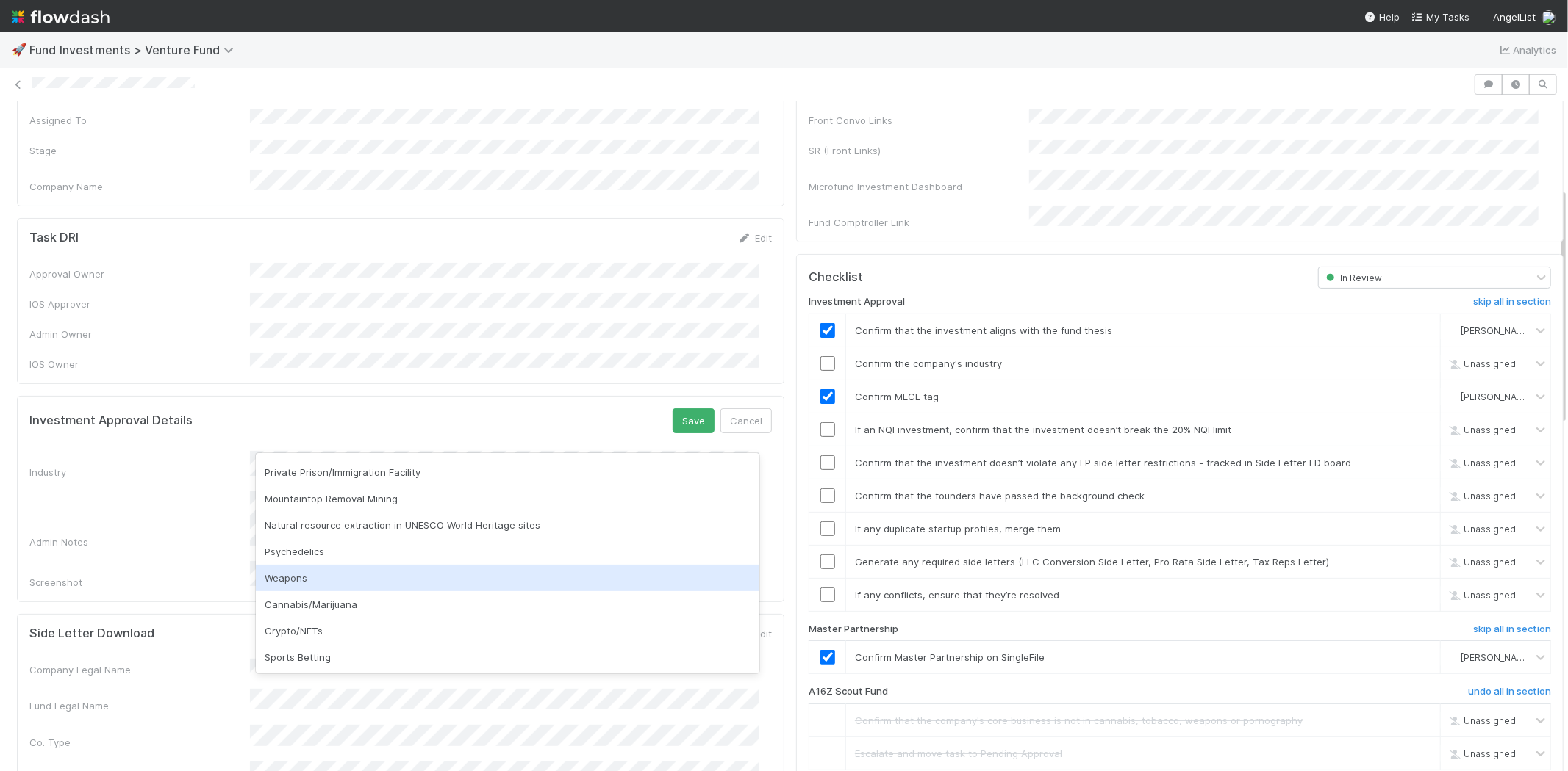
scroll to position [397, 0]
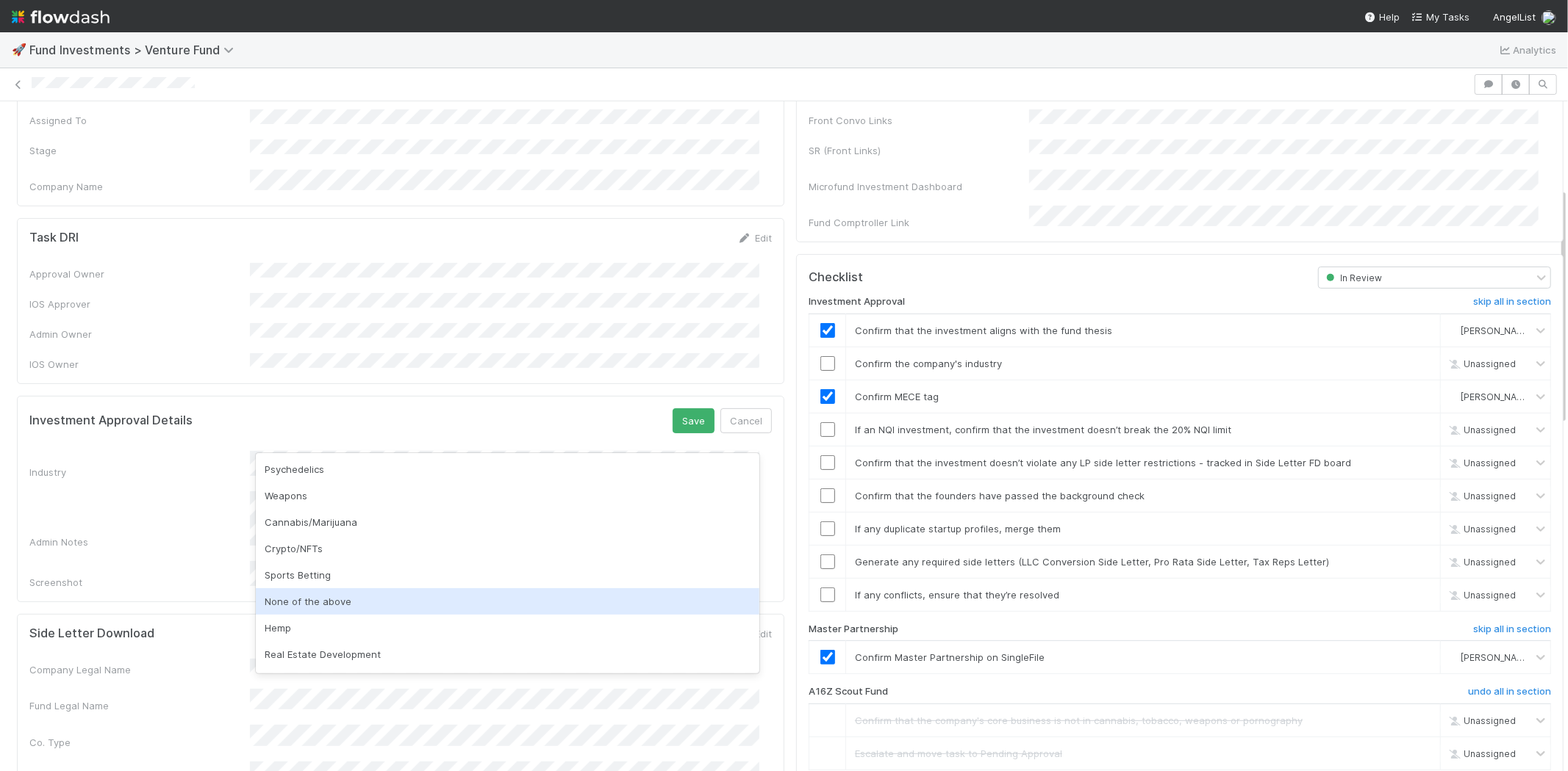
click at [461, 600] on div "None of the above" at bounding box center [508, 601] width 503 height 27
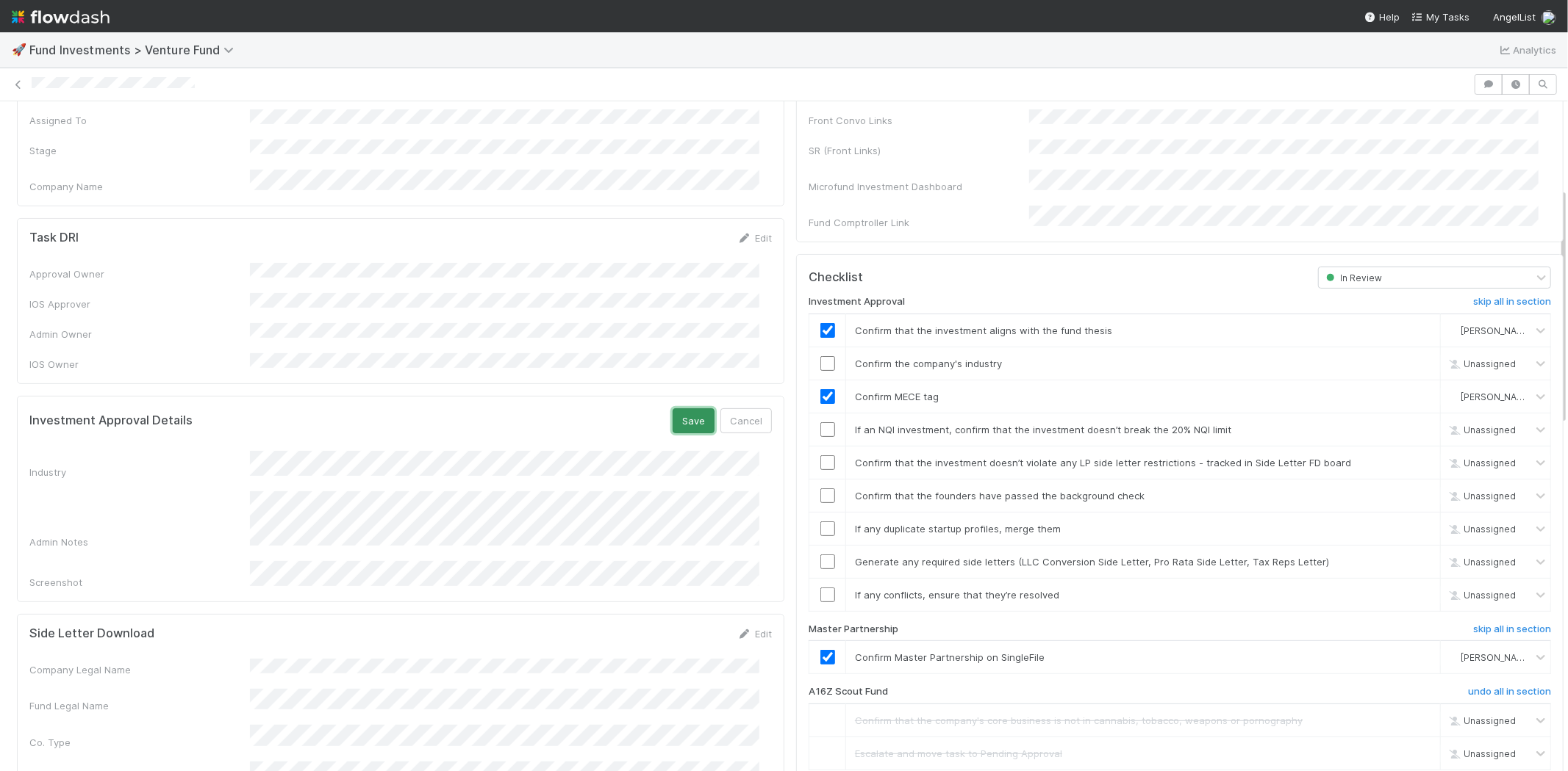
click at [684, 408] on button "Save" at bounding box center [693, 420] width 42 height 25
click at [820, 356] on input "checkbox" at bounding box center [827, 364] width 15 height 15
click at [820, 455] on input "checkbox" at bounding box center [827, 463] width 15 height 15
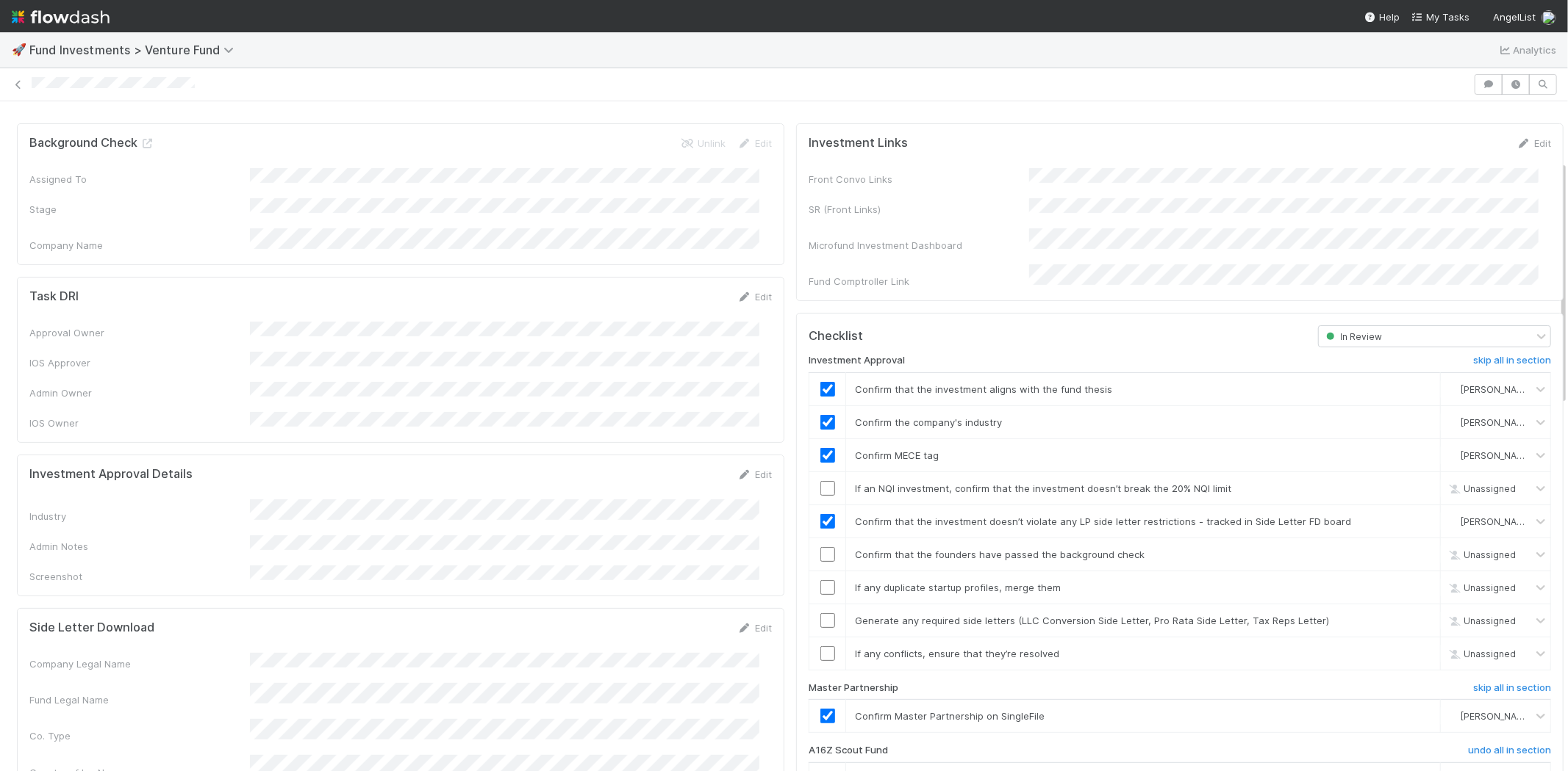
scroll to position [163, 0]
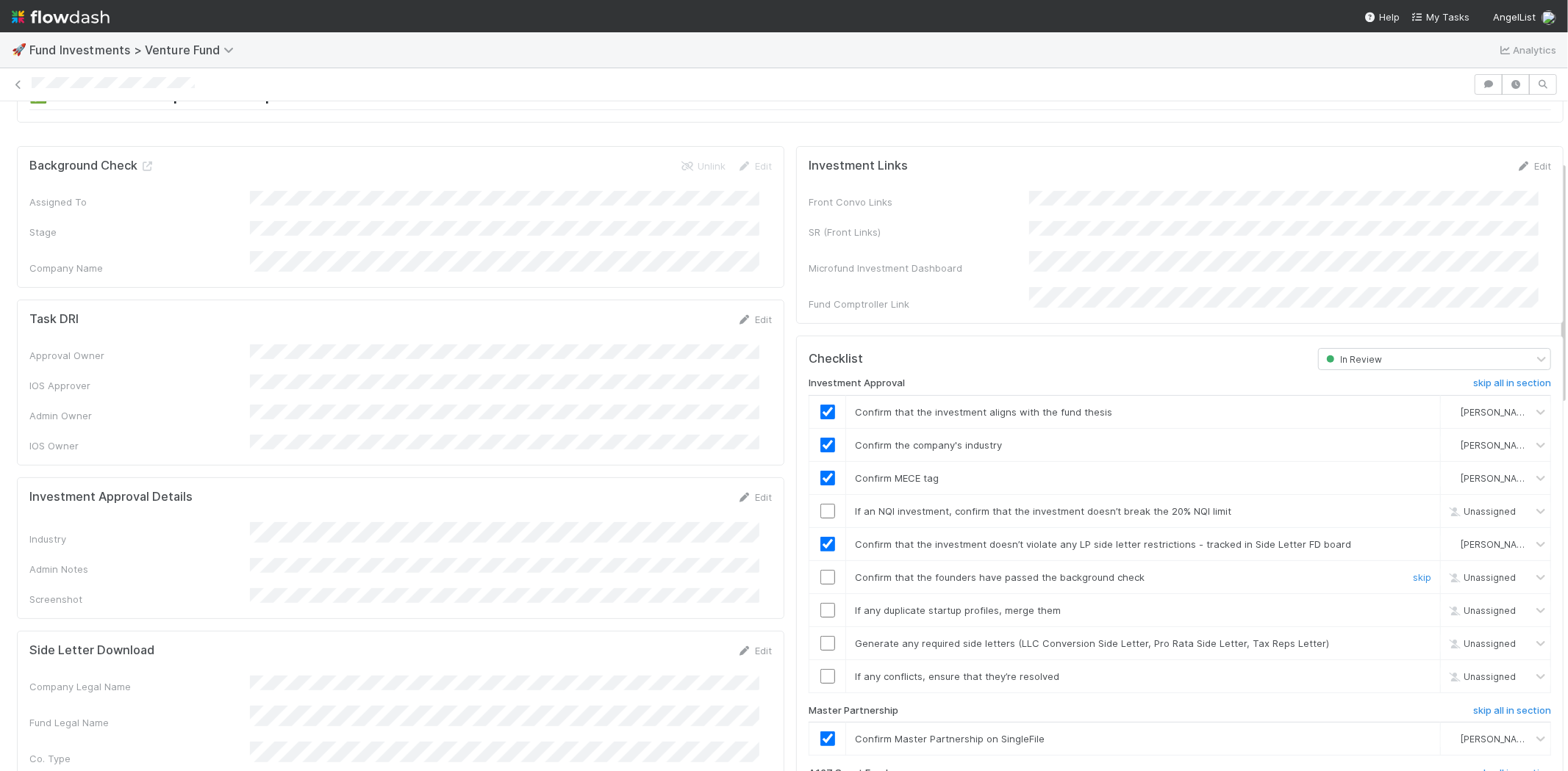
click at [820, 570] on input "checkbox" at bounding box center [827, 577] width 15 height 15
click at [820, 603] on input "checkbox" at bounding box center [827, 610] width 15 height 15
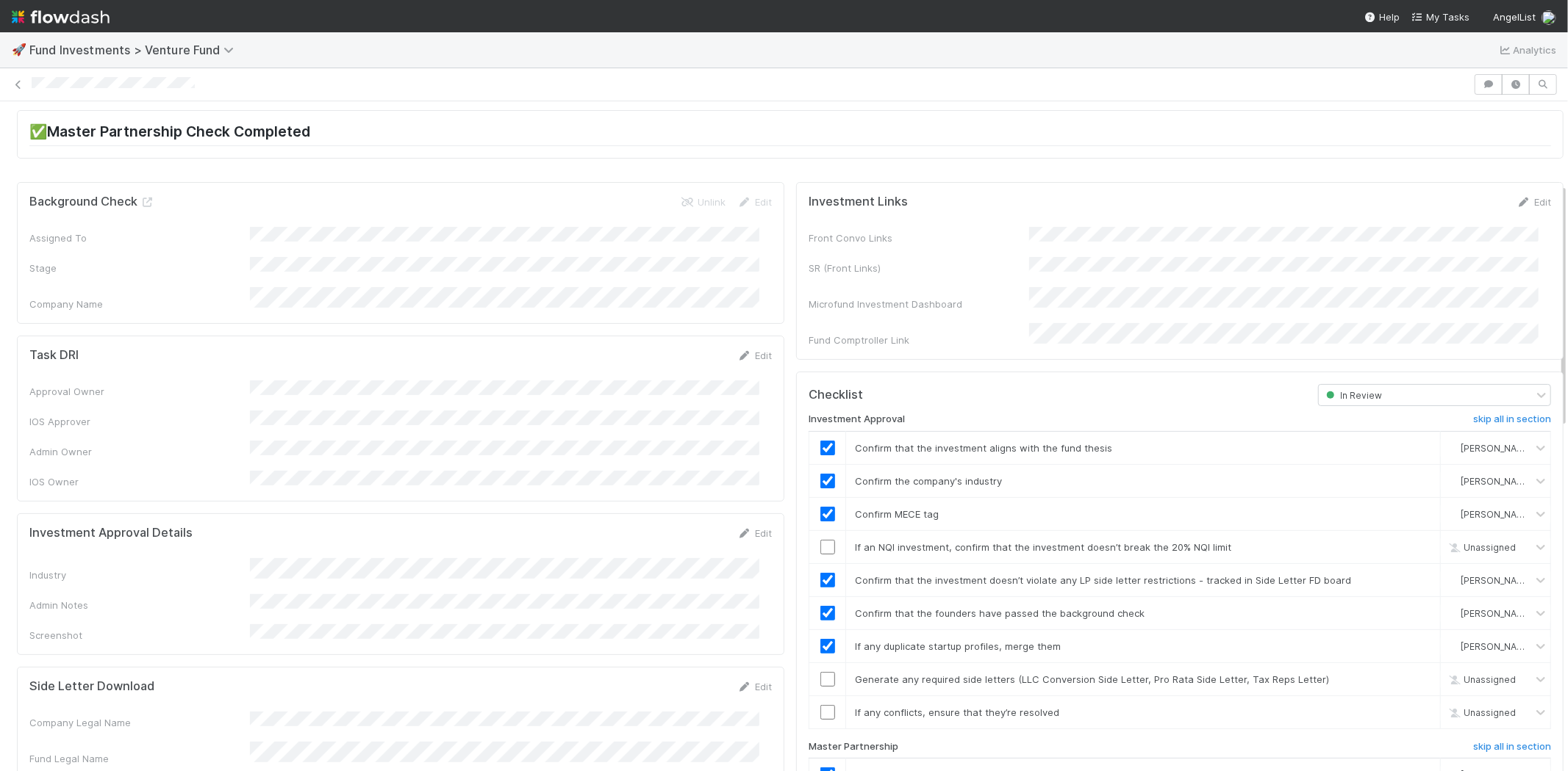
scroll to position [0, 0]
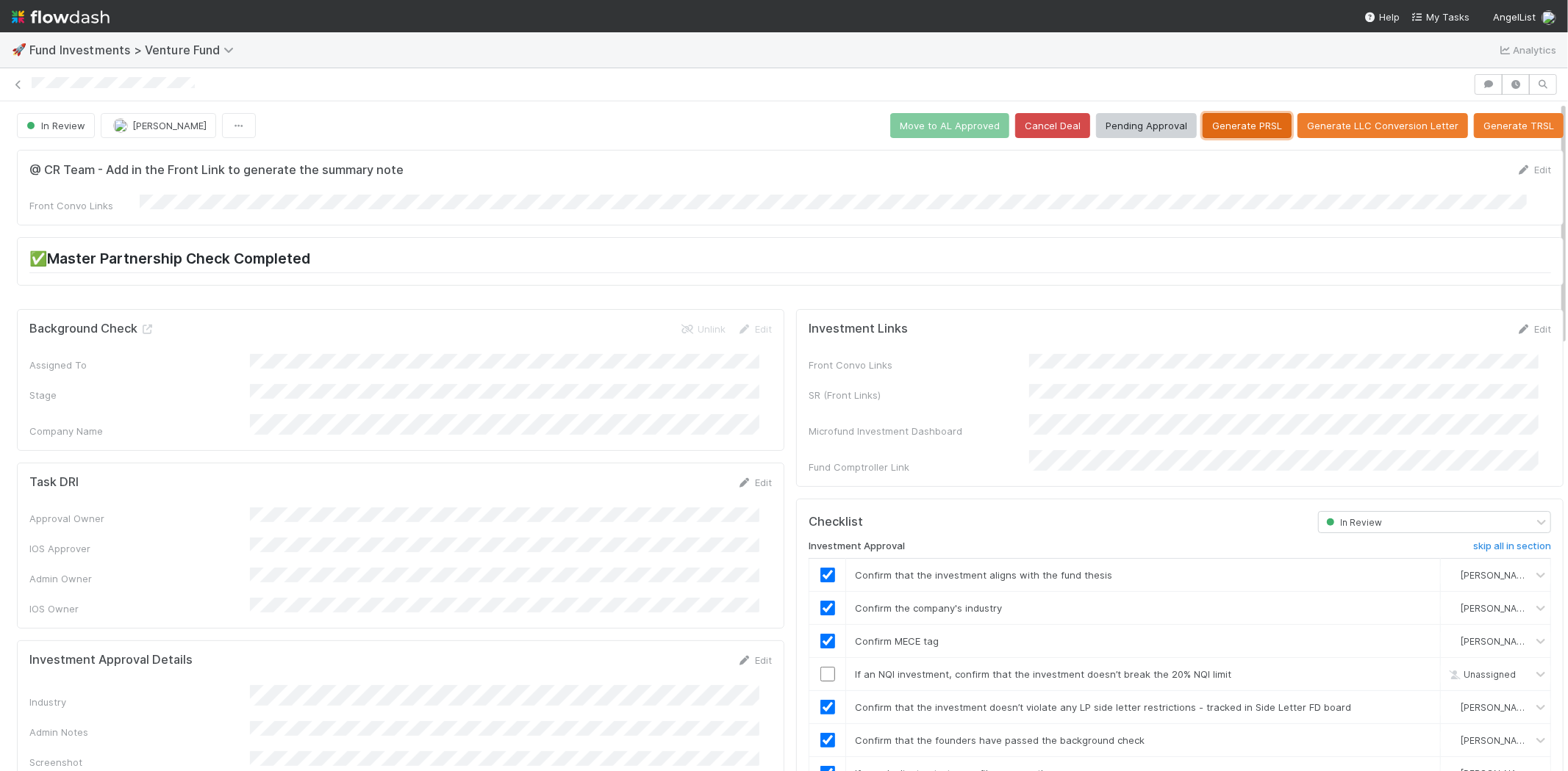
click at [1229, 127] on button "Generate PRSL" at bounding box center [1247, 125] width 89 height 25
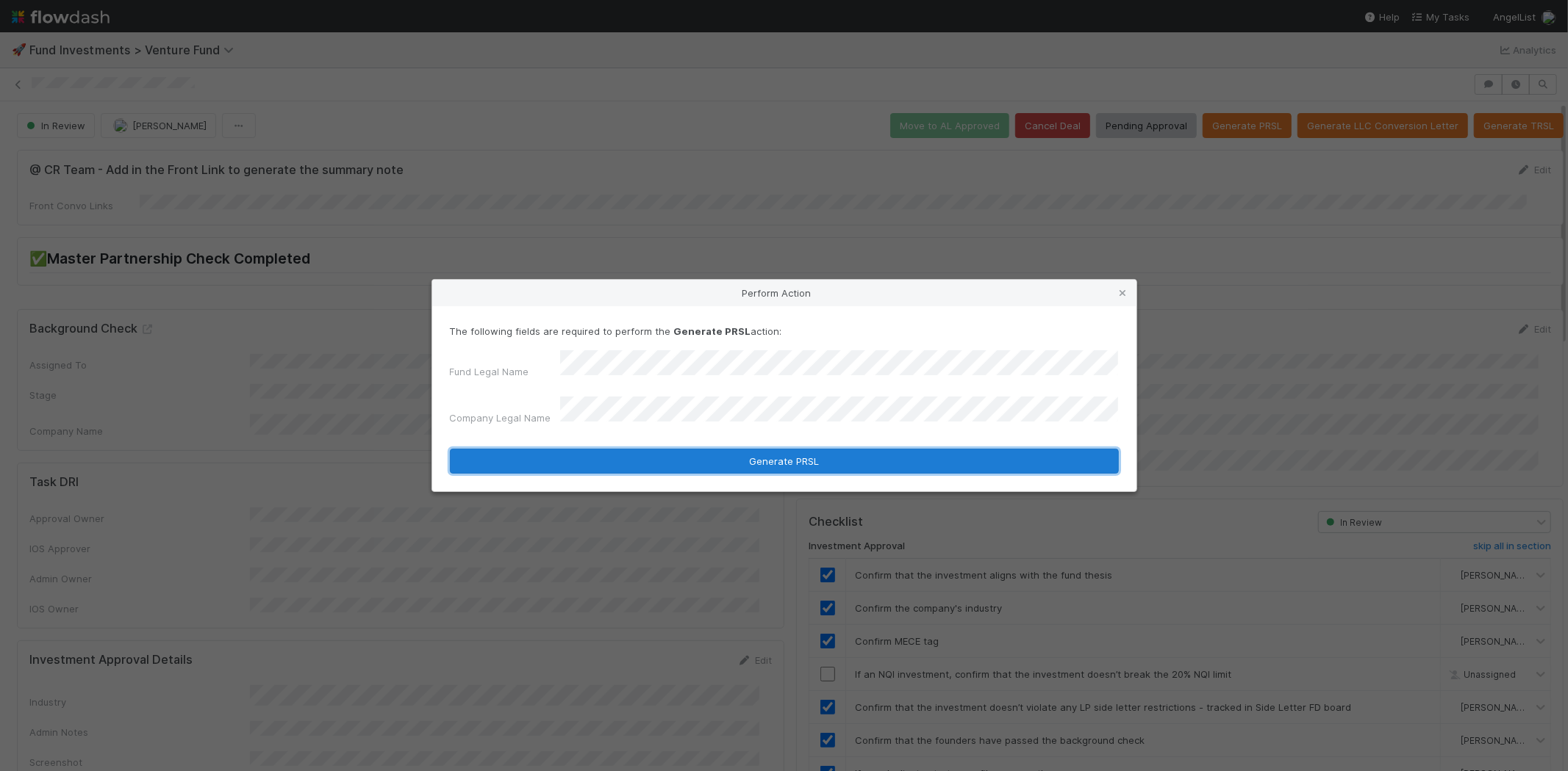
click at [745, 450] on button "Generate PRSL" at bounding box center [784, 461] width 669 height 25
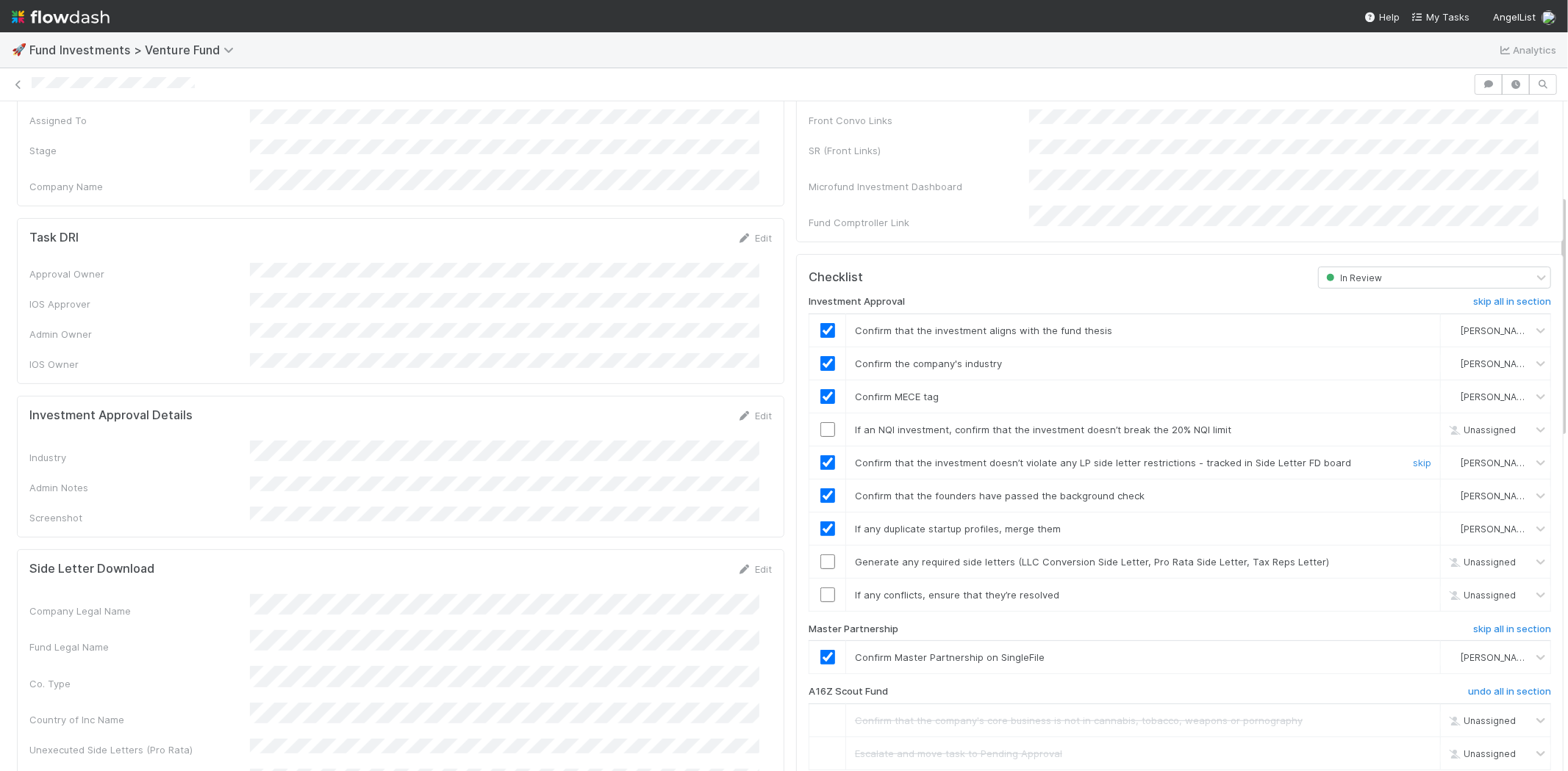
scroll to position [326, 0]
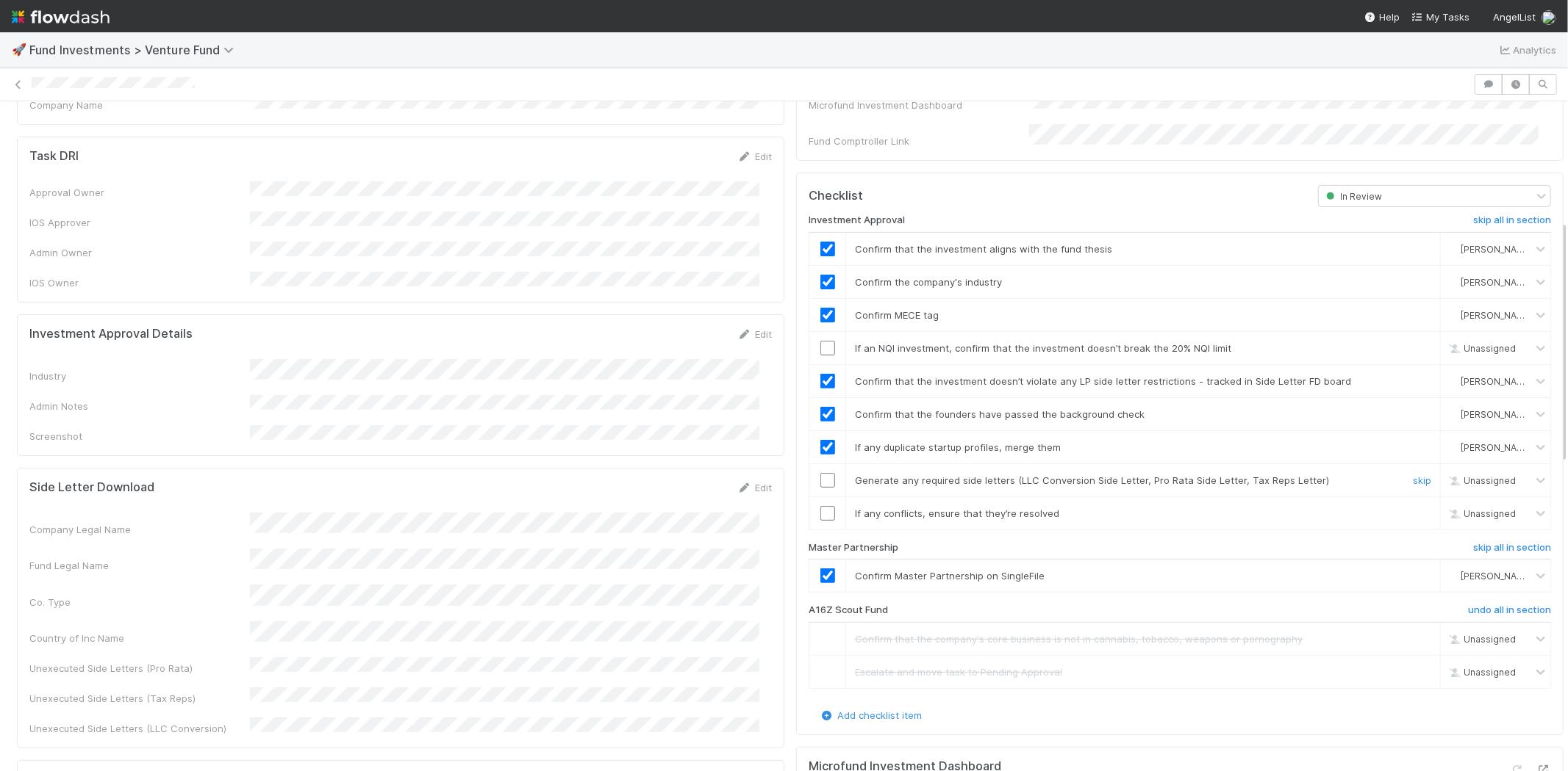
click at [821, 473] on input "checkbox" at bounding box center [827, 480] width 15 height 15
click at [820, 506] on input "checkbox" at bounding box center [827, 514] width 15 height 15
checkbox input "true"
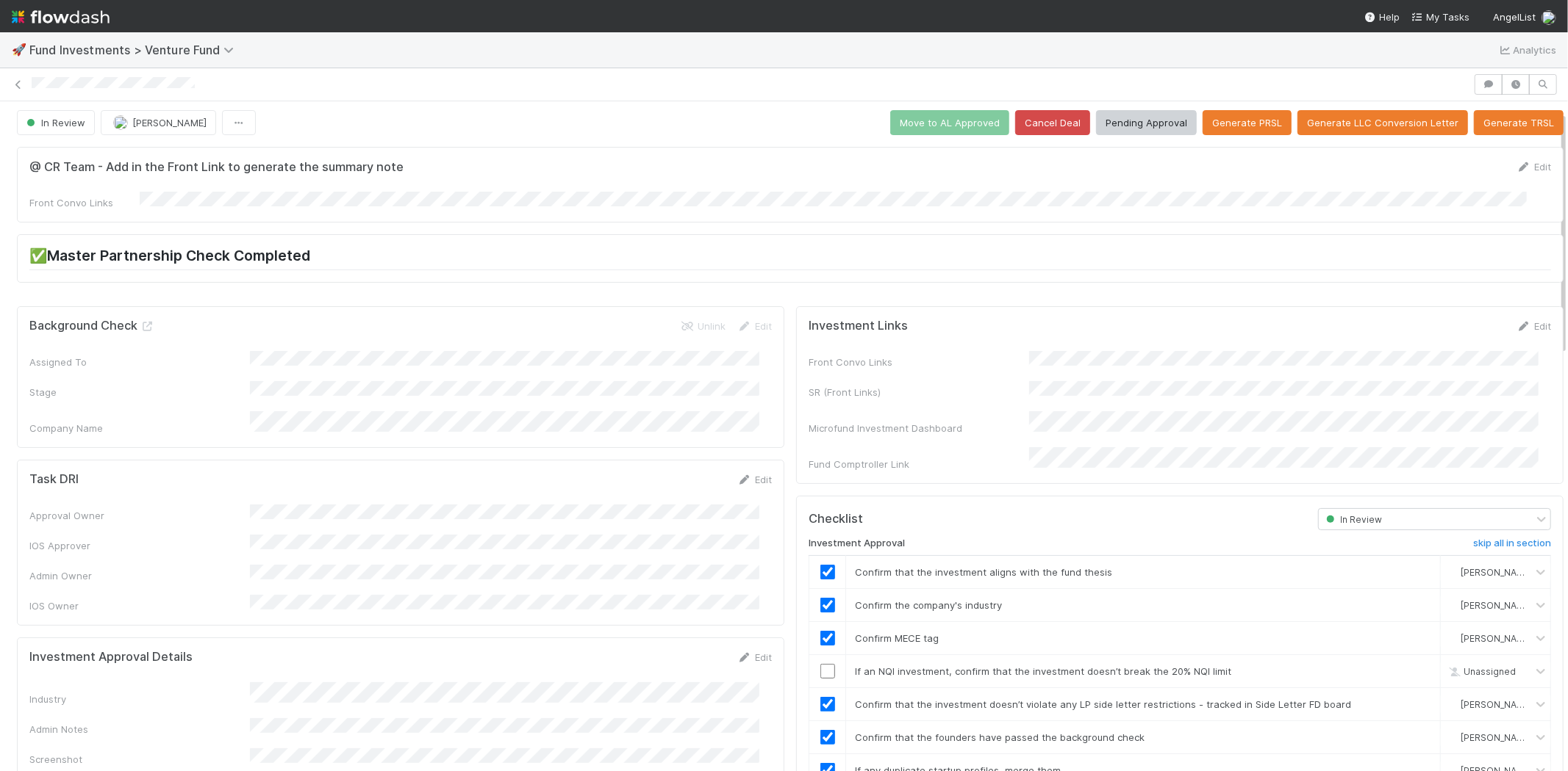
scroll to position [0, 0]
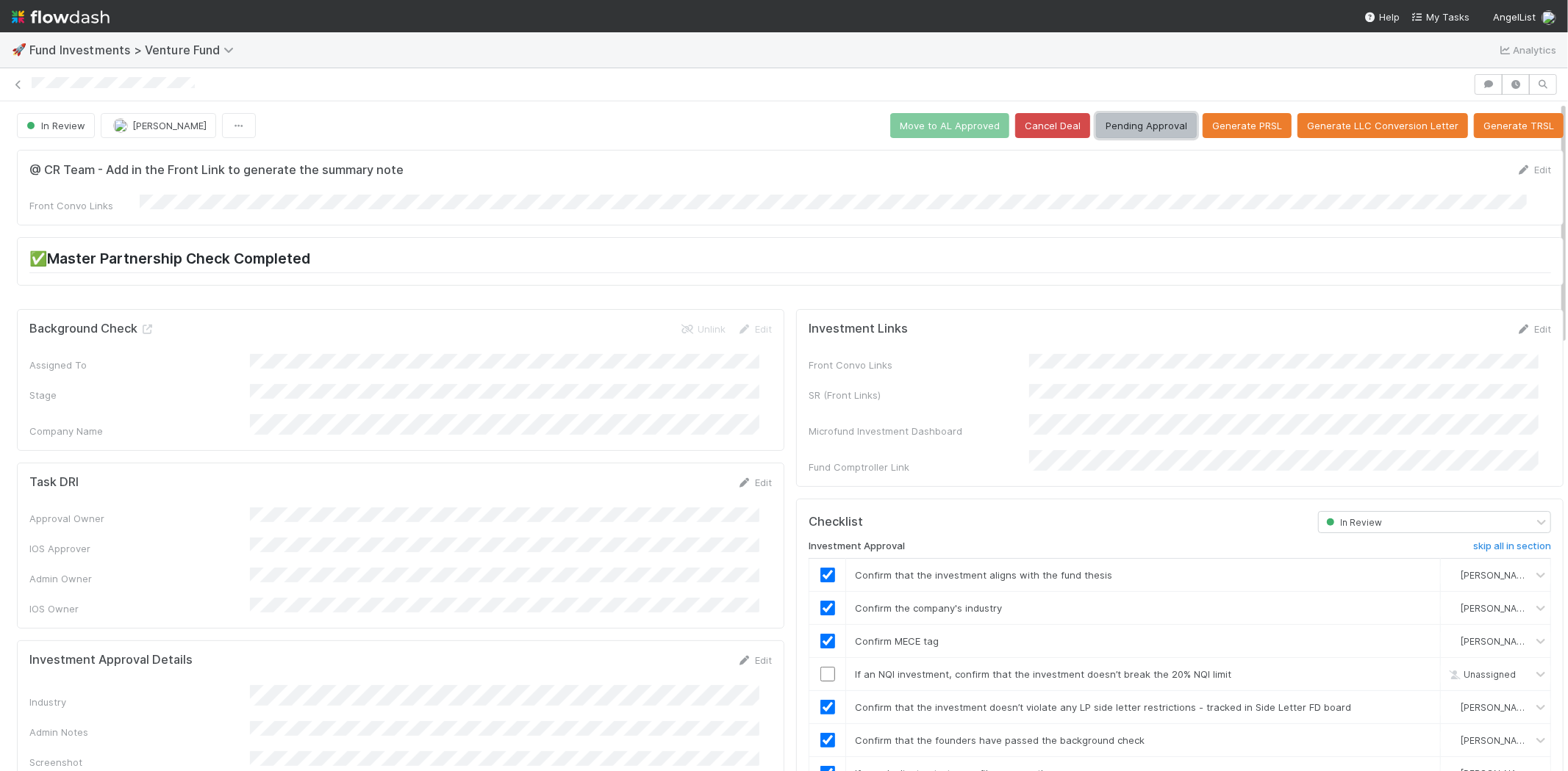
click at [1137, 127] on button "Pending Approval" at bounding box center [1147, 125] width 101 height 25
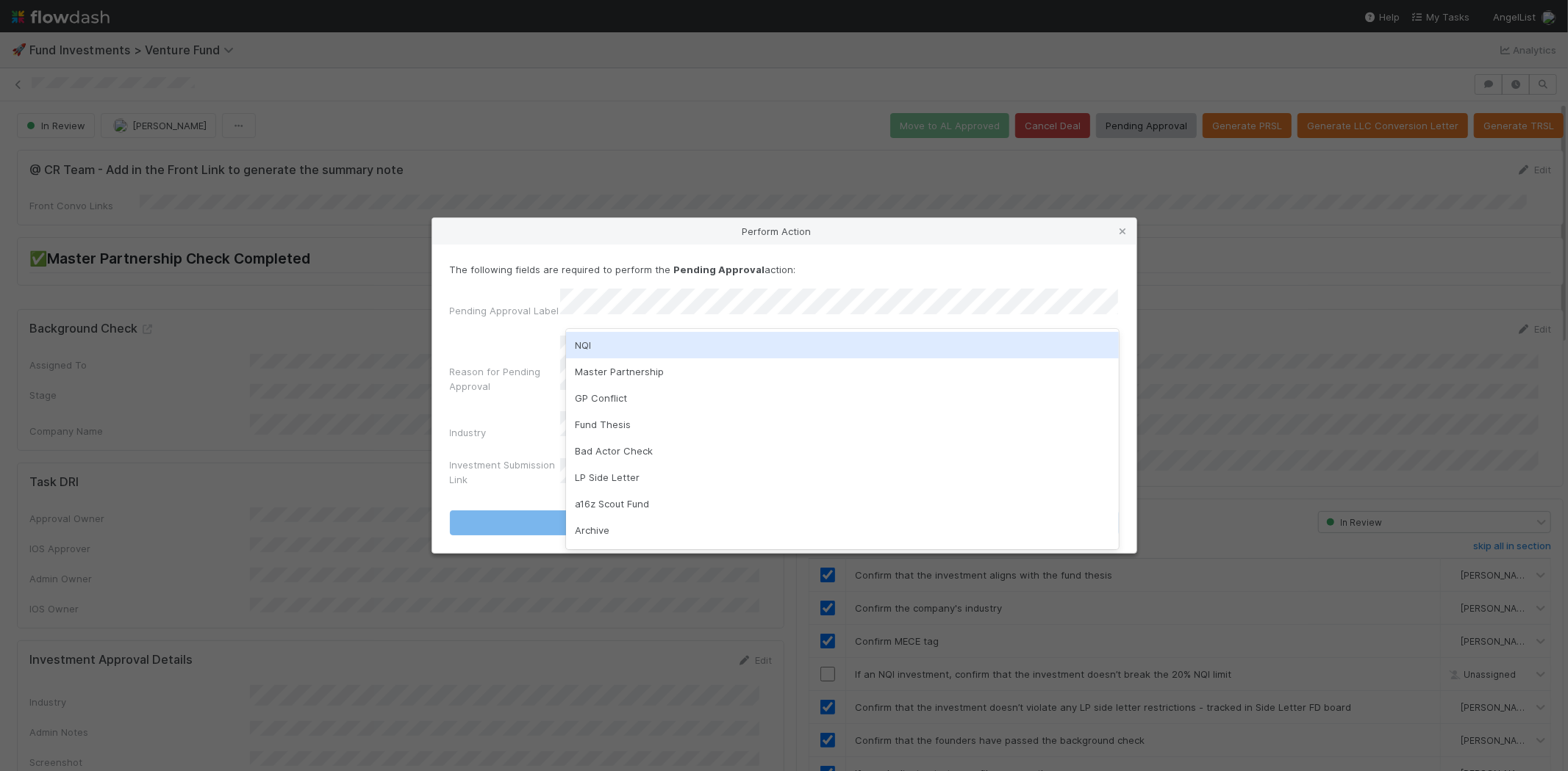
click at [634, 342] on div "NQI" at bounding box center [842, 345] width 553 height 27
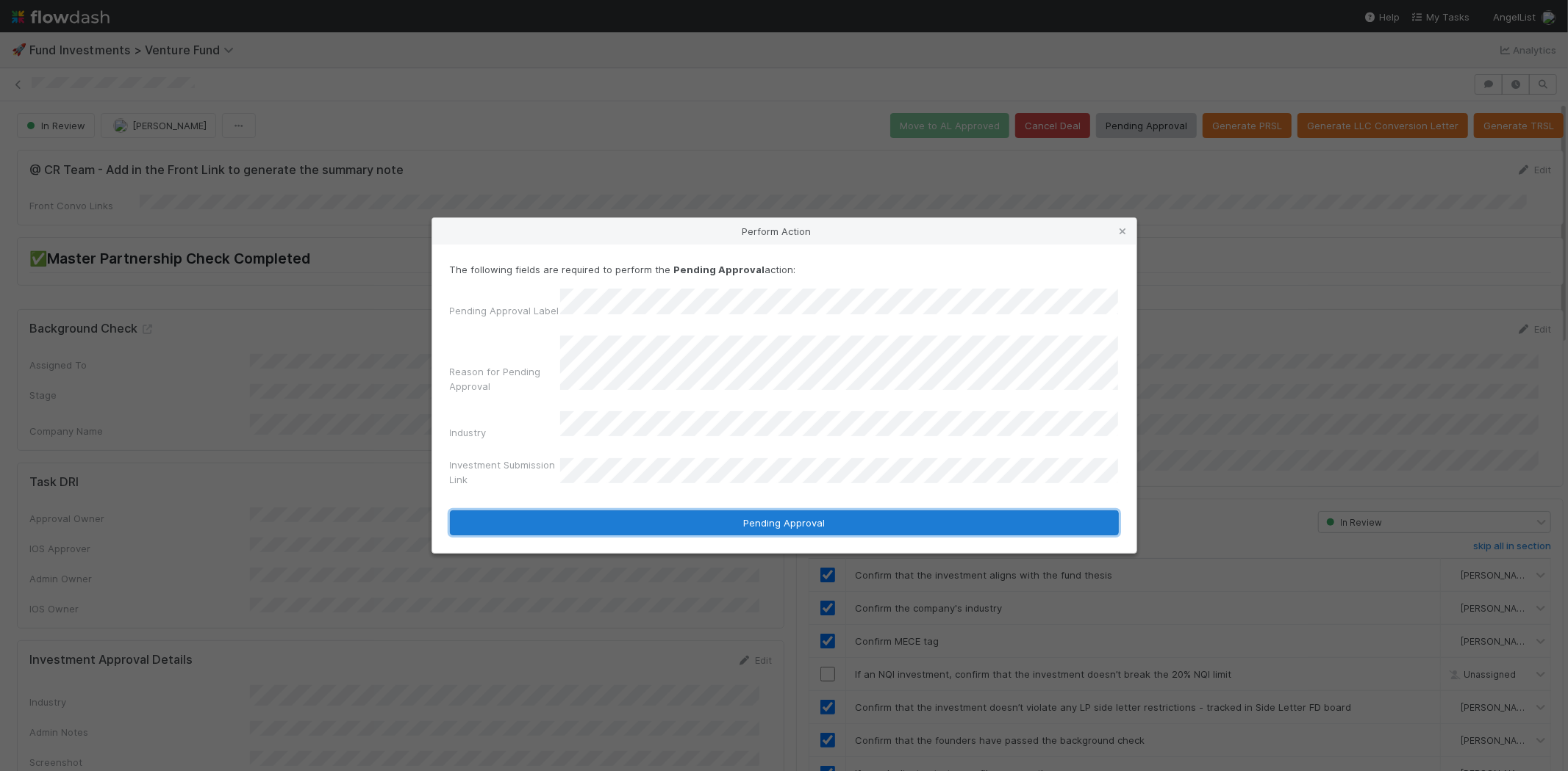
click at [725, 517] on button "Pending Approval" at bounding box center [784, 523] width 669 height 25
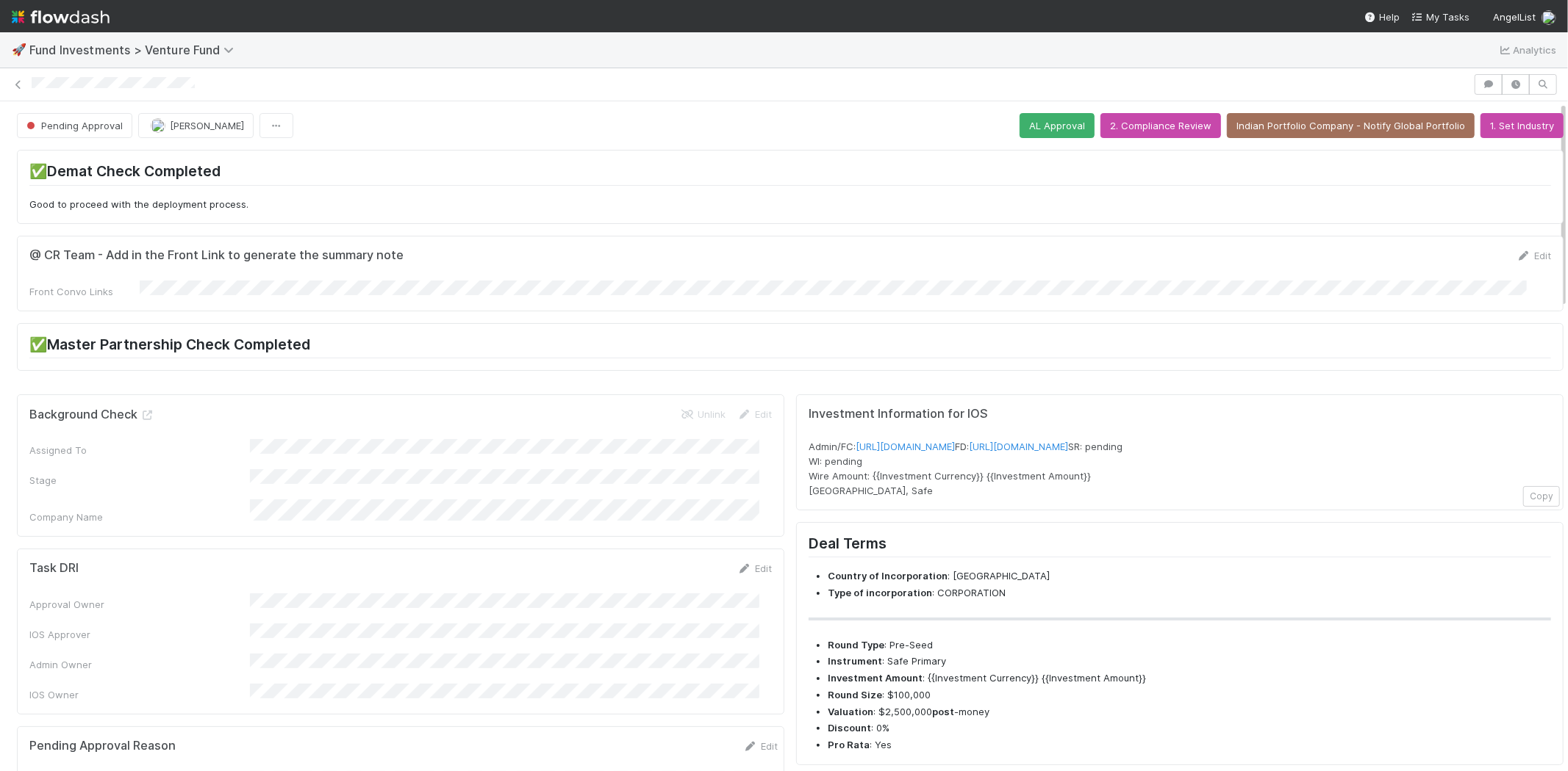
click at [214, 88] on div at bounding box center [750, 84] width 1437 height 15
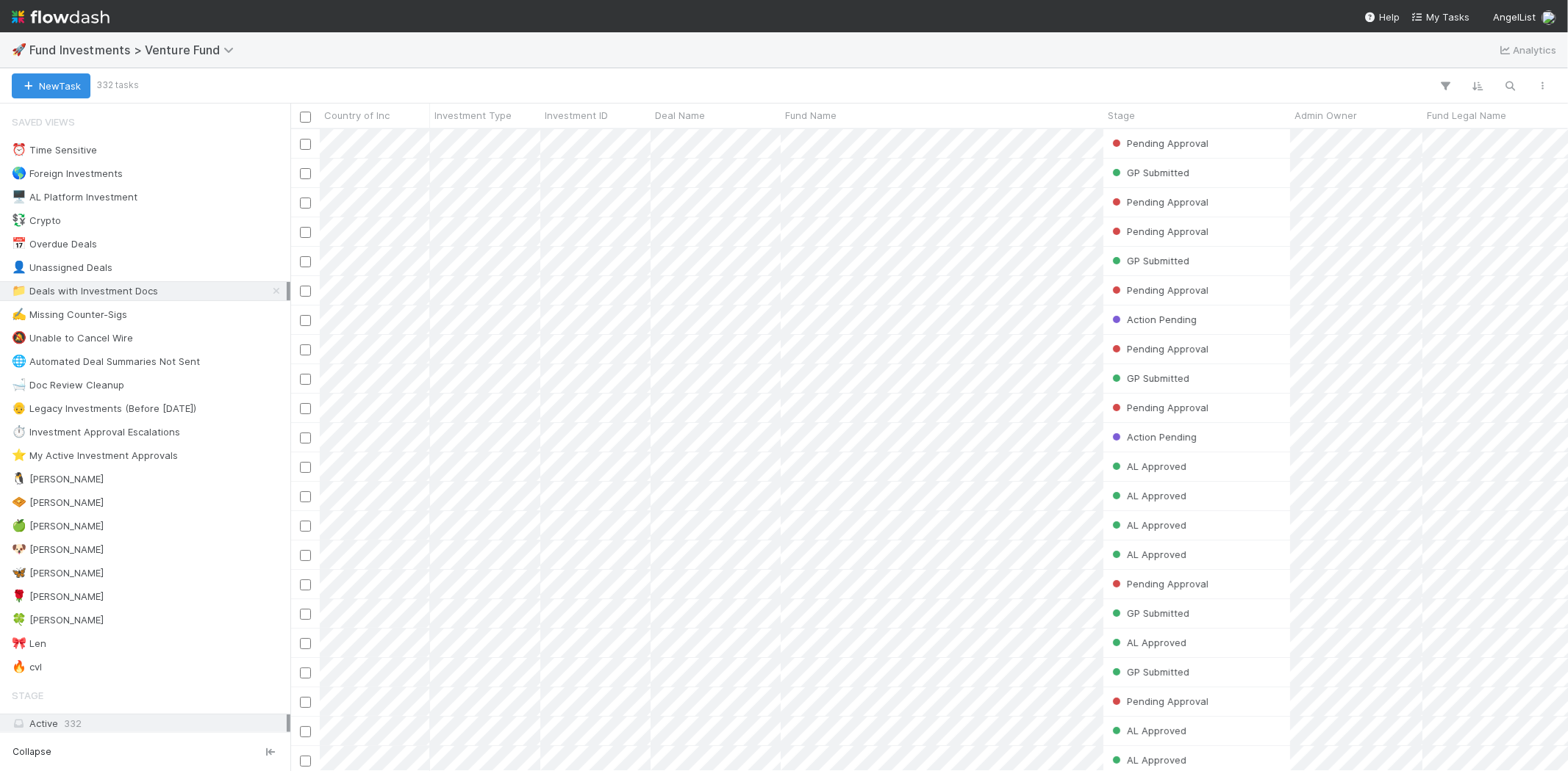
scroll to position [630, 1265]
click at [67, 623] on div "🍀 [PERSON_NAME]" at bounding box center [149, 620] width 275 height 19
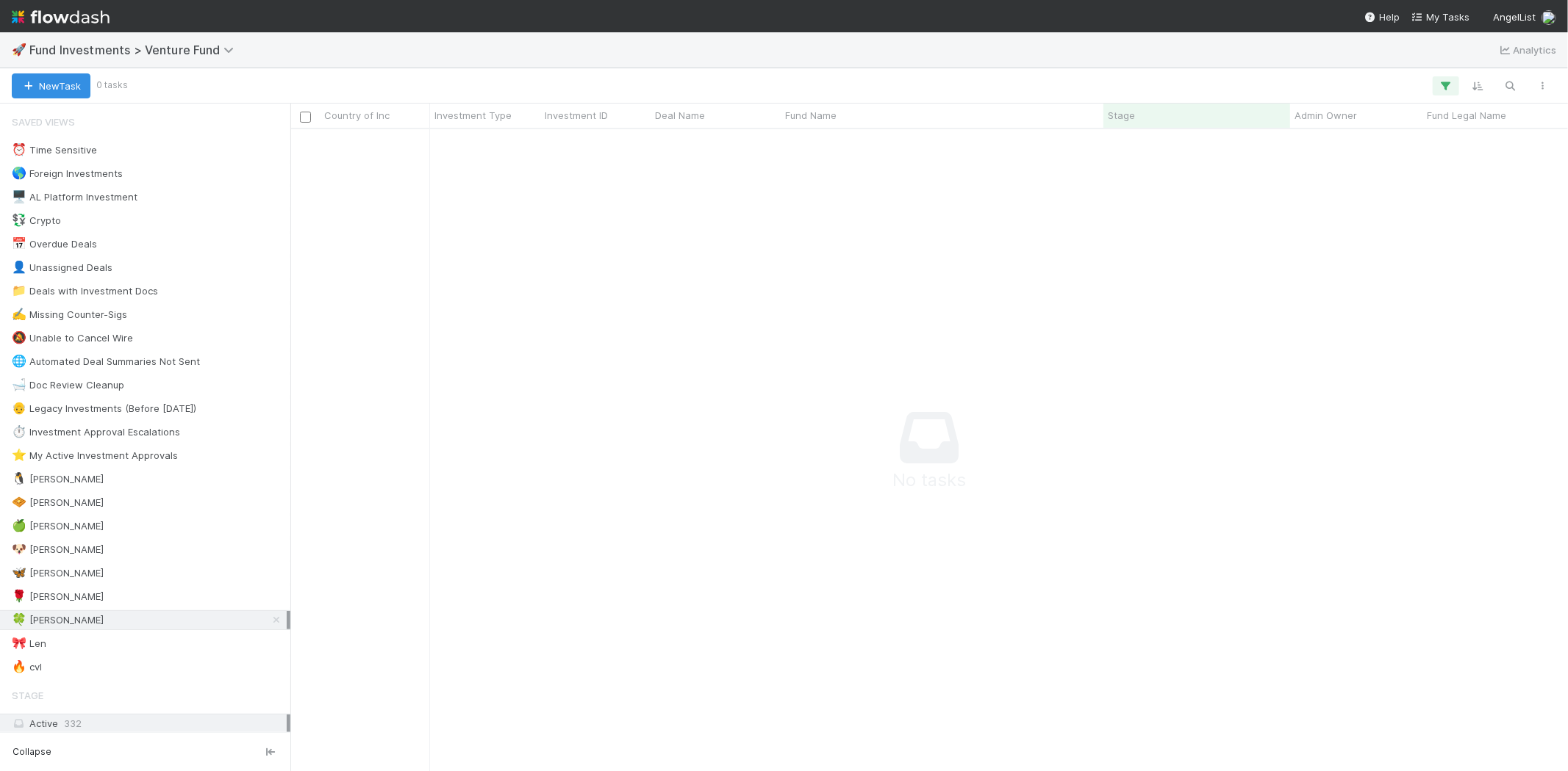
scroll to position [618, 1252]
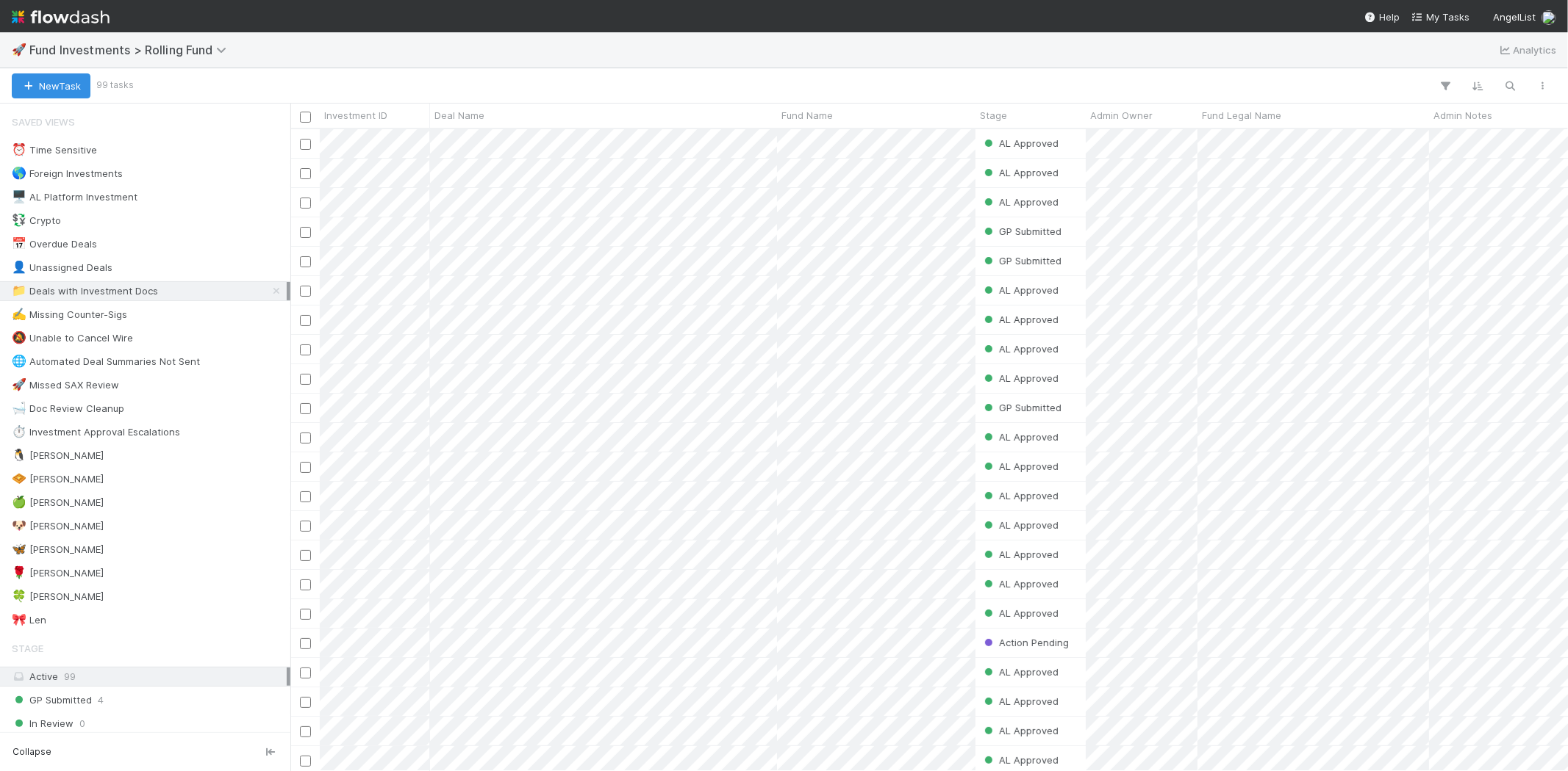
scroll to position [630, 1265]
click at [76, 599] on div "🍀 [PERSON_NAME] 0" at bounding box center [149, 597] width 275 height 19
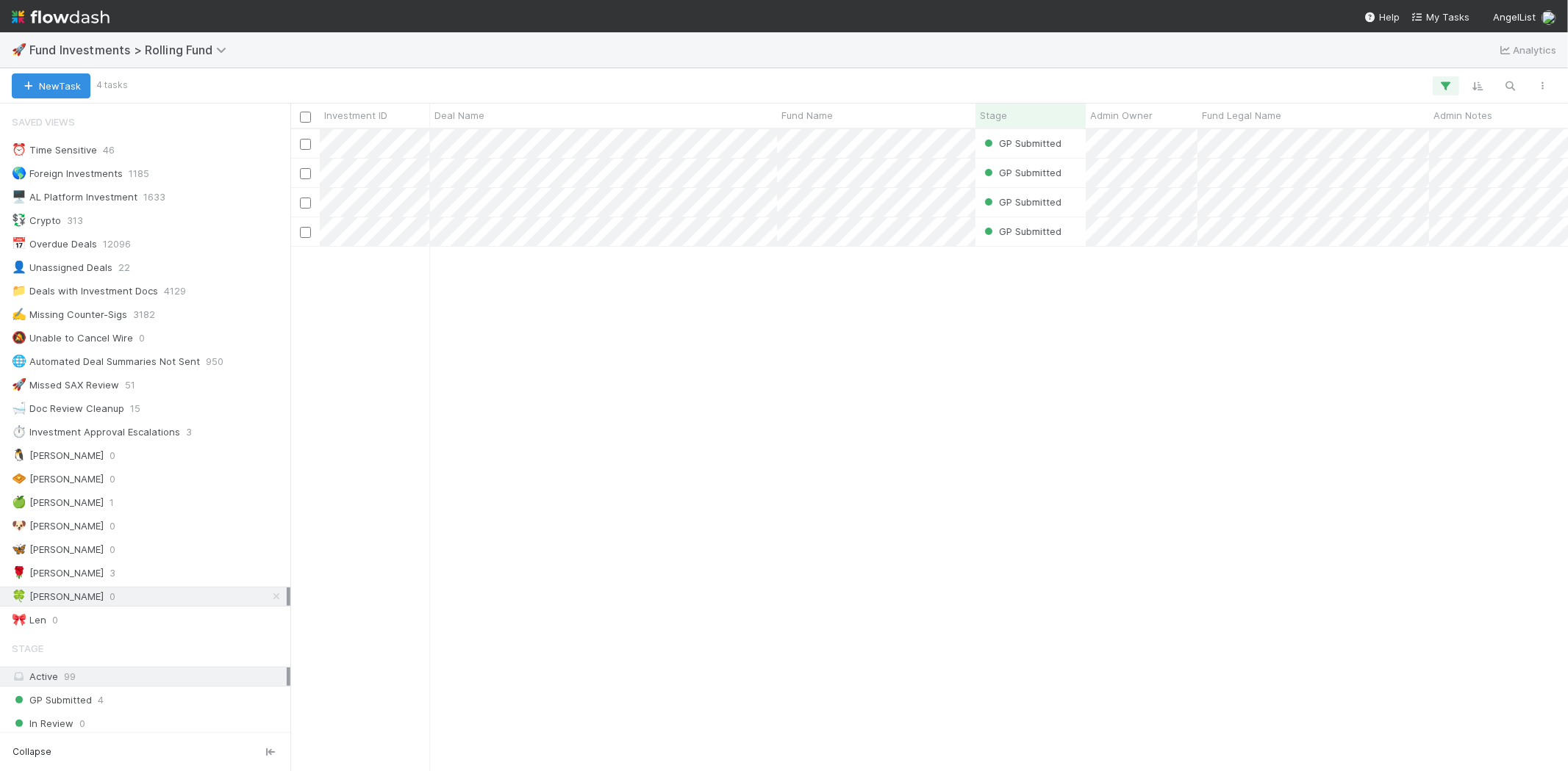
scroll to position [630, 1265]
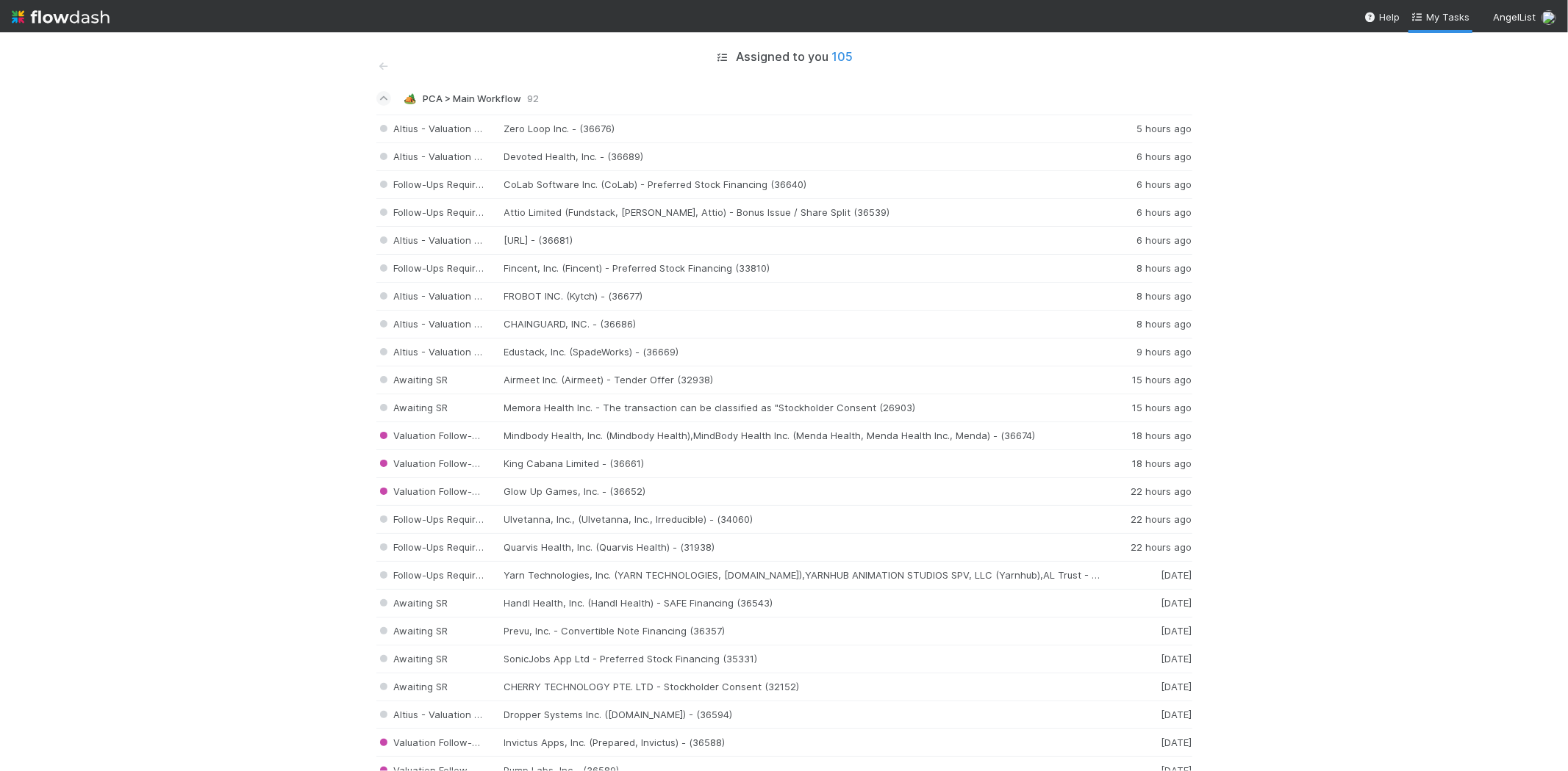
scroll to position [2351, 0]
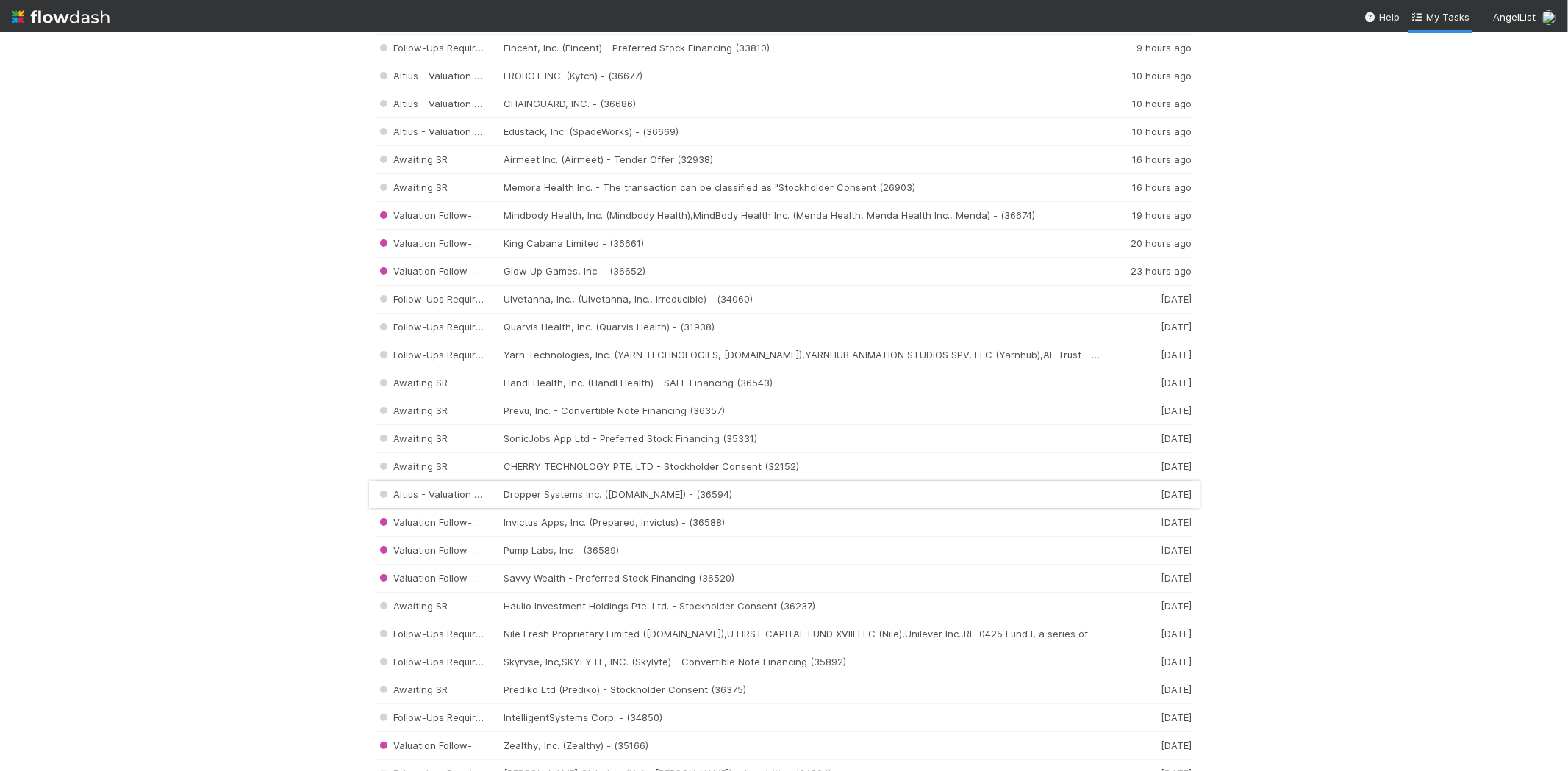
scroll to position [244, 0]
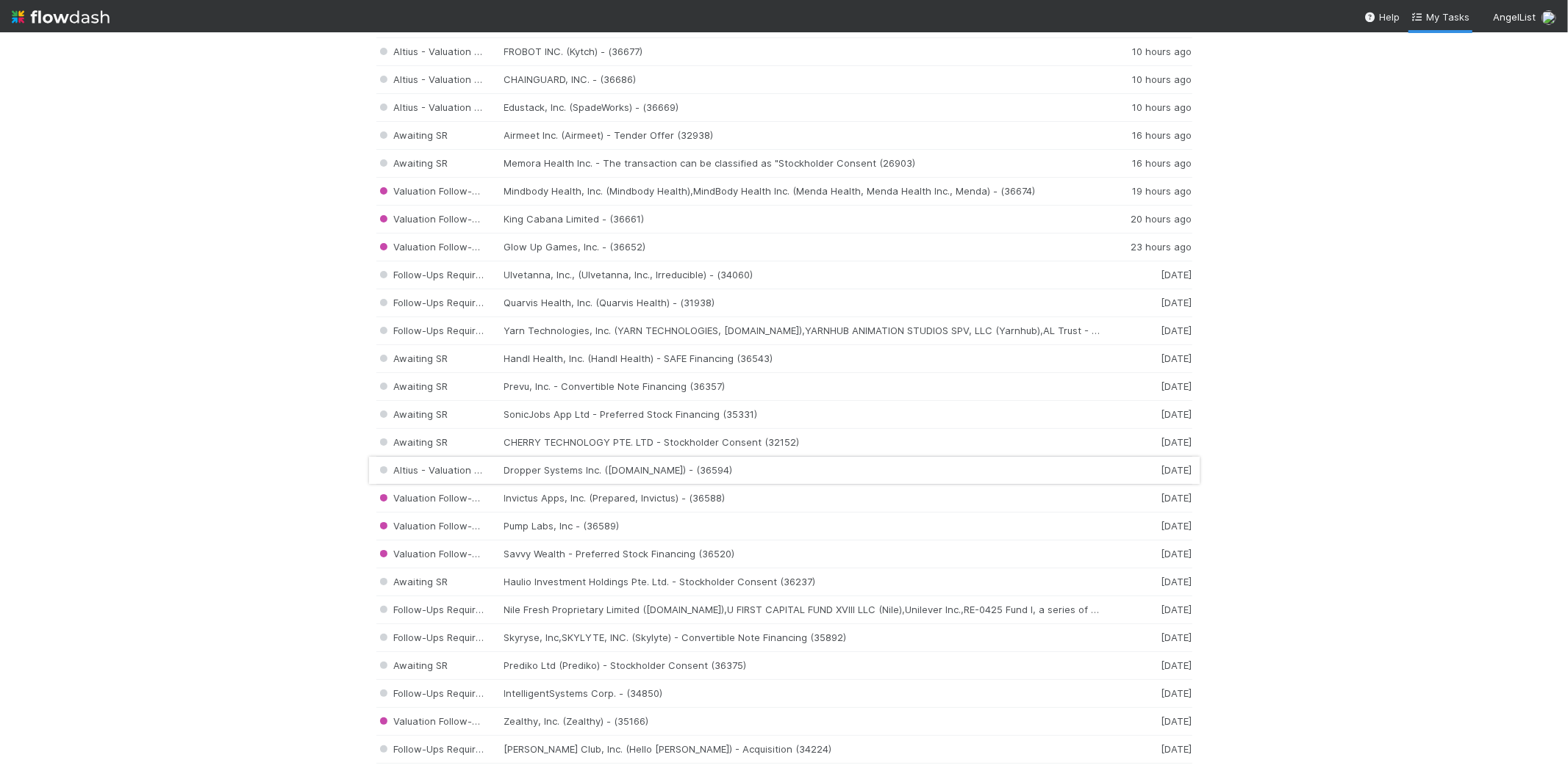
click at [548, 469] on div "Altius - Valuation Update Dropper Systems Inc. (Dropper.NG) - (36594) 1 day ago" at bounding box center [784, 471] width 816 height 28
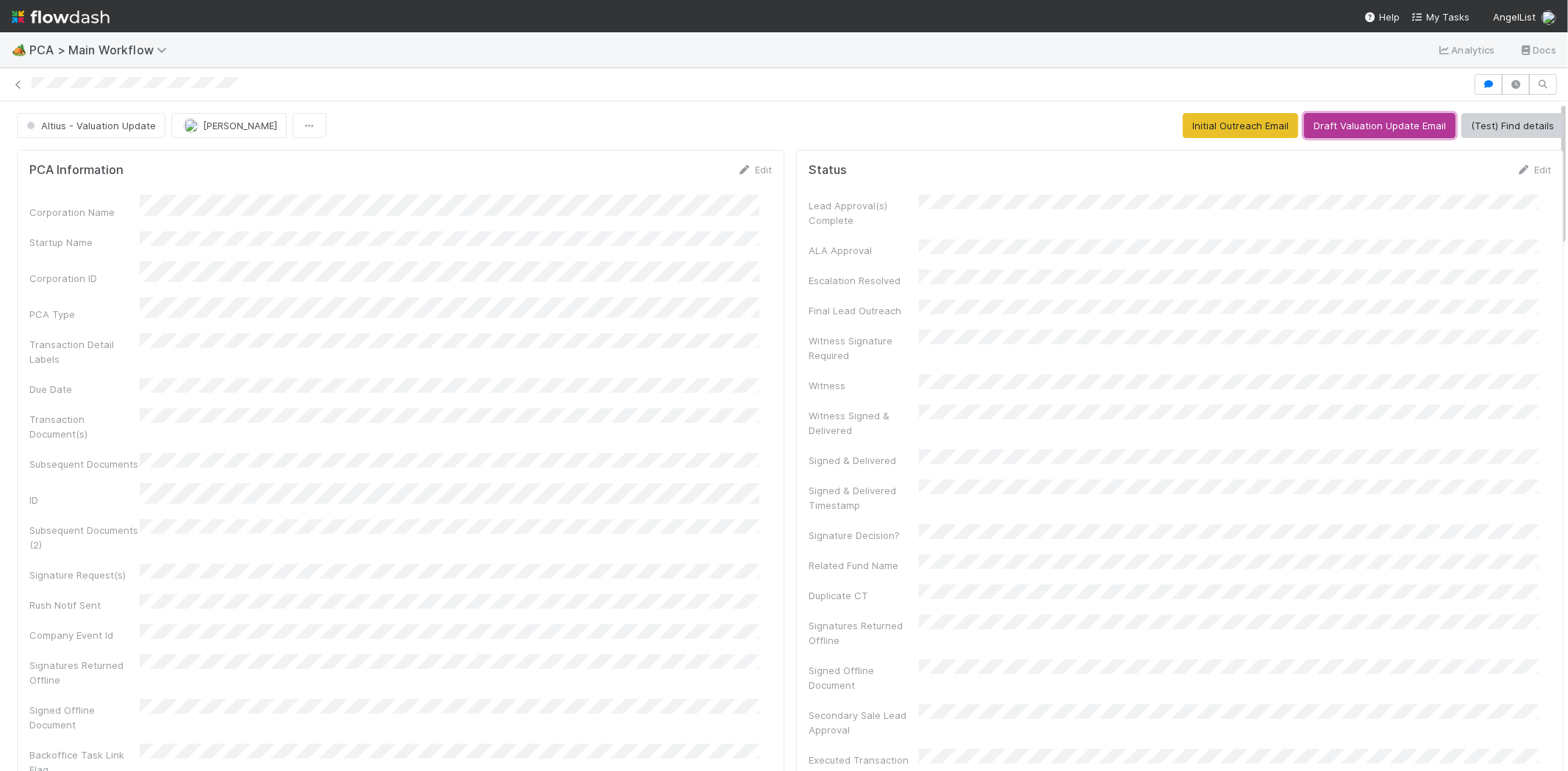
click at [1338, 123] on button "Draft Valuation Update Email" at bounding box center [1380, 125] width 151 height 25
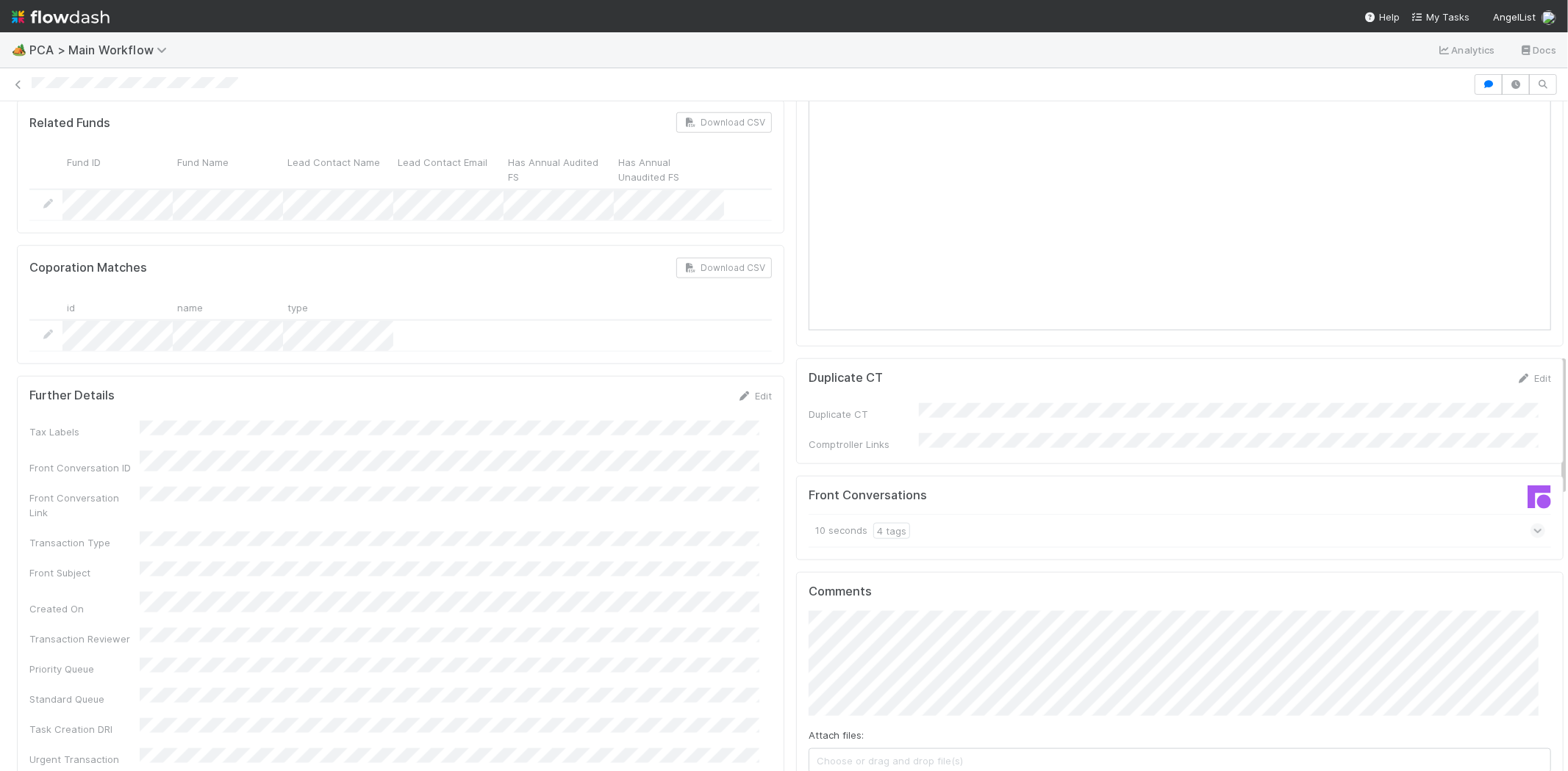
scroll to position [1469, 0]
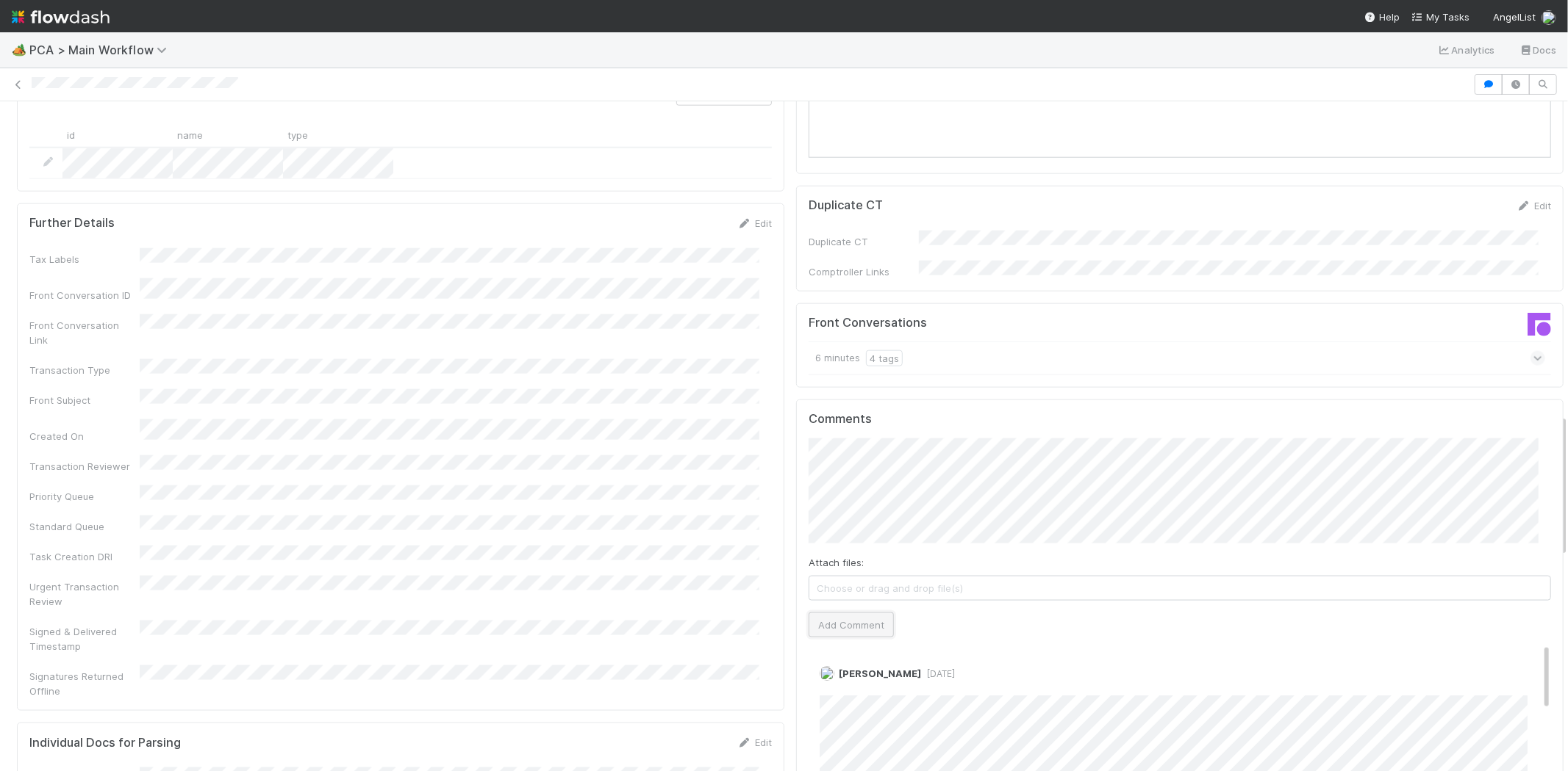
click at [847, 613] on button "Add Comment" at bounding box center [851, 625] width 85 height 25
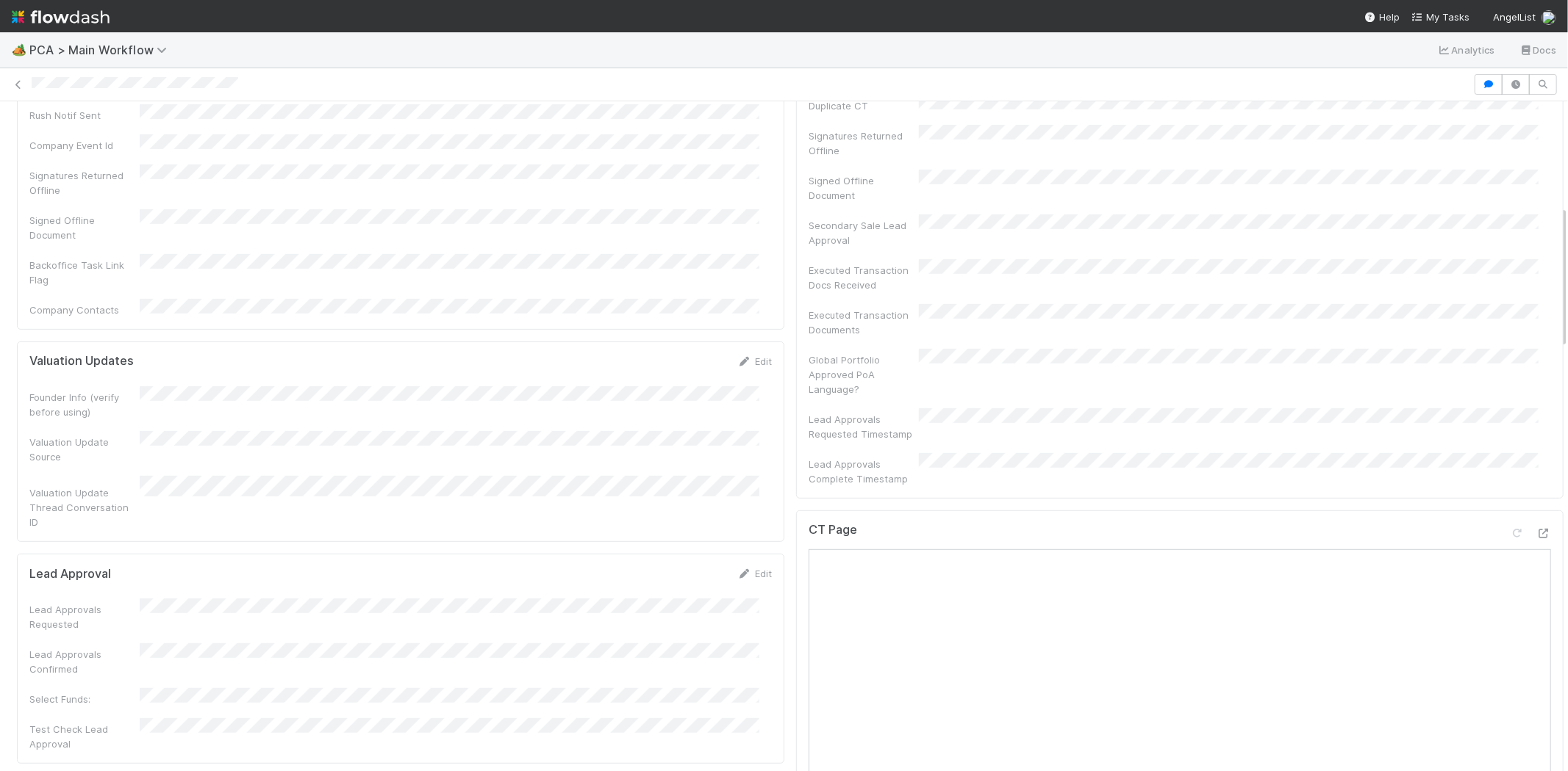
scroll to position [489, 0]
click at [1442, 11] on span "My Tasks" at bounding box center [1441, 17] width 58 height 11
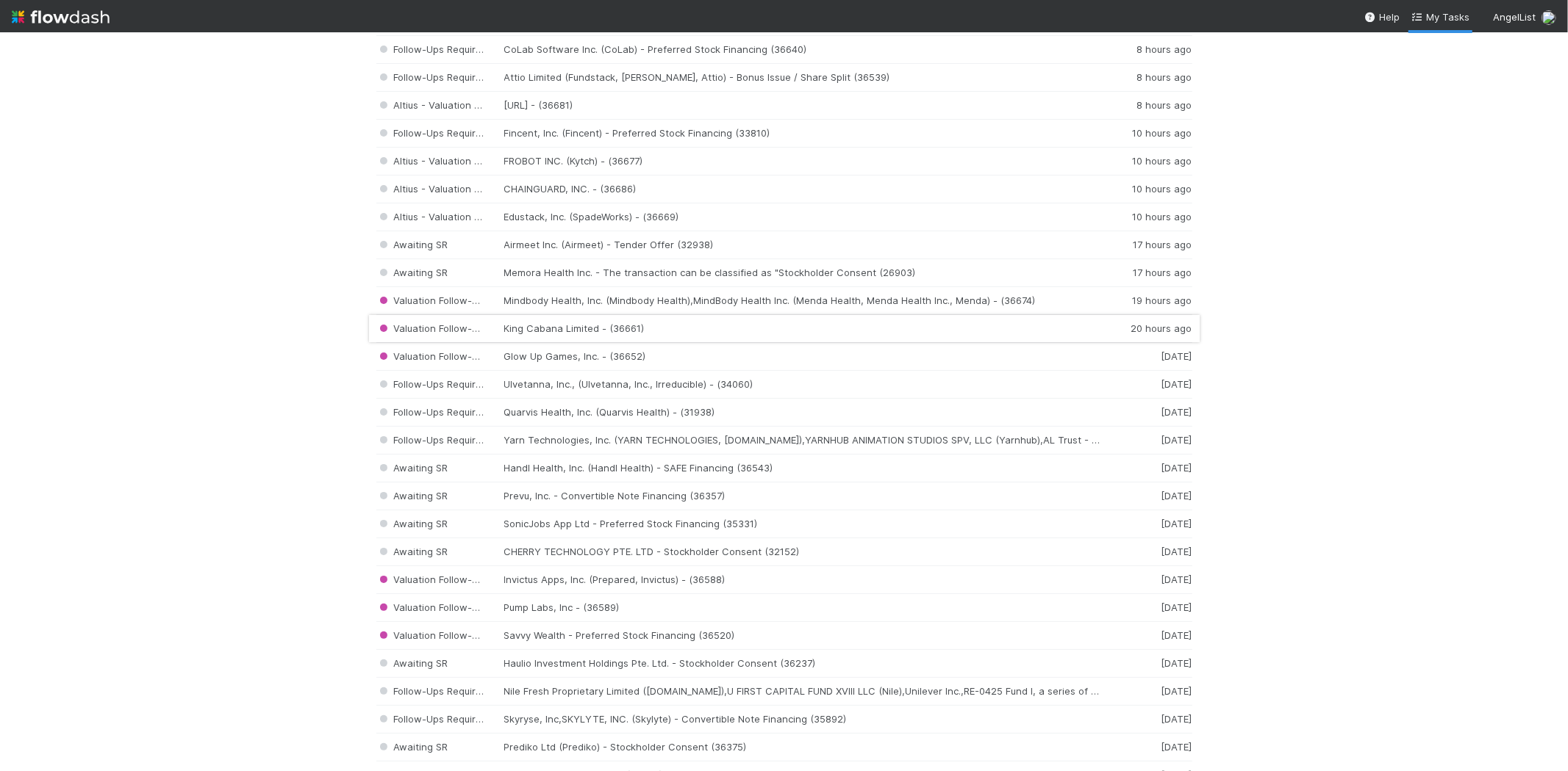
scroll to position [81, 0]
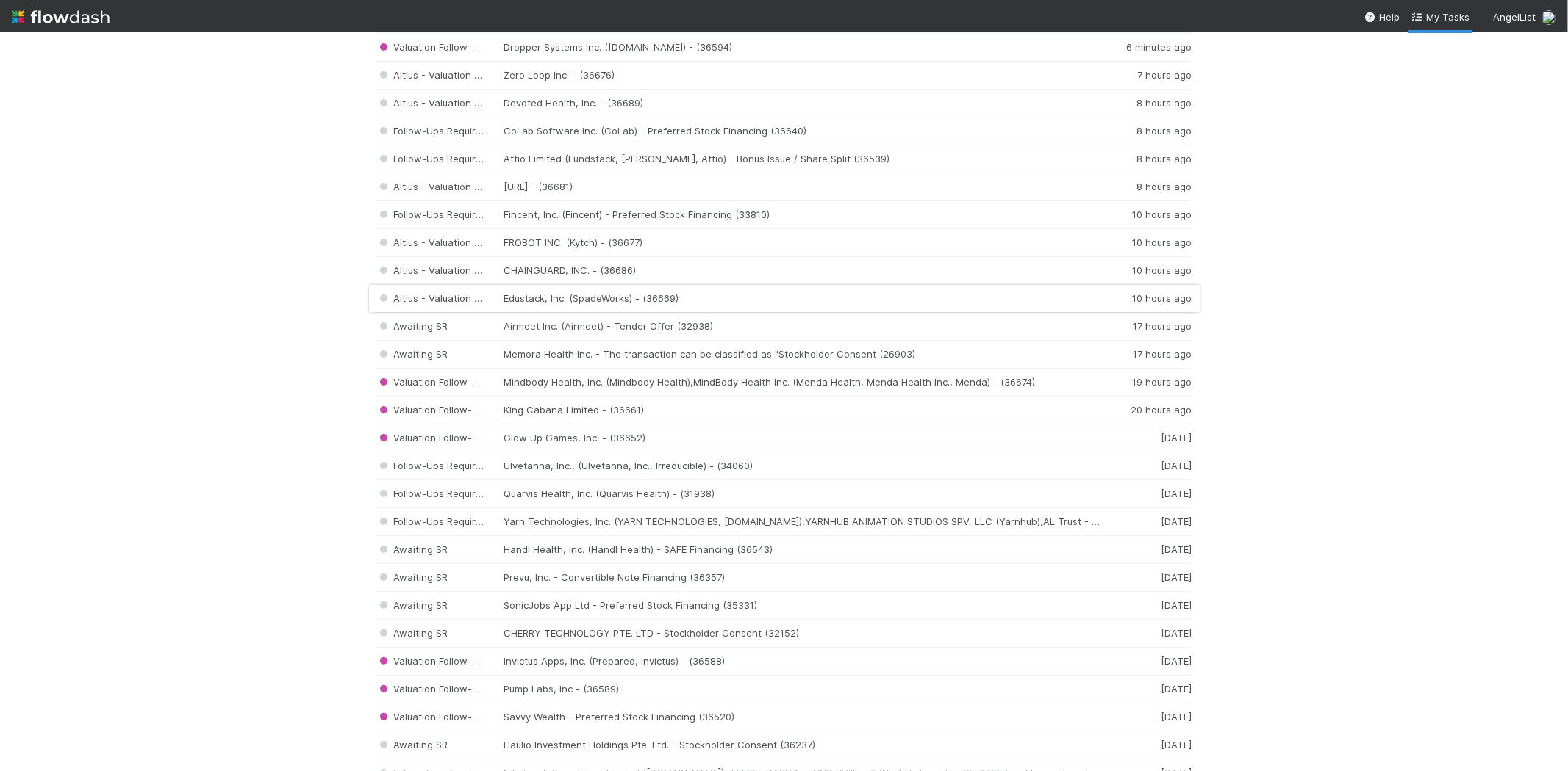
click at [585, 297] on div "Altius - Valuation Update Edustack, Inc. (SpadeWorks) - (36669) 10 hours ago" at bounding box center [784, 299] width 816 height 28
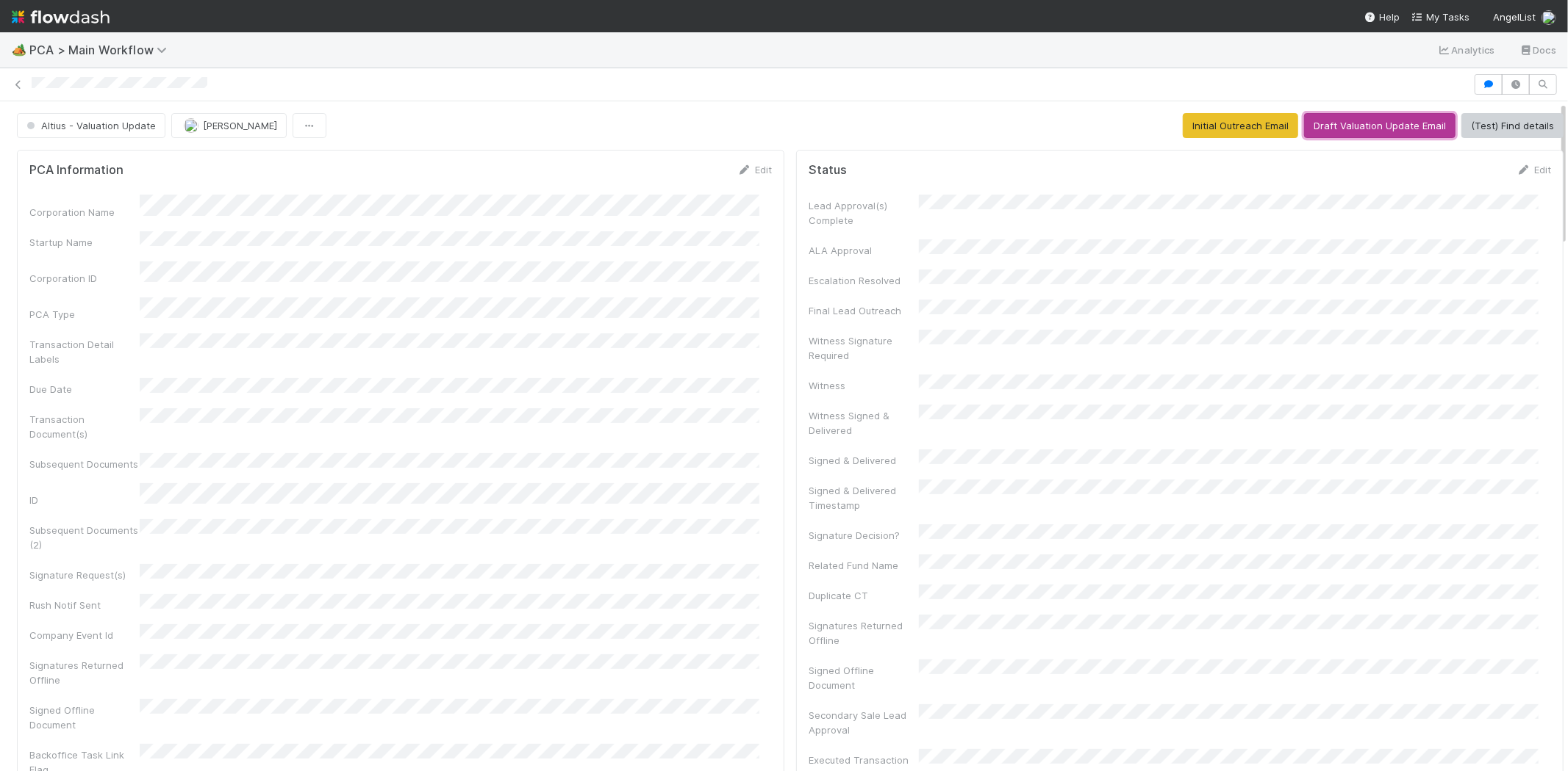
click at [1378, 128] on button "Draft Valuation Update Email" at bounding box center [1380, 125] width 151 height 25
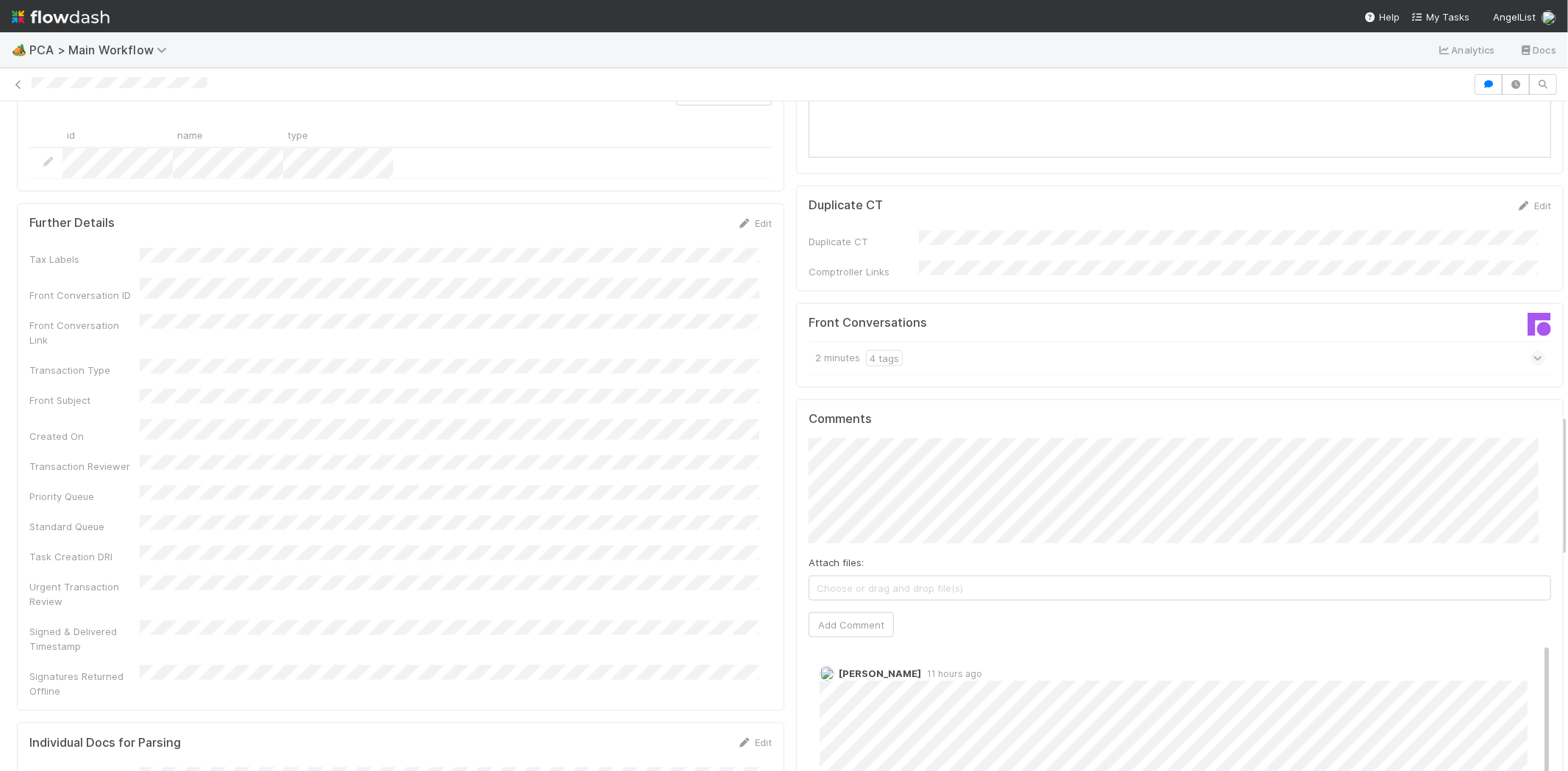
click at [93, 86] on div at bounding box center [784, 84] width 1568 height 20
click at [857, 613] on button "Add Comment" at bounding box center [851, 625] width 85 height 25
click at [1453, 11] on span "My Tasks" at bounding box center [1441, 17] width 58 height 11
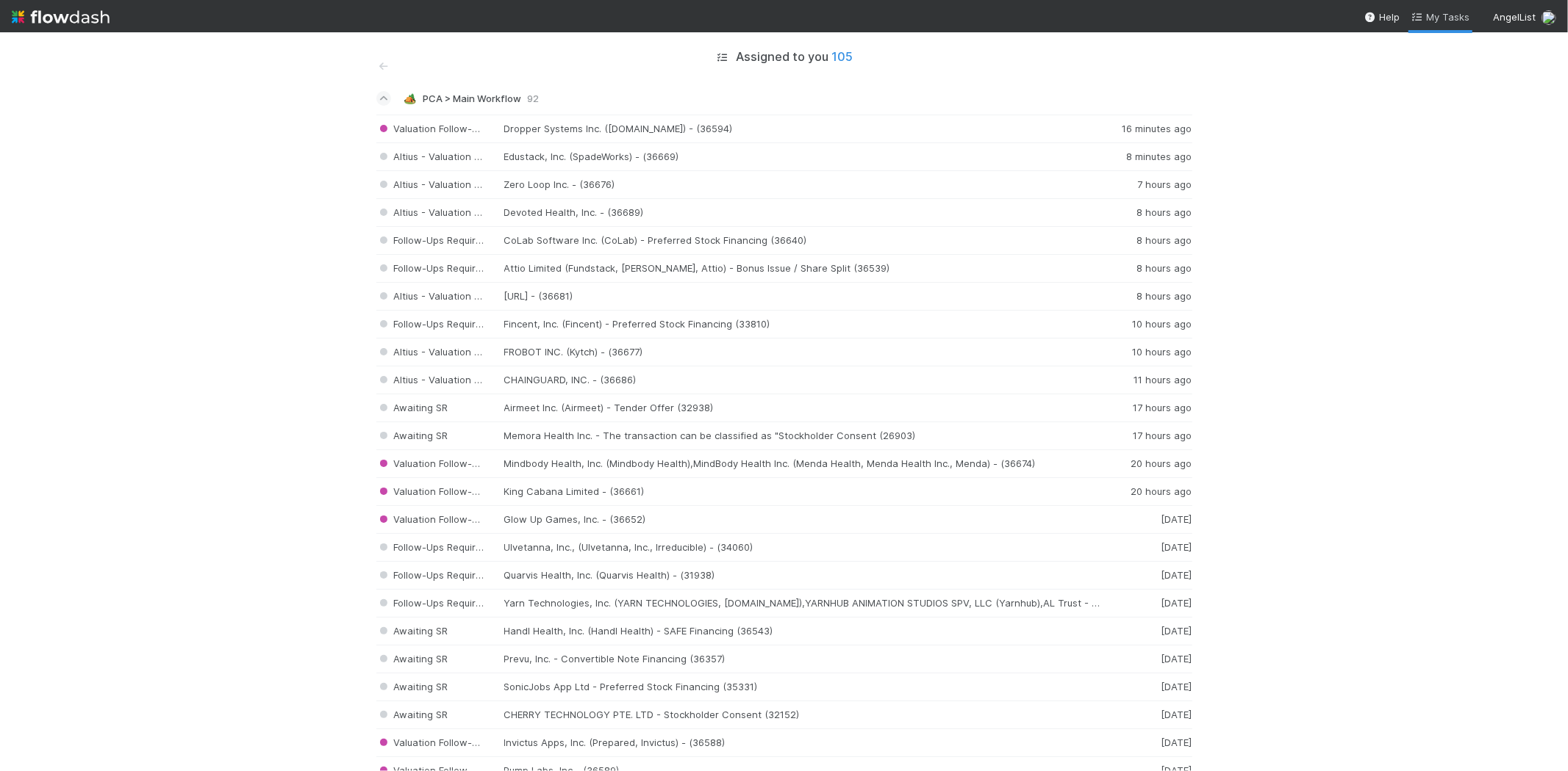
click at [1452, 15] on span "My Tasks" at bounding box center [1441, 17] width 58 height 11
click at [654, 377] on div "Altius - Valuation Update CHAINGUARD, INC. - (36686) 11 hours ago" at bounding box center [784, 381] width 816 height 28
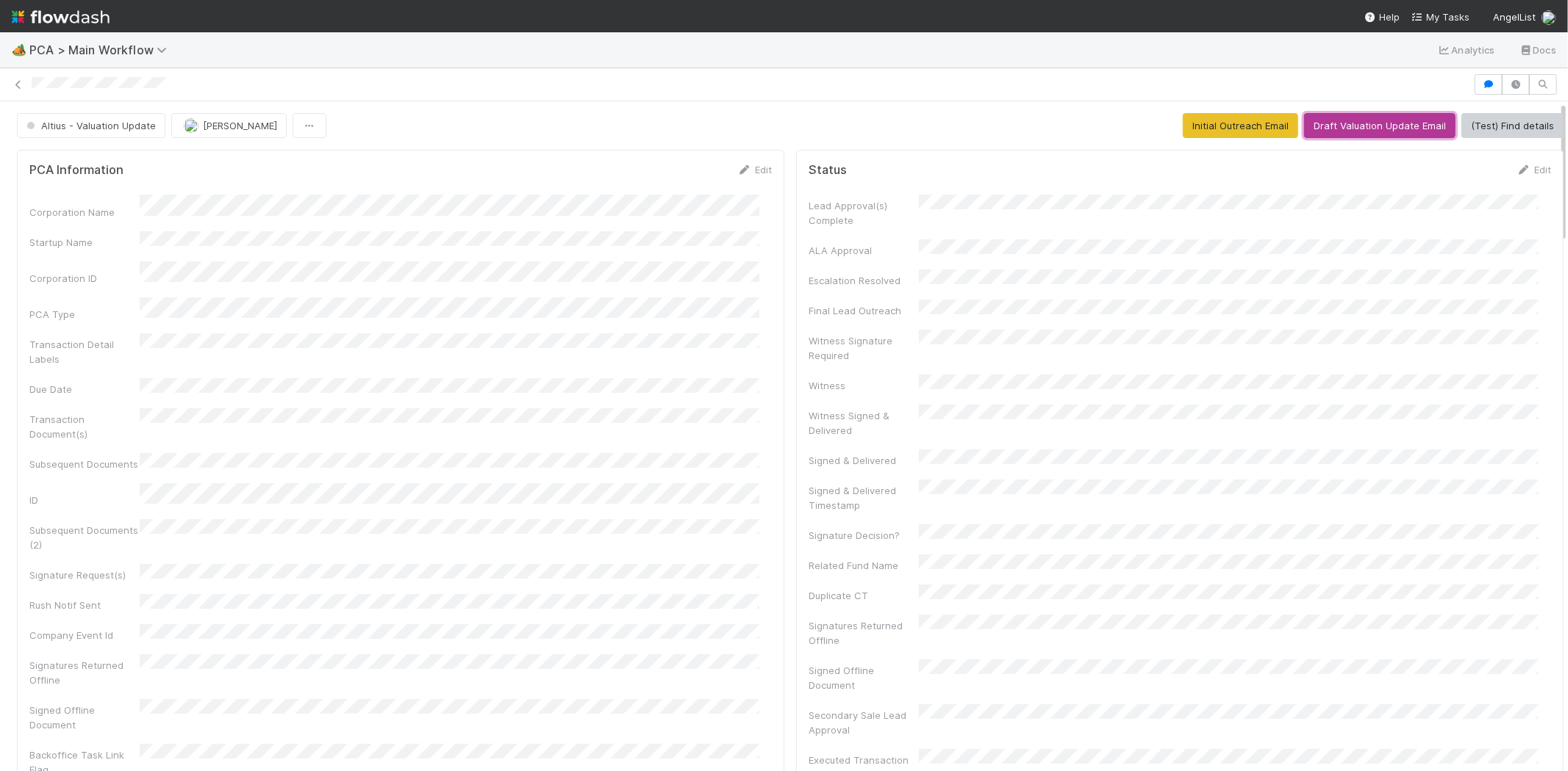
click at [1362, 118] on button "Draft Valuation Update Email" at bounding box center [1380, 125] width 151 height 25
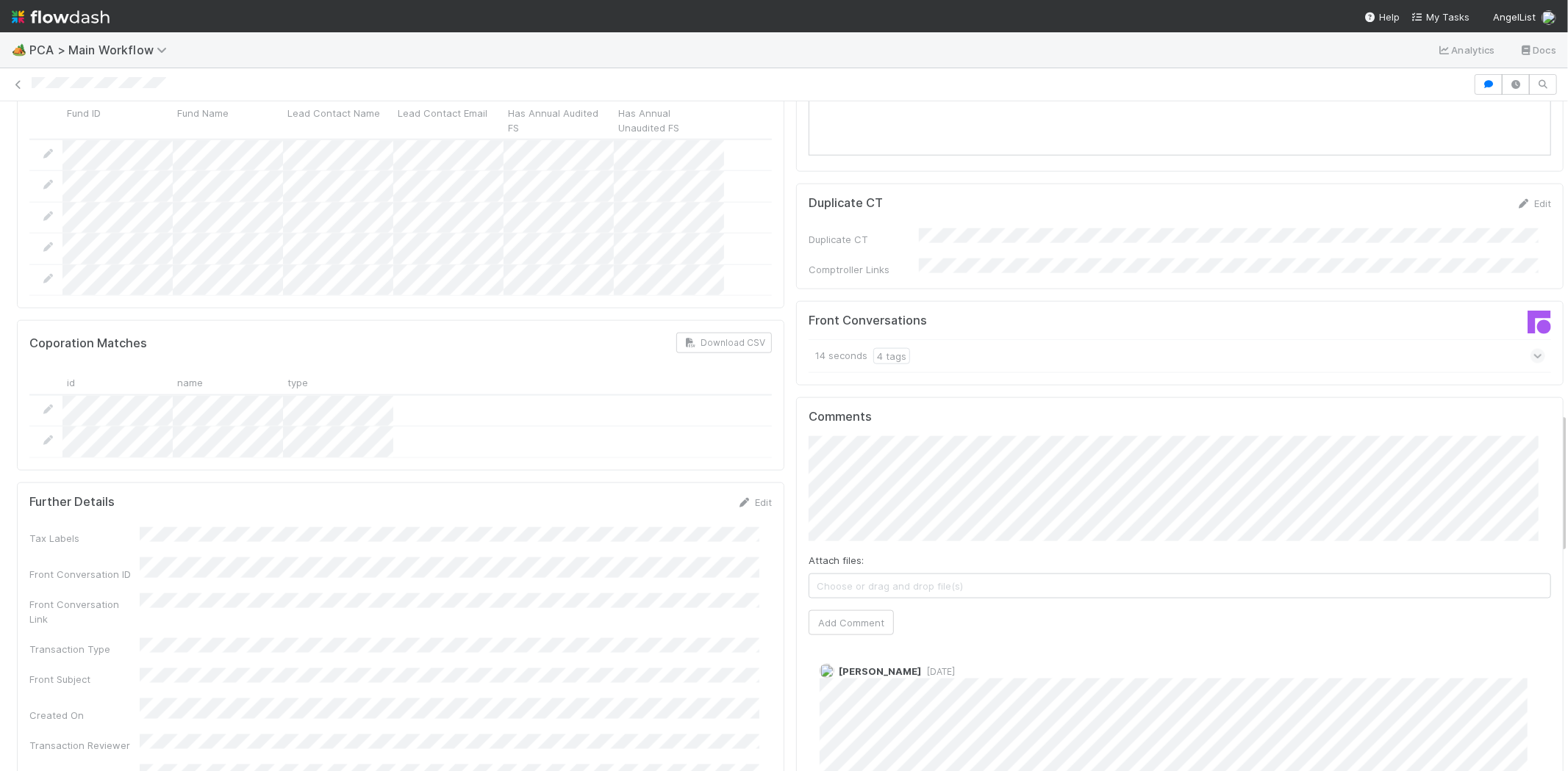
scroll to position [1632, 0]
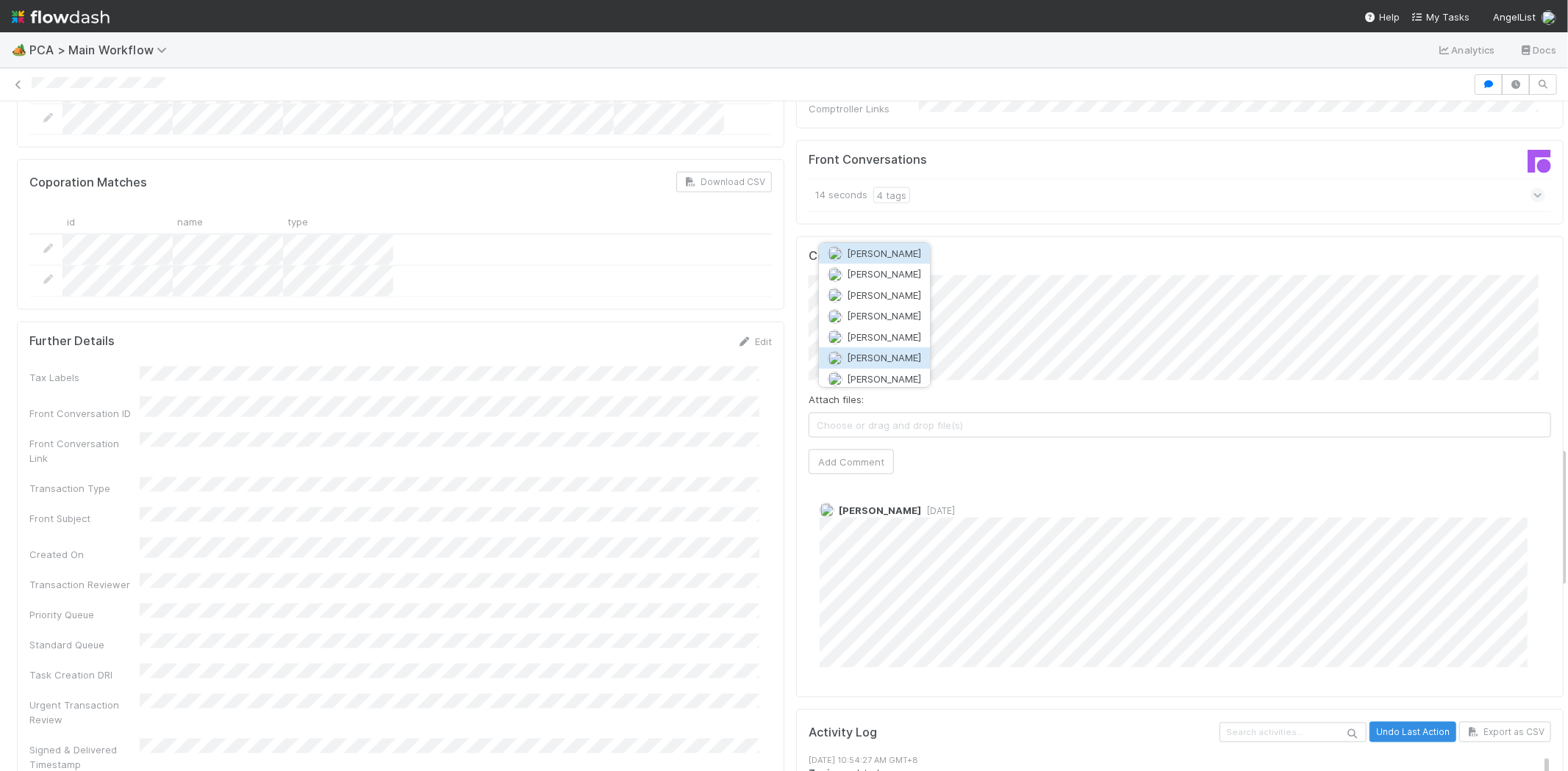
click at [883, 352] on span "Marvey Fuentes" at bounding box center [883, 358] width 74 height 11
click at [872, 450] on button "Add Comment" at bounding box center [851, 462] width 85 height 25
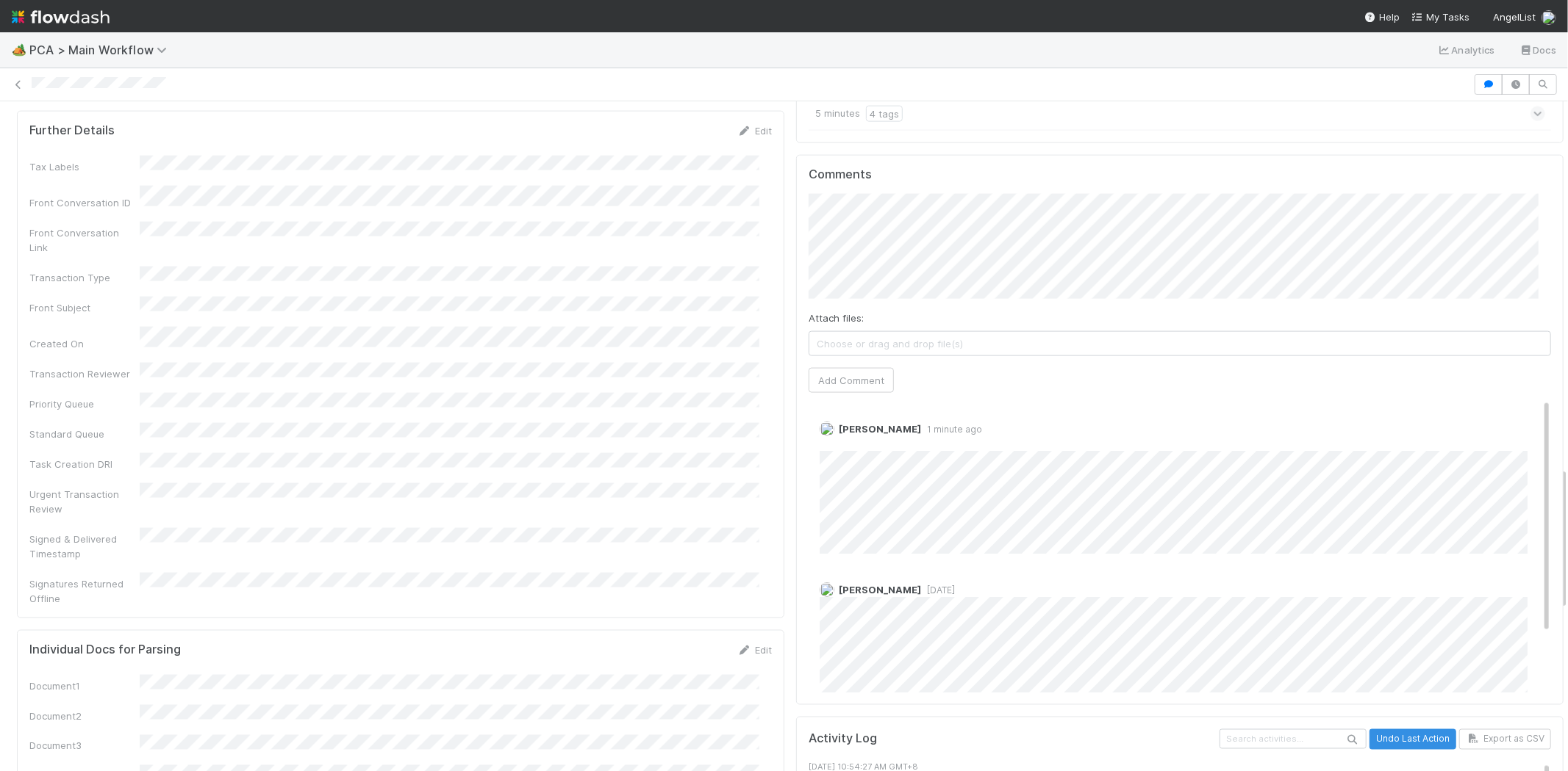
scroll to position [1614, 0]
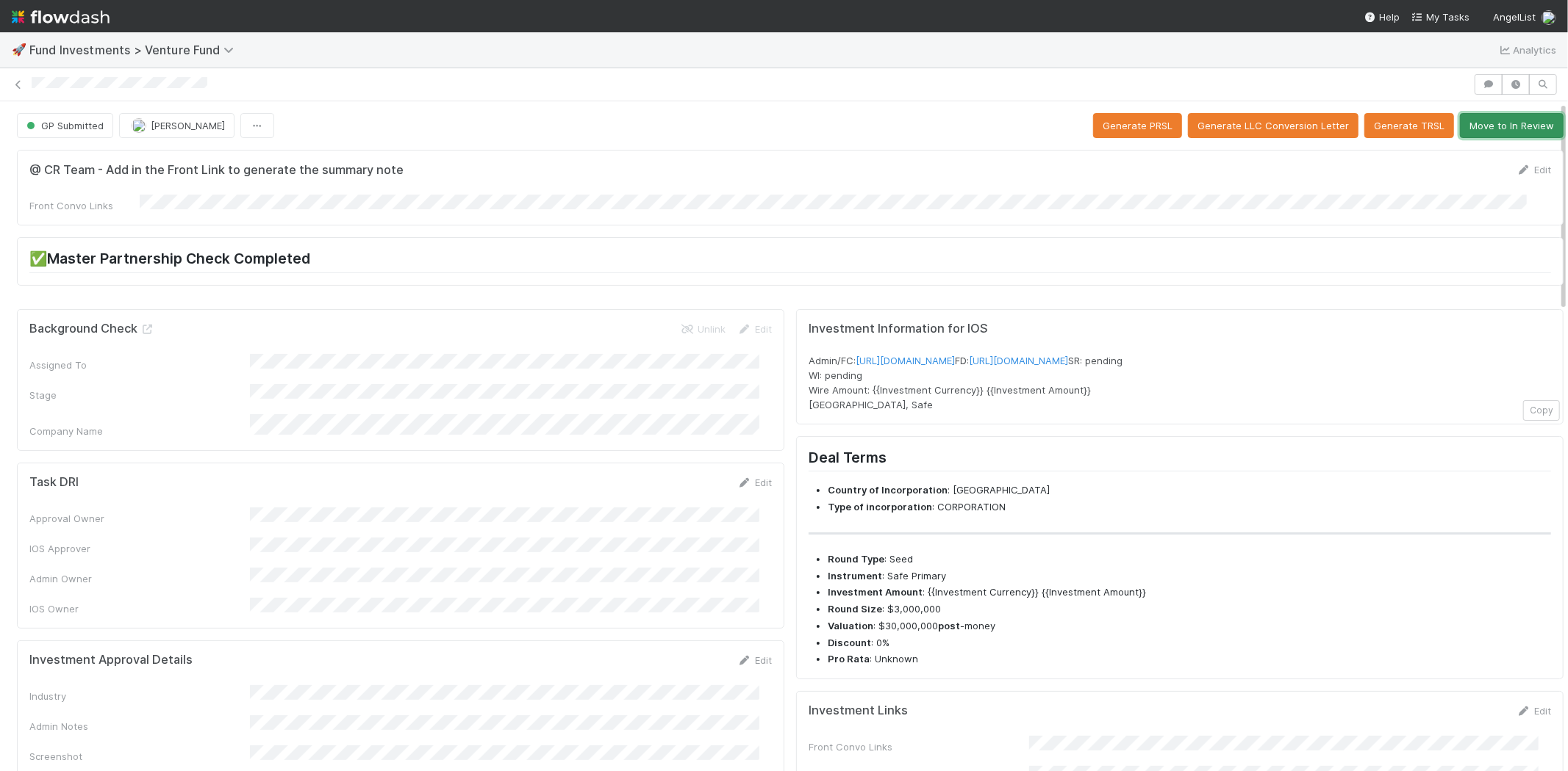
click at [1492, 128] on button "Move to In Review" at bounding box center [1512, 125] width 104 height 25
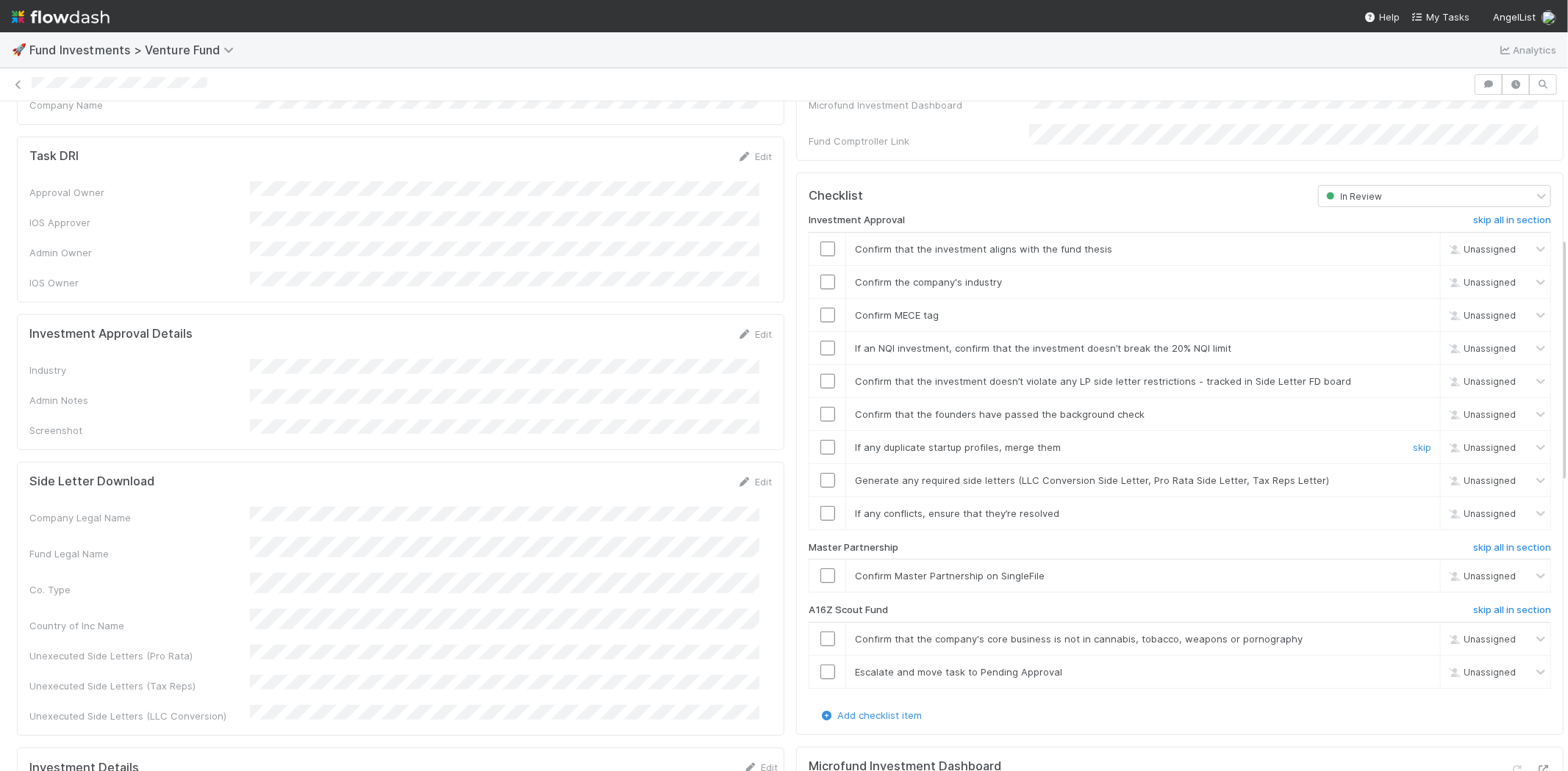
scroll to position [407, 0]
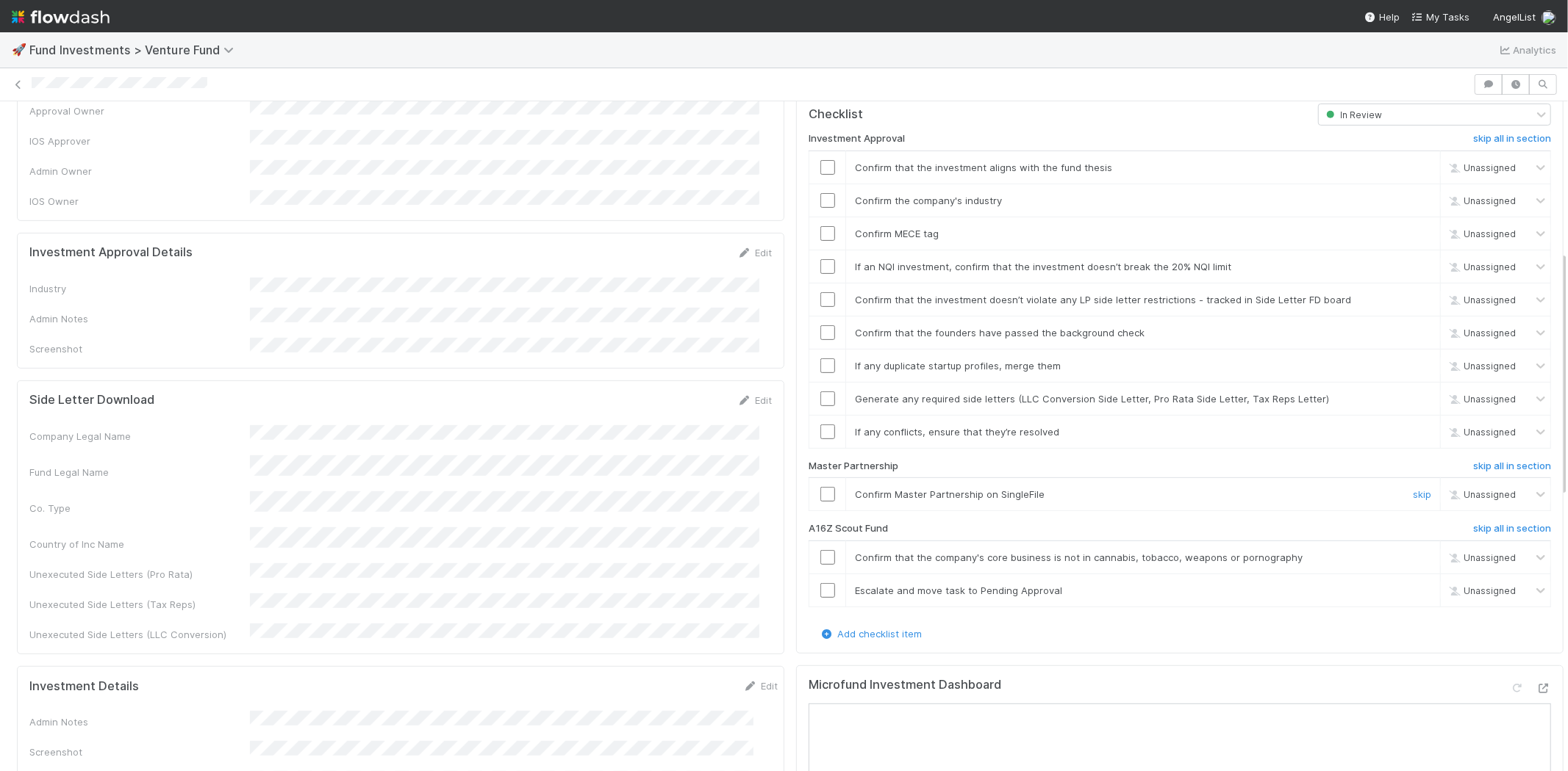
click at [820, 487] on input "checkbox" at bounding box center [827, 494] width 15 height 15
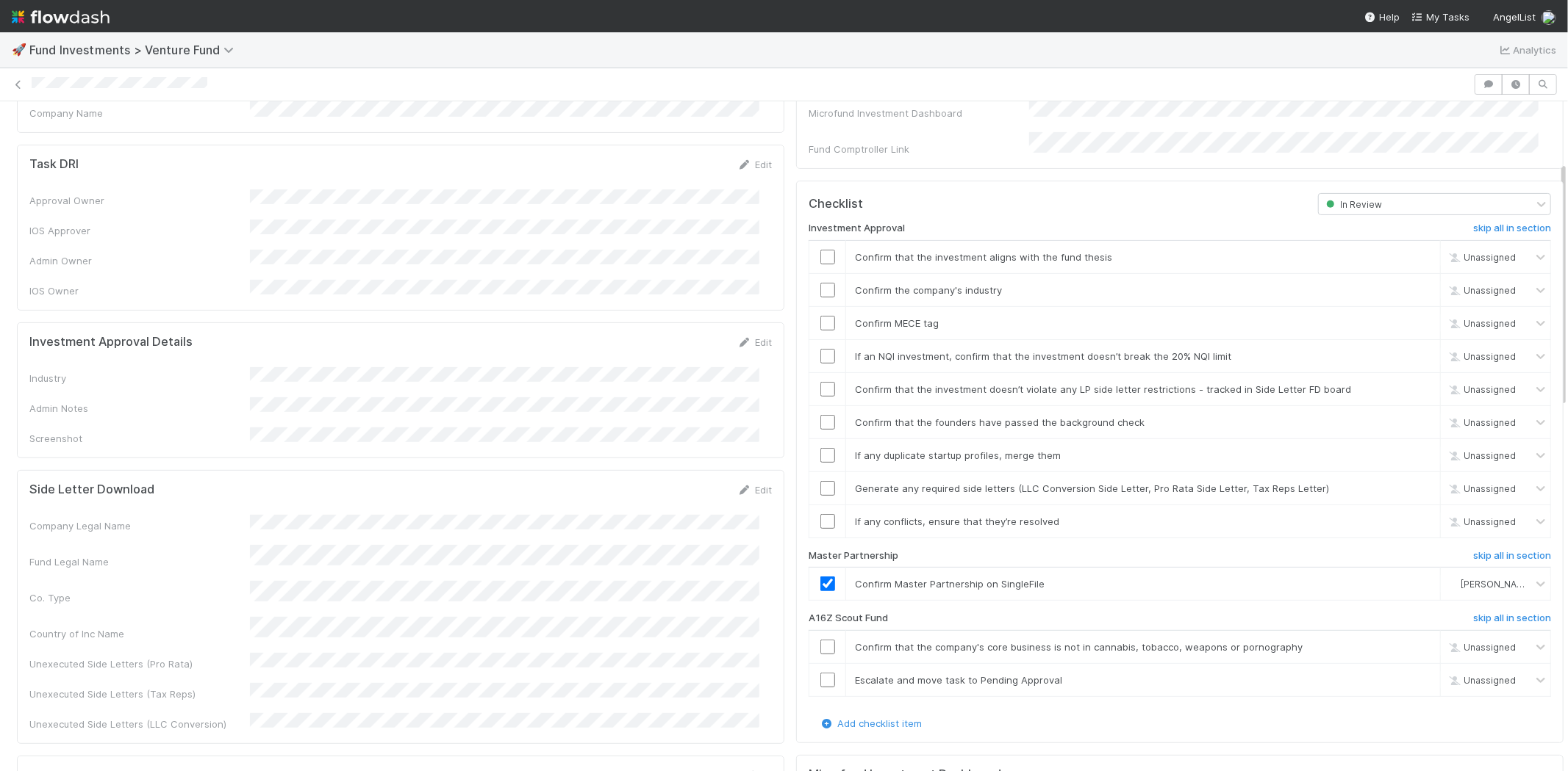
scroll to position [163, 0]
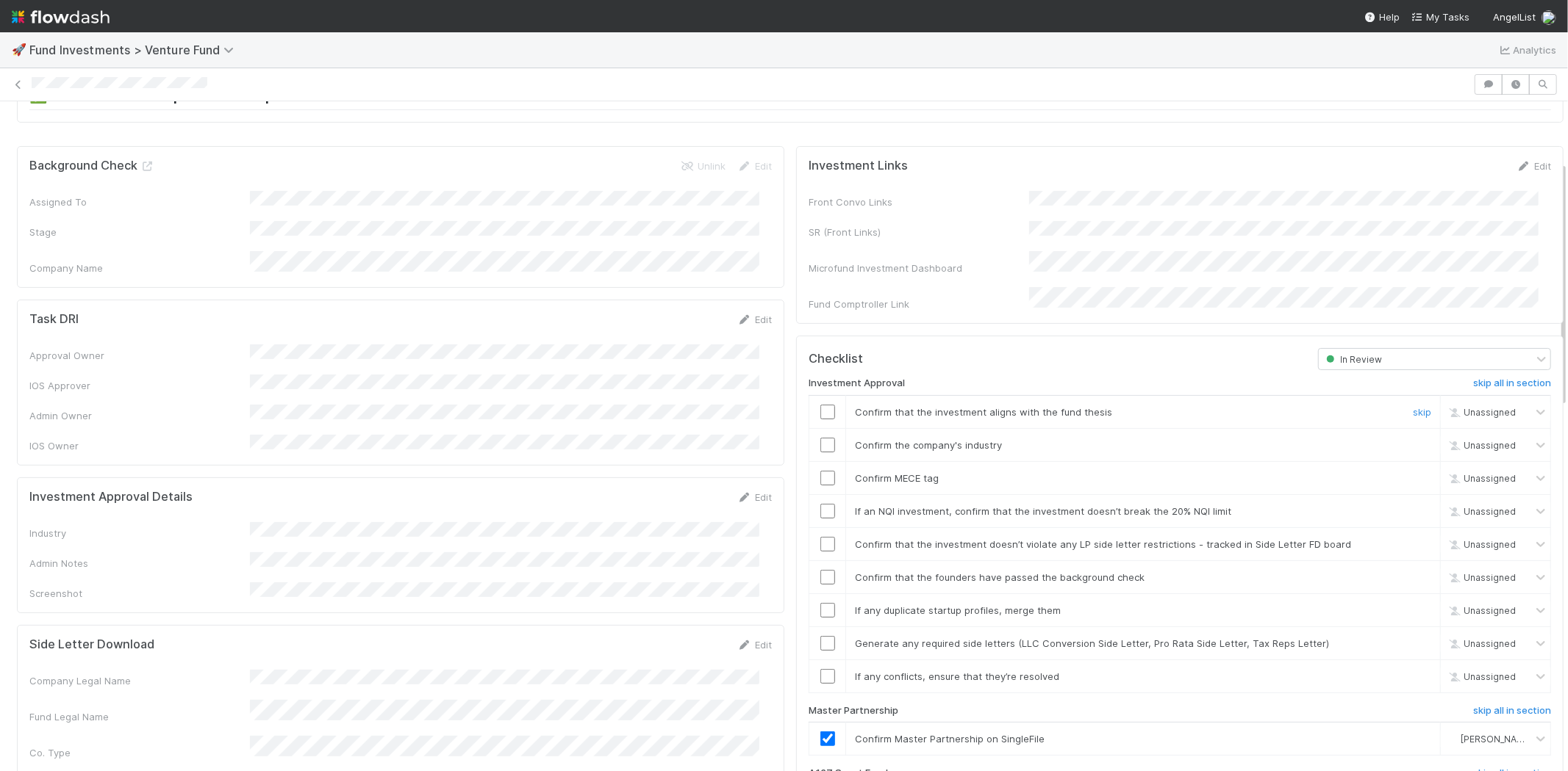
click at [820, 405] on input "checkbox" at bounding box center [827, 412] width 15 height 15
click at [820, 471] on input "checkbox" at bounding box center [827, 478] width 15 height 15
click at [746, 492] on link "Edit" at bounding box center [754, 497] width 35 height 11
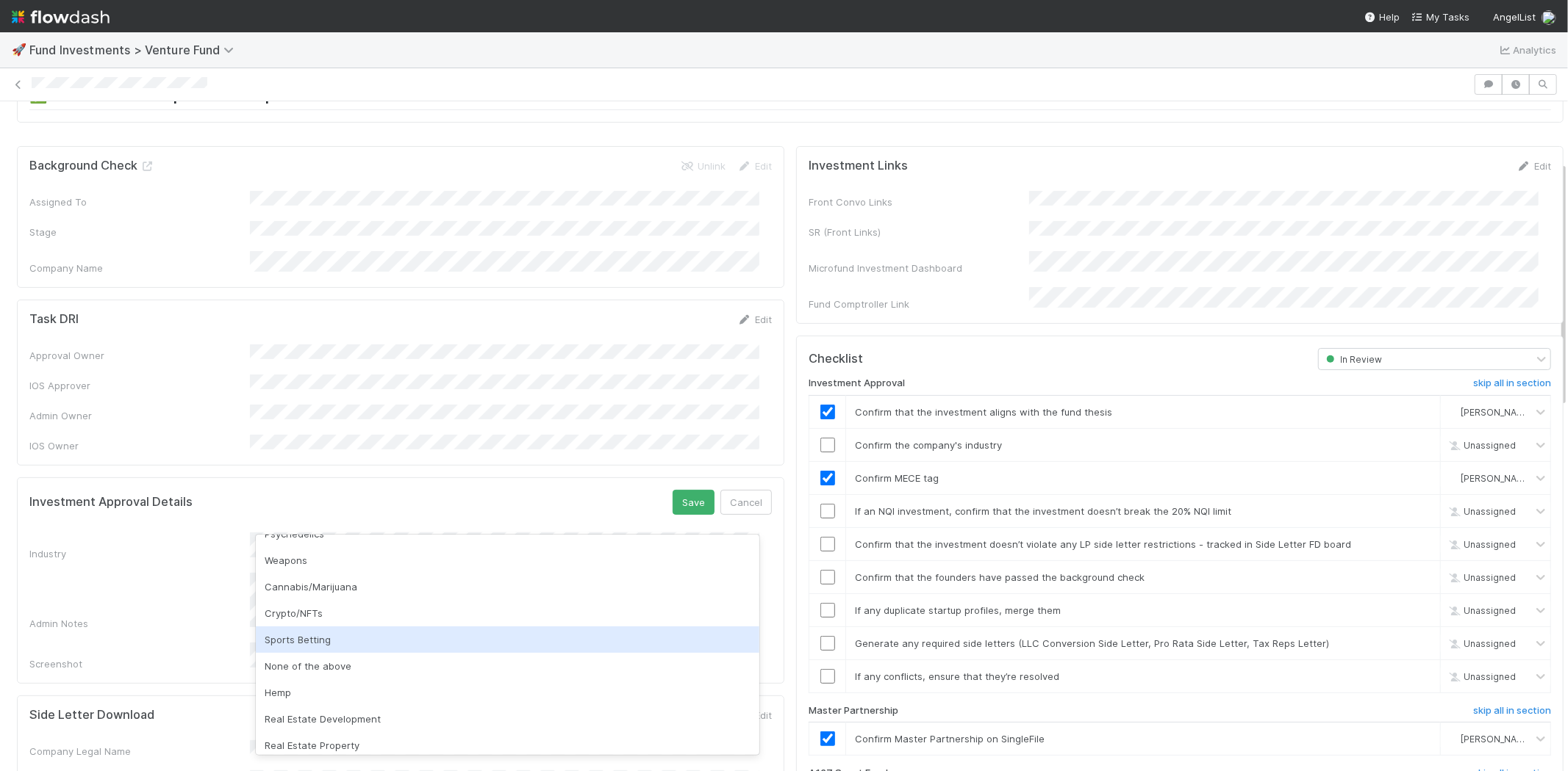
scroll to position [420, 0]
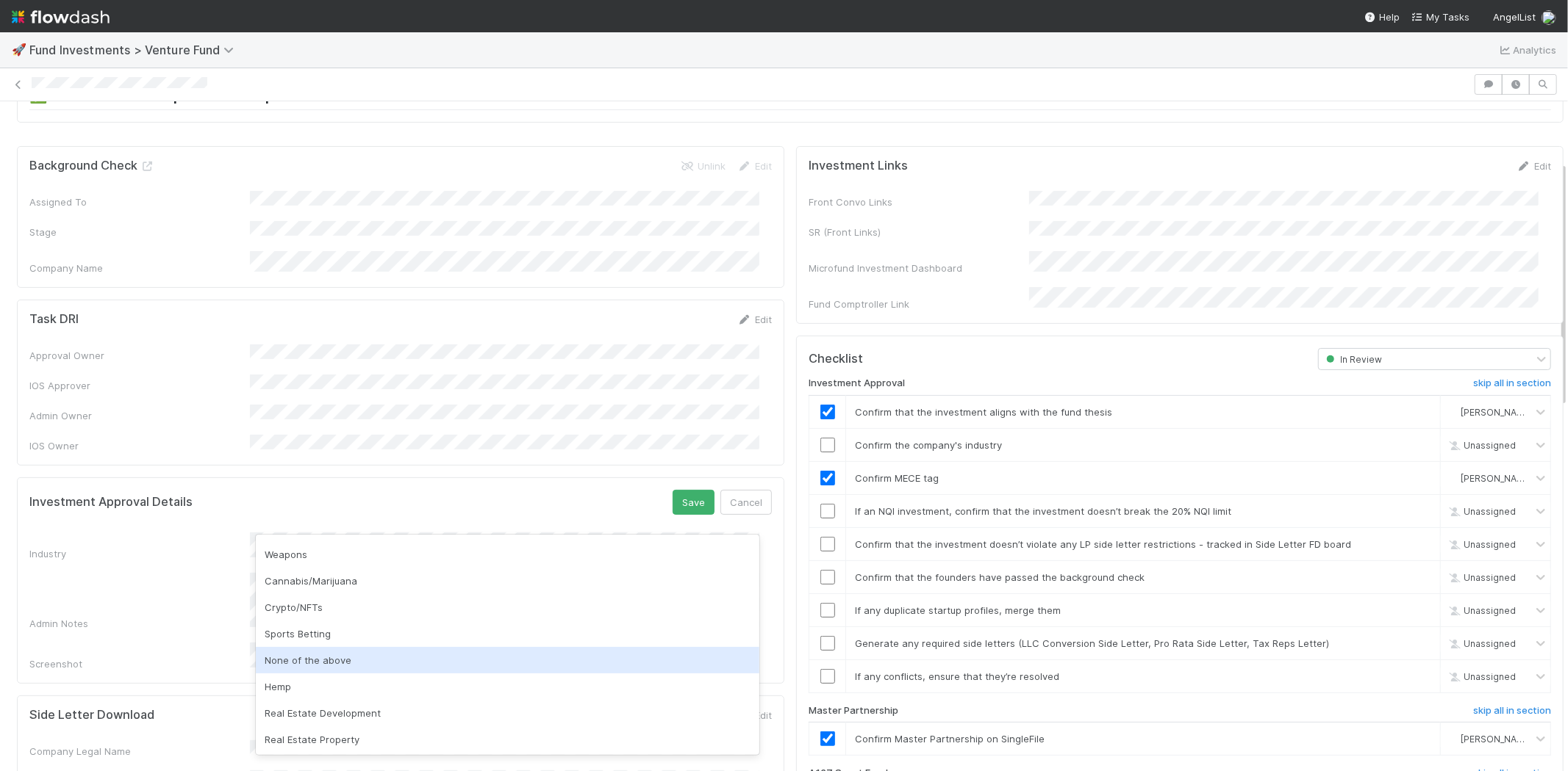
click at [406, 653] on div "None of the above" at bounding box center [508, 660] width 503 height 27
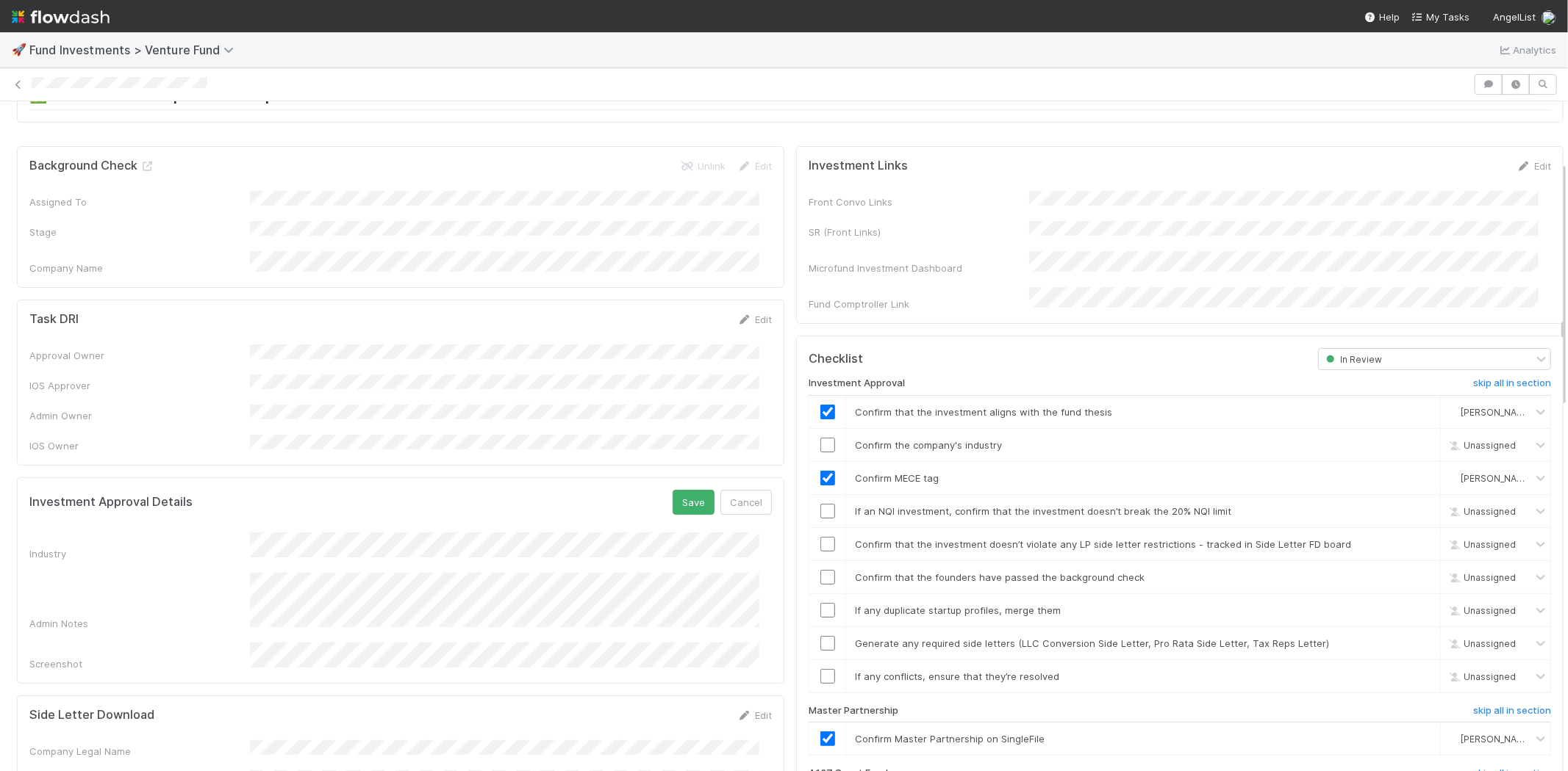
click at [659, 490] on div "Investment Approval Details Save Cancel" at bounding box center [400, 502] width 742 height 25
click at [674, 490] on button "Save" at bounding box center [693, 502] width 42 height 25
click at [820, 437] on input "checkbox" at bounding box center [827, 445] width 15 height 15
click at [820, 504] on input "checkbox" at bounding box center [827, 511] width 15 height 15
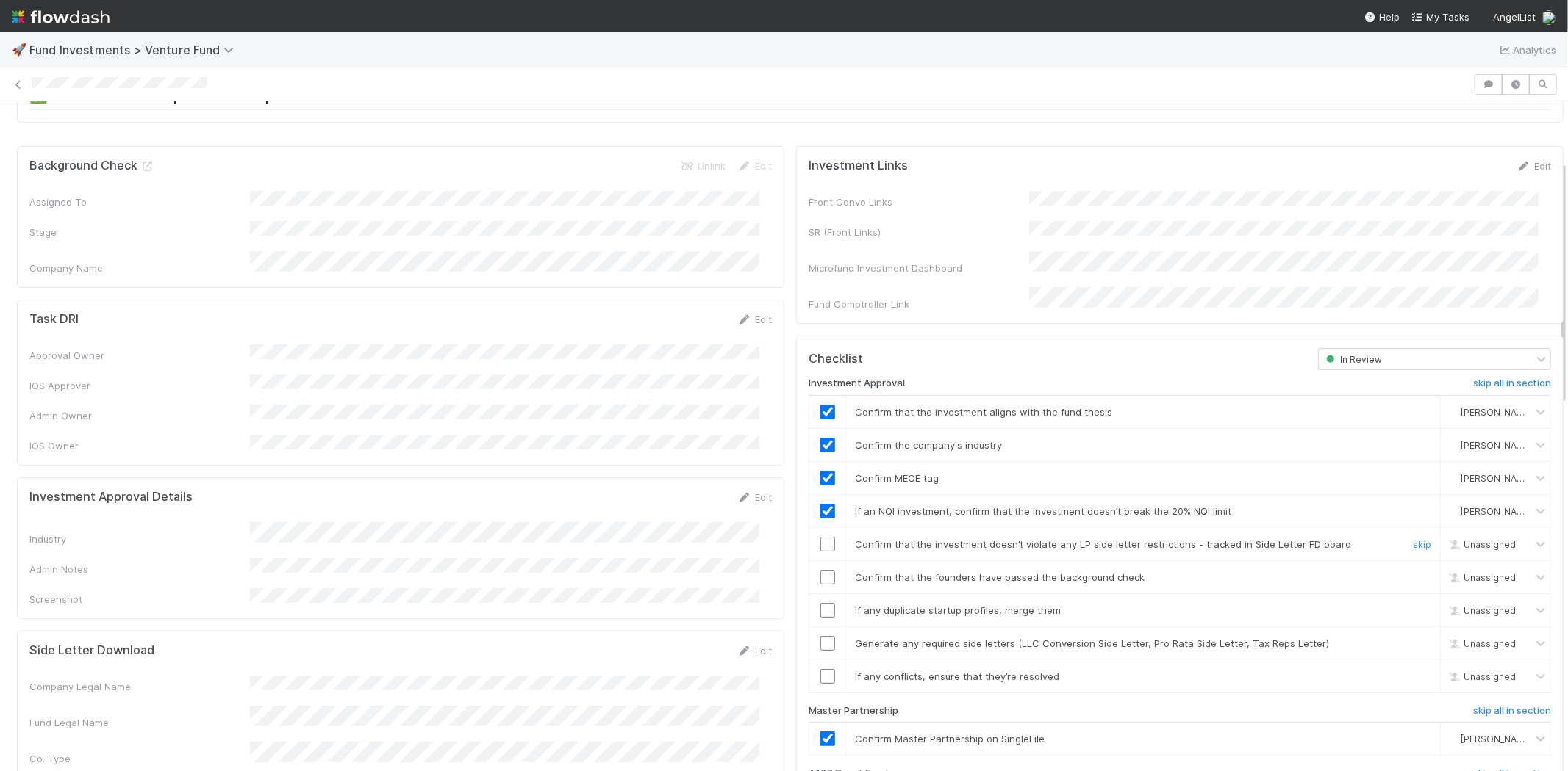
click at [821, 537] on input "checkbox" at bounding box center [827, 545] width 15 height 15
click at [820, 570] on input "checkbox" at bounding box center [827, 577] width 15 height 15
checkbox input "true"
click at [820, 603] on input "checkbox" at bounding box center [827, 610] width 15 height 15
click at [820, 636] on input "checkbox" at bounding box center [827, 644] width 15 height 15
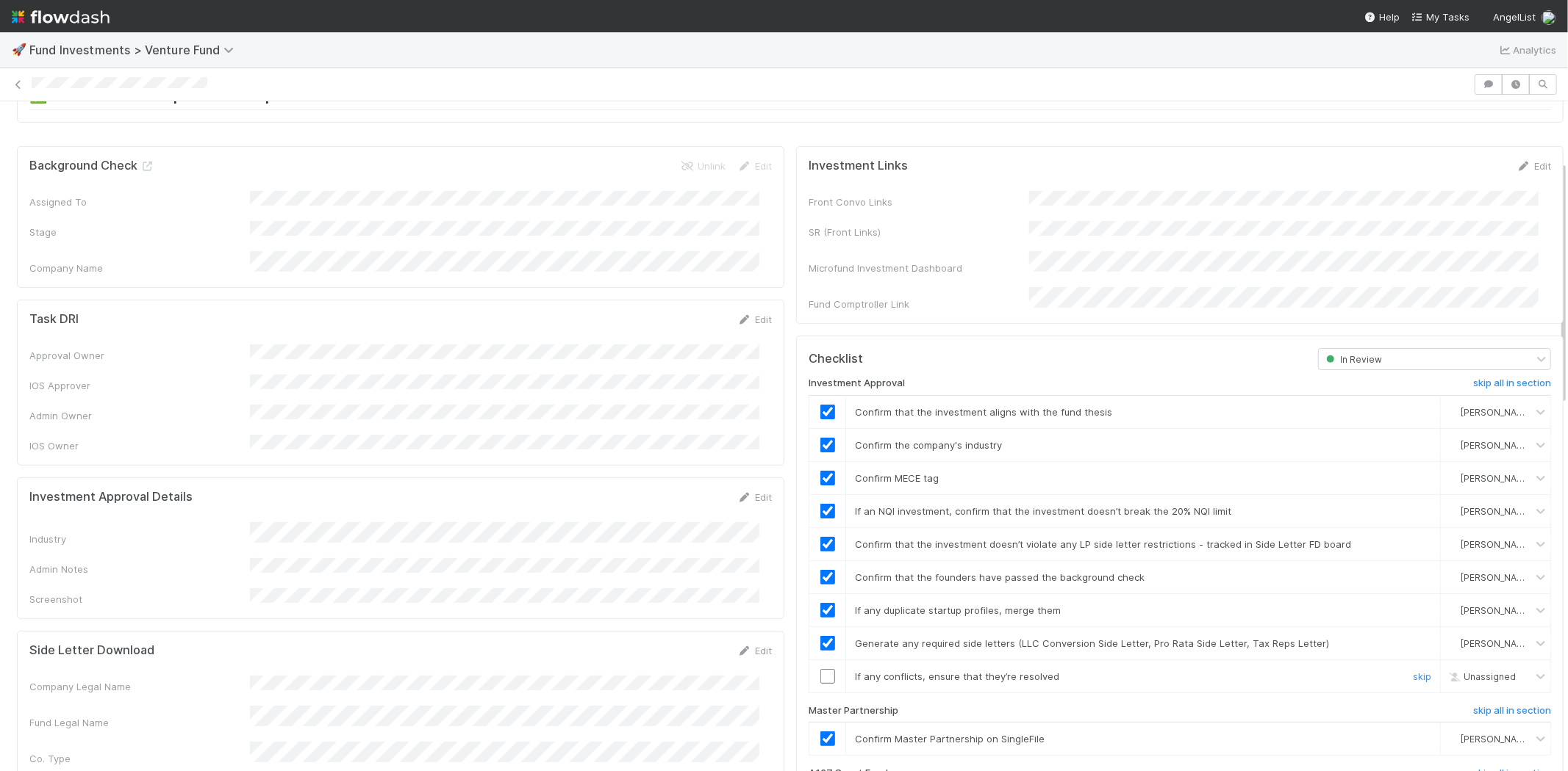
click at [820, 670] on input "checkbox" at bounding box center [827, 677] width 15 height 15
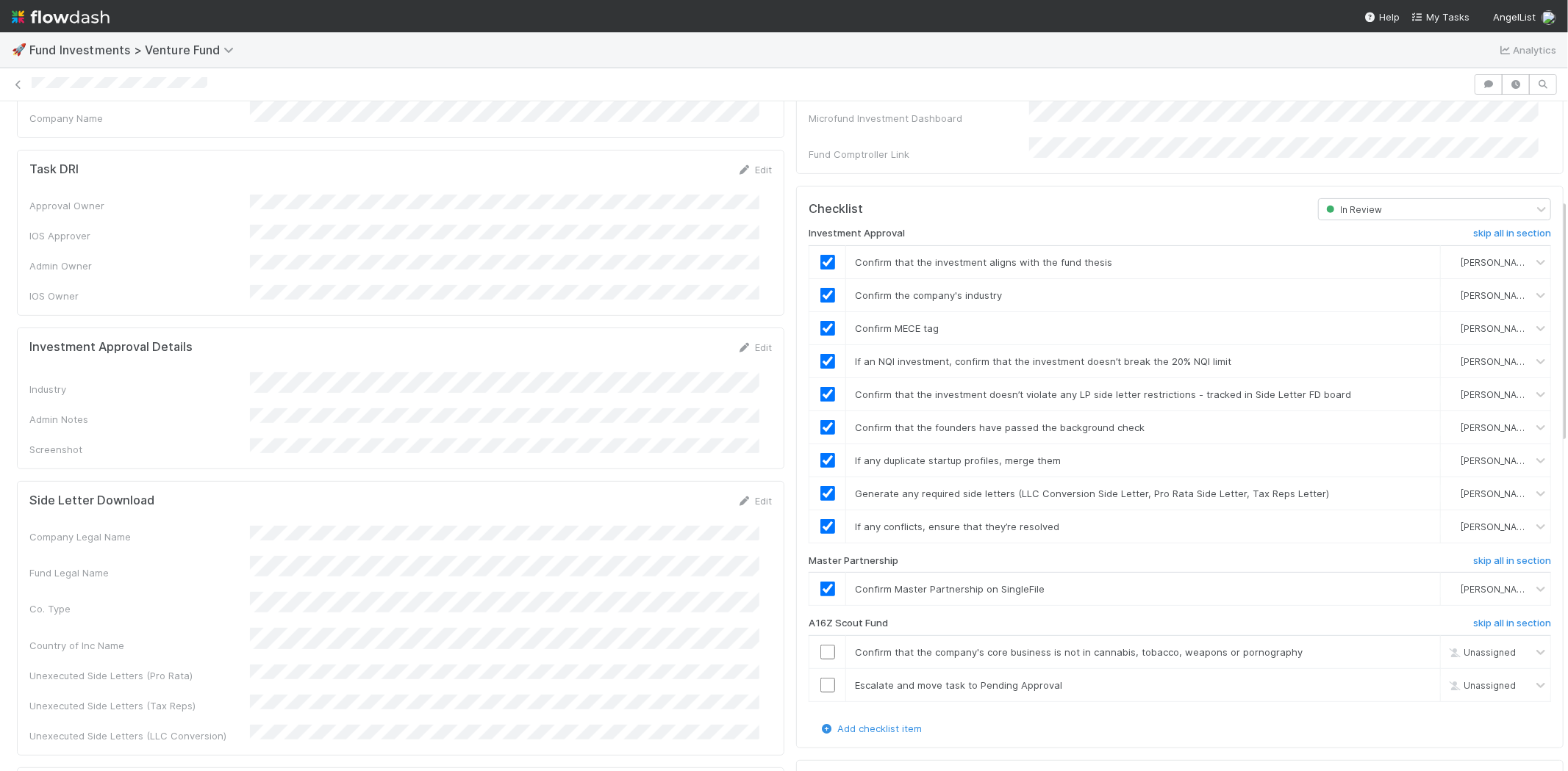
scroll to position [326, 0]
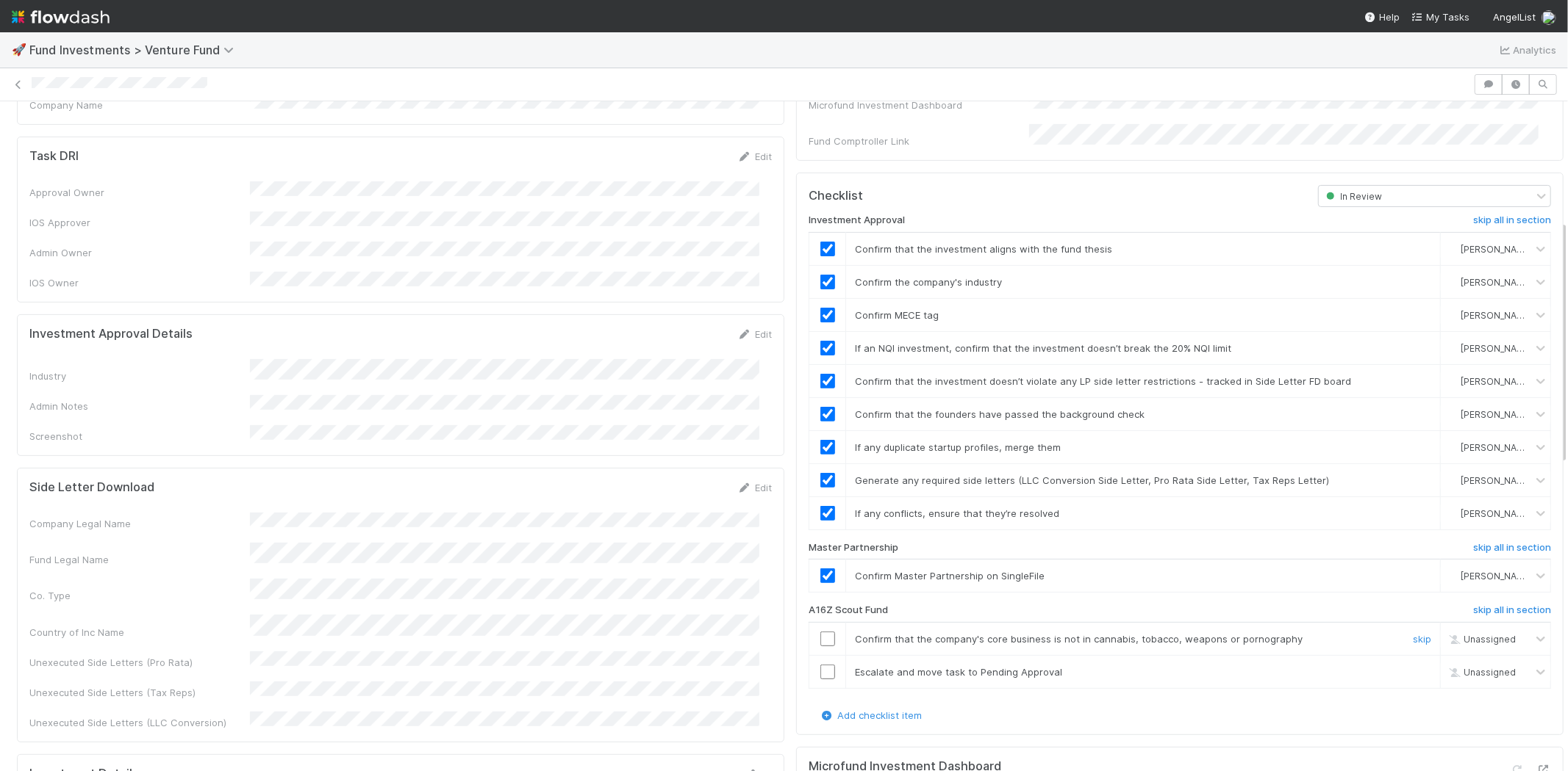
click at [820, 631] on input "checkbox" at bounding box center [827, 639] width 15 height 15
drag, startPoint x: 879, startPoint y: 593, endPoint x: 797, endPoint y: 598, distance: 82.2
click at [797, 605] on div "A16Z Scout Fund" at bounding box center [1052, 614] width 509 height 18
copy h6 "A16Z Scout Fund"
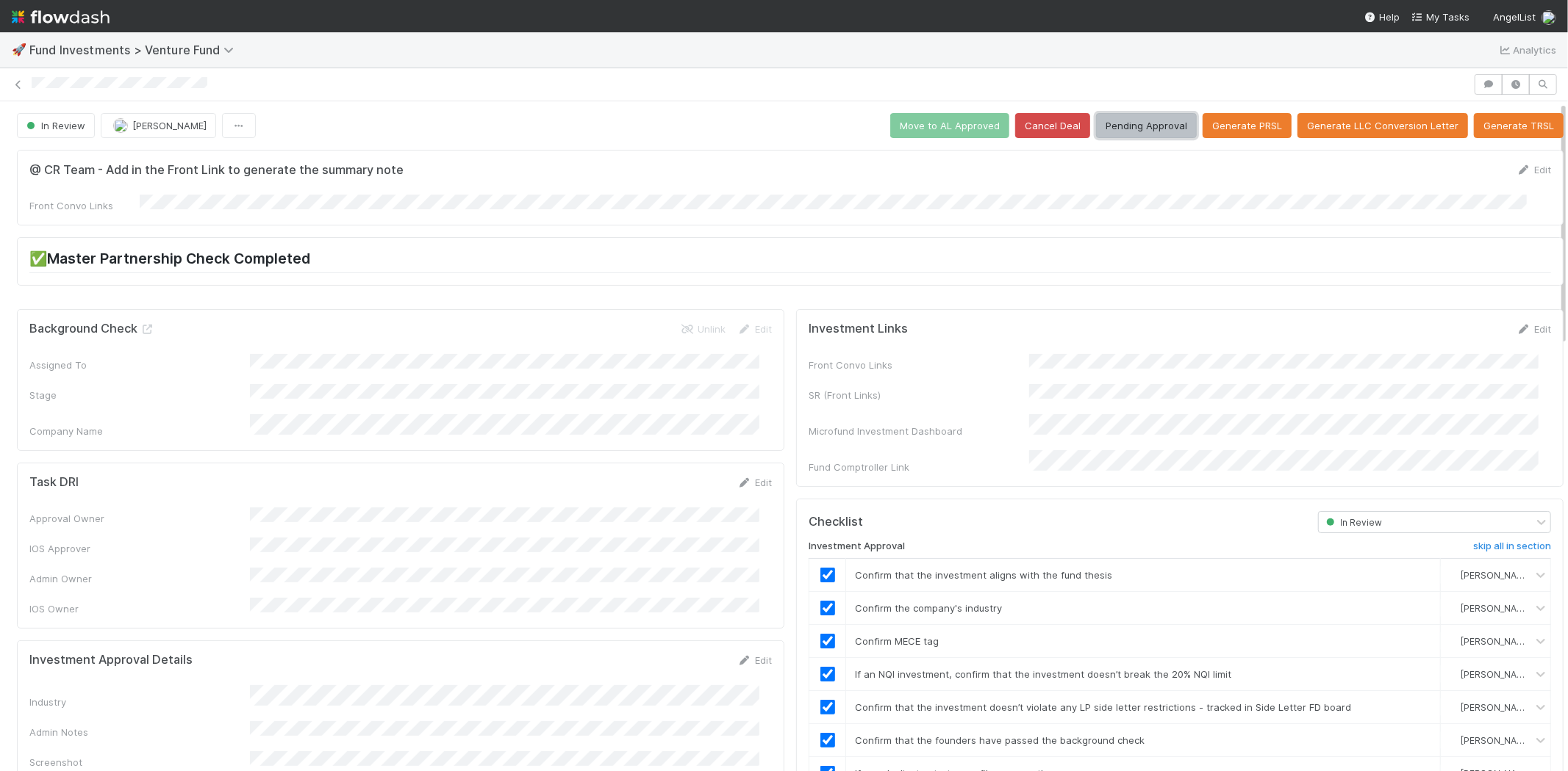
click at [1140, 120] on button "Pending Approval" at bounding box center [1147, 125] width 101 height 25
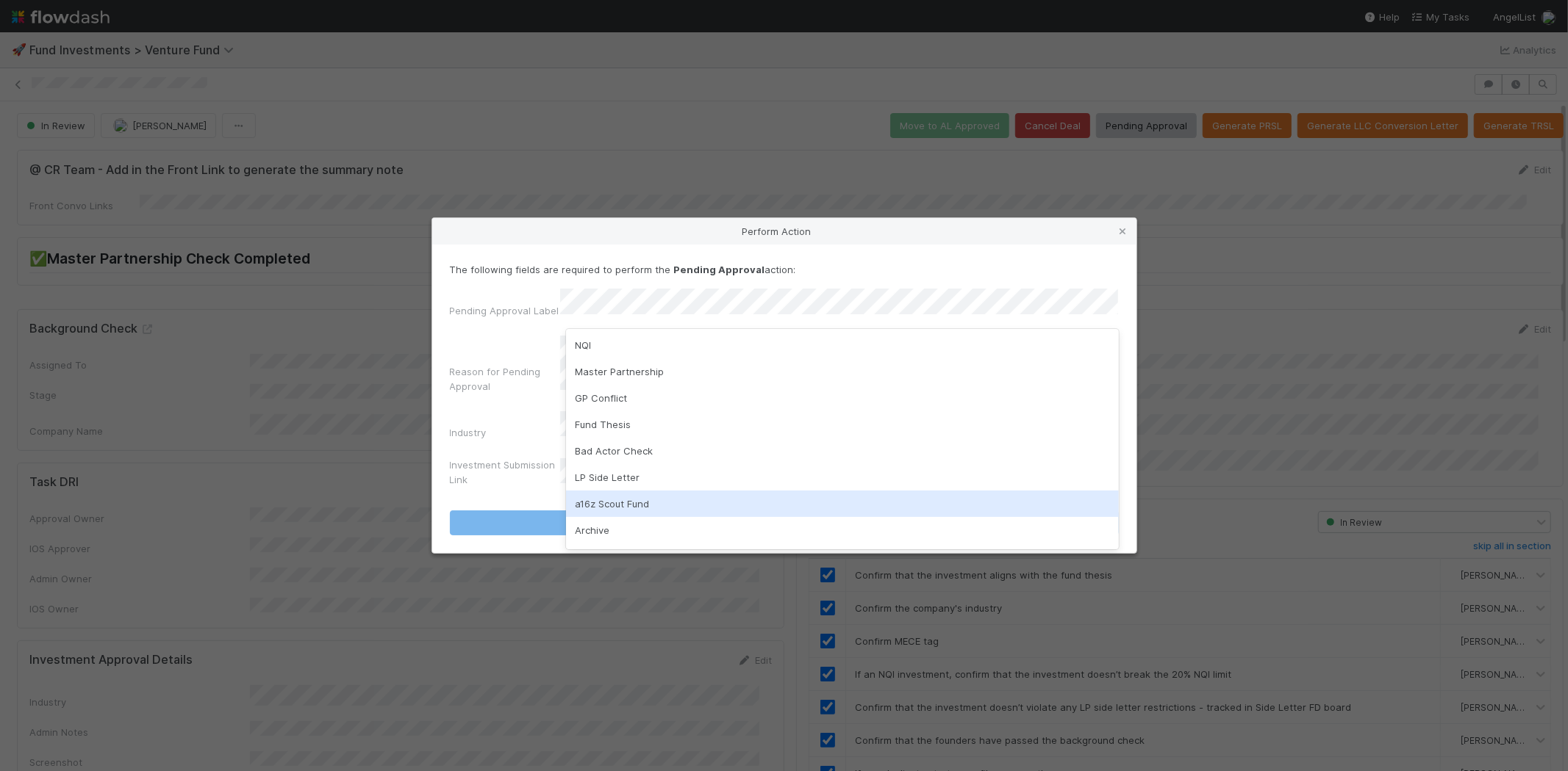
click at [704, 500] on div "a16z Scout Fund" at bounding box center [842, 504] width 553 height 27
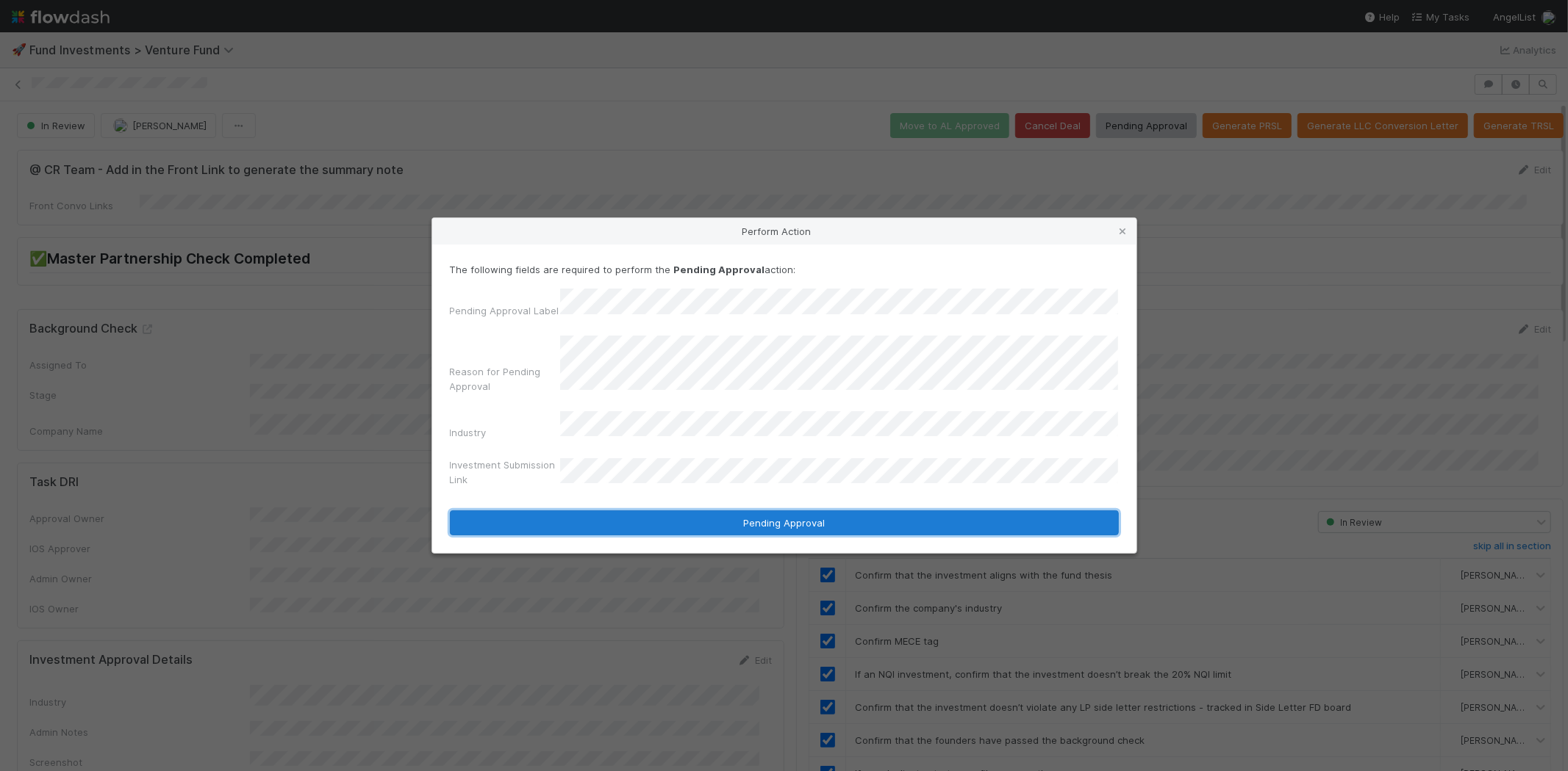
click at [780, 515] on button "Pending Approval" at bounding box center [784, 523] width 669 height 25
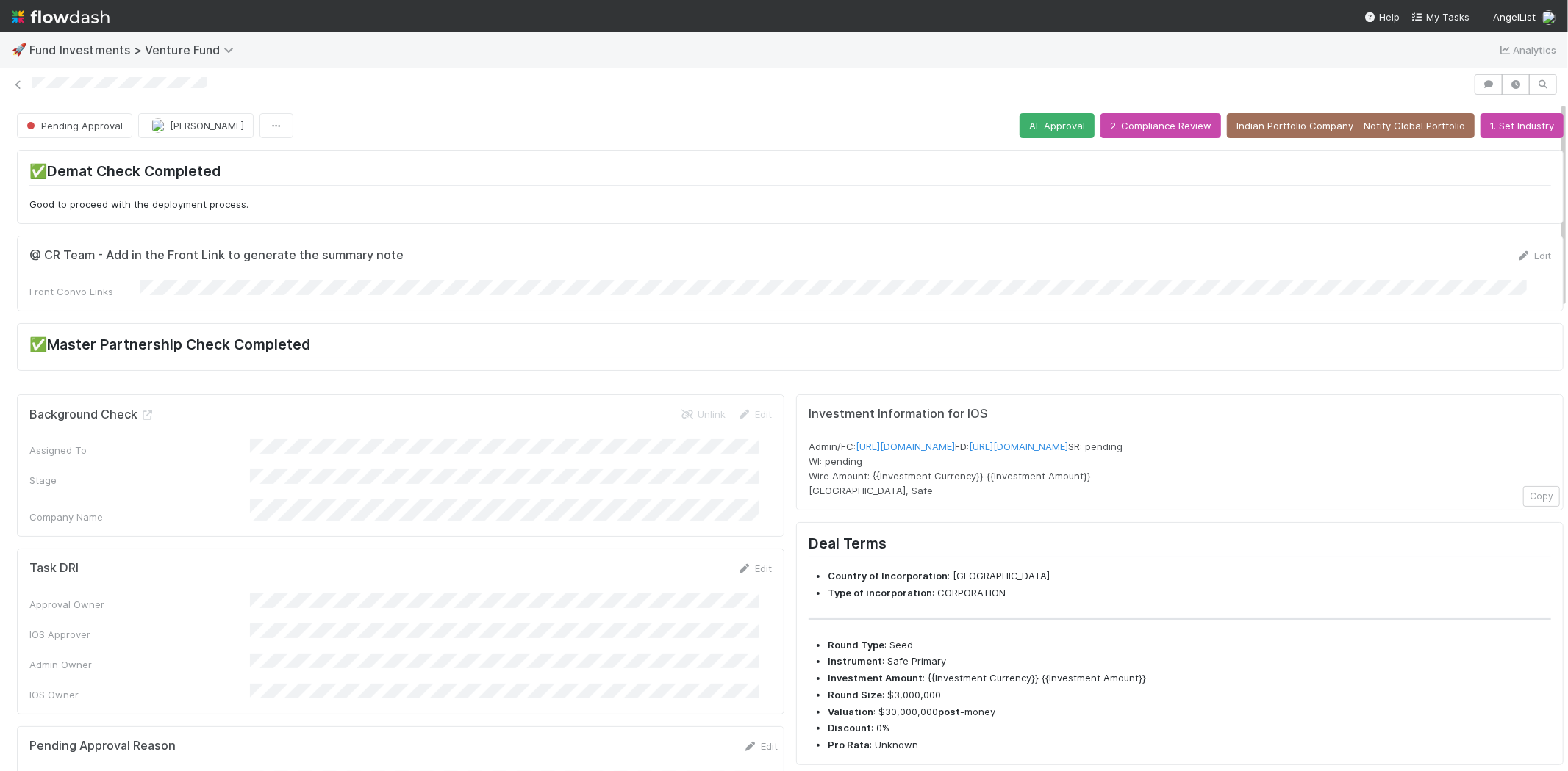
drag, startPoint x: 28, startPoint y: 84, endPoint x: 219, endPoint y: 88, distance: 191.0
click at [219, 88] on div at bounding box center [784, 84] width 1568 height 20
click at [195, 77] on div at bounding box center [750, 84] width 1437 height 15
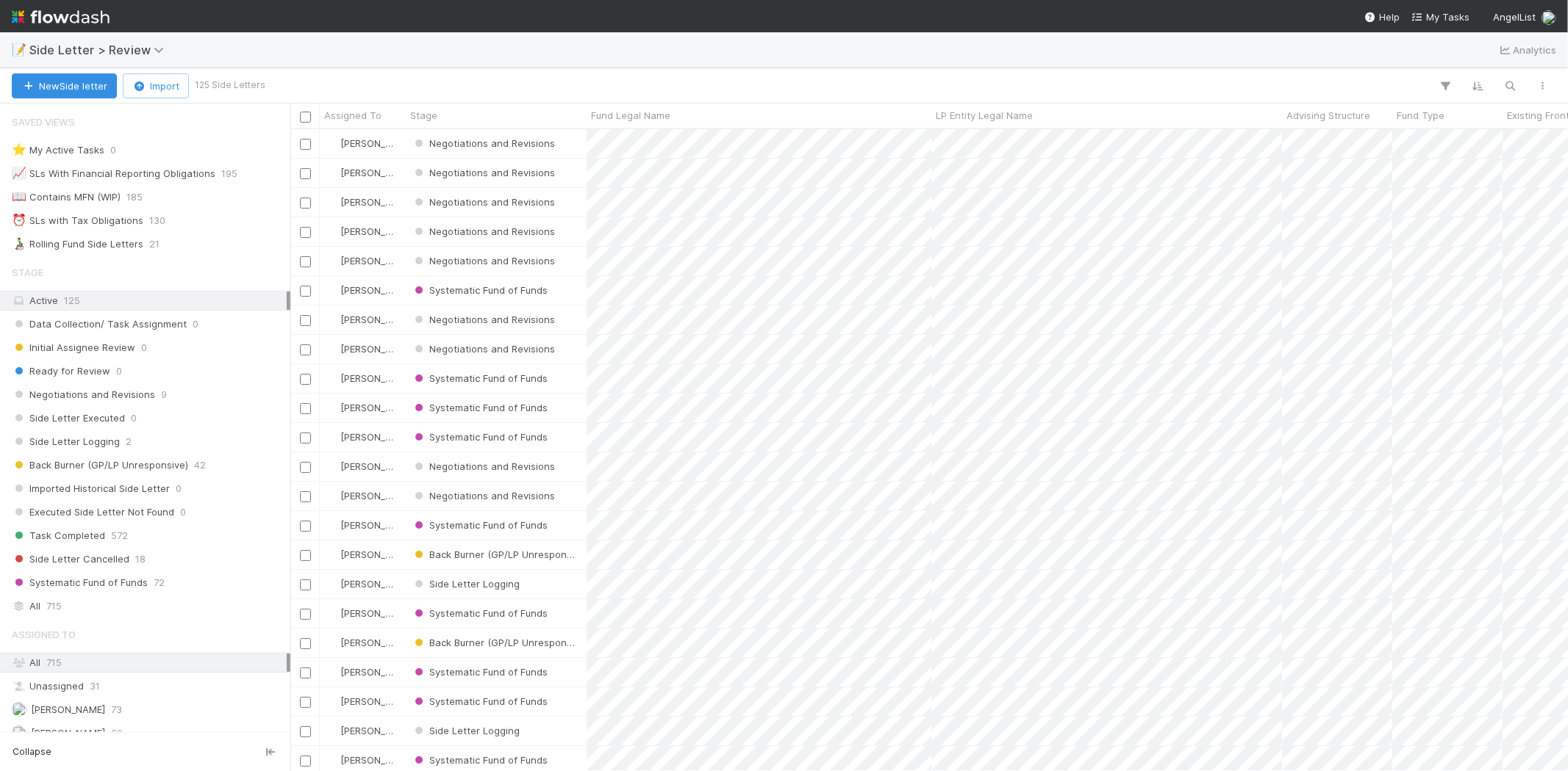
scroll to position [12, 11]
click at [1410, 84] on icon "button" at bounding box center [1510, 86] width 15 height 13
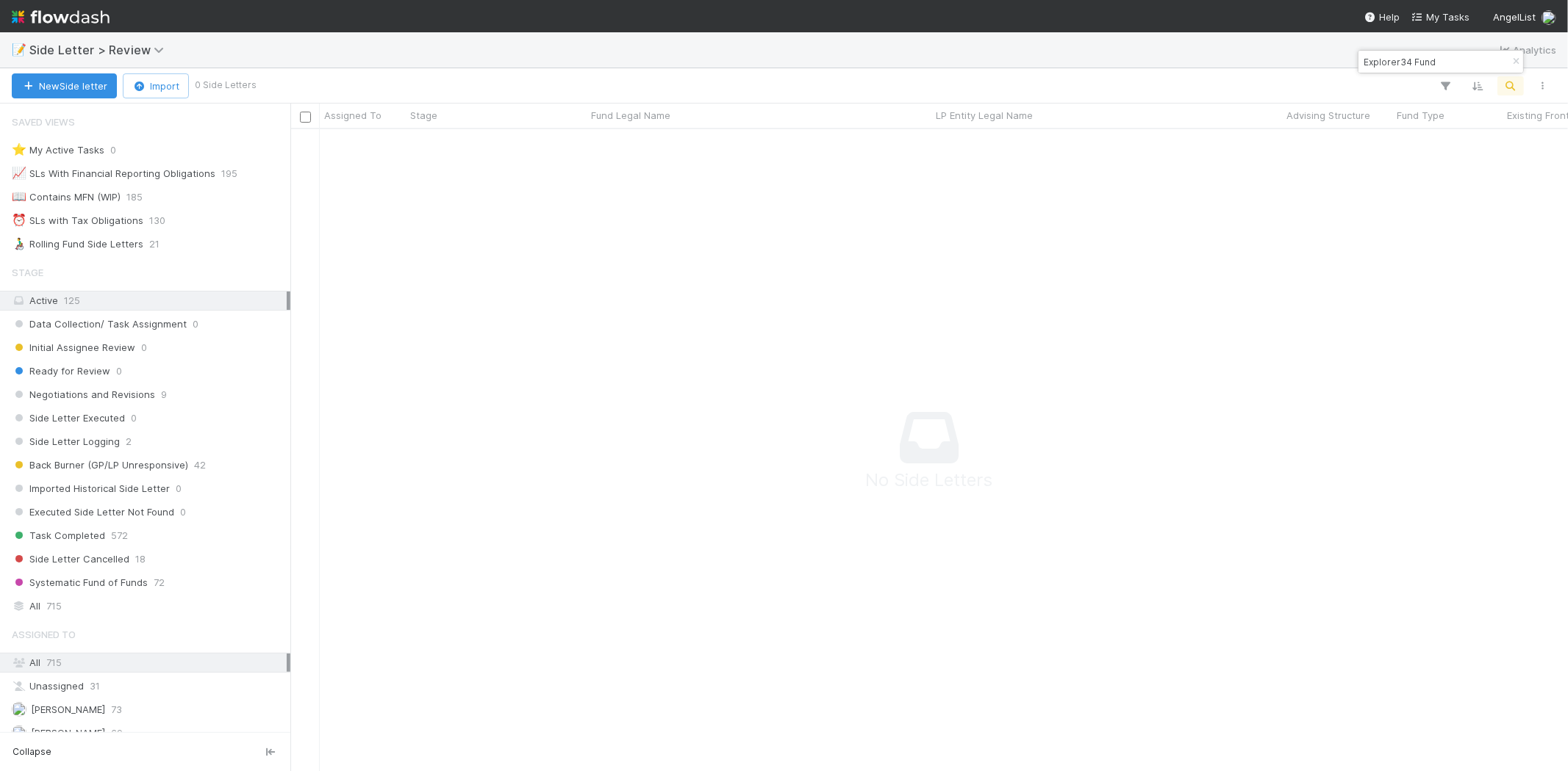
scroll to position [618, 1252]
type input "Explorer34 Fund"
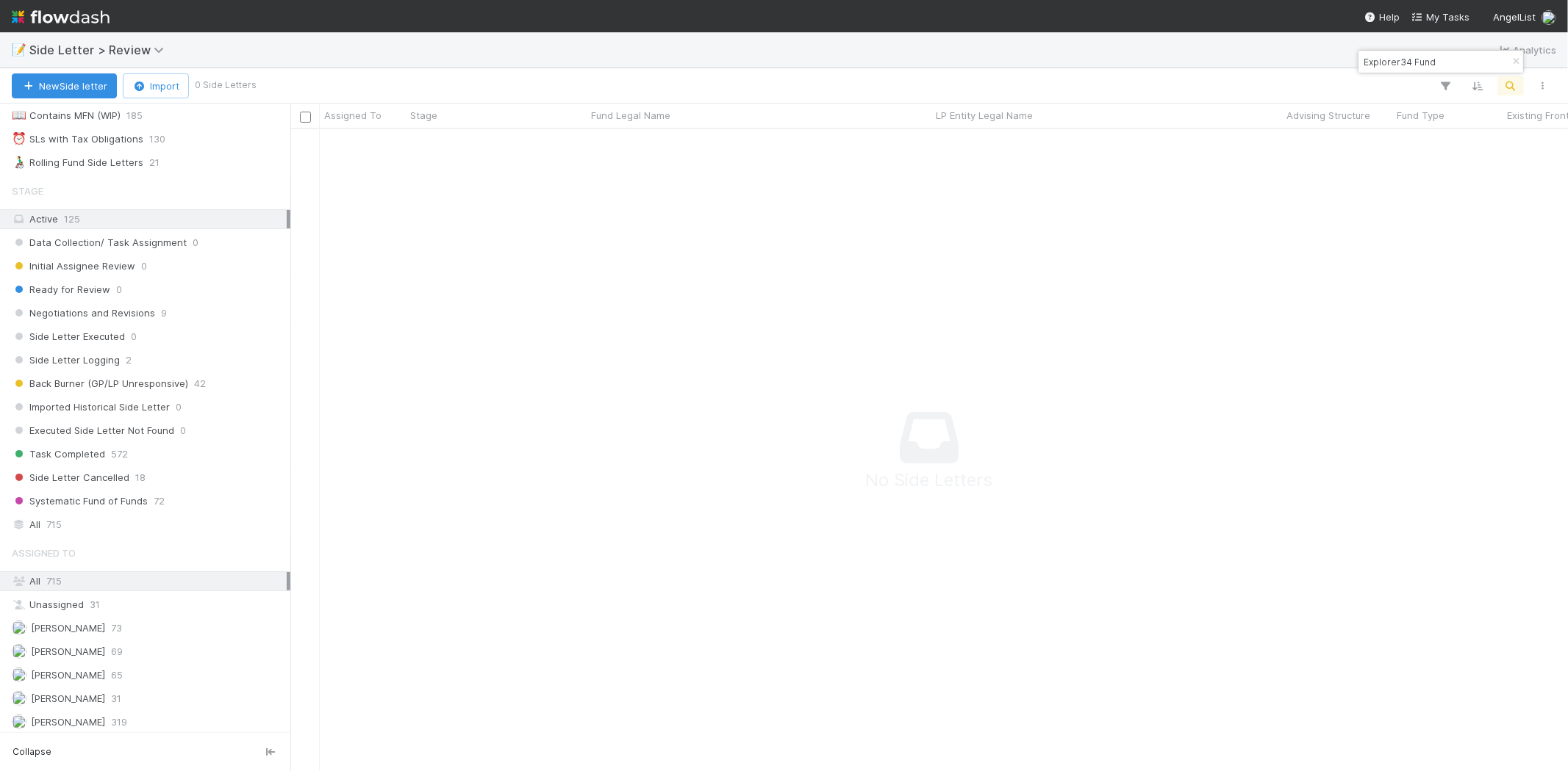
scroll to position [0, 0]
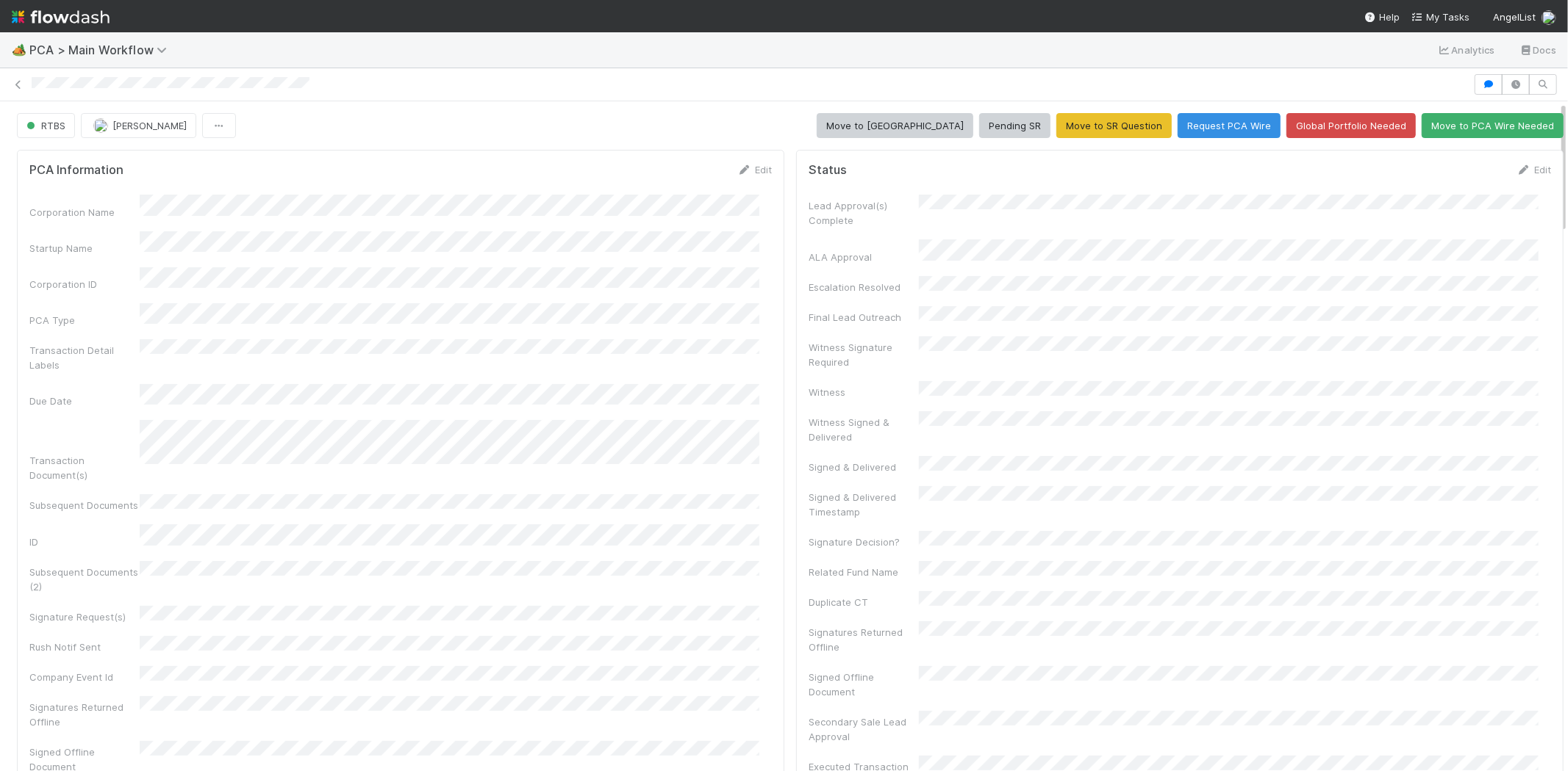
click at [137, 83] on div at bounding box center [784, 84] width 1568 height 20
copy icon
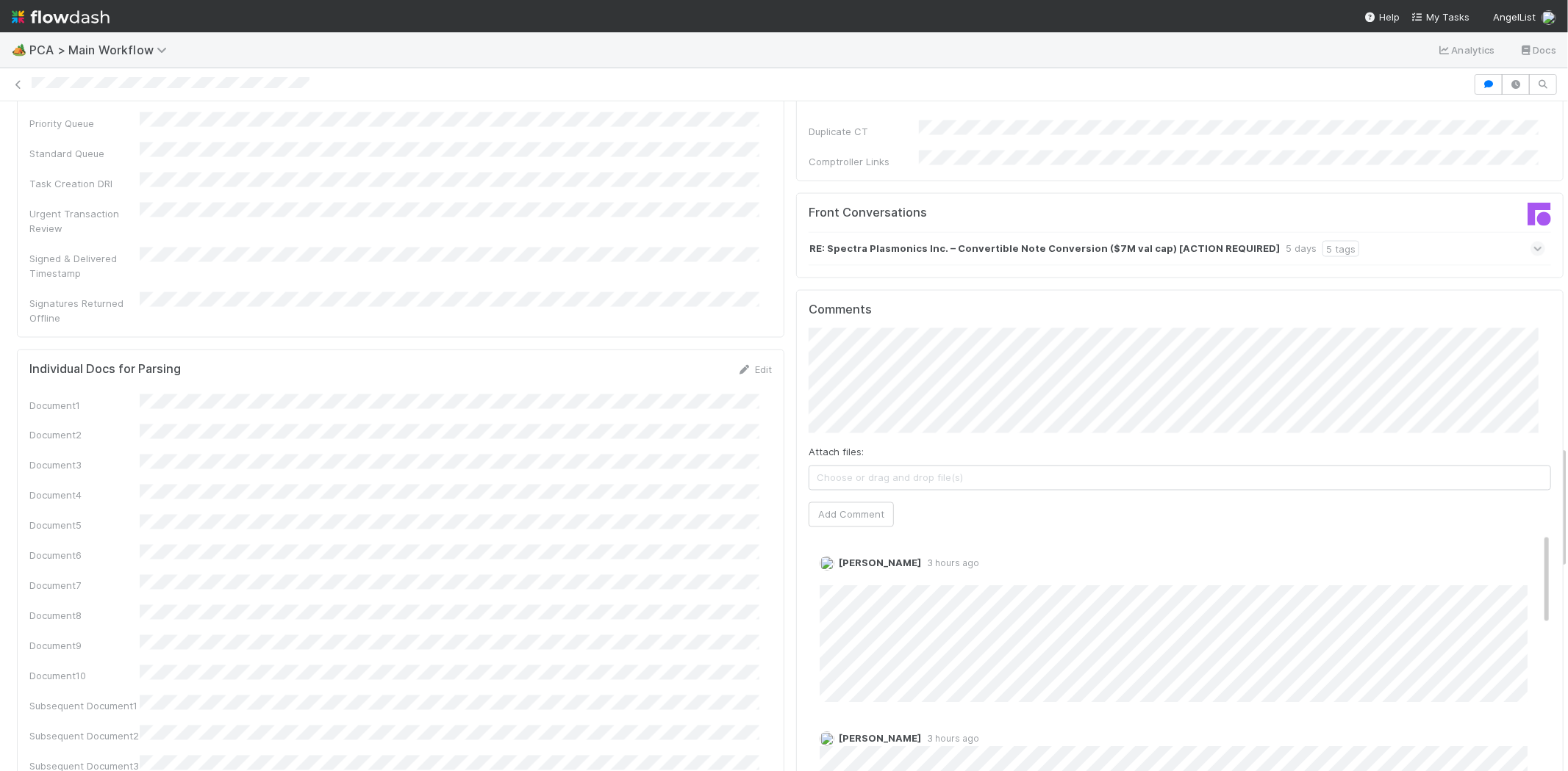
scroll to position [2040, 0]
